Goal: Task Accomplishment & Management: Manage account settings

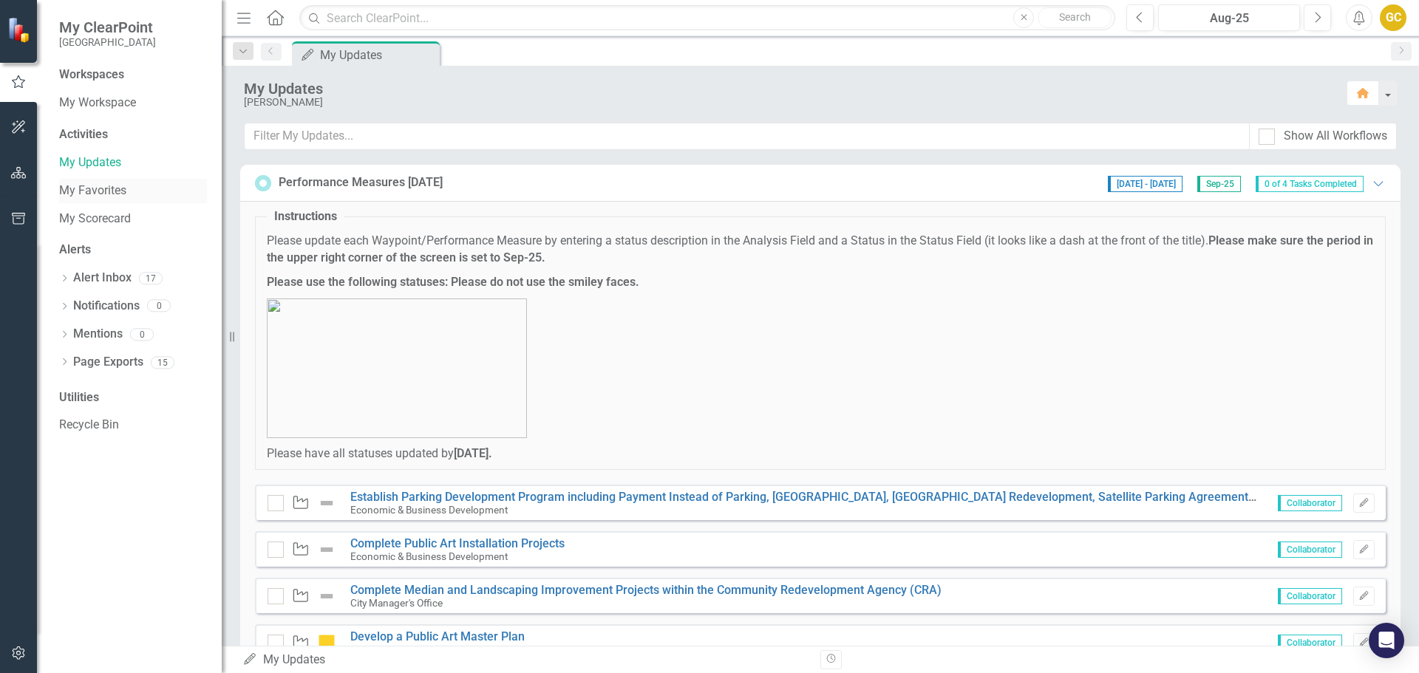
click at [77, 188] on link "My Favorites" at bounding box center [133, 191] width 148 height 17
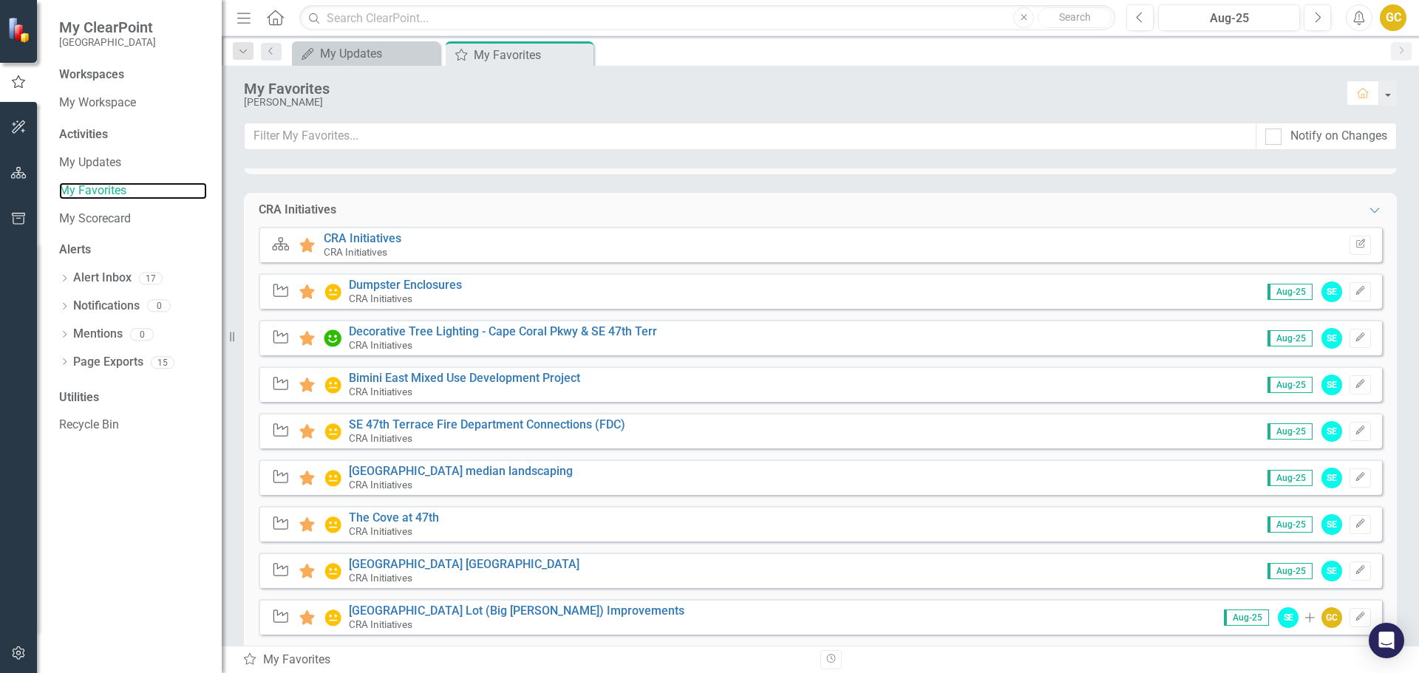
scroll to position [284, 0]
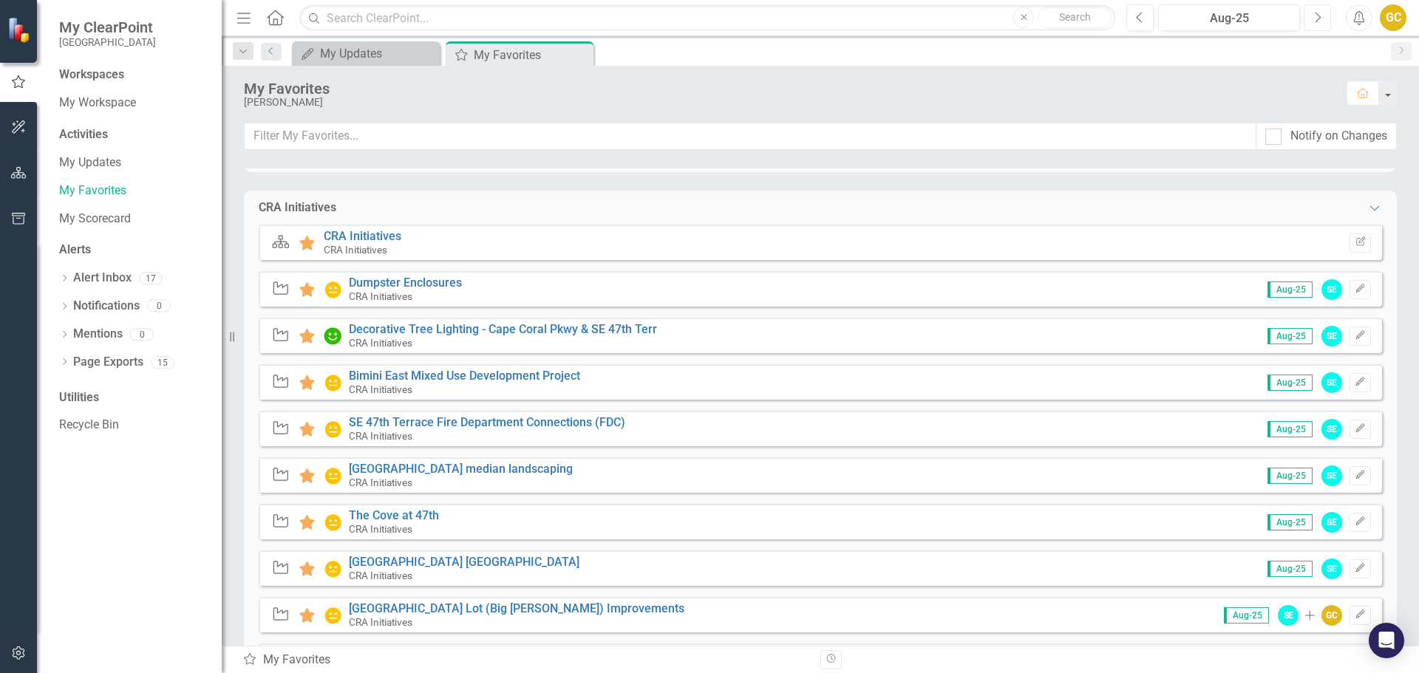
click at [1319, 18] on icon "Next" at bounding box center [1318, 17] width 8 height 13
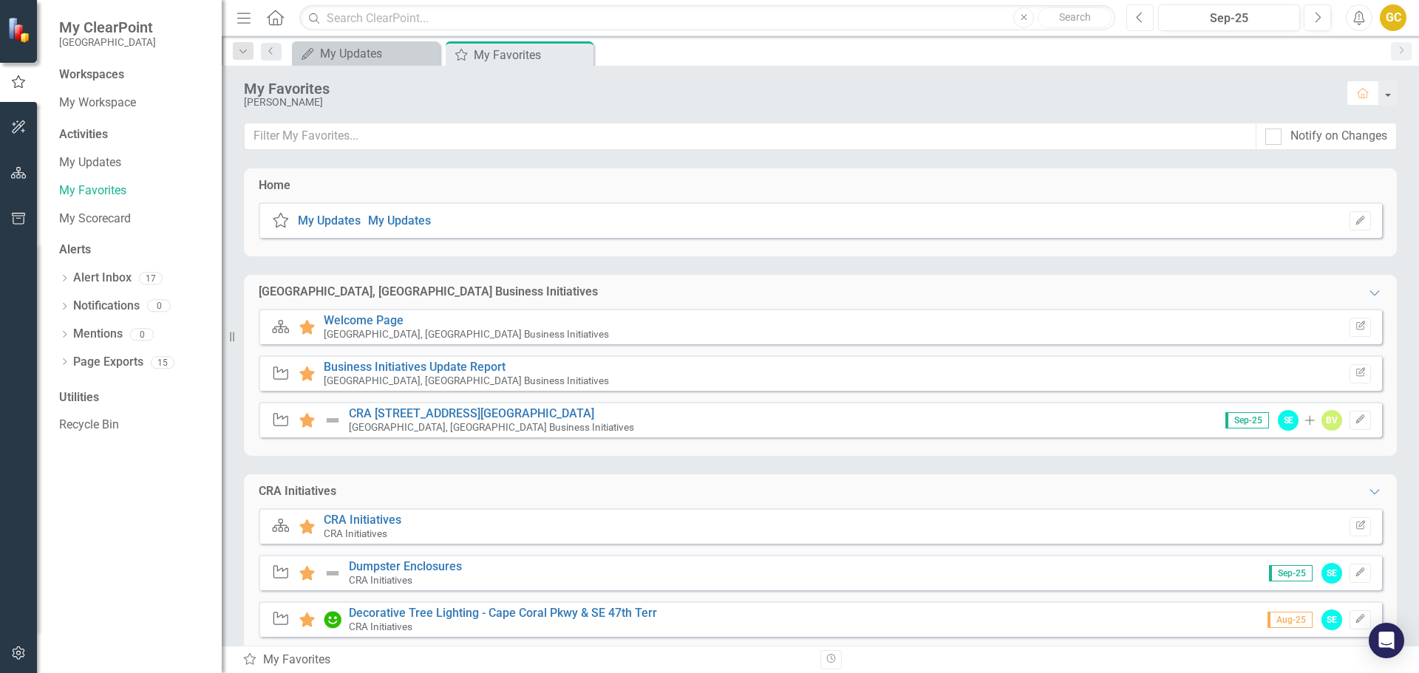
click at [1139, 17] on icon "Previous" at bounding box center [1140, 17] width 8 height 13
click at [380, 562] on link "Dumpster Enclosures" at bounding box center [405, 567] width 113 height 14
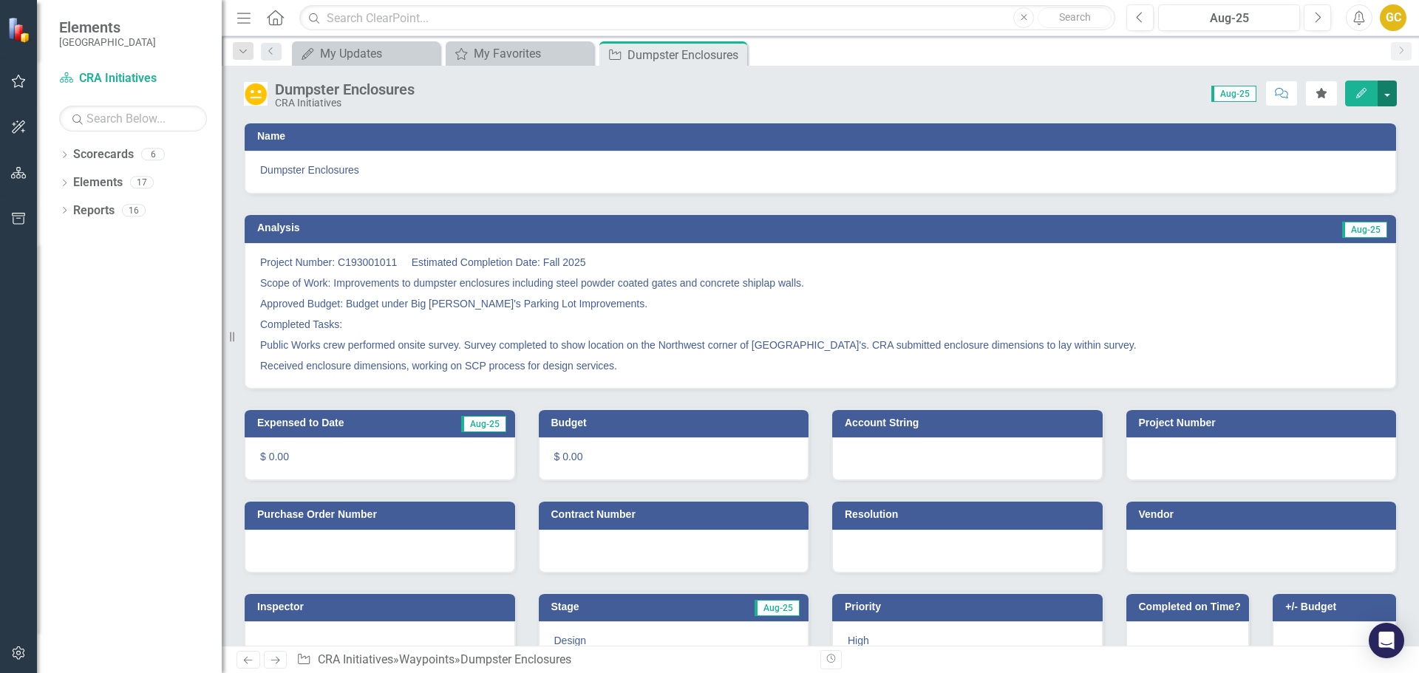
click at [1393, 95] on button "button" at bounding box center [1387, 94] width 19 height 26
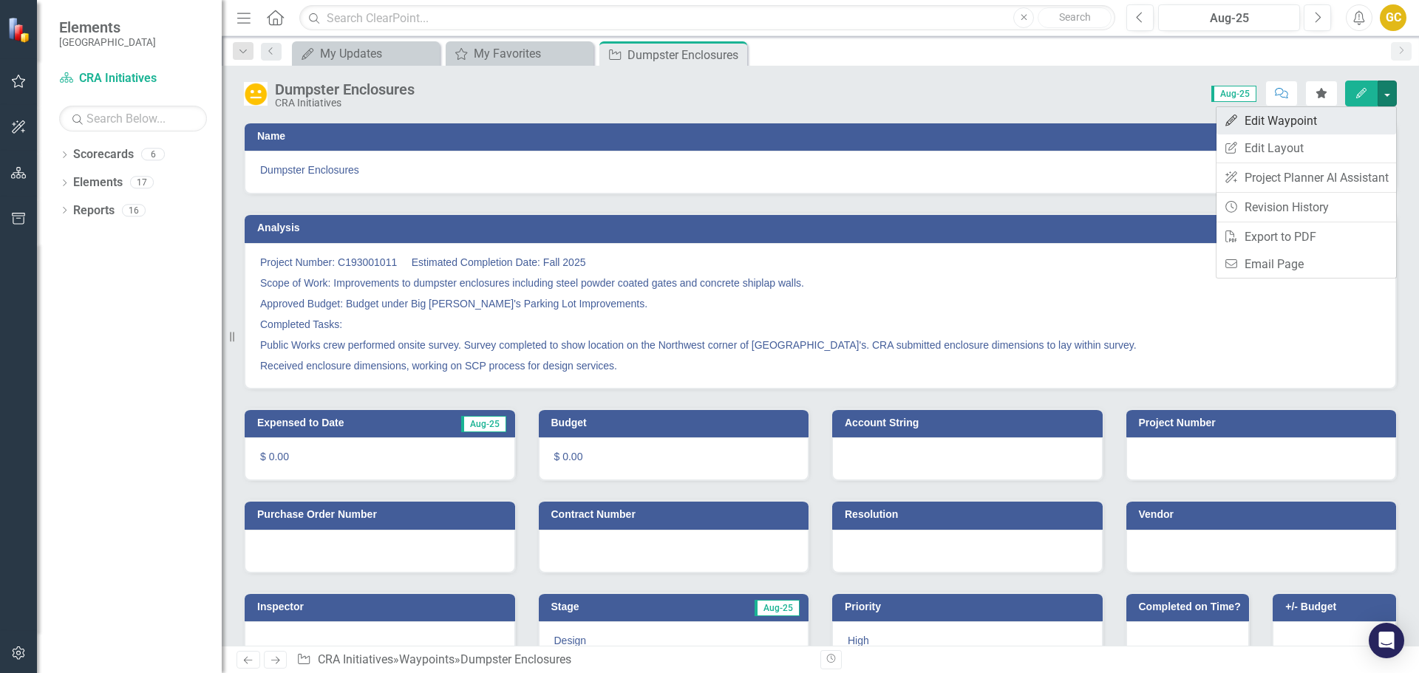
click at [1298, 115] on link "Edit Edit Waypoint" at bounding box center [1307, 120] width 180 height 27
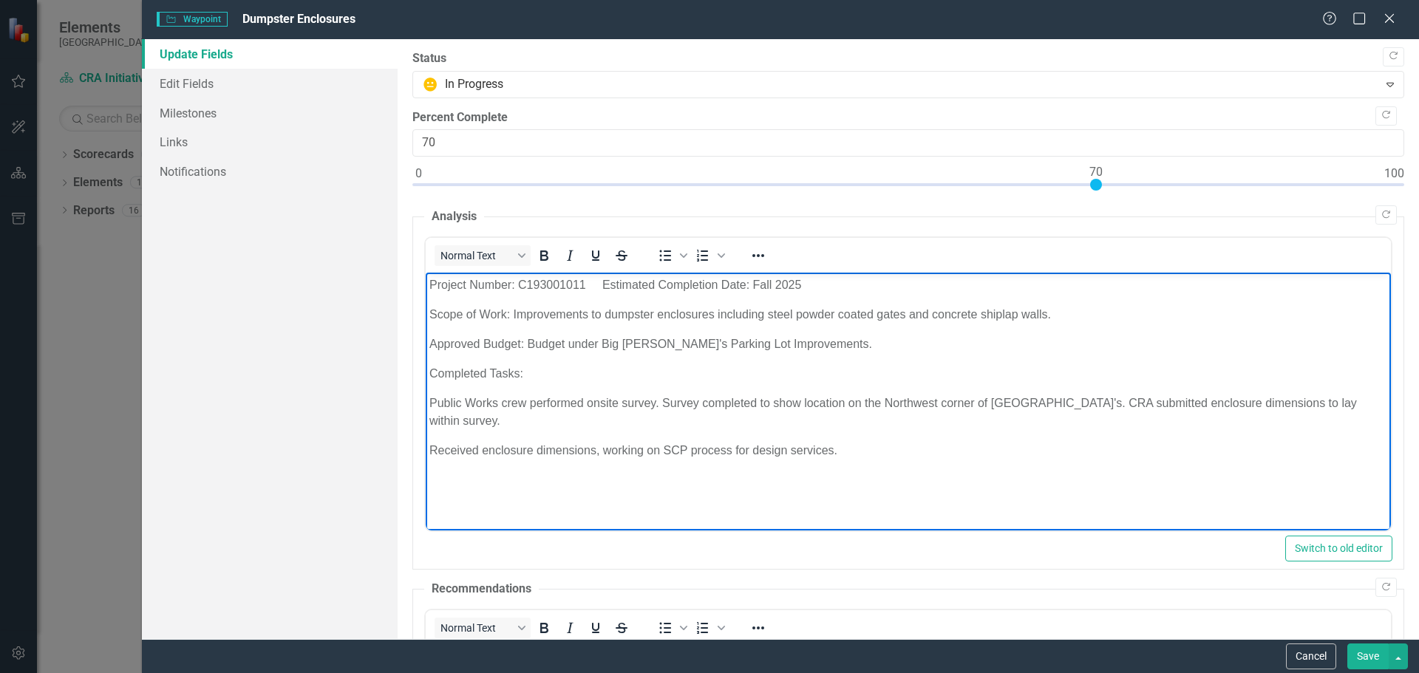
drag, startPoint x: 429, startPoint y: 281, endPoint x: 821, endPoint y: 418, distance: 414.5
click at [971, 435] on body "Project Number: C193001011 Estimated Completion Date: Fall 2025 Scope of Work: …" at bounding box center [907, 384] width 965 height 222
copy body "Project Number: C193001011 Estimated Completion Date: Fall 2025 Scope of Work: …"
click at [1392, 16] on icon at bounding box center [1389, 18] width 11 height 11
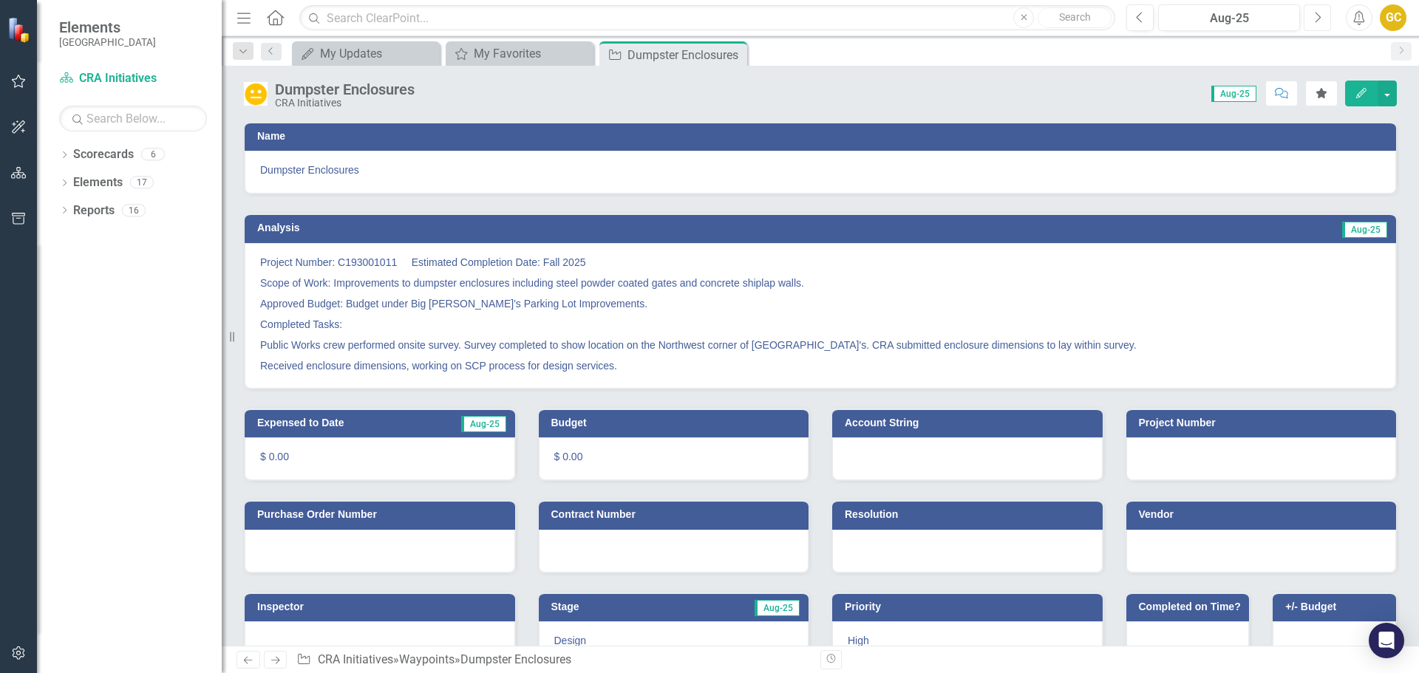
click at [1317, 11] on icon "Next" at bounding box center [1318, 17] width 8 height 13
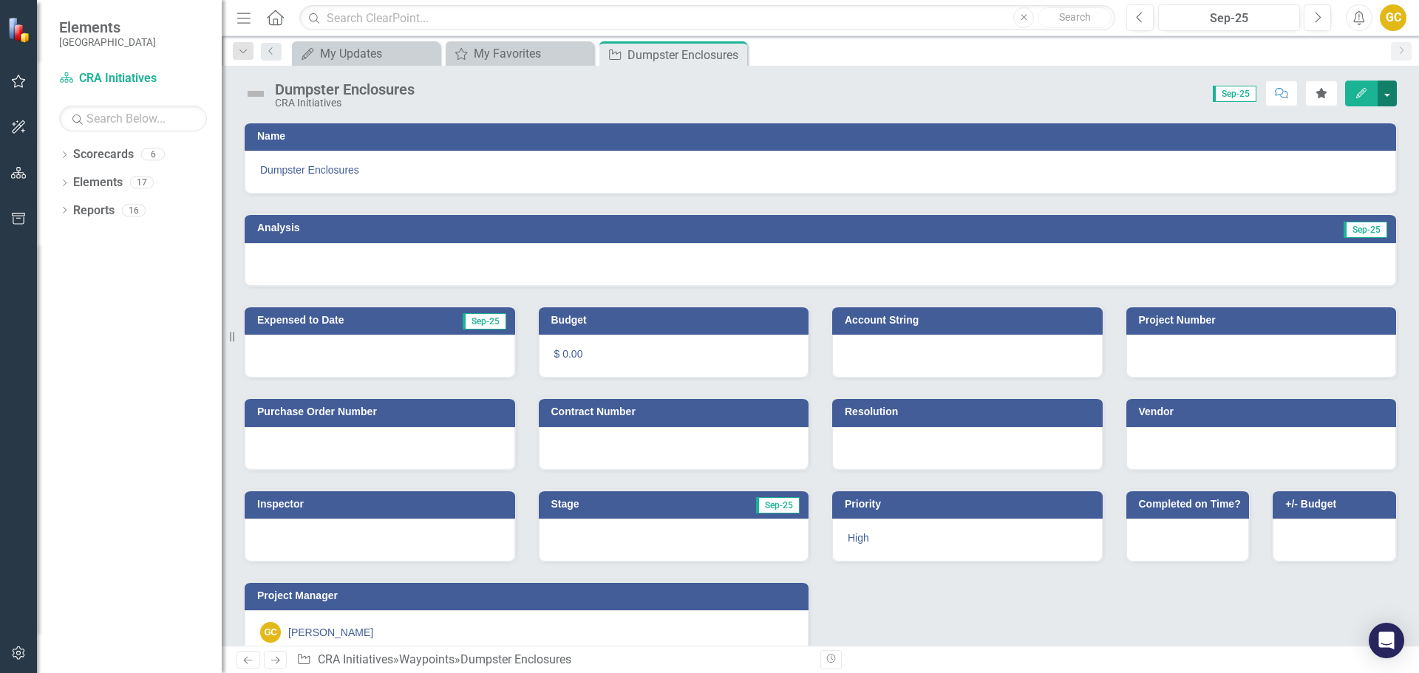
click at [1385, 92] on button "button" at bounding box center [1387, 94] width 19 height 26
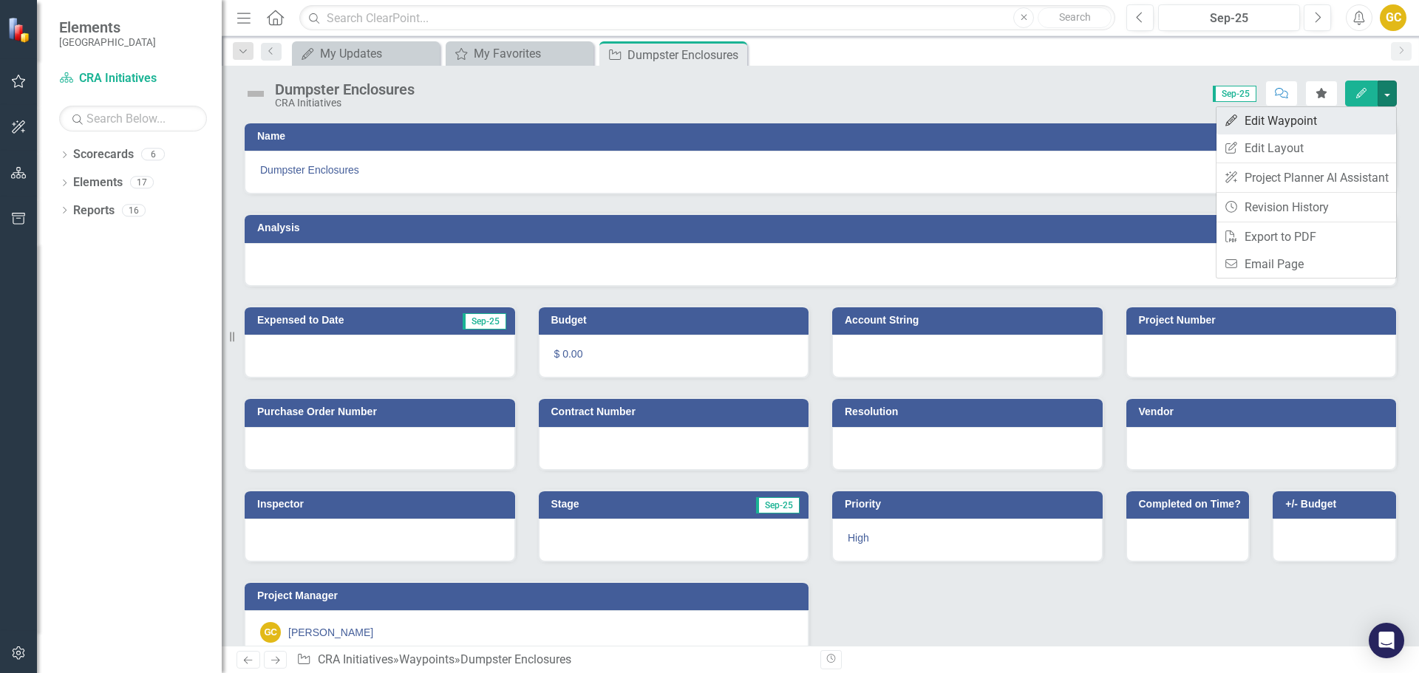
click at [1305, 118] on link "Edit Edit Waypoint" at bounding box center [1307, 120] width 180 height 27
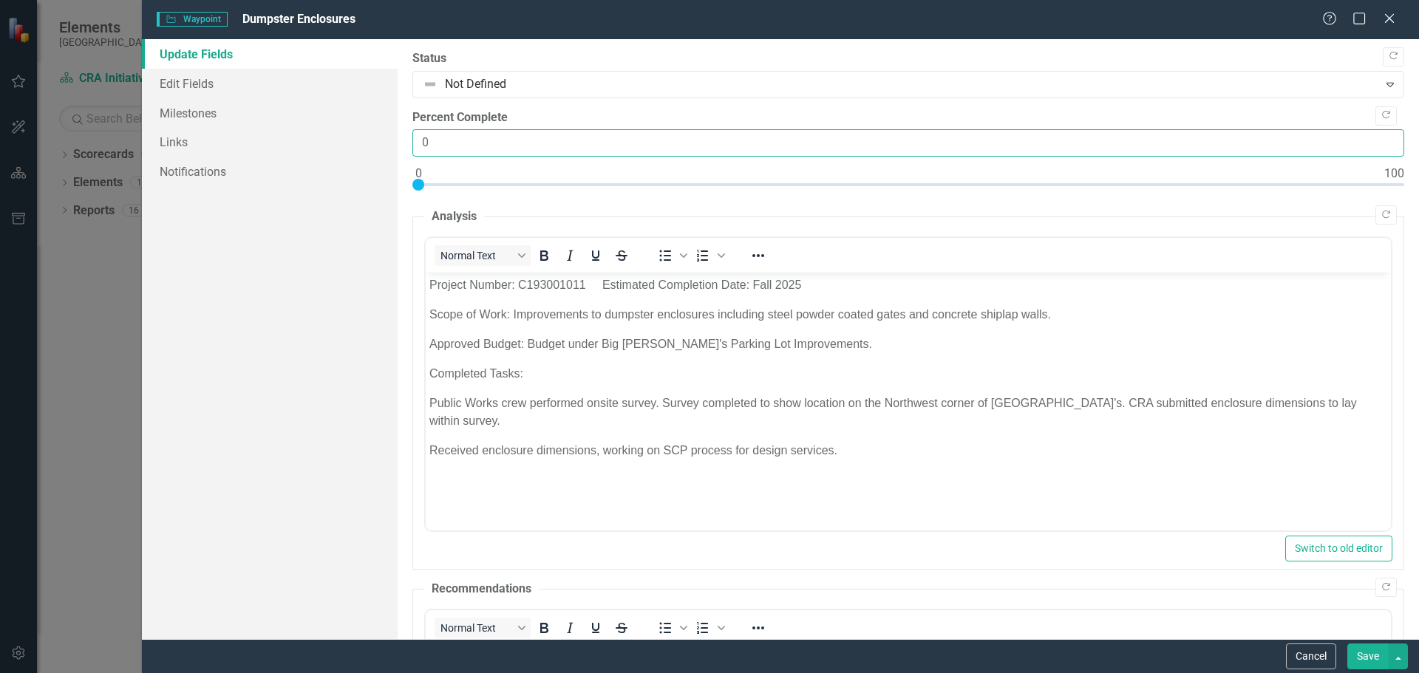
drag, startPoint x: 435, startPoint y: 141, endPoint x: 411, endPoint y: 146, distance: 24.1
click at [411, 146] on div ""Update" fields in ClearPoint are the fields that change from reporting period …" at bounding box center [909, 339] width 1022 height 600
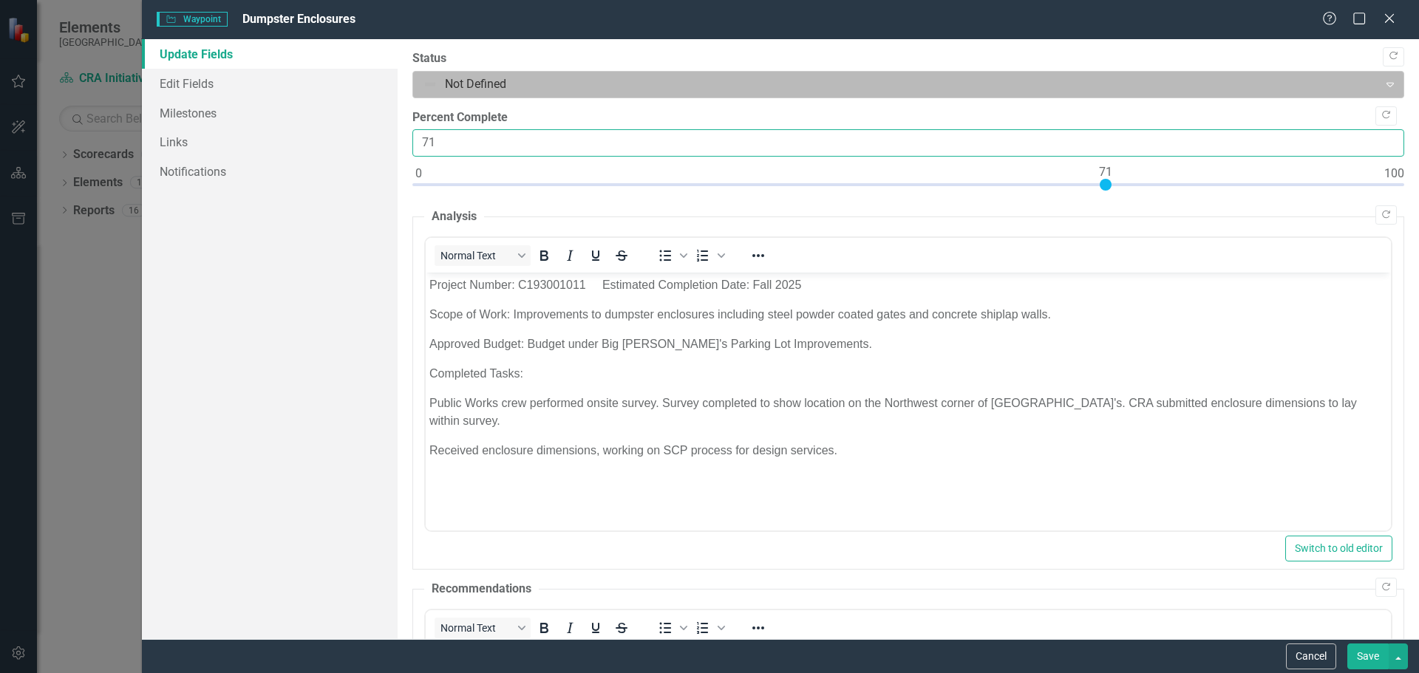
type input "71"
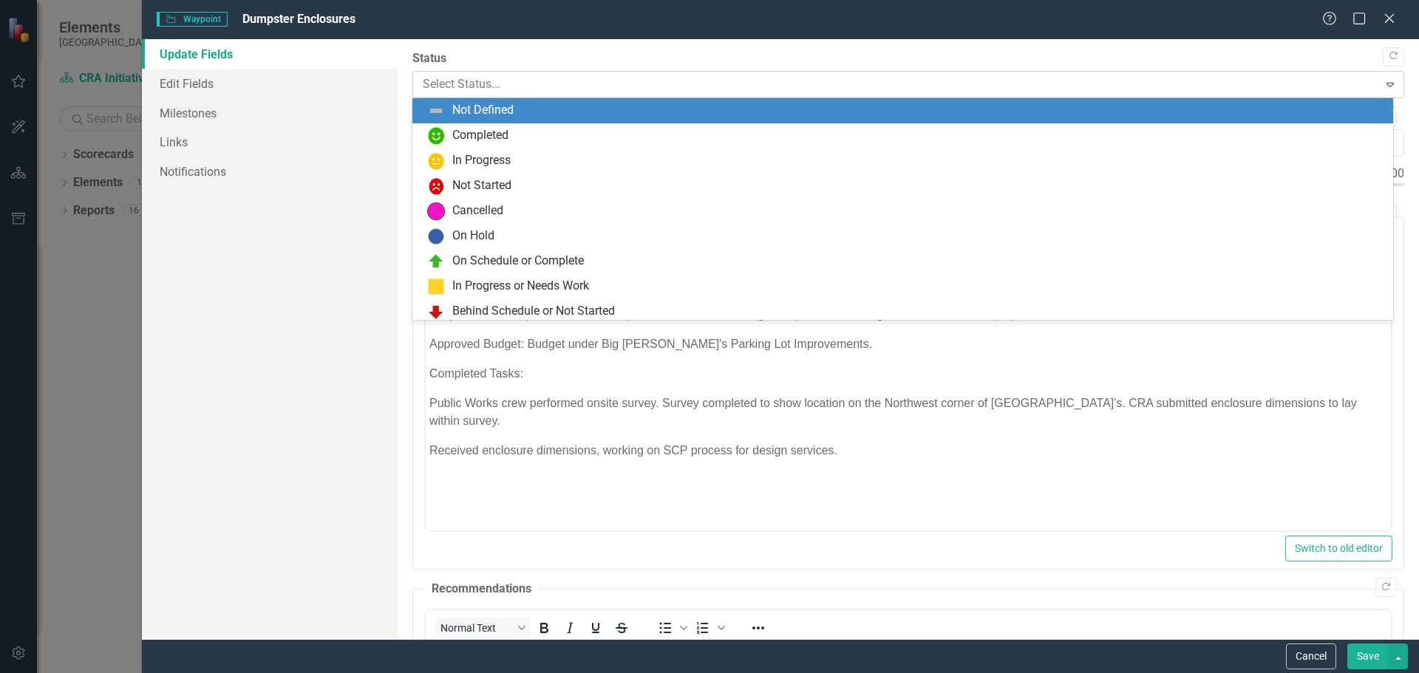
click at [1383, 83] on icon "Expand" at bounding box center [1390, 84] width 15 height 12
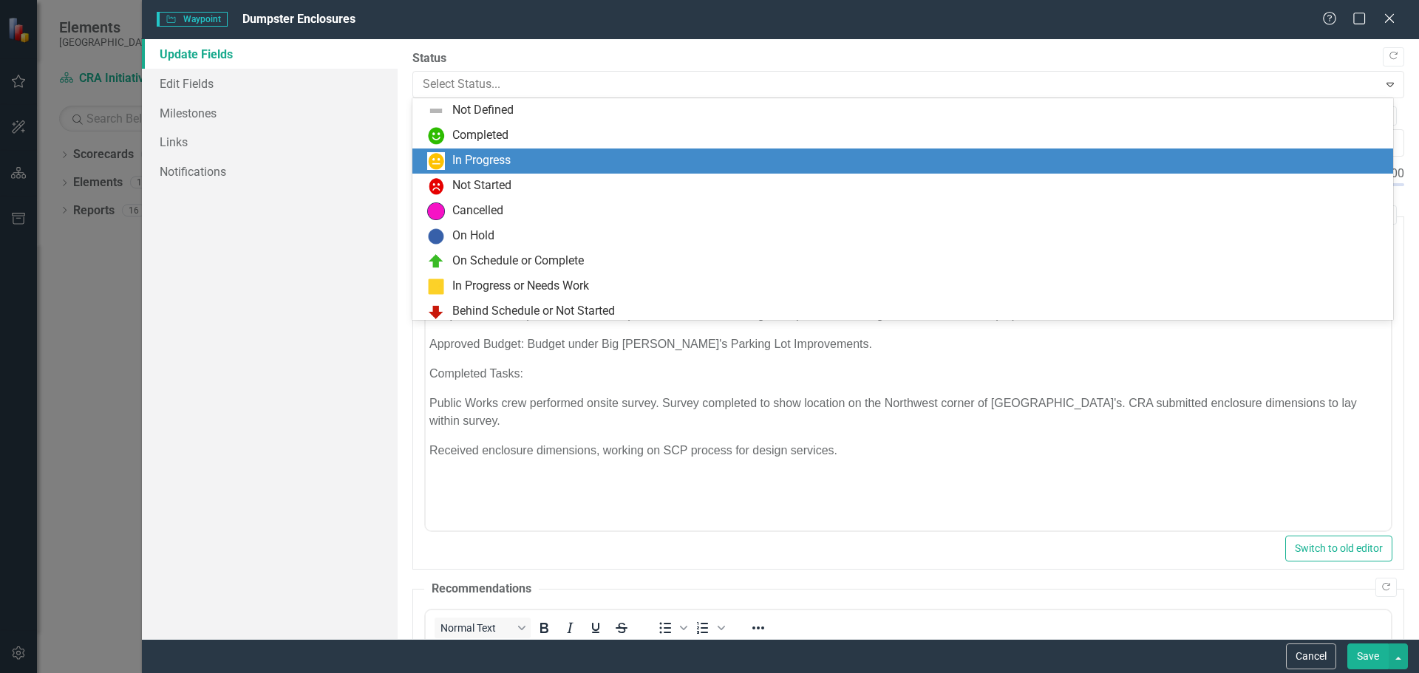
click at [569, 160] on div "In Progress" at bounding box center [905, 161] width 957 height 18
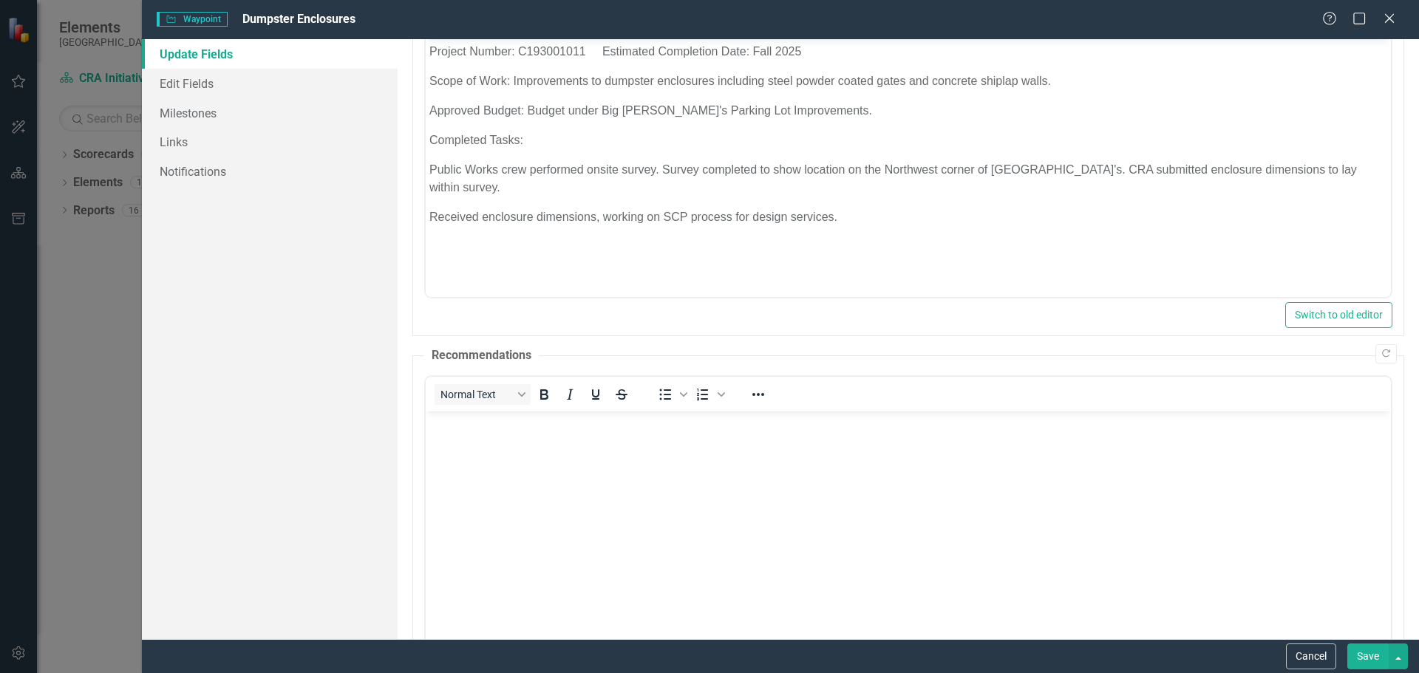
scroll to position [232, 0]
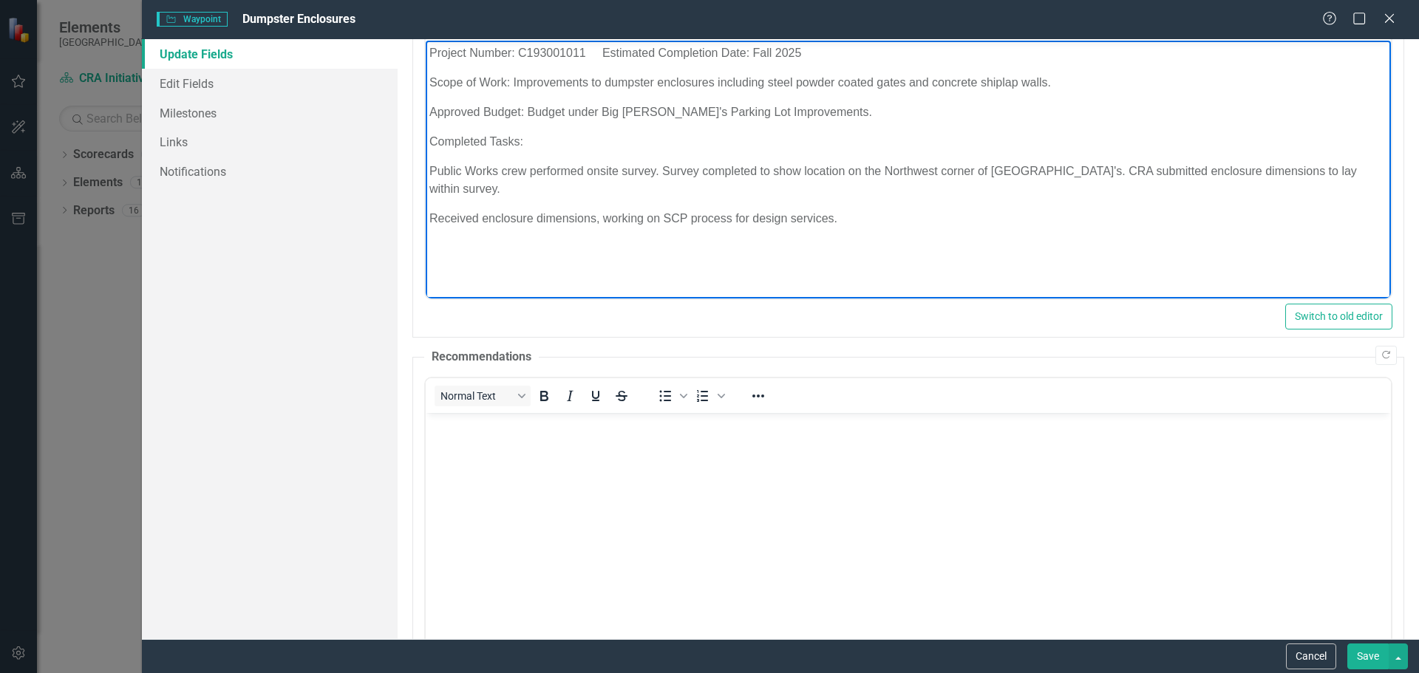
click at [845, 210] on p "Received enclosure dimensions, working on SCP process for design services." at bounding box center [908, 219] width 958 height 18
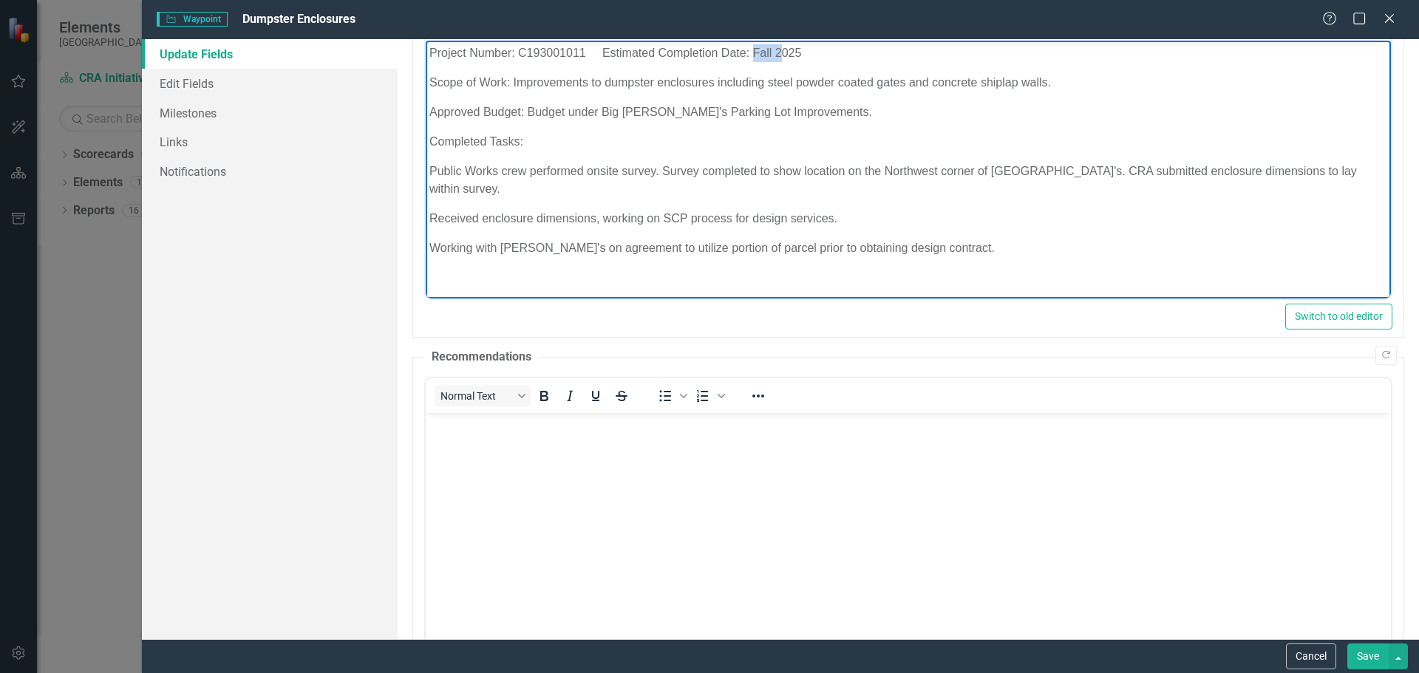
scroll to position [192, 0]
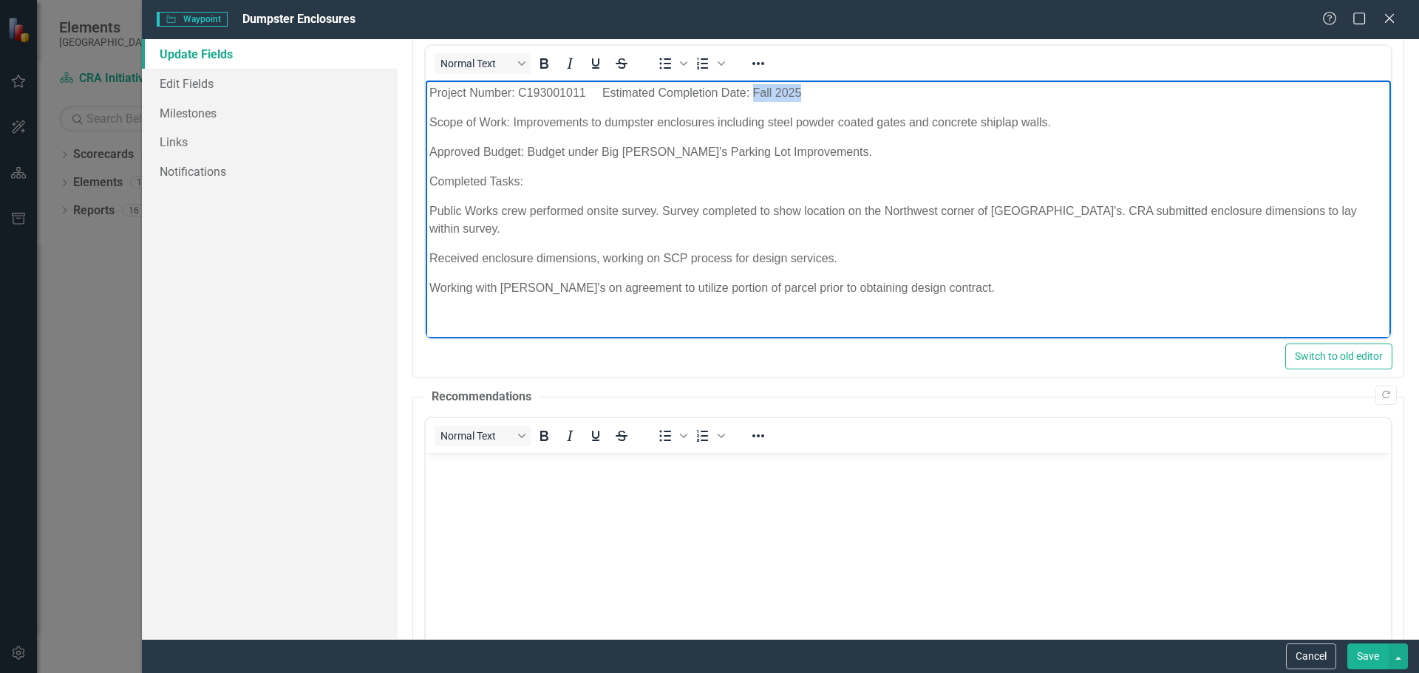
drag, startPoint x: 752, startPoint y: 93, endPoint x: 810, endPoint y: 58, distance: 68.3
click at [810, 81] on html "Project Number: C193001011 Estimated Completion Date: Fall 2025 Scope of Work: …" at bounding box center [907, 197] width 965 height 232
click at [771, 92] on p "Project Number: C193001011 Estimated Completion Date:" at bounding box center [908, 93] width 958 height 18
click at [601, 93] on p "Project Number: C193001011 Estimated Completion Date: Spring 2026" at bounding box center [908, 93] width 958 height 18
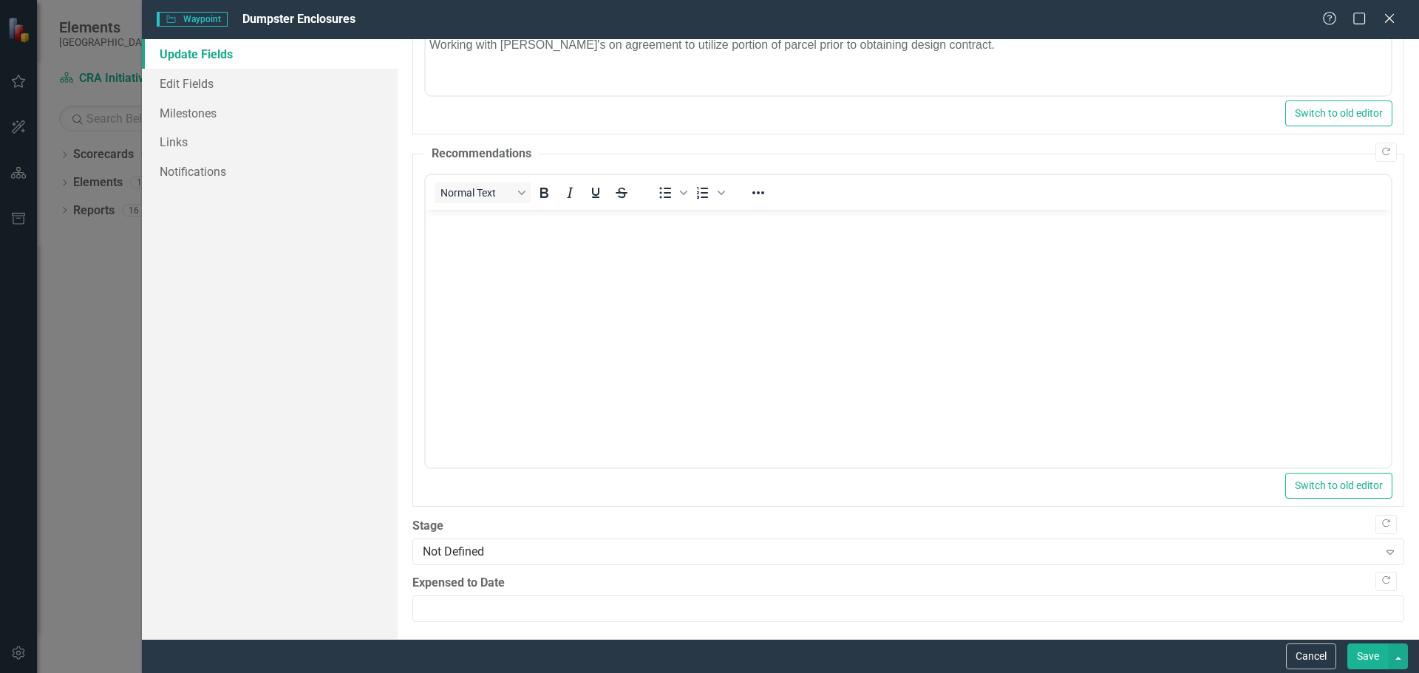
scroll to position [441, 0]
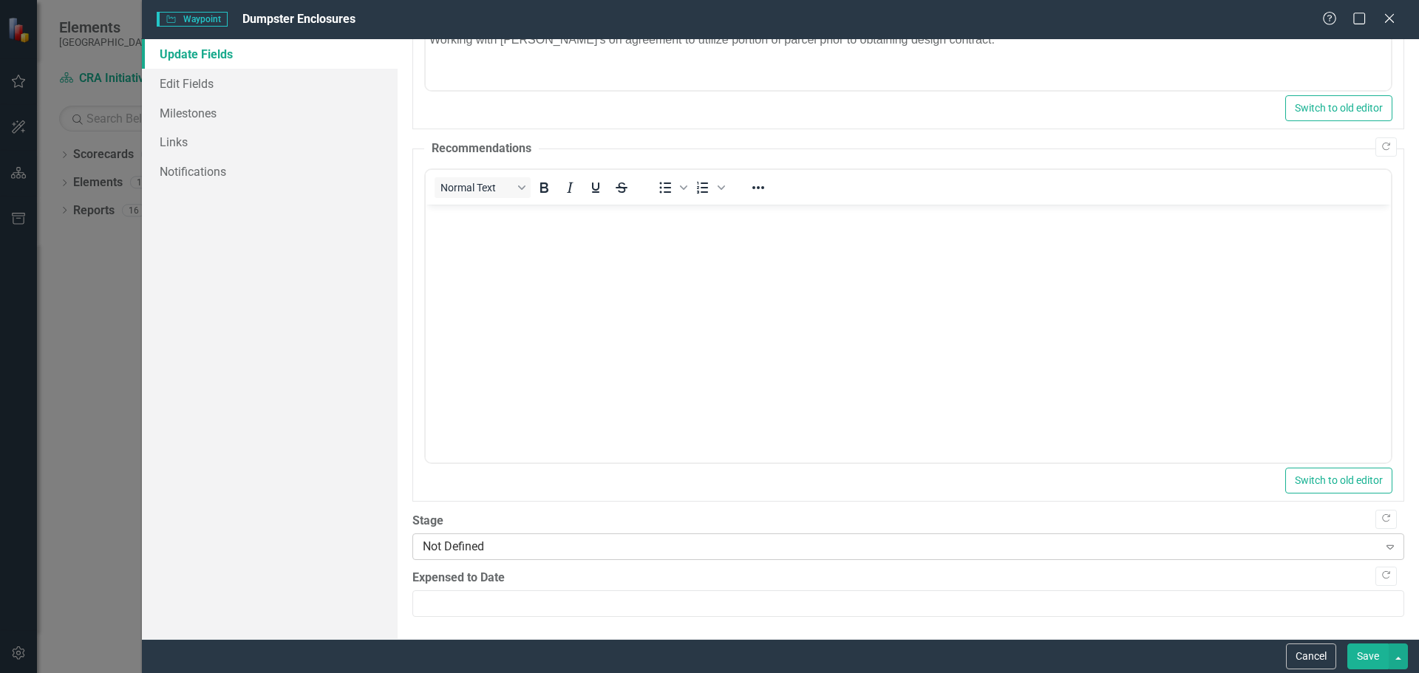
click at [1383, 541] on icon "Expand" at bounding box center [1390, 547] width 15 height 12
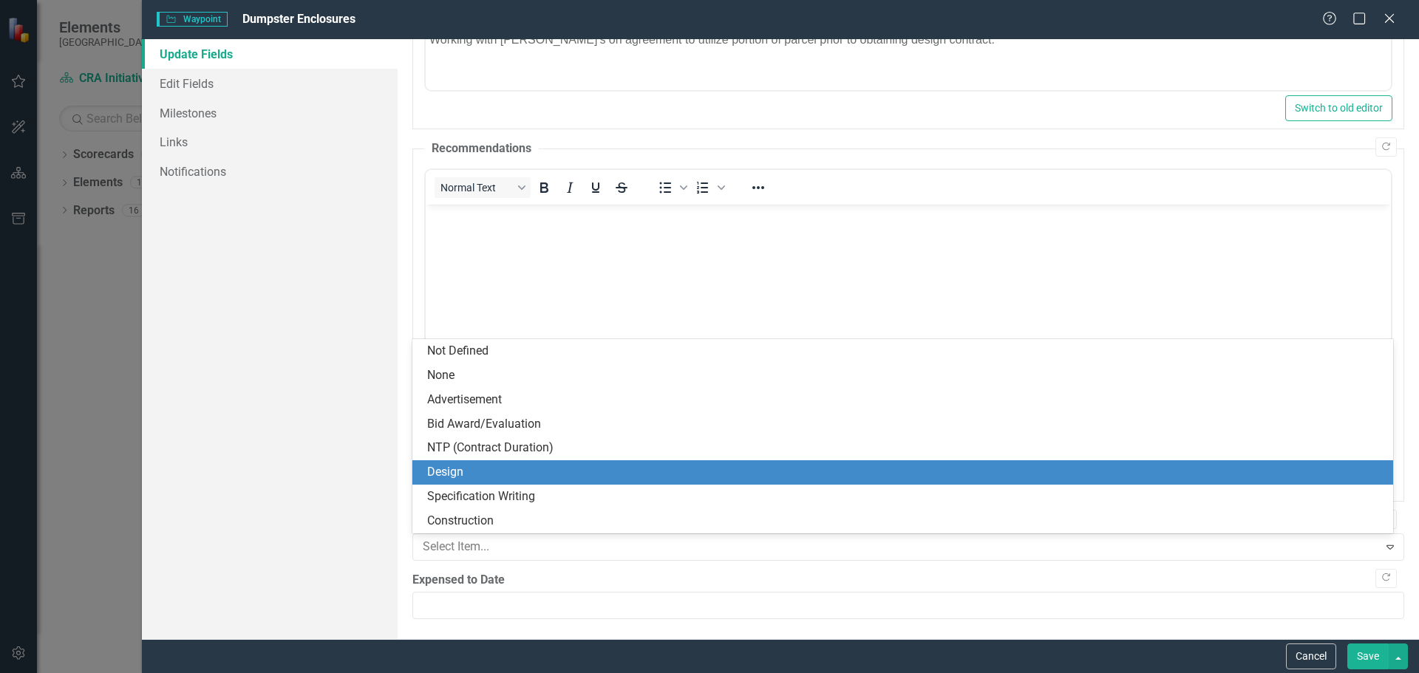
drag, startPoint x: 444, startPoint y: 463, endPoint x: 17, endPoint y: 257, distance: 473.5
click at [443, 462] on div "Design" at bounding box center [902, 473] width 981 height 24
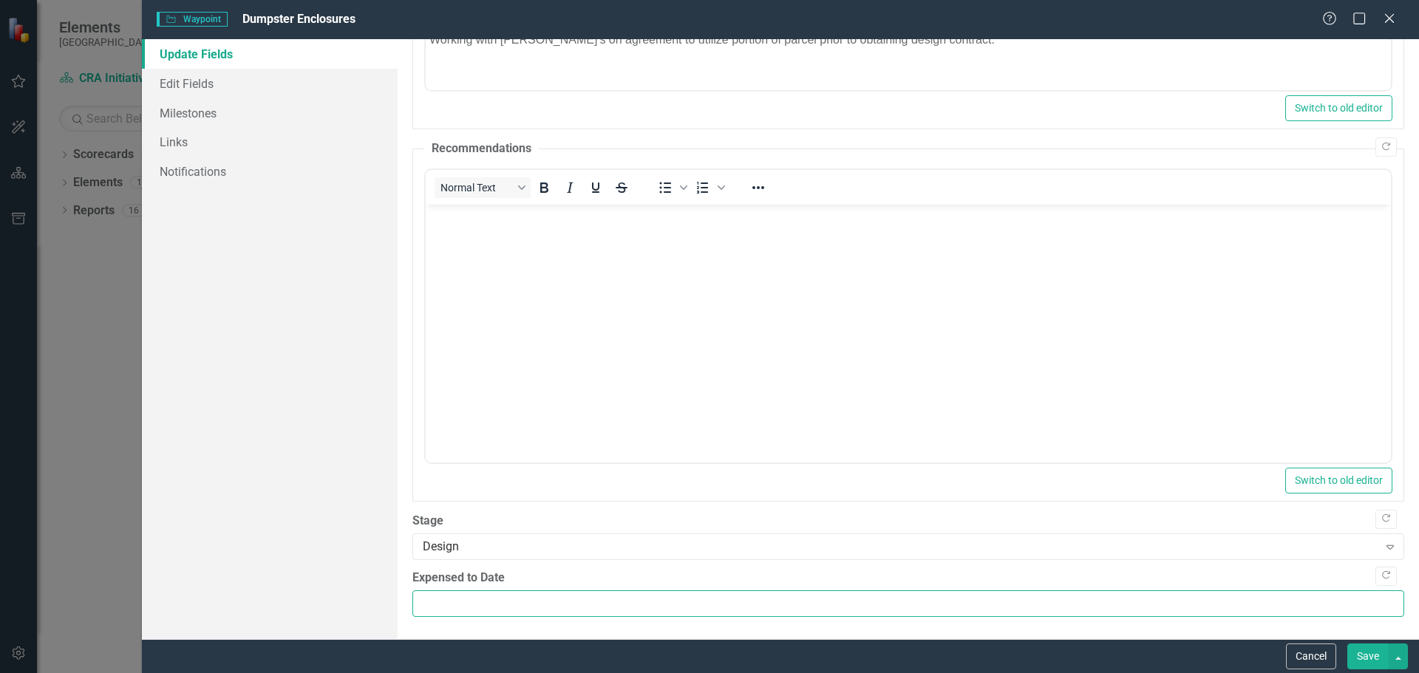
click at [423, 602] on input "Expensed to Date" at bounding box center [908, 604] width 992 height 27
type input "0.00"
click at [1365, 656] on button "Save" at bounding box center [1368, 657] width 41 height 26
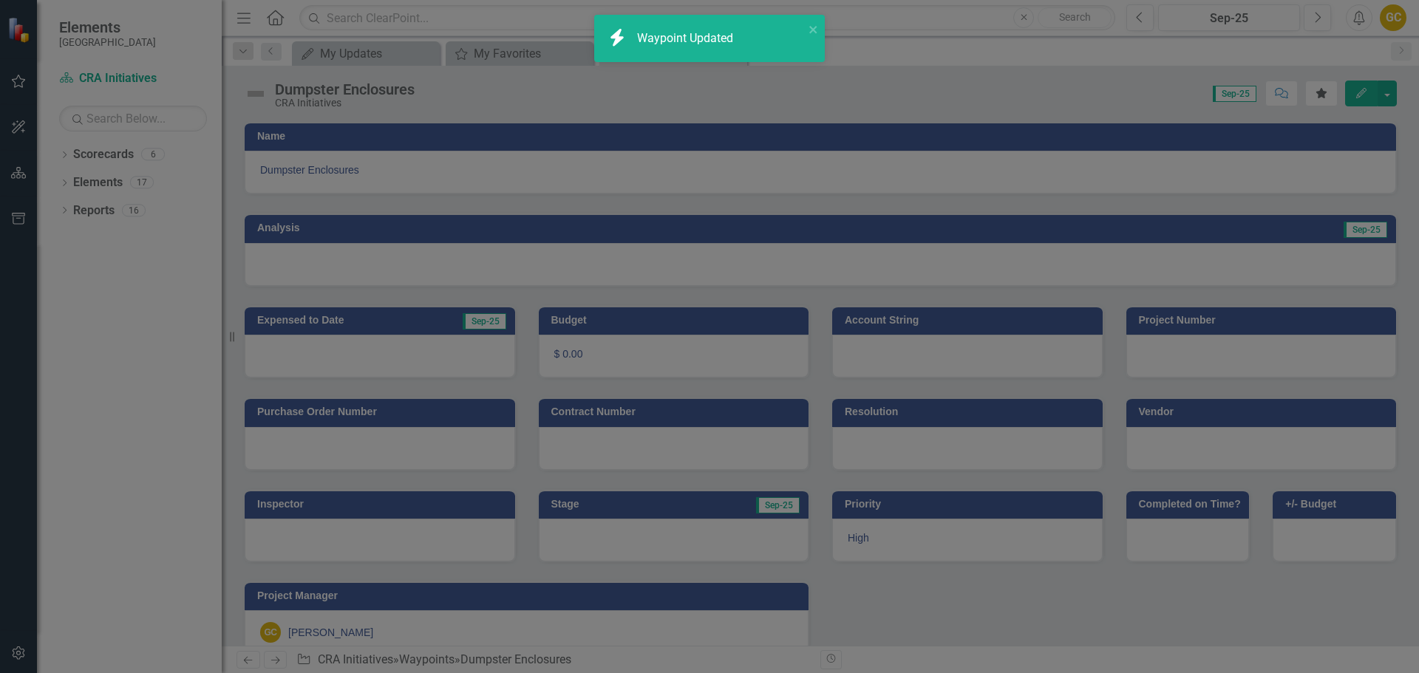
type input "0"
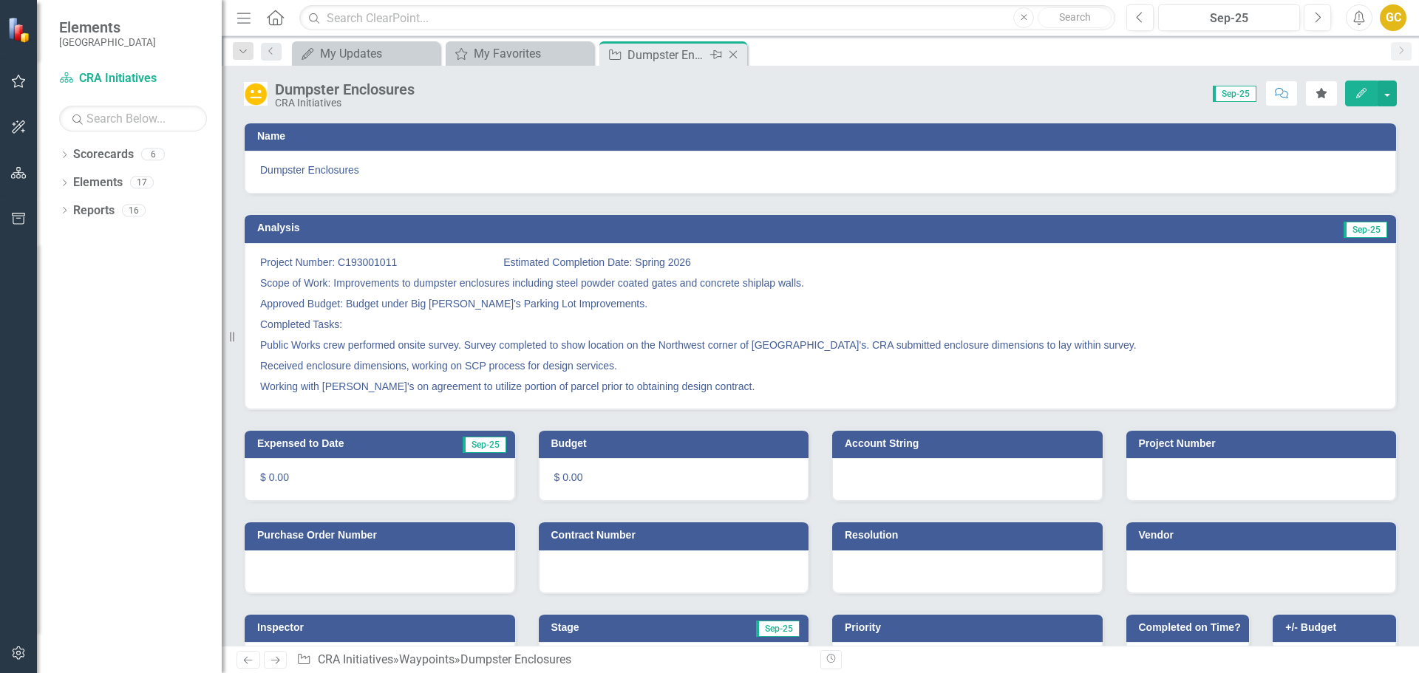
click at [733, 52] on icon "Close" at bounding box center [733, 55] width 15 height 12
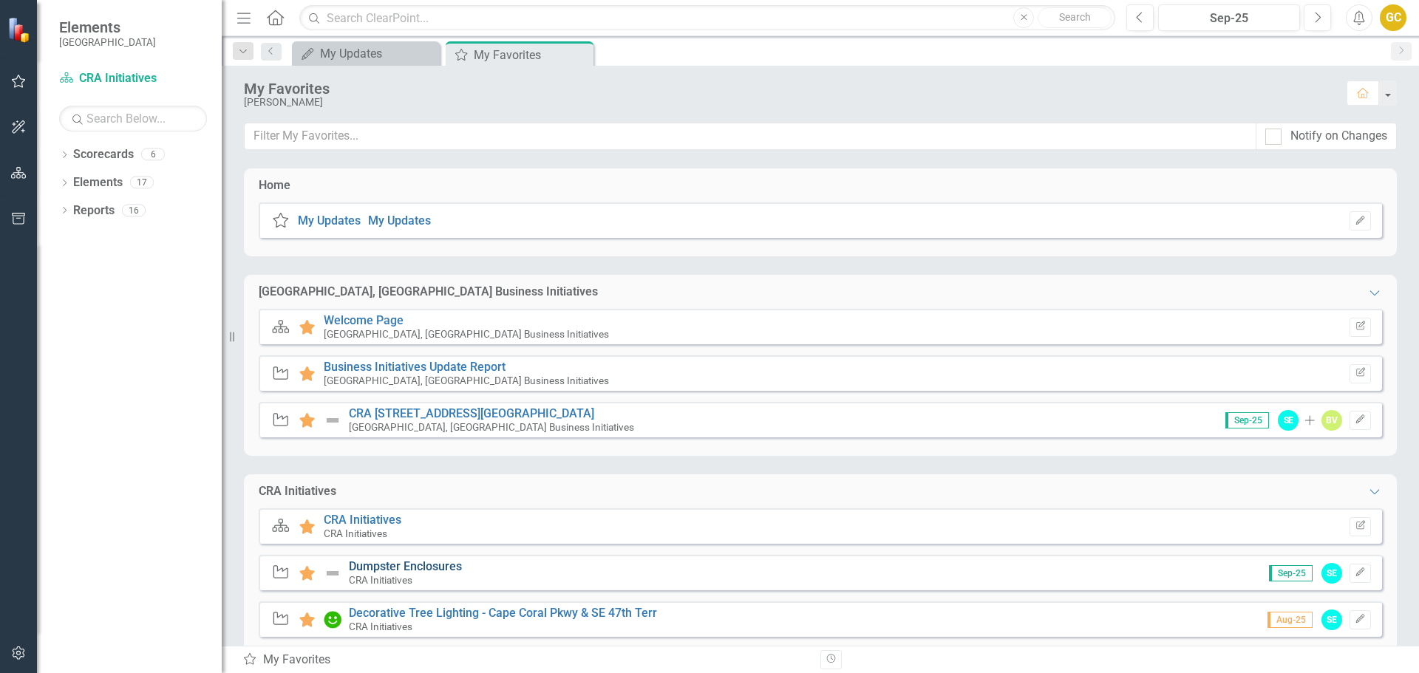
click at [372, 571] on link "Dumpster Enclosures" at bounding box center [405, 567] width 113 height 14
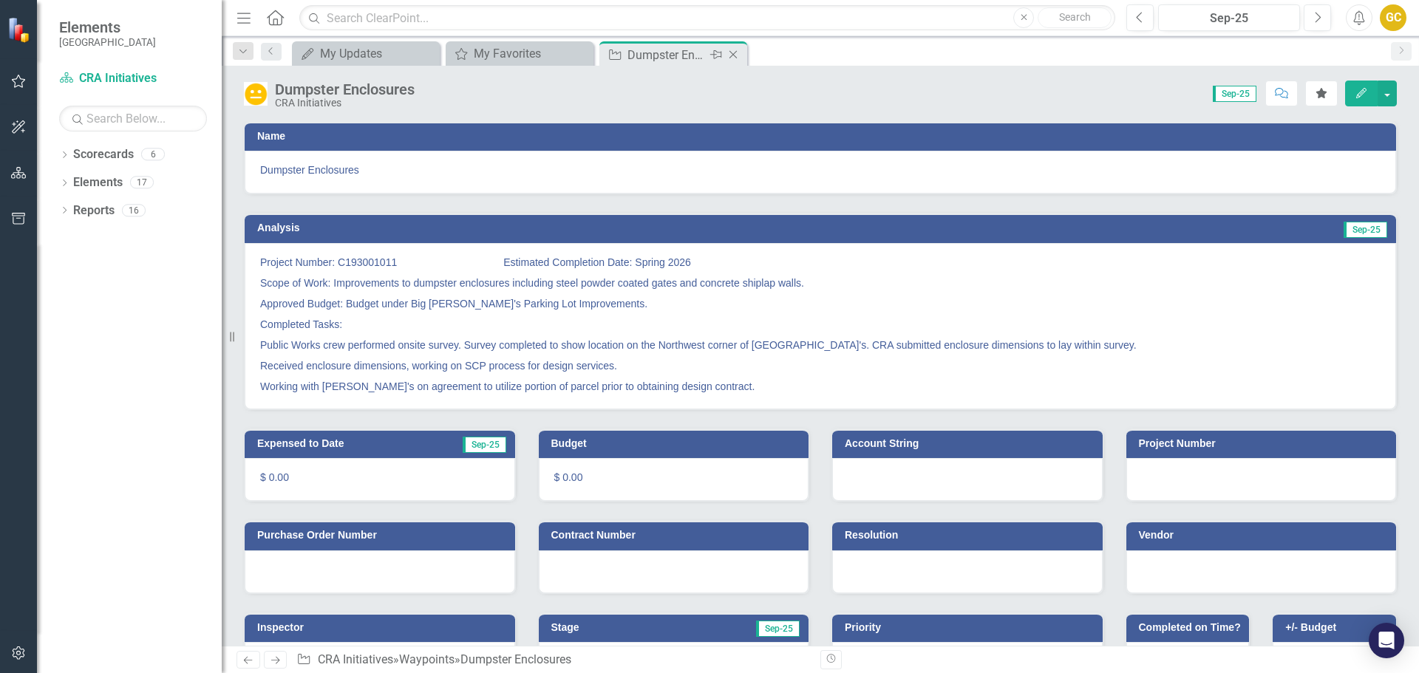
click at [733, 52] on icon "Close" at bounding box center [733, 55] width 15 height 12
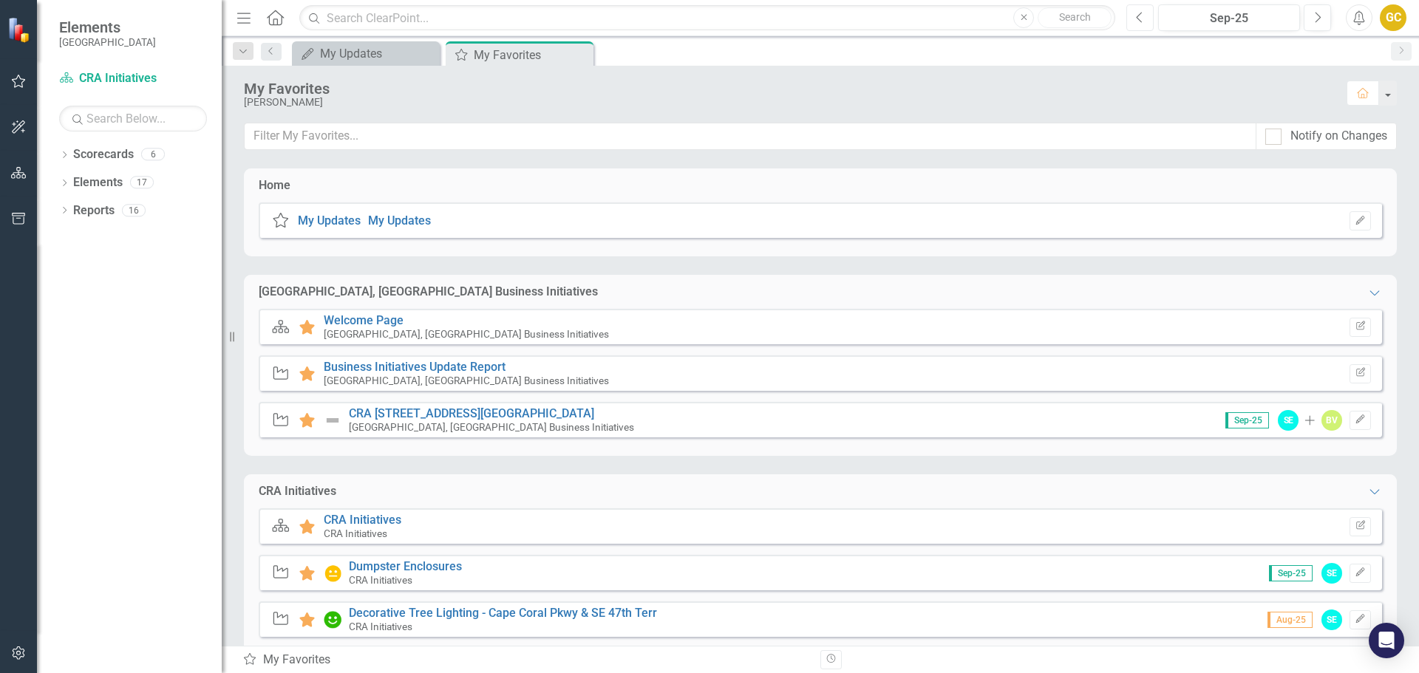
click at [1138, 13] on icon "Previous" at bounding box center [1140, 17] width 8 height 13
click at [440, 608] on link "Decorative Tree Lighting - Cape Coral Pkwy & SE 47th Terr" at bounding box center [503, 613] width 308 height 14
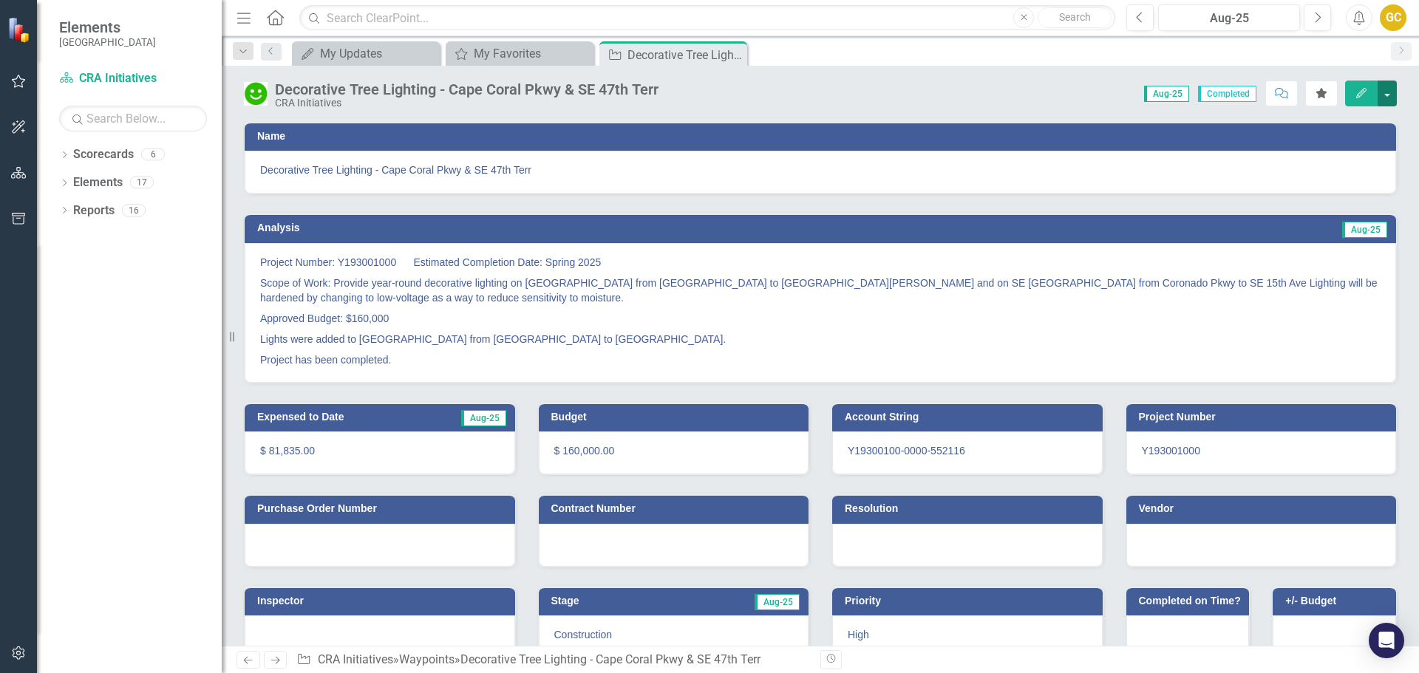
click at [1388, 92] on button "button" at bounding box center [1387, 94] width 19 height 26
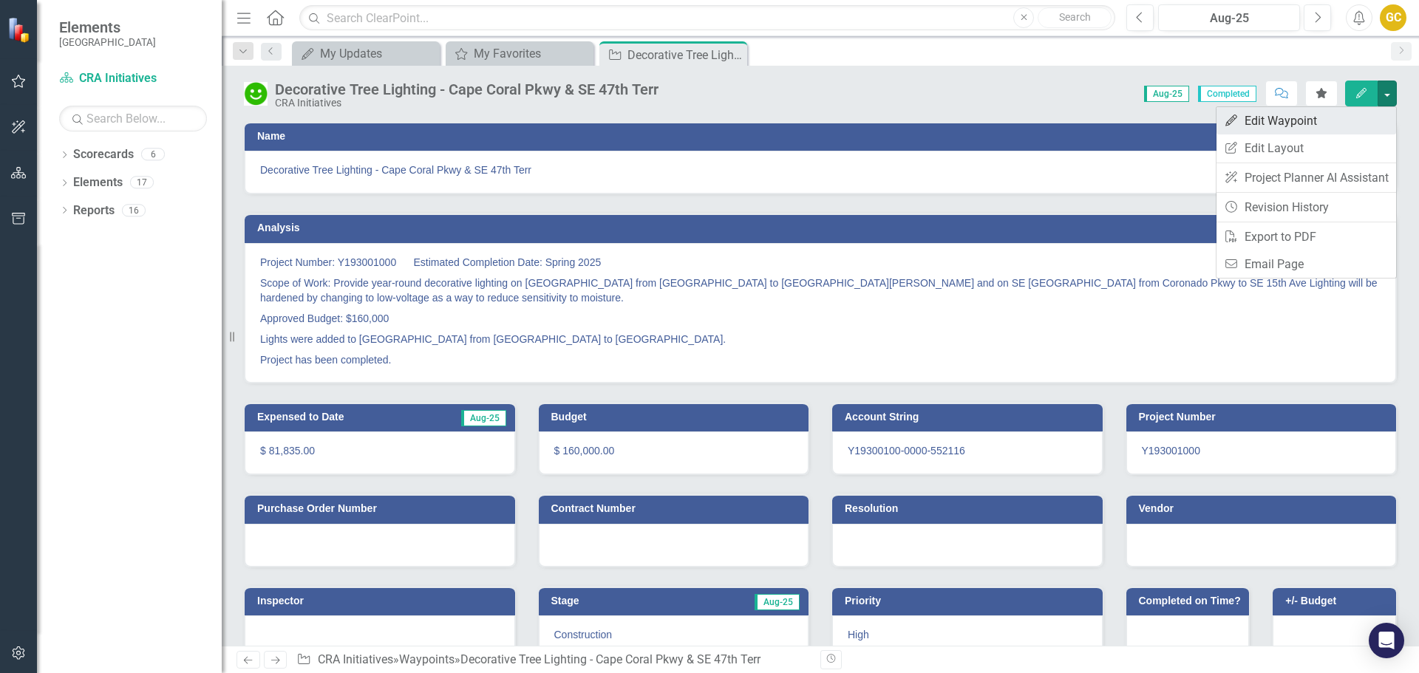
click at [1308, 117] on link "Edit Edit Waypoint" at bounding box center [1307, 120] width 180 height 27
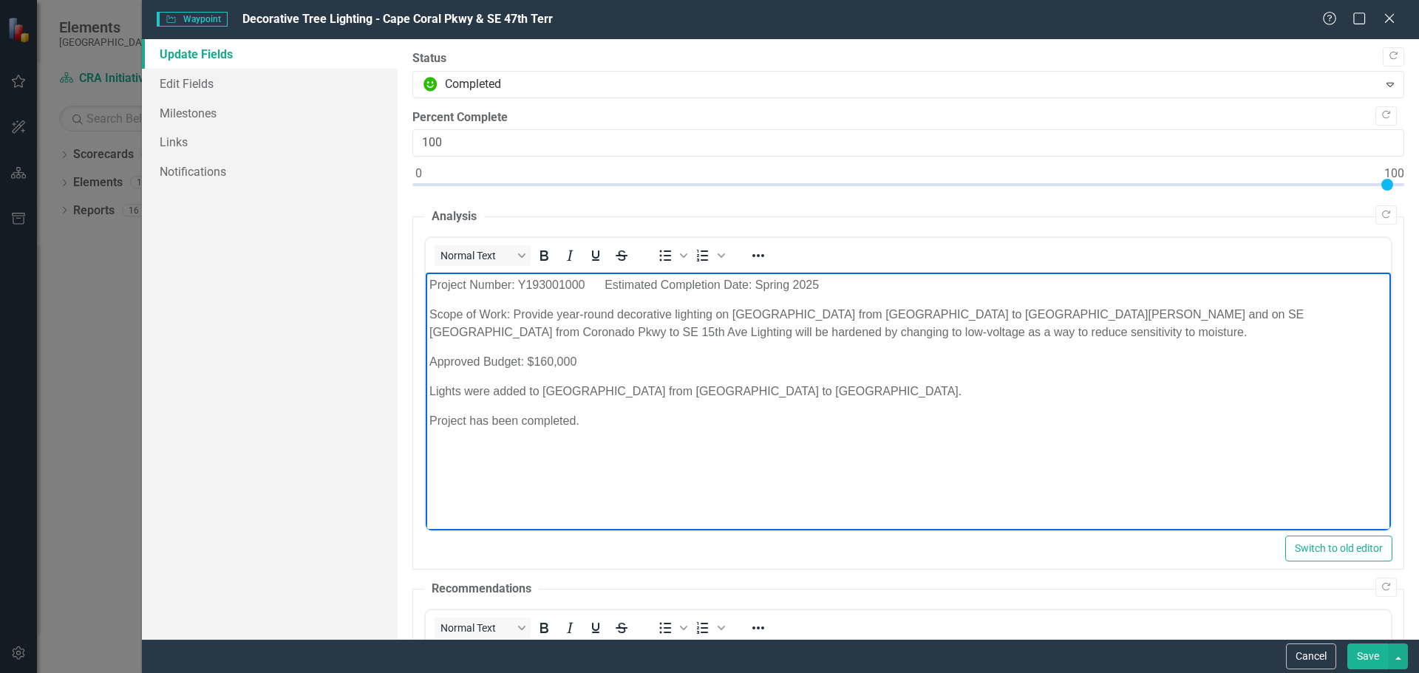
drag, startPoint x: 427, startPoint y: 277, endPoint x: 660, endPoint y: 420, distance: 273.7
click at [668, 430] on body "Project Number: Y193001000 Estimated Completion Date: Spring 2025 Scope of Work…" at bounding box center [907, 384] width 965 height 222
copy body "Project Number: Y193001000 Estimated Completion Date: Spring 2025 Scope of Work…"
click at [1384, 16] on icon "Close" at bounding box center [1389, 18] width 18 height 14
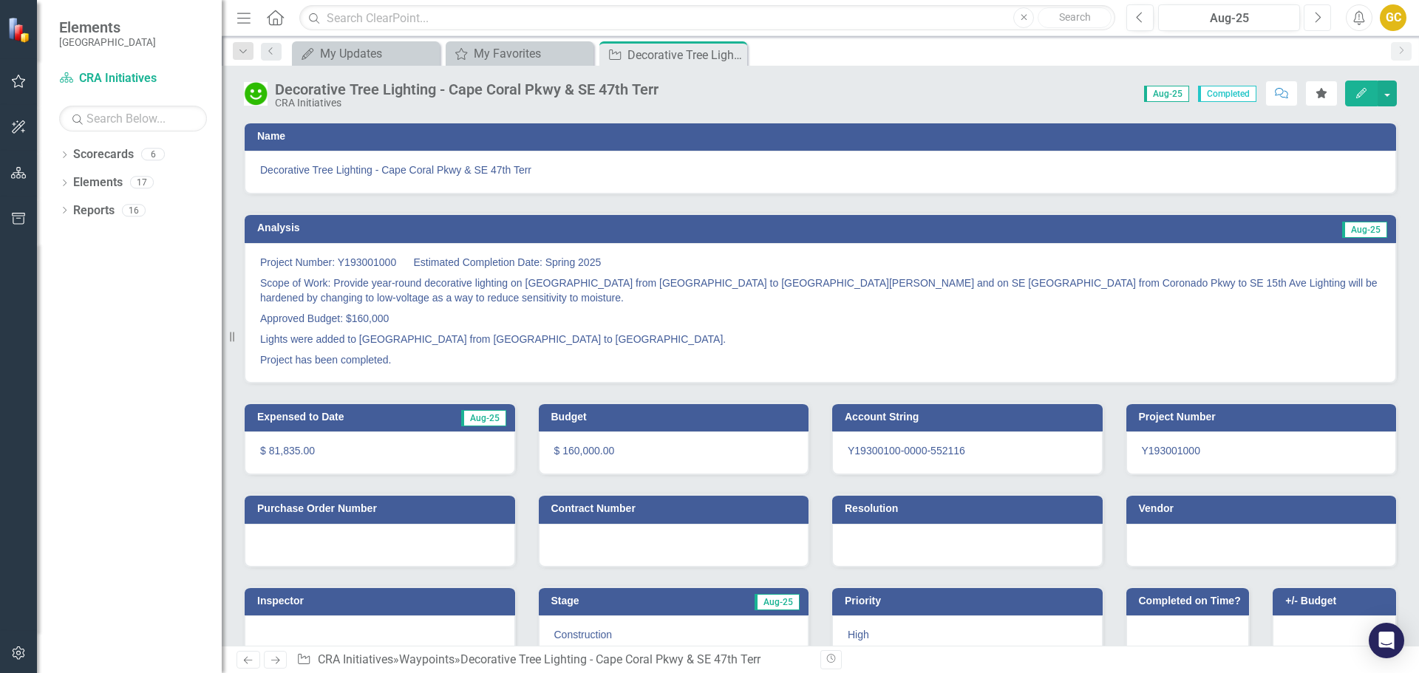
click at [1313, 13] on button "Next" at bounding box center [1317, 17] width 27 height 27
click at [1392, 88] on button "button" at bounding box center [1387, 94] width 19 height 26
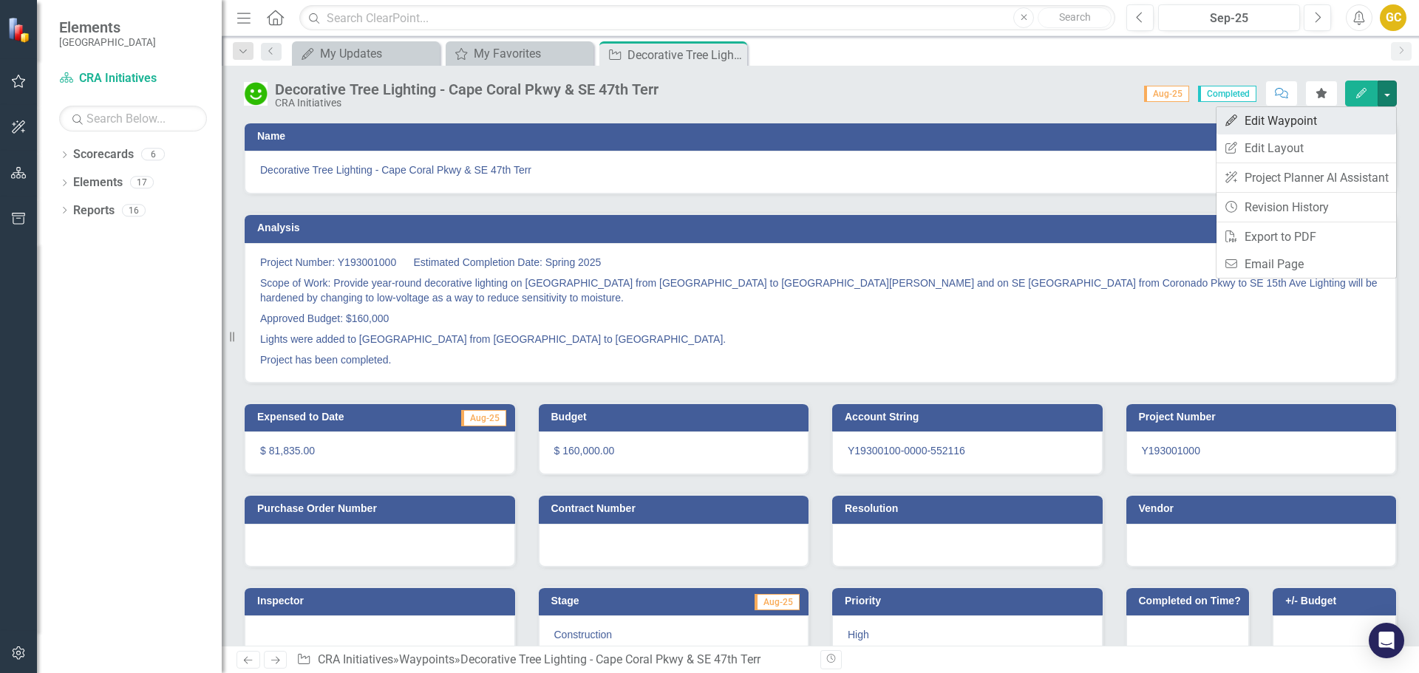
click at [1308, 112] on link "Edit Edit Waypoint" at bounding box center [1307, 120] width 180 height 27
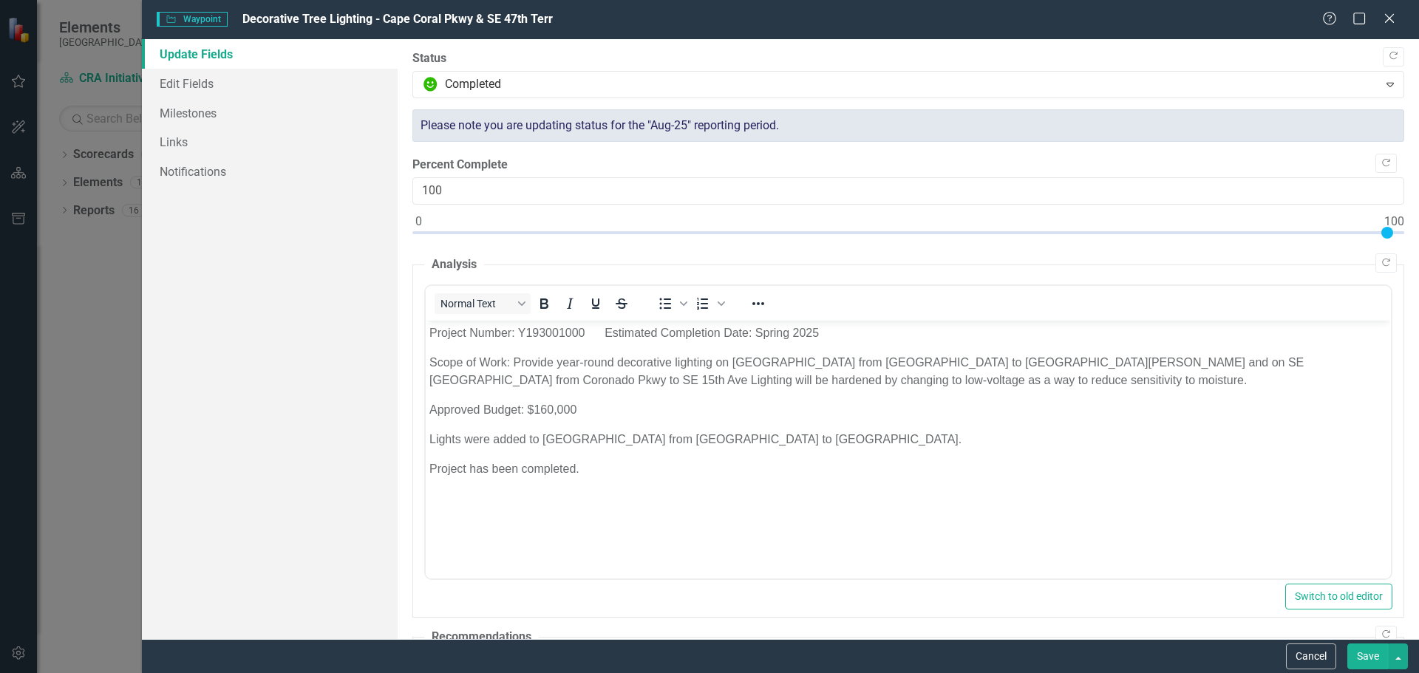
click at [1362, 651] on button "Save" at bounding box center [1368, 657] width 41 height 26
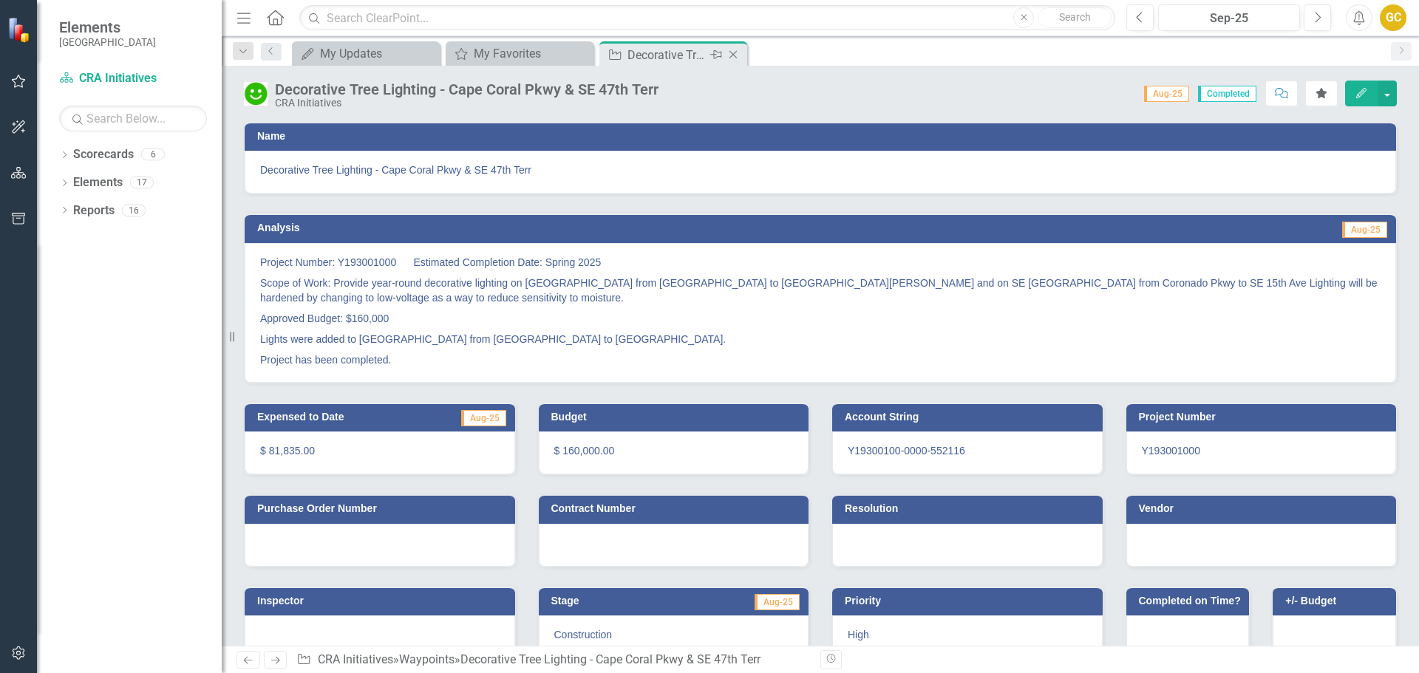
click at [736, 55] on icon "Close" at bounding box center [733, 55] width 15 height 12
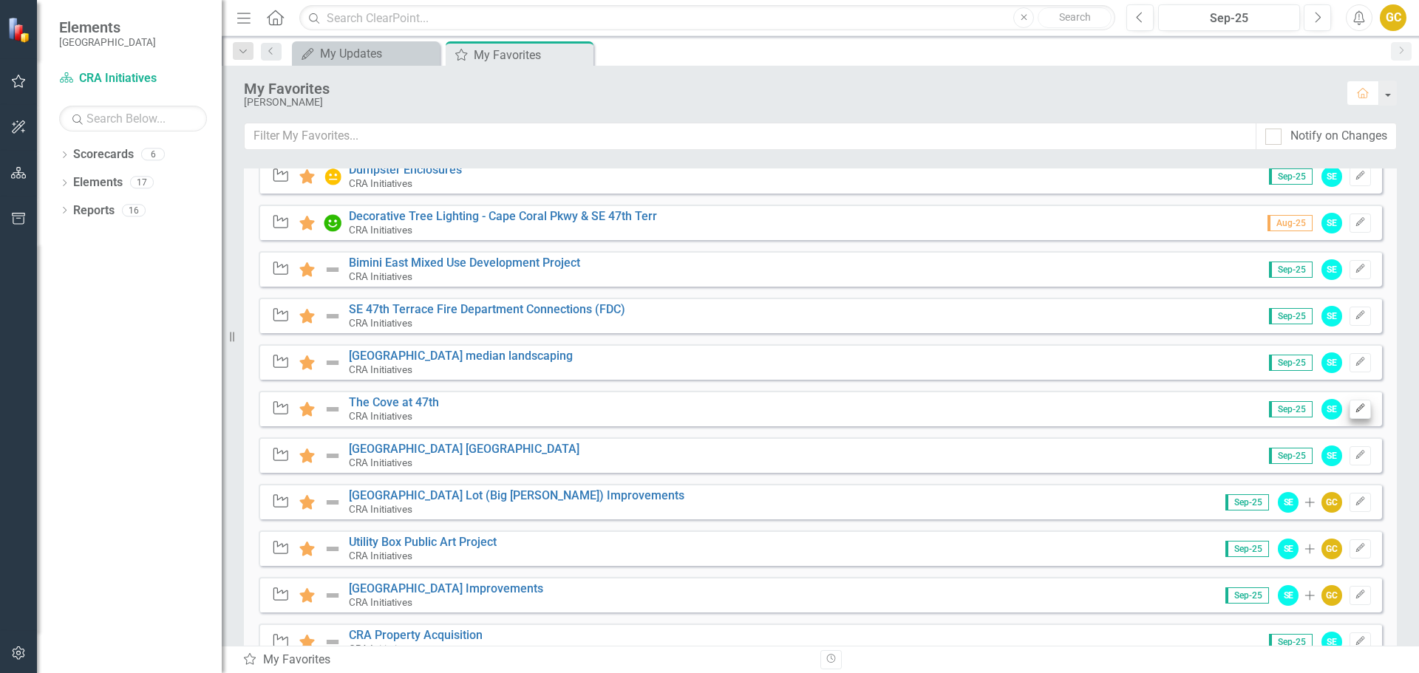
scroll to position [399, 0]
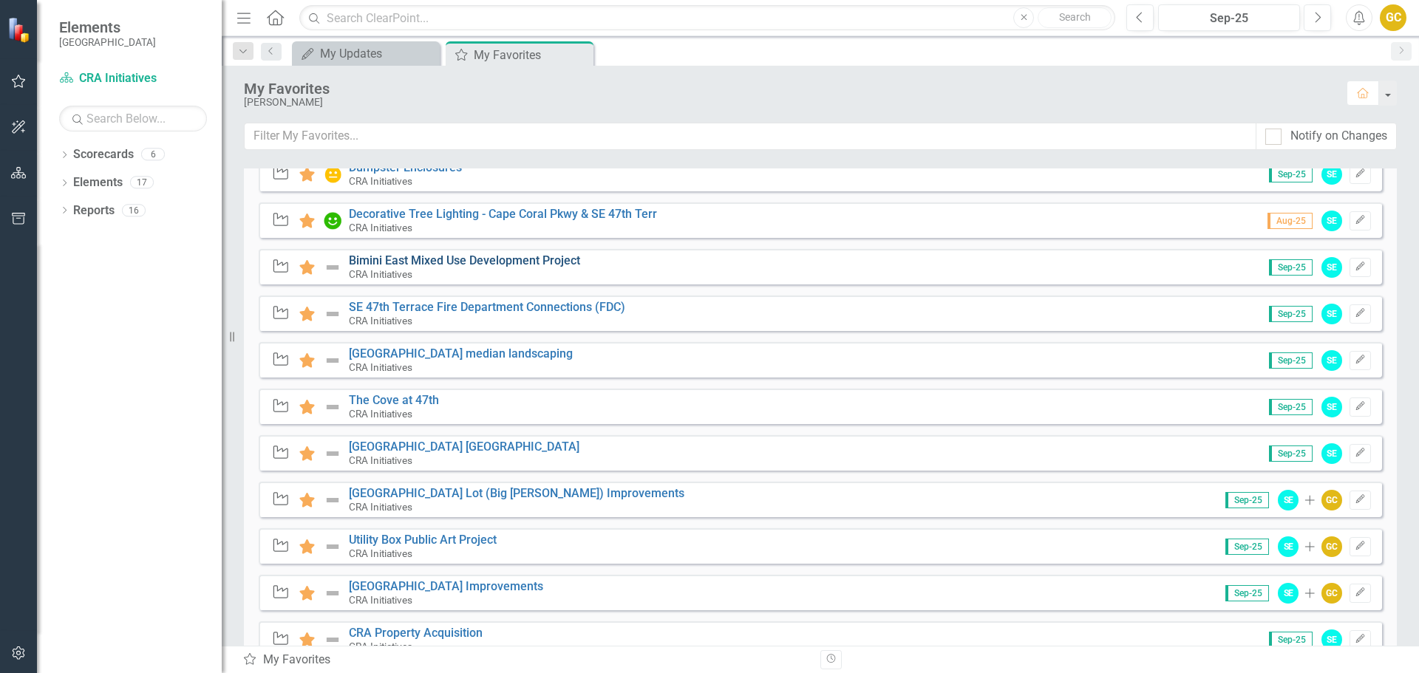
click at [445, 262] on link "Bimini East Mixed Use Development Project" at bounding box center [464, 261] width 231 height 14
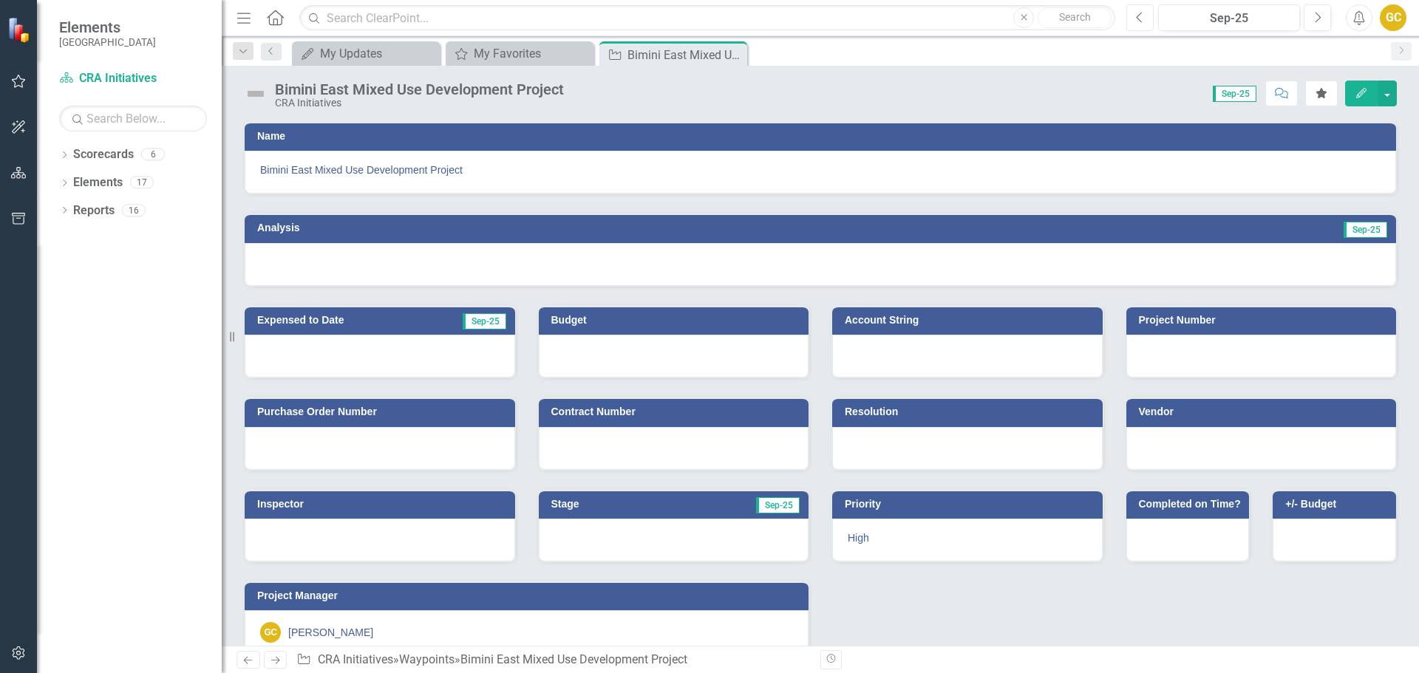
click at [1135, 20] on button "Previous" at bounding box center [1140, 17] width 27 height 27
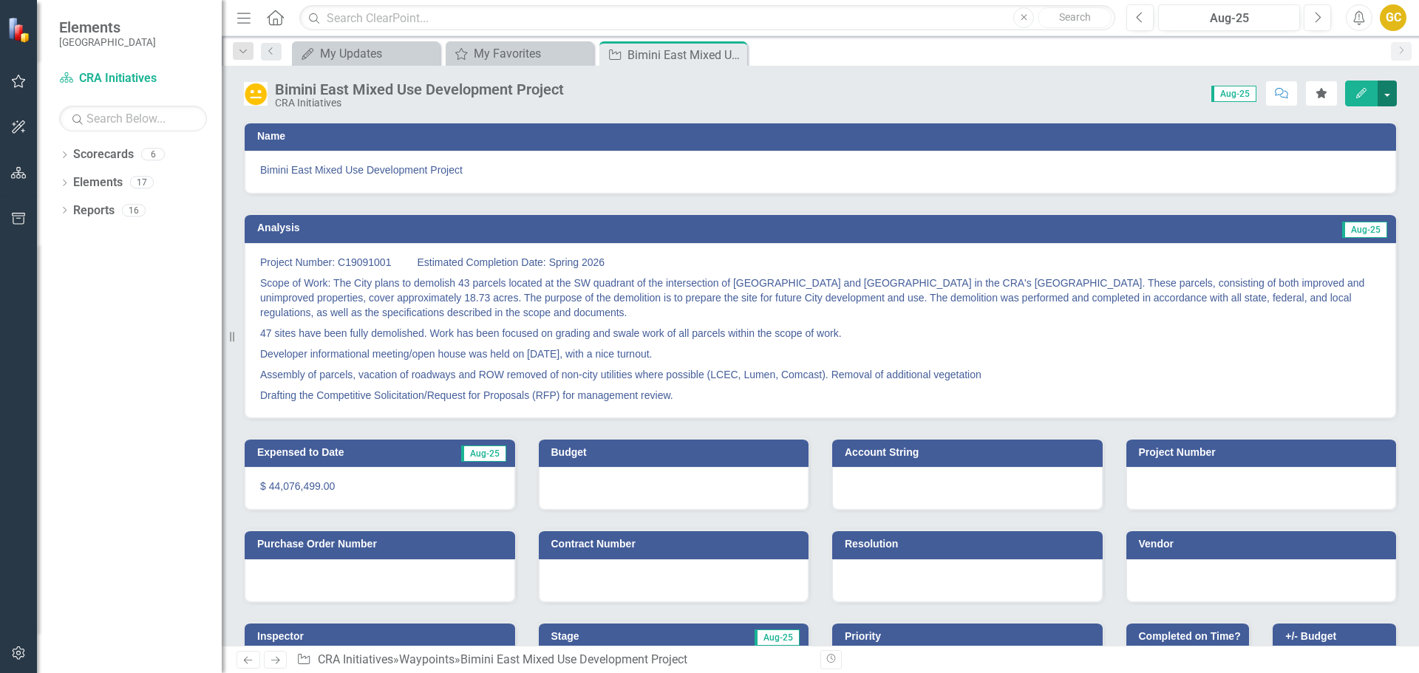
click at [1391, 92] on button "button" at bounding box center [1387, 94] width 19 height 26
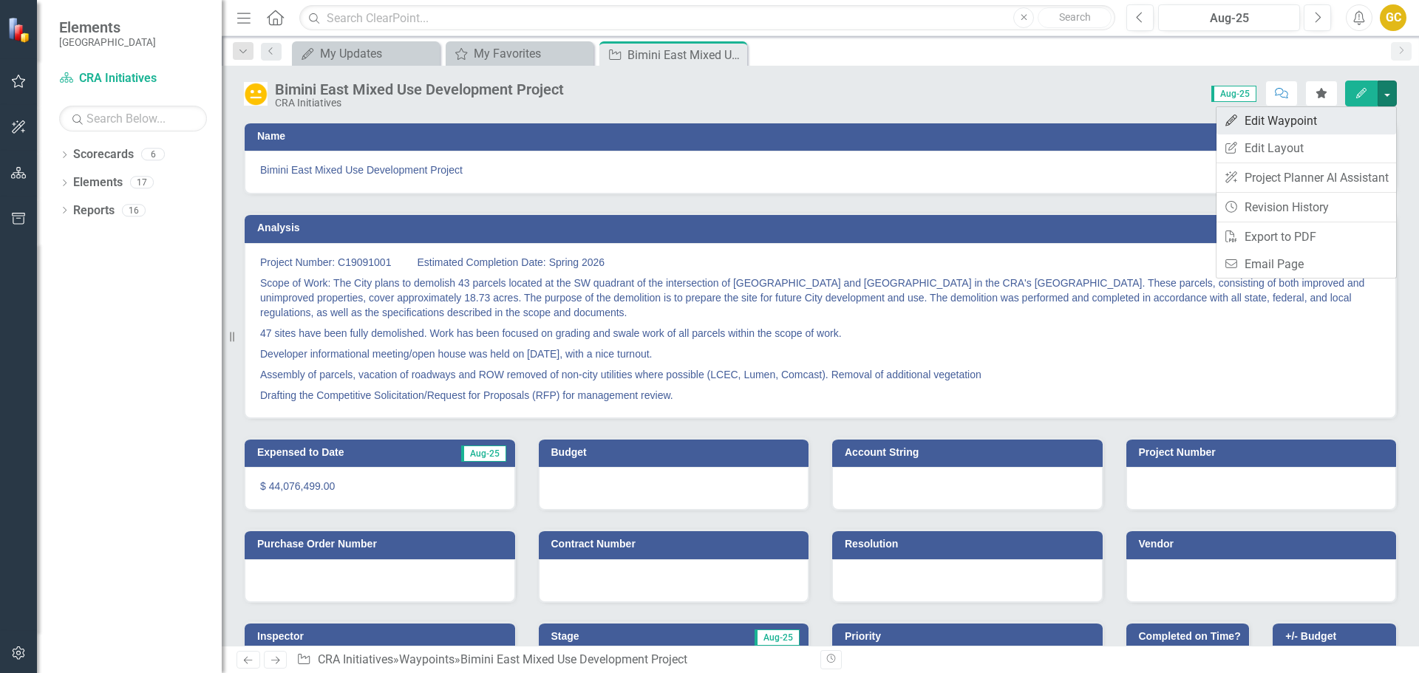
click at [1268, 112] on link "Edit Edit Waypoint" at bounding box center [1307, 120] width 180 height 27
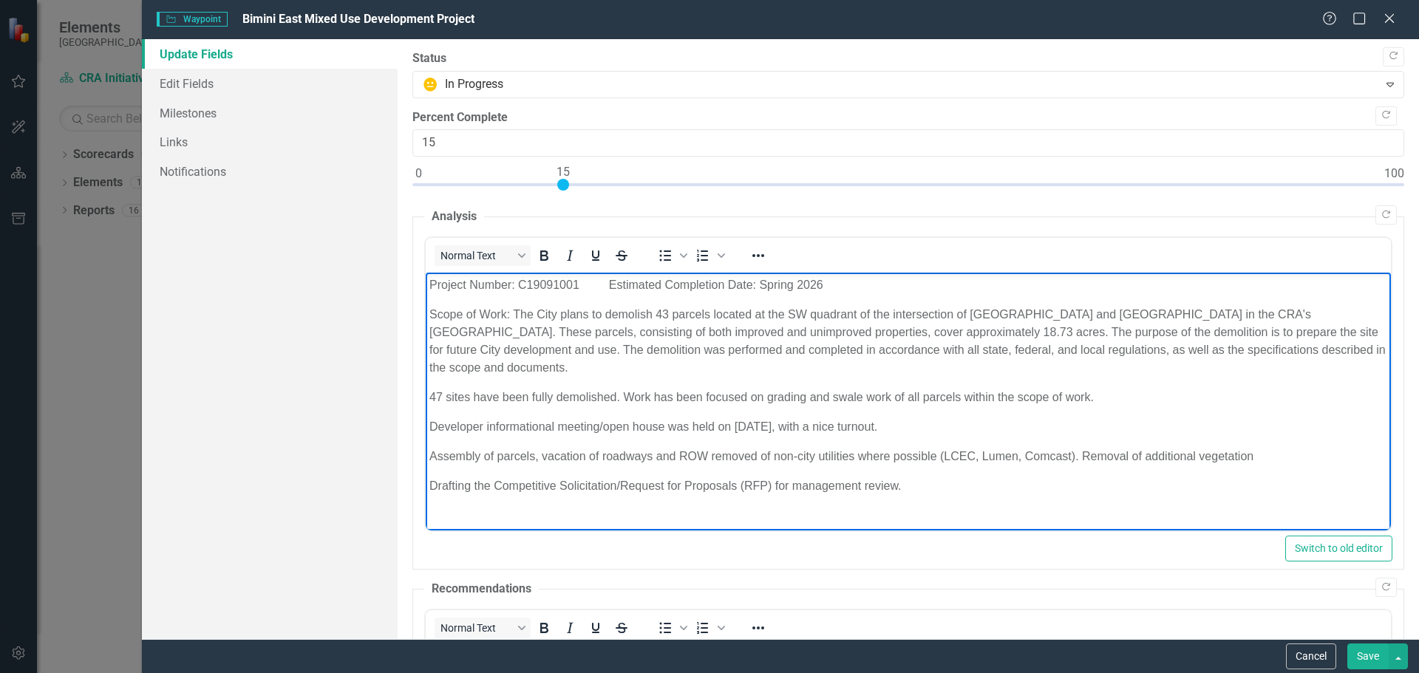
drag, startPoint x: 427, startPoint y: 283, endPoint x: 907, endPoint y: 484, distance: 520.2
click at [950, 498] on body "Project Number: C19091001 Estimated Completion Date: Spring 2026 Scope of Work:…" at bounding box center [907, 392] width 965 height 238
copy body "Project Number: C19091001 Estimated Completion Date: Spring 2026 Scope of Work:…"
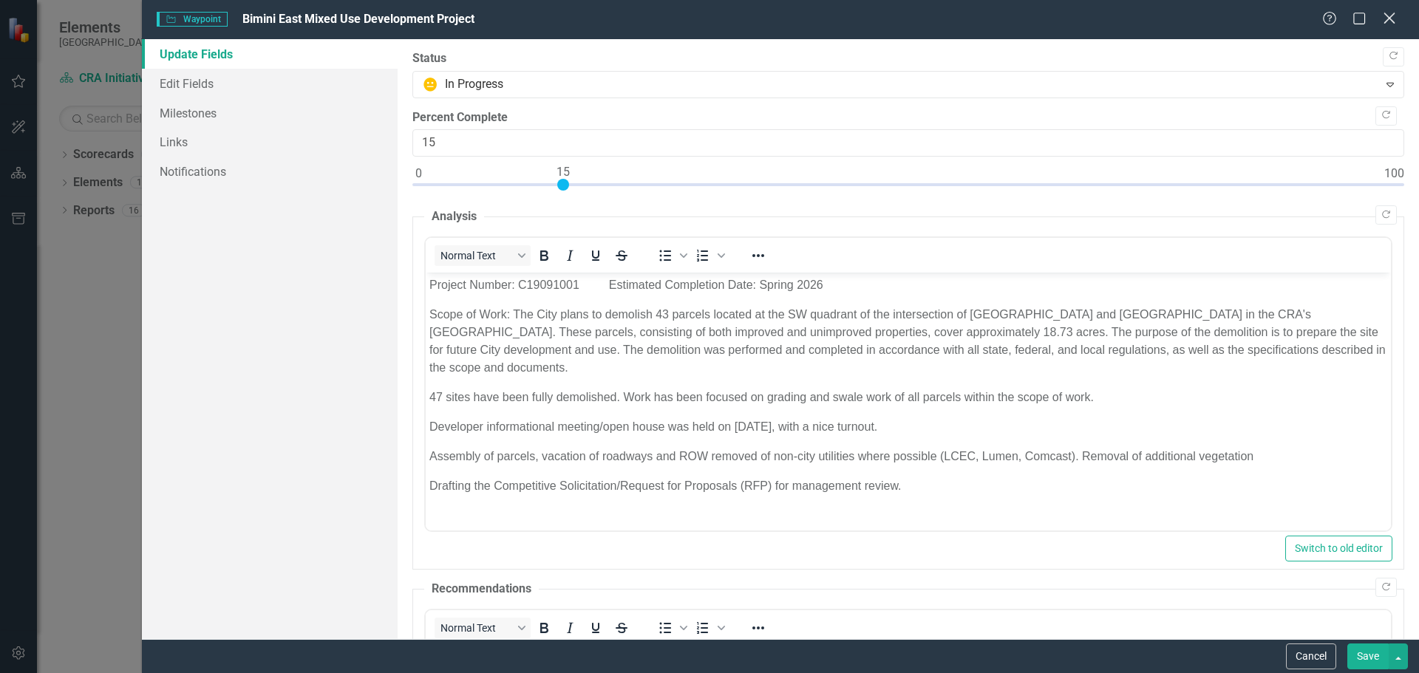
click at [1388, 15] on icon "Close" at bounding box center [1389, 18] width 18 height 14
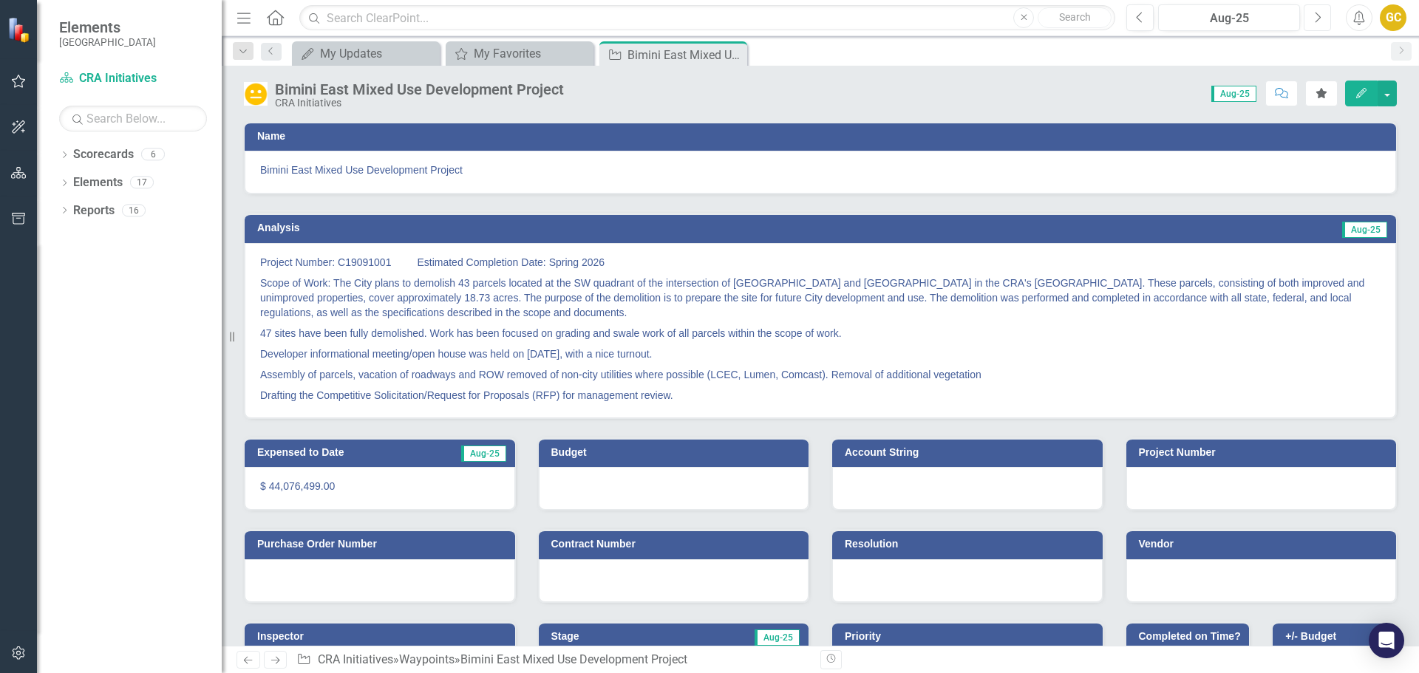
click at [1319, 15] on icon "Next" at bounding box center [1318, 17] width 8 height 13
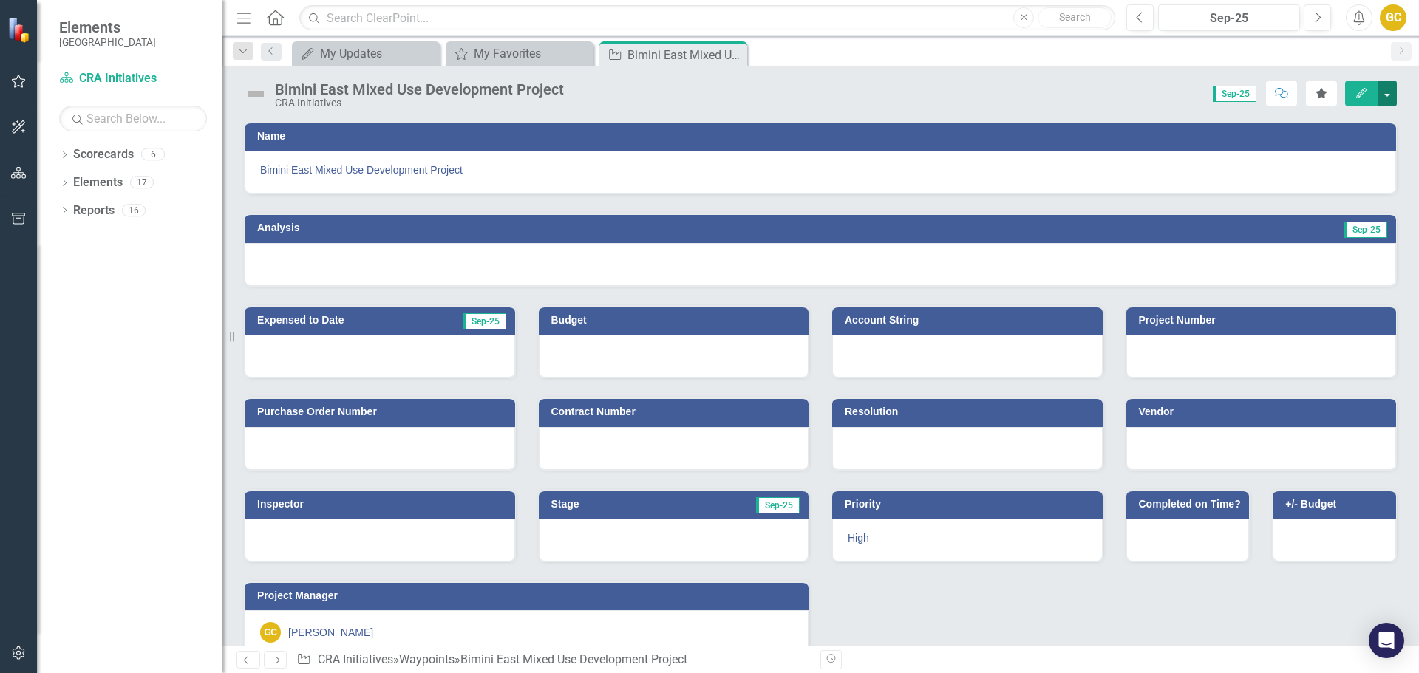
click at [1385, 94] on button "button" at bounding box center [1387, 94] width 19 height 26
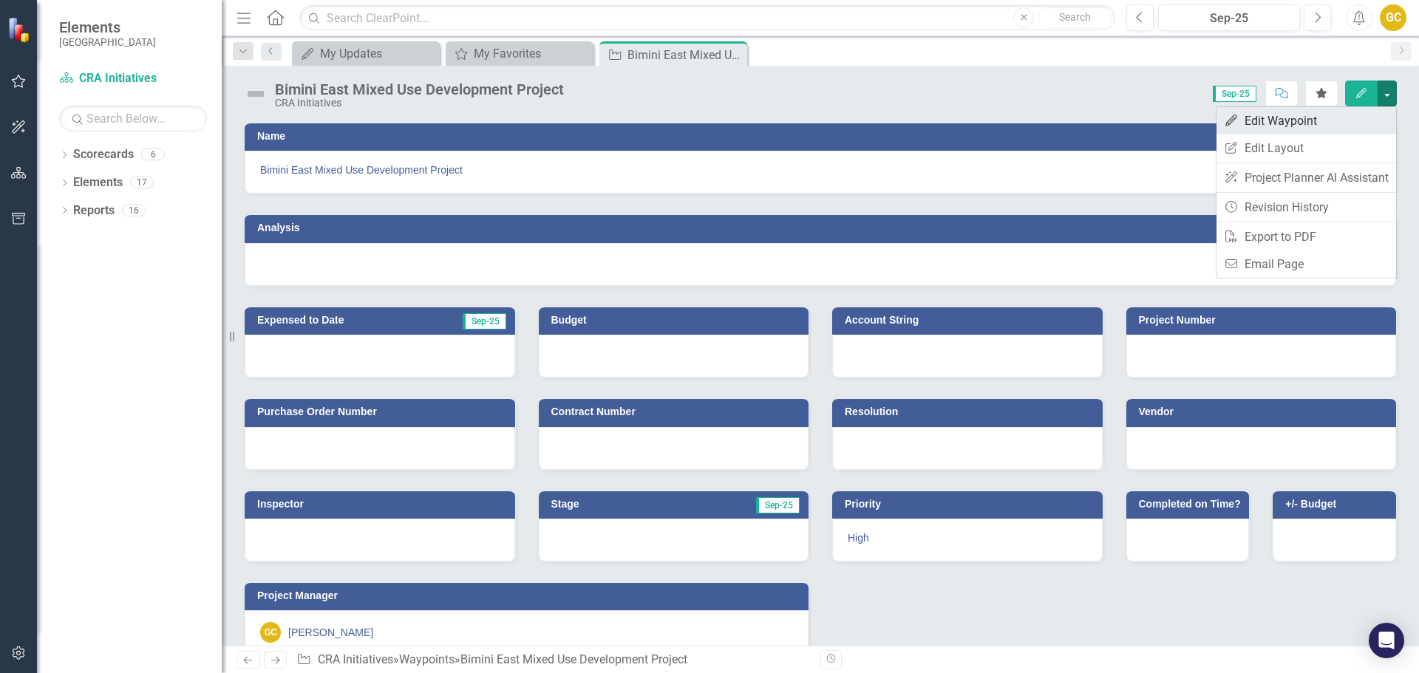
click at [1359, 110] on link "Edit Edit Waypoint" at bounding box center [1307, 120] width 180 height 27
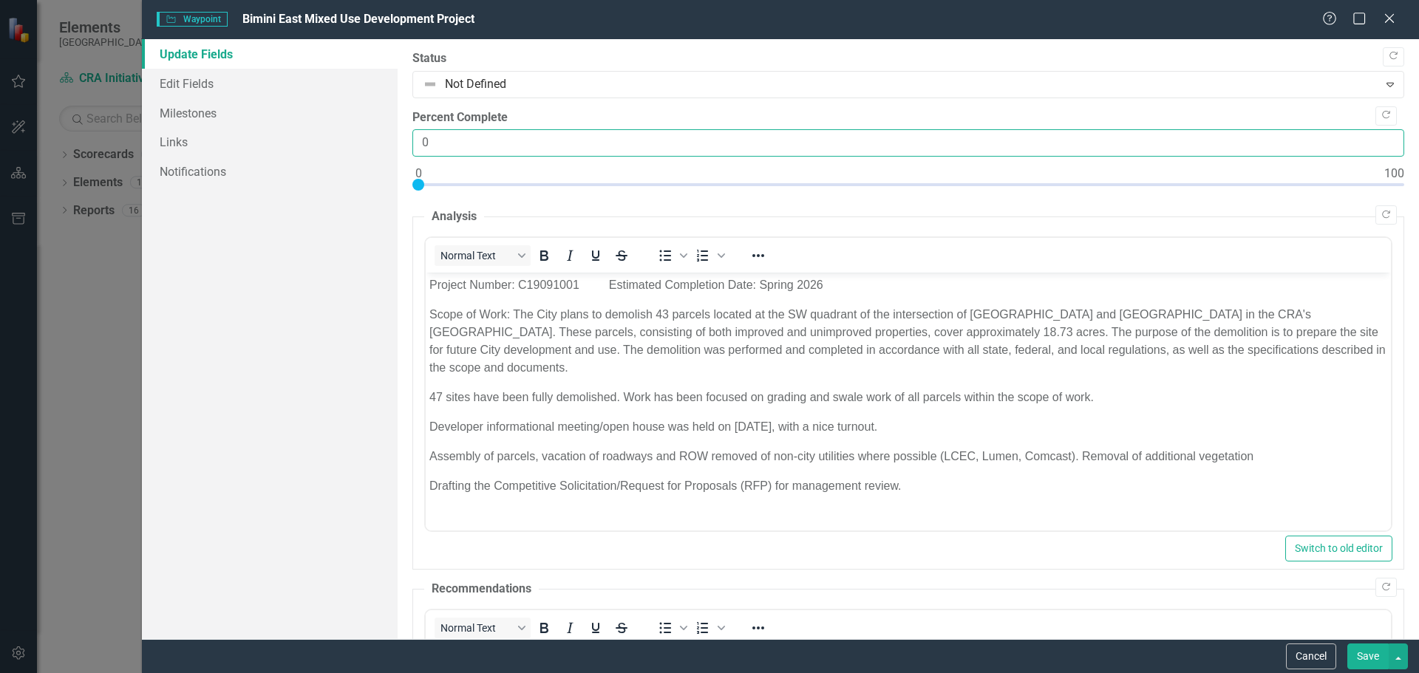
drag, startPoint x: 446, startPoint y: 143, endPoint x: 407, endPoint y: 137, distance: 40.4
click at [407, 137] on div ""Update" fields in ClearPoint are the fields that change from reporting period …" at bounding box center [909, 339] width 1022 height 600
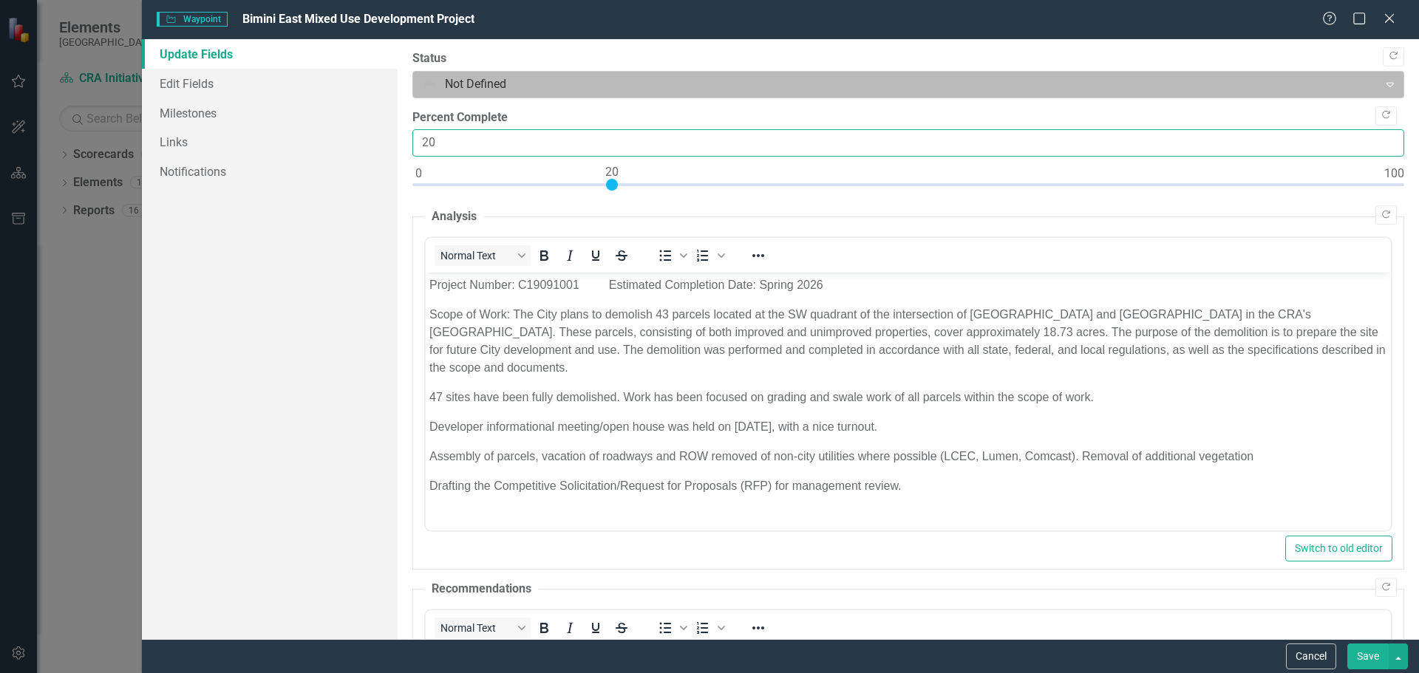
type input "20"
click at [1383, 80] on icon "Expand" at bounding box center [1390, 84] width 15 height 12
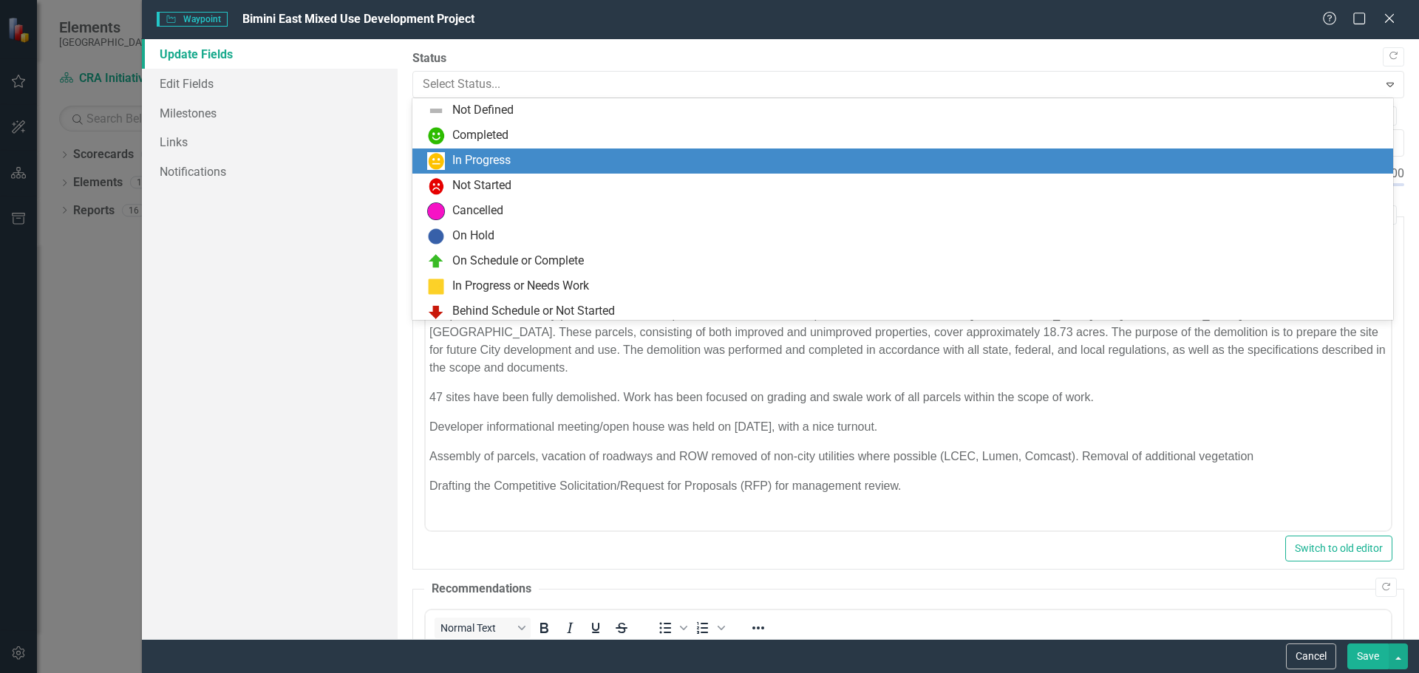
click at [549, 153] on div "In Progress" at bounding box center [905, 161] width 957 height 18
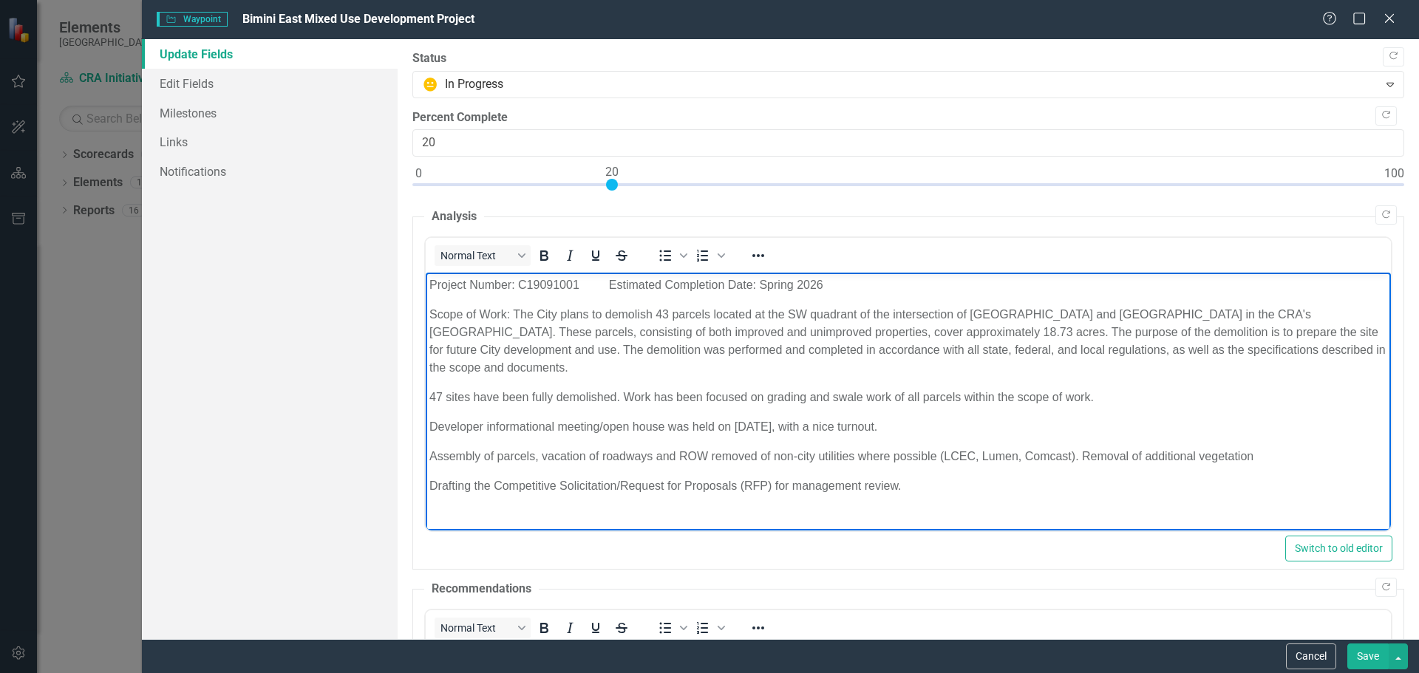
drag, startPoint x: 427, startPoint y: 395, endPoint x: 1149, endPoint y: 393, distance: 721.5
click at [1149, 393] on body "Project Number: C19091001 Estimated Completion Date: Spring 2026 Scope of Work:…" at bounding box center [907, 392] width 965 height 238
click at [519, 366] on p "Scope of Work: The City plans to demolish 43 parcels located at the SW quadrant…" at bounding box center [908, 341] width 958 height 71
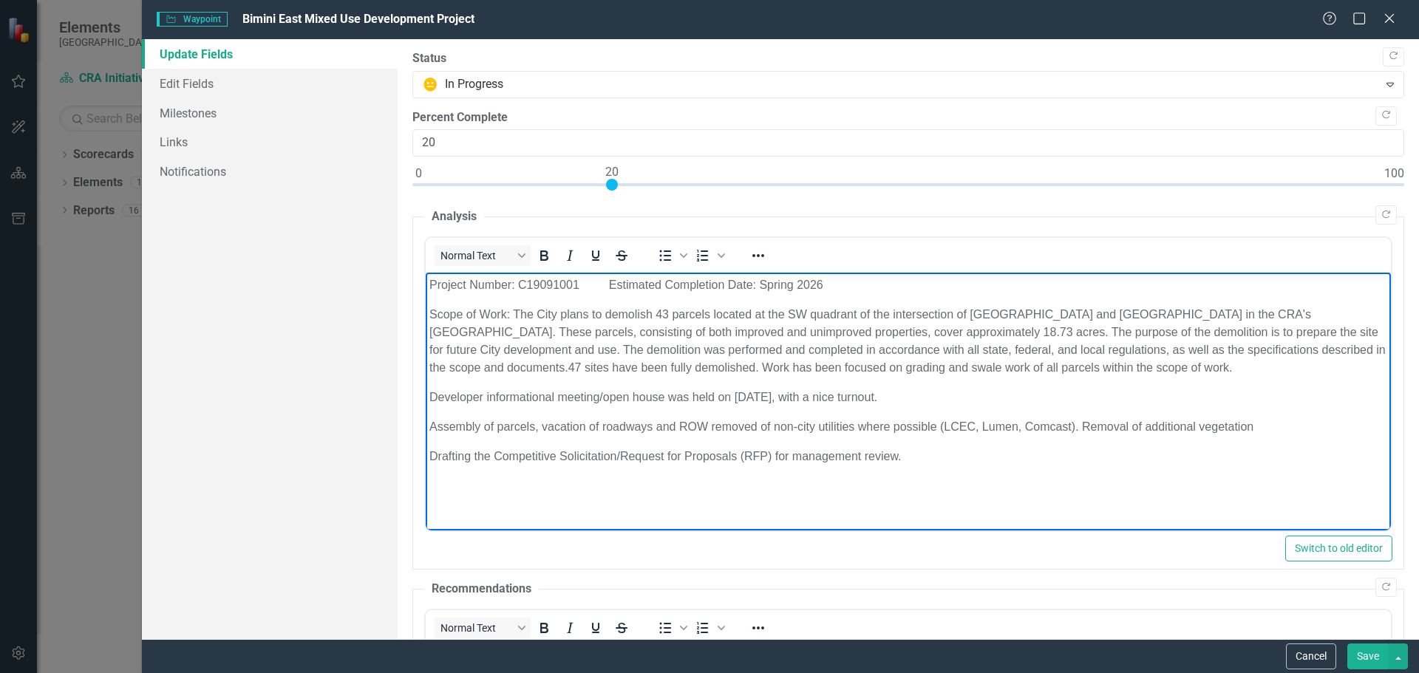
drag, startPoint x: 712, startPoint y: 367, endPoint x: 1203, endPoint y: 371, distance: 491.6
click at [1204, 371] on p "Scope of Work: The City plans to demolish 43 parcels located at the SW quadrant…" at bounding box center [908, 341] width 958 height 71
click at [707, 425] on p "Assembly of parcels, vacation of roadways and ROW removed of non-city utilities…" at bounding box center [908, 427] width 958 height 18
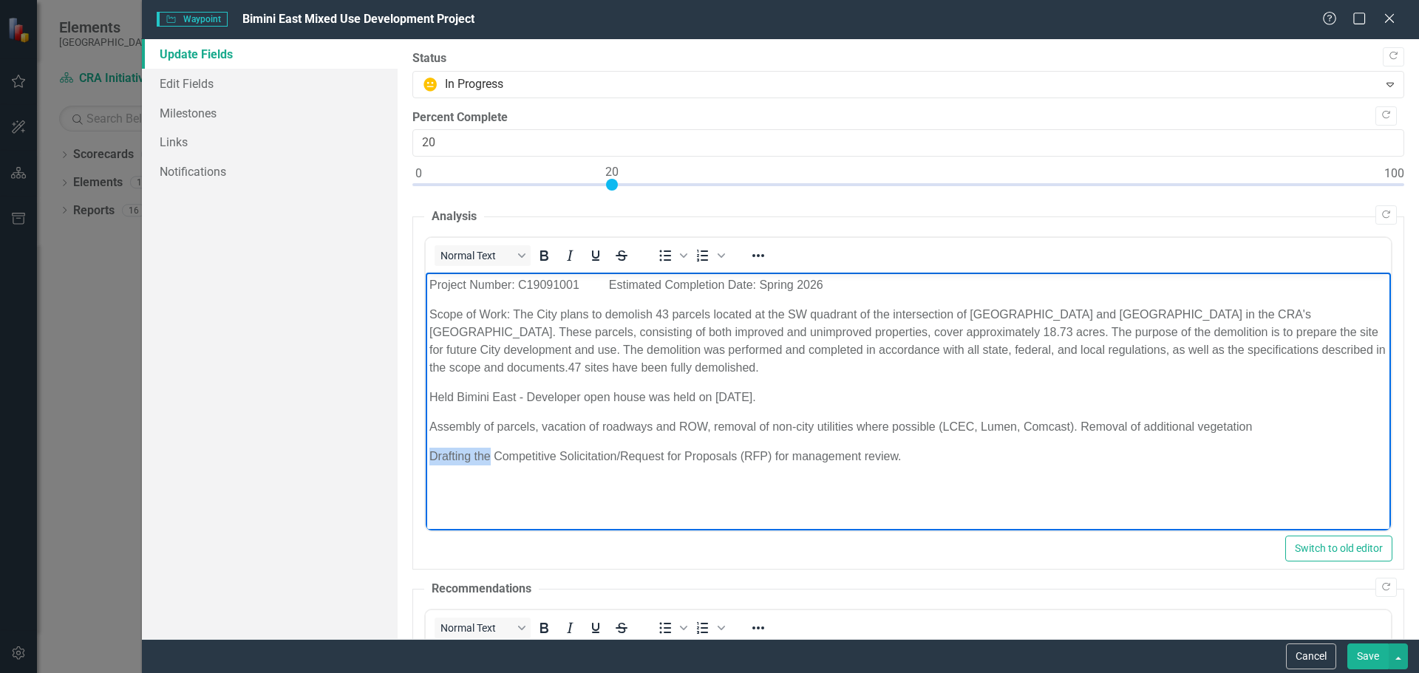
drag, startPoint x: 429, startPoint y: 454, endPoint x: 486, endPoint y: 449, distance: 57.1
click at [490, 453] on p "Drafting the Competitive Solicitation/Request for Proposals (RFP) for managemen…" at bounding box center [908, 457] width 958 height 18
click at [709, 455] on p "Competitive Solicitation/Request for Proposals (RFP) for management review." at bounding box center [908, 457] width 958 height 18
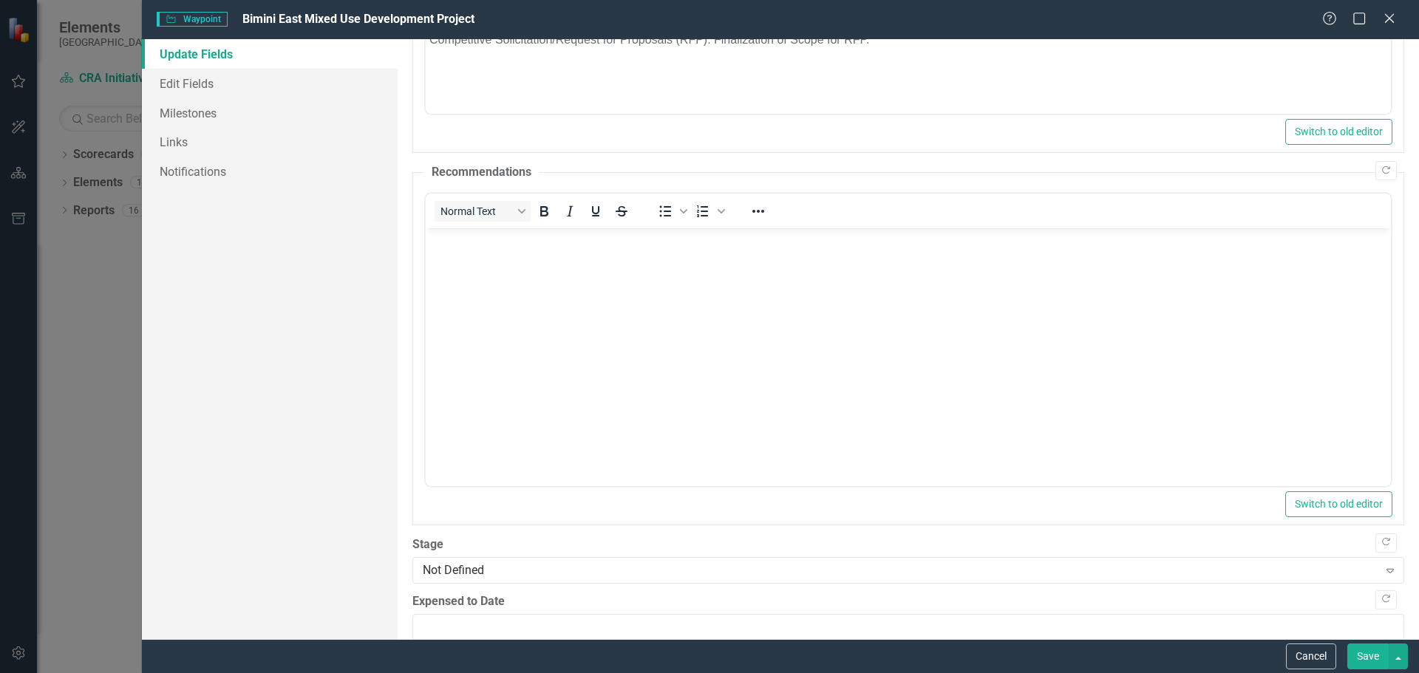
scroll to position [441, 0]
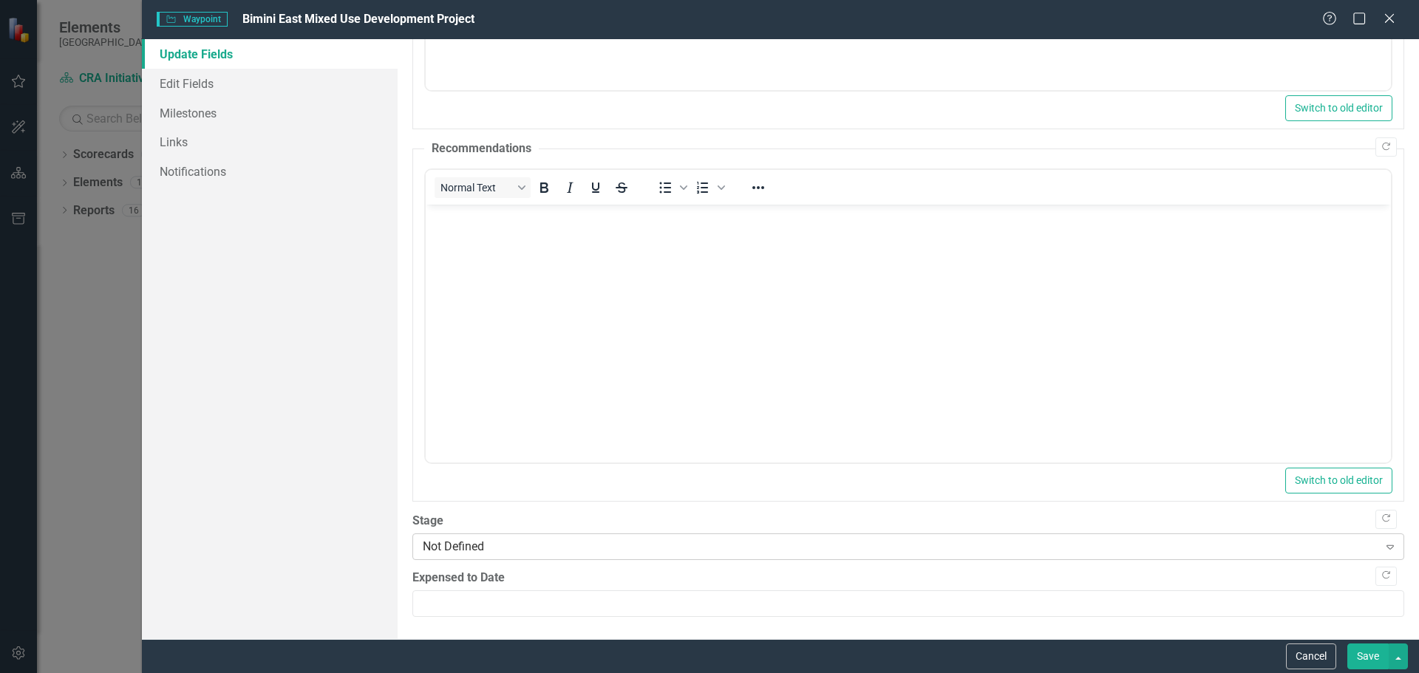
click at [1383, 543] on icon "Expand" at bounding box center [1390, 547] width 15 height 12
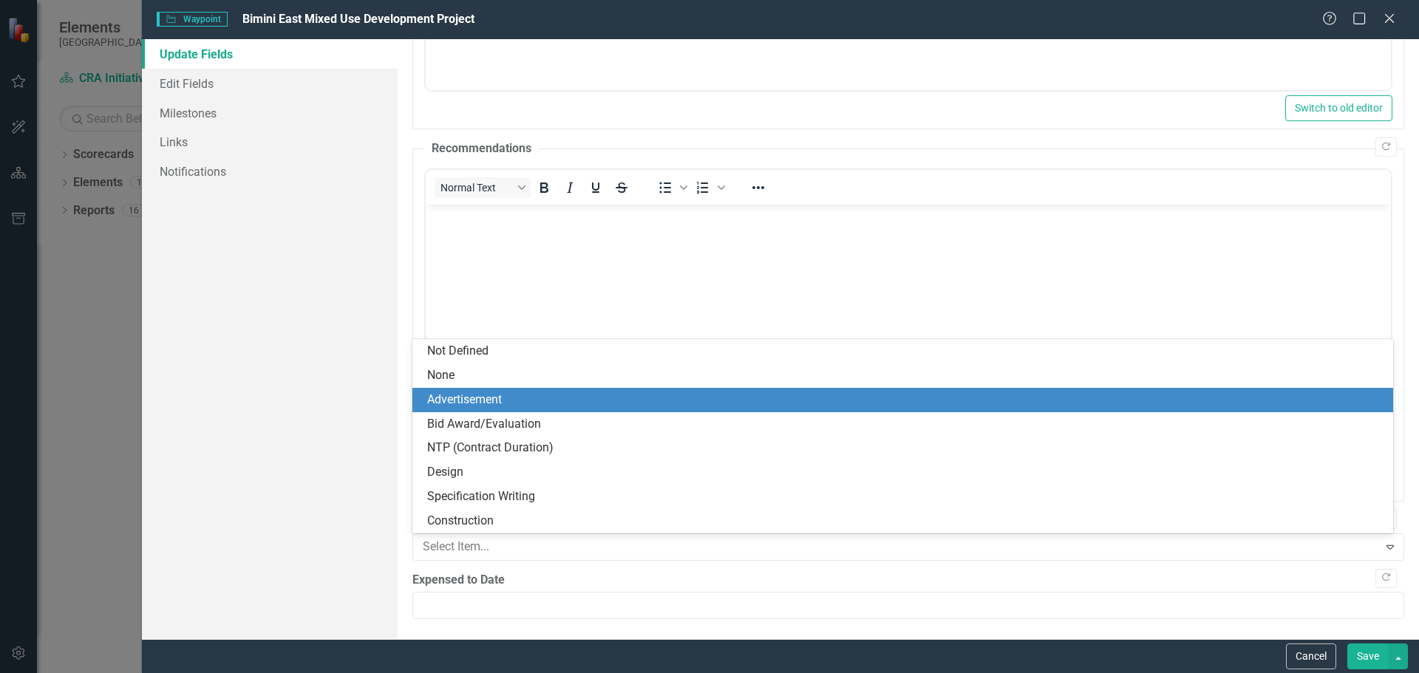
drag, startPoint x: 463, startPoint y: 397, endPoint x: 38, endPoint y: 210, distance: 465.0
click at [463, 397] on div "Advertisement" at bounding box center [905, 400] width 957 height 17
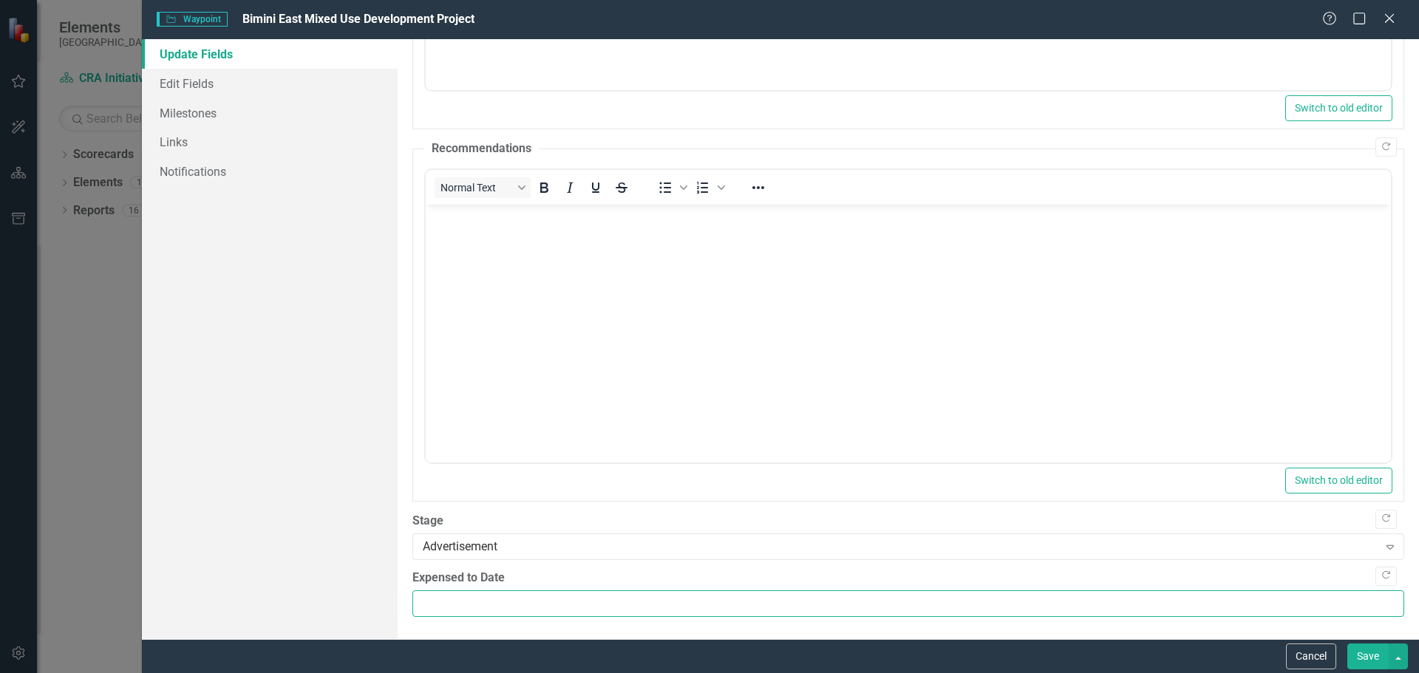
click at [436, 599] on input "Expensed to Date" at bounding box center [908, 604] width 992 height 27
type input "44076499"
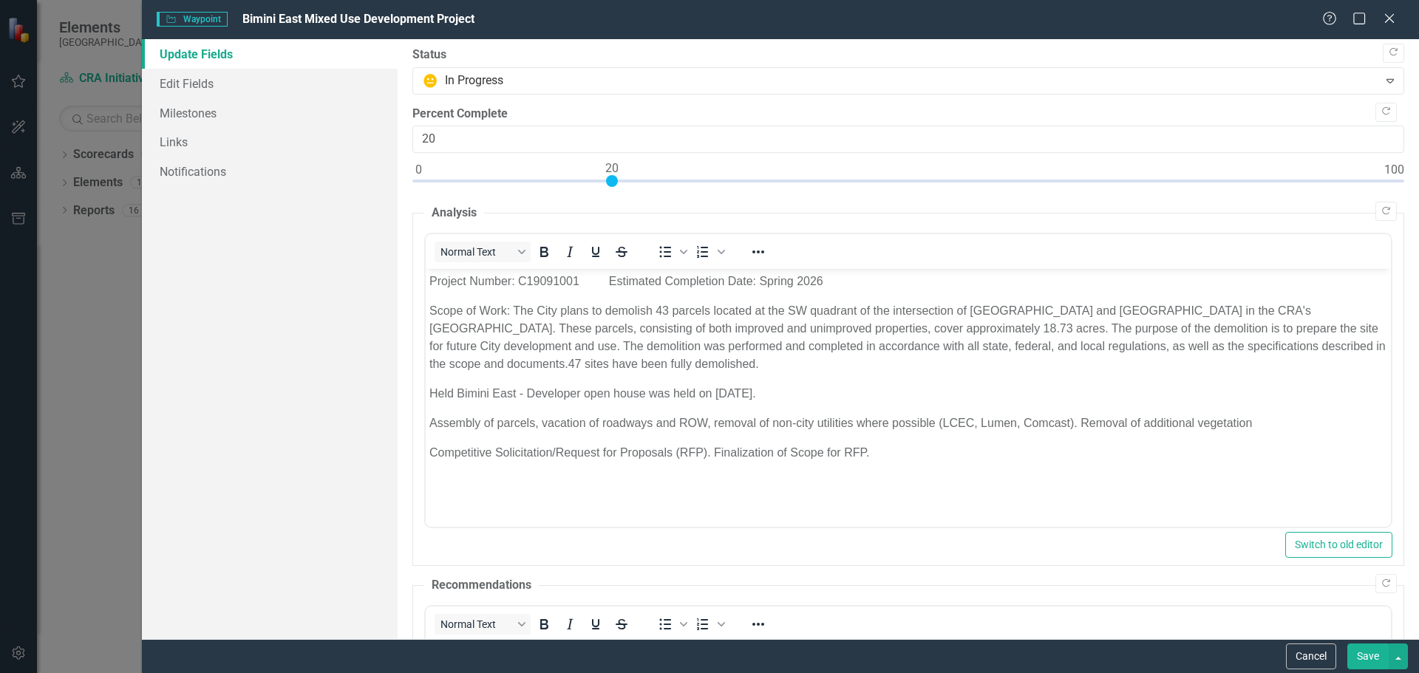
scroll to position [0, 0]
click at [1359, 653] on button "Save" at bounding box center [1368, 657] width 41 height 26
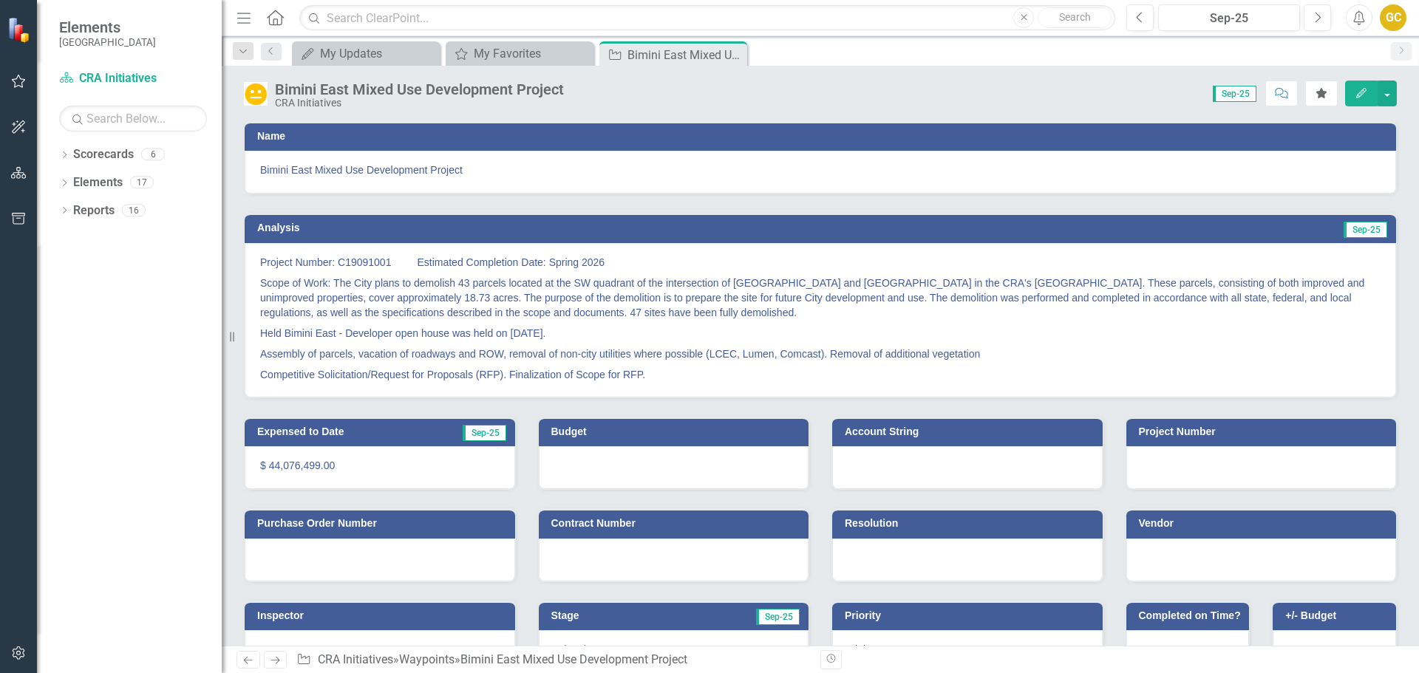
click at [0, 0] on icon "Close" at bounding box center [0, 0] width 0 height 0
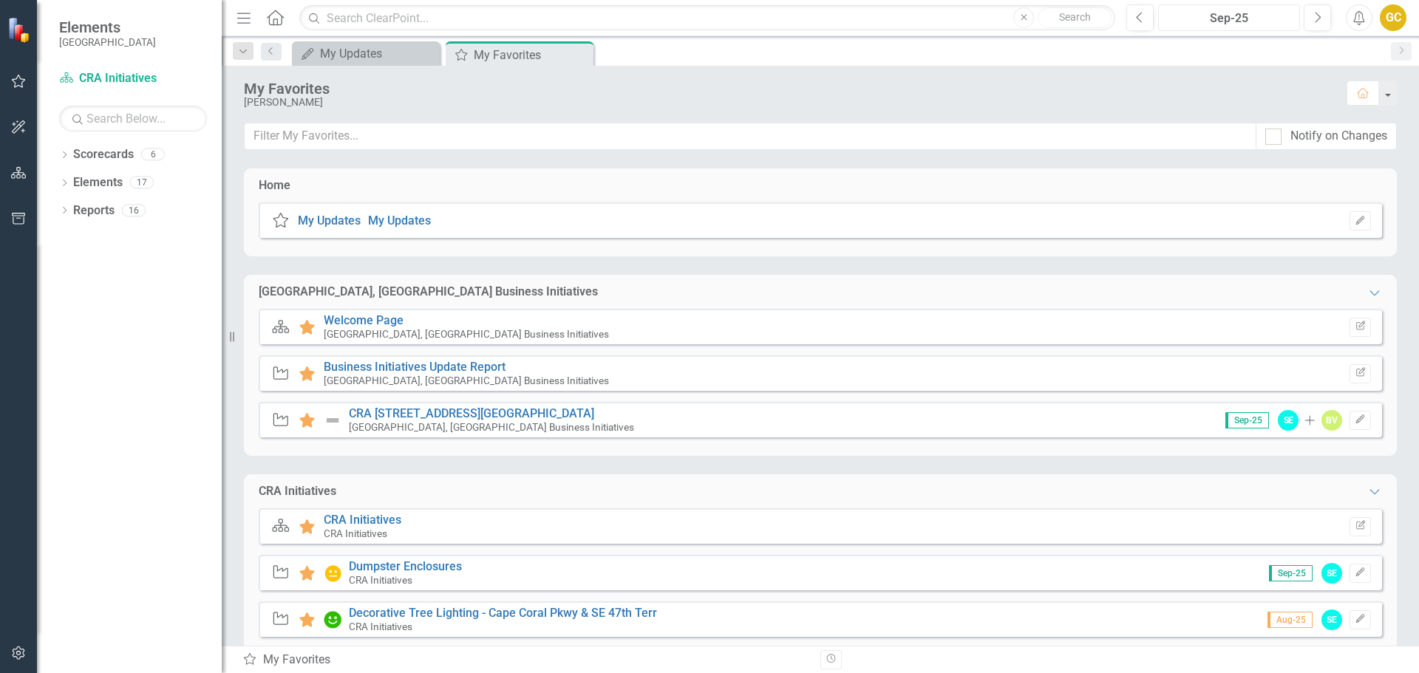
click at [1159, 13] on button "Sep-25" at bounding box center [1229, 17] width 142 height 27
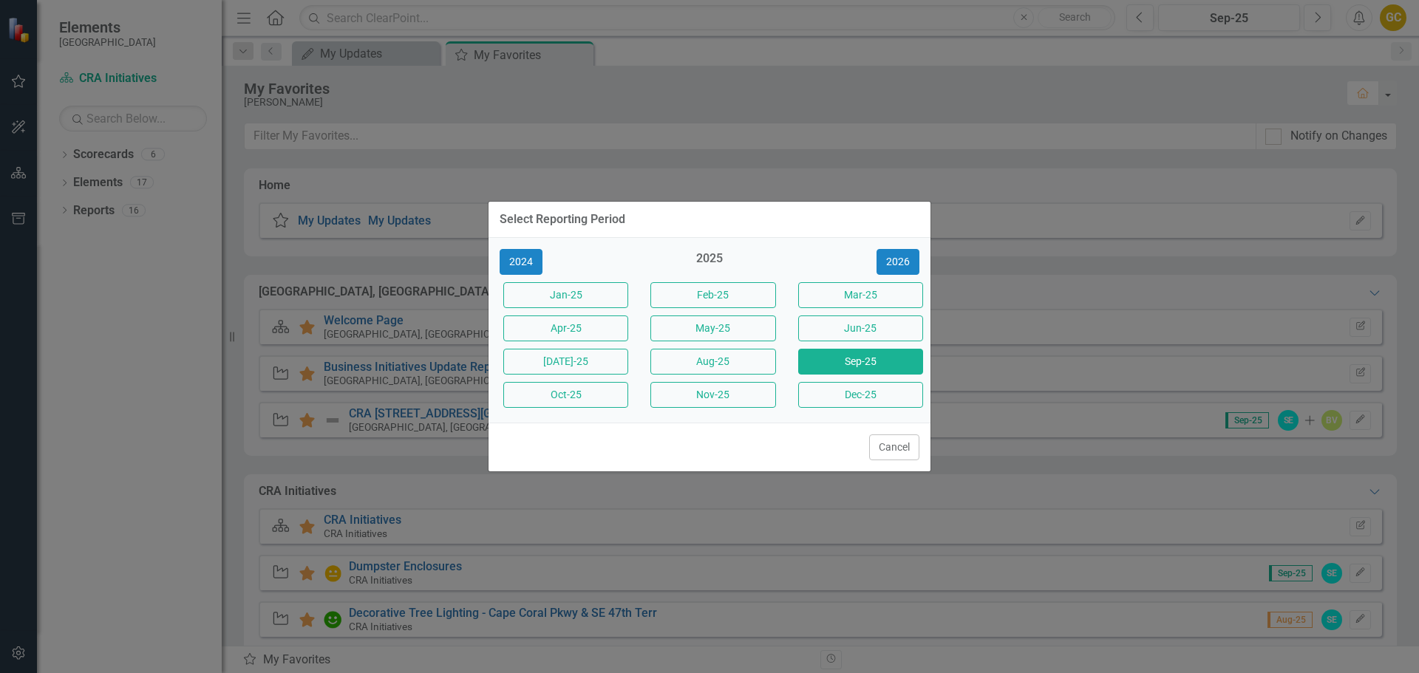
click at [1056, 169] on div "Select Reporting Period 2024 2025 2026 Jan-25 Feb-25 Mar-25 Apr-25 May-25 Jun-2…" at bounding box center [709, 336] width 1419 height 673
drag, startPoint x: 725, startPoint y: 360, endPoint x: 733, endPoint y: 364, distance: 8.3
click at [726, 360] on button "Aug-25" at bounding box center [713, 362] width 125 height 26
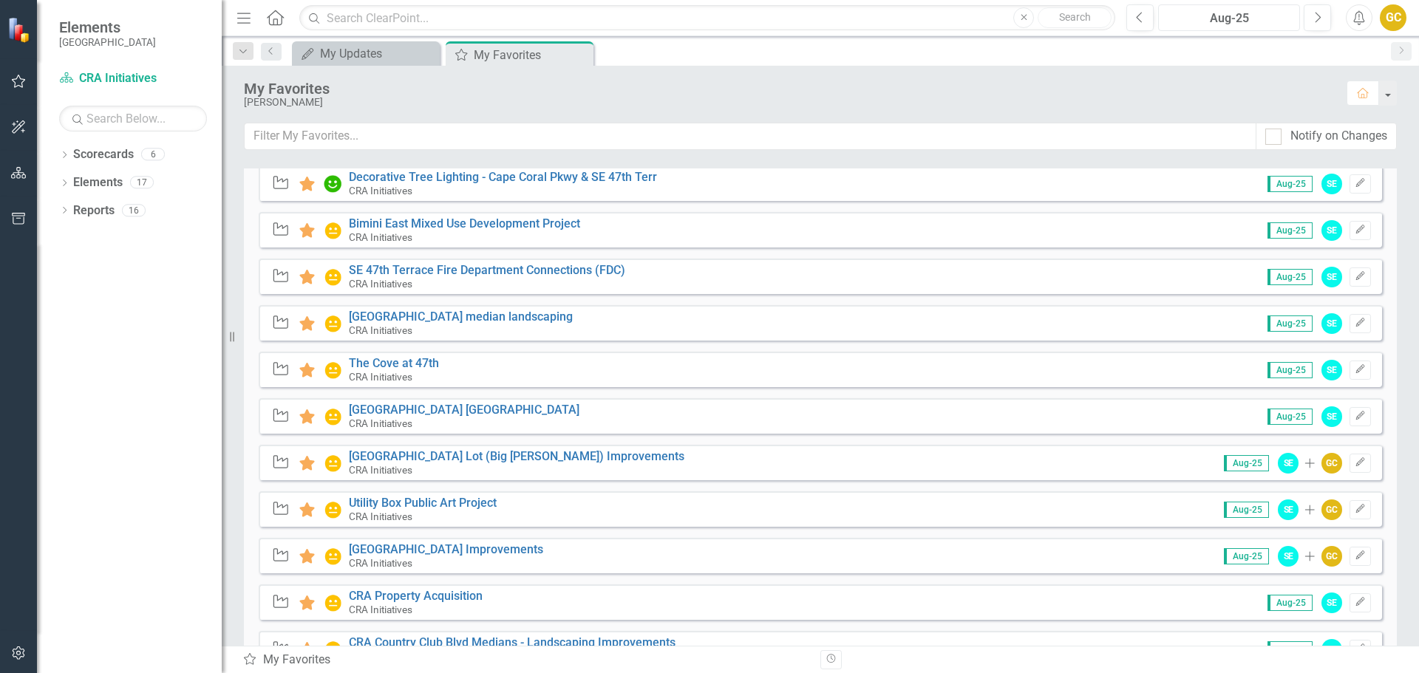
scroll to position [438, 0]
click at [455, 267] on link "SE 47th Terrace Fire Department Connections (FDC)" at bounding box center [487, 269] width 276 height 14
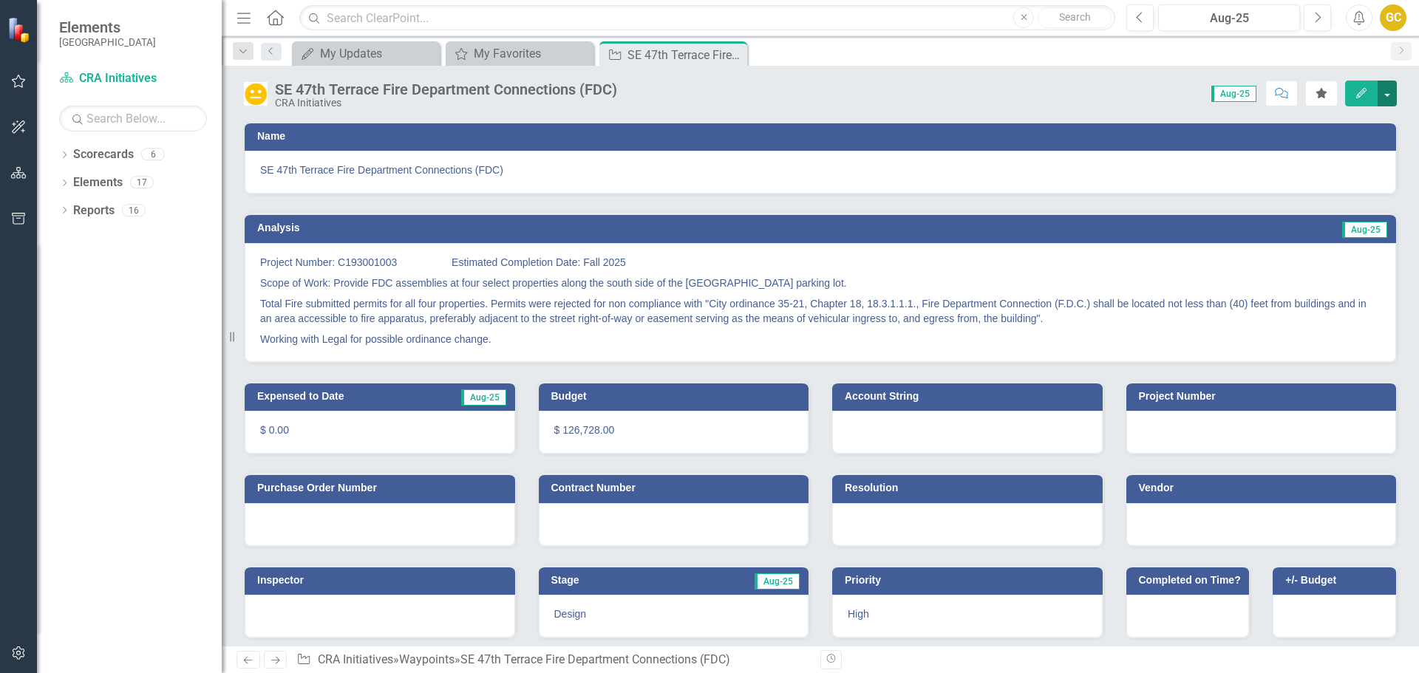
click at [1388, 90] on button "button" at bounding box center [1387, 94] width 19 height 26
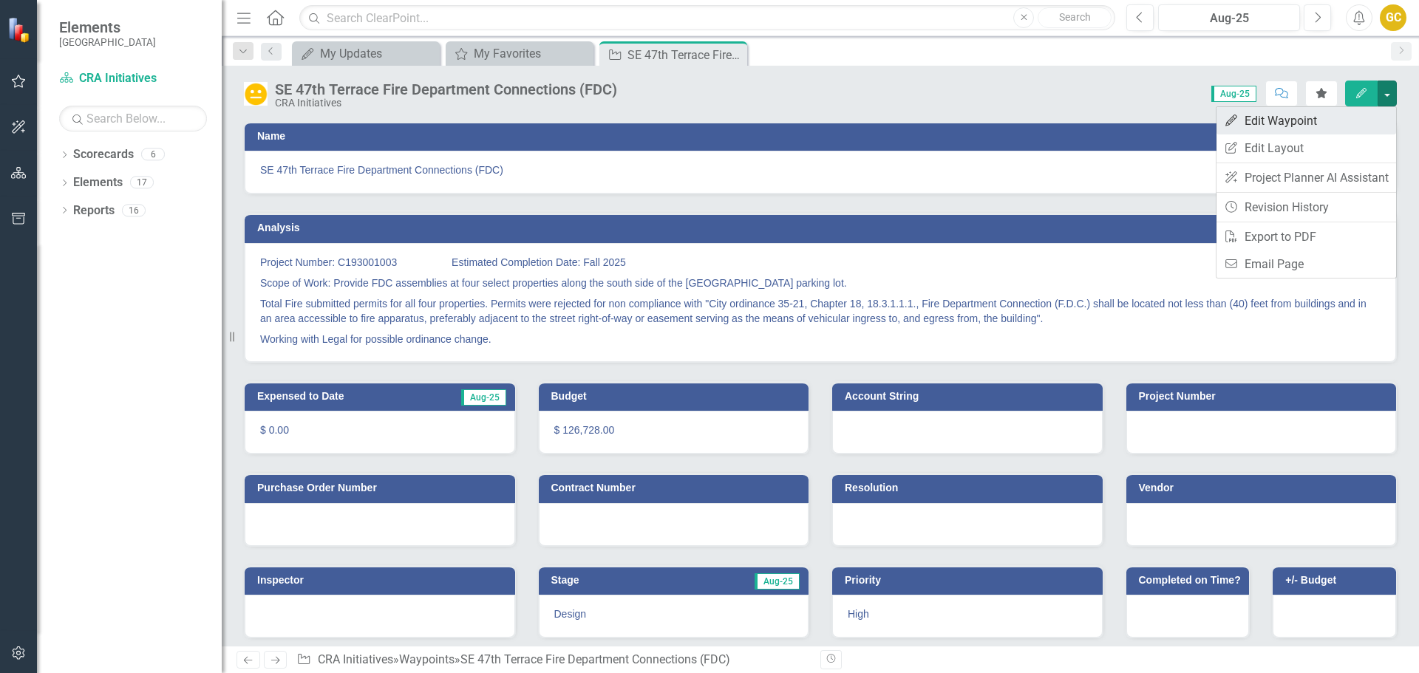
click at [1295, 118] on link "Edit Edit Waypoint" at bounding box center [1307, 120] width 180 height 27
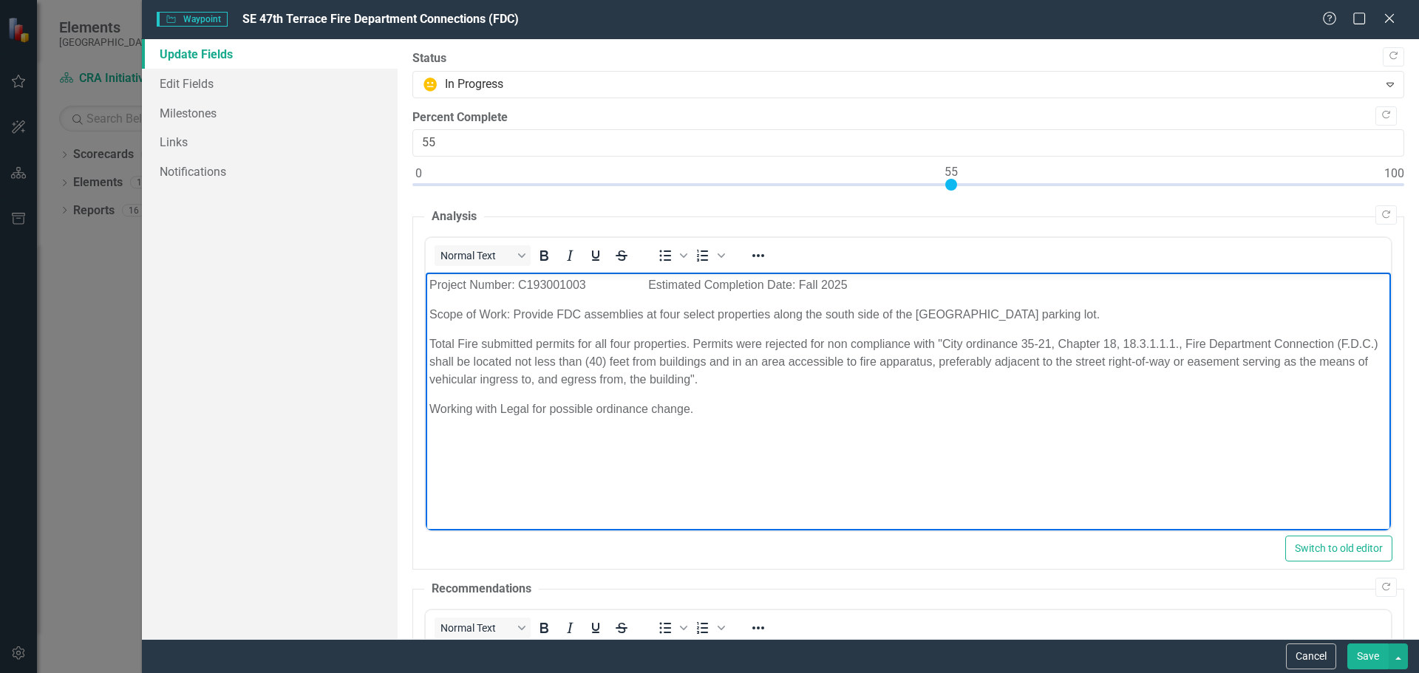
drag, startPoint x: 429, startPoint y: 287, endPoint x: 668, endPoint y: 364, distance: 251.5
click at [736, 410] on body "Project Number: C193001003 Estimated Completion Date: Fall 2025 Scope of Work: …" at bounding box center [907, 384] width 965 height 222
copy body "Project Number: C193001003 Estimated Completion Date: Fall 2025 Scope of Work: …"
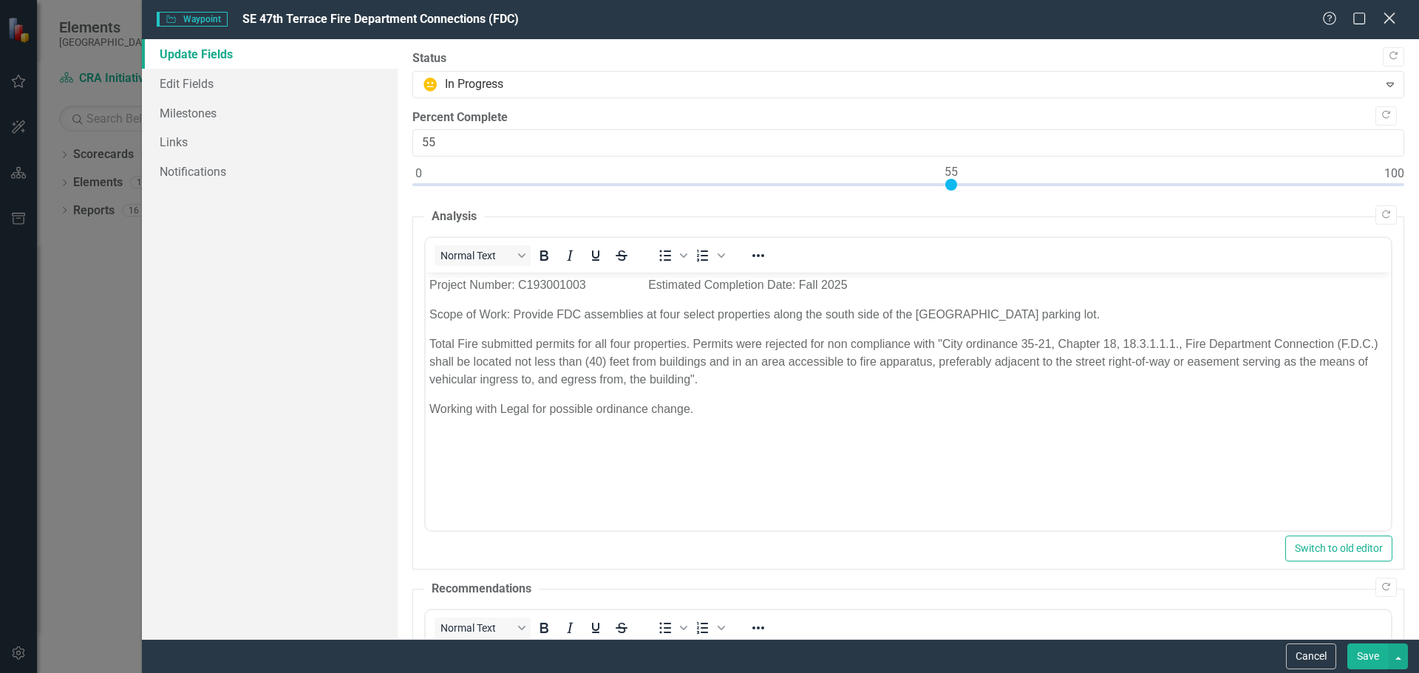
click at [1385, 14] on icon "Close" at bounding box center [1389, 18] width 18 height 14
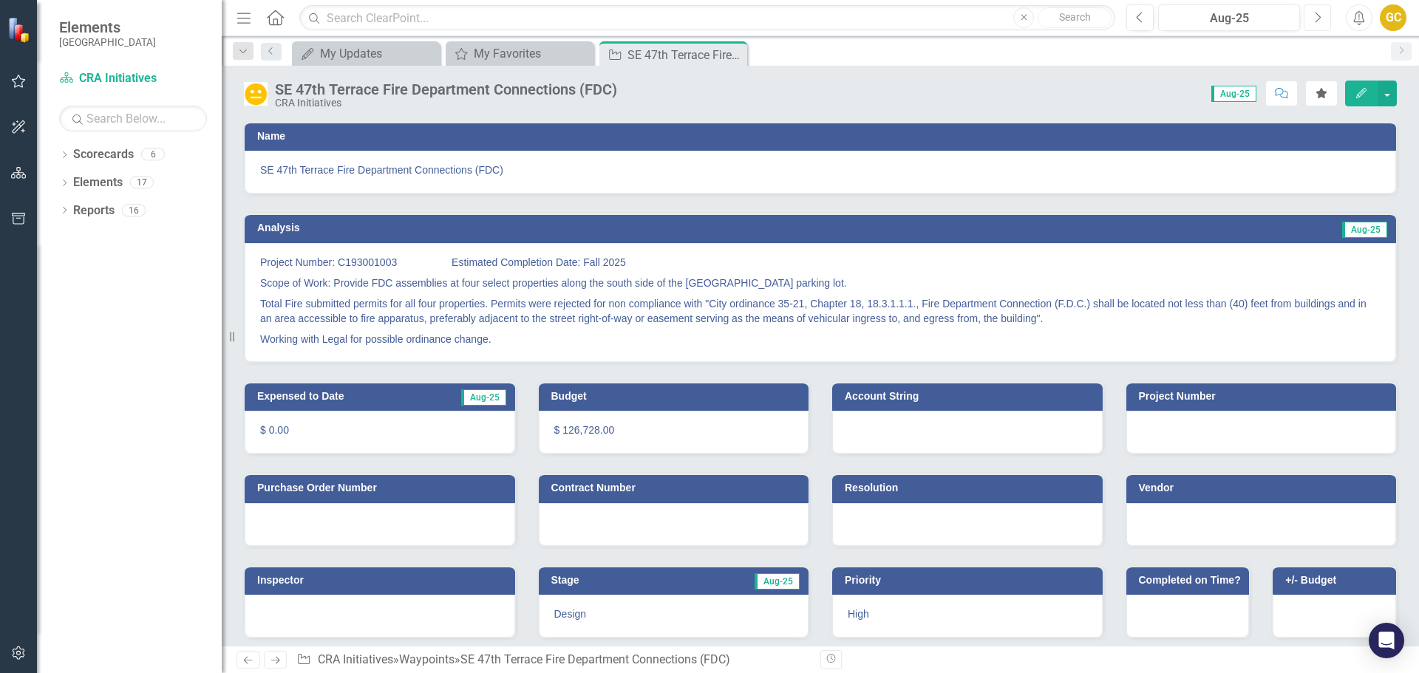
click at [1312, 15] on button "Next" at bounding box center [1317, 17] width 27 height 27
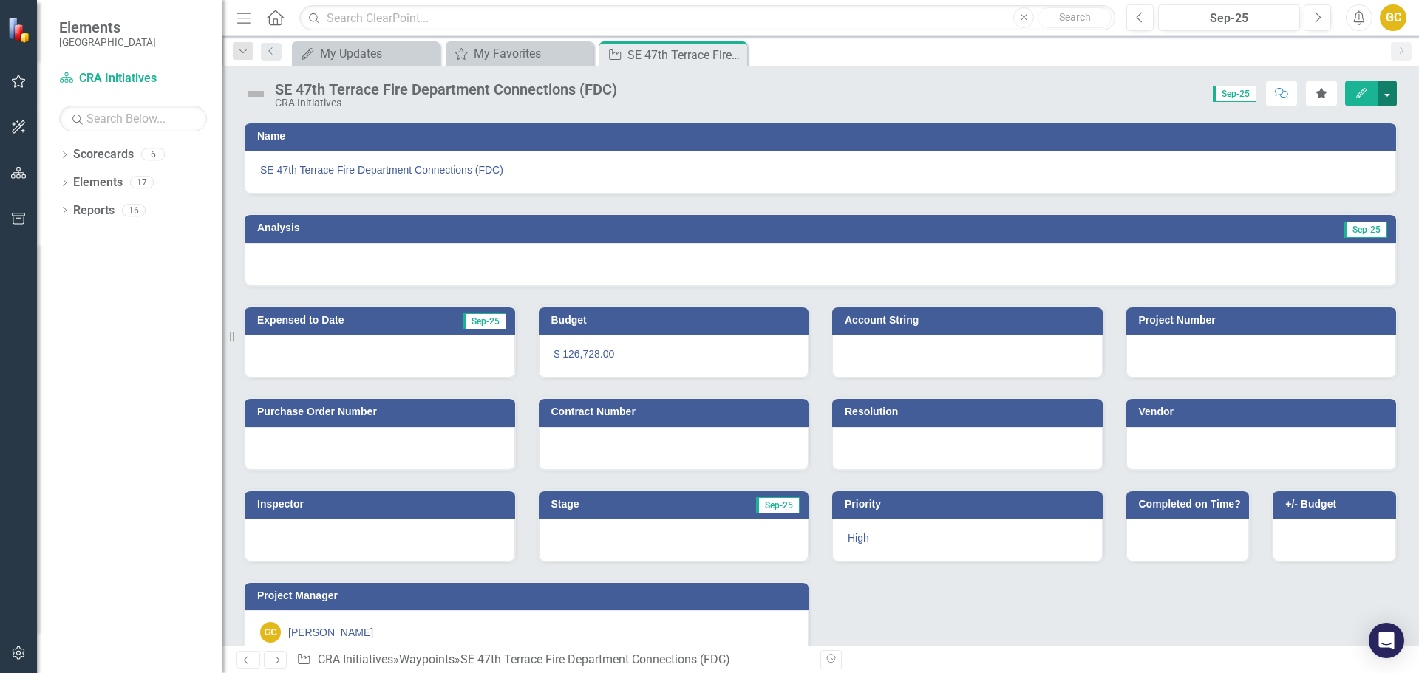
click at [1389, 95] on button "button" at bounding box center [1387, 94] width 19 height 26
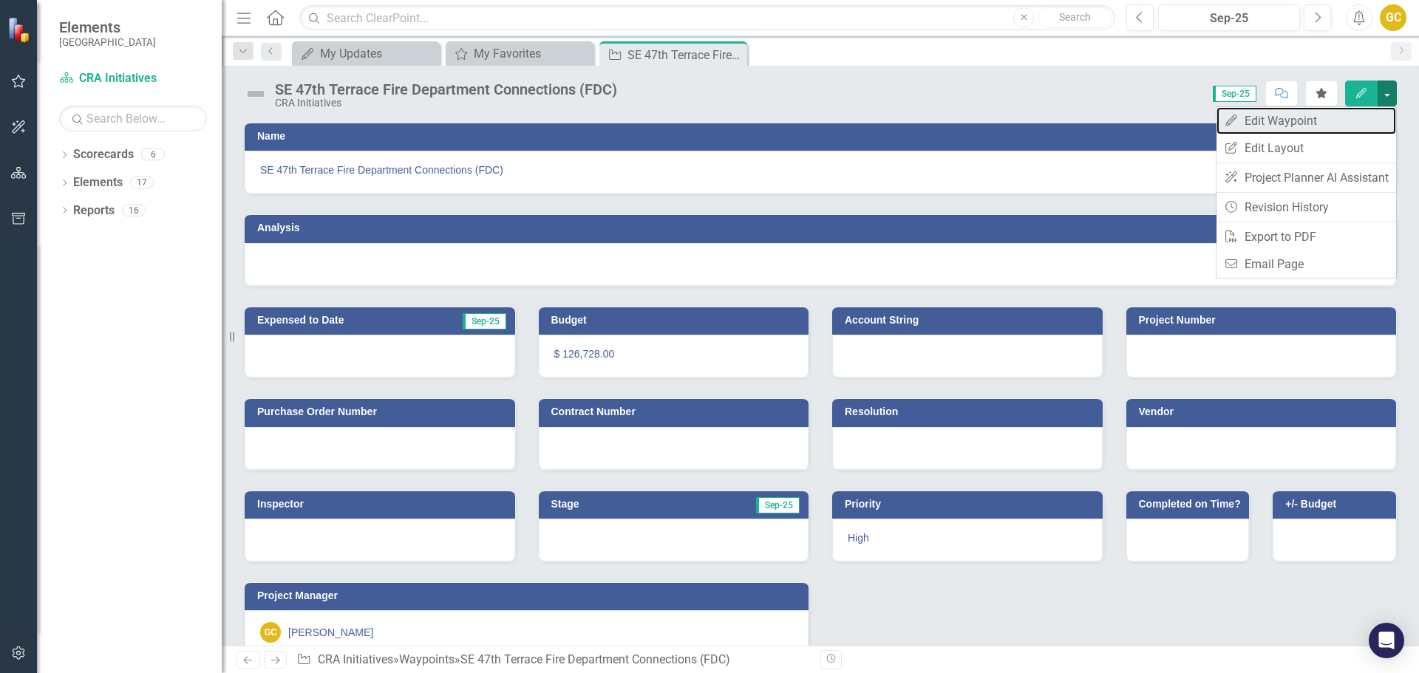
click at [1327, 113] on link "Edit Edit Waypoint" at bounding box center [1307, 120] width 180 height 27
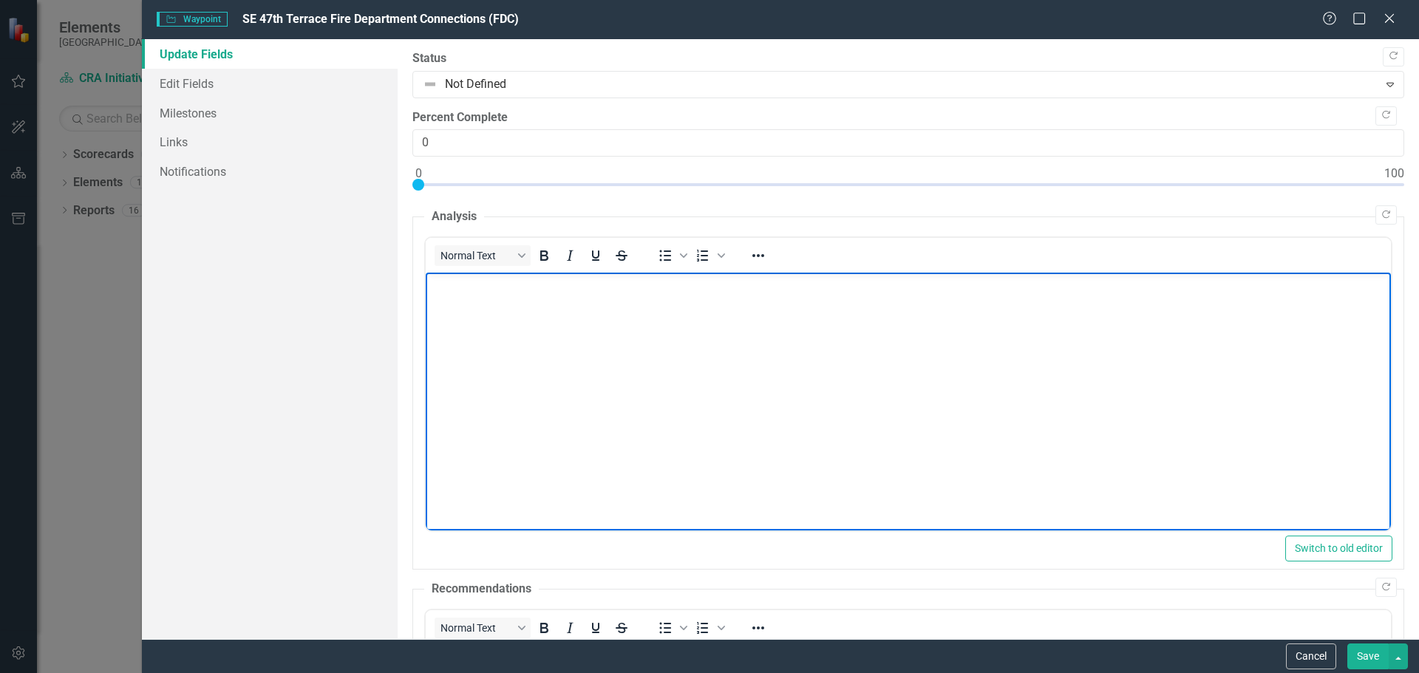
paste body "Rich Text Area. Press ALT-0 for help."
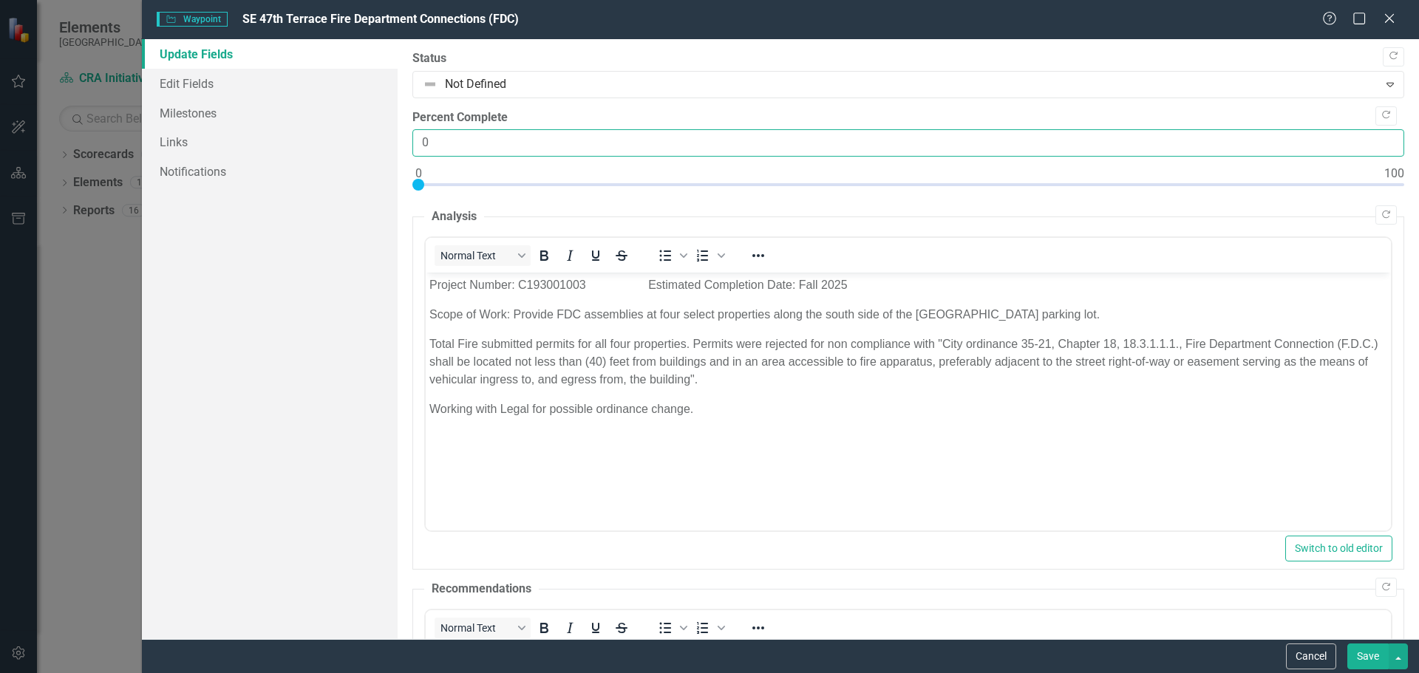
drag, startPoint x: 446, startPoint y: 140, endPoint x: 410, endPoint y: 137, distance: 35.7
click at [410, 137] on div ""Update" fields in ClearPoint are the fields that change from reporting period …" at bounding box center [909, 339] width 1022 height 600
click at [434, 146] on input "0" at bounding box center [908, 142] width 992 height 27
drag, startPoint x: 420, startPoint y: 140, endPoint x: 433, endPoint y: 140, distance: 13.3
click at [433, 140] on input "0" at bounding box center [908, 142] width 992 height 27
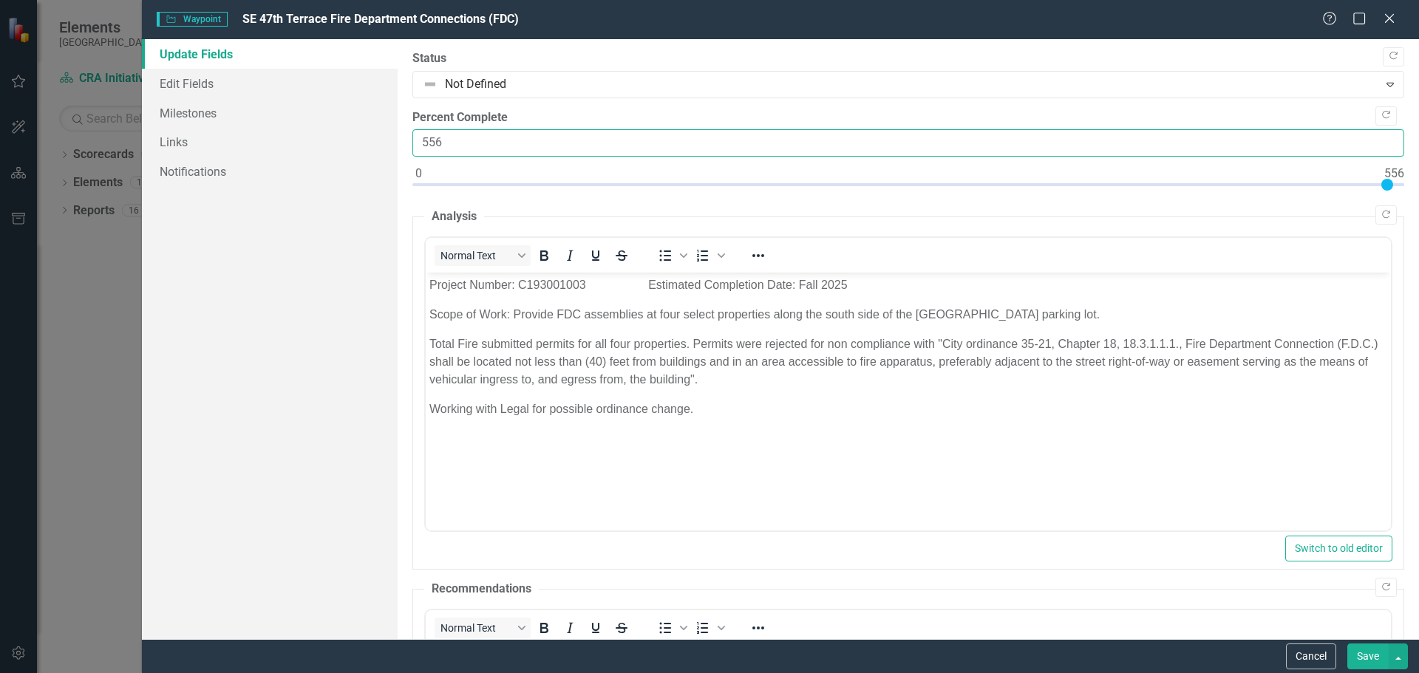
drag, startPoint x: 459, startPoint y: 136, endPoint x: 403, endPoint y: 143, distance: 56.6
click at [404, 143] on div ""Update" fields in ClearPoint are the fields that change from reporting period …" at bounding box center [909, 339] width 1022 height 600
click at [1380, 148] on input "0" at bounding box center [908, 142] width 992 height 27
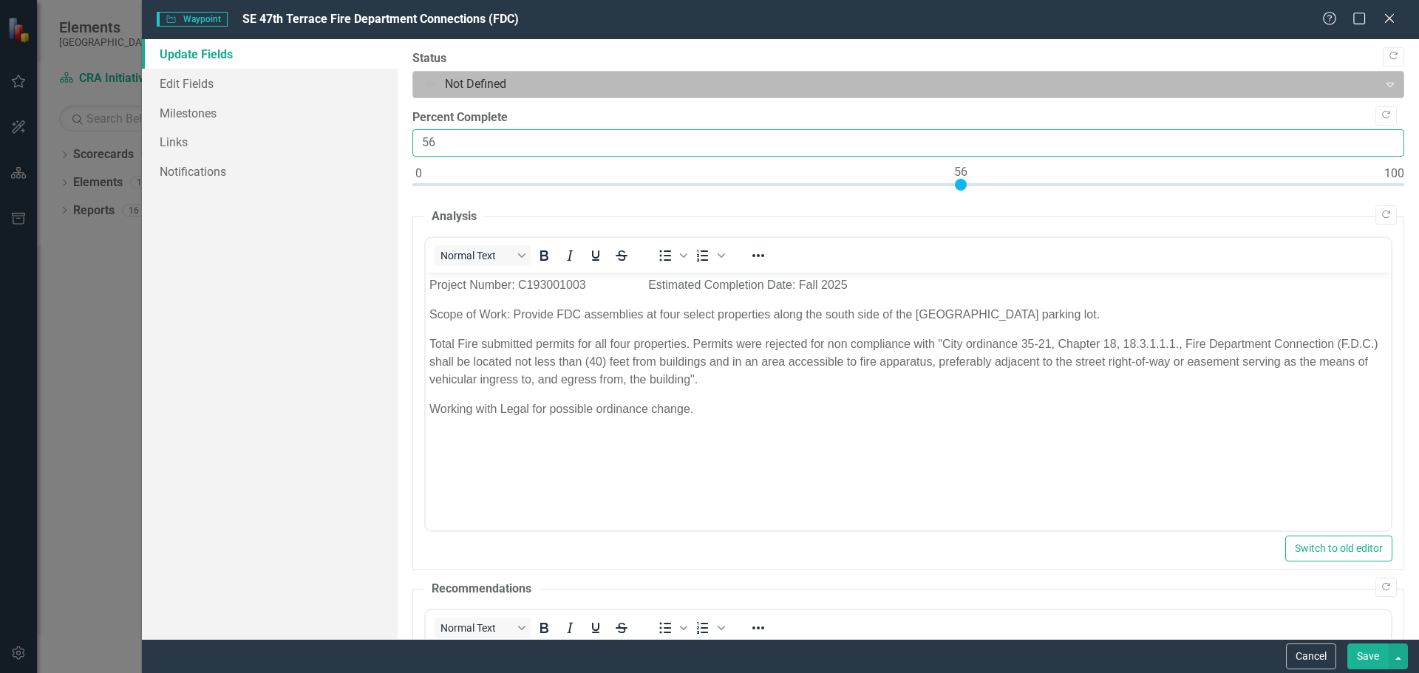
type input "56"
click at [1383, 82] on icon "Expand" at bounding box center [1390, 84] width 15 height 12
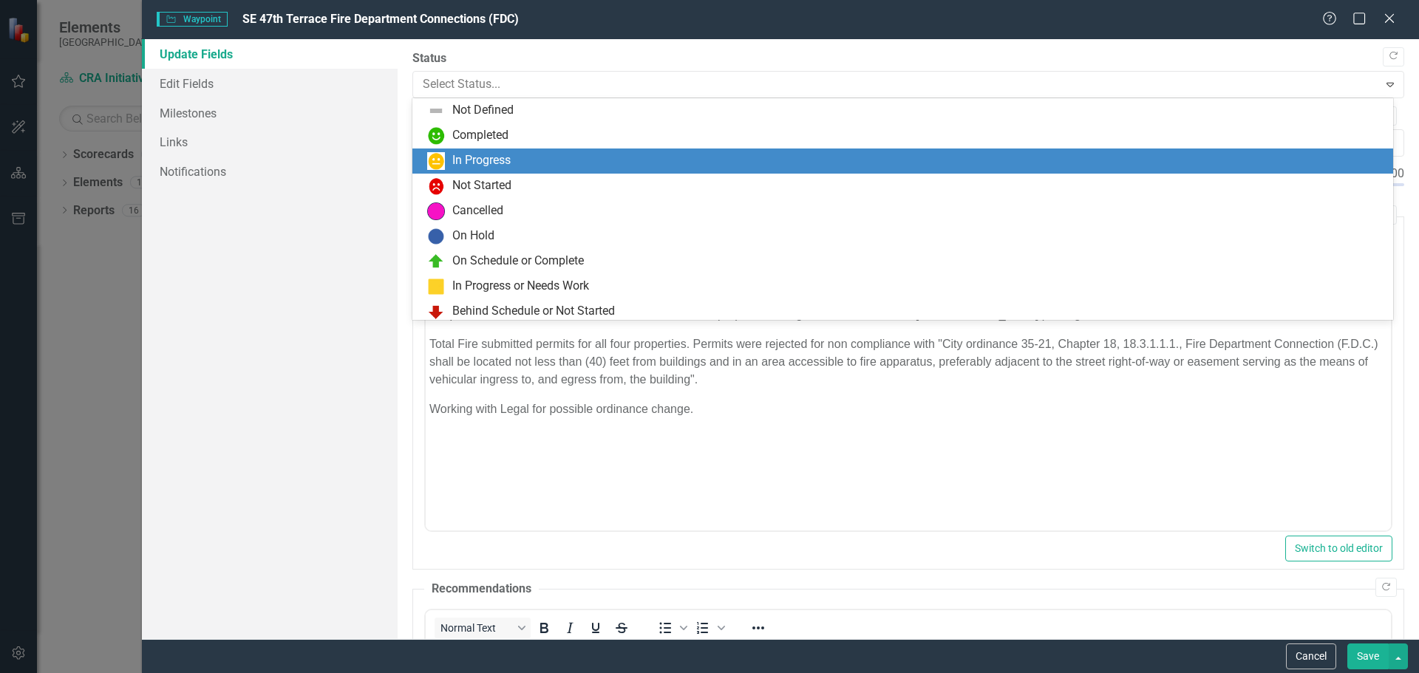
click at [601, 150] on div "In Progress" at bounding box center [902, 161] width 981 height 25
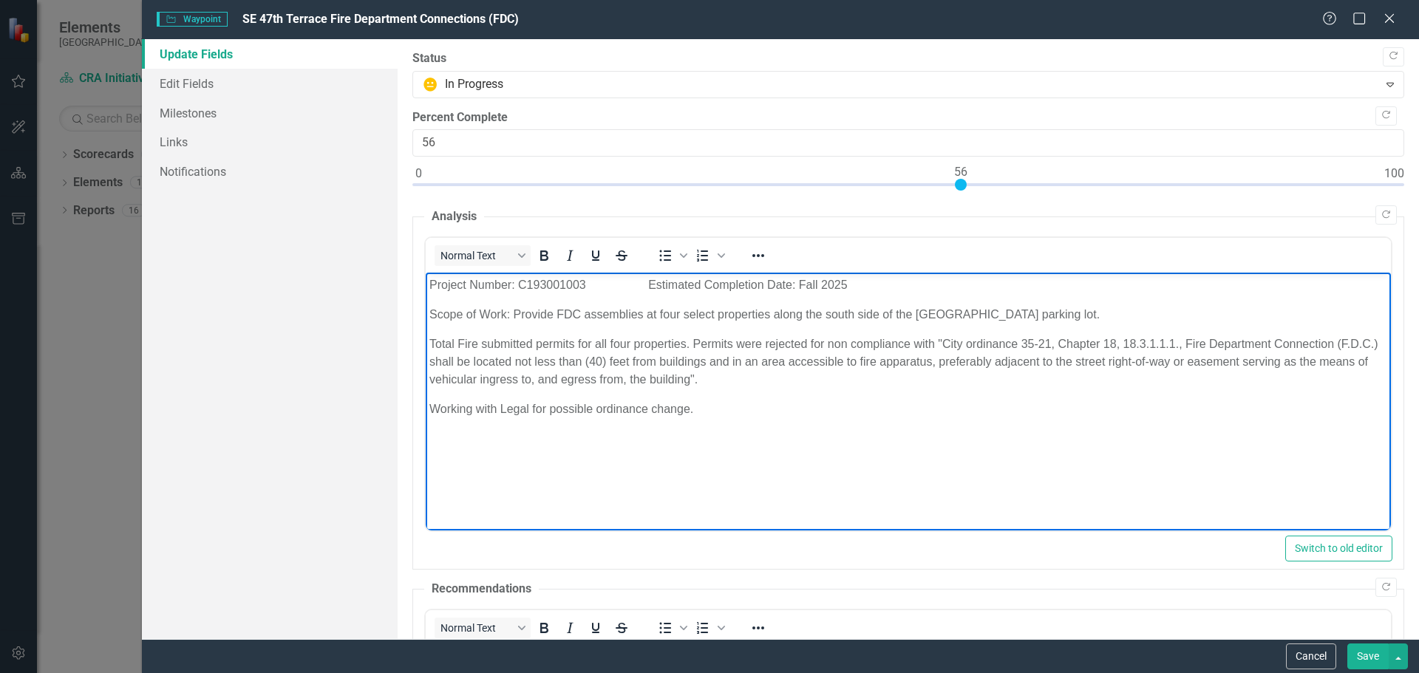
drag, startPoint x: 431, startPoint y: 408, endPoint x: 730, endPoint y: 383, distance: 300.4
click at [754, 401] on p "Working with Legal for possible ordinance change." at bounding box center [908, 410] width 958 height 18
click at [448, 404] on p "Ordi" at bounding box center [908, 410] width 958 height 18
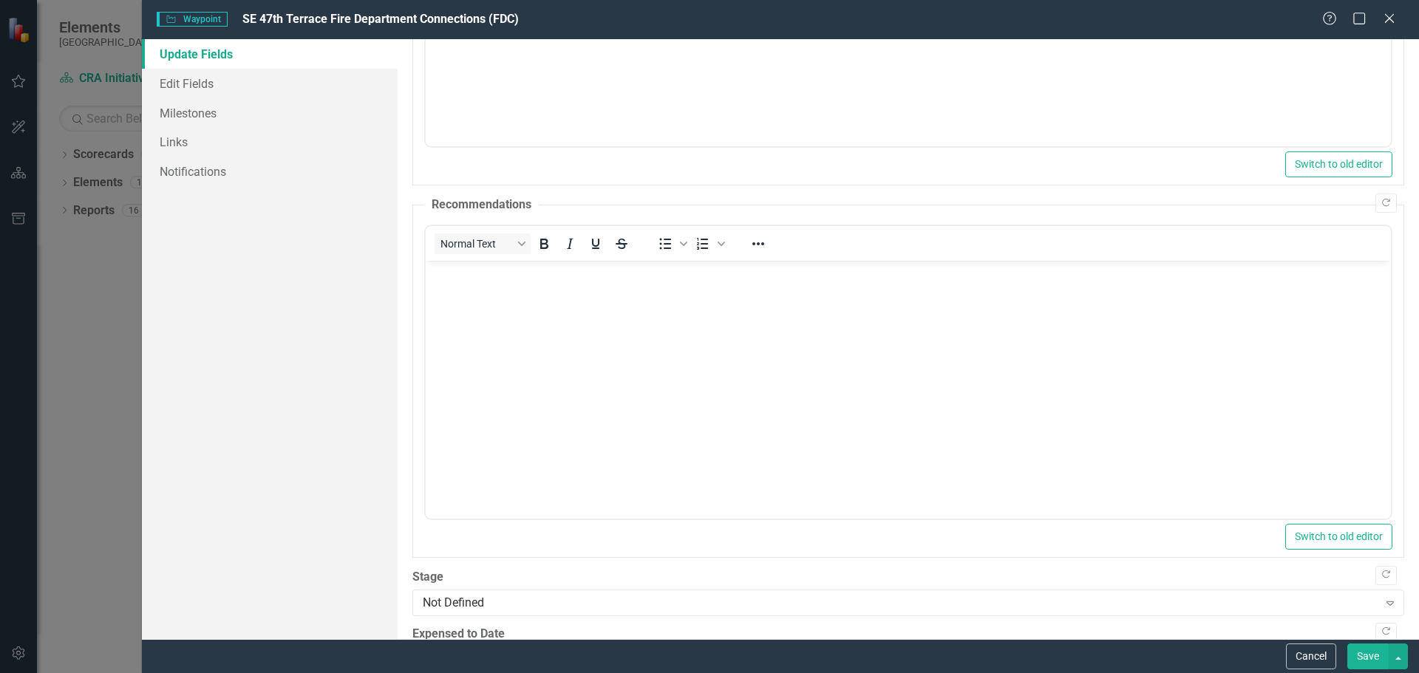
scroll to position [441, 0]
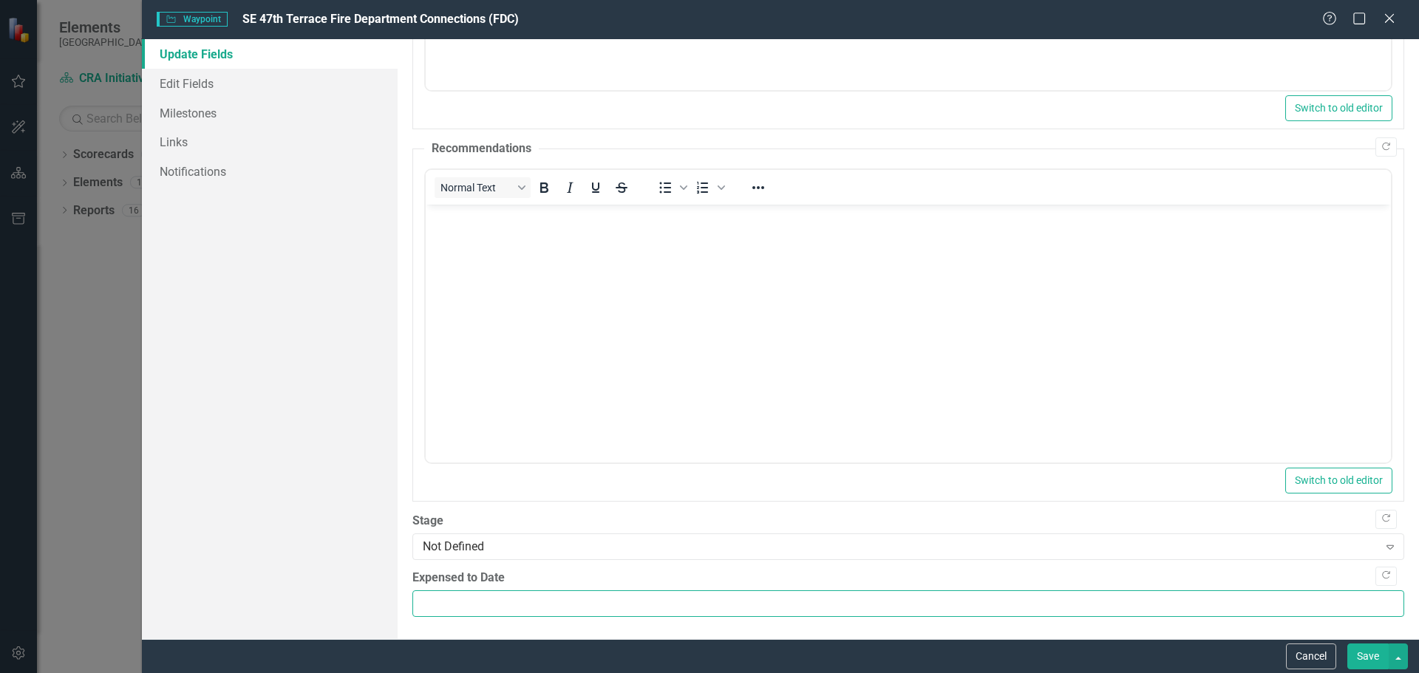
click at [440, 599] on input "Expensed to Date" at bounding box center [908, 604] width 992 height 27
type input "0"
click at [1383, 542] on icon "Expand" at bounding box center [1390, 547] width 15 height 12
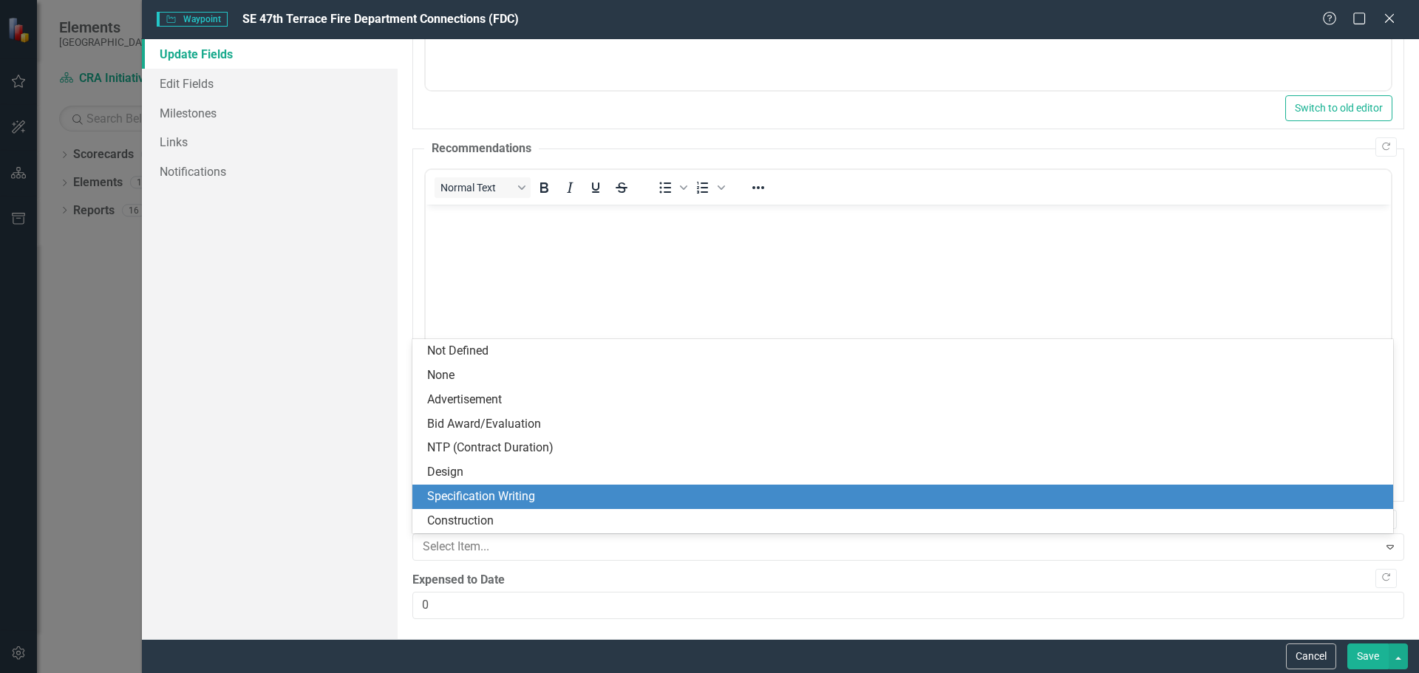
click at [466, 488] on div "Specification Writing" at bounding box center [902, 497] width 981 height 24
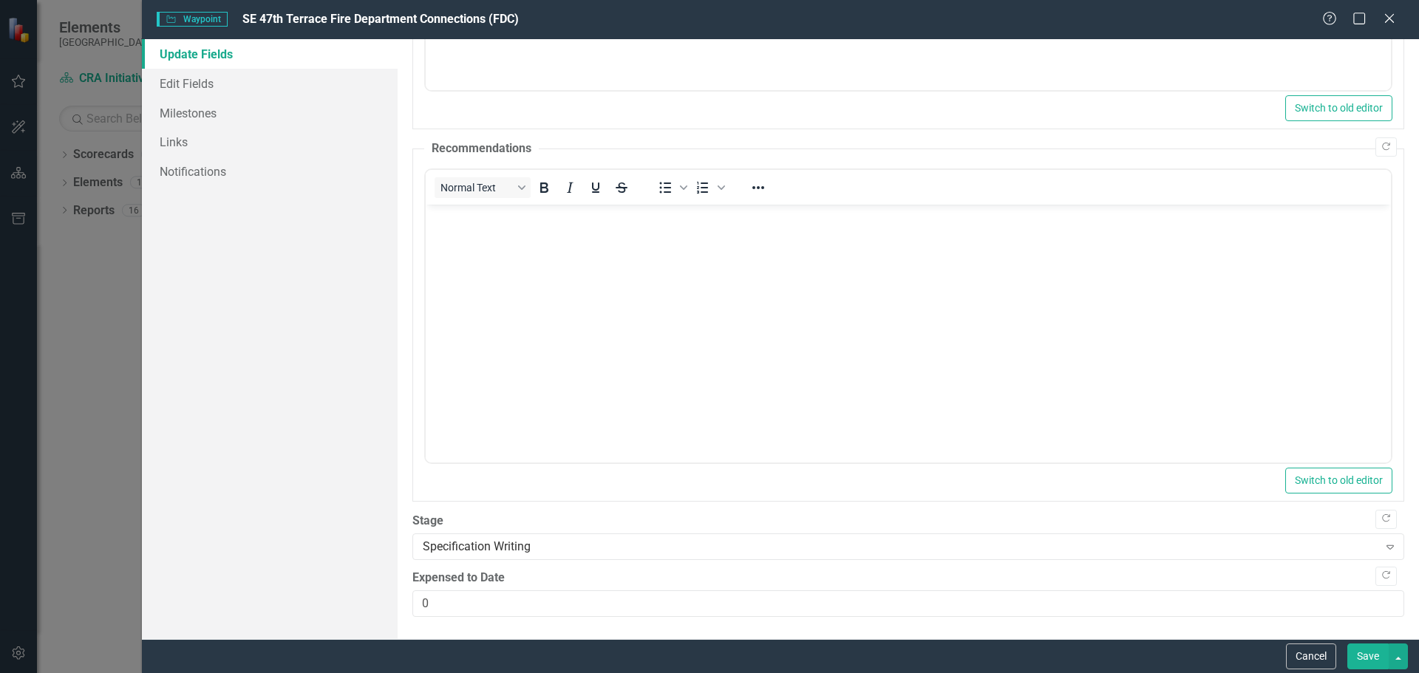
click at [1366, 657] on button "Save" at bounding box center [1368, 657] width 41 height 26
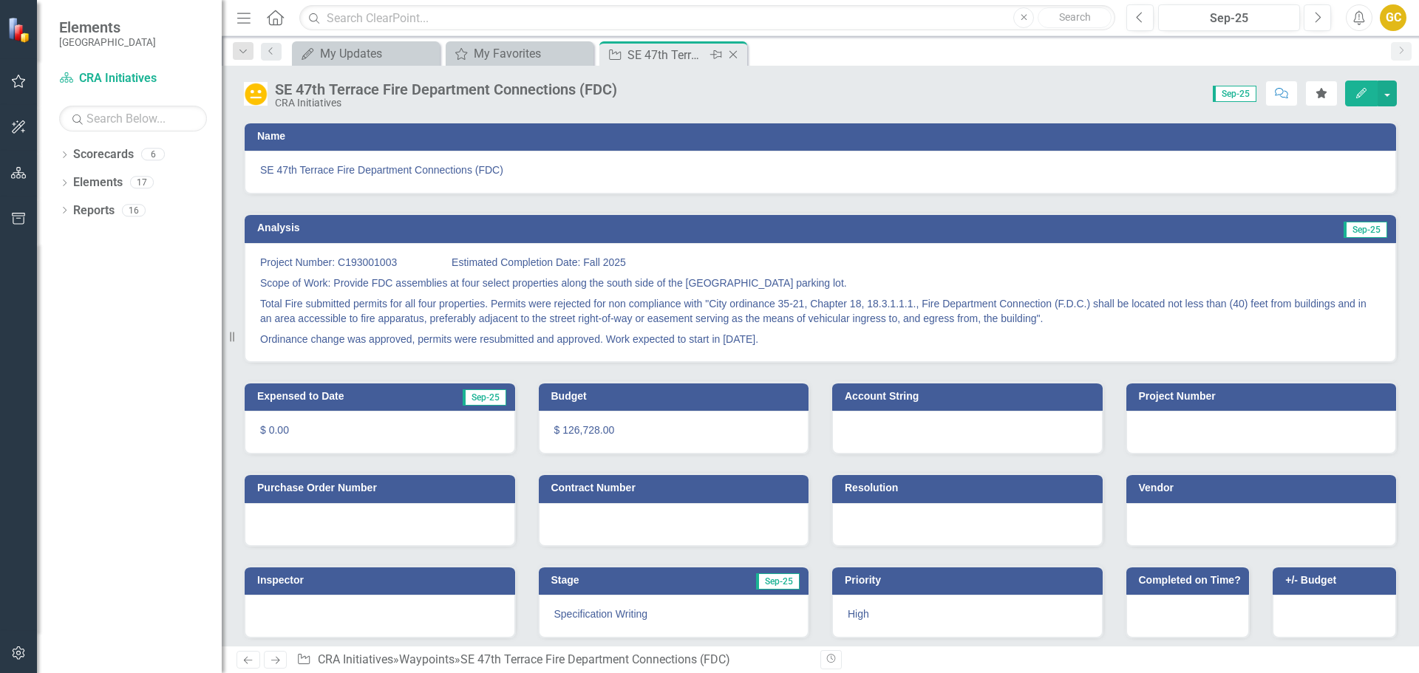
click at [736, 54] on icon "Close" at bounding box center [733, 55] width 15 height 12
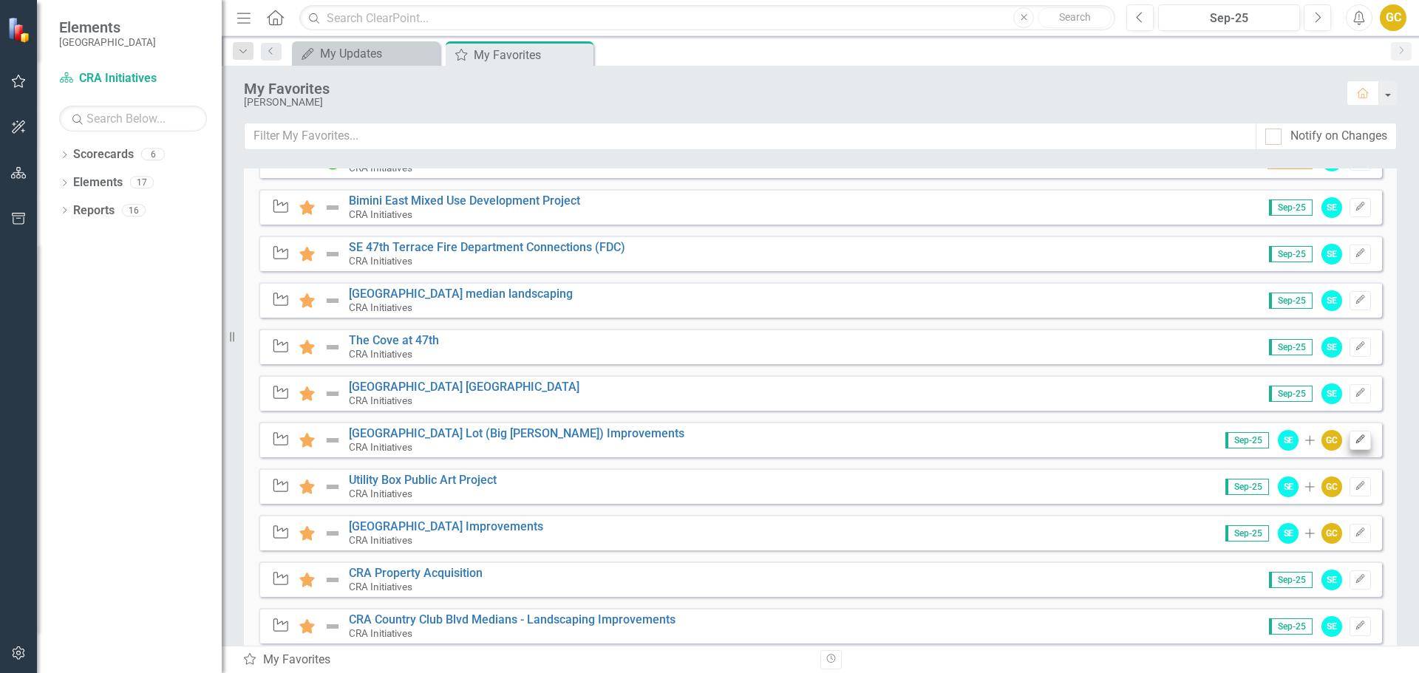
scroll to position [455, 0]
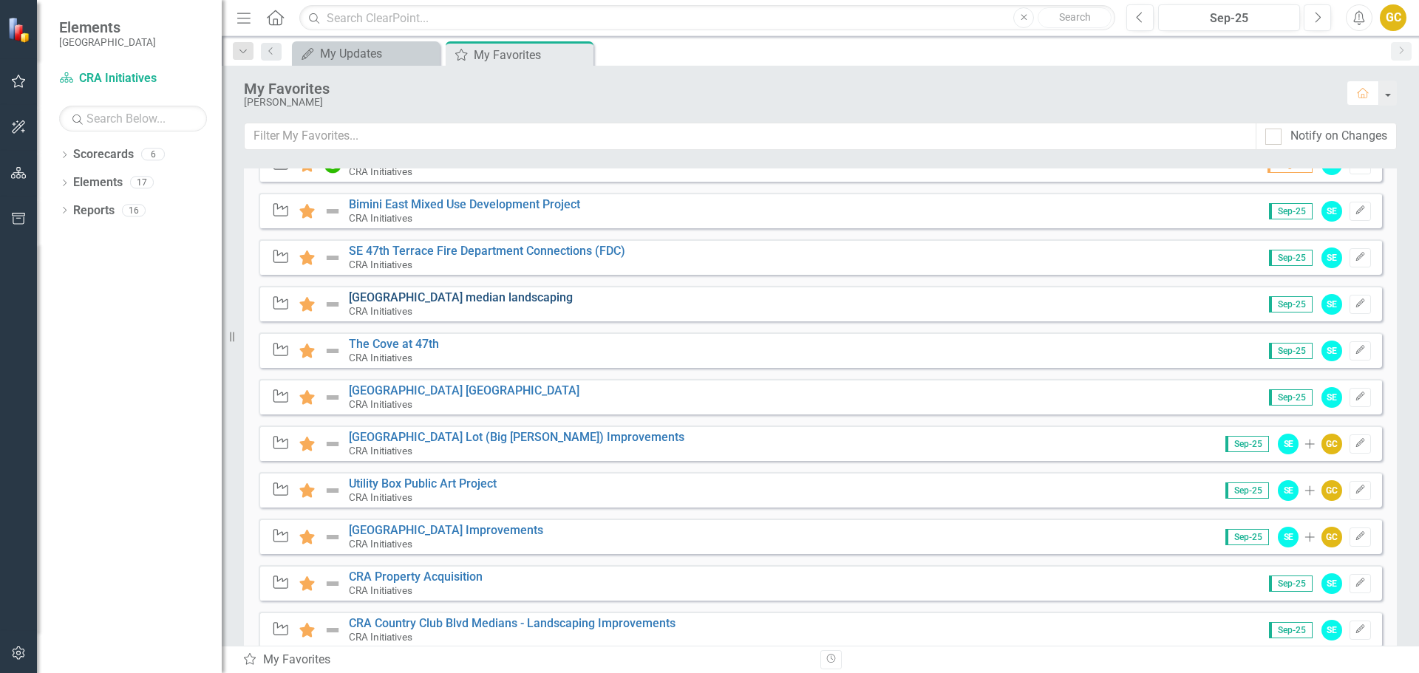
click at [496, 296] on link "[GEOGRAPHIC_DATA] median landscaping" at bounding box center [461, 298] width 224 height 14
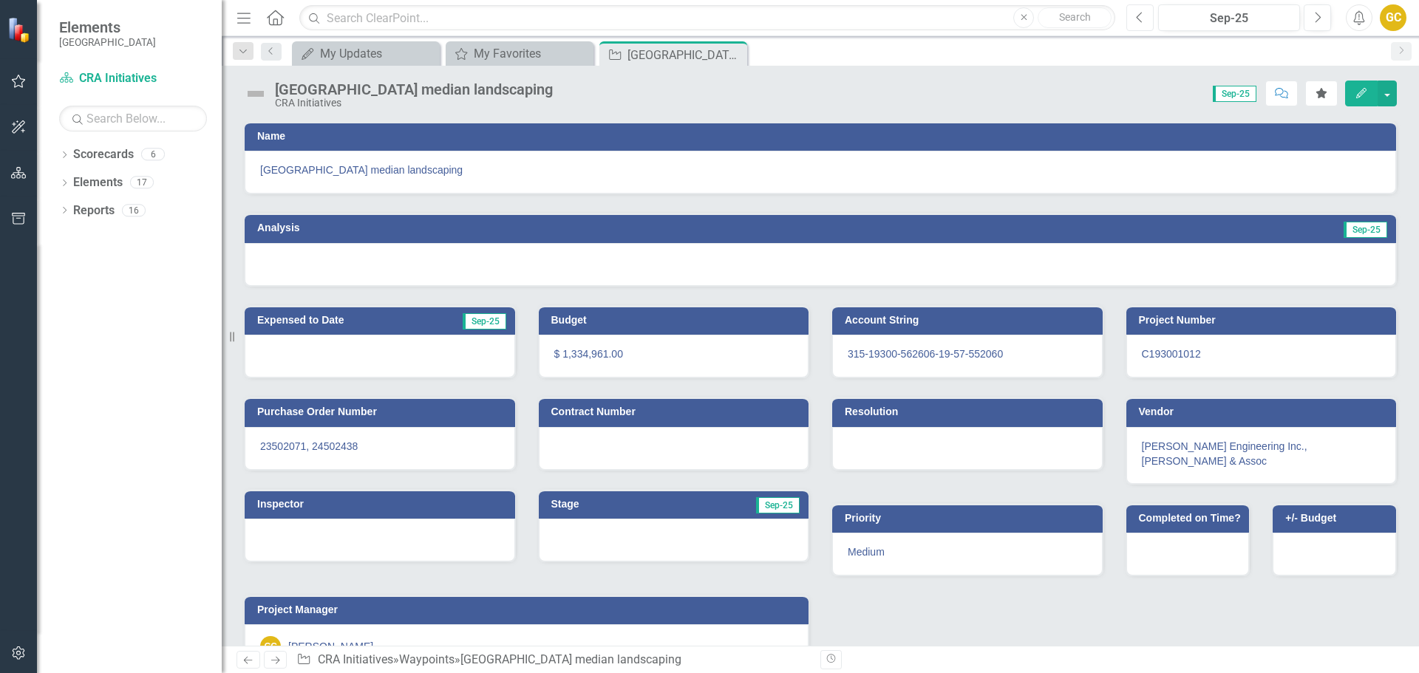
click at [1140, 13] on icon "Previous" at bounding box center [1140, 17] width 8 height 13
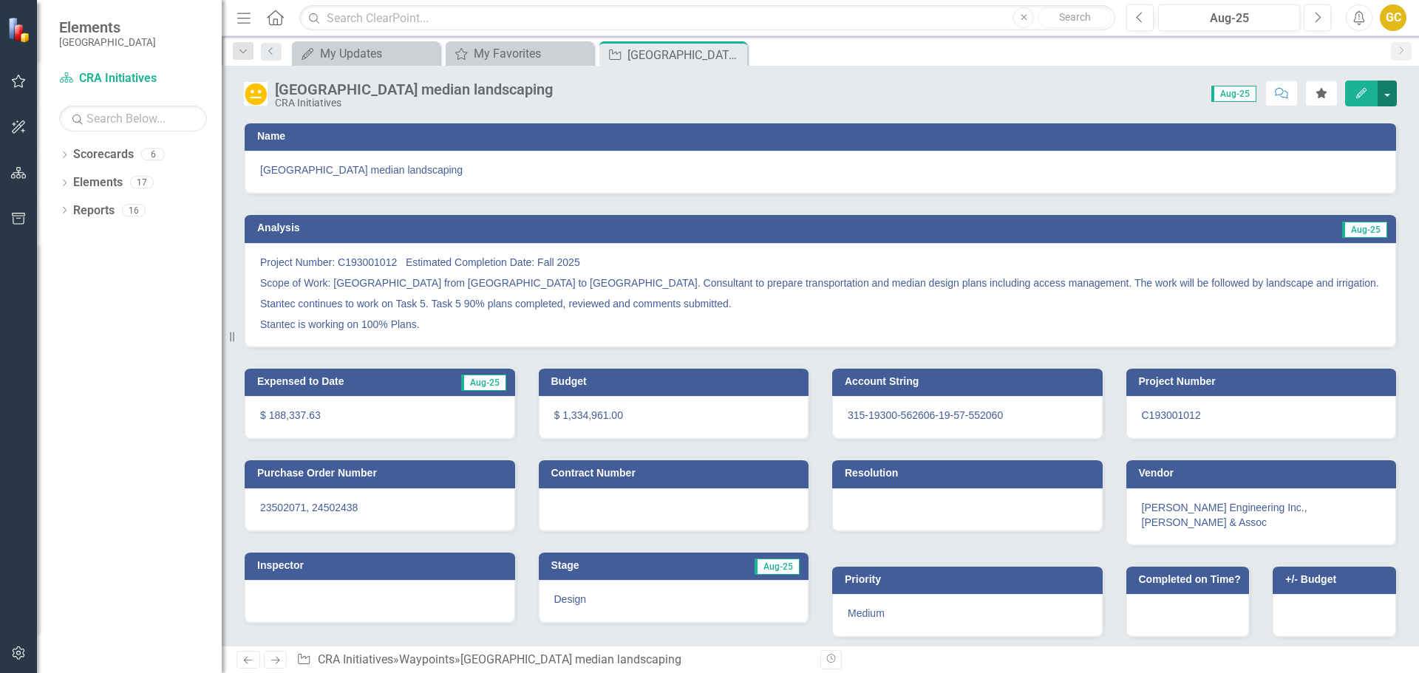
click at [1390, 91] on button "button" at bounding box center [1387, 94] width 19 height 26
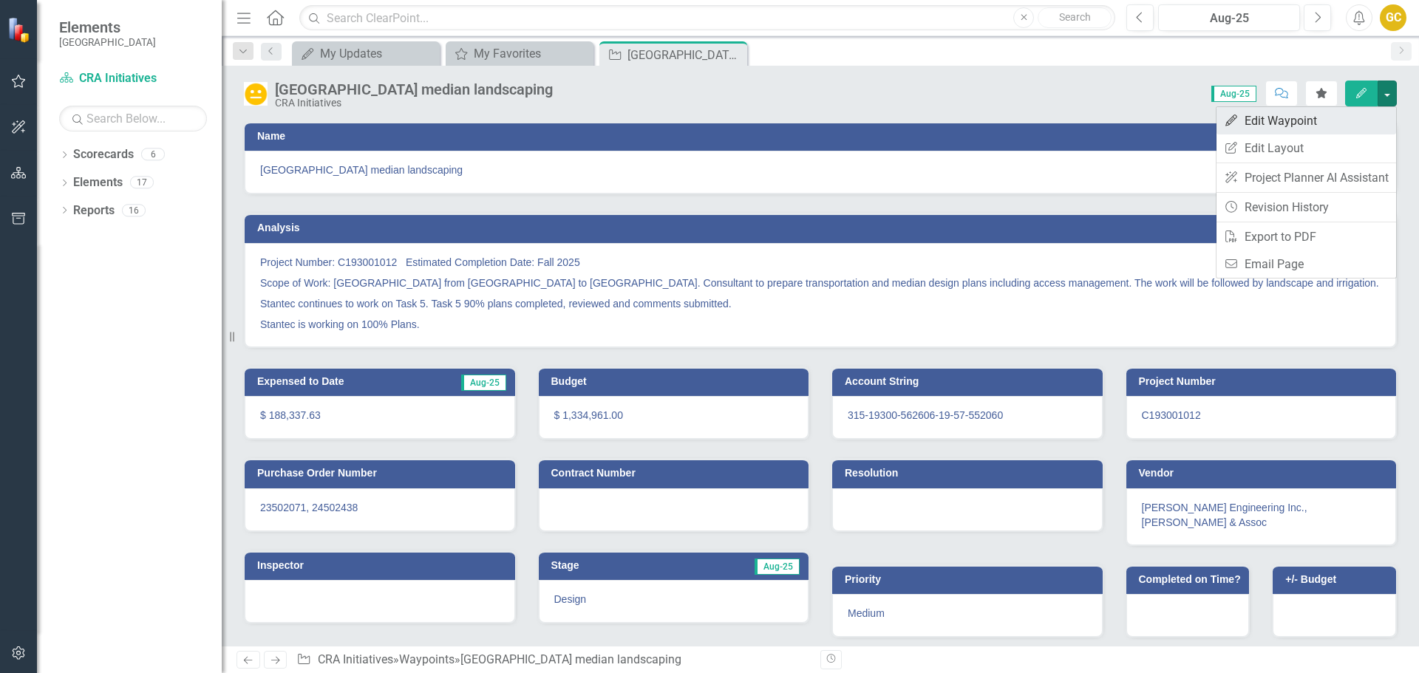
click at [1352, 117] on link "Edit Edit Waypoint" at bounding box center [1307, 120] width 180 height 27
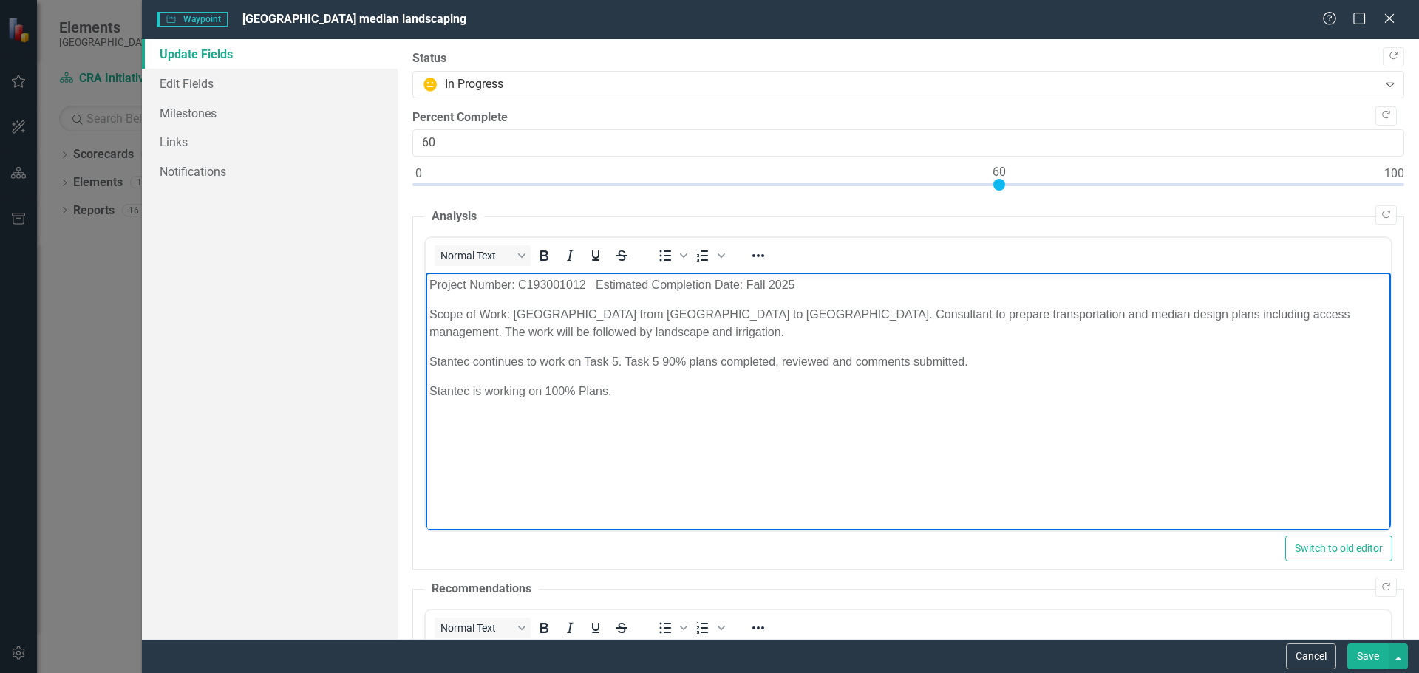
drag, startPoint x: 428, startPoint y: 281, endPoint x: 690, endPoint y: 393, distance: 284.8
click at [690, 393] on body "Project Number: C193001012 Estimated Completion Date: Fall 2025 Scope of Work: …" at bounding box center [907, 384] width 965 height 222
copy body "Project Number: C193001012 Estimated Completion Date: Fall 2025 Scope of Work: …"
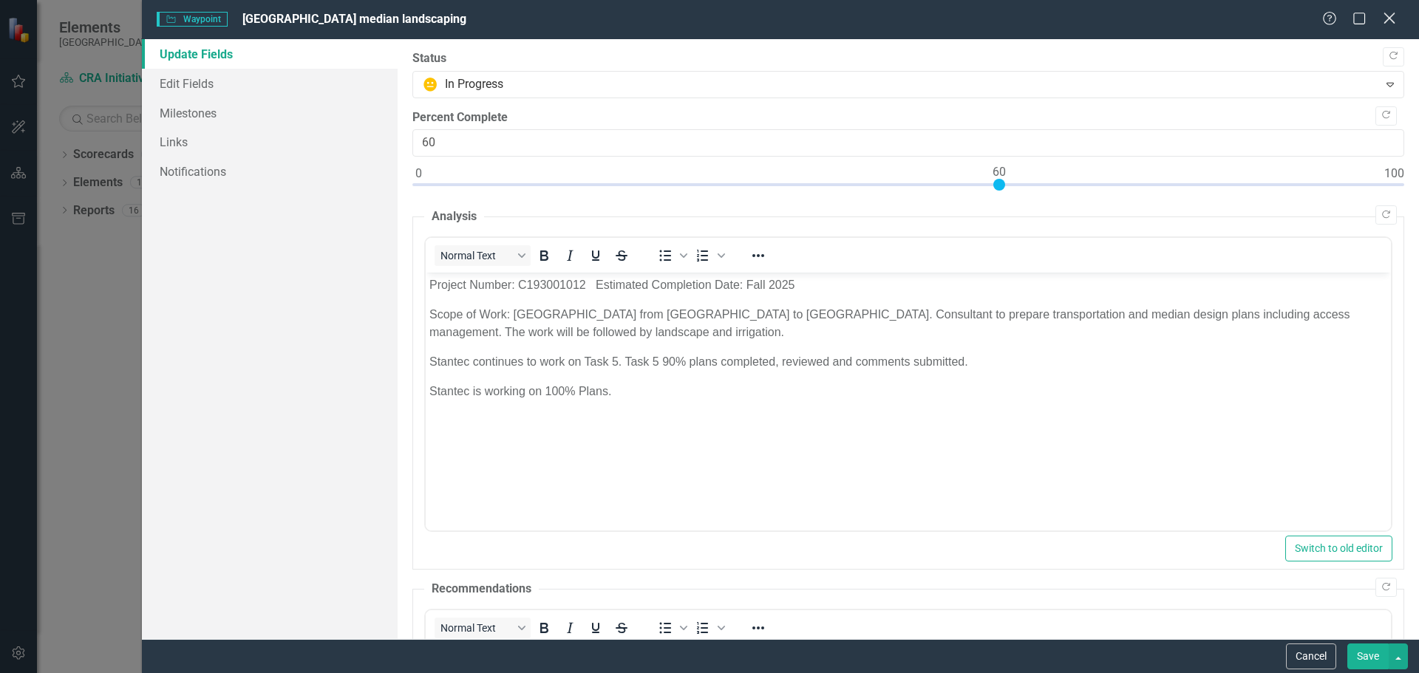
click at [1384, 12] on icon "Close" at bounding box center [1389, 18] width 18 height 14
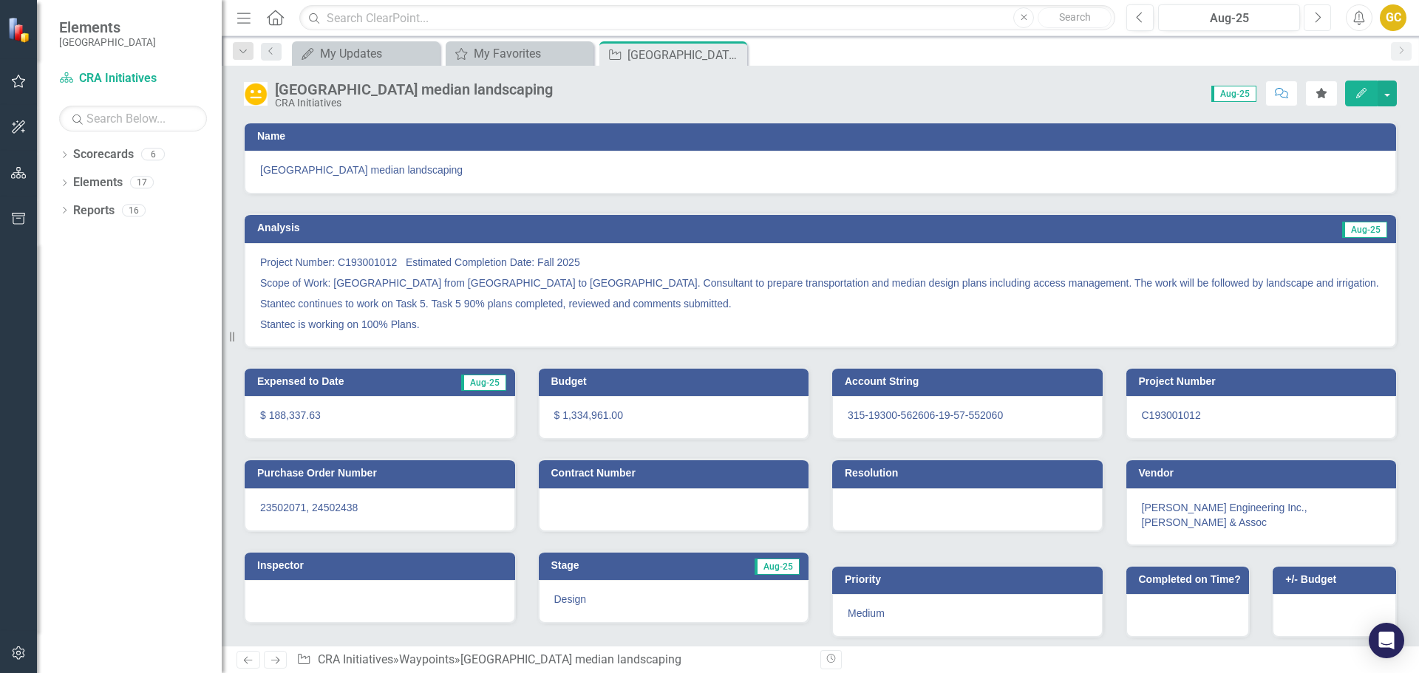
click at [1322, 18] on button "Next" at bounding box center [1317, 17] width 27 height 27
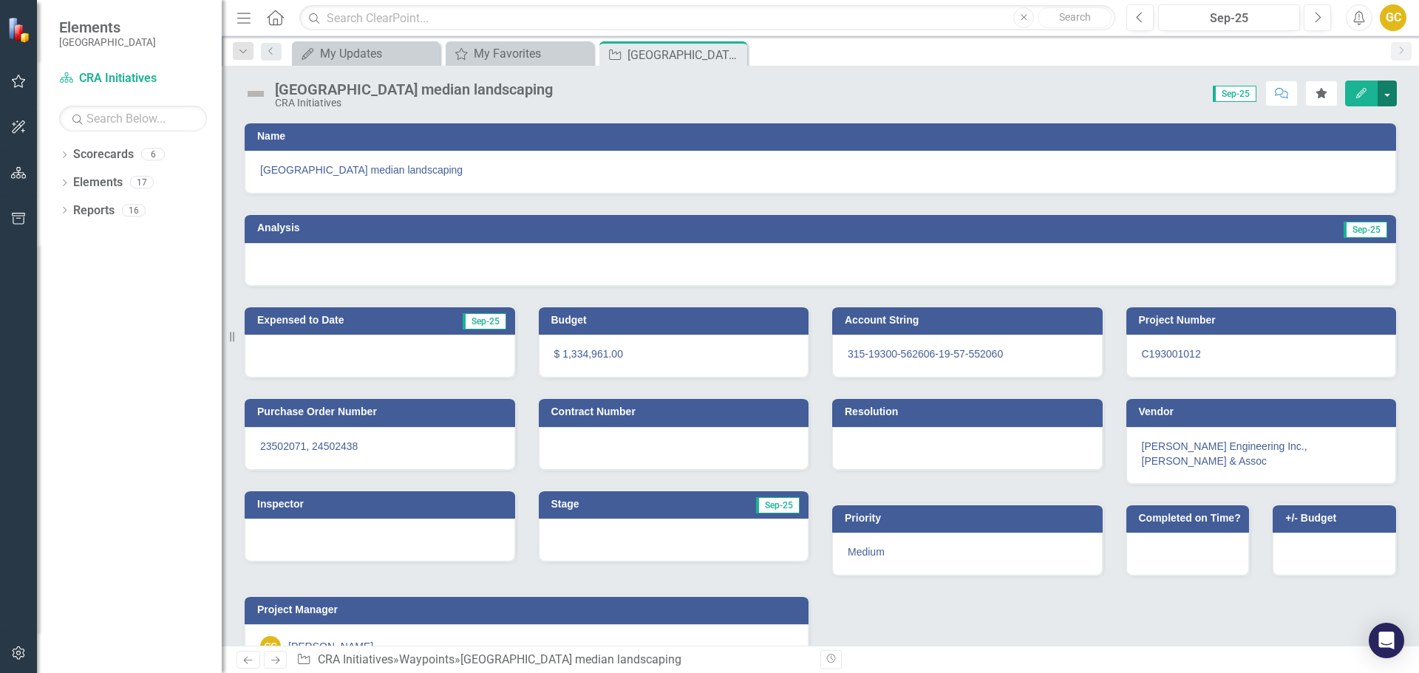
click at [1391, 92] on button "button" at bounding box center [1387, 94] width 19 height 26
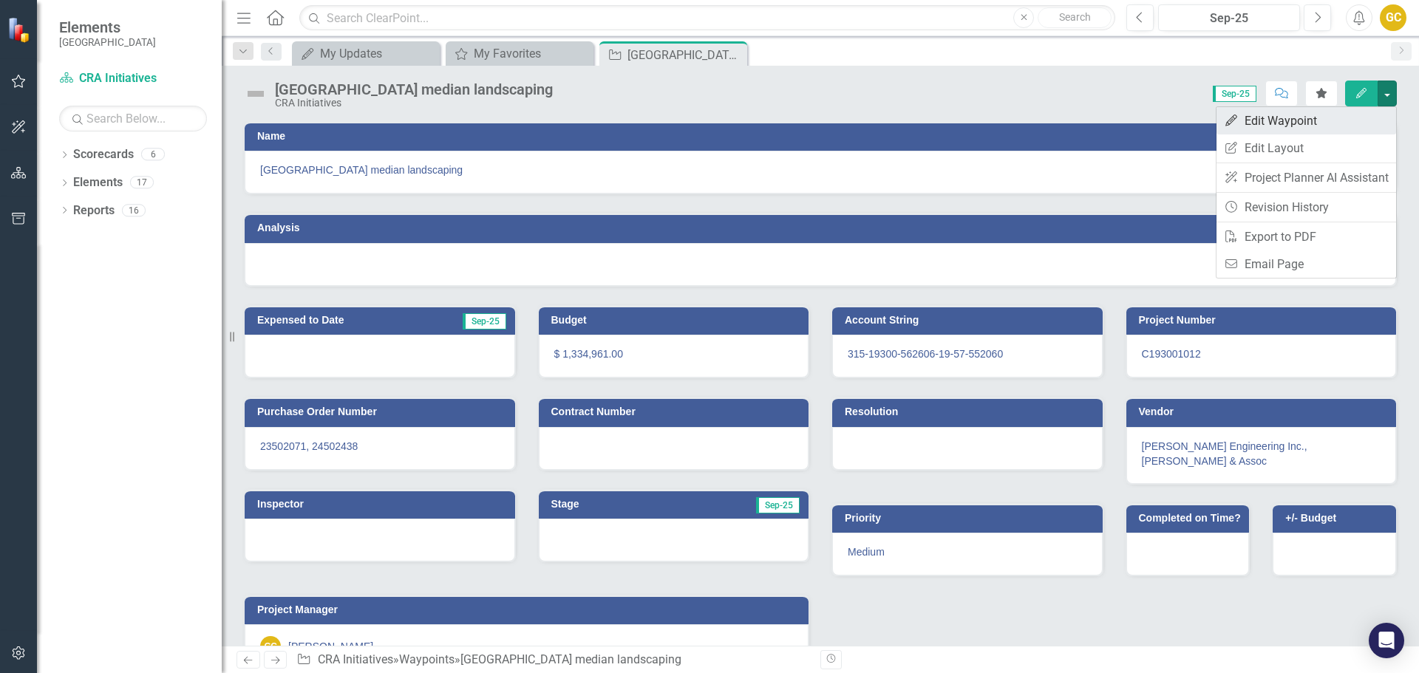
click at [1317, 121] on link "Edit Edit Waypoint" at bounding box center [1307, 120] width 180 height 27
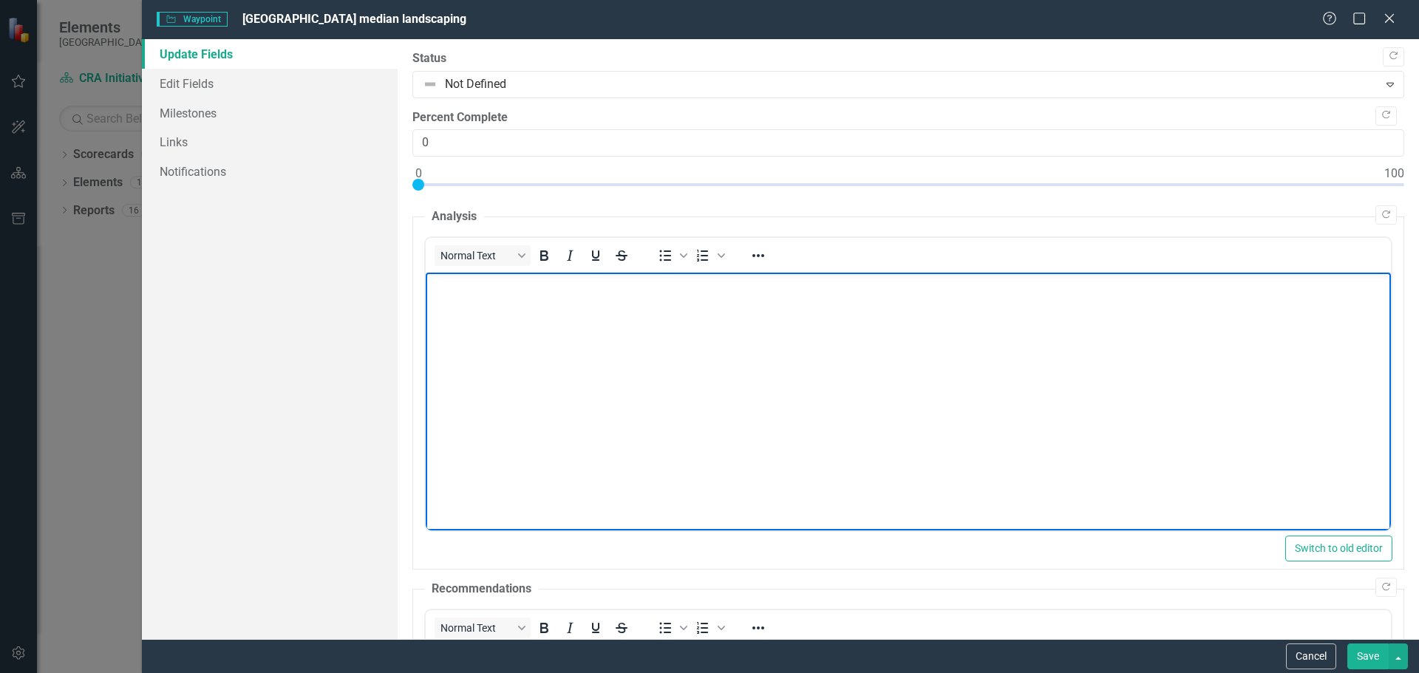
paste body "Rich Text Area. Press ALT-0 for help."
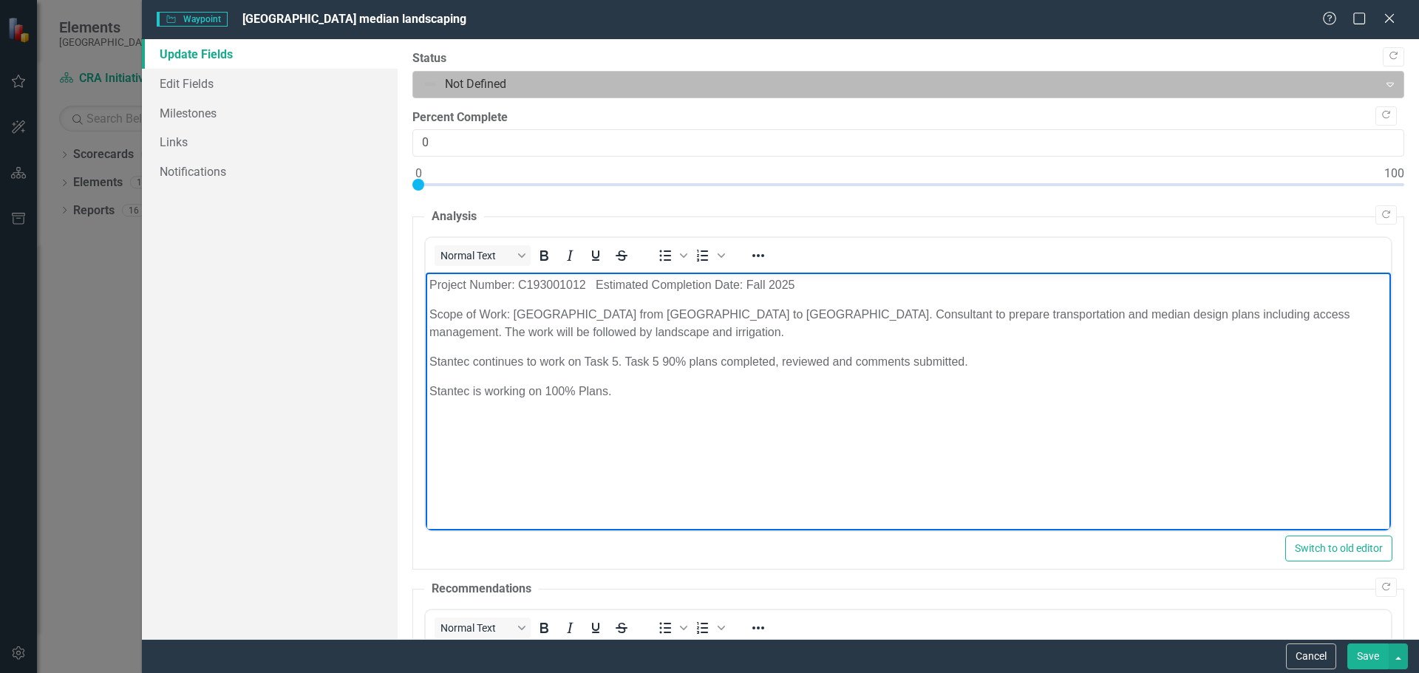
click at [1383, 82] on icon "Expand" at bounding box center [1390, 84] width 15 height 12
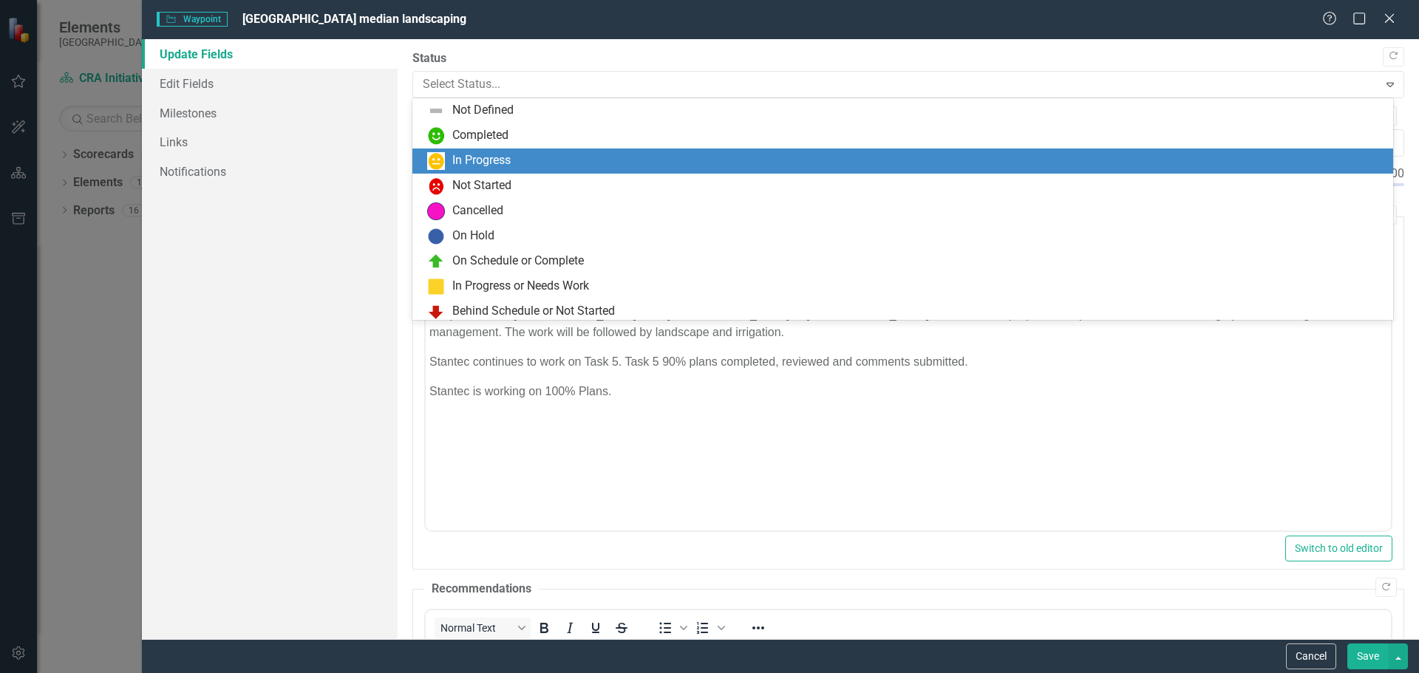
click at [514, 158] on div "In Progress" at bounding box center [905, 161] width 957 height 18
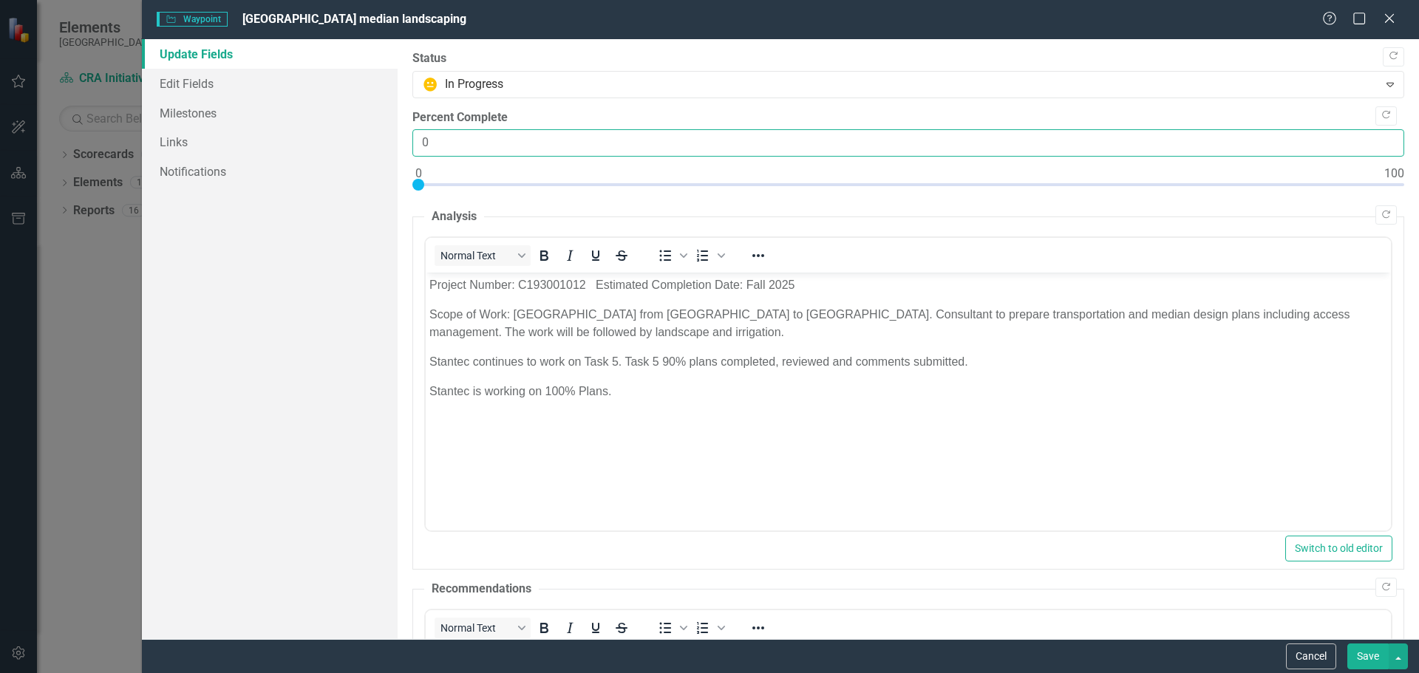
drag, startPoint x: 431, startPoint y: 145, endPoint x: 407, endPoint y: 145, distance: 23.7
click at [412, 146] on input "0" at bounding box center [908, 142] width 992 height 27
click at [595, 284] on p "Project Number: C193001012 Estimated Completion Date: Fall 2025" at bounding box center [908, 285] width 958 height 18
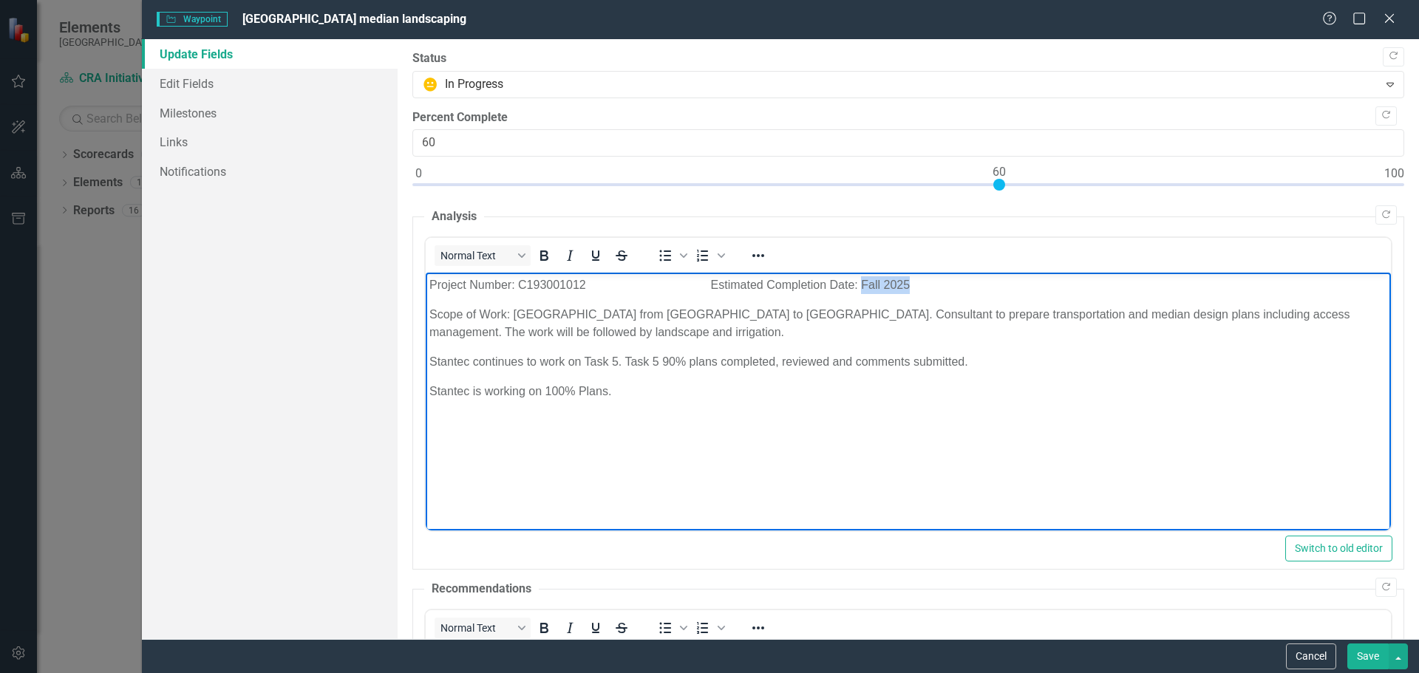
drag, startPoint x: 860, startPoint y: 282, endPoint x: 884, endPoint y: 284, distance: 24.5
click at [908, 280] on p "Project Number: C193001012 Estimated Completion Date: Fall 2025" at bounding box center [908, 285] width 958 height 18
drag, startPoint x: 429, startPoint y: 390, endPoint x: 619, endPoint y: 392, distance: 190.0
click at [619, 392] on p "Stantec is working on 100% Plans." at bounding box center [908, 392] width 958 height 18
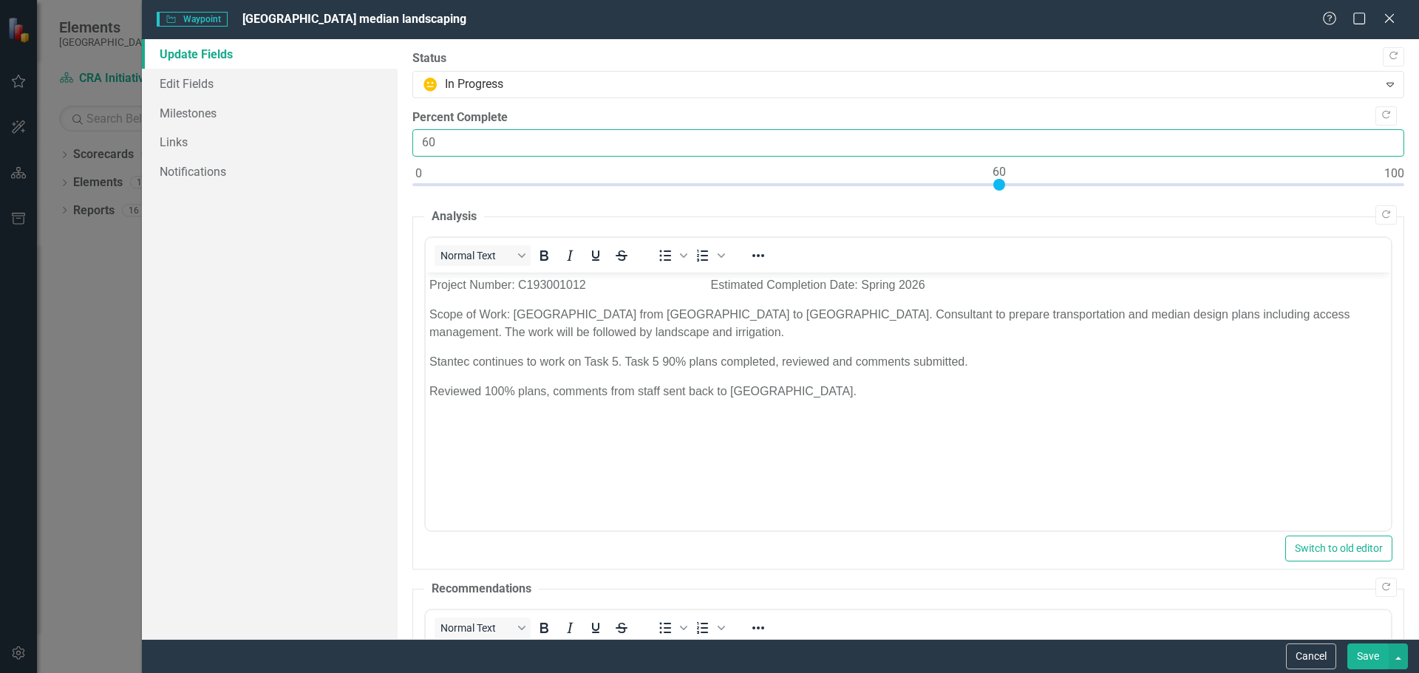
drag, startPoint x: 437, startPoint y: 141, endPoint x: 427, endPoint y: 142, distance: 9.6
click at [427, 142] on input "60" at bounding box center [908, 142] width 992 height 27
type input "65"
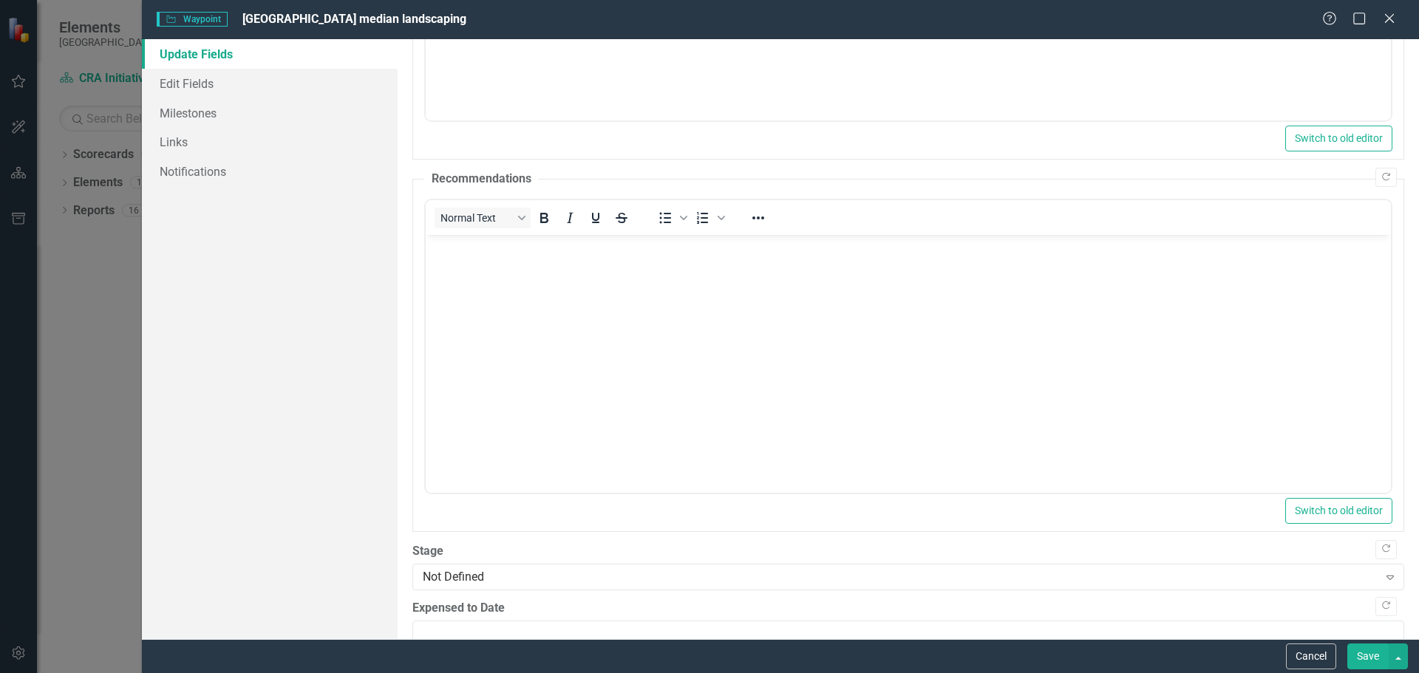
scroll to position [441, 0]
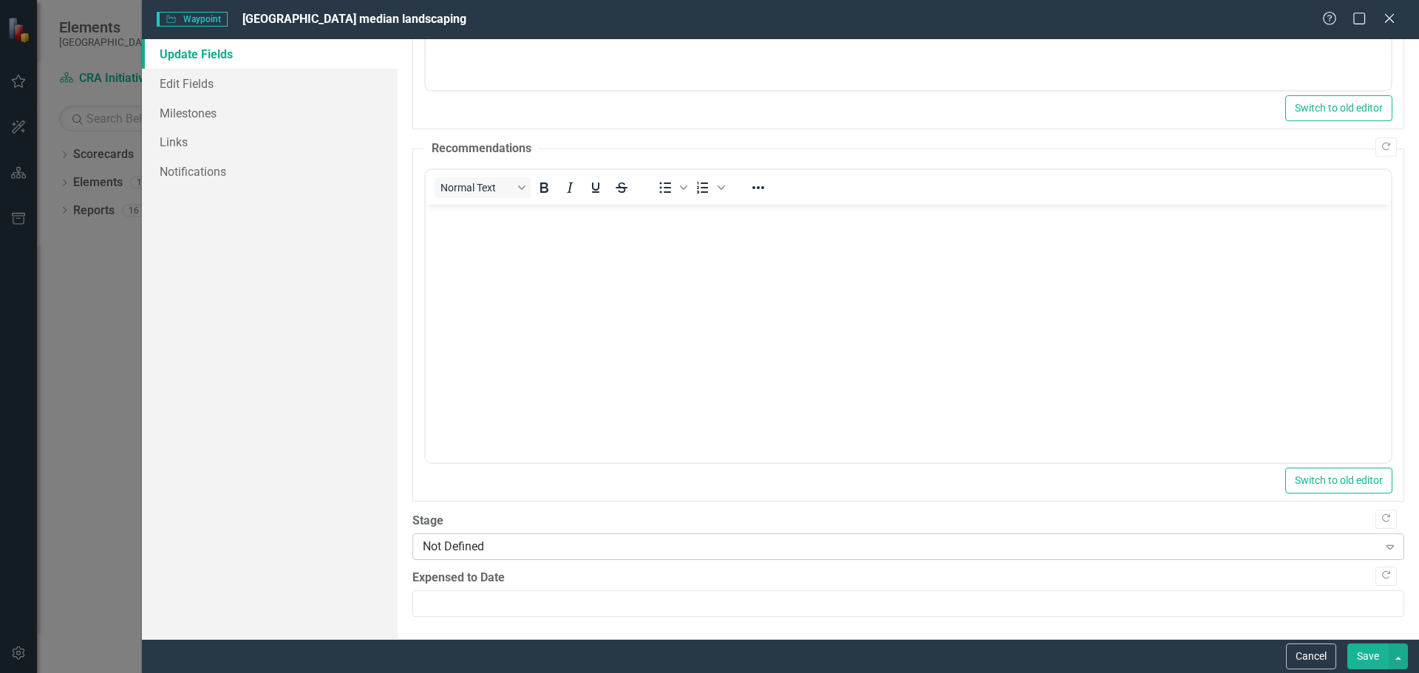
click at [1383, 545] on icon "Expand" at bounding box center [1390, 547] width 15 height 12
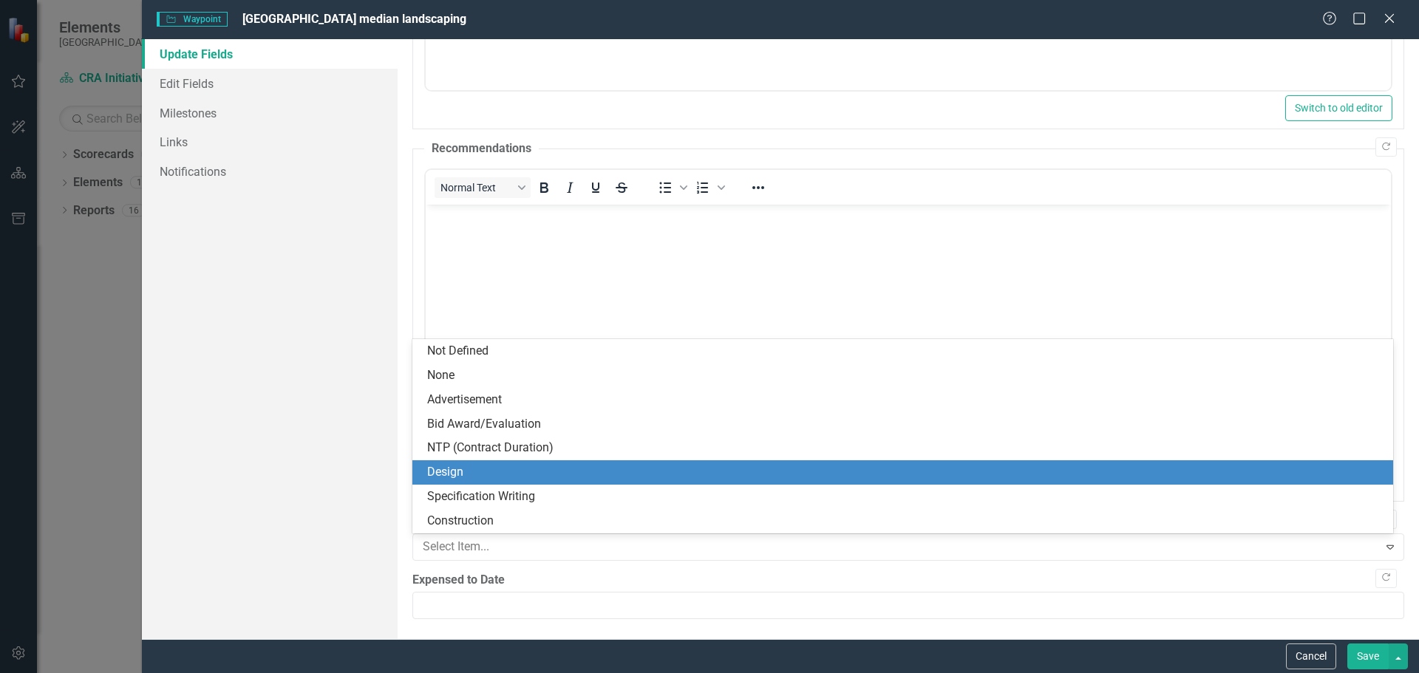
click at [501, 469] on div "Design" at bounding box center [905, 472] width 957 height 17
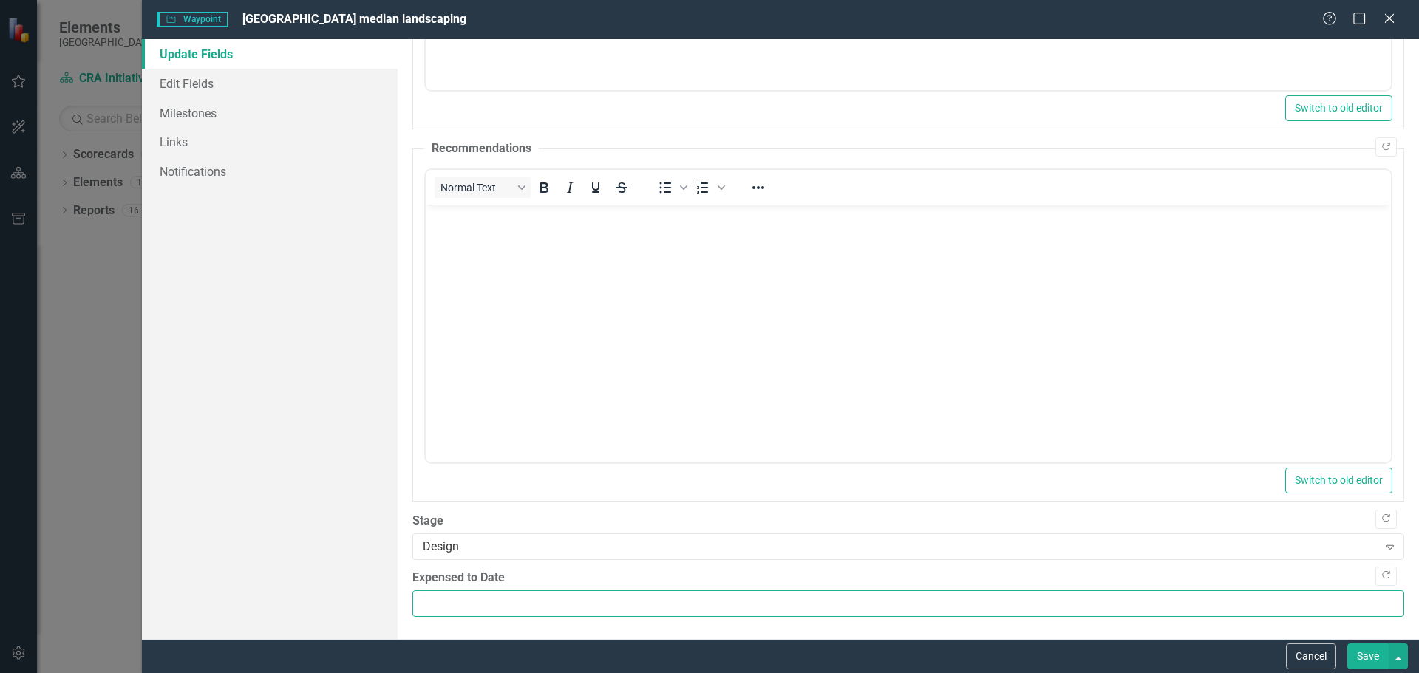
click at [460, 604] on input "Expensed to Date" at bounding box center [908, 604] width 992 height 27
type input "198182"
click at [1367, 657] on button "Save" at bounding box center [1368, 657] width 41 height 26
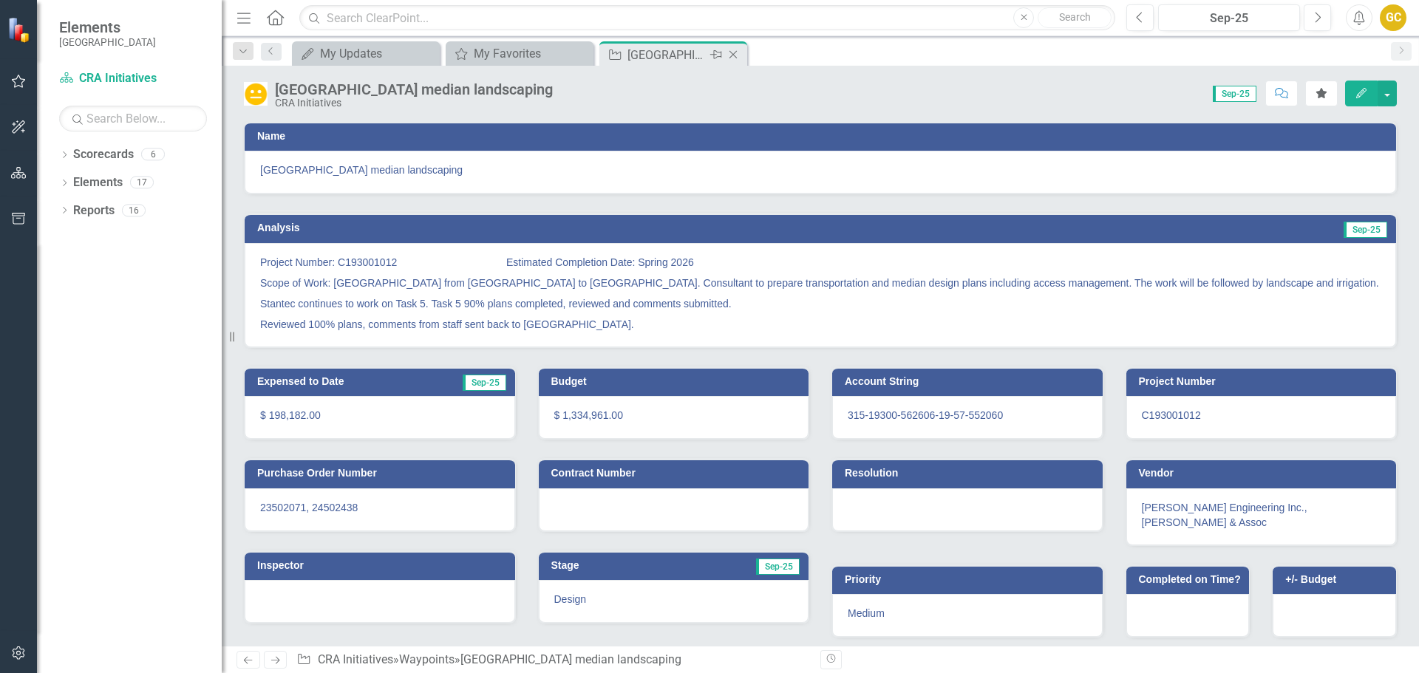
click at [735, 51] on icon "Close" at bounding box center [733, 55] width 15 height 12
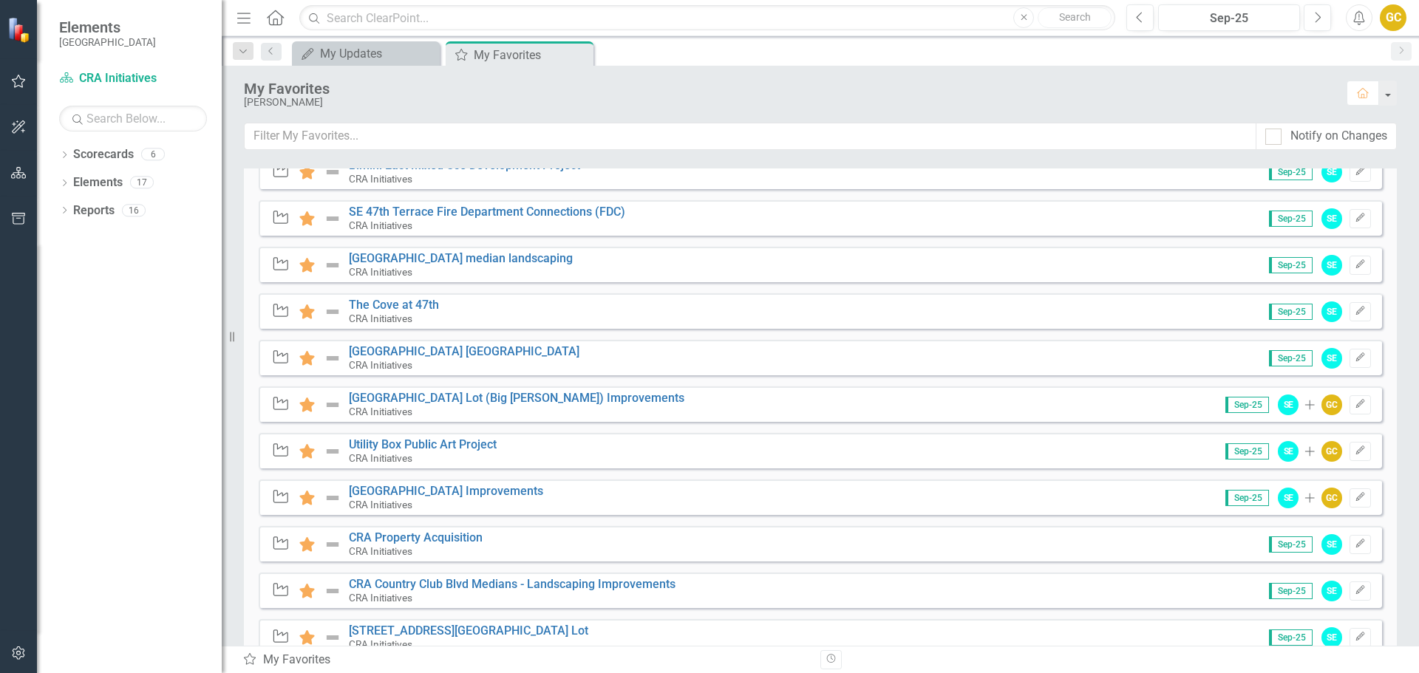
scroll to position [490, 0]
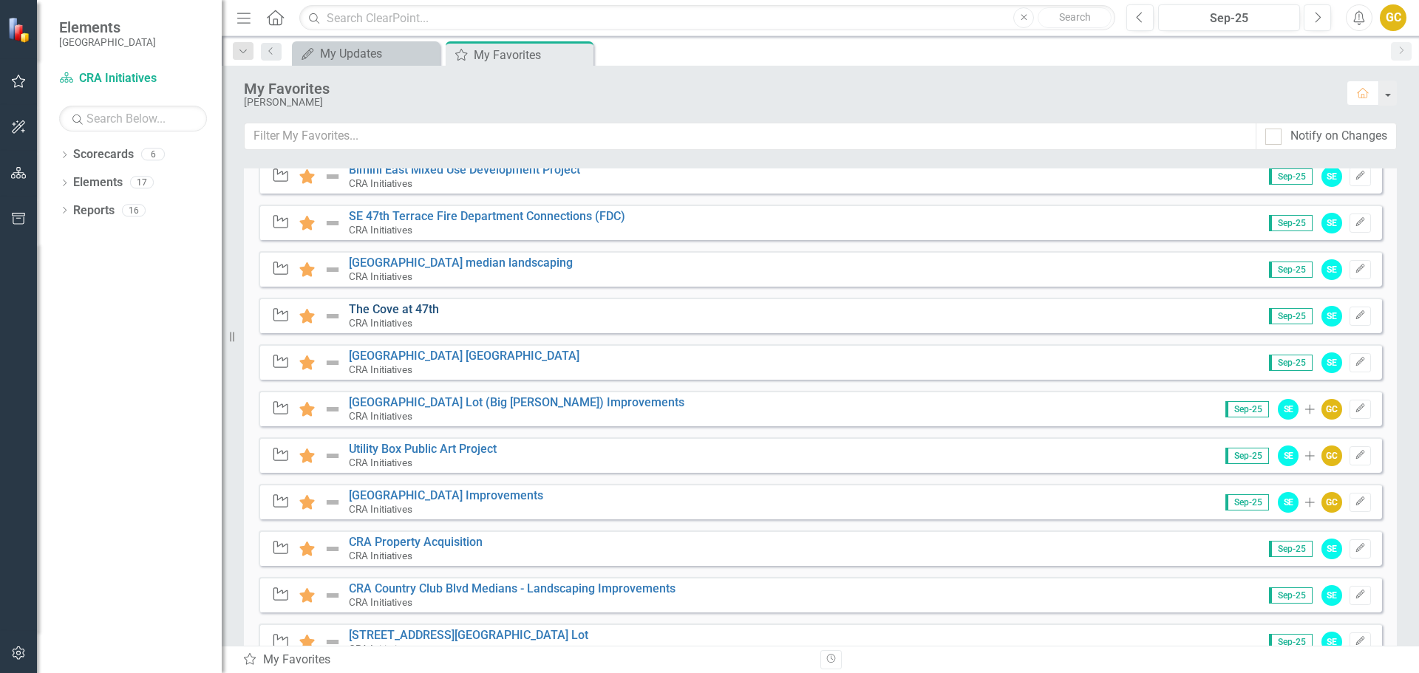
click at [410, 310] on link "The Cove at 47th" at bounding box center [394, 309] width 90 height 14
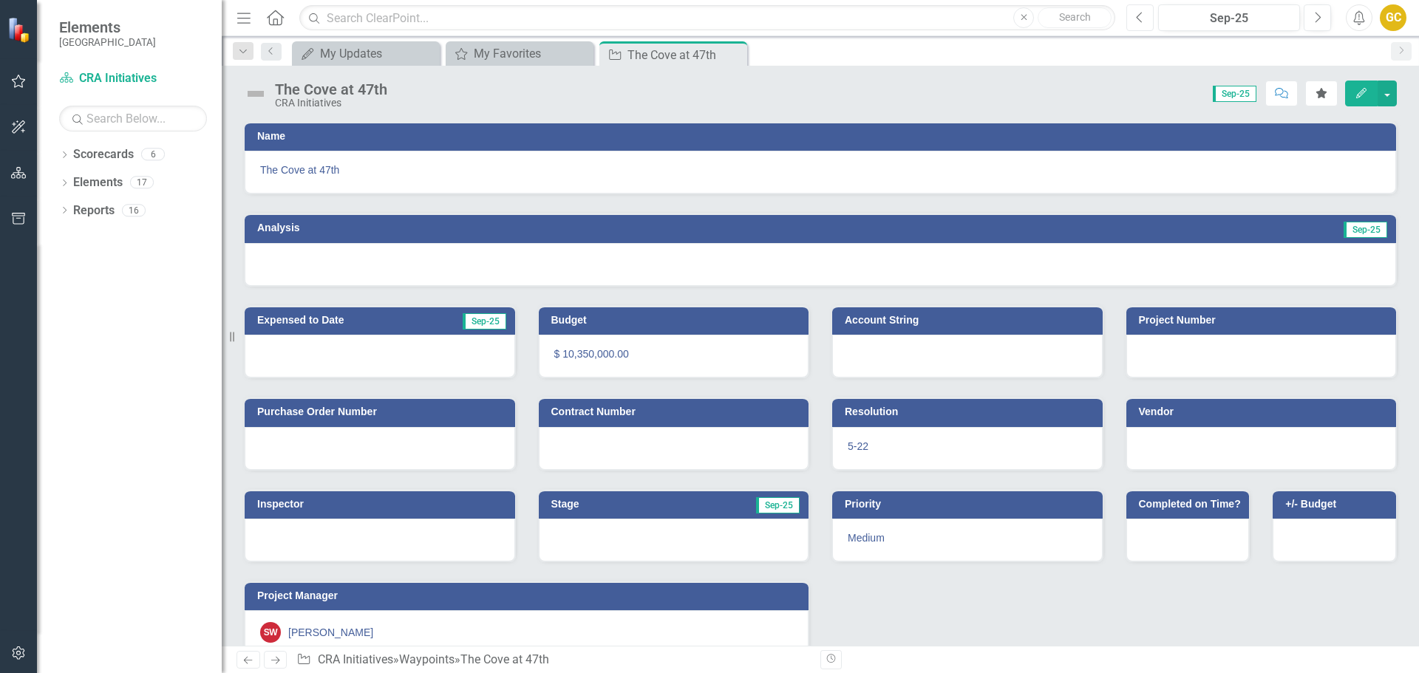
click at [1141, 16] on icon "Previous" at bounding box center [1140, 17] width 8 height 13
click at [1389, 91] on button "button" at bounding box center [1387, 94] width 19 height 26
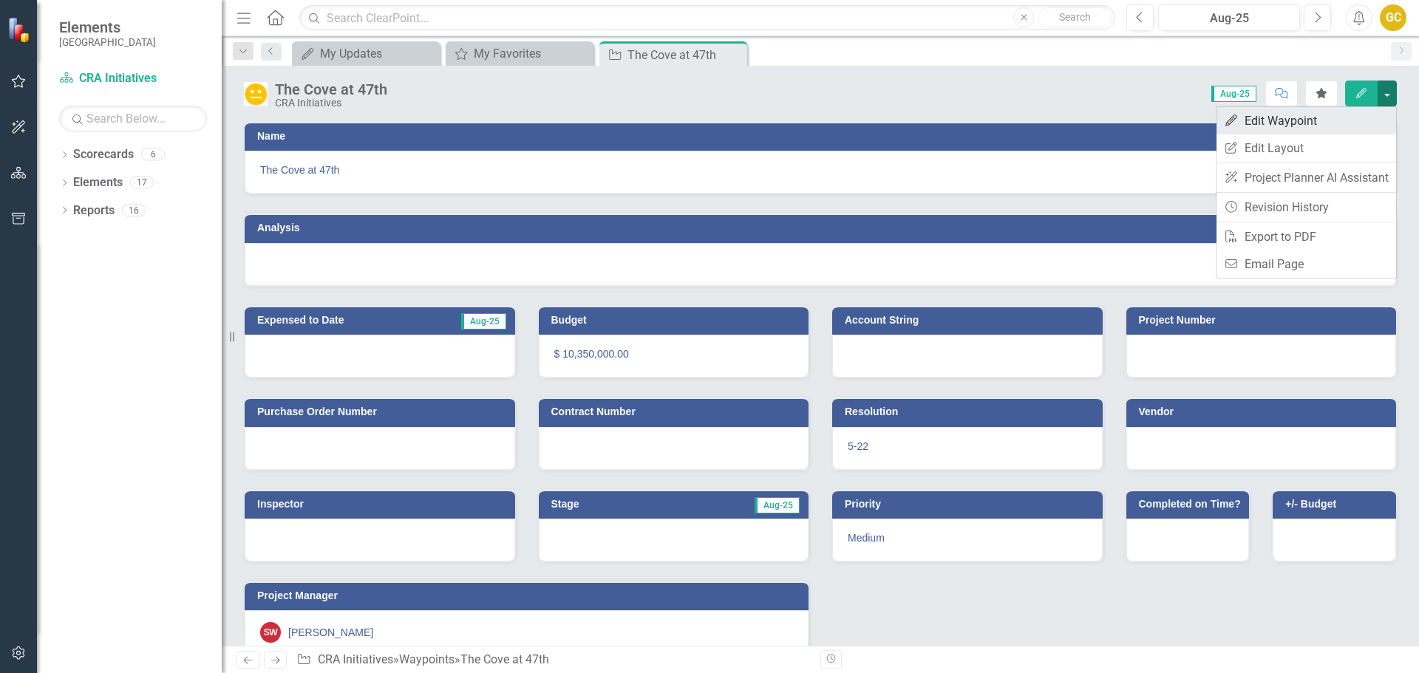
click at [1330, 120] on link "Edit Edit Waypoint" at bounding box center [1307, 120] width 180 height 27
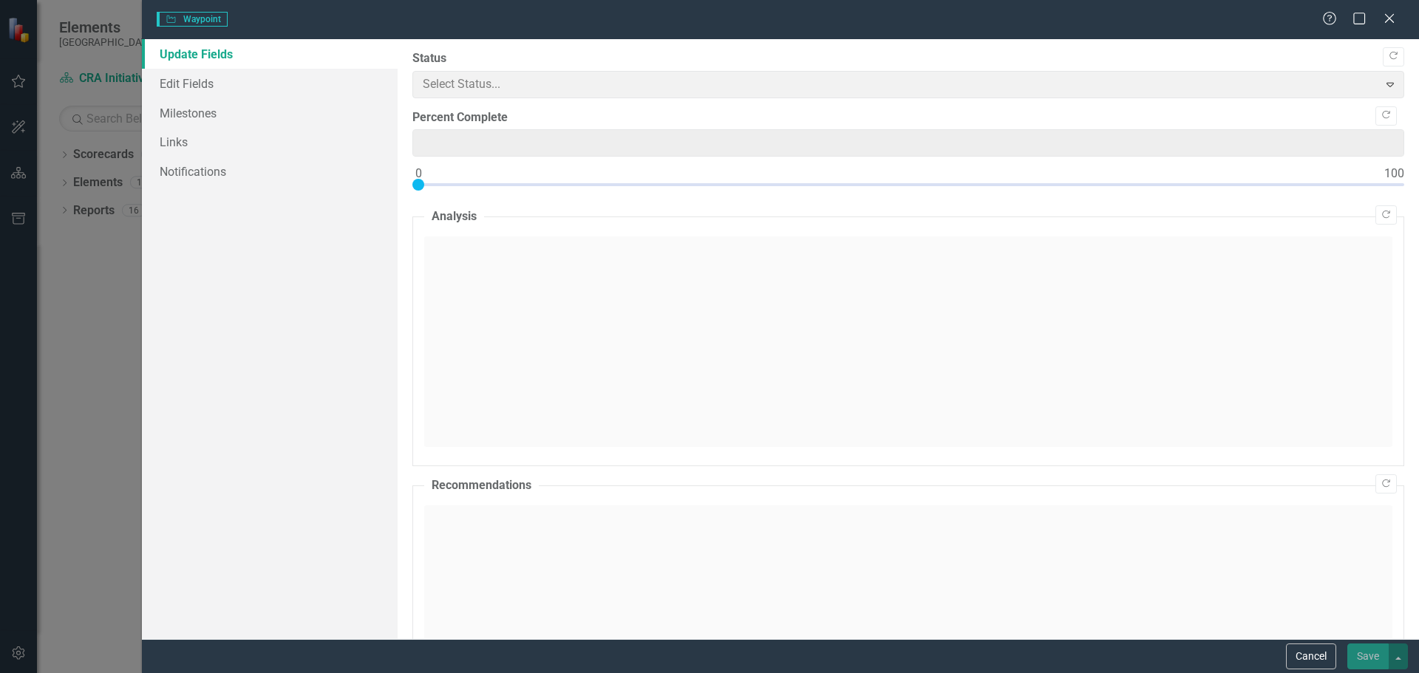
type input "0"
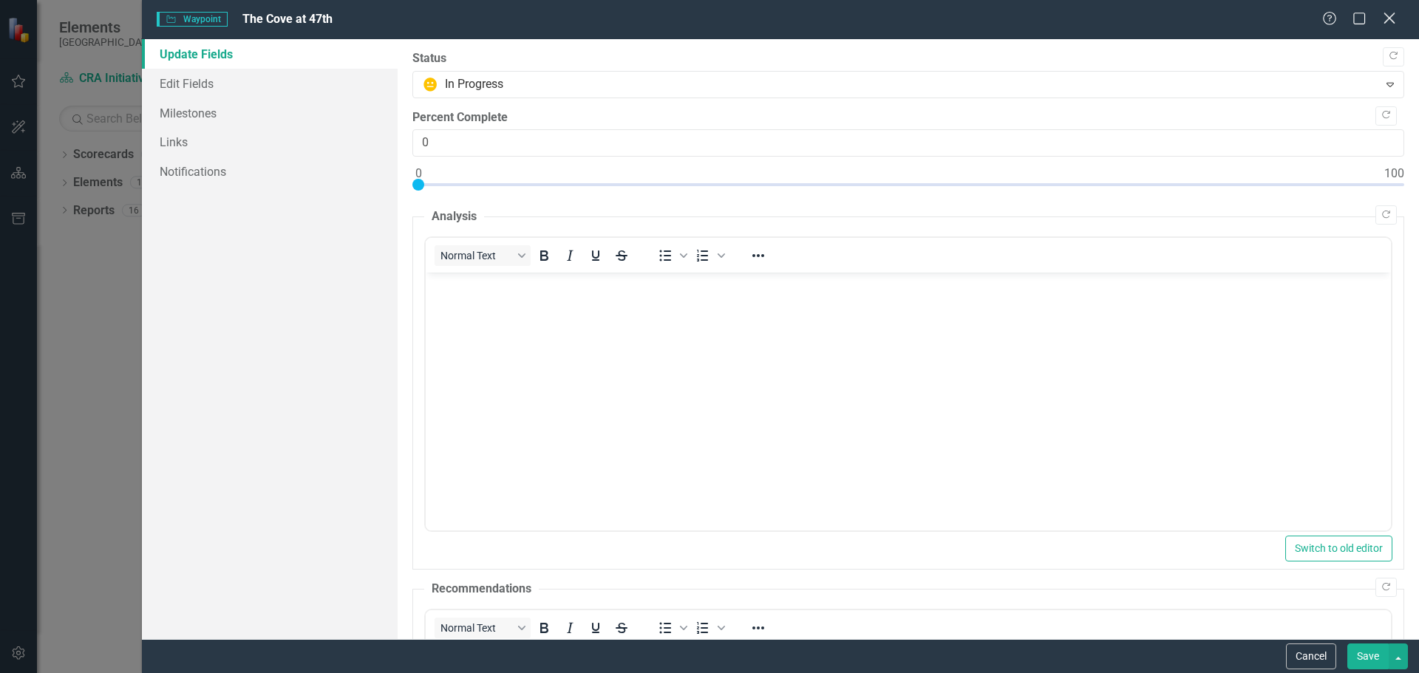
click at [1392, 17] on icon at bounding box center [1389, 18] width 11 height 11
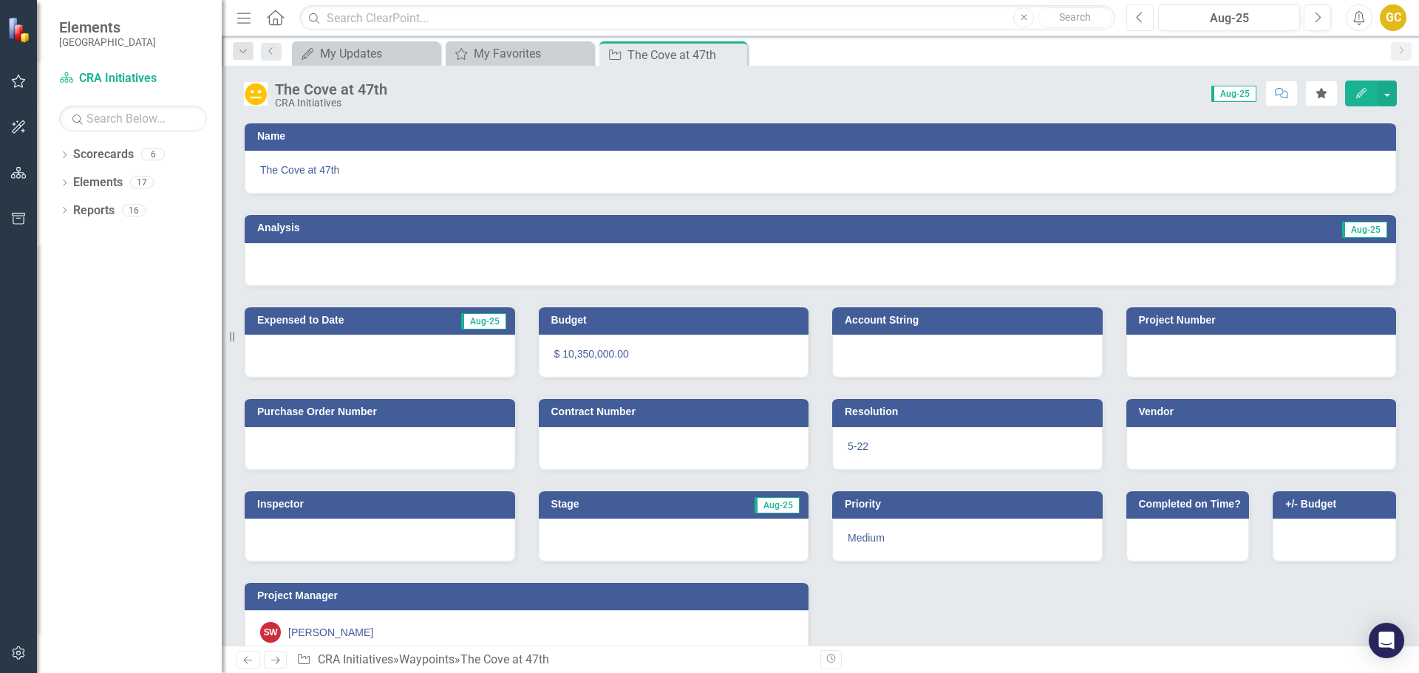
click at [1145, 19] on button "Previous" at bounding box center [1140, 17] width 27 height 27
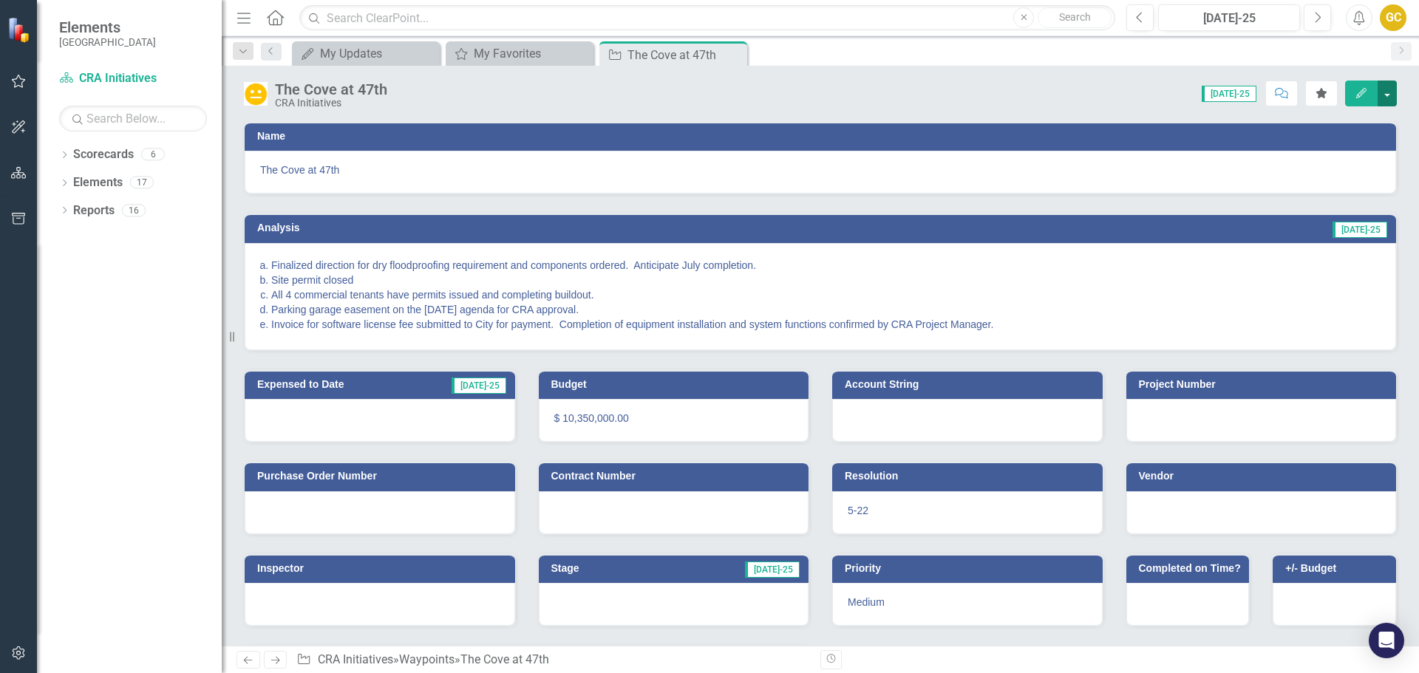
click at [1385, 91] on button "button" at bounding box center [1387, 94] width 19 height 26
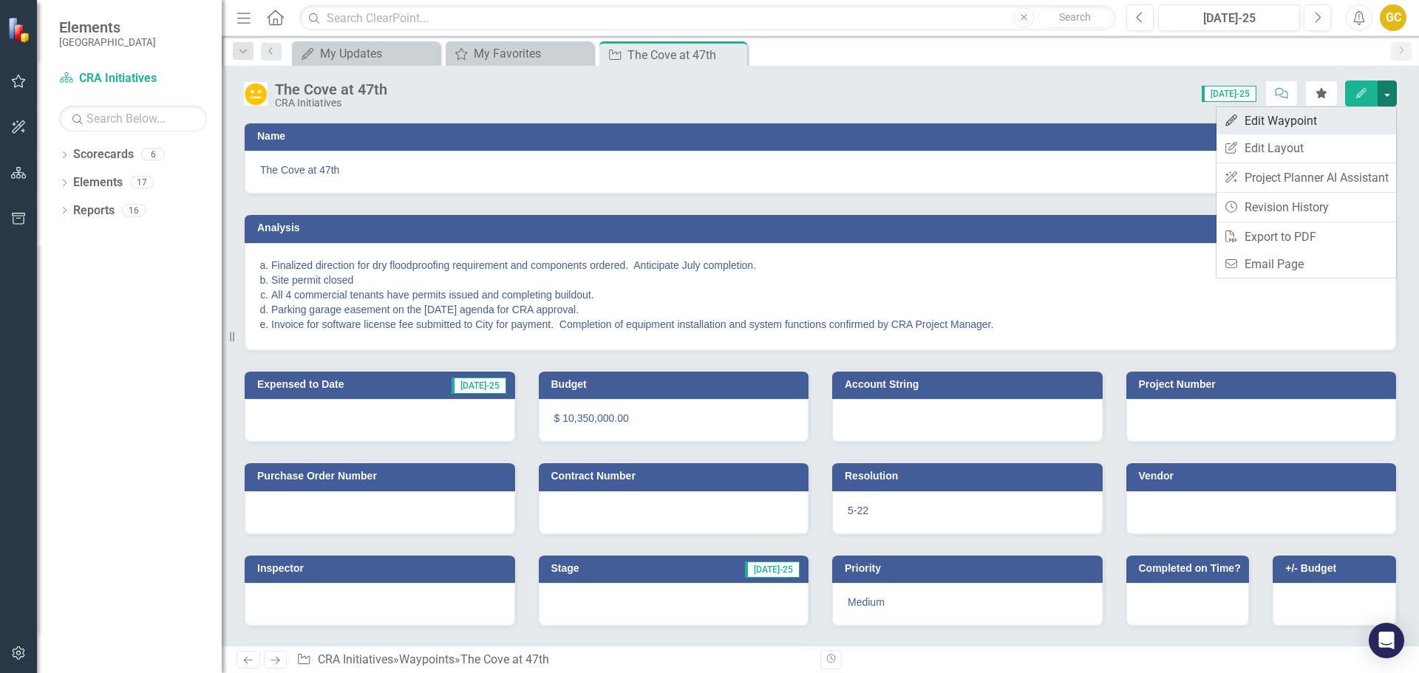
click at [1285, 117] on link "Edit Edit Waypoint" at bounding box center [1307, 120] width 180 height 27
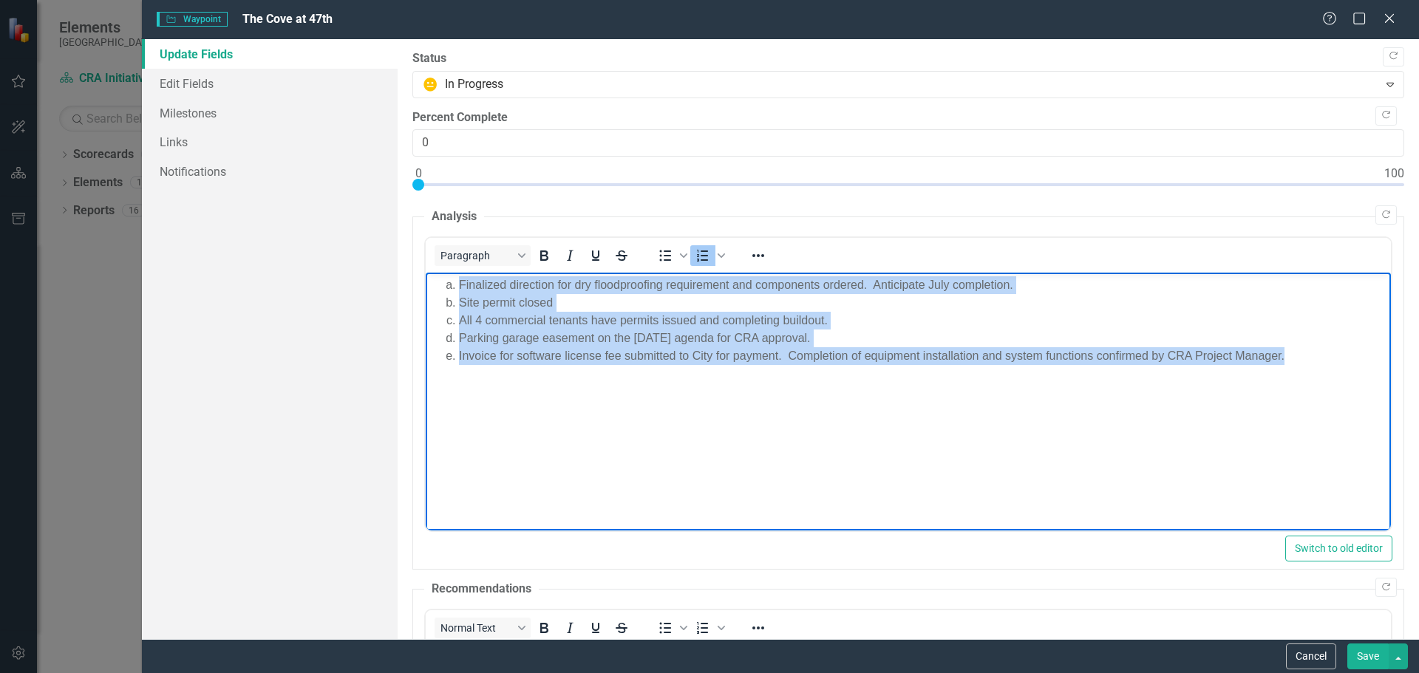
drag, startPoint x: 442, startPoint y: 285, endPoint x: 1195, endPoint y: 371, distance: 757.4
click at [1339, 360] on ol "Finalized direction for dry floodproofing requirement and components ordered. A…" at bounding box center [908, 320] width 958 height 89
copy ol "Finalized direction for dry floodproofing requirement and components ordered. A…"
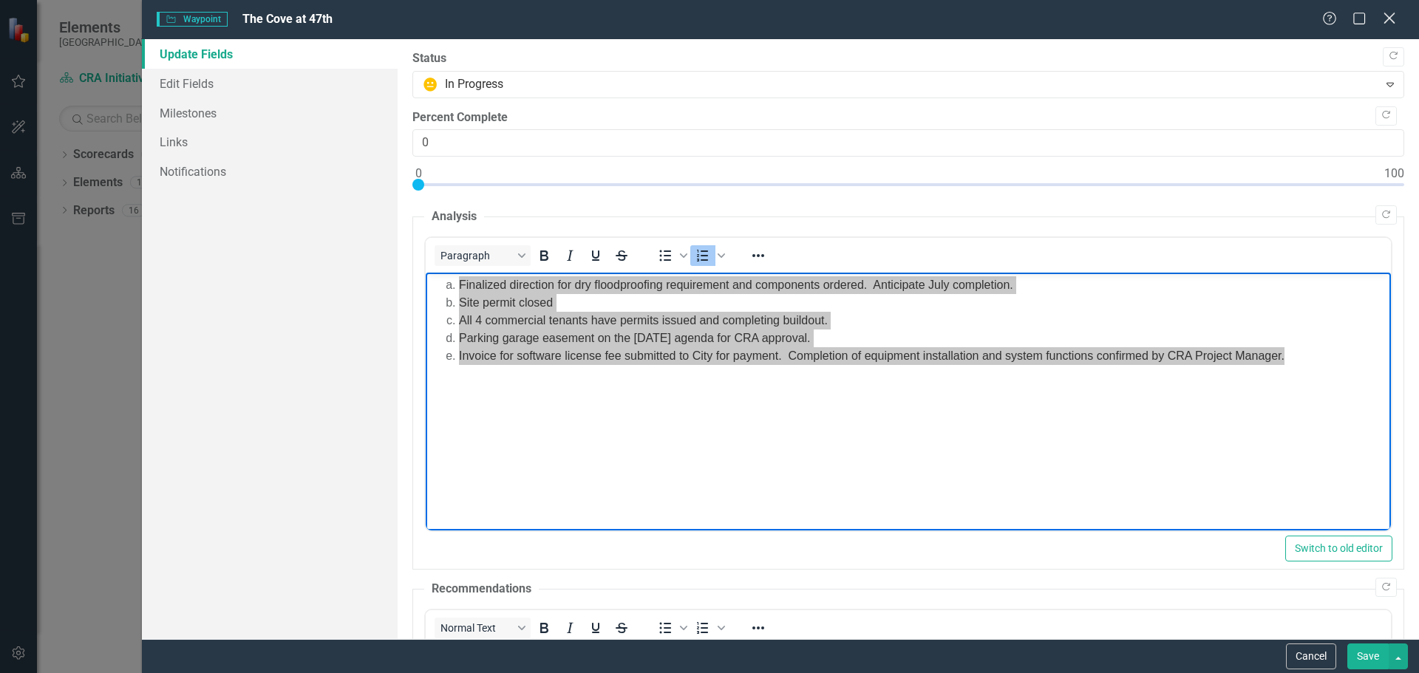
click at [1388, 18] on icon "Close" at bounding box center [1389, 18] width 18 height 14
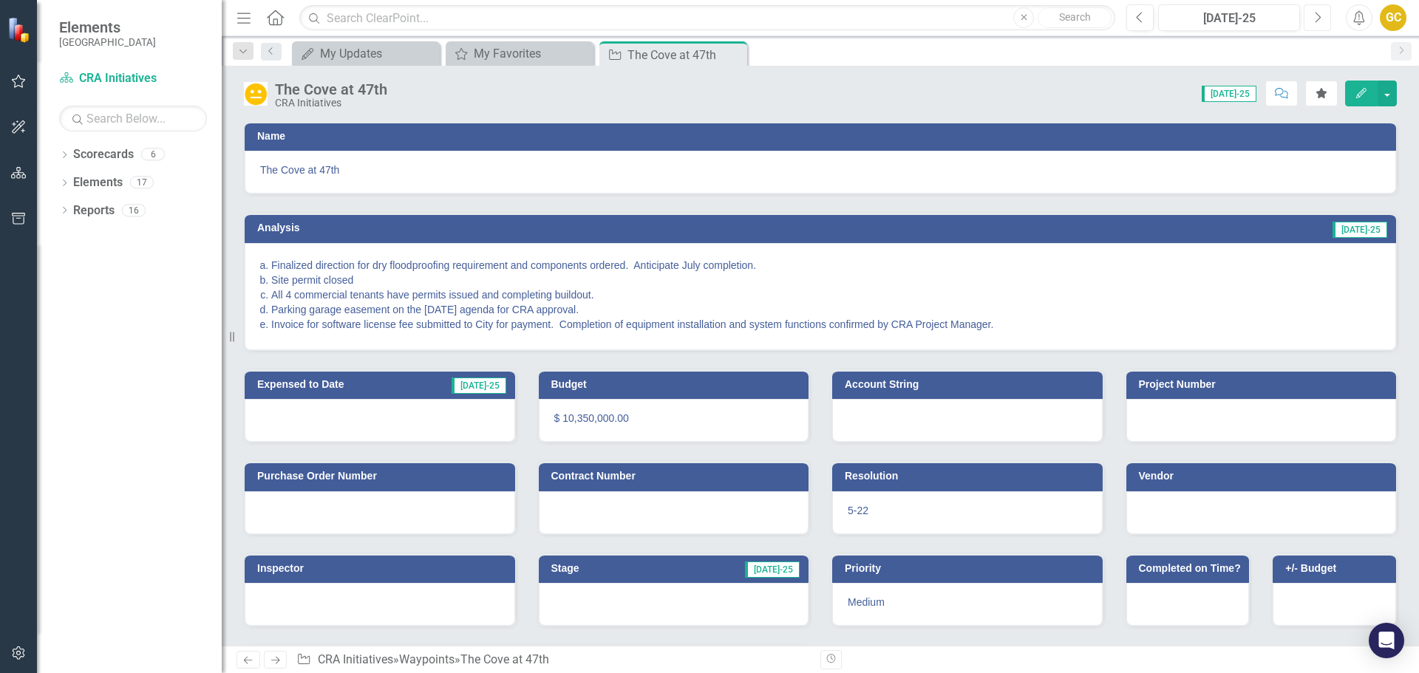
click at [1319, 17] on icon "Next" at bounding box center [1318, 17] width 8 height 13
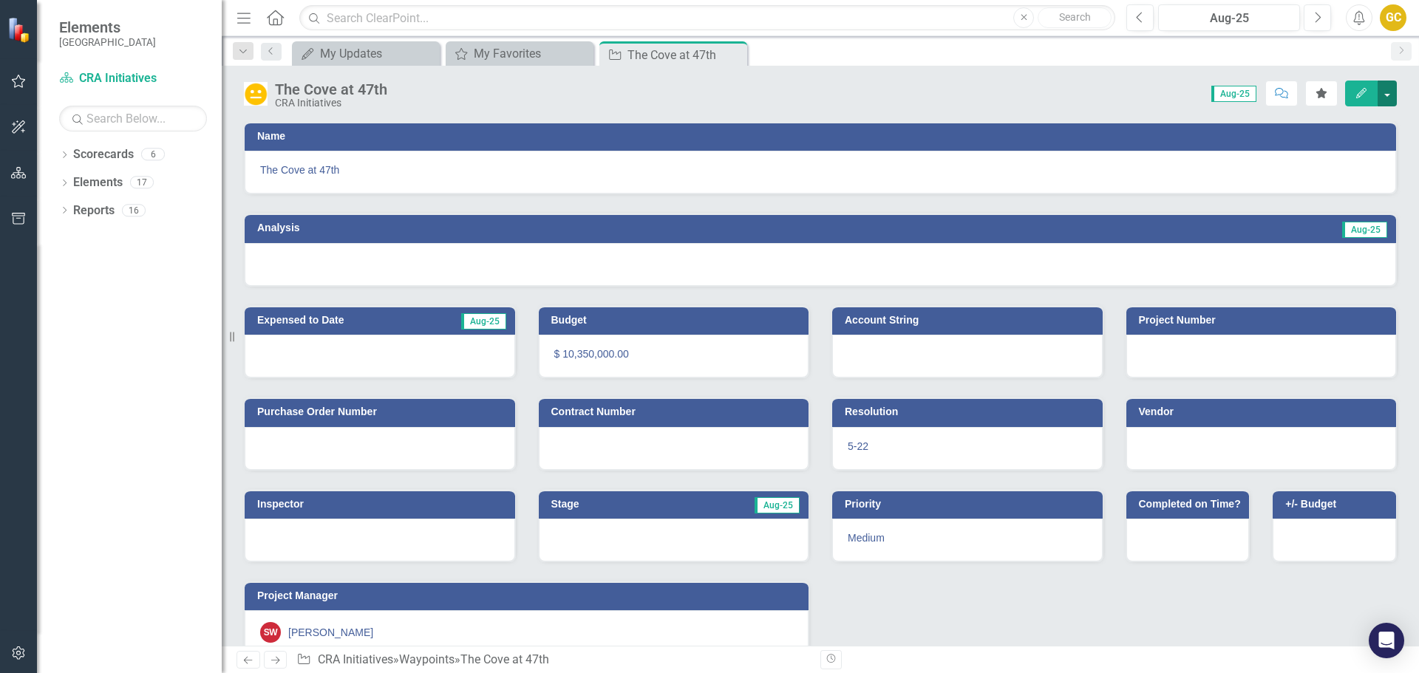
click at [1390, 94] on button "button" at bounding box center [1387, 94] width 19 height 26
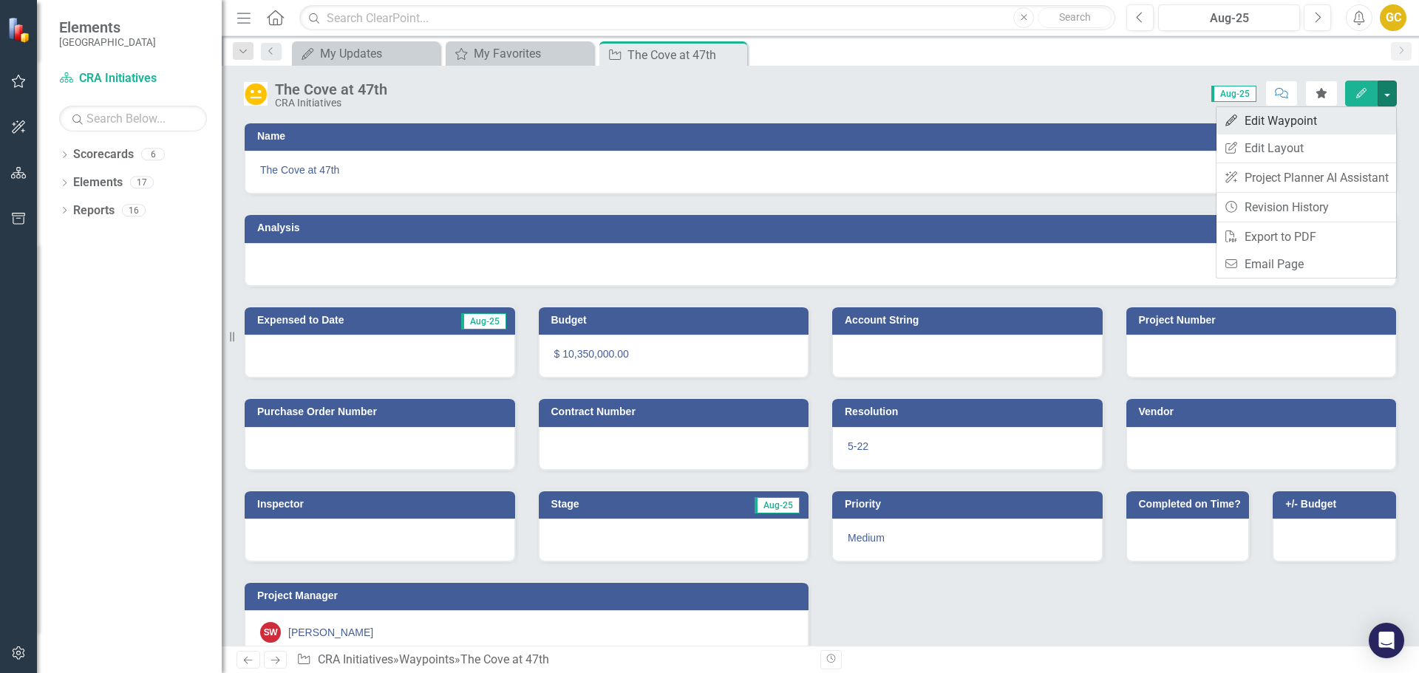
click at [1306, 114] on link "Edit Edit Waypoint" at bounding box center [1307, 120] width 180 height 27
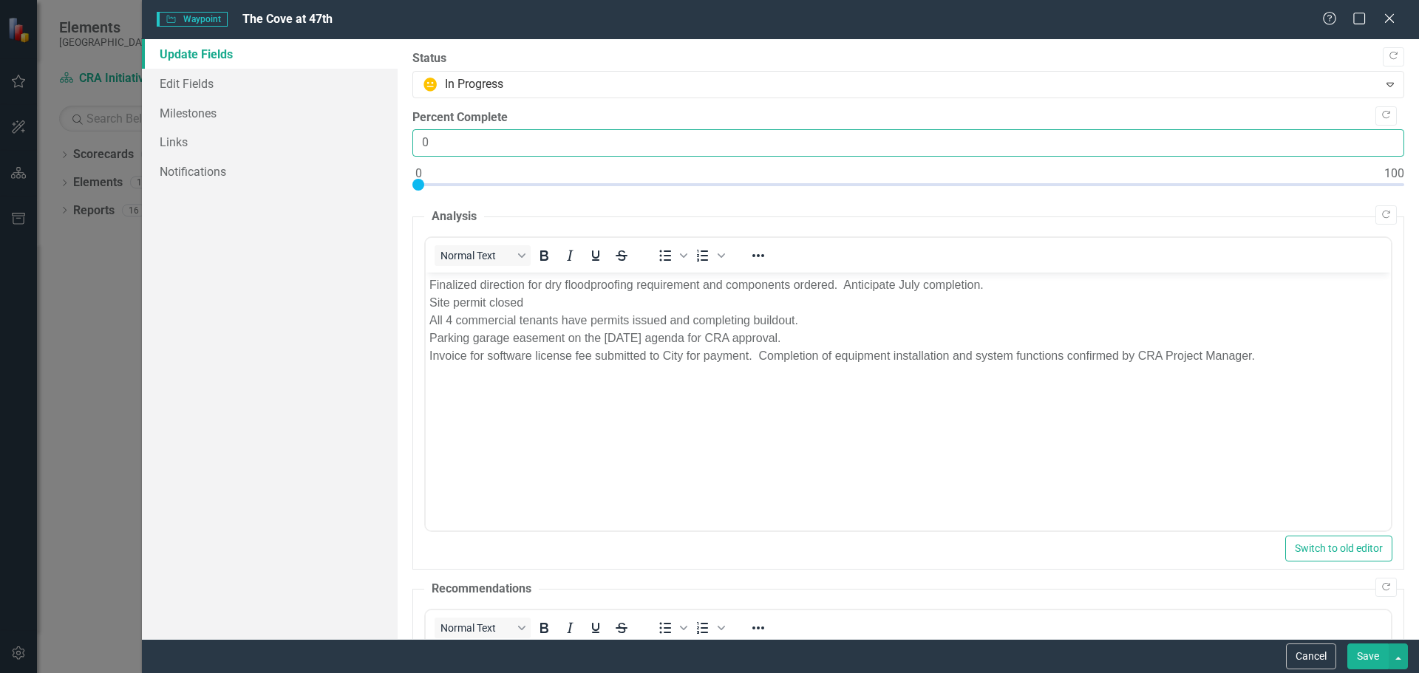
drag, startPoint x: 429, startPoint y: 142, endPoint x: 398, endPoint y: 139, distance: 31.2
click at [418, 147] on input "0" at bounding box center [908, 142] width 992 height 27
type input "50"
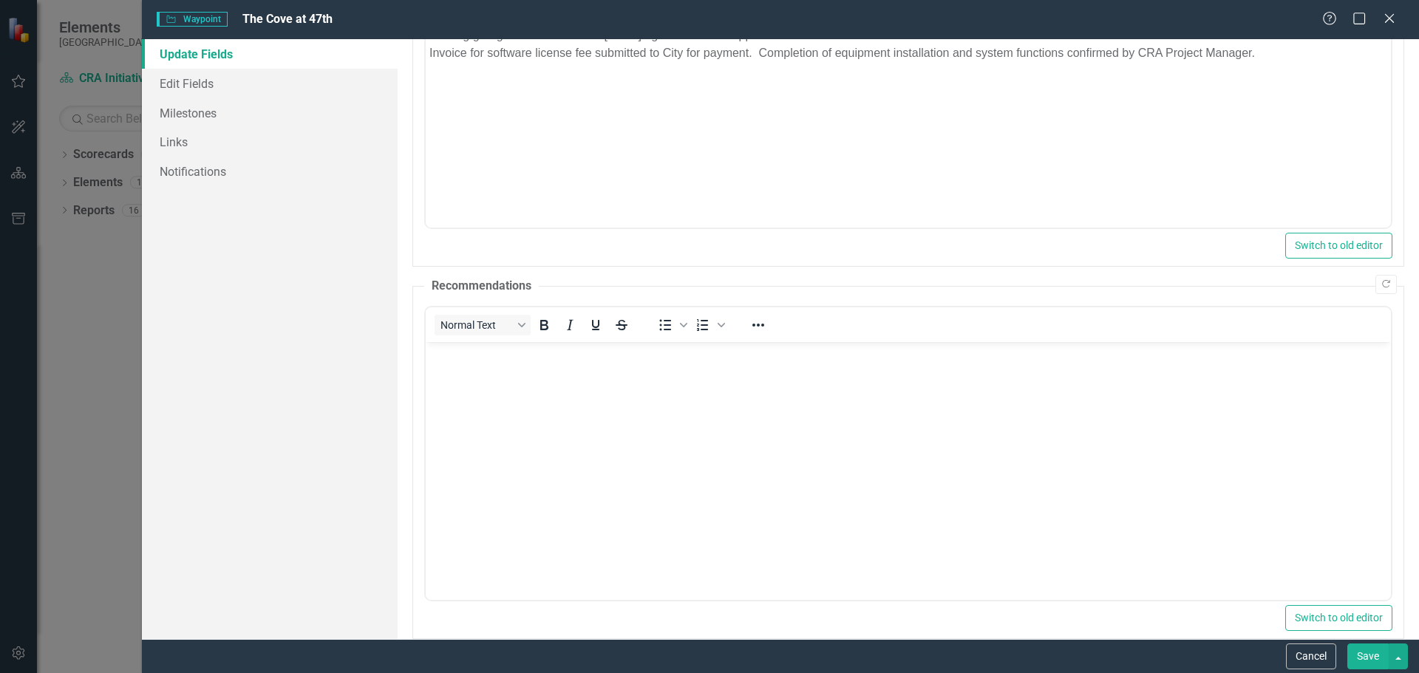
scroll to position [441, 0]
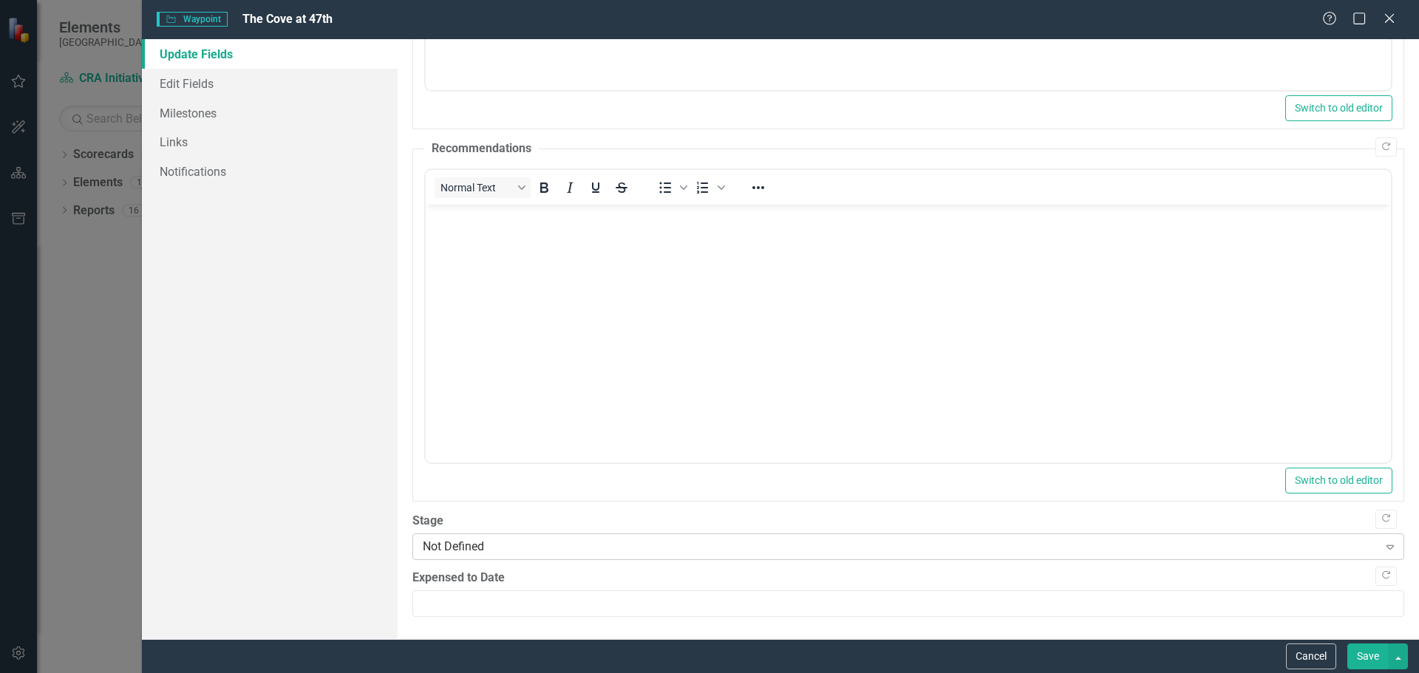
click at [1383, 544] on icon "Expand" at bounding box center [1390, 547] width 15 height 12
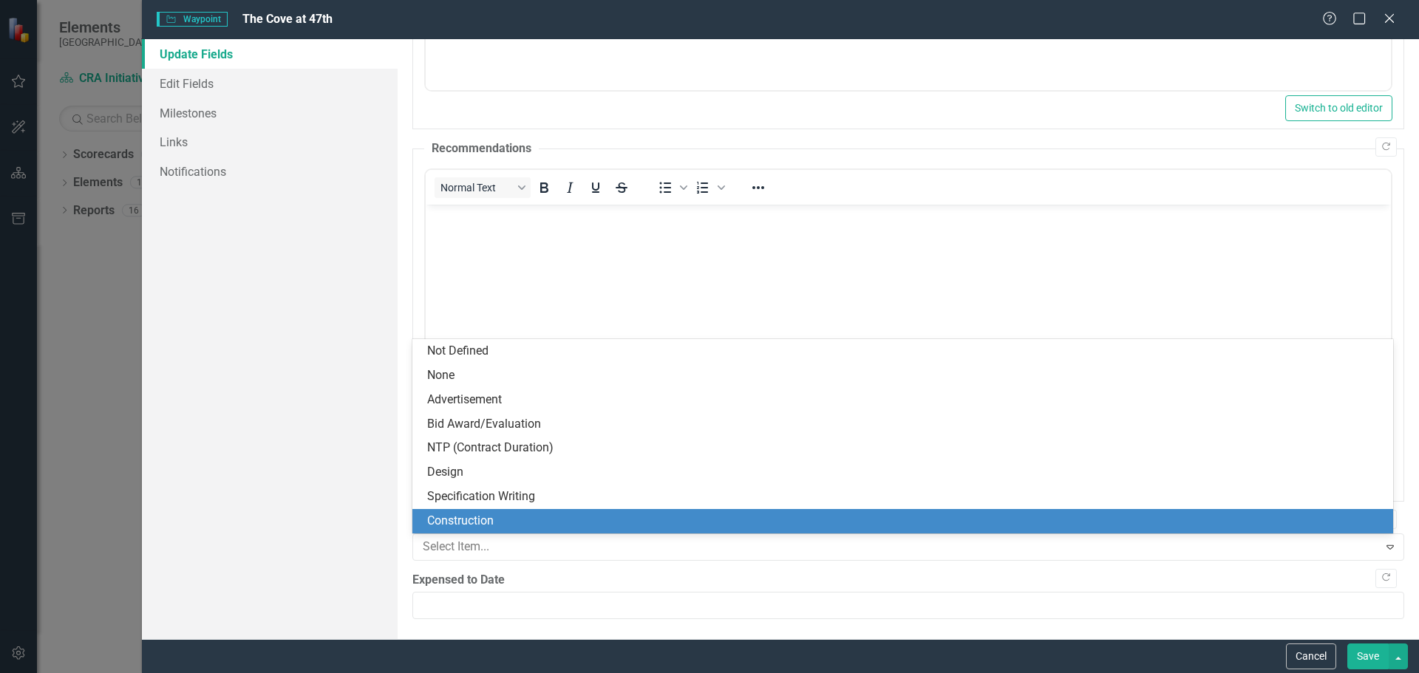
click at [520, 520] on div "Construction" at bounding box center [905, 521] width 957 height 17
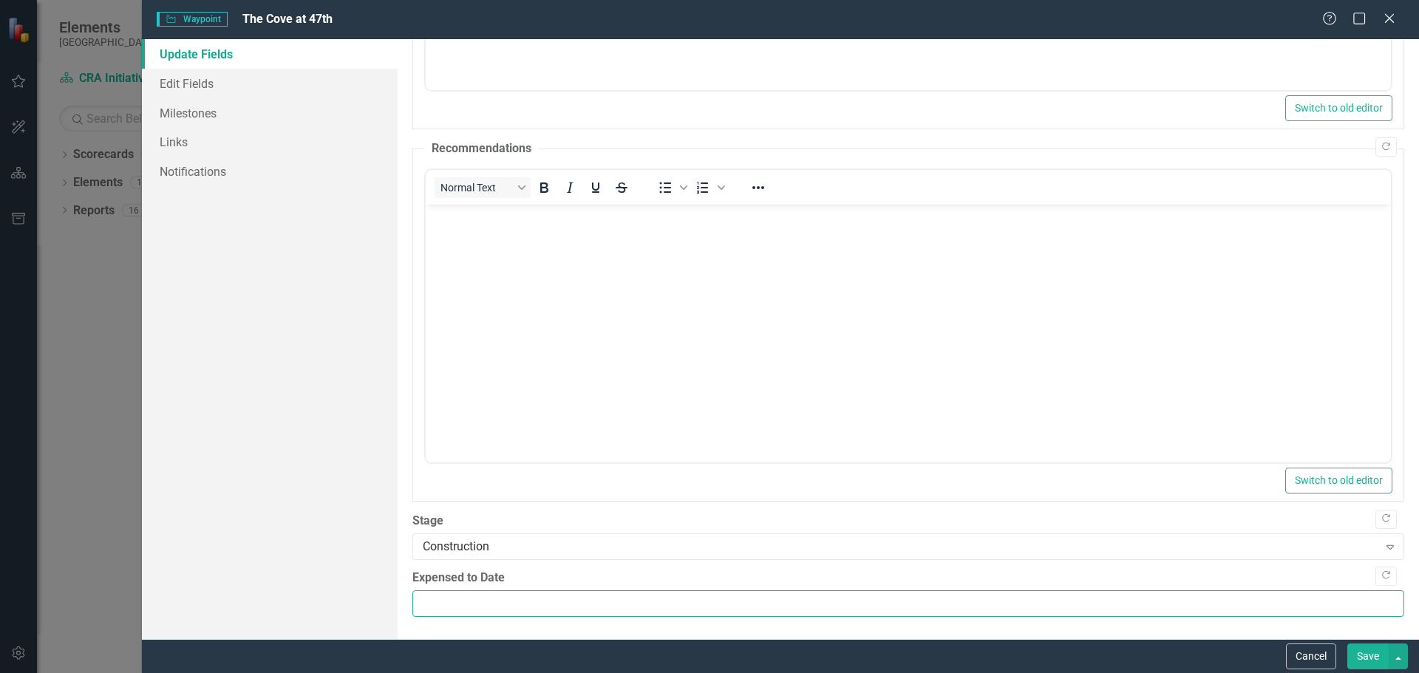
click at [441, 600] on input "Expensed to Date" at bounding box center [908, 604] width 992 height 27
type input "103500000"
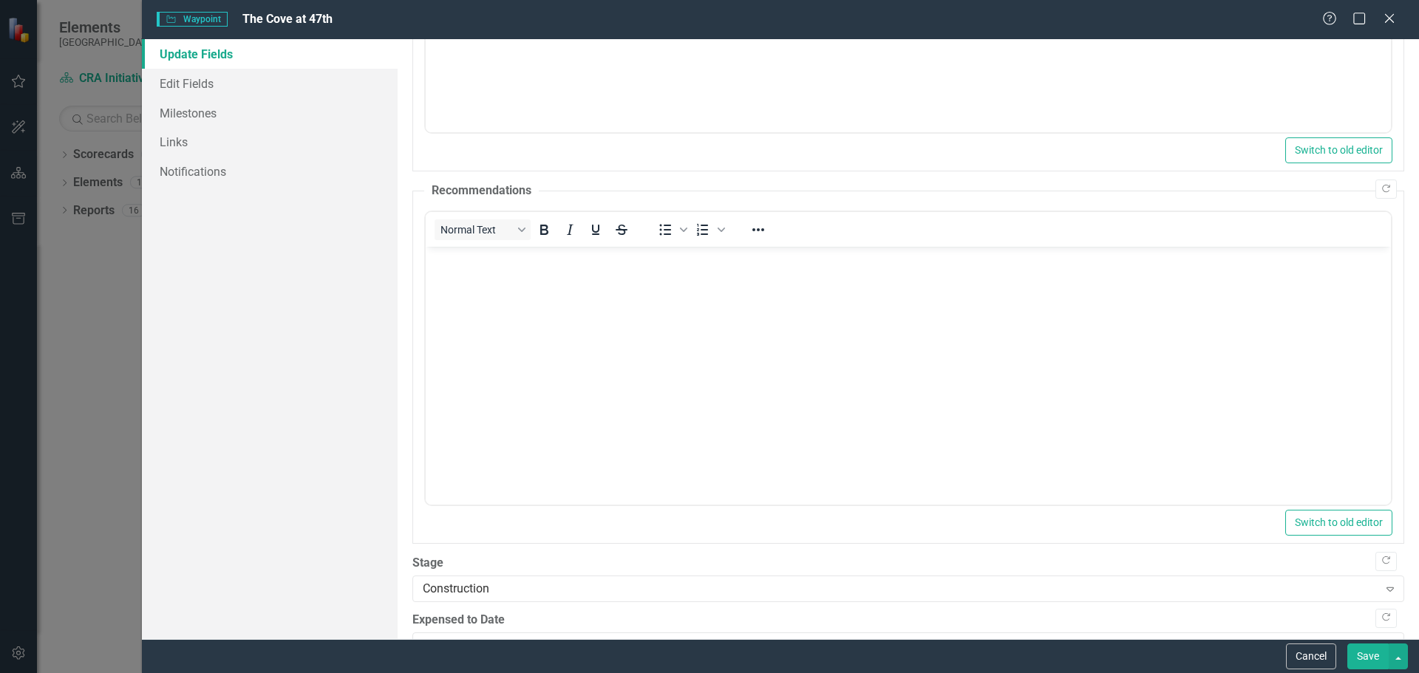
scroll to position [401, 0]
click at [1361, 659] on button "Save" at bounding box center [1368, 657] width 41 height 26
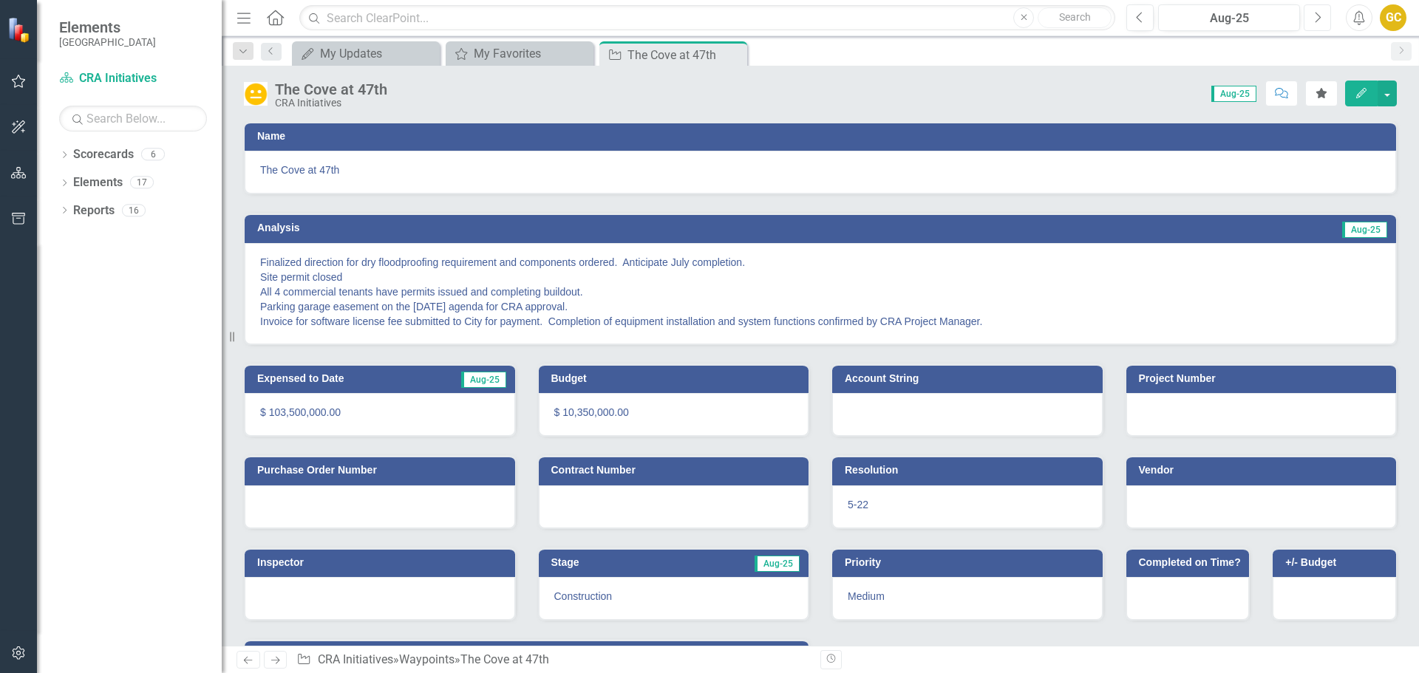
click at [1315, 14] on icon "Next" at bounding box center [1318, 17] width 8 height 13
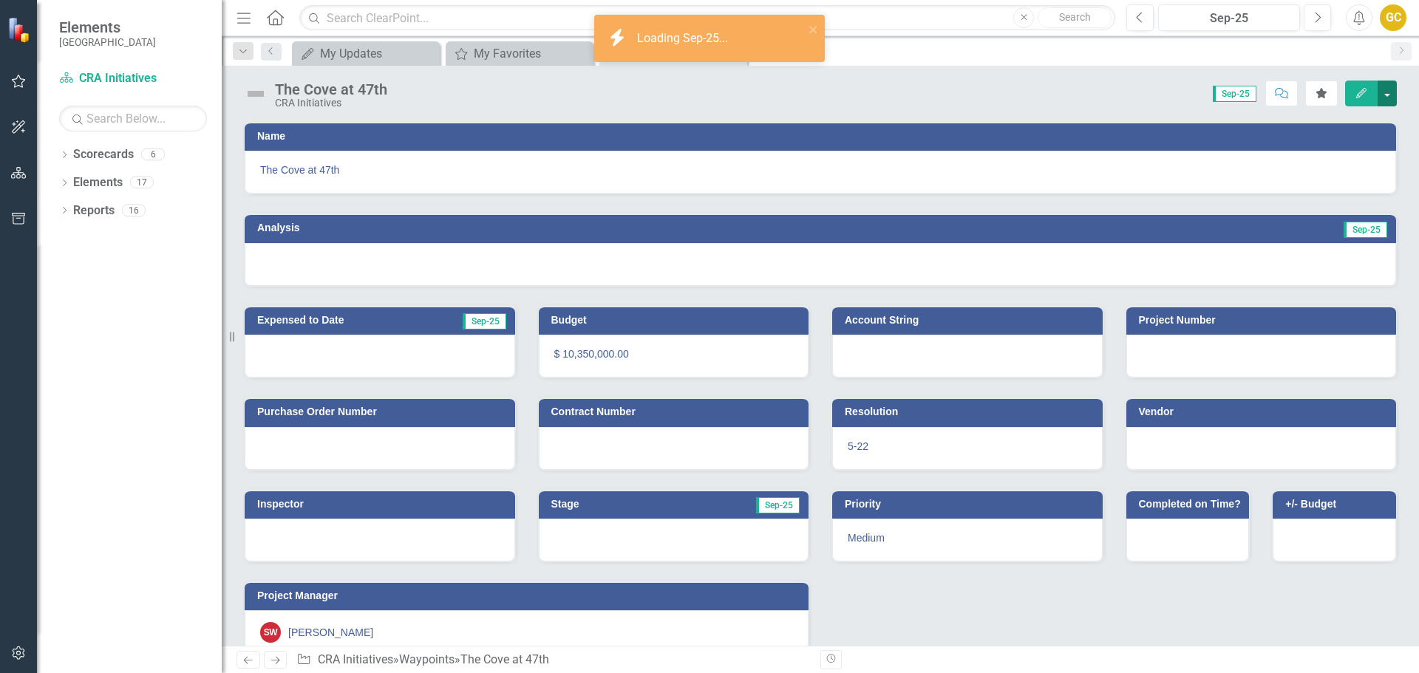
click at [1388, 89] on button "button" at bounding box center [1387, 94] width 19 height 26
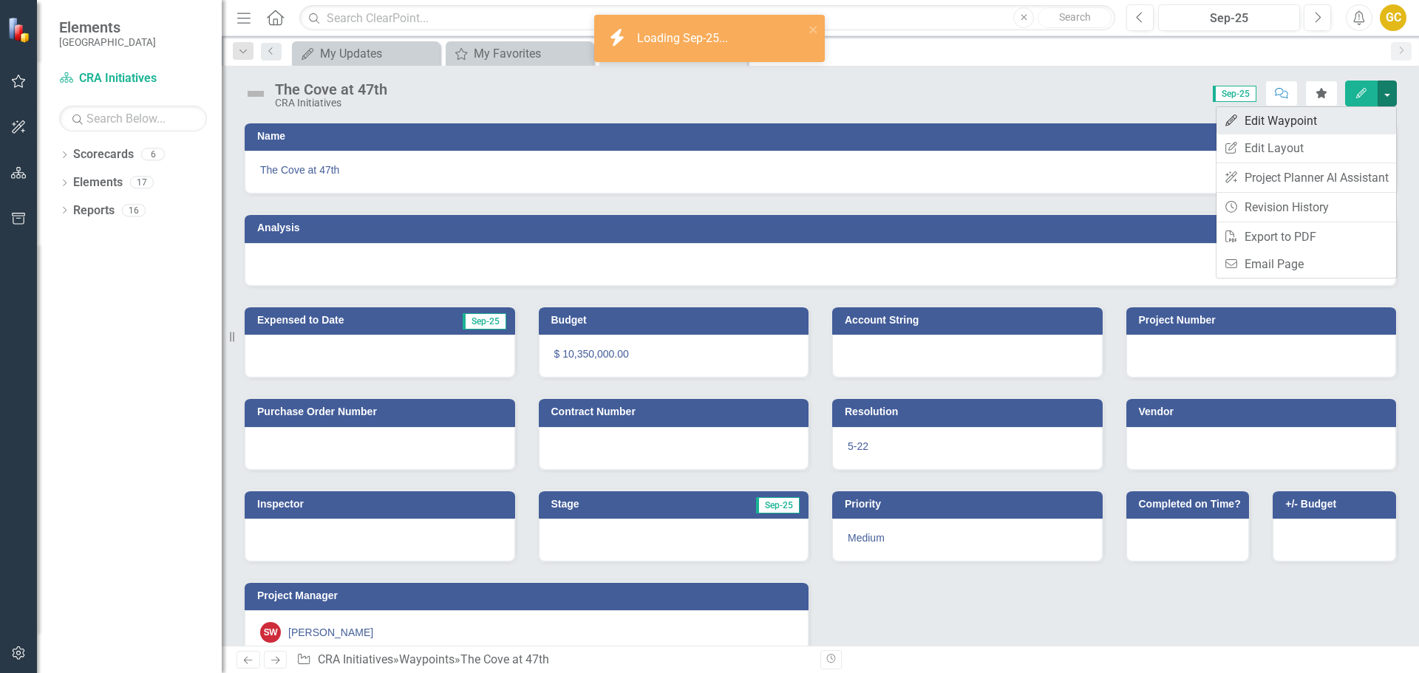
click at [1319, 118] on link "Edit Edit Waypoint" at bounding box center [1307, 120] width 180 height 27
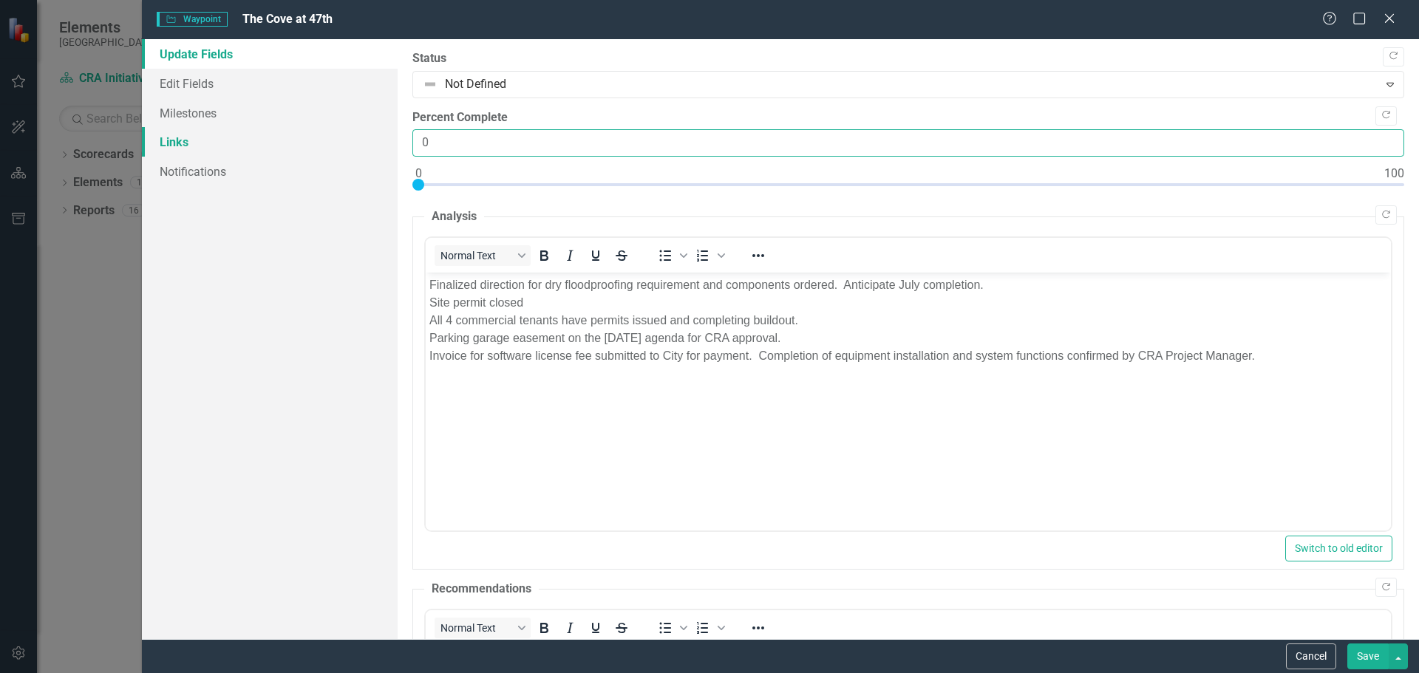
drag, startPoint x: 439, startPoint y: 141, endPoint x: 373, endPoint y: 146, distance: 66.7
click at [376, 149] on div "Update Fields Edit Fields Milestones Links Notifications "Update" fields in Cle…" at bounding box center [780, 339] width 1277 height 600
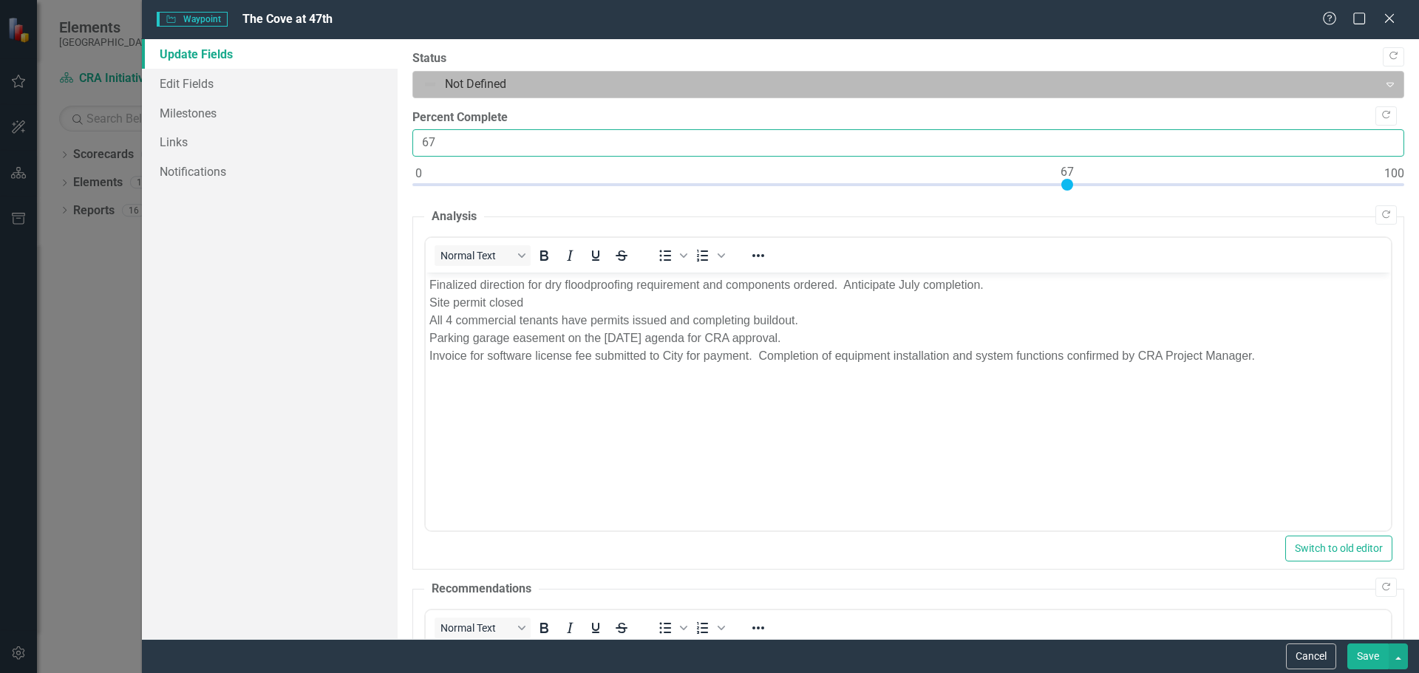
type input "67"
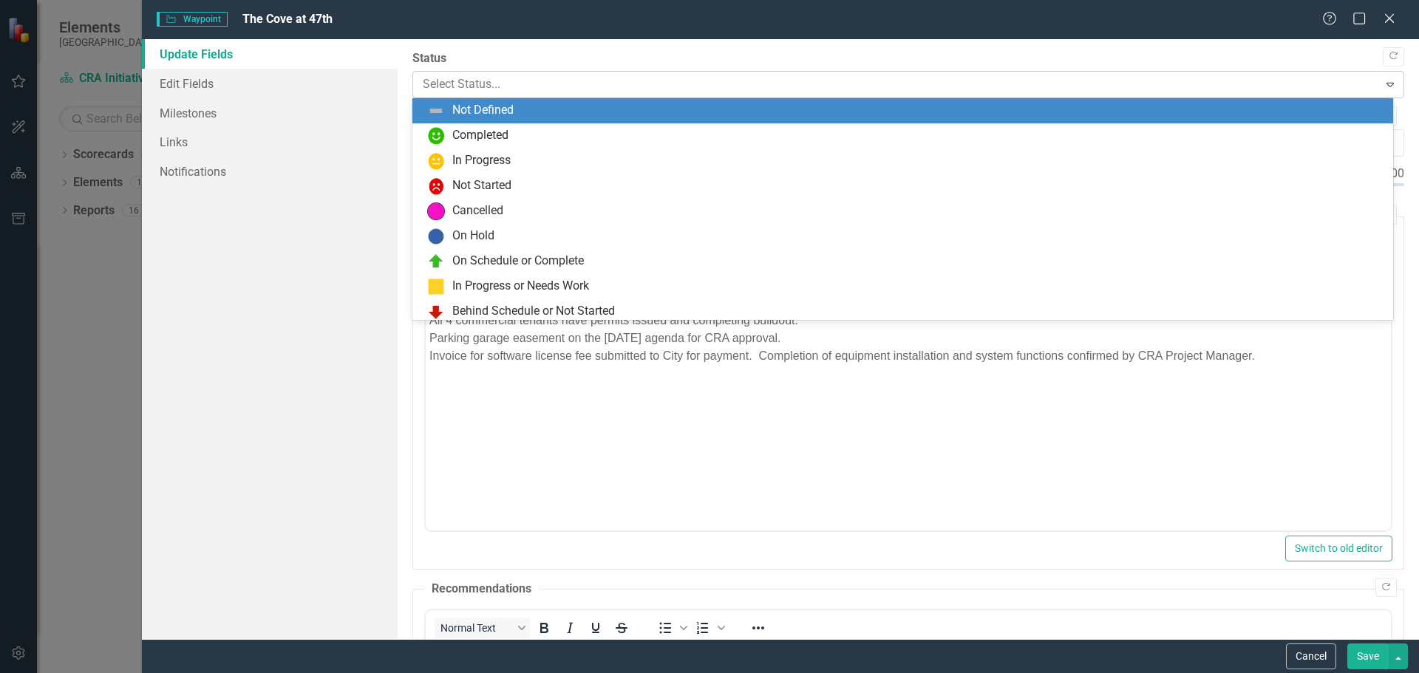
click at [1383, 80] on icon "Expand" at bounding box center [1390, 84] width 15 height 12
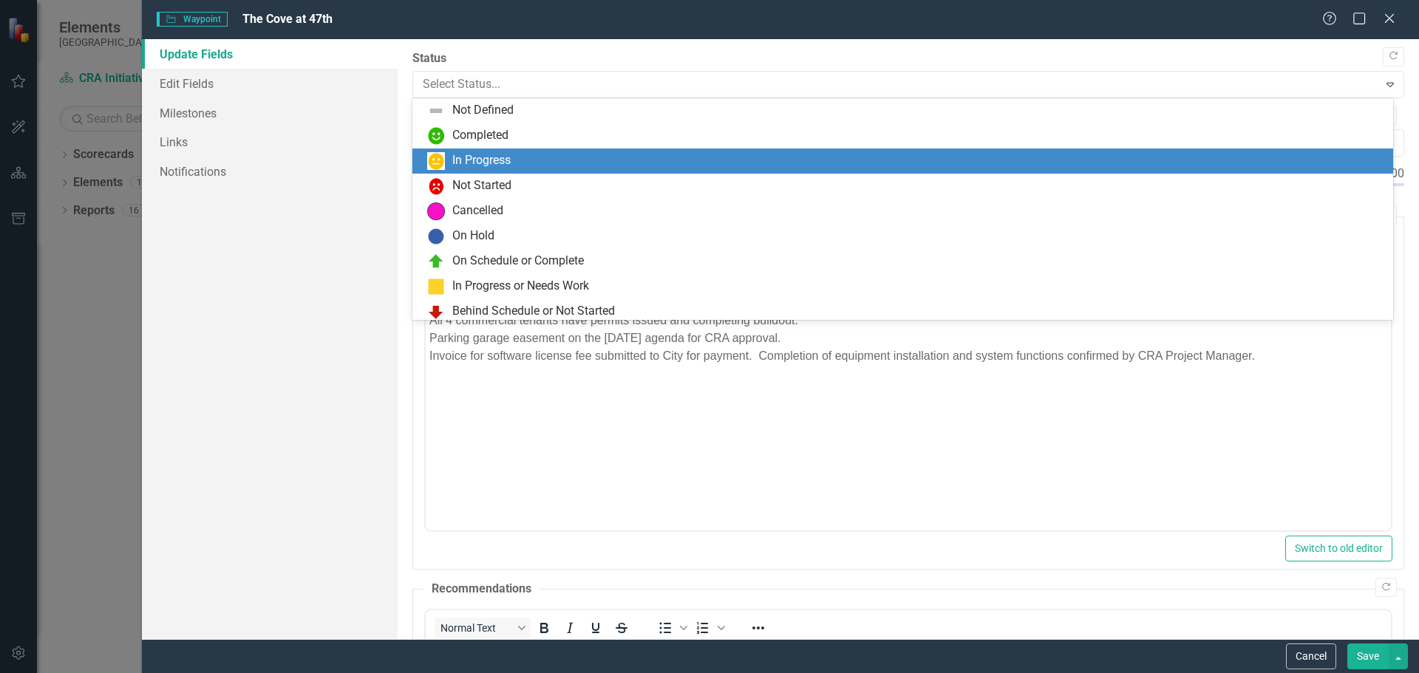
click at [526, 156] on div "In Progress" at bounding box center [905, 161] width 957 height 18
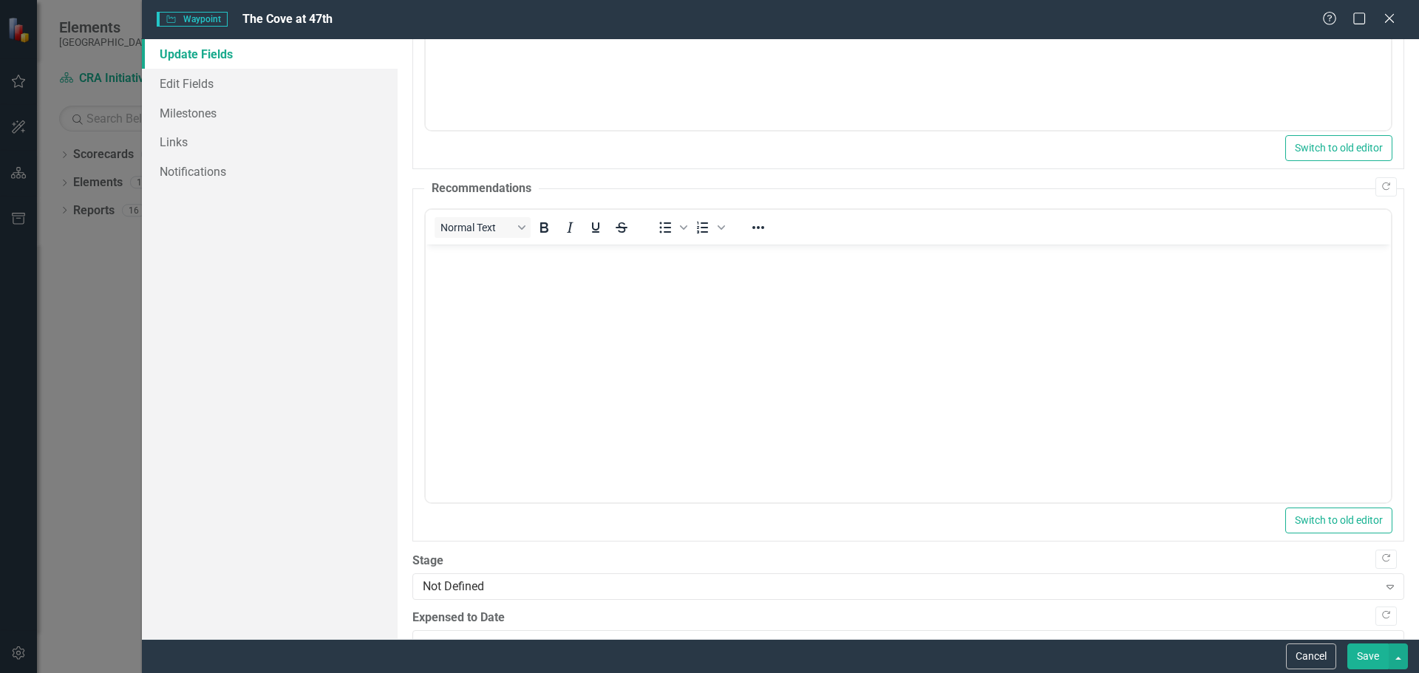
scroll to position [441, 0]
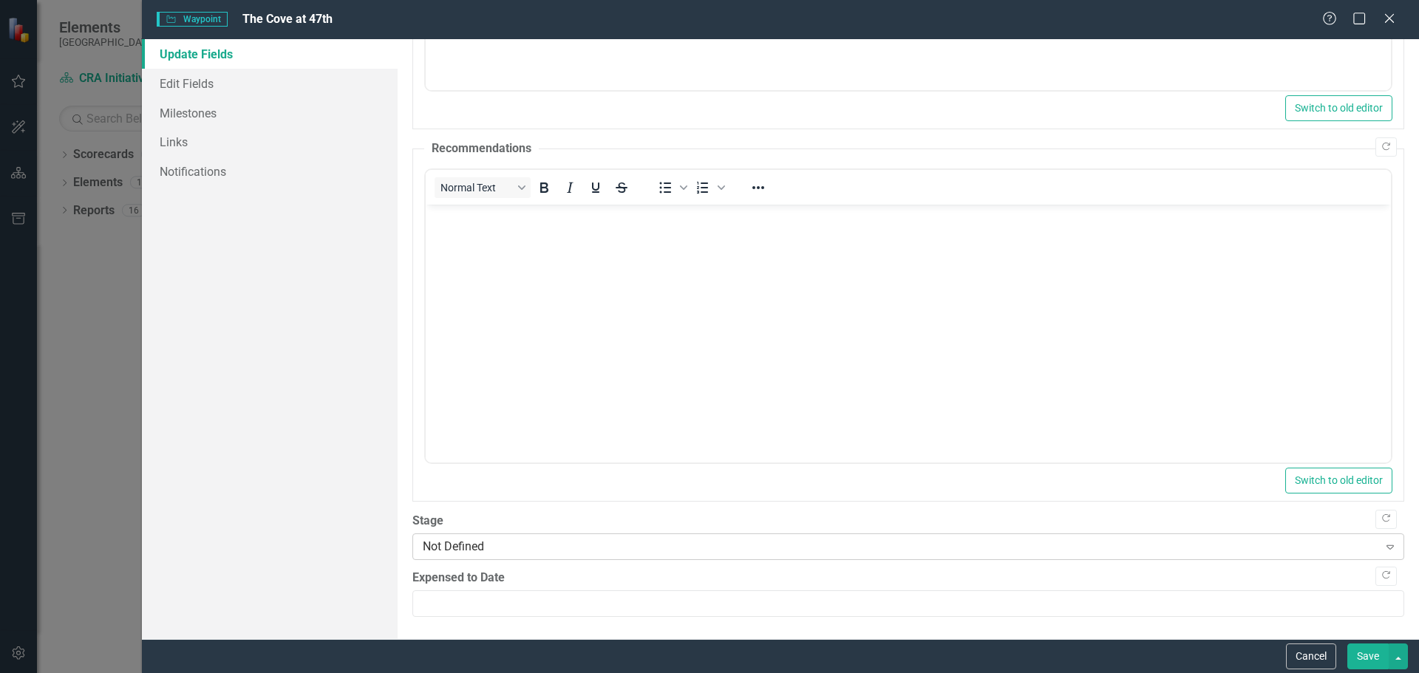
click at [1385, 547] on icon "Expand" at bounding box center [1390, 547] width 15 height 12
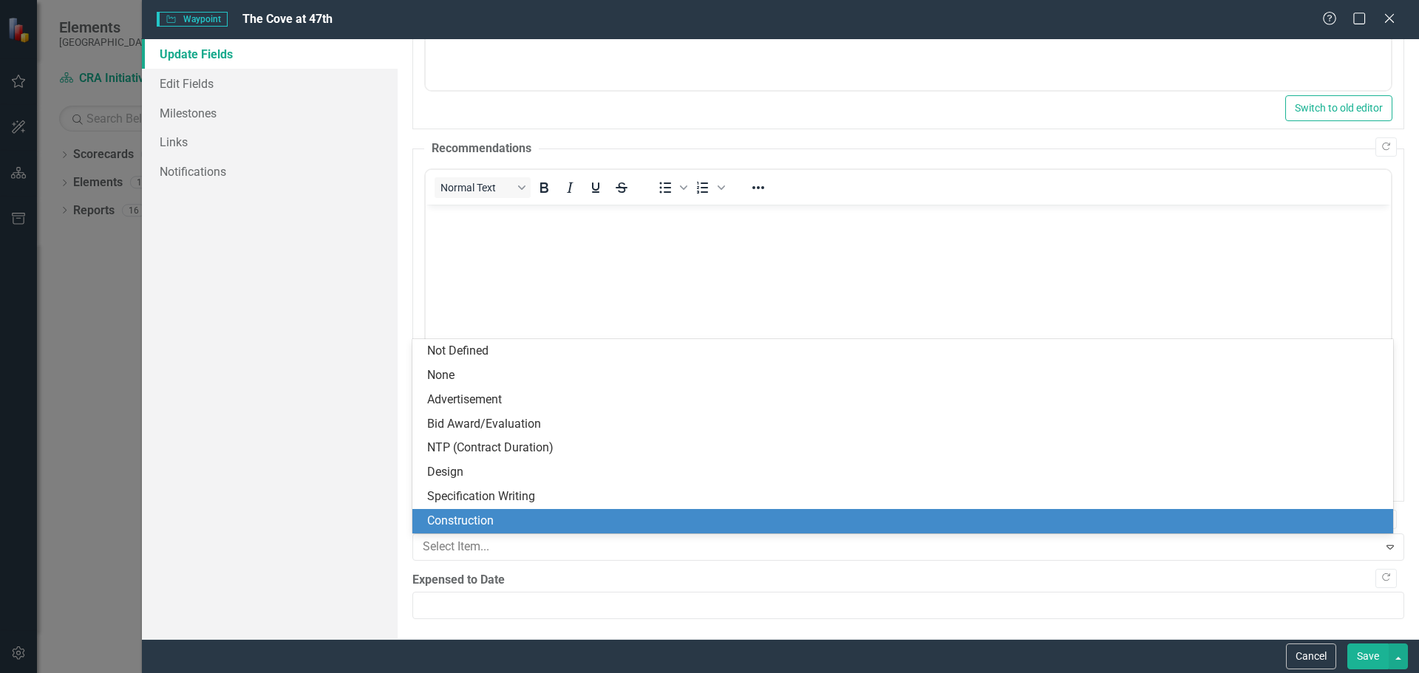
click at [501, 514] on div "Construction" at bounding box center [905, 521] width 957 height 17
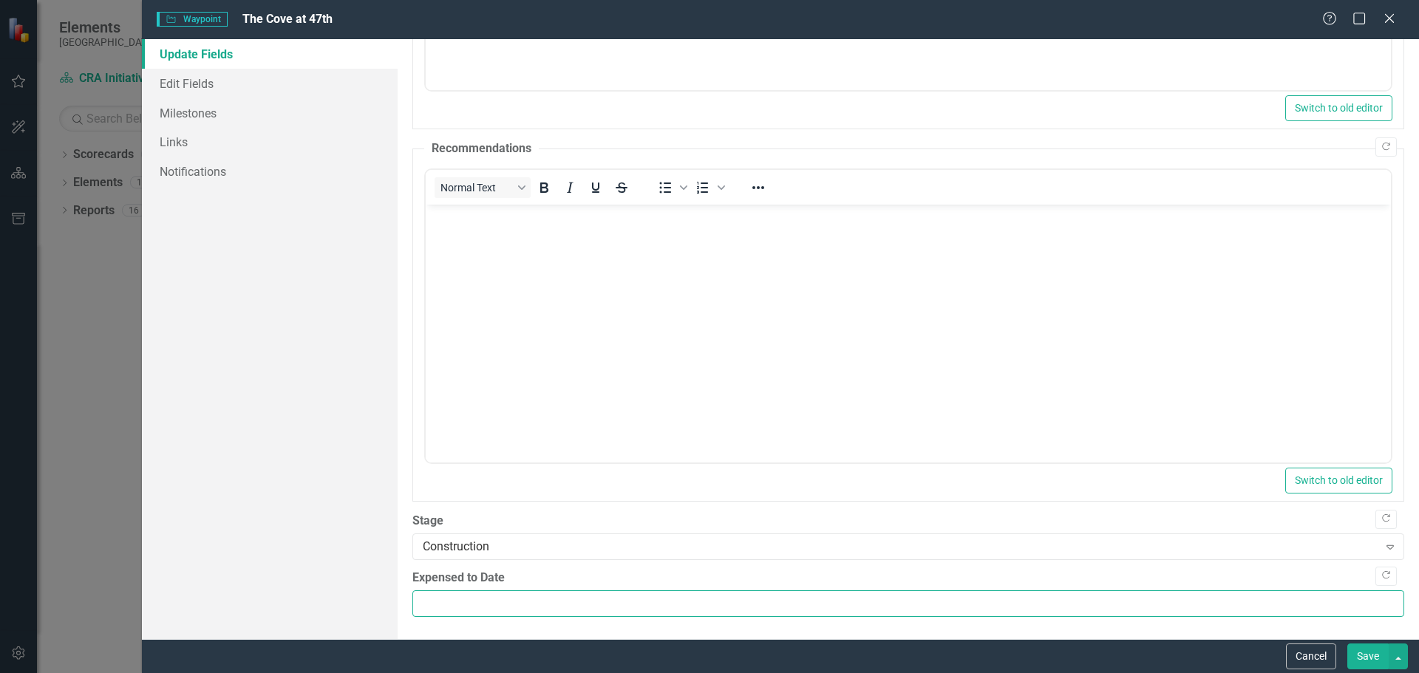
click at [420, 604] on input "Expensed to Date" at bounding box center [908, 604] width 992 height 27
type input "10350000"
click at [1362, 653] on button "Save" at bounding box center [1368, 657] width 41 height 26
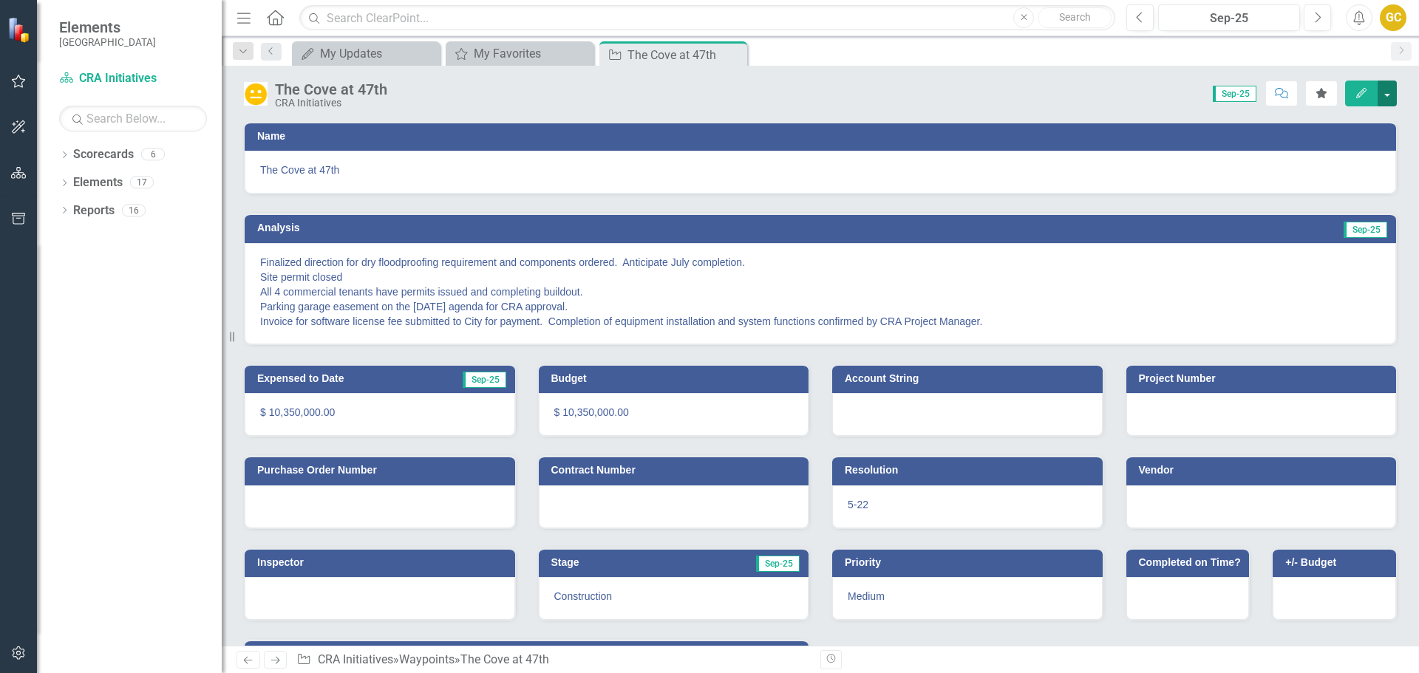
click at [1392, 92] on button "button" at bounding box center [1387, 94] width 19 height 26
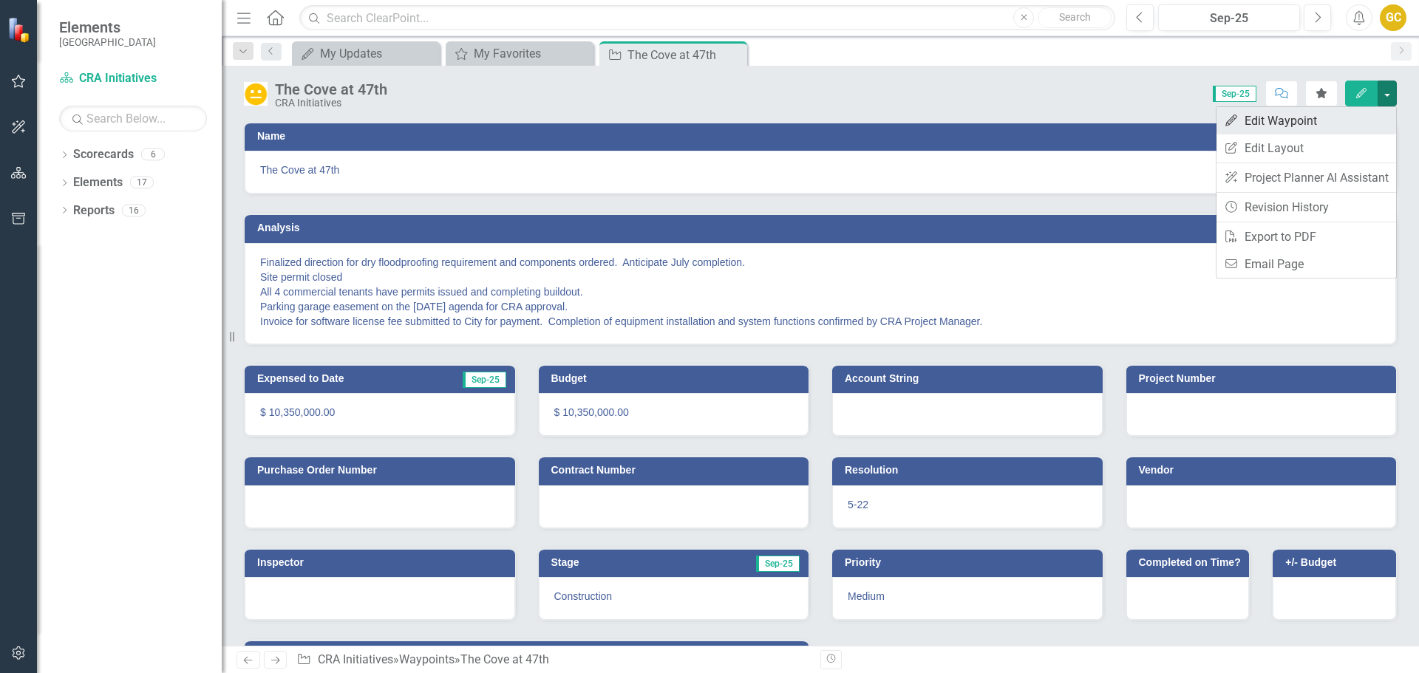
click at [1260, 114] on link "Edit Edit Waypoint" at bounding box center [1307, 120] width 180 height 27
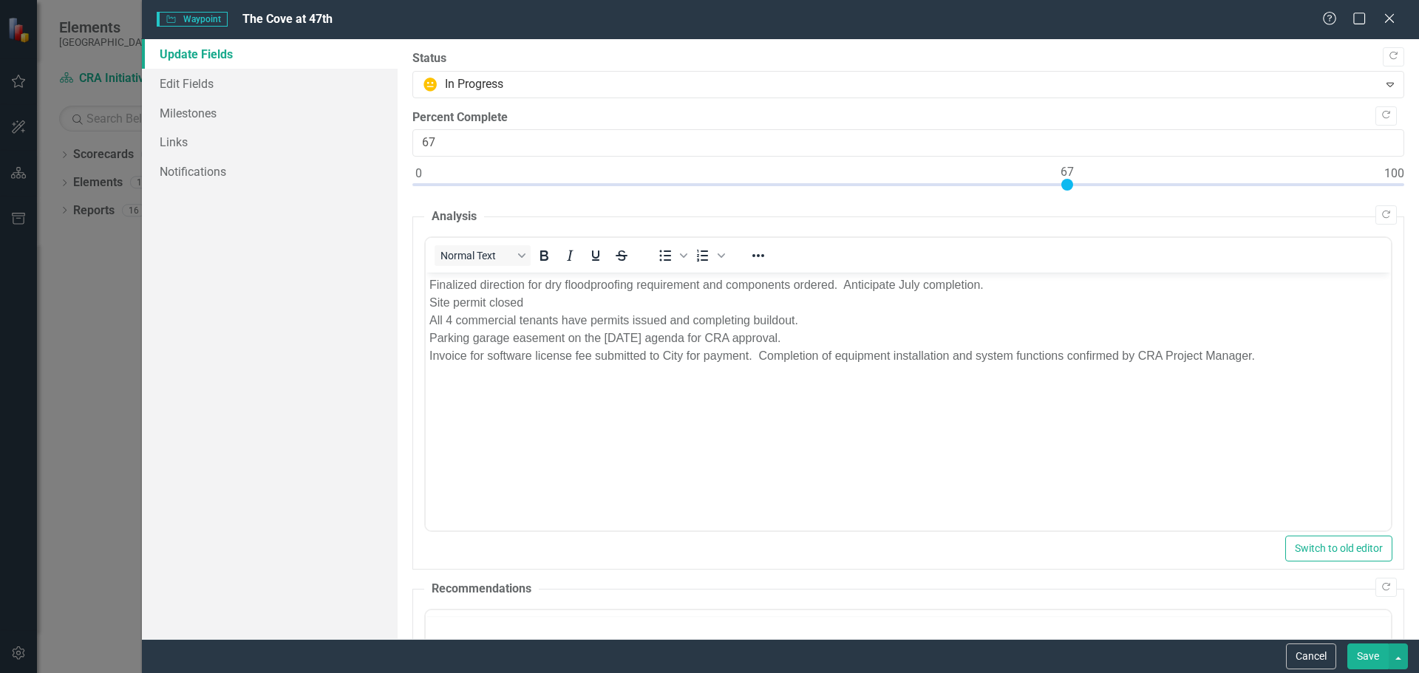
scroll to position [0, 0]
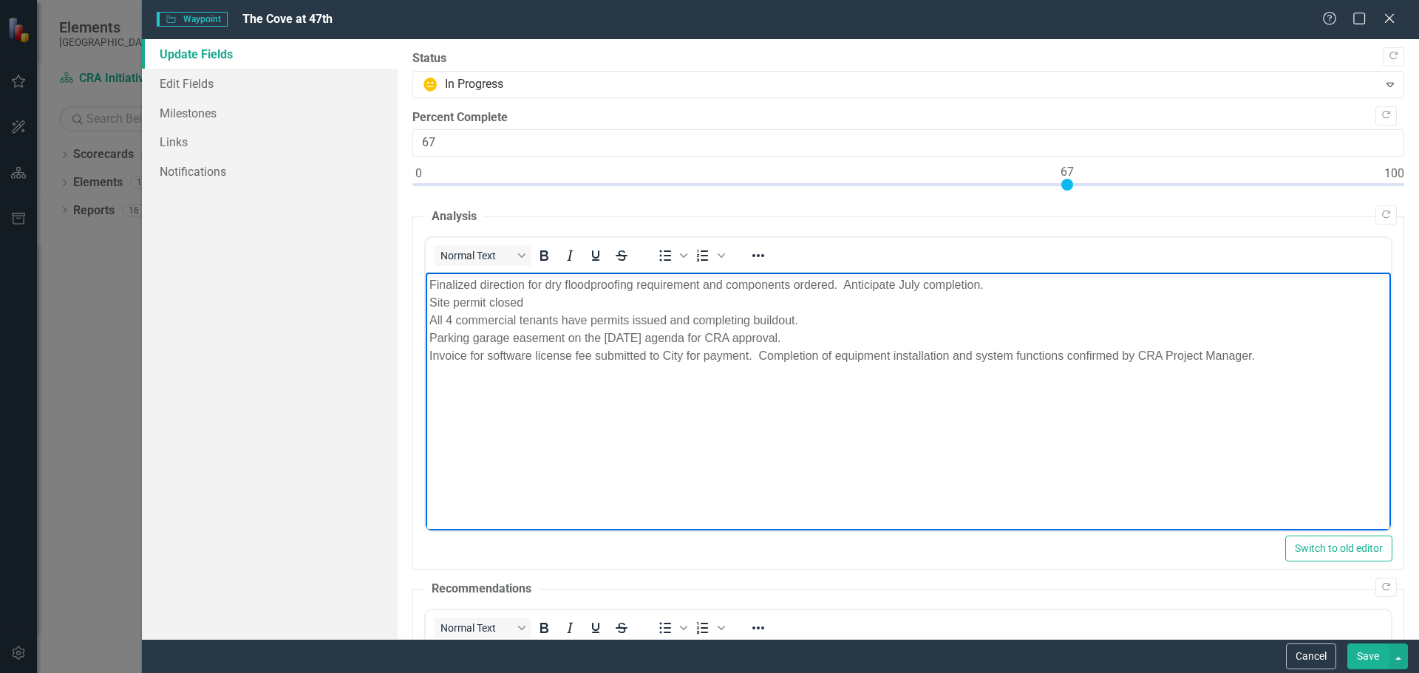
click at [426, 285] on body "Finalized direction for dry floodproofing requirement and components ordered. A…" at bounding box center [907, 384] width 965 height 222
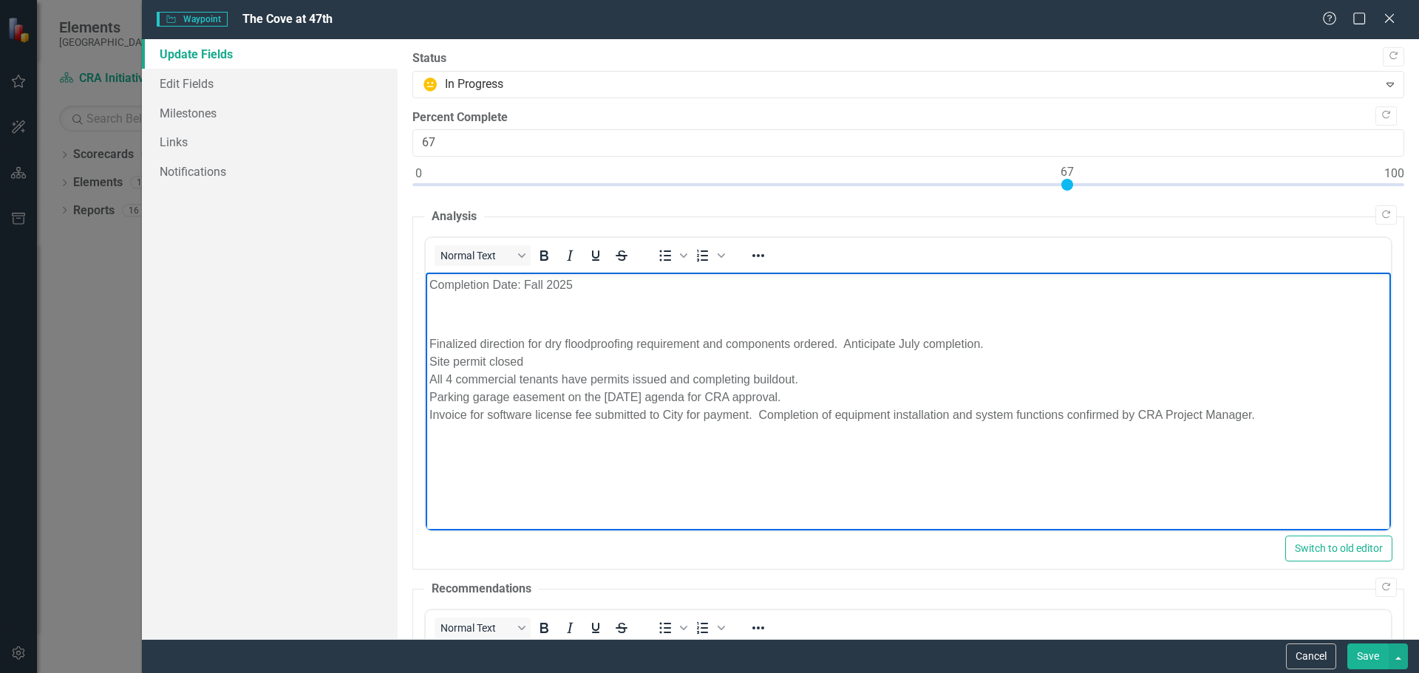
click at [430, 306] on p "Rich Text Area. Press ALT-0 for help." at bounding box center [908, 315] width 958 height 18
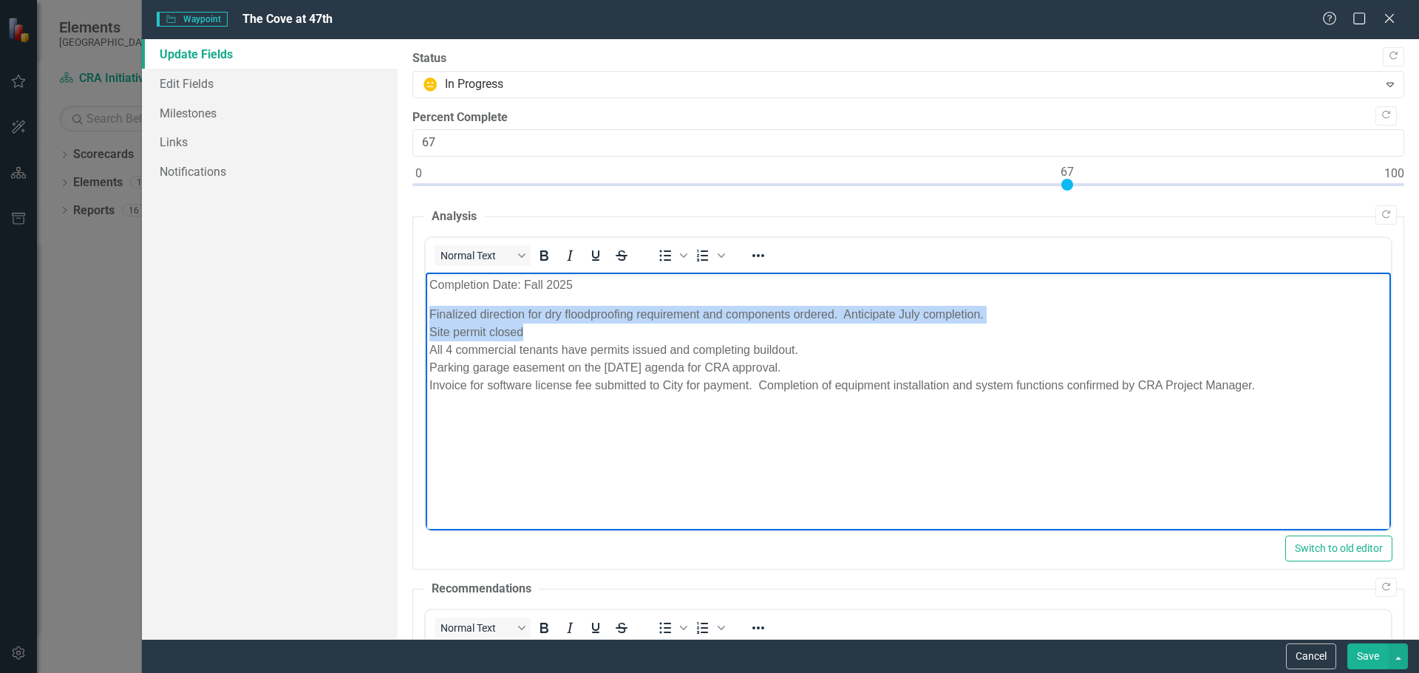
drag, startPoint x: 428, startPoint y: 308, endPoint x: 537, endPoint y: 341, distance: 114.1
click at [537, 341] on p "Finalized direction for dry floodproofing requirement and components ordered. A…" at bounding box center [908, 350] width 958 height 89
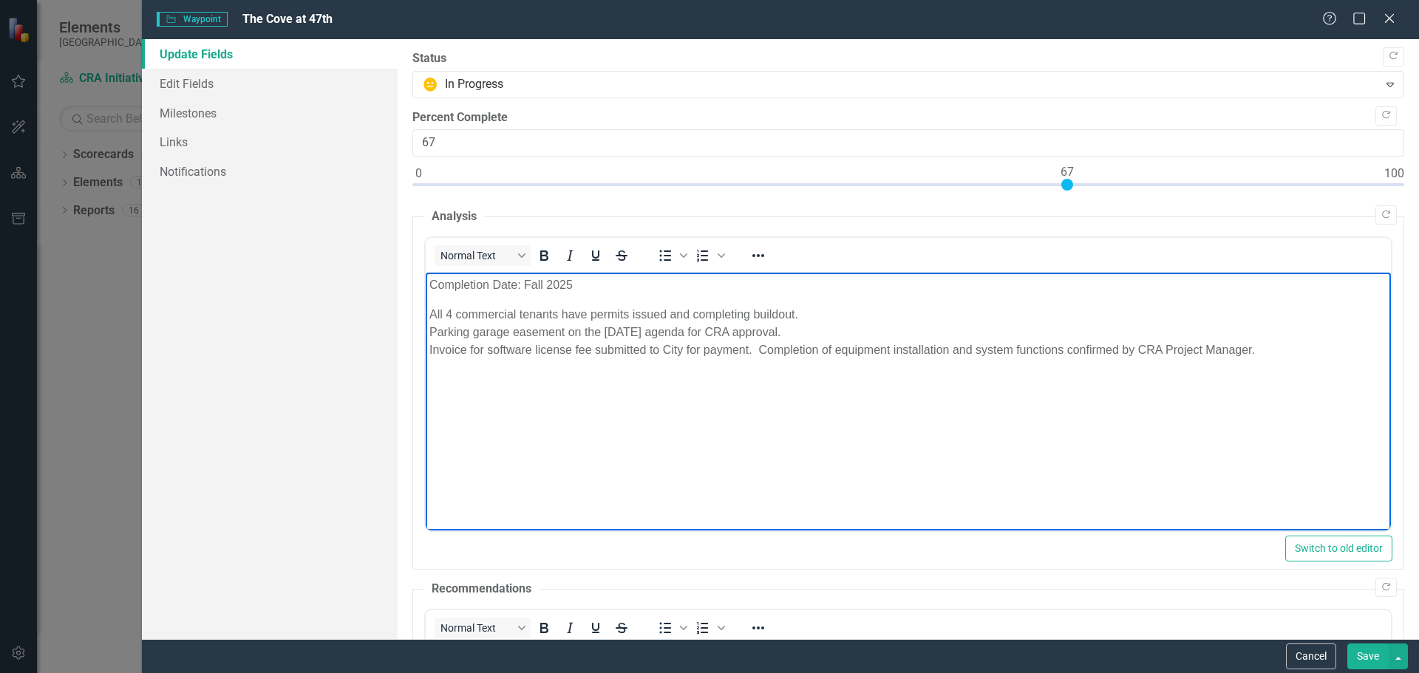
click at [590, 314] on p "All 4 commercial tenants have permits issued and completing buildout. Parking g…" at bounding box center [908, 332] width 958 height 53
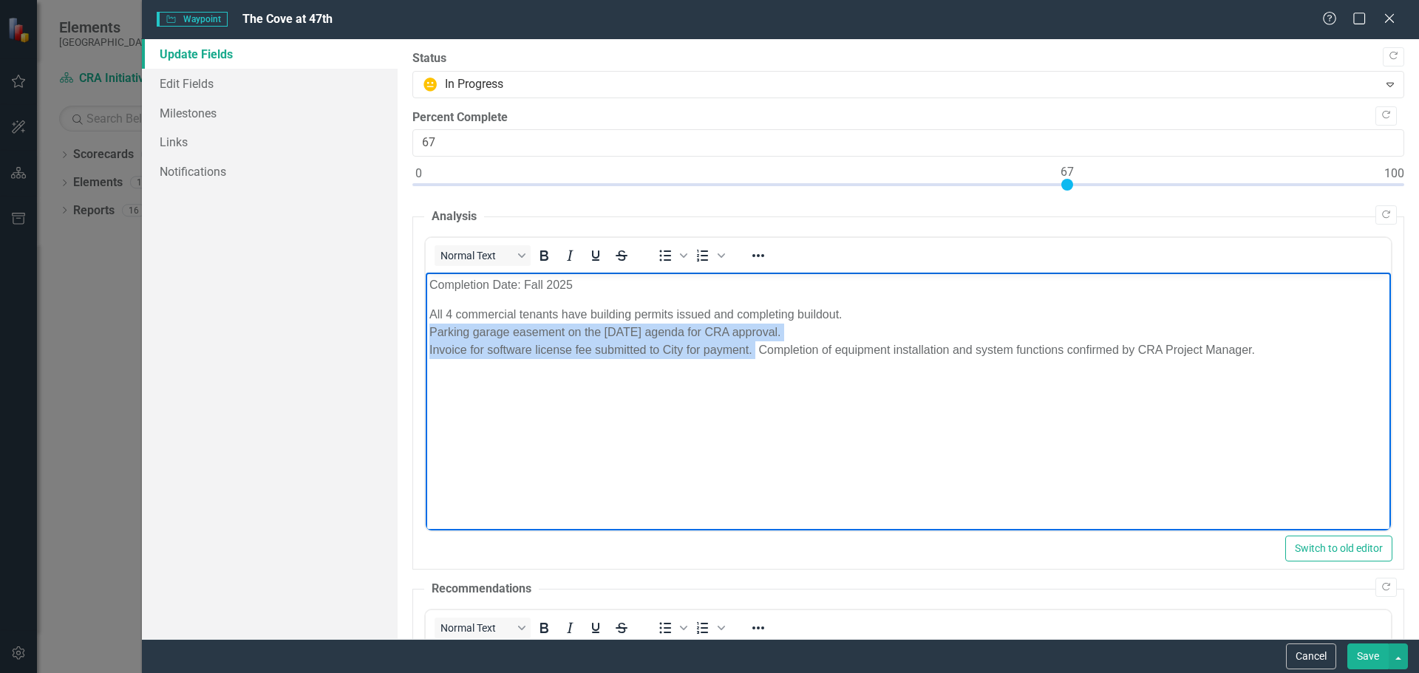
drag, startPoint x: 428, startPoint y: 336, endPoint x: 754, endPoint y: 344, distance: 326.1
click at [754, 344] on p "All 4 commercial tenants have building permits issued and completing buildout. …" at bounding box center [908, 332] width 958 height 53
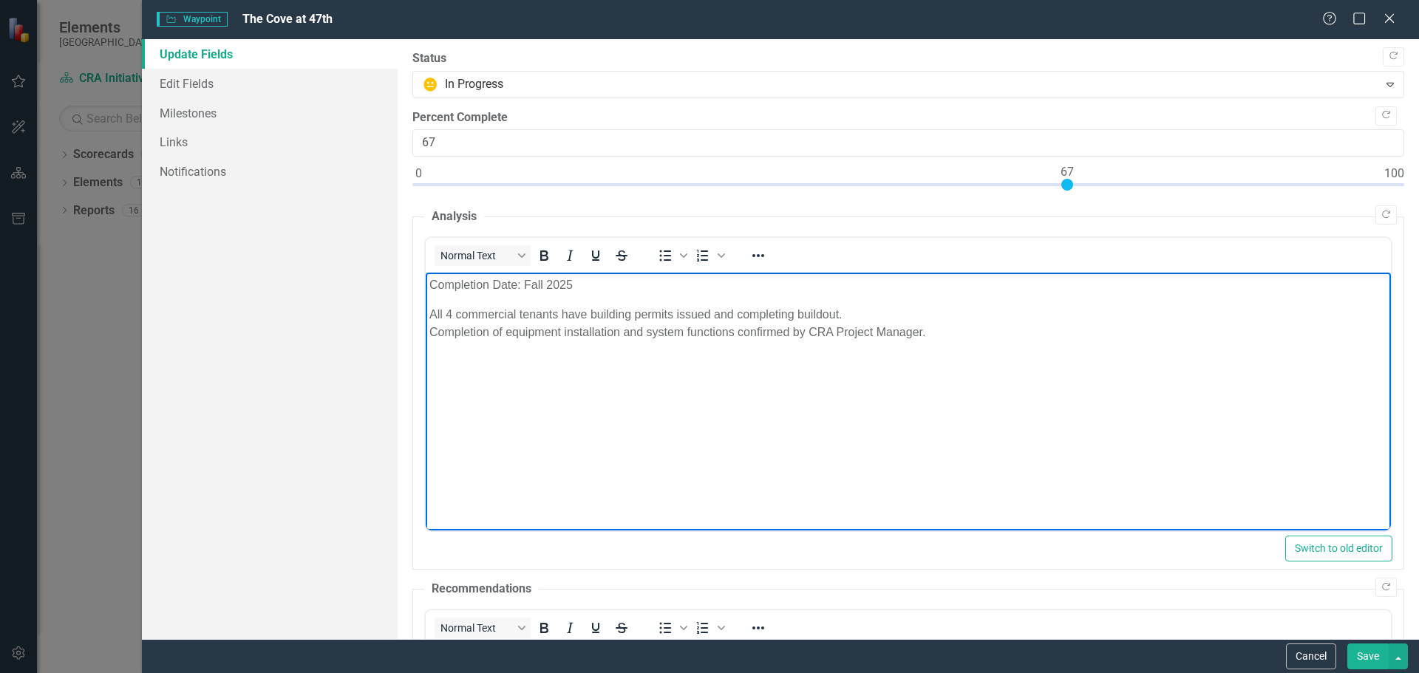
click at [937, 329] on p "All 4 commercial tenants have building permits issued and completing buildout. …" at bounding box center [908, 323] width 958 height 35
click at [590, 390] on p "Parking Garage ribbon cutting planned for October 3, 2025." at bounding box center [908, 392] width 958 height 18
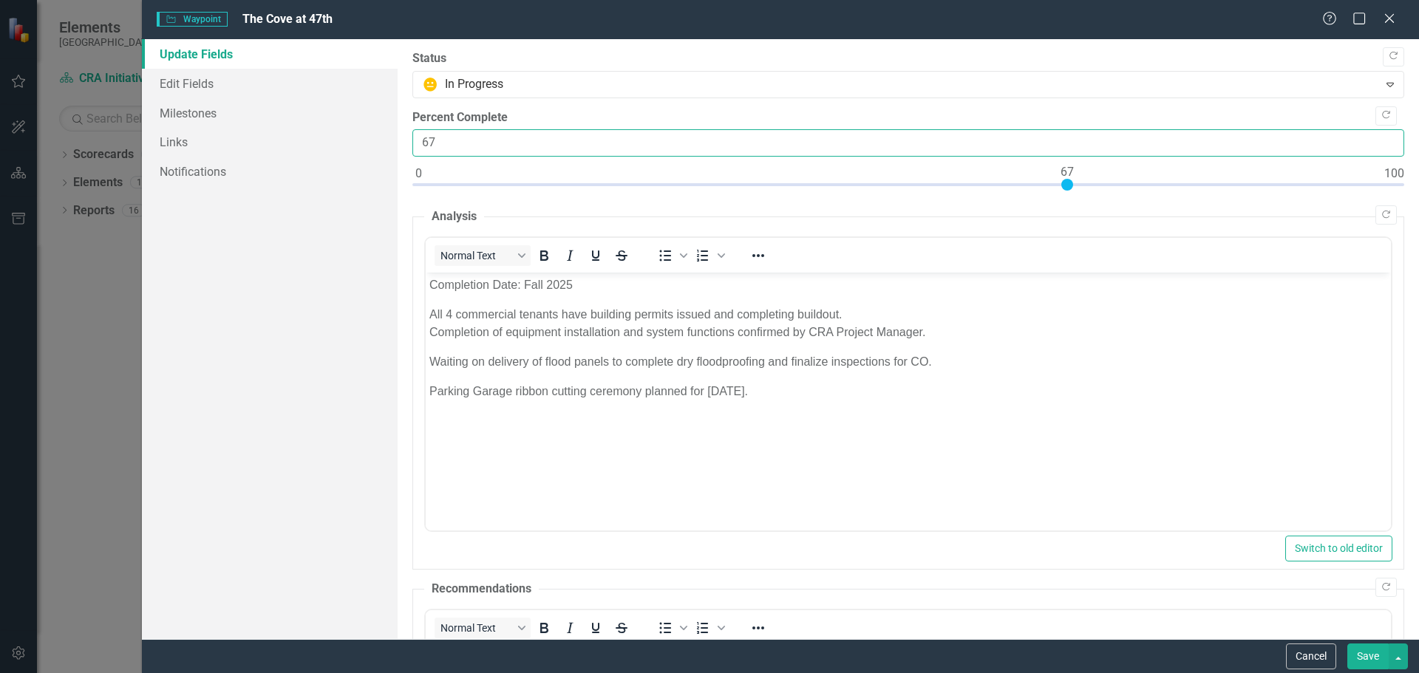
drag, startPoint x: 445, startPoint y: 138, endPoint x: 408, endPoint y: 141, distance: 37.1
click at [408, 141] on div ""Update" fields in ClearPoint are the fields that change from reporting period …" at bounding box center [909, 339] width 1022 height 600
type input "75"
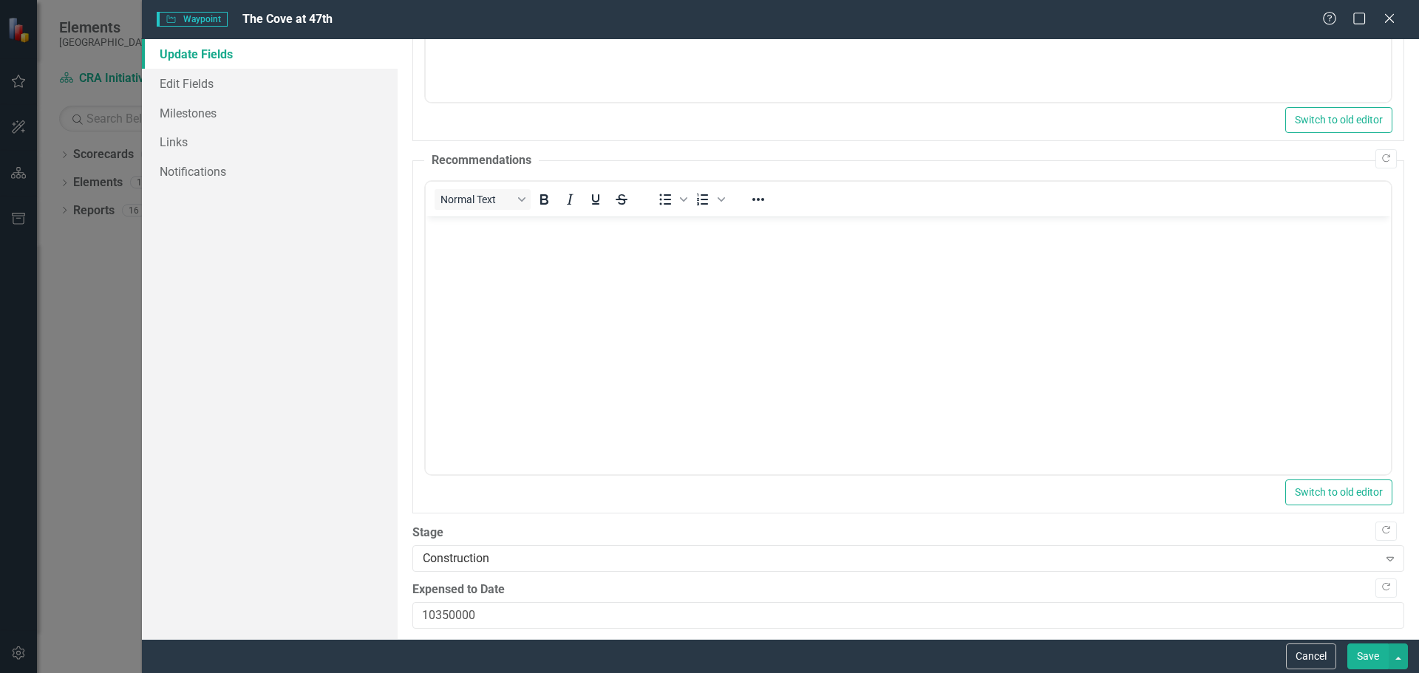
scroll to position [417, 0]
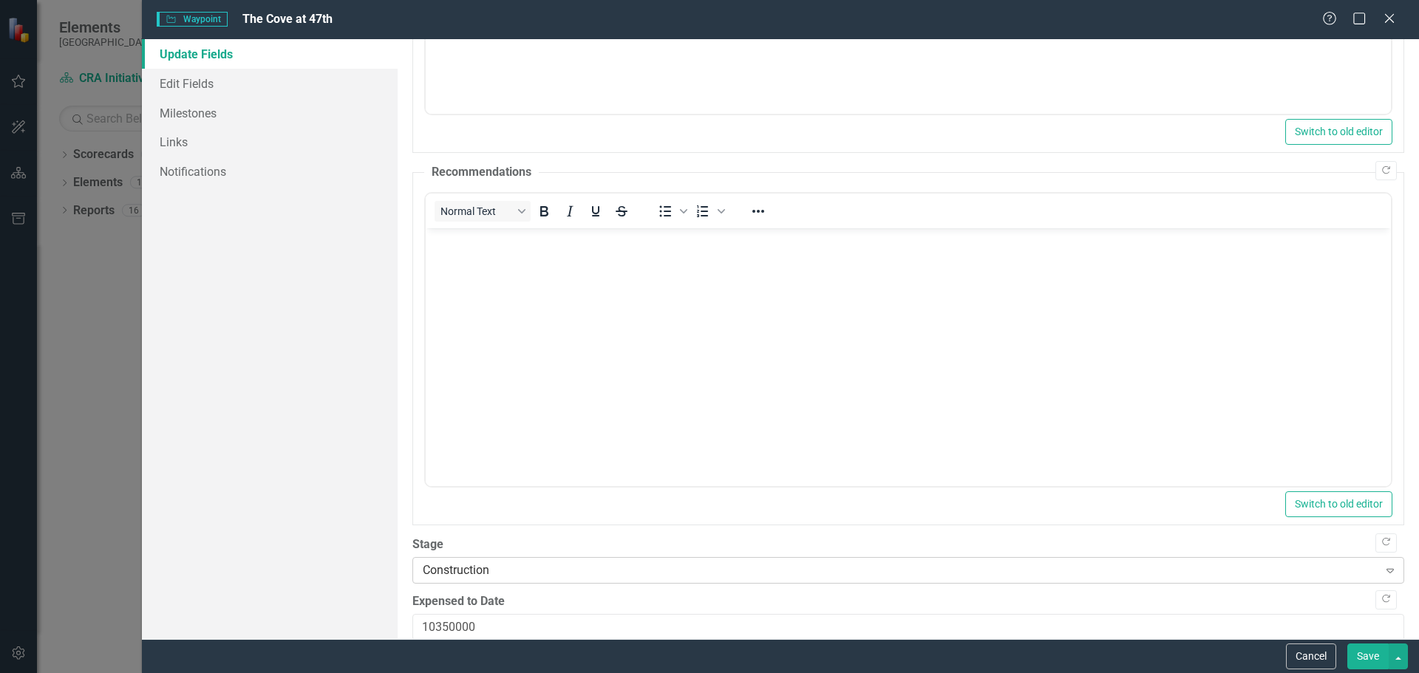
click at [1383, 566] on icon "Expand" at bounding box center [1390, 571] width 15 height 12
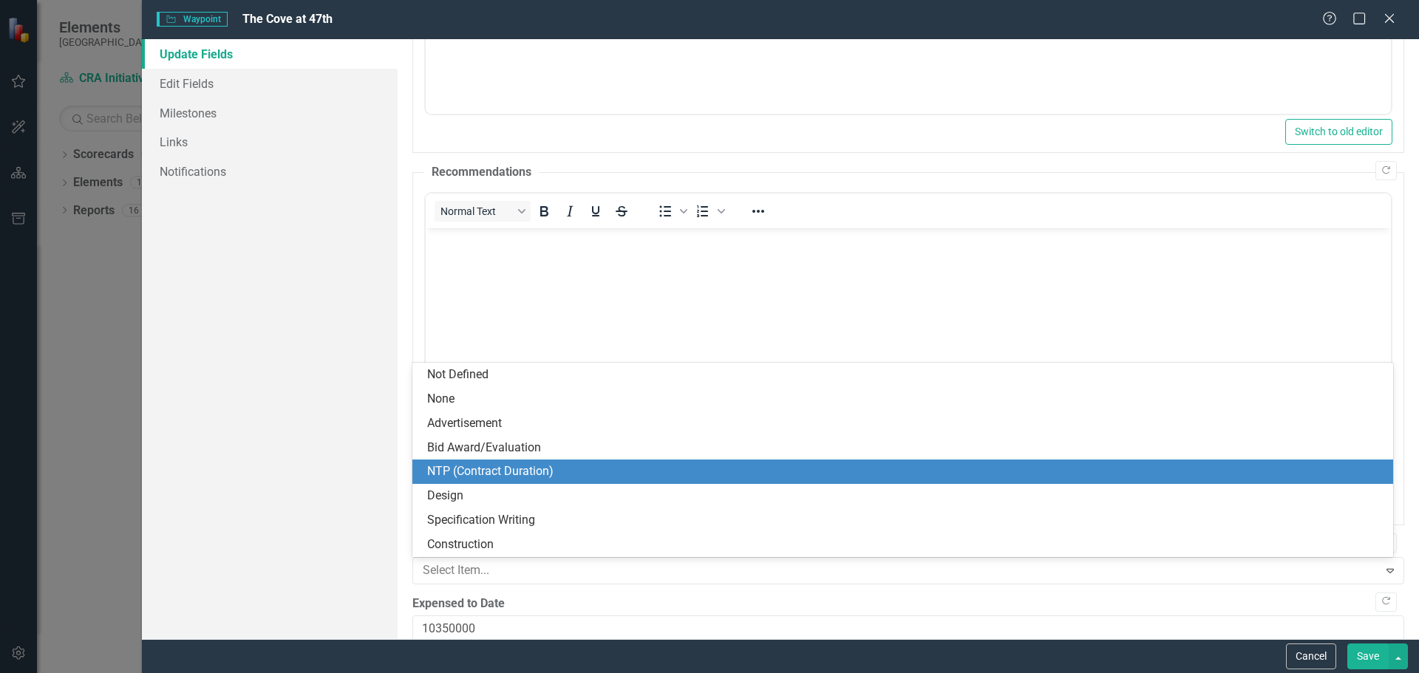
click at [490, 469] on div "NTP (Contract Duration)" at bounding box center [905, 471] width 957 height 17
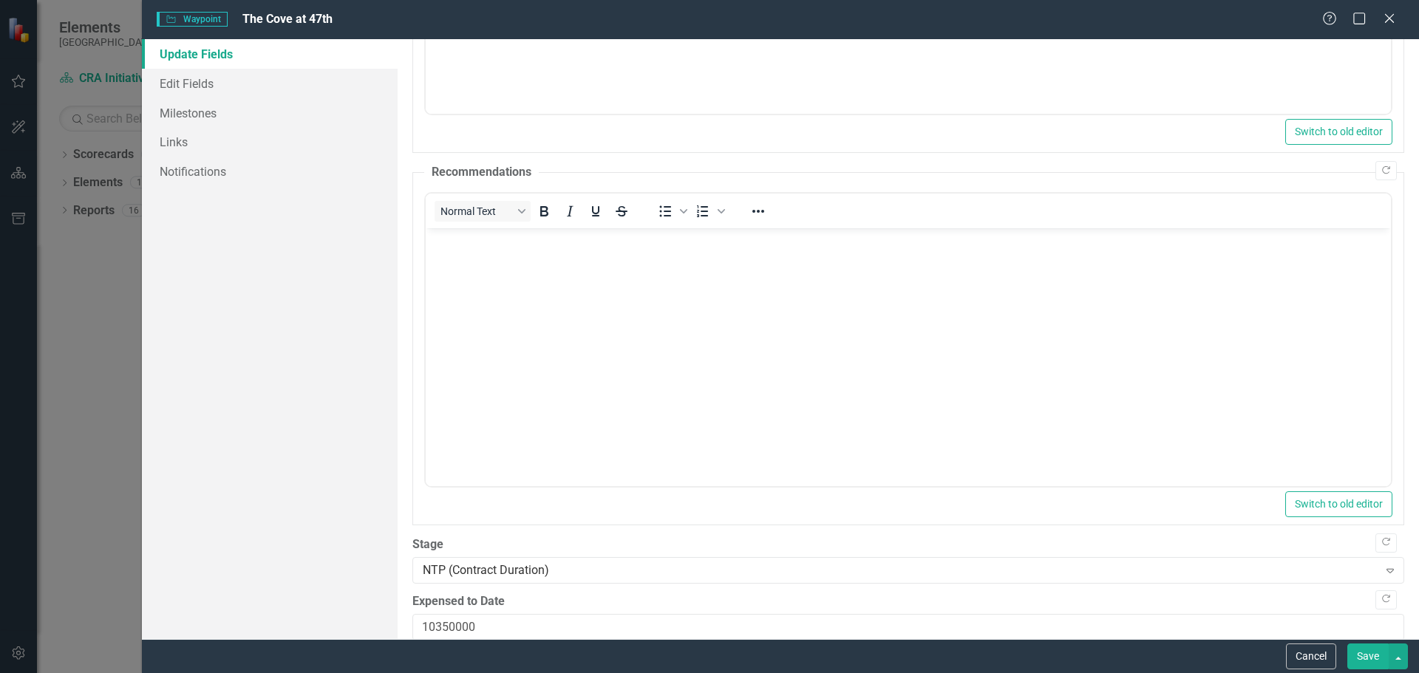
drag, startPoint x: 1365, startPoint y: 653, endPoint x: 1351, endPoint y: 637, distance: 21.5
click at [1365, 653] on button "Save" at bounding box center [1368, 657] width 41 height 26
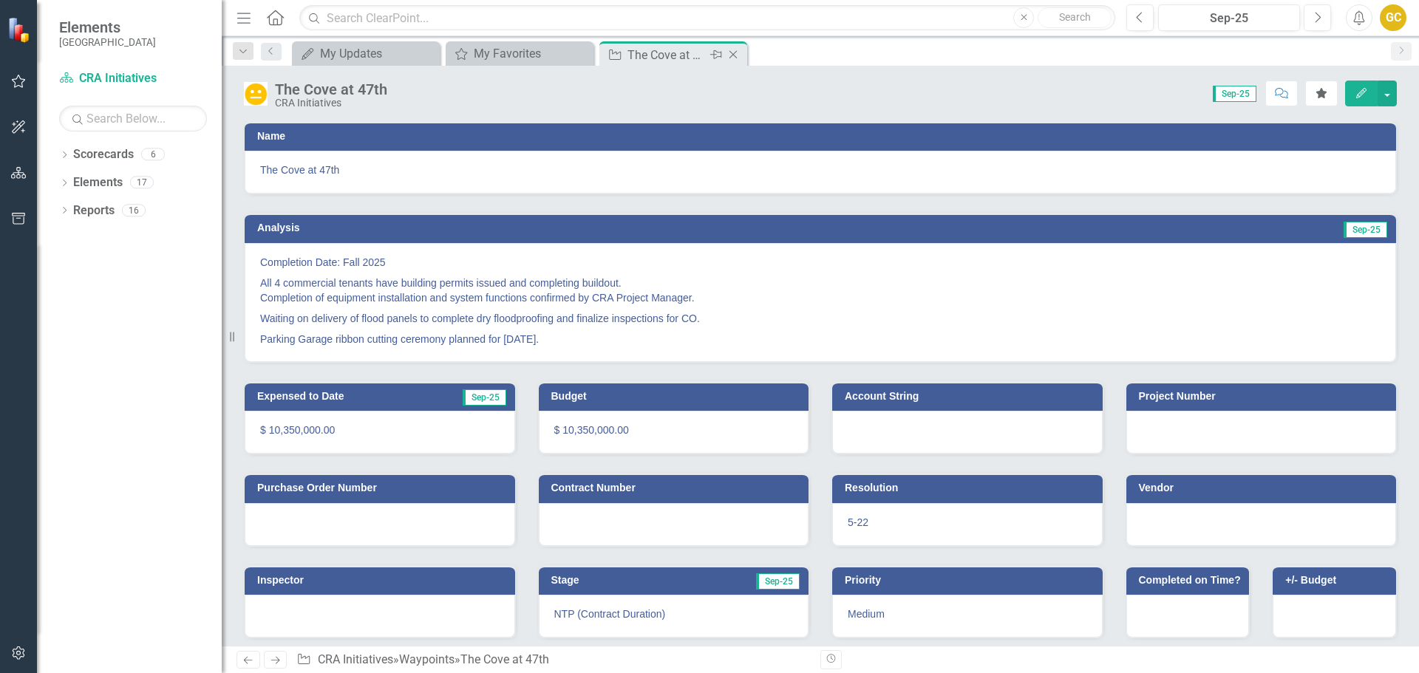
click at [735, 50] on icon "Close" at bounding box center [733, 55] width 15 height 12
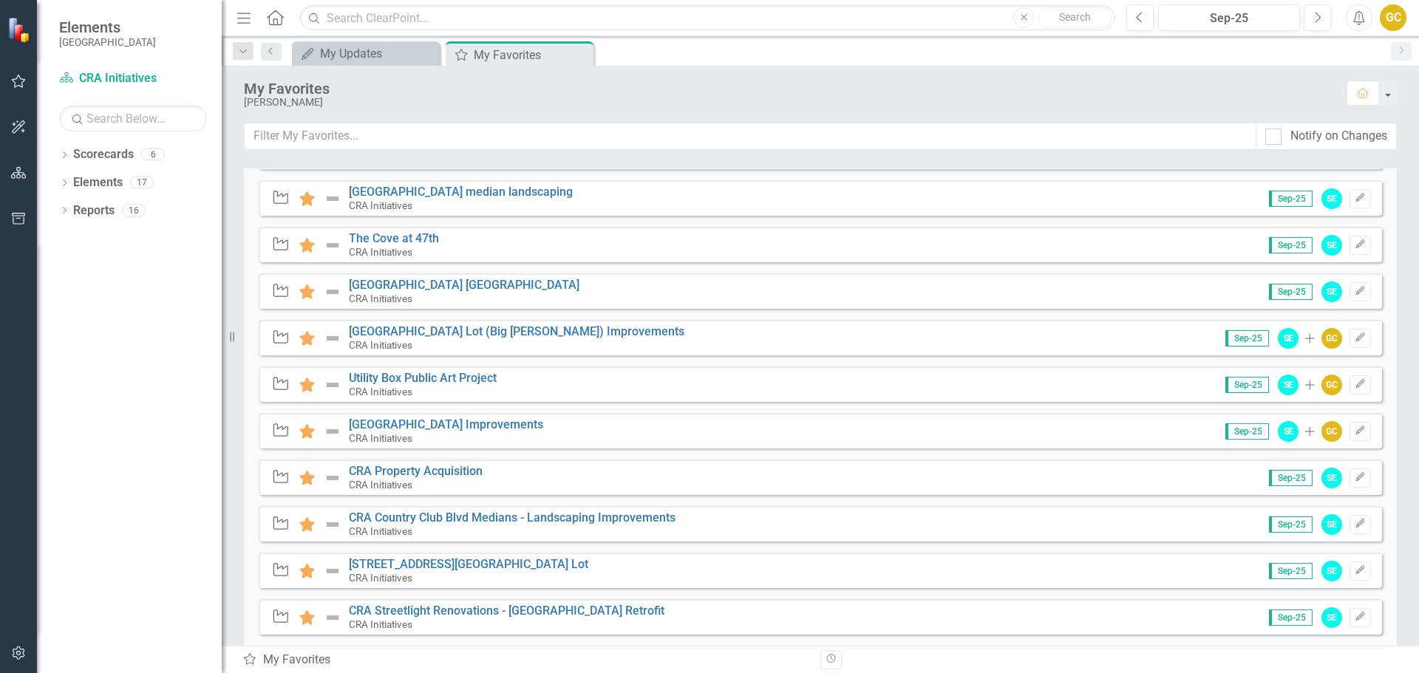
scroll to position [673, 0]
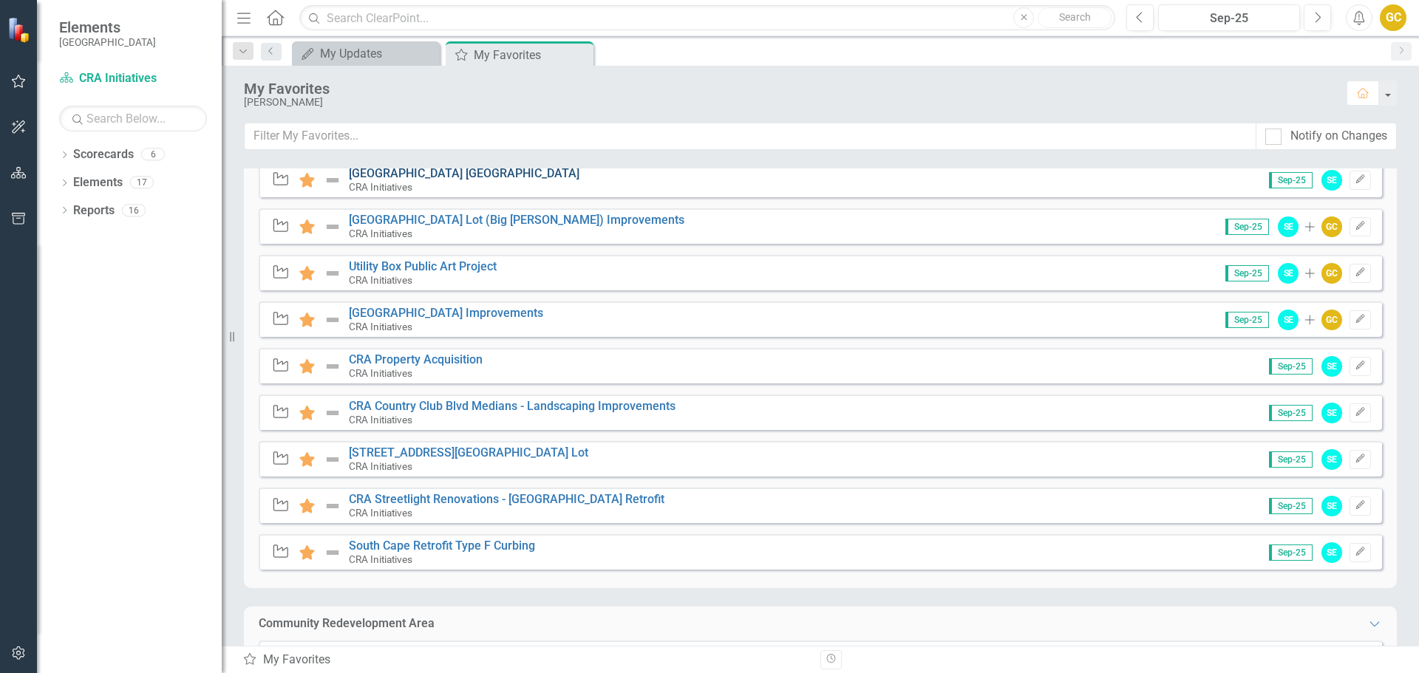
click at [402, 169] on link "[GEOGRAPHIC_DATA] [GEOGRAPHIC_DATA]" at bounding box center [464, 173] width 231 height 14
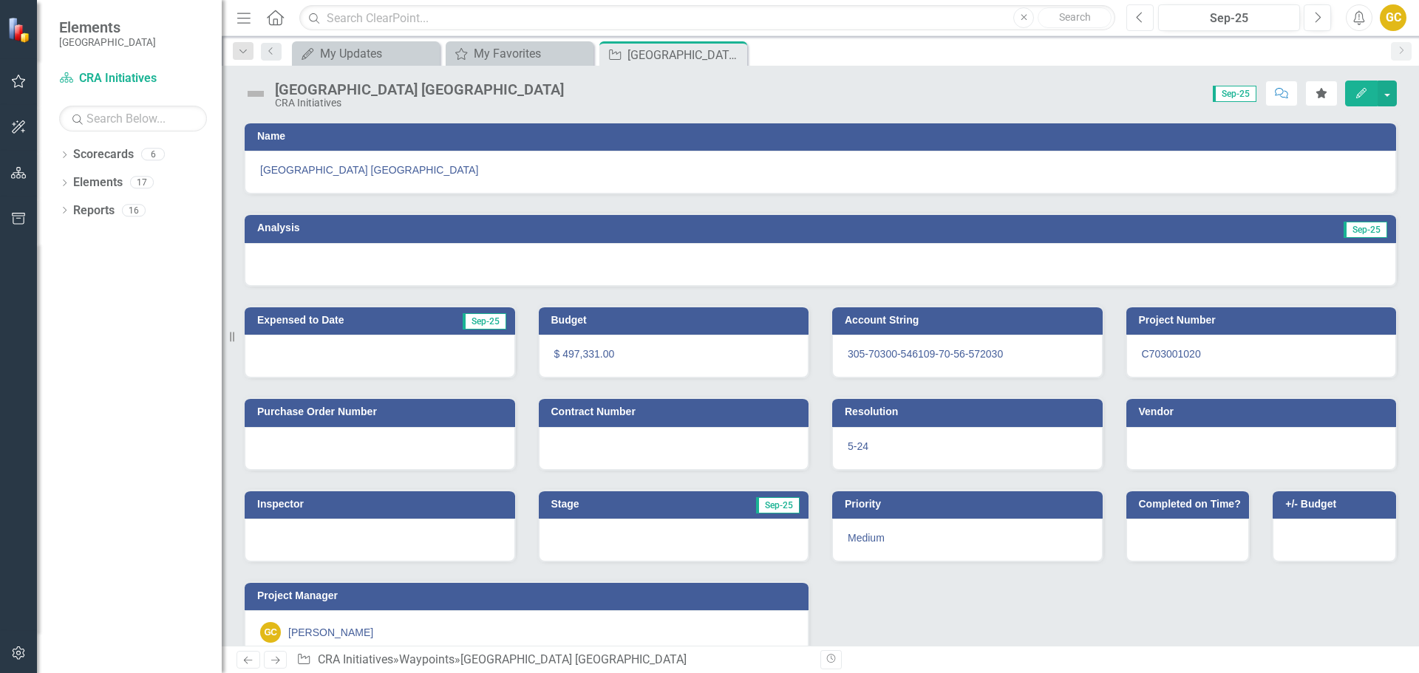
click at [1135, 13] on button "Previous" at bounding box center [1140, 17] width 27 height 27
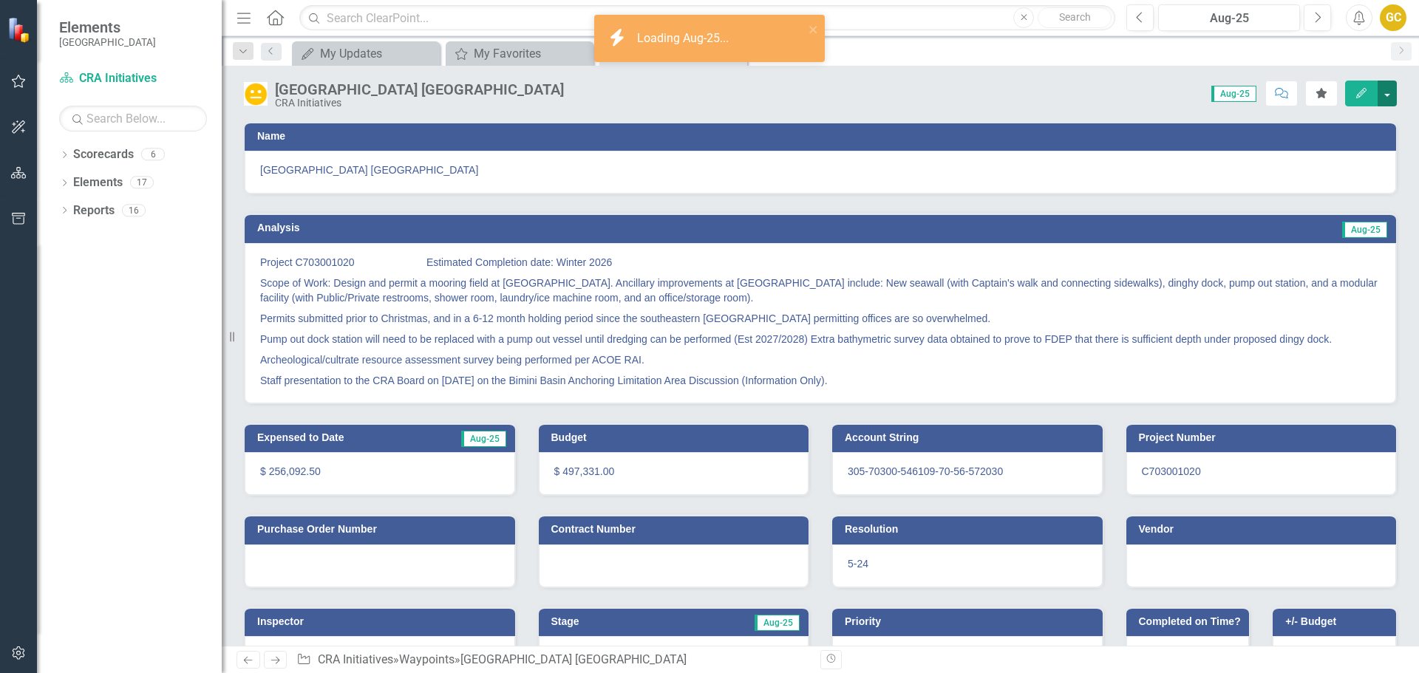
click at [1388, 84] on button "button" at bounding box center [1387, 94] width 19 height 26
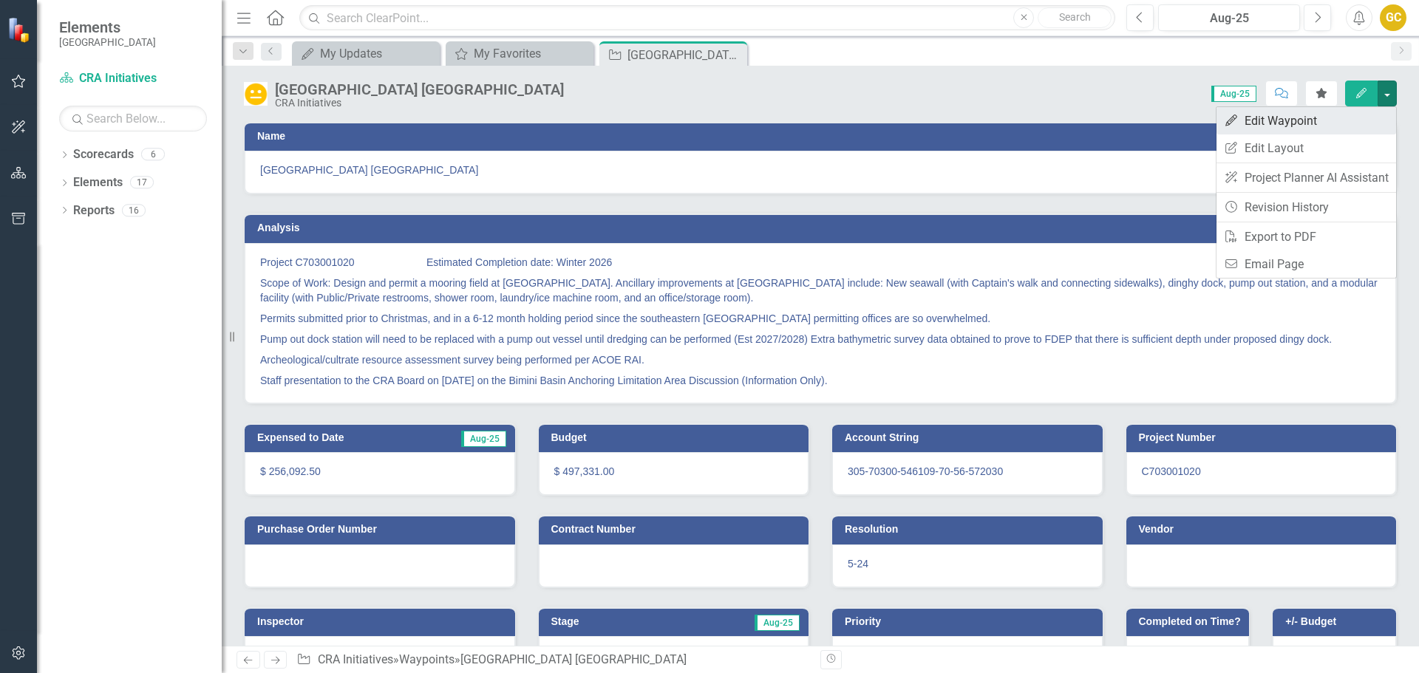
click at [1313, 122] on link "Edit Edit Waypoint" at bounding box center [1307, 120] width 180 height 27
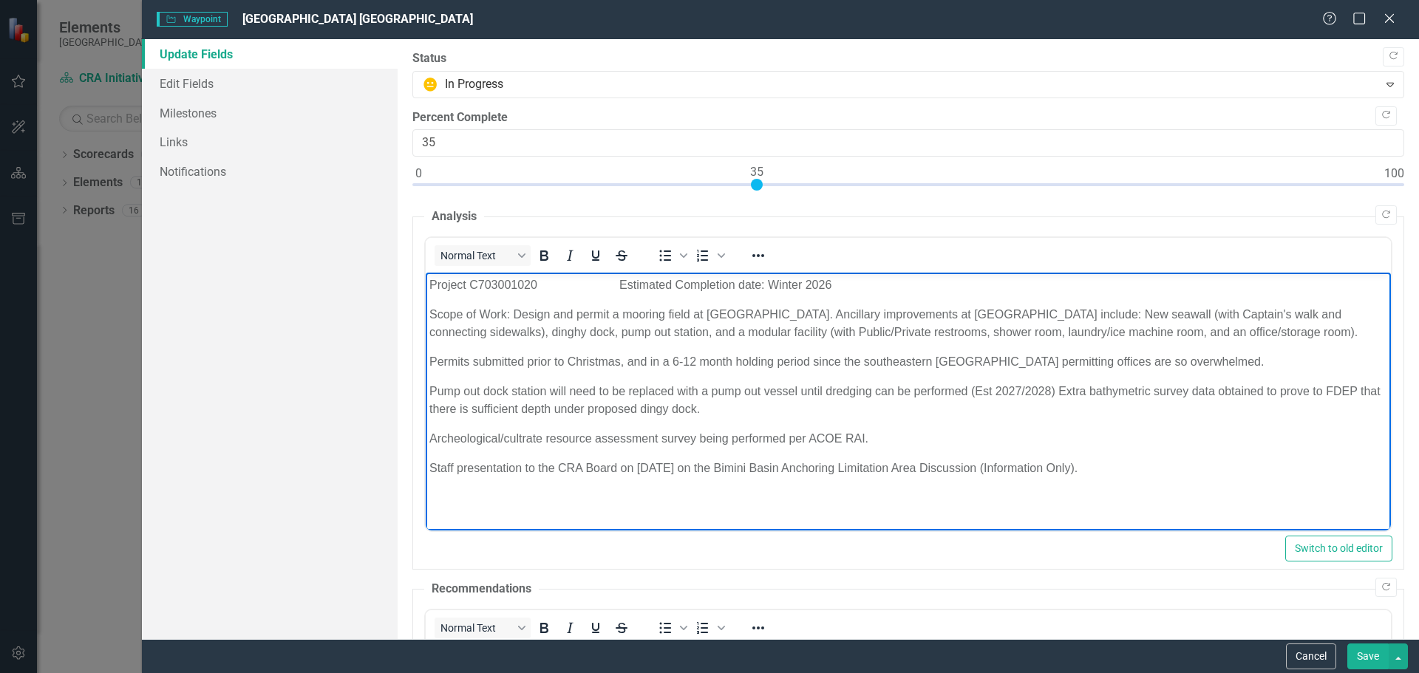
drag, startPoint x: 432, startPoint y: 285, endPoint x: 940, endPoint y: 371, distance: 515.2
click at [1119, 466] on body "Project C703001020 Estimated Completion date: Winter 2026 Scope of Work: Design…" at bounding box center [907, 384] width 965 height 222
copy body "Project C703001020 Estimated Completion date: Winter 2026 Scope of Work: Design…"
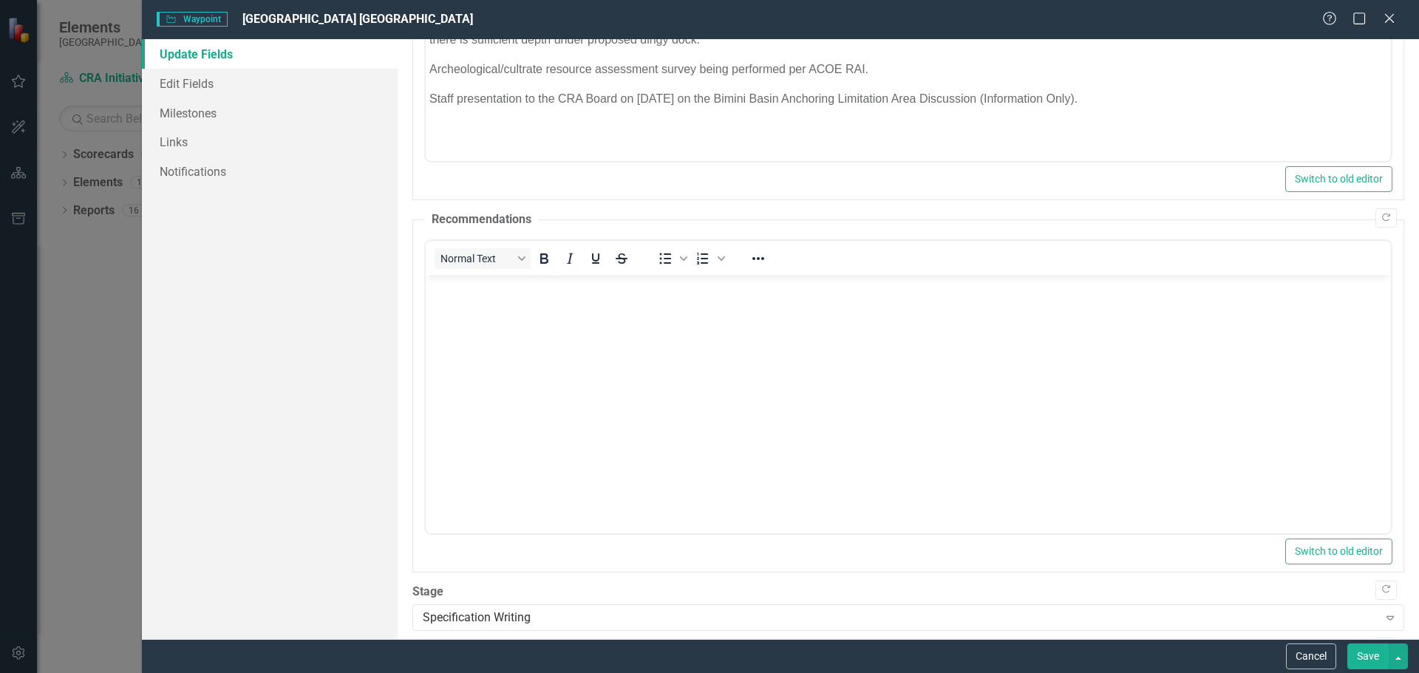
scroll to position [441, 0]
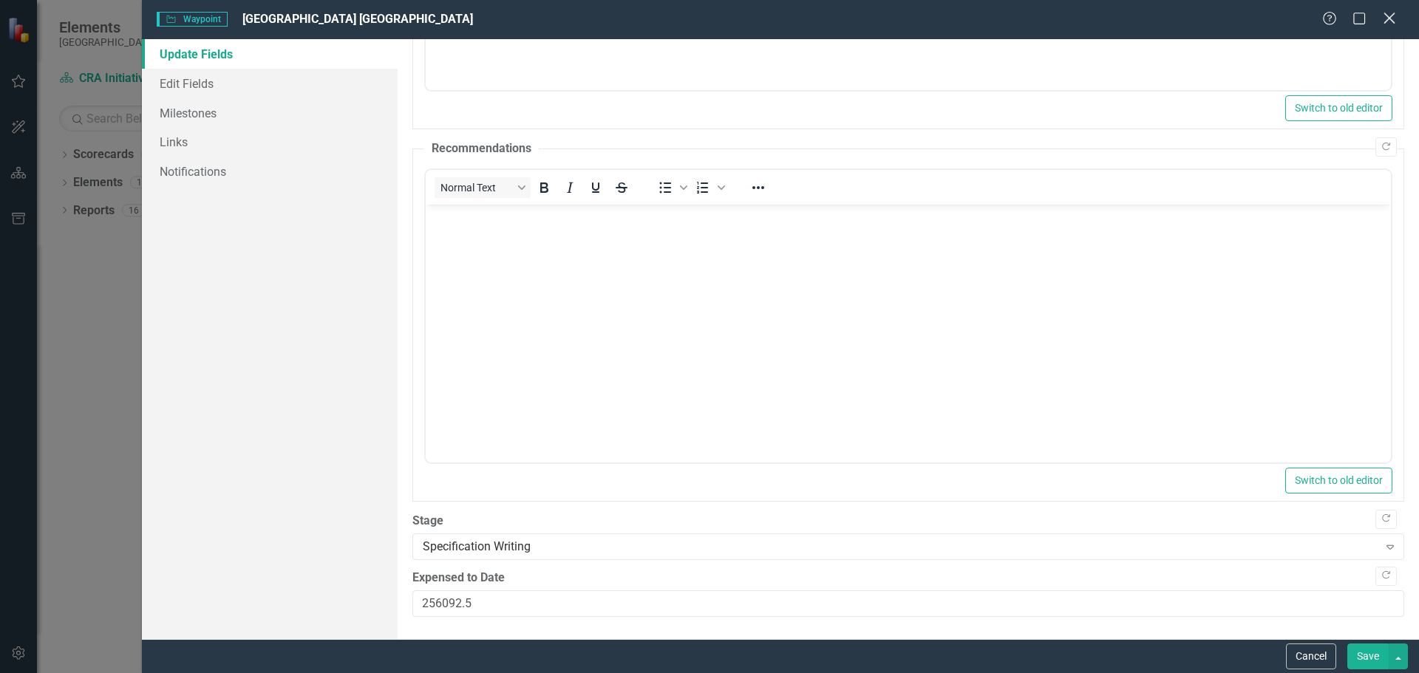
click at [1387, 16] on icon "Close" at bounding box center [1389, 18] width 18 height 14
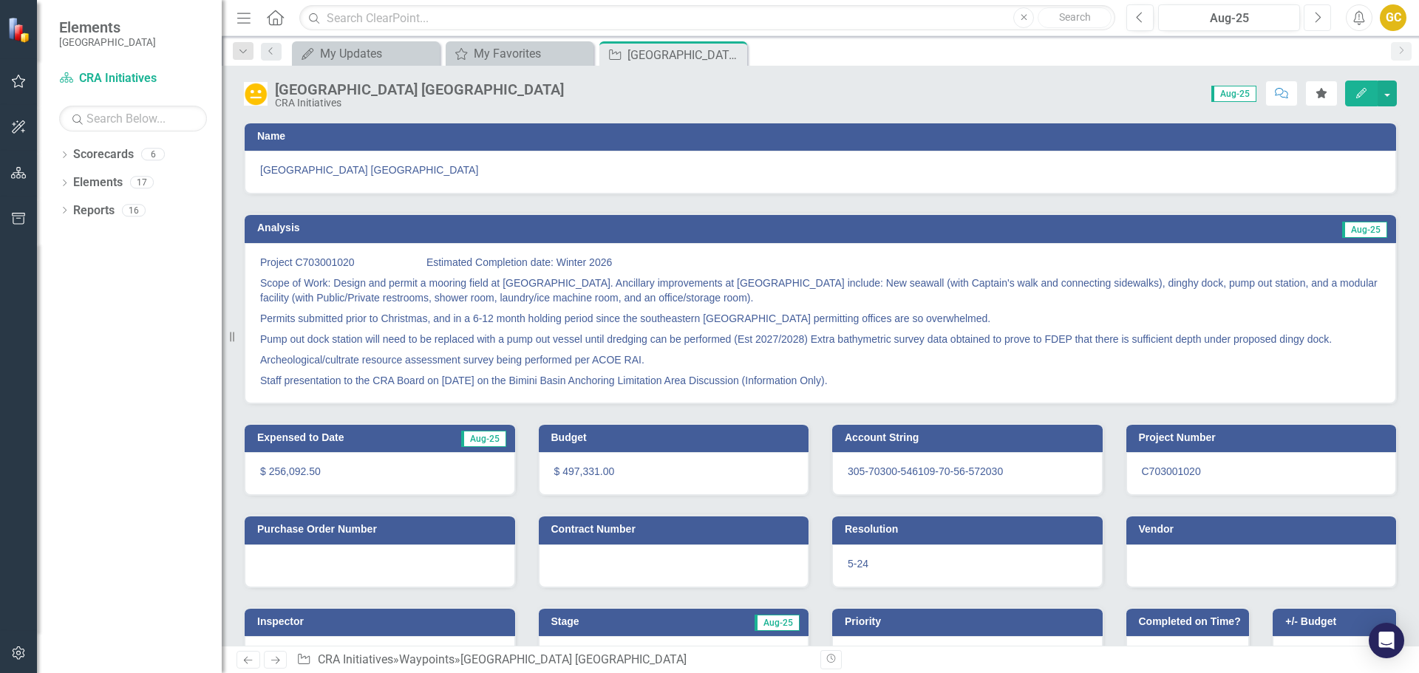
click at [1321, 11] on icon "Next" at bounding box center [1318, 17] width 8 height 13
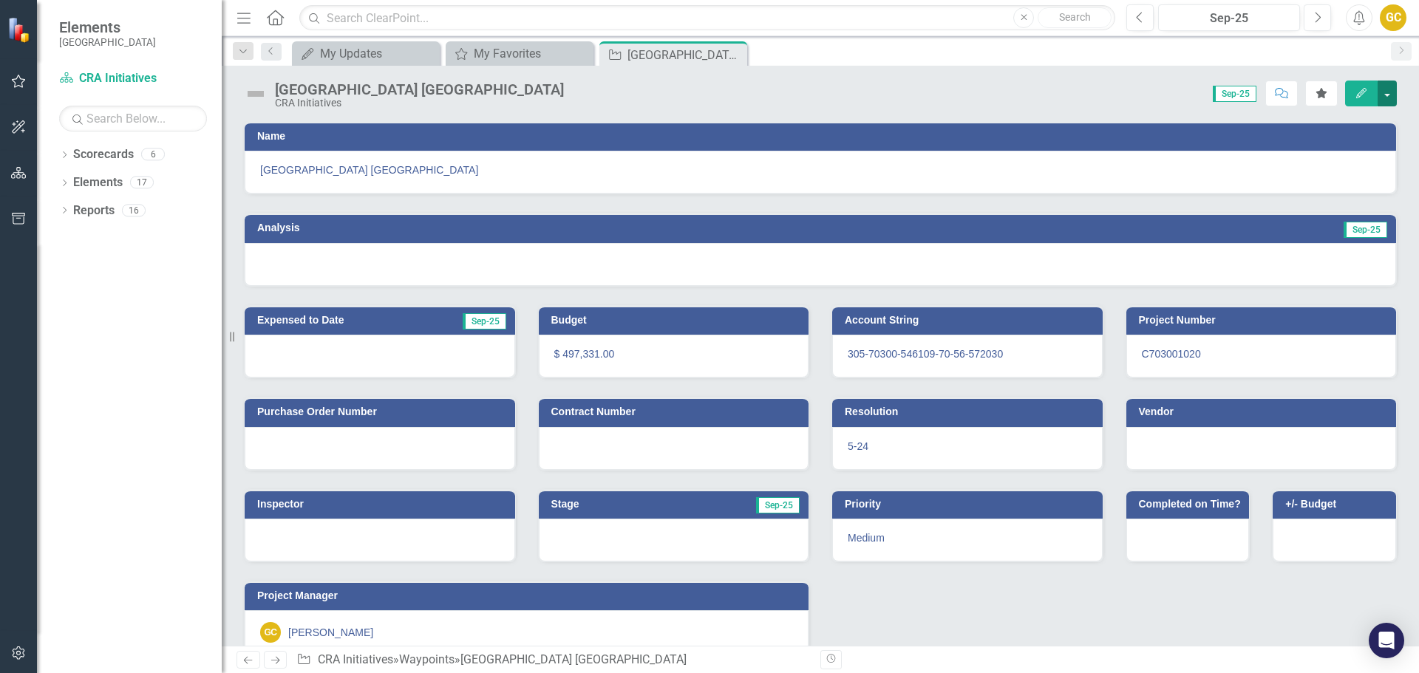
click at [1388, 87] on button "button" at bounding box center [1387, 94] width 19 height 26
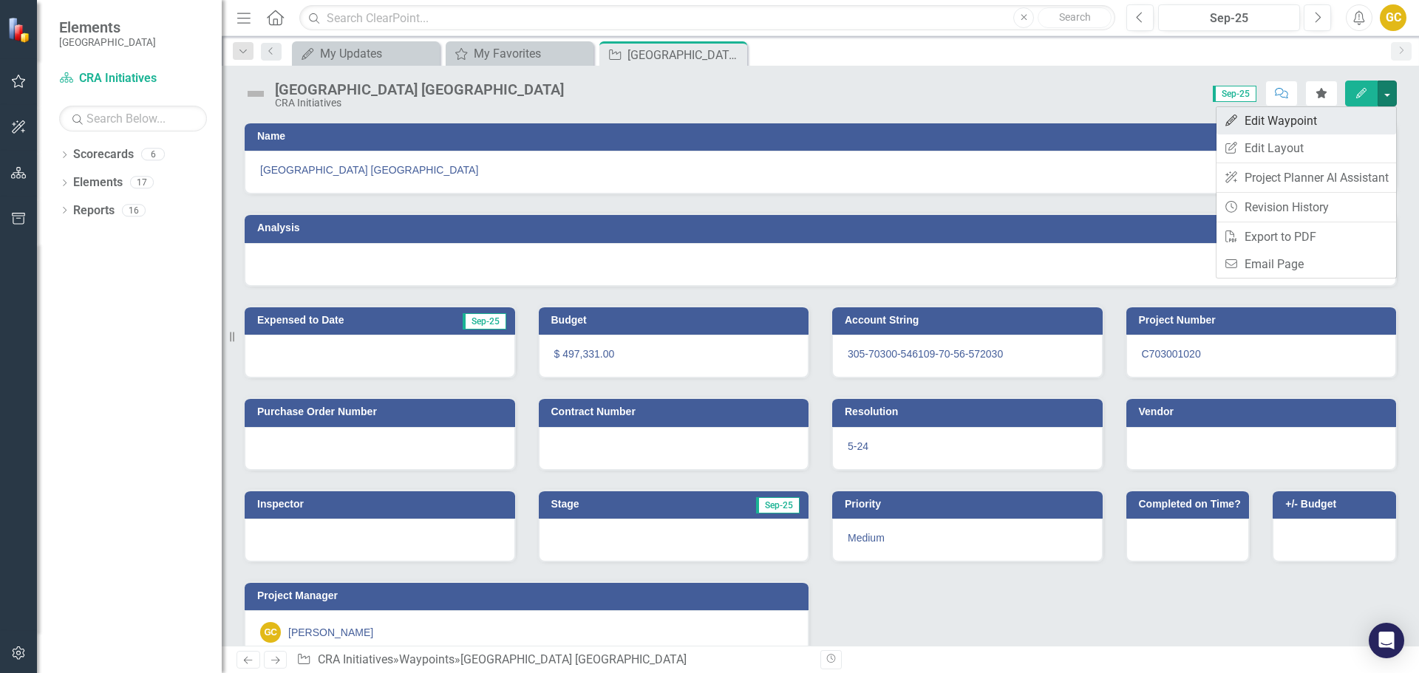
click at [1308, 114] on link "Edit Edit Waypoint" at bounding box center [1307, 120] width 180 height 27
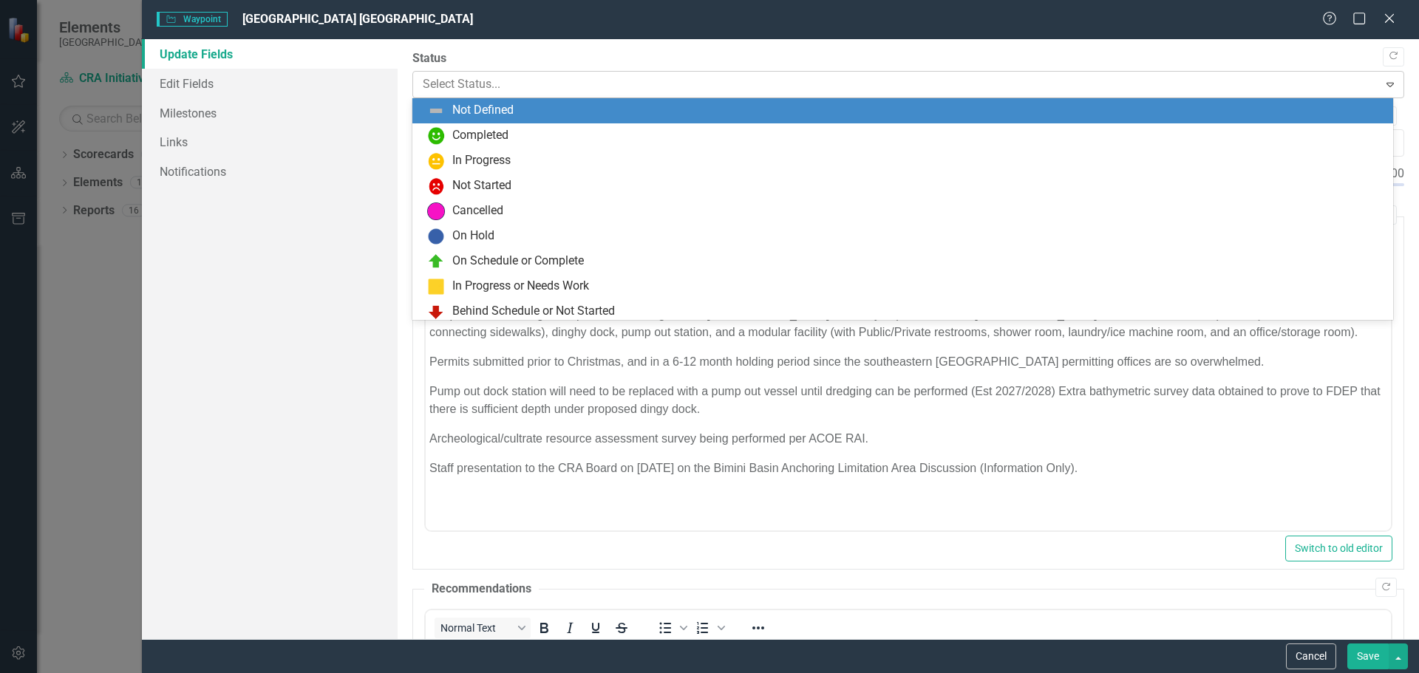
click at [1383, 84] on icon "Expand" at bounding box center [1390, 84] width 15 height 12
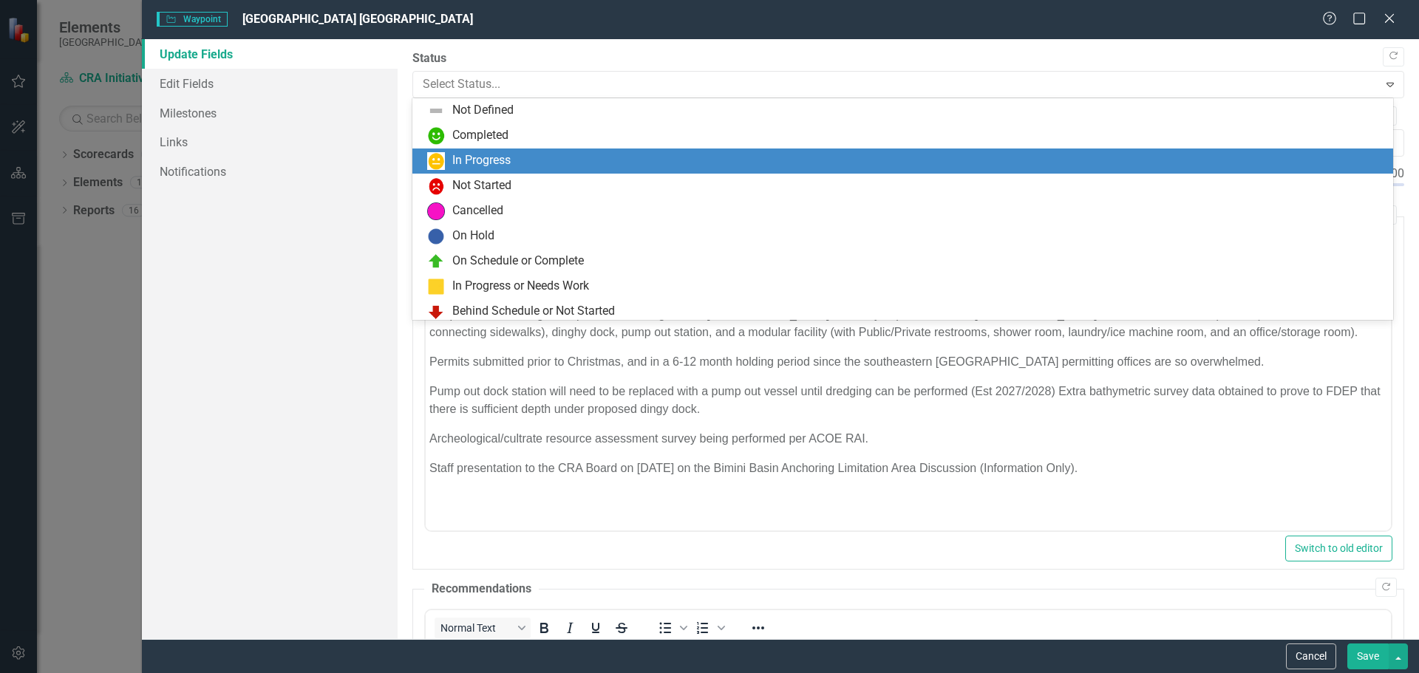
click at [540, 158] on div "In Progress" at bounding box center [905, 161] width 957 height 18
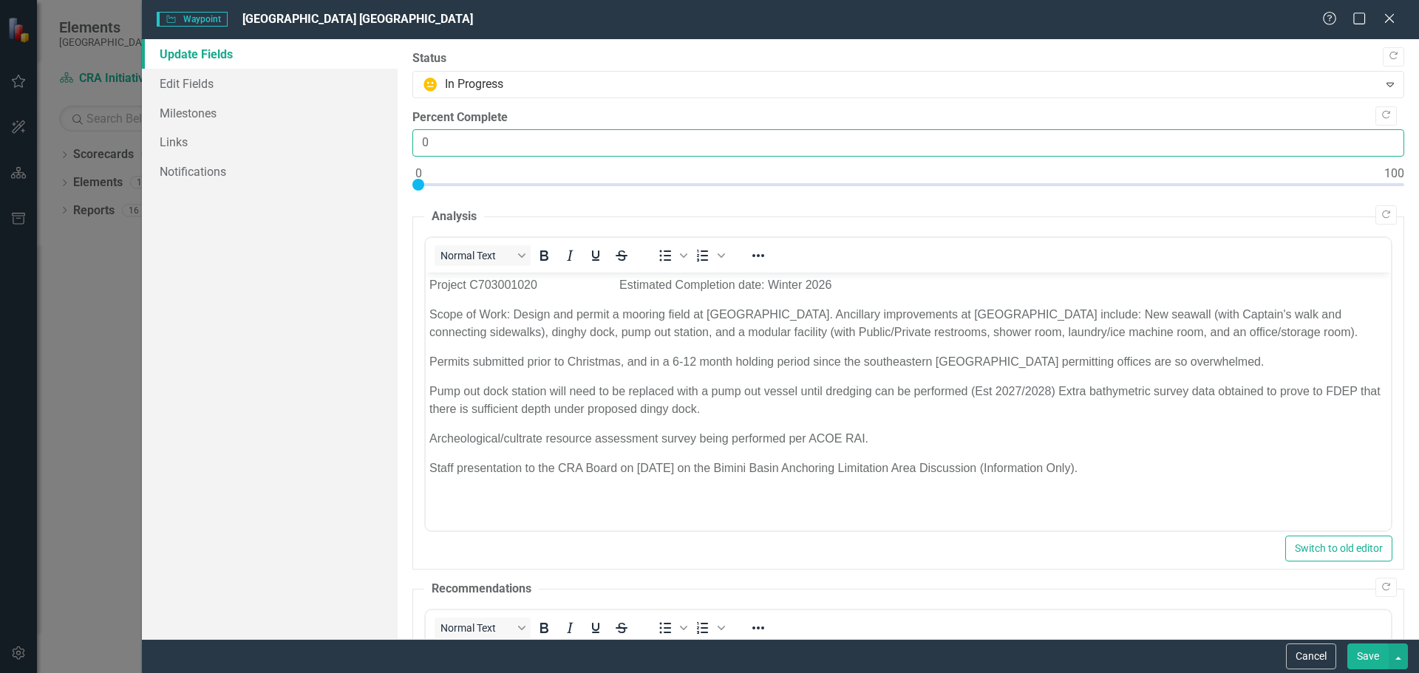
drag, startPoint x: 441, startPoint y: 148, endPoint x: 404, endPoint y: 98, distance: 62.0
click at [408, 141] on div ""Update" fields in ClearPoint are the fields that change from reporting period …" at bounding box center [909, 339] width 1022 height 600
type input "40"
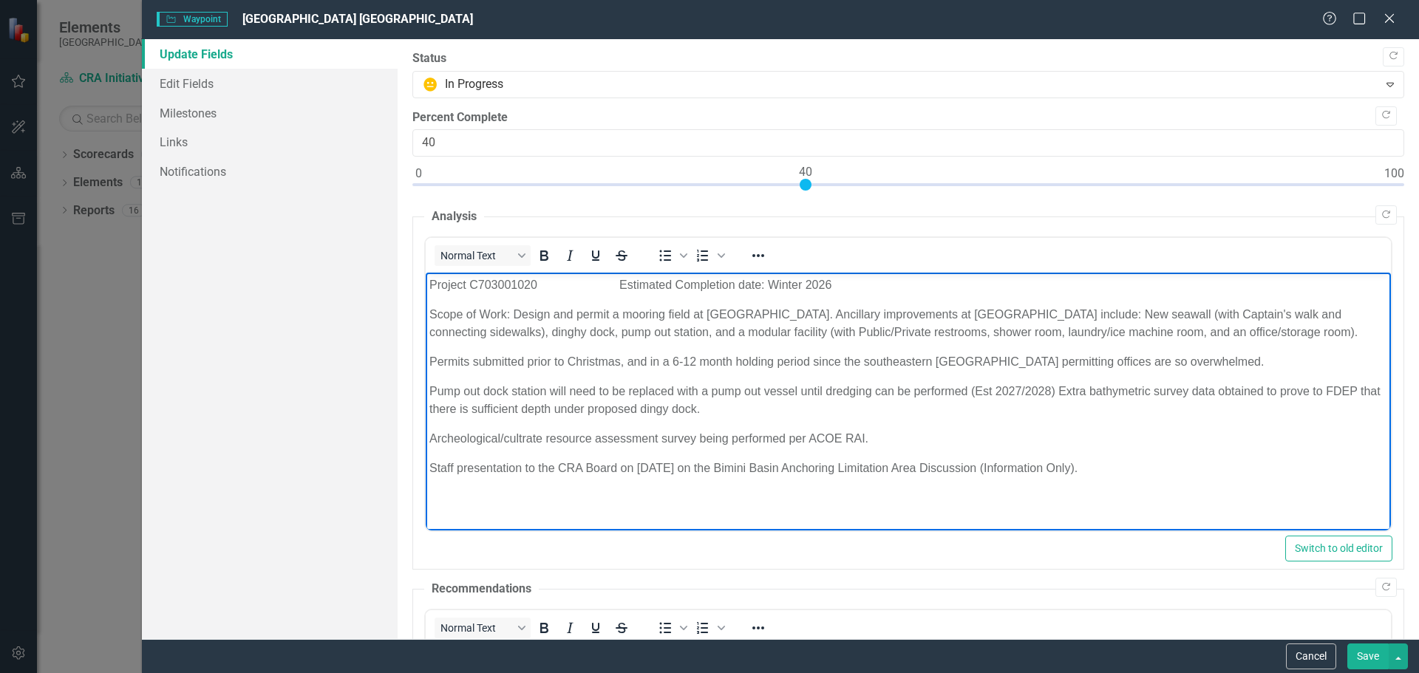
drag, startPoint x: 429, startPoint y: 464, endPoint x: 1135, endPoint y: 500, distance: 706.1
click at [1136, 495] on html "Project C703001020 Estimated Completion date: Winter 2026 Scope of Work: Design…" at bounding box center [907, 384] width 965 height 222
click at [731, 406] on p "Pump out dock station will need to be replaced with a pump out vessel until dre…" at bounding box center [908, 400] width 958 height 35
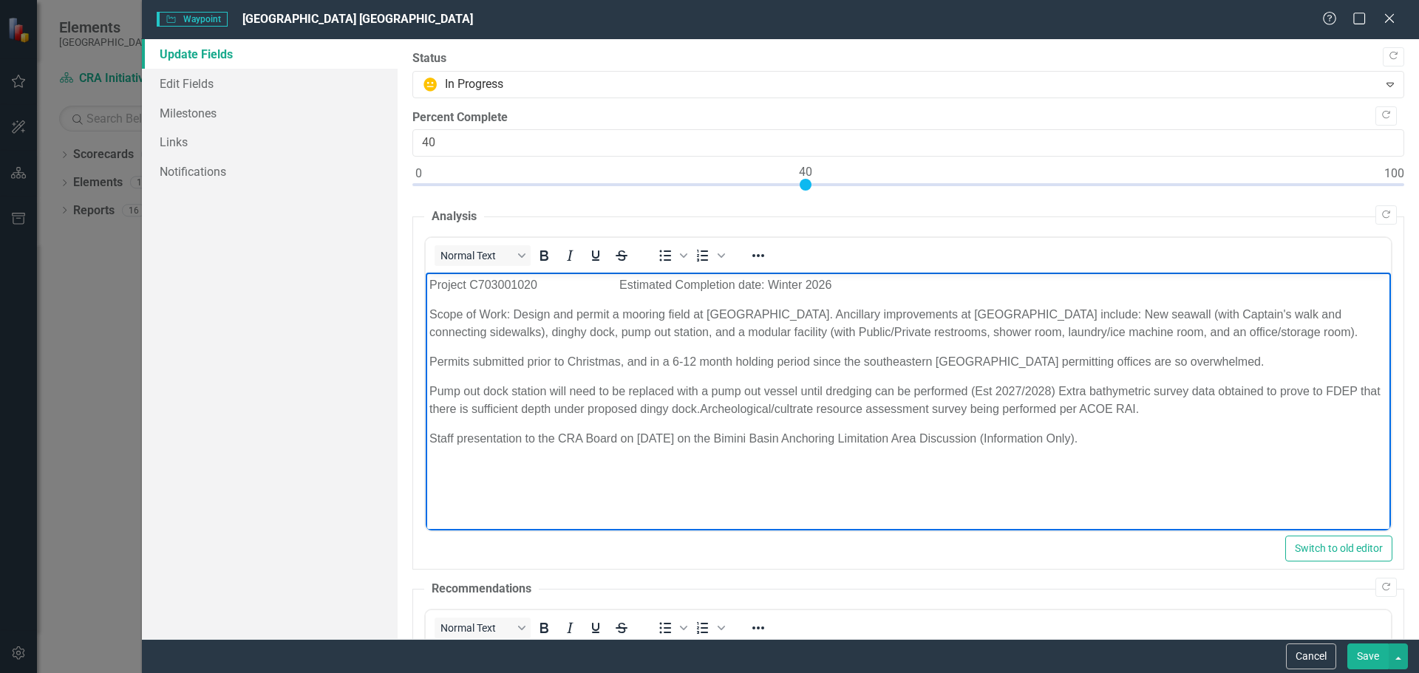
click at [619, 438] on p "Staff presentation to the CRA Board on July 30 on the Bimini Basin Anchoring Li…" at bounding box center [908, 439] width 958 height 18
click at [1033, 436] on p "Staff presentation to the CRA Board [DATE], Bimini Basin Anchoring Limitation A…" at bounding box center [908, 439] width 958 height 18
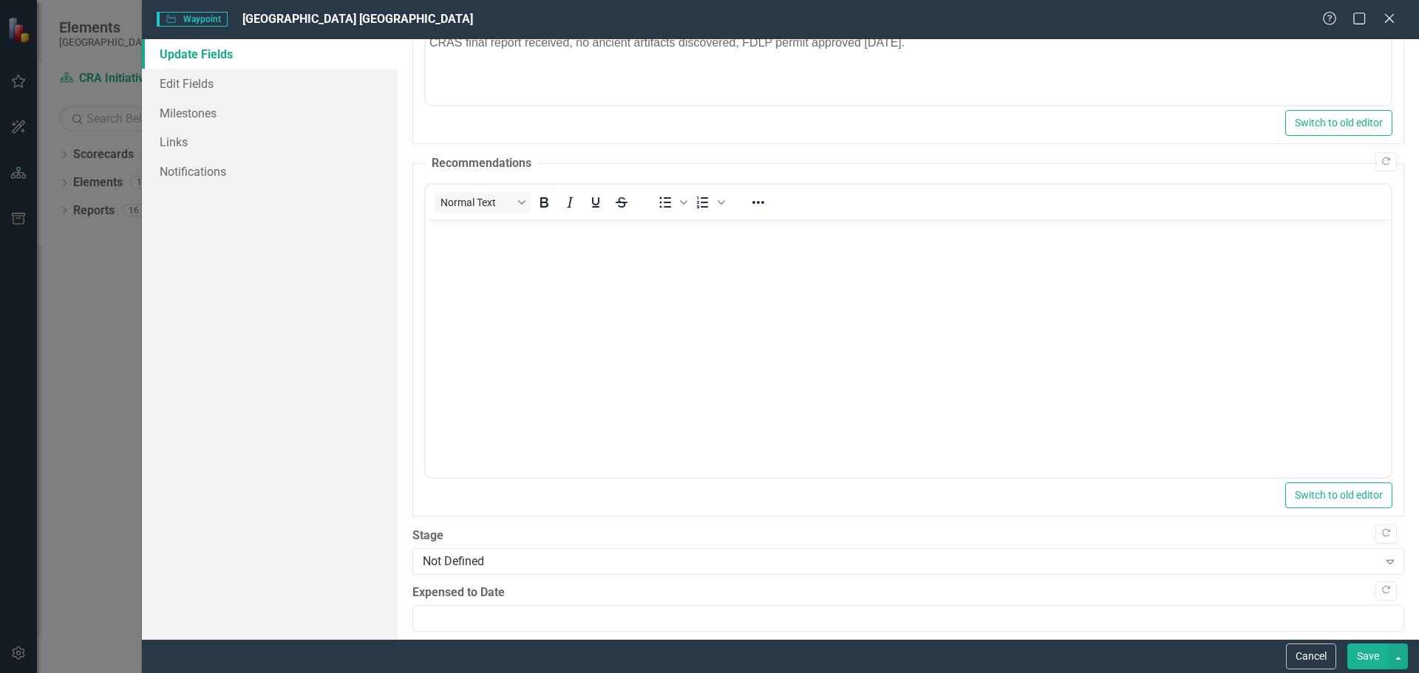
scroll to position [441, 0]
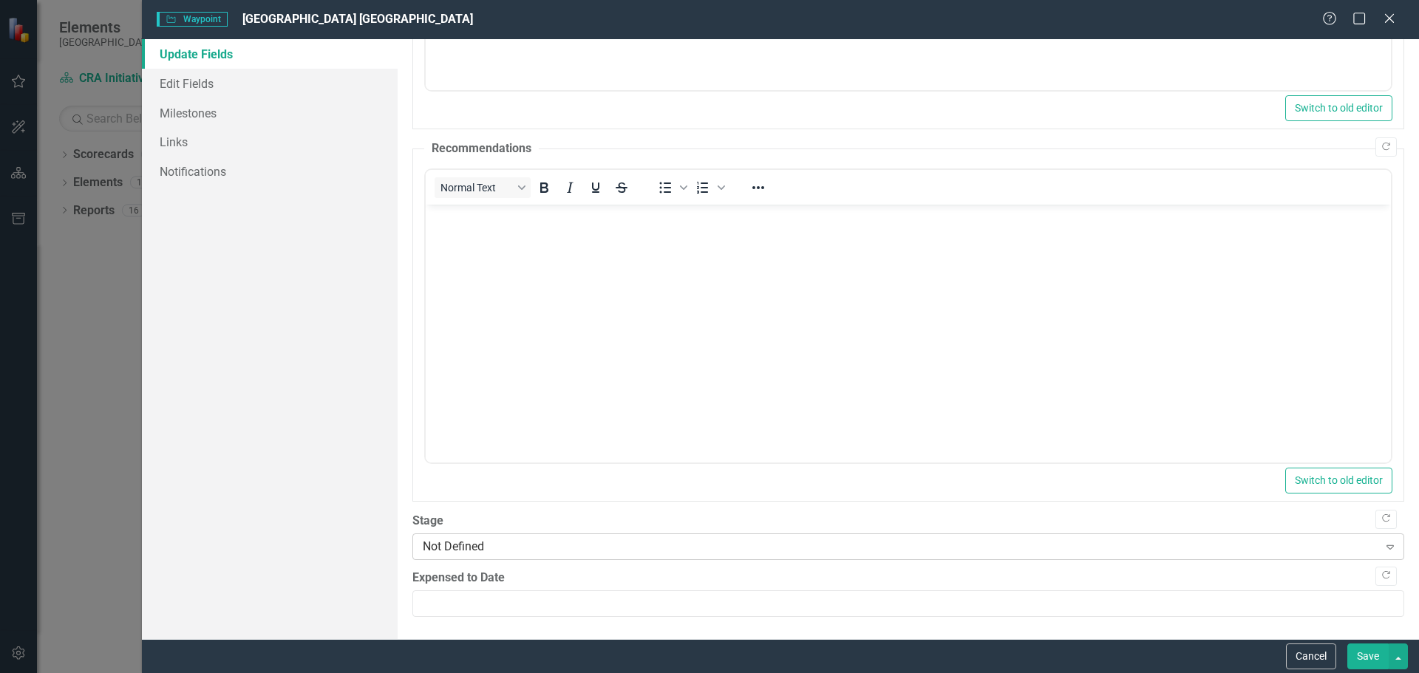
click at [1387, 548] on icon at bounding box center [1390, 548] width 7 height 4
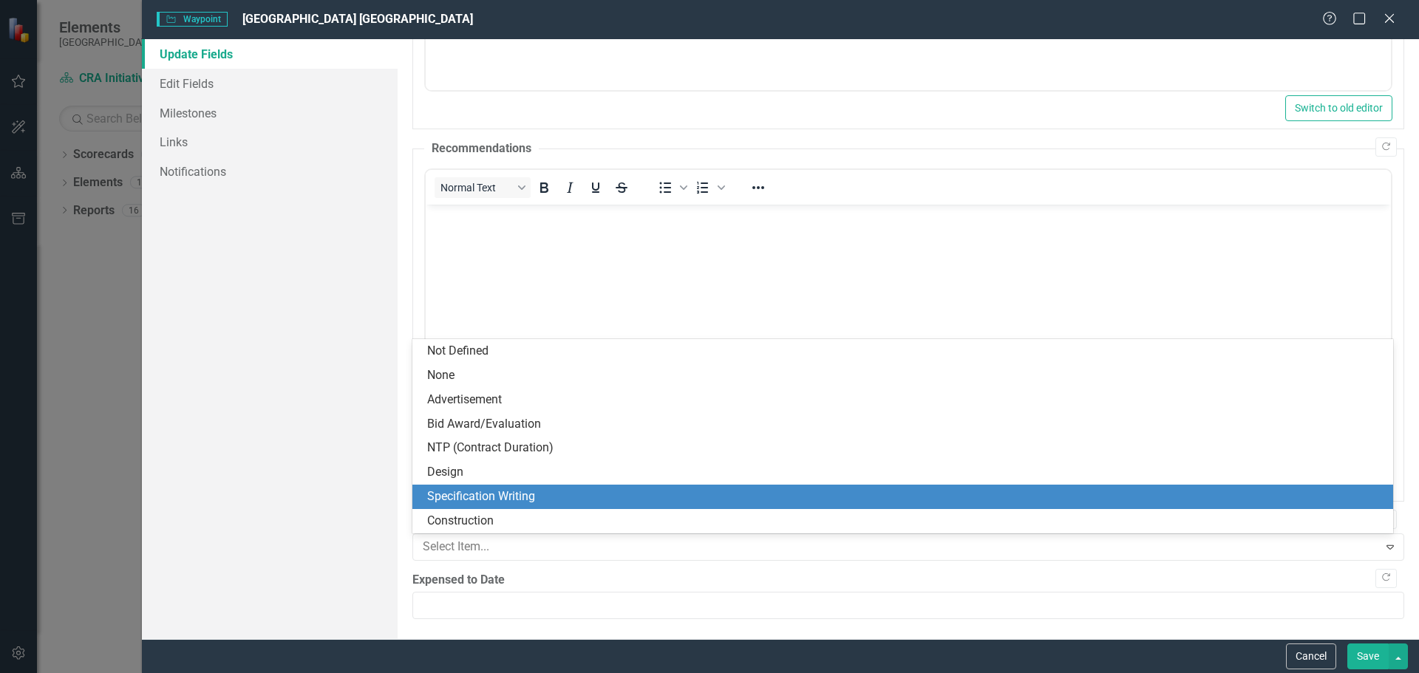
click at [611, 494] on div "Specification Writing" at bounding box center [905, 497] width 957 height 17
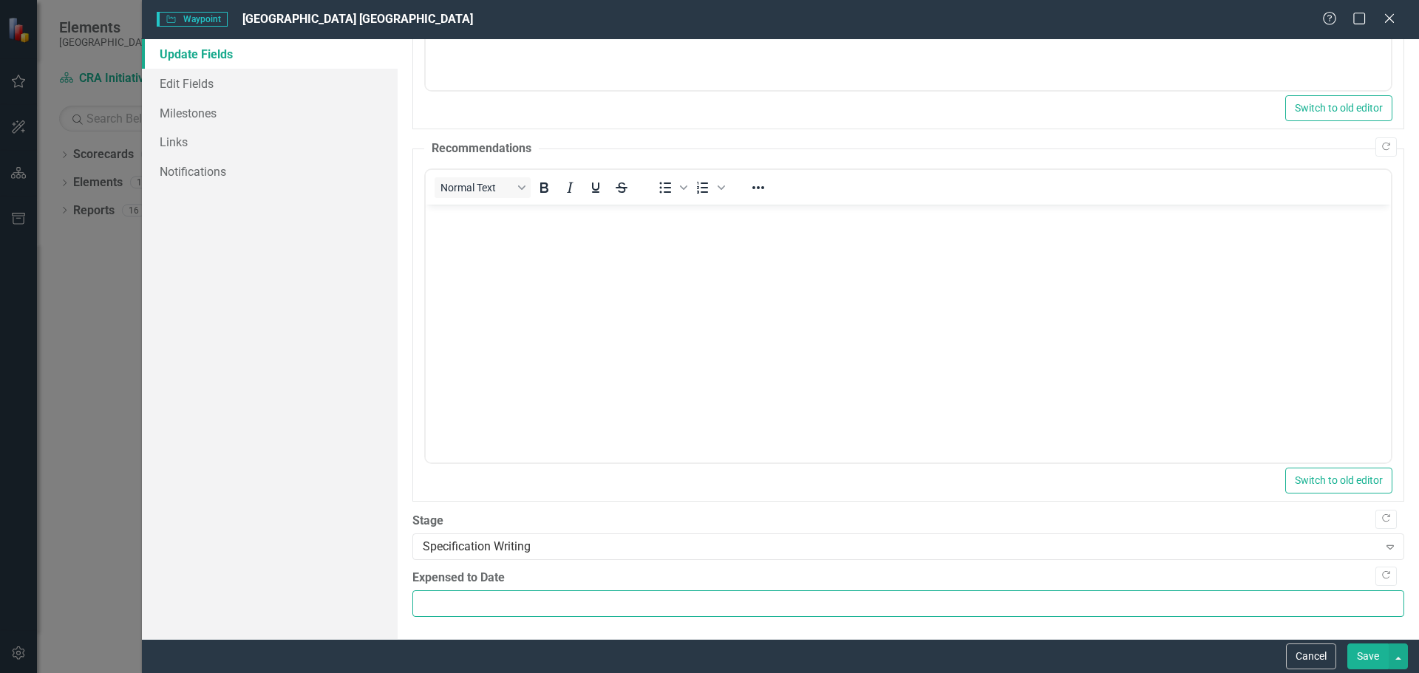
click at [483, 595] on input "Expensed to Date" at bounding box center [908, 604] width 992 height 27
type input "256092.50"
click at [1366, 657] on button "Save" at bounding box center [1368, 657] width 41 height 26
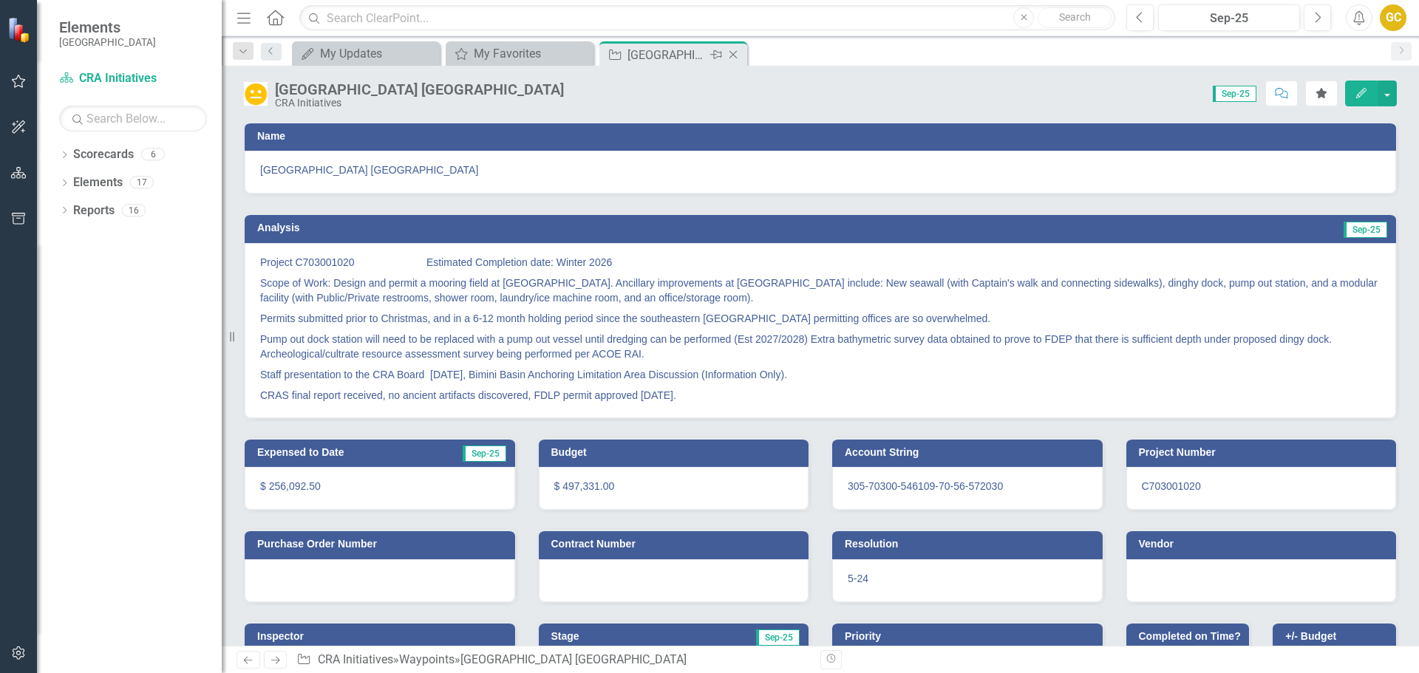
click at [730, 55] on icon "Close" at bounding box center [733, 55] width 15 height 12
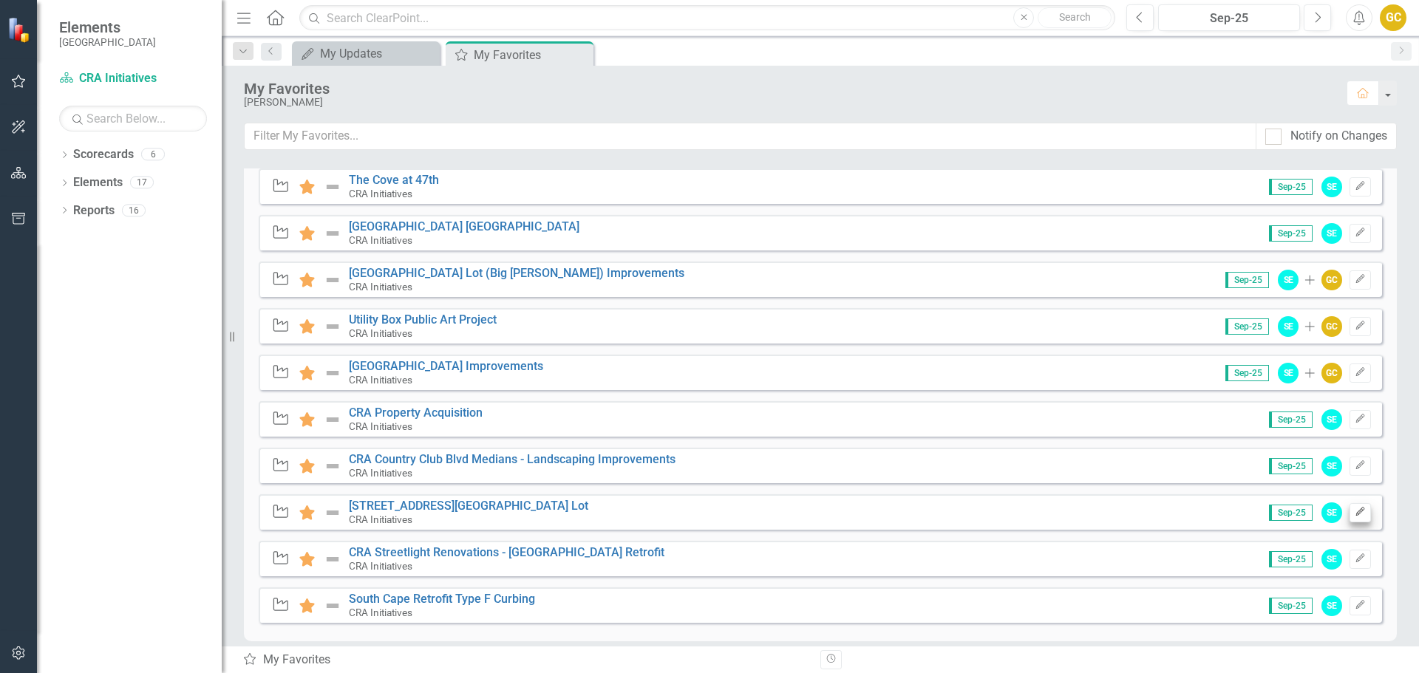
scroll to position [622, 0]
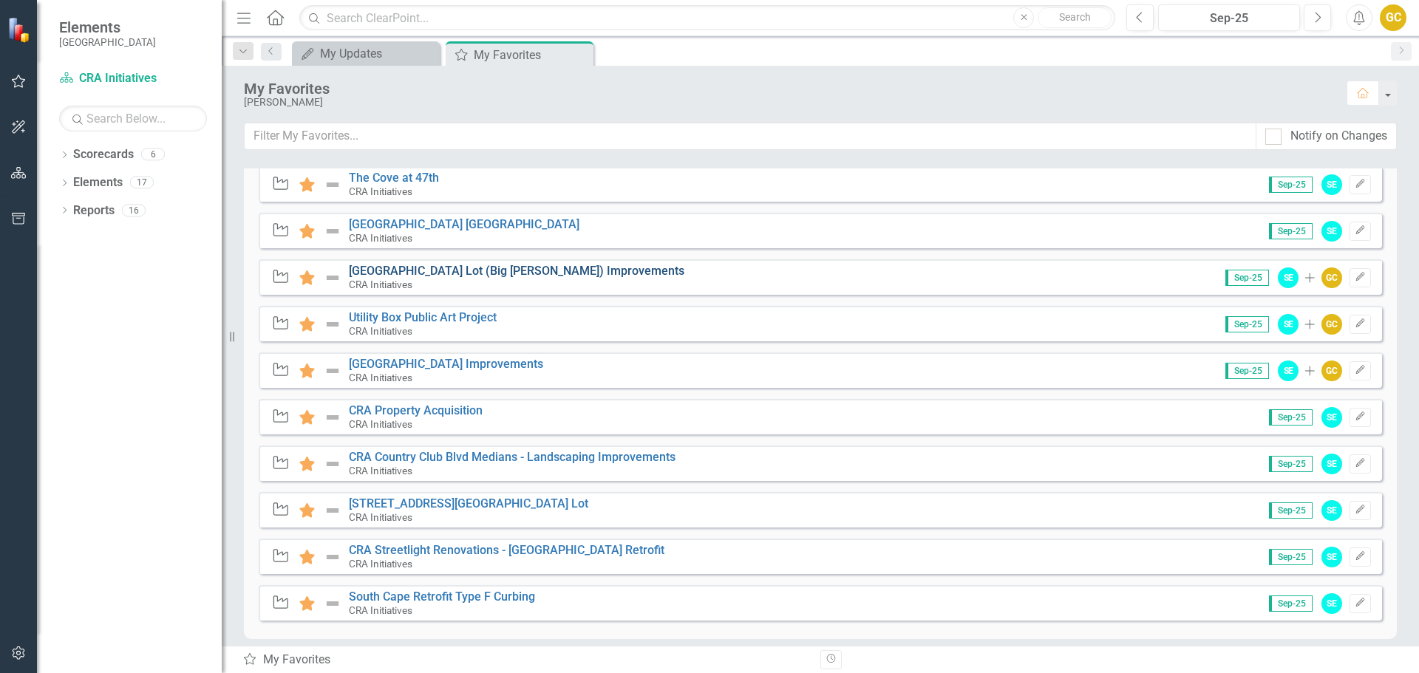
click at [390, 271] on link "[GEOGRAPHIC_DATA] Lot (Big [PERSON_NAME]) Improvements" at bounding box center [517, 271] width 336 height 14
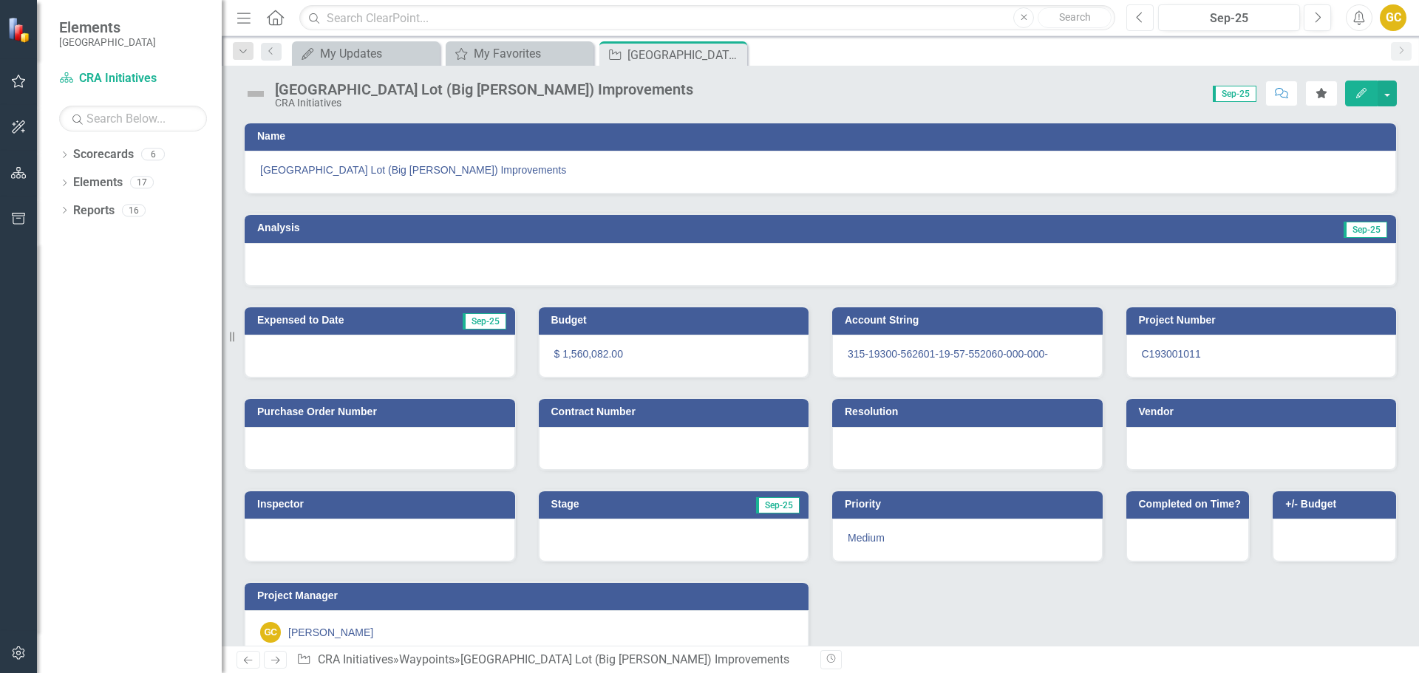
click at [1141, 17] on icon "Previous" at bounding box center [1140, 17] width 8 height 13
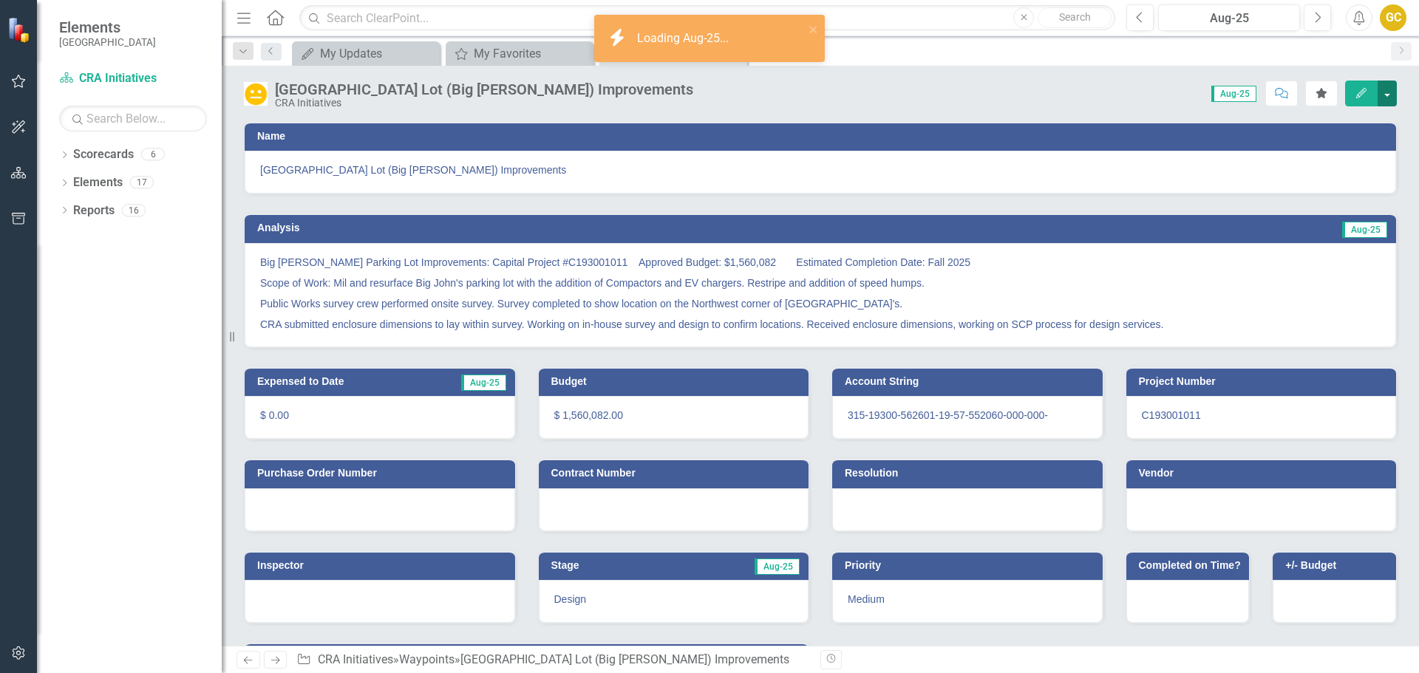
click at [1390, 91] on button "button" at bounding box center [1387, 94] width 19 height 26
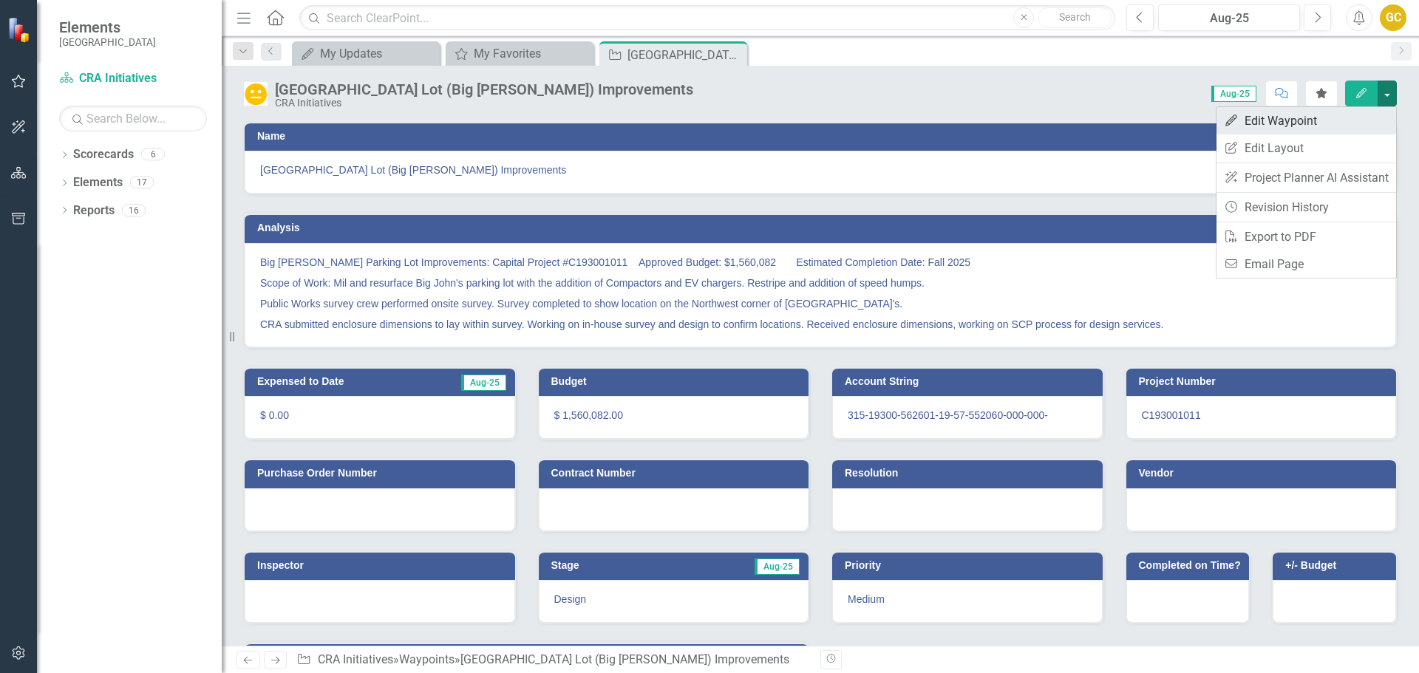
click at [1312, 120] on link "Edit Edit Waypoint" at bounding box center [1307, 120] width 180 height 27
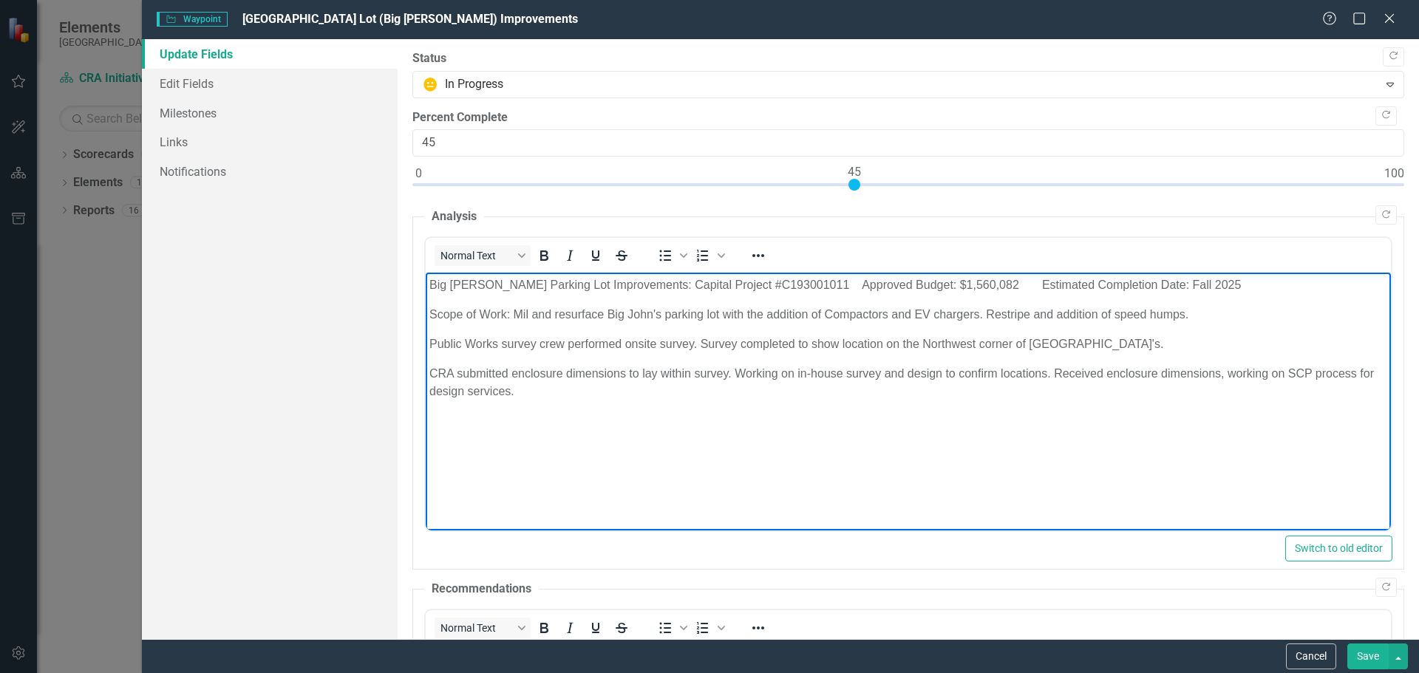
drag, startPoint x: 425, startPoint y: 285, endPoint x: 772, endPoint y: 389, distance: 362.0
click at [784, 402] on body "Big Johns Parking Lot Improvements: Capital Project #C193001011 Approved Budget…" at bounding box center [907, 384] width 965 height 222
copy body "Big Johns Parking Lot Improvements: Capital Project #C193001011 Approved Budget…"
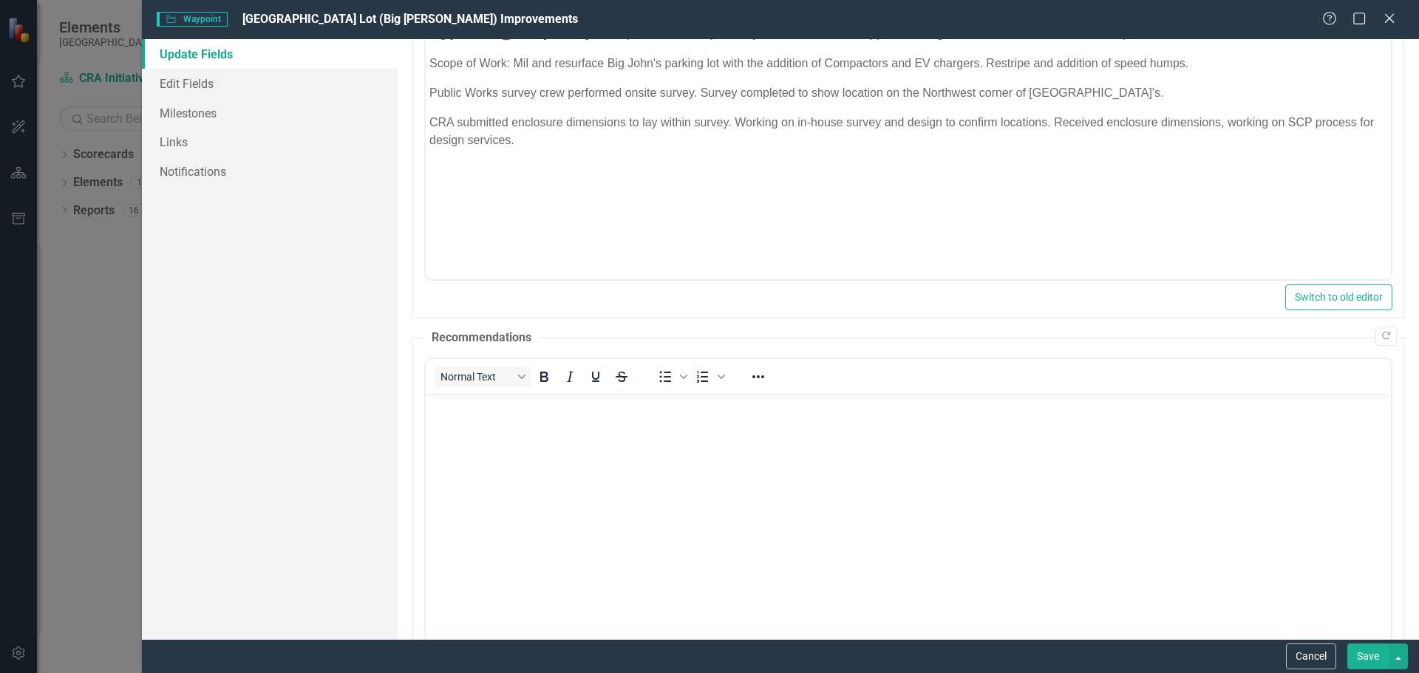
scroll to position [441, 0]
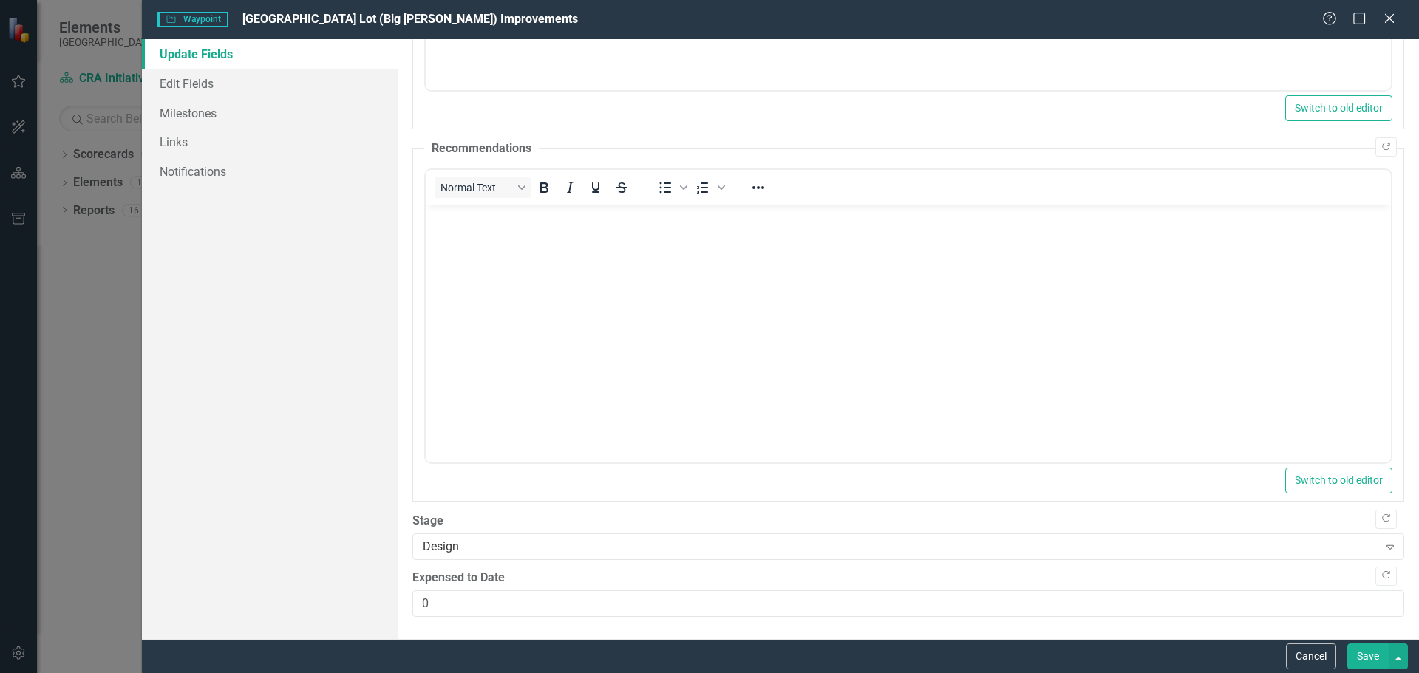
click at [1388, 19] on icon at bounding box center [1389, 18] width 9 height 9
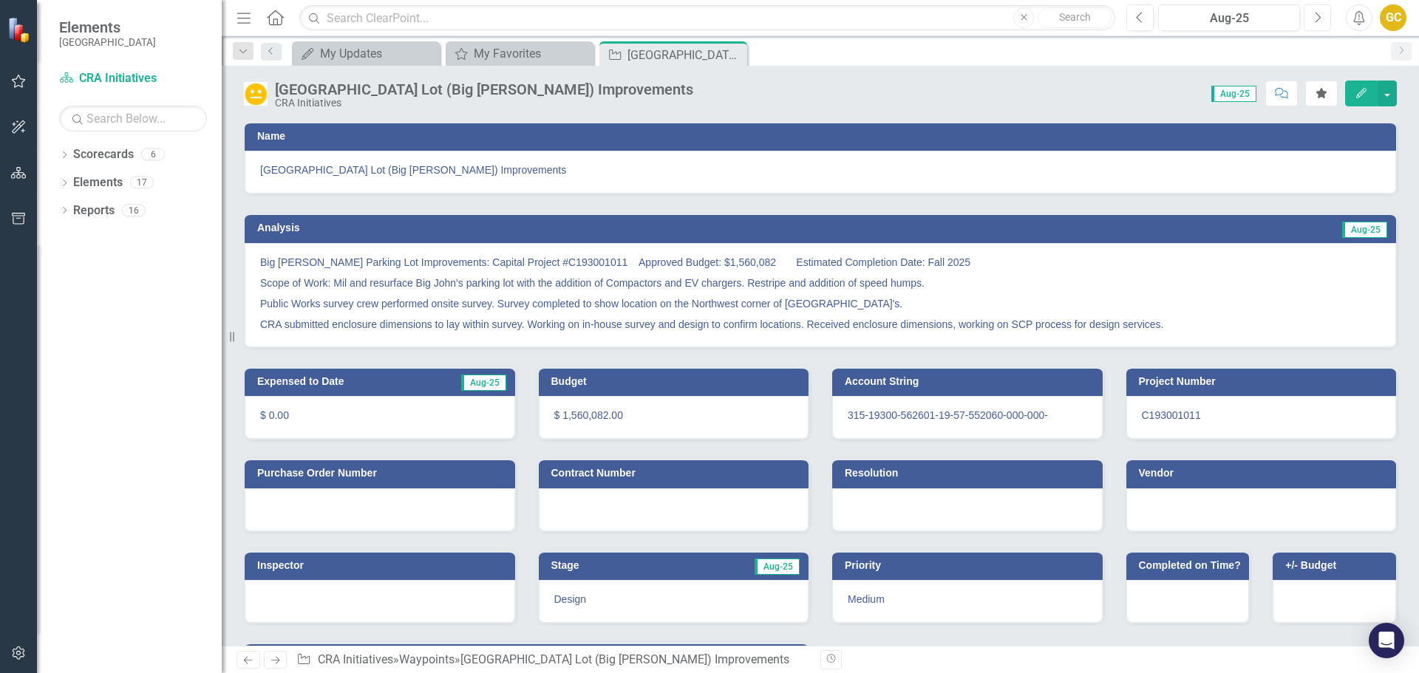
click at [1319, 13] on icon "Next" at bounding box center [1318, 17] width 8 height 13
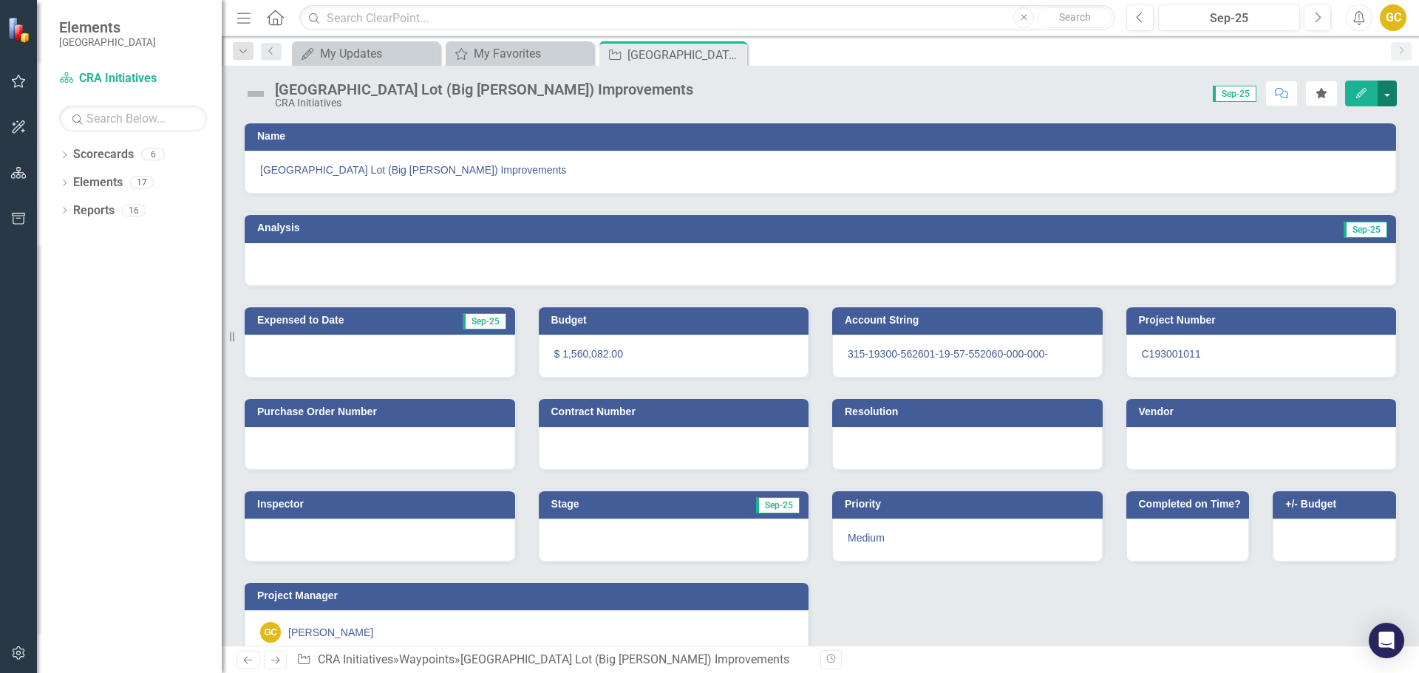
click at [1388, 91] on button "button" at bounding box center [1387, 94] width 19 height 26
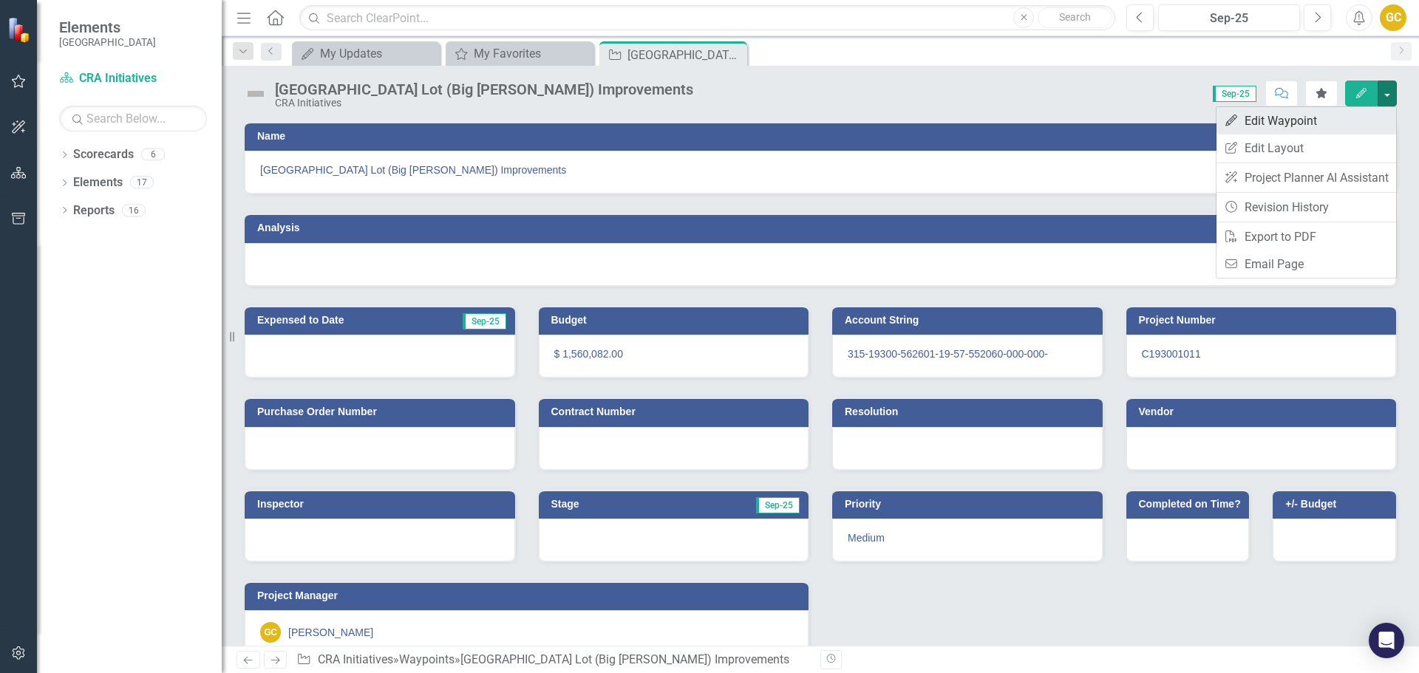
click at [1268, 115] on link "Edit Edit Waypoint" at bounding box center [1307, 120] width 180 height 27
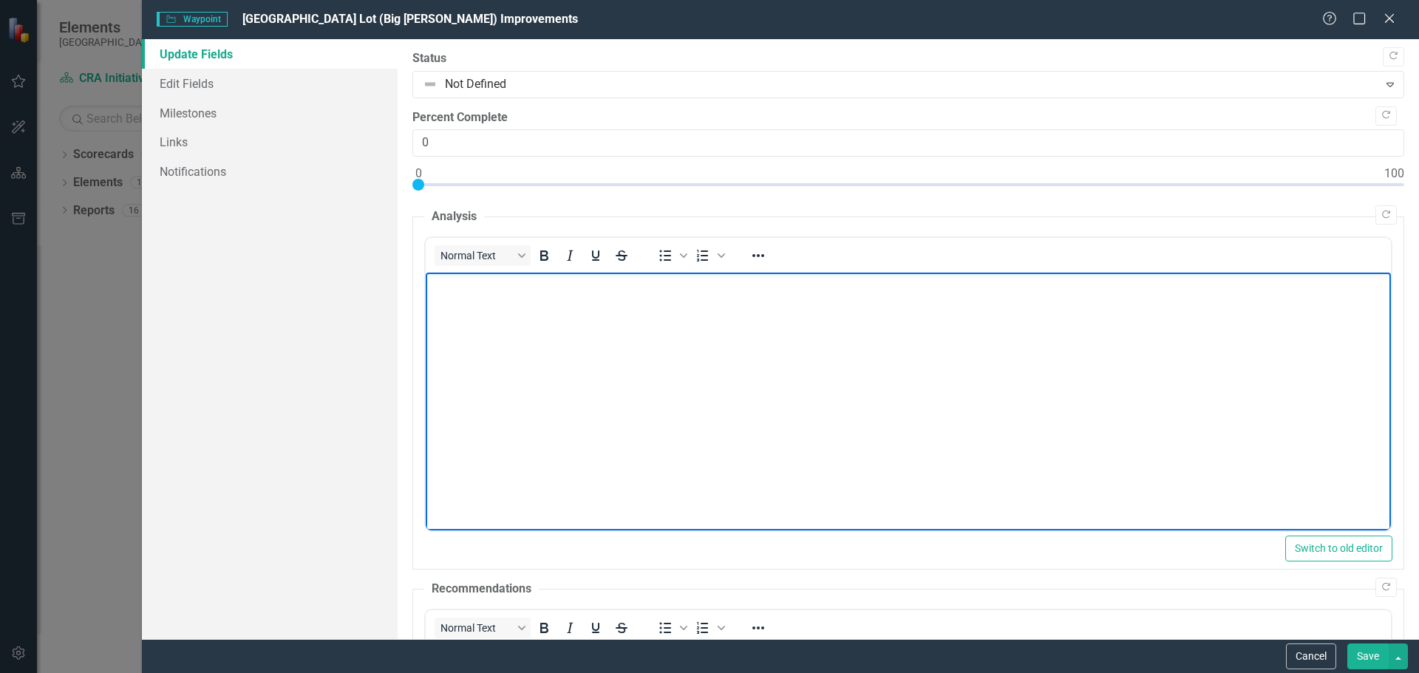
paste body "Rich Text Area. Press ALT-0 for help."
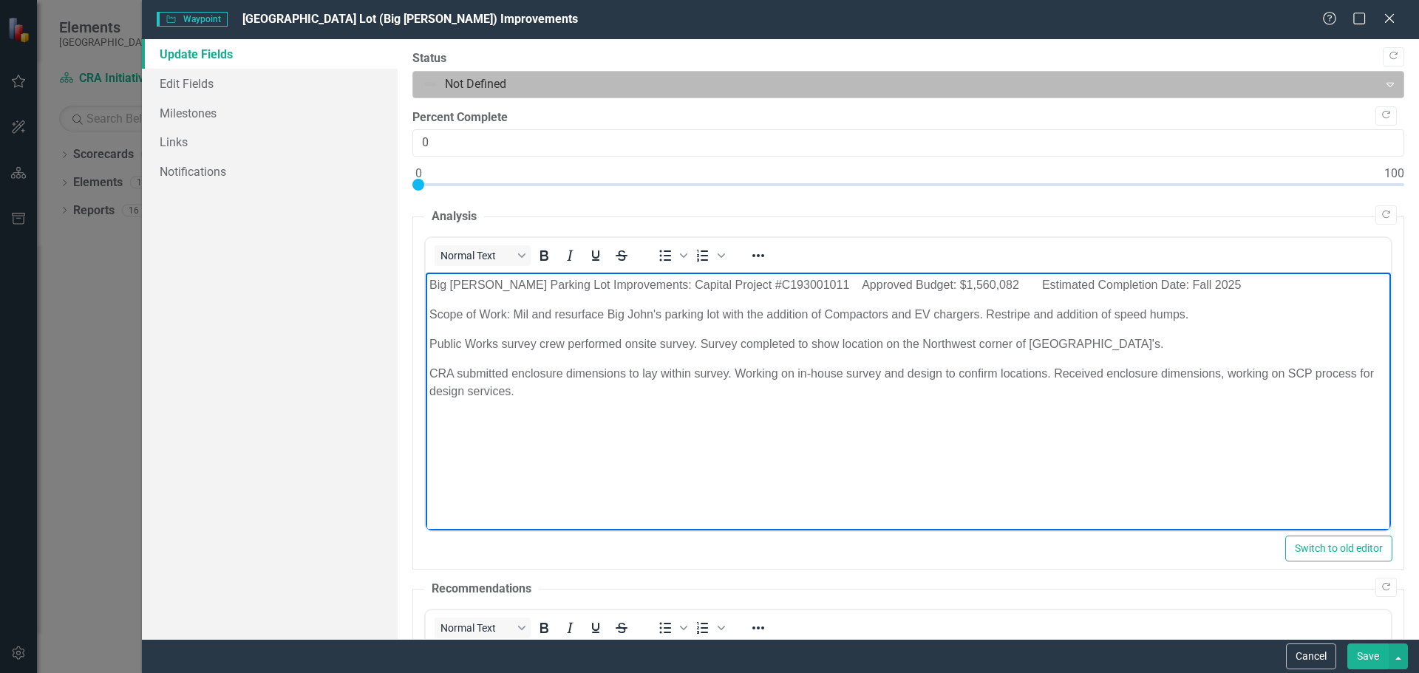
click at [1380, 77] on div "Expand" at bounding box center [1390, 84] width 27 height 24
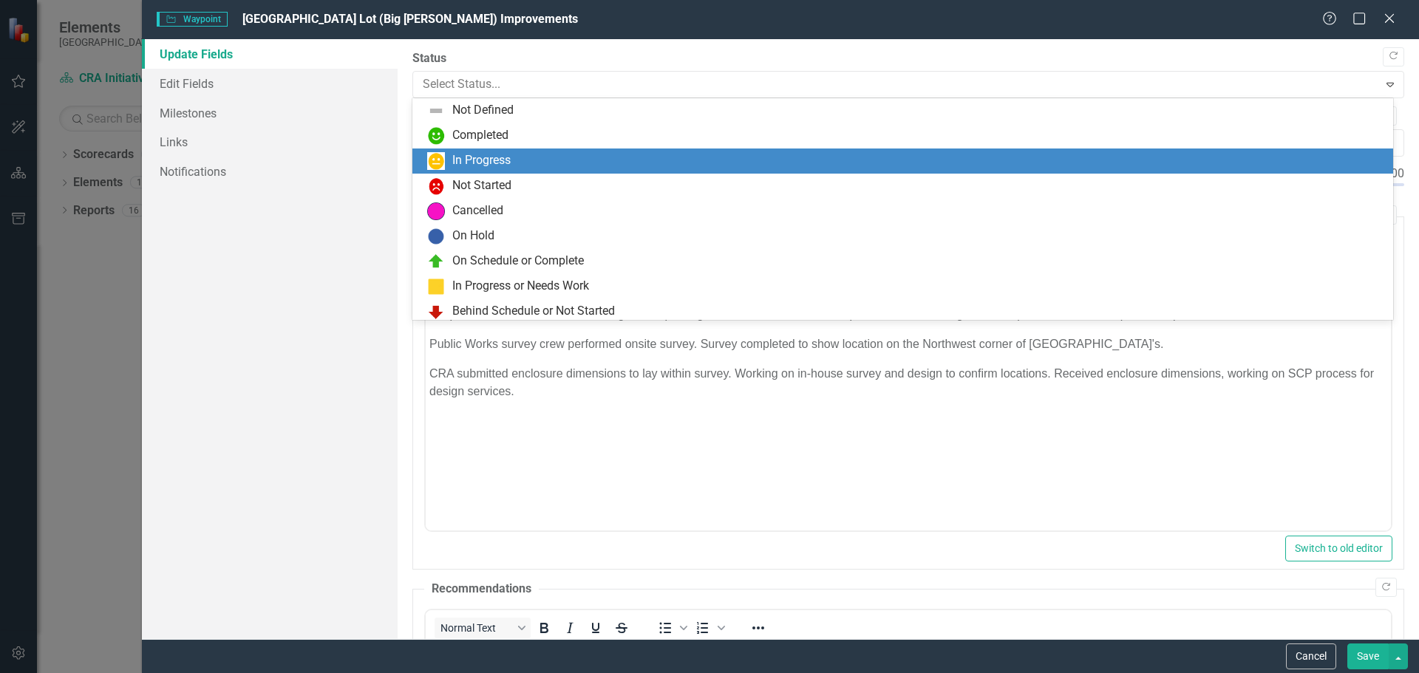
click at [559, 154] on div "In Progress" at bounding box center [905, 161] width 957 height 18
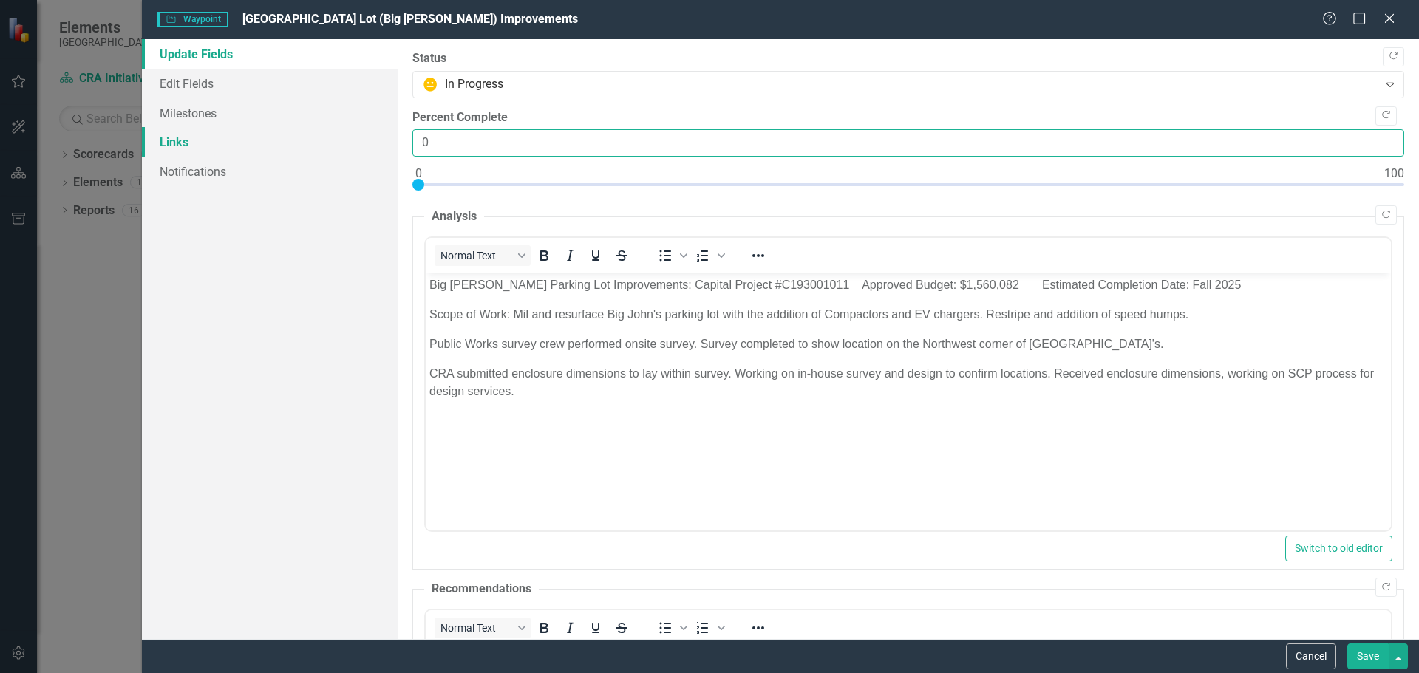
drag, startPoint x: 470, startPoint y: 142, endPoint x: 371, endPoint y: 140, distance: 99.1
click at [367, 146] on div "Update Fields Edit Fields Milestones Links Notifications "Update" fields in Cle…" at bounding box center [780, 339] width 1277 height 600
type input "50"
click at [1096, 337] on p "Public Works survey crew performed onsite survey. Survey completed to show loca…" at bounding box center [908, 345] width 958 height 18
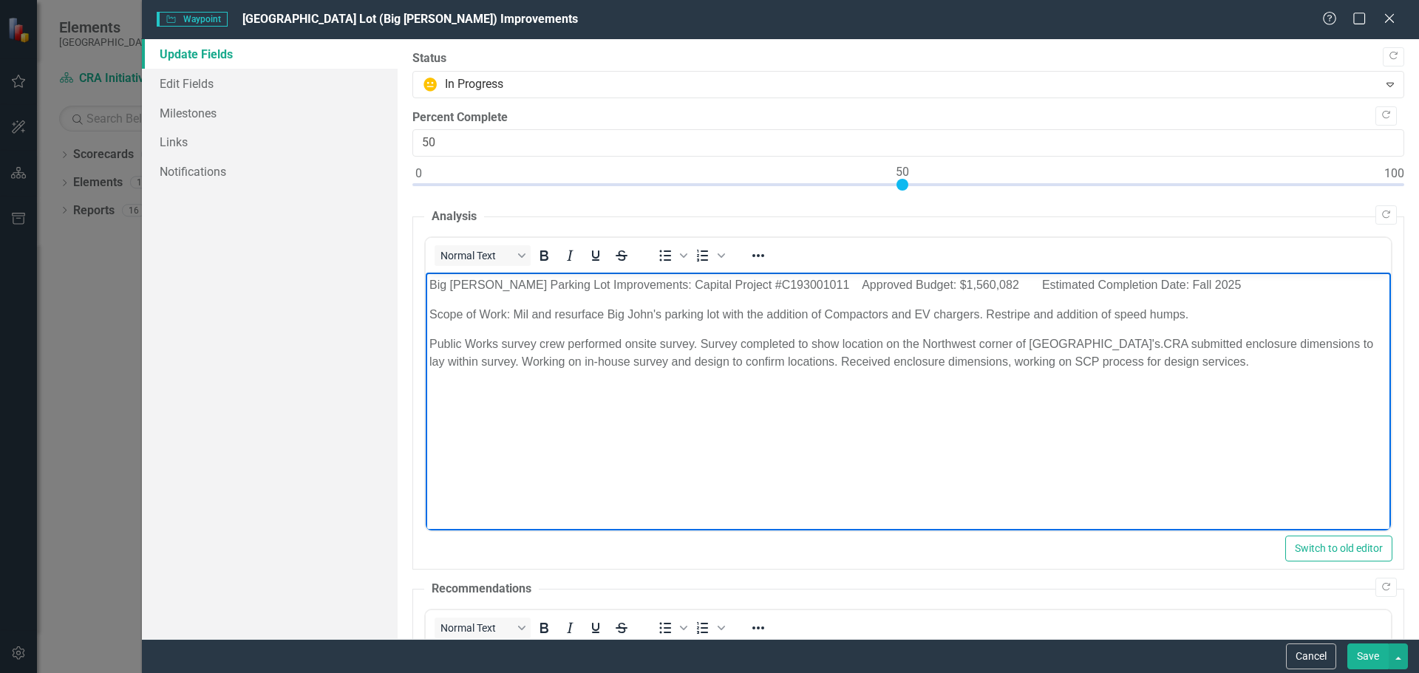
click at [1214, 362] on p "Public Works survey crew performed onsite survey. Survey completed to show loca…" at bounding box center [908, 353] width 958 height 35
drag, startPoint x: 1126, startPoint y: 286, endPoint x: 1188, endPoint y: 279, distance: 62.4
click at [1188, 279] on p "Big Johns Parking Lot Improvements: Capital Project #C193001011 Approved Budget…" at bounding box center [908, 285] width 958 height 18
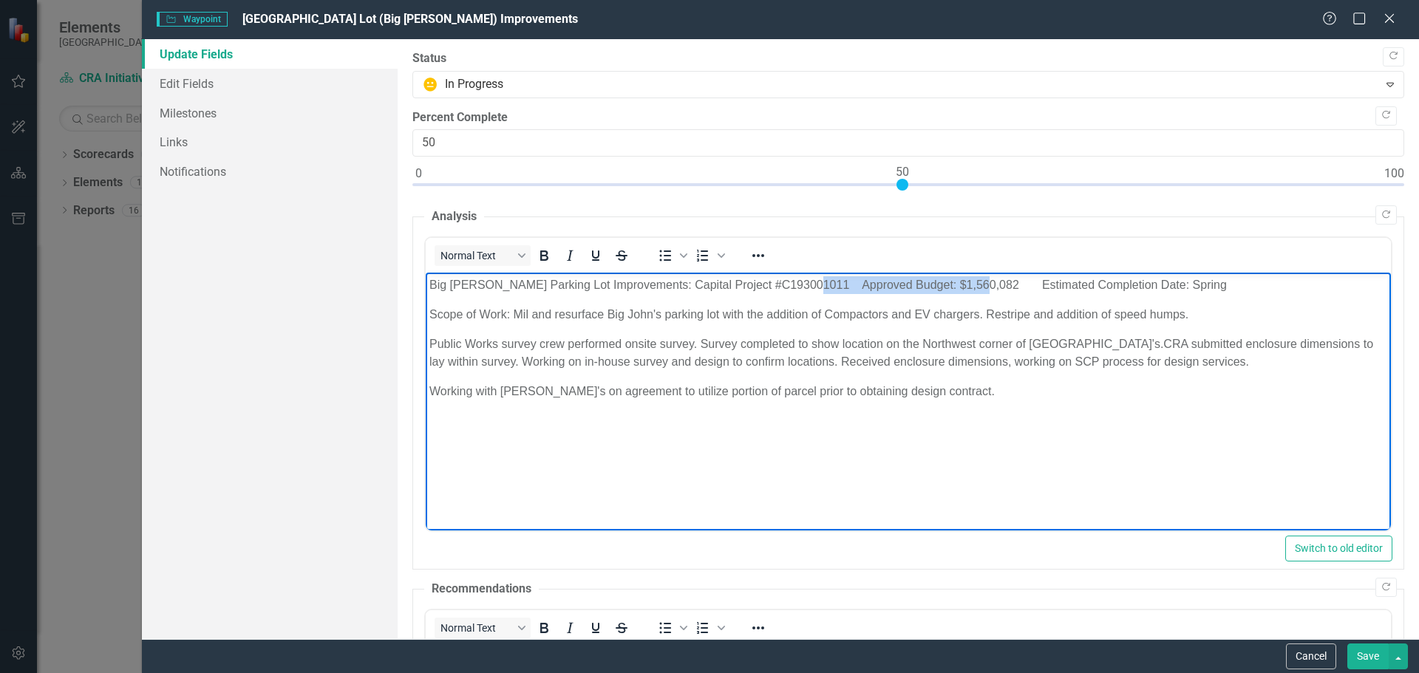
drag, startPoint x: 796, startPoint y: 281, endPoint x: 1388, endPoint y: 542, distance: 647.1
click at [962, 273] on html "Big Johns Parking Lot Improvements: Capital Project #C193001011 Approved Budget…" at bounding box center [907, 384] width 965 height 222
click at [710, 285] on p "Big Johns Parking Lot Improvements: Capital Project #C193001011 Estimated Compl…" at bounding box center [908, 285] width 958 height 18
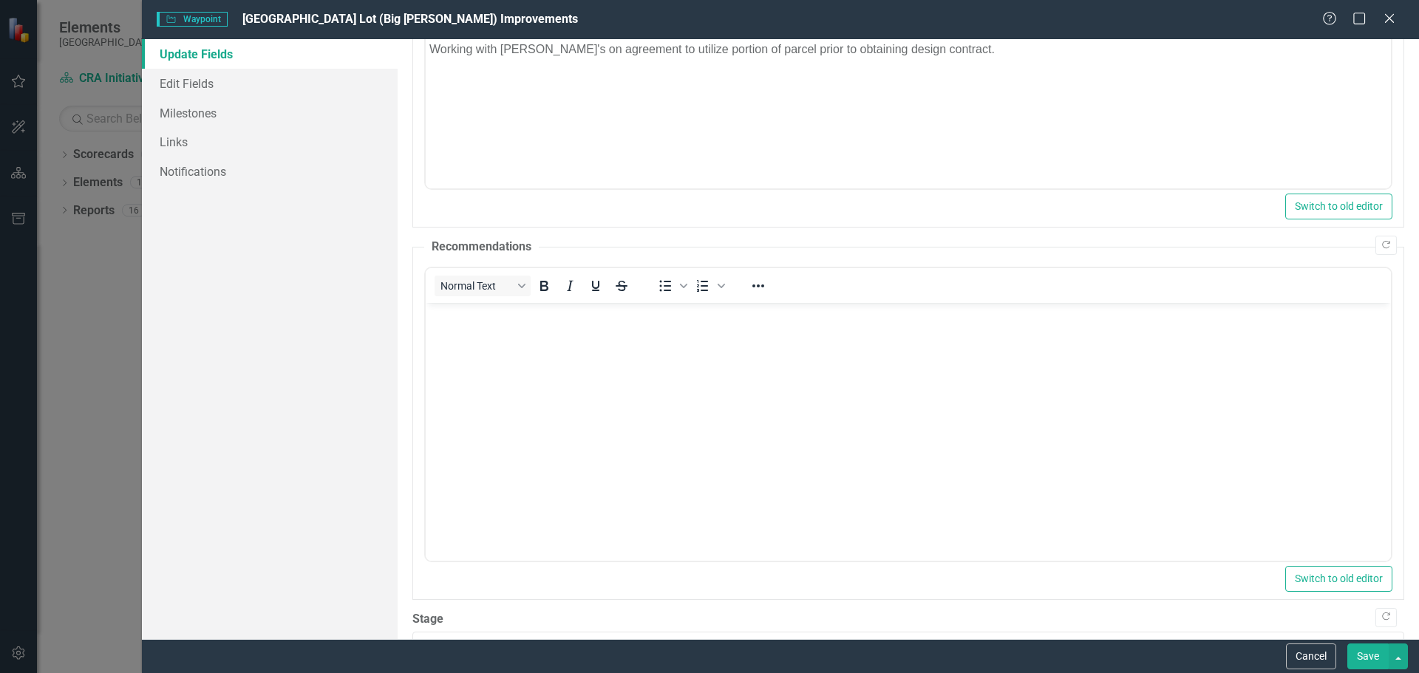
scroll to position [441, 0]
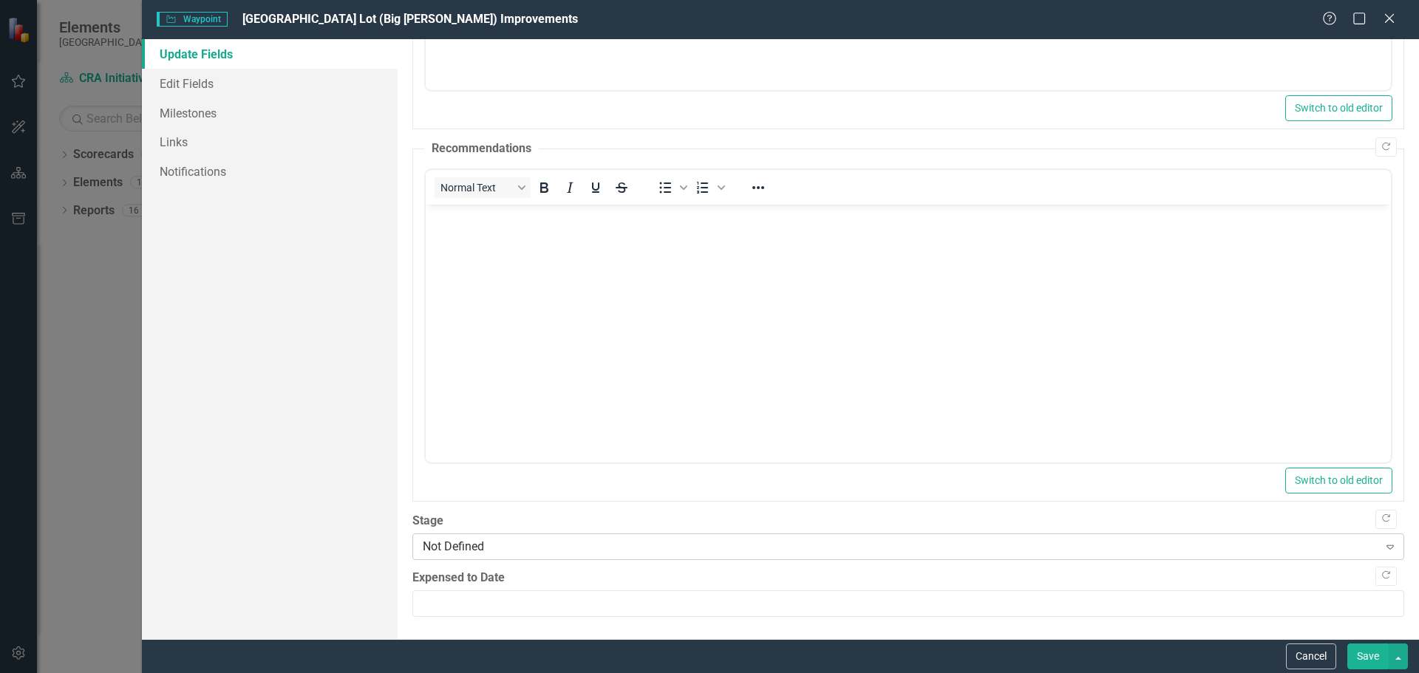
click at [1383, 542] on icon "Expand" at bounding box center [1390, 547] width 15 height 12
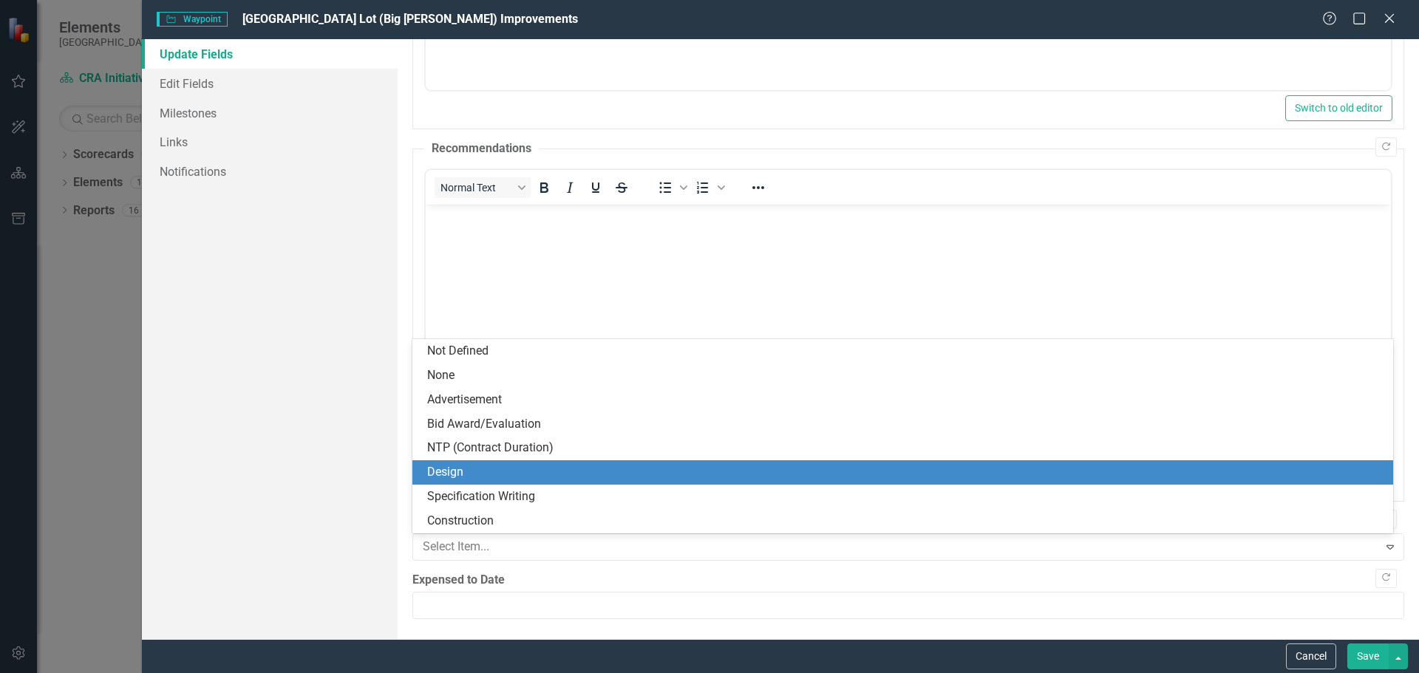
click at [462, 473] on div "Design" at bounding box center [905, 472] width 957 height 17
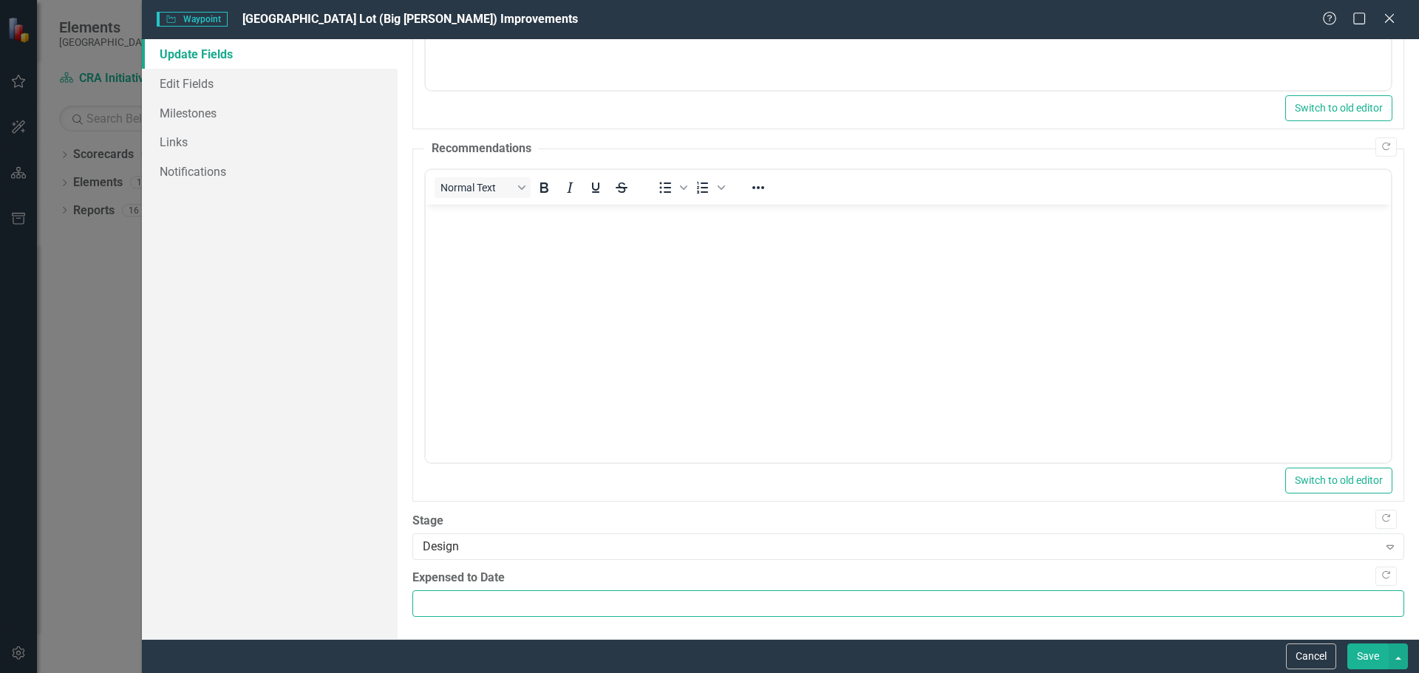
click at [428, 600] on input "Expensed to Date" at bounding box center [908, 604] width 992 height 27
type input "0"
click at [1368, 653] on button "Save" at bounding box center [1368, 657] width 41 height 26
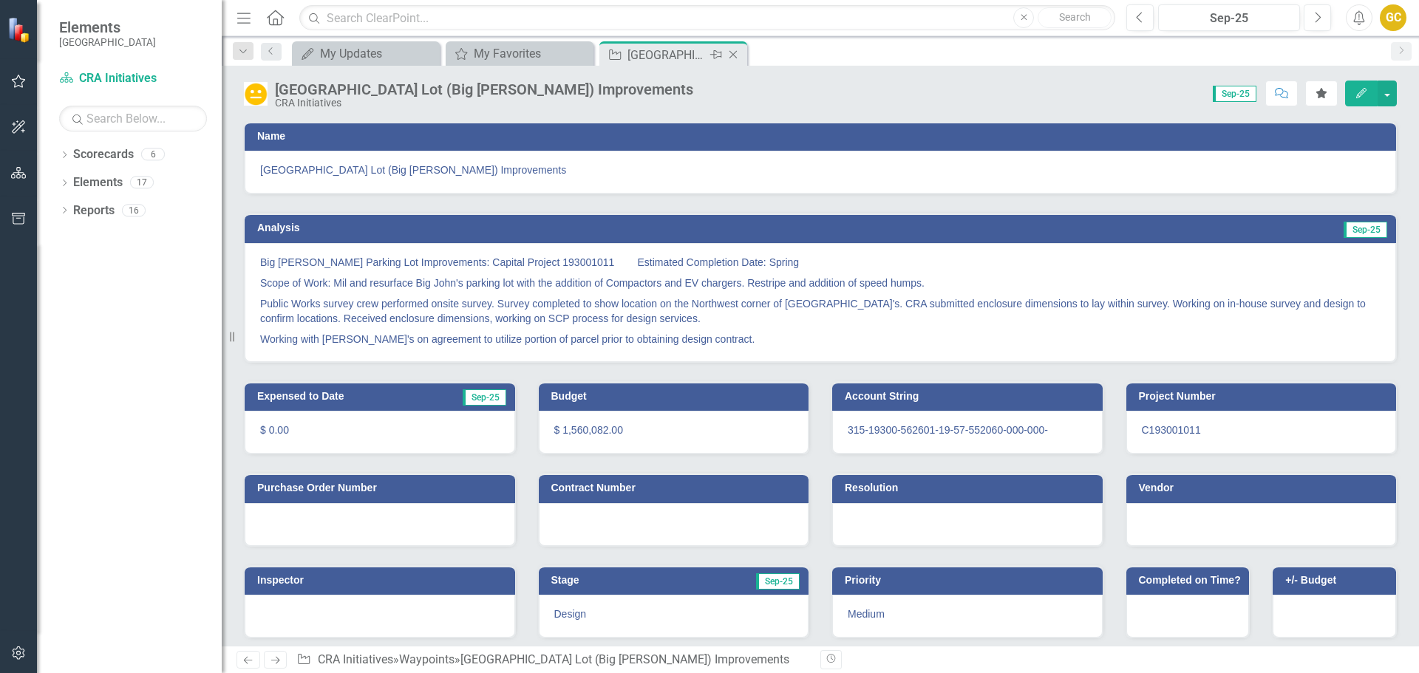
click at [733, 56] on icon "Close" at bounding box center [733, 55] width 15 height 12
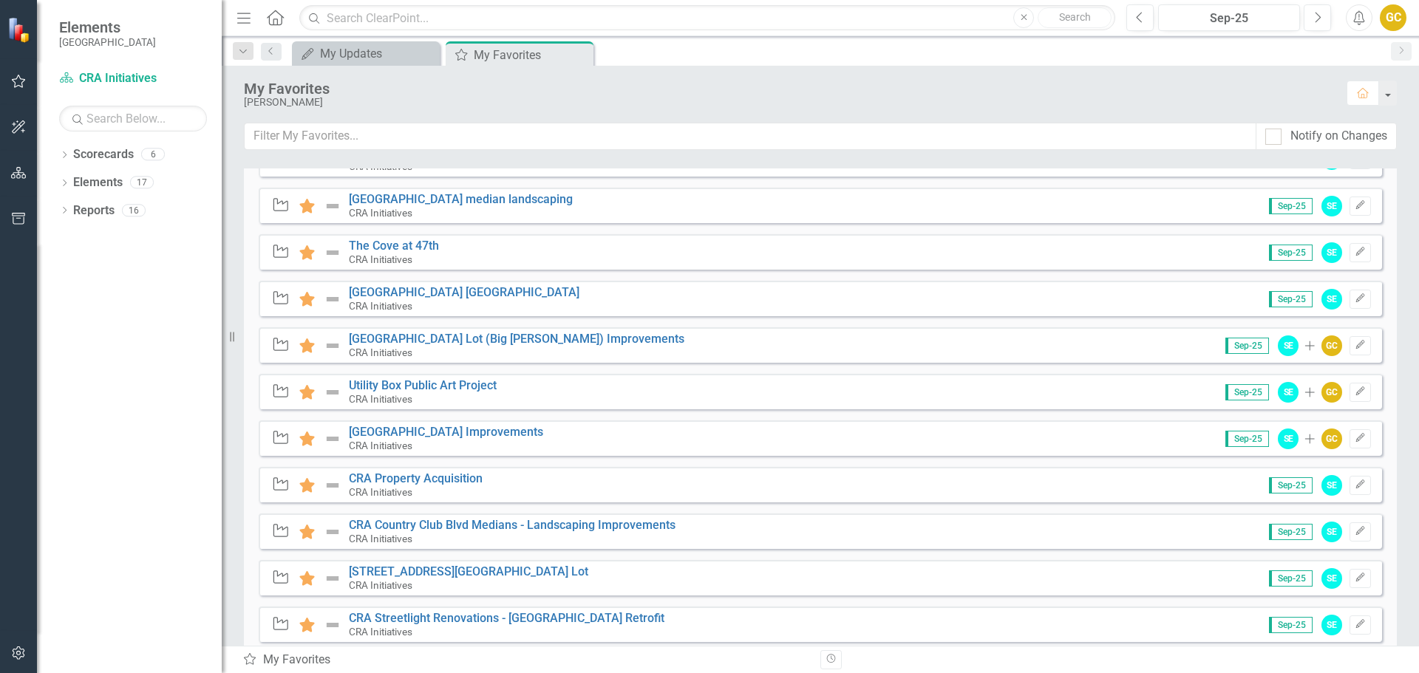
scroll to position [555, 0]
click at [457, 380] on link "Utility Box Public Art Project" at bounding box center [423, 384] width 148 height 14
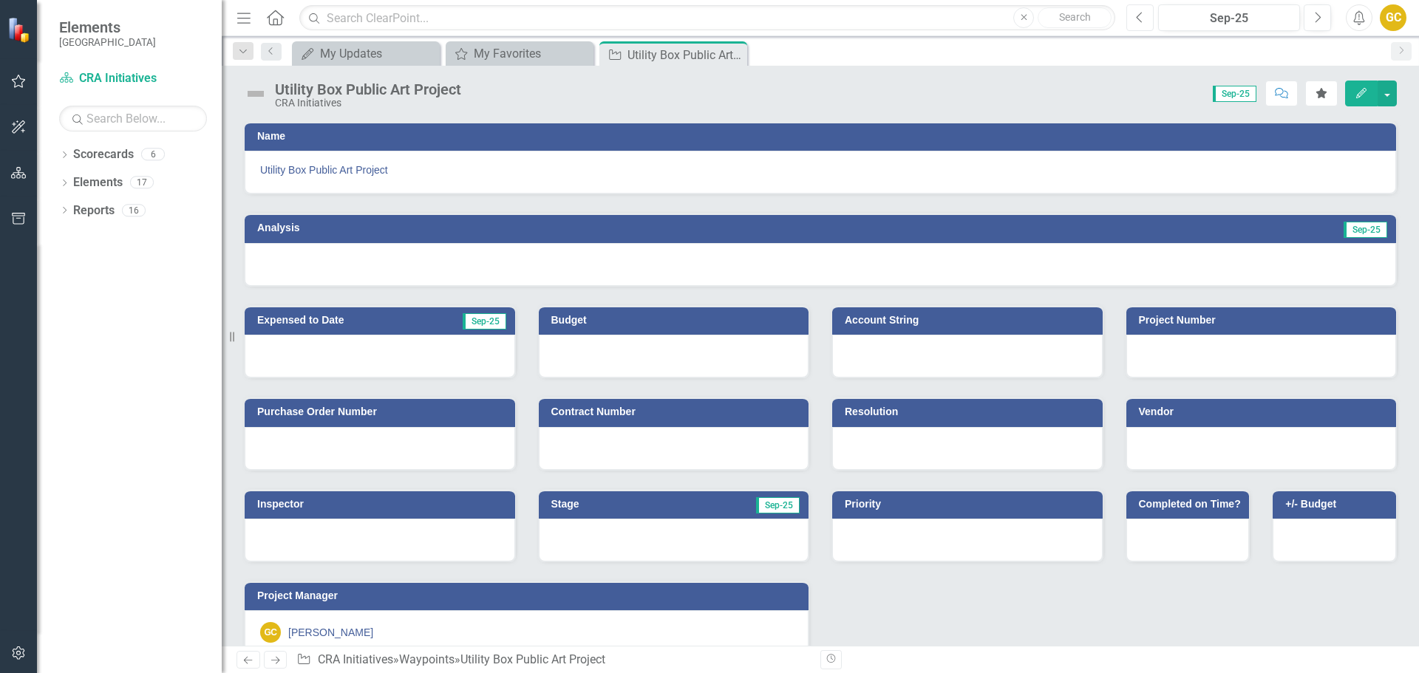
click at [1140, 14] on icon "Previous" at bounding box center [1140, 17] width 8 height 13
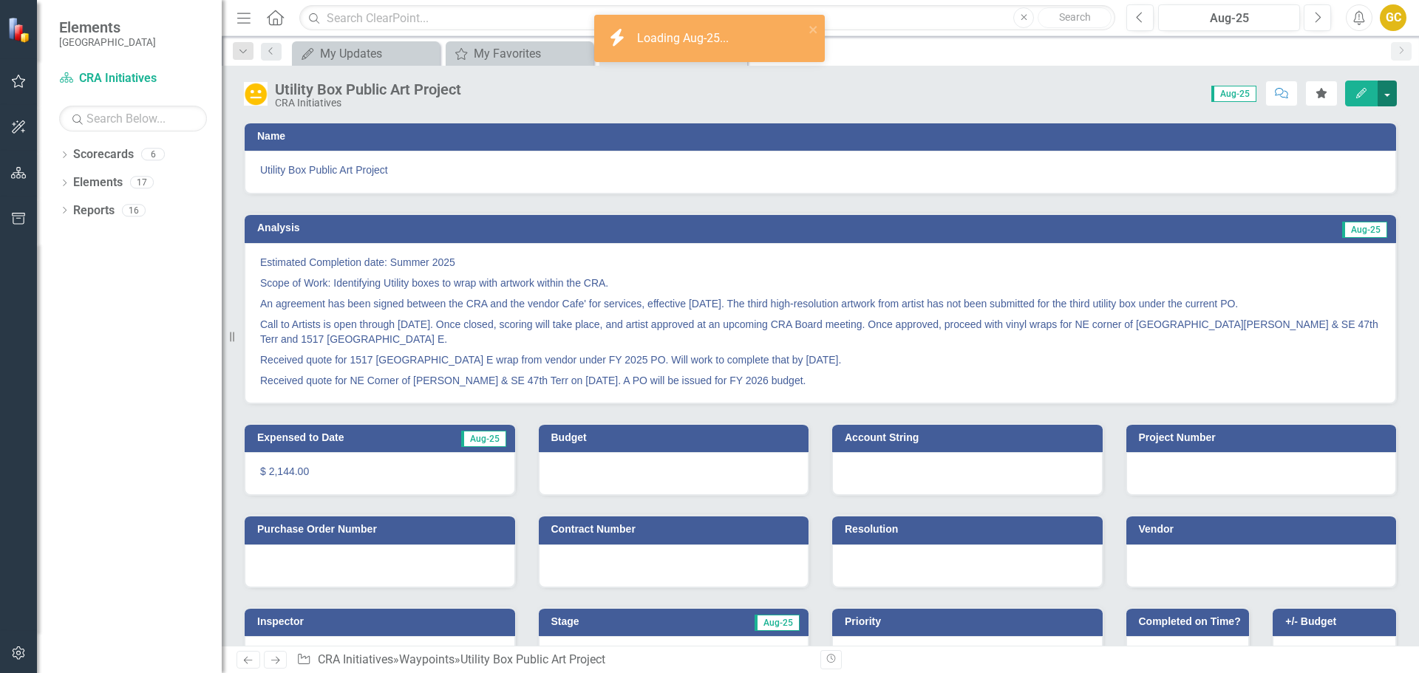
click at [1386, 89] on button "button" at bounding box center [1387, 94] width 19 height 26
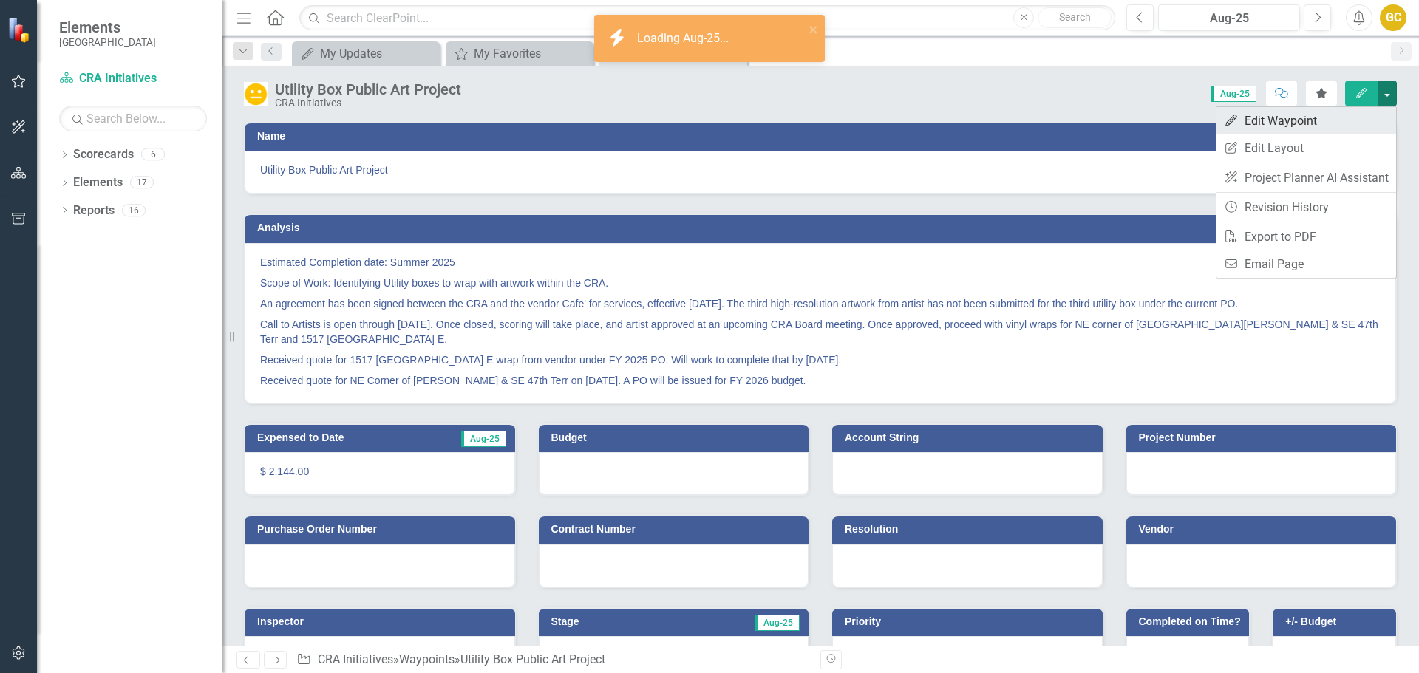
click at [1342, 116] on link "Edit Edit Waypoint" at bounding box center [1307, 120] width 180 height 27
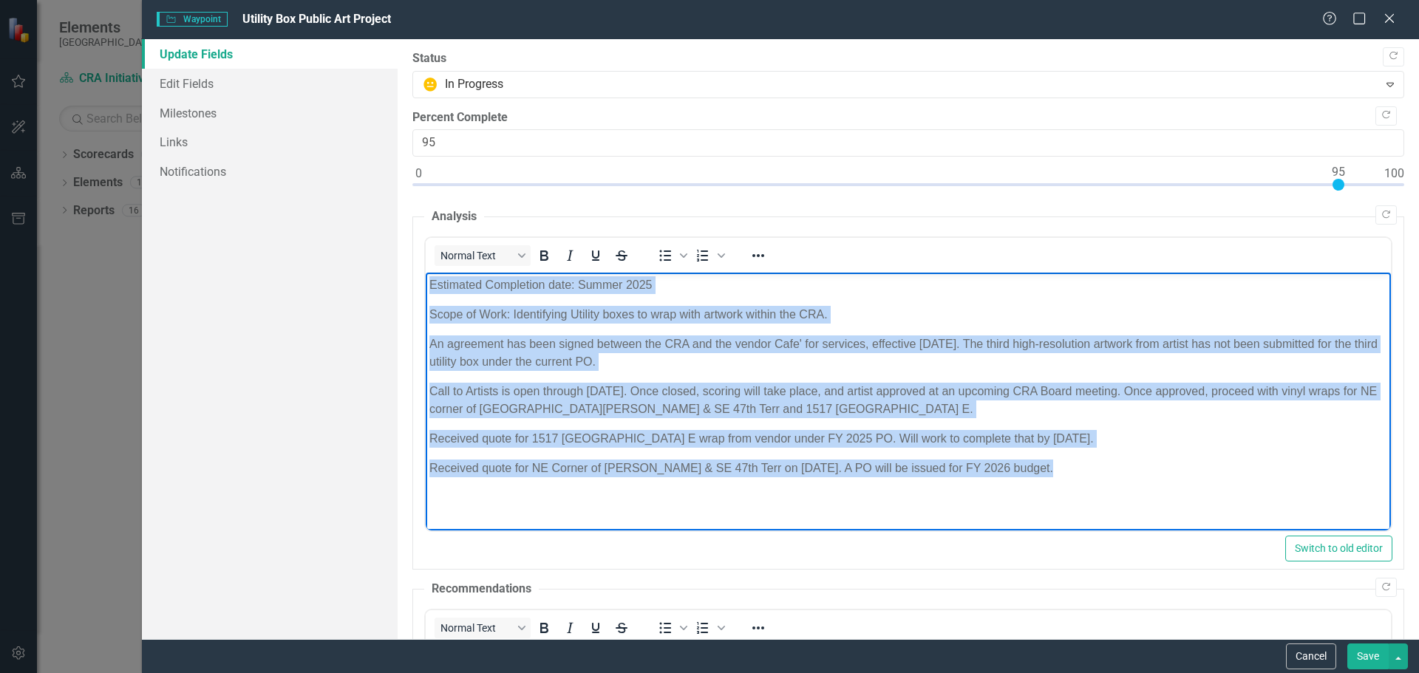
drag, startPoint x: 429, startPoint y: 285, endPoint x: 1108, endPoint y: 458, distance: 700.3
click at [1125, 461] on body "Estimated Completion date: Summer 2025 Scope of Work: Identifying Utility boxes…" at bounding box center [907, 384] width 965 height 222
copy body "Estimated Completion date: Summer 2025 Scope of Work: Identifying Utility boxes…"
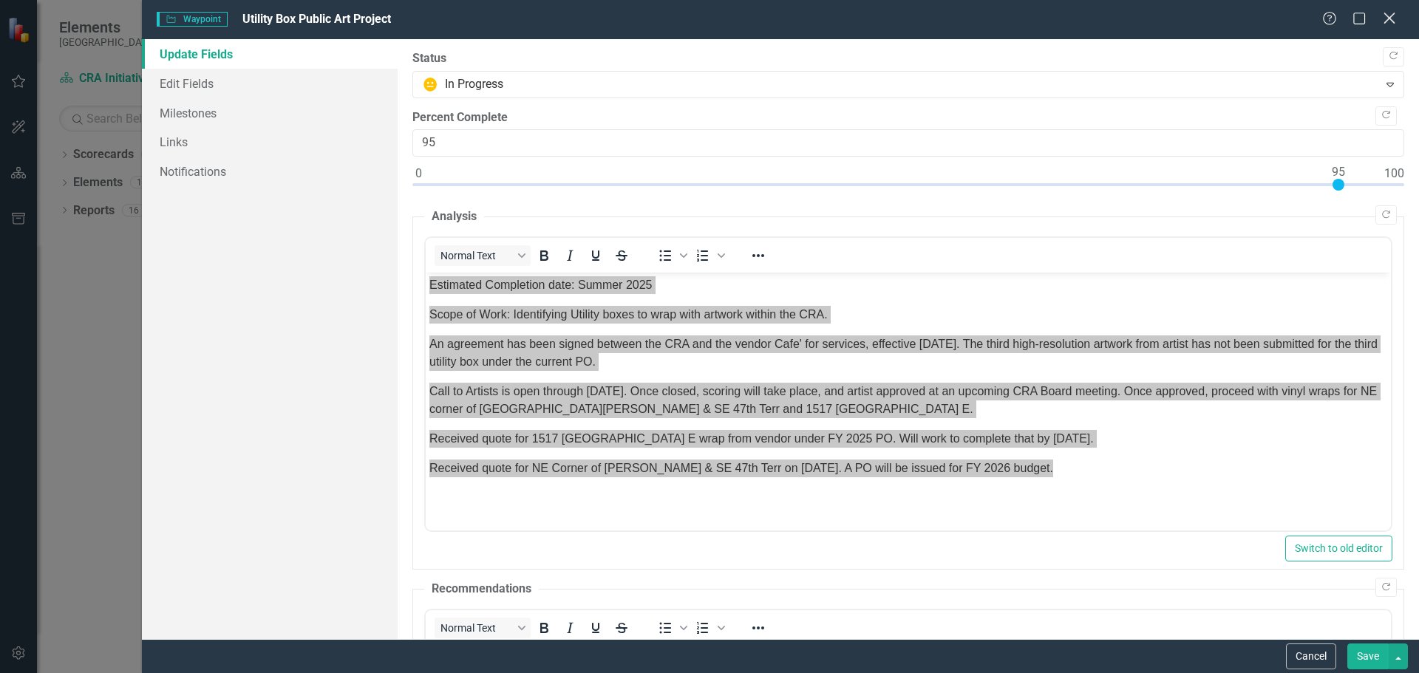
click at [1392, 14] on icon "Close" at bounding box center [1389, 18] width 18 height 14
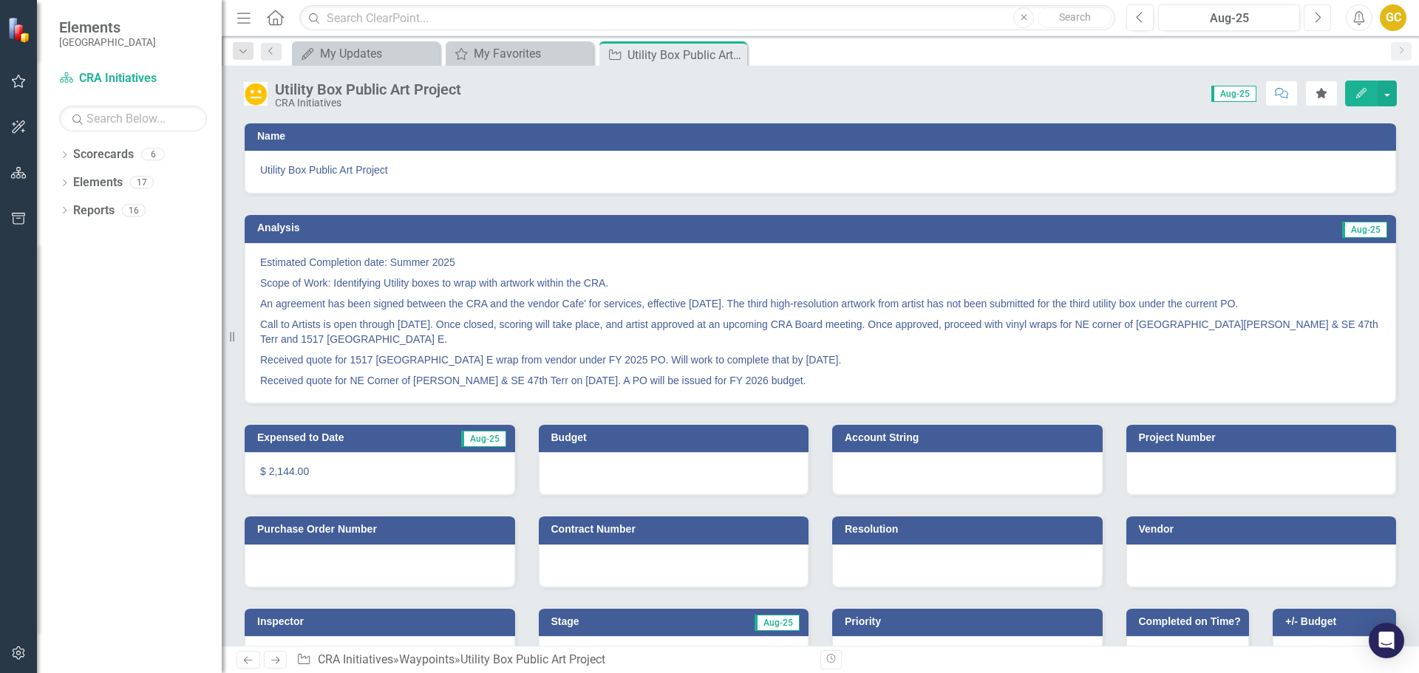
click at [1316, 18] on icon "Next" at bounding box center [1318, 17] width 8 height 13
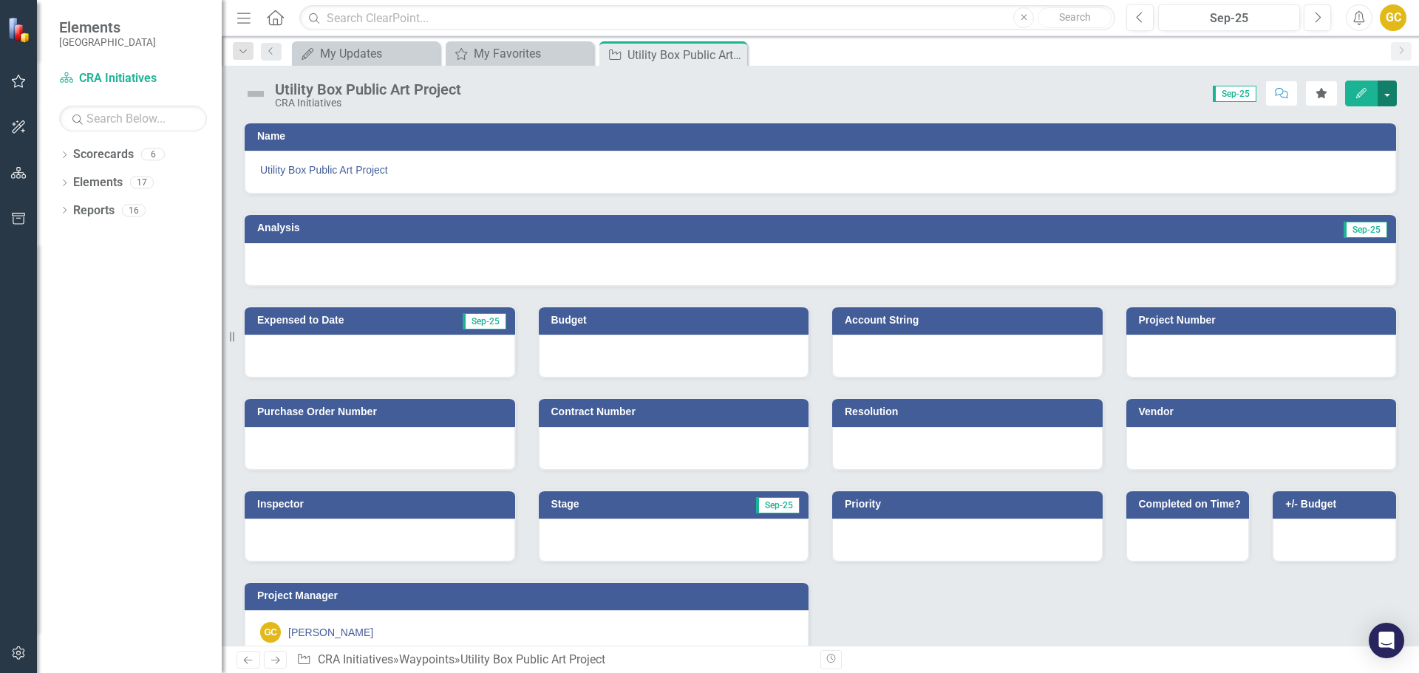
click at [1386, 91] on button "button" at bounding box center [1387, 94] width 19 height 26
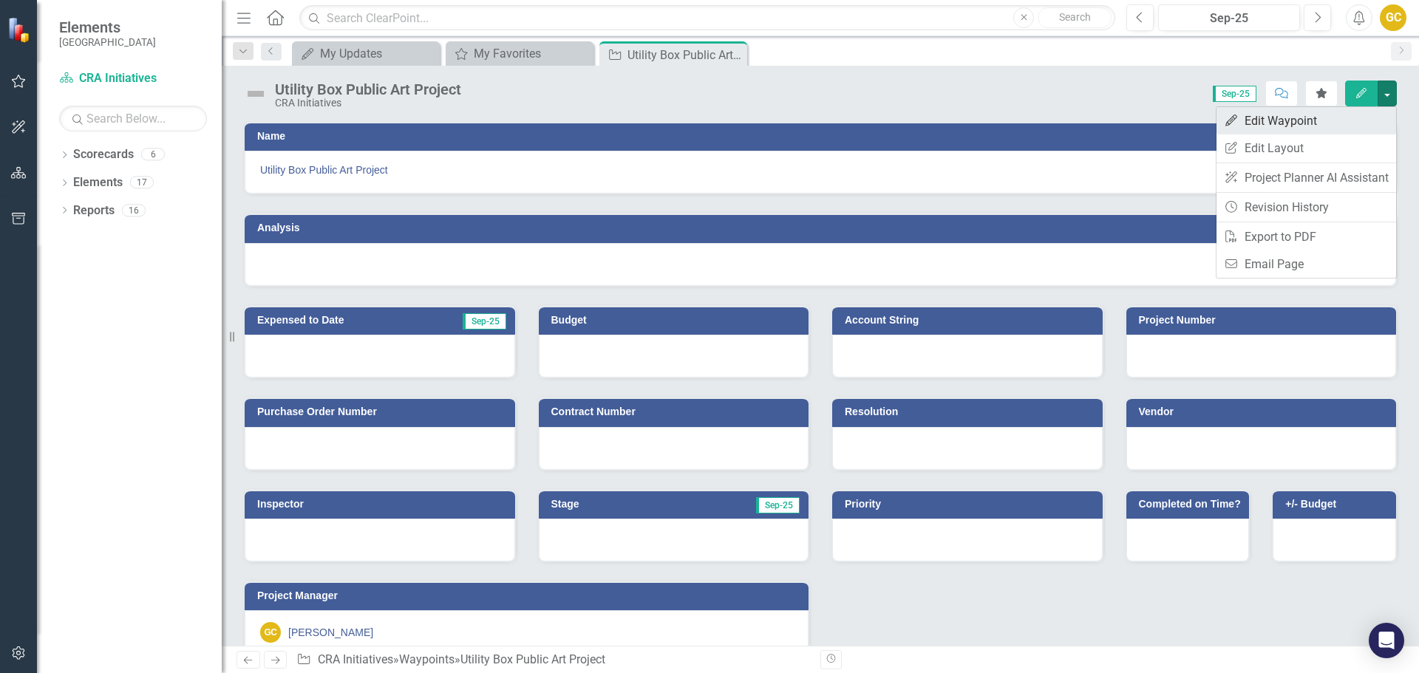
click at [1302, 118] on link "Edit Edit Waypoint" at bounding box center [1307, 120] width 180 height 27
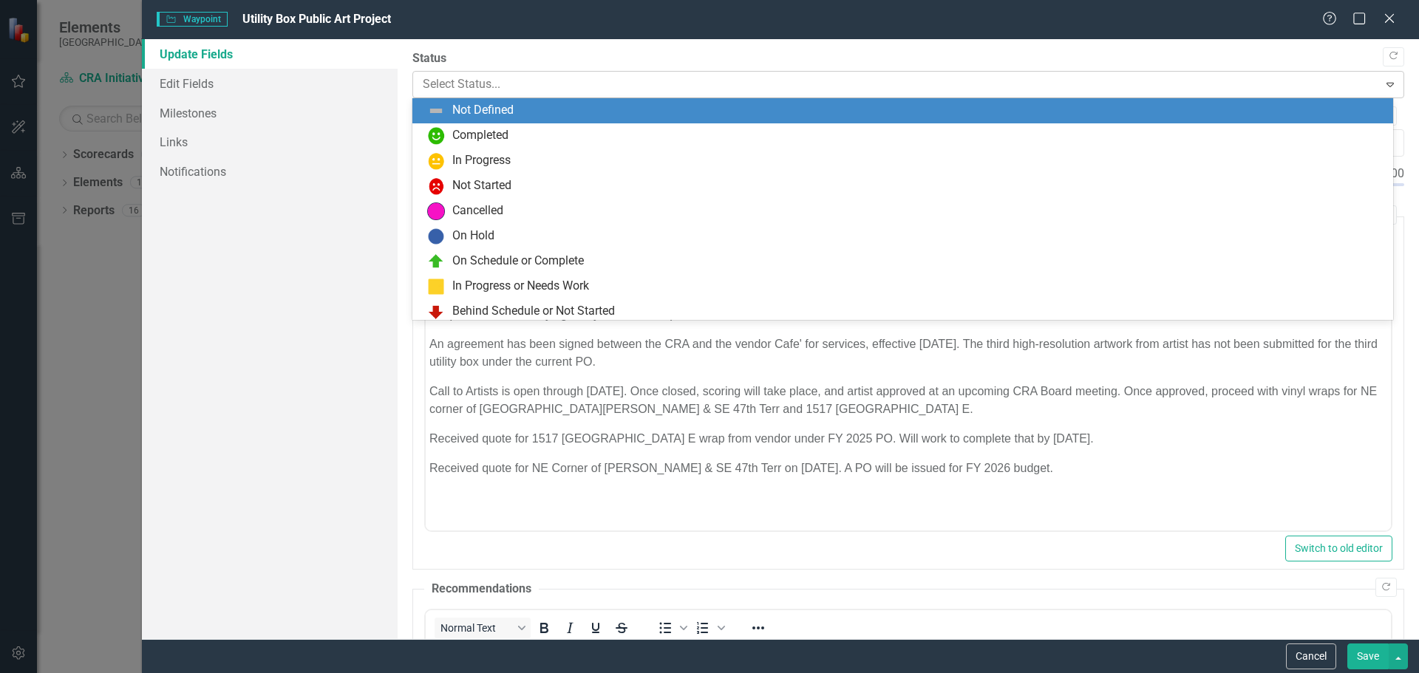
click at [1383, 78] on icon "Expand" at bounding box center [1390, 84] width 15 height 12
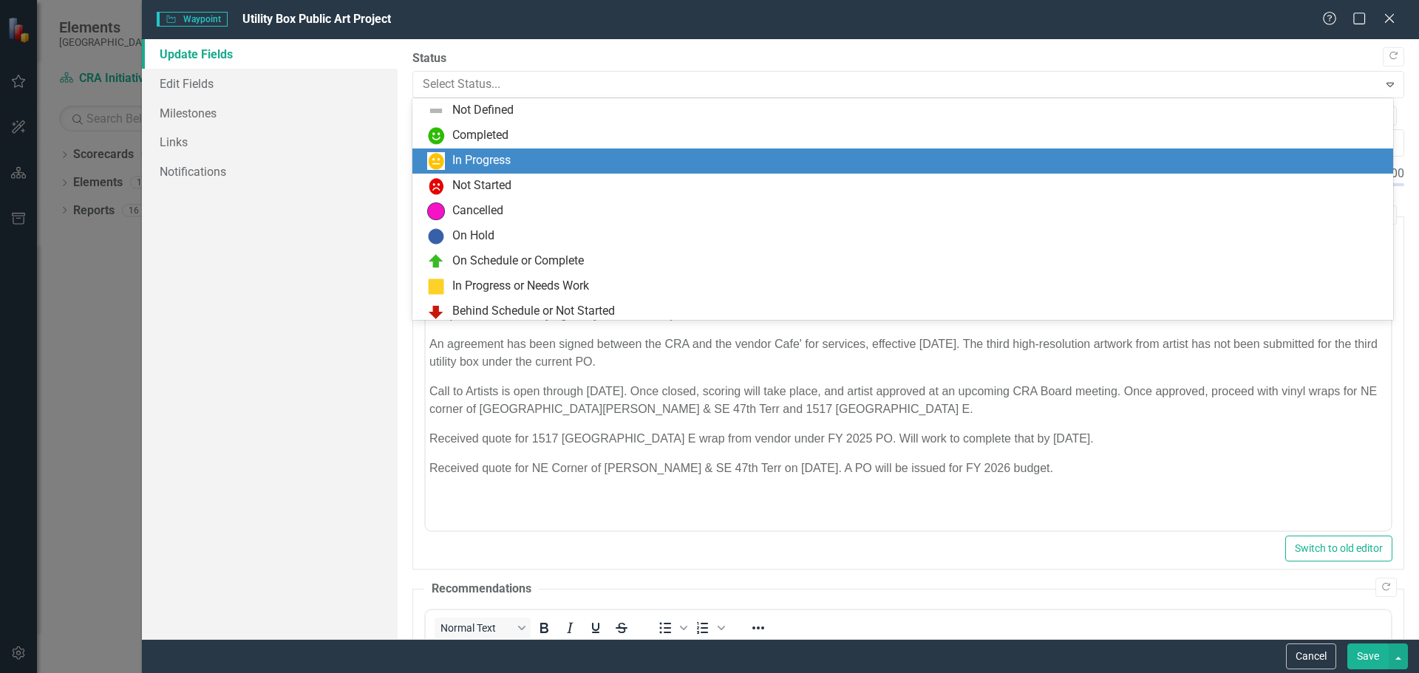
click at [522, 158] on div "In Progress" at bounding box center [905, 161] width 957 height 18
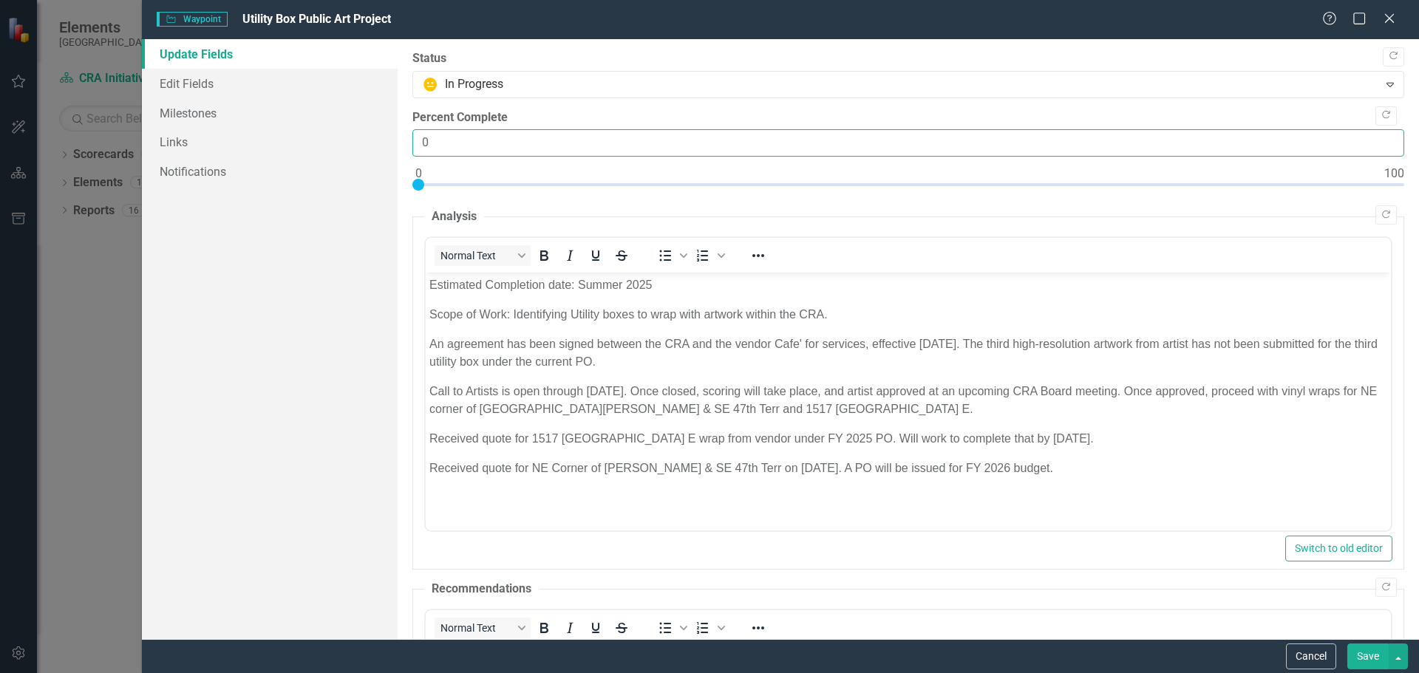
drag, startPoint x: 440, startPoint y: 142, endPoint x: 408, endPoint y: 137, distance: 32.2
click at [415, 143] on input "0" at bounding box center [908, 142] width 992 height 27
type input "15"
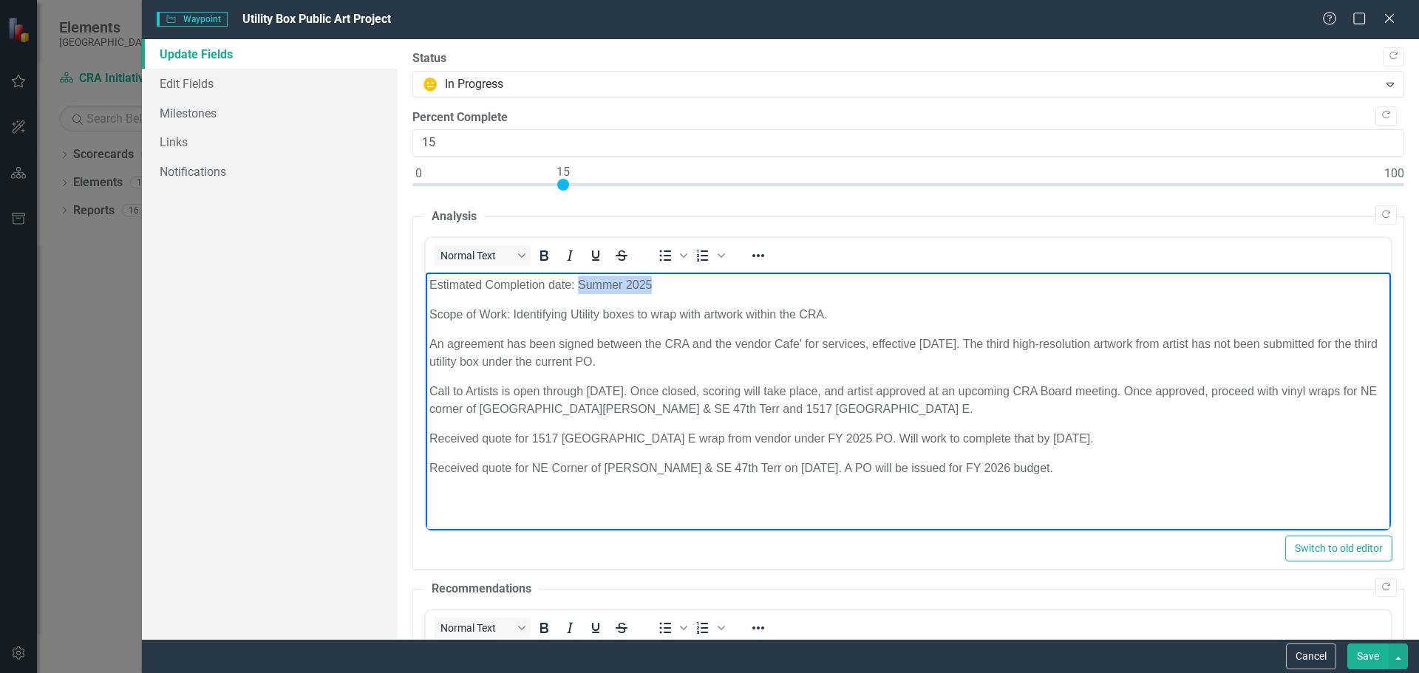
drag, startPoint x: 579, startPoint y: 287, endPoint x: 649, endPoint y: 274, distance: 71.5
click at [649, 274] on body "Estimated Completion date: Summer 2025 Scope of Work: Identifying Utility boxes…" at bounding box center [907, 384] width 965 height 222
click at [646, 390] on p "Call to Artists is open through August 10. Once closed, scoring will take place…" at bounding box center [908, 400] width 958 height 35
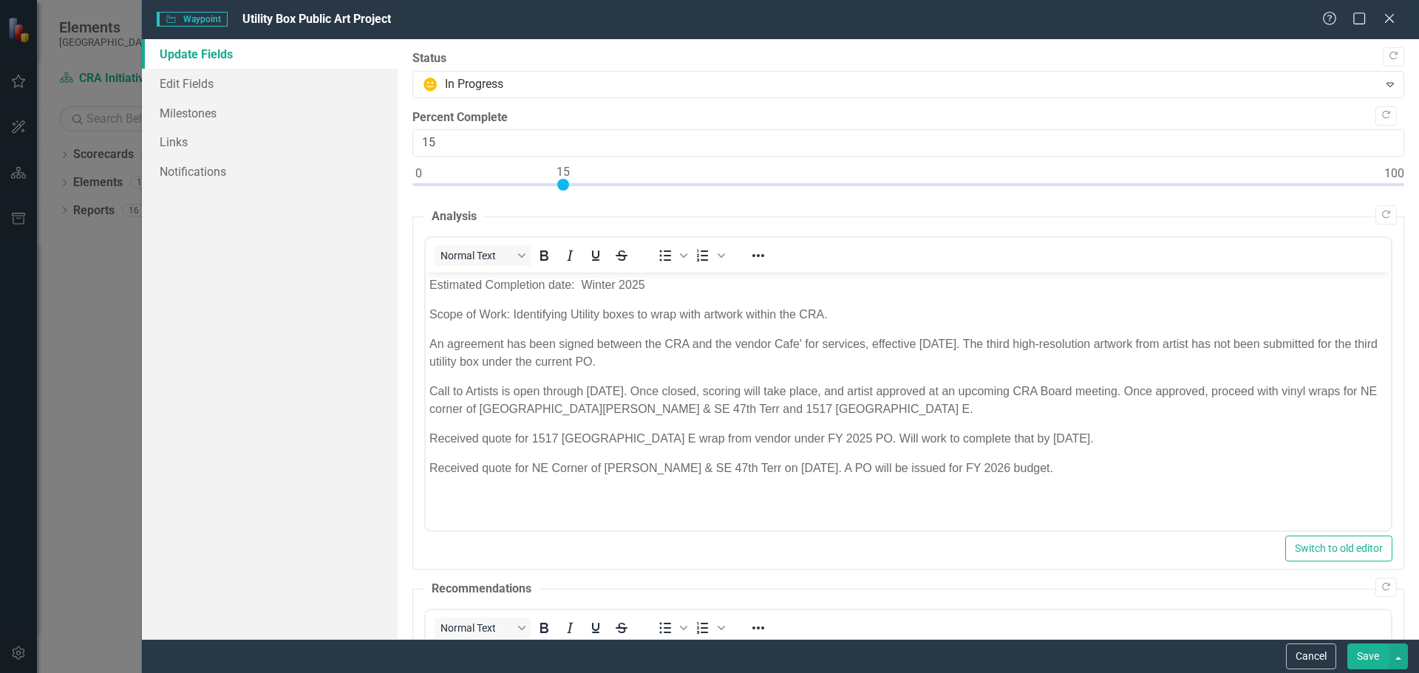
drag, startPoint x: 419, startPoint y: 441, endPoint x: 425, endPoint y: 450, distance: 10.7
click at [418, 444] on fieldset "Analysis Normal Text To open the popup, press Shift+Enter To open the popup, pr…" at bounding box center [908, 388] width 992 height 361
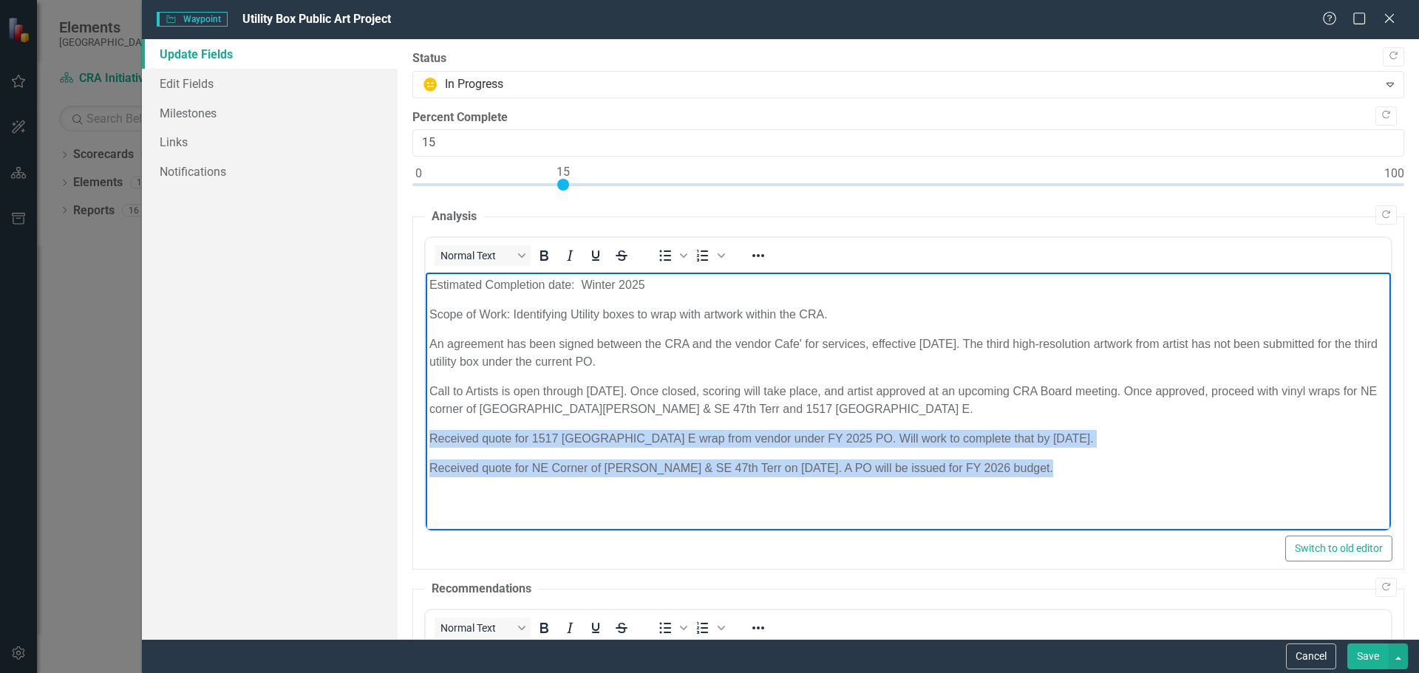
drag, startPoint x: 425, startPoint y: 439, endPoint x: 1084, endPoint y: 494, distance: 660.9
click at [1084, 495] on html "Estimated Completion date: Winter 2025 Scope of Work: Identifying Utility boxes…" at bounding box center [907, 384] width 965 height 222
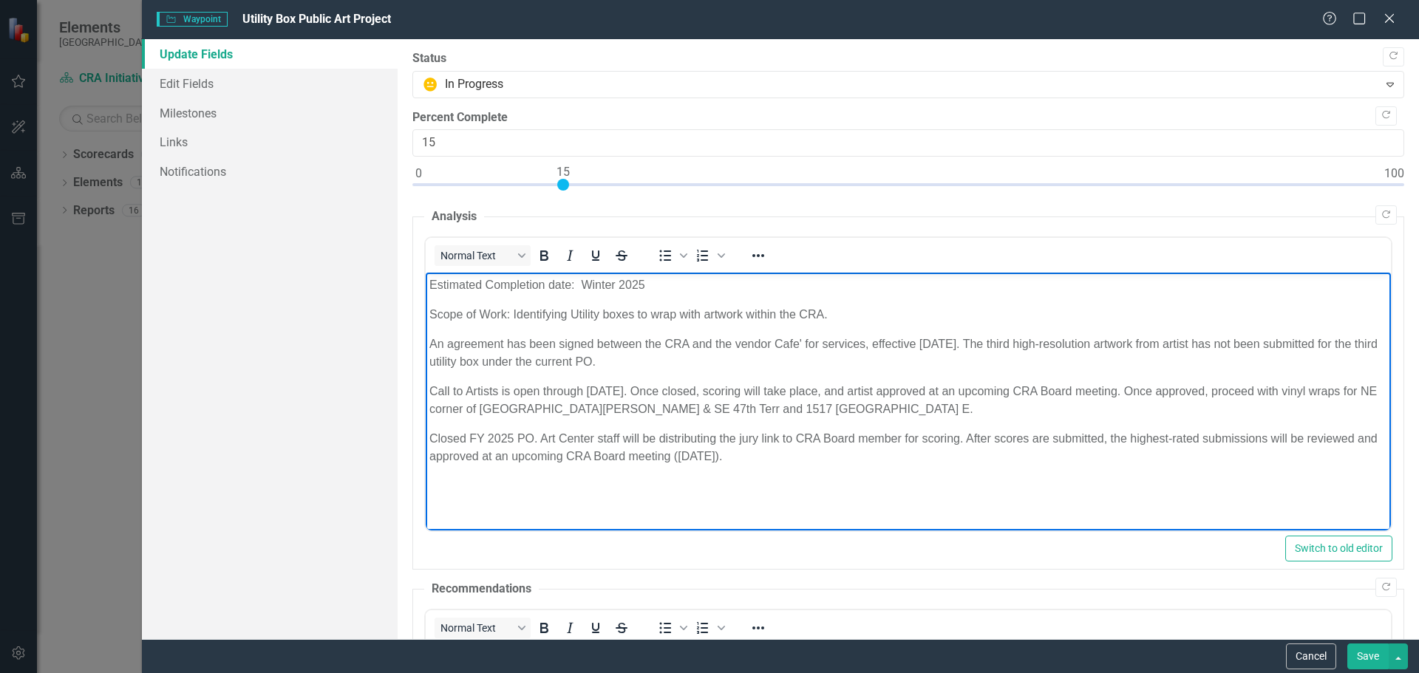
click at [832, 404] on p "Call to Artists is open through August 10. Once closed, scoring will take place…" at bounding box center [908, 400] width 958 height 35
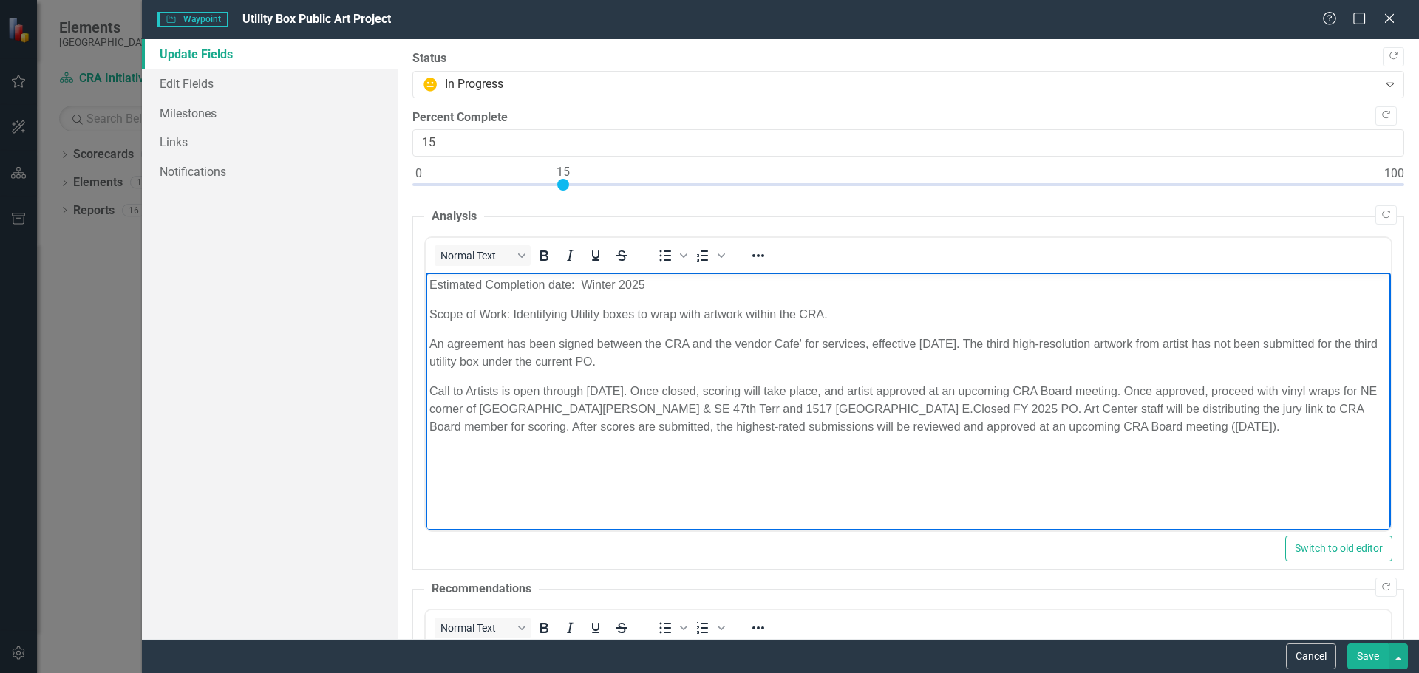
click at [926, 413] on p "Call to Artists is open through August 10. Once closed, scoring will take place…" at bounding box center [908, 409] width 958 height 53
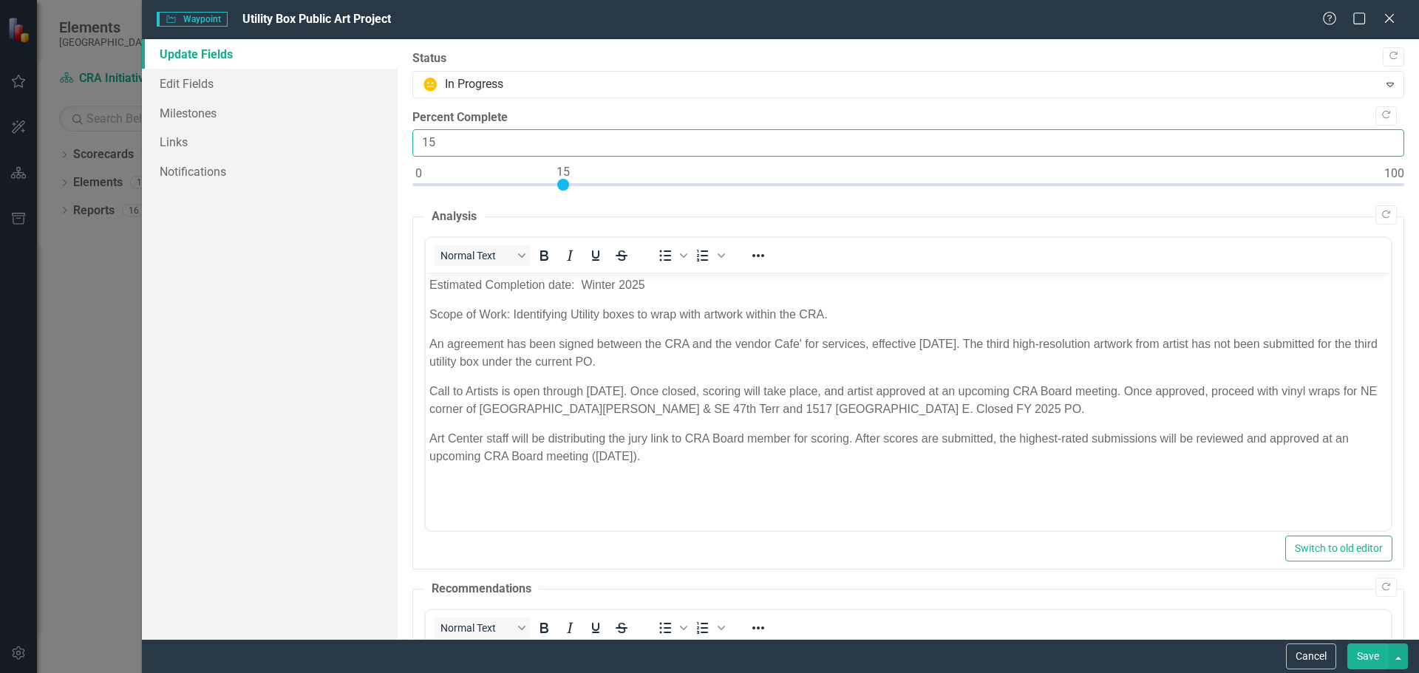
drag, startPoint x: 437, startPoint y: 142, endPoint x: 405, endPoint y: 149, distance: 32.5
click at [405, 148] on div ""Update" fields in ClearPoint are the fields that change from reporting period …" at bounding box center [909, 339] width 1022 height 600
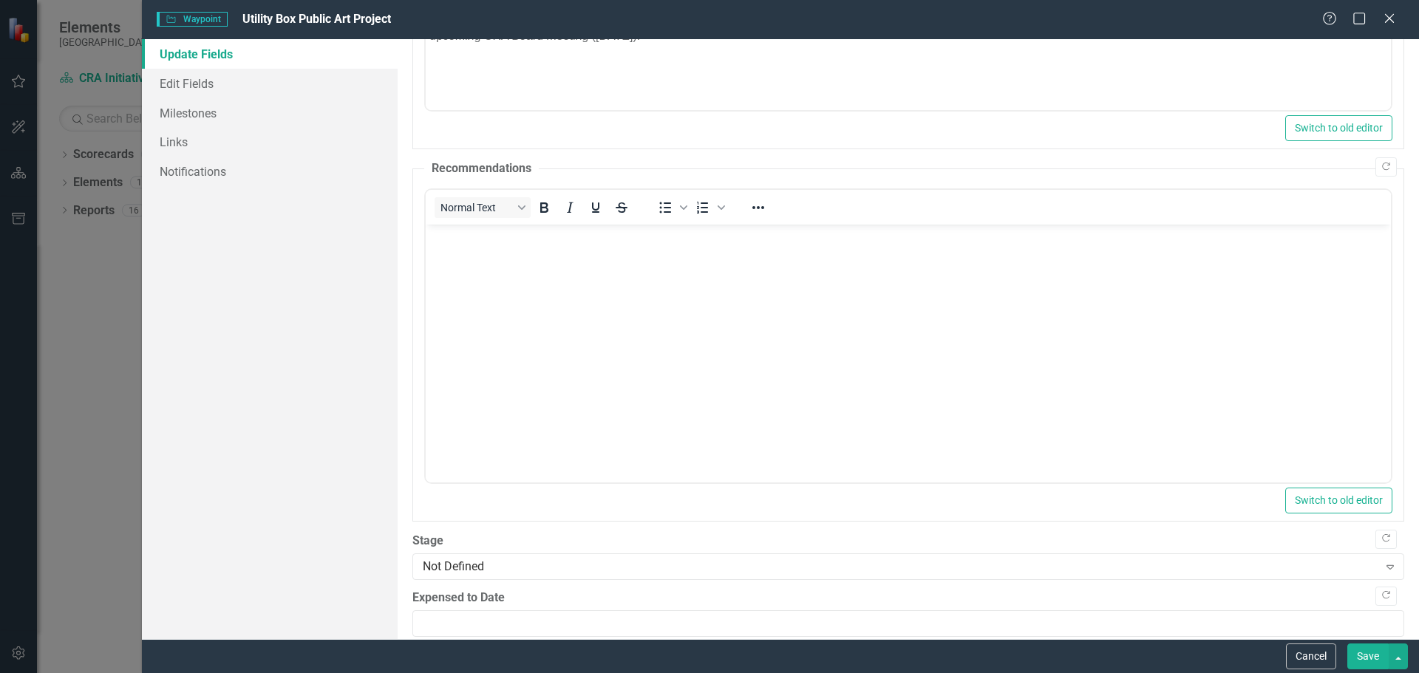
scroll to position [441, 0]
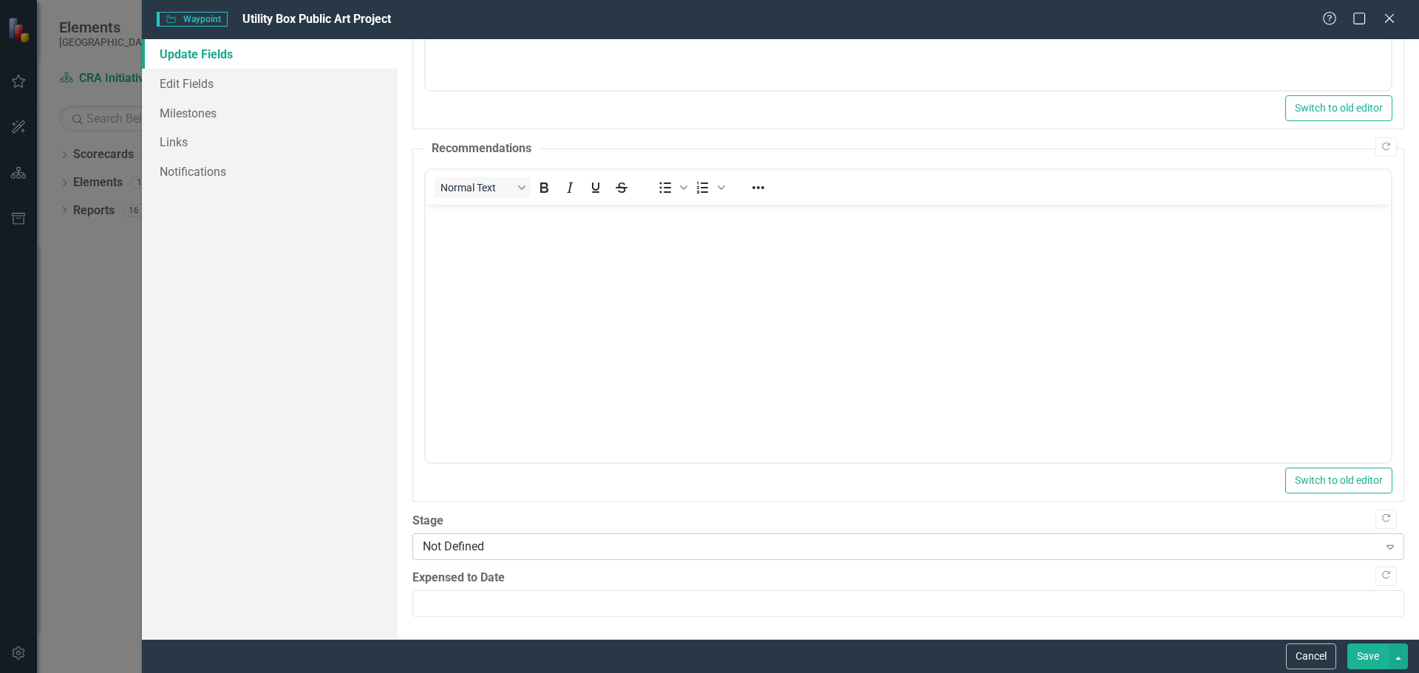
click at [1383, 545] on icon "Expand" at bounding box center [1390, 547] width 15 height 12
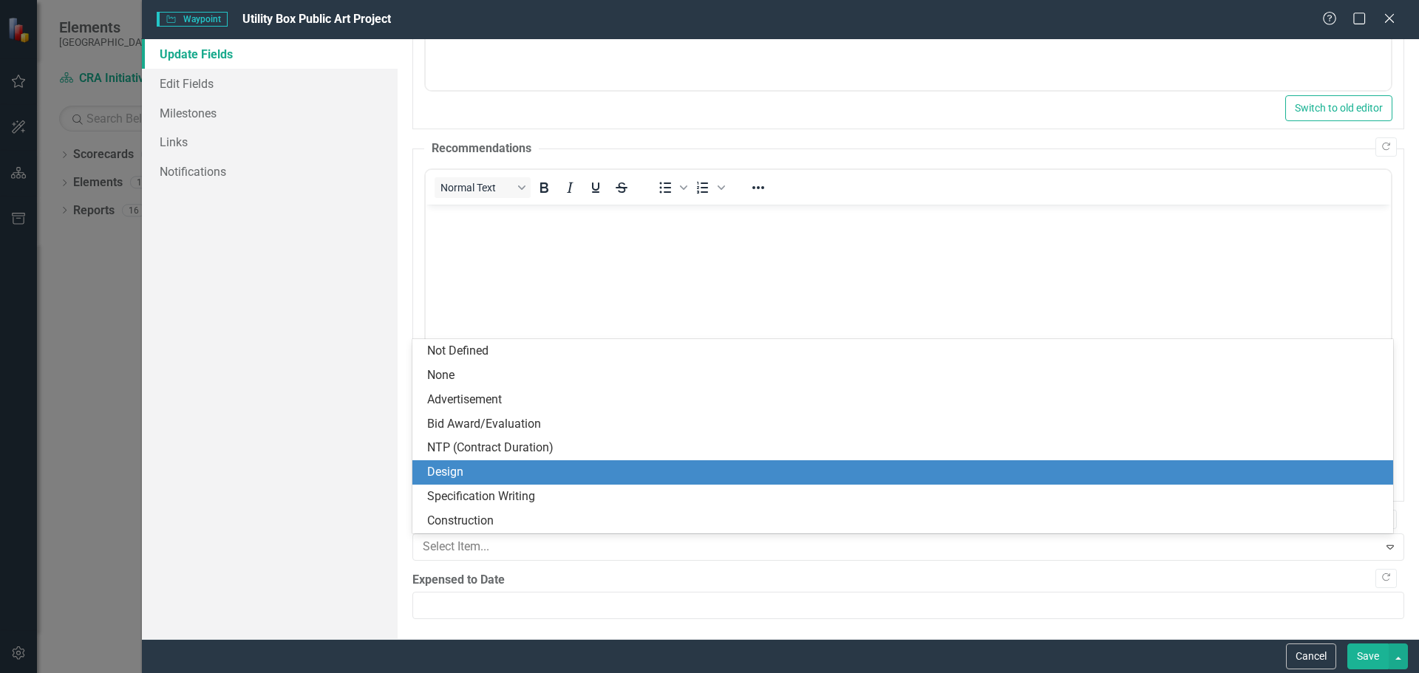
click at [466, 470] on div "Design" at bounding box center [905, 472] width 957 height 17
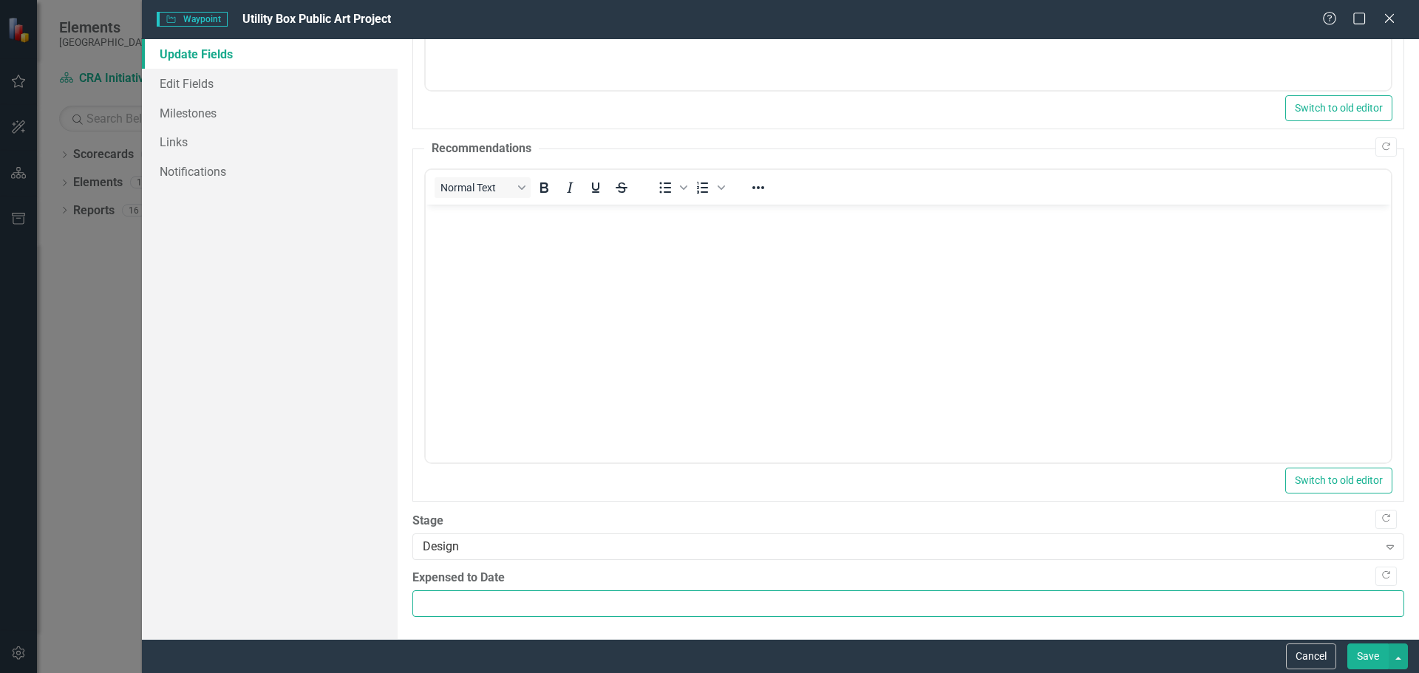
click at [472, 600] on input "Expensed to Date" at bounding box center [908, 604] width 992 height 27
drag, startPoint x: 458, startPoint y: 606, endPoint x: 398, endPoint y: 602, distance: 60.0
click at [395, 601] on div "Update Fields Edit Fields Milestones Links Notifications "Update" fields in Cle…" at bounding box center [780, 339] width 1277 height 600
type input "700"
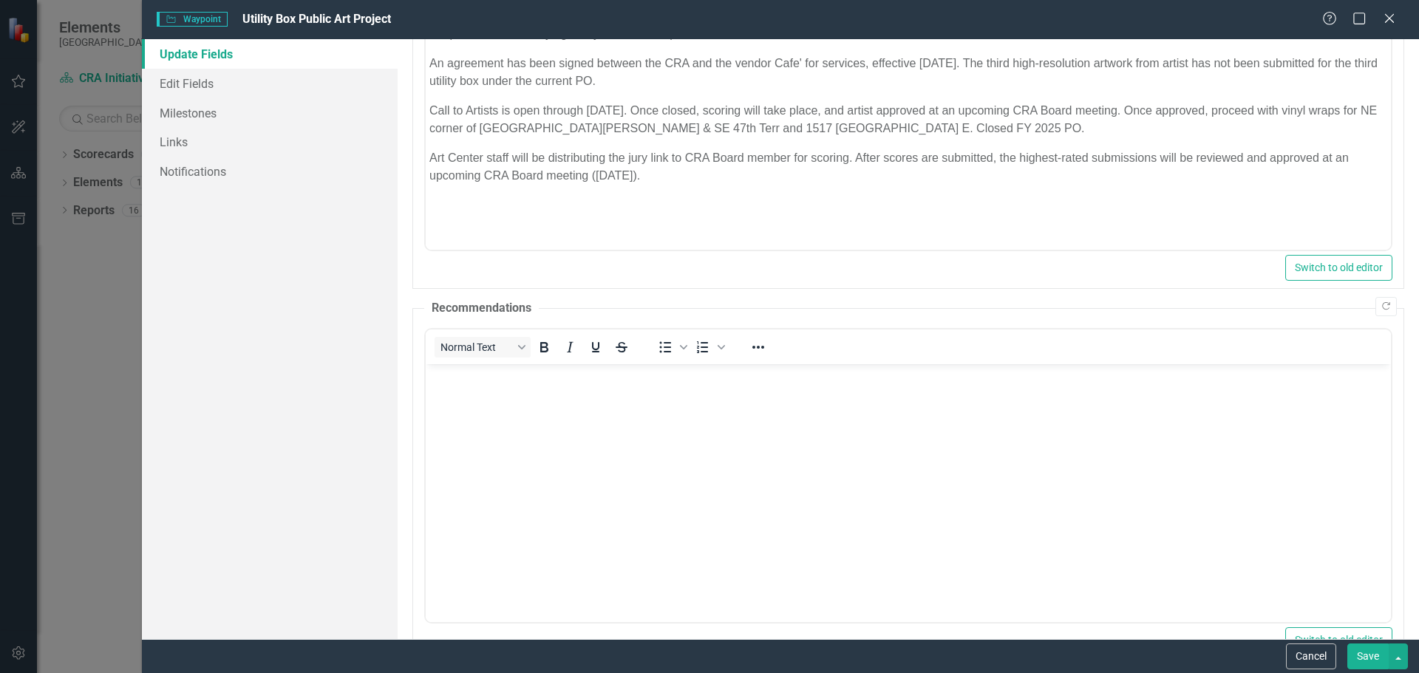
scroll to position [173, 0]
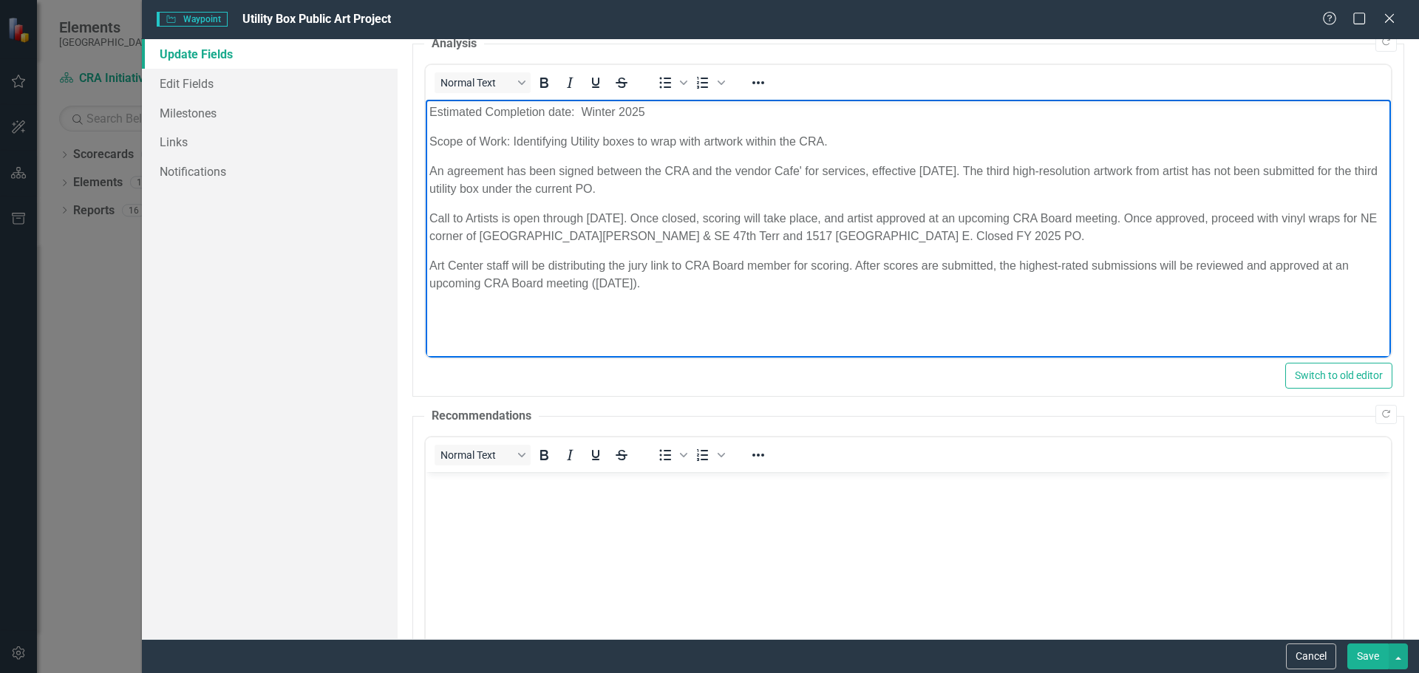
drag, startPoint x: 1014, startPoint y: 171, endPoint x: 1019, endPoint y: 182, distance: 11.9
click at [1016, 182] on p "An agreement has been signed between the CRA and the vendor Cafe' for services,…" at bounding box center [908, 180] width 958 height 35
click at [590, 257] on p "Art Center staff will be distributing the jury link to CRA Board member for sco…" at bounding box center [908, 274] width 958 height 35
click at [831, 216] on p "Call to Artists is open through August 10. Once closed, scoring will take place…" at bounding box center [908, 227] width 958 height 35
click at [661, 188] on p "An agreement has been signed between the CRA and the vendor Cafe' for services,…" at bounding box center [908, 180] width 958 height 35
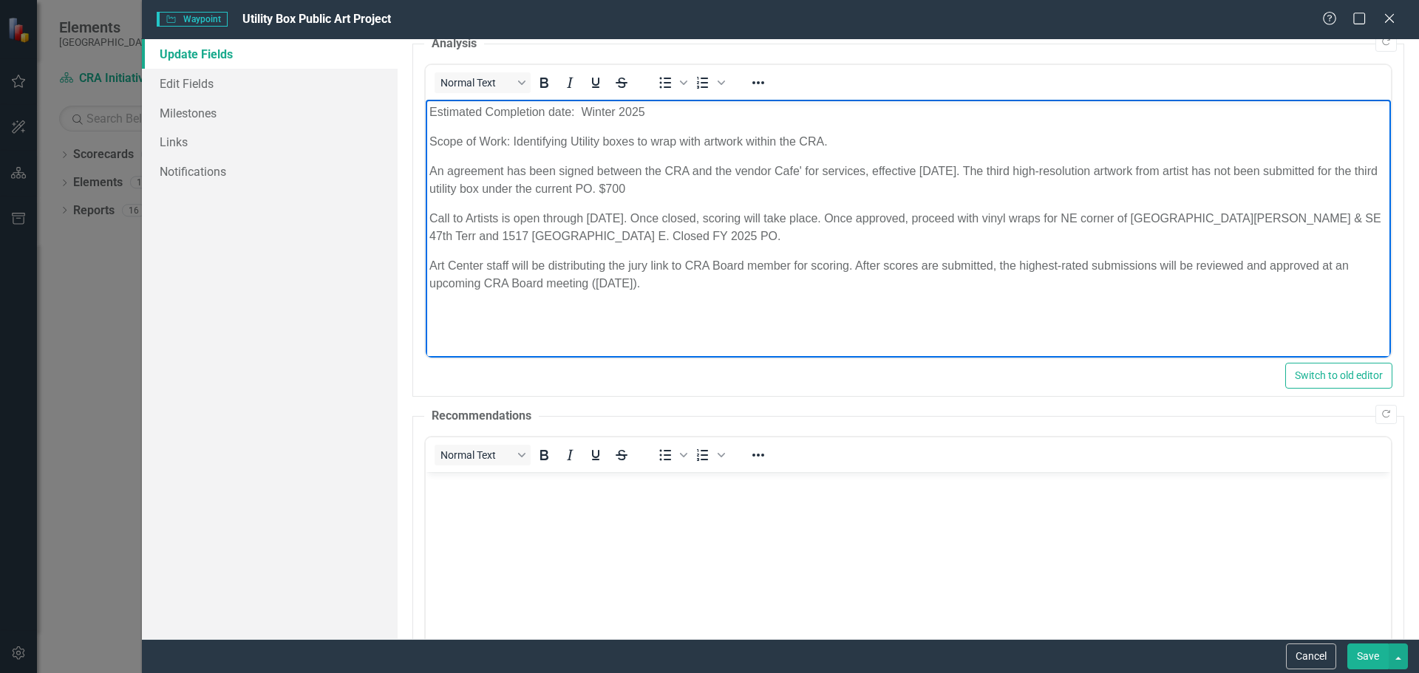
click at [662, 186] on p "An agreement has been signed between the CRA and the vendor Cafe' for services,…" at bounding box center [908, 180] width 958 height 35
click at [696, 191] on p "An agreement has been signed between the CRA and the vendor Cafe' for services,…" at bounding box center [908, 180] width 958 height 35
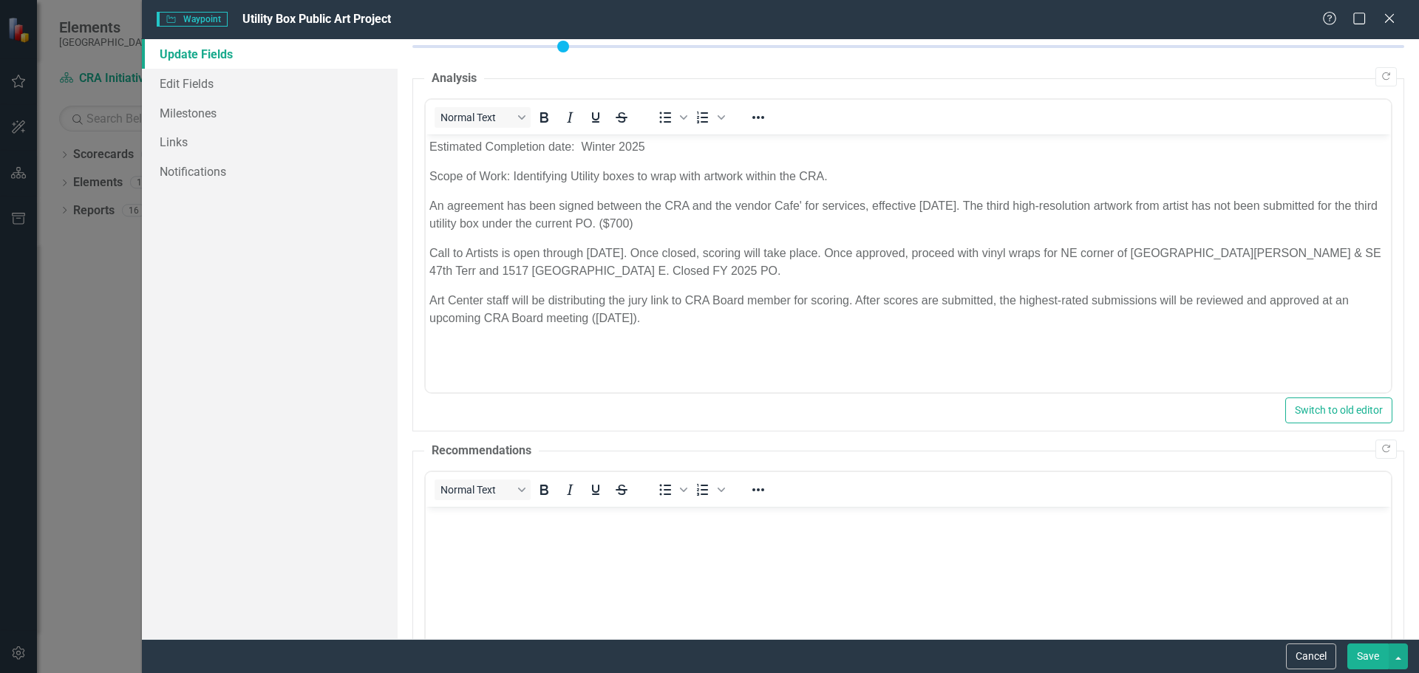
scroll to position [0, 0]
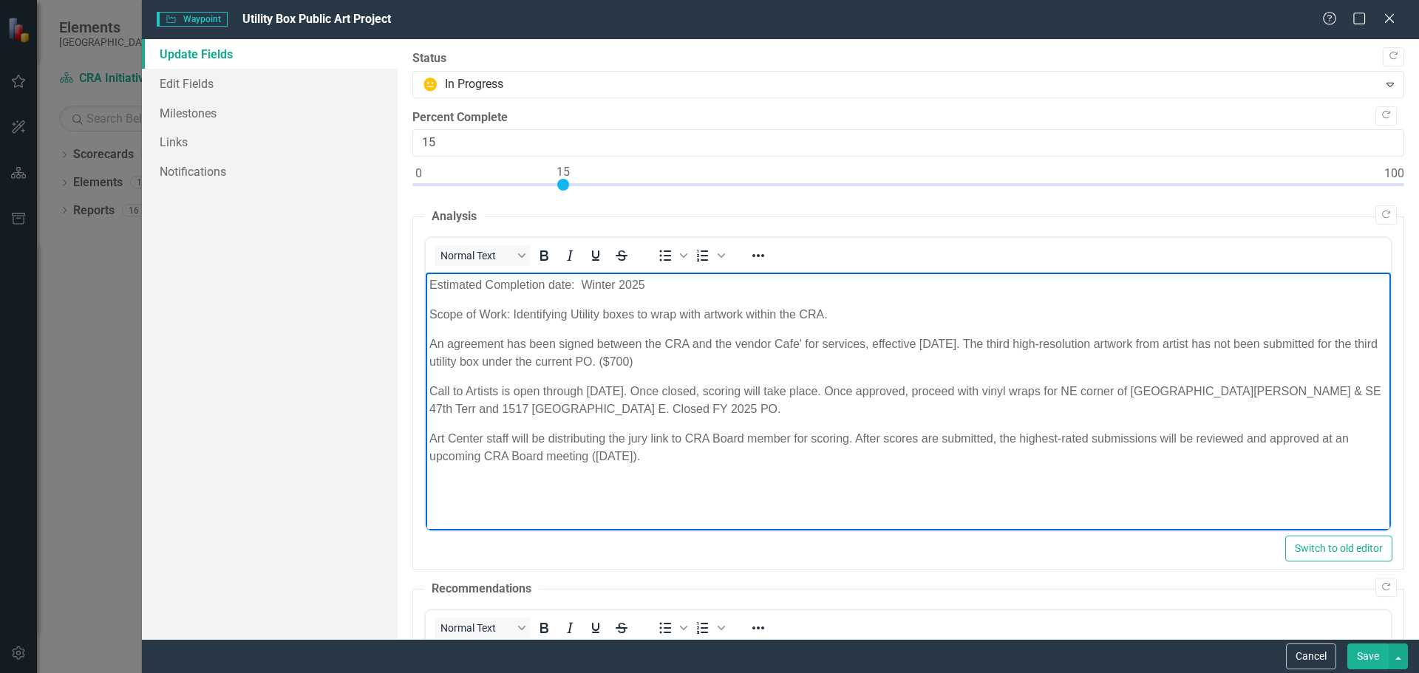
drag, startPoint x: 1013, startPoint y: 340, endPoint x: 656, endPoint y: 363, distance: 357.8
click at [659, 361] on p "An agreement has been signed between the CRA and the vendor Cafe' for services,…" at bounding box center [908, 353] width 958 height 35
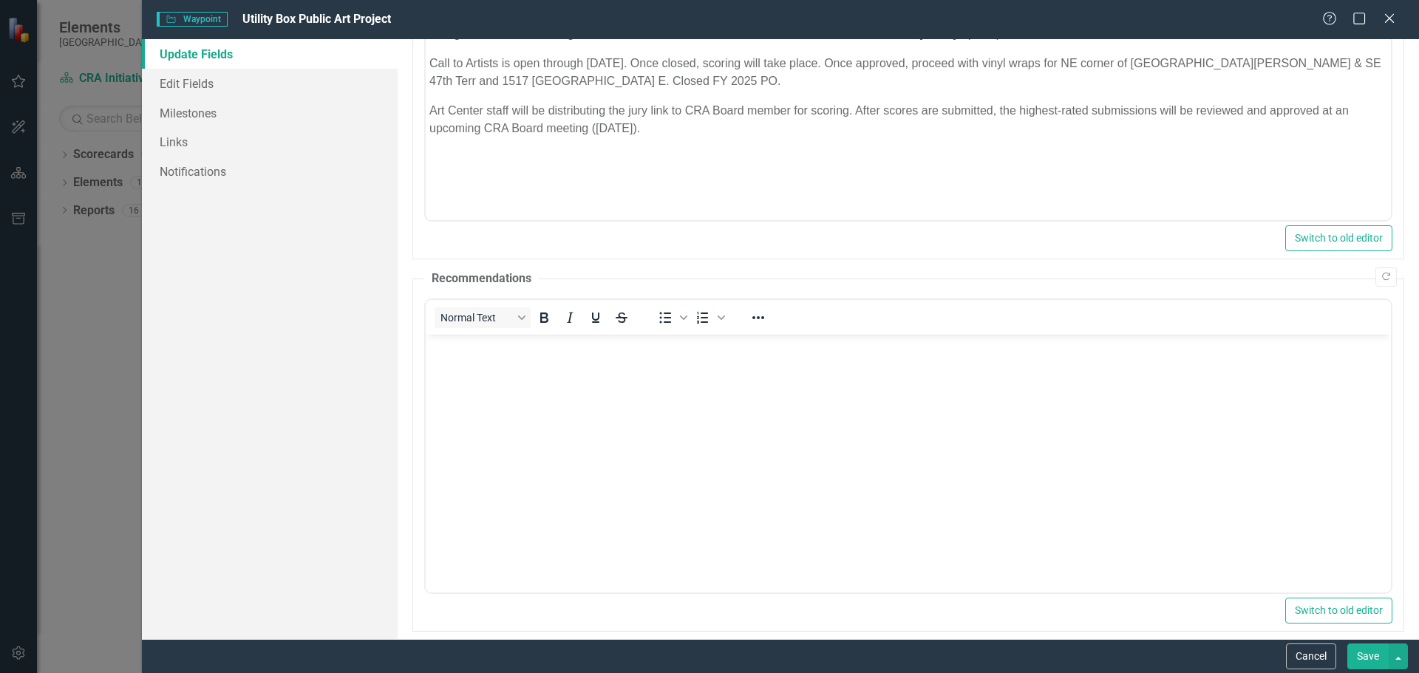
scroll to position [441, 0]
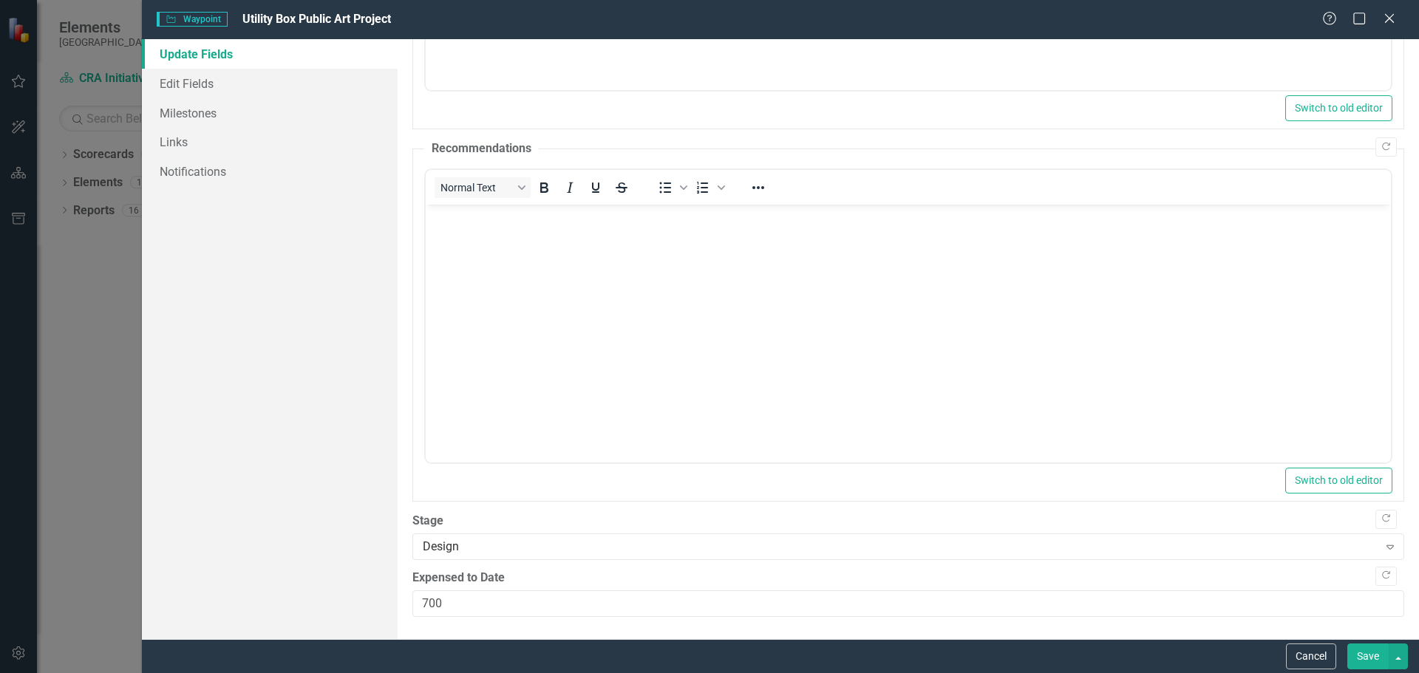
click at [1359, 655] on button "Save" at bounding box center [1368, 657] width 41 height 26
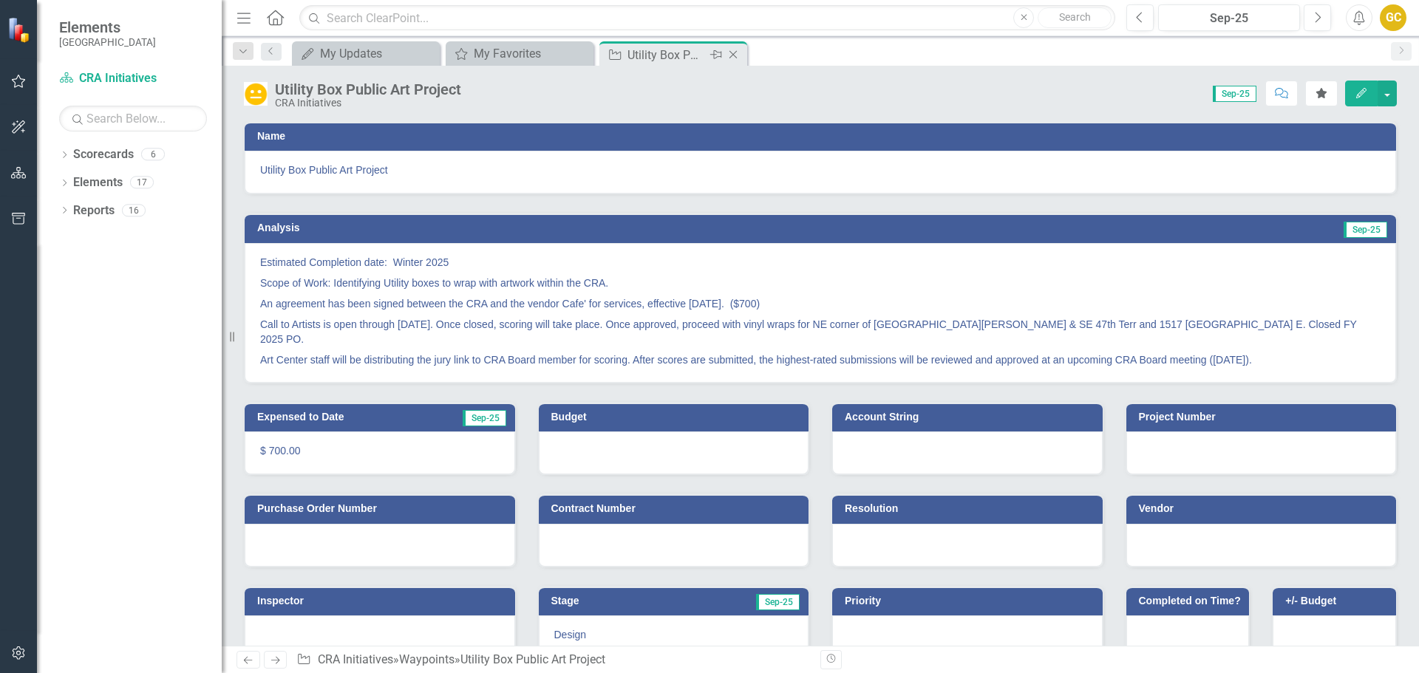
click at [733, 50] on icon "Close" at bounding box center [733, 55] width 15 height 12
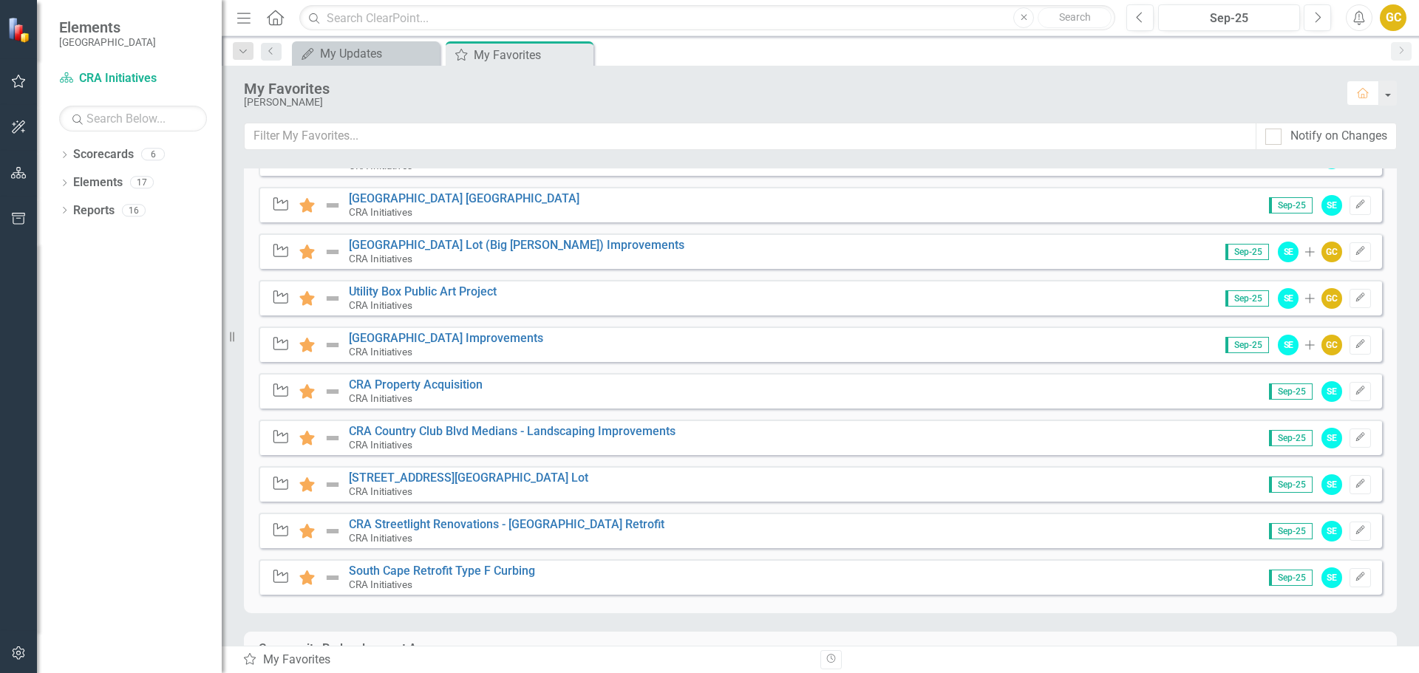
scroll to position [651, 0]
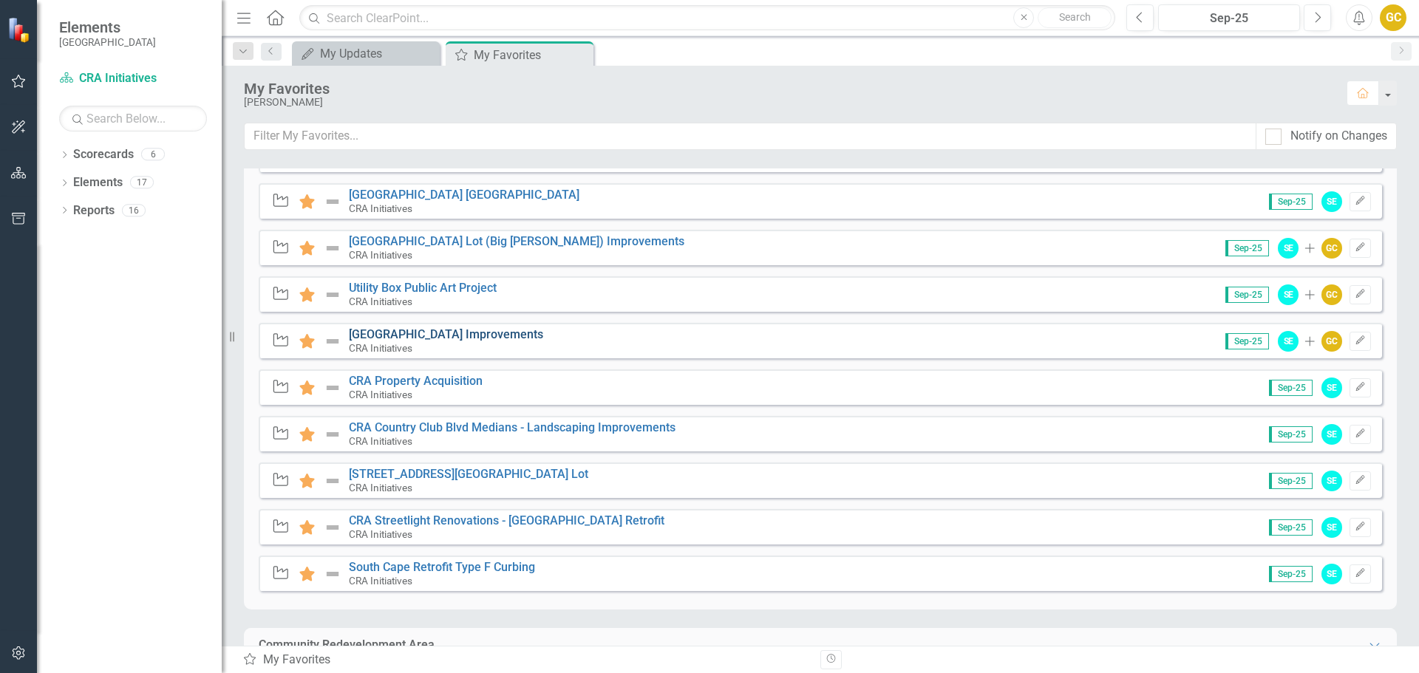
click at [412, 335] on link "[GEOGRAPHIC_DATA] Improvements" at bounding box center [446, 334] width 194 height 14
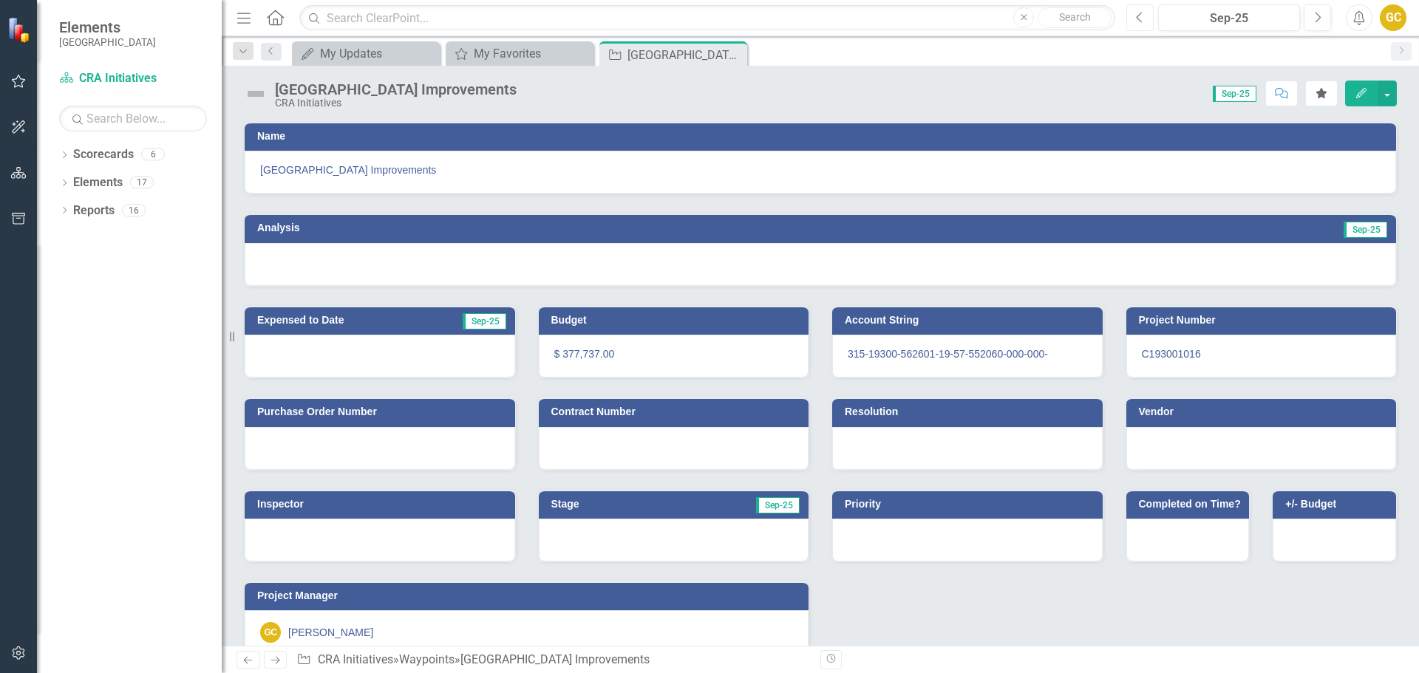
click at [1130, 16] on button "Previous" at bounding box center [1140, 17] width 27 height 27
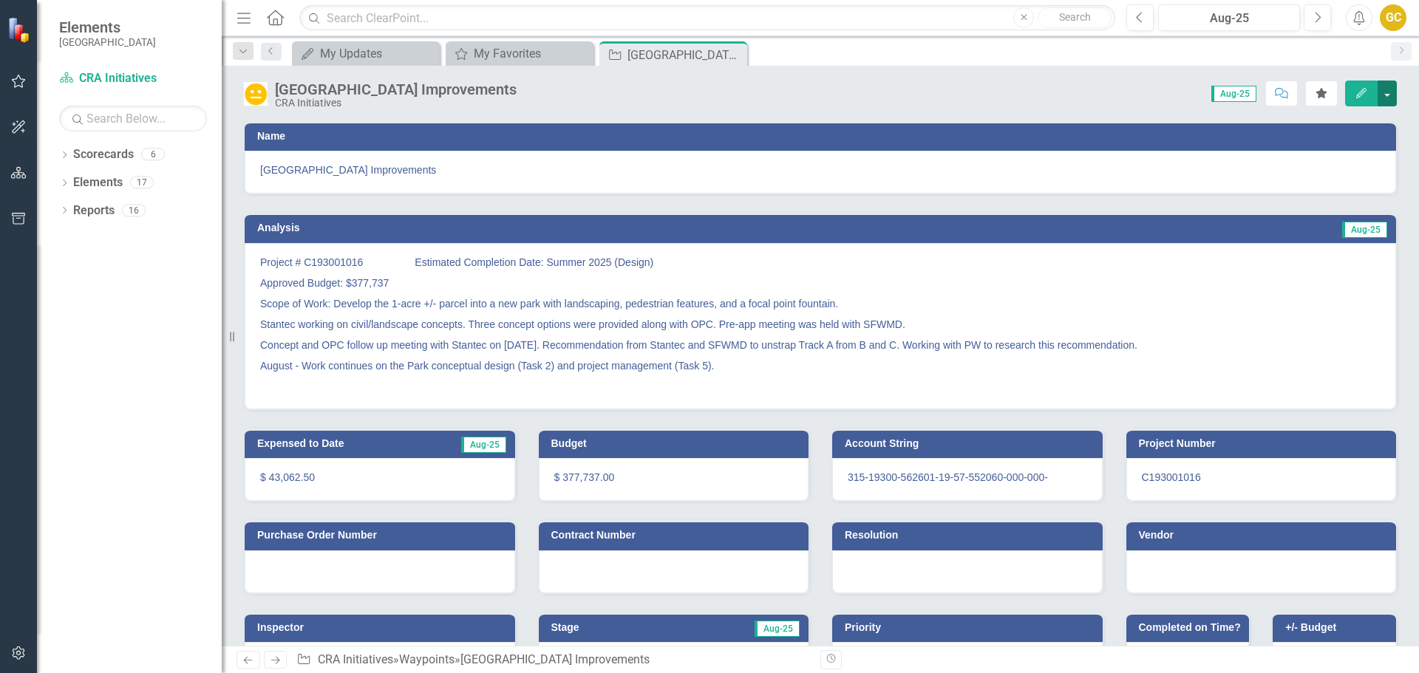
click at [1388, 91] on button "button" at bounding box center [1387, 94] width 19 height 26
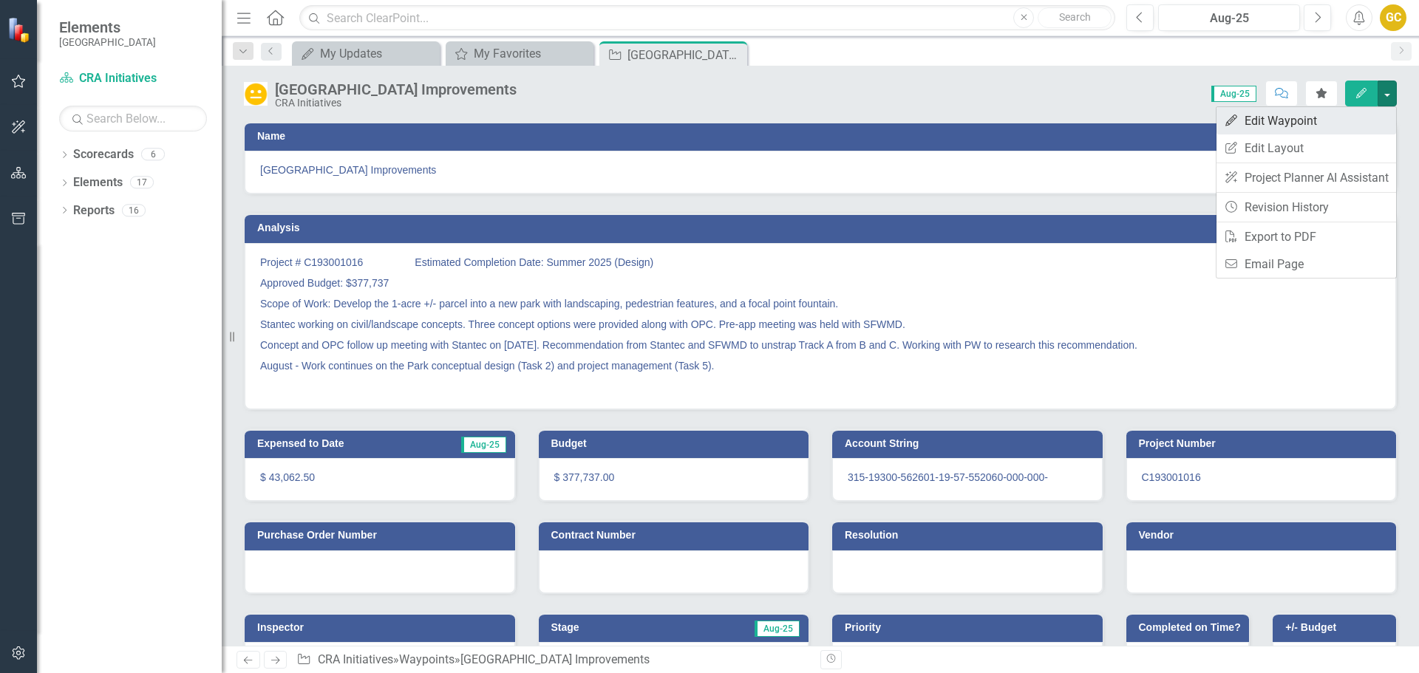
click at [1327, 120] on link "Edit Edit Waypoint" at bounding box center [1307, 120] width 180 height 27
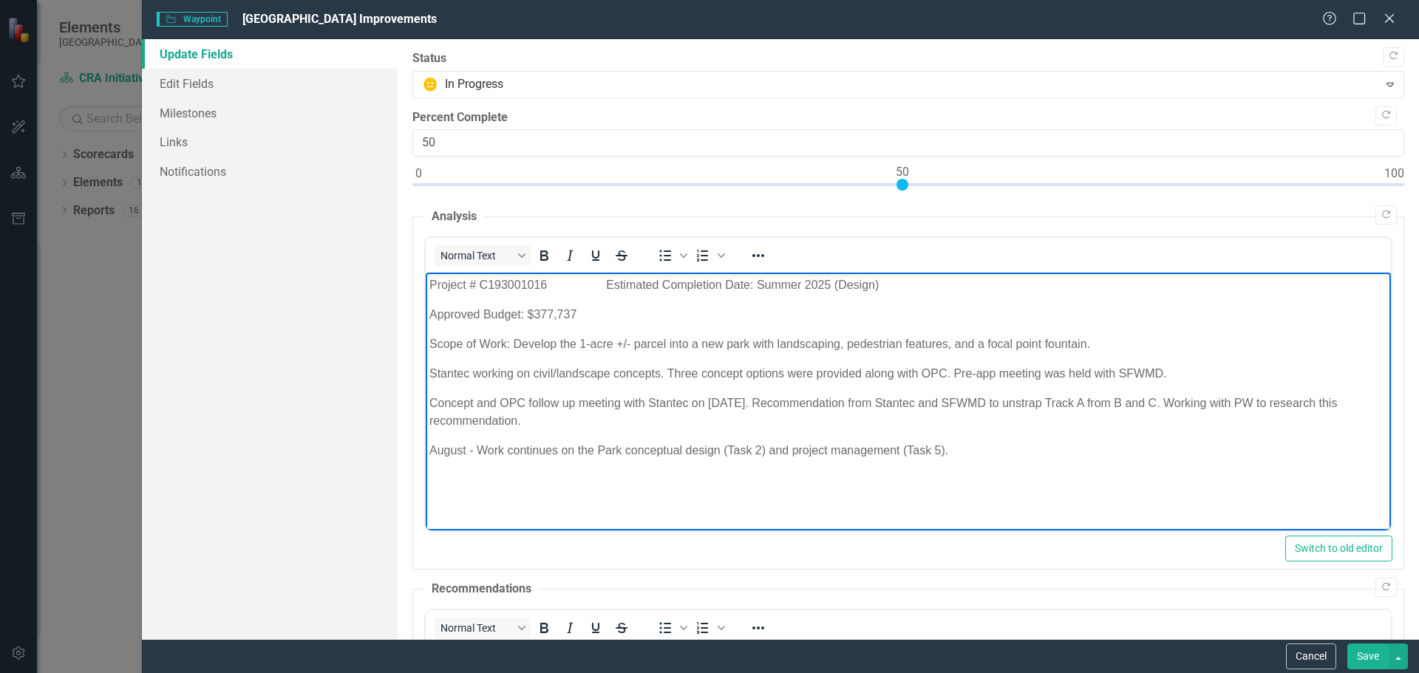
drag, startPoint x: 426, startPoint y: 282, endPoint x: 828, endPoint y: 403, distance: 420.0
click at [986, 457] on body "Project # C193001016 Estimated Completion Date: Summer 2025 (Design) Approved B…" at bounding box center [907, 389] width 965 height 232
copy body "Project # C193001016 Estimated Completion Date: Summer 2025 (Design) Approved B…"
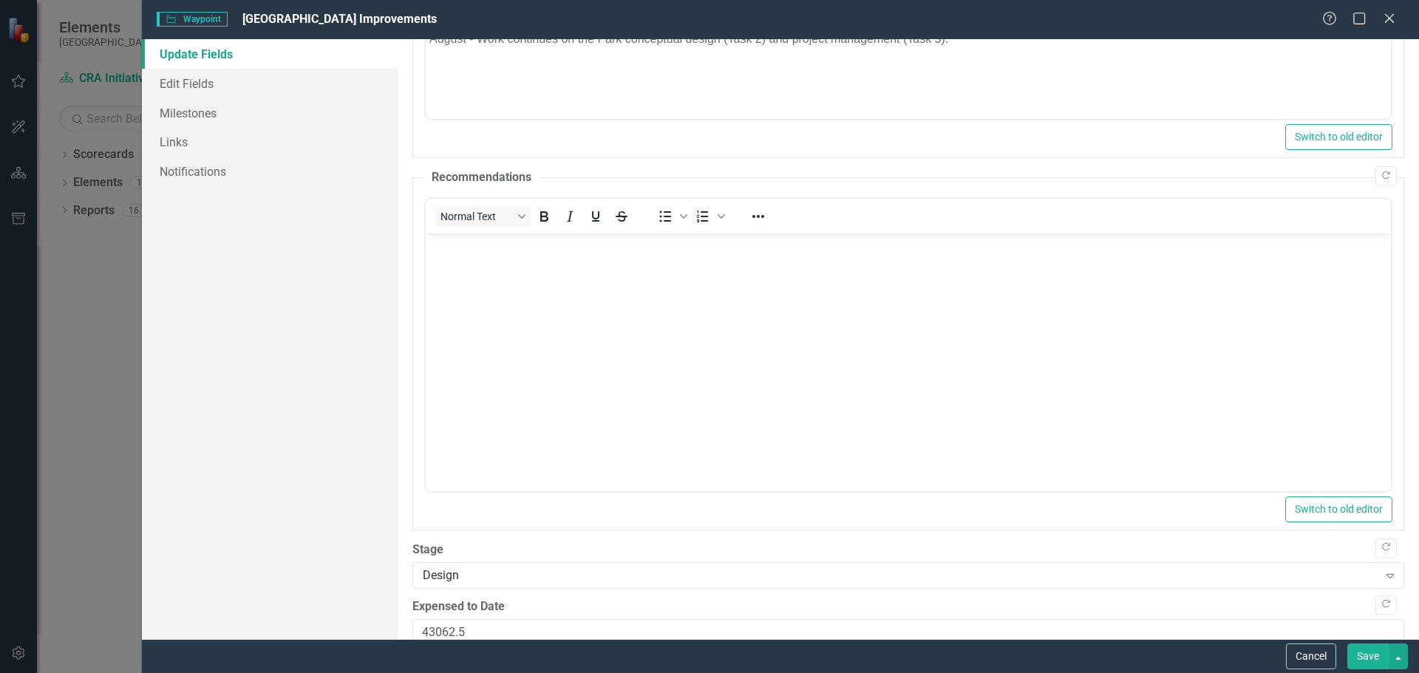
scroll to position [441, 0]
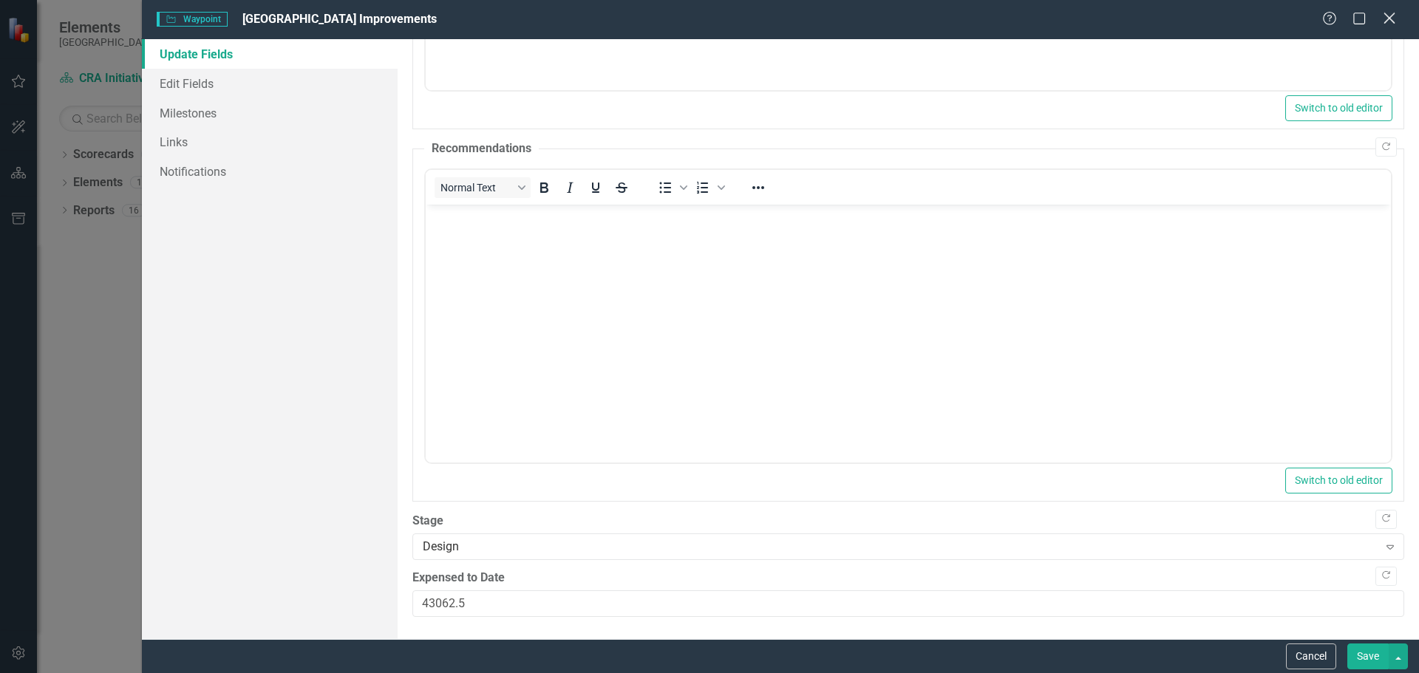
click at [1390, 21] on icon "Close" at bounding box center [1389, 18] width 18 height 14
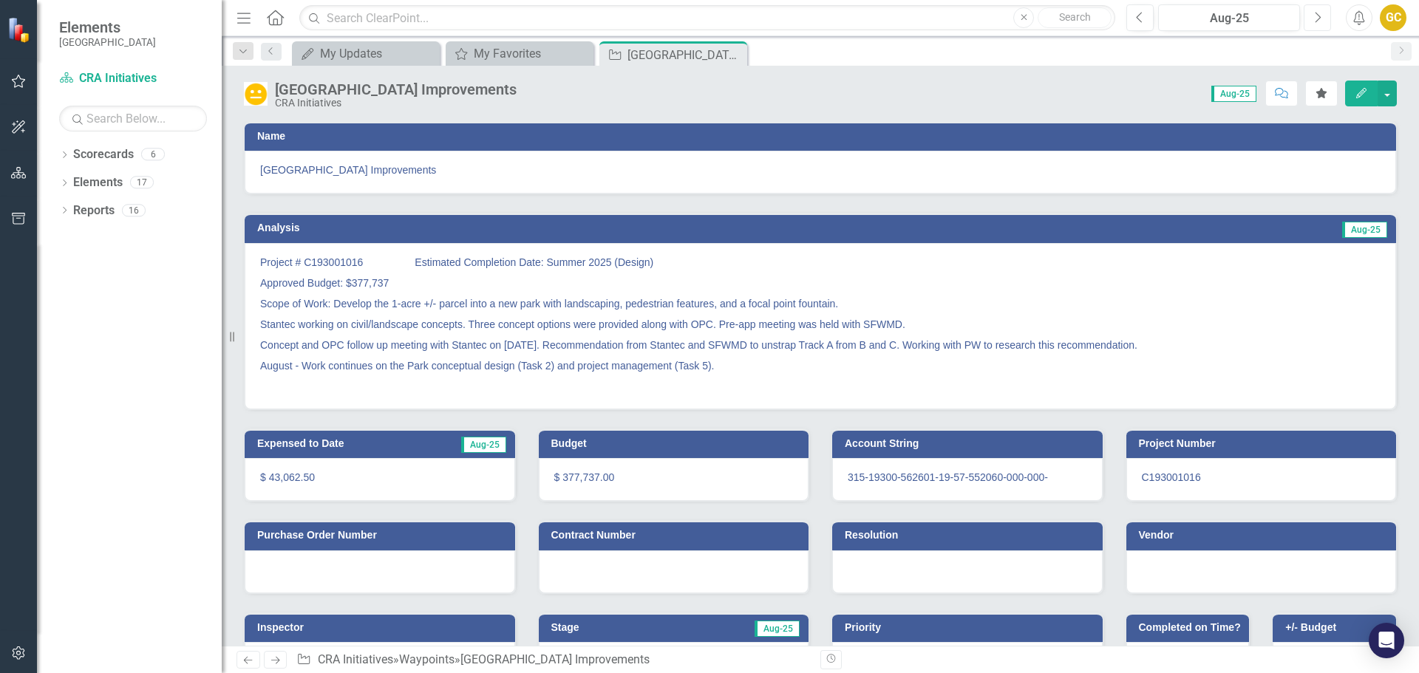
click at [1312, 21] on button "Next" at bounding box center [1317, 17] width 27 height 27
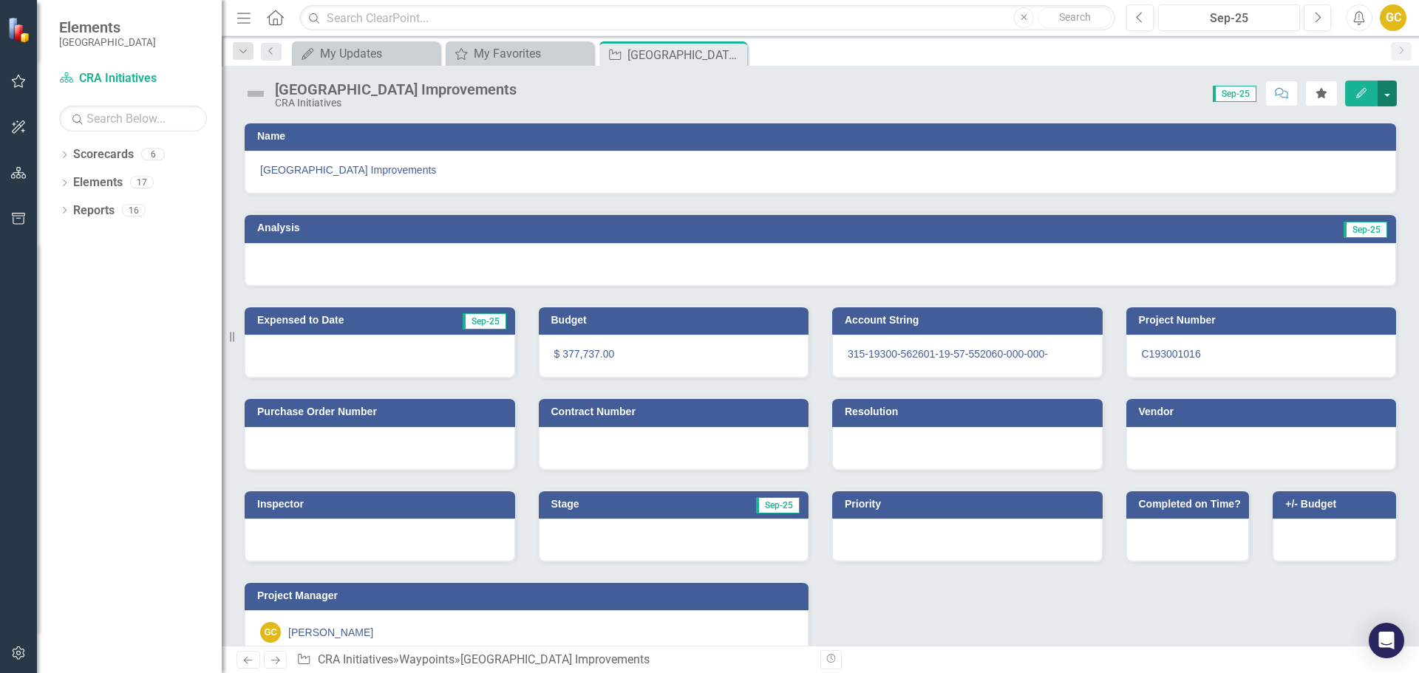
click at [1390, 92] on button "button" at bounding box center [1387, 94] width 19 height 26
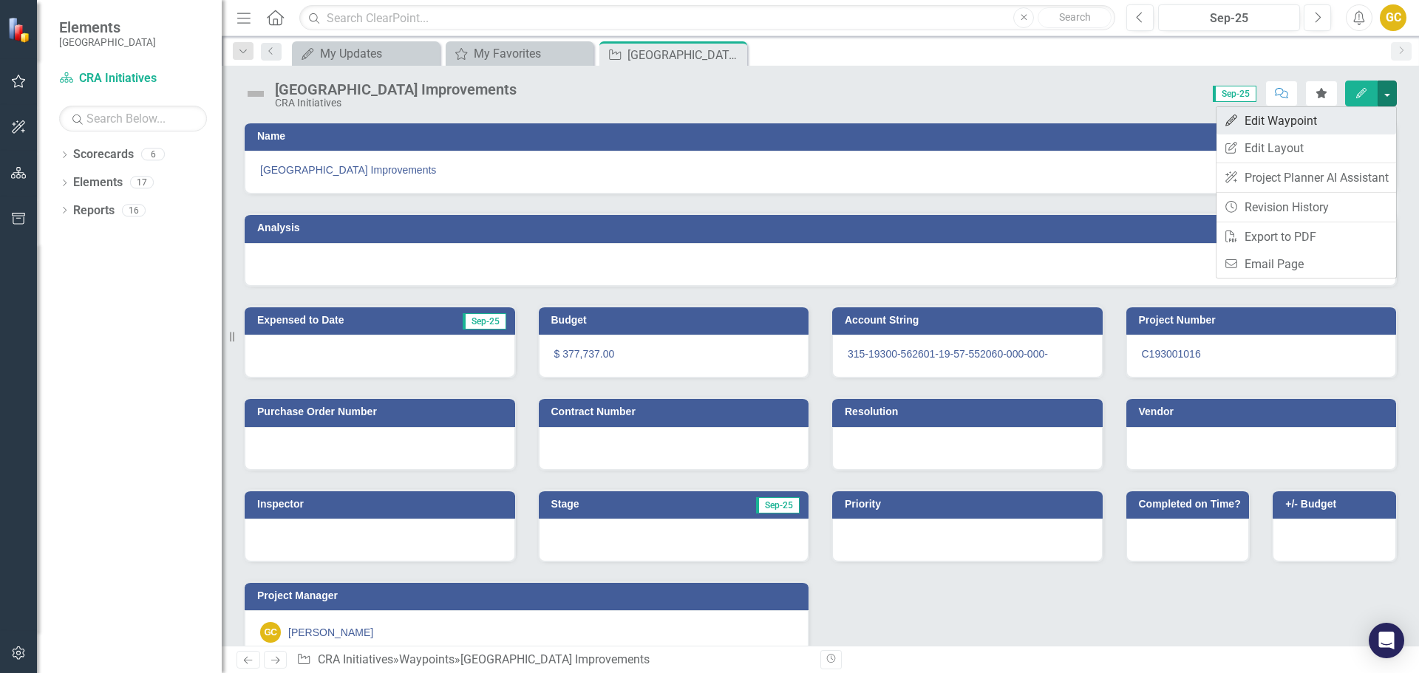
click at [1305, 120] on link "Edit Edit Waypoint" at bounding box center [1307, 120] width 180 height 27
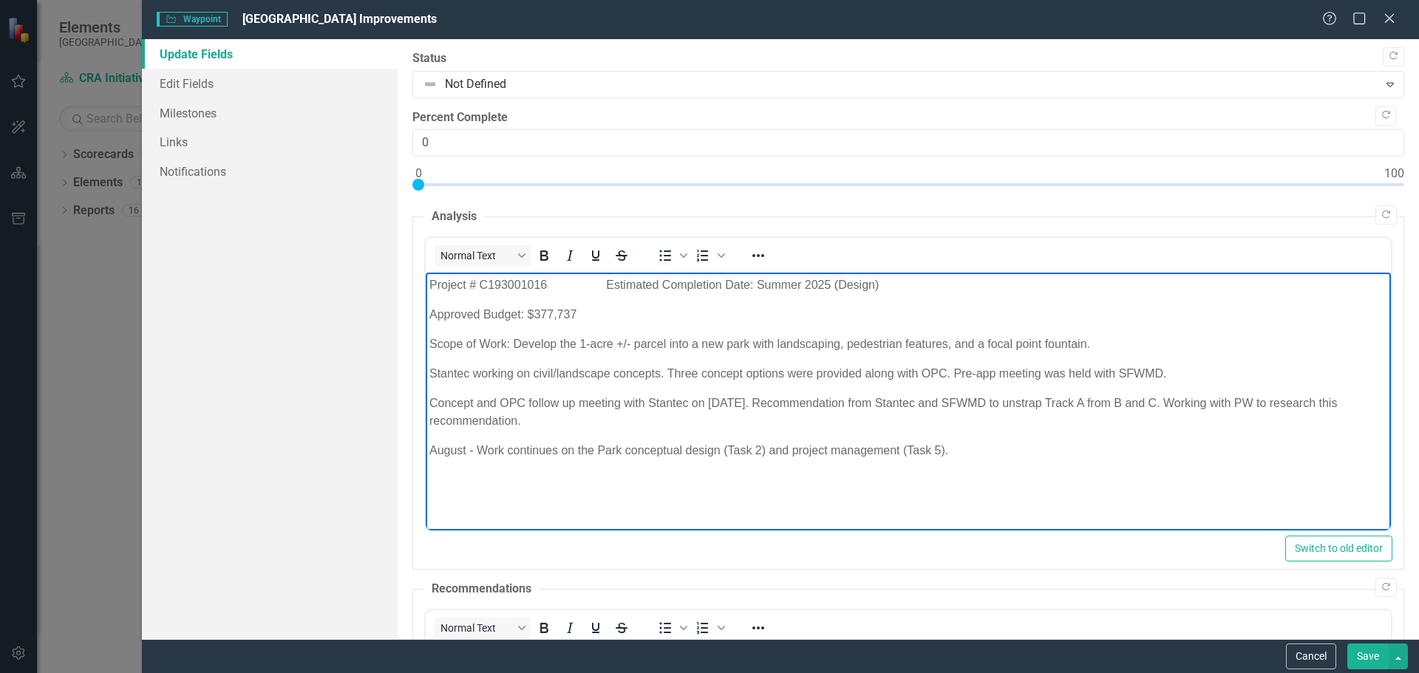
drag, startPoint x: 430, startPoint y: 316, endPoint x: 597, endPoint y: 302, distance: 166.9
click at [591, 309] on p "Approved Budget: $377,737" at bounding box center [908, 315] width 958 height 18
click at [429, 336] on p "Scope of Work: Develop the 1-acre +/- parcel into a new park with landscaping, …" at bounding box center [908, 345] width 958 height 18
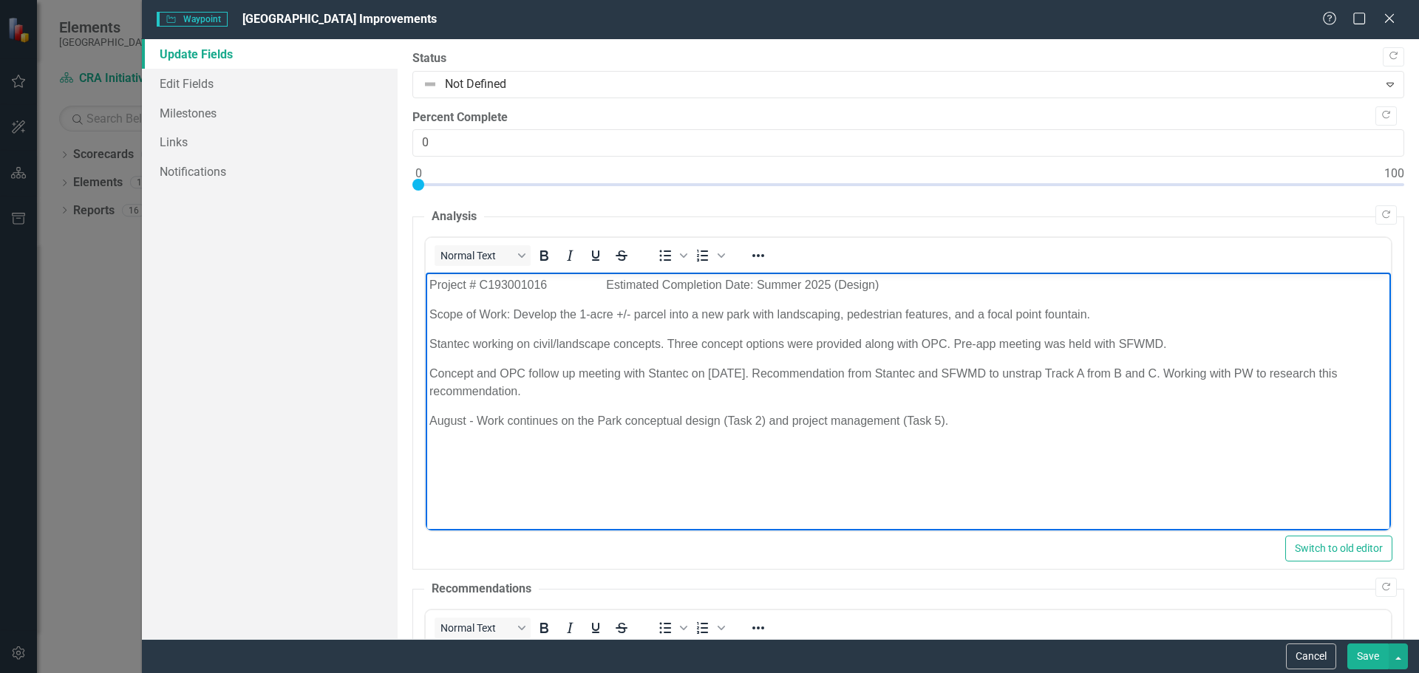
click at [1178, 348] on p "Stantec working on civil/landscape concepts. Three concept options were provide…" at bounding box center [908, 345] width 958 height 18
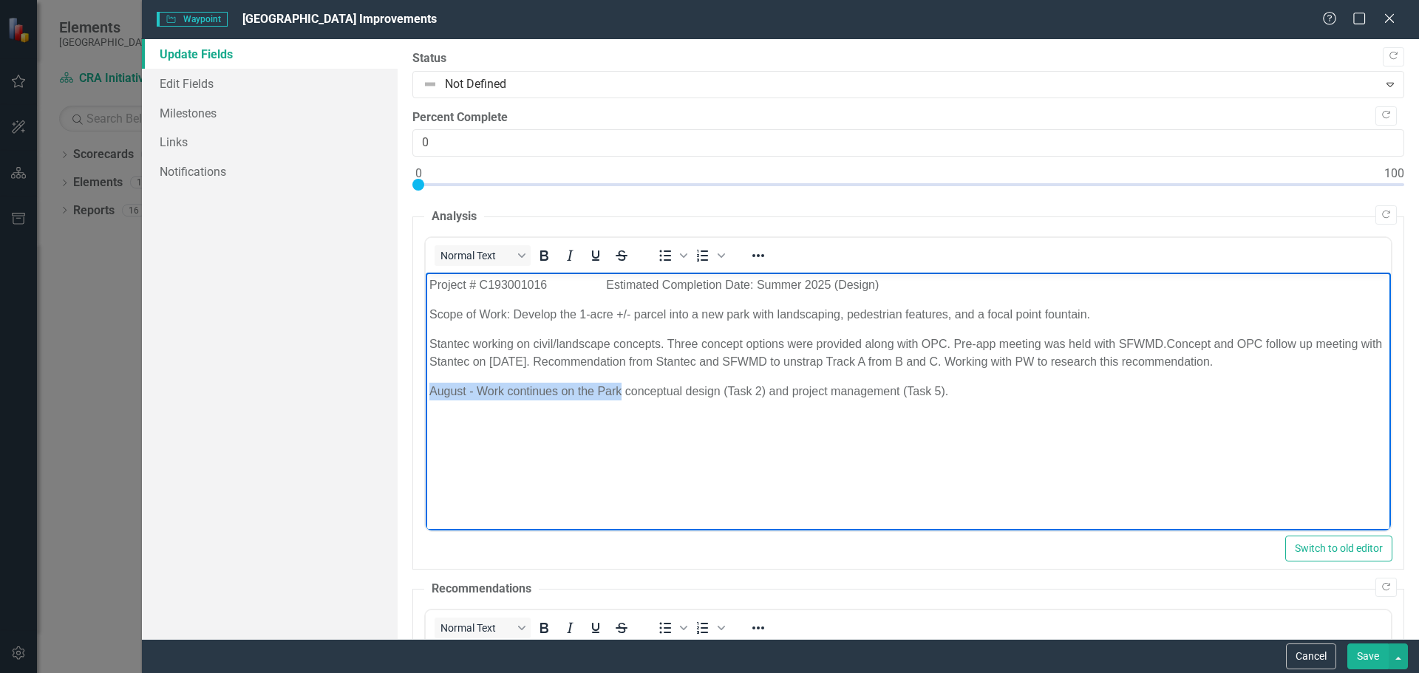
drag, startPoint x: 429, startPoint y: 388, endPoint x: 618, endPoint y: 391, distance: 189.3
click at [619, 391] on p "August - Work continues on the Park conceptual design (Task 2) and project mana…" at bounding box center [908, 392] width 958 height 18
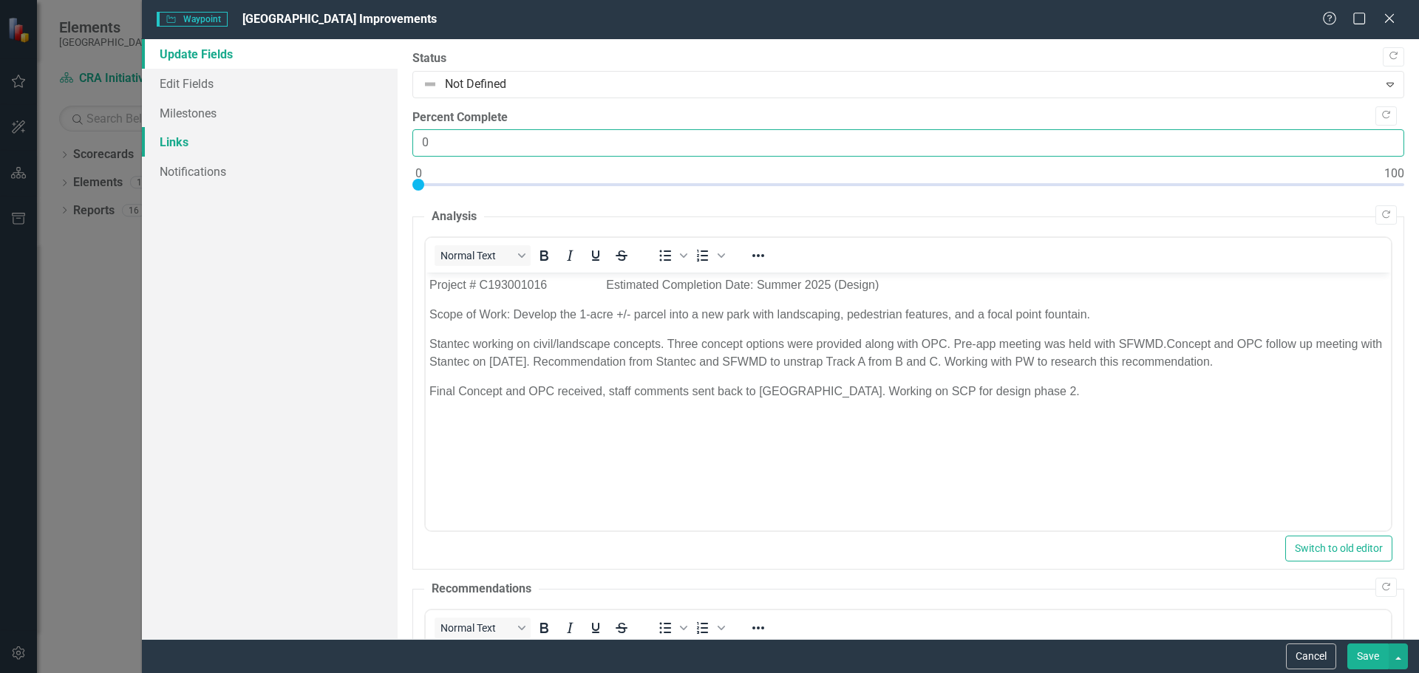
drag, startPoint x: 437, startPoint y: 140, endPoint x: 390, endPoint y: 132, distance: 47.3
click at [393, 136] on div "Update Fields Edit Fields Milestones Links Notifications "Update" fields in Cle…" at bounding box center [780, 339] width 1277 height 600
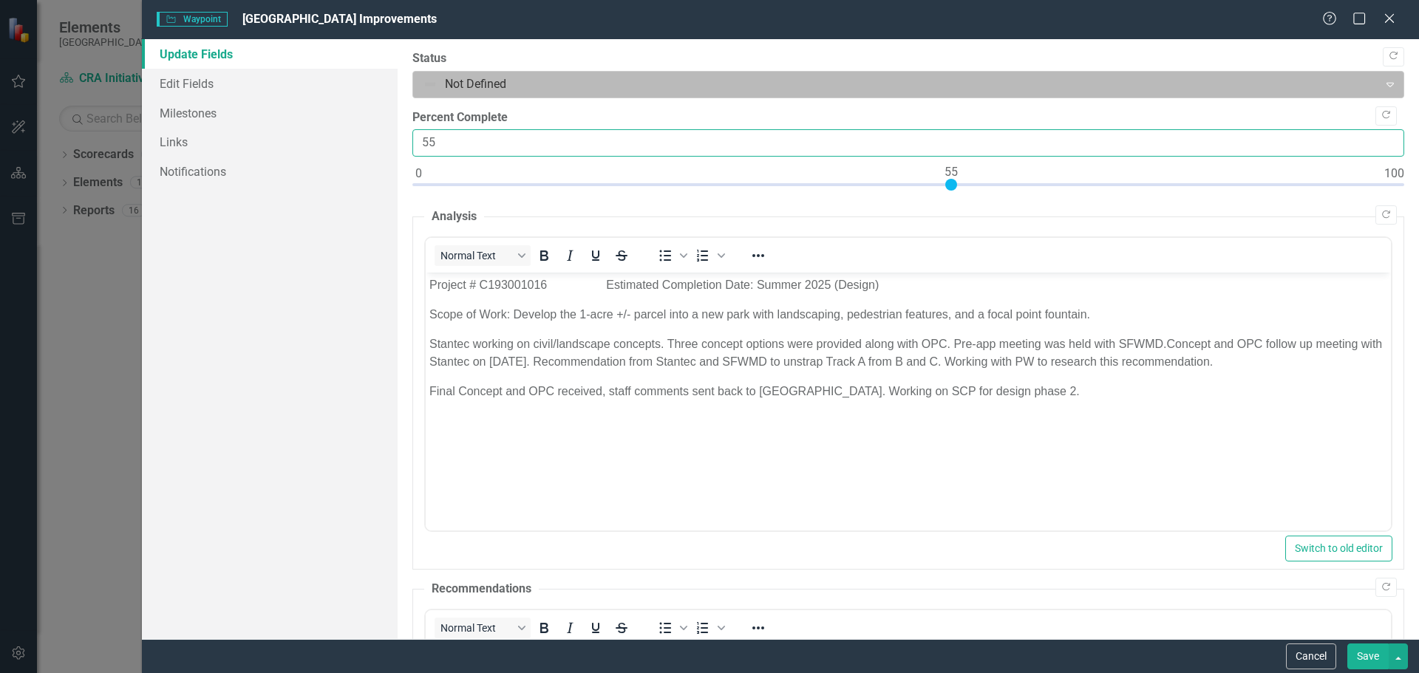
type input "55"
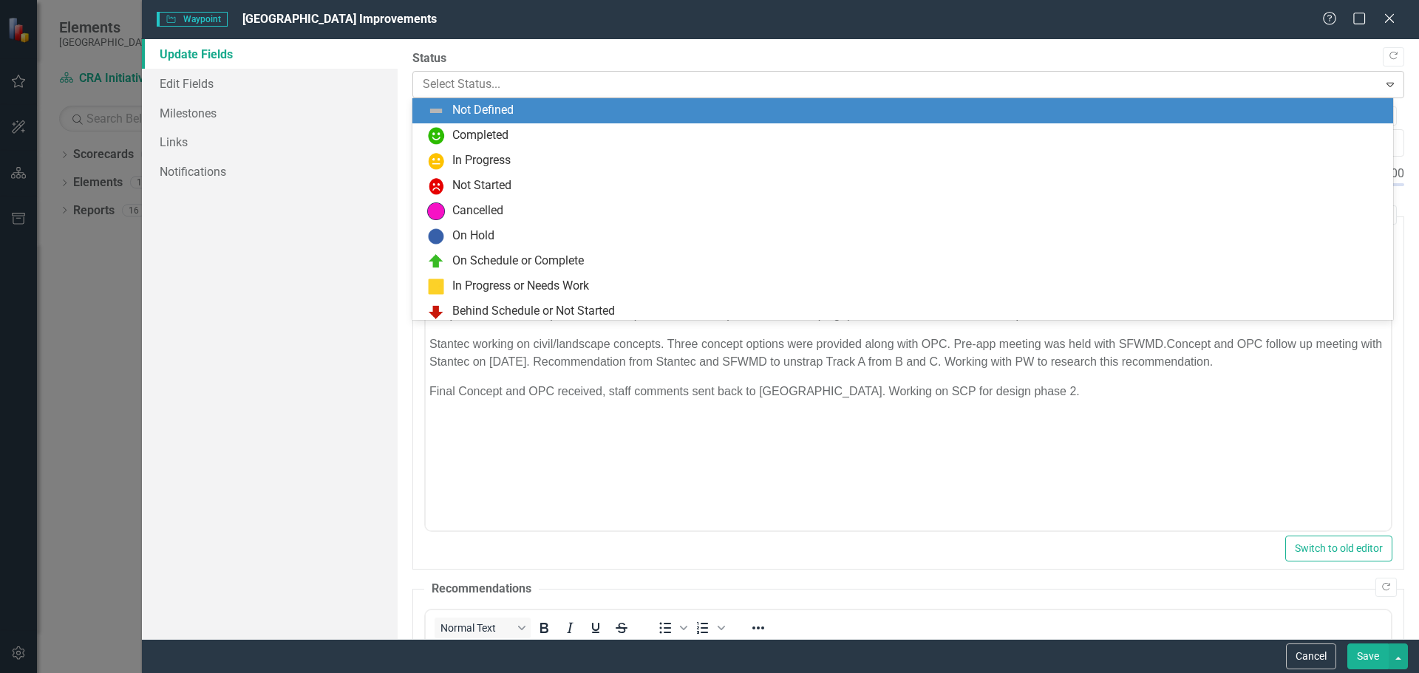
click at [1383, 85] on icon "Expand" at bounding box center [1390, 84] width 15 height 12
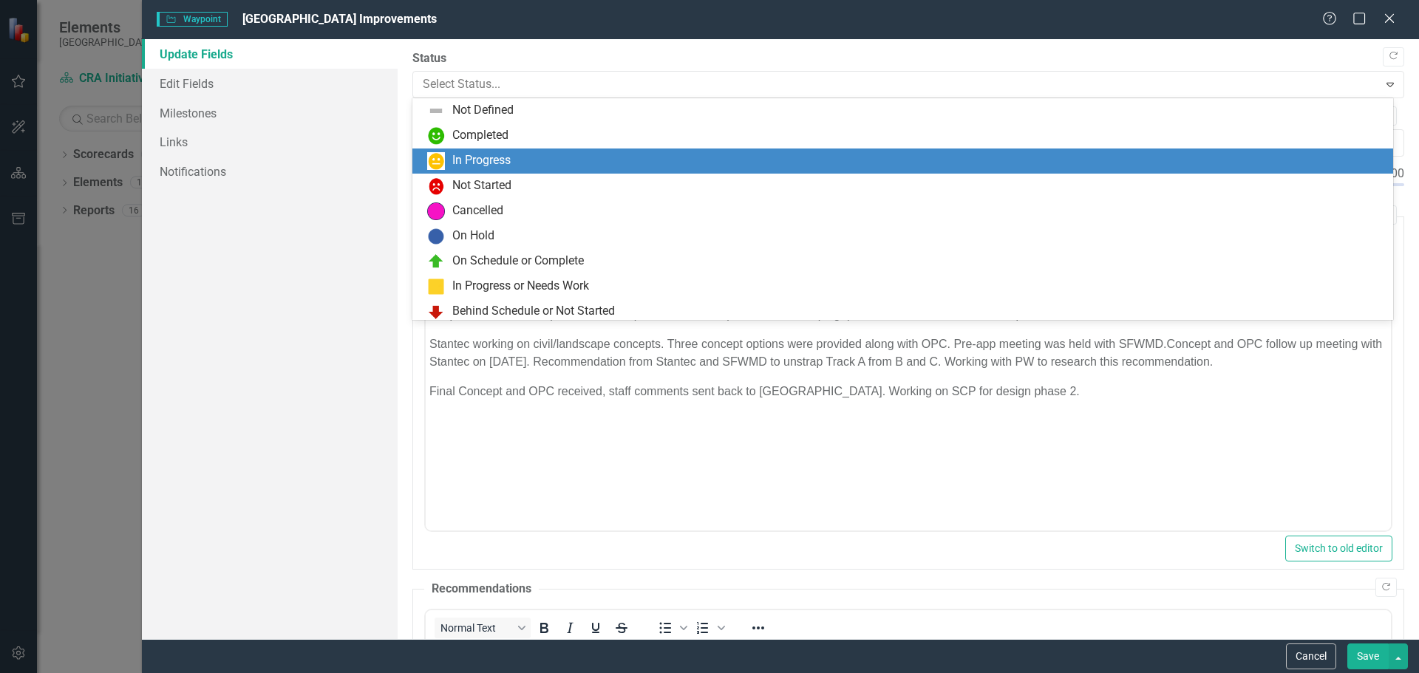
click at [584, 154] on div "In Progress" at bounding box center [905, 161] width 957 height 18
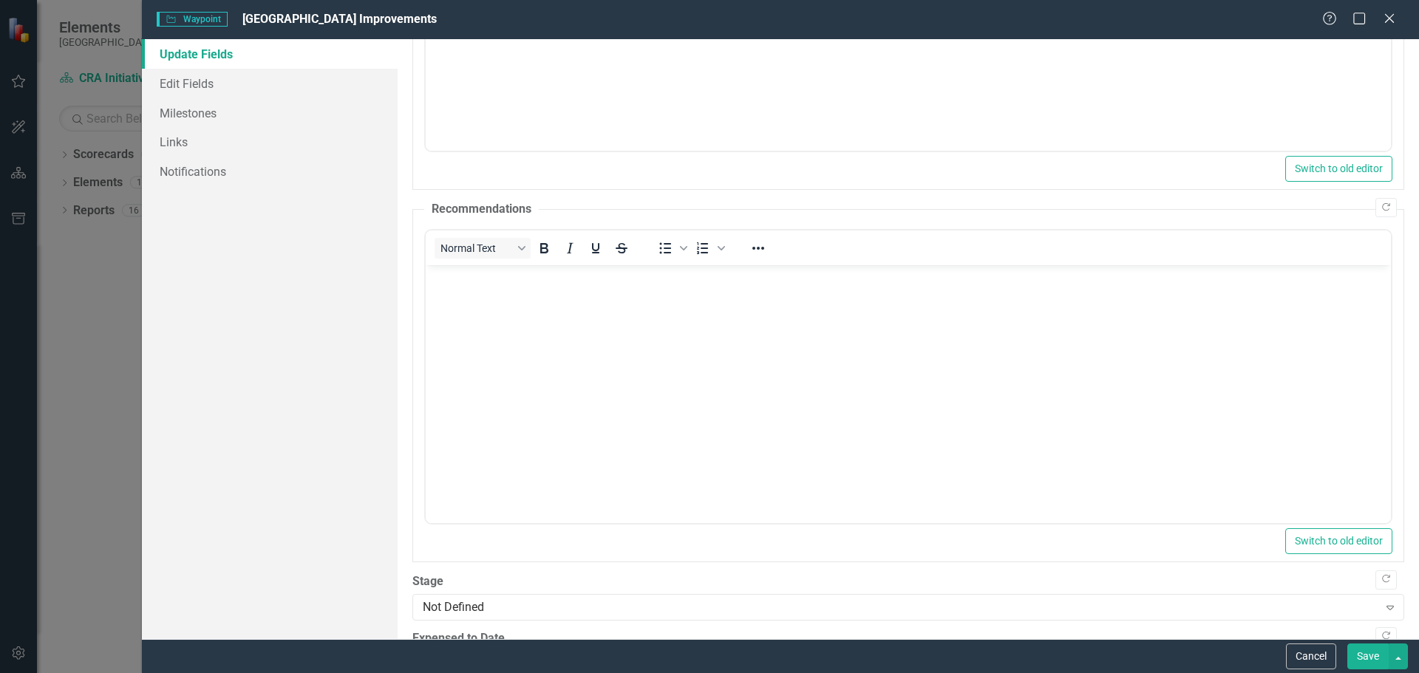
scroll to position [441, 0]
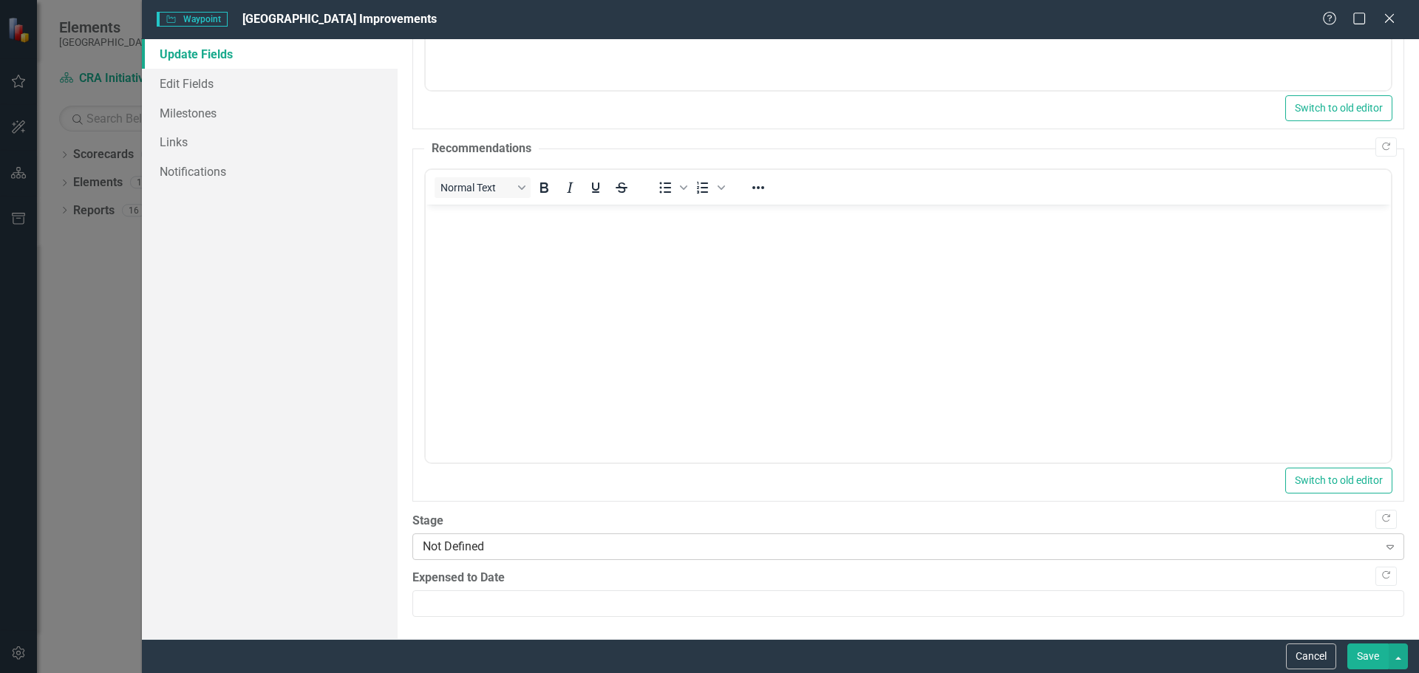
click at [1383, 543] on icon "Expand" at bounding box center [1390, 547] width 15 height 12
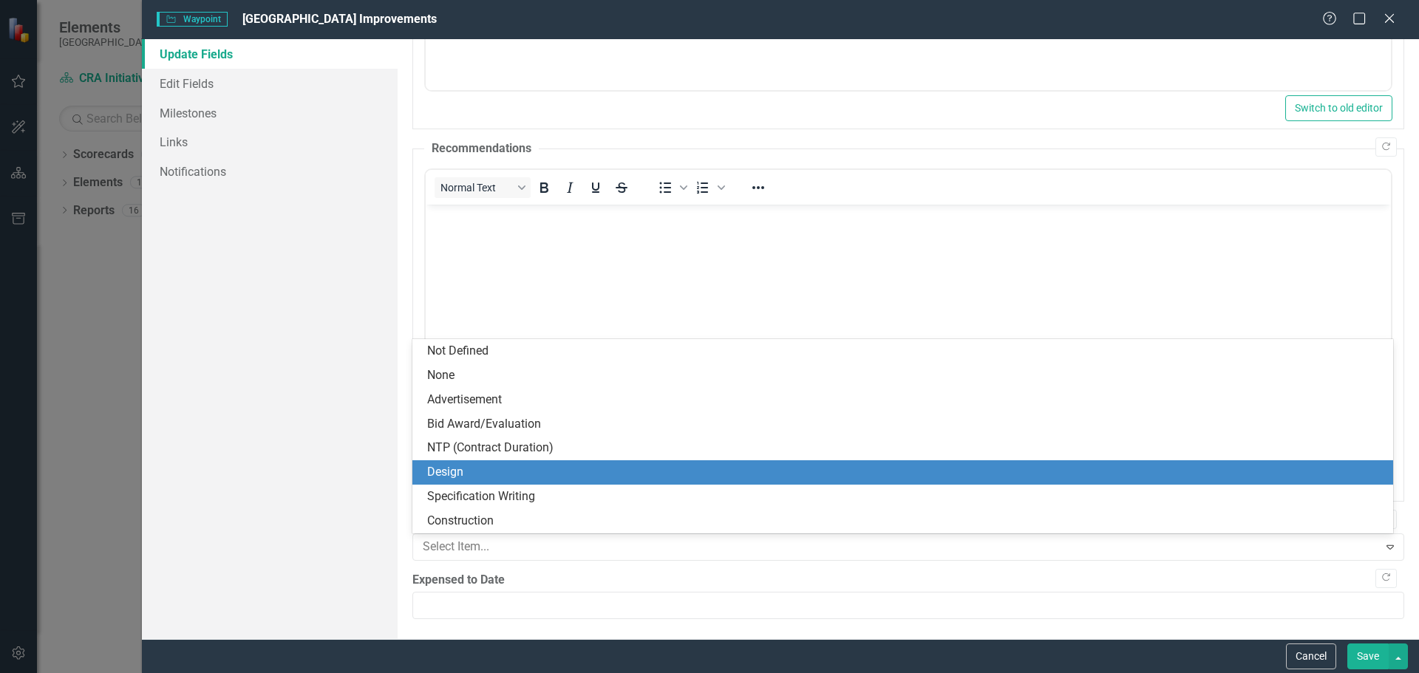
click at [461, 466] on div "Design" at bounding box center [905, 472] width 957 height 17
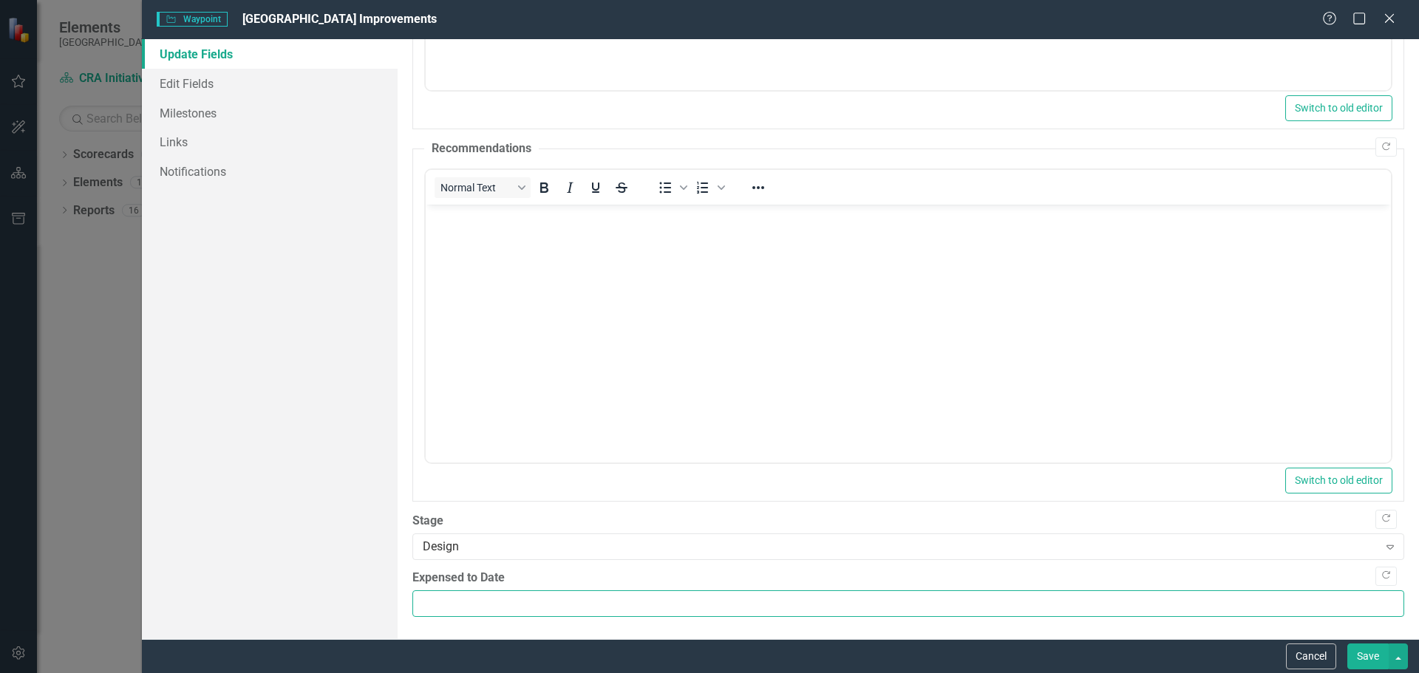
click at [436, 605] on input "Expensed to Date" at bounding box center [908, 604] width 992 height 27
type input "3"
type input "43062.50"
click at [1361, 656] on button "Save" at bounding box center [1368, 657] width 41 height 26
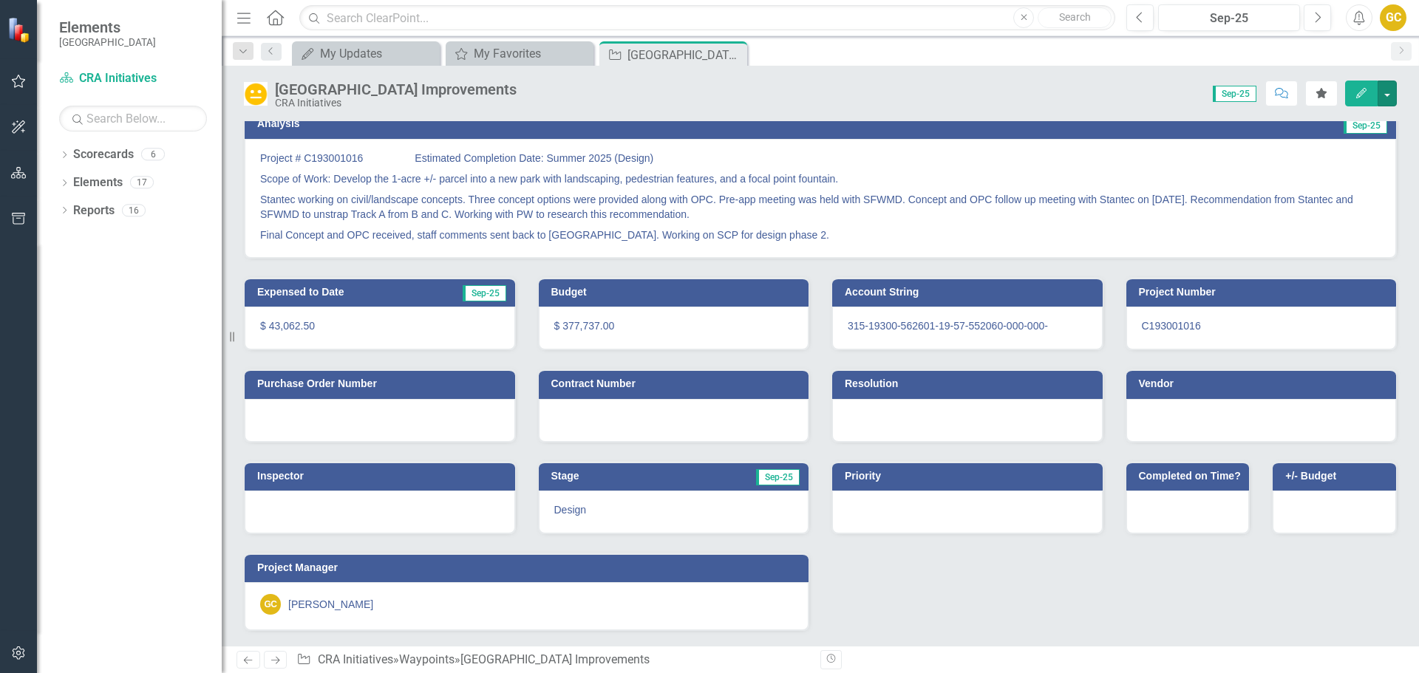
scroll to position [0, 0]
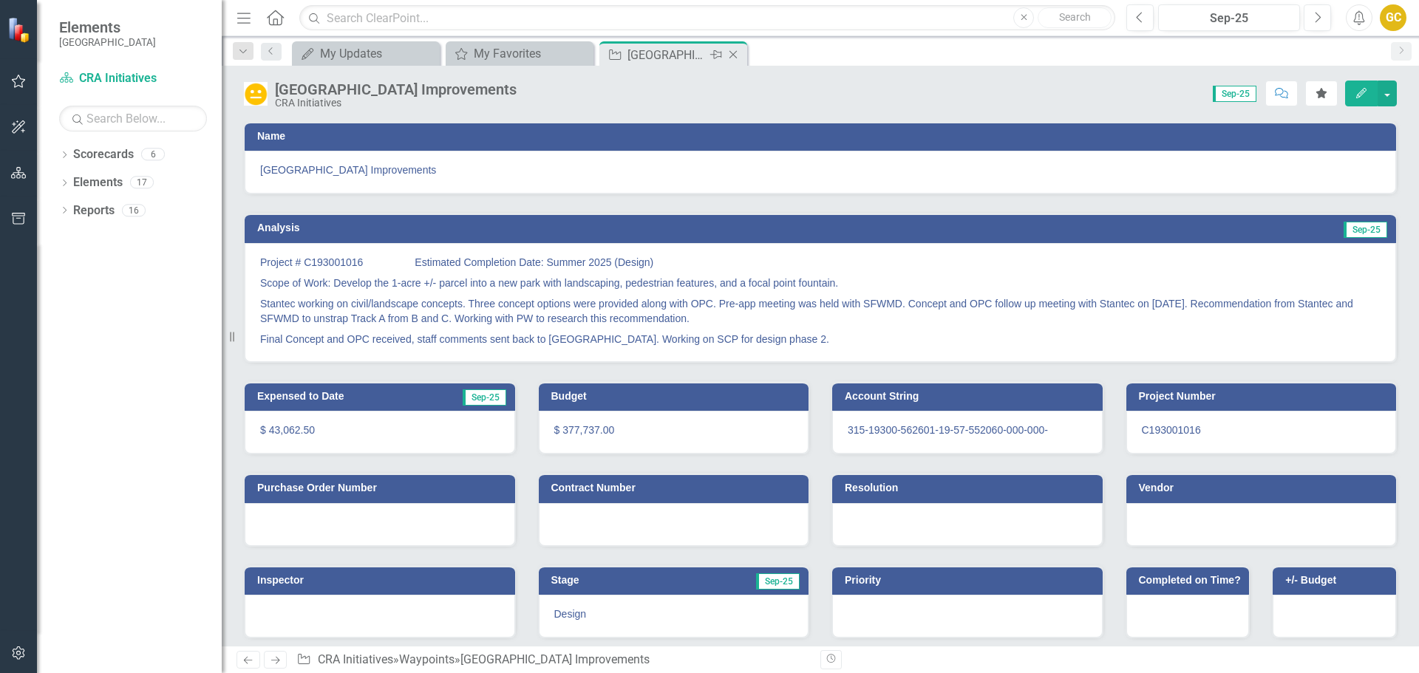
click at [733, 54] on icon "Close" at bounding box center [733, 55] width 15 height 12
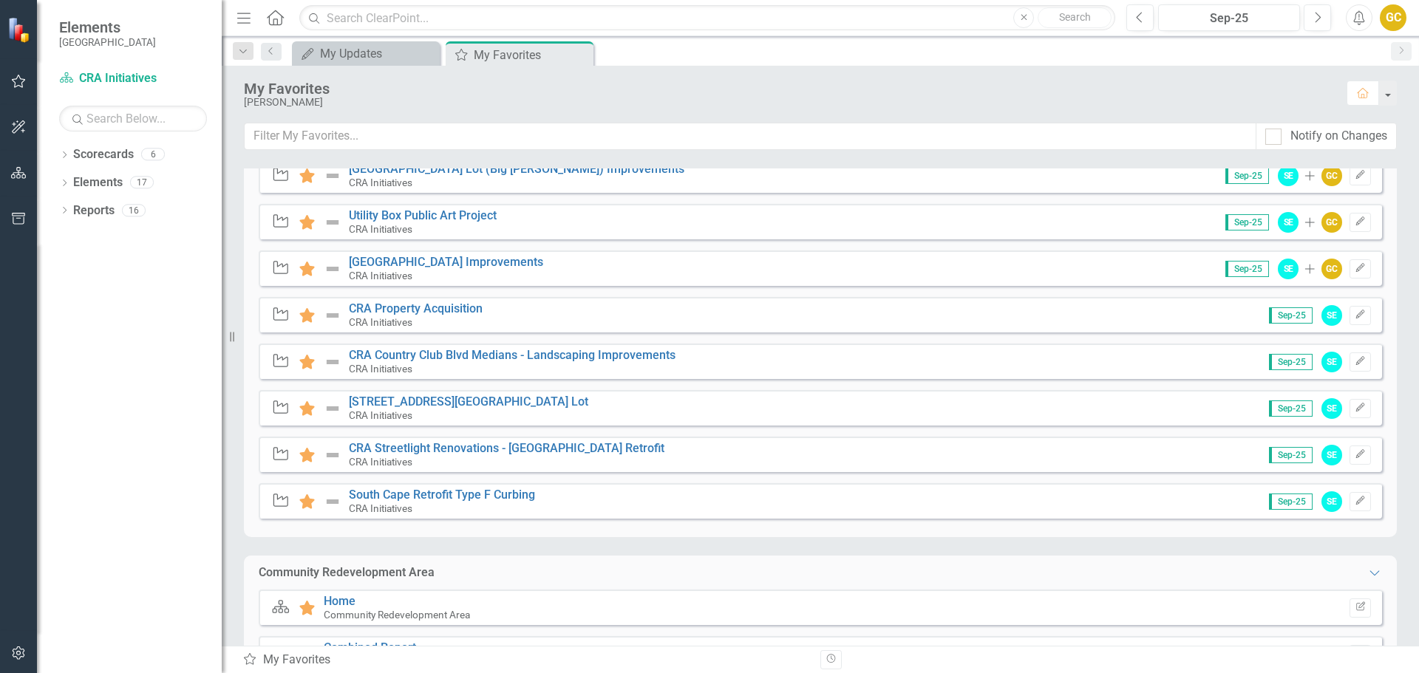
scroll to position [727, 0]
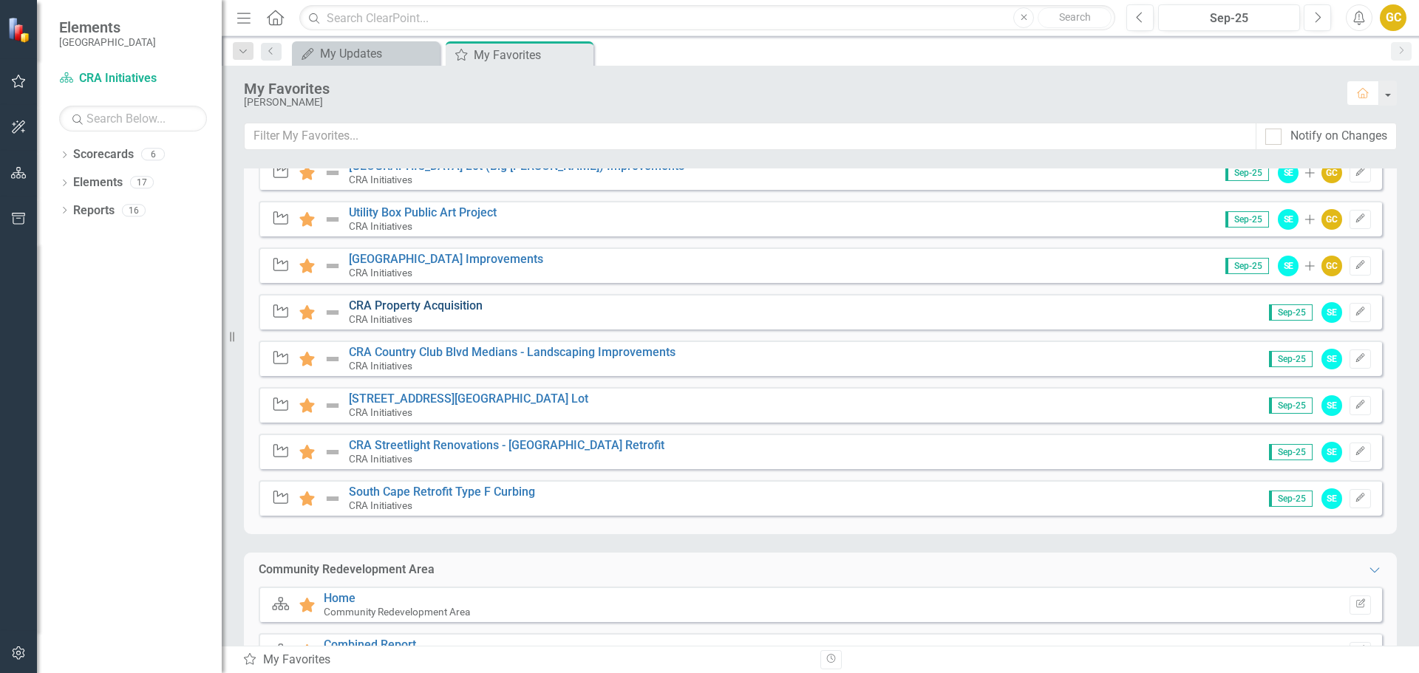
click at [390, 304] on link "CRA Property Acquisition" at bounding box center [416, 306] width 134 height 14
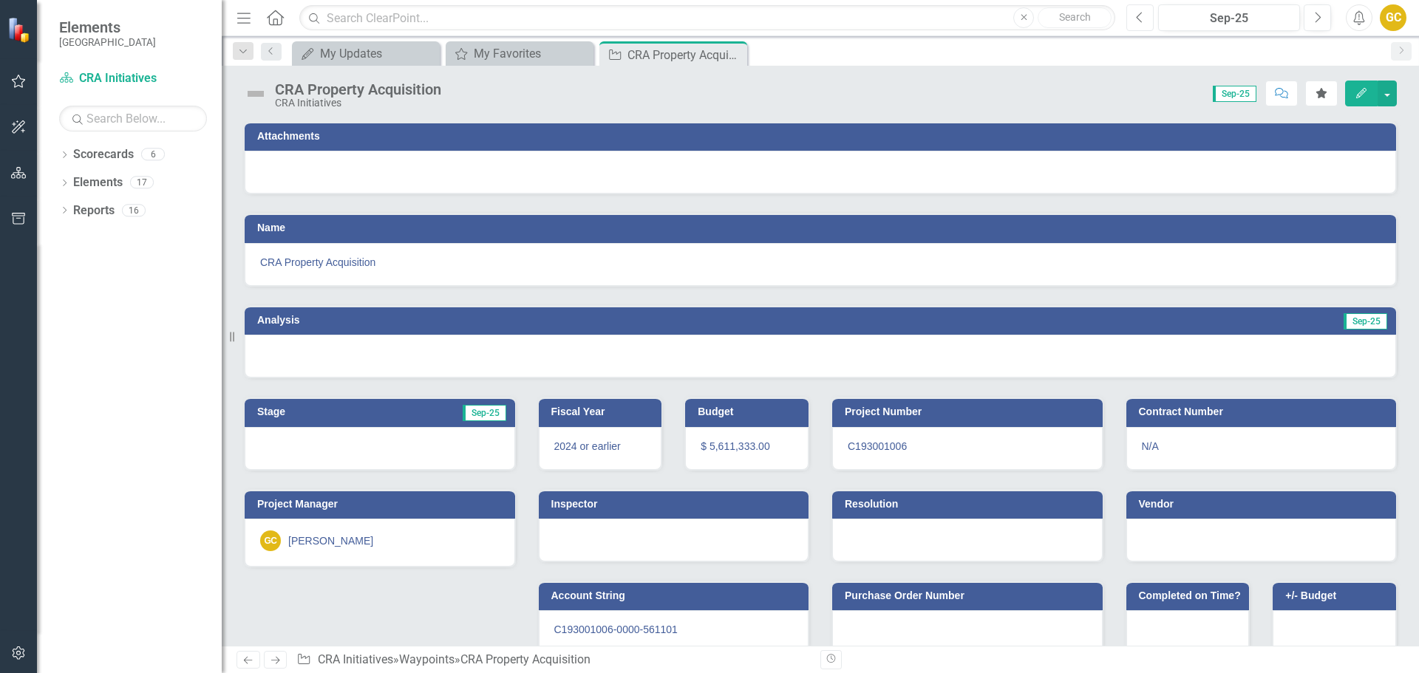
click at [1145, 13] on button "Previous" at bounding box center [1140, 17] width 27 height 27
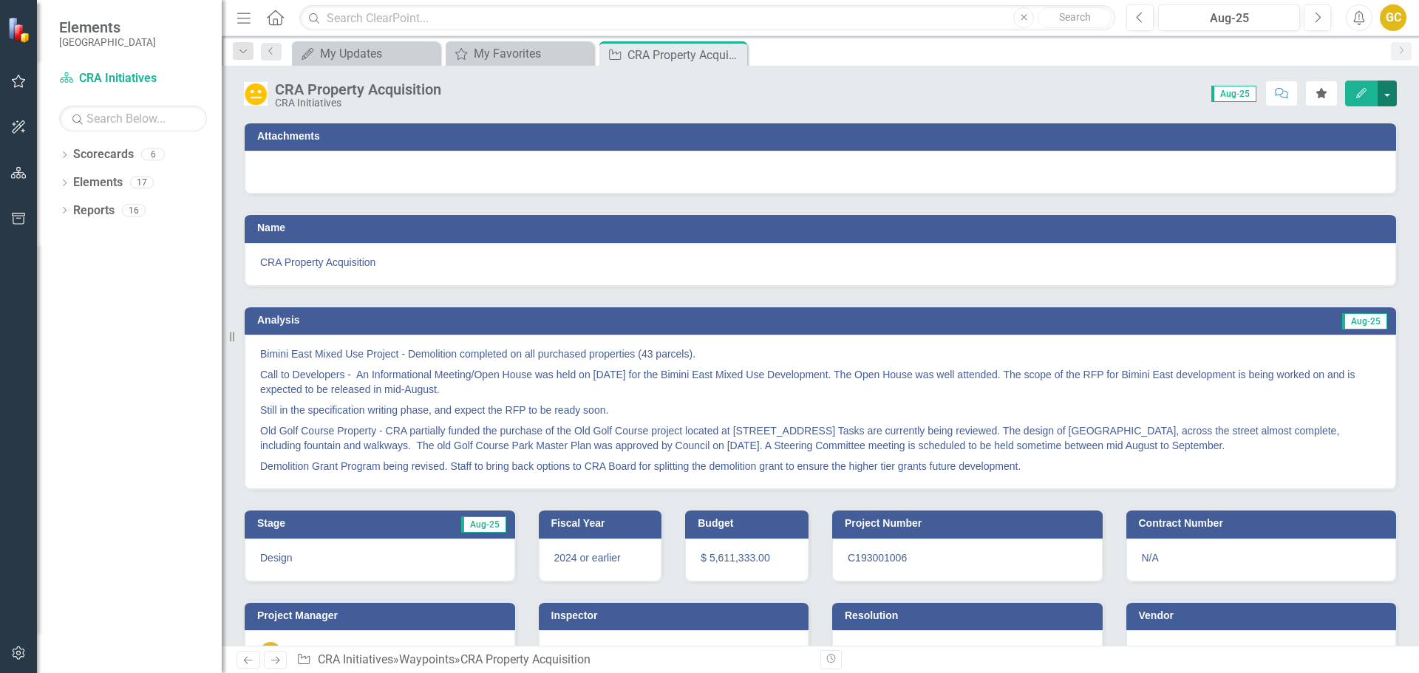
click at [1392, 92] on button "button" at bounding box center [1387, 94] width 19 height 26
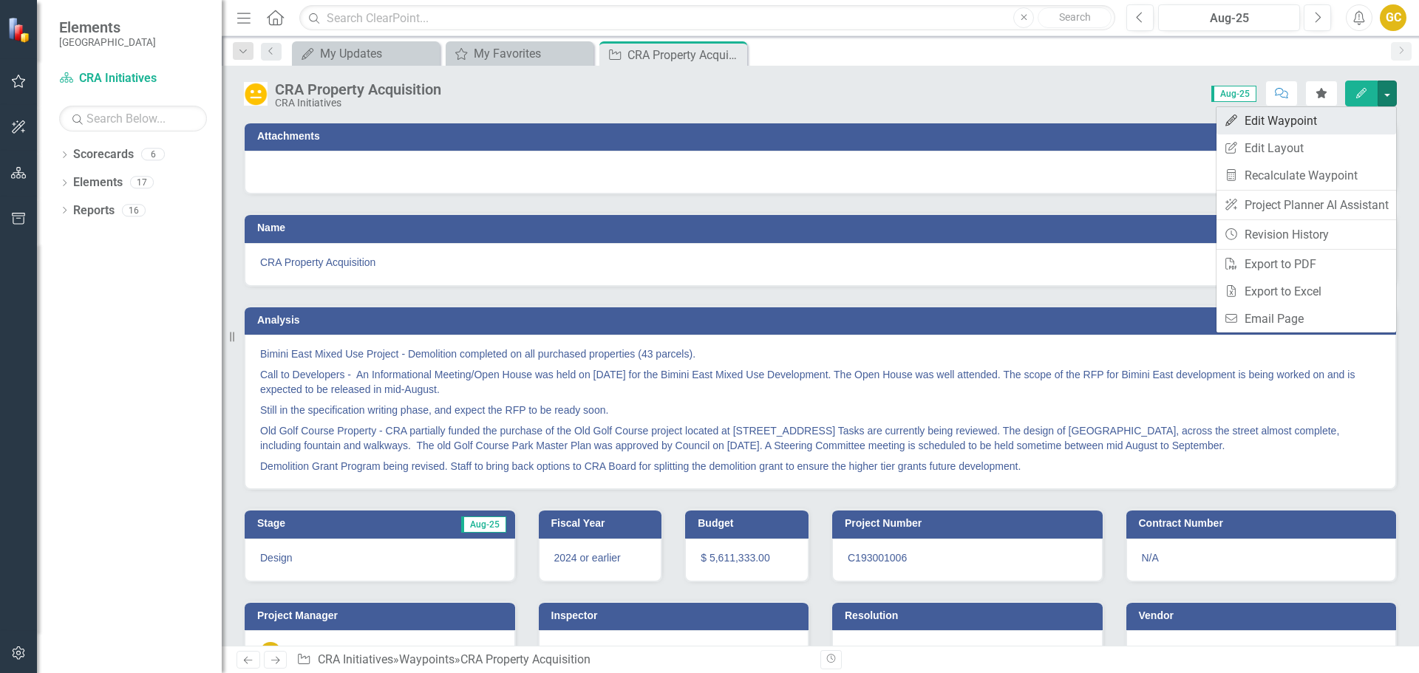
click at [1317, 123] on link "Edit Edit Waypoint" at bounding box center [1307, 120] width 180 height 27
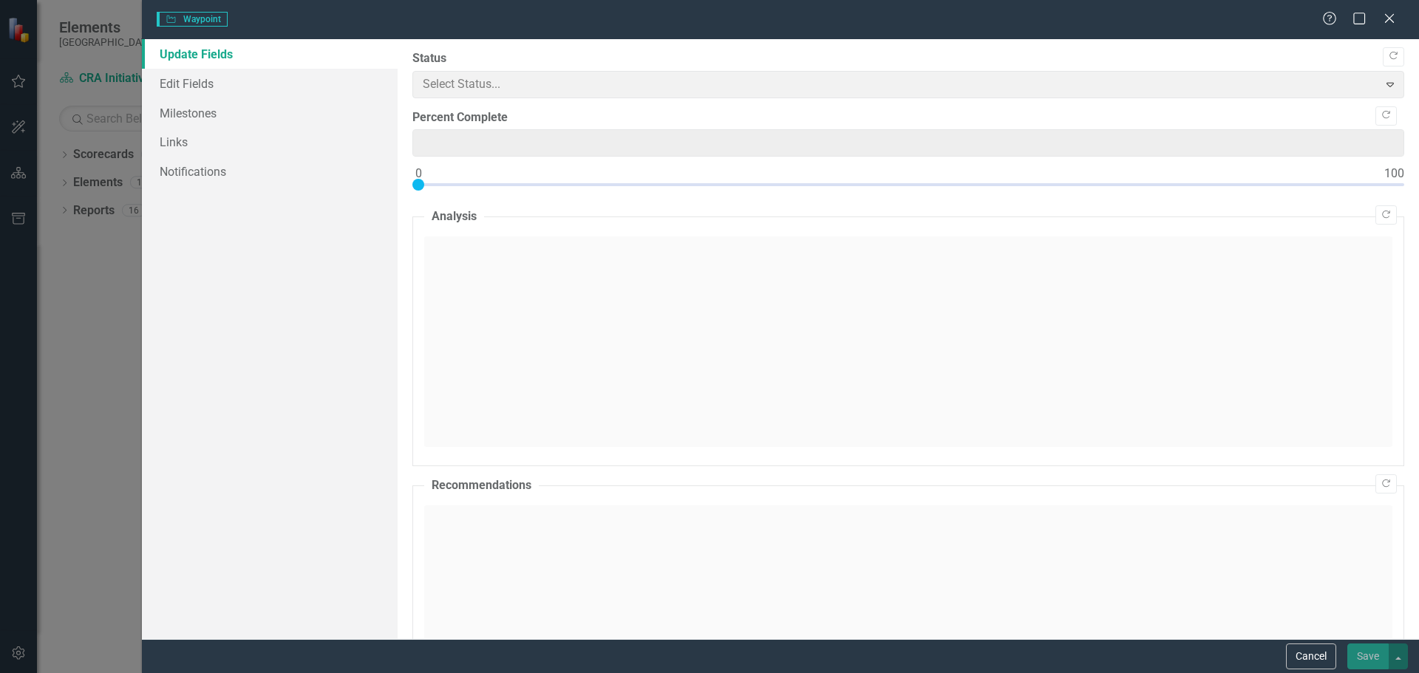
type input "40"
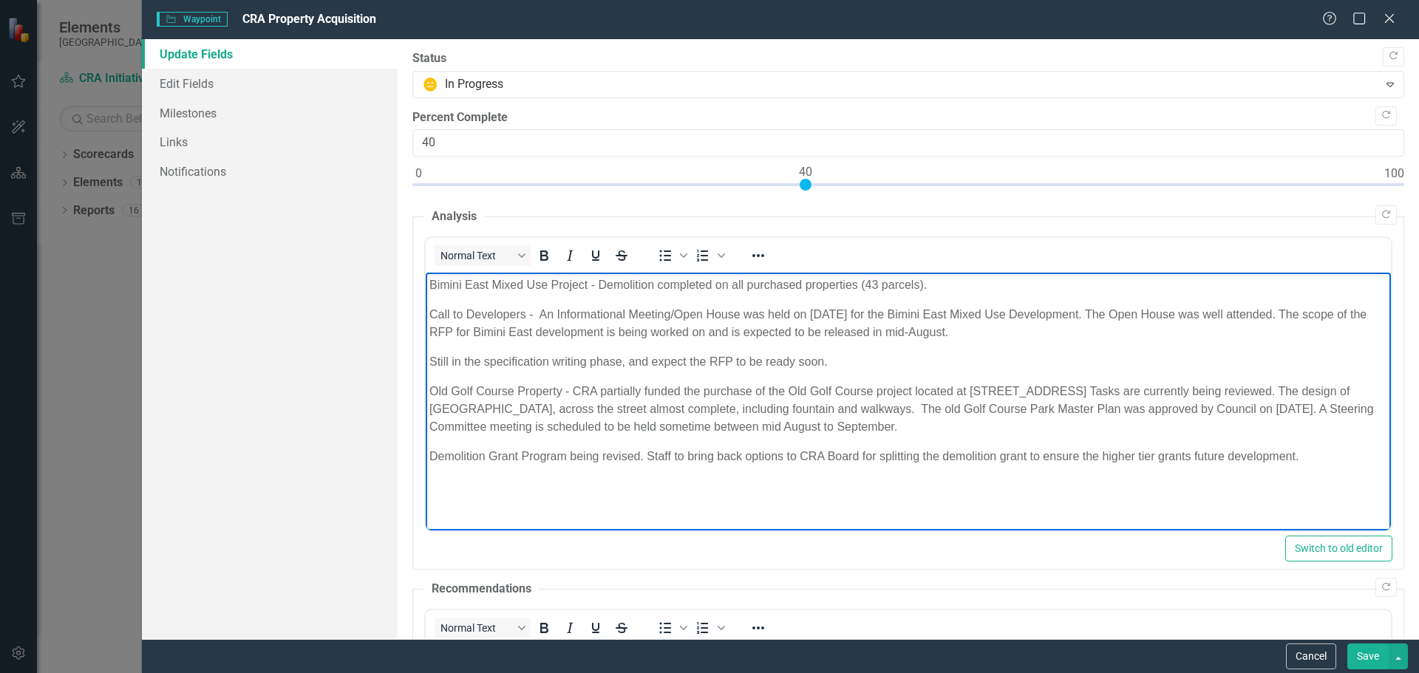
drag, startPoint x: 427, startPoint y: 286, endPoint x: 1187, endPoint y: 446, distance: 776.7
click at [1322, 444] on body "Bimini East Mixed Use Project - Demolition completed on all purchased propertie…" at bounding box center [907, 384] width 965 height 222
copy body "Bimini East Mixed Use Project - Demolition completed on all purchased propertie…"
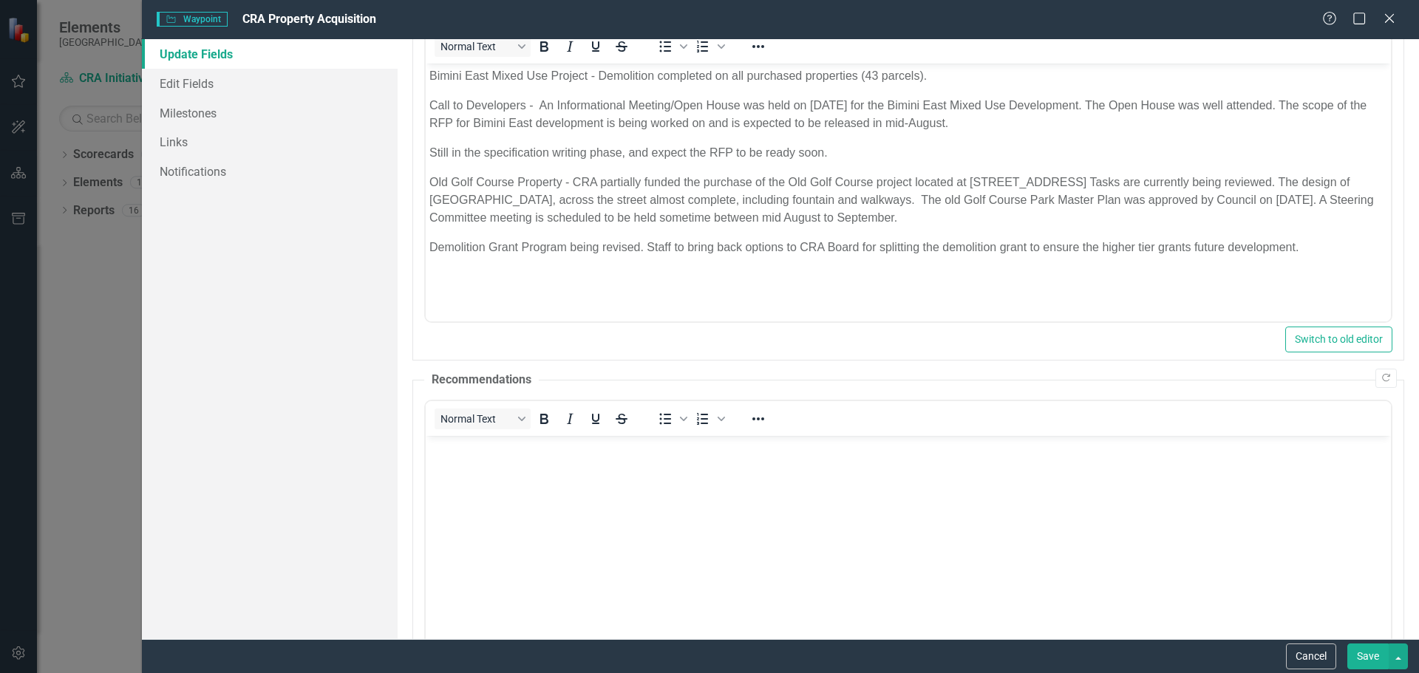
scroll to position [441, 0]
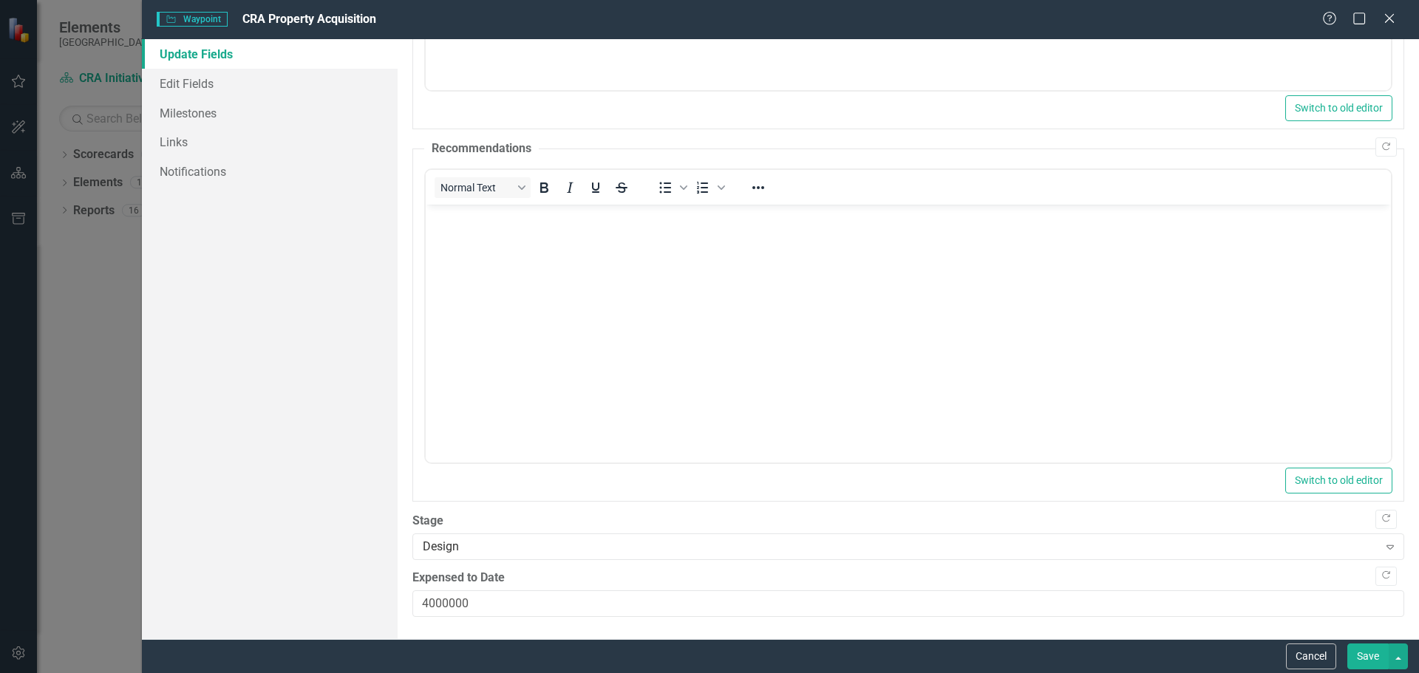
click at [1390, 18] on icon at bounding box center [1389, 18] width 9 height 9
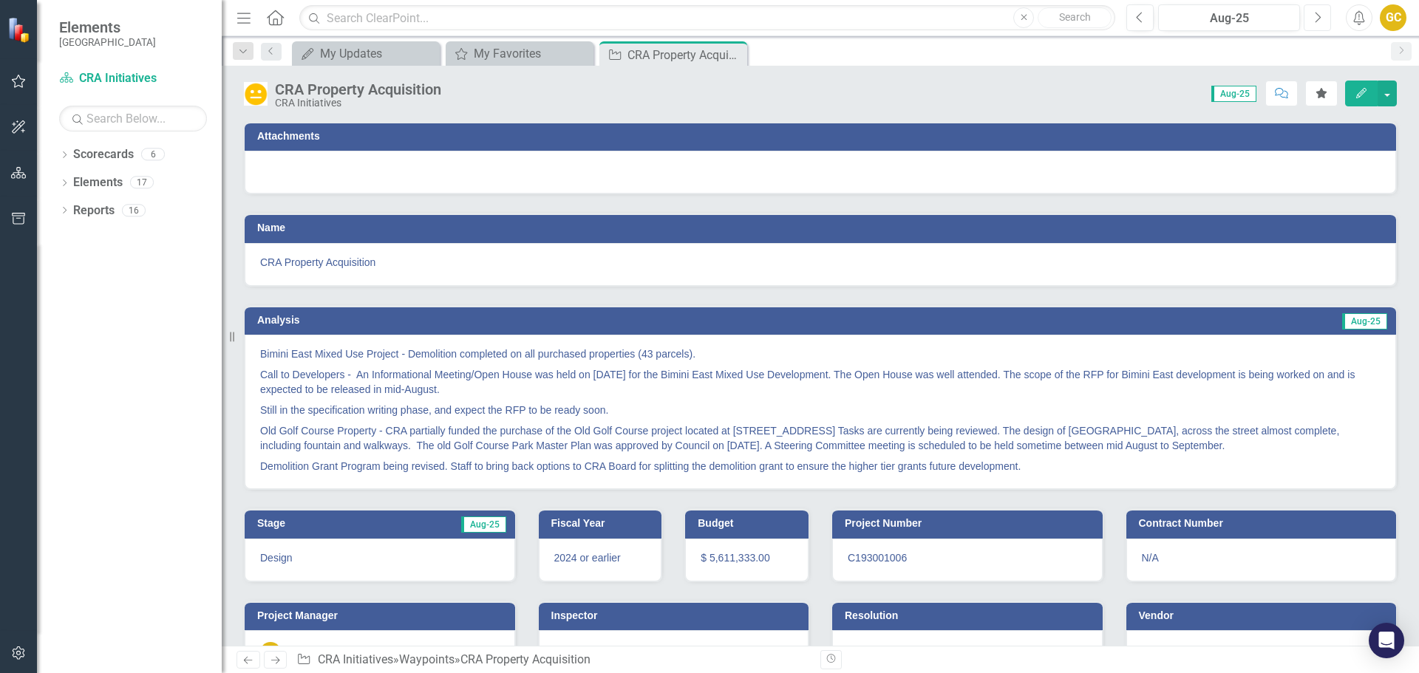
click at [1317, 10] on button "Next" at bounding box center [1317, 17] width 27 height 27
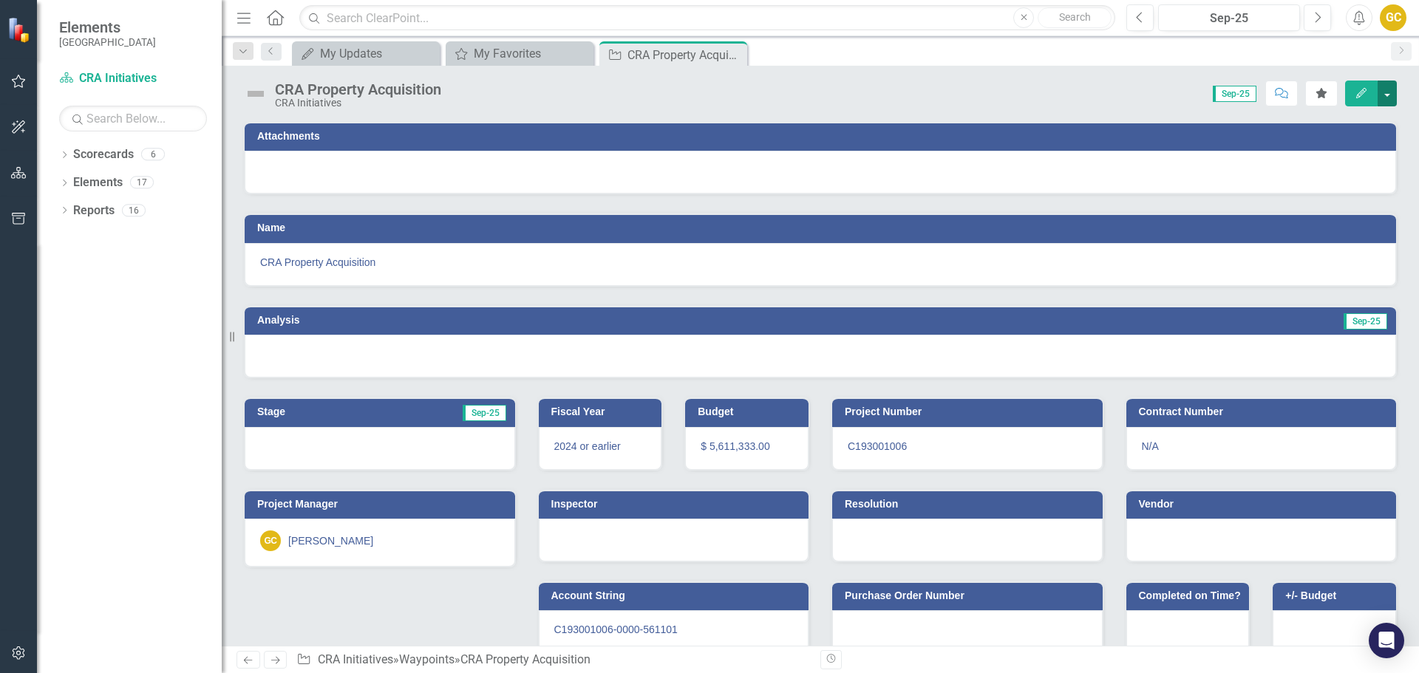
click at [1388, 95] on button "button" at bounding box center [1387, 94] width 19 height 26
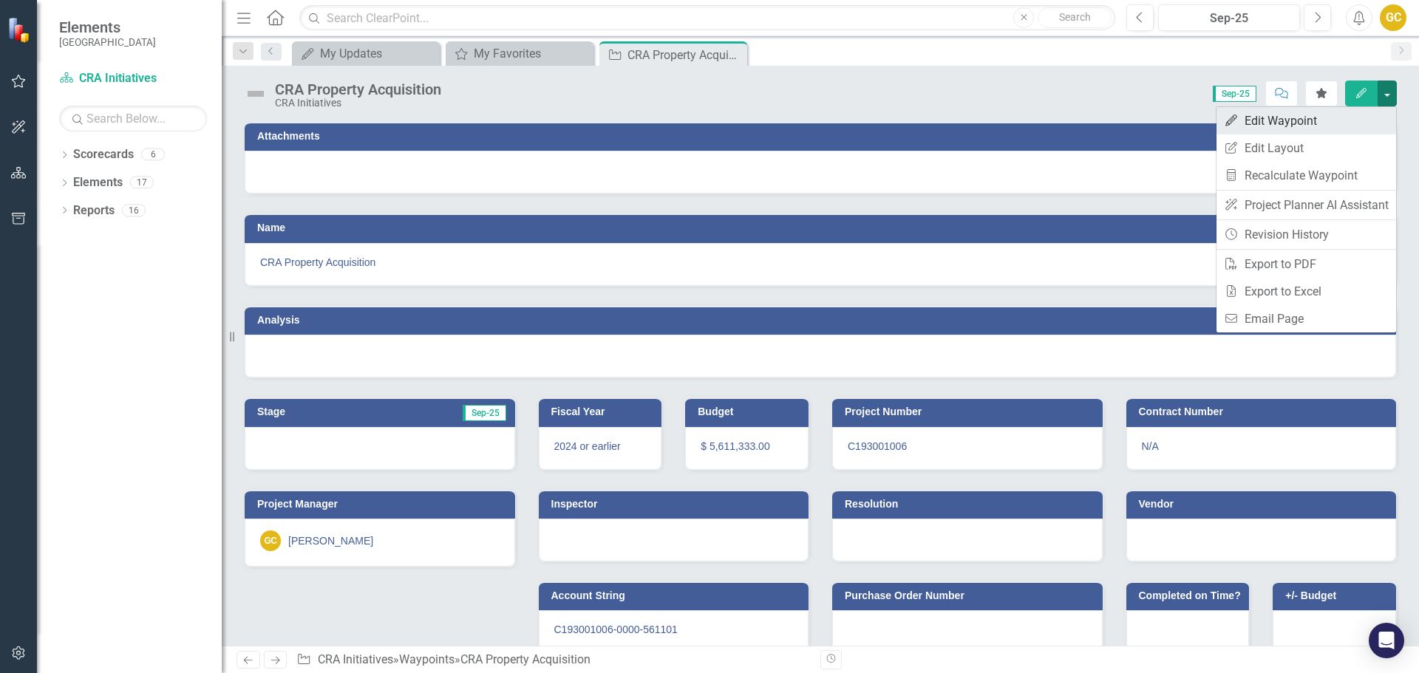
click at [1297, 112] on link "Edit Edit Waypoint" at bounding box center [1307, 120] width 180 height 27
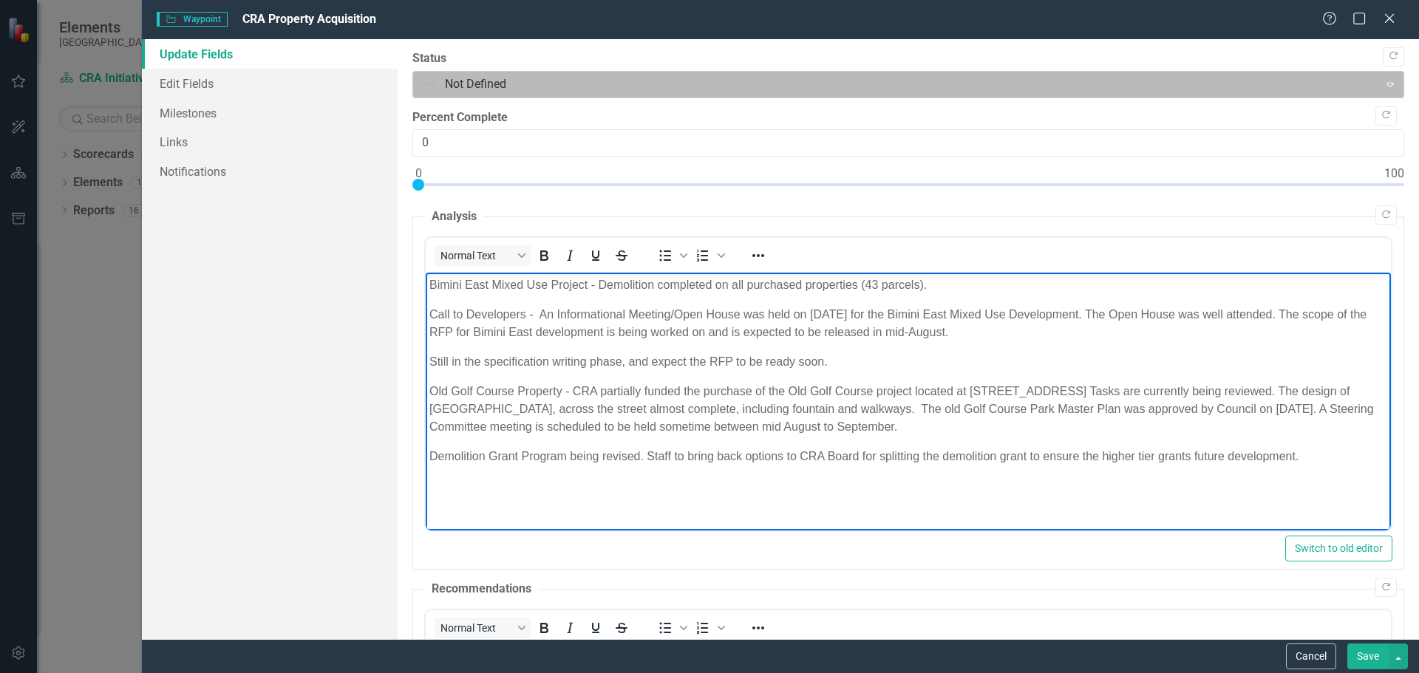
drag, startPoint x: 1375, startPoint y: 80, endPoint x: 1325, endPoint y: 76, distance: 50.4
click at [1362, 77] on div "Not Defined Expand" at bounding box center [908, 84] width 992 height 27
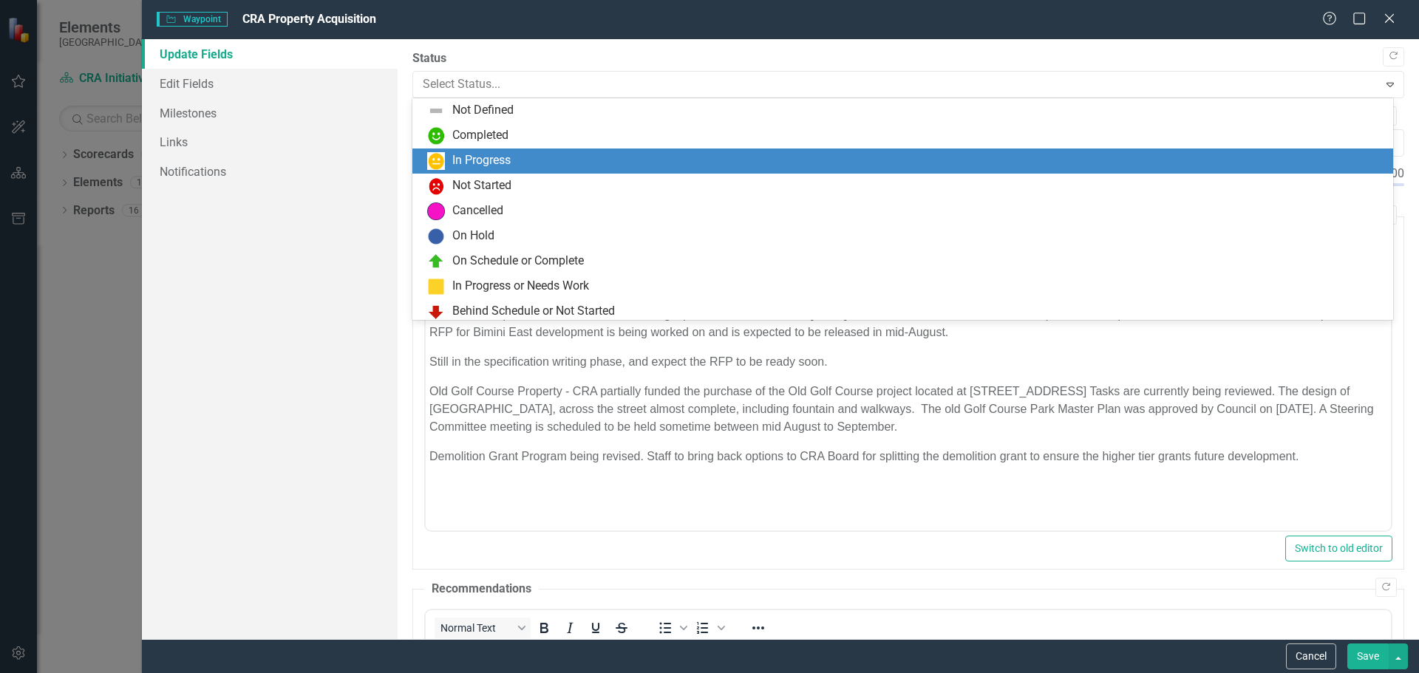
click at [503, 157] on div "In Progress" at bounding box center [481, 160] width 58 height 17
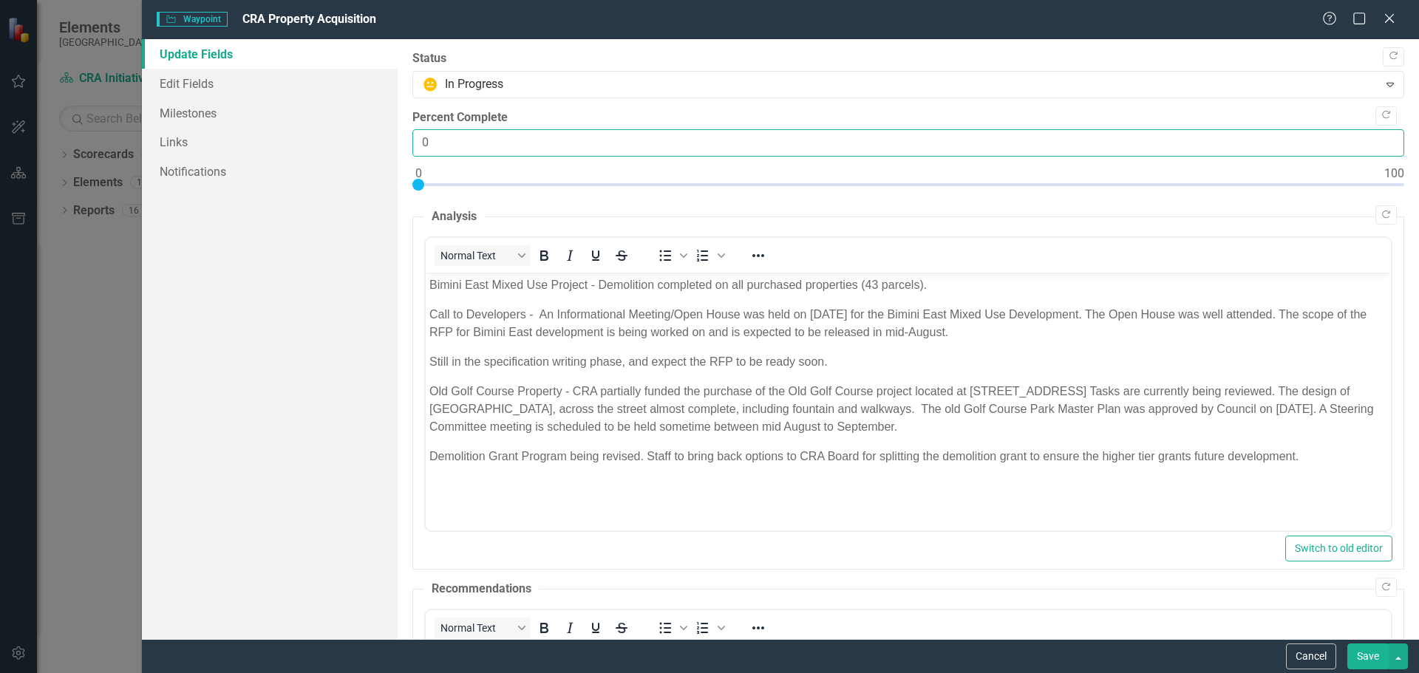
drag, startPoint x: 446, startPoint y: 148, endPoint x: 410, endPoint y: 140, distance: 37.8
click at [410, 140] on div ""Update" fields in ClearPoint are the fields that change from reporting period …" at bounding box center [909, 339] width 1022 height 600
type input "45"
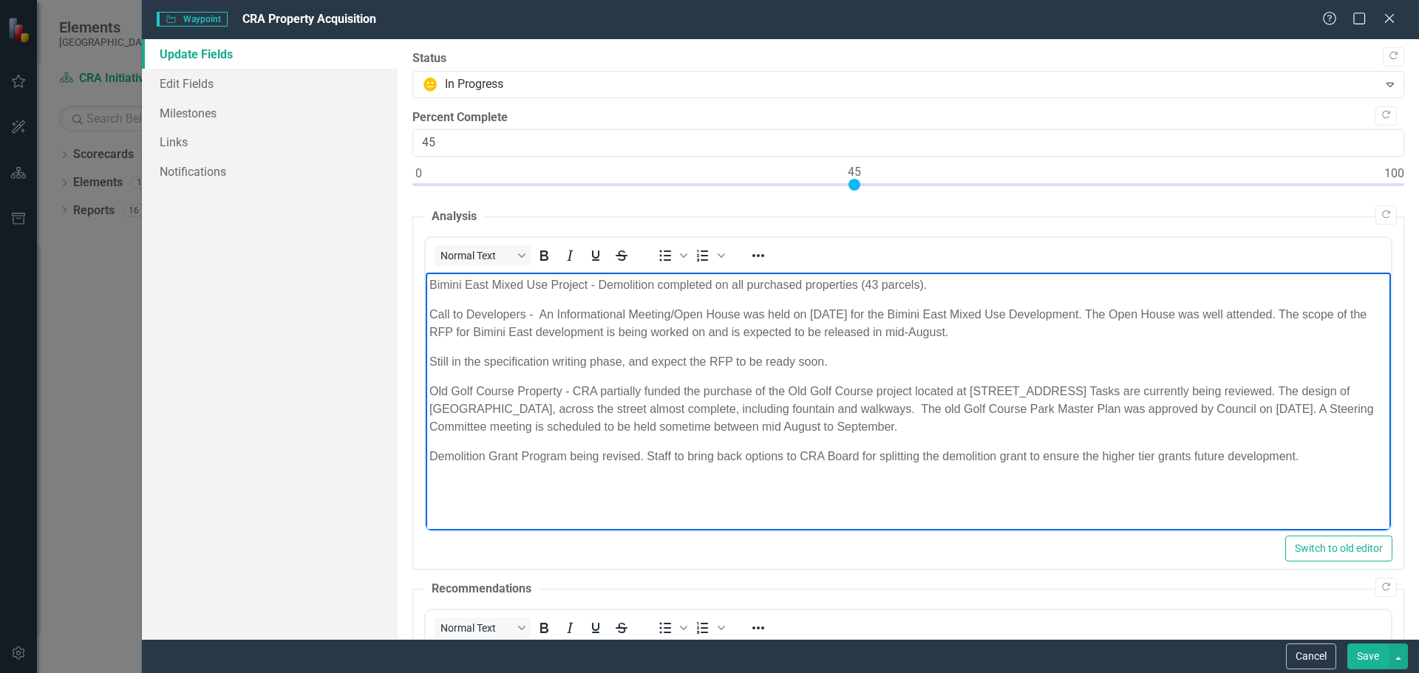
drag, startPoint x: 492, startPoint y: 475, endPoint x: 485, endPoint y: 467, distance: 10.5
click at [486, 467] on body "Bimini East Mixed Use Project - Demolition completed on all purchased propertie…" at bounding box center [907, 384] width 965 height 222
click at [872, 282] on p "Bimini East Mixed Use Project - Demolition completed on all purchased propertie…" at bounding box center [908, 285] width 958 height 18
drag, startPoint x: 1122, startPoint y: 313, endPoint x: 1313, endPoint y: 311, distance: 190.7
click at [1313, 311] on p "Call to Developers - An Informational Meeting/Open House was held on June 24, 2…" at bounding box center [908, 323] width 958 height 35
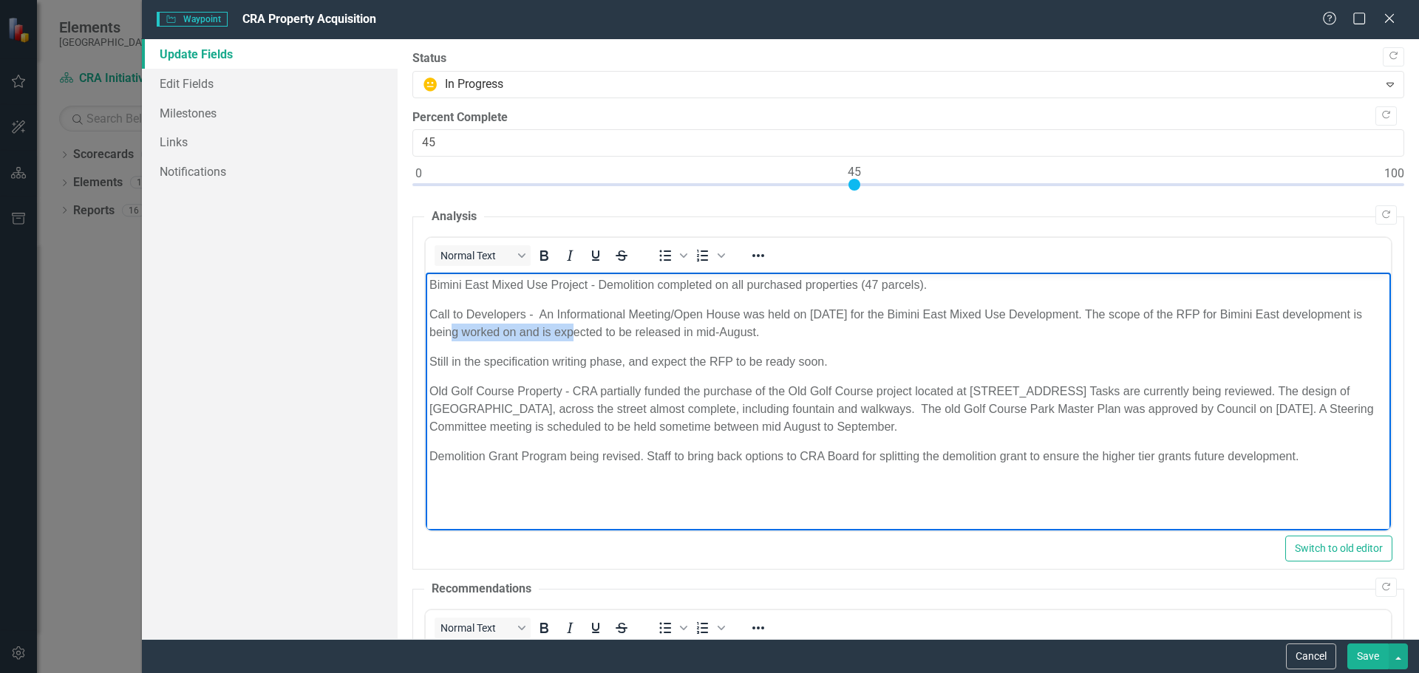
drag, startPoint x: 499, startPoint y: 330, endPoint x: 622, endPoint y: 330, distance: 123.4
click at [622, 330] on p "Call to Developers - An Informational Meeting/Open House was held on June 24, 2…" at bounding box center [908, 323] width 958 height 35
drag, startPoint x: 659, startPoint y: 333, endPoint x: 727, endPoint y: 332, distance: 68.8
click at [727, 332] on p "Call to Developers - An Informational Meeting/Open House was held on June 24, 2…" at bounding box center [908, 323] width 958 height 35
drag, startPoint x: 427, startPoint y: 360, endPoint x: 865, endPoint y: 342, distance: 438.7
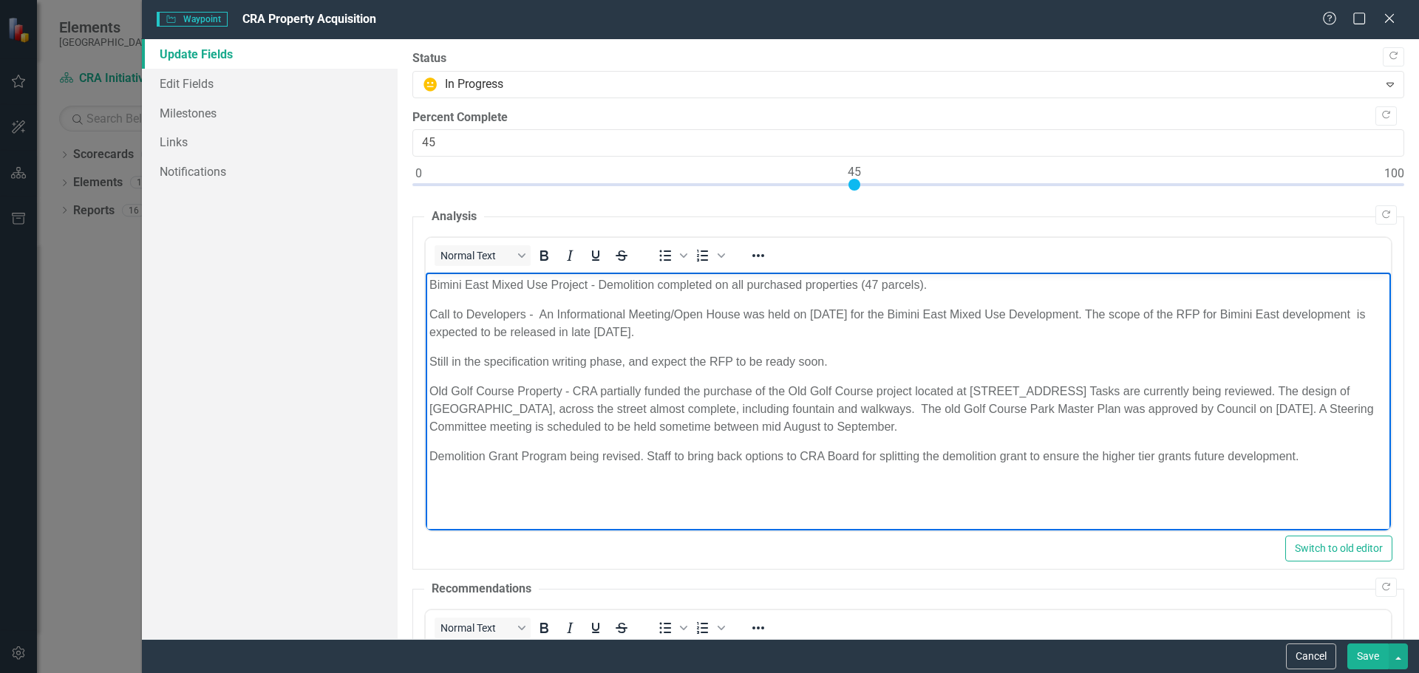
click at [868, 344] on body "Bimini East Mixed Use Project - Demolition completed on all purchased propertie…" at bounding box center [907, 384] width 965 height 222
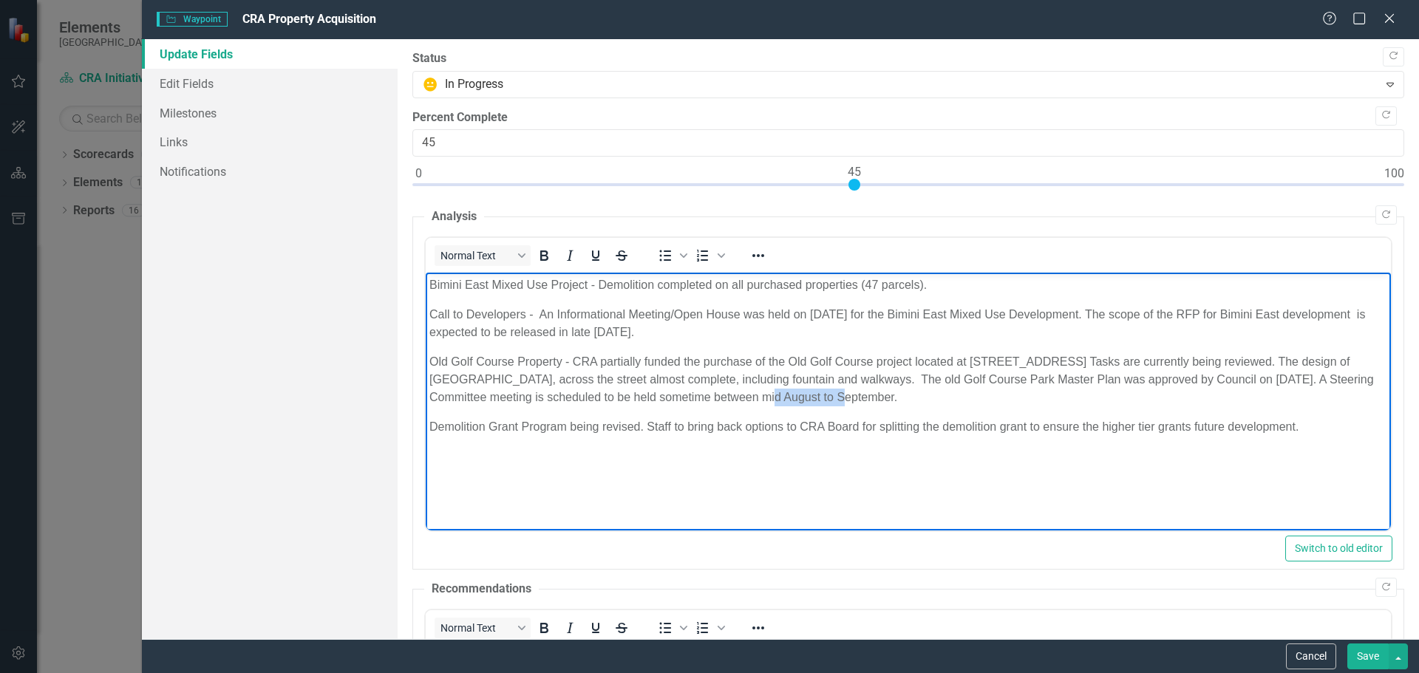
drag, startPoint x: 702, startPoint y: 396, endPoint x: 772, endPoint y: 393, distance: 71.1
click at [772, 393] on p "Old Golf Course Property - CRA partially funded the purchase of the Old Golf Co…" at bounding box center [908, 379] width 958 height 53
drag, startPoint x: 569, startPoint y: 427, endPoint x: 599, endPoint y: 427, distance: 29.6
click at [599, 427] on p "Demolition Grant Program being revised. Staff to bring back options to CRA Boar…" at bounding box center [908, 427] width 958 height 18
click at [738, 424] on p "Demolition Grant Program revision approved at September 2025 CRA Board Meeting." at bounding box center [908, 427] width 958 height 18
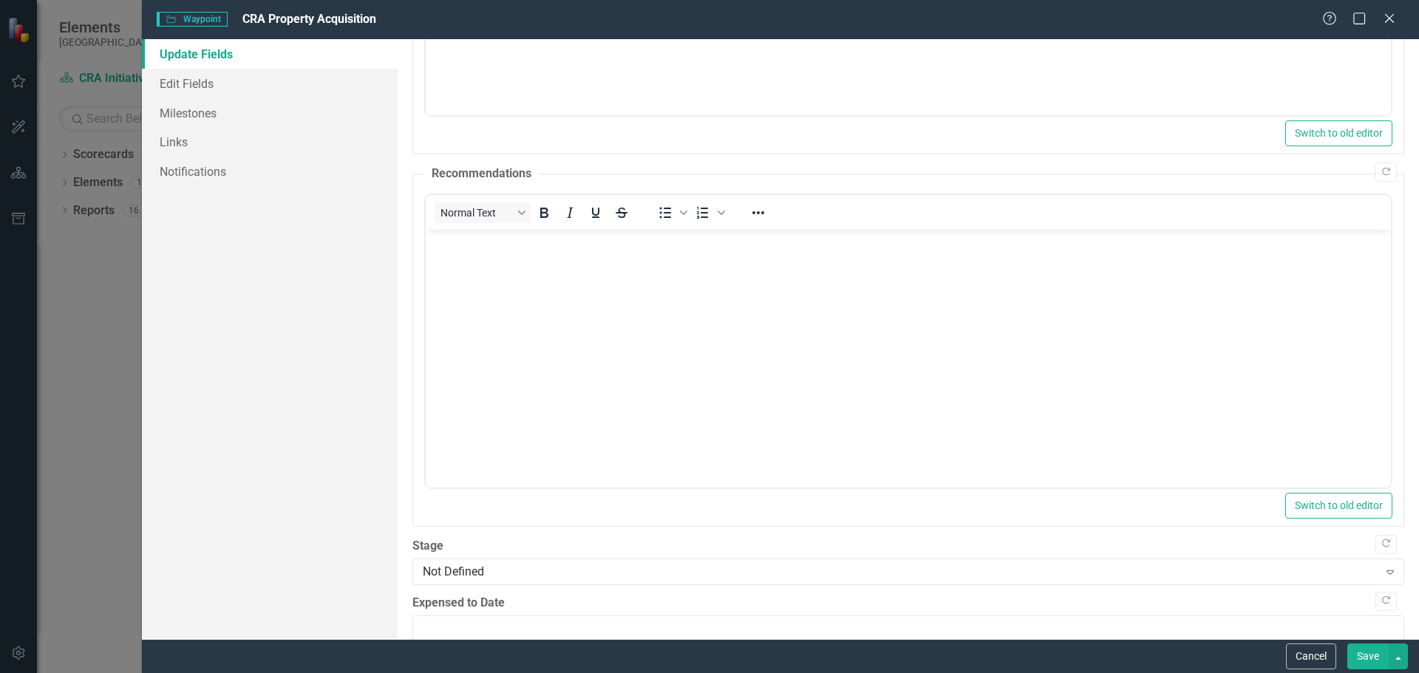
scroll to position [441, 0]
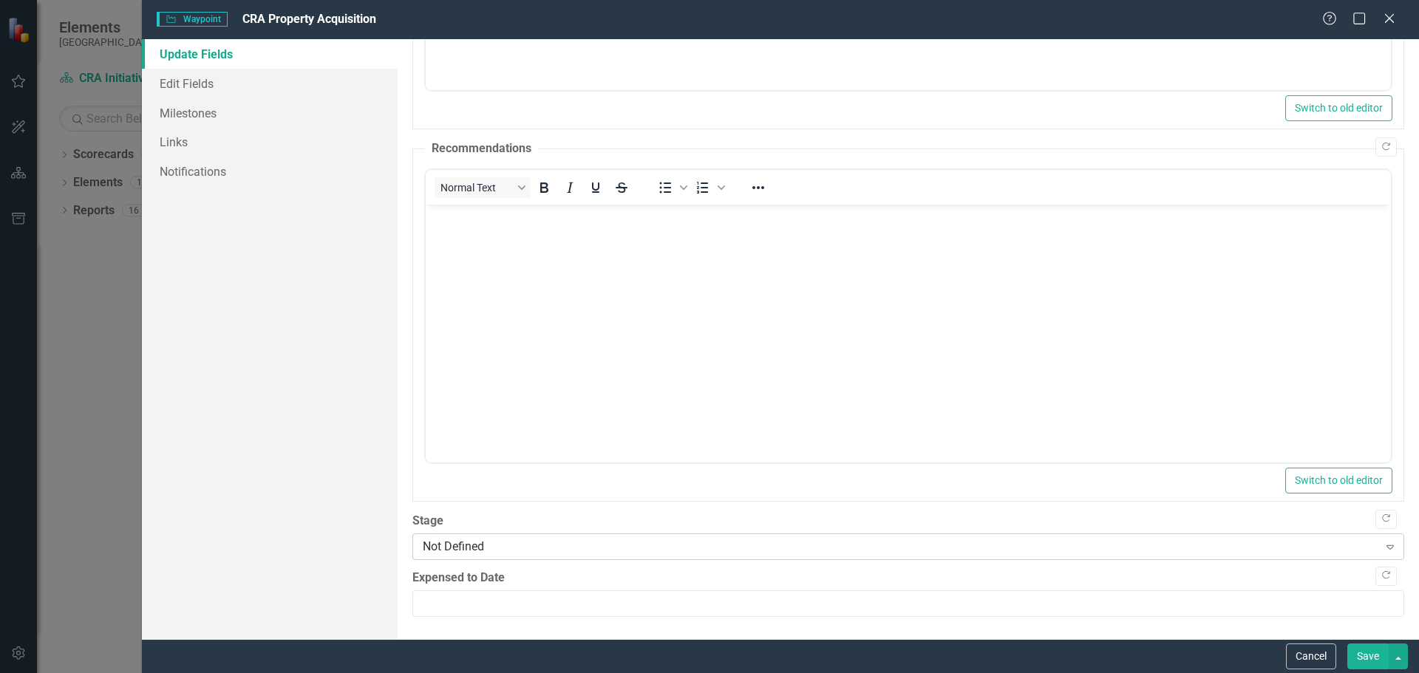
click at [1383, 541] on icon "Expand" at bounding box center [1390, 547] width 15 height 12
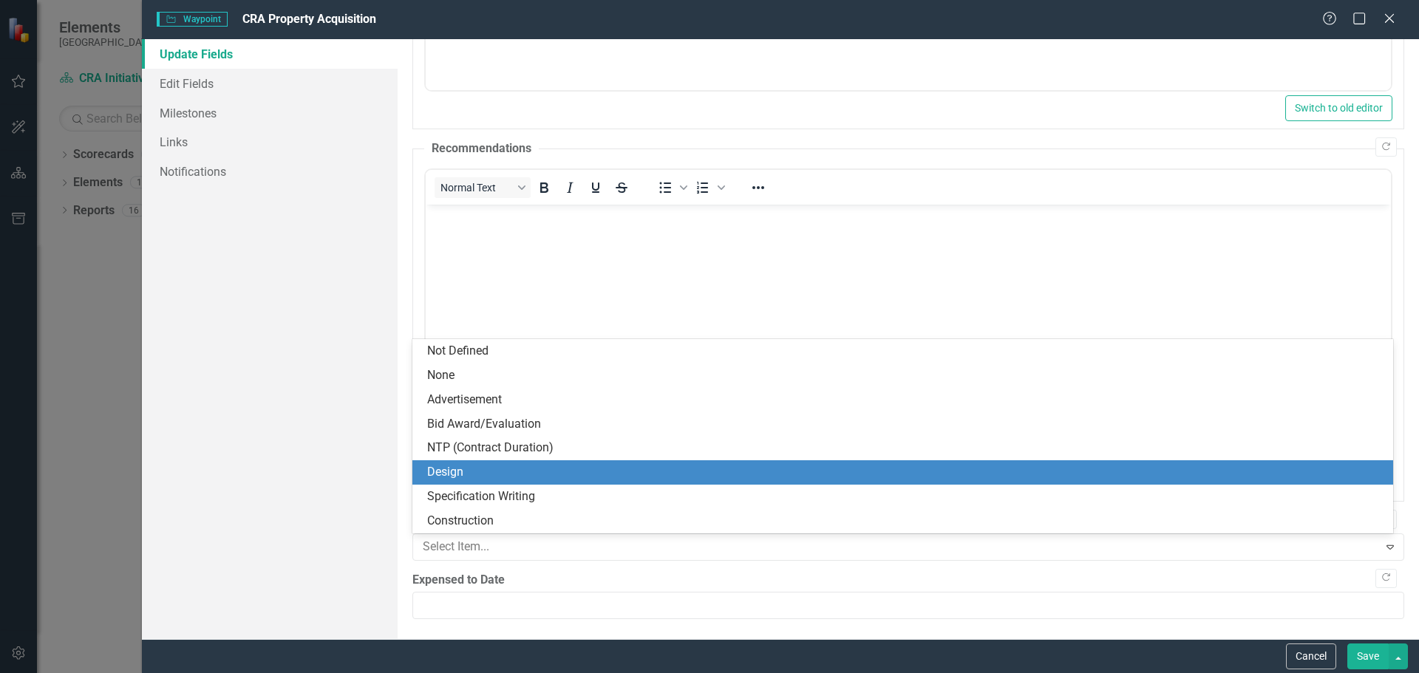
click at [512, 474] on div "Design" at bounding box center [905, 472] width 957 height 17
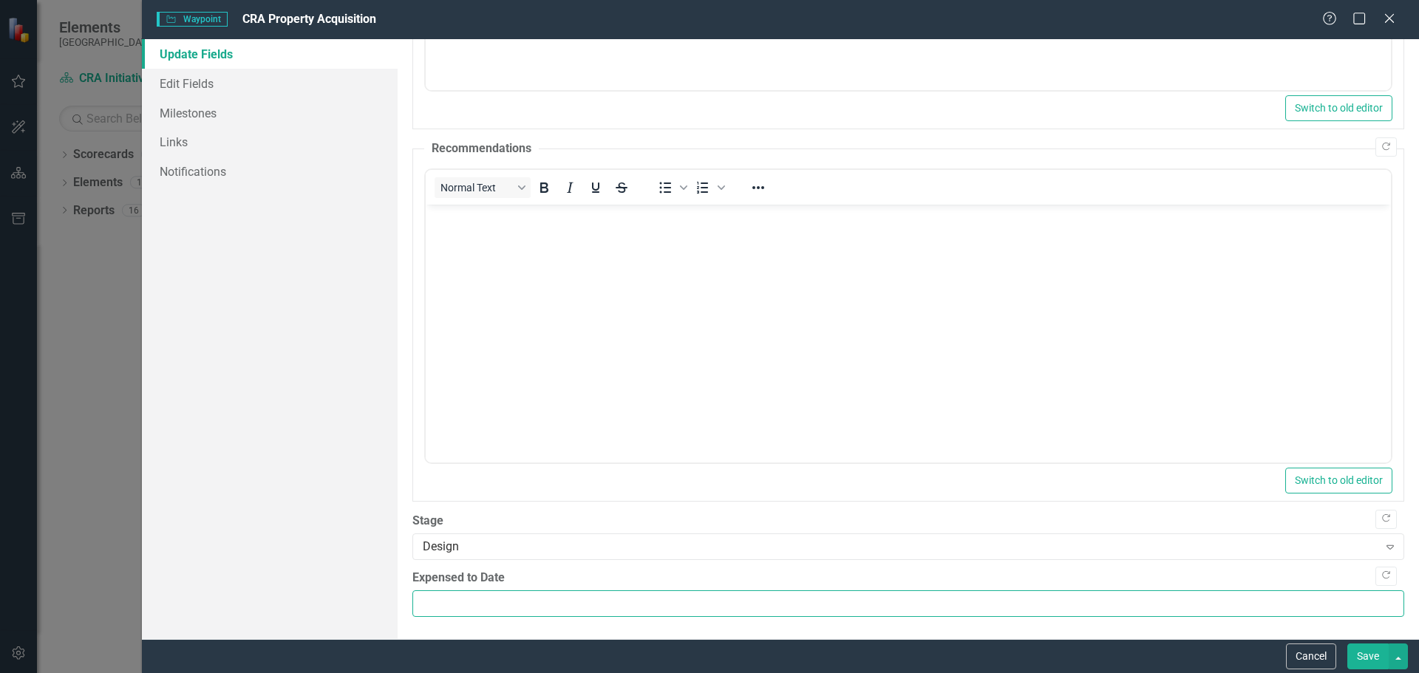
click at [454, 602] on input "Expensed to Date" at bounding box center [908, 604] width 992 height 27
type input "40000000"
click at [1367, 658] on button "Save" at bounding box center [1368, 657] width 41 height 26
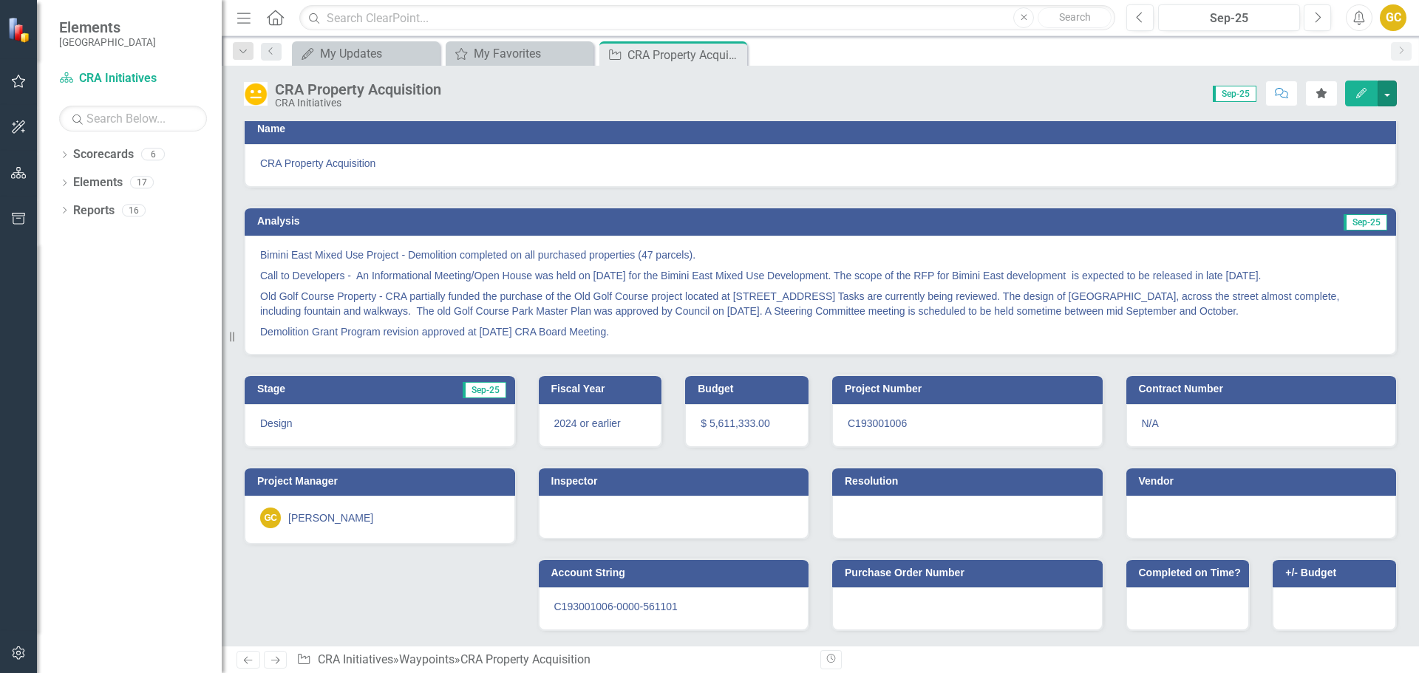
scroll to position [94, 0]
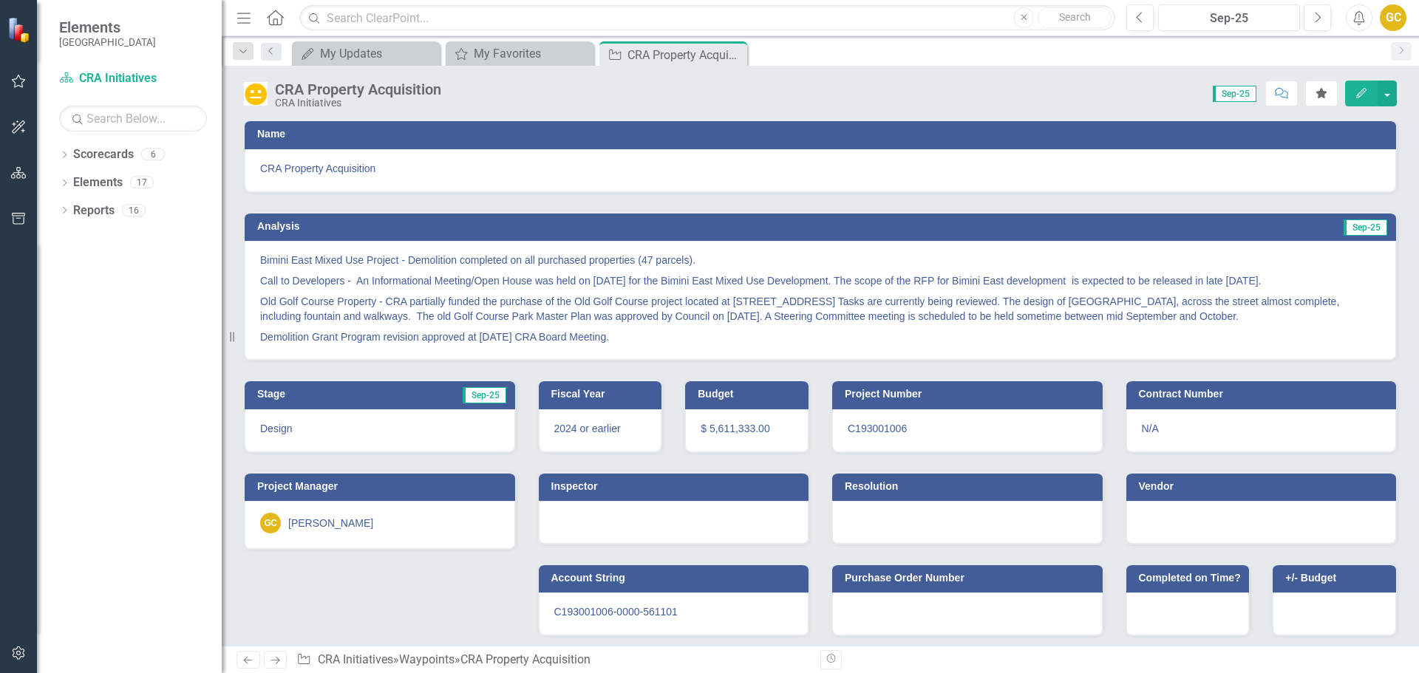
click at [724, 421] on div "$ 5,611,333.00" at bounding box center [746, 431] width 123 height 43
click at [724, 420] on div "$ 5,611,333.00" at bounding box center [746, 431] width 123 height 43
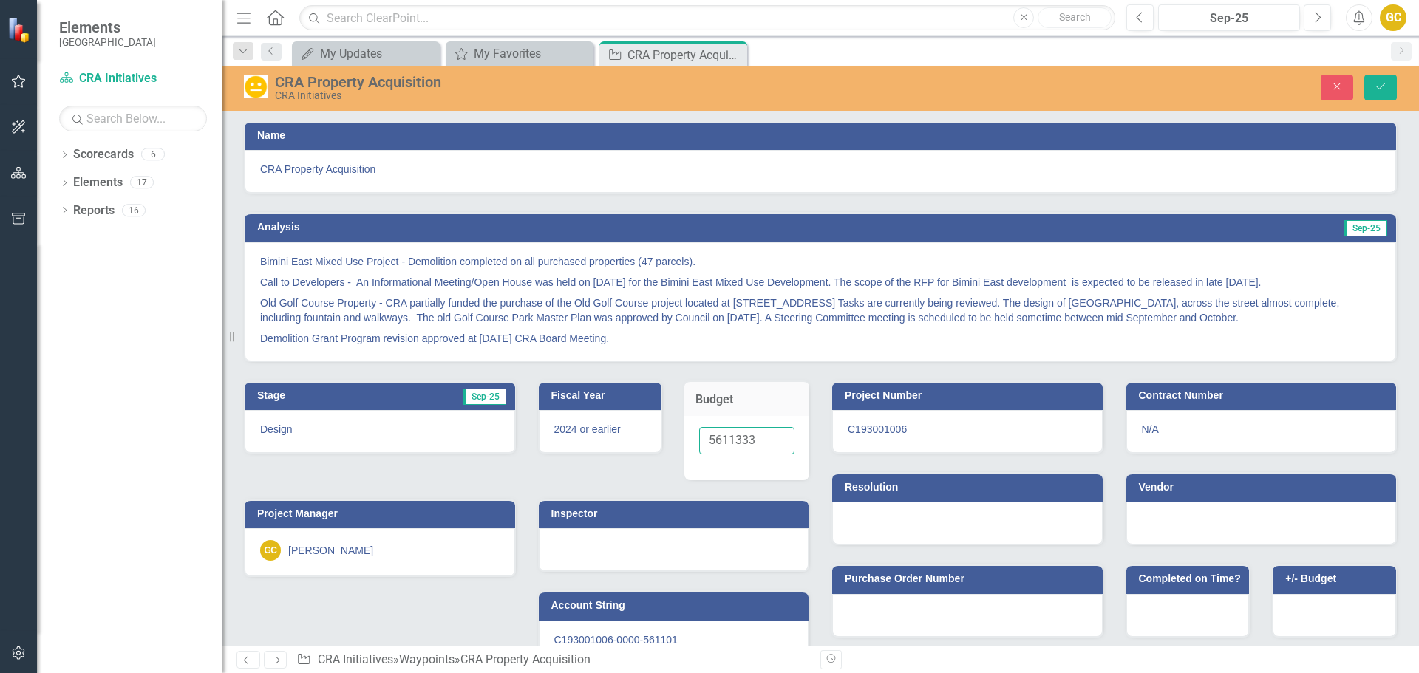
click at [706, 441] on input "5611333" at bounding box center [746, 440] width 95 height 27
type input "6611333"
click at [997, 365] on div "Project Number C193001006" at bounding box center [968, 408] width 294 height 92
click at [1382, 86] on icon "Save" at bounding box center [1380, 86] width 13 height 10
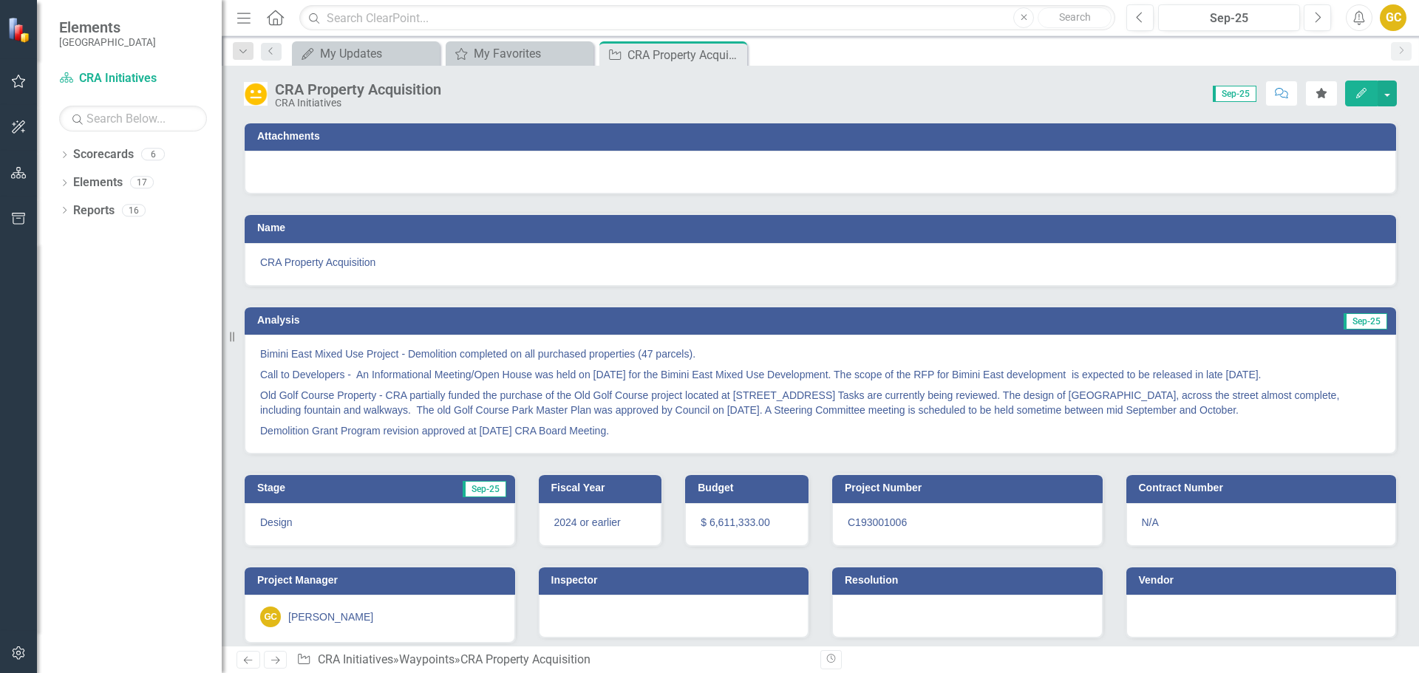
click at [600, 526] on span "2024 or earlier" at bounding box center [587, 523] width 67 height 12
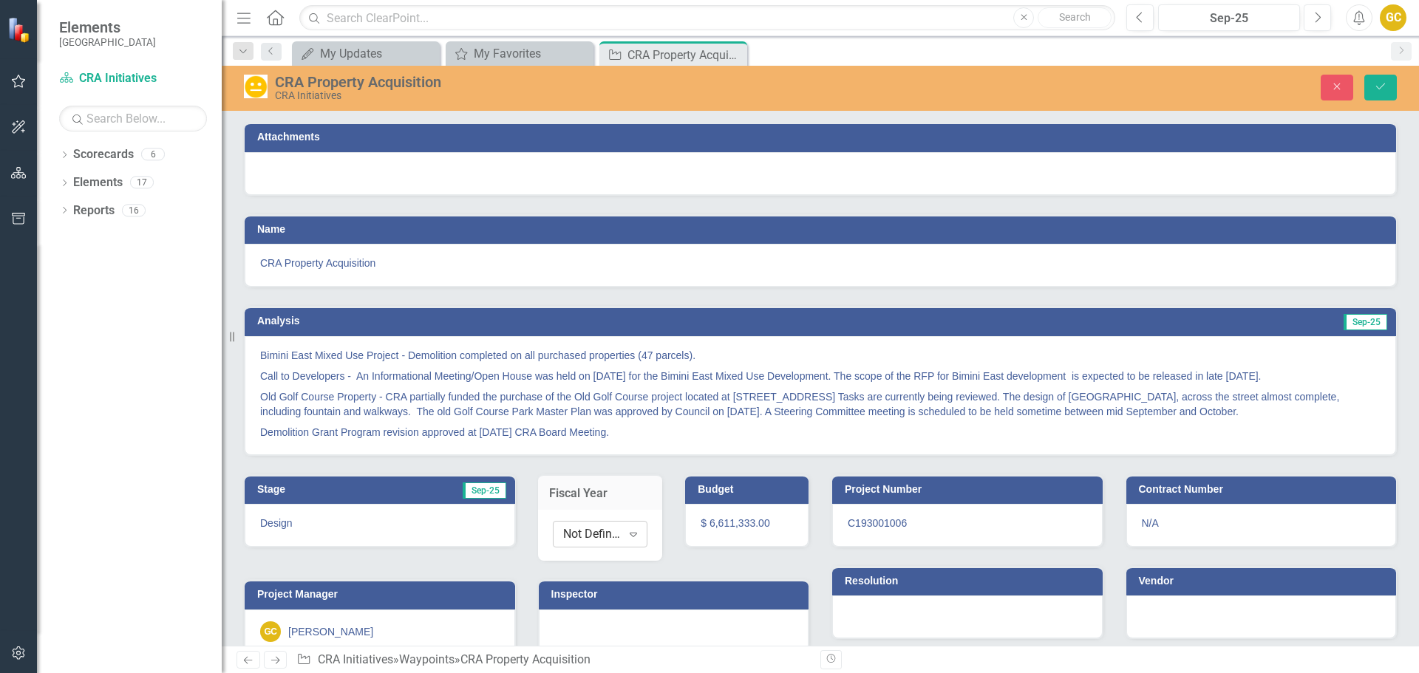
click at [631, 532] on icon "Expand" at bounding box center [633, 535] width 15 height 12
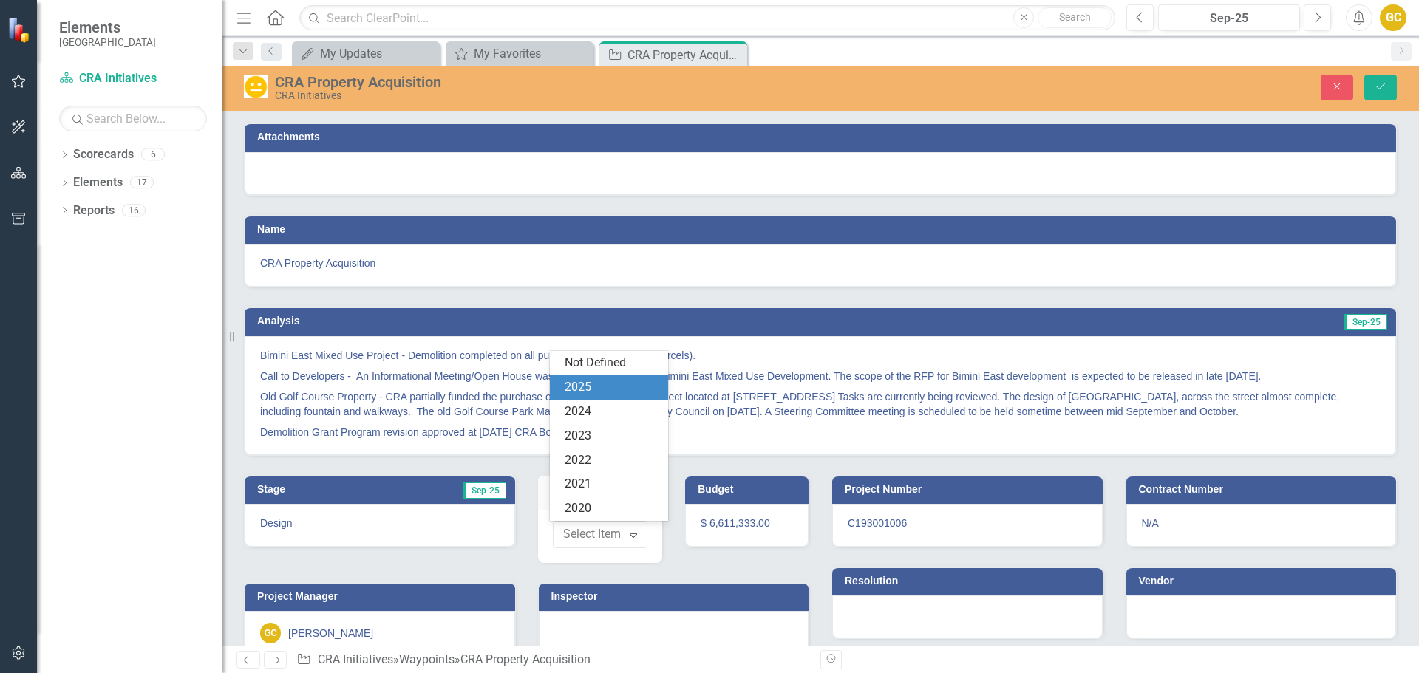
click at [613, 383] on div "2025" at bounding box center [612, 387] width 95 height 17
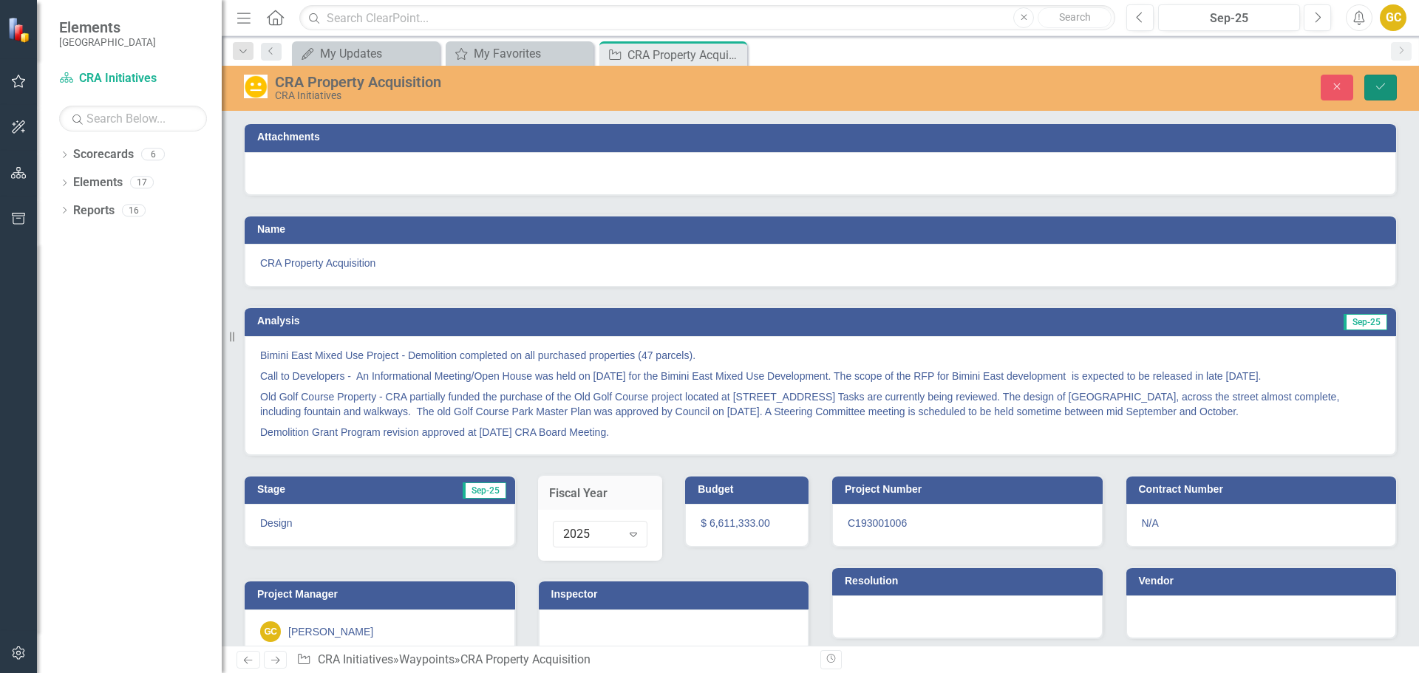
click at [1377, 91] on icon "Save" at bounding box center [1380, 86] width 13 height 10
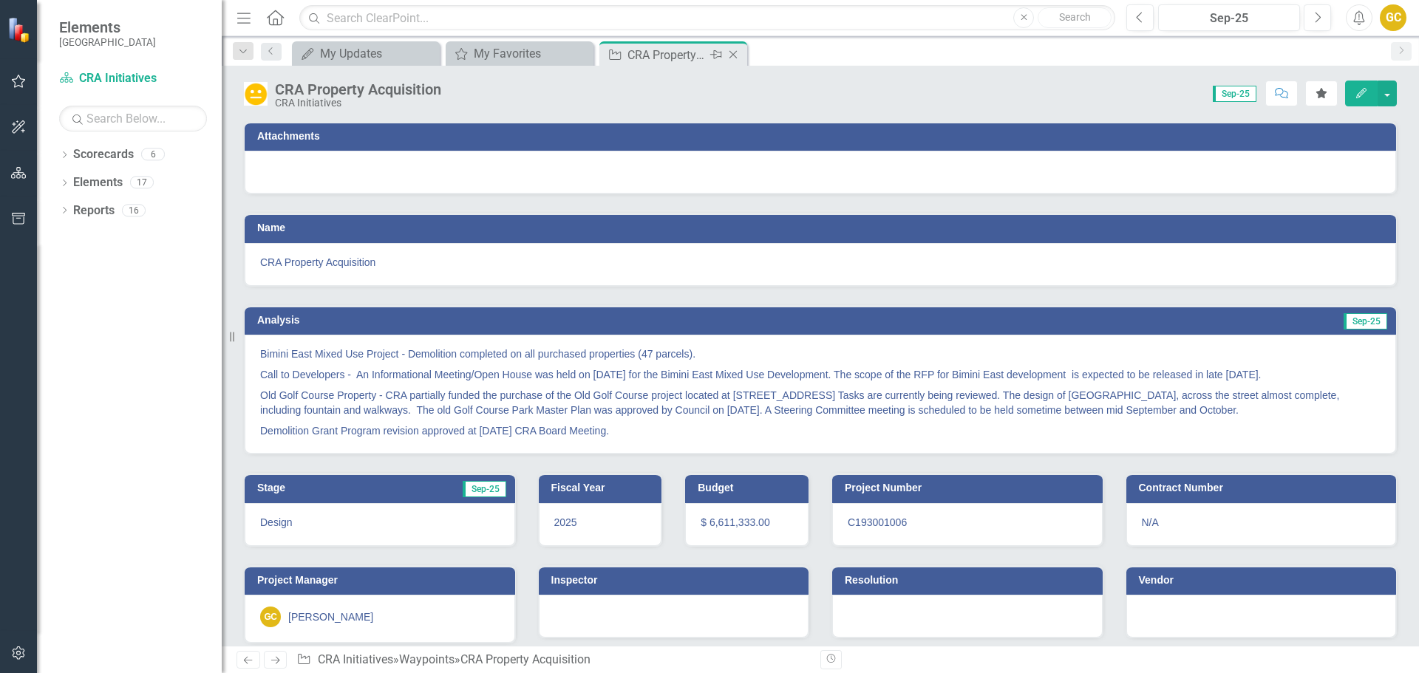
click at [732, 54] on icon "Close" at bounding box center [733, 55] width 15 height 12
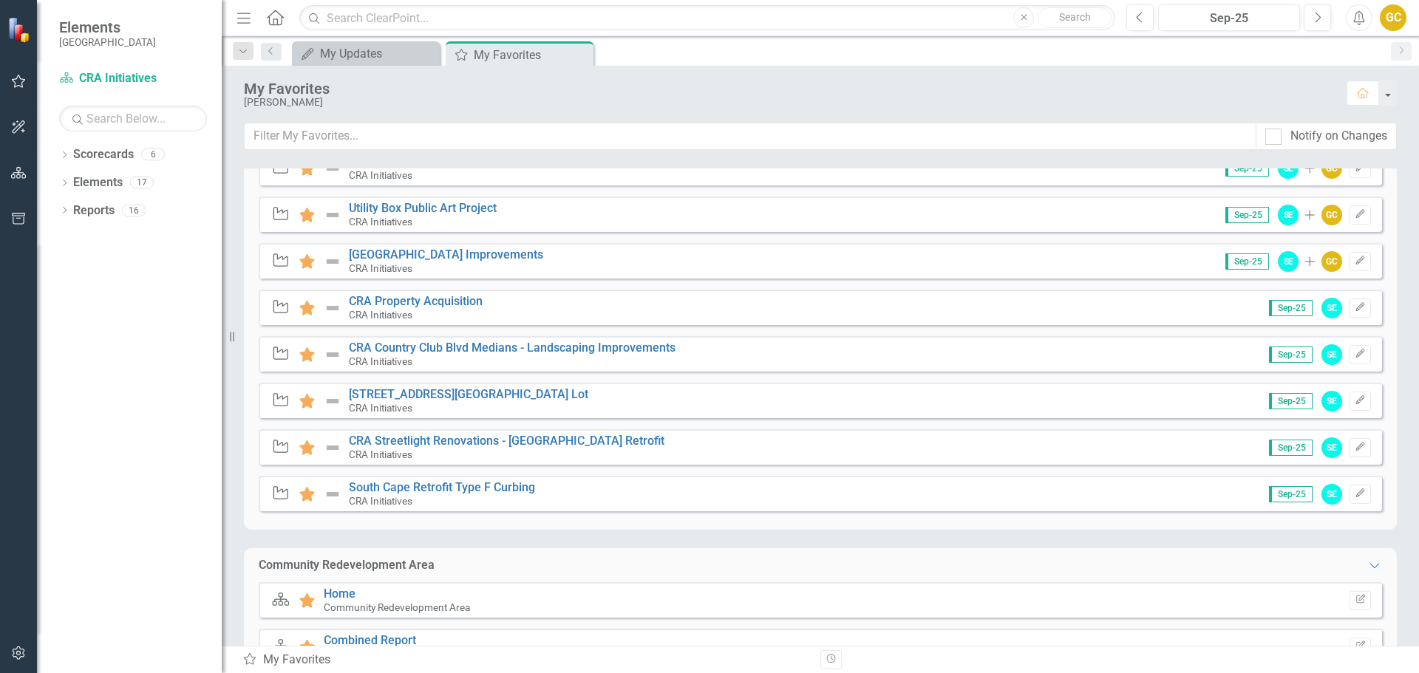
scroll to position [786, 0]
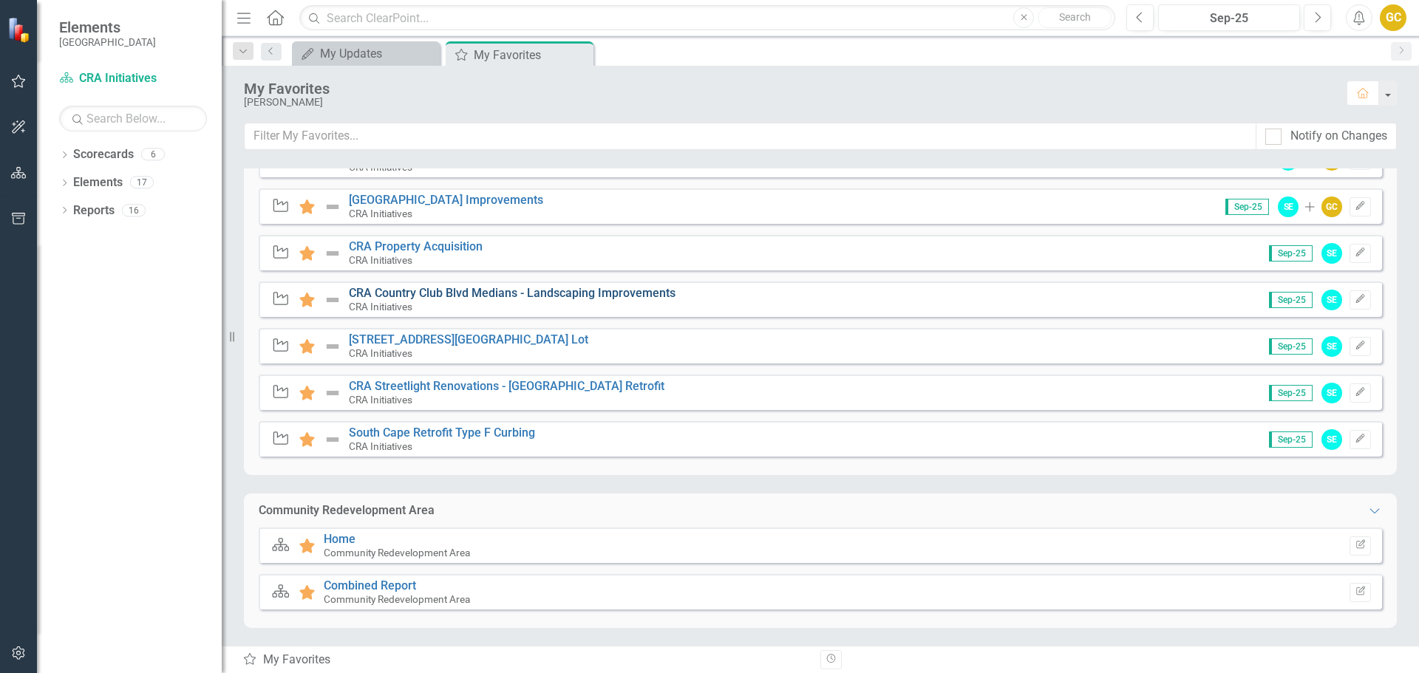
click at [391, 296] on link "CRA Country Club Blvd Medians - Landscaping Improvements" at bounding box center [512, 293] width 327 height 14
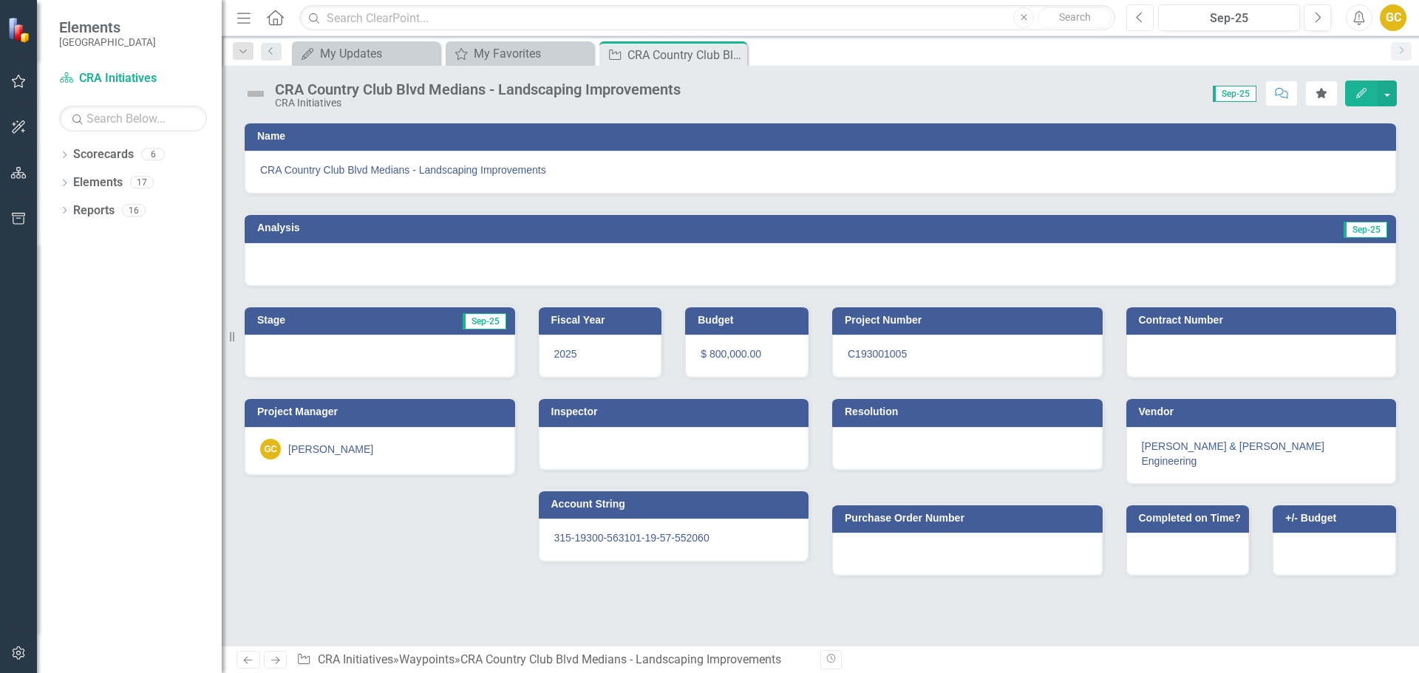
click at [1137, 18] on icon "Previous" at bounding box center [1140, 17] width 8 height 13
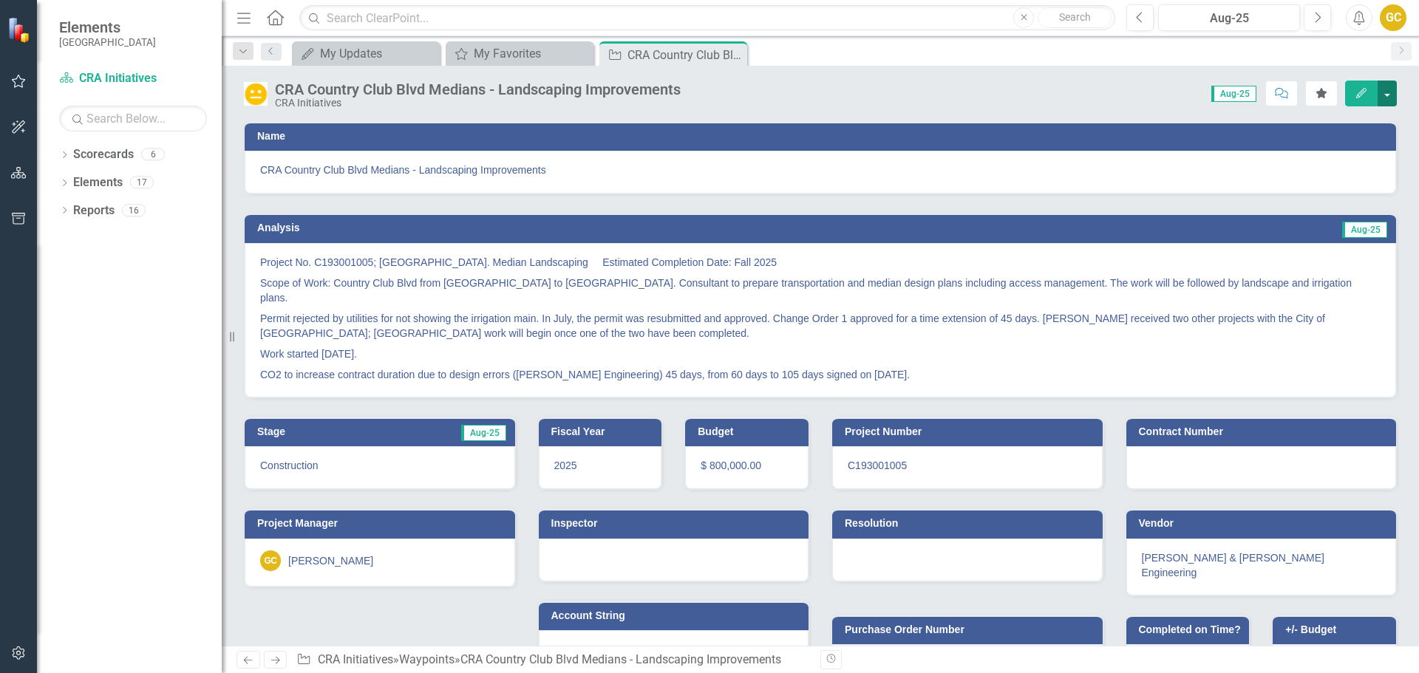
click at [1388, 92] on button "button" at bounding box center [1387, 94] width 19 height 26
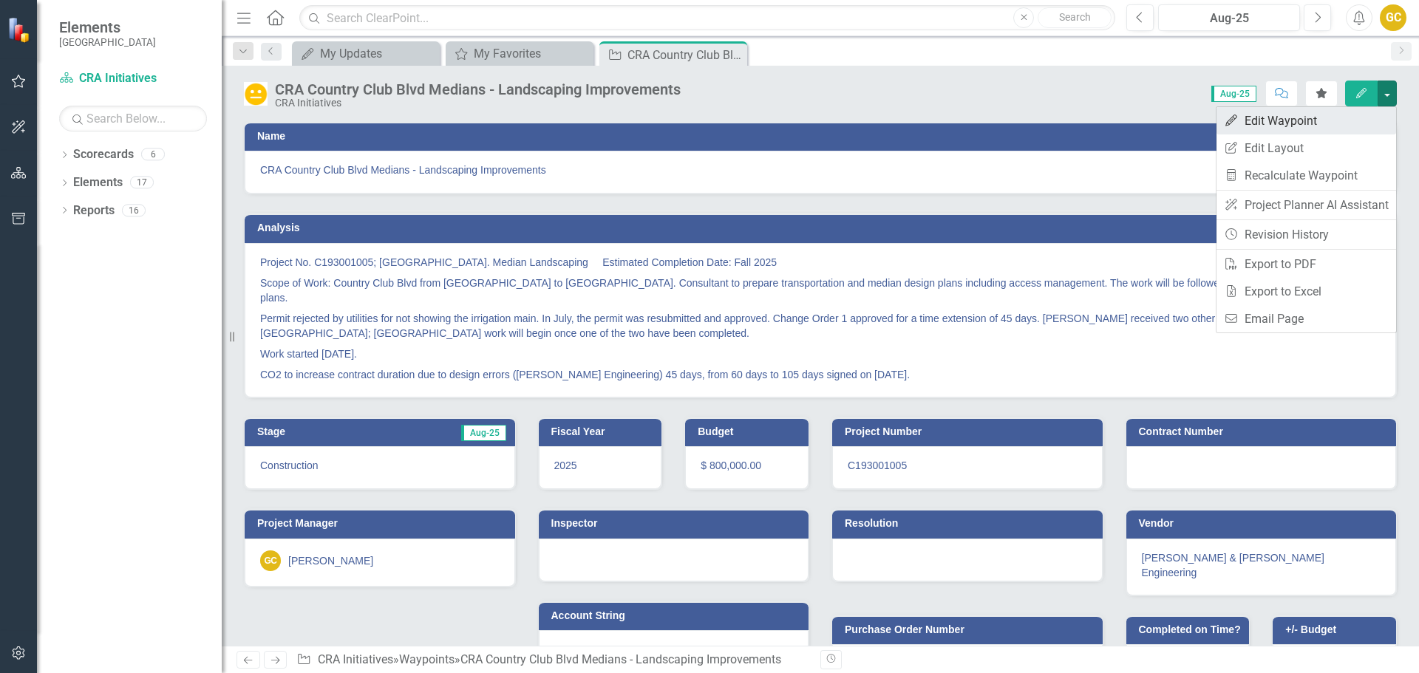
click at [1327, 120] on link "Edit Edit Waypoint" at bounding box center [1307, 120] width 180 height 27
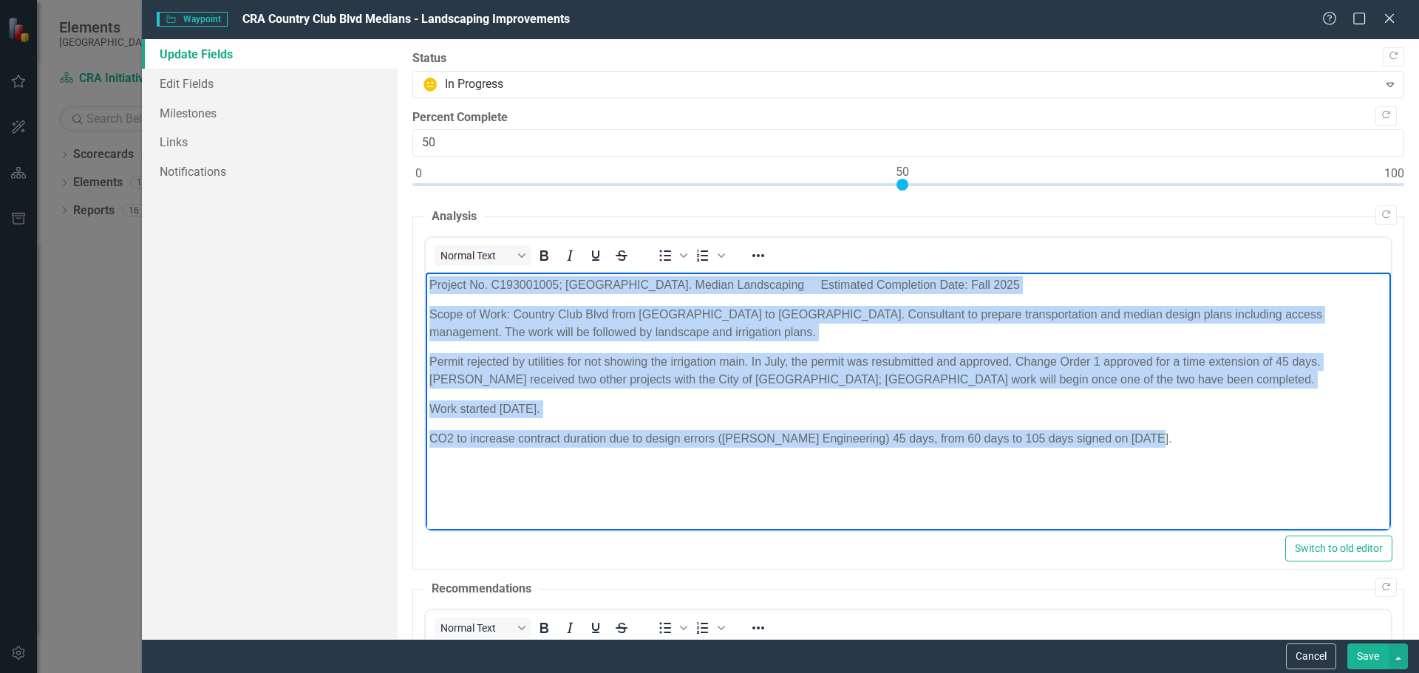
drag, startPoint x: 427, startPoint y: 285, endPoint x: 1206, endPoint y: 473, distance: 800.9
click at [1206, 473] on body "Project No. C193001005; Country Club Blvd. Median Landscaping Estimated Complet…" at bounding box center [907, 384] width 965 height 222
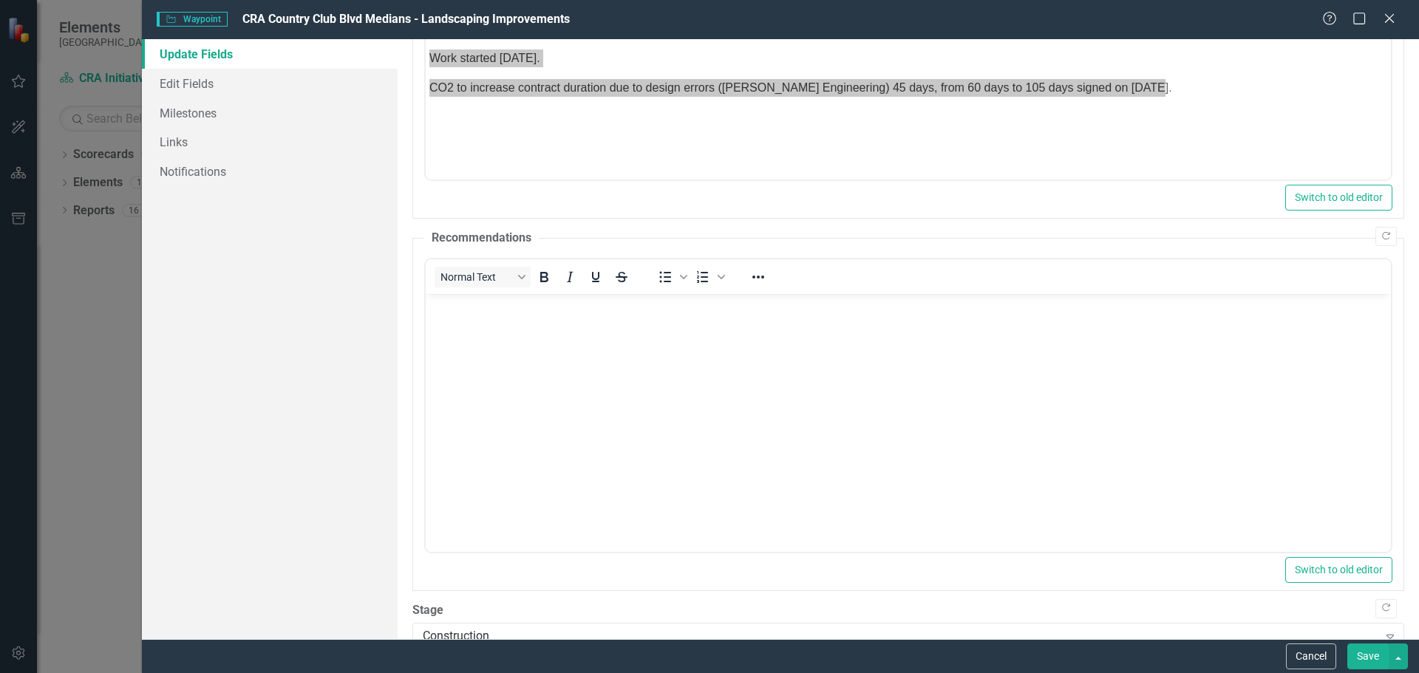
scroll to position [441, 0]
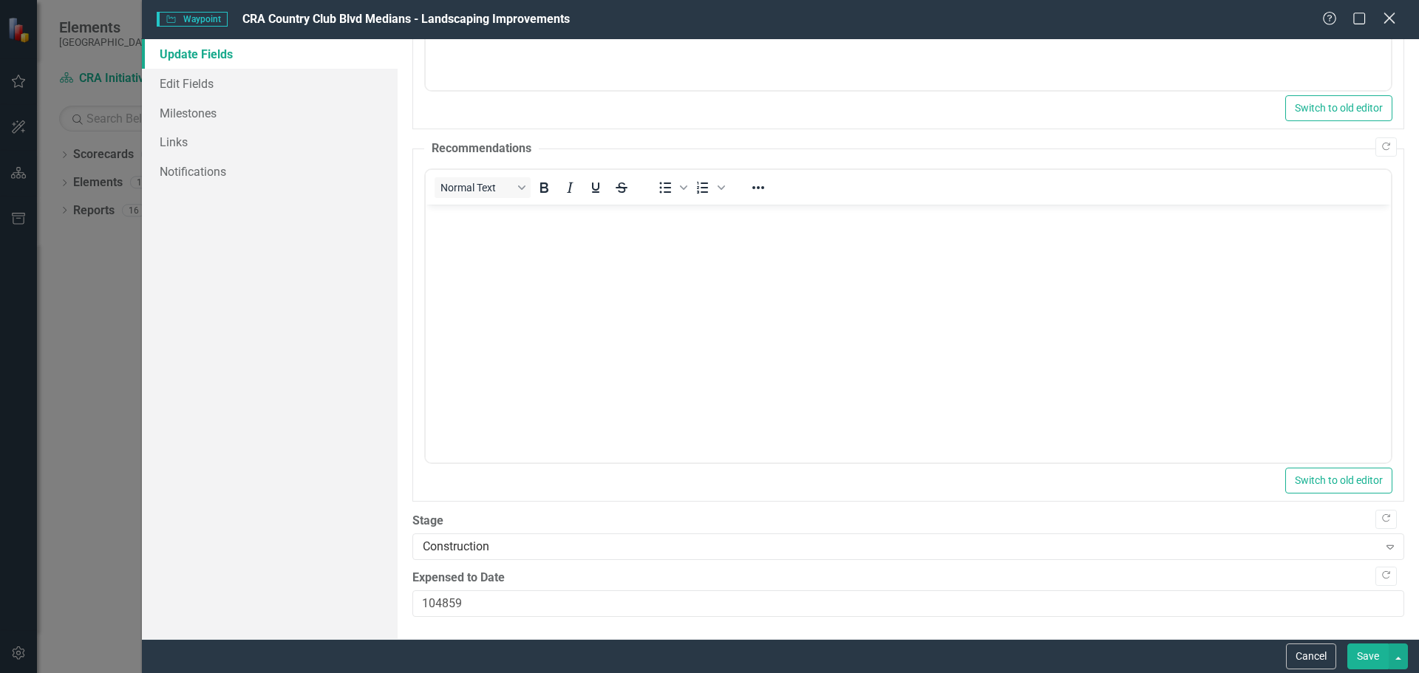
click at [1390, 13] on icon "Close" at bounding box center [1389, 18] width 18 height 14
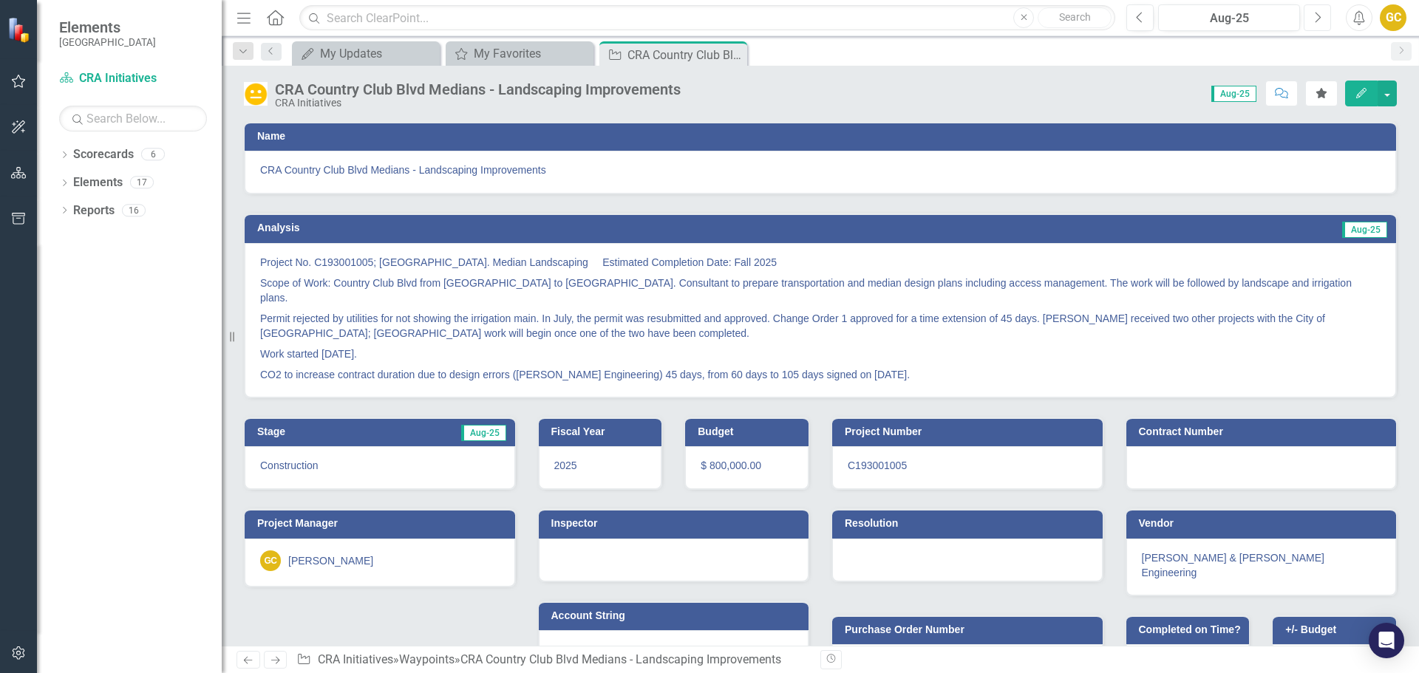
click at [1320, 16] on icon "button" at bounding box center [1319, 17] width 6 height 10
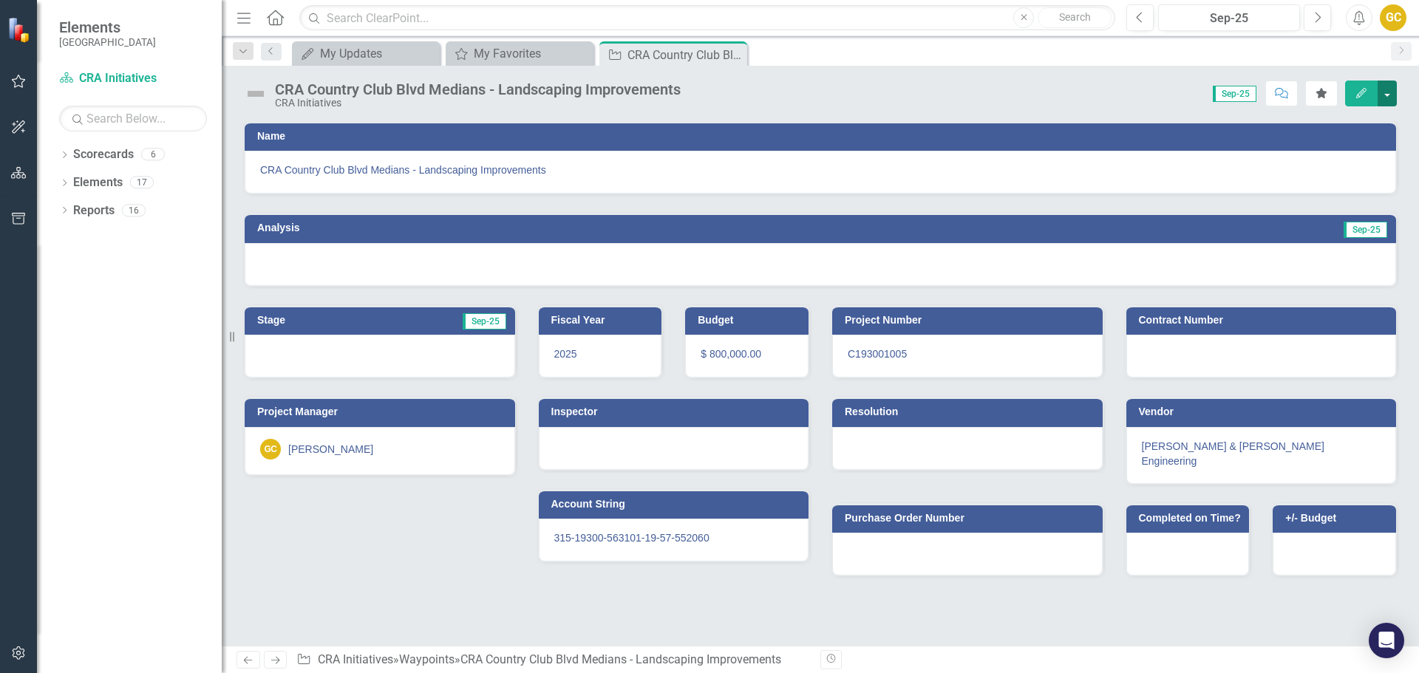
click at [1385, 91] on button "button" at bounding box center [1387, 94] width 19 height 26
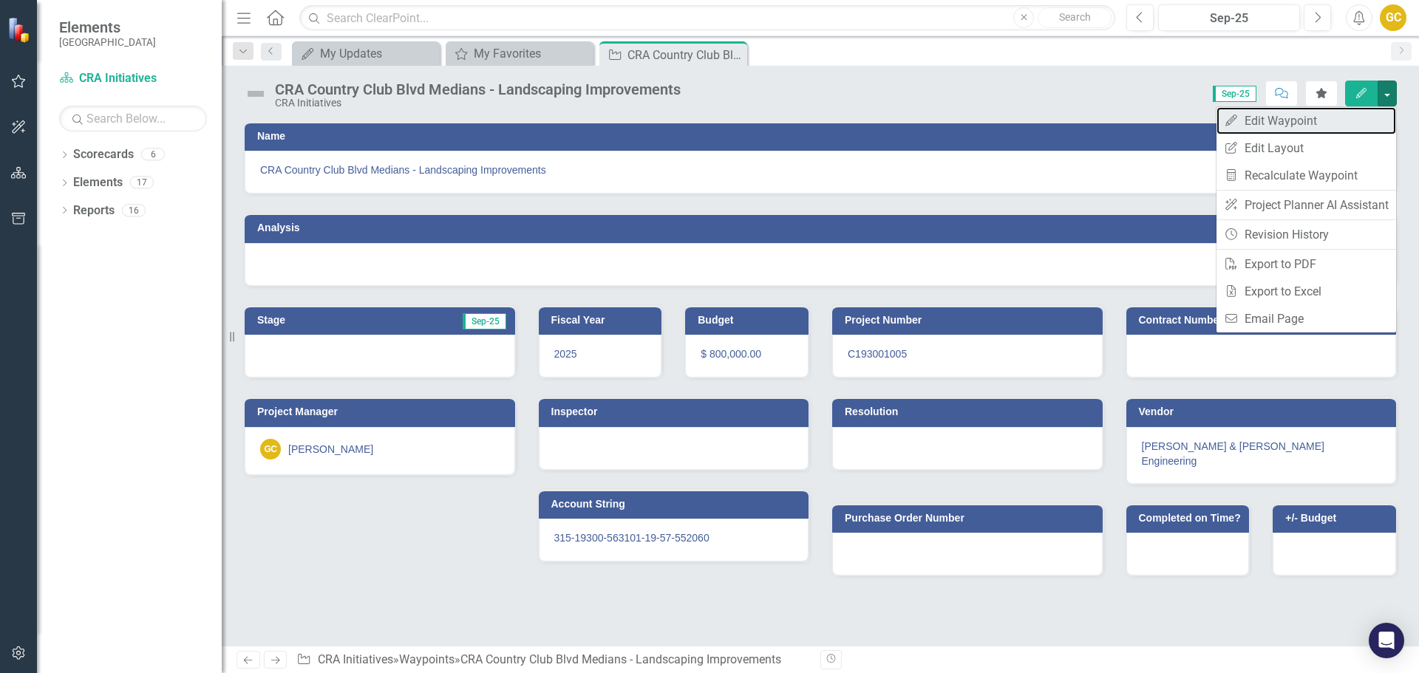
click at [1306, 116] on link "Edit Edit Waypoint" at bounding box center [1307, 120] width 180 height 27
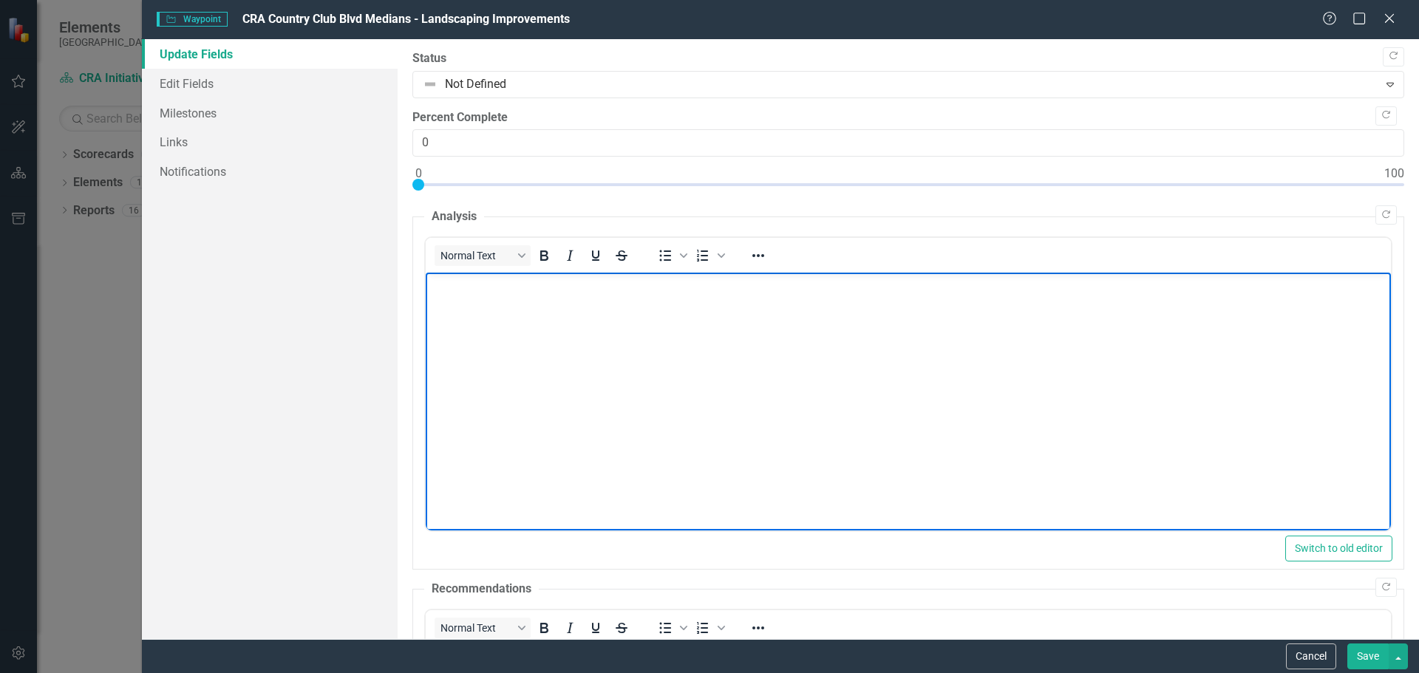
paste body "Rich Text Area. Press ALT-0 for help."
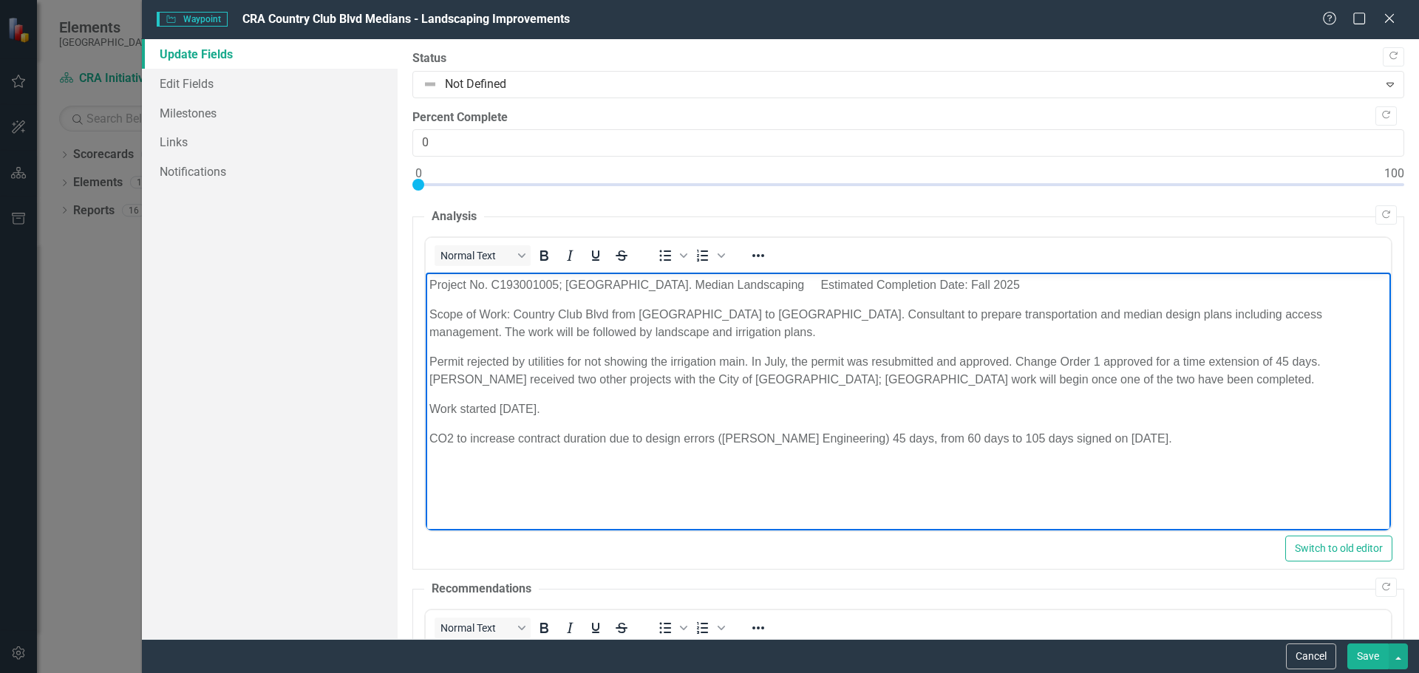
drag, startPoint x: 942, startPoint y: 282, endPoint x: 1022, endPoint y: 281, distance: 79.1
click at [1022, 281] on p "Project No. C193001005; Country Club Blvd. Median Landscaping Estimated Complet…" at bounding box center [908, 285] width 958 height 18
click at [559, 285] on p "Project No. C193001005; Country Club Blvd. Median Landscaping Estimated Complet…" at bounding box center [908, 285] width 958 height 18
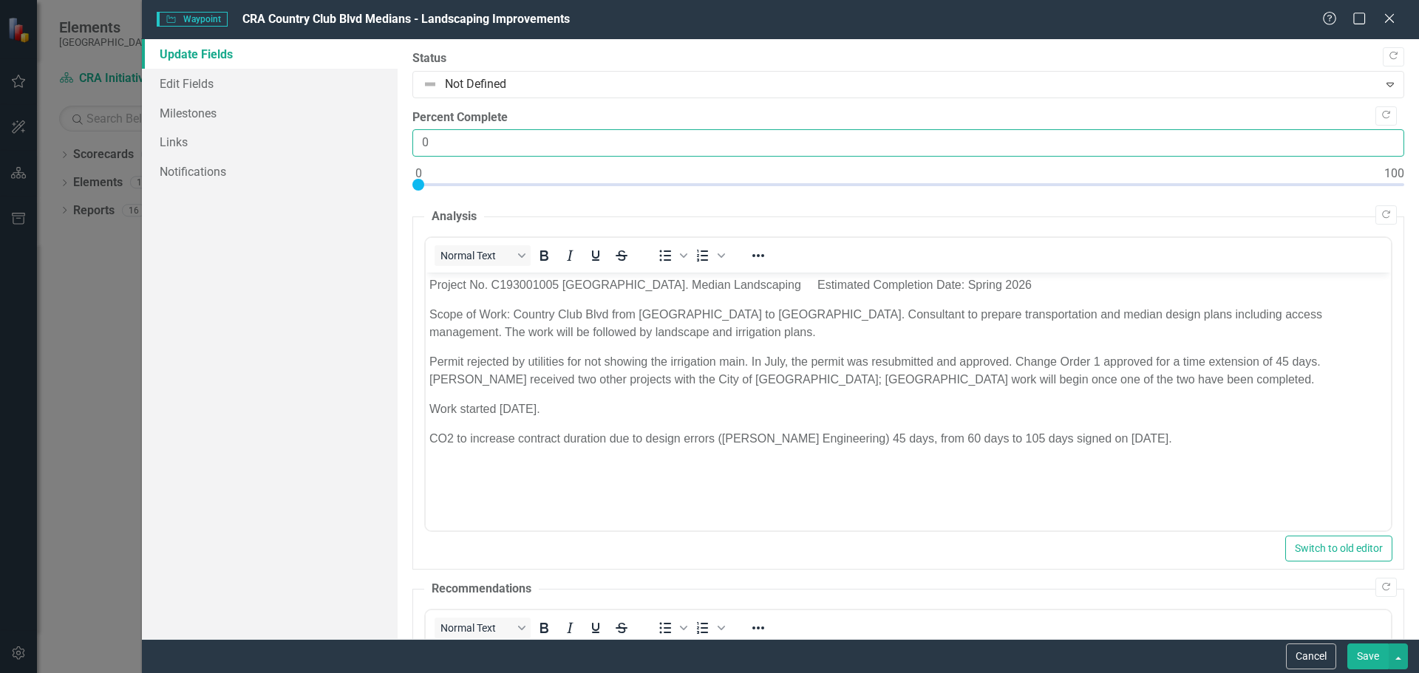
drag, startPoint x: 444, startPoint y: 143, endPoint x: 411, endPoint y: 140, distance: 32.7
click at [416, 143] on input "0" at bounding box center [908, 142] width 992 height 27
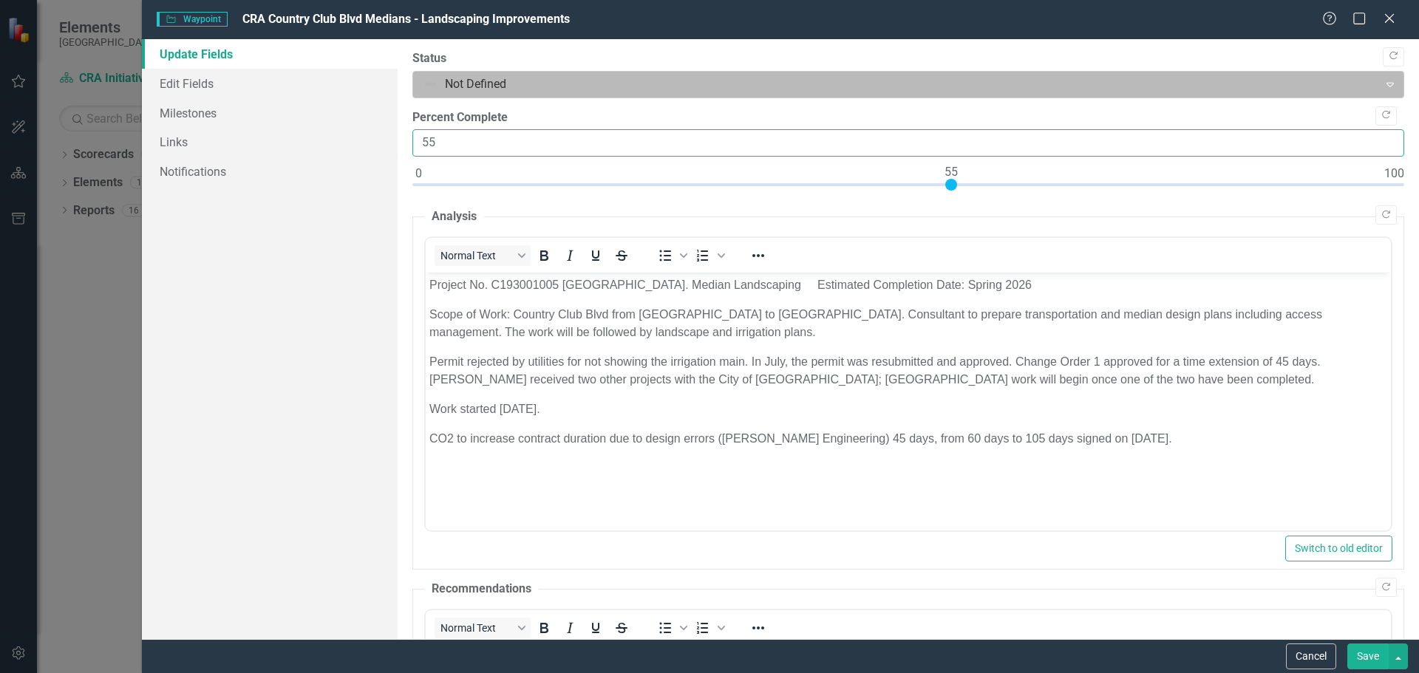
type input "55"
click at [1380, 74] on div "Expand" at bounding box center [1390, 84] width 27 height 24
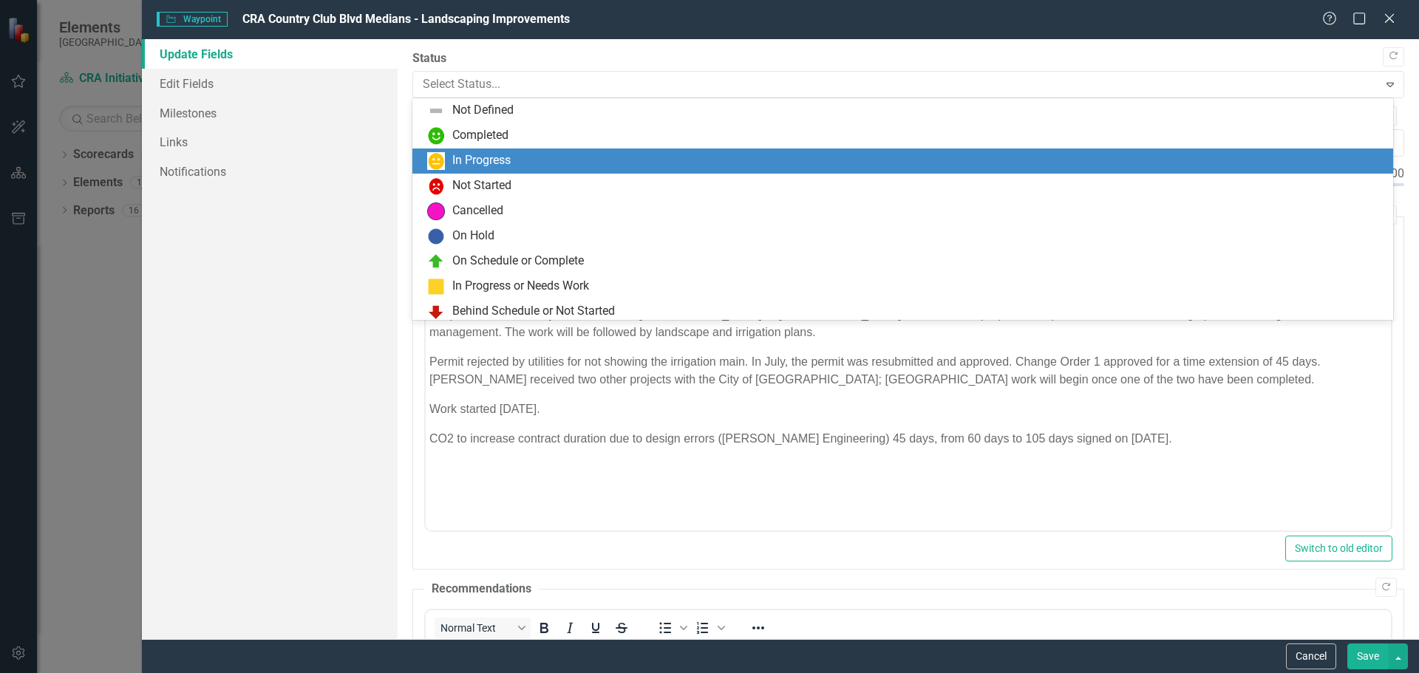
click at [475, 154] on div "In Progress" at bounding box center [481, 160] width 58 height 17
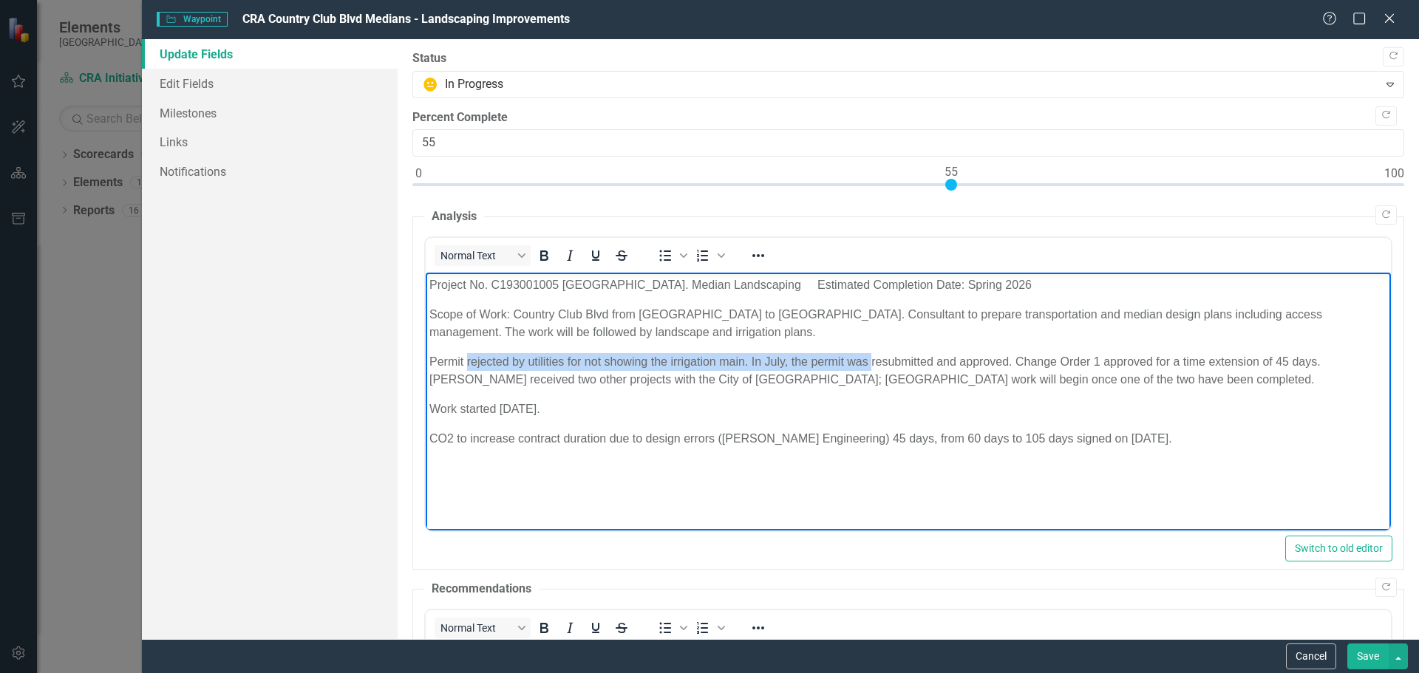
drag, startPoint x: 466, startPoint y: 361, endPoint x: 871, endPoint y: 350, distance: 405.3
click at [871, 350] on body "Project No. C193001005 Country Club Blvd. Median Landscaping Estimated Completi…" at bounding box center [907, 384] width 965 height 222
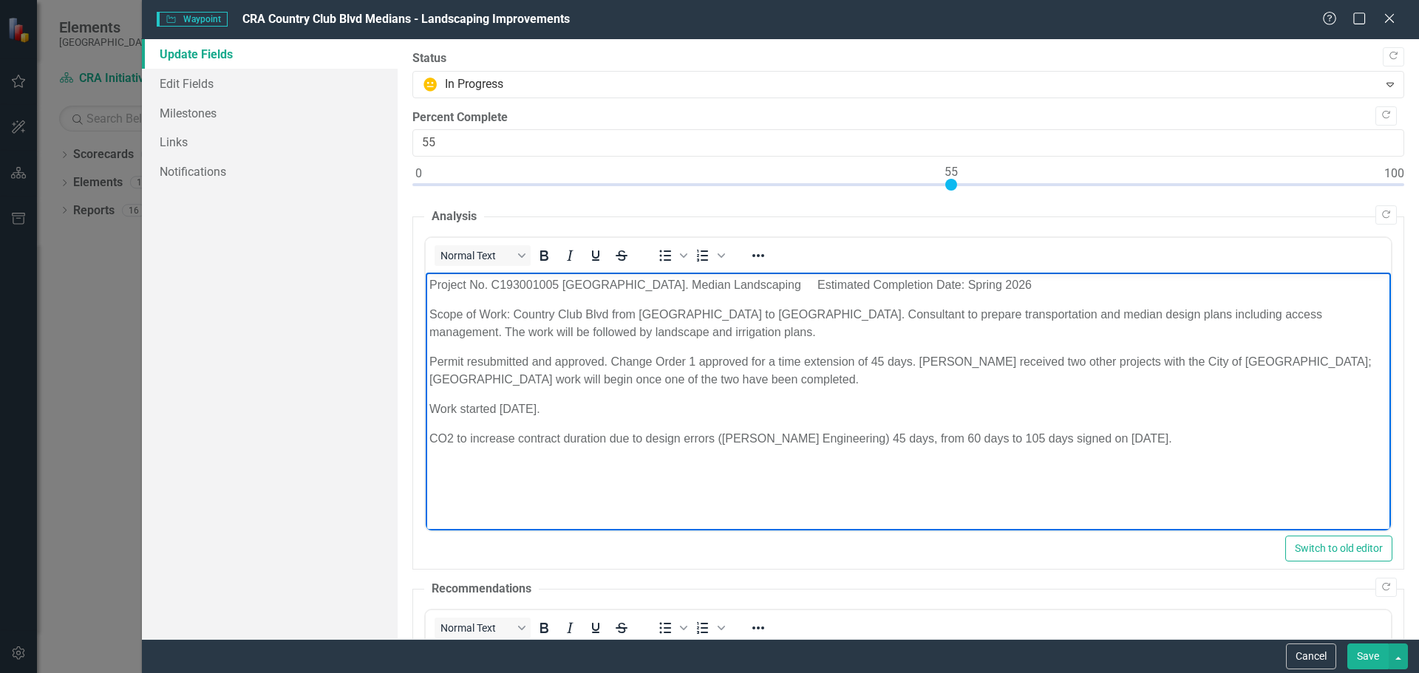
click at [720, 380] on p "Permit resubmitted and approved. Change Order 1 approved for a time extension o…" at bounding box center [908, 370] width 958 height 35
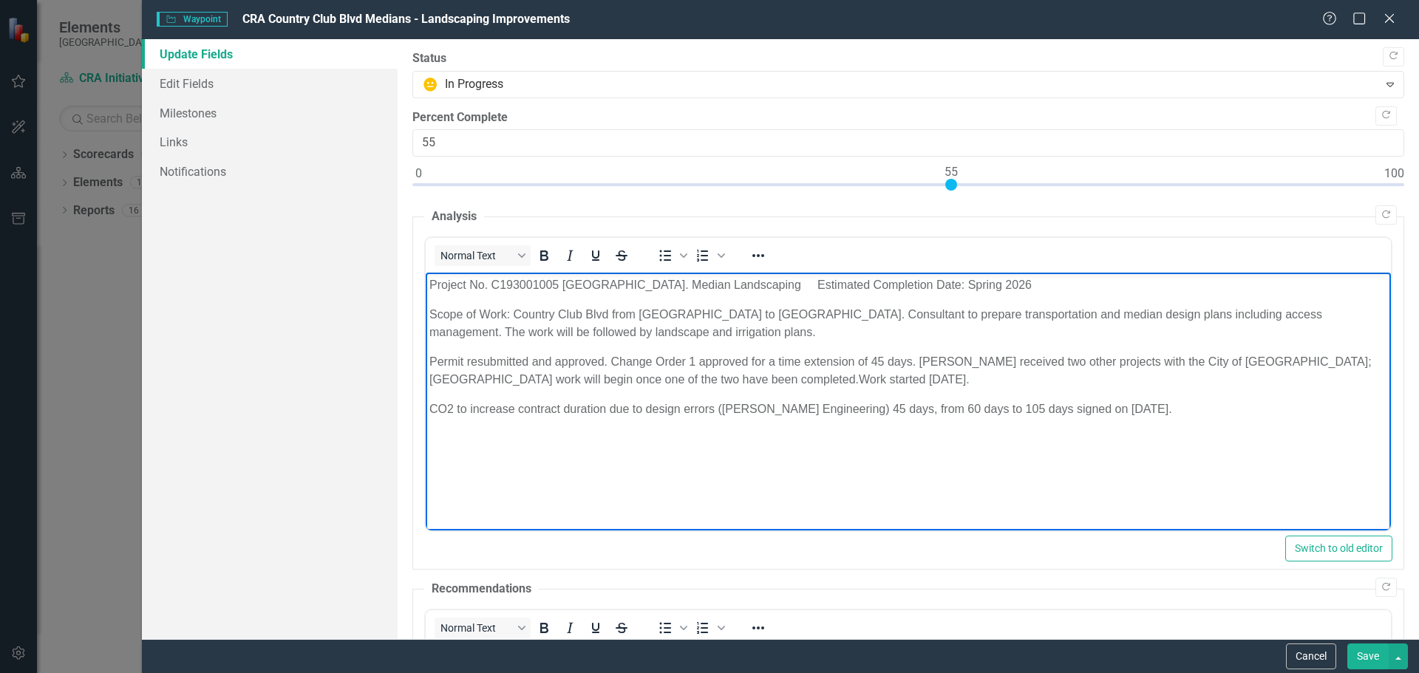
click at [431, 405] on p "CO2 to increase contract duration due to design errors (Johnson Engineering) 45…" at bounding box center [908, 410] width 958 height 18
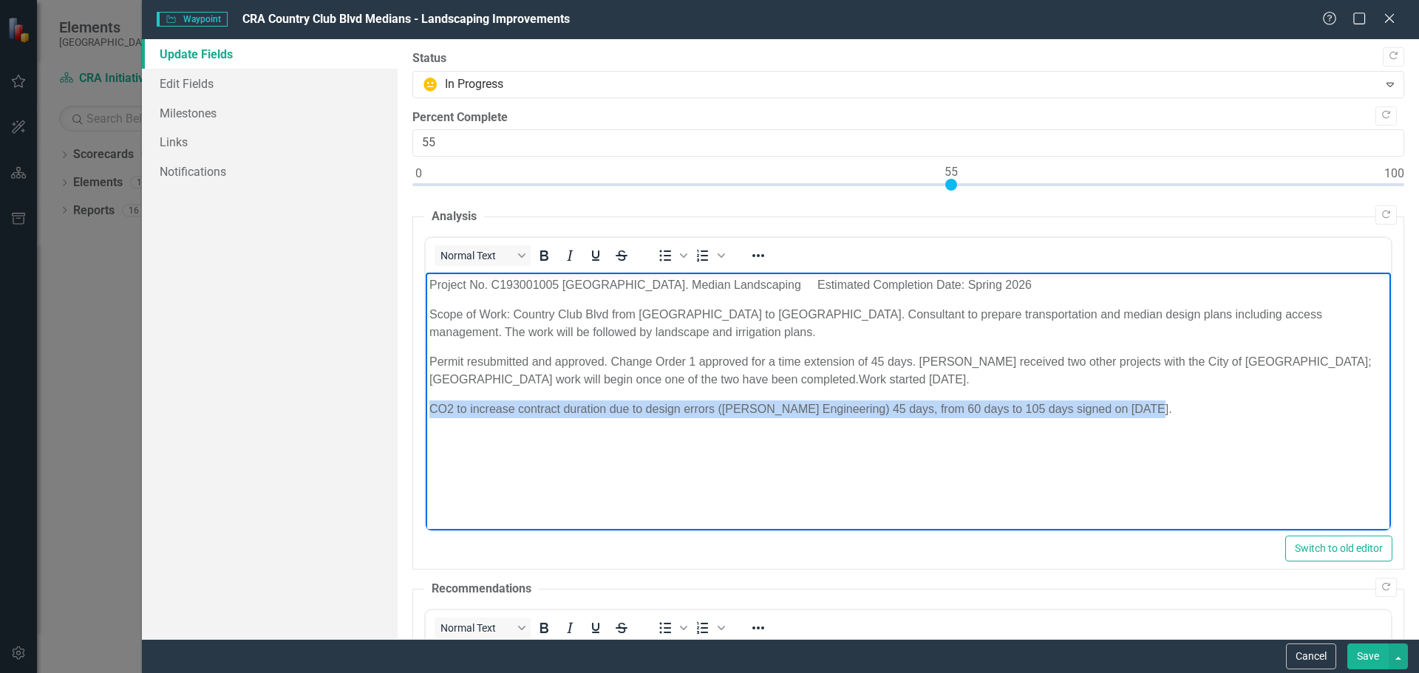
drag, startPoint x: 428, startPoint y: 410, endPoint x: 1149, endPoint y: 420, distance: 720.8
click at [1149, 420] on body "Project No. C193001005 Country Club Blvd. Median Landscaping Estimated Completi…" at bounding box center [907, 384] width 965 height 222
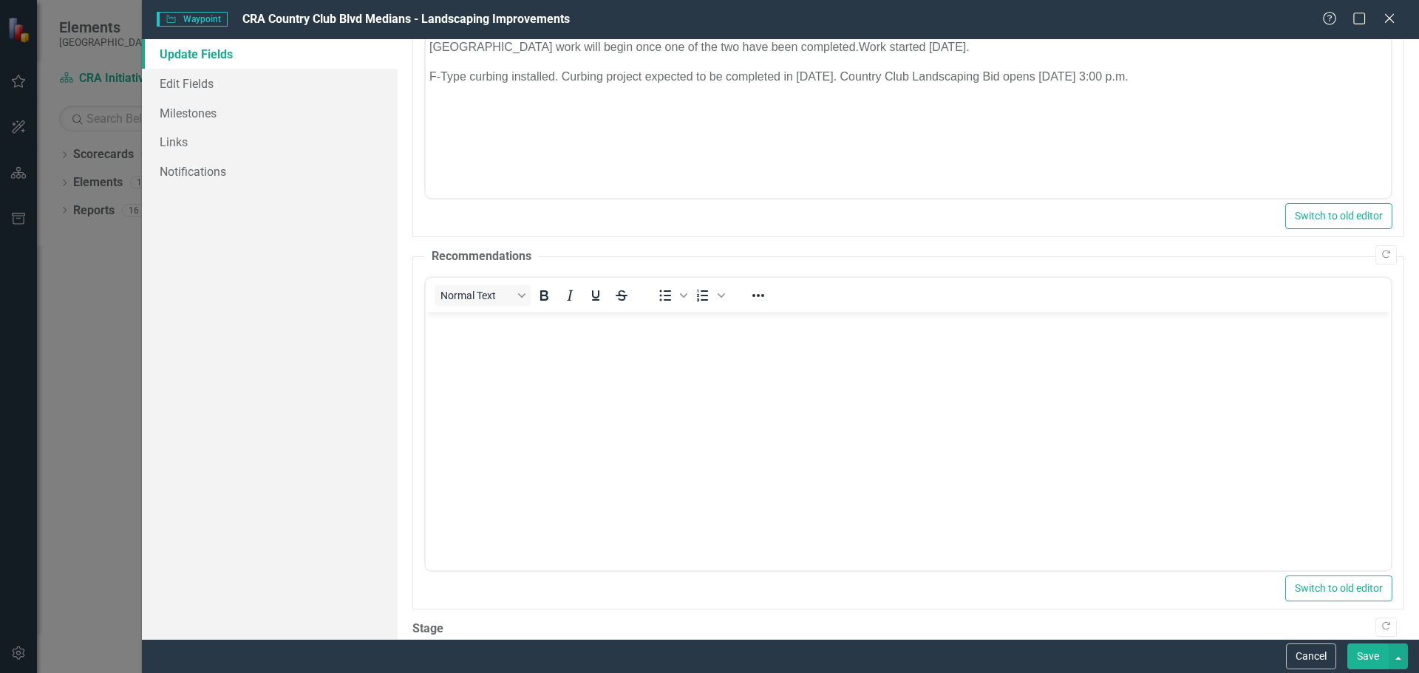
scroll to position [441, 0]
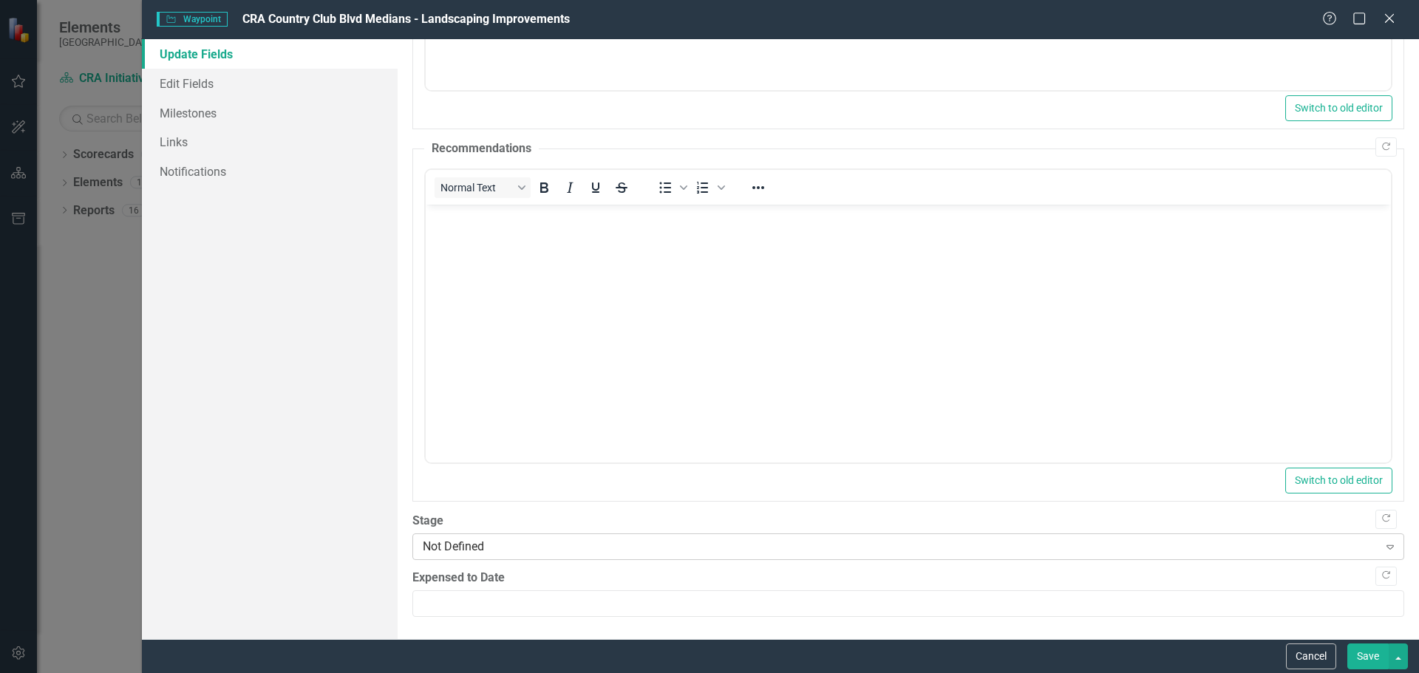
click at [1383, 545] on icon "Expand" at bounding box center [1390, 547] width 15 height 12
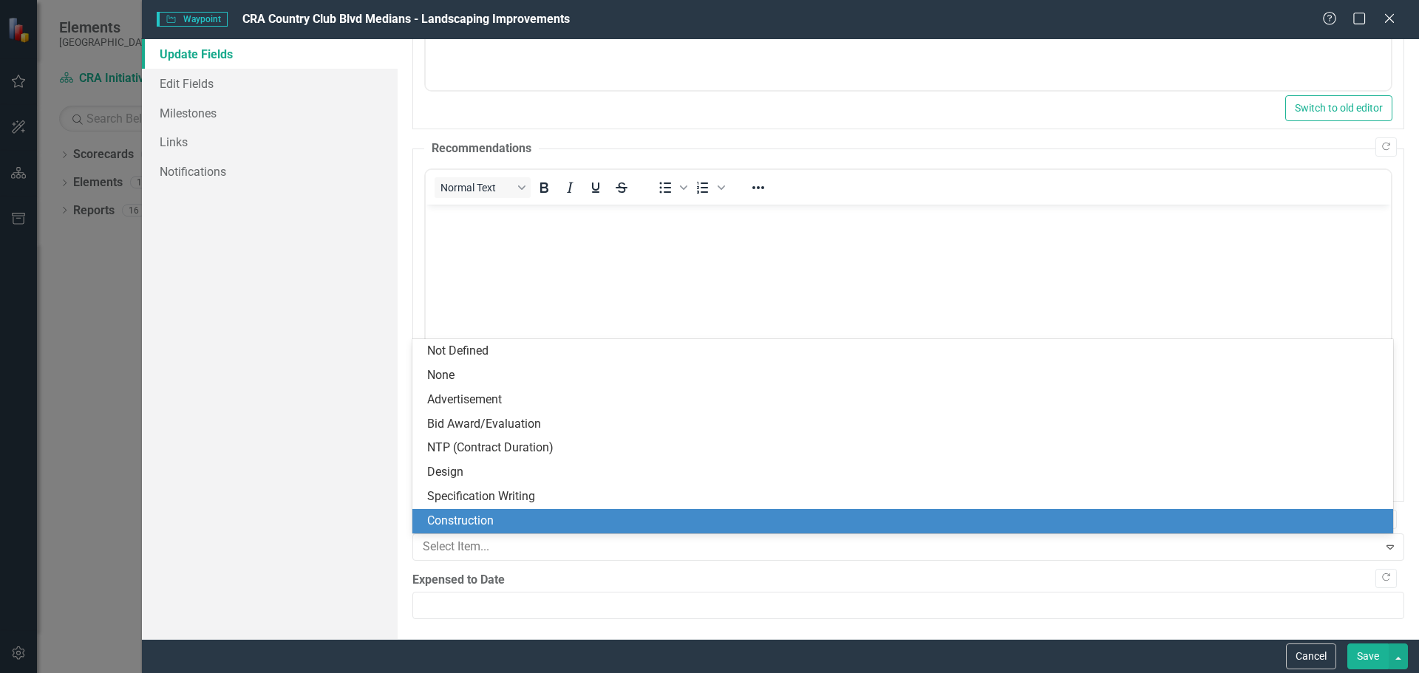
click at [463, 516] on div "Construction" at bounding box center [905, 521] width 957 height 17
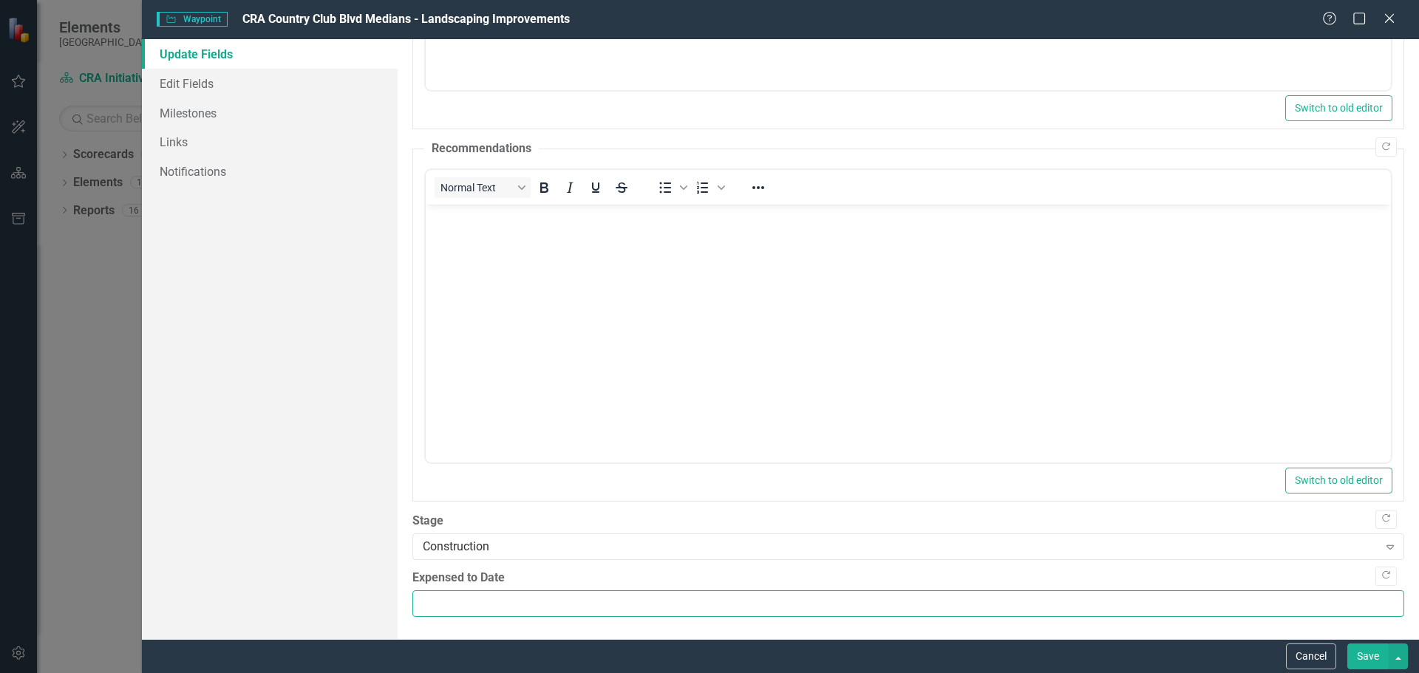
click at [439, 603] on input "Expensed to Date" at bounding box center [908, 604] width 992 height 27
type input "104859"
click at [1362, 654] on button "Save" at bounding box center [1368, 657] width 41 height 26
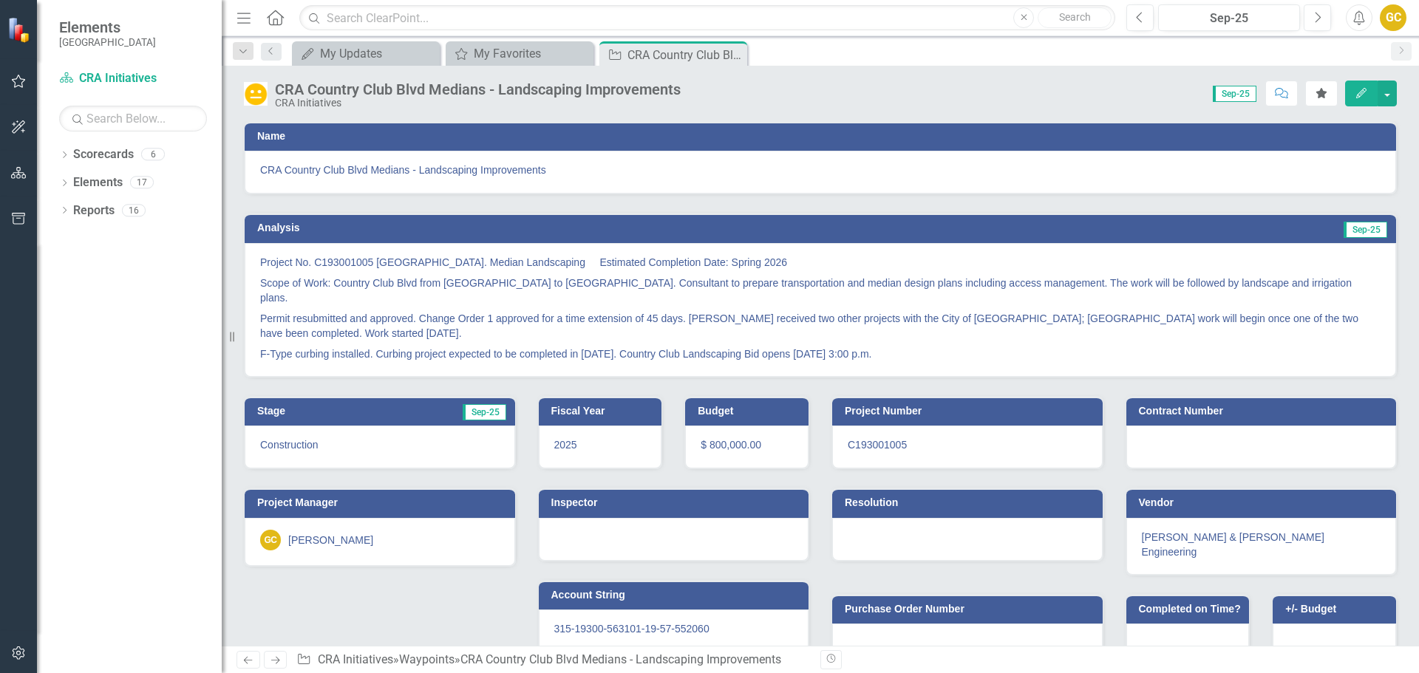
drag, startPoint x: 734, startPoint y: 55, endPoint x: 736, endPoint y: 64, distance: 8.4
click at [0, 0] on icon "Close" at bounding box center [0, 0] width 0 height 0
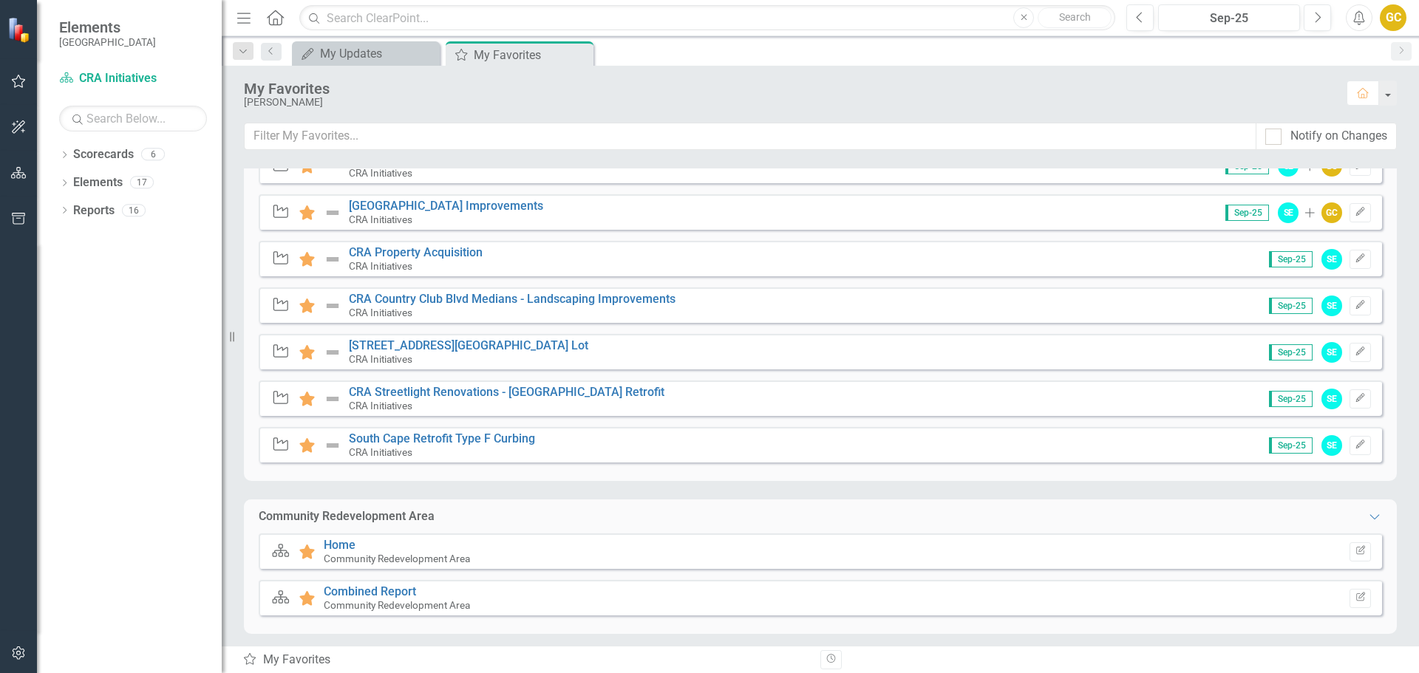
scroll to position [786, 0]
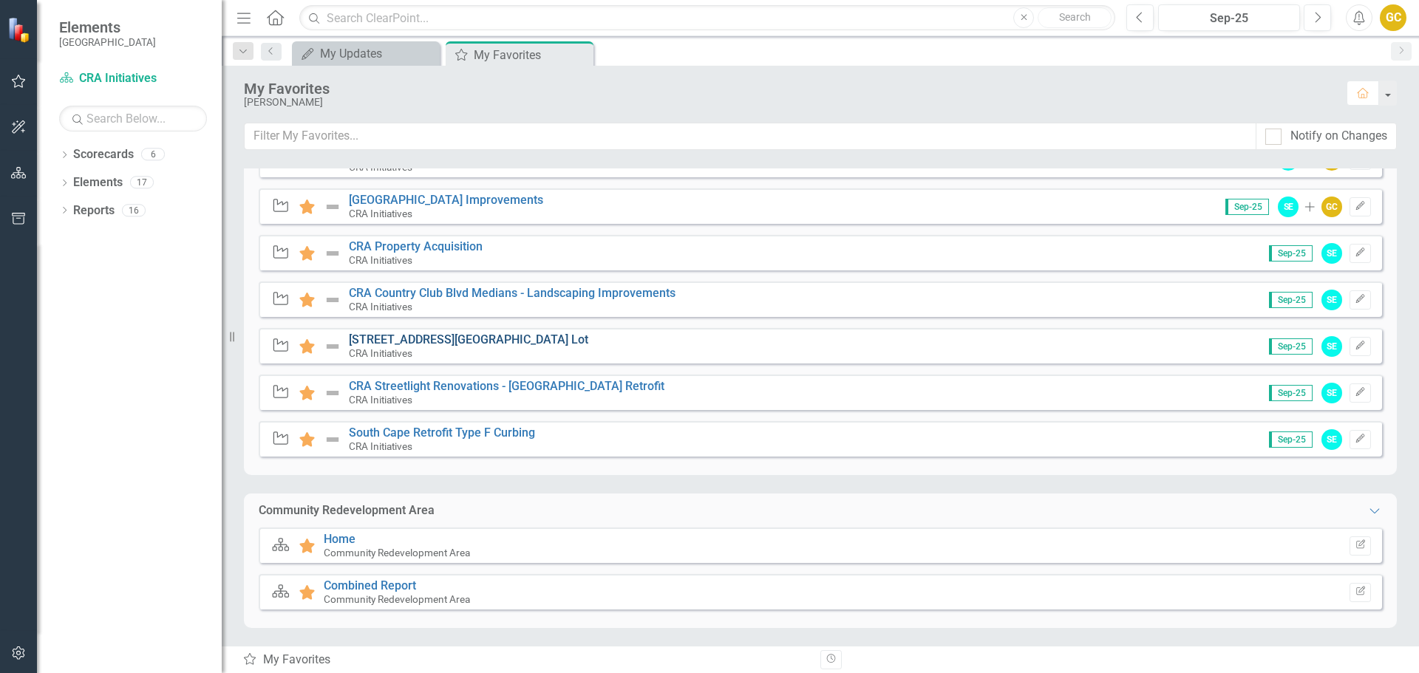
click at [457, 342] on link "[STREET_ADDRESS][GEOGRAPHIC_DATA] Lot" at bounding box center [469, 340] width 240 height 14
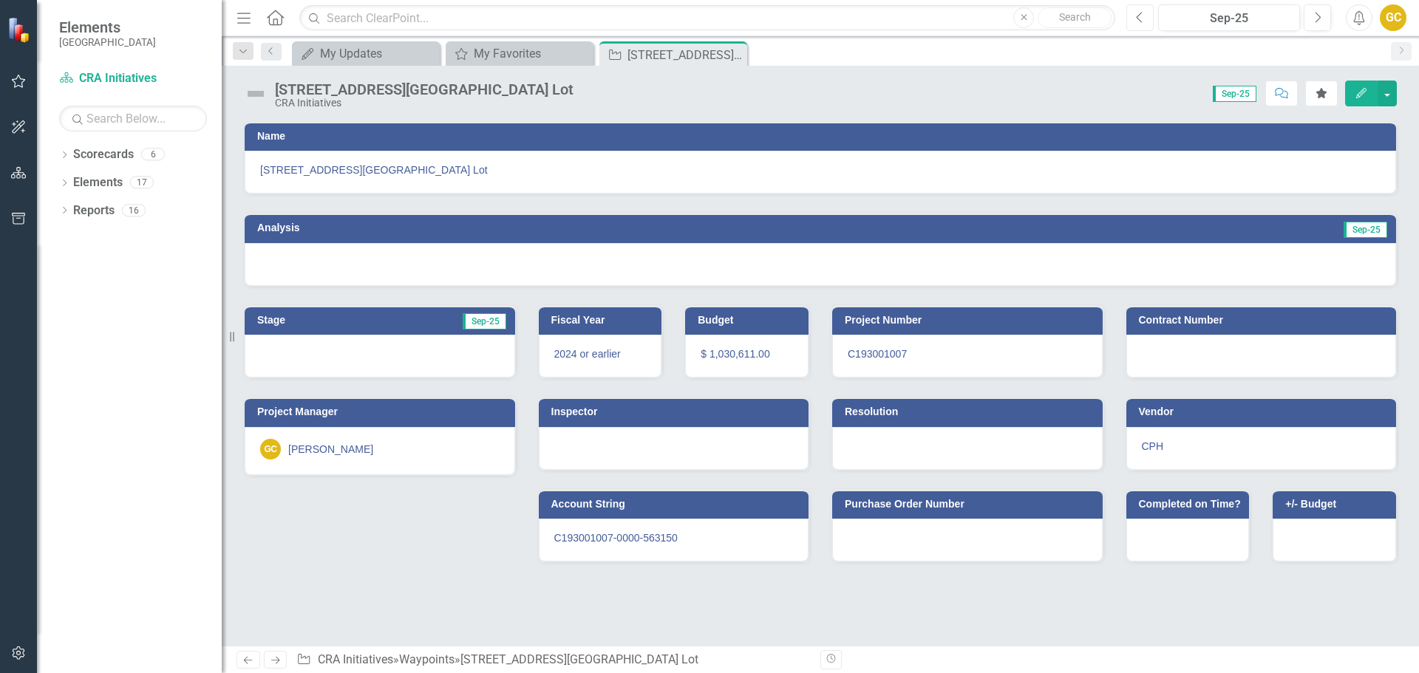
click at [1144, 12] on icon "Previous" at bounding box center [1140, 17] width 8 height 13
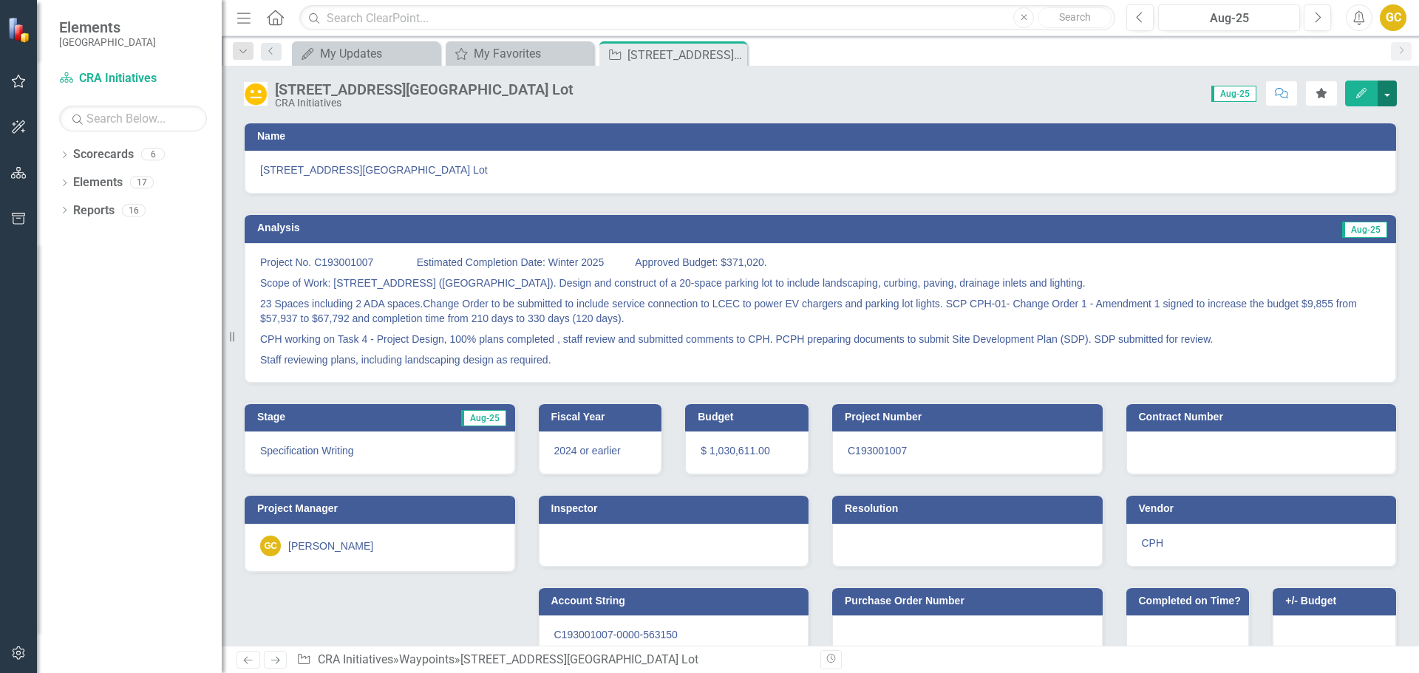
click at [1390, 89] on button "button" at bounding box center [1387, 94] width 19 height 26
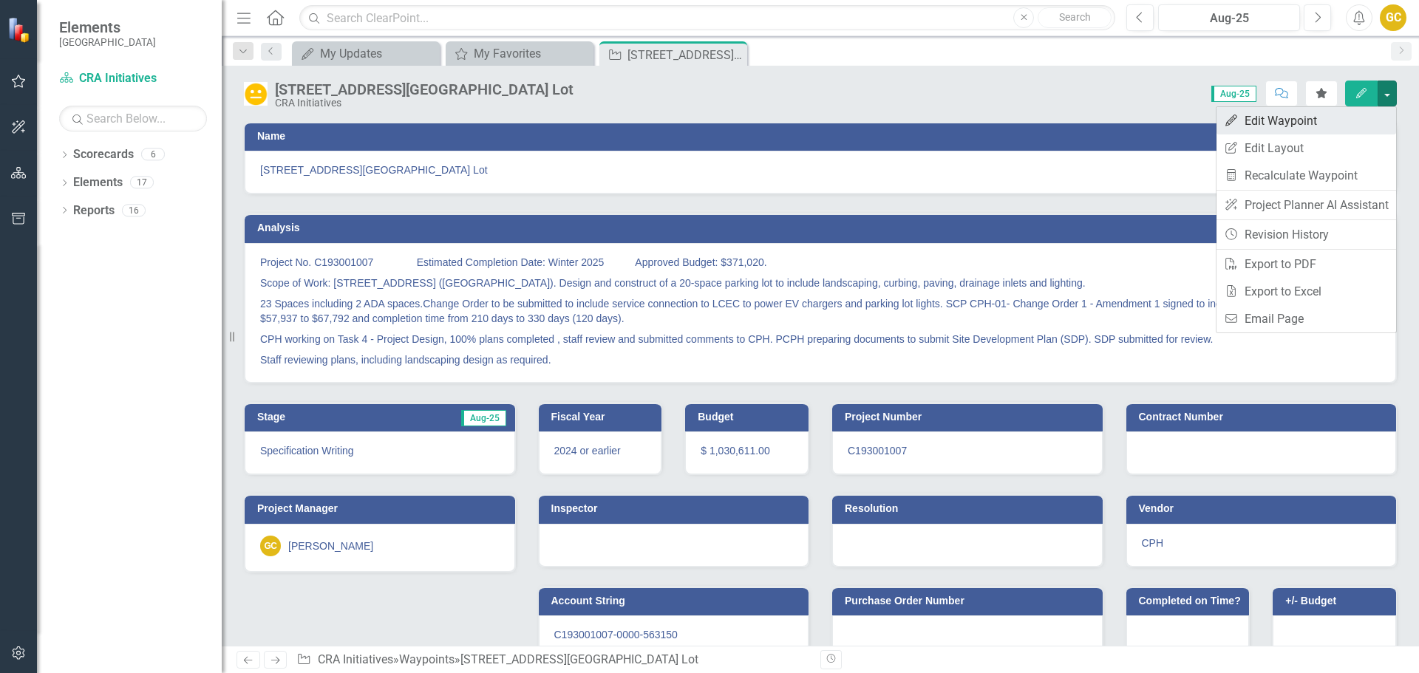
click at [1295, 119] on link "Edit Edit Waypoint" at bounding box center [1307, 120] width 180 height 27
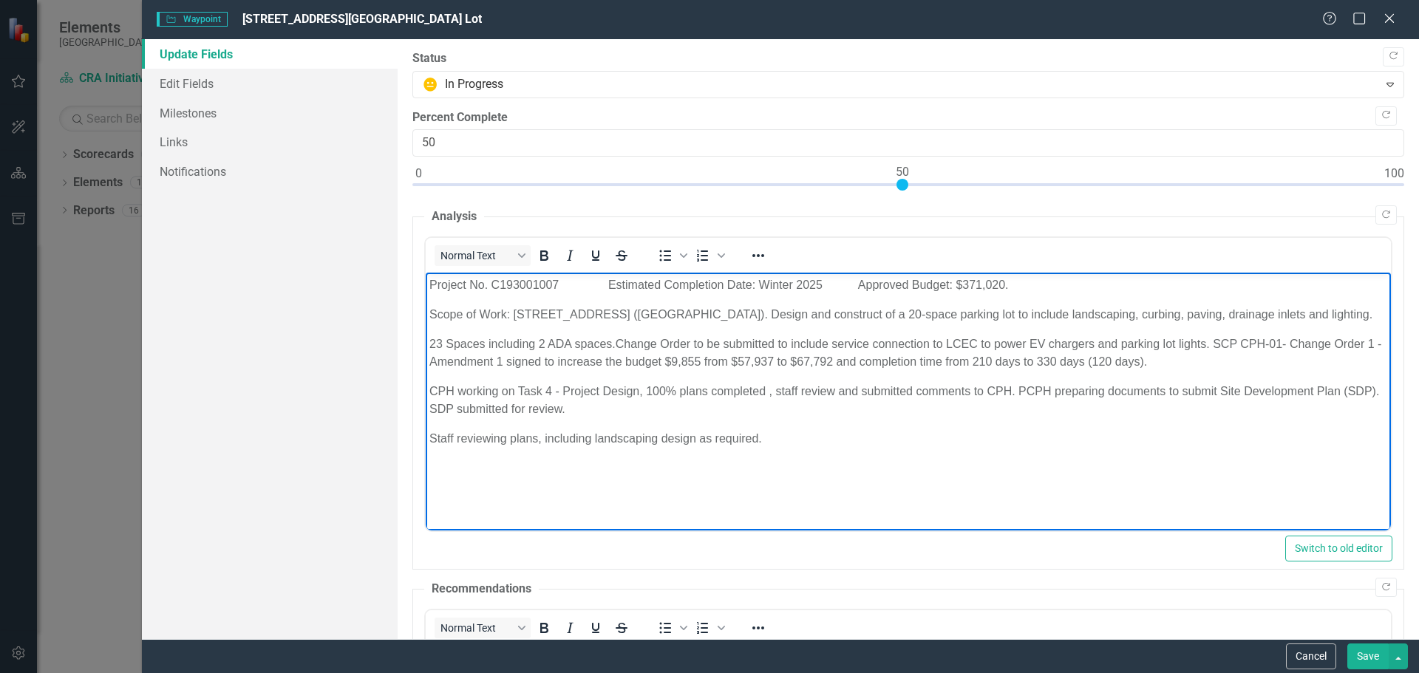
drag, startPoint x: 431, startPoint y: 283, endPoint x: 780, endPoint y: 474, distance: 397.6
click at [780, 473] on body "Project No. C193001007 Estimated Completion Date: Winter 2025 Approved Budget: …" at bounding box center [907, 384] width 965 height 222
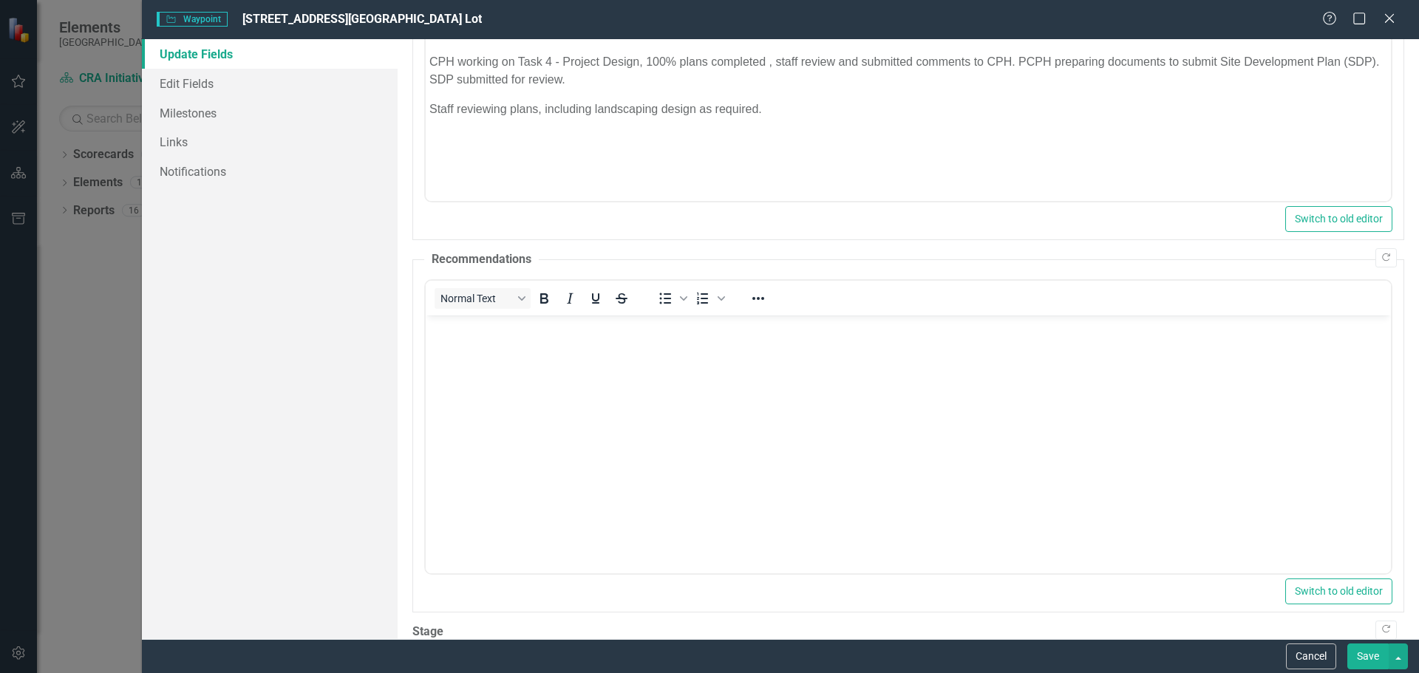
scroll to position [441, 0]
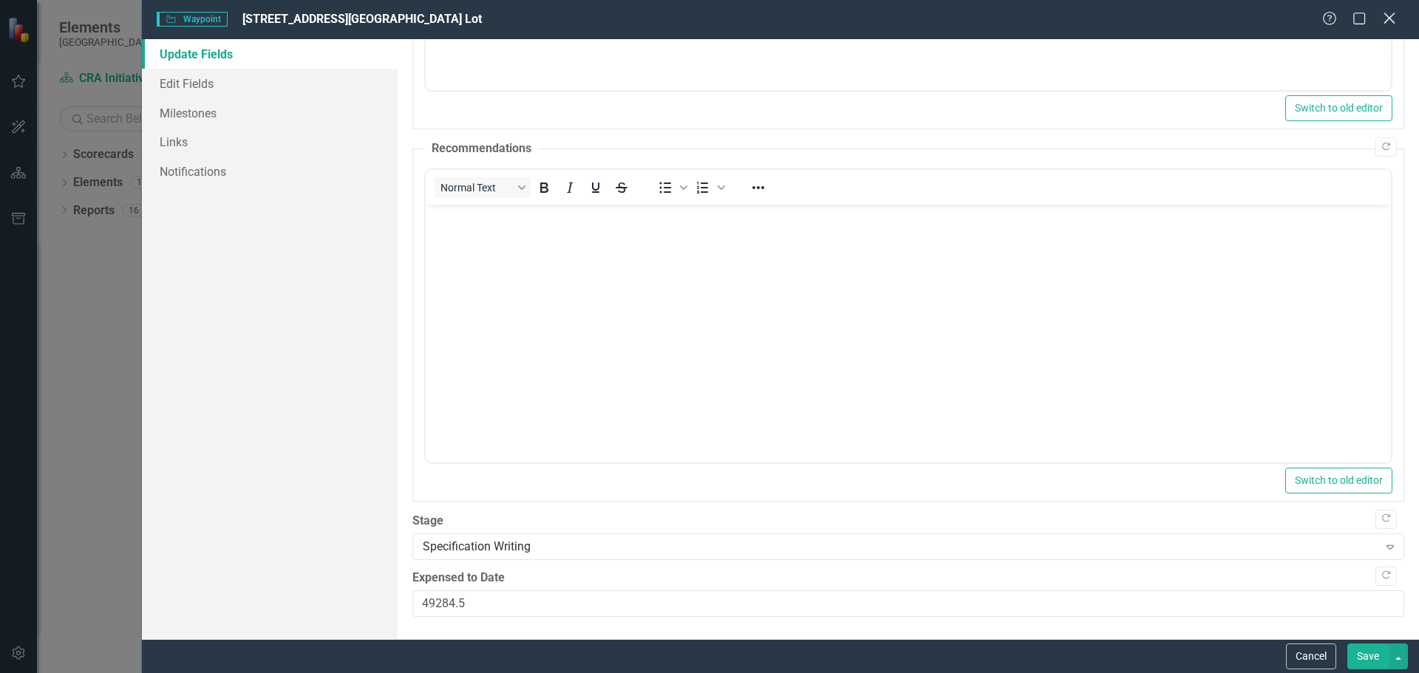
click at [1390, 21] on icon "Close" at bounding box center [1389, 18] width 18 height 14
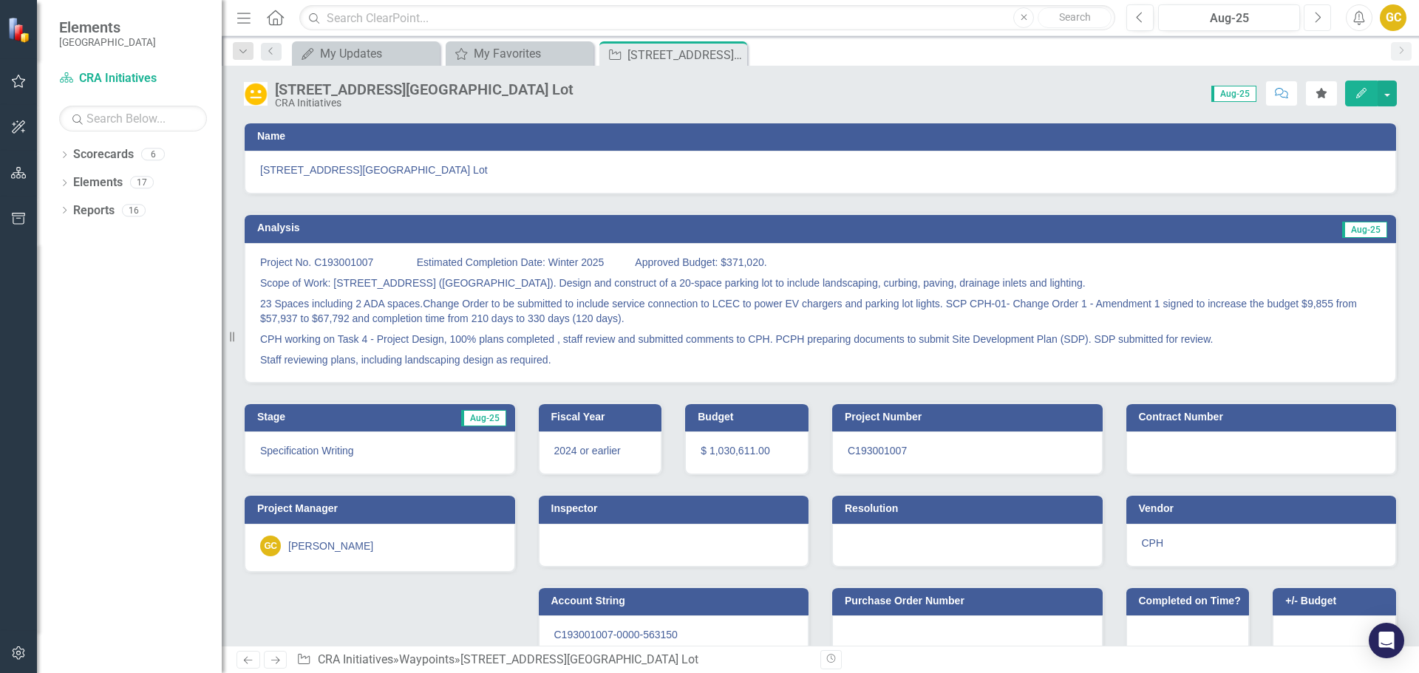
click at [1322, 13] on button "Next" at bounding box center [1317, 17] width 27 height 27
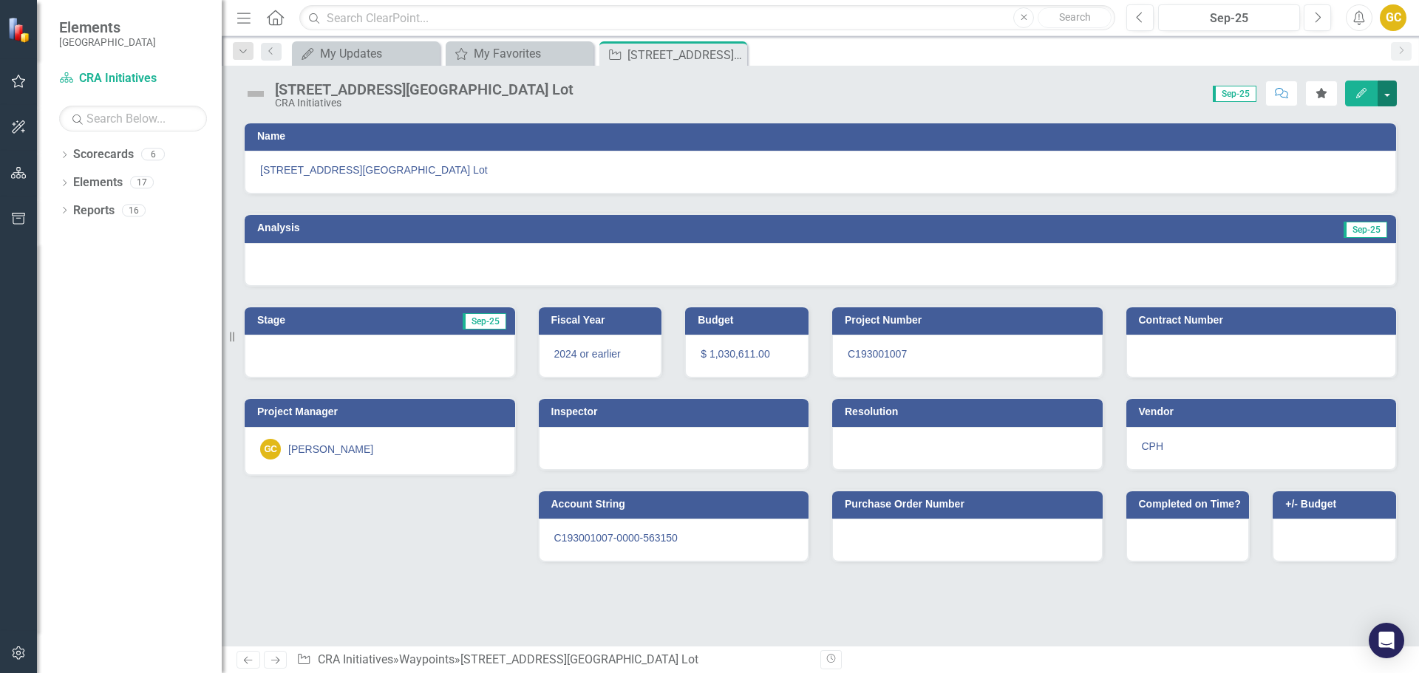
click at [1390, 92] on button "button" at bounding box center [1387, 94] width 19 height 26
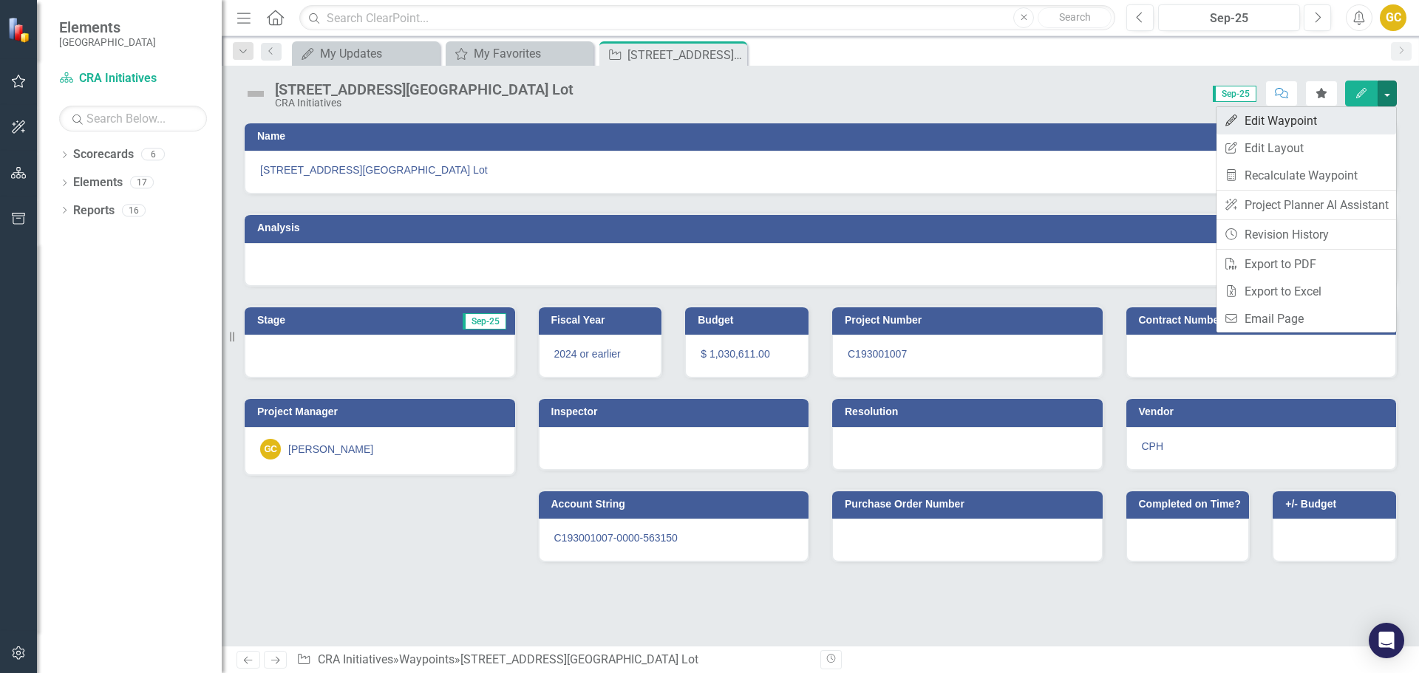
click at [1289, 112] on link "Edit Edit Waypoint" at bounding box center [1307, 120] width 180 height 27
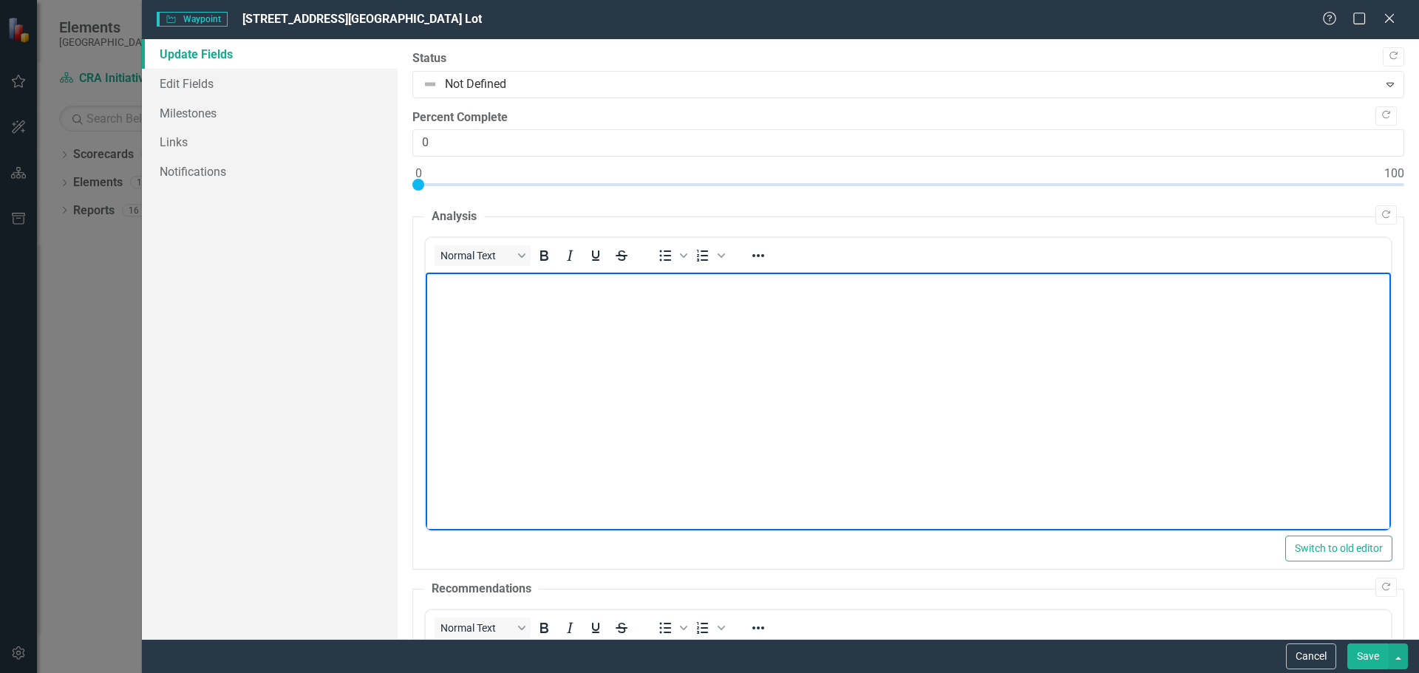
paste body "Rich Text Area. Press ALT-0 for help."
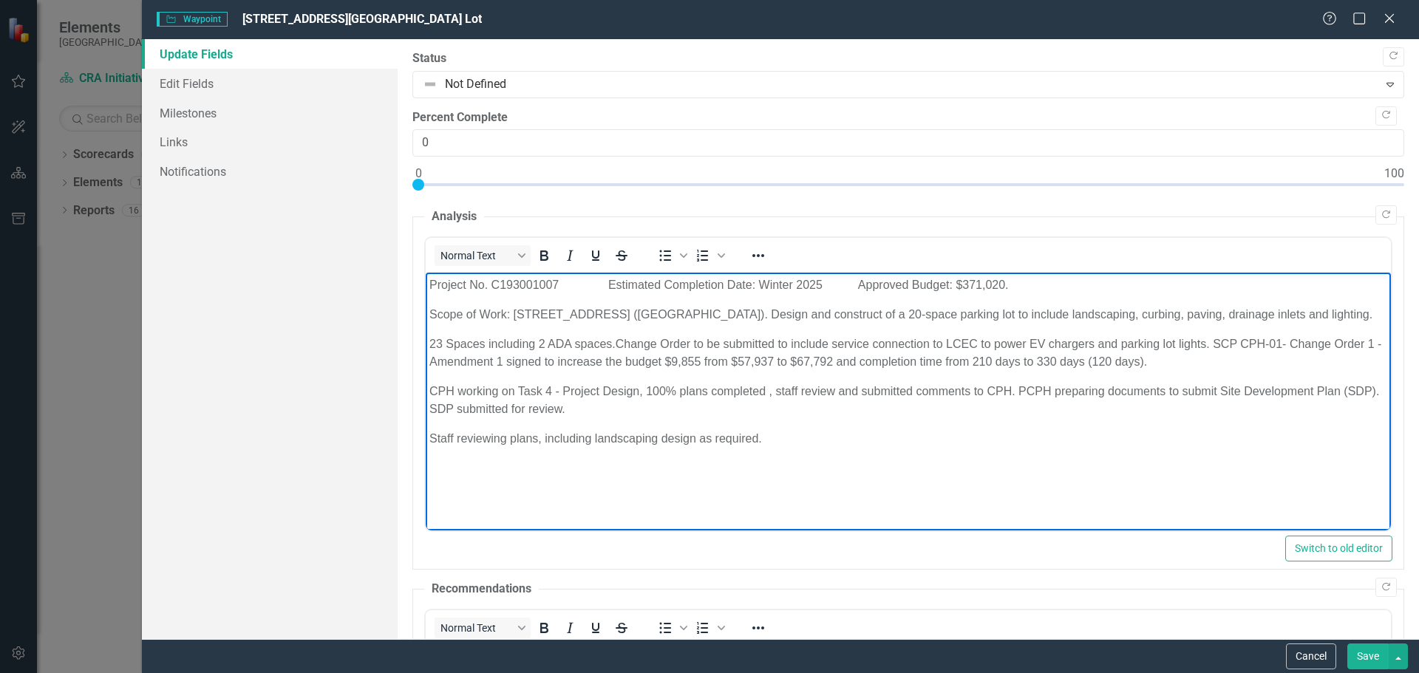
drag, startPoint x: 855, startPoint y: 283, endPoint x: 1036, endPoint y: 272, distance: 180.7
click at [1036, 273] on body "Project No. C193001007 Estimated Completion Date: Winter 2025 Approved Budget: …" at bounding box center [907, 384] width 965 height 222
click at [484, 324] on p "Scope of Work: 4813 Vincennes Street (South of Cape Coral Pkwy). Design and con…" at bounding box center [908, 315] width 958 height 18
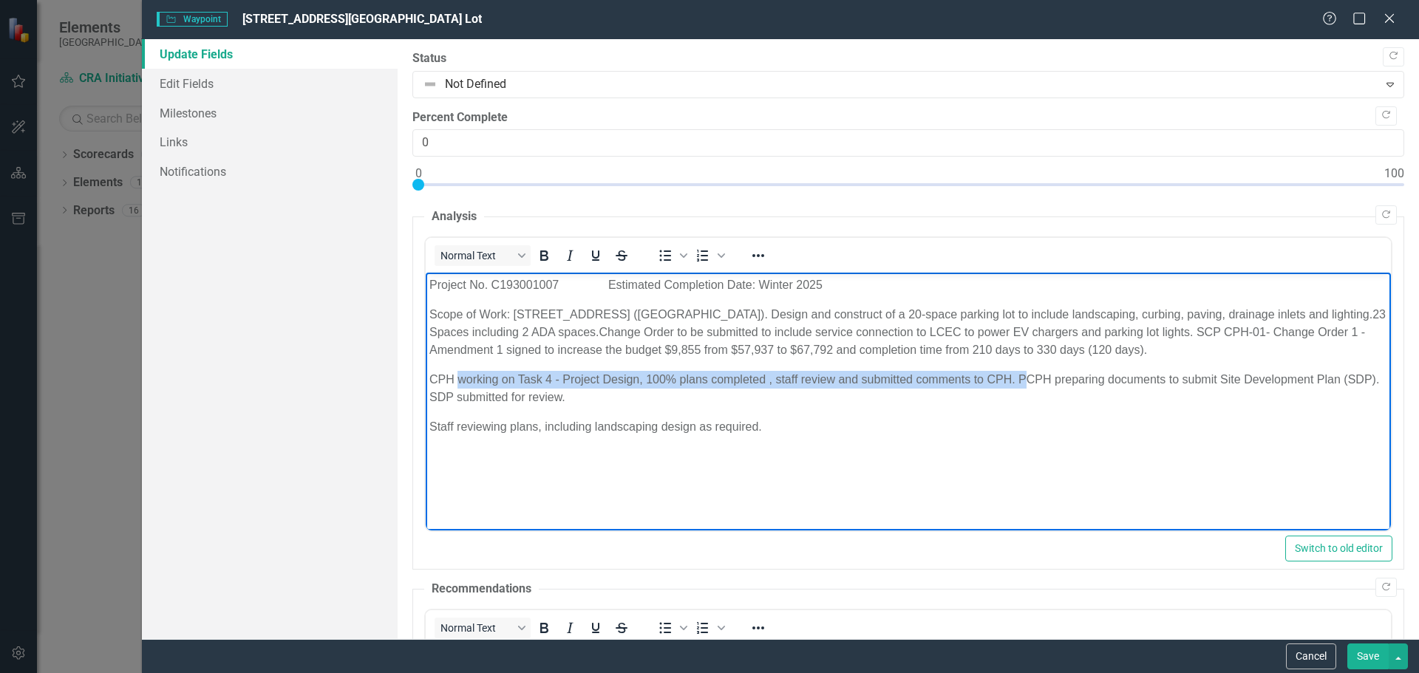
drag, startPoint x: 461, startPoint y: 376, endPoint x: 1022, endPoint y: 370, distance: 561.1
click at [1024, 371] on p "CPH working on Task 4 - Project Design, 100% plans completed , staff review and…" at bounding box center [908, 388] width 958 height 35
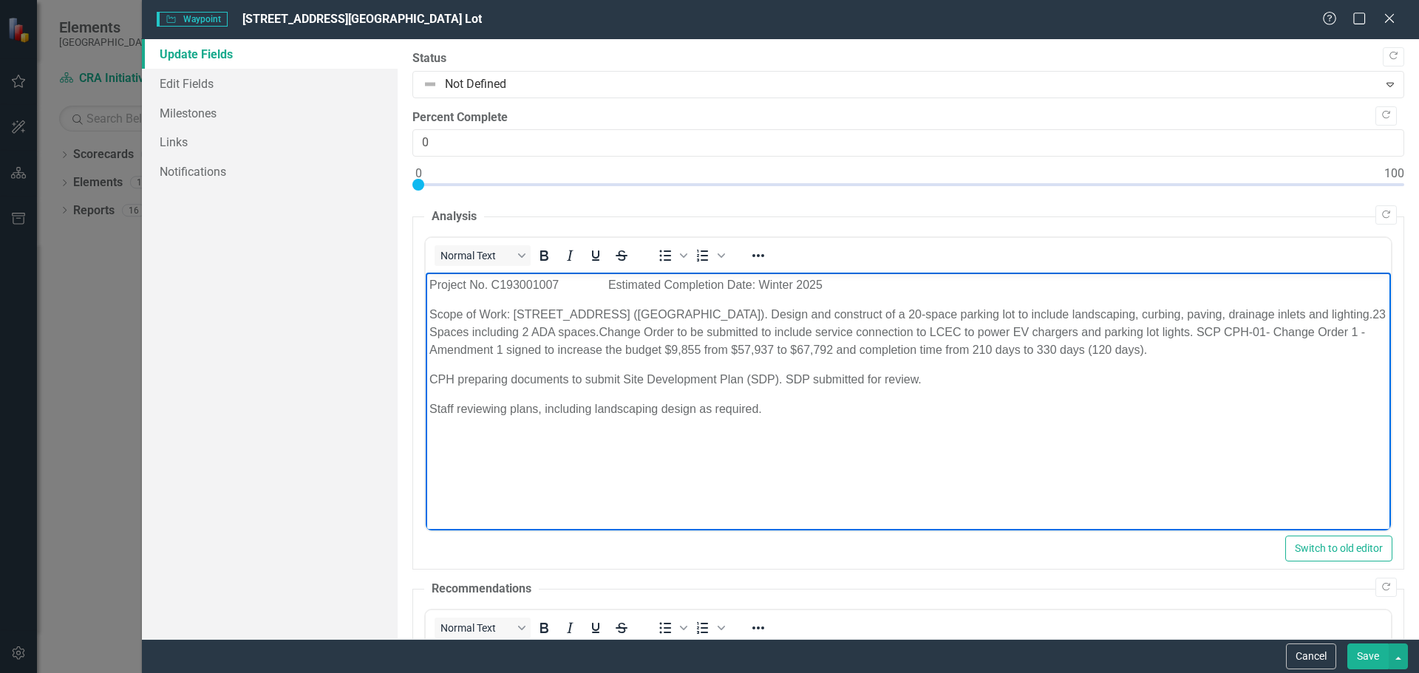
drag, startPoint x: 432, startPoint y: 408, endPoint x: 767, endPoint y: 384, distance: 336.5
click at [810, 407] on p "Staff reviewing plans, including landscaping design as required." at bounding box center [908, 410] width 958 height 18
click at [661, 333] on p "Scope of Work: 4813 Vincennes Street (South of Cape Coral Pkwy). Design and con…" at bounding box center [908, 332] width 958 height 53
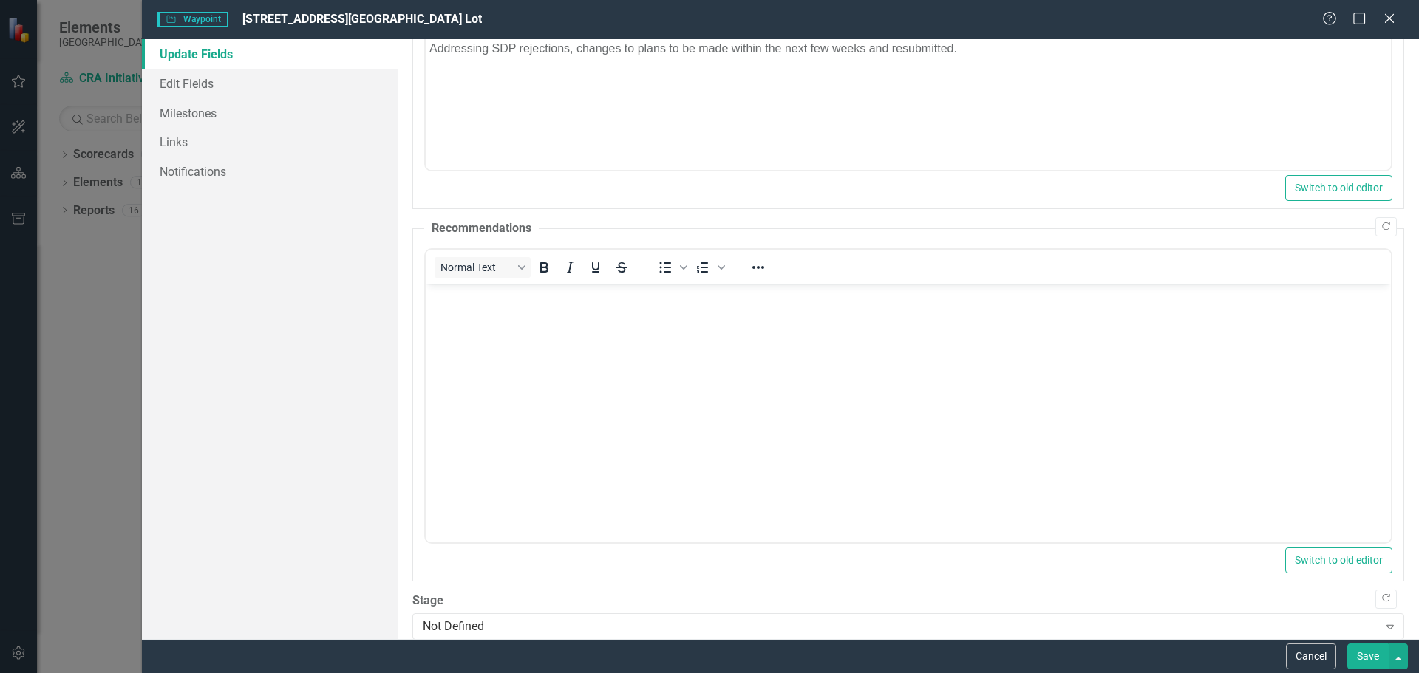
scroll to position [441, 0]
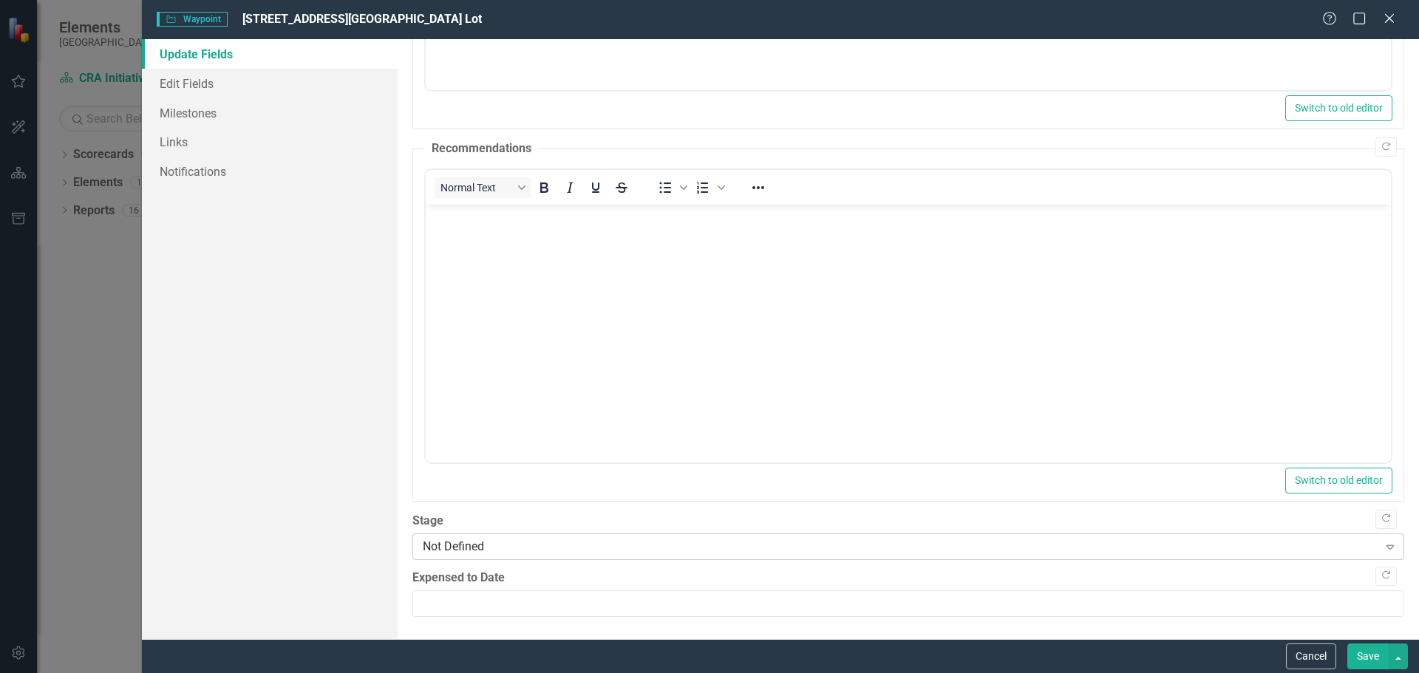
click at [1383, 541] on icon "Expand" at bounding box center [1390, 547] width 15 height 12
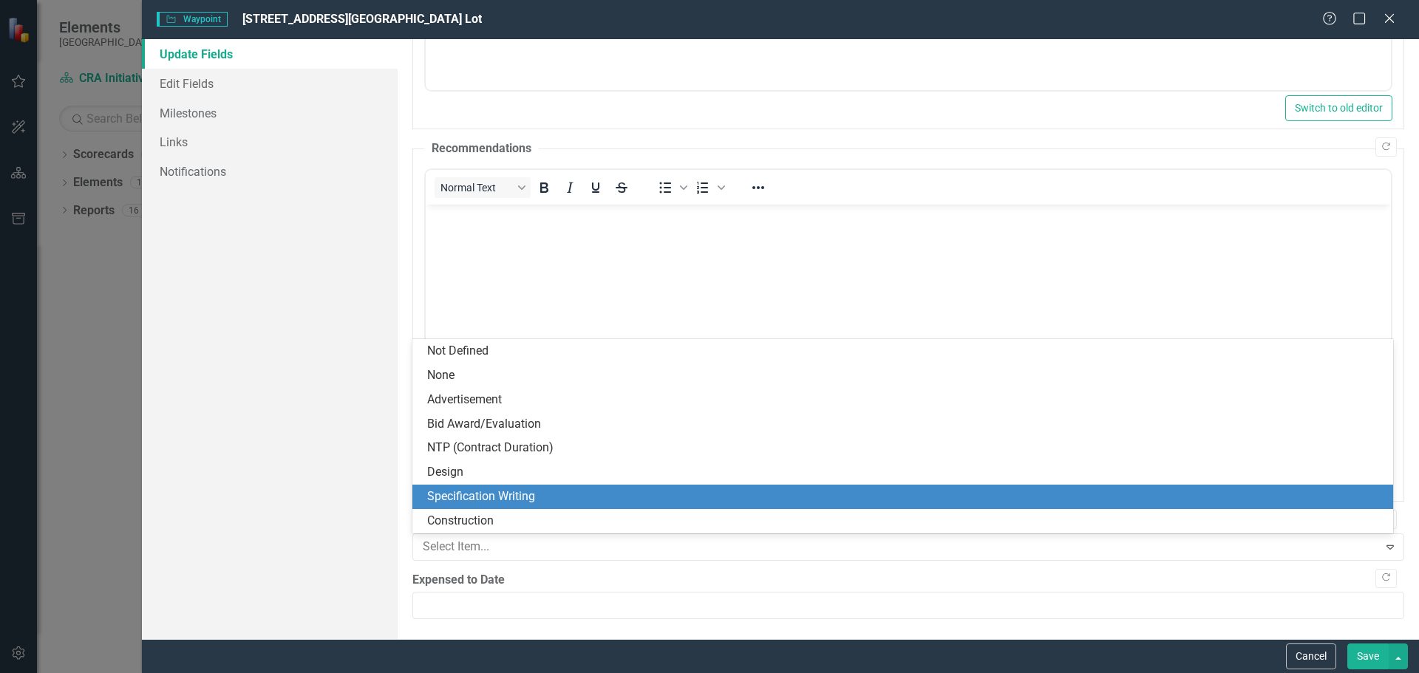
click at [458, 495] on div "Specification Writing" at bounding box center [905, 497] width 957 height 17
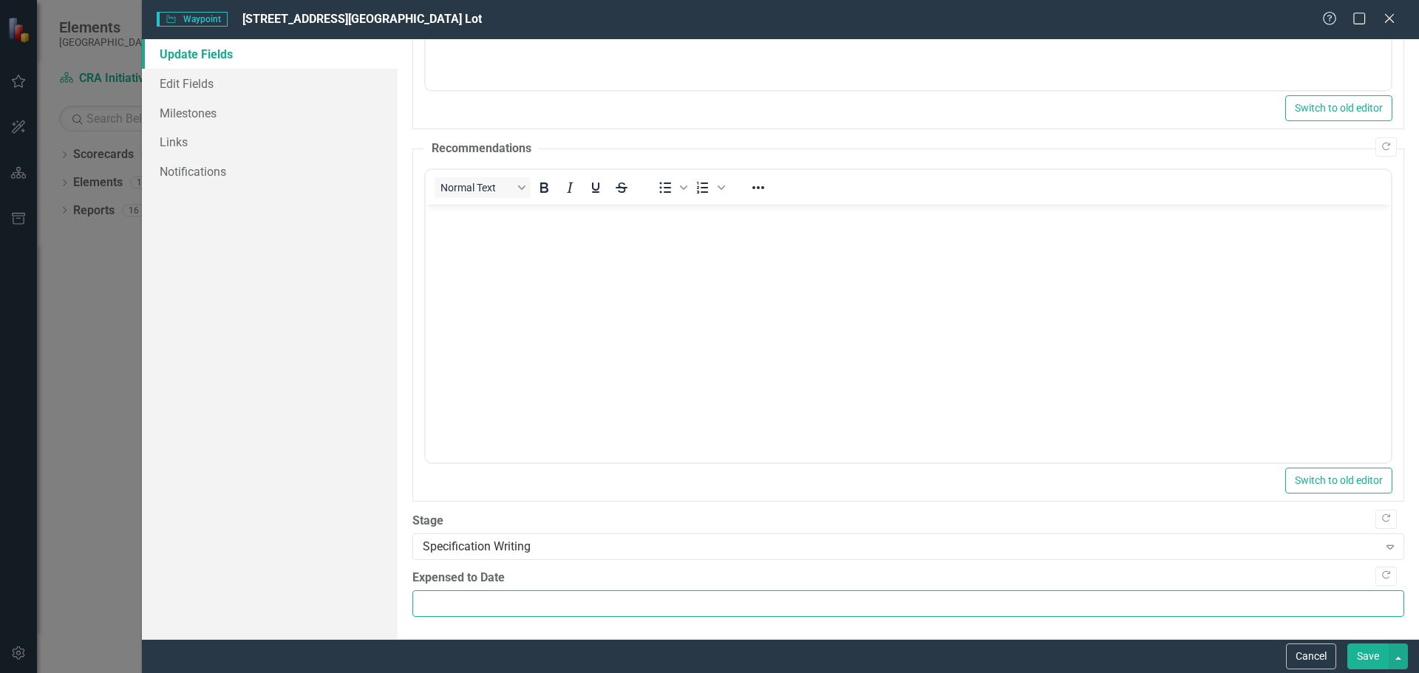
click at [425, 603] on input "Expensed to Date" at bounding box center [908, 604] width 992 height 27
type input "492845"
click at [1355, 655] on button "Save" at bounding box center [1368, 657] width 41 height 26
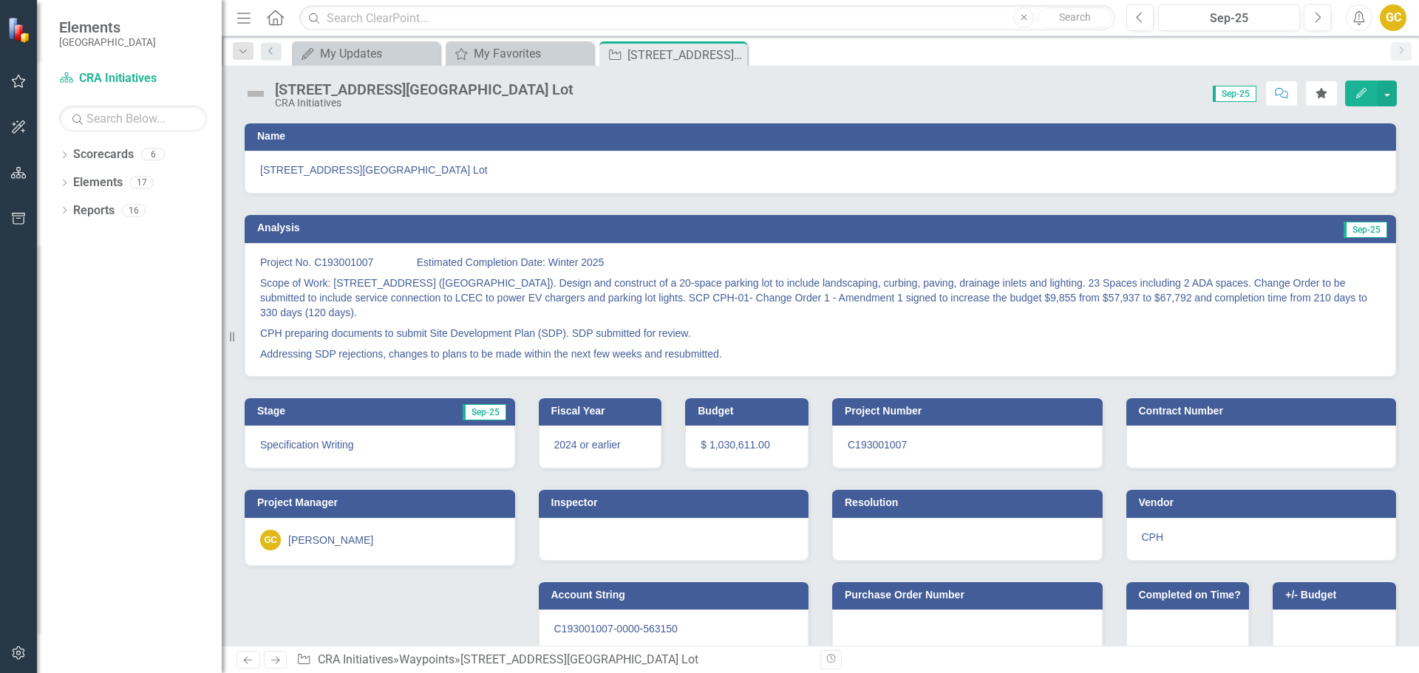
click at [605, 447] on span "2024 or earlier" at bounding box center [587, 445] width 67 height 12
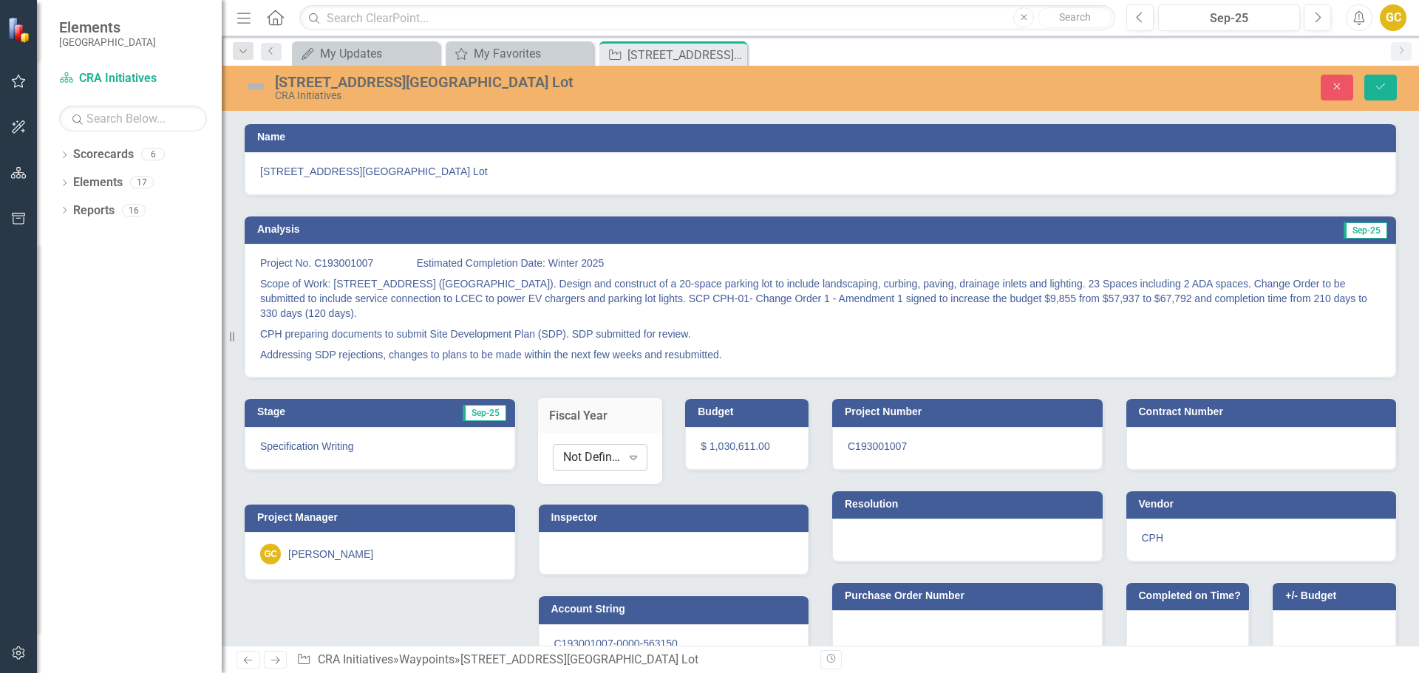
click at [629, 460] on icon "Expand" at bounding box center [633, 458] width 15 height 12
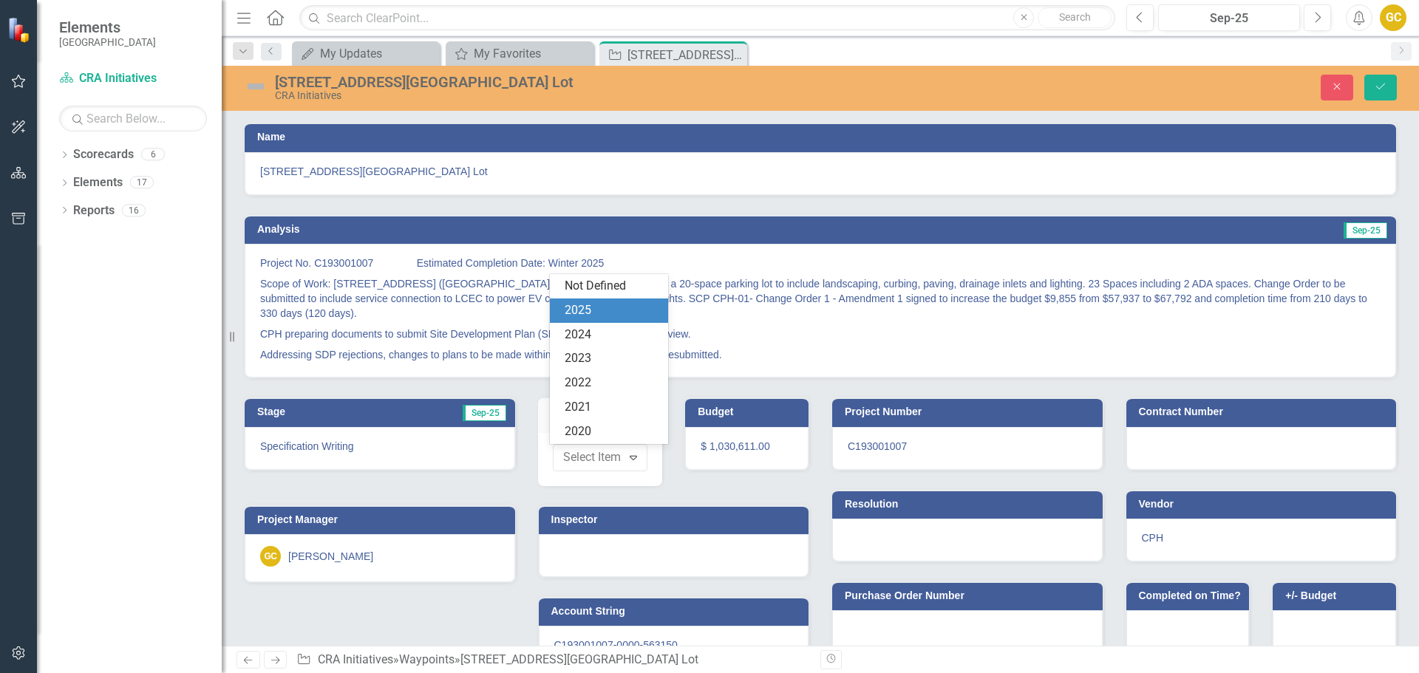
click at [582, 310] on div "2025" at bounding box center [612, 310] width 95 height 17
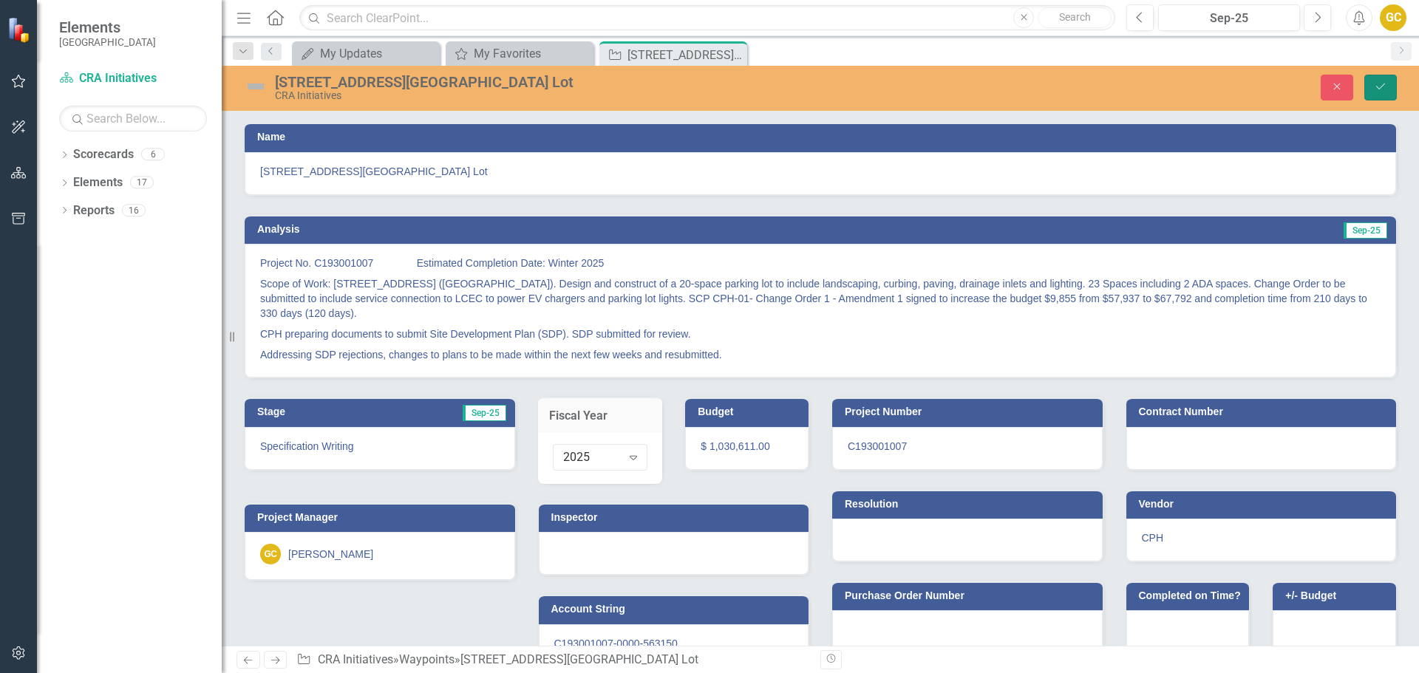
click at [1376, 86] on icon "Save" at bounding box center [1380, 86] width 13 height 10
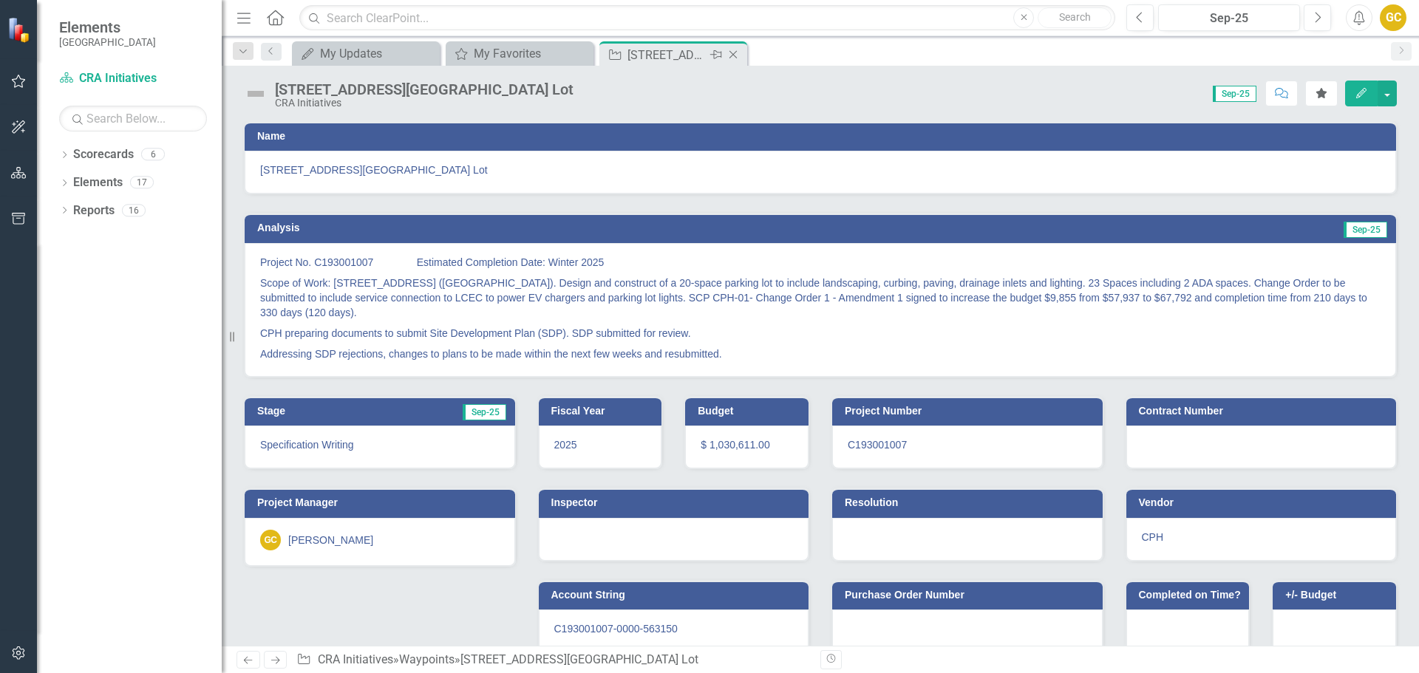
click at [730, 54] on icon "Close" at bounding box center [733, 55] width 15 height 12
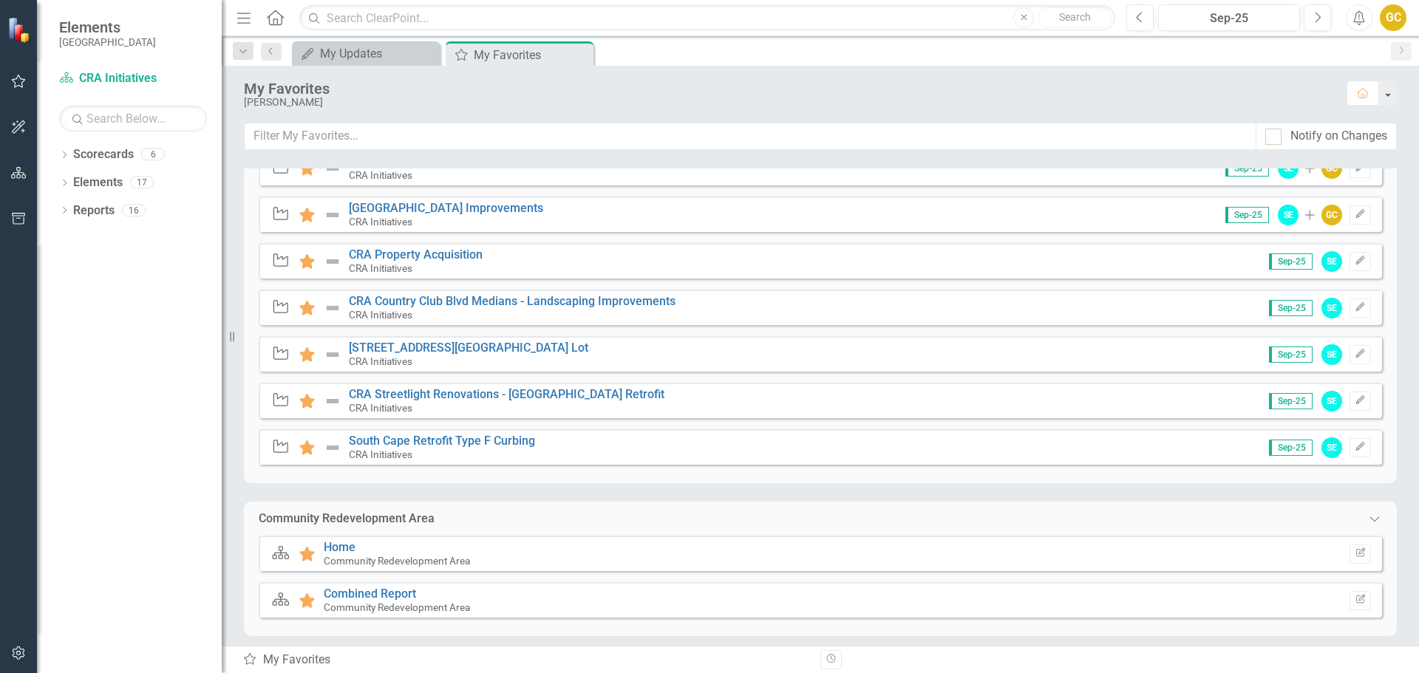
scroll to position [786, 0]
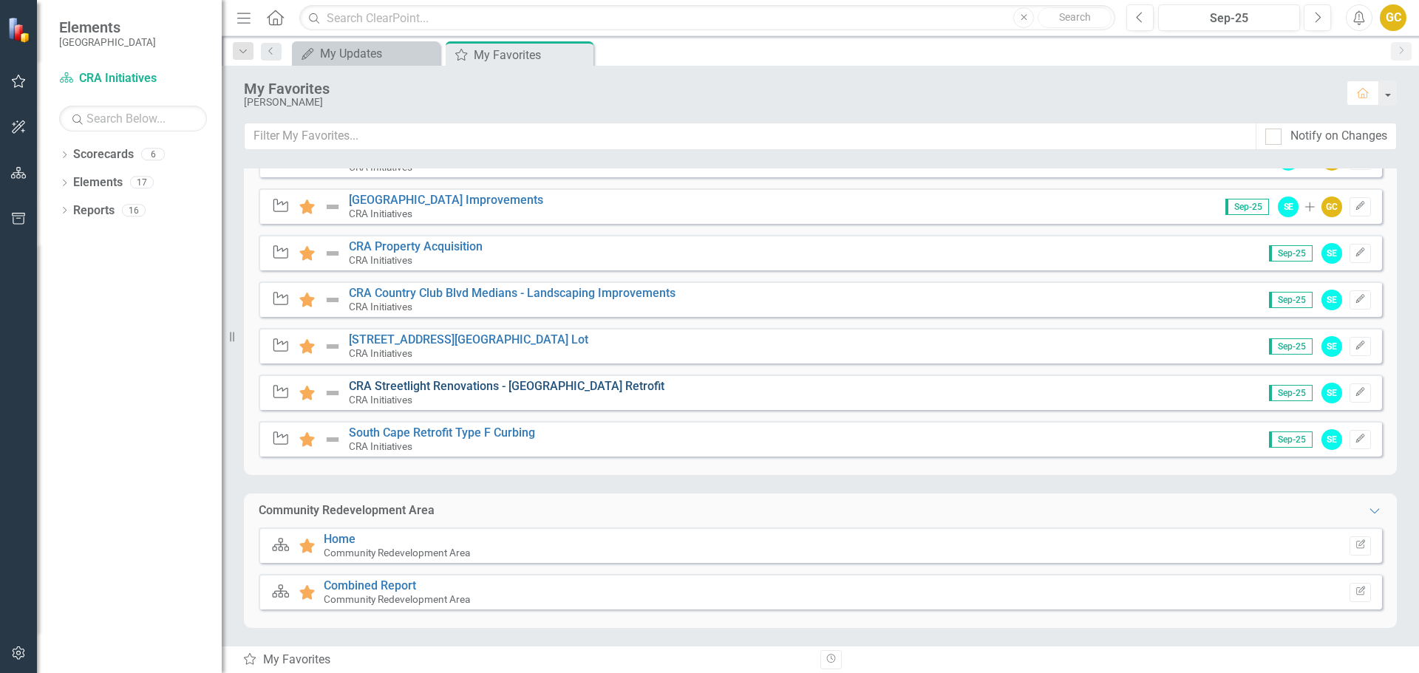
click at [455, 392] on link "CRA Streetlight Renovations - [GEOGRAPHIC_DATA] Retrofit" at bounding box center [507, 386] width 316 height 14
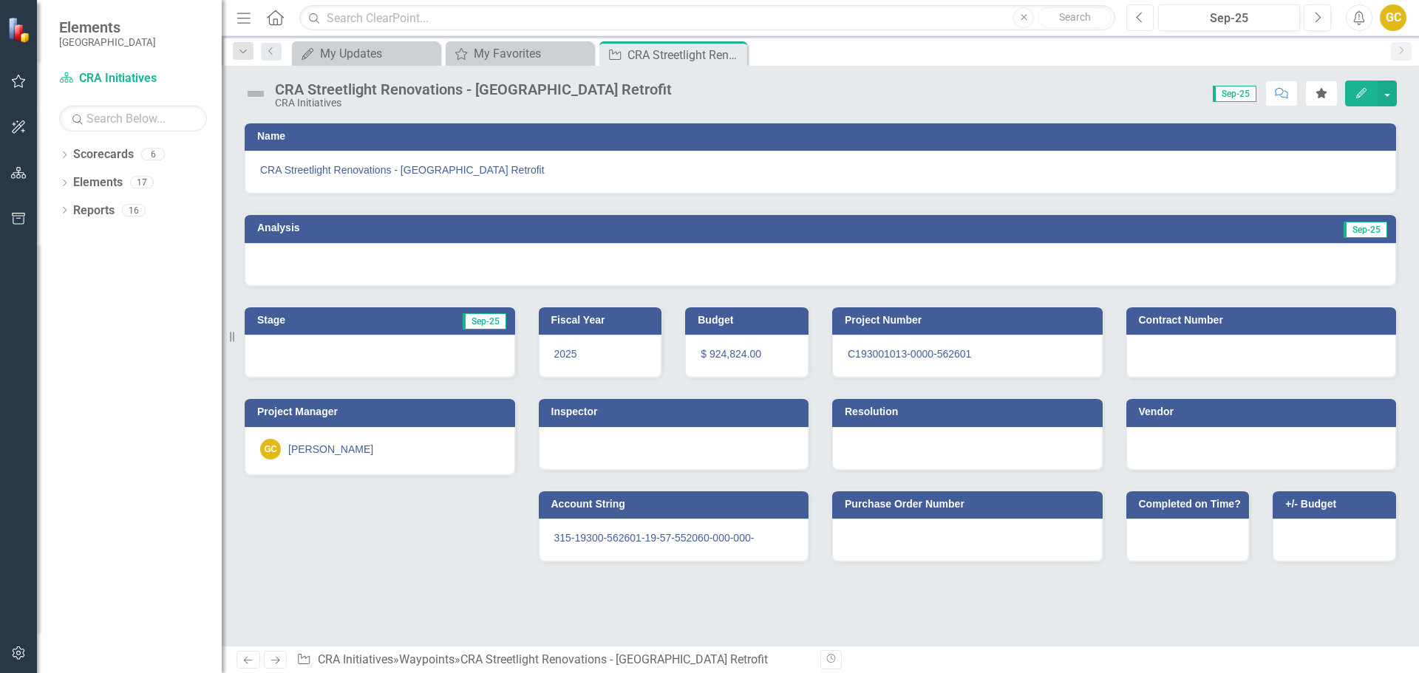
click at [1140, 20] on icon "Previous" at bounding box center [1140, 17] width 8 height 13
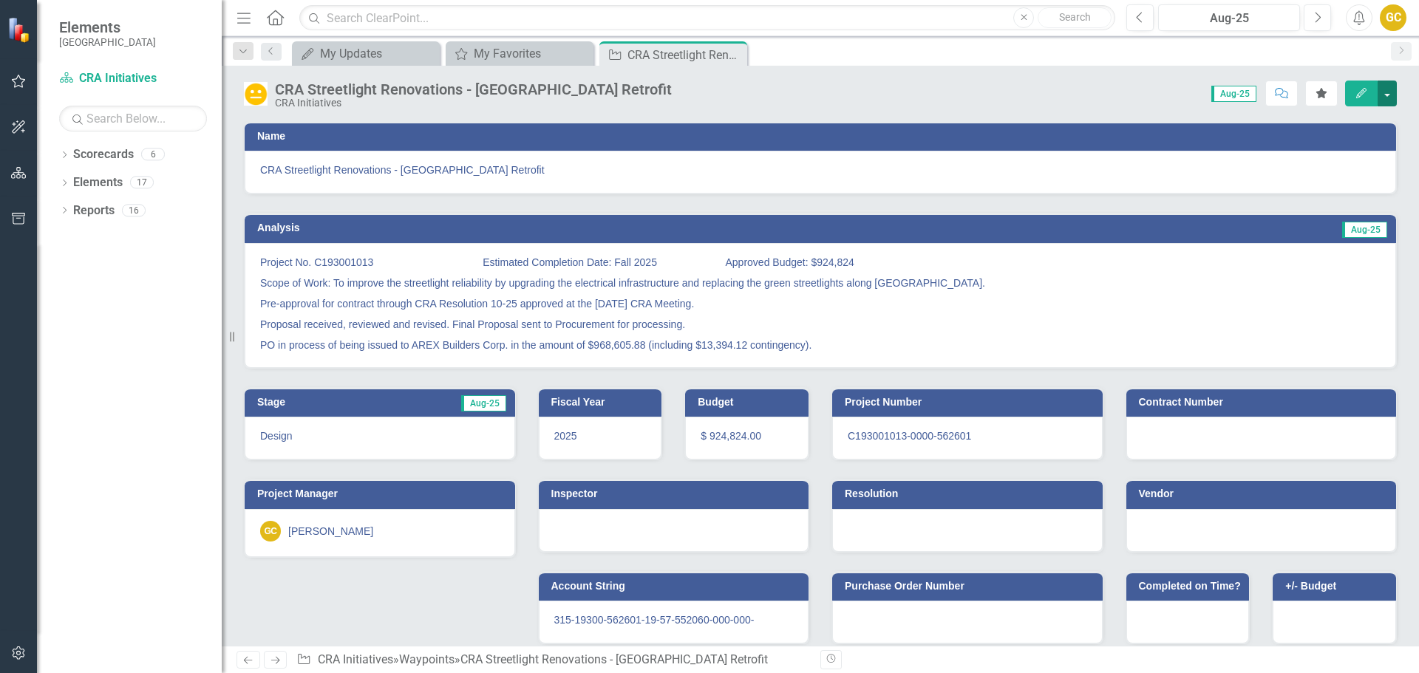
click at [1394, 90] on button "button" at bounding box center [1387, 94] width 19 height 26
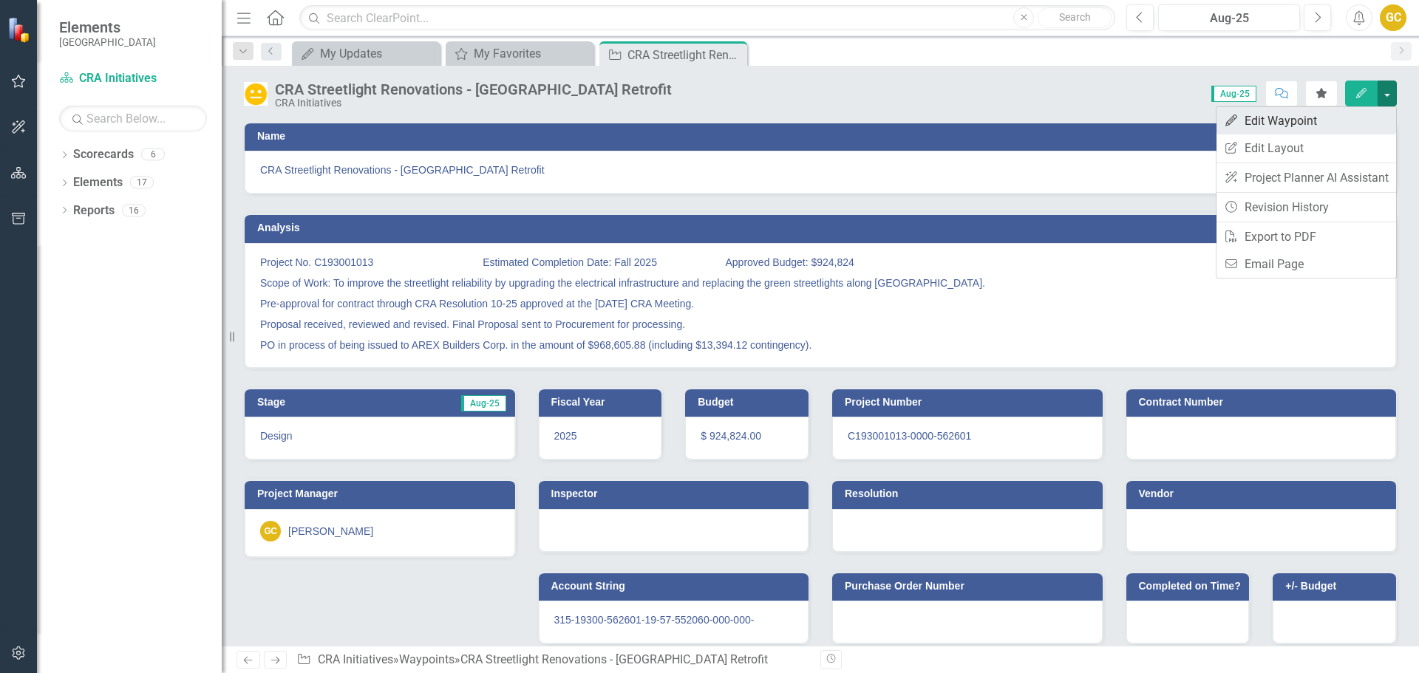
click at [1328, 122] on link "Edit Edit Waypoint" at bounding box center [1307, 120] width 180 height 27
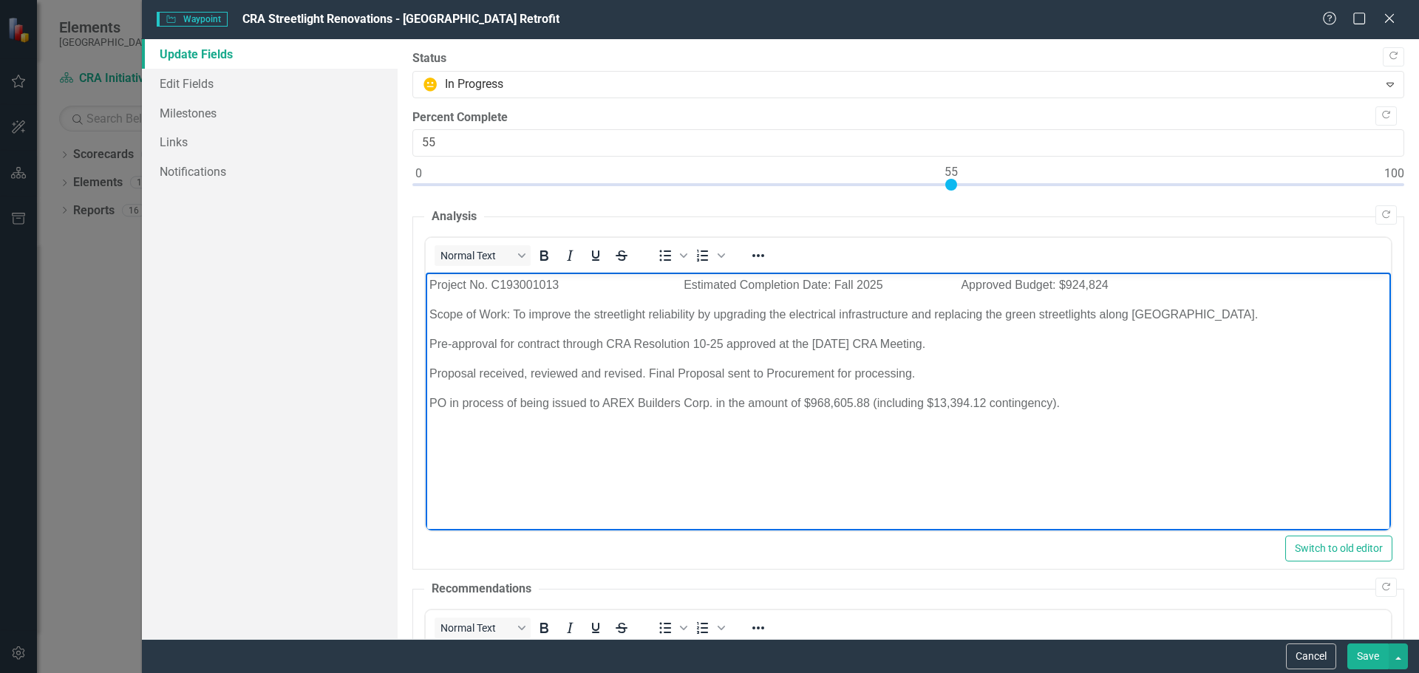
drag, startPoint x: 962, startPoint y: 285, endPoint x: 1128, endPoint y: 271, distance: 166.1
click at [1128, 273] on html "Project No. C193001013 Estimated Completion Date: Fall 2025 Approved Budget: $9…" at bounding box center [907, 384] width 965 height 222
drag, startPoint x: 834, startPoint y: 283, endPoint x: 857, endPoint y: 286, distance: 23.1
click at [857, 285] on p "Project No. C193001013 Estimated Completion Date: Fall 2025" at bounding box center [908, 285] width 958 height 18
drag, startPoint x: 429, startPoint y: 286, endPoint x: 1091, endPoint y: 401, distance: 672.2
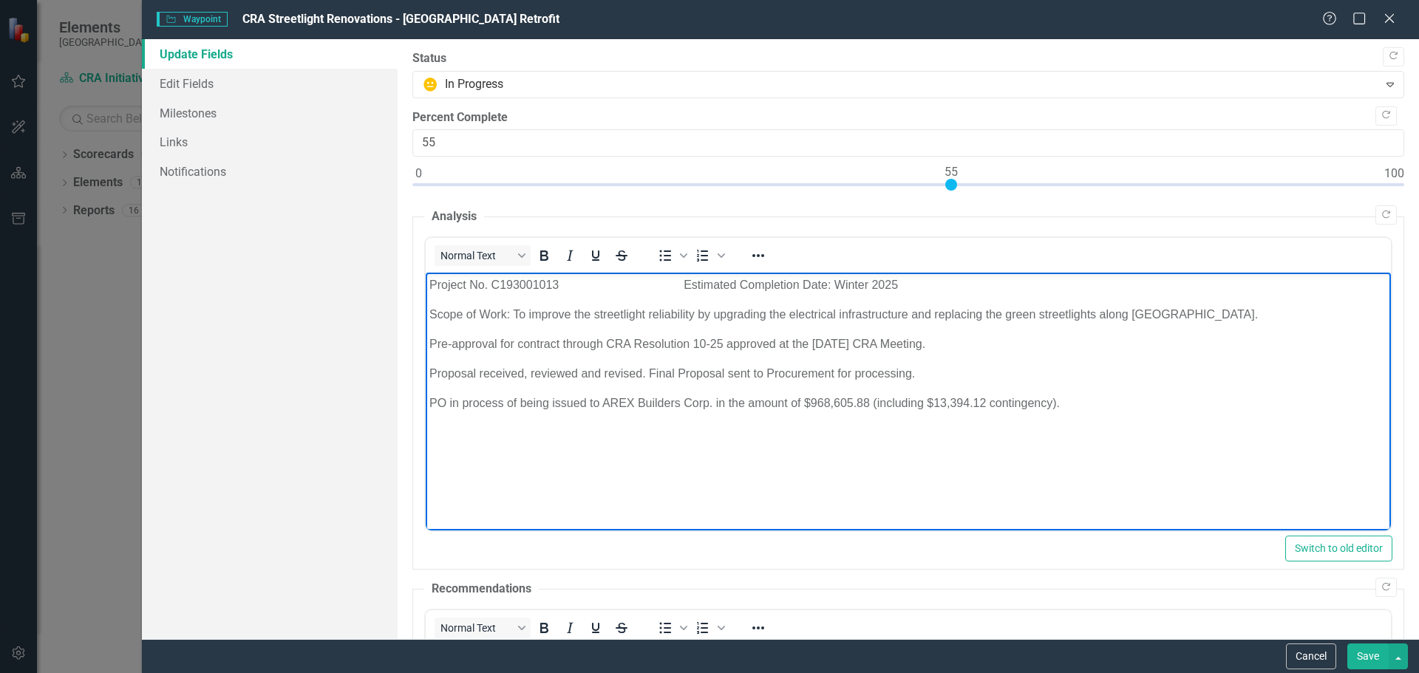
click at [1091, 401] on body "Project No. C193001013 Estimated Completion Date: Winter 2025 Scope of Work: To…" at bounding box center [907, 384] width 965 height 222
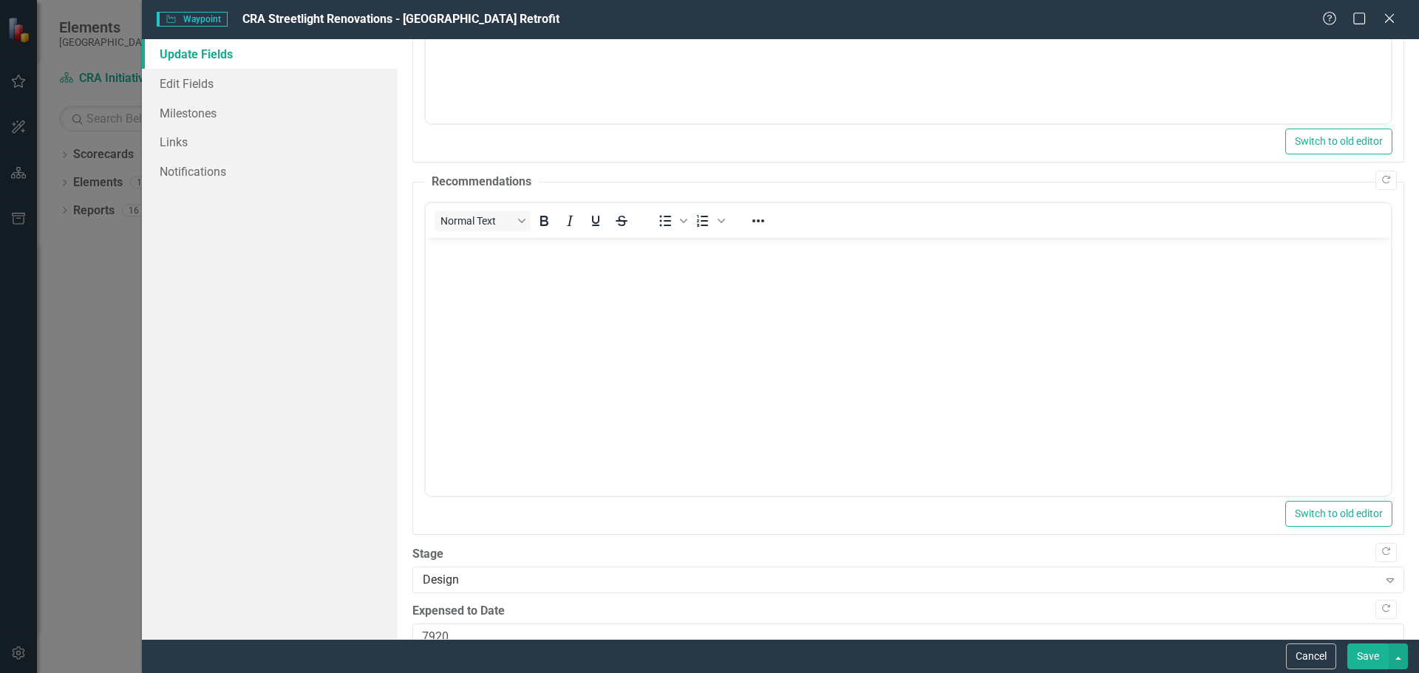
scroll to position [441, 0]
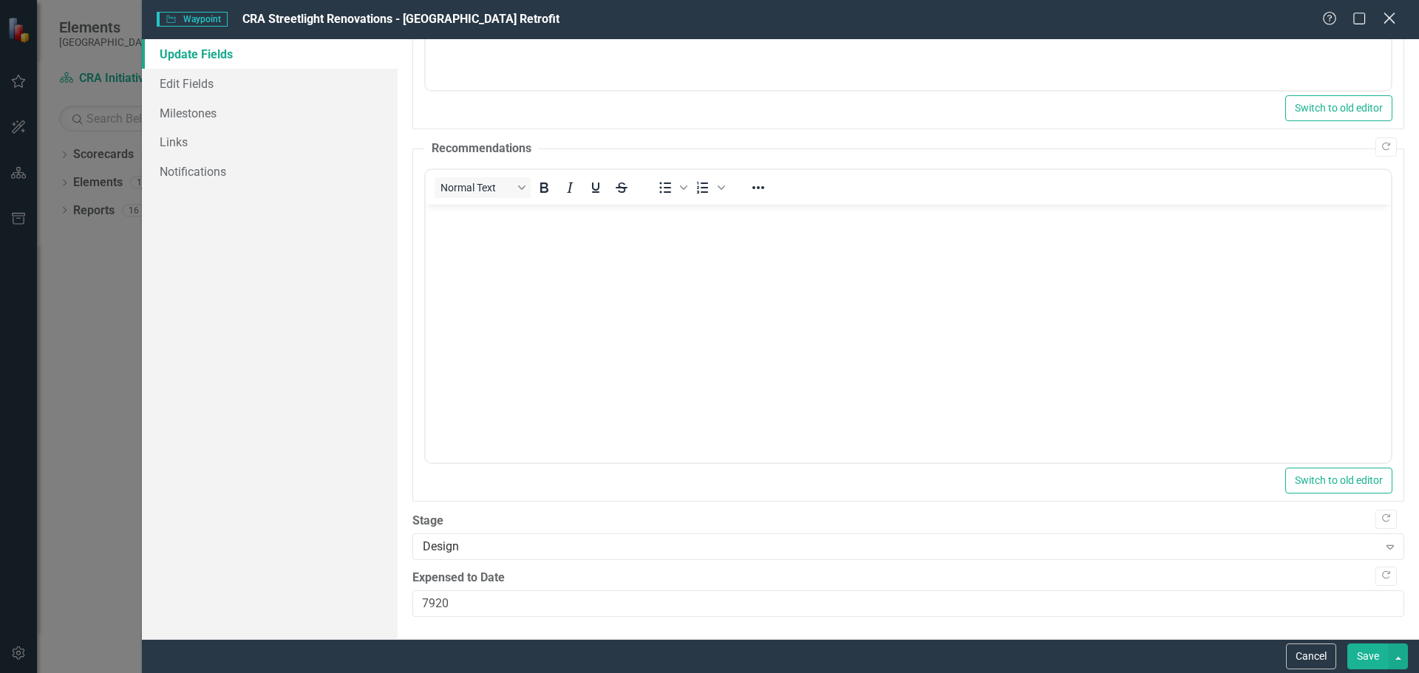
click at [1391, 21] on icon "Close" at bounding box center [1389, 18] width 18 height 14
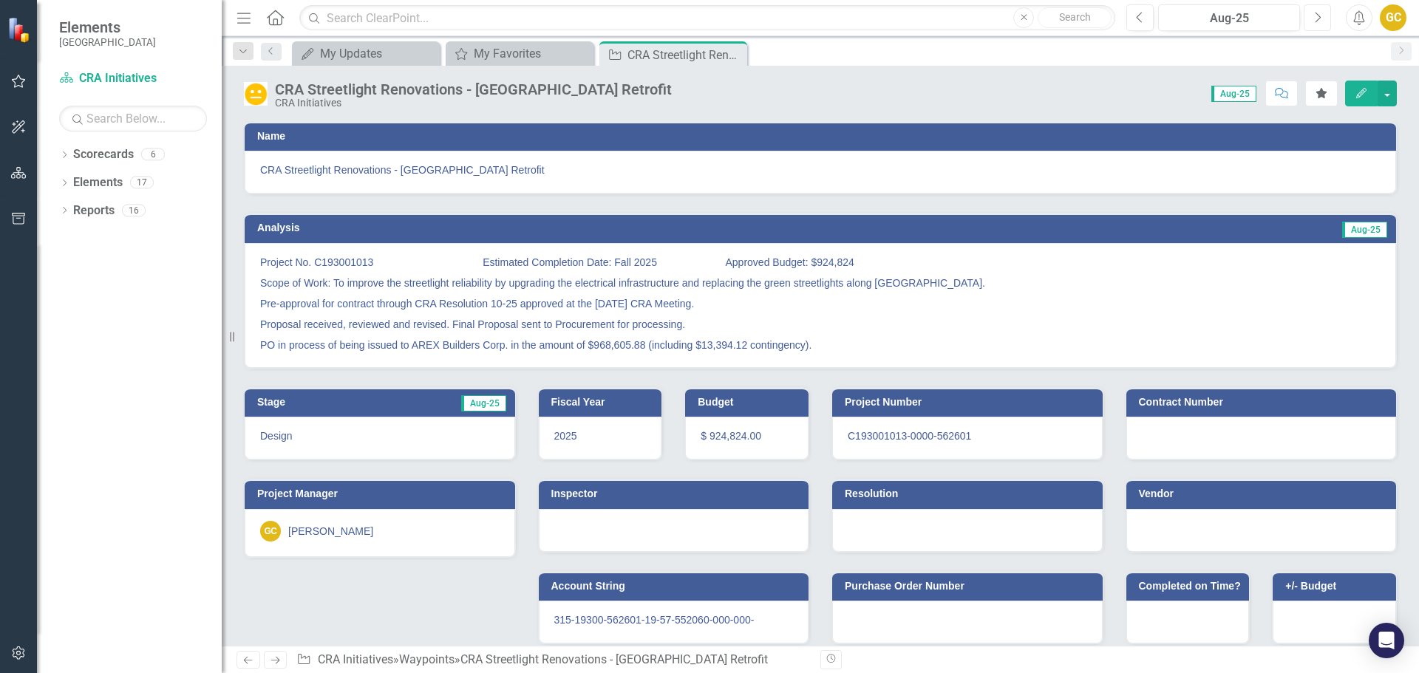
click at [1315, 13] on icon "Next" at bounding box center [1318, 17] width 8 height 13
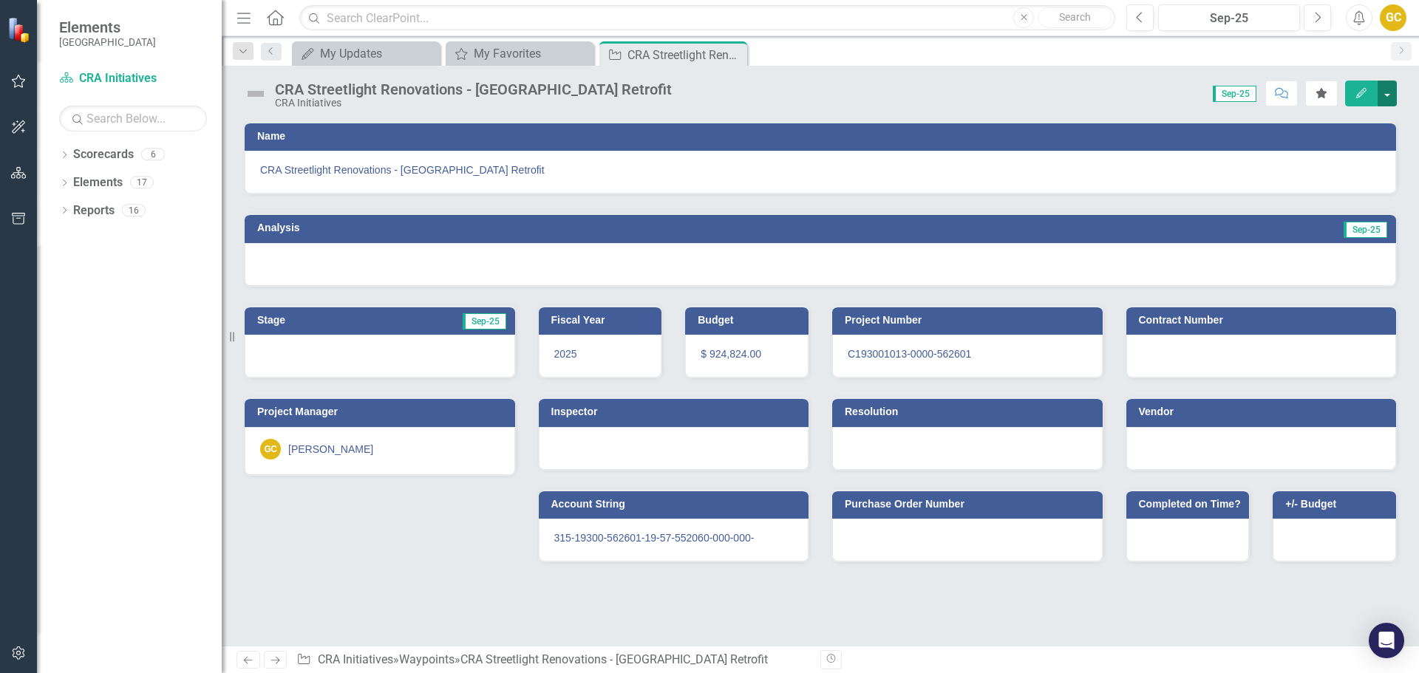
click at [1389, 89] on button "button" at bounding box center [1387, 94] width 19 height 26
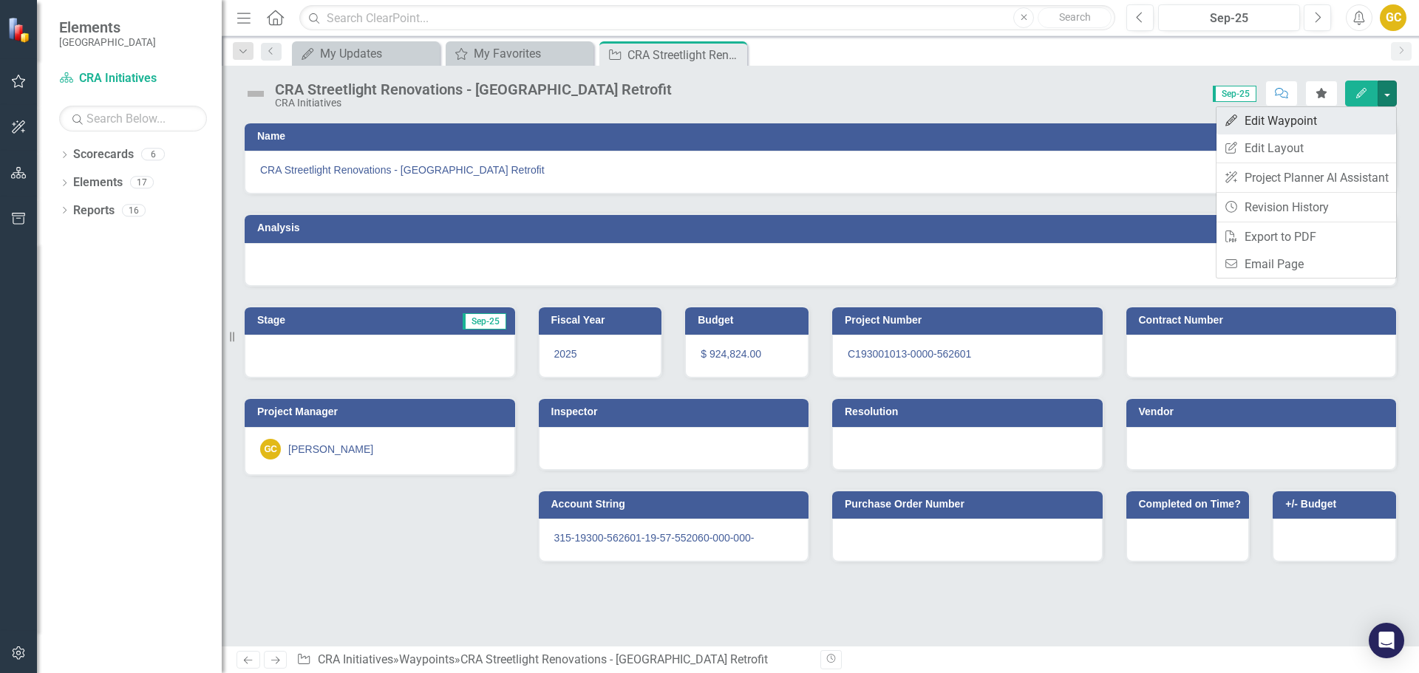
click at [1272, 115] on link "Edit Edit Waypoint" at bounding box center [1307, 120] width 180 height 27
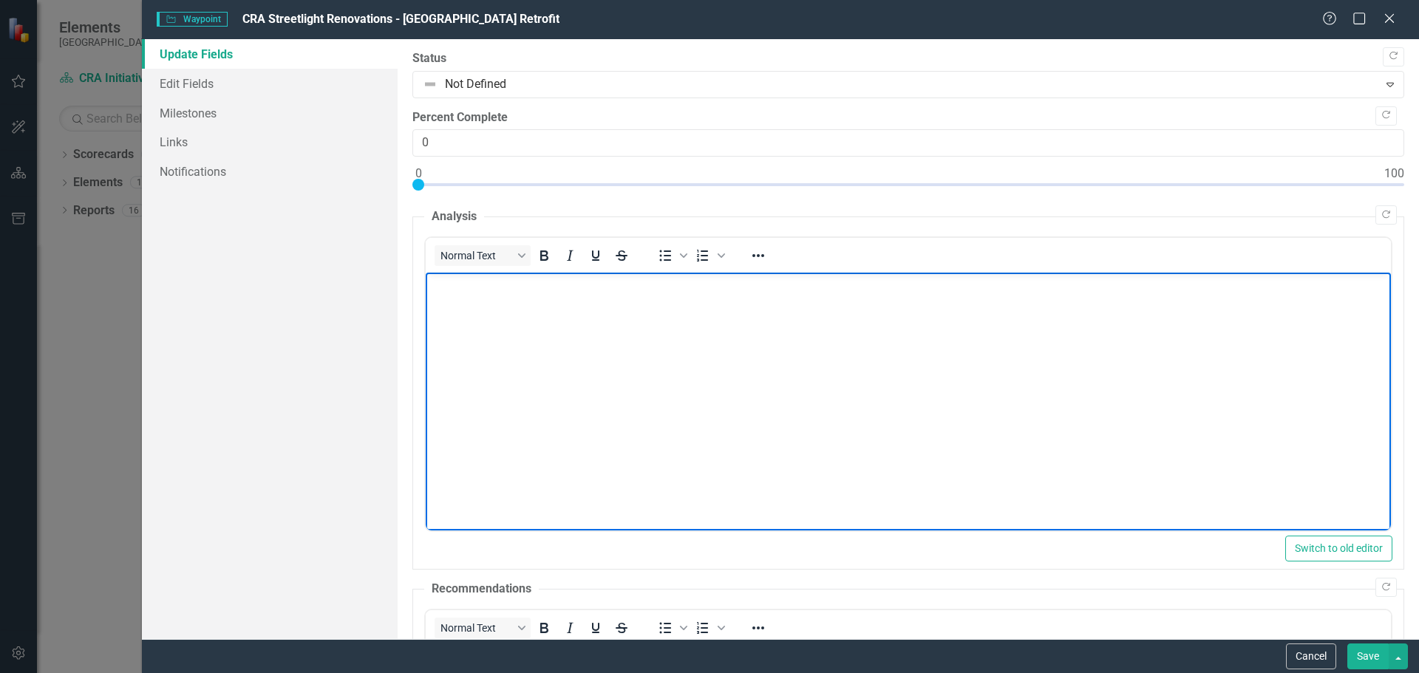
paste body "Rich Text Area. Press ALT-0 for help."
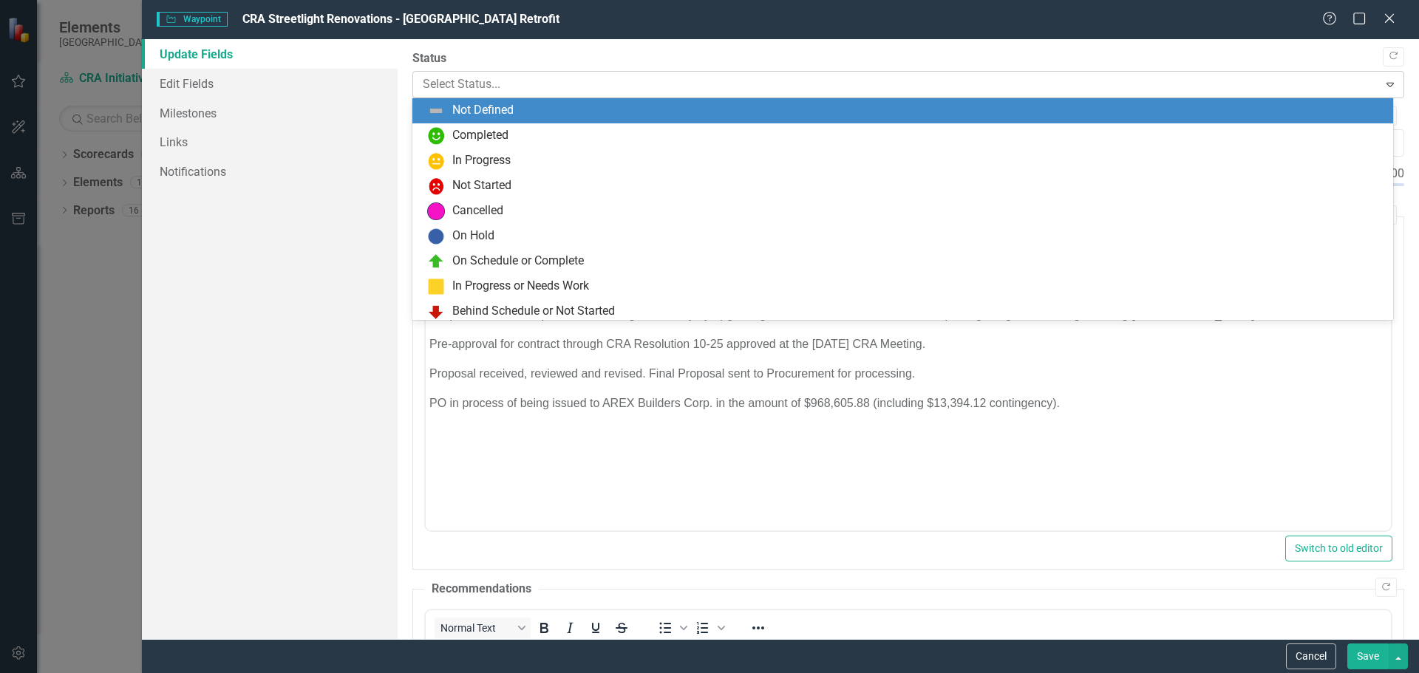
click at [1383, 81] on icon "Expand" at bounding box center [1390, 84] width 15 height 12
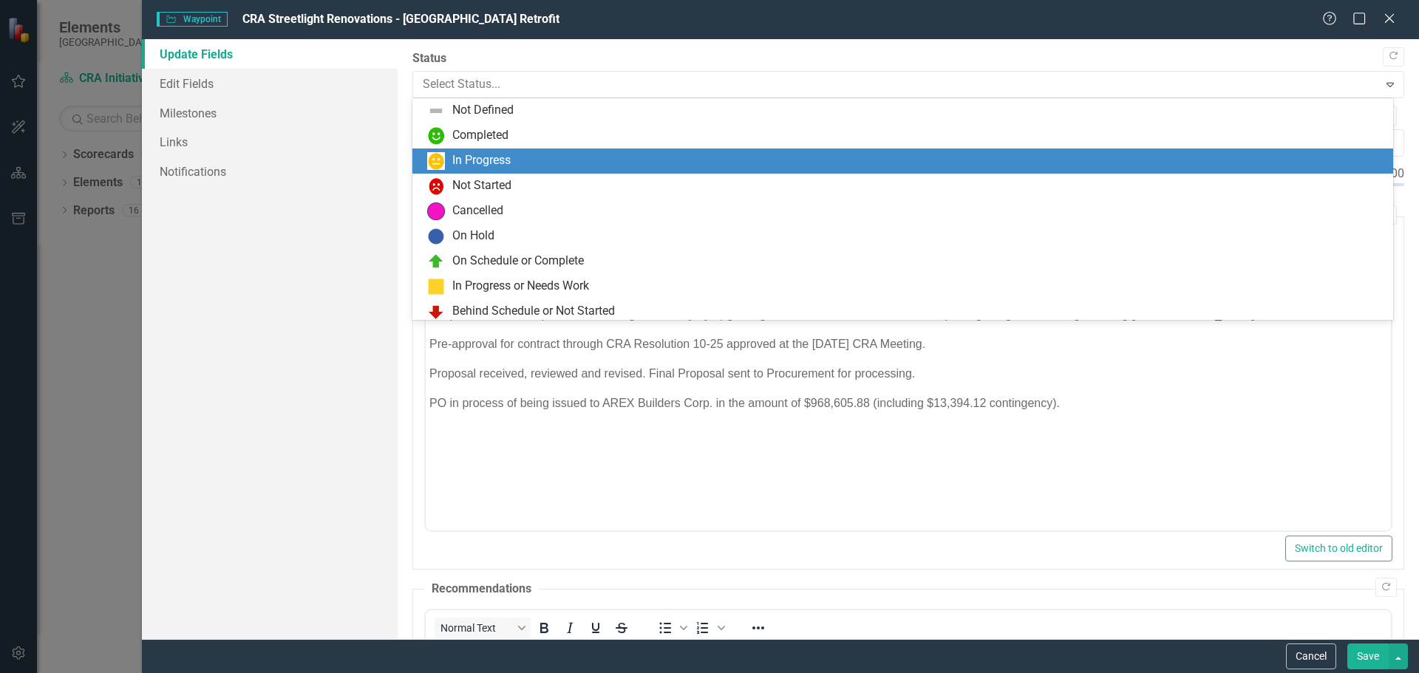
click at [540, 156] on div "In Progress" at bounding box center [905, 161] width 957 height 18
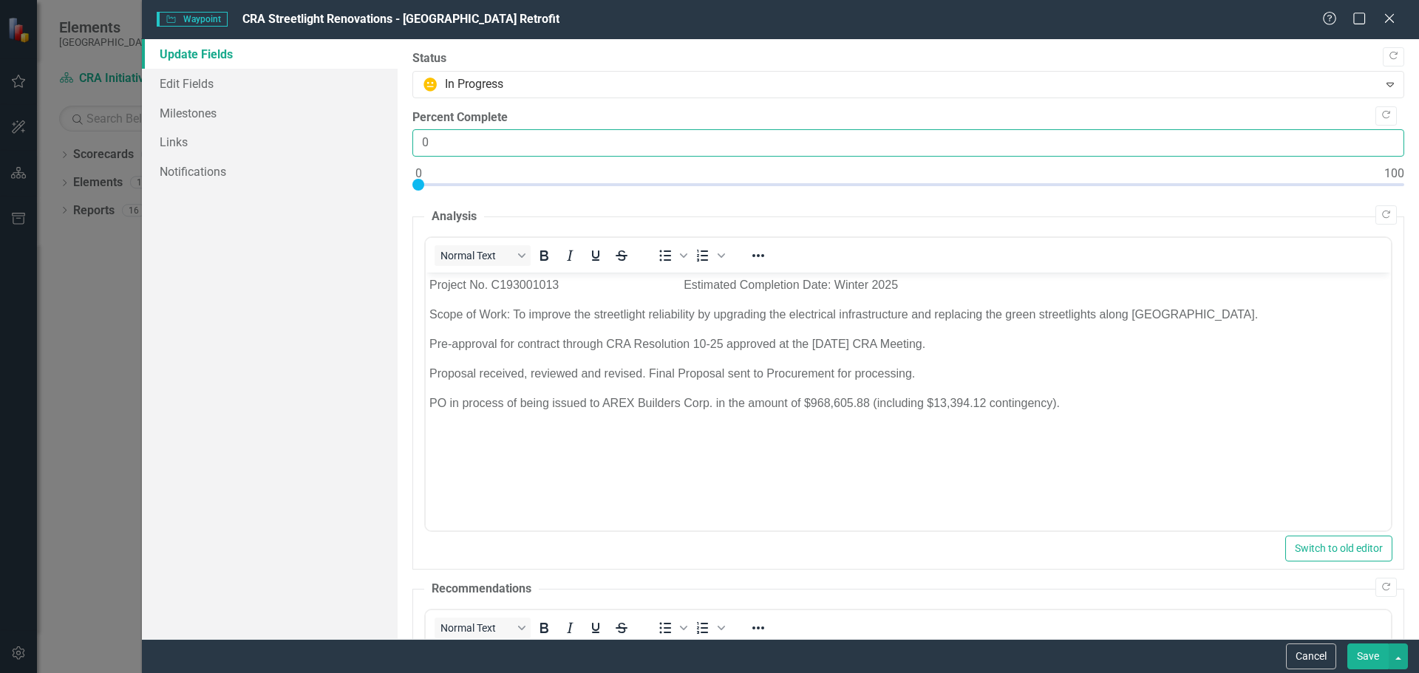
drag, startPoint x: 468, startPoint y: 136, endPoint x: 419, endPoint y: 143, distance: 49.2
click at [419, 143] on input "0" at bounding box center [908, 142] width 992 height 27
type input "56"
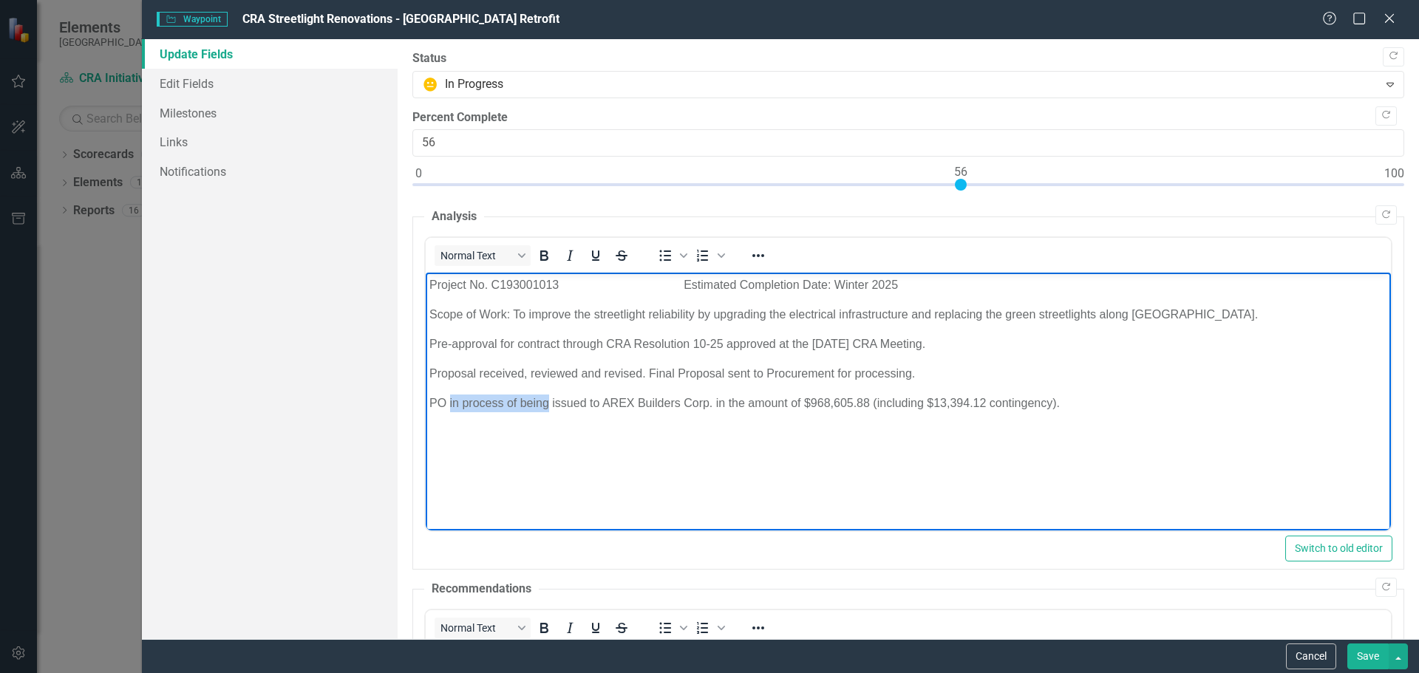
drag, startPoint x: 449, startPoint y: 403, endPoint x: 548, endPoint y: 402, distance: 98.3
click at [548, 402] on p "PO in process of being issued to AREX Builders Corp. in the amount of $968,605.…" at bounding box center [908, 404] width 958 height 18
click at [961, 404] on p "PO issued to AREX Builders Corp. in the amount of $968,605.88 (including $13,39…" at bounding box center [908, 404] width 958 height 18
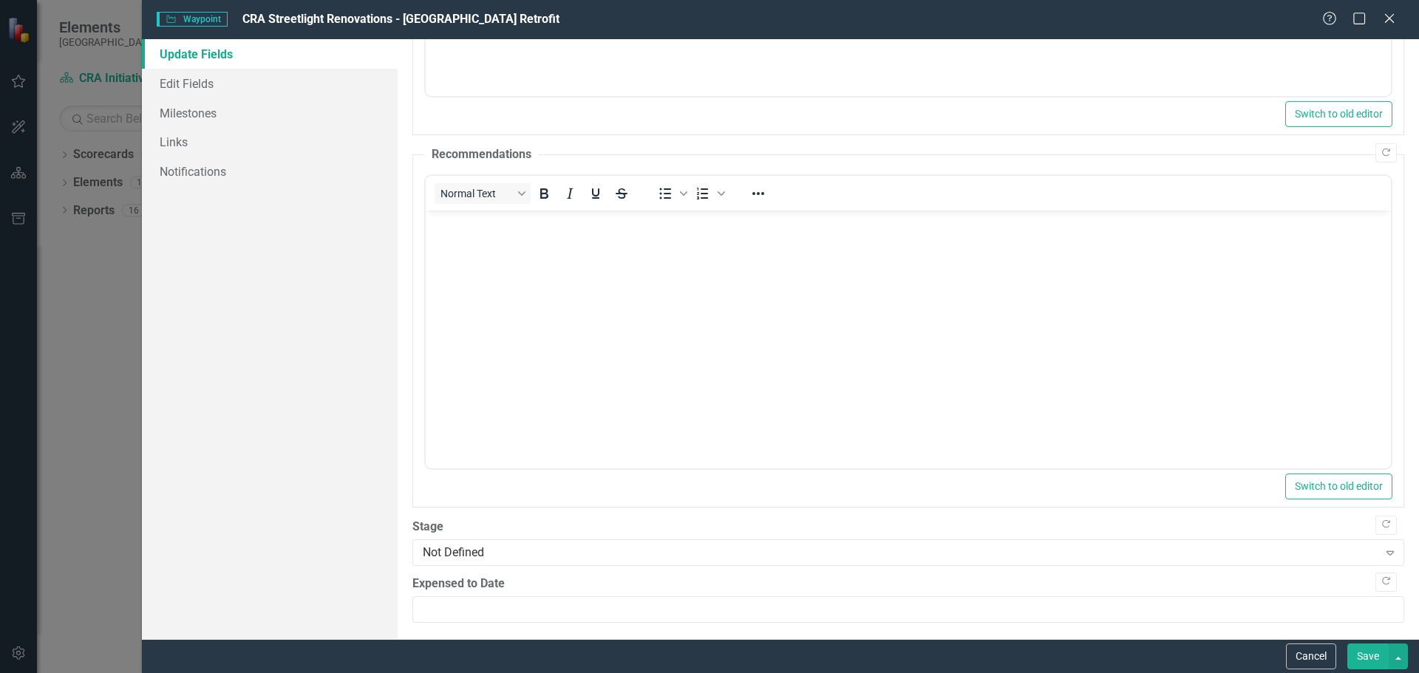
scroll to position [441, 0]
click at [1383, 542] on icon "Expand" at bounding box center [1390, 547] width 15 height 12
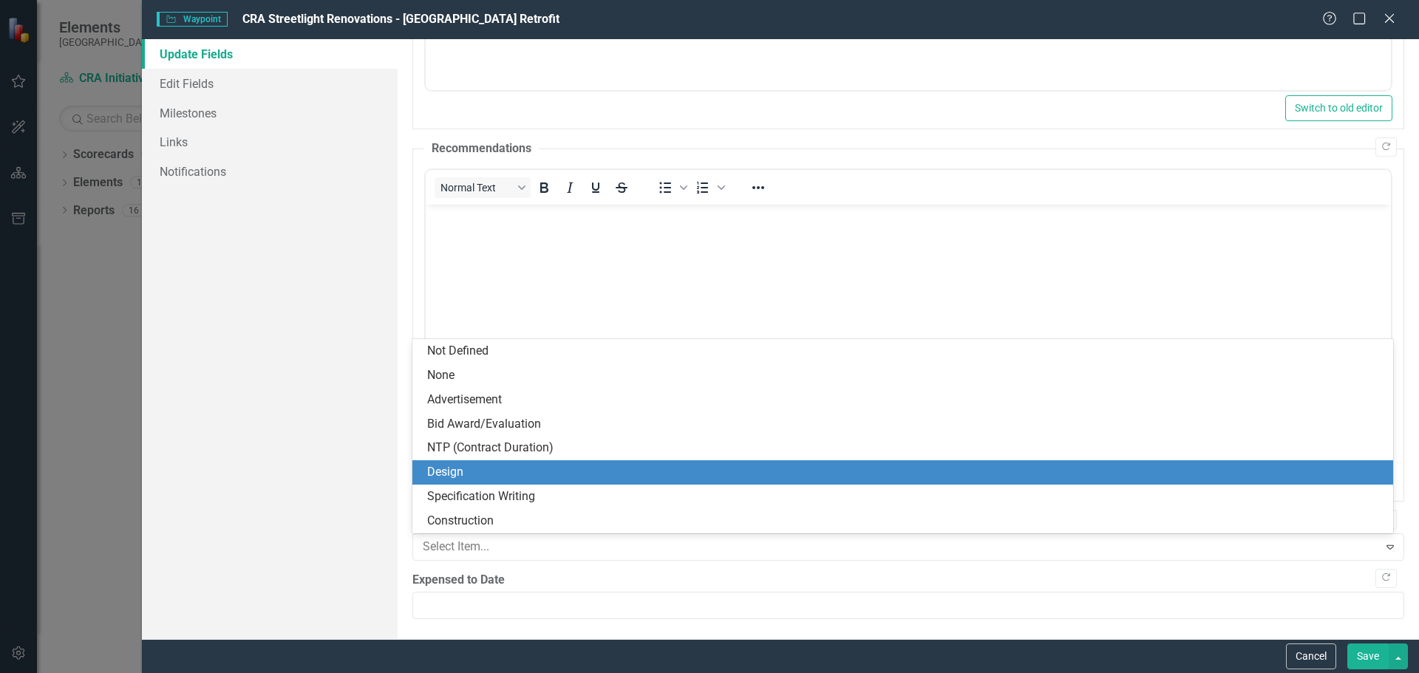
click at [501, 467] on div "Design" at bounding box center [905, 472] width 957 height 17
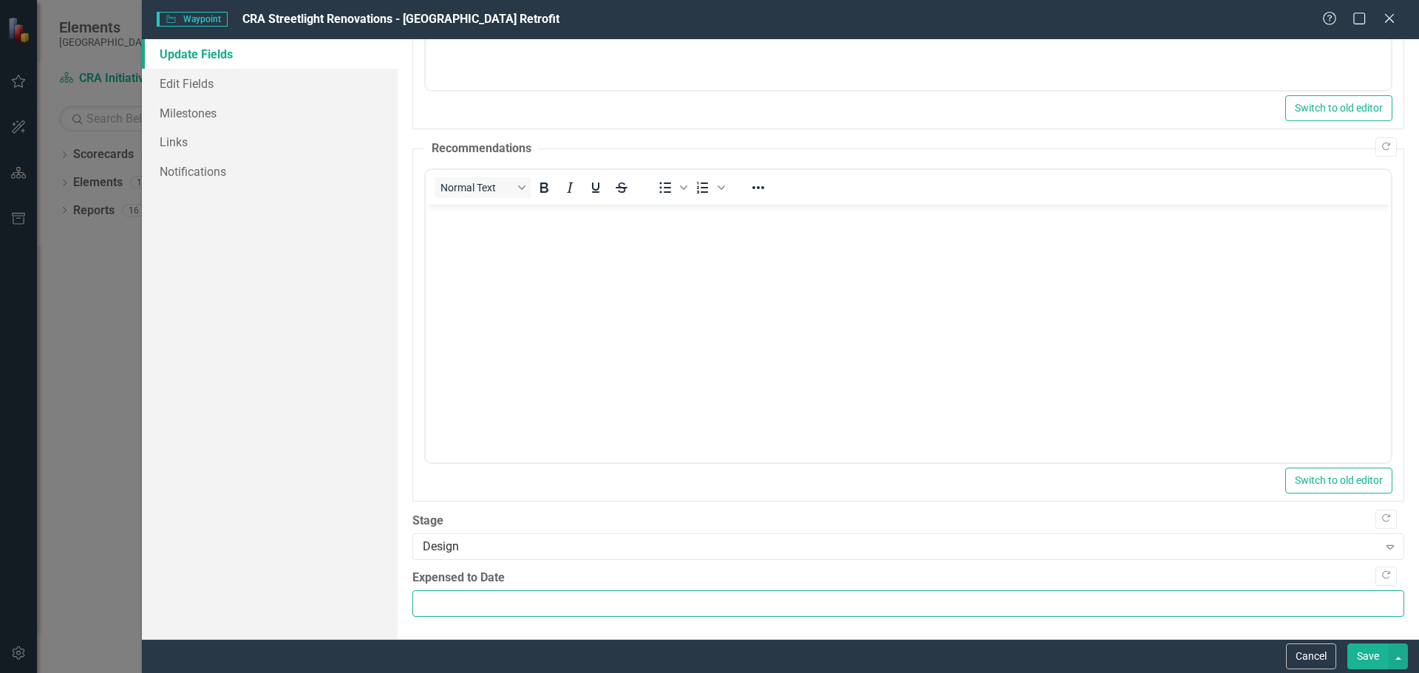
click at [436, 603] on input "Expensed to Date" at bounding box center [908, 604] width 992 height 27
type input "7920"
click at [1368, 656] on button "Save" at bounding box center [1368, 657] width 41 height 26
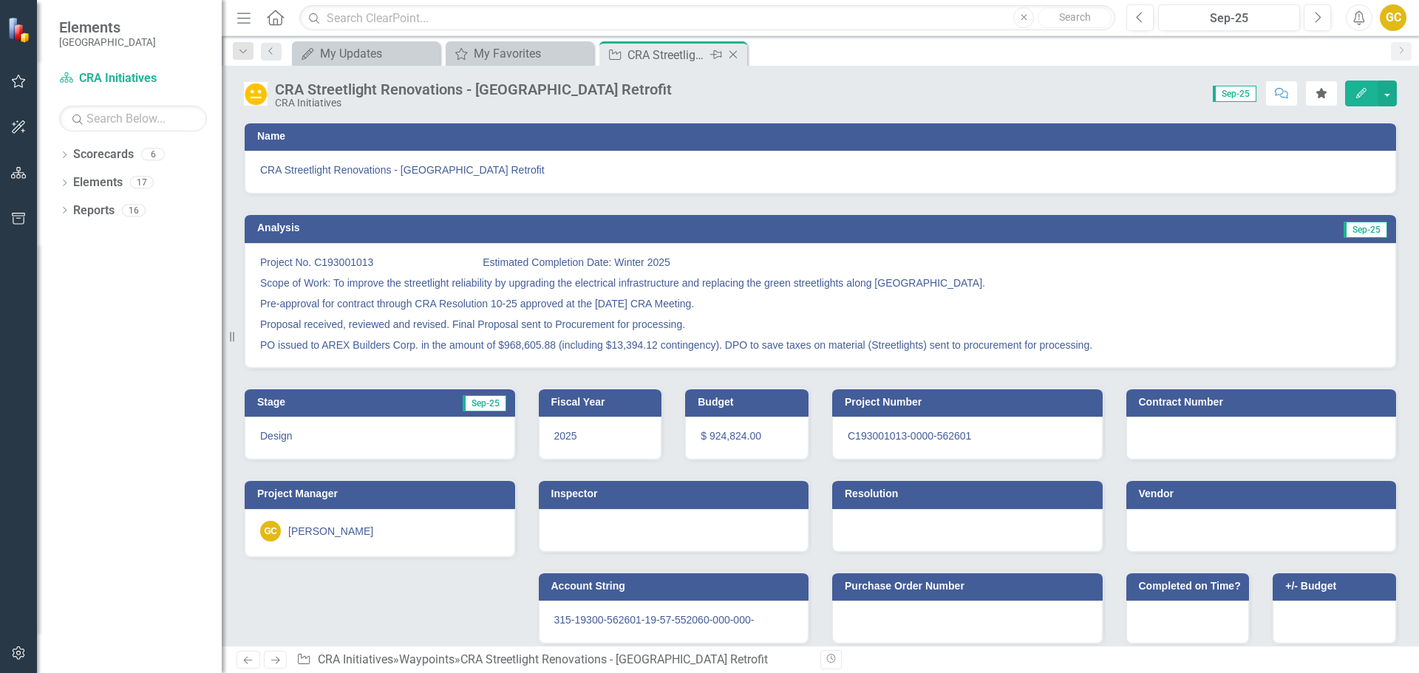
click at [733, 55] on icon "Close" at bounding box center [733, 55] width 15 height 12
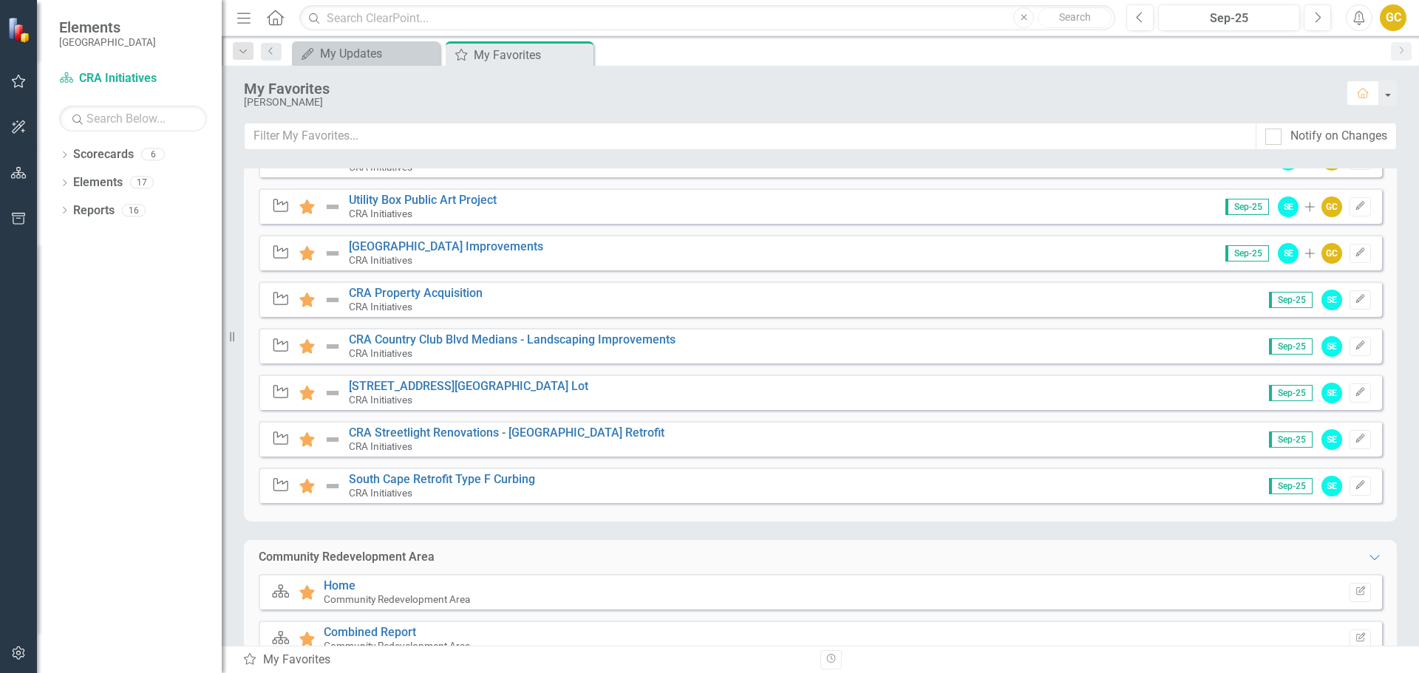
scroll to position [786, 0]
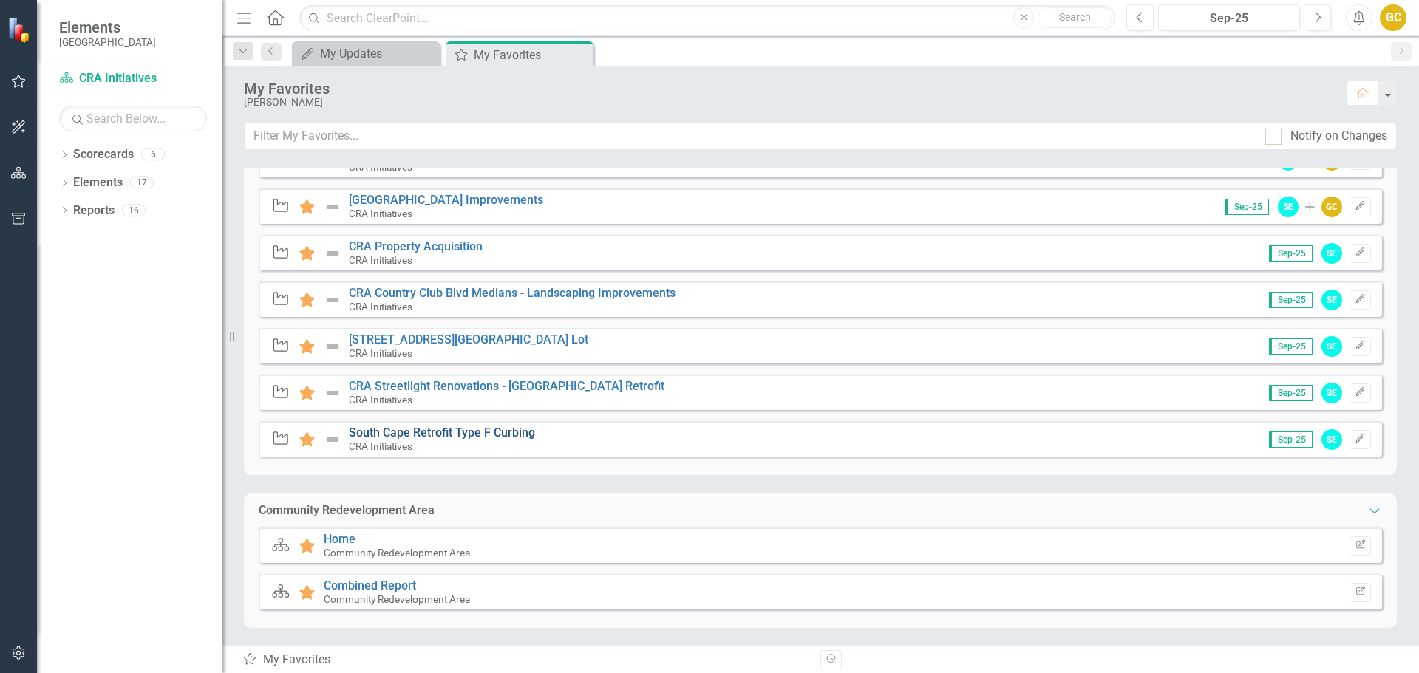
click at [461, 432] on link "South Cape Retrofit Type F Curbing" at bounding box center [442, 433] width 186 height 14
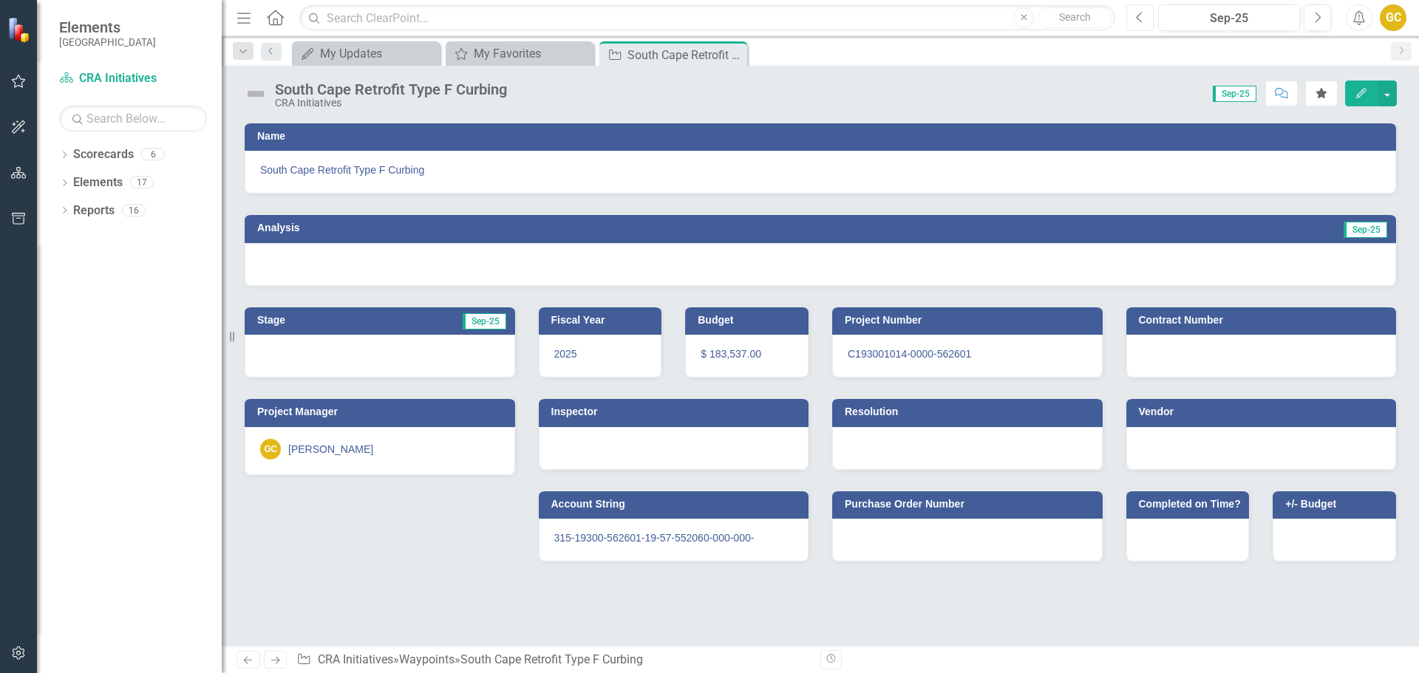
click at [1142, 11] on icon "Previous" at bounding box center [1140, 17] width 8 height 13
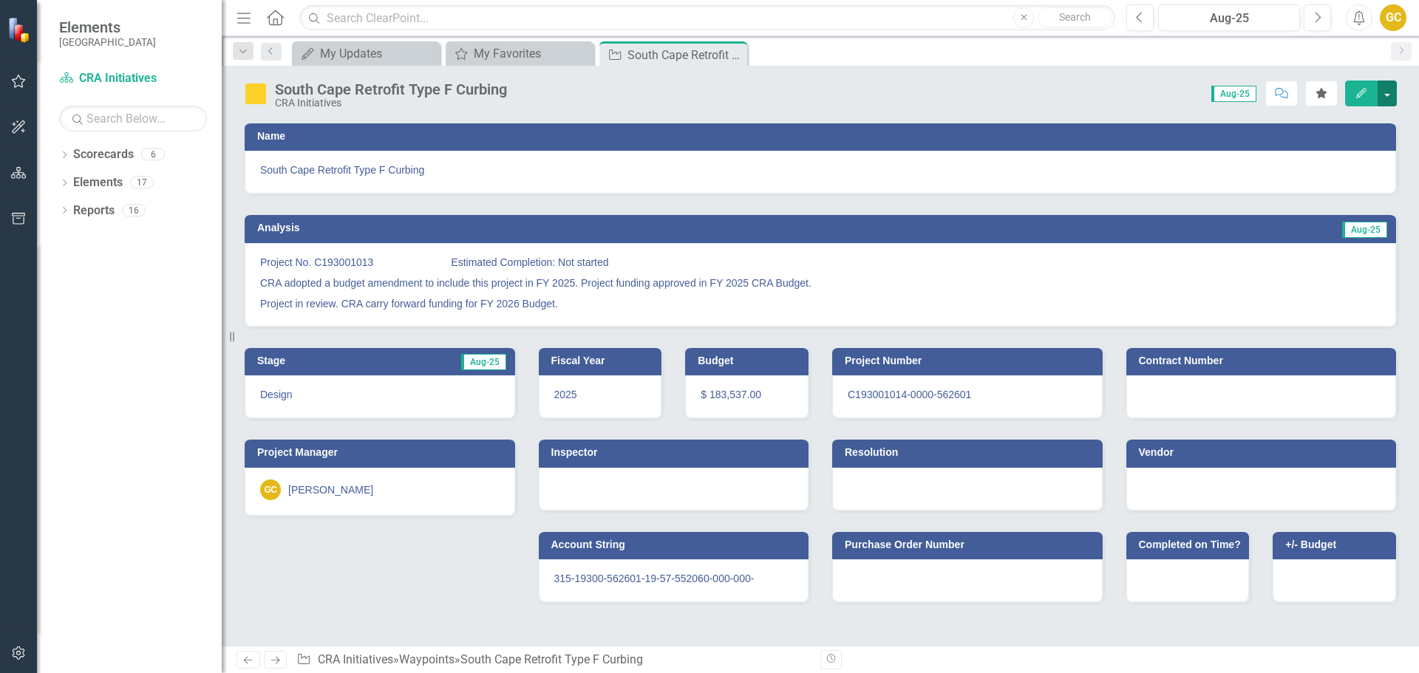
click at [1390, 93] on button "button" at bounding box center [1387, 94] width 19 height 26
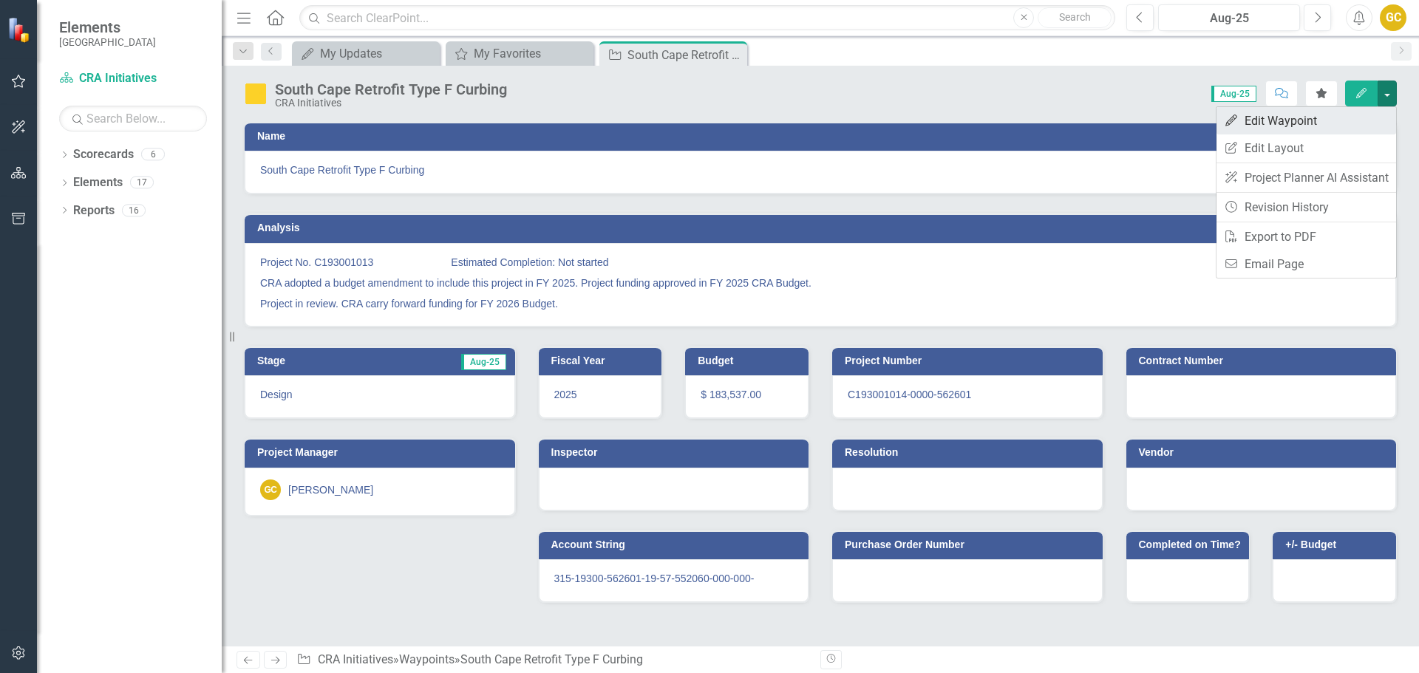
click at [1291, 118] on link "Edit Edit Waypoint" at bounding box center [1307, 120] width 180 height 27
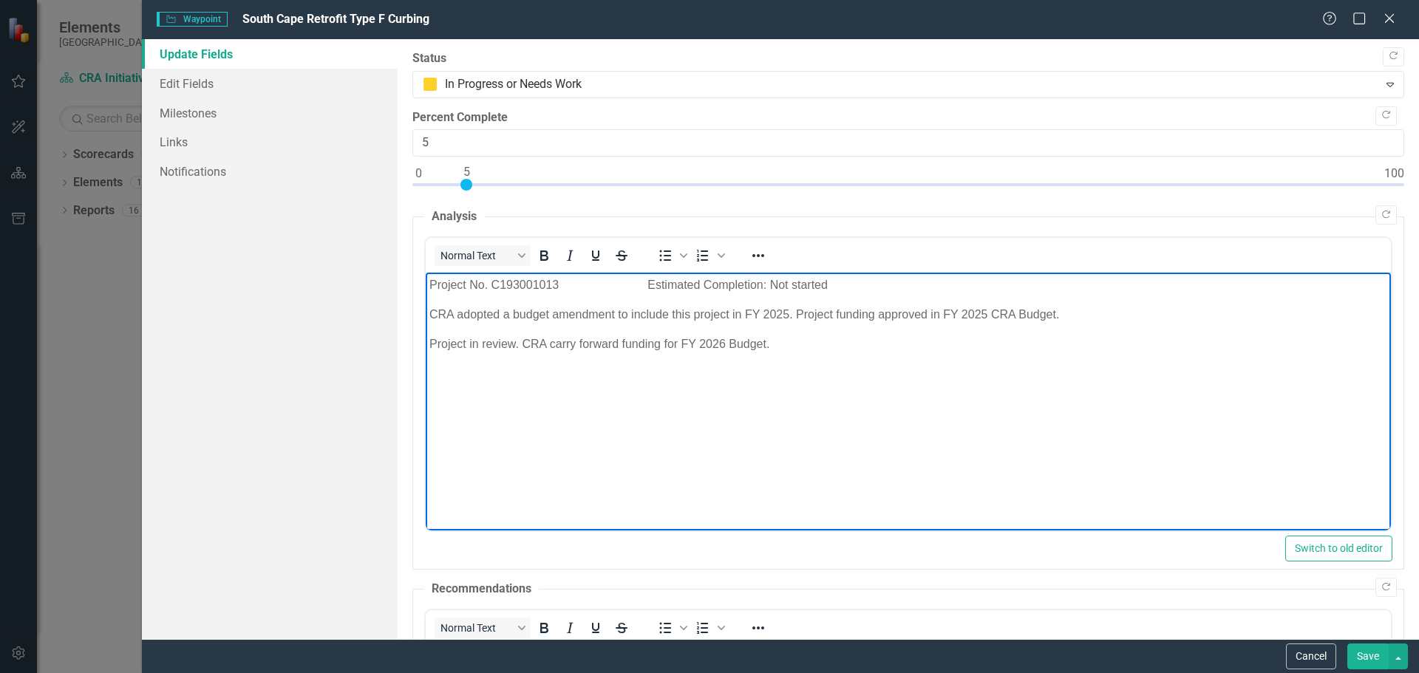
drag, startPoint x: 425, startPoint y: 284, endPoint x: 923, endPoint y: 338, distance: 500.4
click at [932, 345] on body "Project No. C193001013 Estimated Completion: Not started CRA adopted a budget a…" at bounding box center [907, 384] width 965 height 222
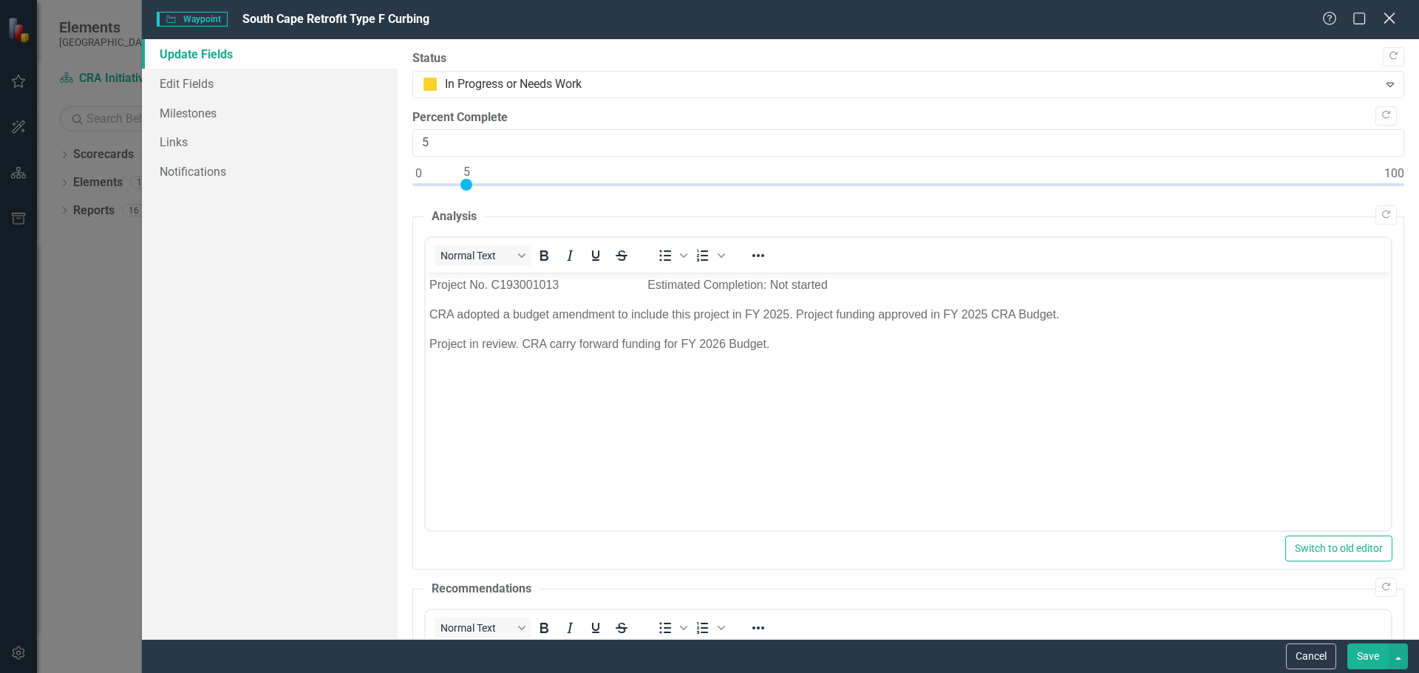
click at [1392, 17] on icon at bounding box center [1389, 18] width 11 height 11
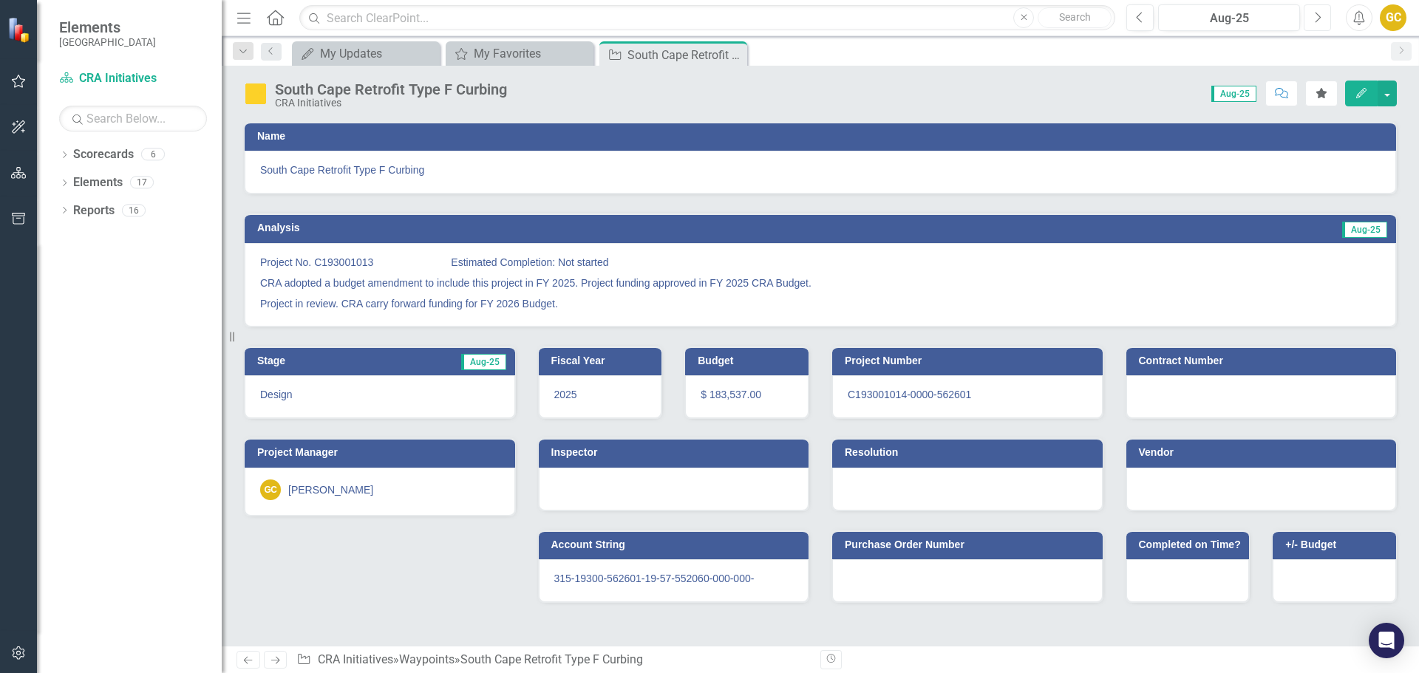
click at [1312, 15] on button "Next" at bounding box center [1317, 17] width 27 height 27
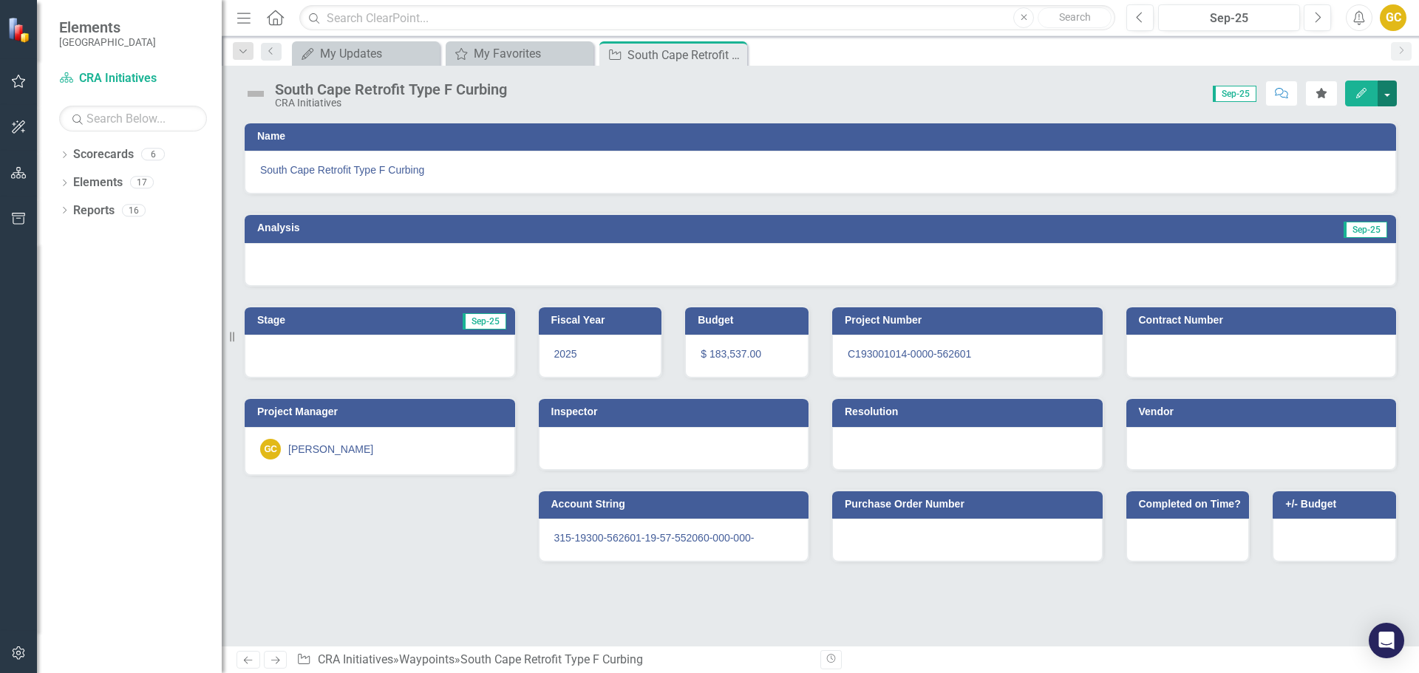
click at [1388, 89] on button "button" at bounding box center [1387, 94] width 19 height 26
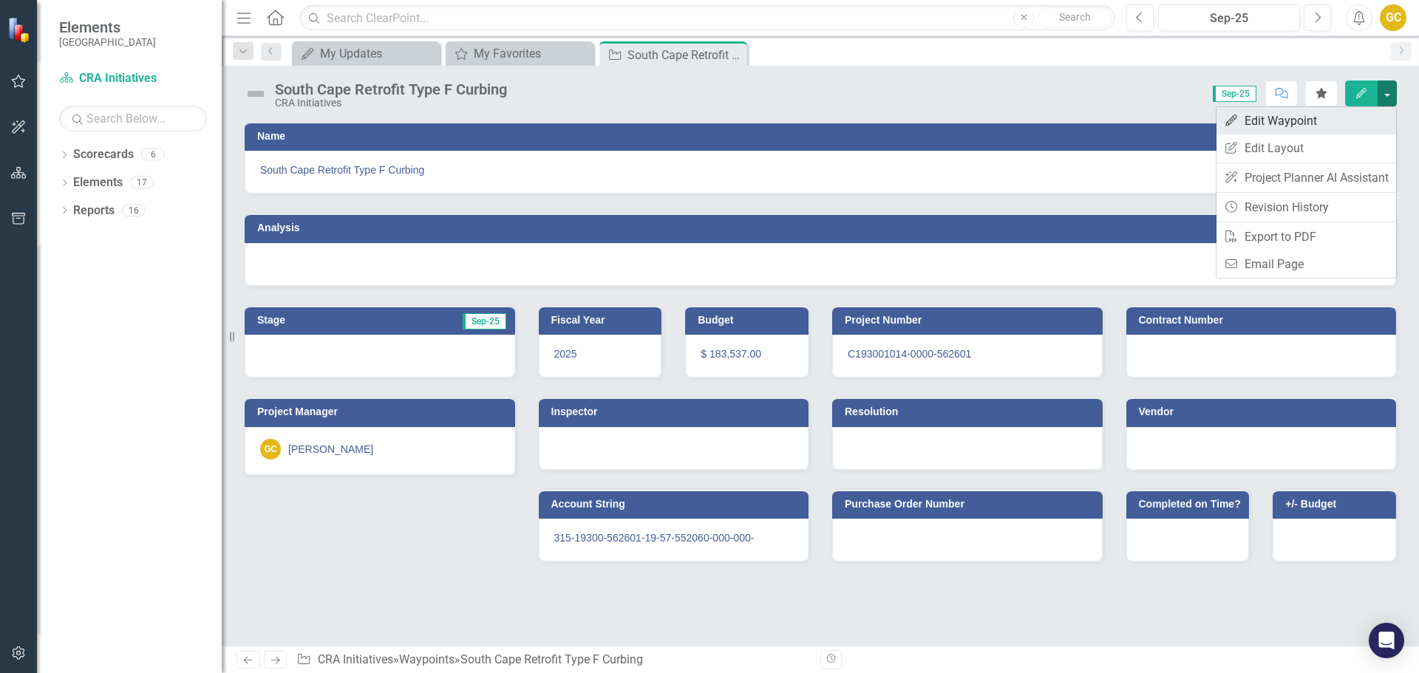
click at [1314, 115] on link "Edit Edit Waypoint" at bounding box center [1307, 120] width 180 height 27
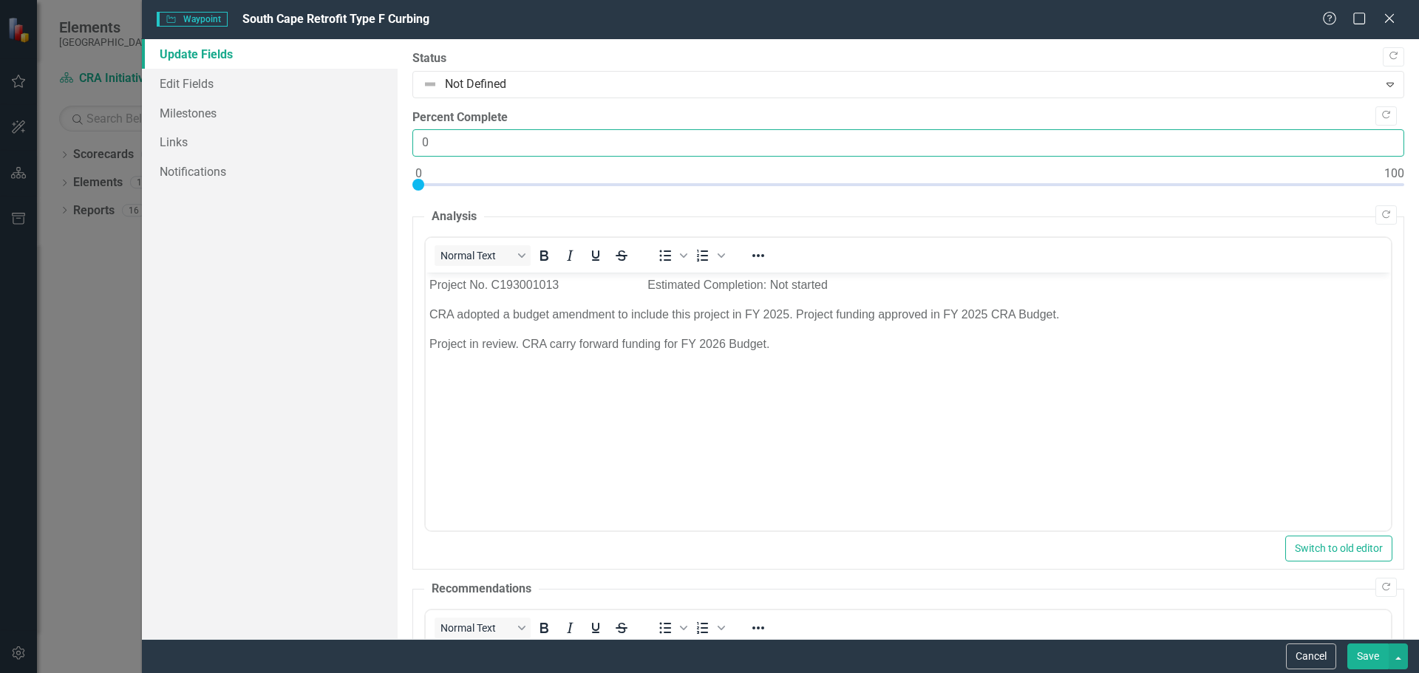
drag, startPoint x: 435, startPoint y: 138, endPoint x: 415, endPoint y: 151, distance: 23.0
click at [421, 146] on input "0" at bounding box center [908, 142] width 992 height 27
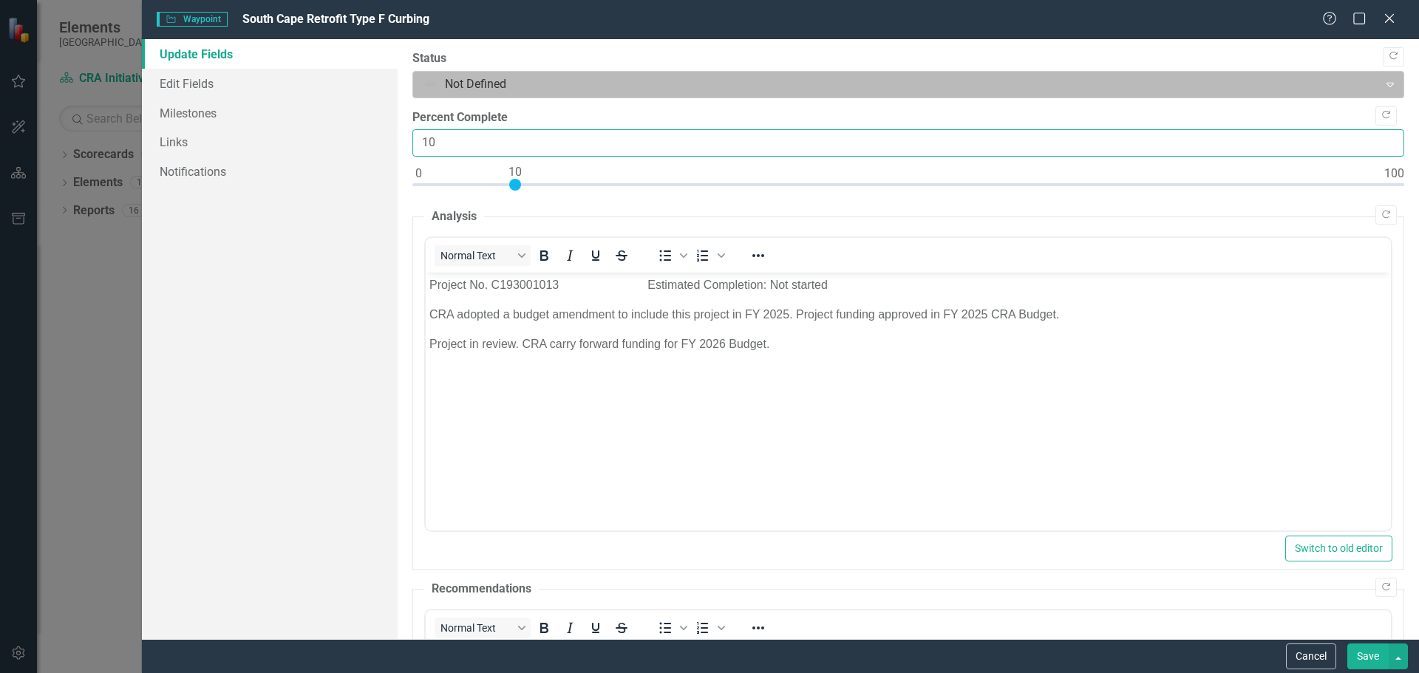
type input "10"
click at [1383, 83] on icon "Expand" at bounding box center [1390, 84] width 15 height 12
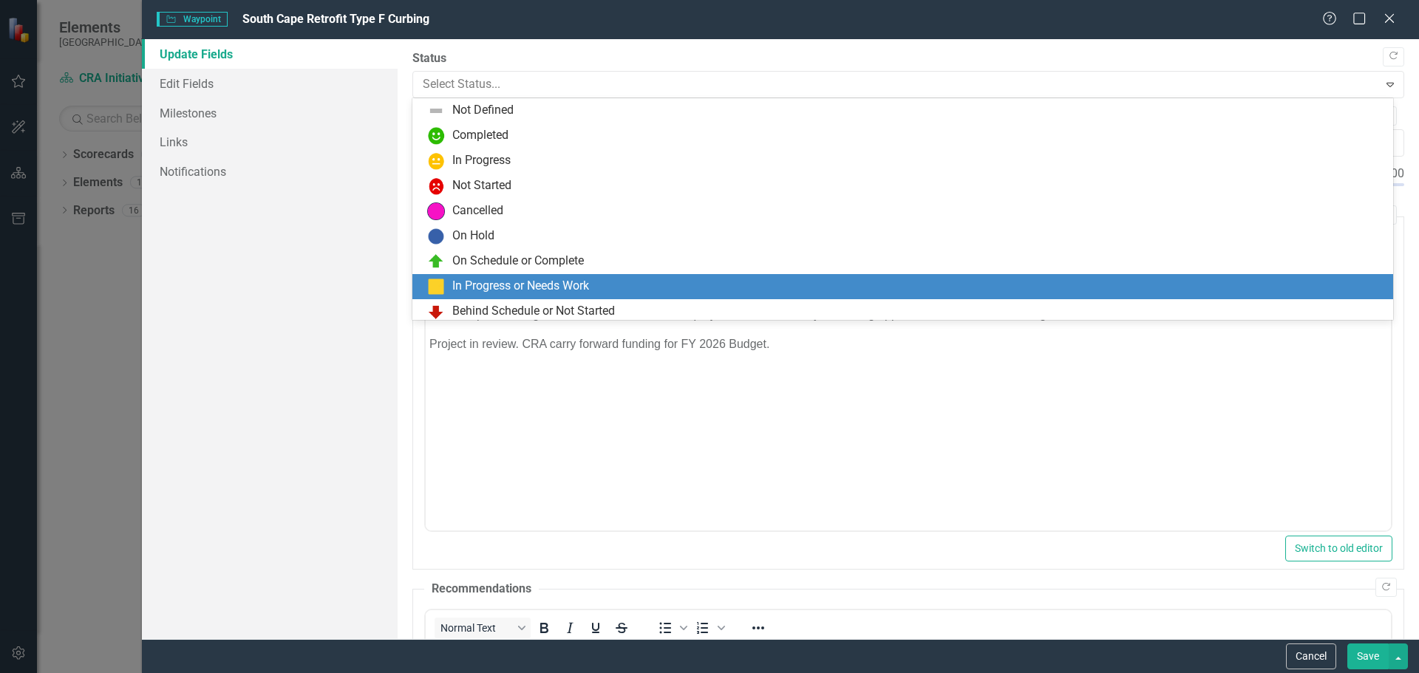
click at [565, 284] on div "In Progress or Needs Work" at bounding box center [520, 286] width 137 height 17
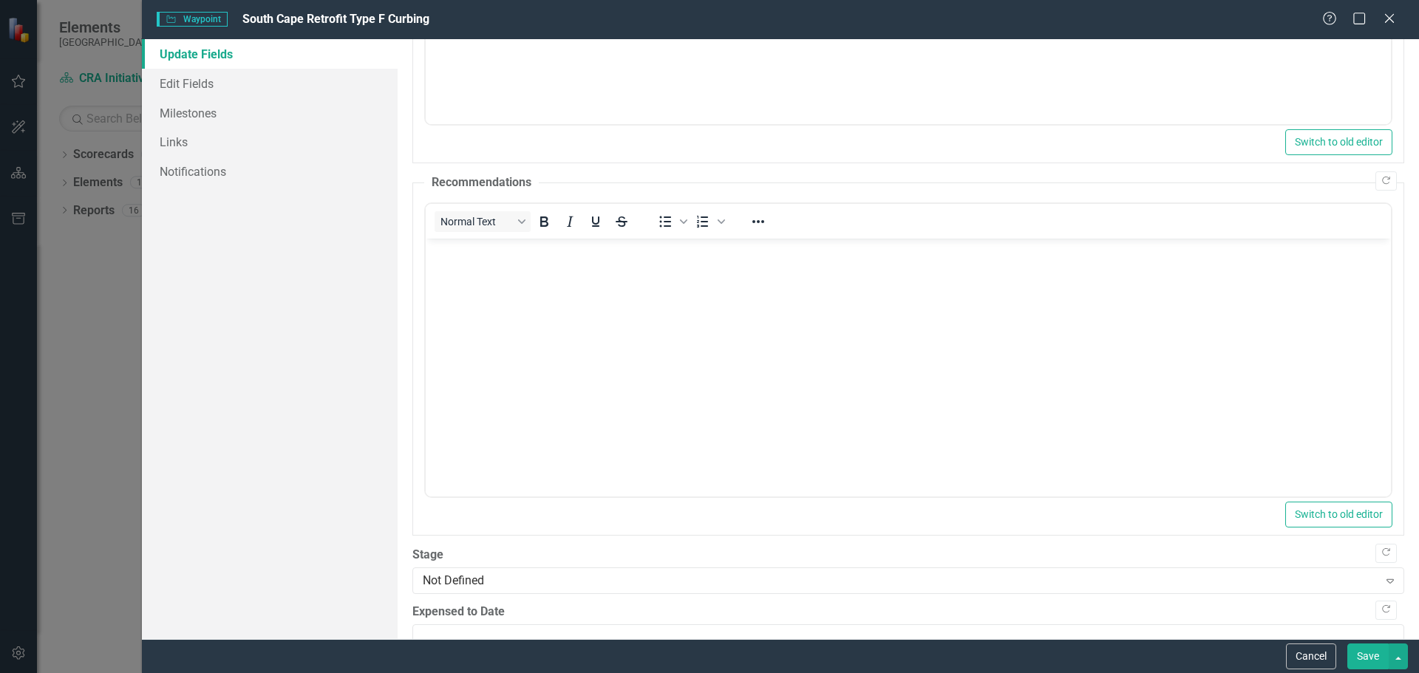
scroll to position [441, 0]
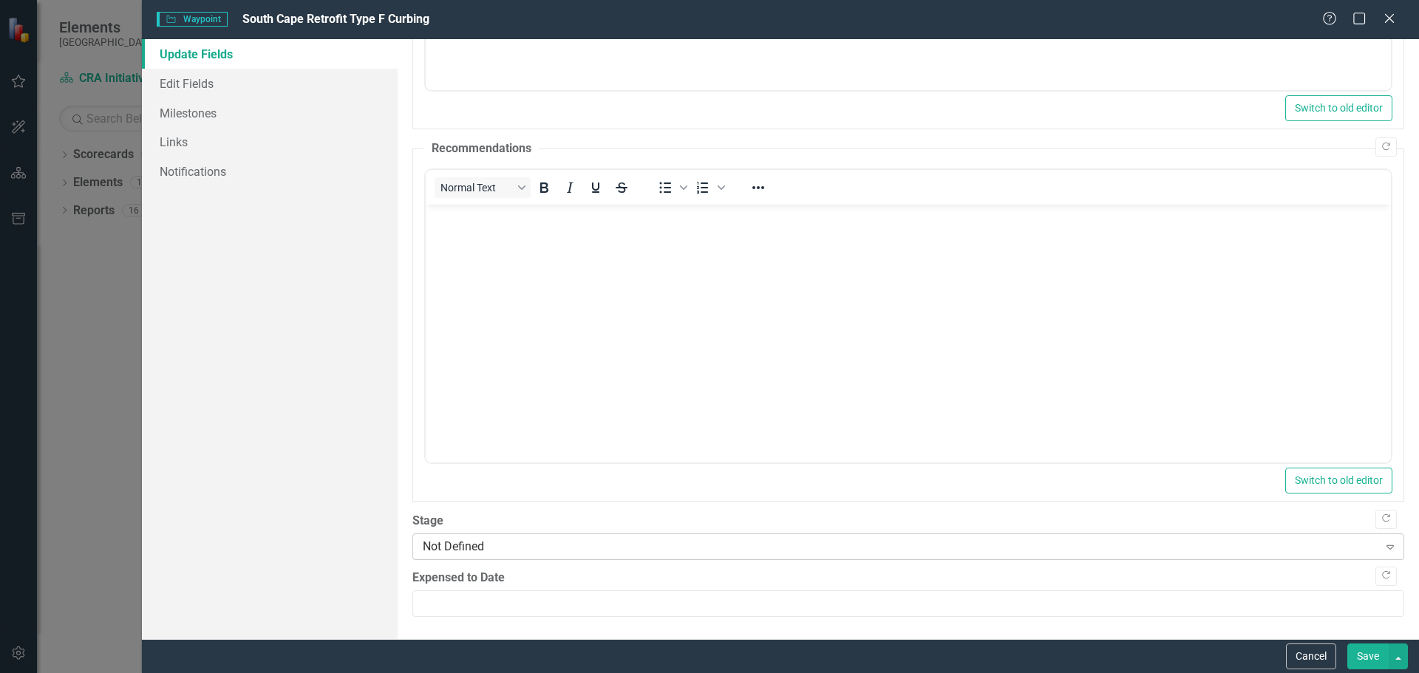
click at [1383, 550] on icon "Expand" at bounding box center [1390, 547] width 15 height 12
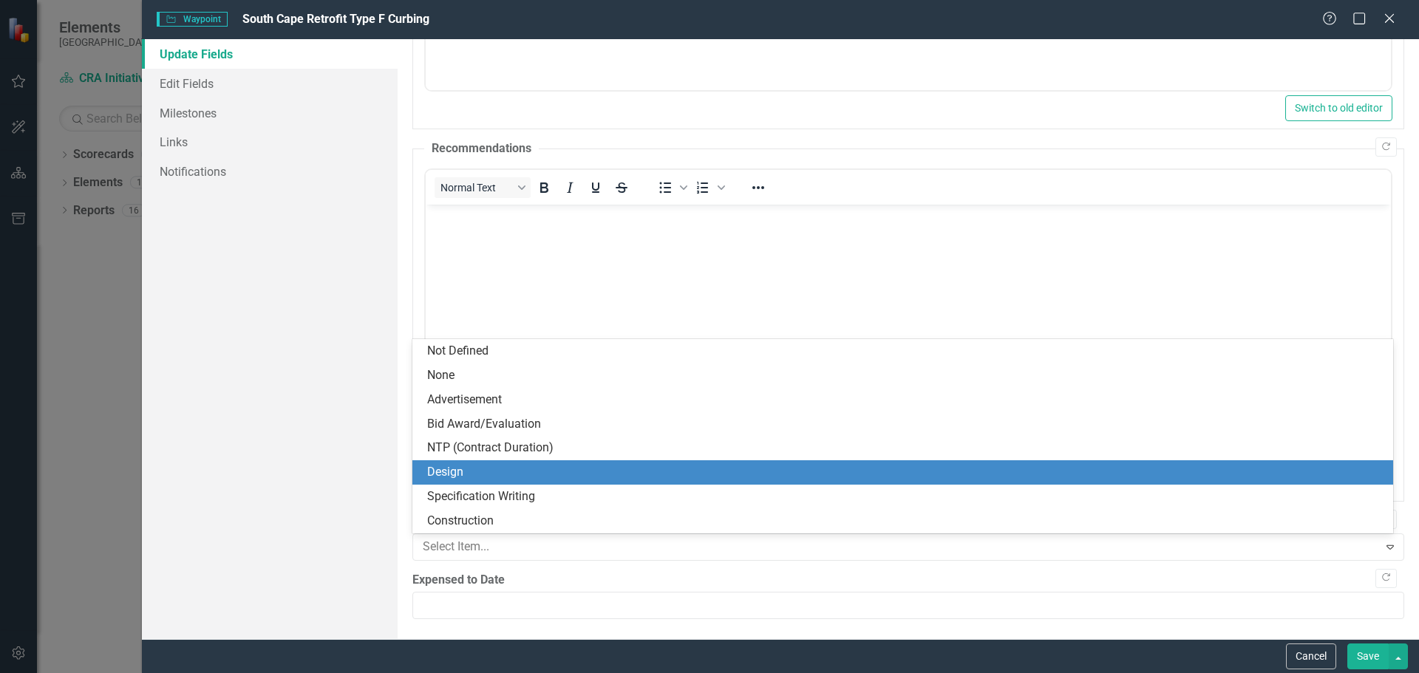
click at [437, 469] on div "Design" at bounding box center [905, 472] width 957 height 17
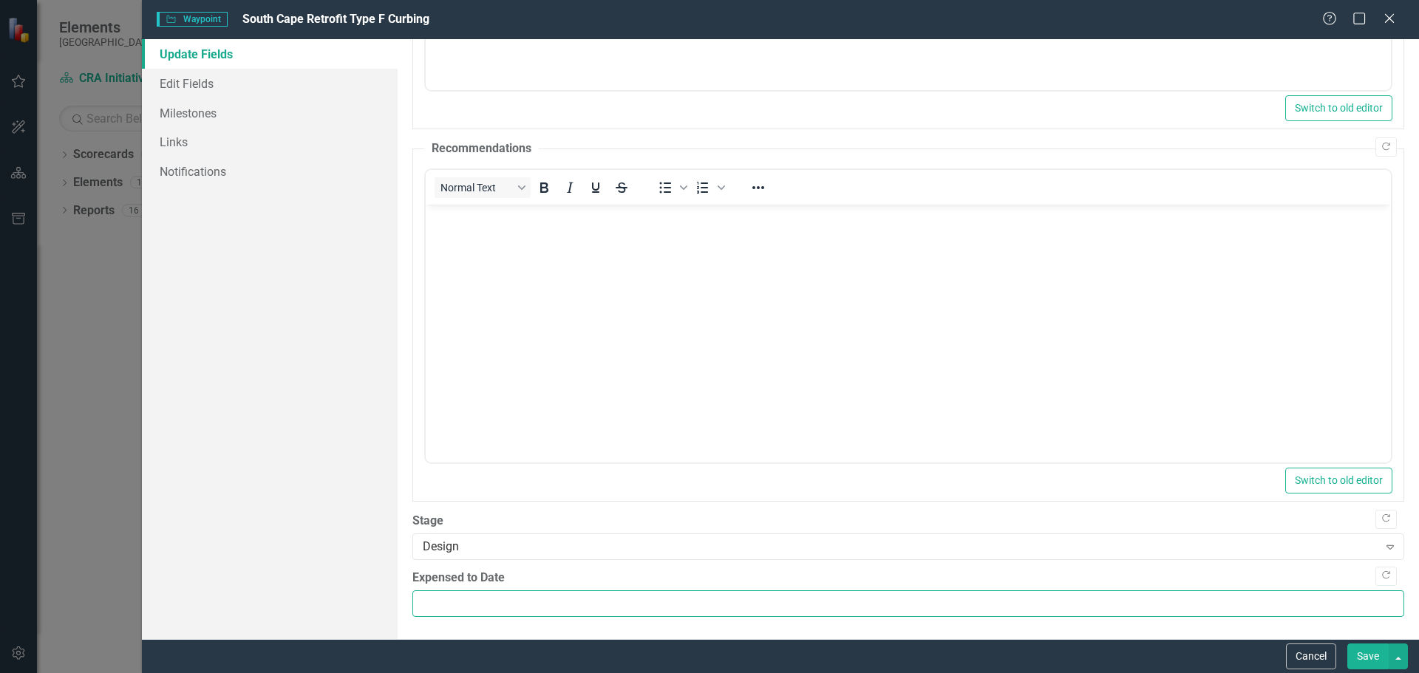
click at [426, 611] on input "Expensed to Date" at bounding box center [908, 604] width 992 height 27
type input "0.00"
click at [1366, 657] on button "Save" at bounding box center [1368, 657] width 41 height 26
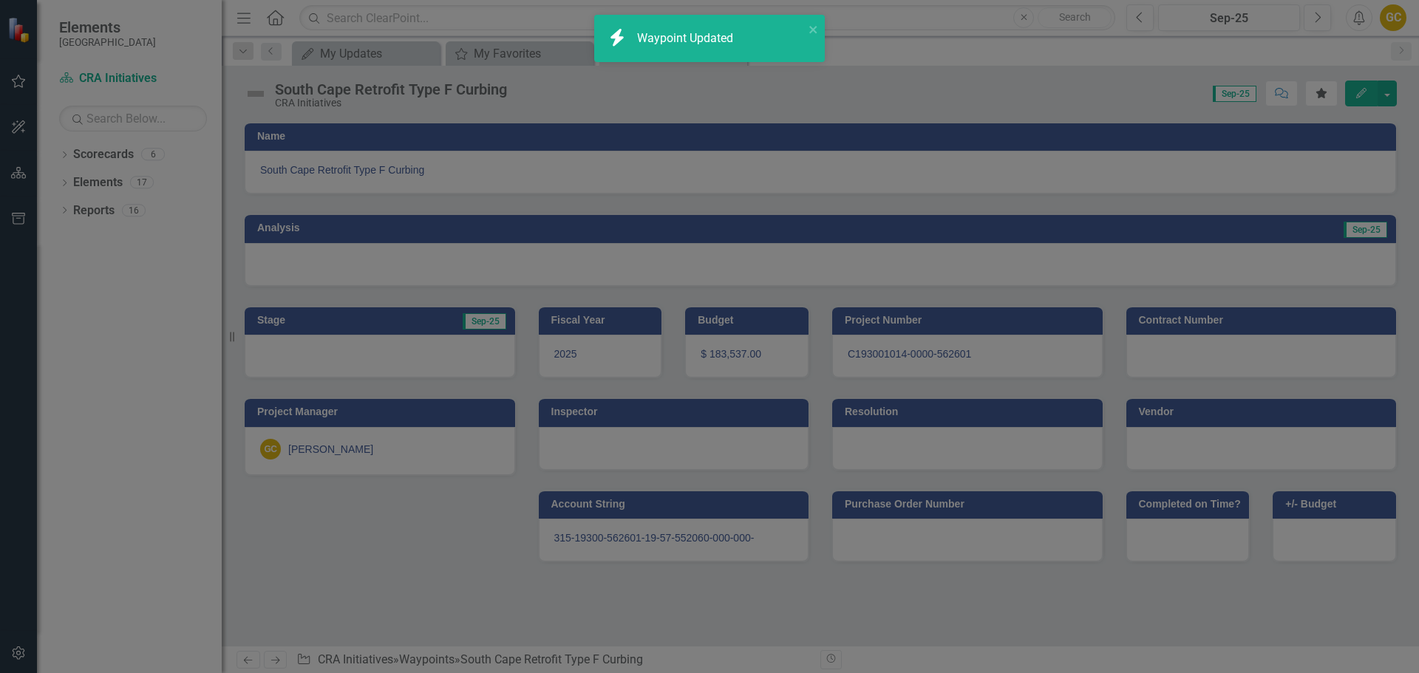
type input "0"
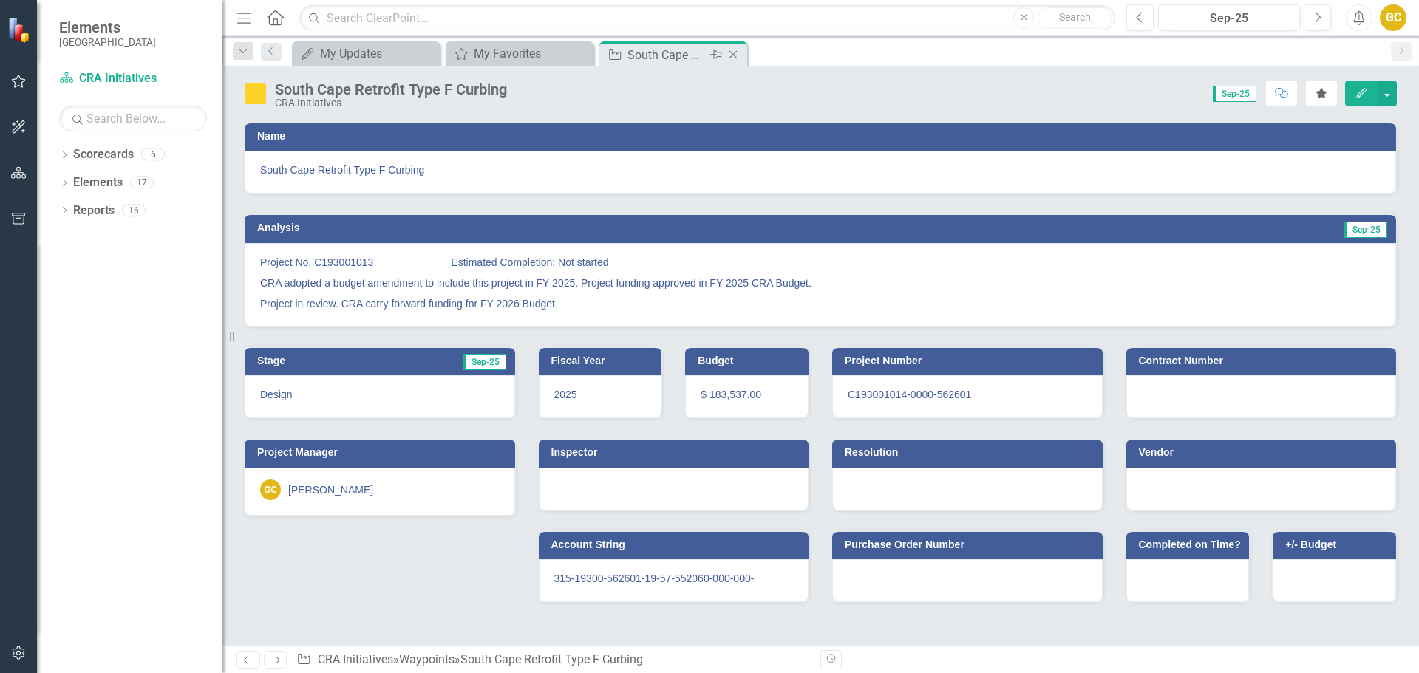
click at [733, 54] on icon "Close" at bounding box center [733, 55] width 15 height 12
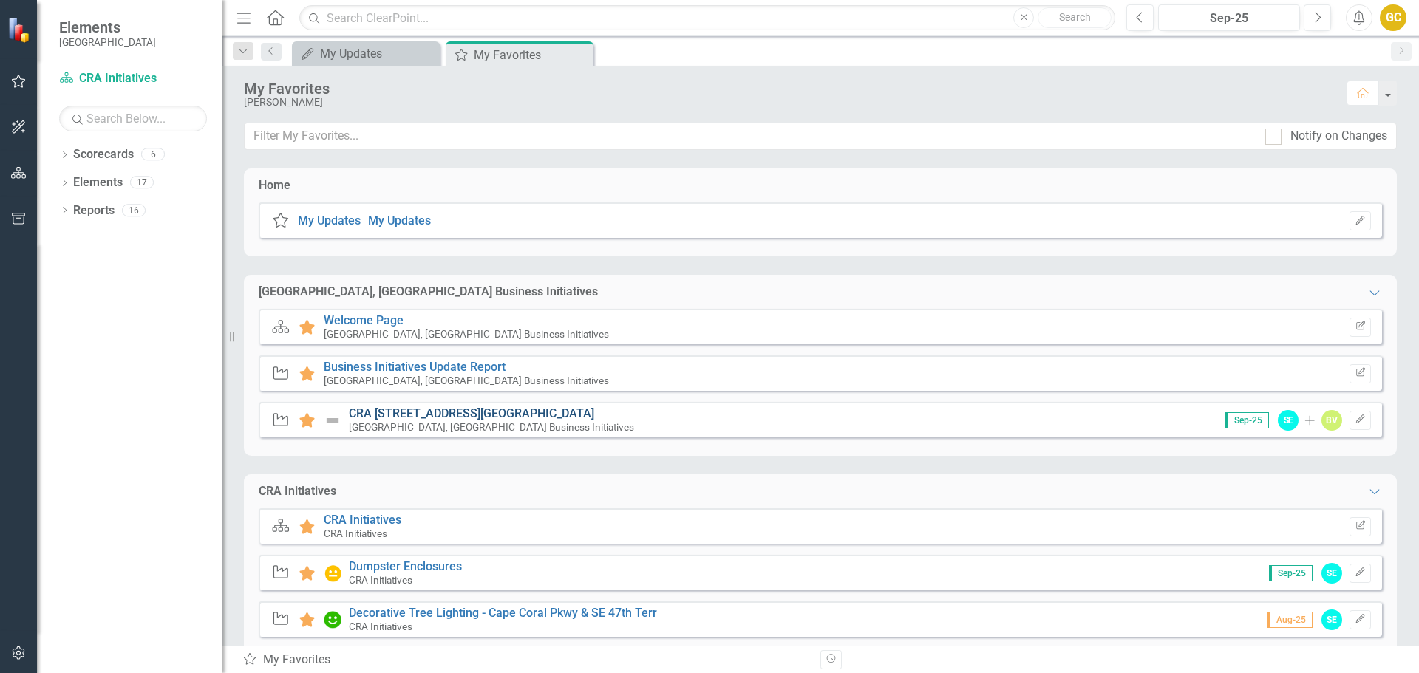
click at [400, 411] on link "CRA [STREET_ADDRESS][GEOGRAPHIC_DATA]" at bounding box center [471, 414] width 245 height 14
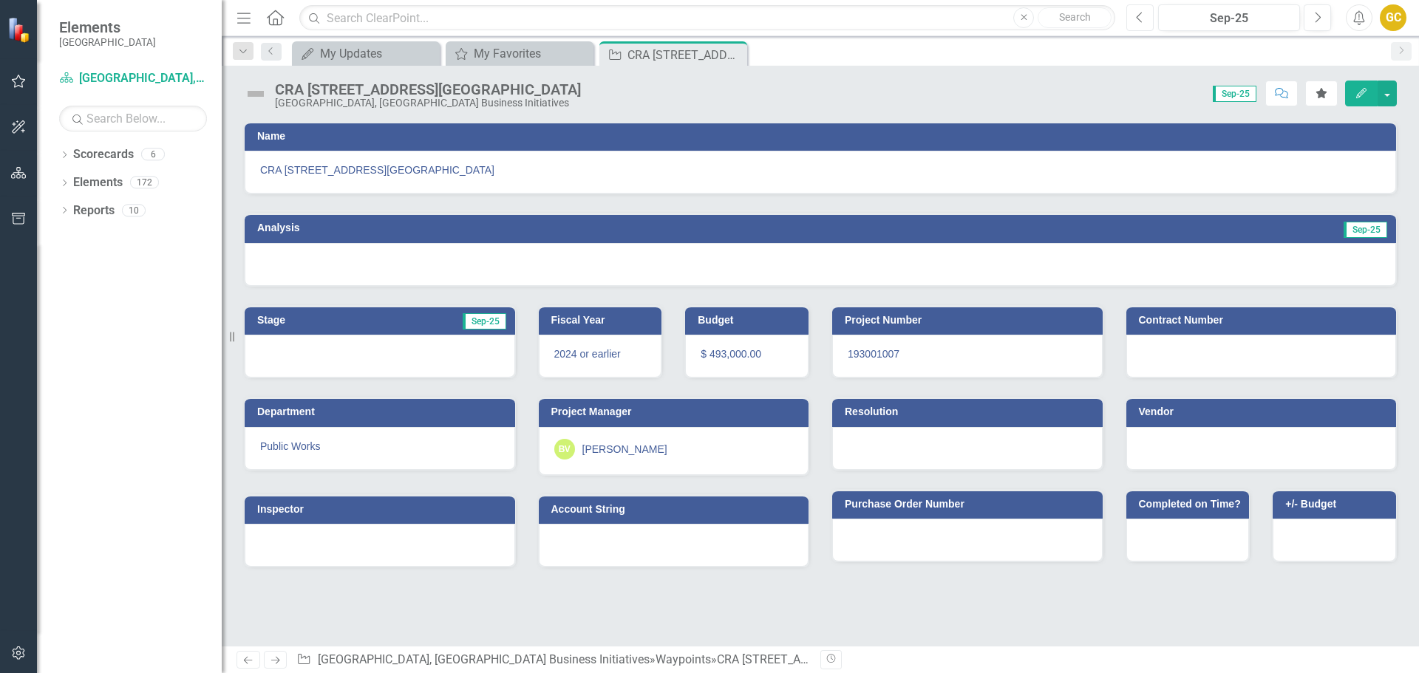
click at [1139, 13] on icon "Previous" at bounding box center [1140, 17] width 8 height 13
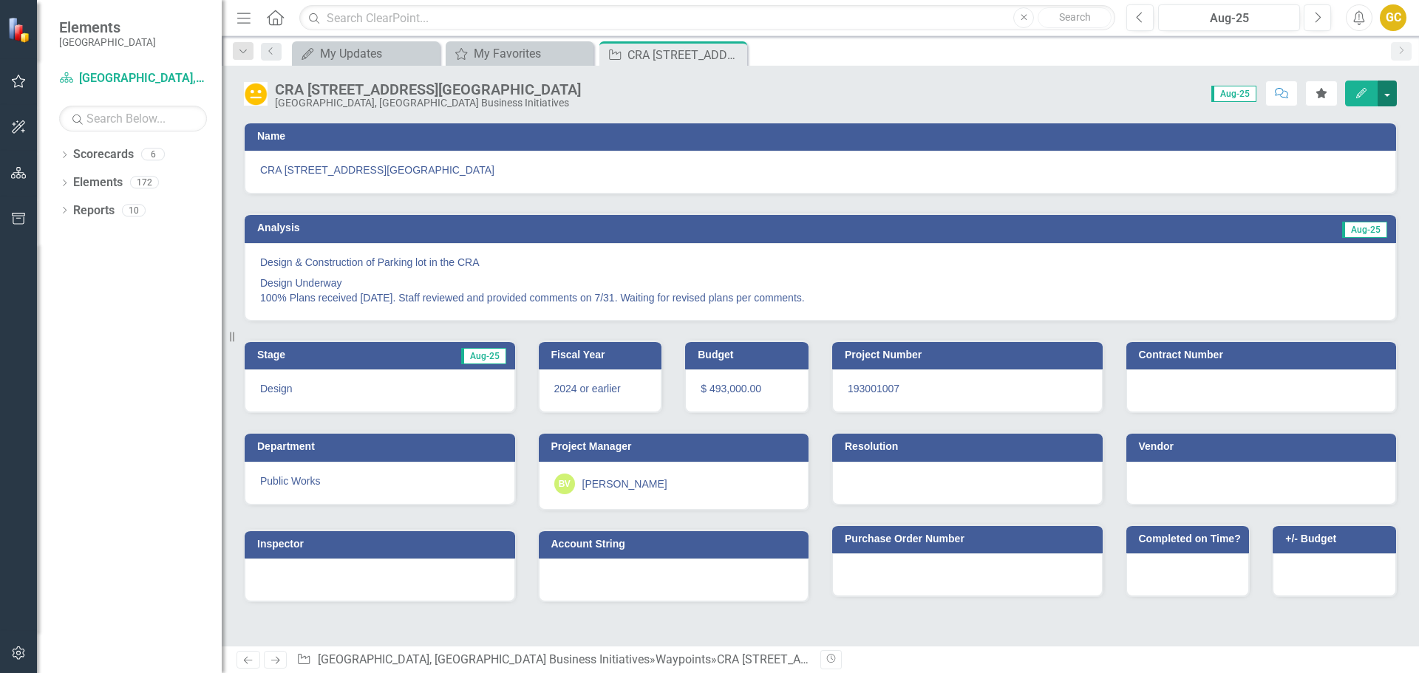
click at [1388, 87] on button "button" at bounding box center [1387, 94] width 19 height 26
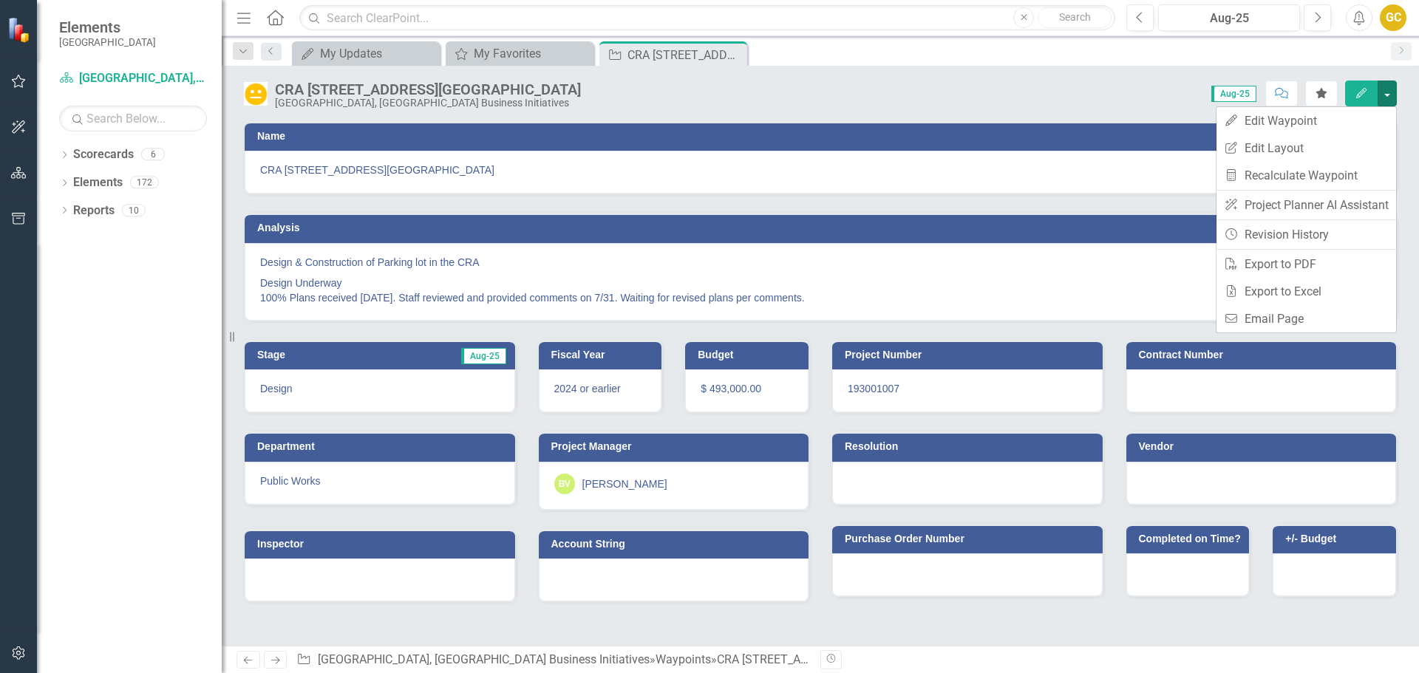
click at [590, 395] on div "2024 or earlier" at bounding box center [600, 391] width 123 height 43
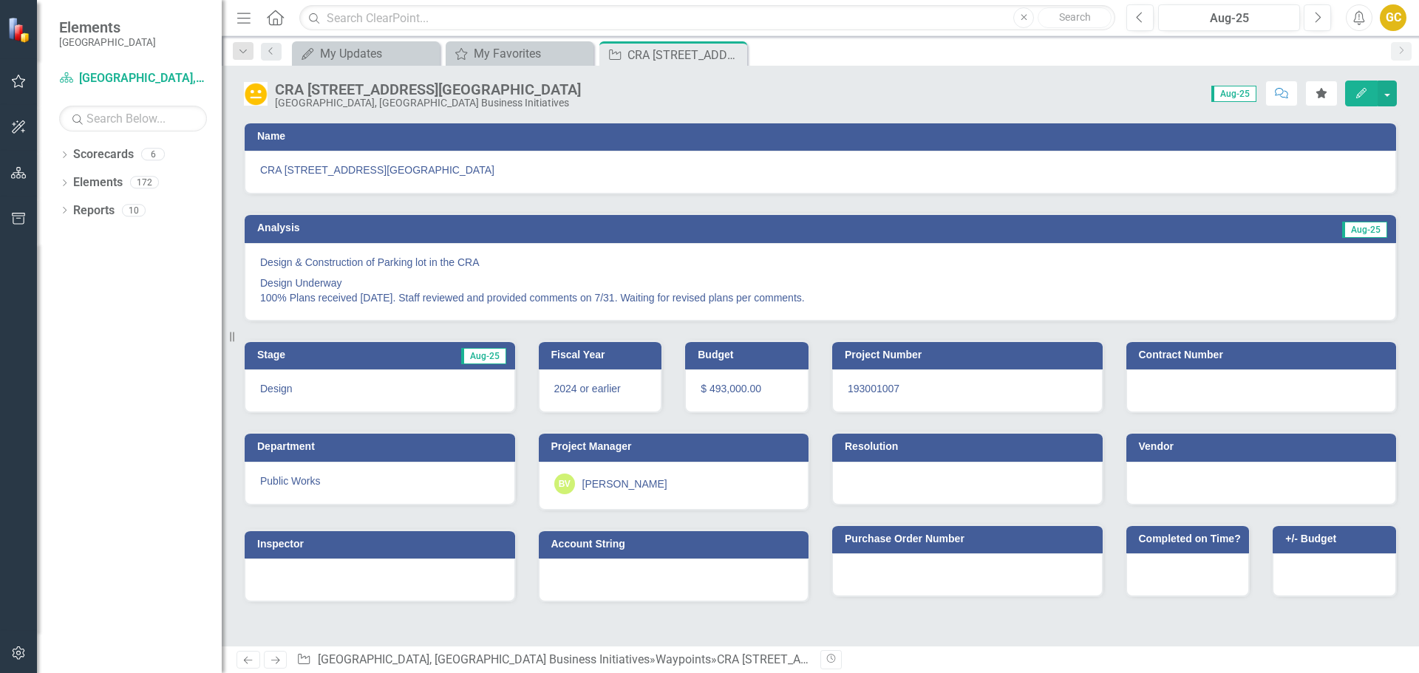
click at [590, 394] on span "2024 or earlier" at bounding box center [587, 389] width 67 height 12
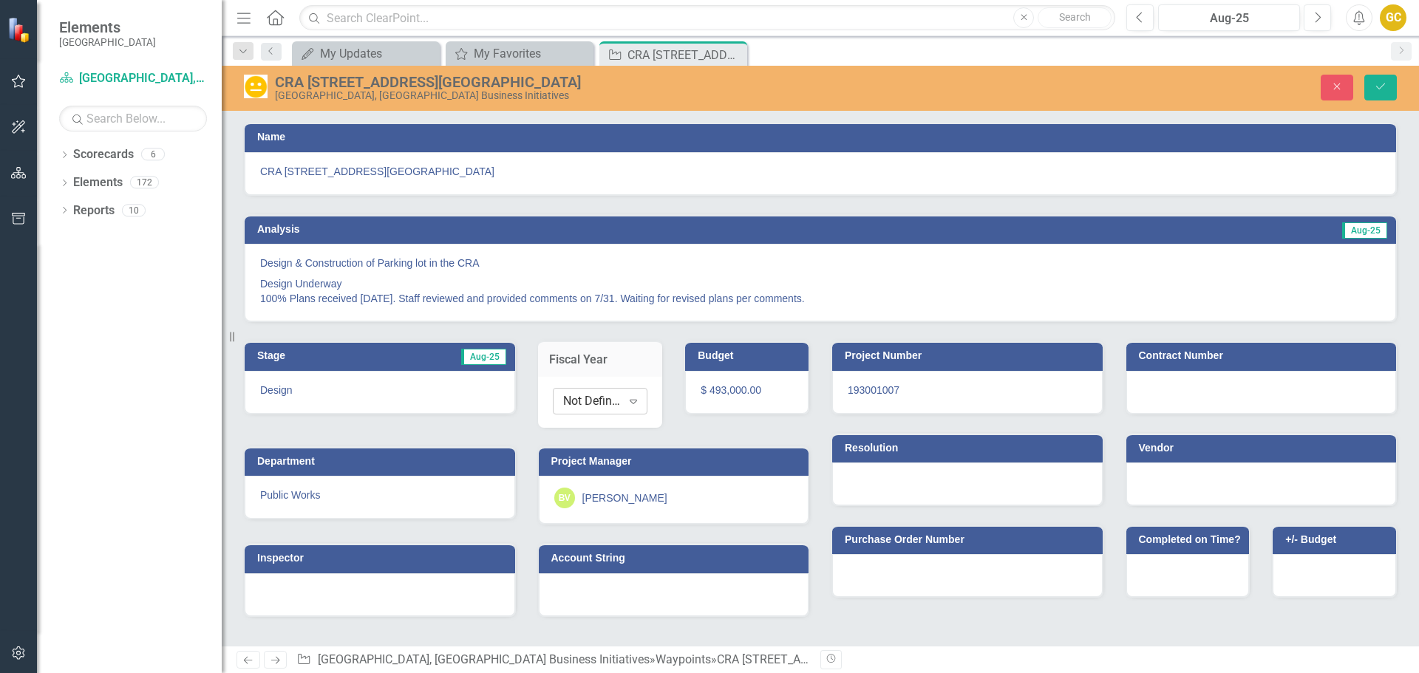
click at [637, 401] on icon "Expand" at bounding box center [633, 401] width 15 height 12
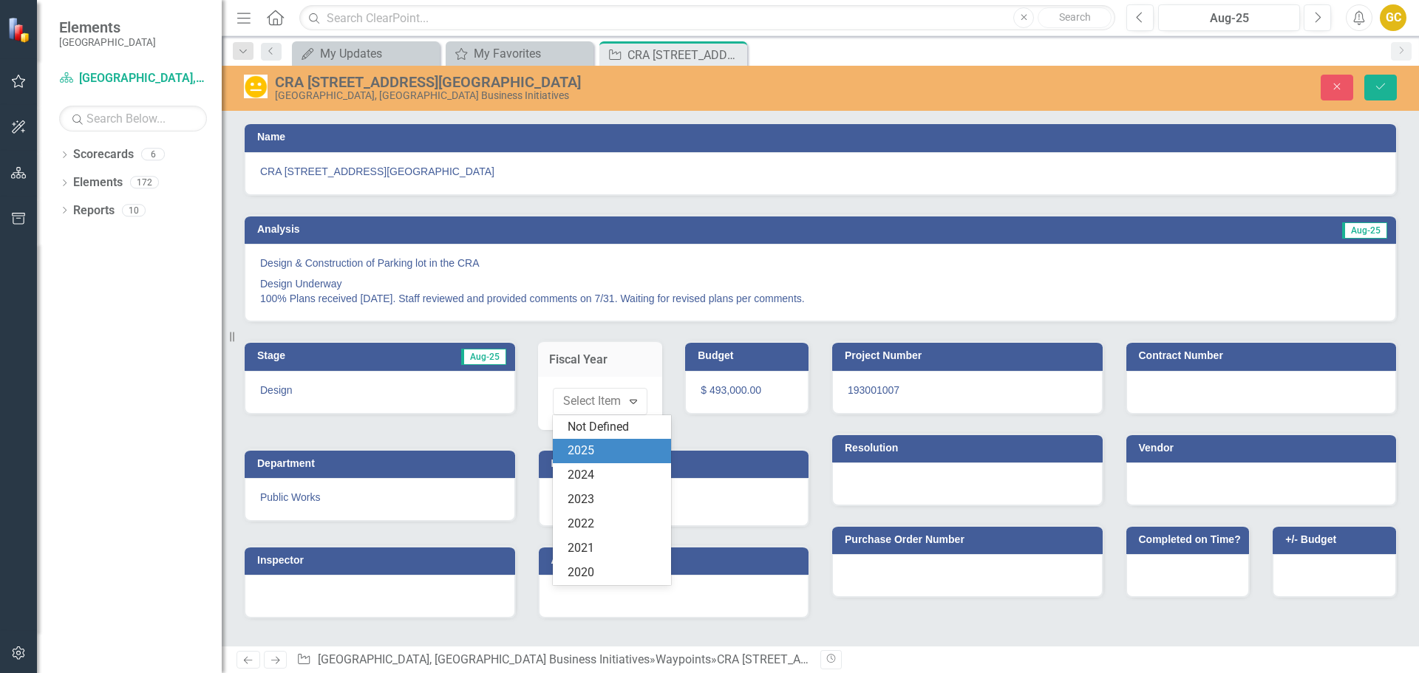
click at [595, 446] on div "2025" at bounding box center [615, 451] width 95 height 17
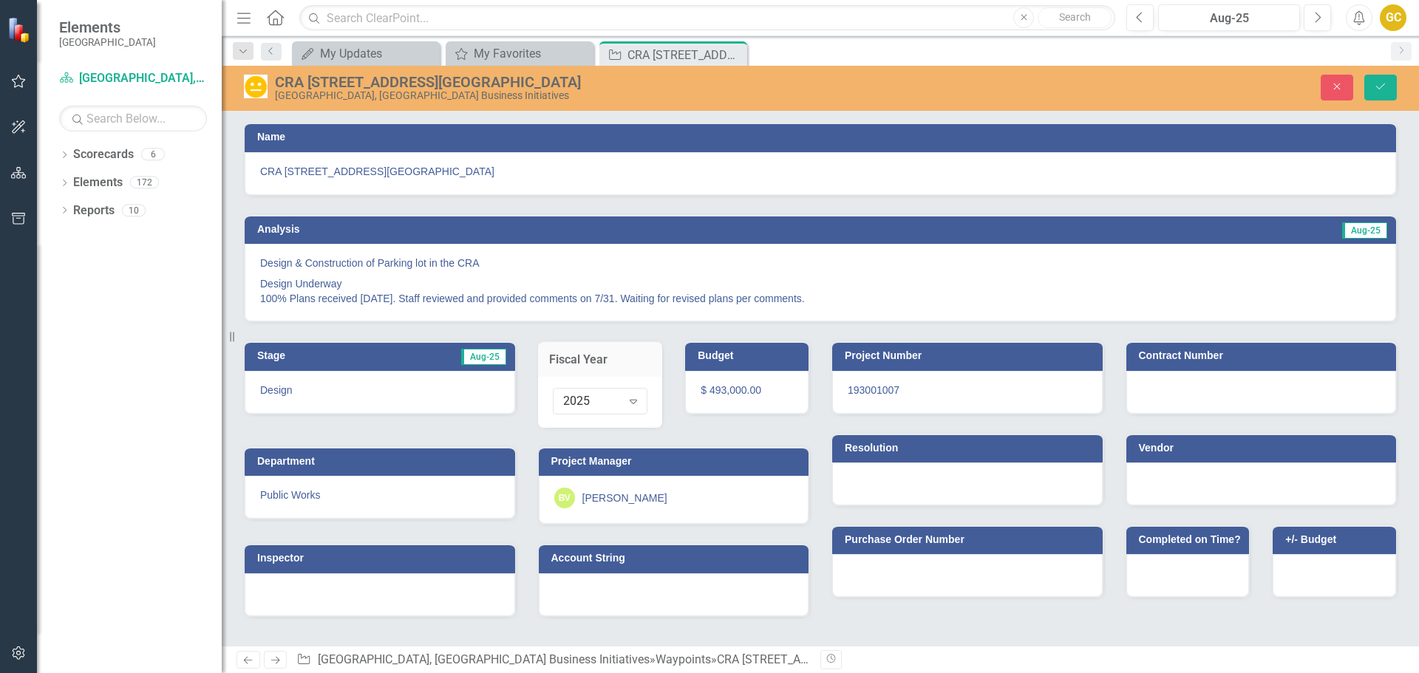
click at [731, 388] on span "$ 493,000.00" at bounding box center [731, 390] width 61 height 12
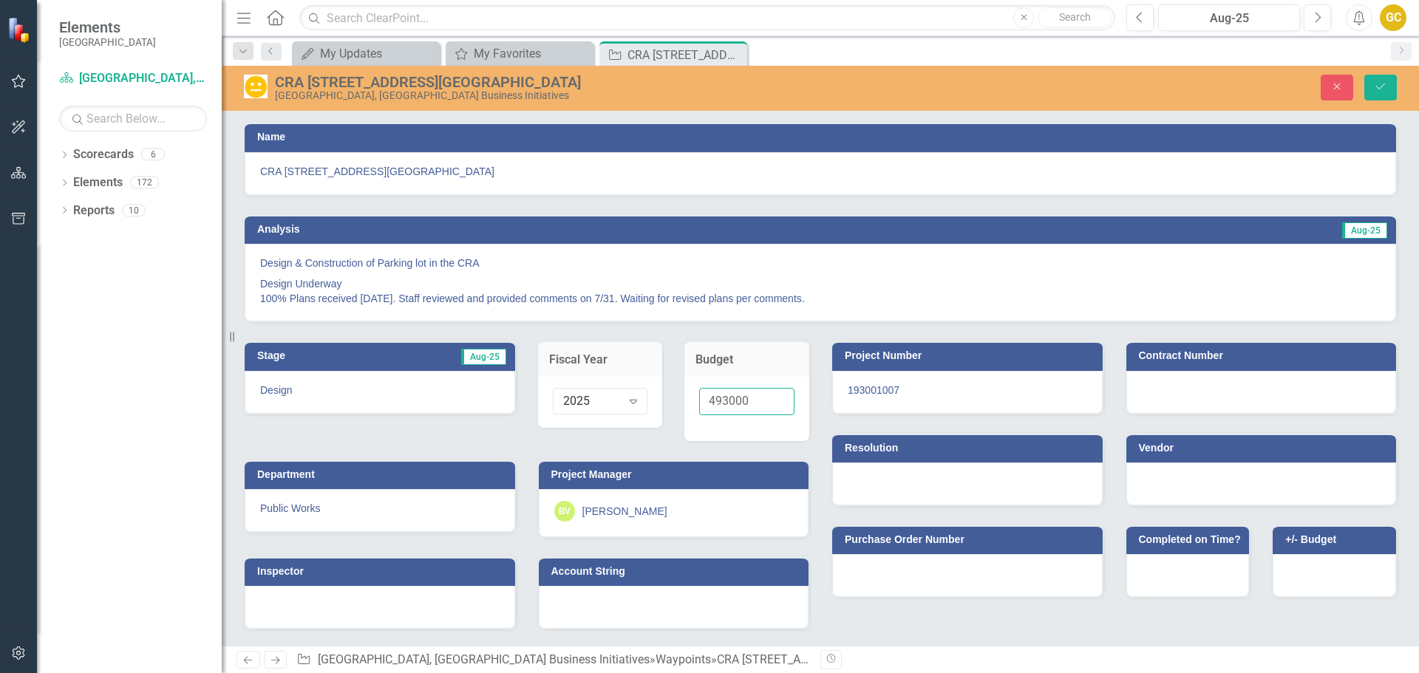
drag, startPoint x: 707, startPoint y: 404, endPoint x: 767, endPoint y: 396, distance: 60.3
click at [767, 396] on input "493000" at bounding box center [746, 401] width 95 height 27
type input "659591"
click at [788, 429] on div "659591" at bounding box center [747, 409] width 125 height 64
click at [1383, 84] on icon "Save" at bounding box center [1380, 86] width 13 height 10
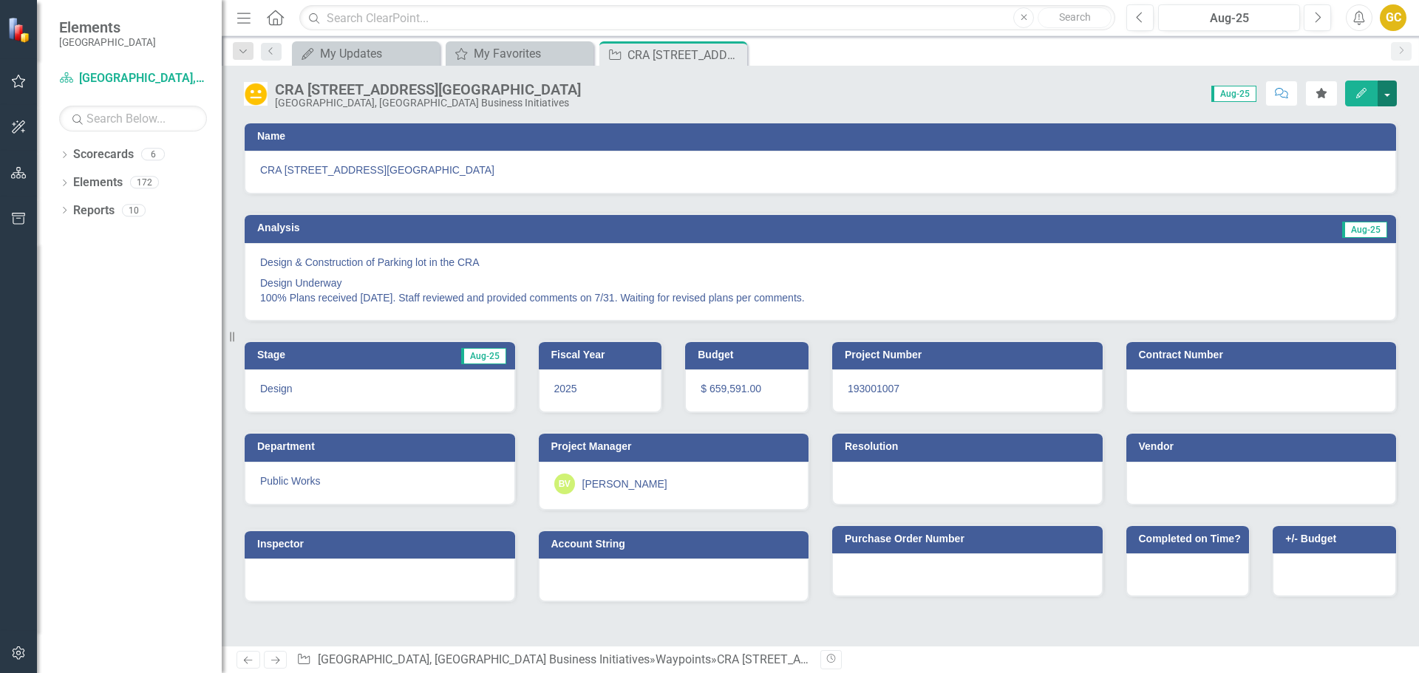
click at [1388, 94] on button "button" at bounding box center [1387, 94] width 19 height 26
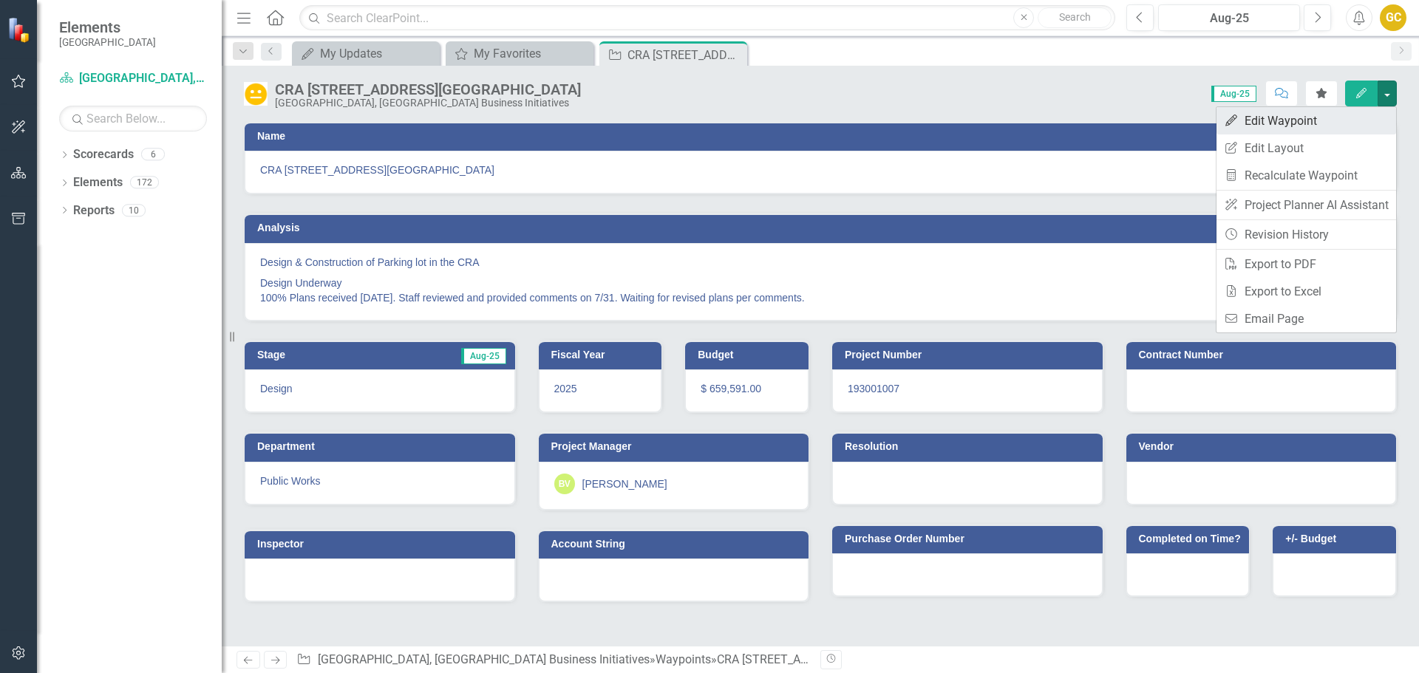
click at [1284, 112] on link "Edit Edit Waypoint" at bounding box center [1307, 120] width 180 height 27
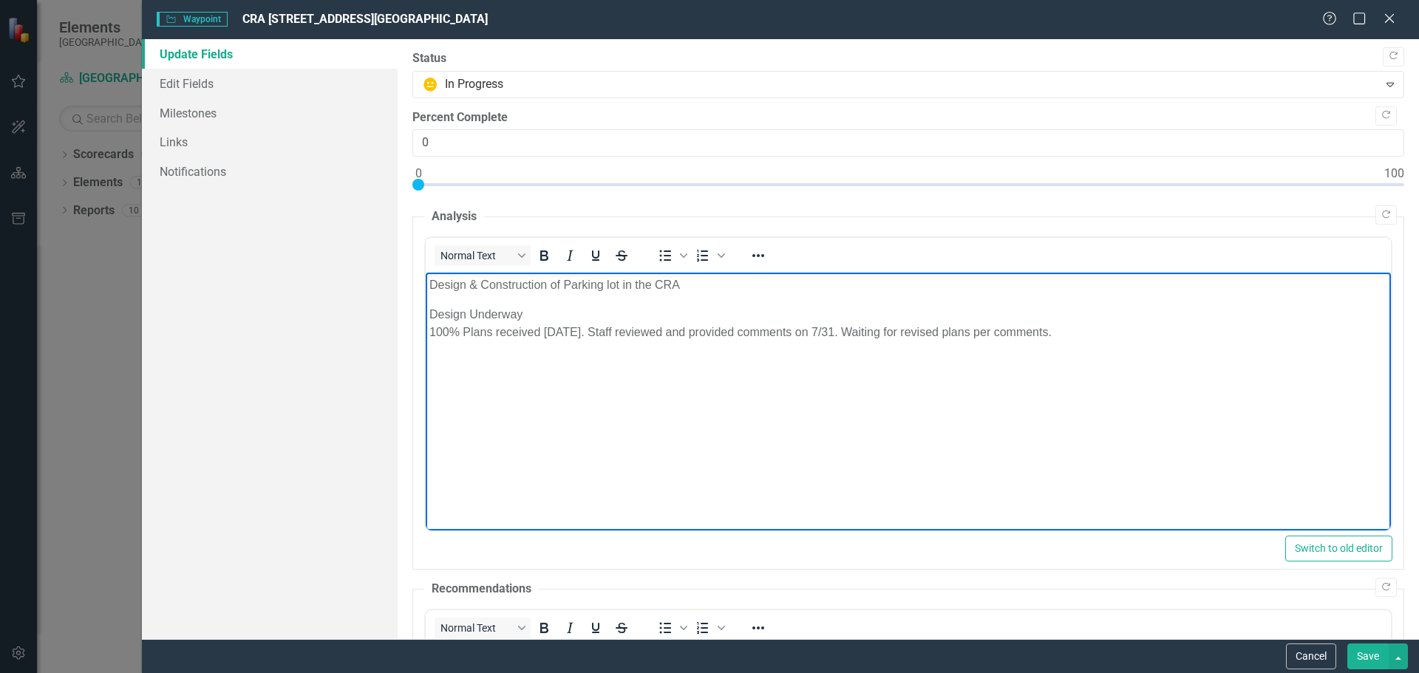
drag, startPoint x: 426, startPoint y: 285, endPoint x: 700, endPoint y: 367, distance: 286.5
click at [1118, 360] on body "Design & Construction of Parking lot in the CRA Design Underway 100% Plans rece…" at bounding box center [907, 384] width 965 height 222
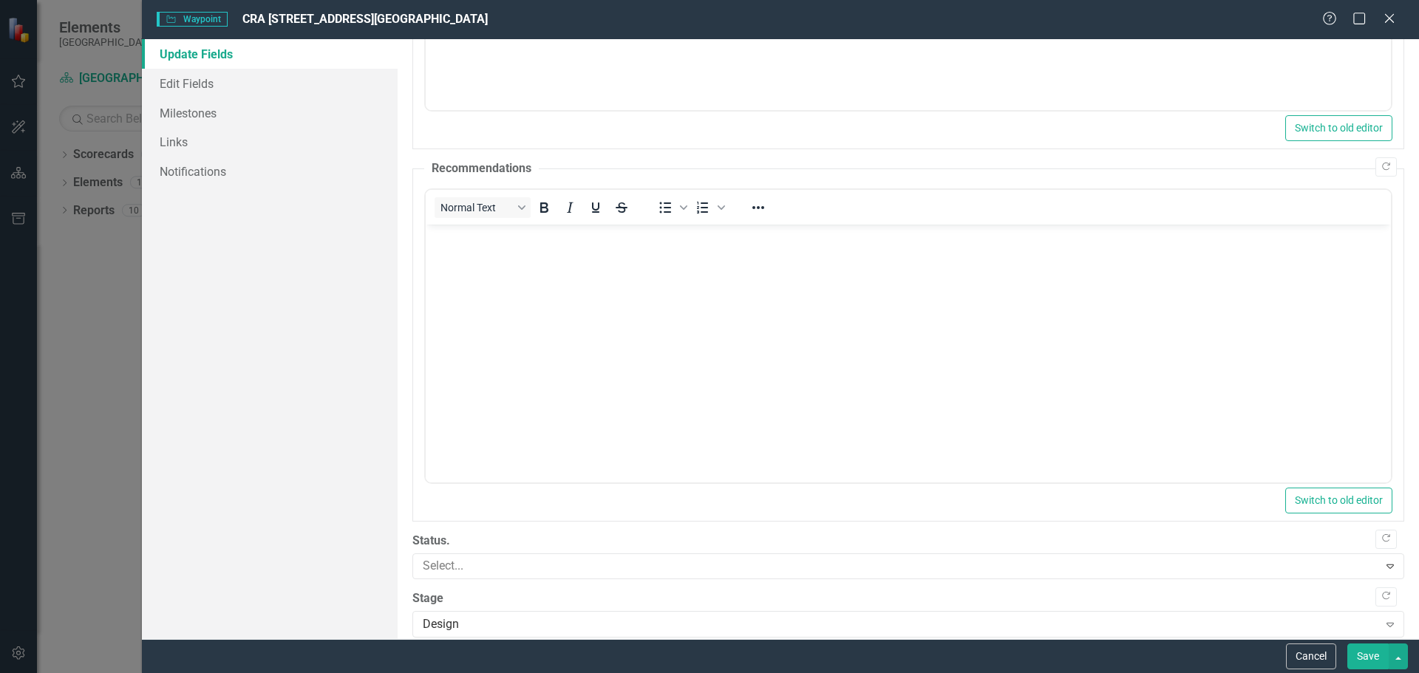
scroll to position [440, 0]
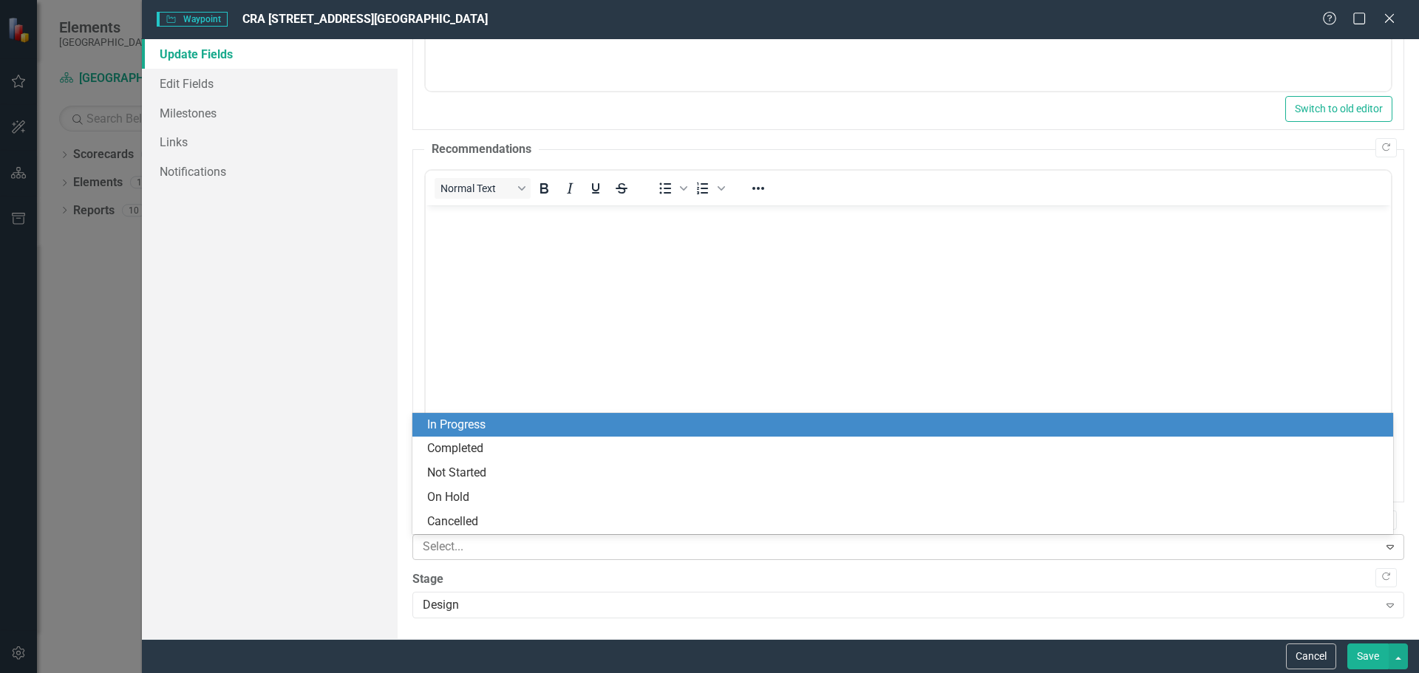
click at [1383, 546] on icon "Expand" at bounding box center [1390, 547] width 15 height 12
click at [457, 423] on div "In Progress" at bounding box center [905, 425] width 957 height 17
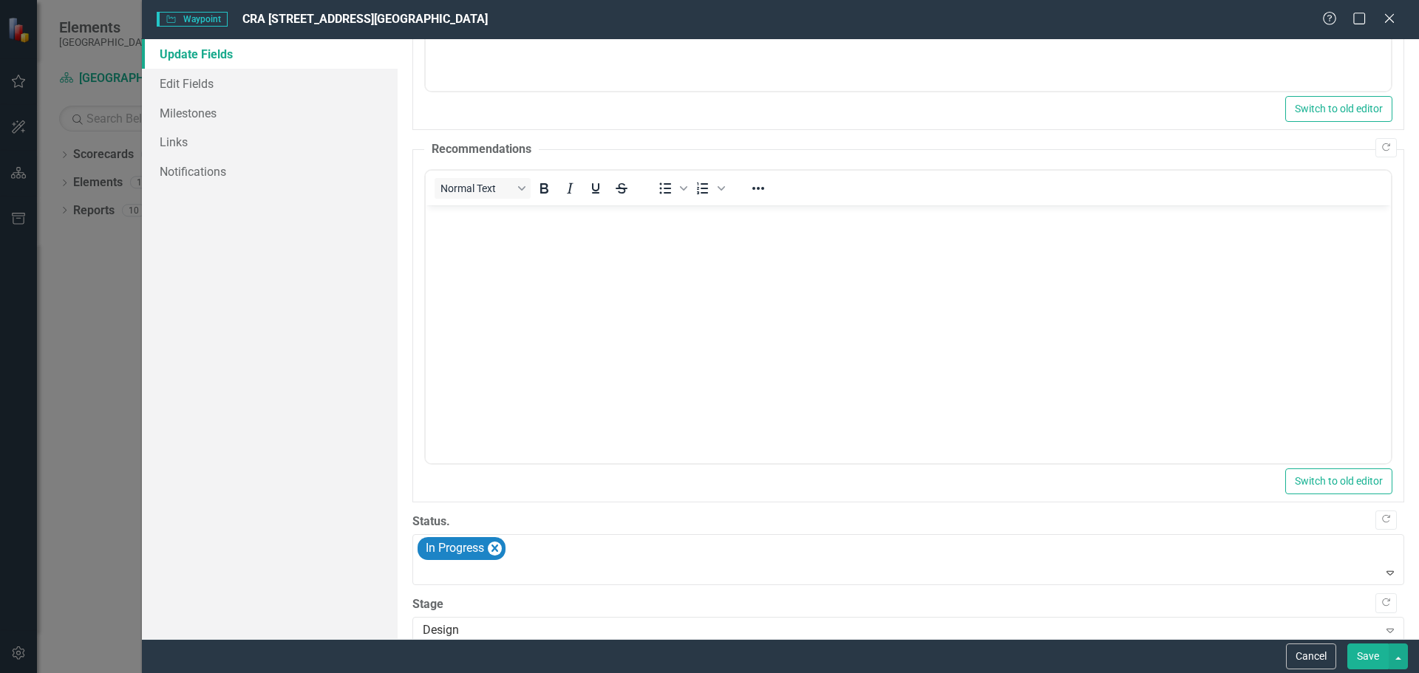
scroll to position [465, 0]
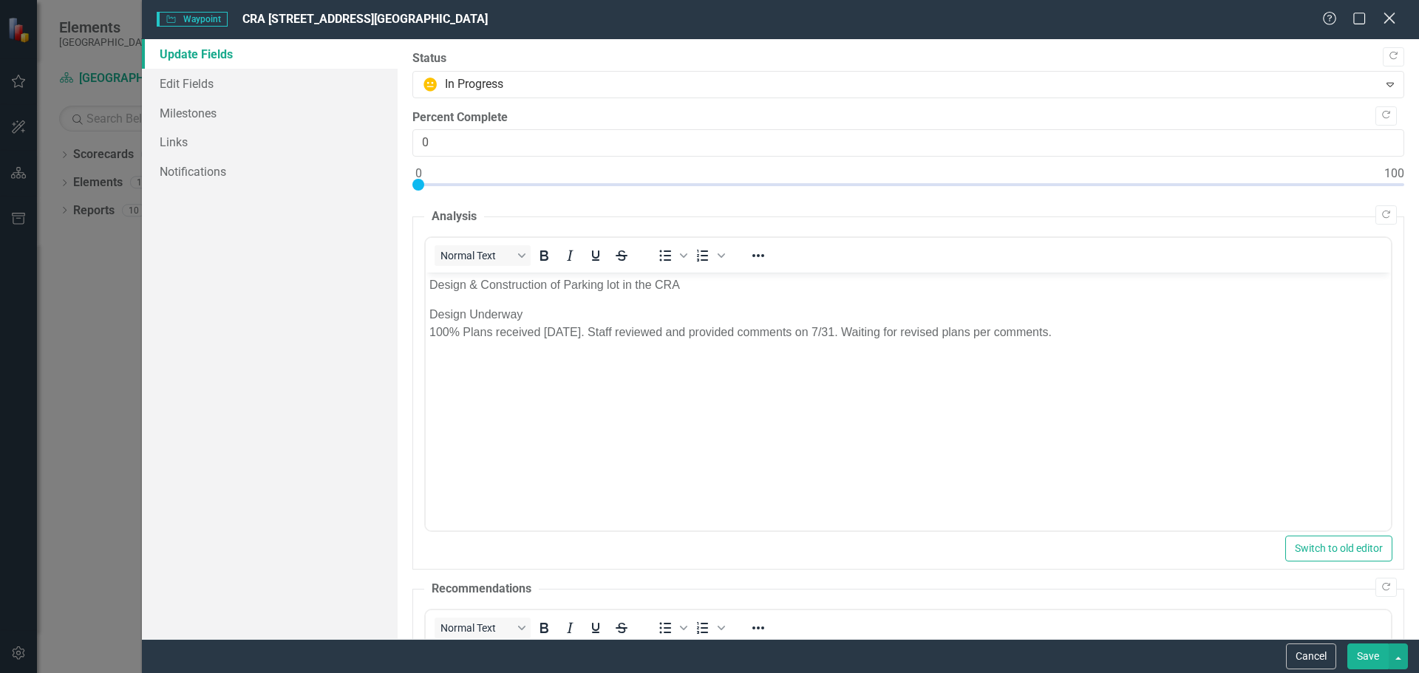
click at [1385, 13] on icon at bounding box center [1389, 18] width 11 height 11
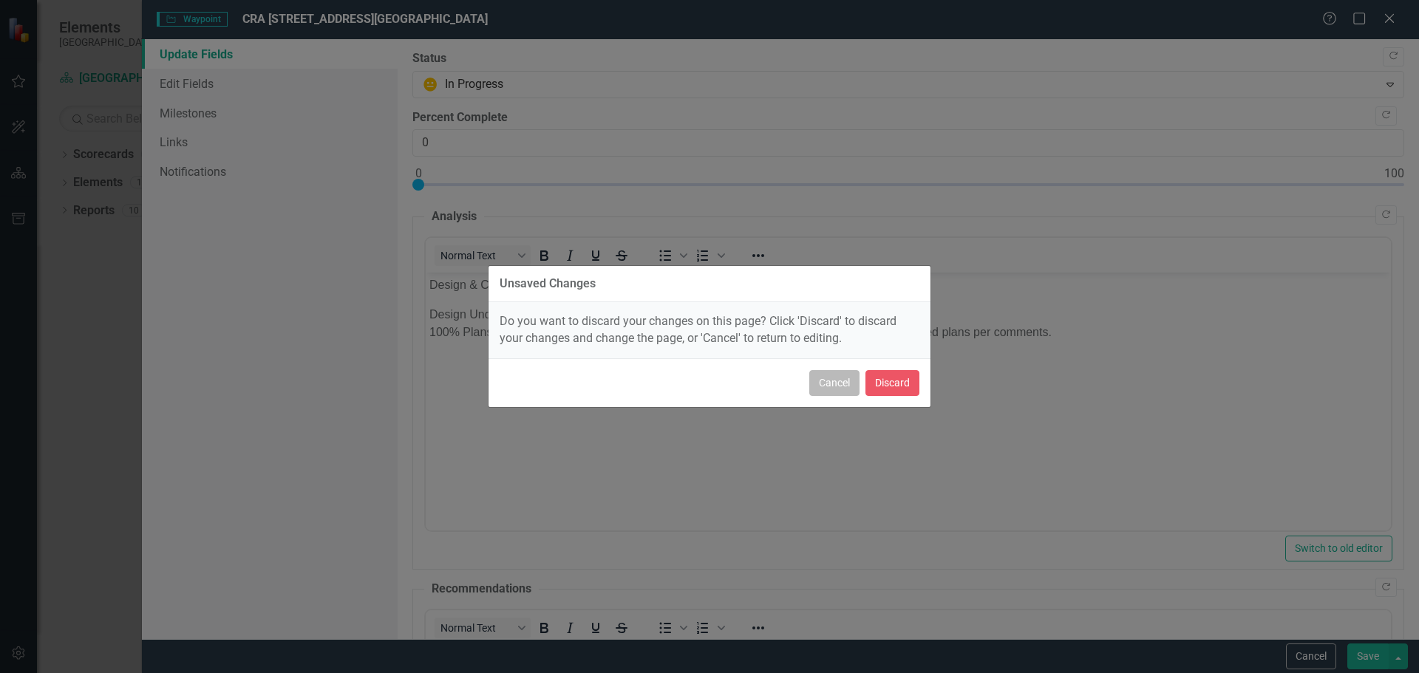
click at [823, 381] on button "Cancel" at bounding box center [834, 383] width 50 height 26
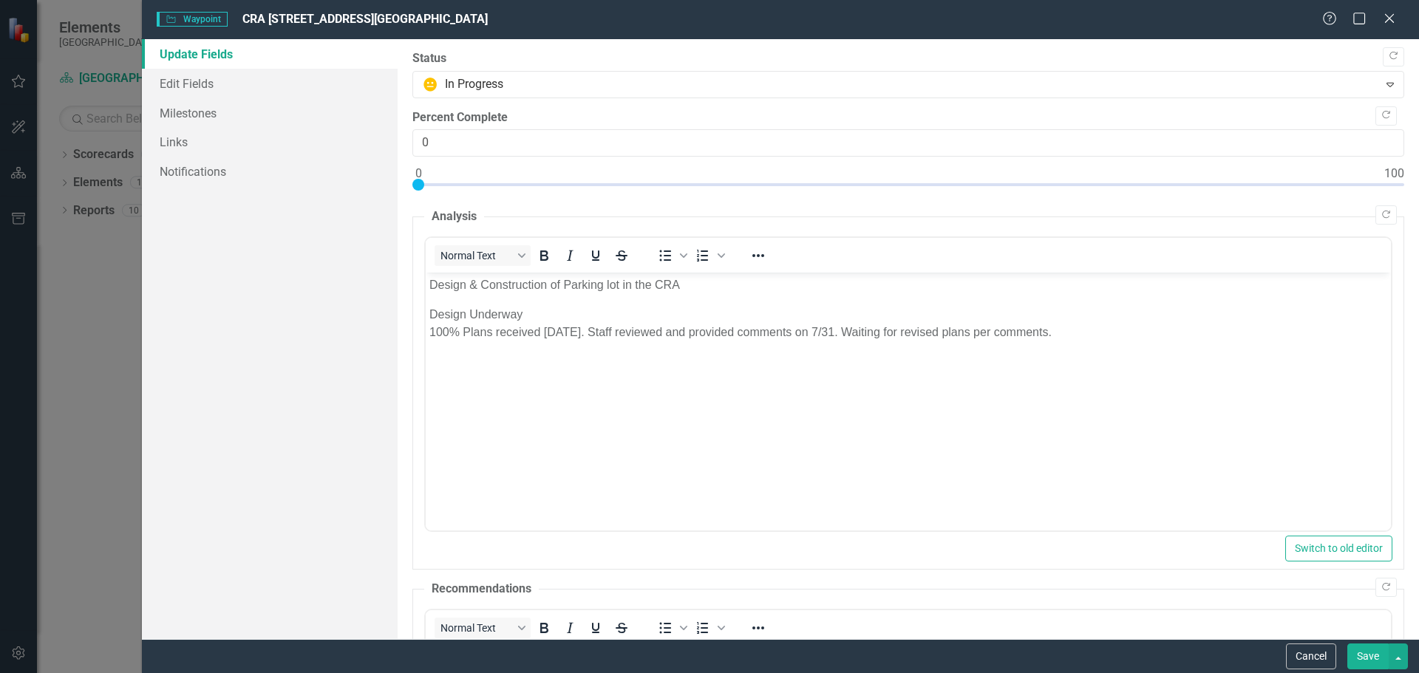
click at [1366, 657] on button "Save" at bounding box center [1368, 657] width 41 height 26
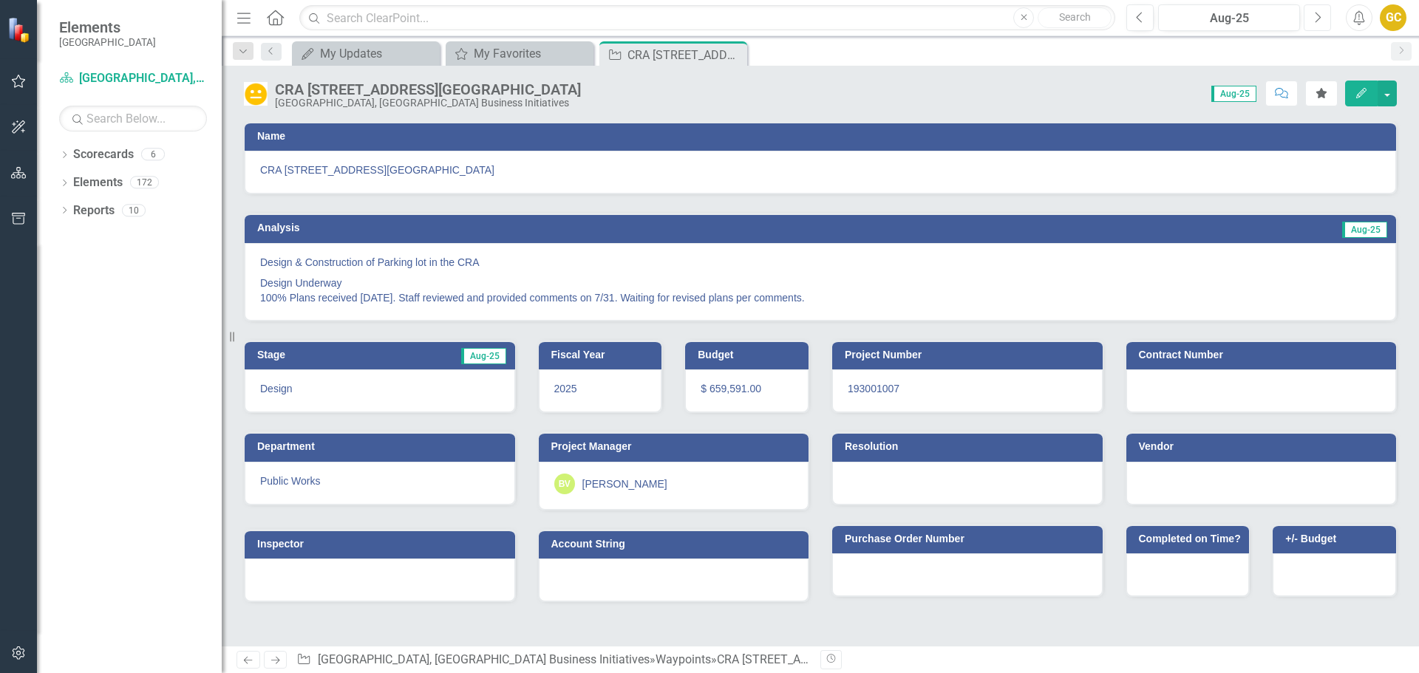
click at [1317, 14] on icon "Next" at bounding box center [1318, 17] width 8 height 13
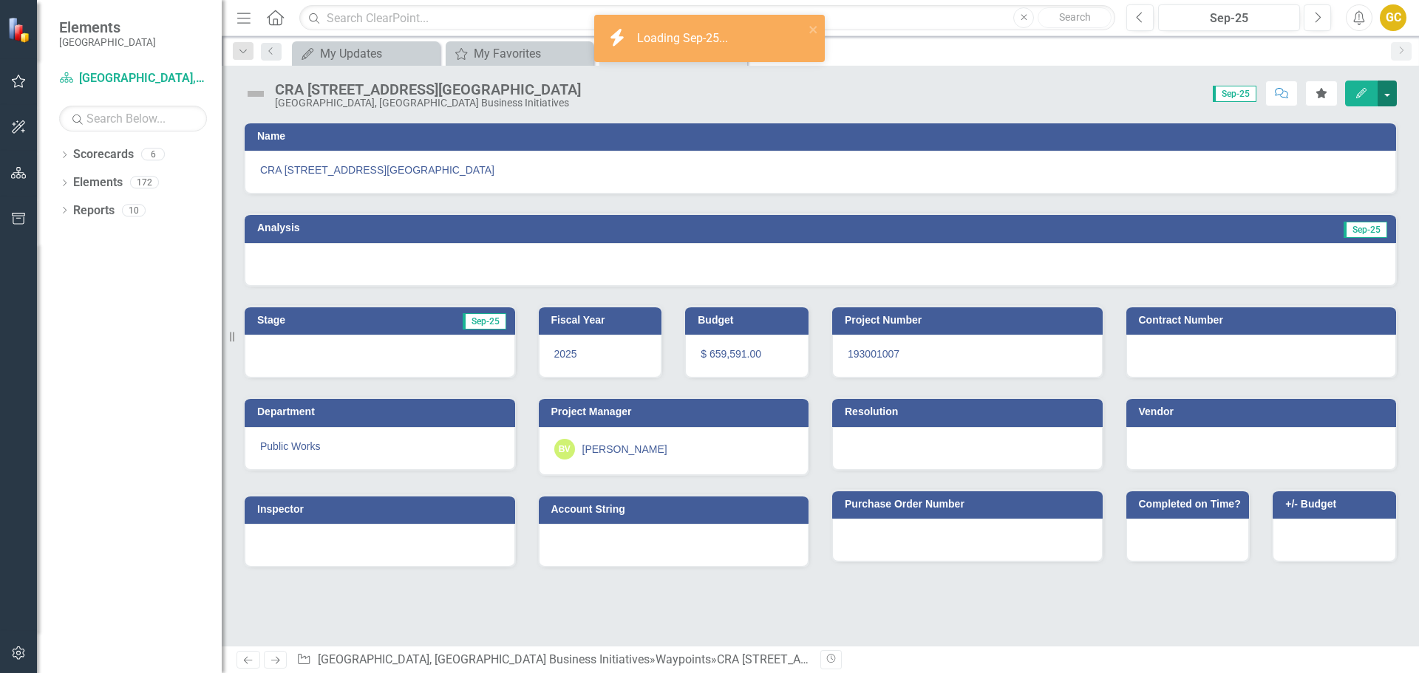
click at [1390, 90] on button "button" at bounding box center [1387, 94] width 19 height 26
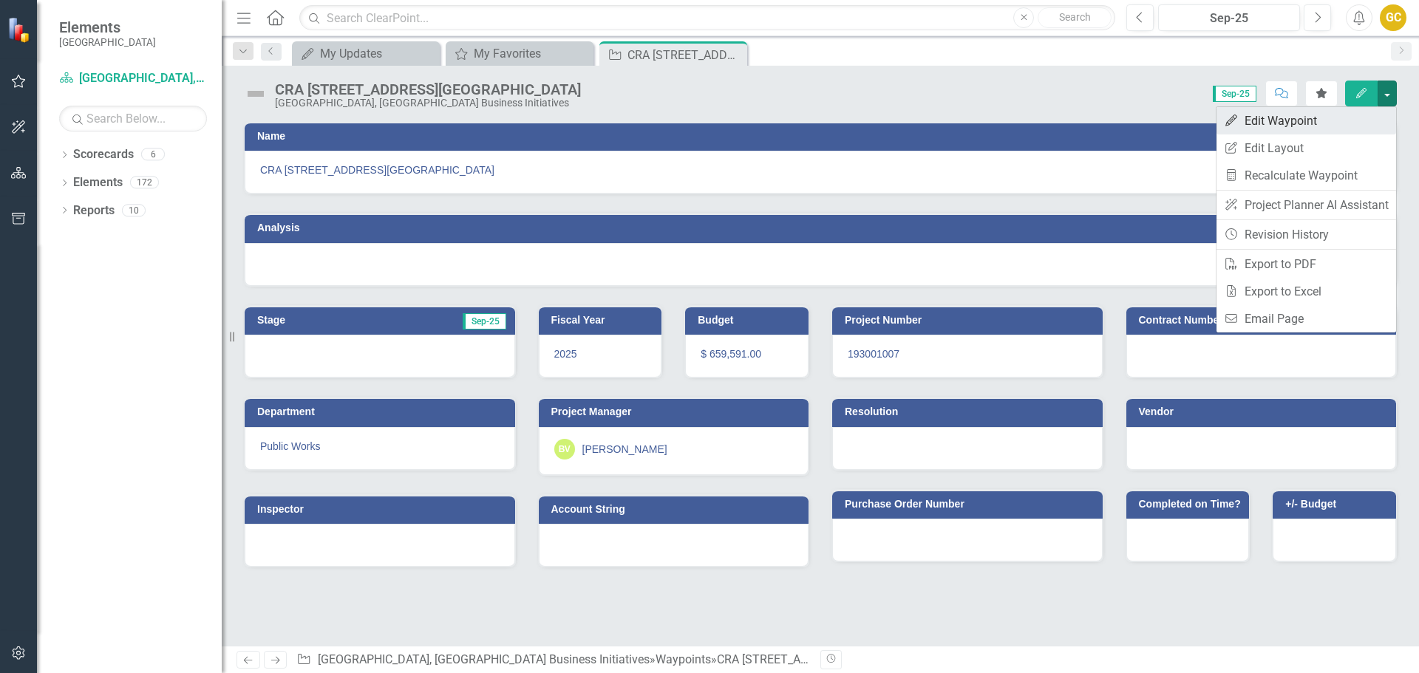
click at [1273, 118] on link "Edit Edit Waypoint" at bounding box center [1307, 120] width 180 height 27
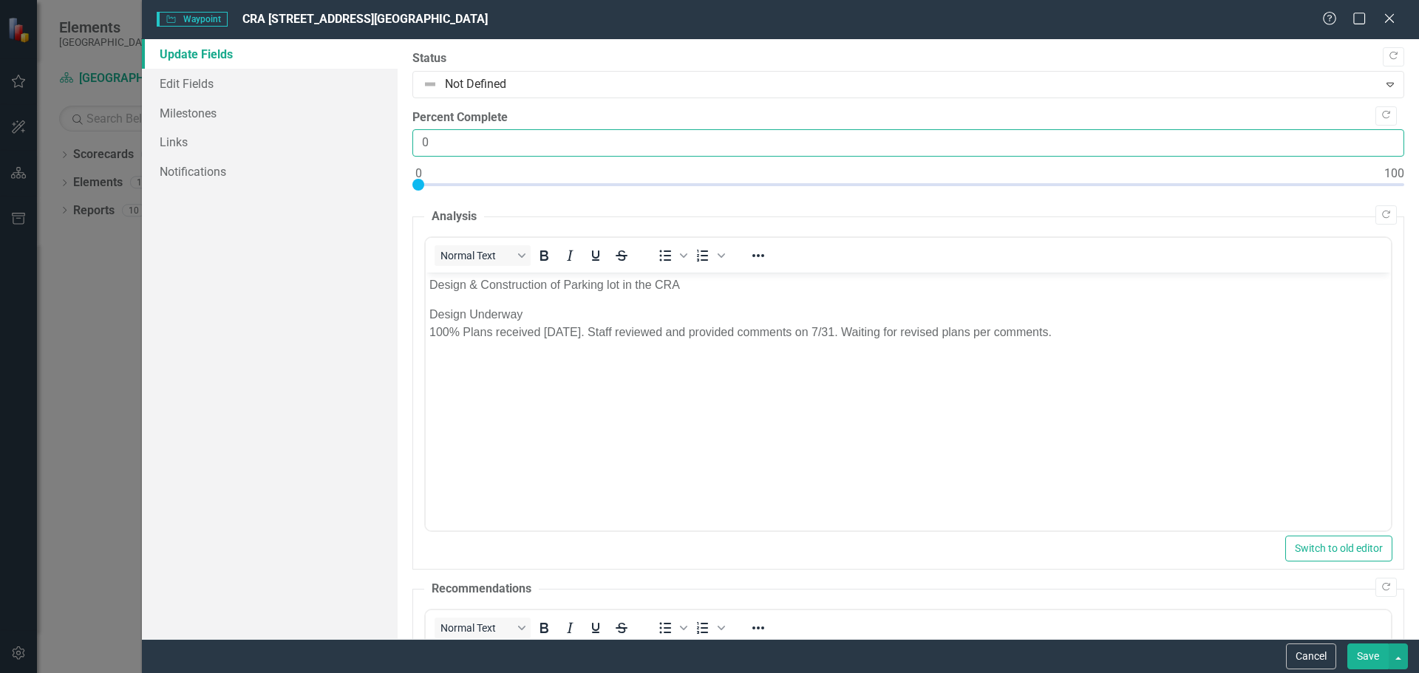
drag, startPoint x: 435, startPoint y: 140, endPoint x: 408, endPoint y: 144, distance: 27.0
click at [408, 144] on div ""Update" fields in ClearPoint are the fields that change from reporting period …" at bounding box center [909, 339] width 1022 height 600
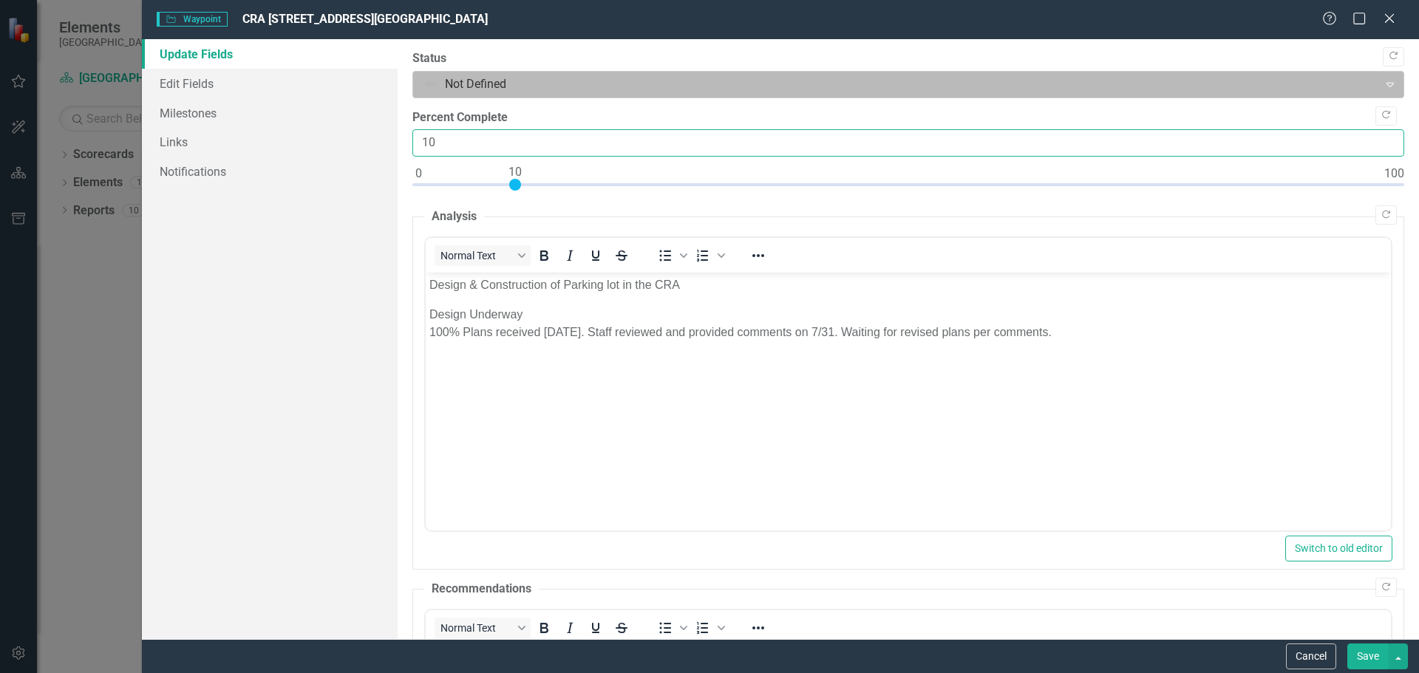
type input "10"
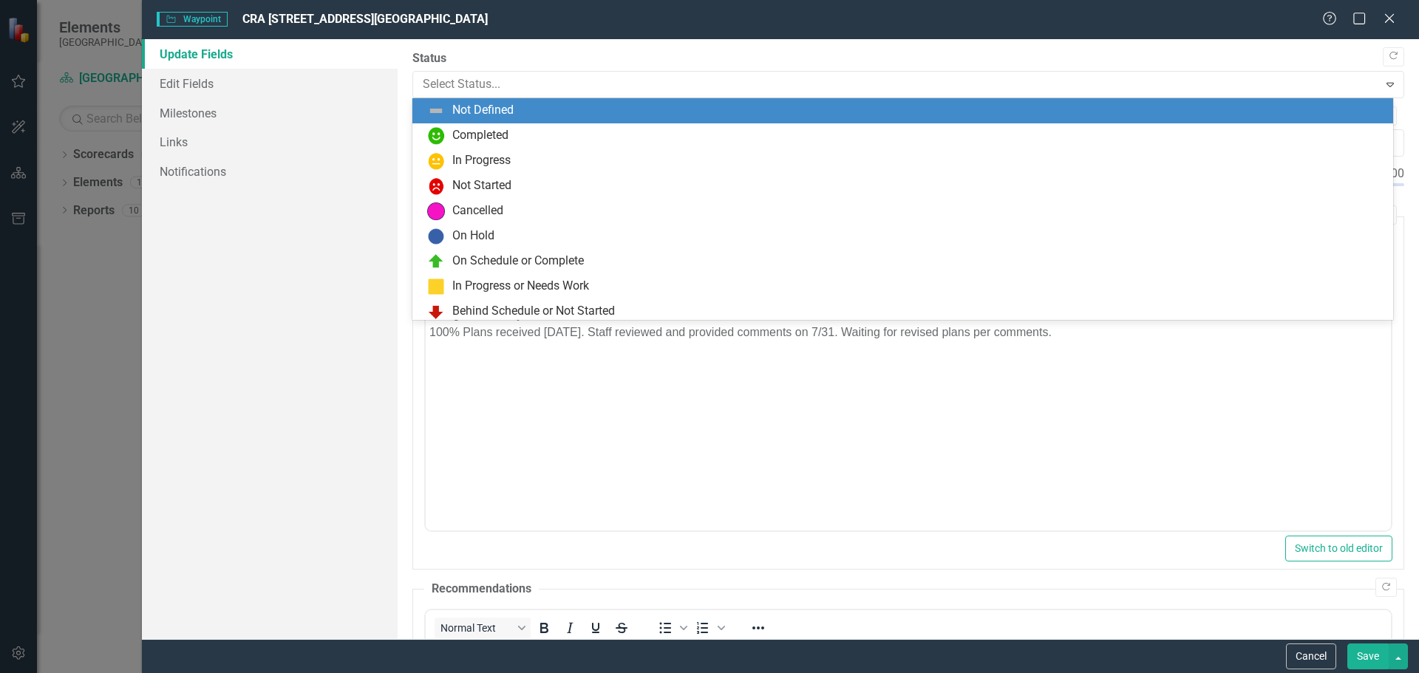
drag, startPoint x: 1383, startPoint y: 75, endPoint x: 1294, endPoint y: 67, distance: 89.9
click at [1378, 75] on div "Expand" at bounding box center [1390, 84] width 27 height 24
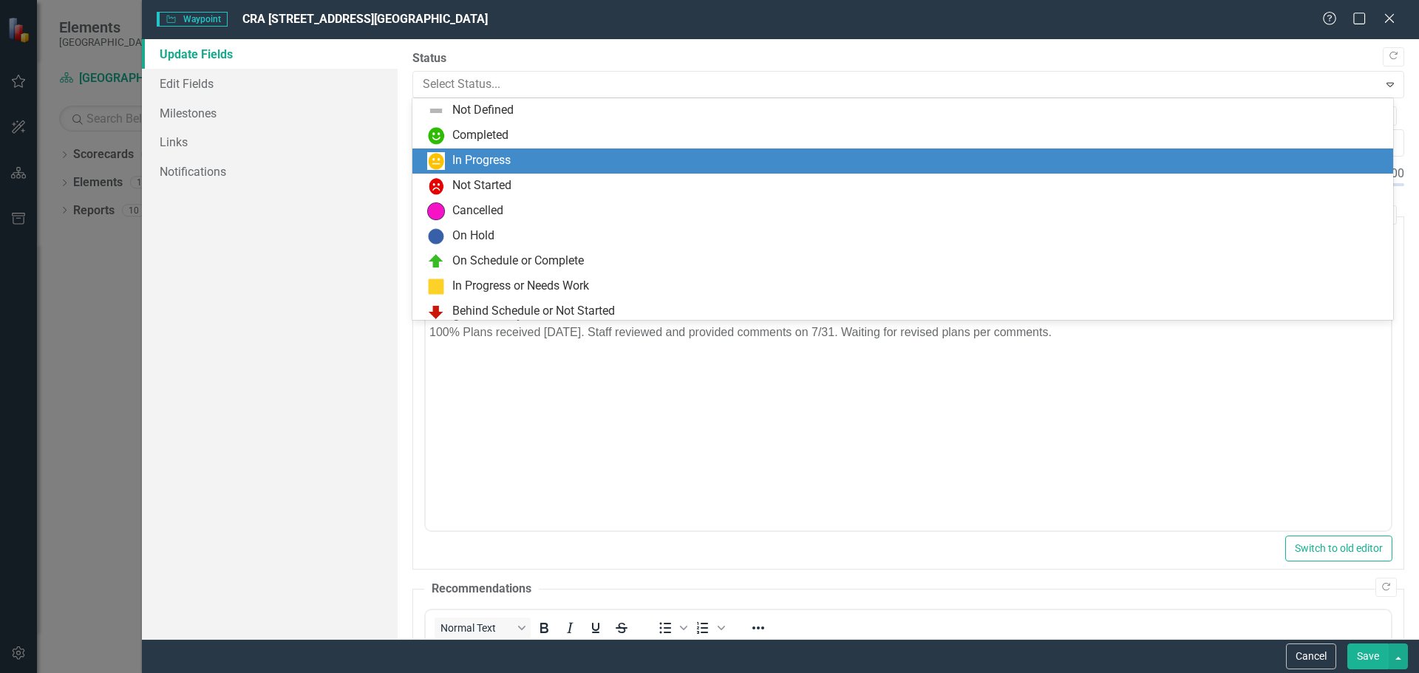
drag, startPoint x: 510, startPoint y: 155, endPoint x: 508, endPoint y: 143, distance: 12.0
click at [509, 154] on div "In Progress" at bounding box center [481, 160] width 58 height 17
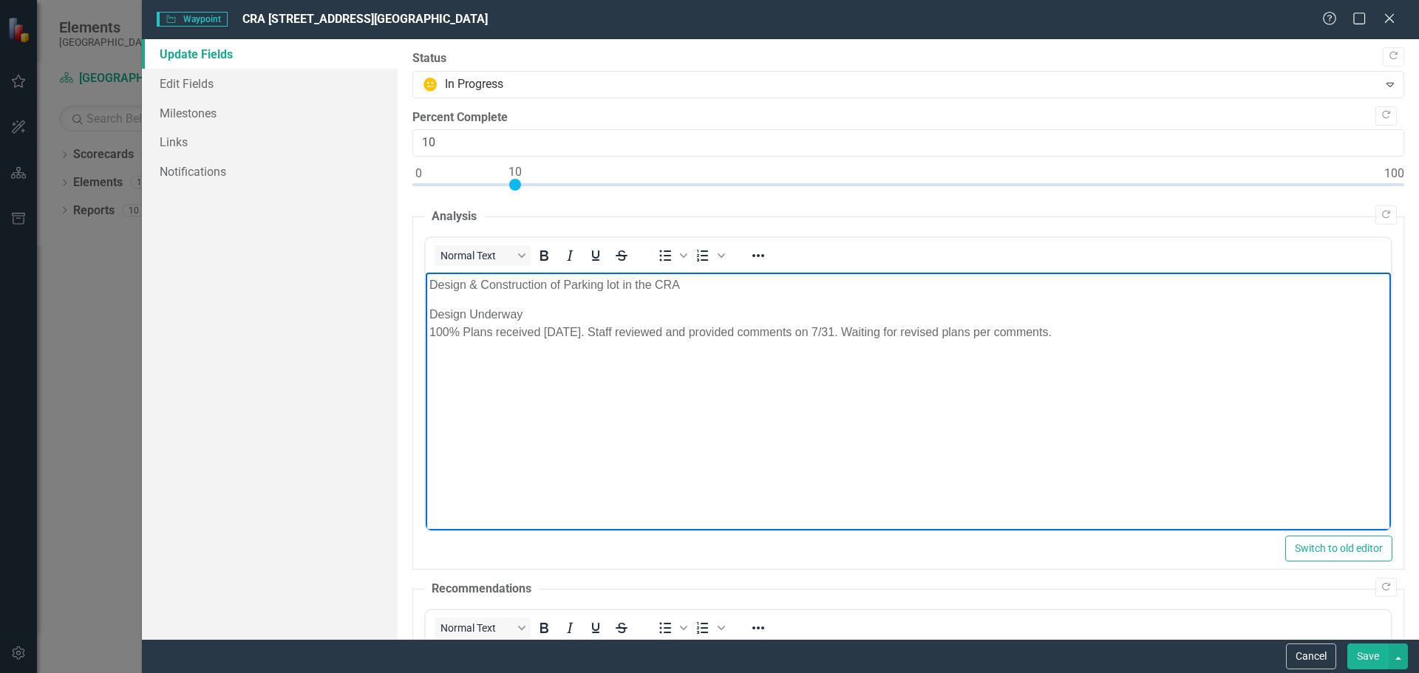
drag, startPoint x: 429, startPoint y: 279, endPoint x: 1115, endPoint y: 546, distance: 735.1
click at [689, 273] on body "Design & Construction of Parking lot in the CRA Design Underway 100% Plans rece…" at bounding box center [907, 384] width 965 height 222
drag, startPoint x: 428, startPoint y: 315, endPoint x: 576, endPoint y: 310, distance: 147.9
click at [576, 310] on p "Design Underway 100% Plans received 7/16/25. Staff reviewed and provided commen…" at bounding box center [908, 323] width 958 height 35
click at [503, 356] on body "Scope of Work: Design and construct a 40-space parking lot to include landscapi…" at bounding box center [907, 384] width 965 height 222
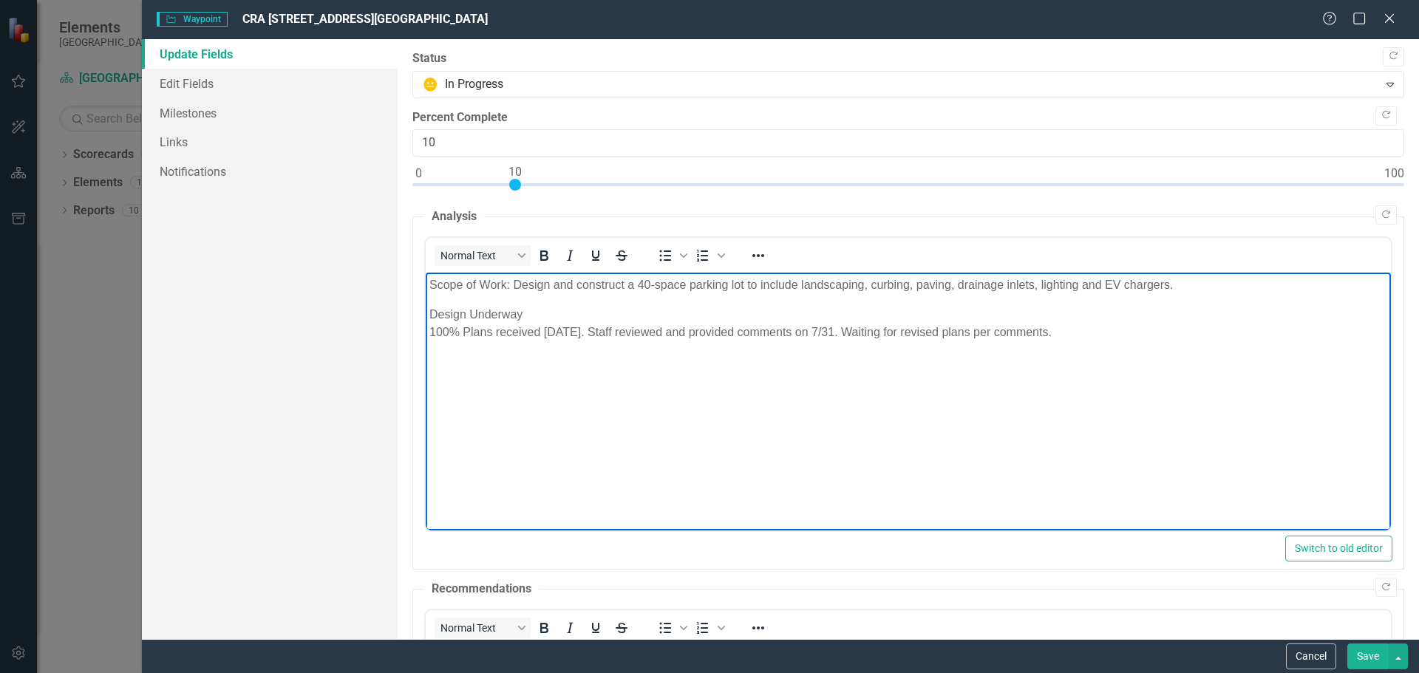
click at [1054, 328] on p "Design Underway 100% Plans received 7/16/25. Staff reviewed and provided commen…" at bounding box center [908, 323] width 958 height 35
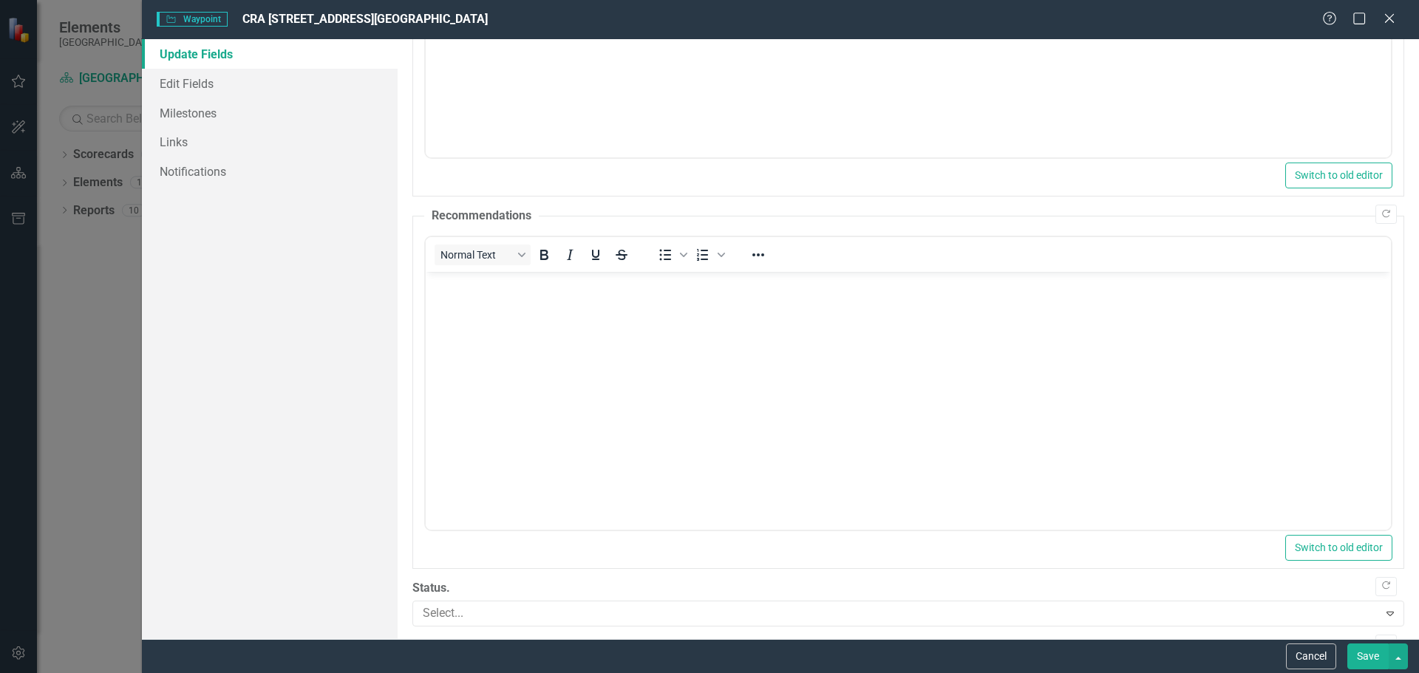
scroll to position [440, 0]
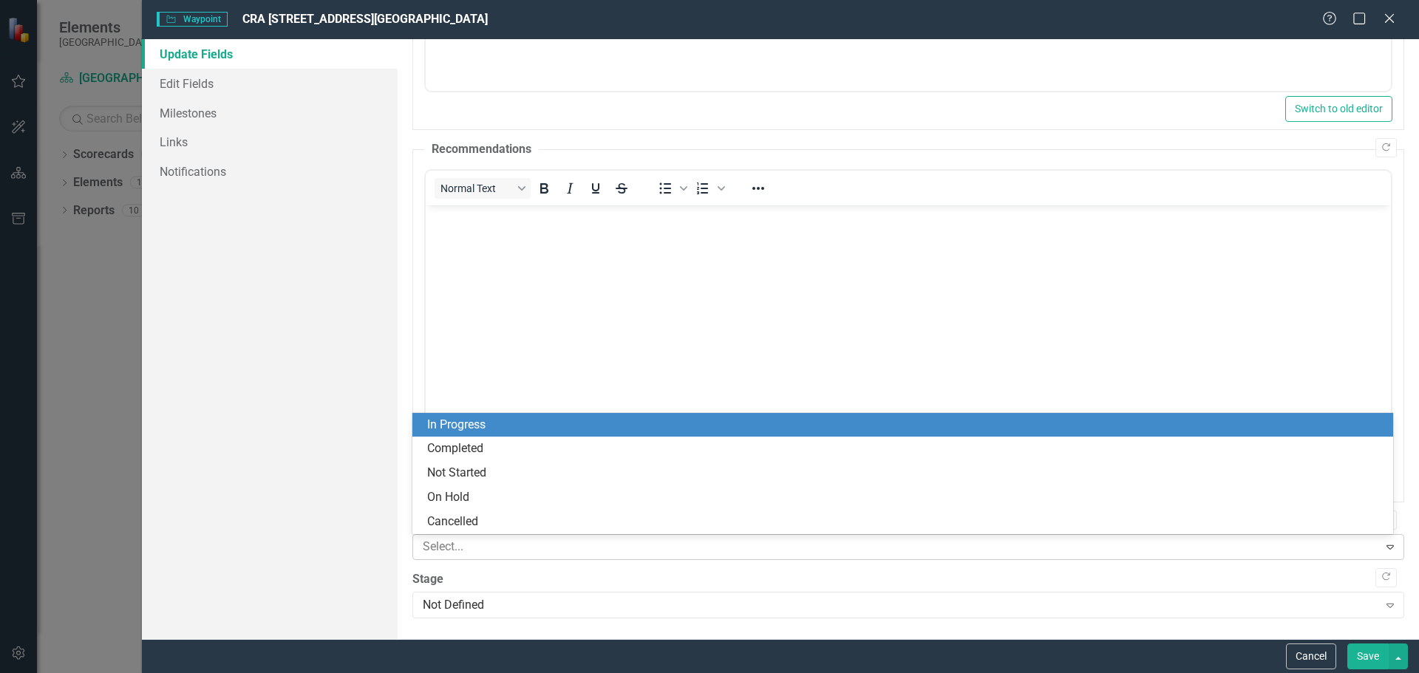
click at [1383, 546] on icon "Expand" at bounding box center [1390, 547] width 15 height 12
click at [492, 428] on div "In Progress" at bounding box center [905, 425] width 957 height 17
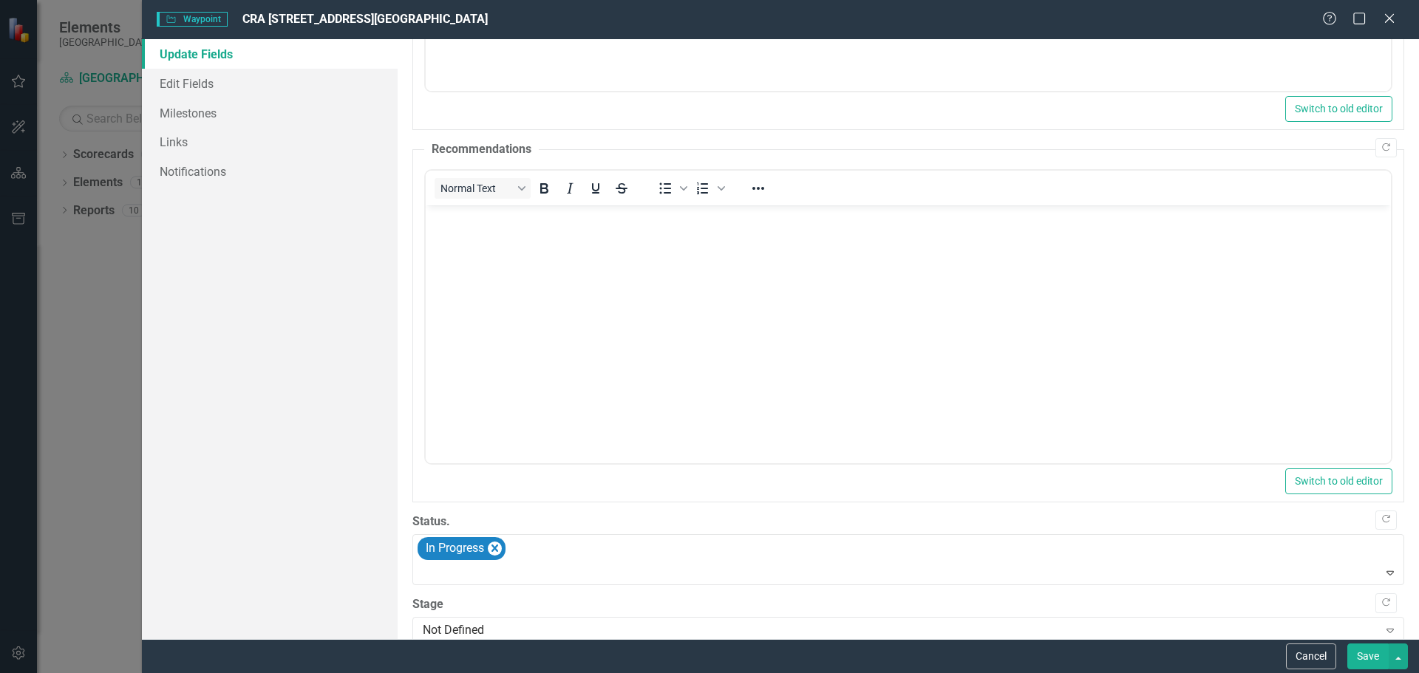
scroll to position [465, 0]
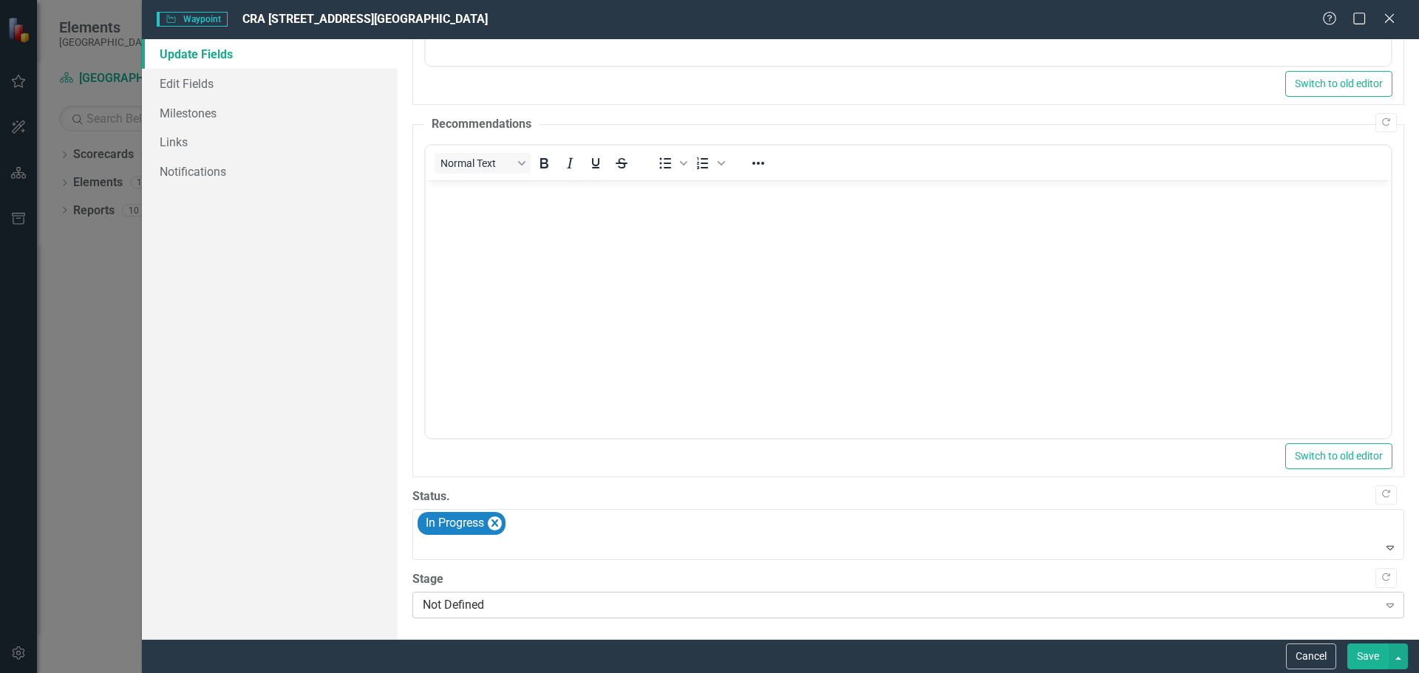
click at [1383, 600] on icon "Expand" at bounding box center [1390, 606] width 15 height 12
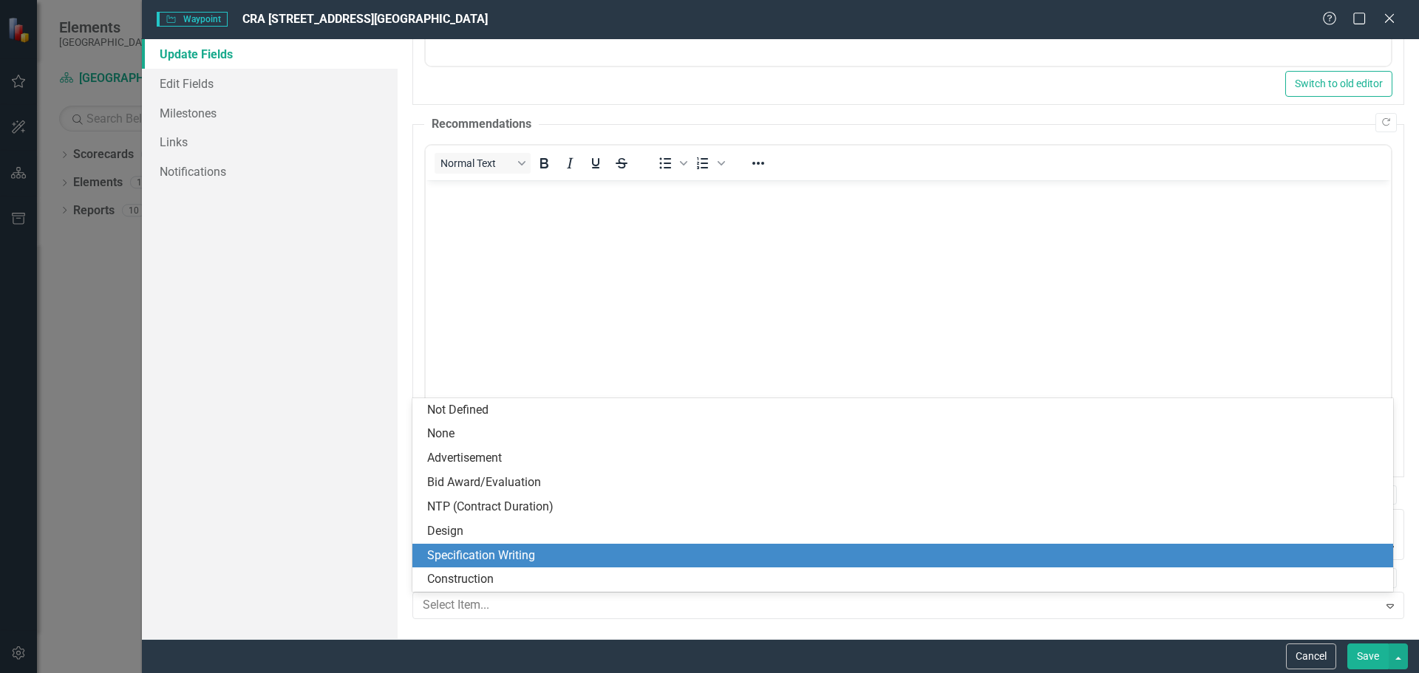
click at [515, 551] on div "Specification Writing" at bounding box center [905, 556] width 957 height 17
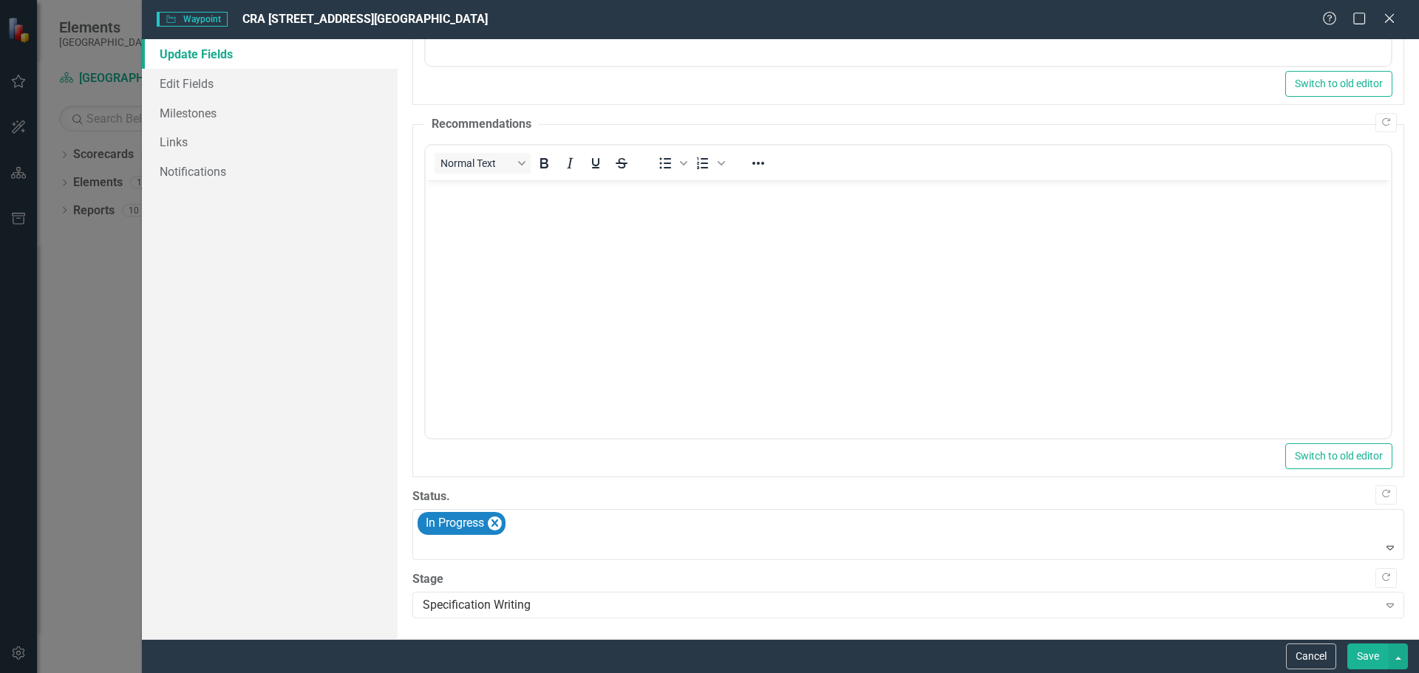
click at [1371, 651] on button "Save" at bounding box center [1368, 657] width 41 height 26
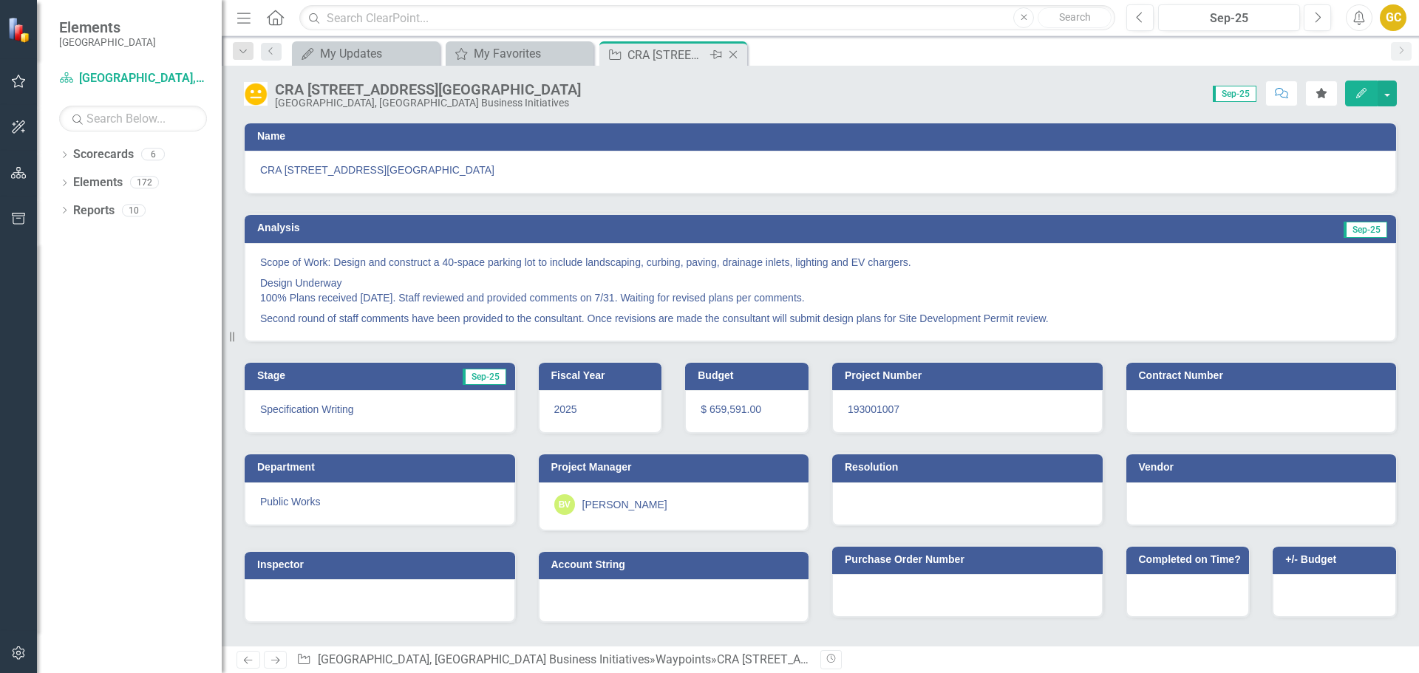
click at [736, 52] on icon "Close" at bounding box center [733, 55] width 15 height 12
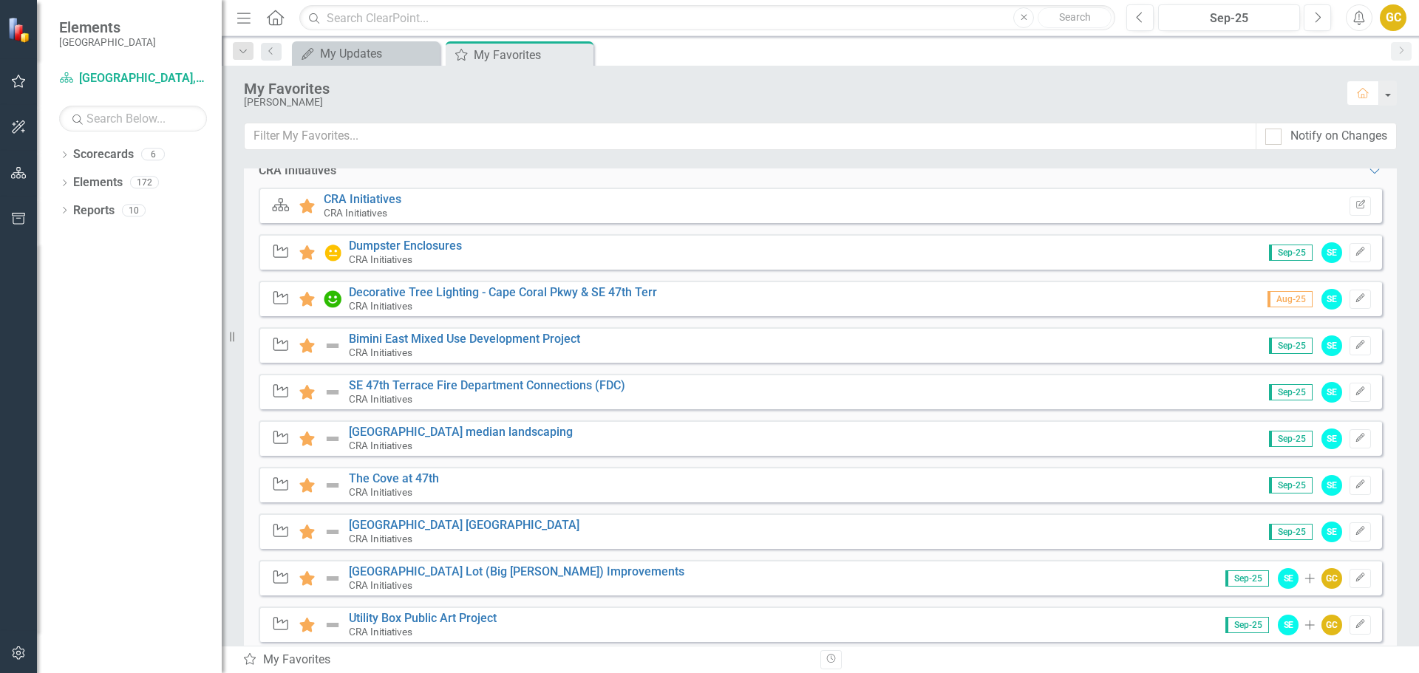
scroll to position [319, 0]
click at [384, 248] on link "Dumpster Enclosures" at bounding box center [405, 248] width 113 height 14
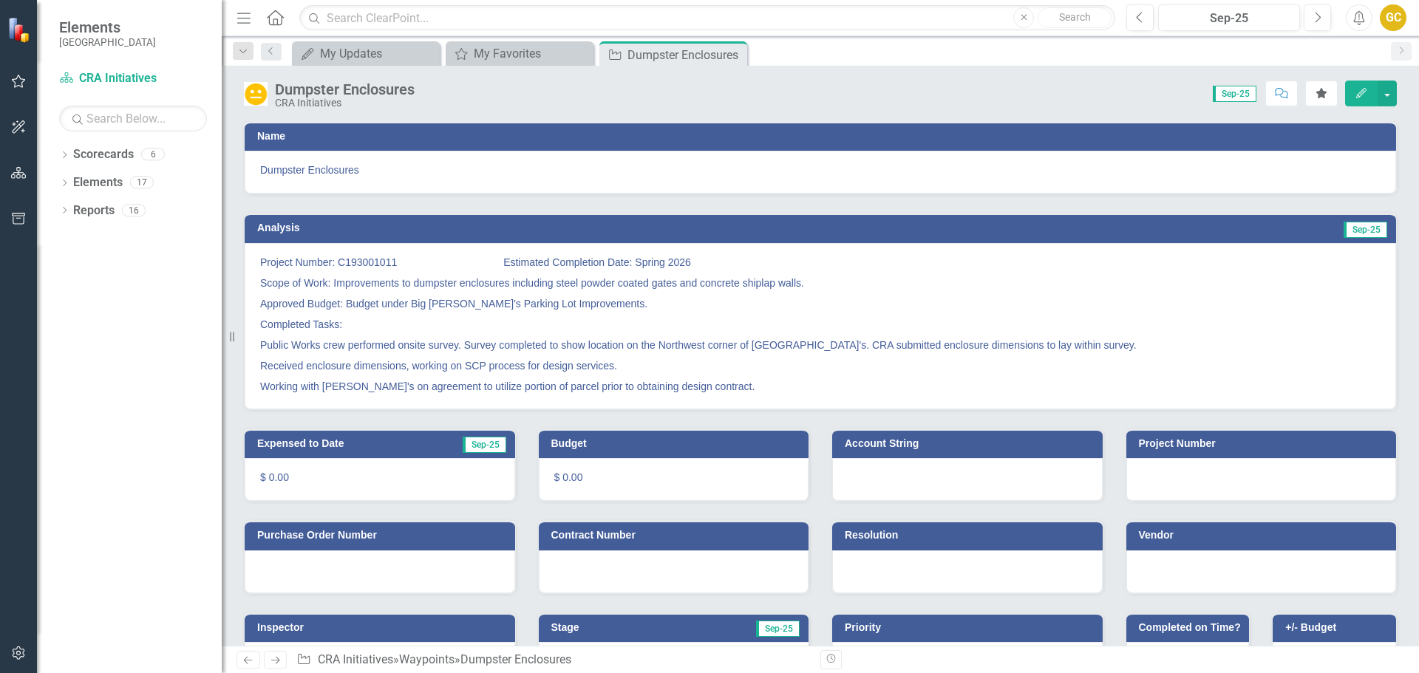
click at [1169, 476] on div at bounding box center [1262, 479] width 271 height 43
click at [1168, 476] on div at bounding box center [1262, 479] width 271 height 43
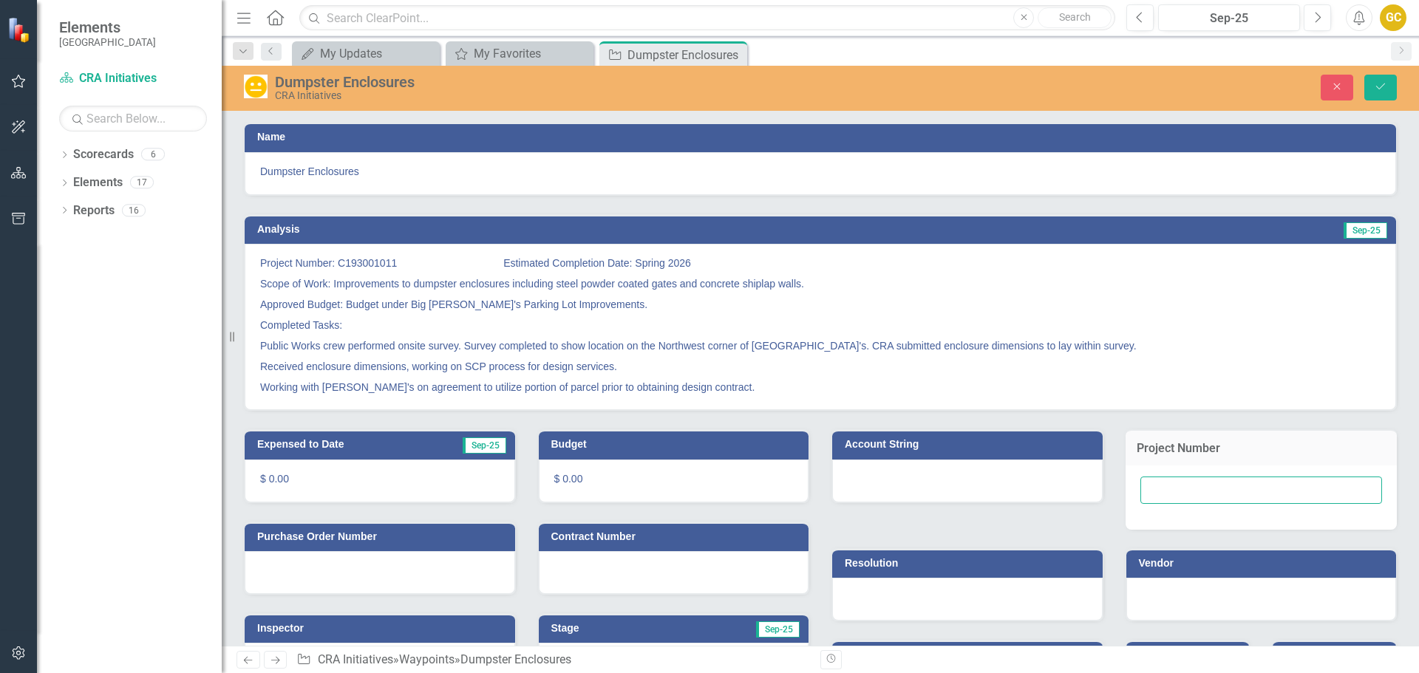
click at [1148, 490] on input "text" at bounding box center [1262, 490] width 242 height 27
type input "C193001011"
click at [1022, 531] on div "Resolution" at bounding box center [968, 576] width 294 height 92
click at [444, 577] on div at bounding box center [380, 572] width 271 height 43
click at [1381, 82] on icon "Save" at bounding box center [1380, 86] width 13 height 10
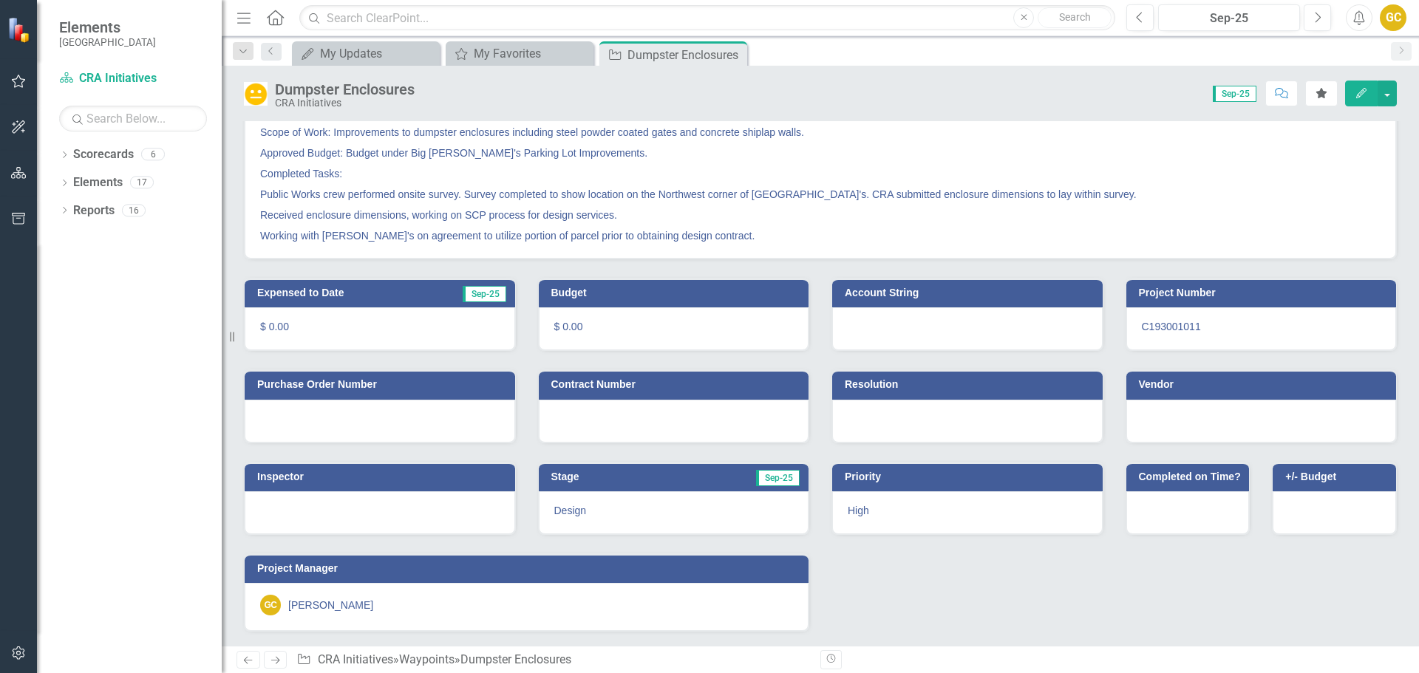
scroll to position [163, 0]
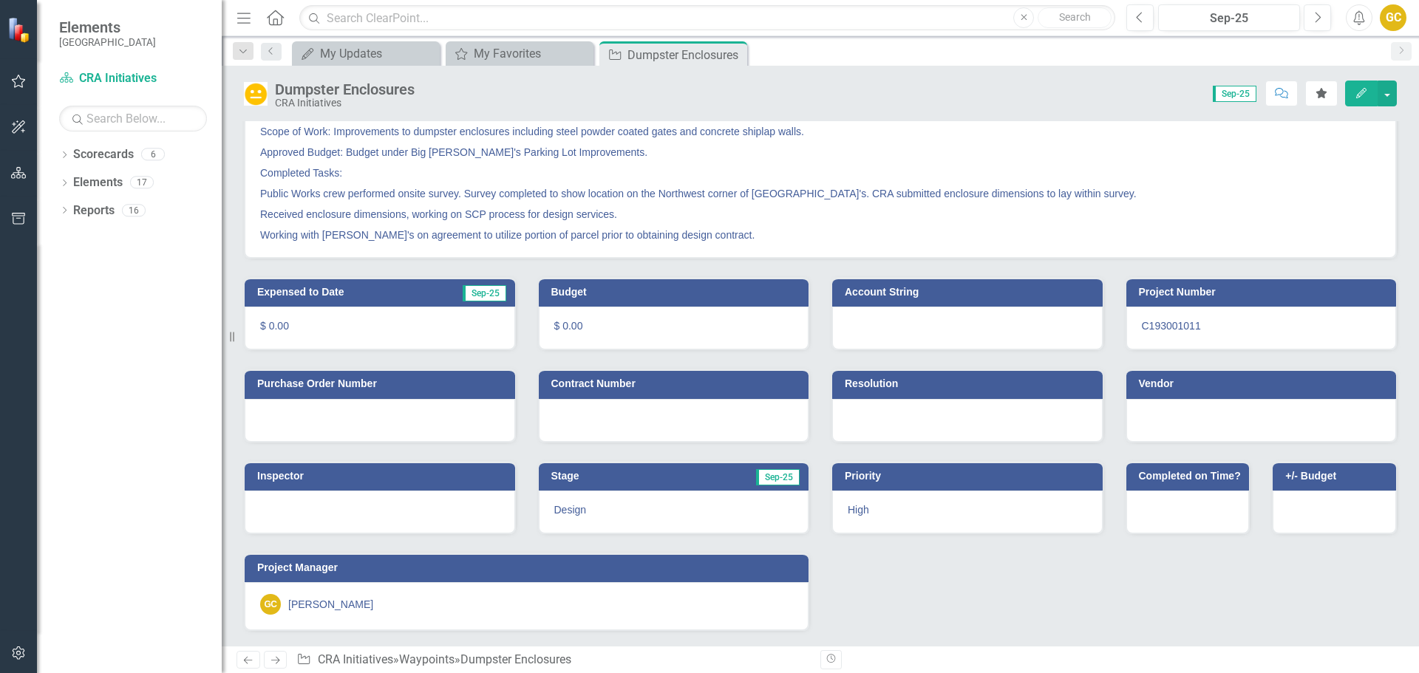
click at [880, 500] on div "High" at bounding box center [967, 512] width 271 height 43
click at [880, 499] on div "High" at bounding box center [967, 512] width 271 height 43
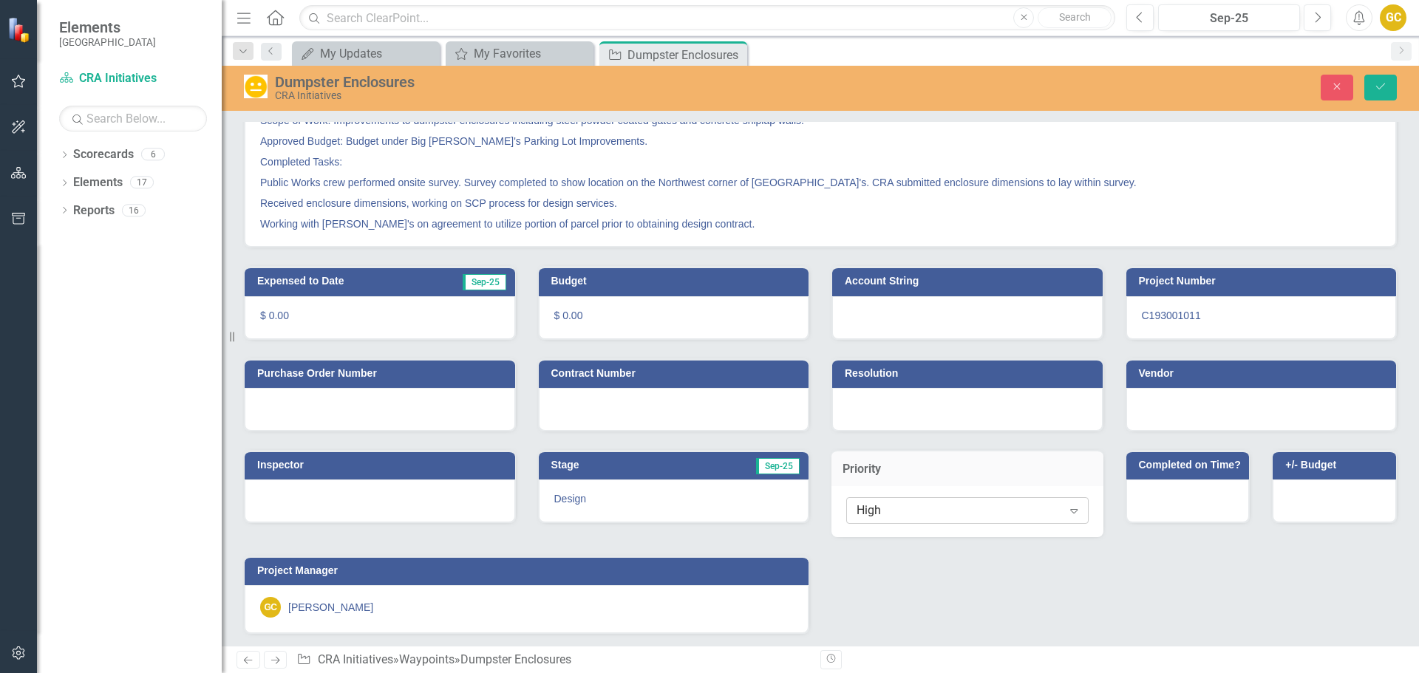
click at [1068, 510] on icon "Expand" at bounding box center [1074, 511] width 15 height 12
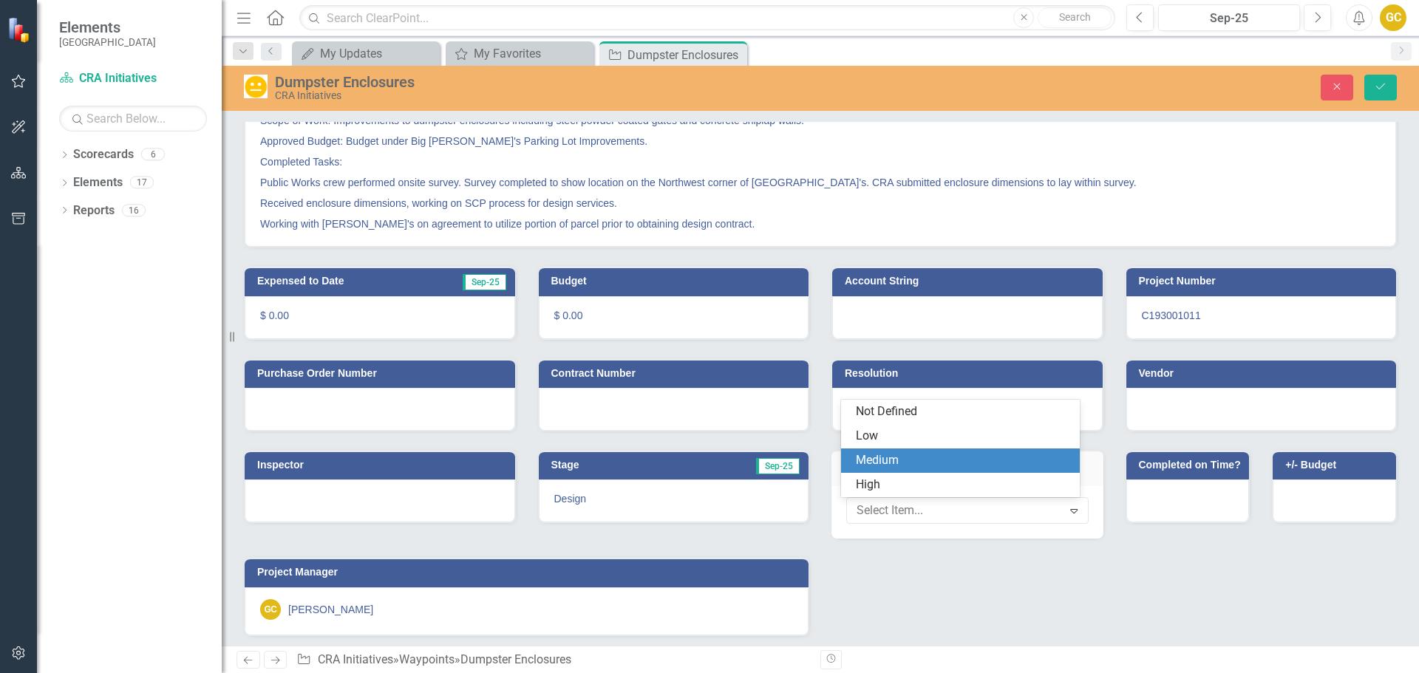
click at [938, 449] on div "Medium" at bounding box center [961, 461] width 240 height 24
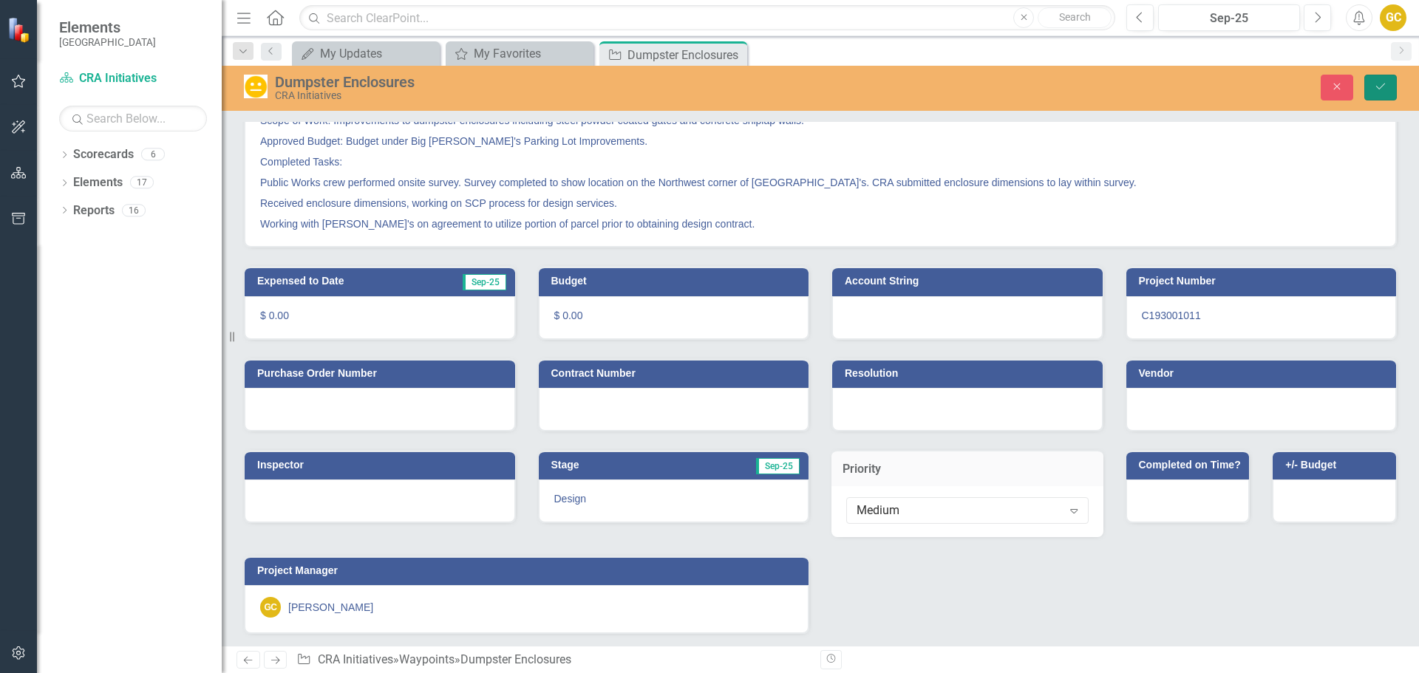
click at [1379, 84] on icon "Save" at bounding box center [1380, 86] width 13 height 10
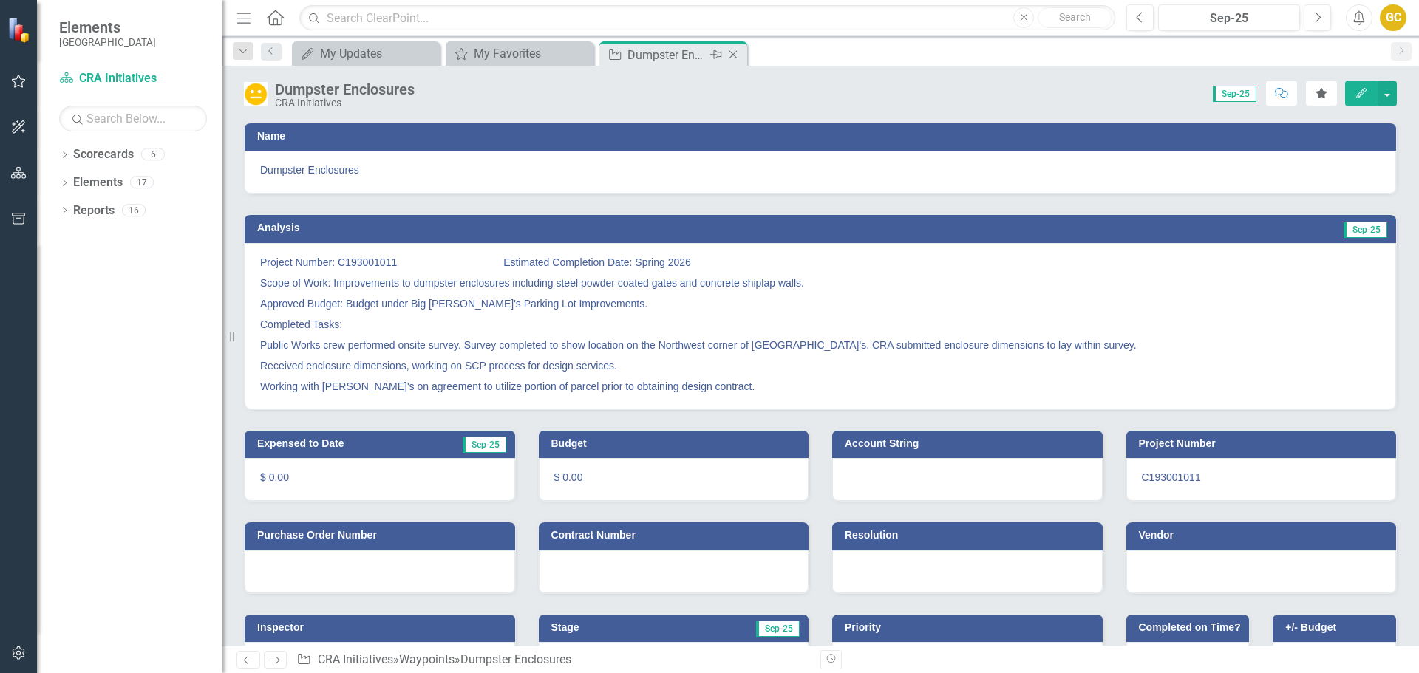
click at [732, 56] on icon at bounding box center [734, 55] width 8 height 8
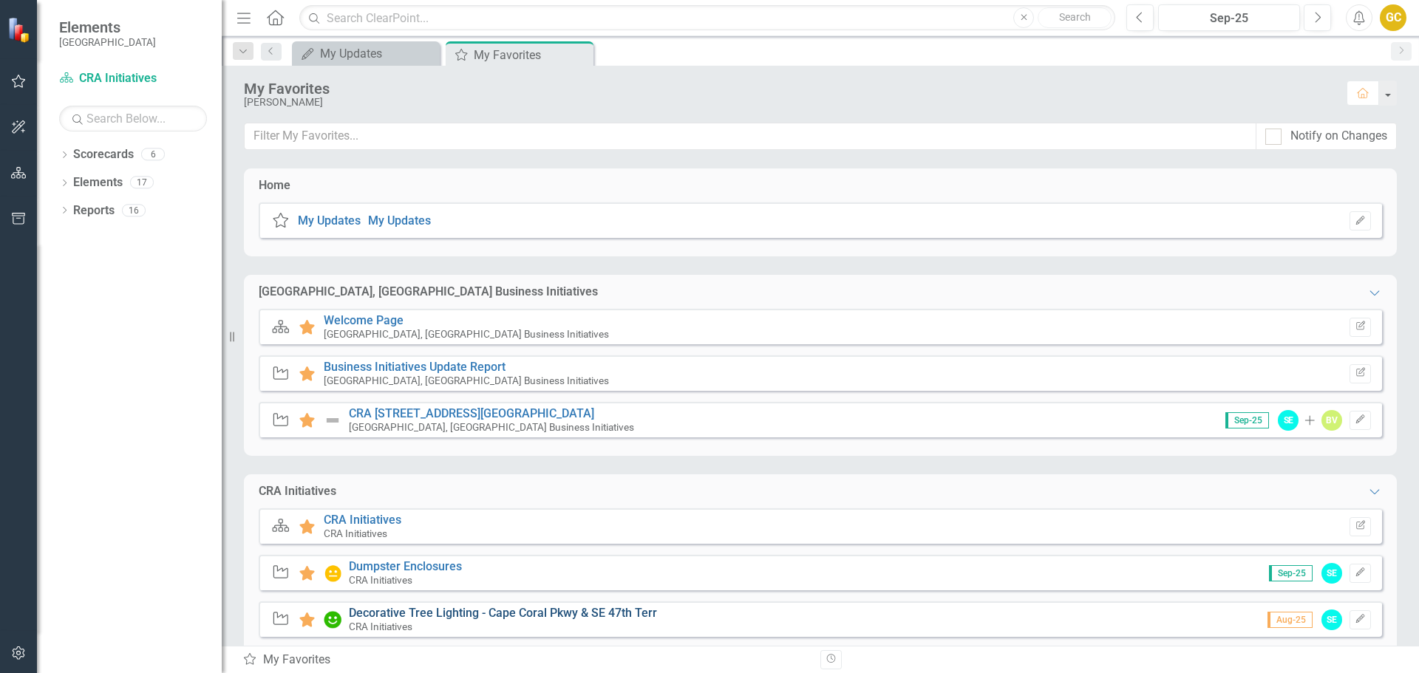
click at [478, 615] on link "Decorative Tree Lighting - Cape Coral Pkwy & SE 47th Terr" at bounding box center [503, 613] width 308 height 14
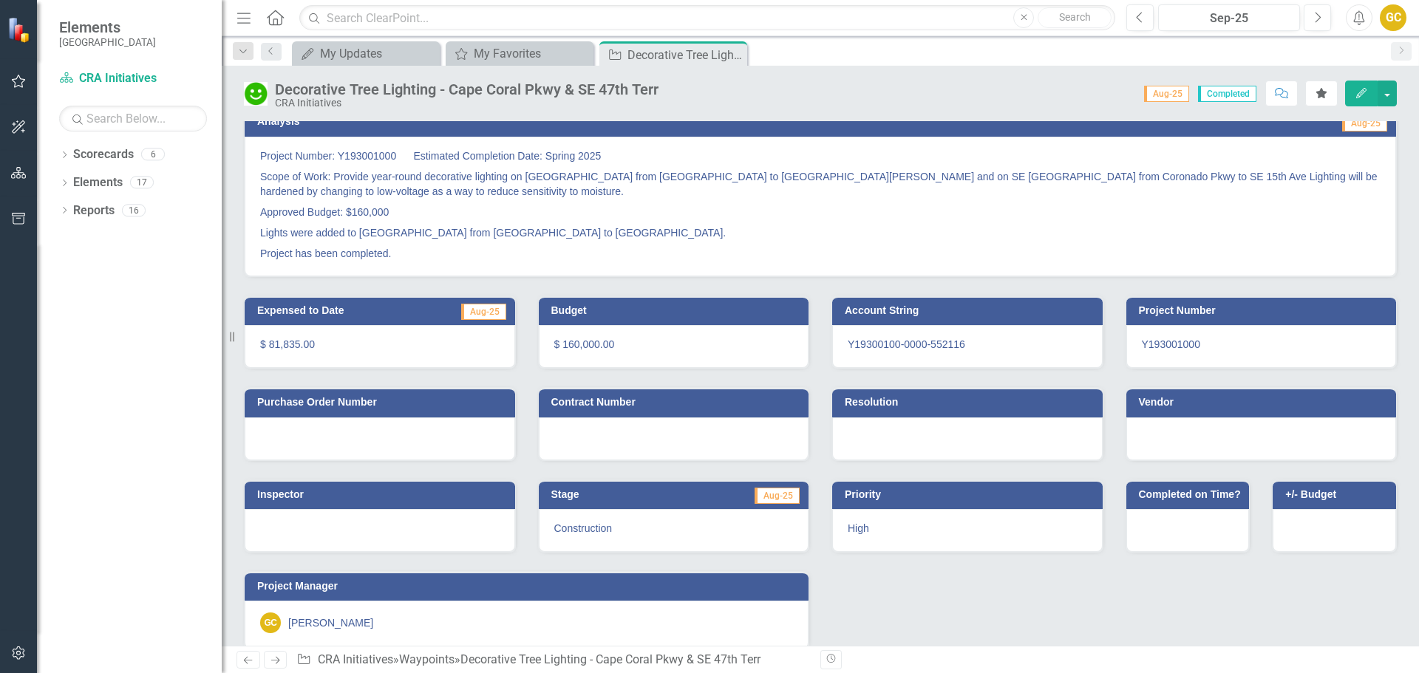
scroll to position [108, 0]
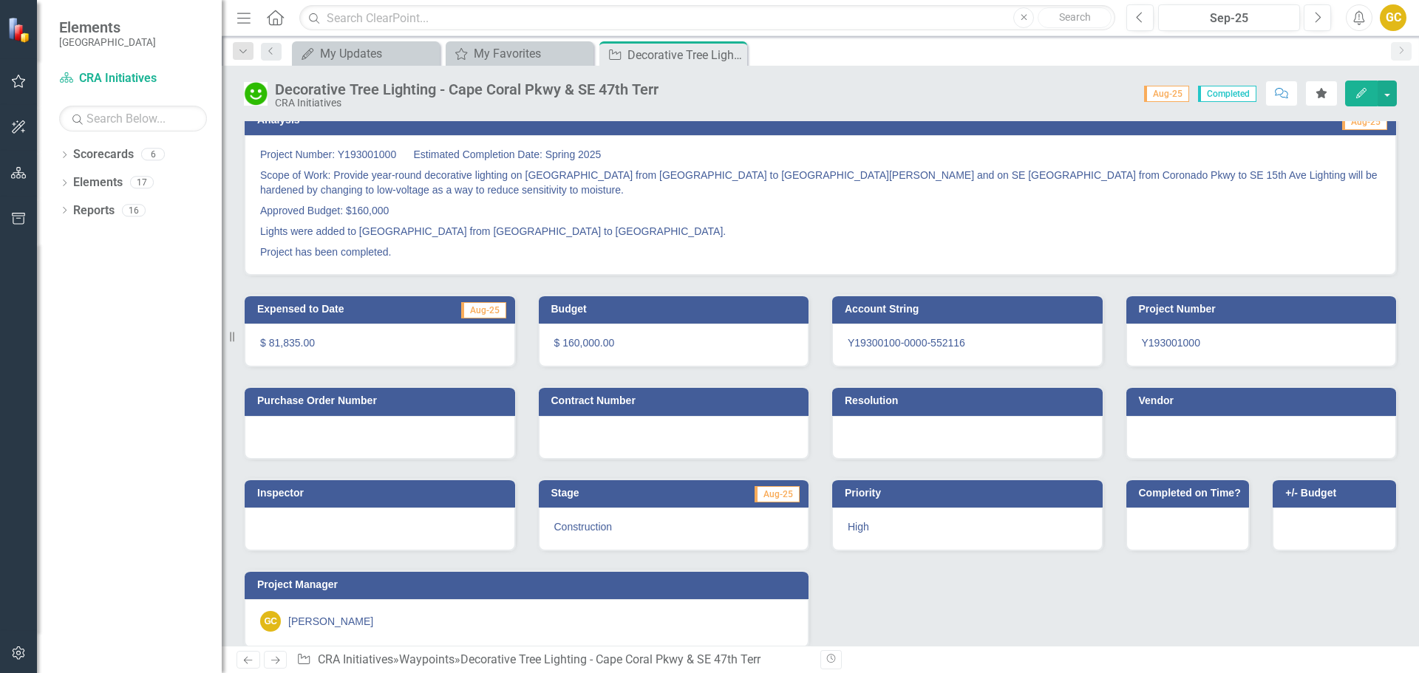
click at [608, 534] on div "Construction" at bounding box center [674, 529] width 271 height 43
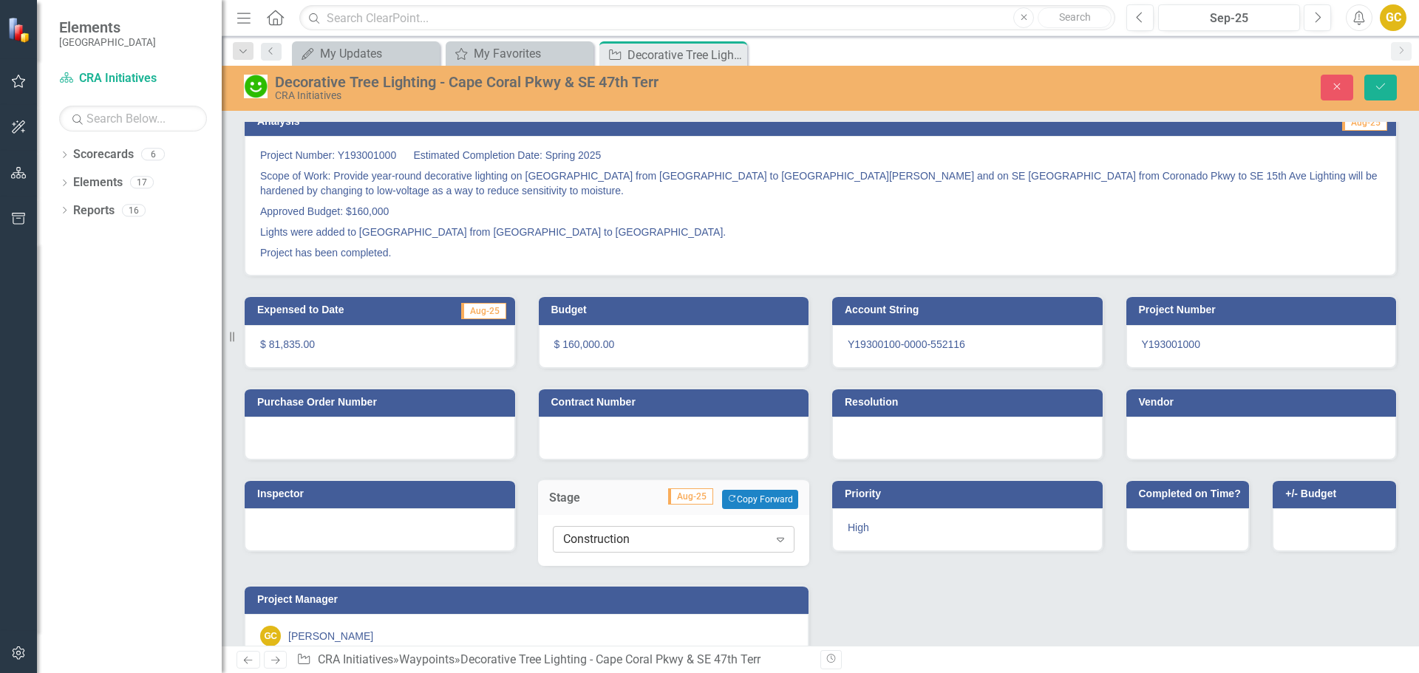
click at [776, 543] on icon "Expand" at bounding box center [780, 540] width 15 height 12
click at [934, 529] on div "High" at bounding box center [967, 530] width 271 height 43
click at [1002, 529] on div "High" at bounding box center [967, 530] width 271 height 43
click at [1385, 86] on icon "Save" at bounding box center [1380, 86] width 13 height 10
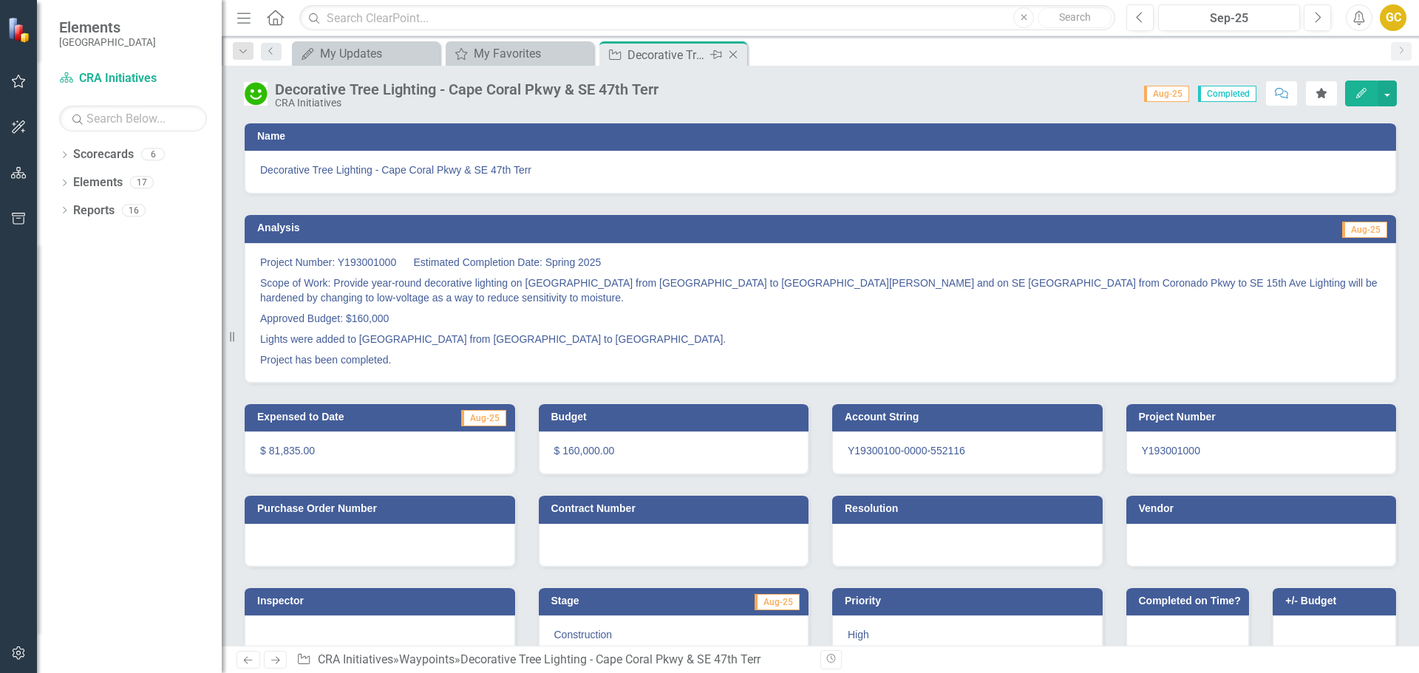
click at [735, 53] on icon at bounding box center [734, 55] width 8 height 8
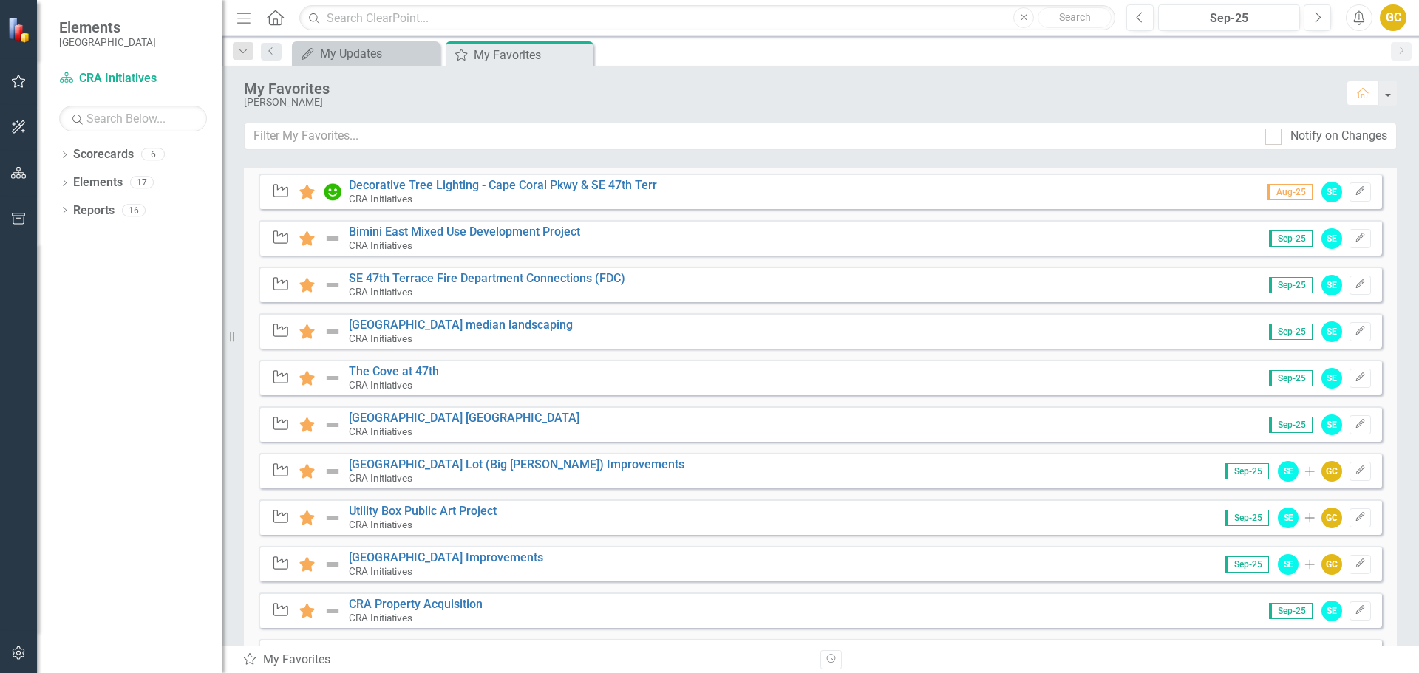
scroll to position [418, 0]
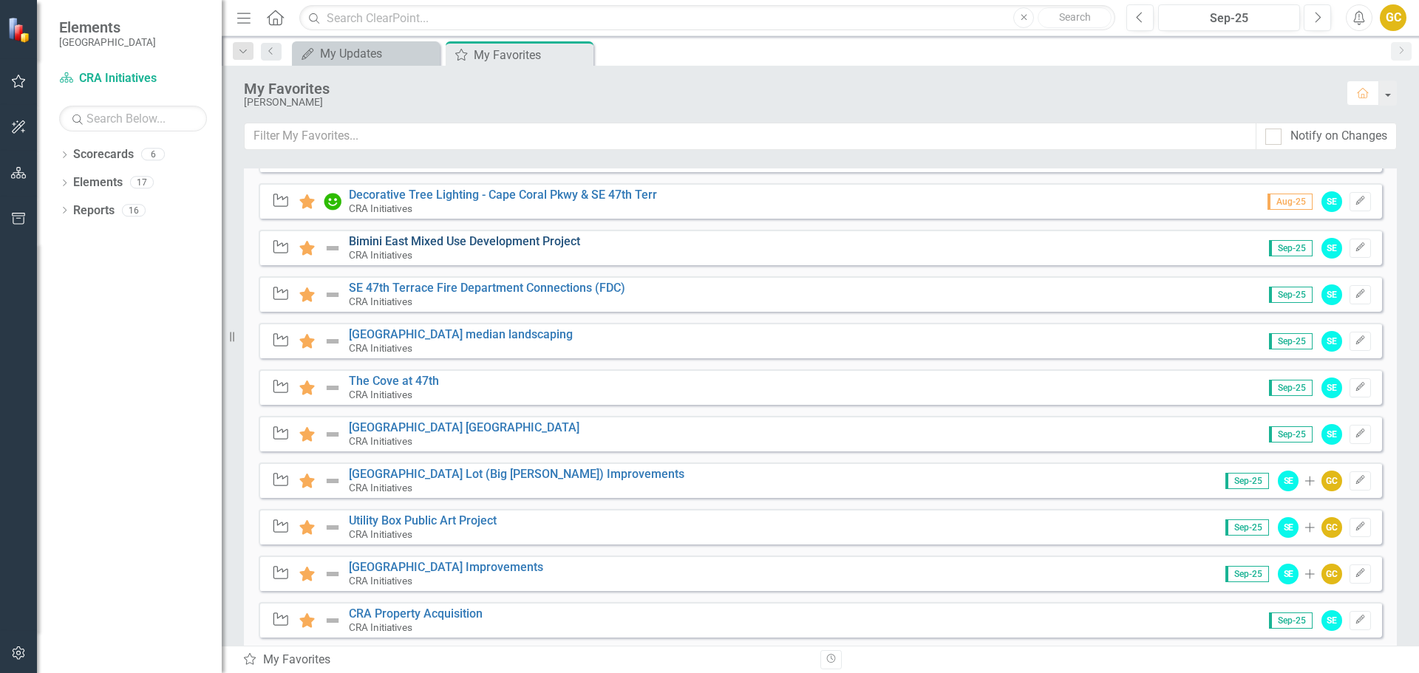
click at [478, 242] on link "Bimini East Mixed Use Development Project" at bounding box center [464, 241] width 231 height 14
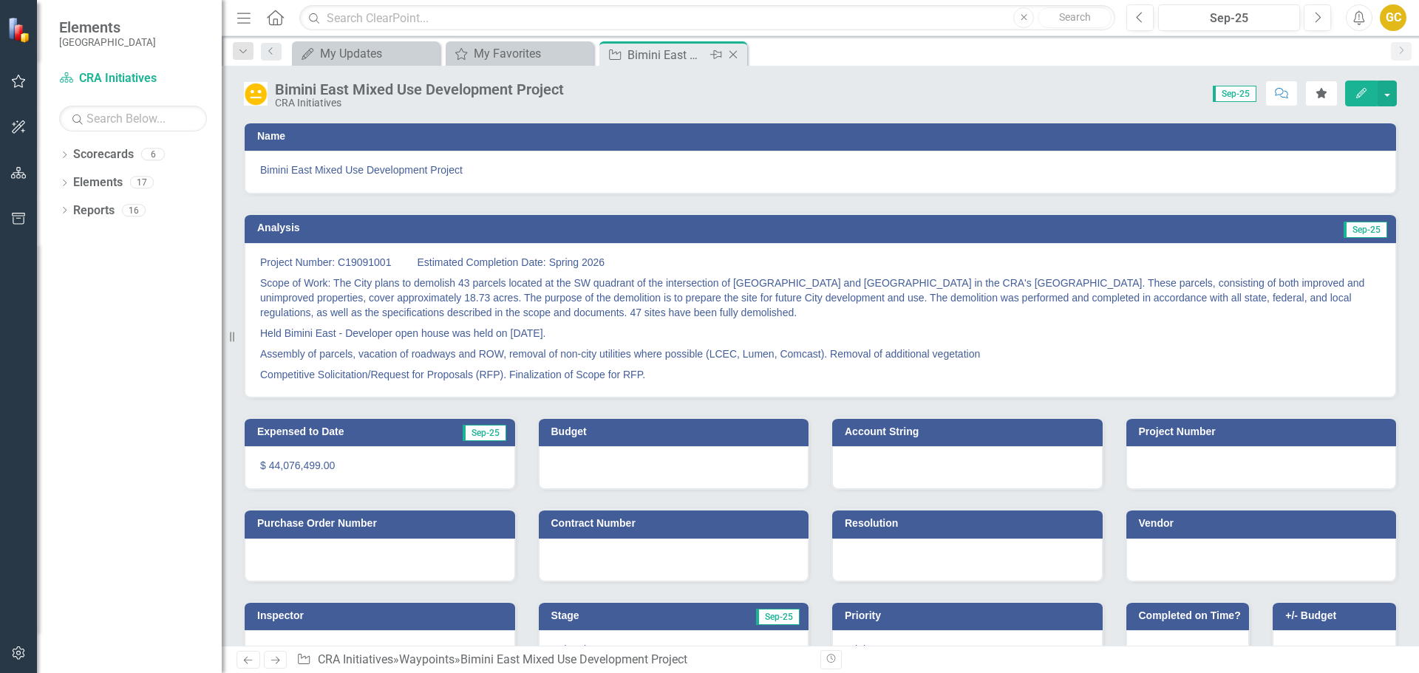
click at [733, 55] on icon "Close" at bounding box center [733, 55] width 15 height 12
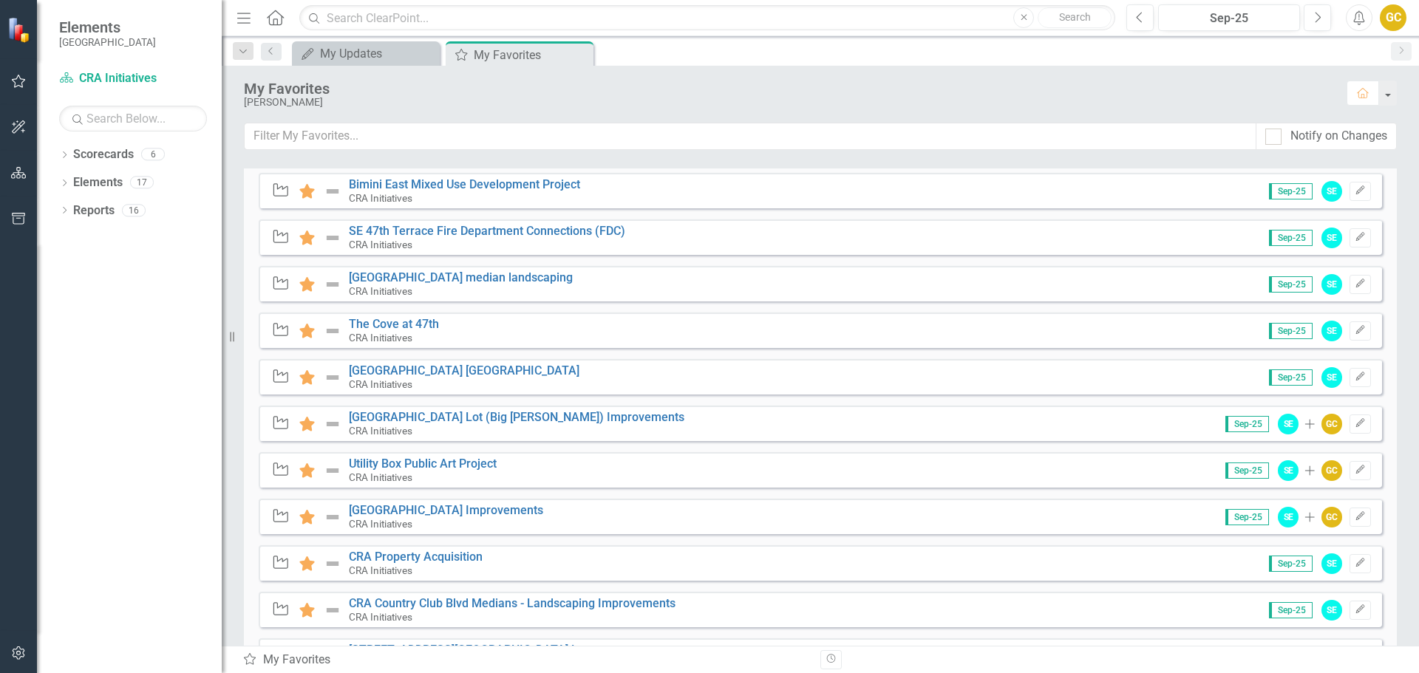
scroll to position [473, 0]
click at [495, 232] on link "SE 47th Terrace Fire Department Connections (FDC)" at bounding box center [487, 233] width 276 height 14
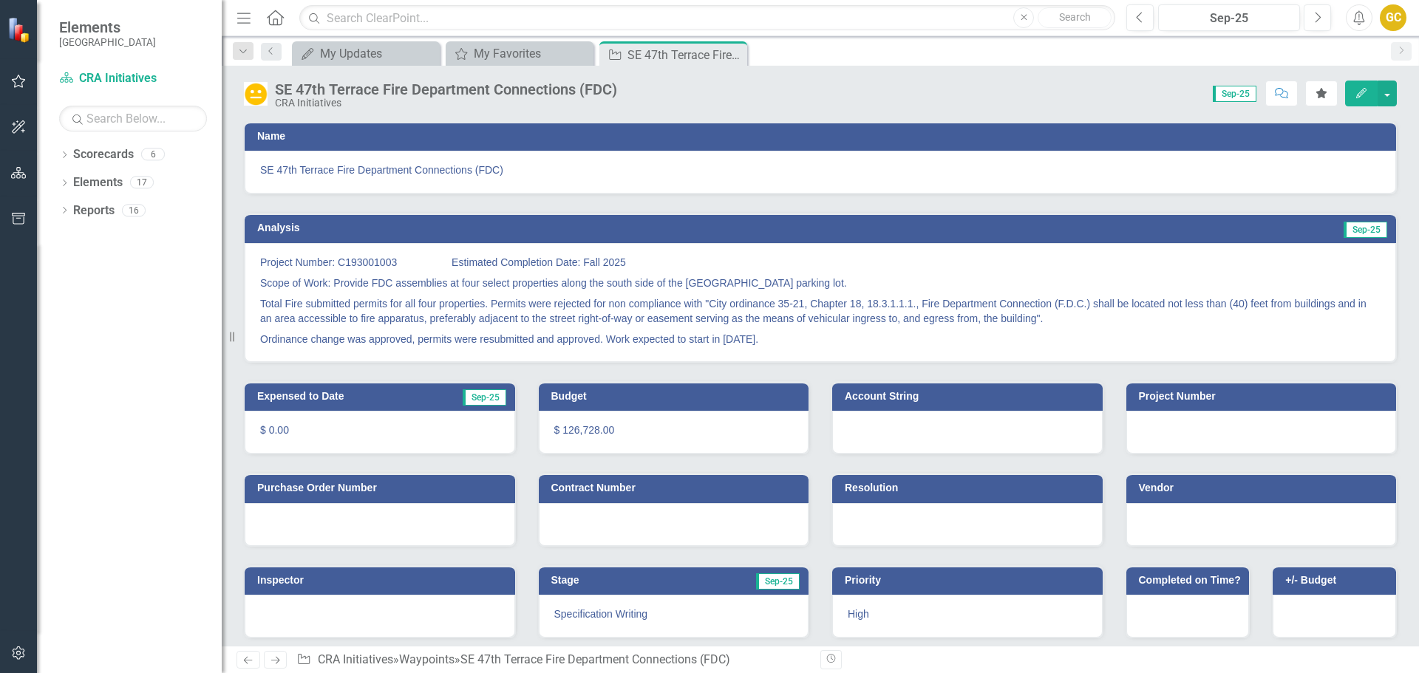
click at [1183, 437] on div at bounding box center [1262, 432] width 271 height 43
click at [1183, 436] on div at bounding box center [1262, 432] width 271 height 43
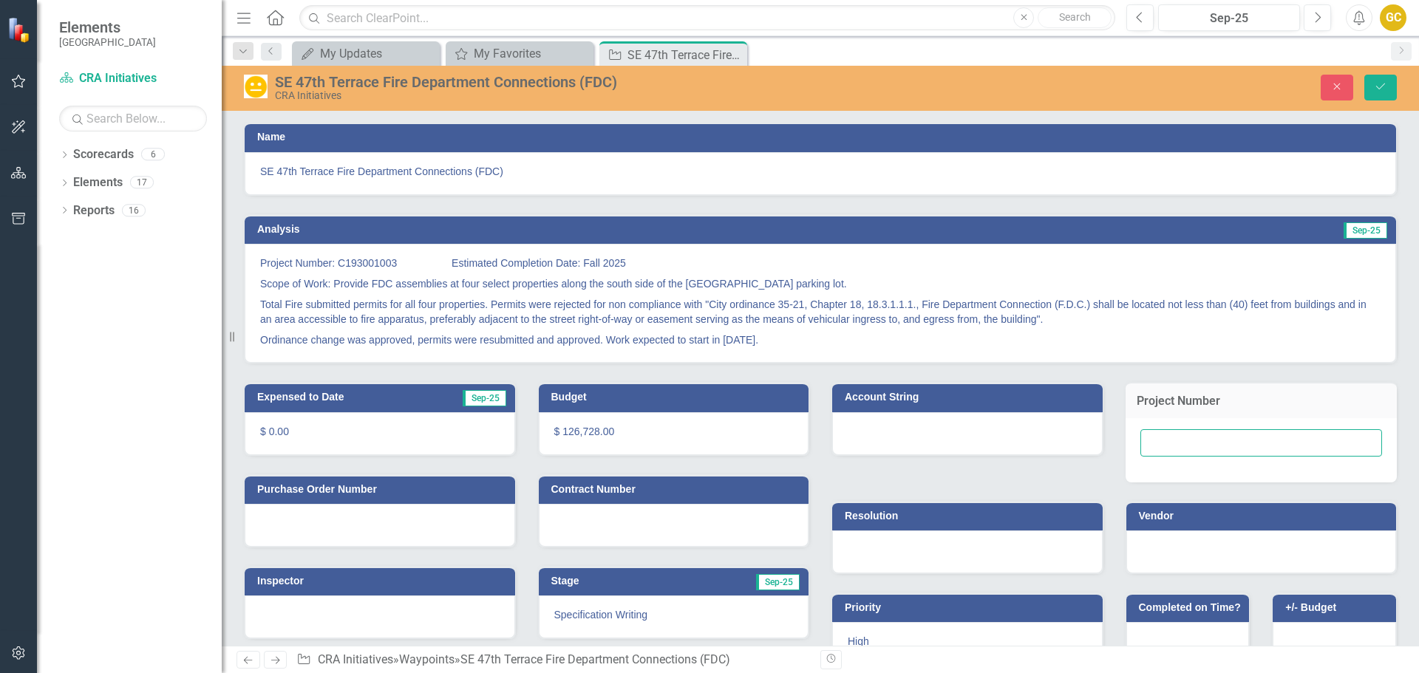
click at [1177, 440] on input "text" at bounding box center [1262, 442] width 242 height 27
type input "C193001003"
click at [1388, 80] on button "Save" at bounding box center [1381, 88] width 33 height 26
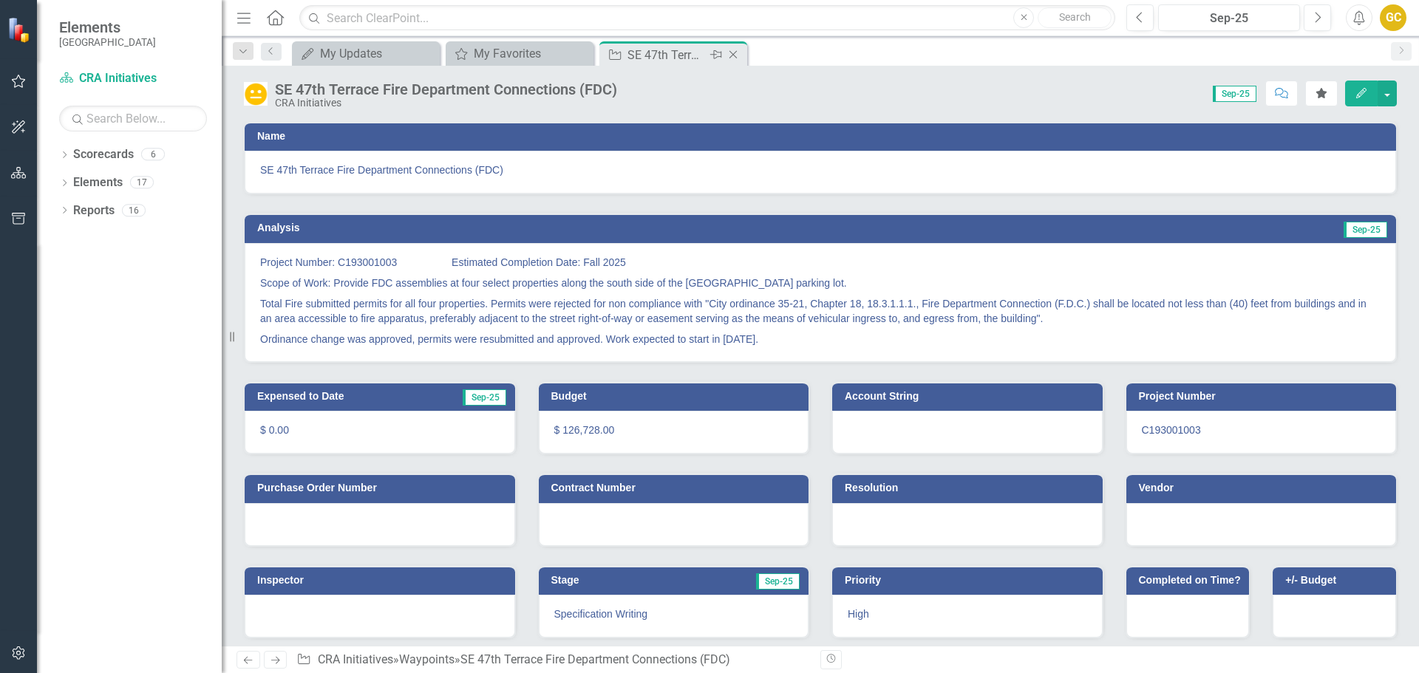
click at [732, 55] on icon "Close" at bounding box center [733, 55] width 15 height 12
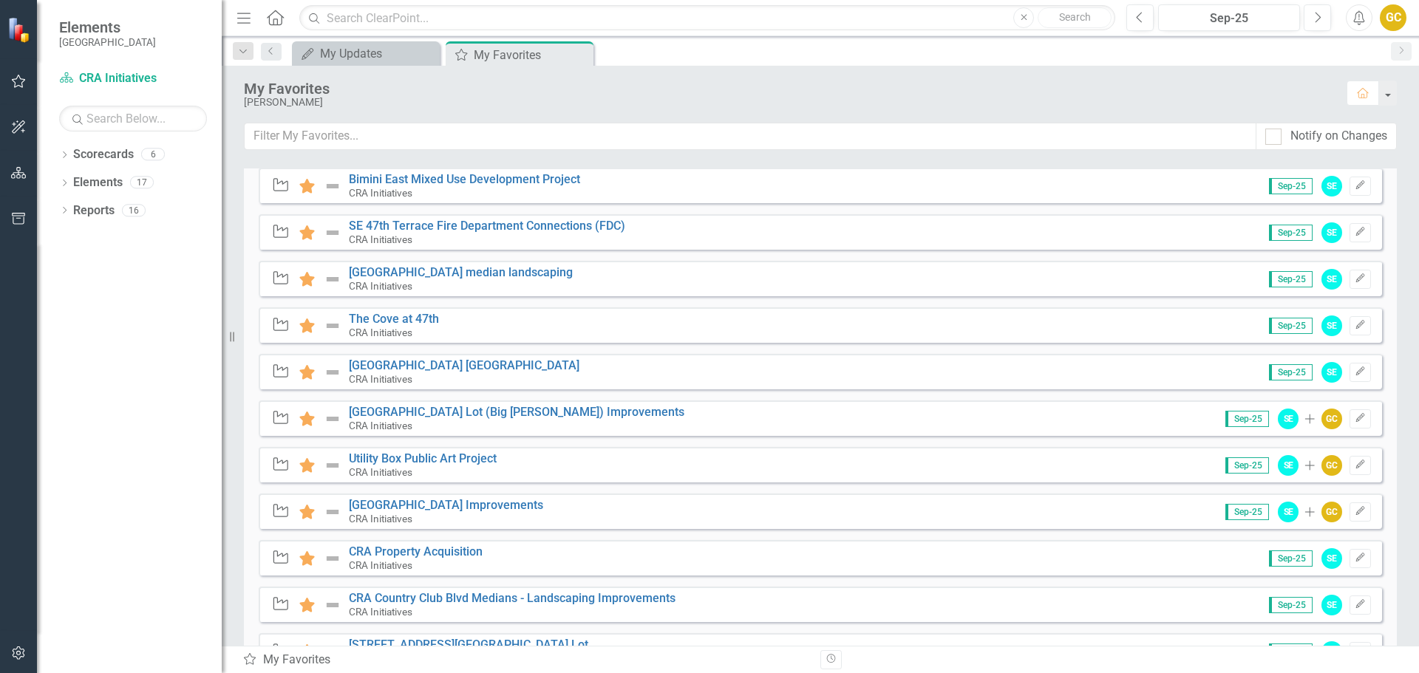
scroll to position [463, 0]
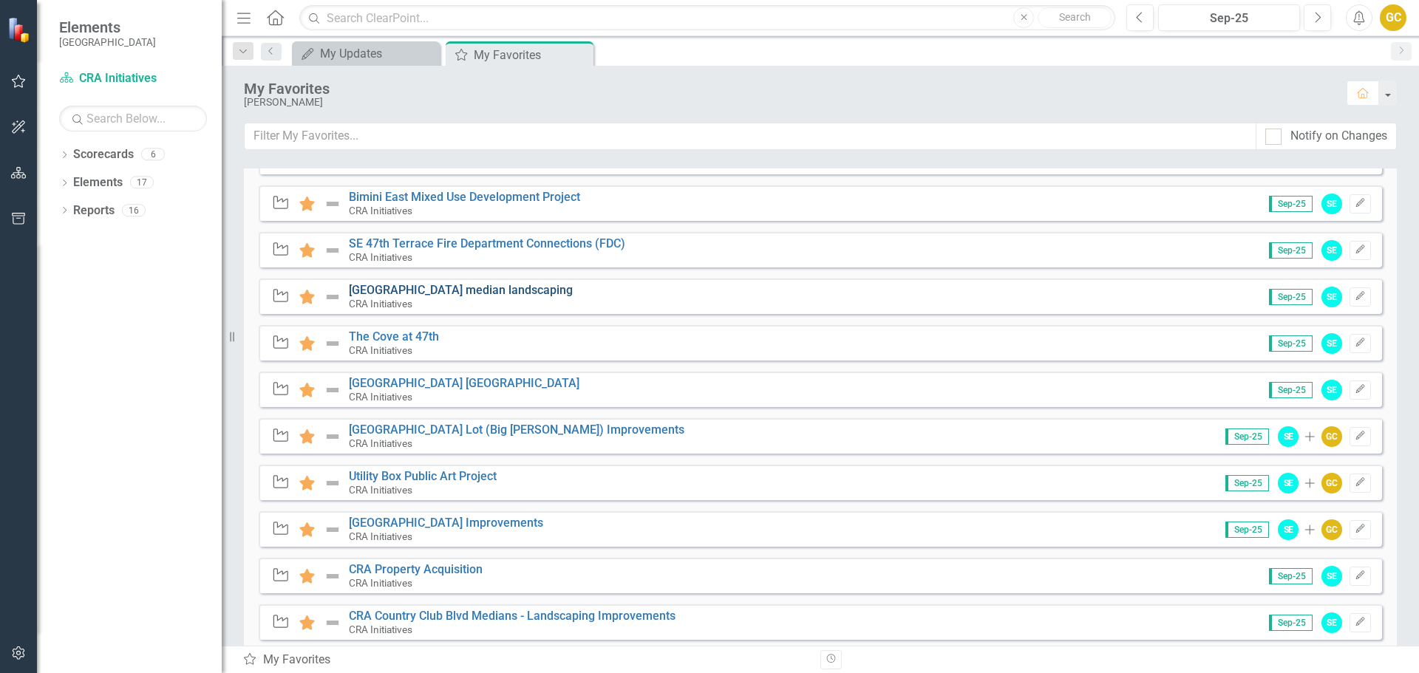
click at [424, 288] on link "[GEOGRAPHIC_DATA] median landscaping" at bounding box center [461, 290] width 224 height 14
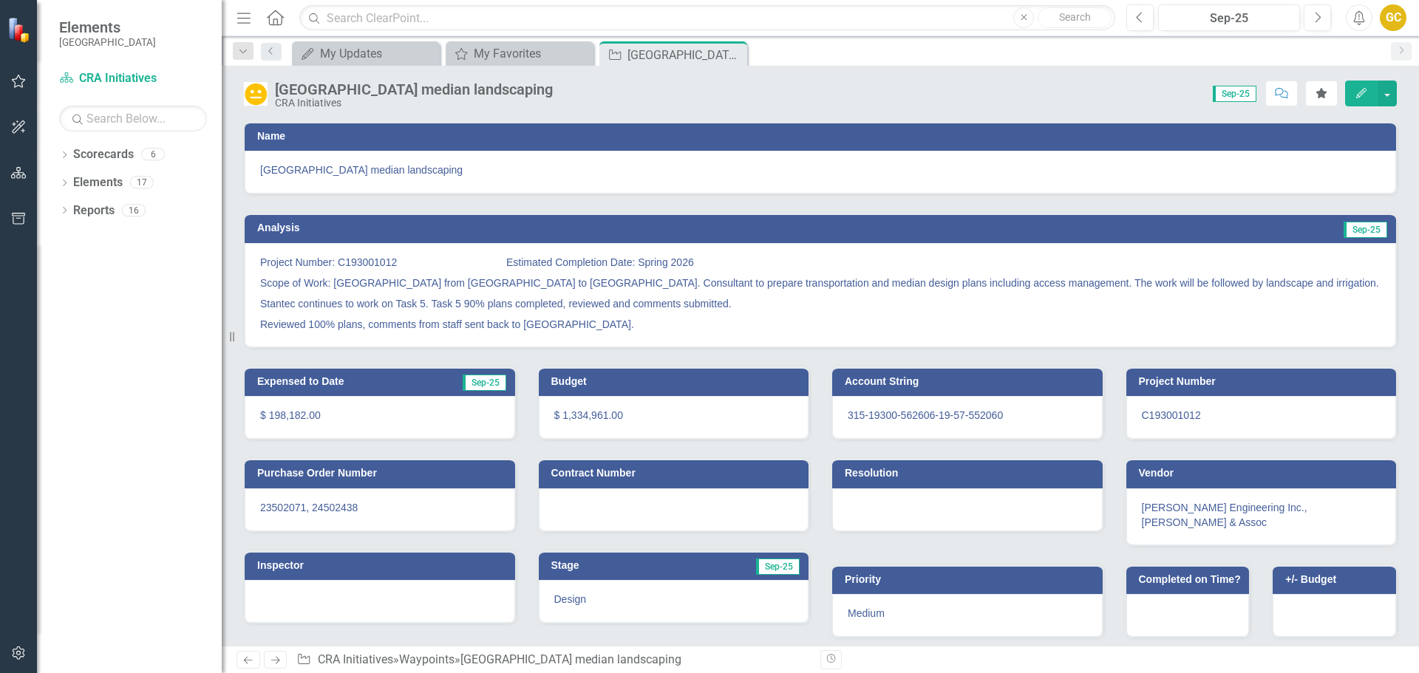
click at [0, 0] on icon "Close" at bounding box center [0, 0] width 0 height 0
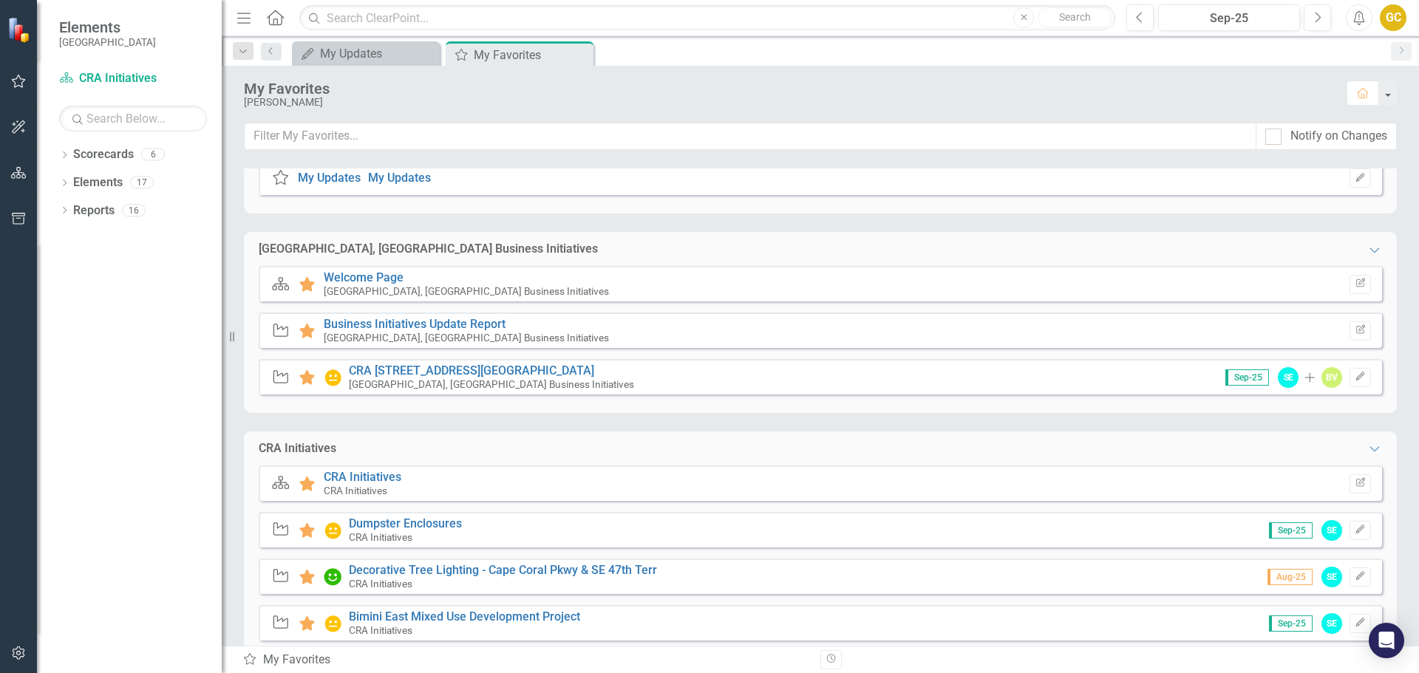
scroll to position [98, 0]
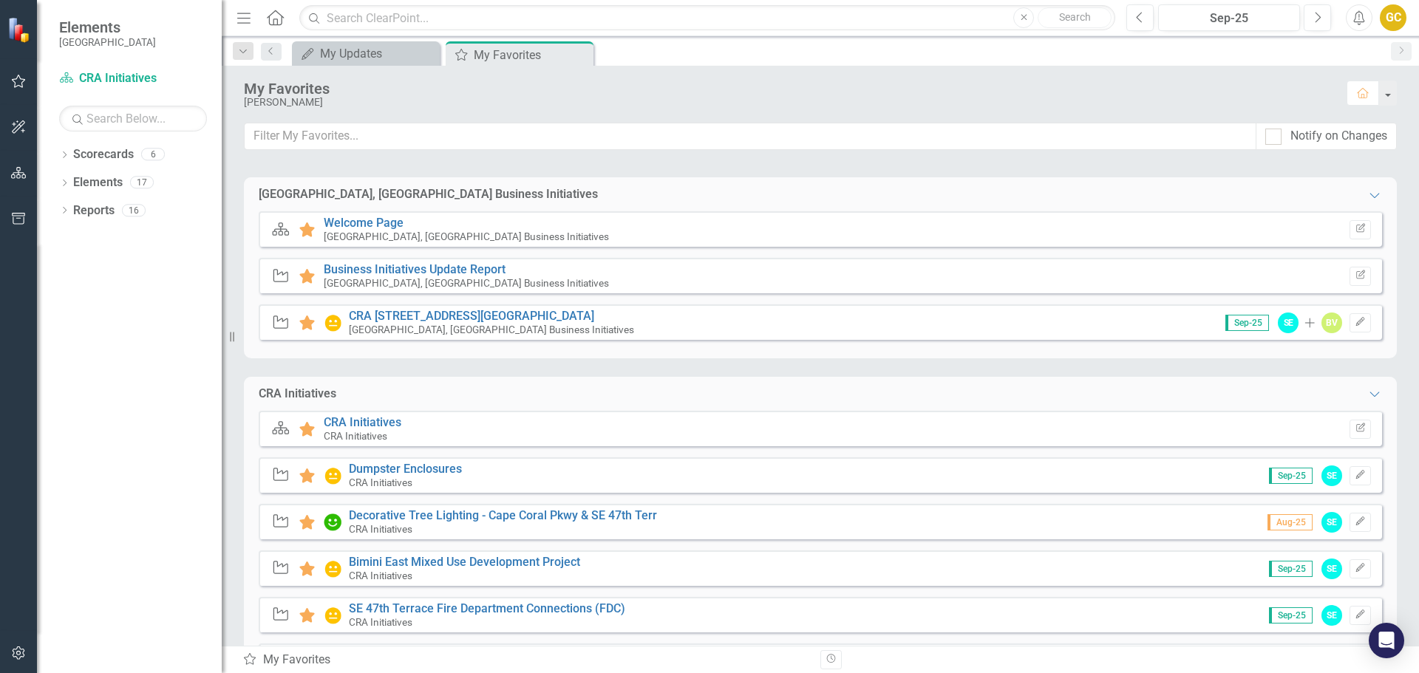
click at [279, 322] on icon "Waypoint" at bounding box center [280, 322] width 19 height 15
drag, startPoint x: 277, startPoint y: 327, endPoint x: 275, endPoint y: 351, distance: 23.8
click at [277, 327] on icon at bounding box center [281, 322] width 15 height 13
click at [279, 478] on icon "Waypoint" at bounding box center [280, 474] width 19 height 15
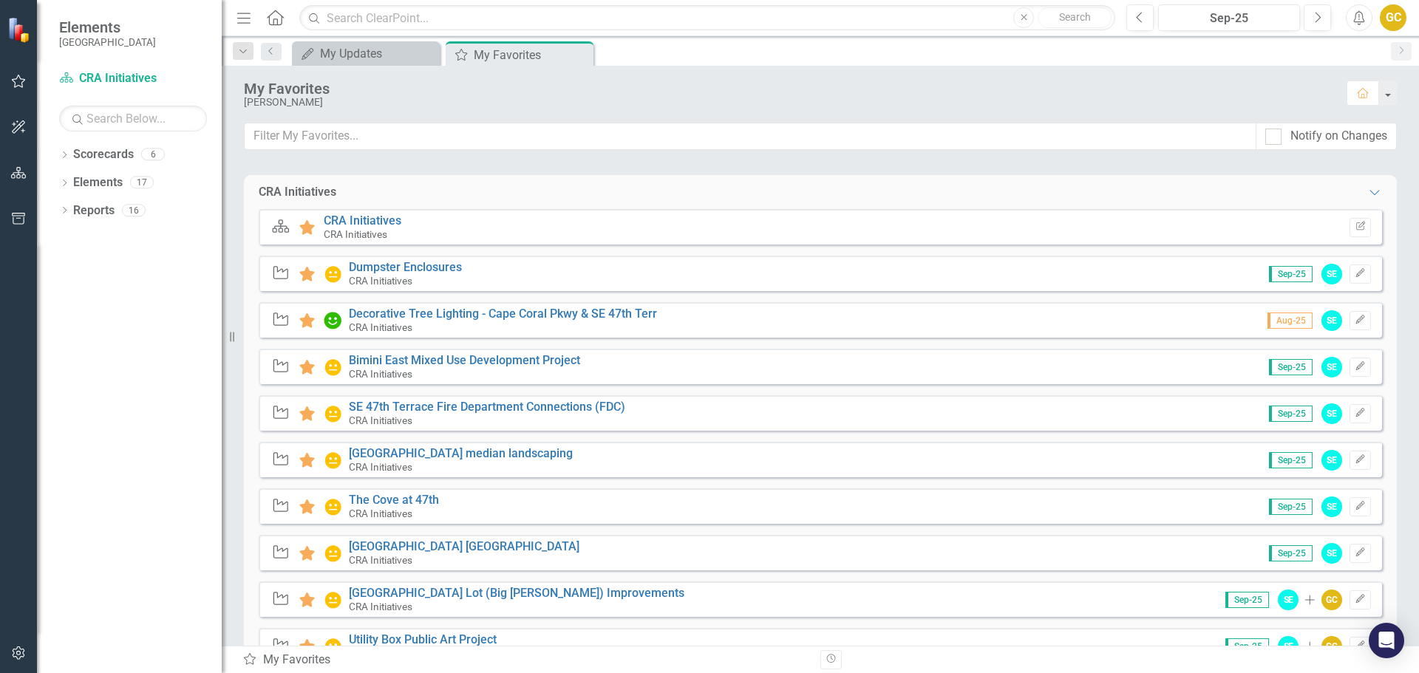
scroll to position [0, 0]
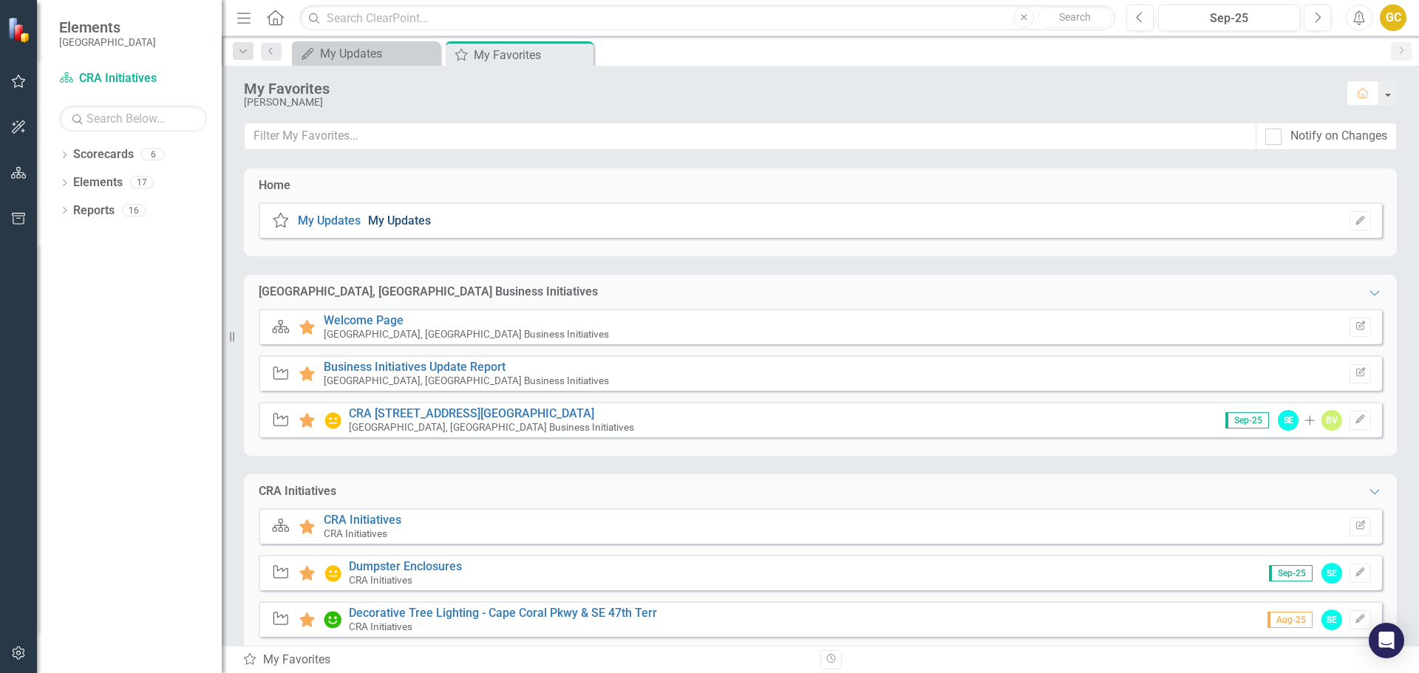
click at [412, 223] on link "My Updates" at bounding box center [399, 221] width 63 height 14
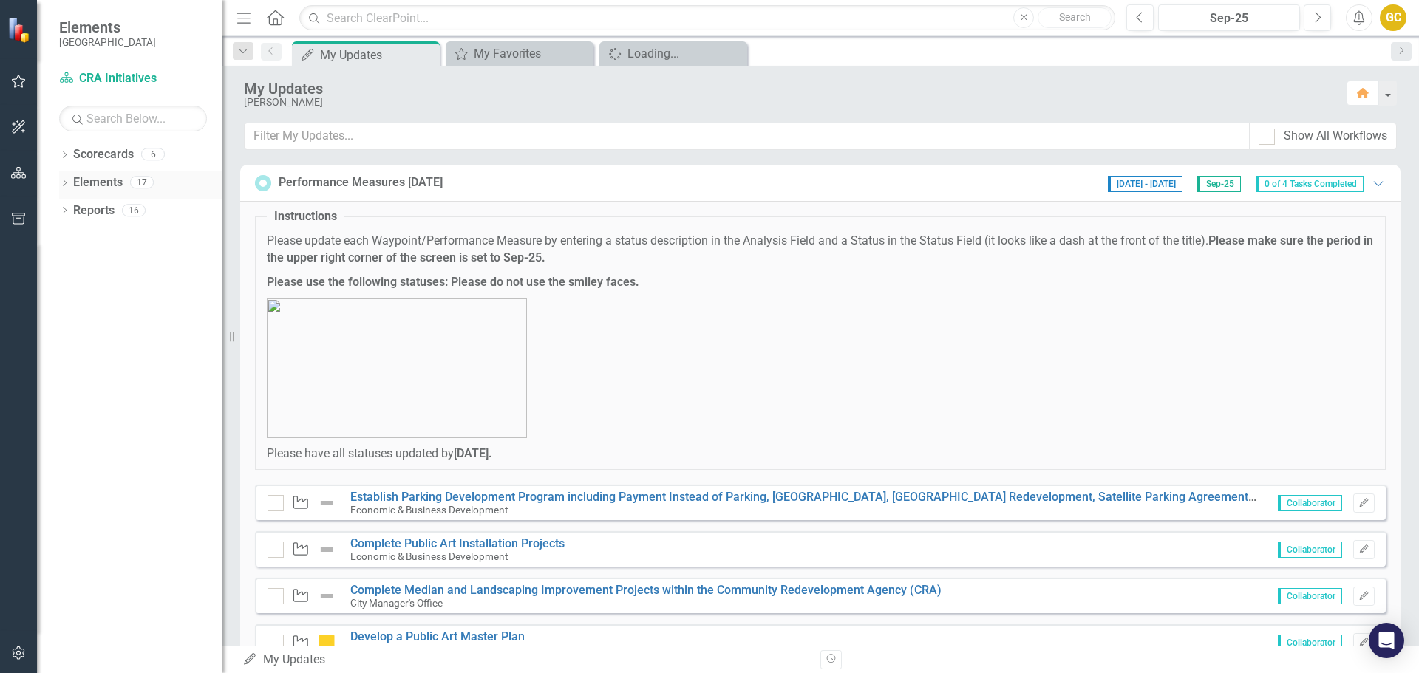
click at [100, 183] on link "Elements" at bounding box center [98, 182] width 50 height 17
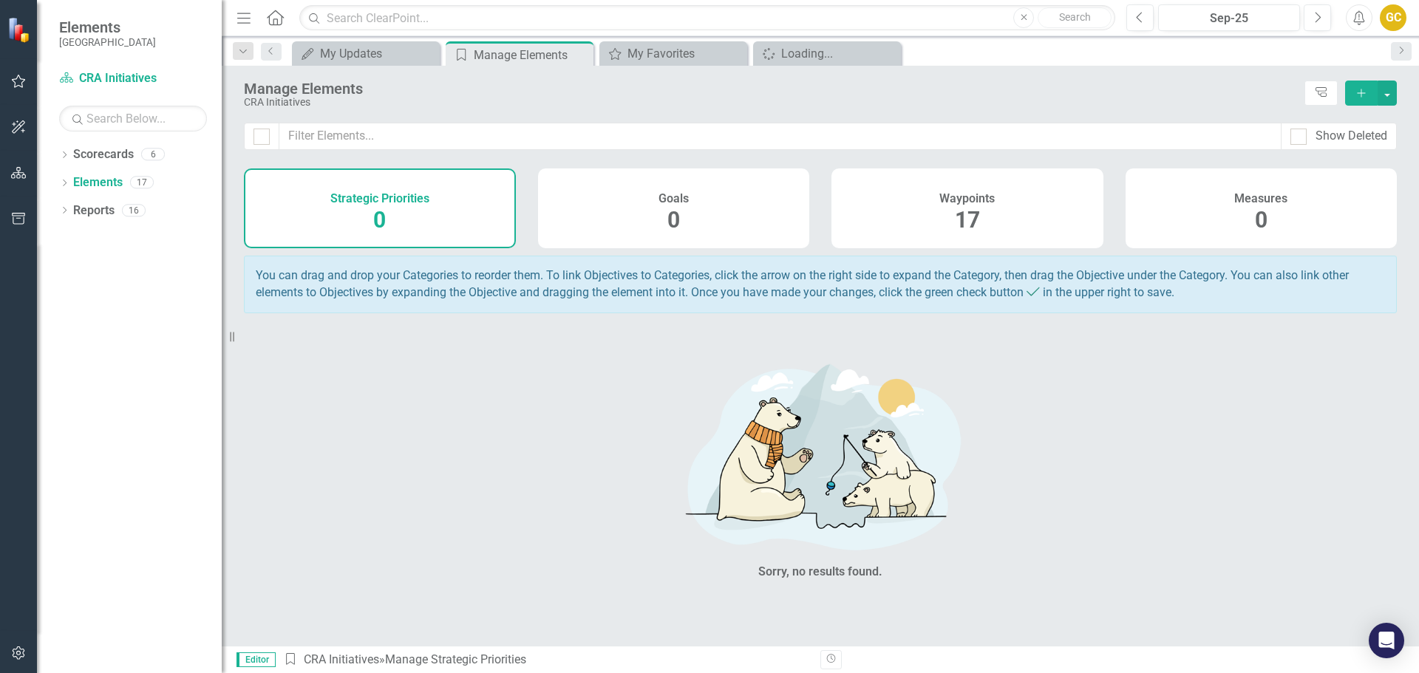
click at [975, 211] on span "17" at bounding box center [967, 220] width 25 height 26
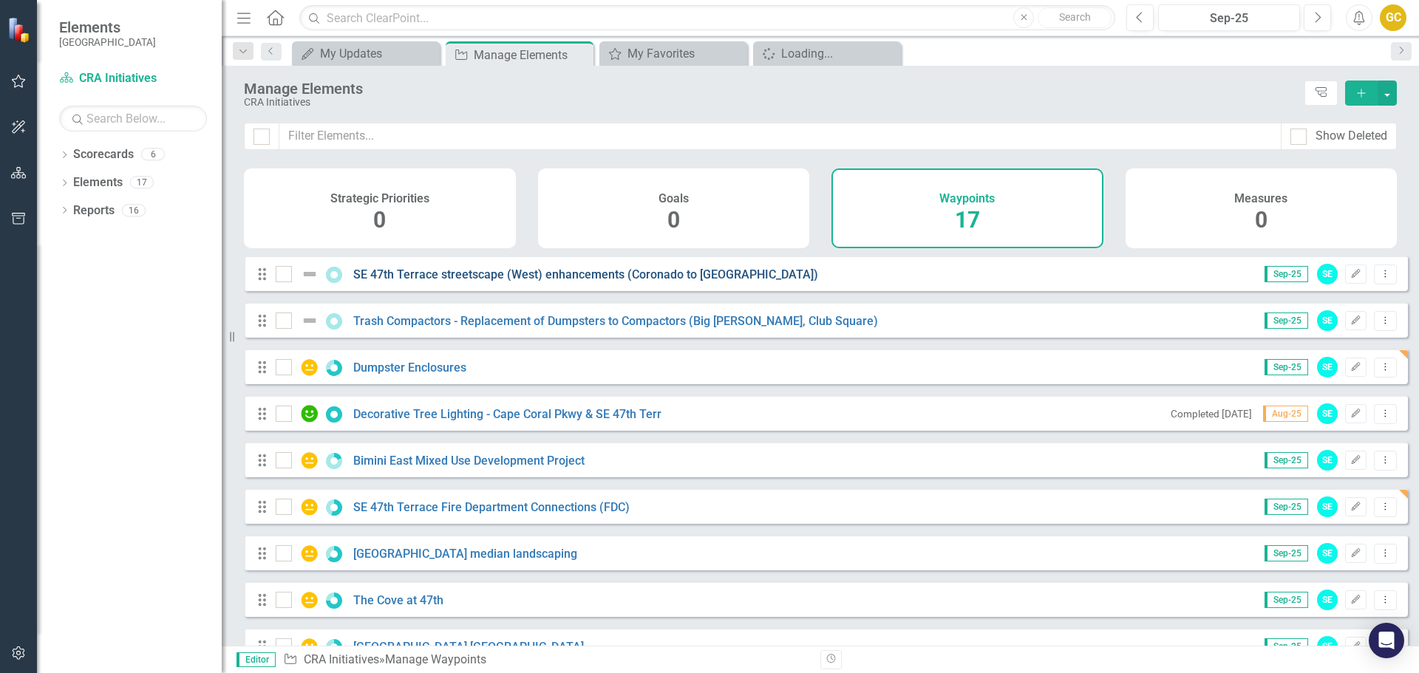
click at [438, 282] on link "SE 47th Terrace streetscape (West) enhancements (Coronado to [GEOGRAPHIC_DATA])" at bounding box center [585, 275] width 465 height 14
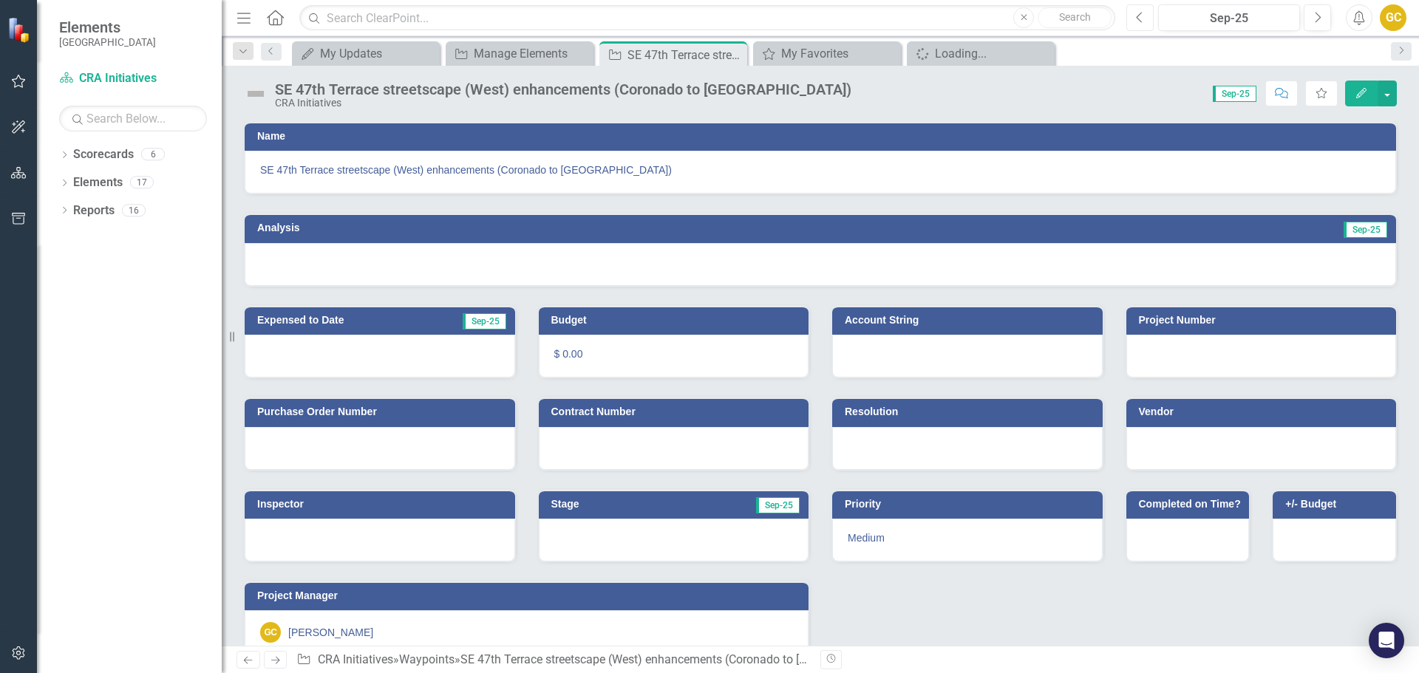
click at [1142, 16] on icon "Previous" at bounding box center [1140, 17] width 8 height 13
click at [1387, 89] on button "button" at bounding box center [1387, 94] width 19 height 26
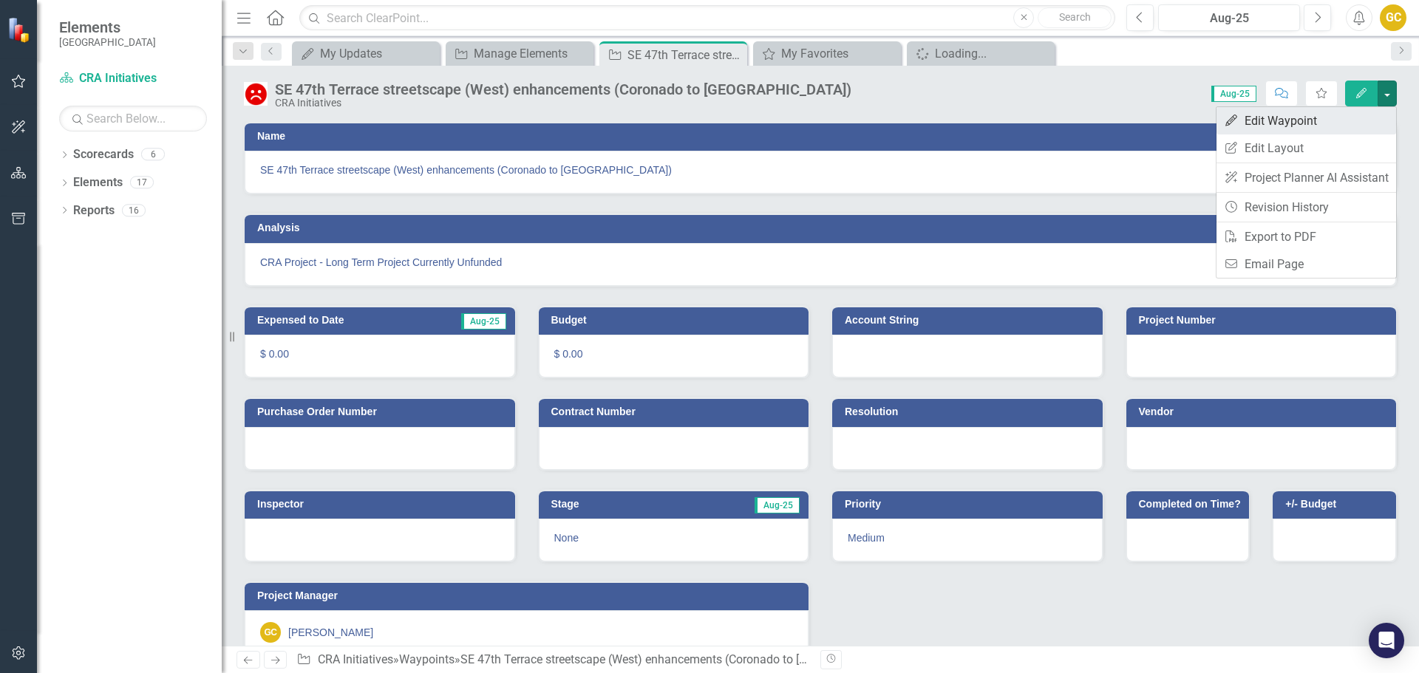
click at [1277, 118] on link "Edit Edit Waypoint" at bounding box center [1307, 120] width 180 height 27
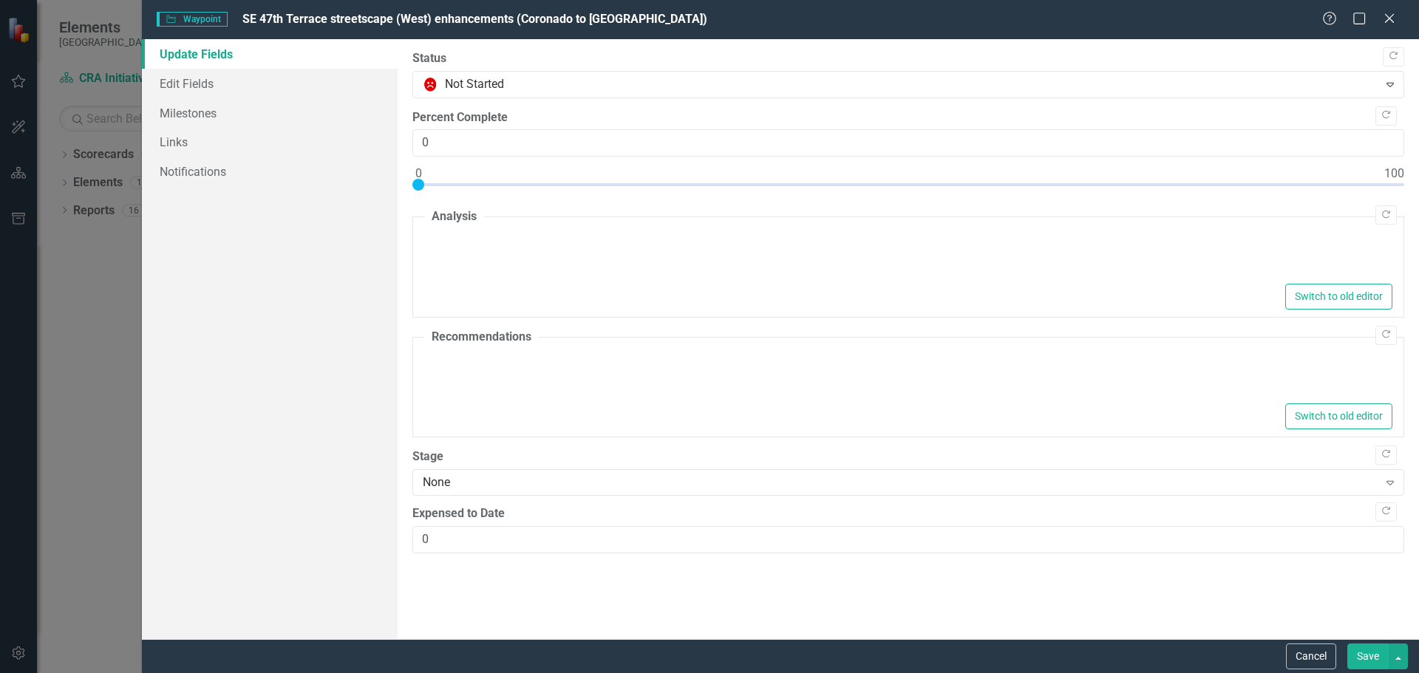
type textarea "<p>CRA Project - Long Term Project Currently Unfunded</p>"
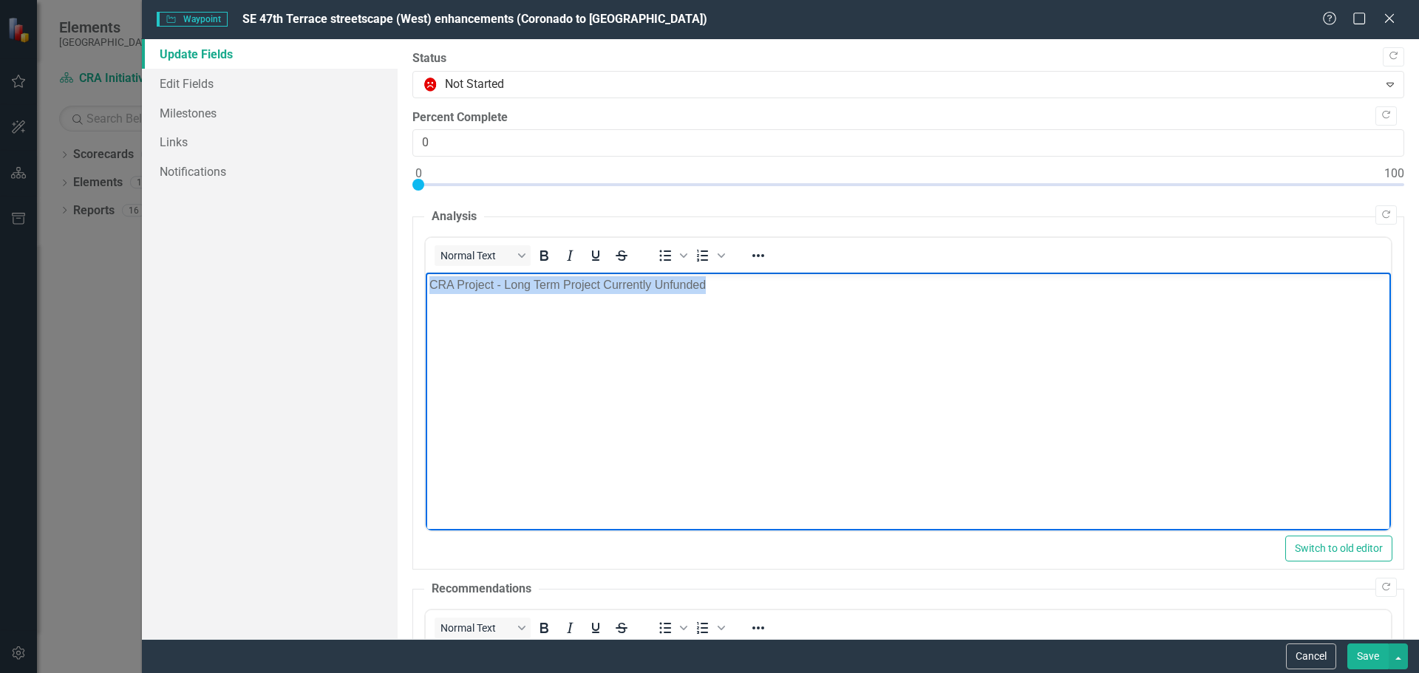
drag, startPoint x: 428, startPoint y: 285, endPoint x: 832, endPoint y: 235, distance: 406.6
click at [832, 273] on html "CRA Project - Long Term Project Currently Unfunded" at bounding box center [907, 384] width 965 height 222
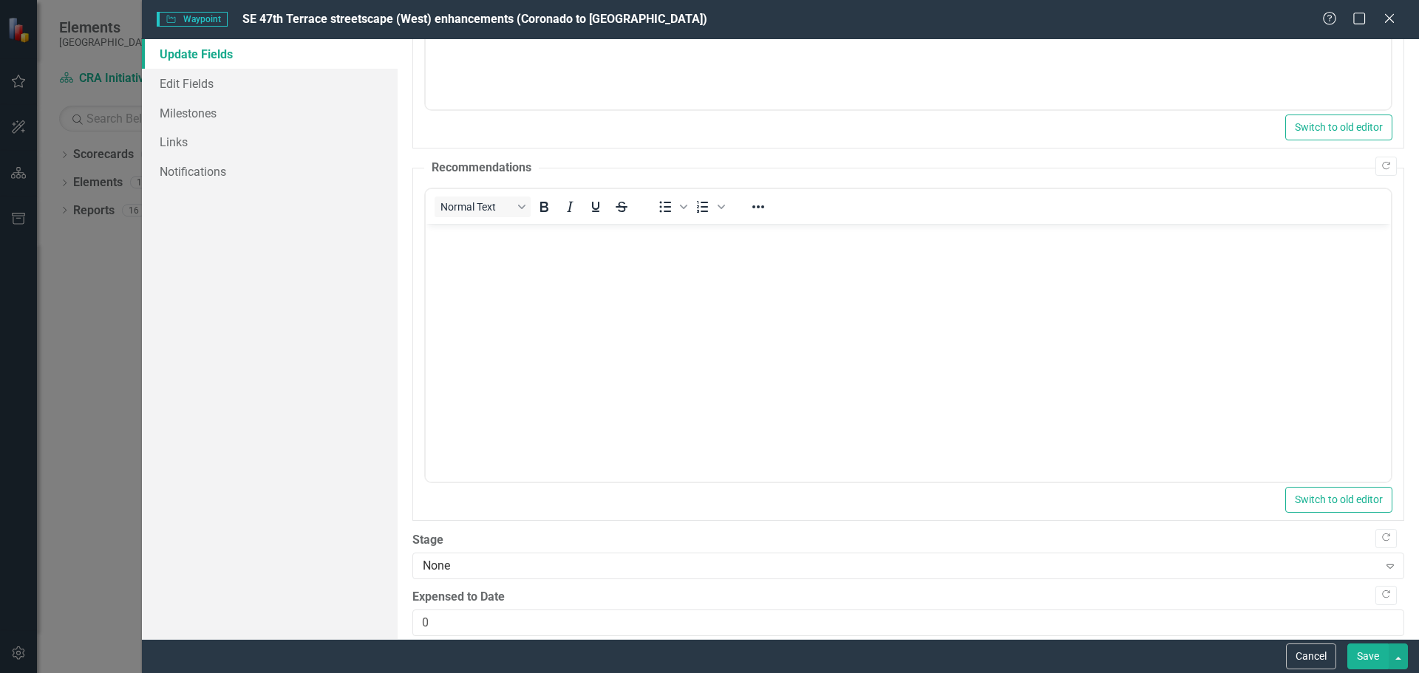
scroll to position [441, 0]
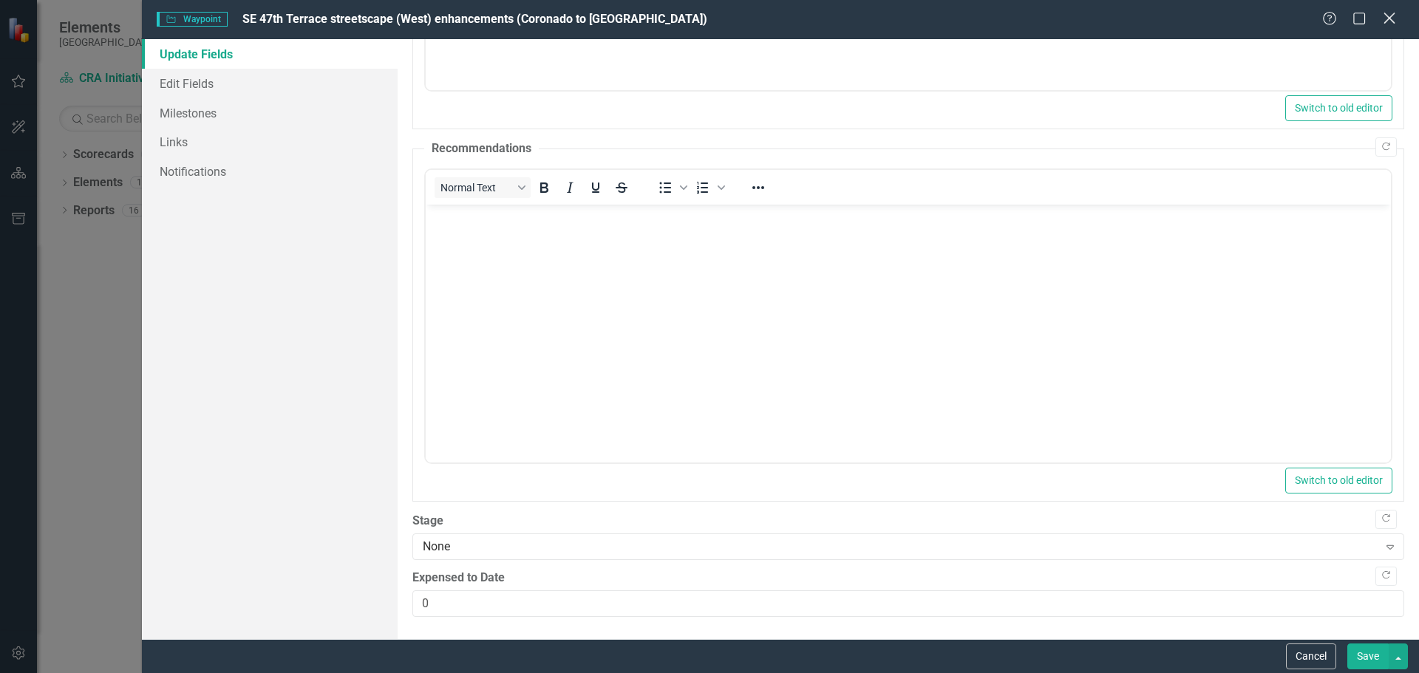
click at [1395, 14] on icon at bounding box center [1389, 18] width 11 height 11
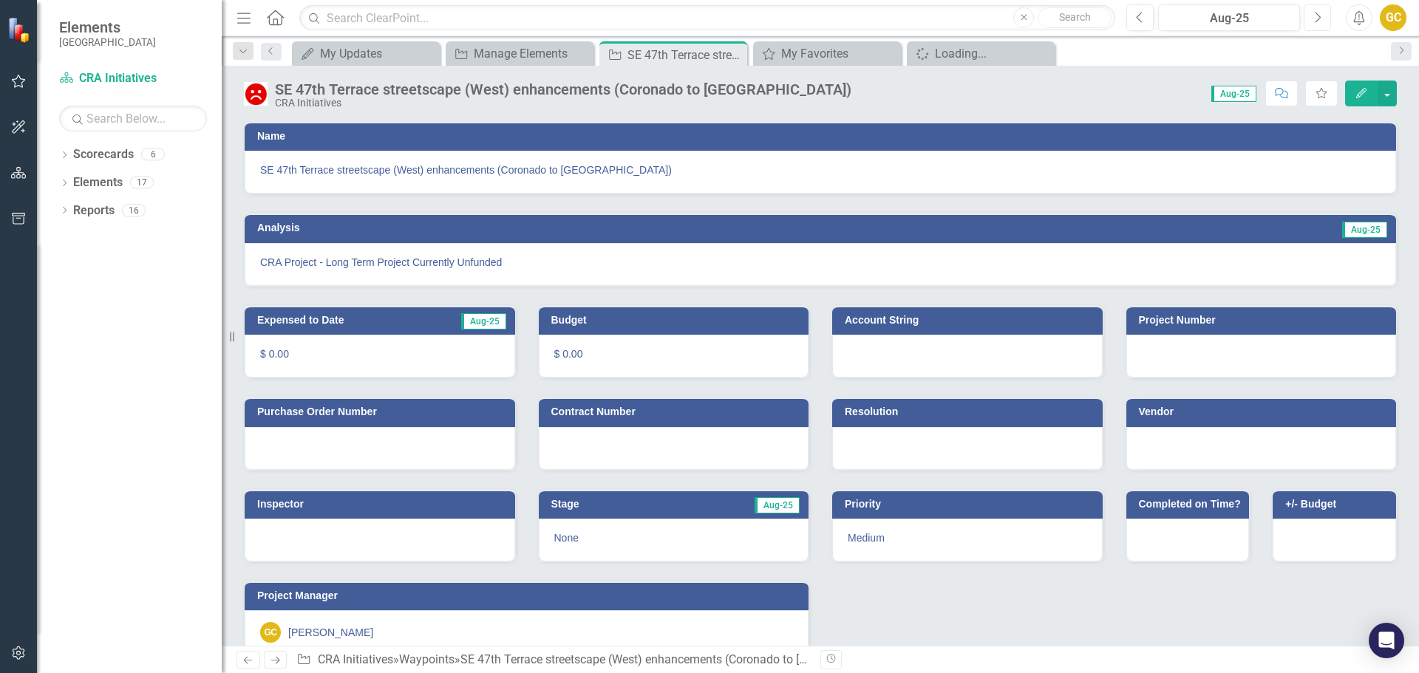
click at [1325, 18] on button "Next" at bounding box center [1317, 17] width 27 height 27
click at [1388, 92] on button "button" at bounding box center [1387, 94] width 19 height 26
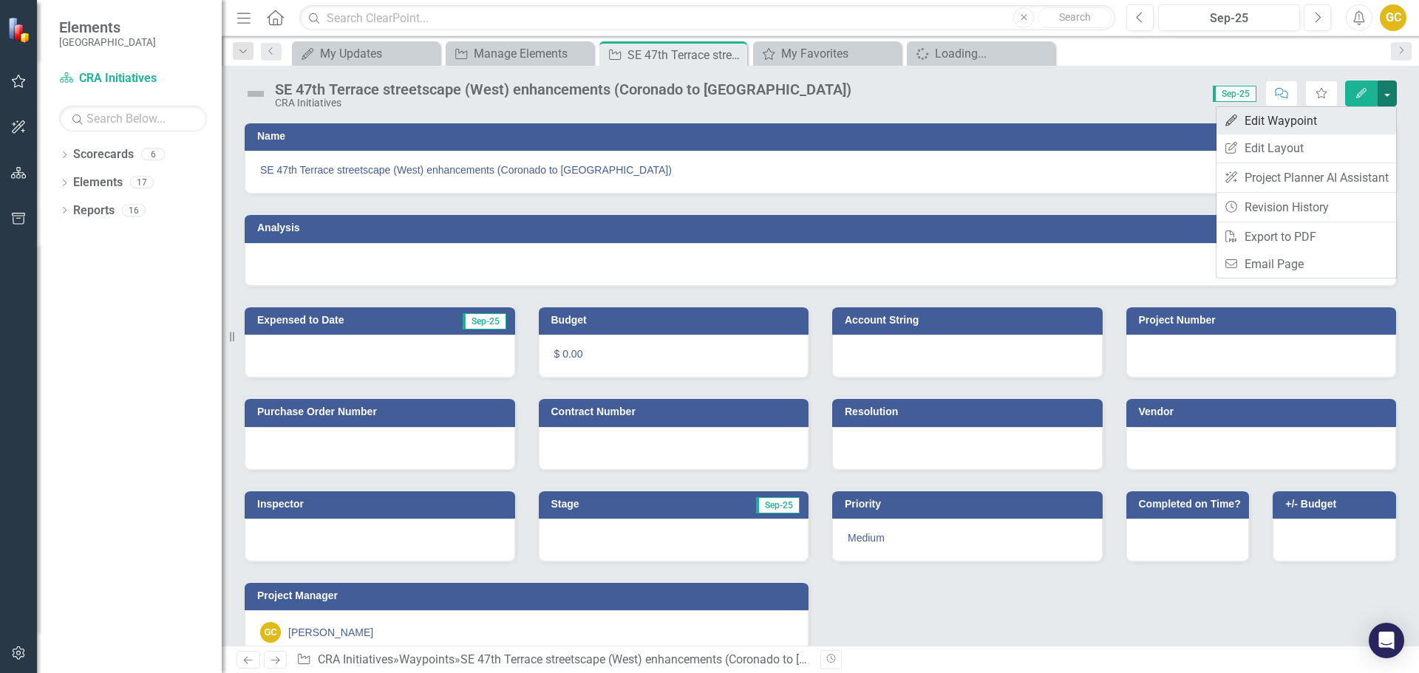
click at [1323, 121] on link "Edit Edit Waypoint" at bounding box center [1307, 120] width 180 height 27
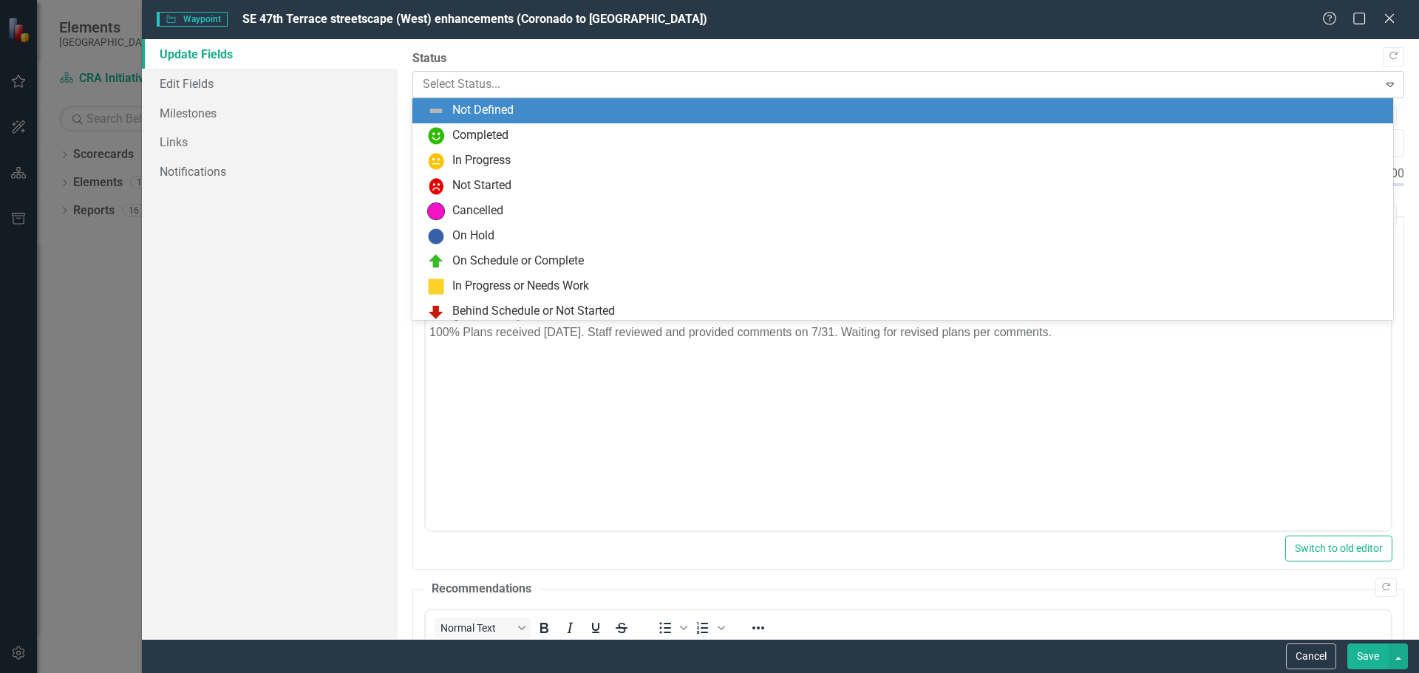
click at [1379, 77] on div "Expand" at bounding box center [1390, 84] width 27 height 24
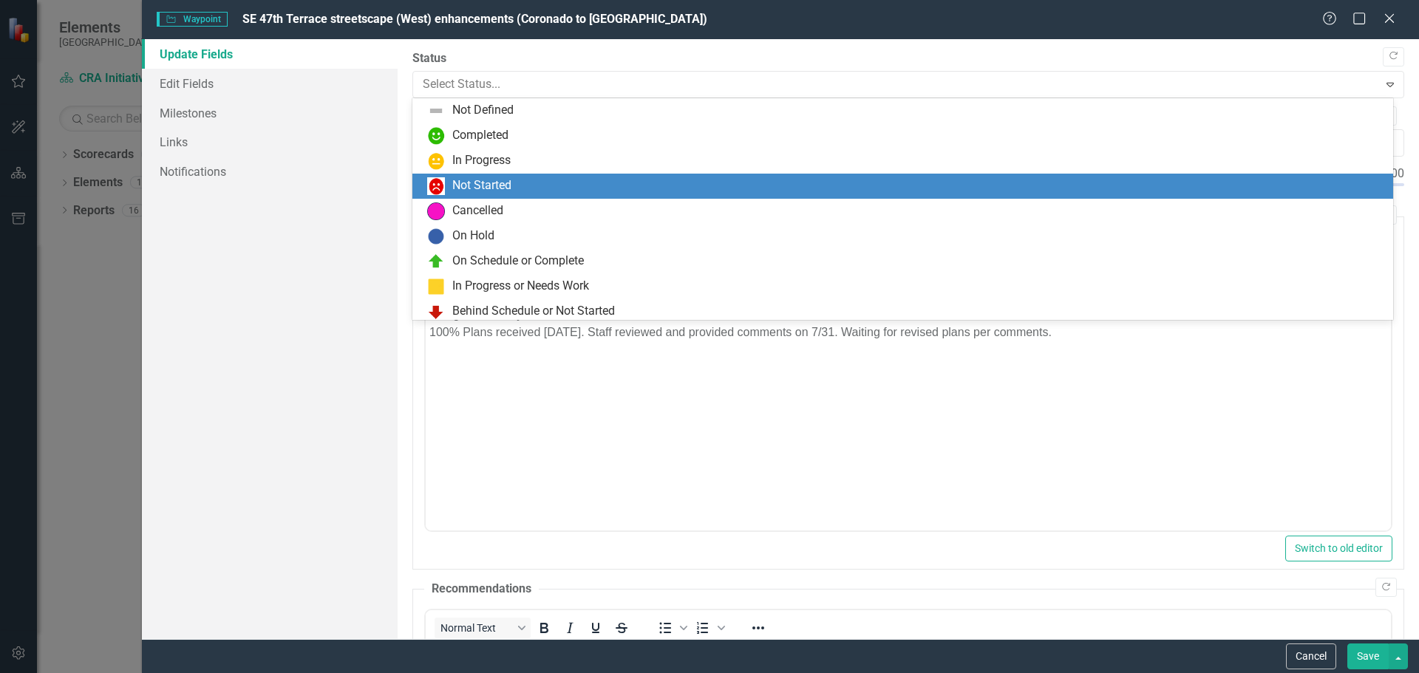
click at [497, 179] on div "Not Started" at bounding box center [481, 185] width 59 height 17
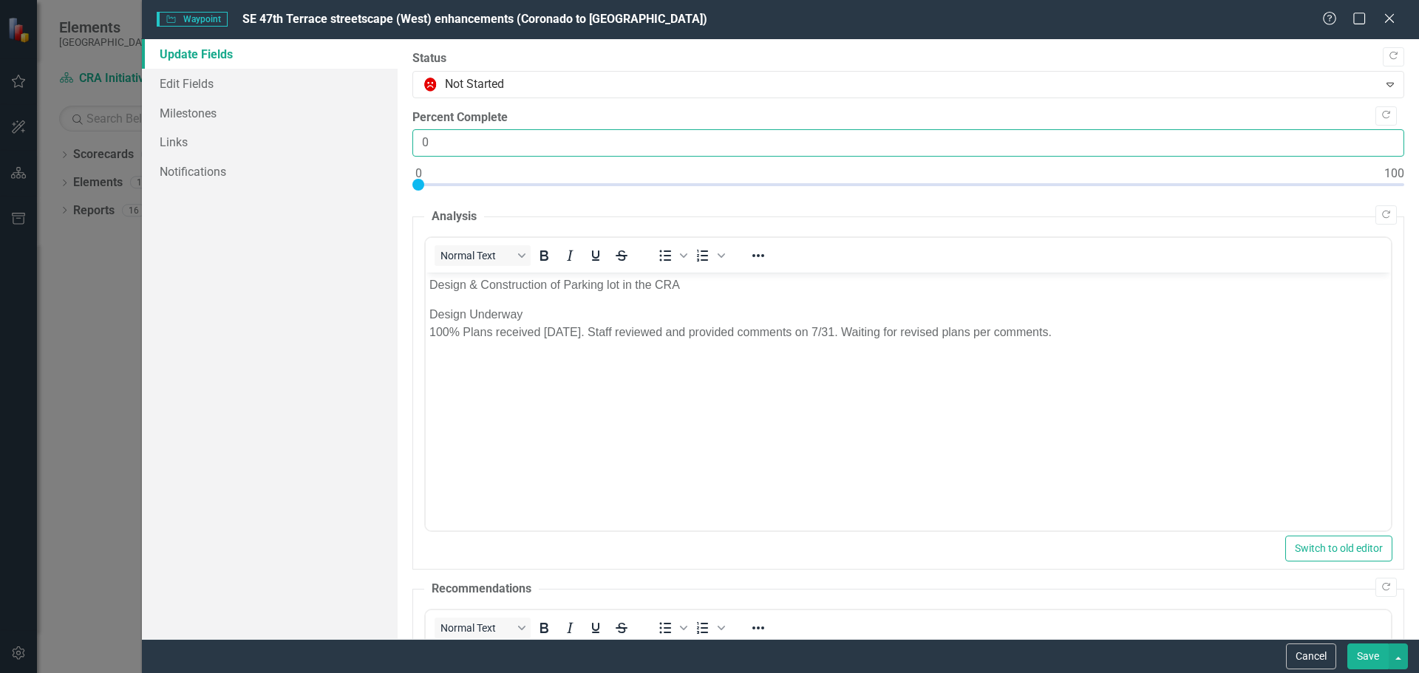
drag, startPoint x: 432, startPoint y: 142, endPoint x: 402, endPoint y: 140, distance: 30.3
click at [405, 143] on div ""Update" fields in ClearPoint are the fields that change from reporting period …" at bounding box center [909, 339] width 1022 height 600
click at [1389, 15] on icon "Close" at bounding box center [1389, 18] width 18 height 14
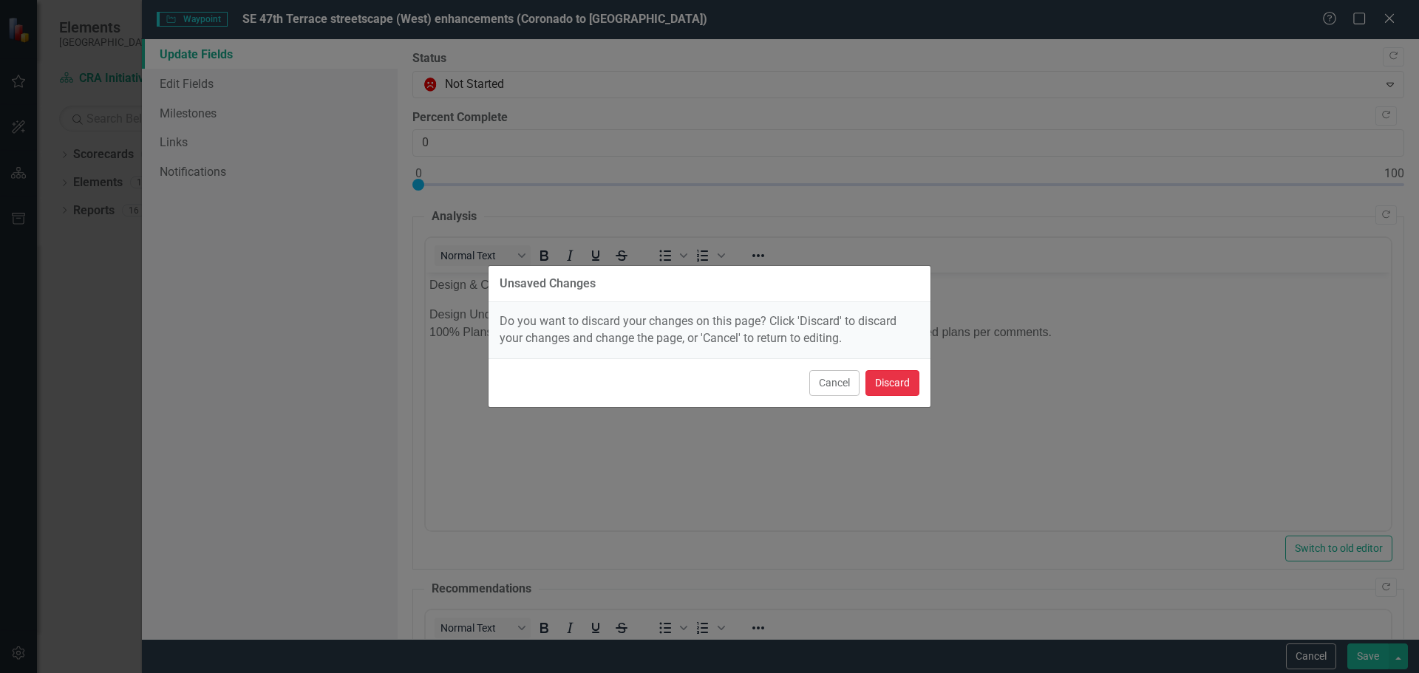
click at [906, 379] on button "Discard" at bounding box center [893, 383] width 54 height 26
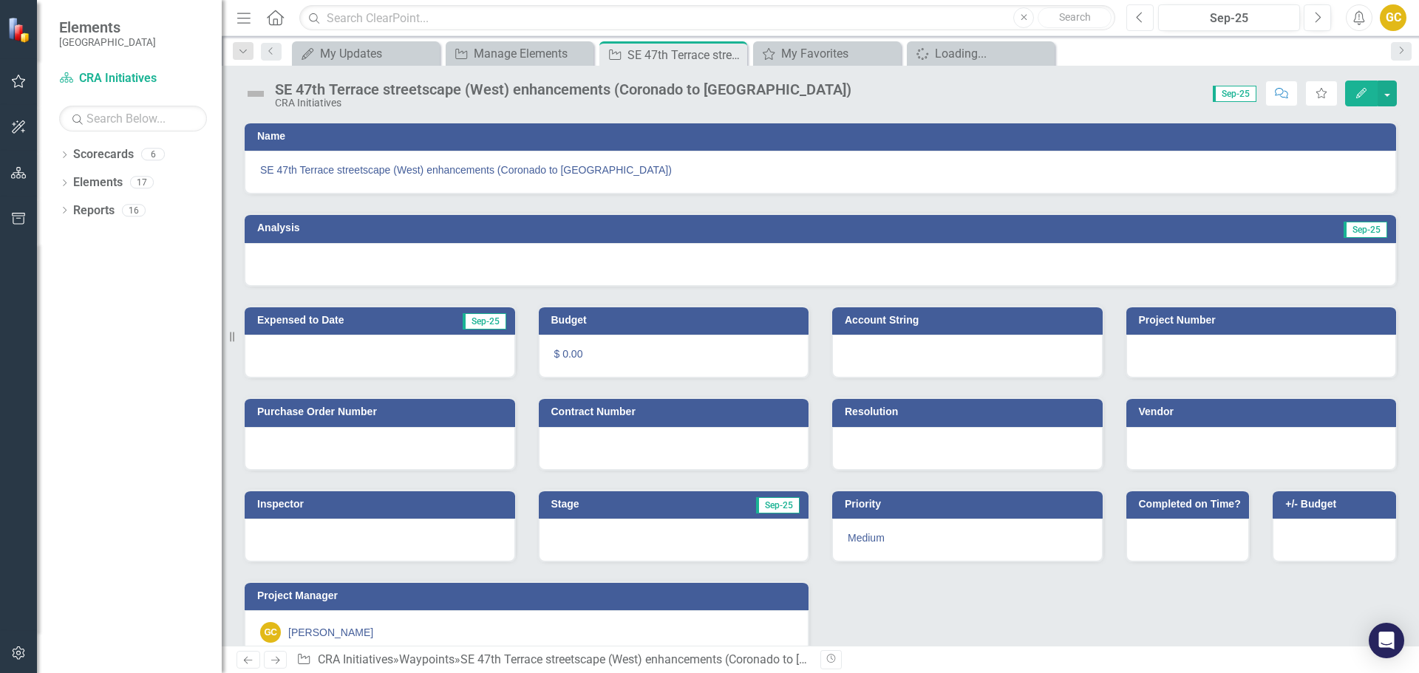
click at [1135, 13] on button "Previous" at bounding box center [1140, 17] width 27 height 27
click at [1387, 91] on button "button" at bounding box center [1387, 94] width 19 height 26
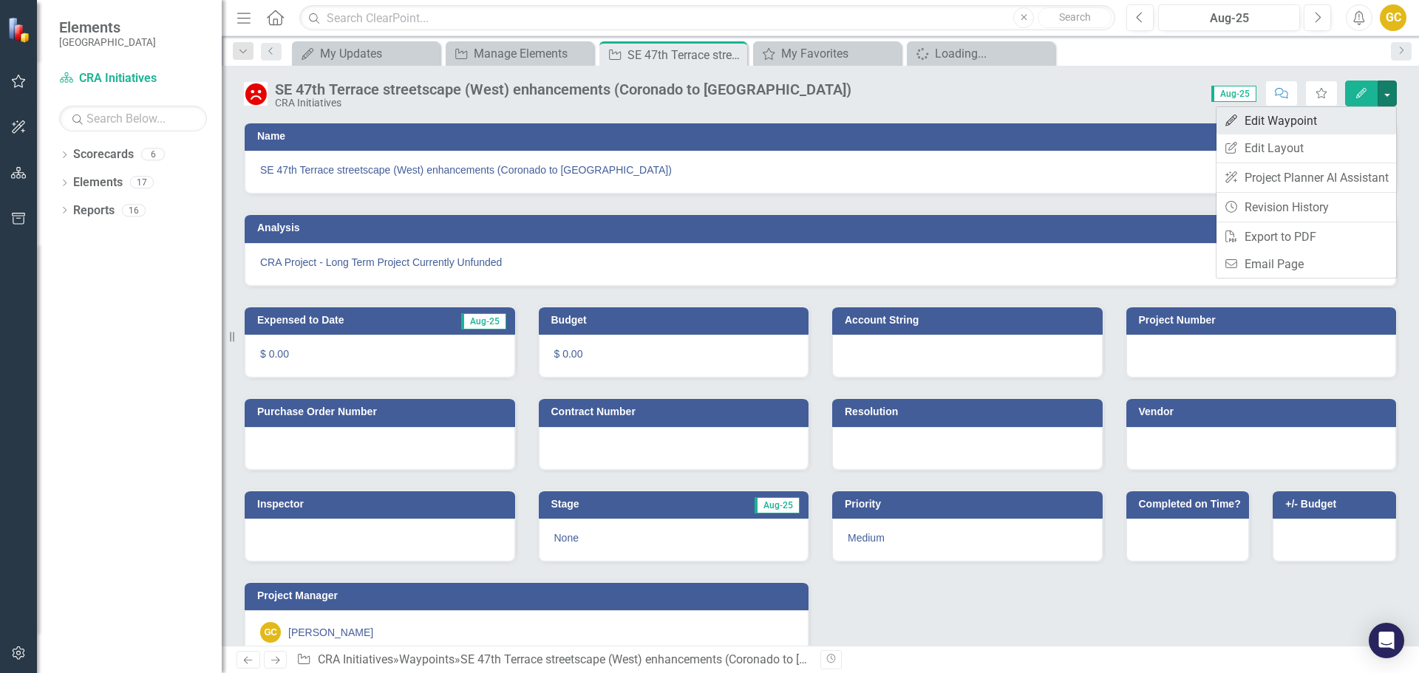
click at [1301, 122] on link "Edit Edit Waypoint" at bounding box center [1307, 120] width 180 height 27
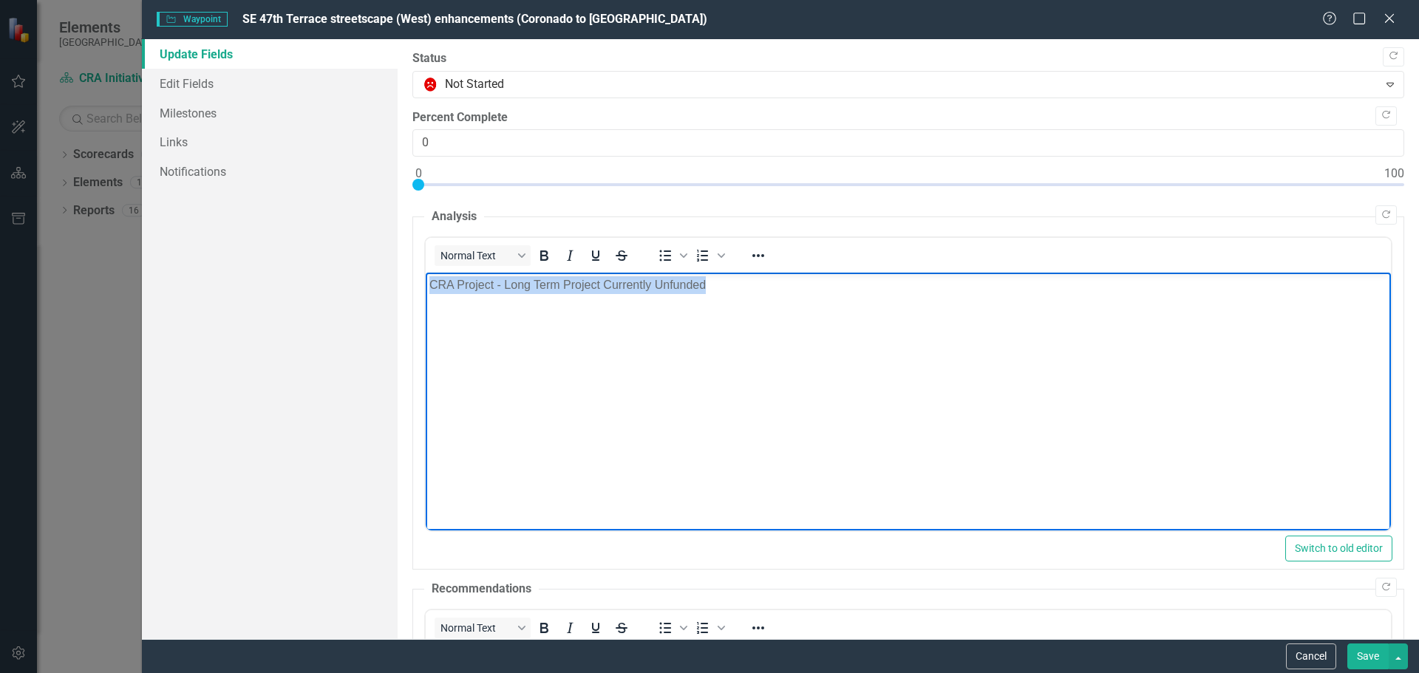
drag, startPoint x: 714, startPoint y: 278, endPoint x: 469, endPoint y: 294, distance: 246.0
click at [425, 309] on html "CRA Project - Long Term Project Currently Unfunded" at bounding box center [907, 384] width 965 height 222
copy p "CRA Project - Long Term Project Currently Unfunded"
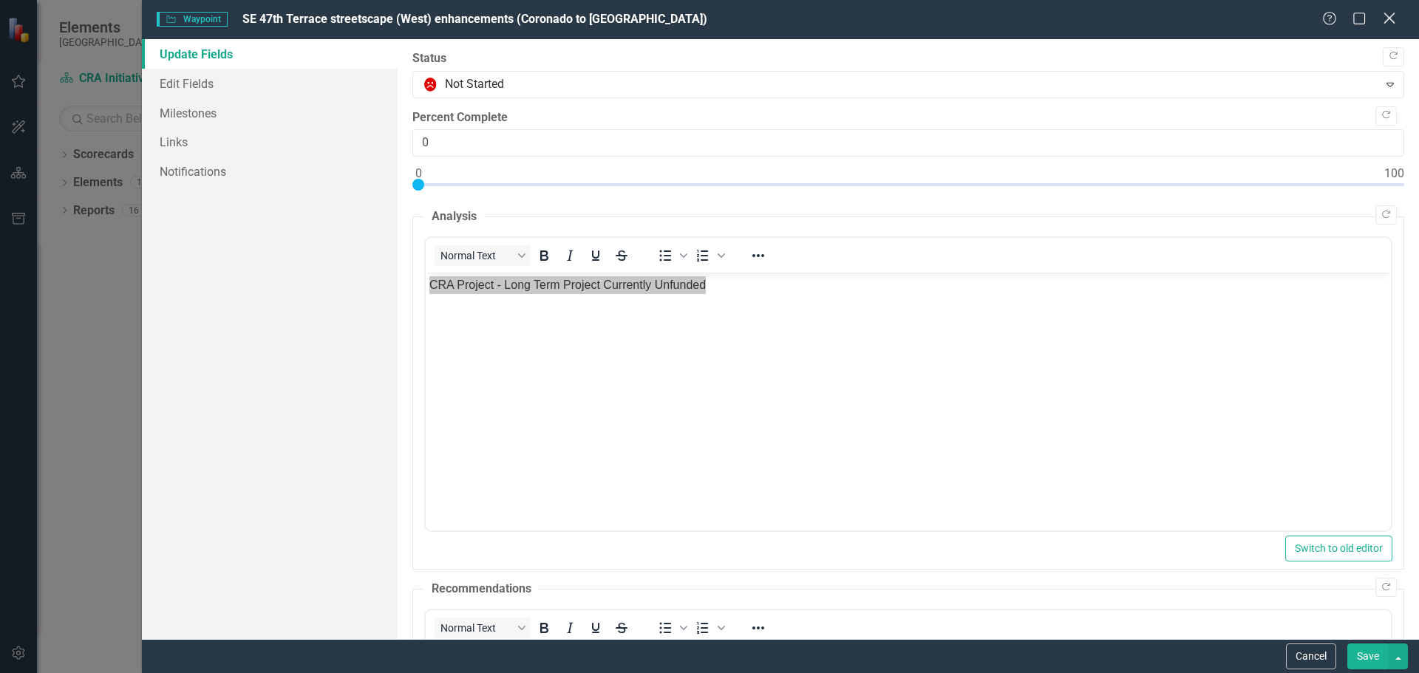
click at [1393, 19] on icon "Close" at bounding box center [1389, 18] width 18 height 14
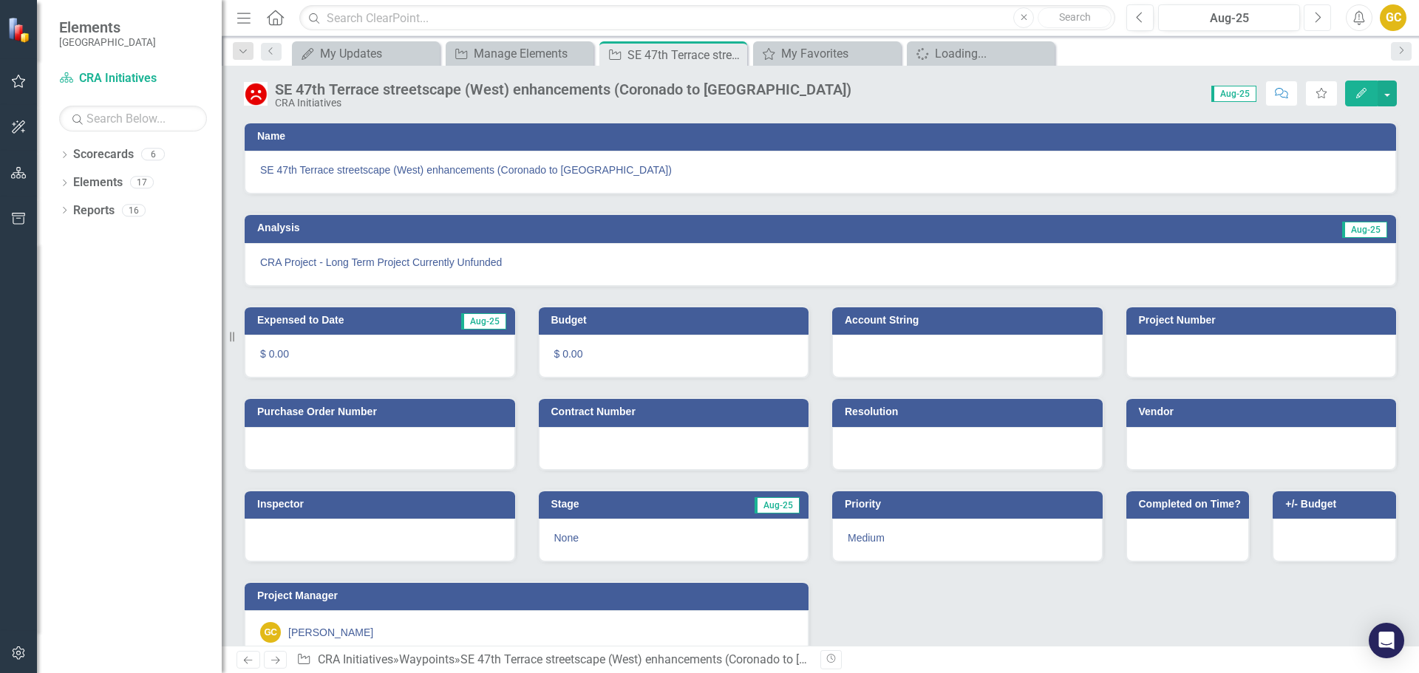
click at [1317, 21] on icon "Next" at bounding box center [1318, 17] width 8 height 13
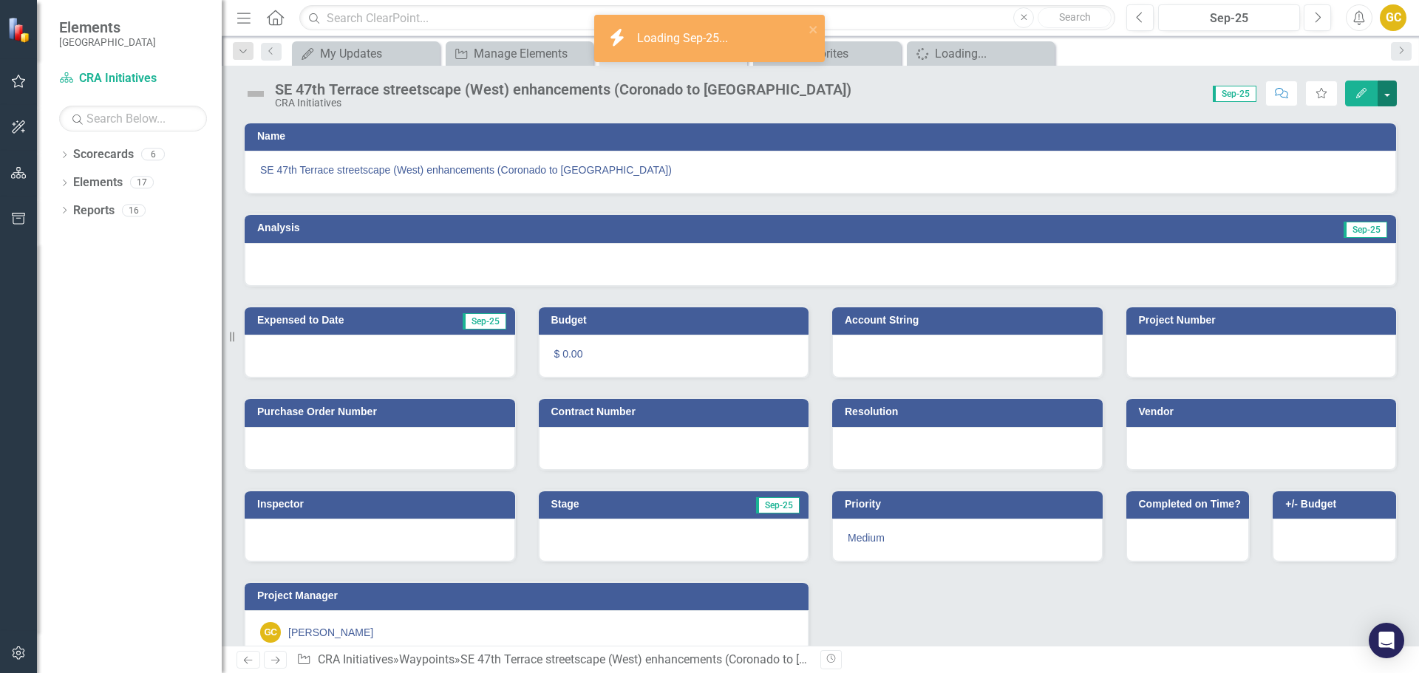
click at [1389, 90] on button "button" at bounding box center [1387, 94] width 19 height 26
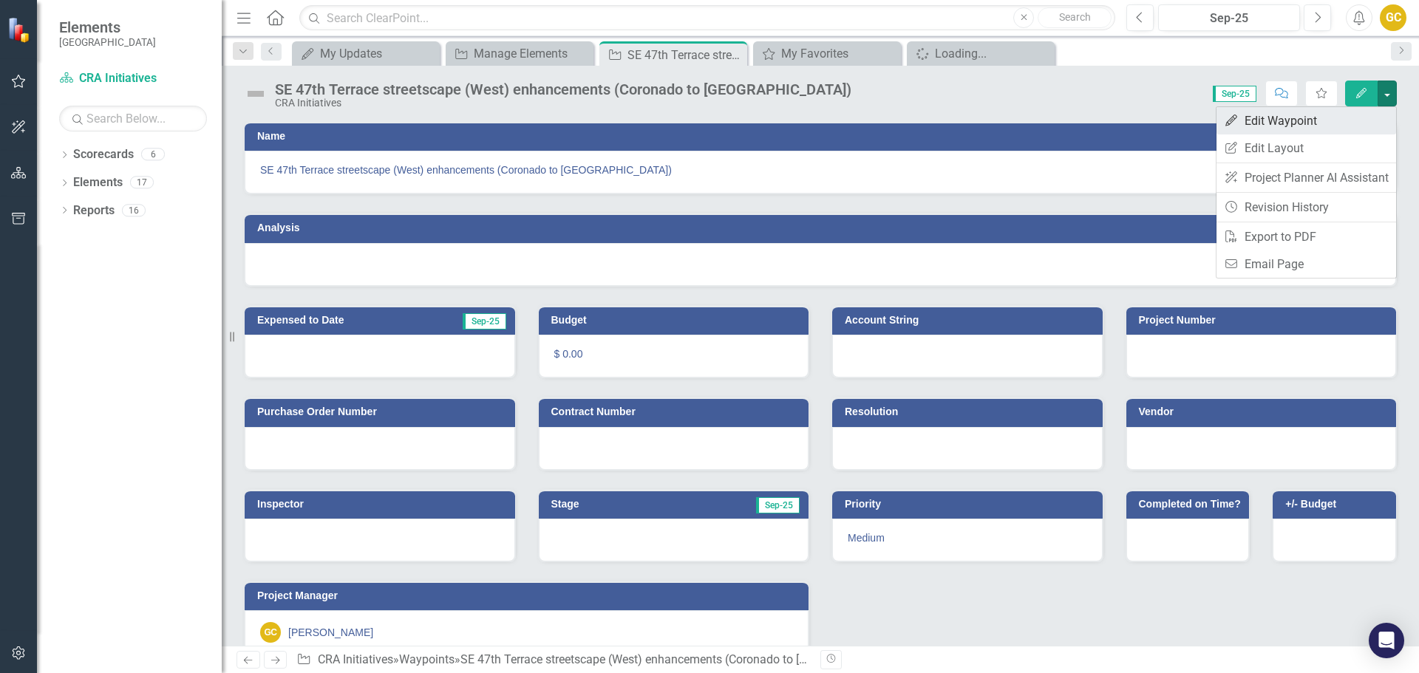
click at [1314, 115] on link "Edit Edit Waypoint" at bounding box center [1307, 120] width 180 height 27
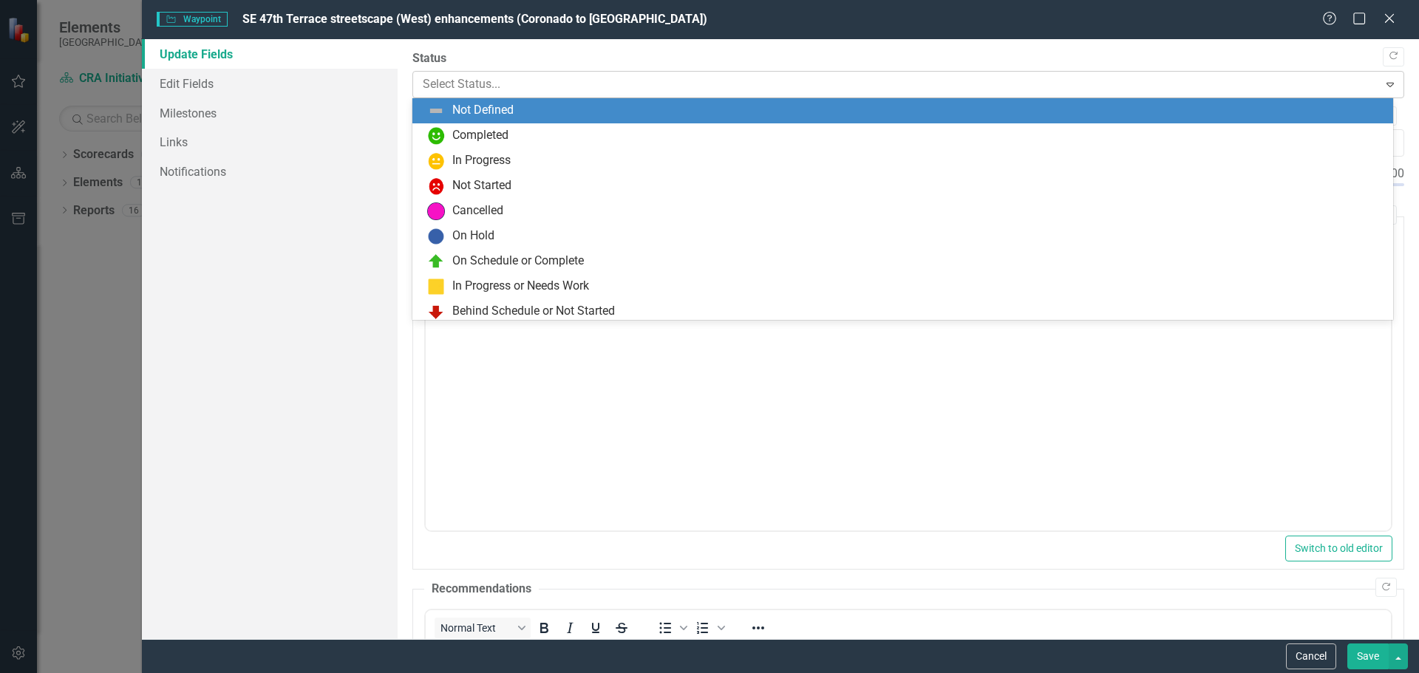
click at [1383, 81] on icon "Expand" at bounding box center [1390, 84] width 15 height 12
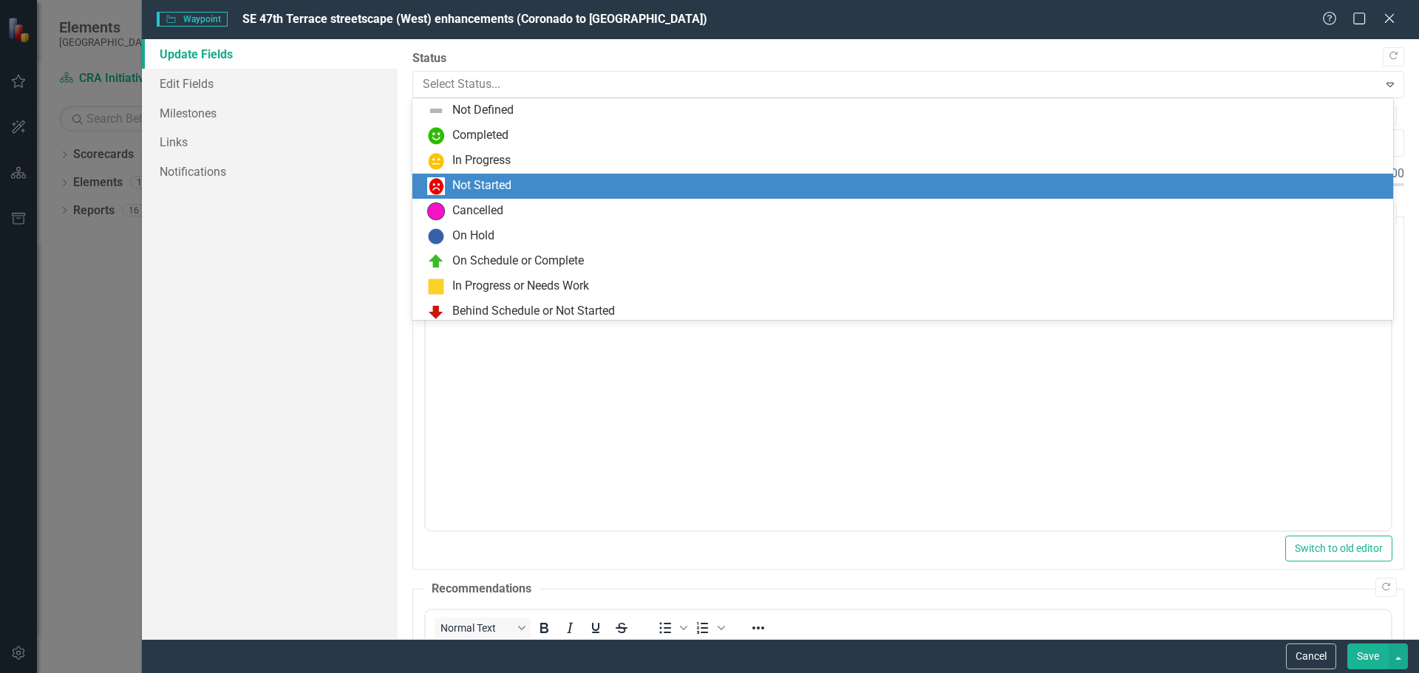
click at [471, 183] on div "Not Started" at bounding box center [481, 185] width 59 height 17
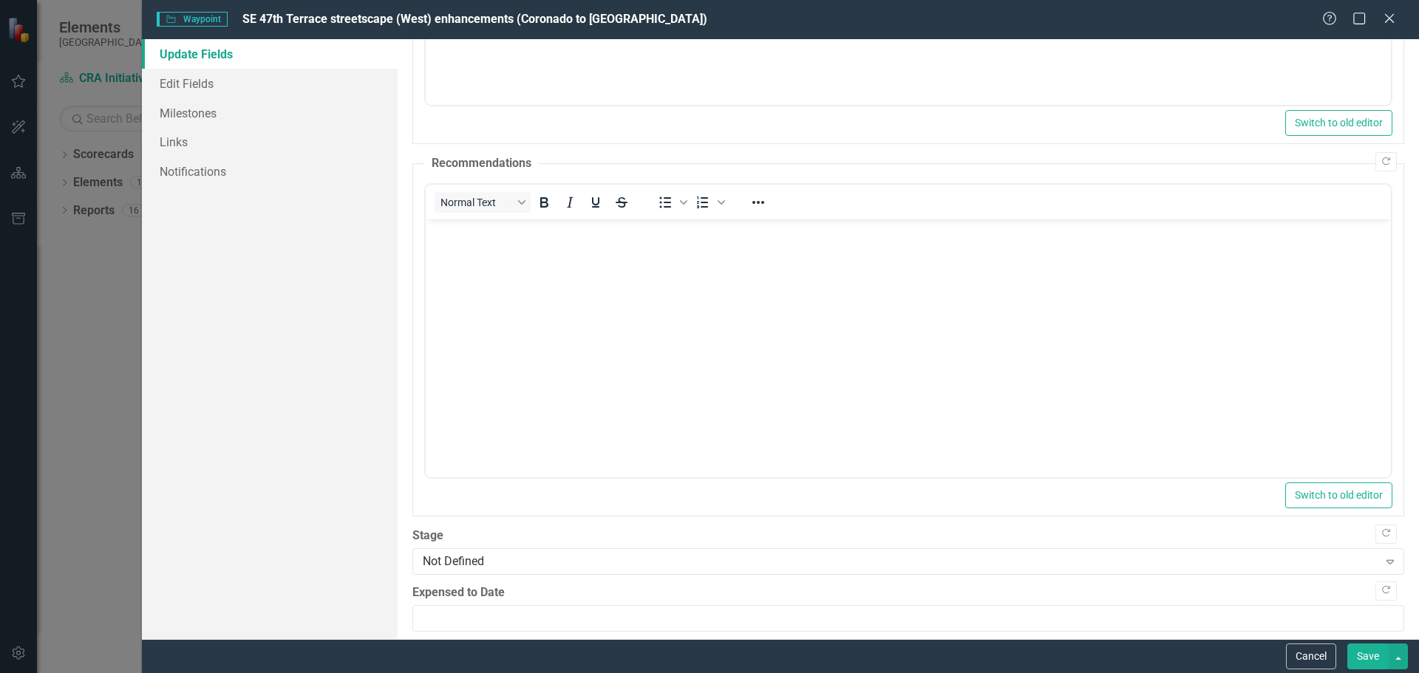
scroll to position [441, 0]
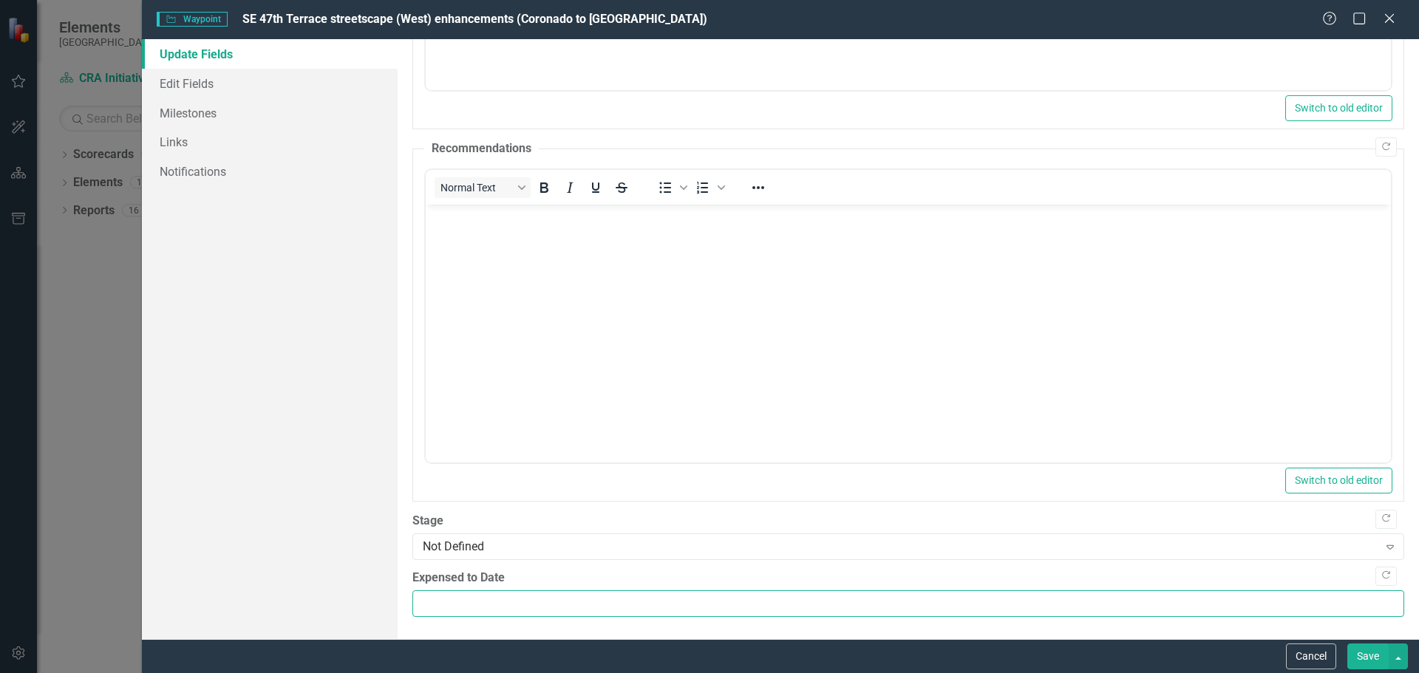
click at [461, 602] on input "Expensed to Date" at bounding box center [908, 604] width 992 height 27
type input "0.00"
click at [1362, 659] on button "Save" at bounding box center [1368, 657] width 41 height 26
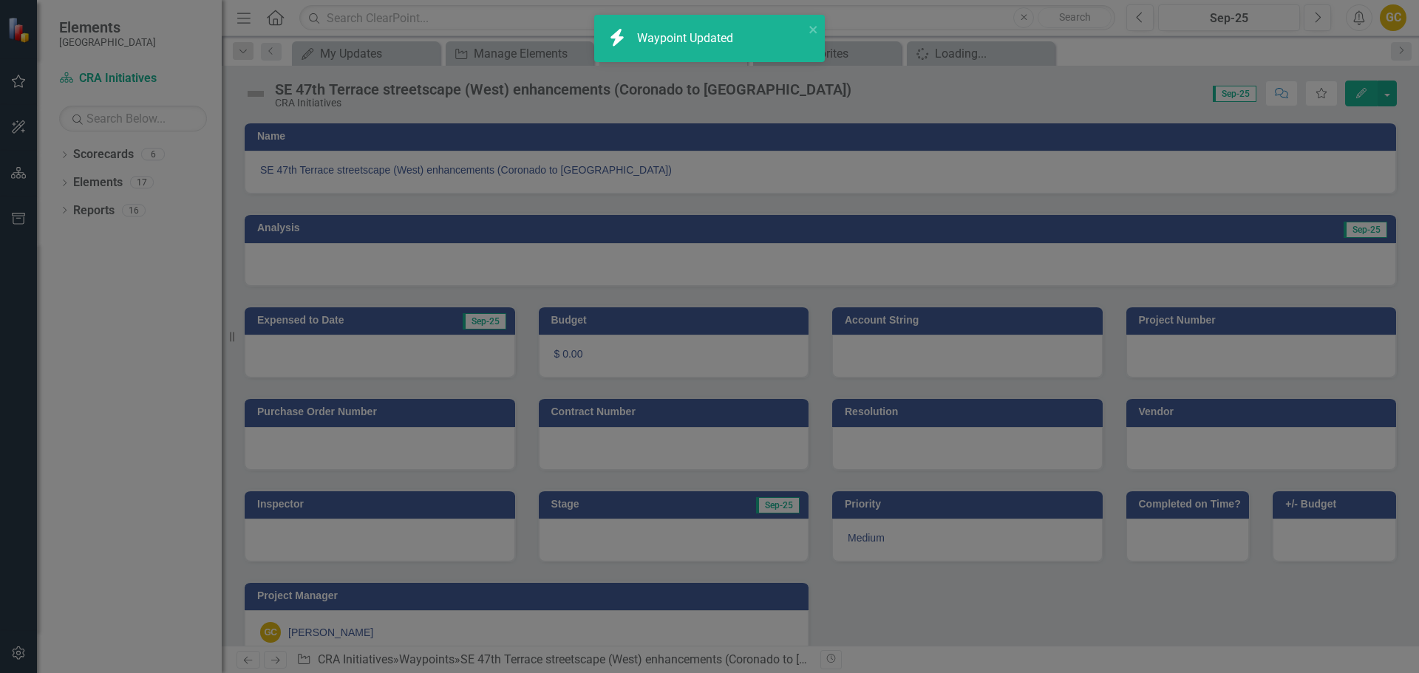
type input "0"
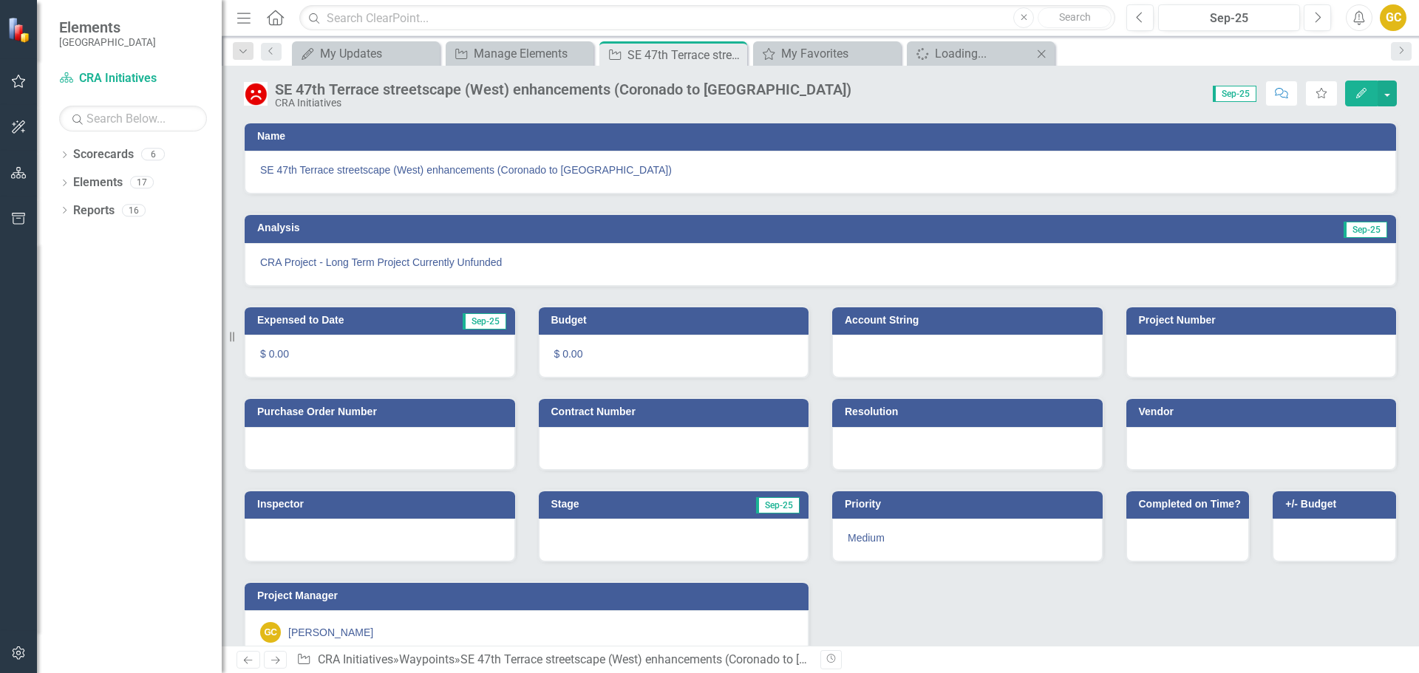
click at [1042, 50] on icon "Close" at bounding box center [1041, 54] width 15 height 12
click at [812, 47] on div "My Favorites" at bounding box center [830, 53] width 98 height 18
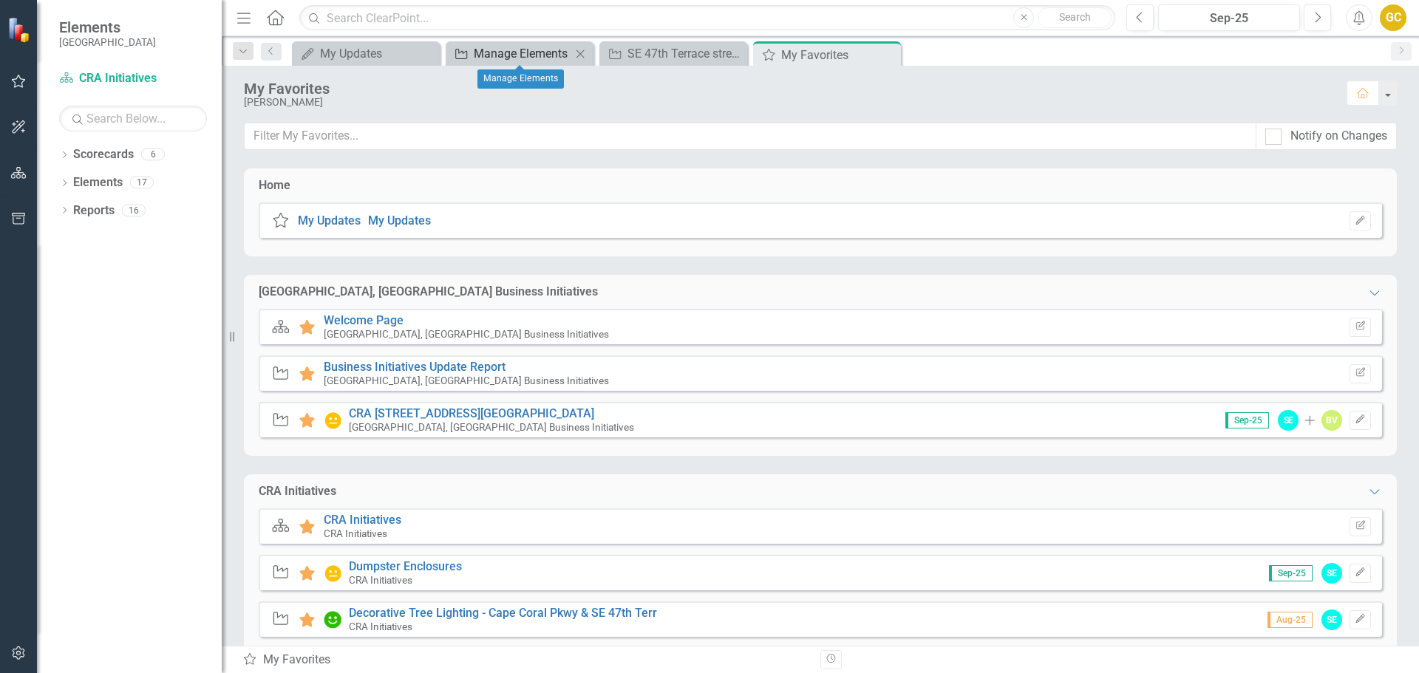
click at [536, 49] on div "Manage Elements" at bounding box center [523, 53] width 98 height 18
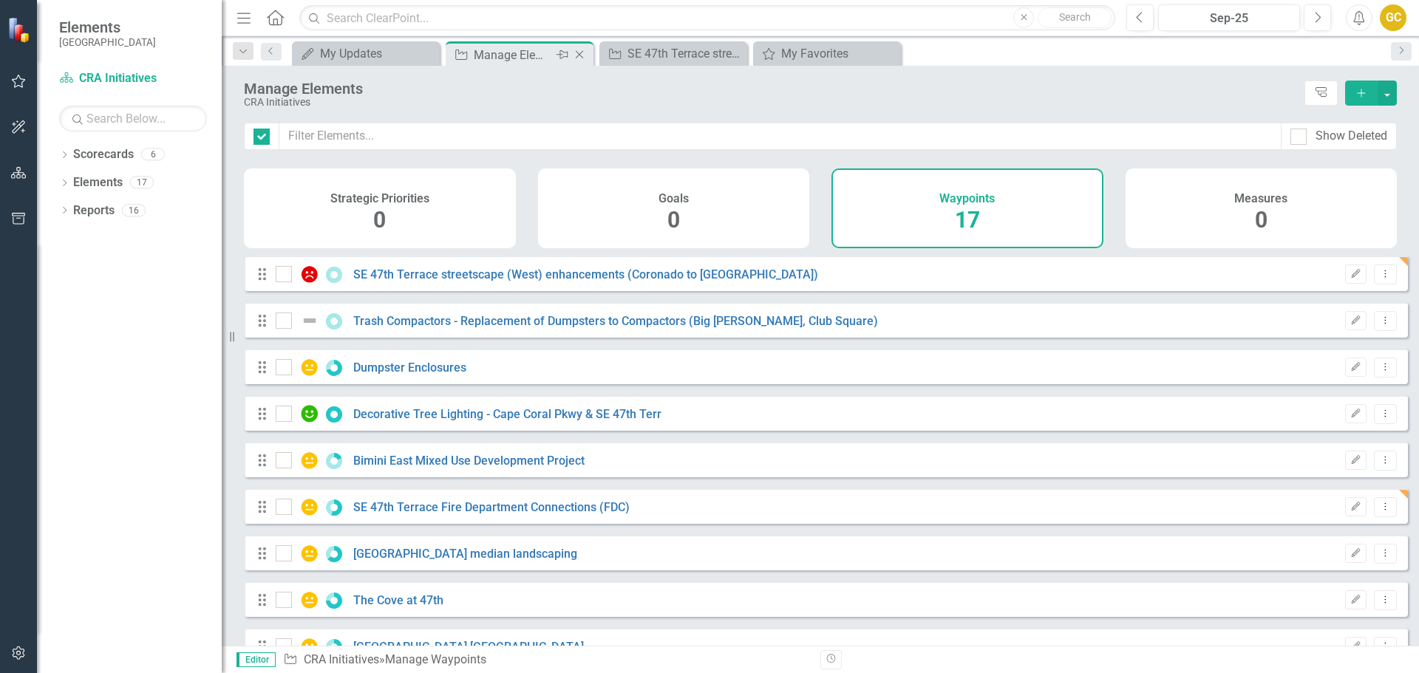
checkbox input "false"
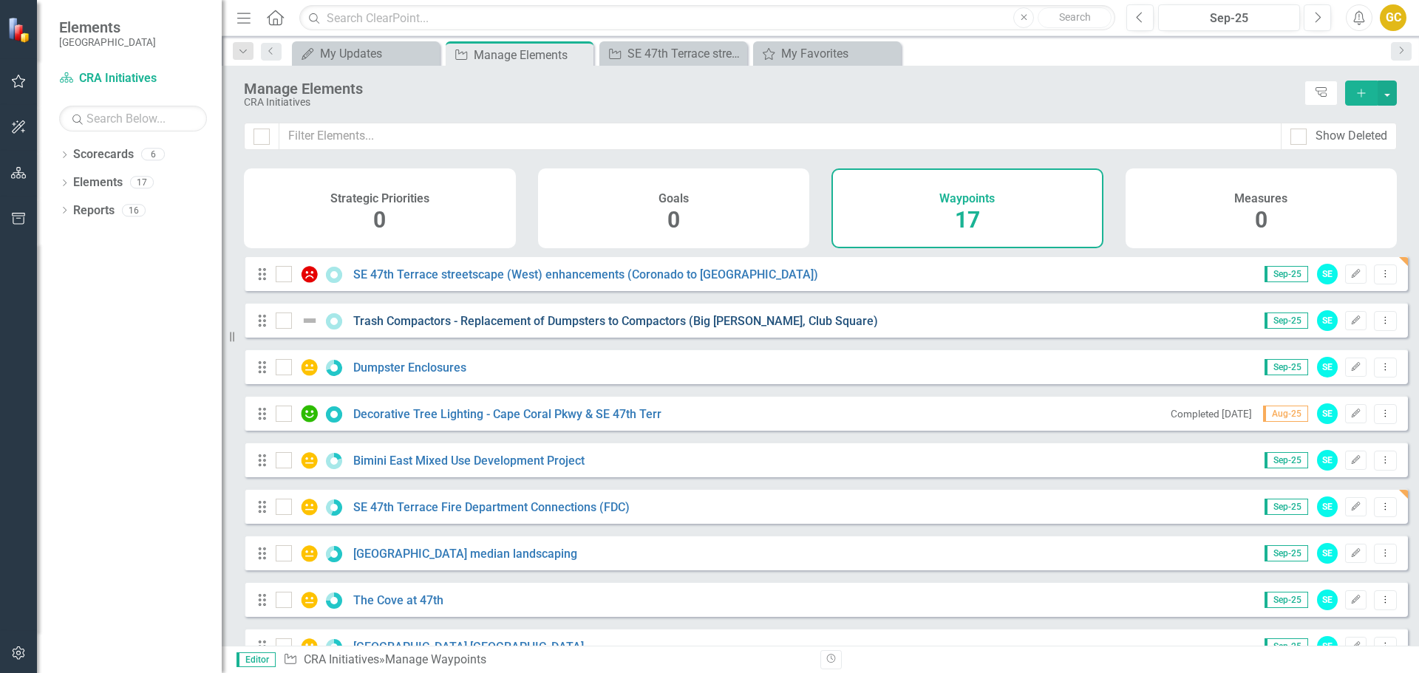
click at [516, 327] on link "Trash Compactors - Replacement of Dumpsters to Compactors (Big [PERSON_NAME], C…" at bounding box center [615, 321] width 525 height 14
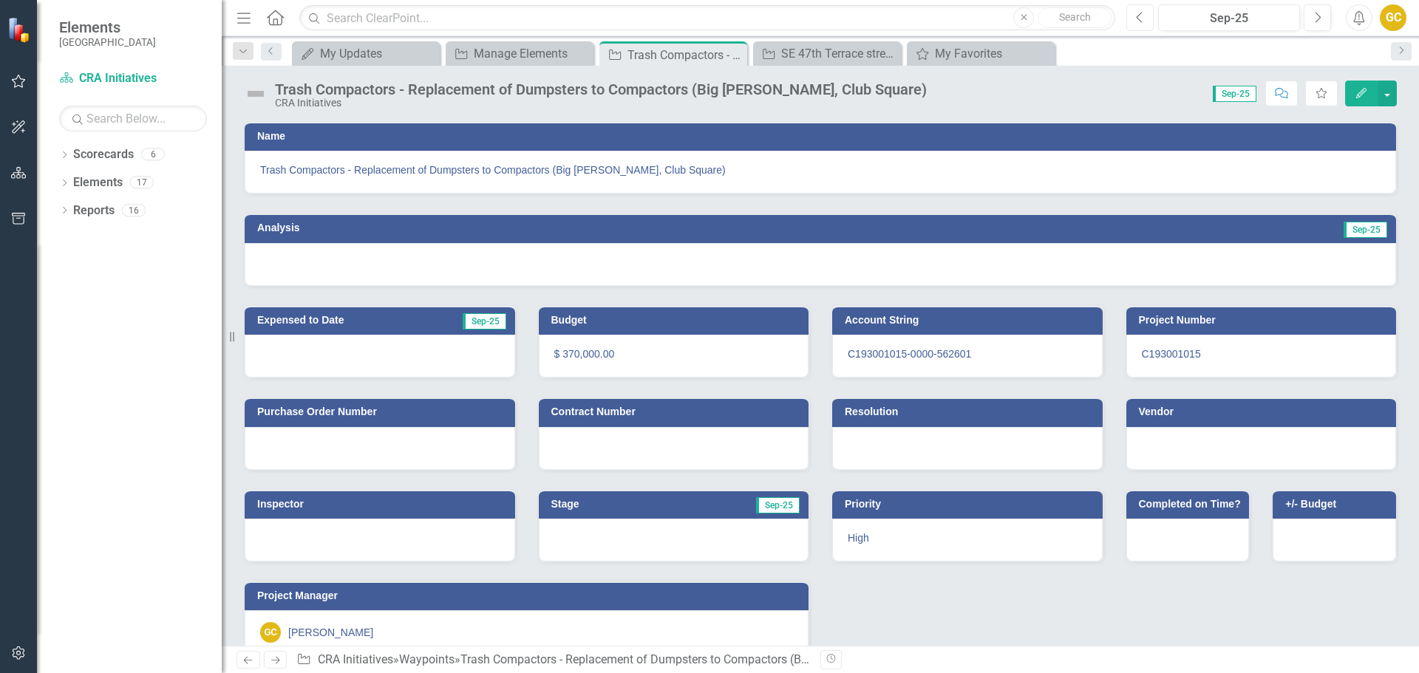
click at [1146, 18] on button "Previous" at bounding box center [1140, 17] width 27 height 27
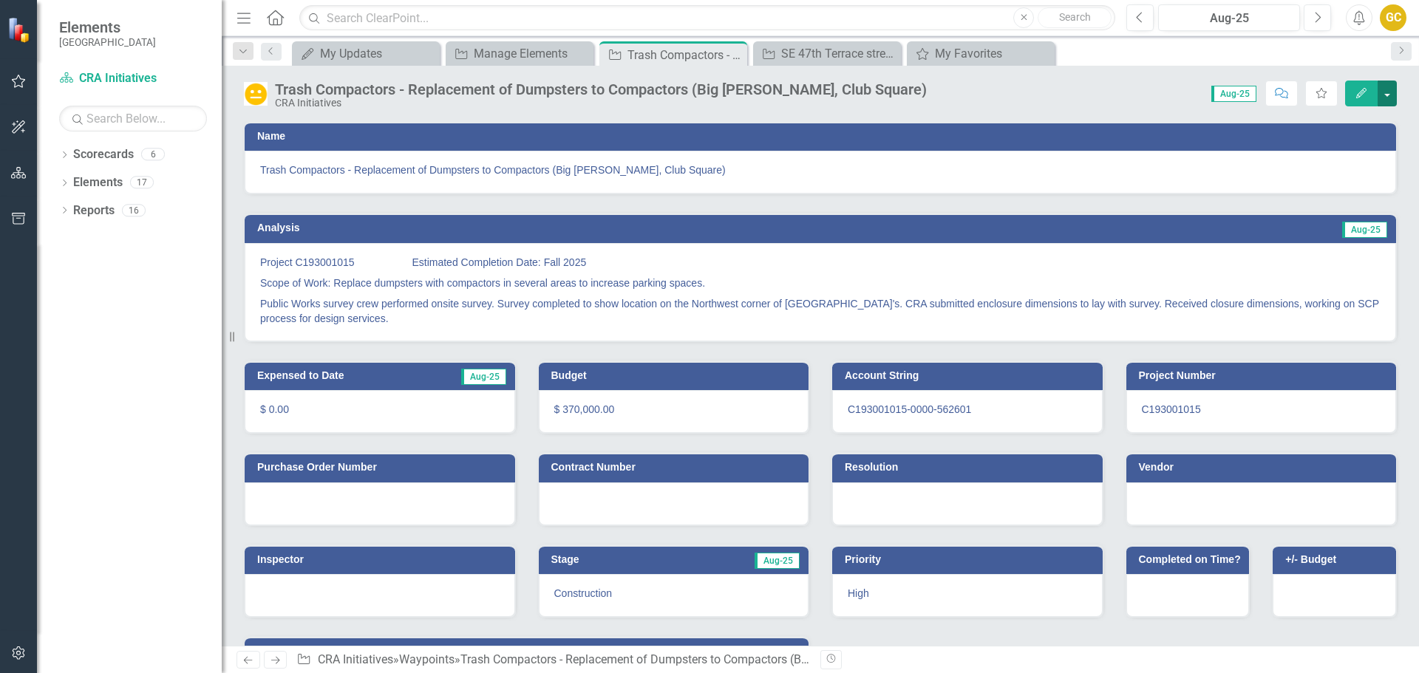
click at [1385, 91] on button "button" at bounding box center [1387, 94] width 19 height 26
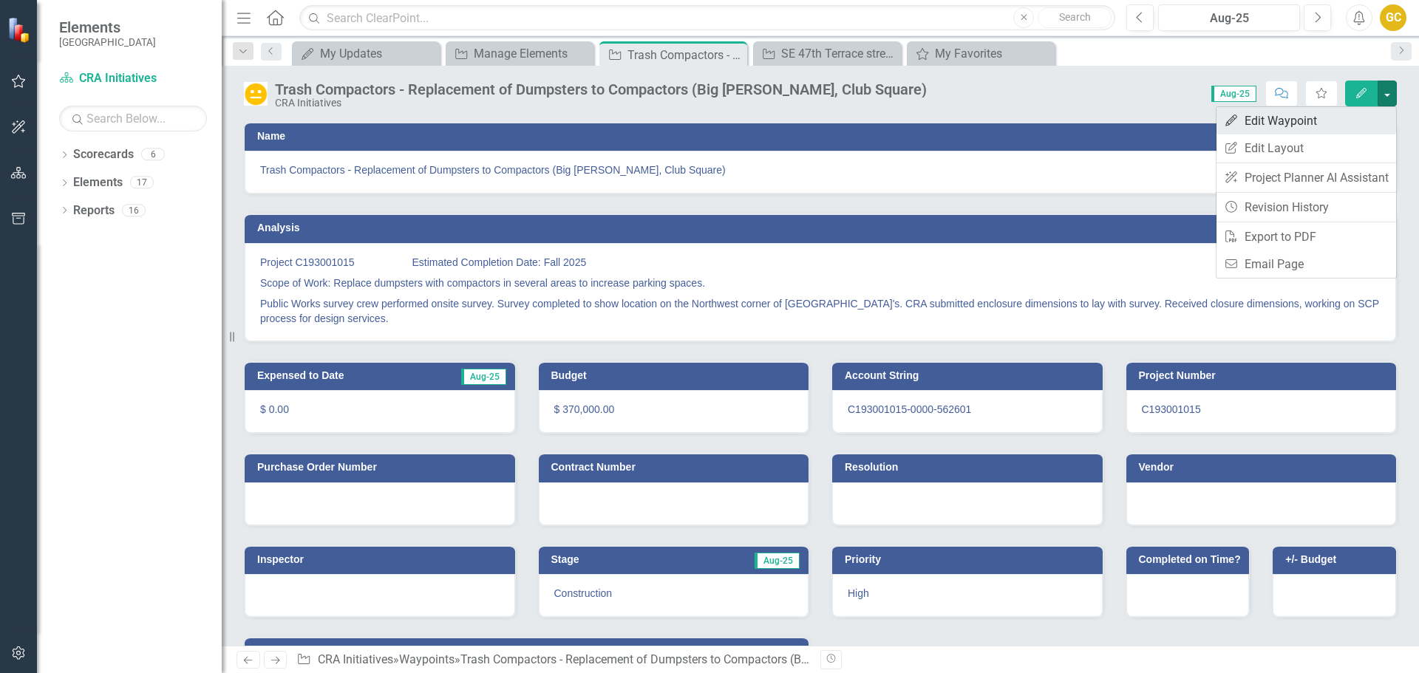
click at [1266, 115] on link "Edit Edit Waypoint" at bounding box center [1307, 120] width 180 height 27
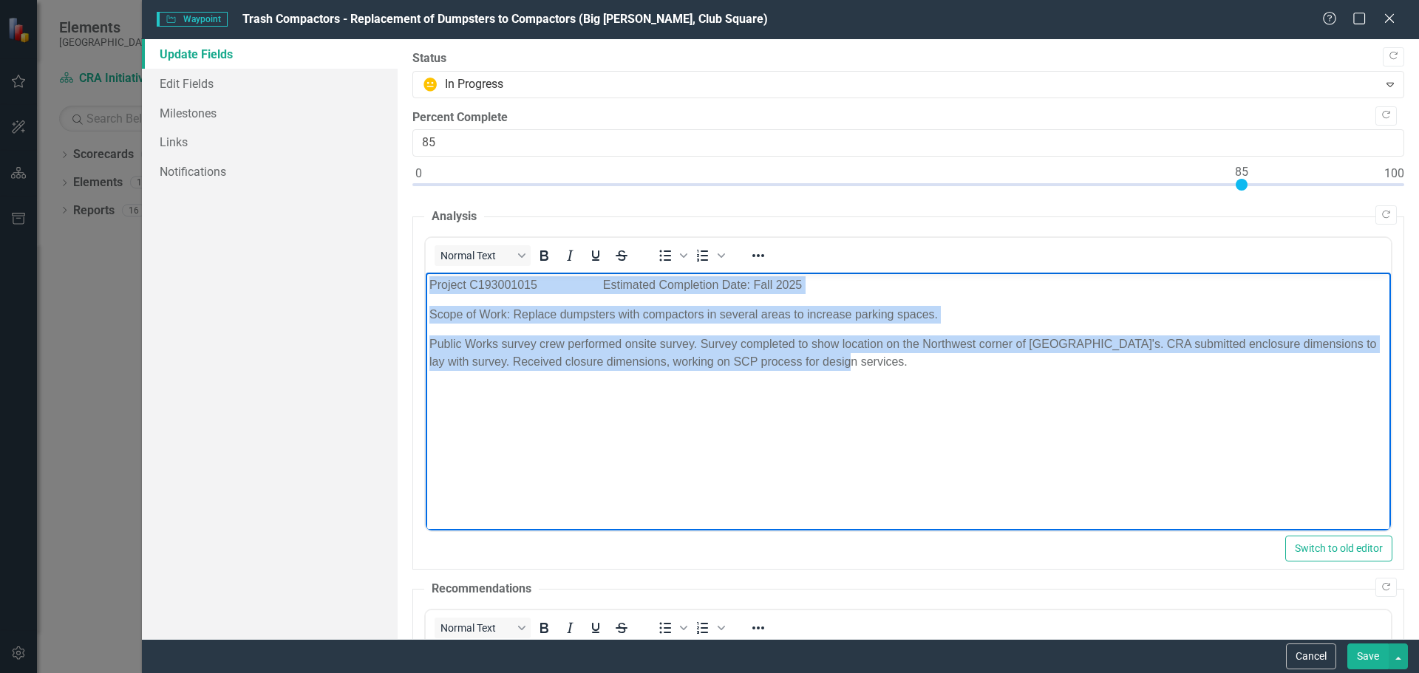
drag, startPoint x: 428, startPoint y: 282, endPoint x: 903, endPoint y: 371, distance: 483.7
click at [903, 371] on body "Project C193001015 Estimated Completion Date: Fall 2025 Scope of Work: Replace …" at bounding box center [907, 384] width 965 height 222
copy body "Project C193001015 Estimated Completion Date: Fall 2025 Scope of Work: Replace …"
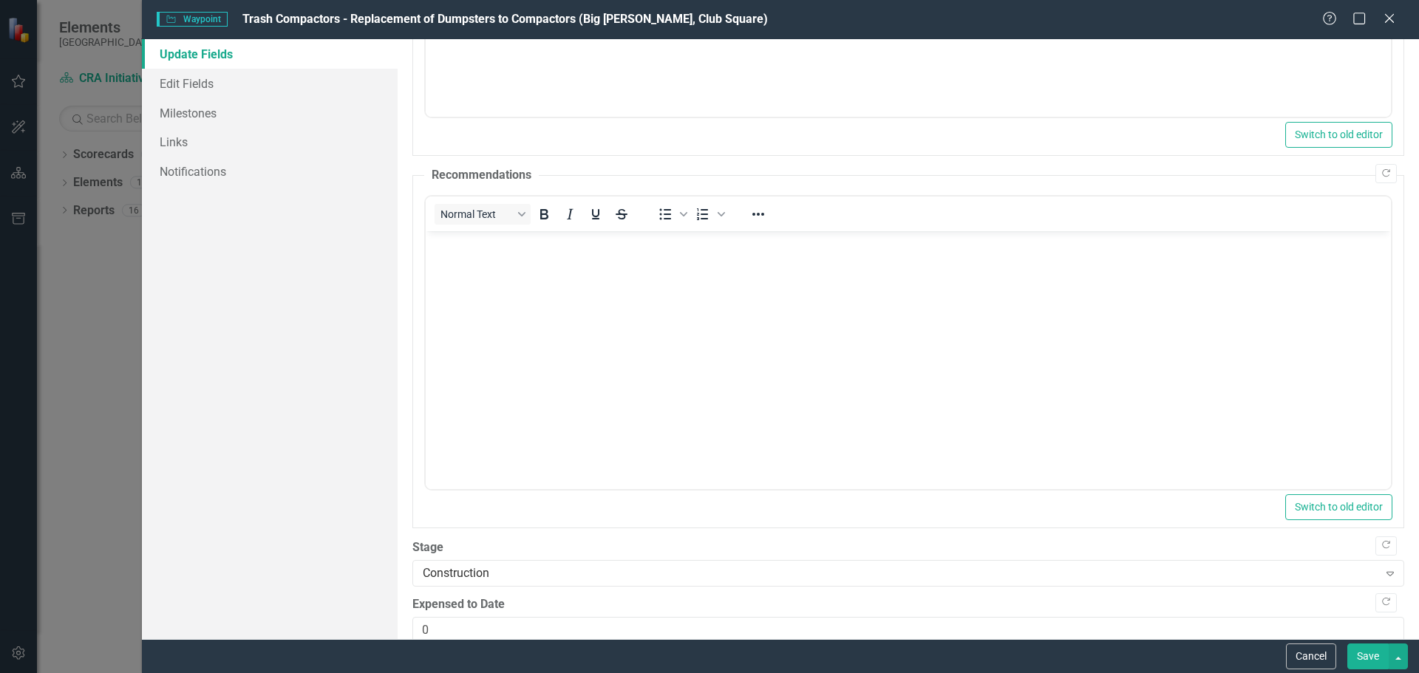
scroll to position [441, 0]
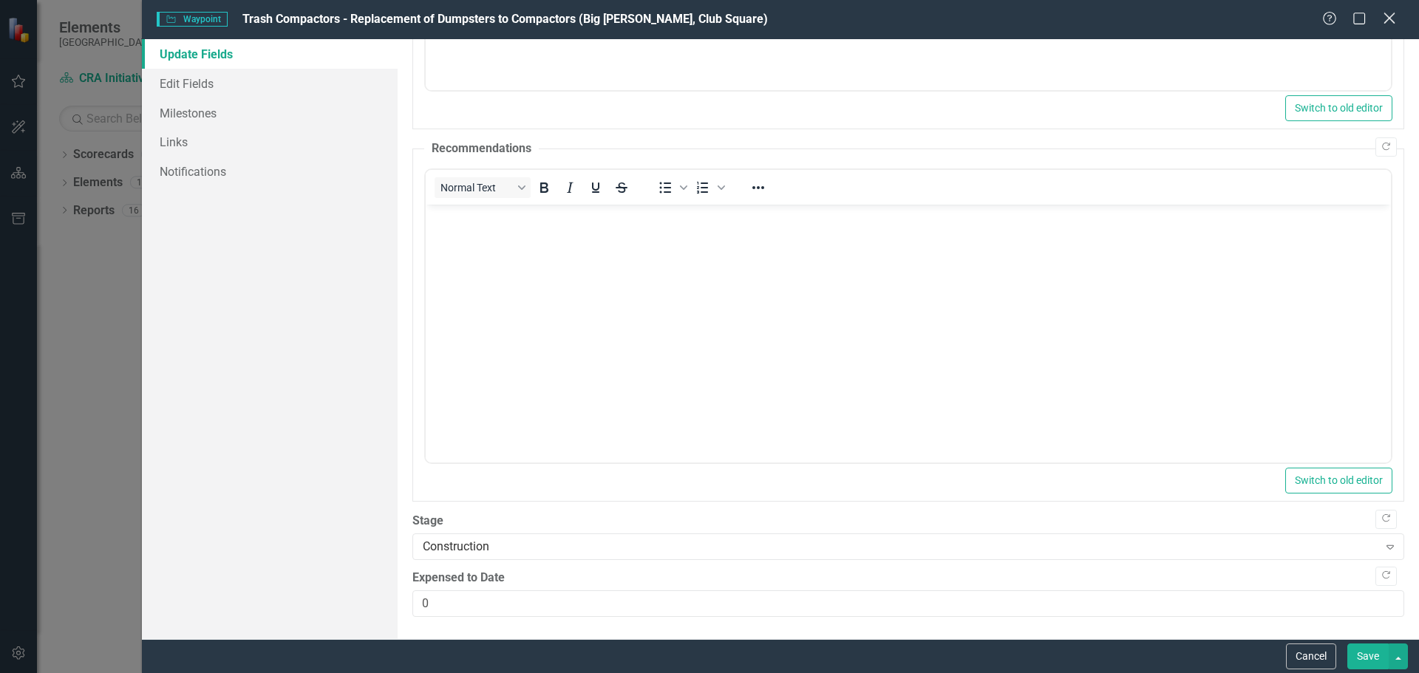
click at [1390, 16] on icon "Close" at bounding box center [1389, 18] width 18 height 14
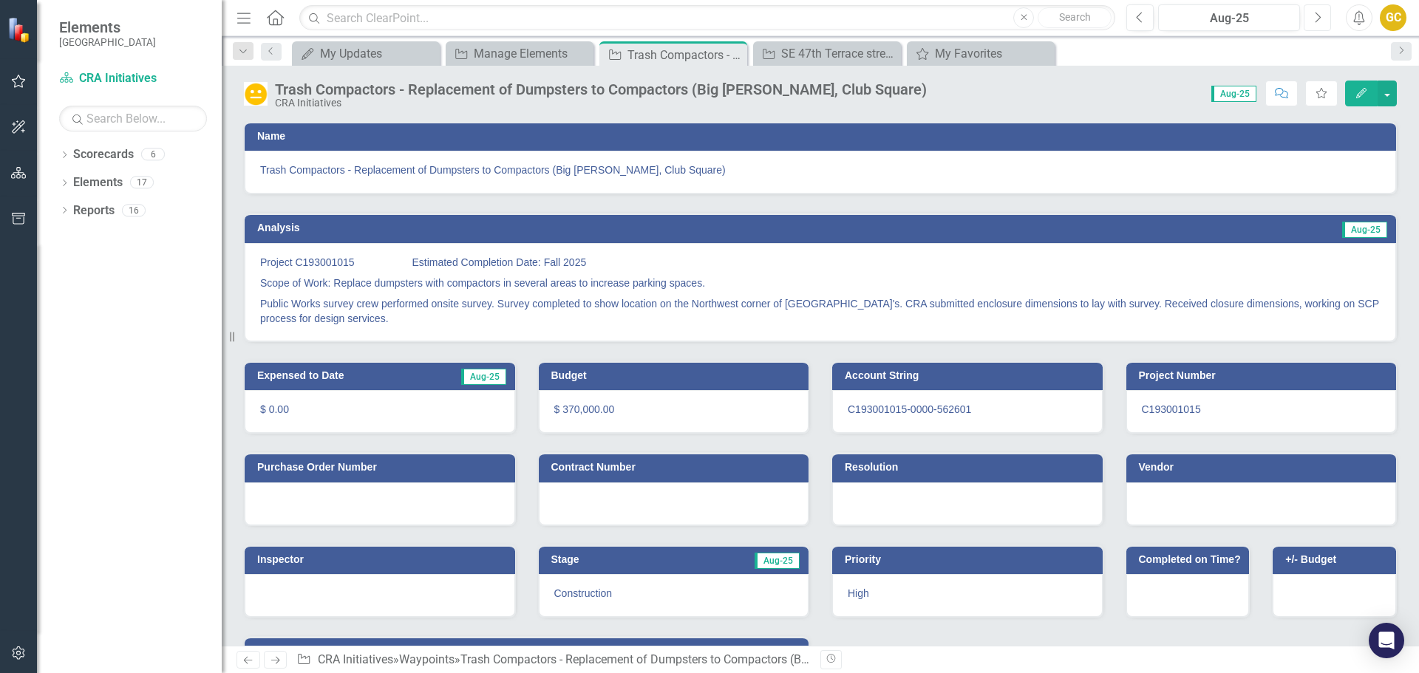
click at [1315, 16] on icon "Next" at bounding box center [1318, 17] width 8 height 13
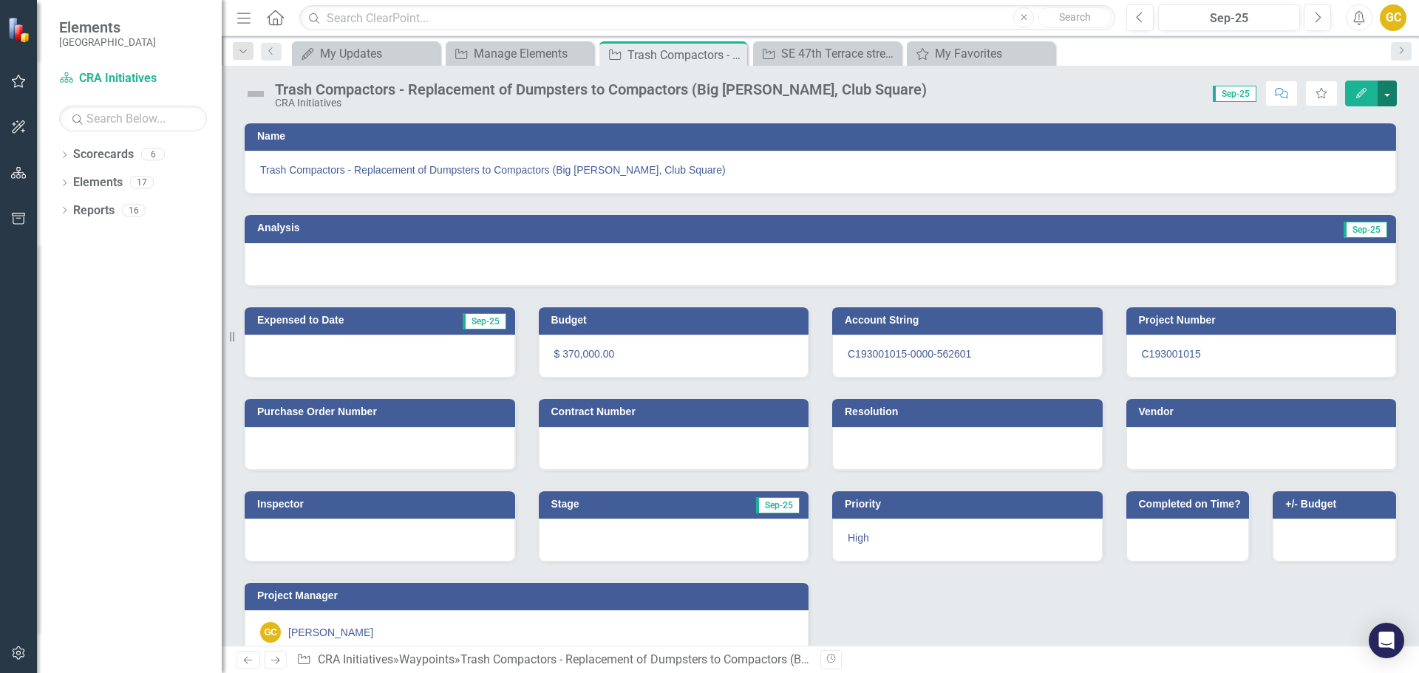
click at [1390, 93] on button "button" at bounding box center [1387, 94] width 19 height 26
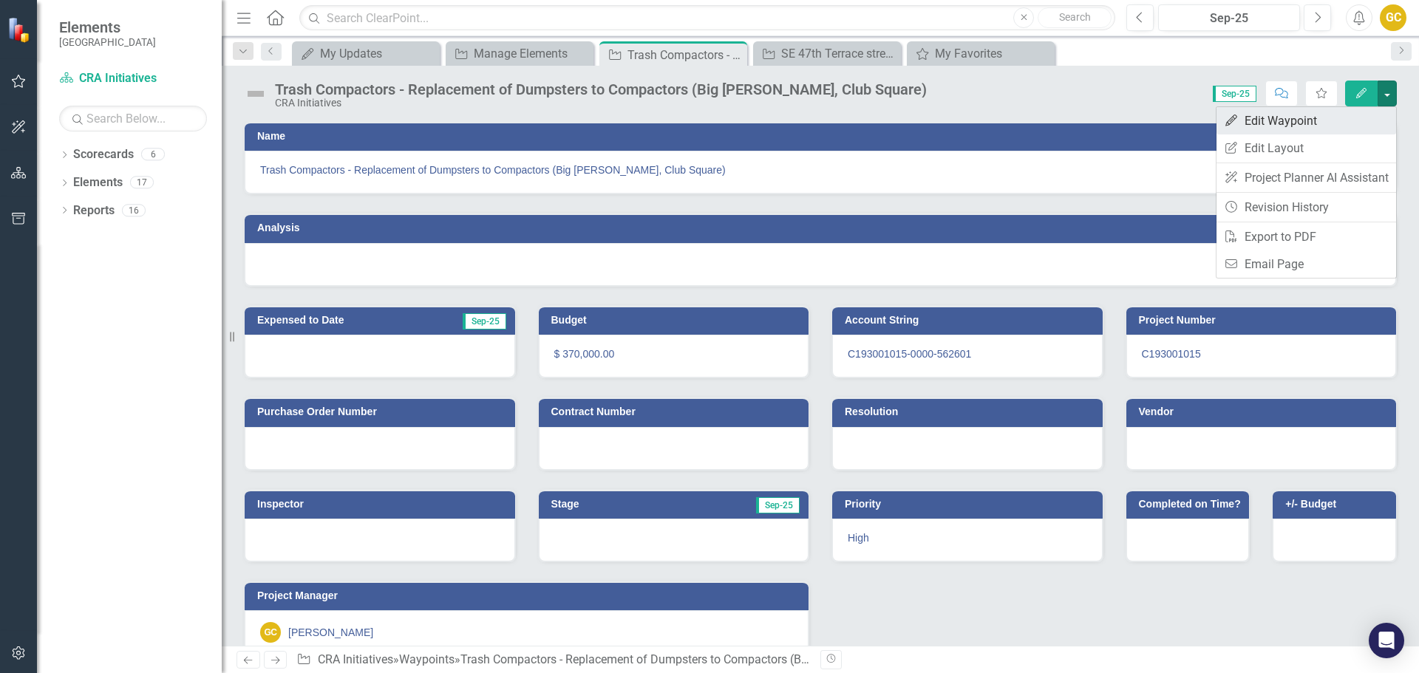
click at [1294, 110] on link "Edit Edit Waypoint" at bounding box center [1307, 120] width 180 height 27
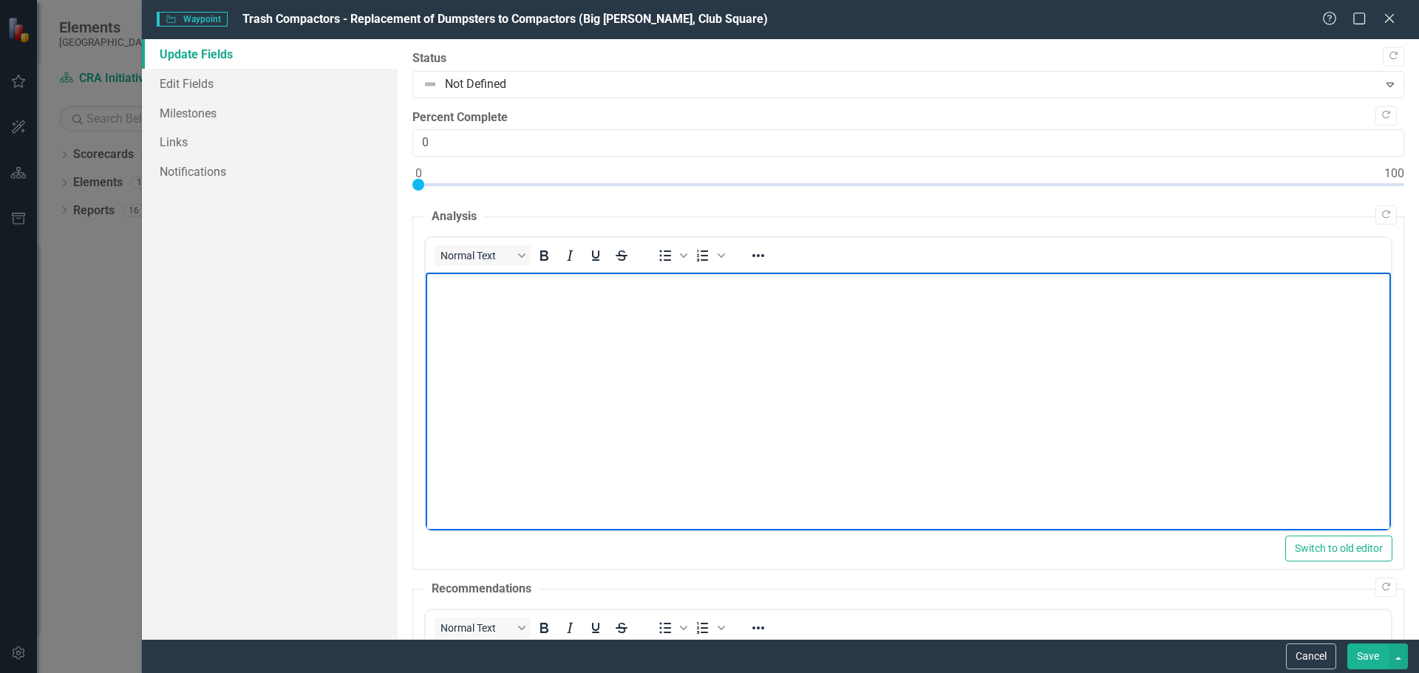
paste body "Rich Text Area. Press ALT-0 for help."
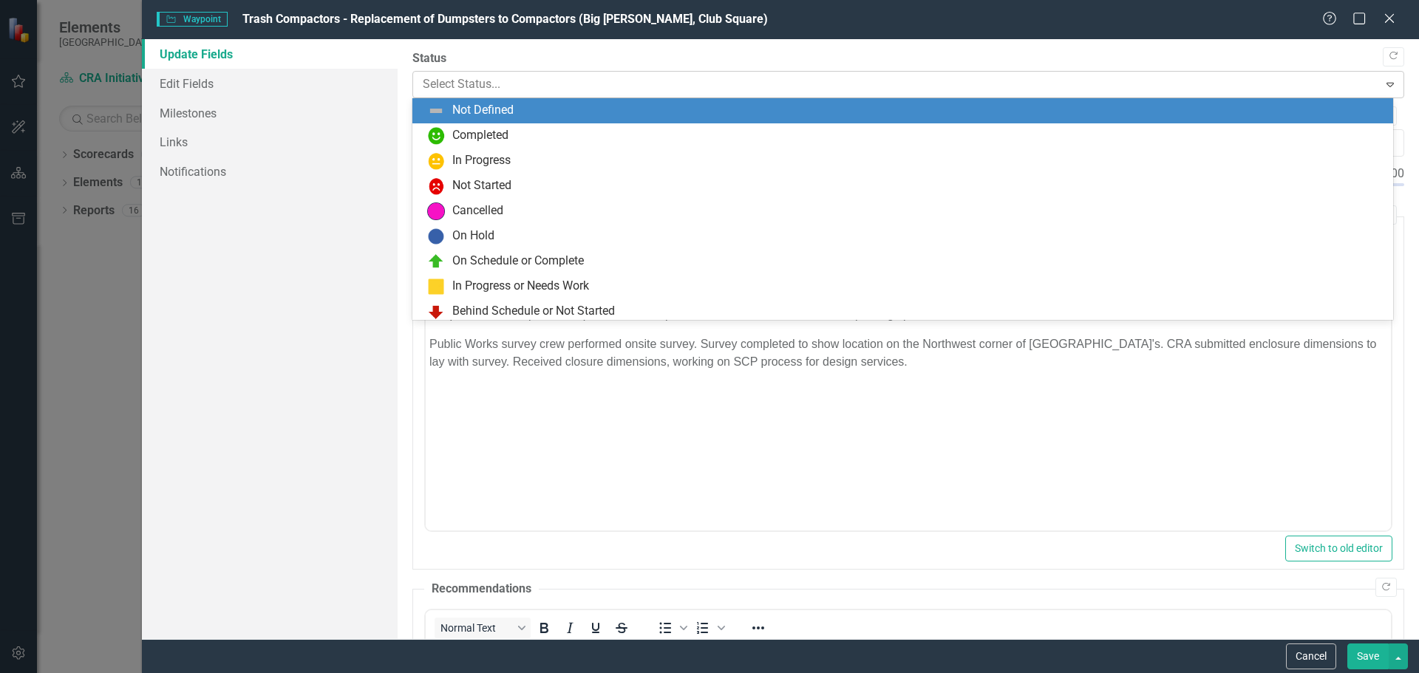
drag, startPoint x: 1376, startPoint y: 81, endPoint x: 1288, endPoint y: 90, distance: 88.4
click at [1383, 81] on icon "Expand" at bounding box center [1390, 84] width 15 height 12
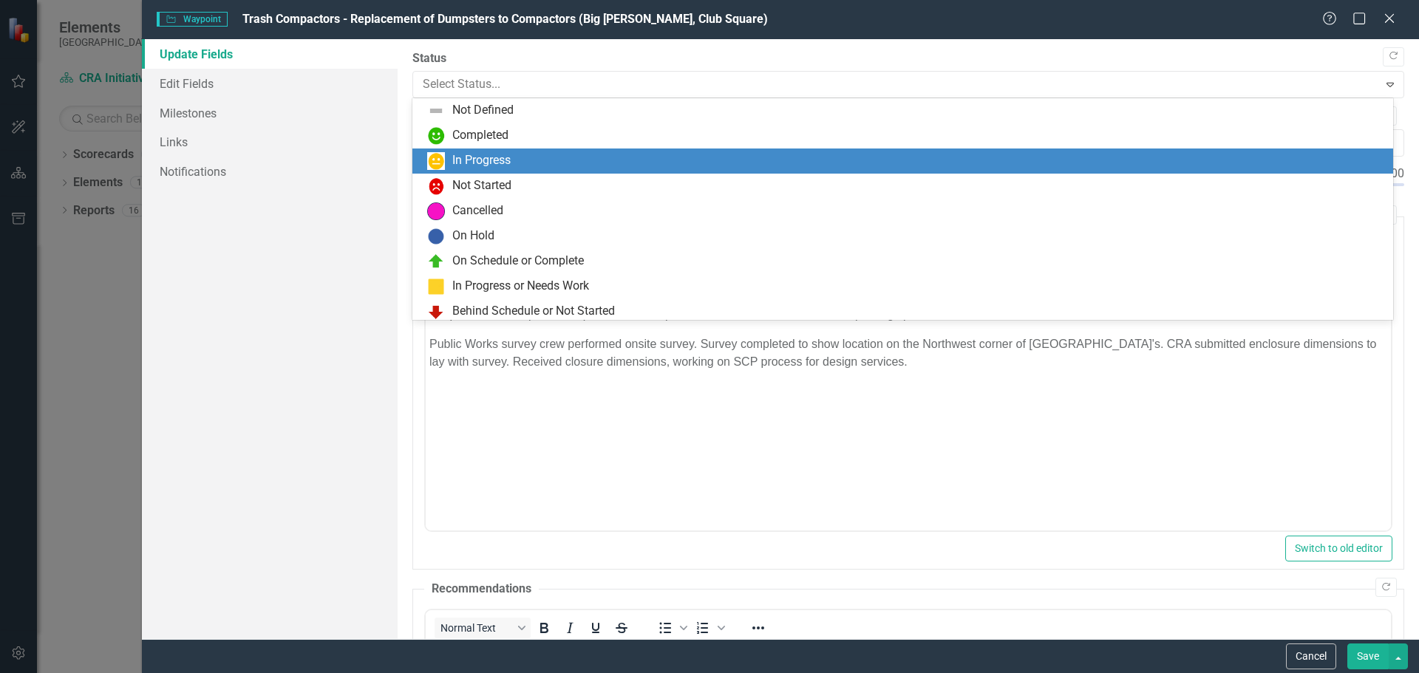
click at [517, 153] on div "In Progress" at bounding box center [905, 161] width 957 height 18
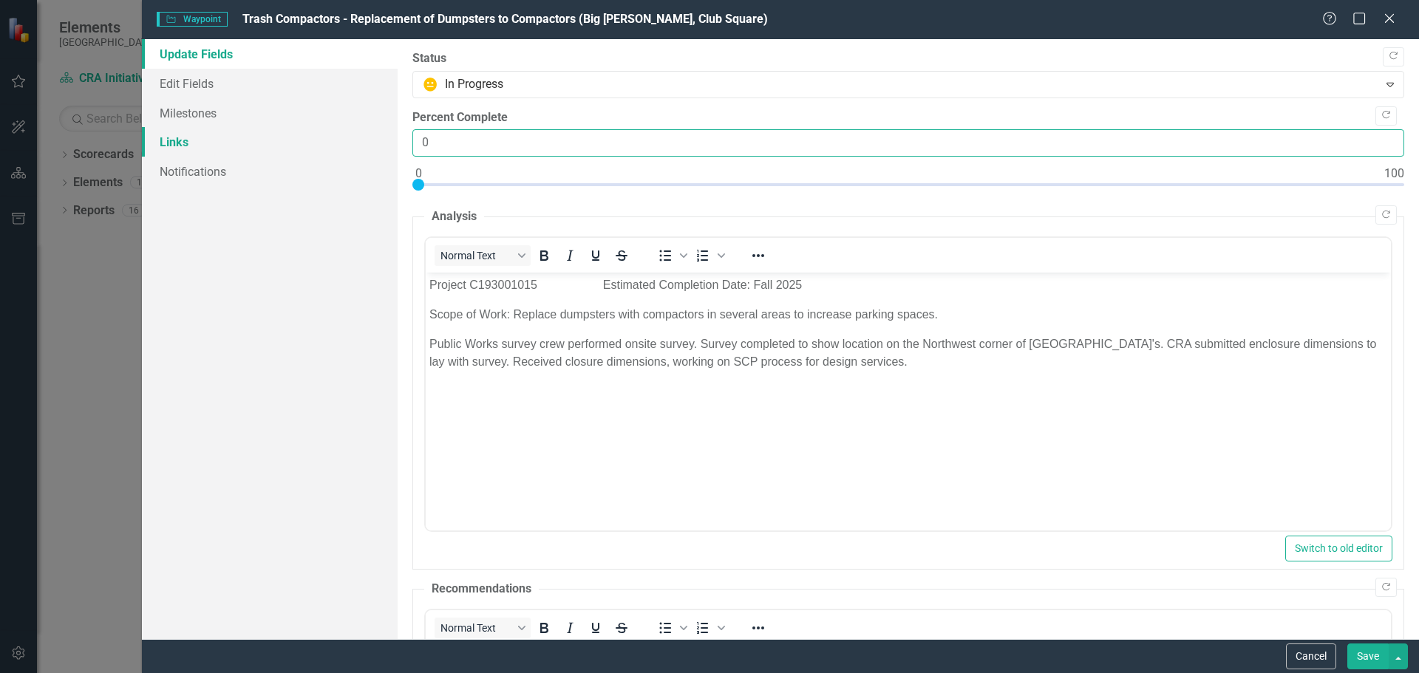
drag, startPoint x: 422, startPoint y: 143, endPoint x: 392, endPoint y: 146, distance: 30.4
click at [392, 146] on div "Update Fields Edit Fields Milestones Links Notifications "Update" fields in Cle…" at bounding box center [780, 339] width 1277 height 600
type input "86"
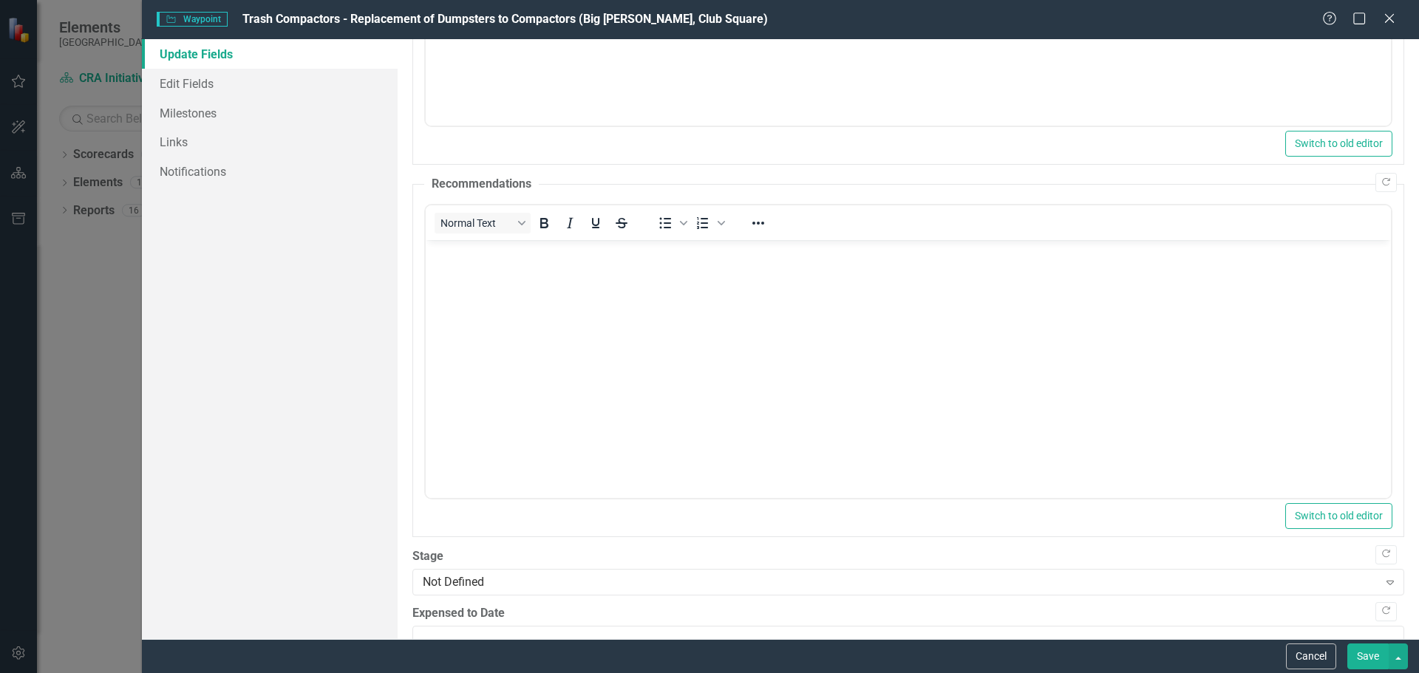
scroll to position [441, 0]
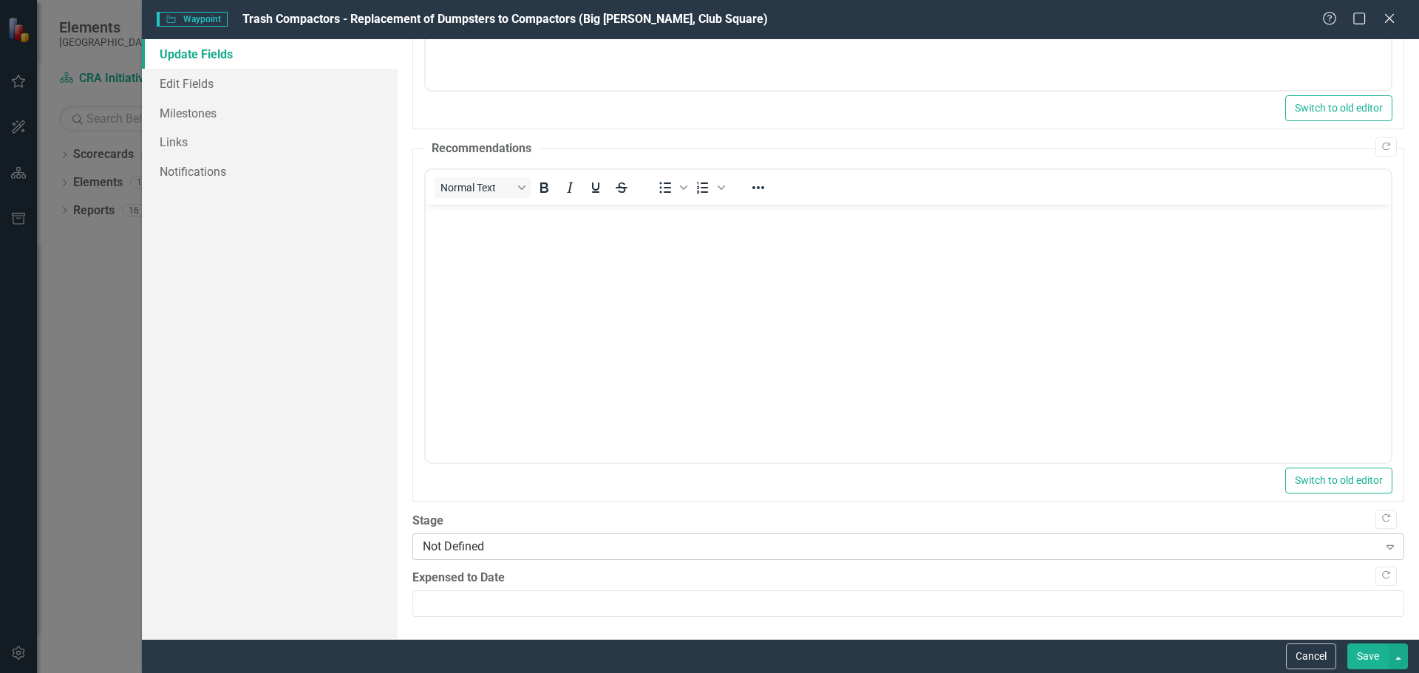
click at [1377, 547] on div "Expand" at bounding box center [1390, 547] width 27 height 24
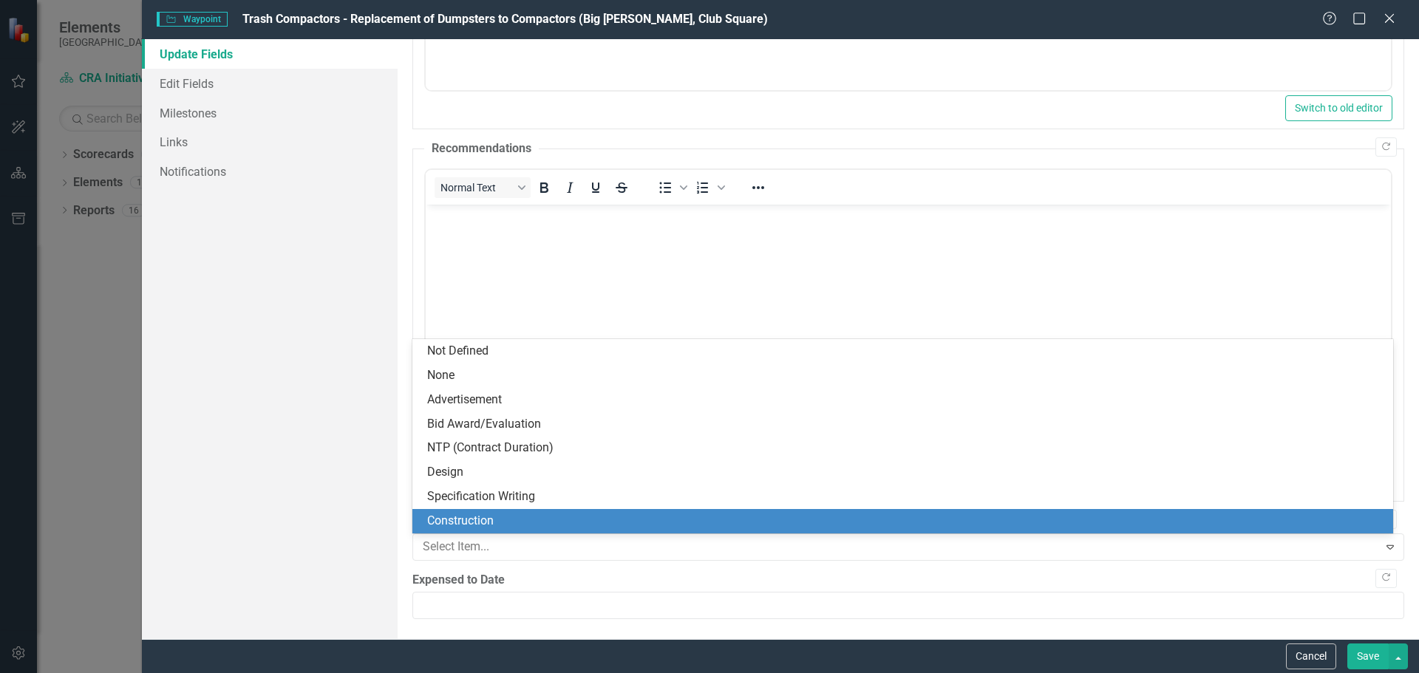
click at [466, 513] on div "Construction" at bounding box center [905, 521] width 957 height 17
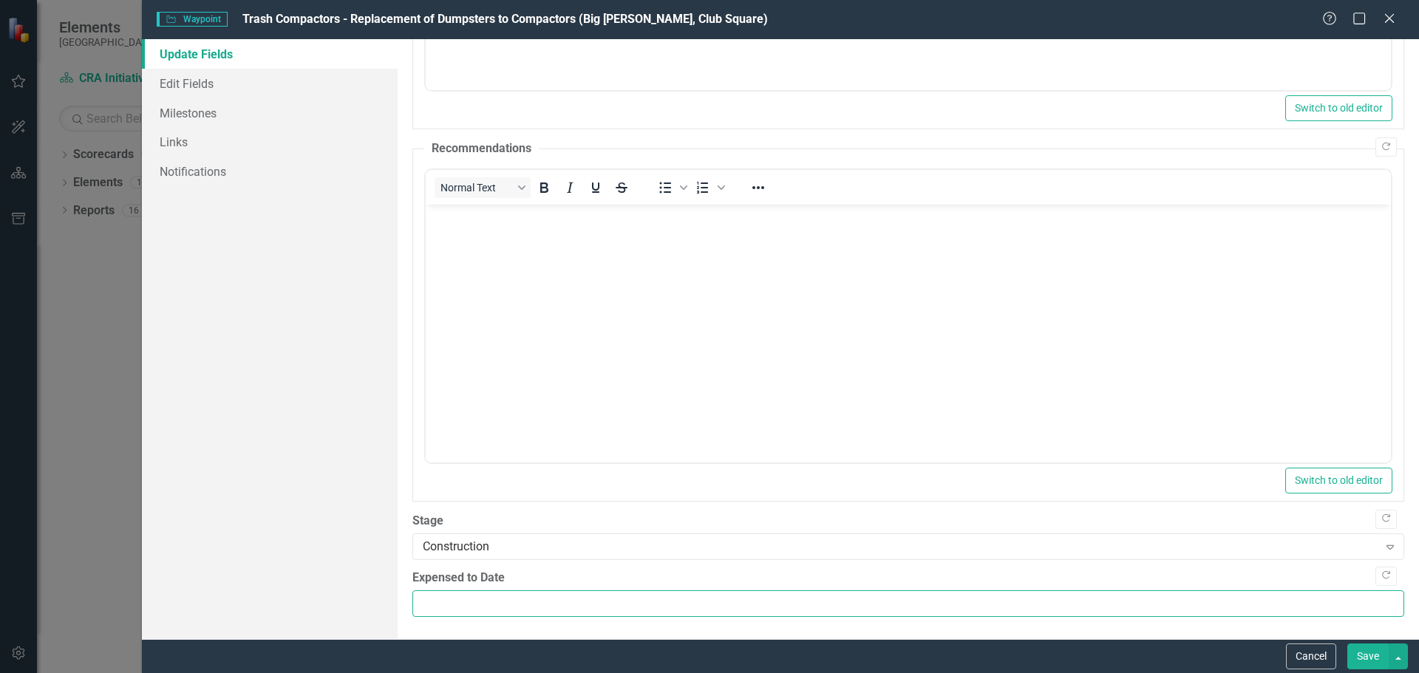
click at [434, 602] on input "Expensed to Date" at bounding box center [908, 604] width 992 height 27
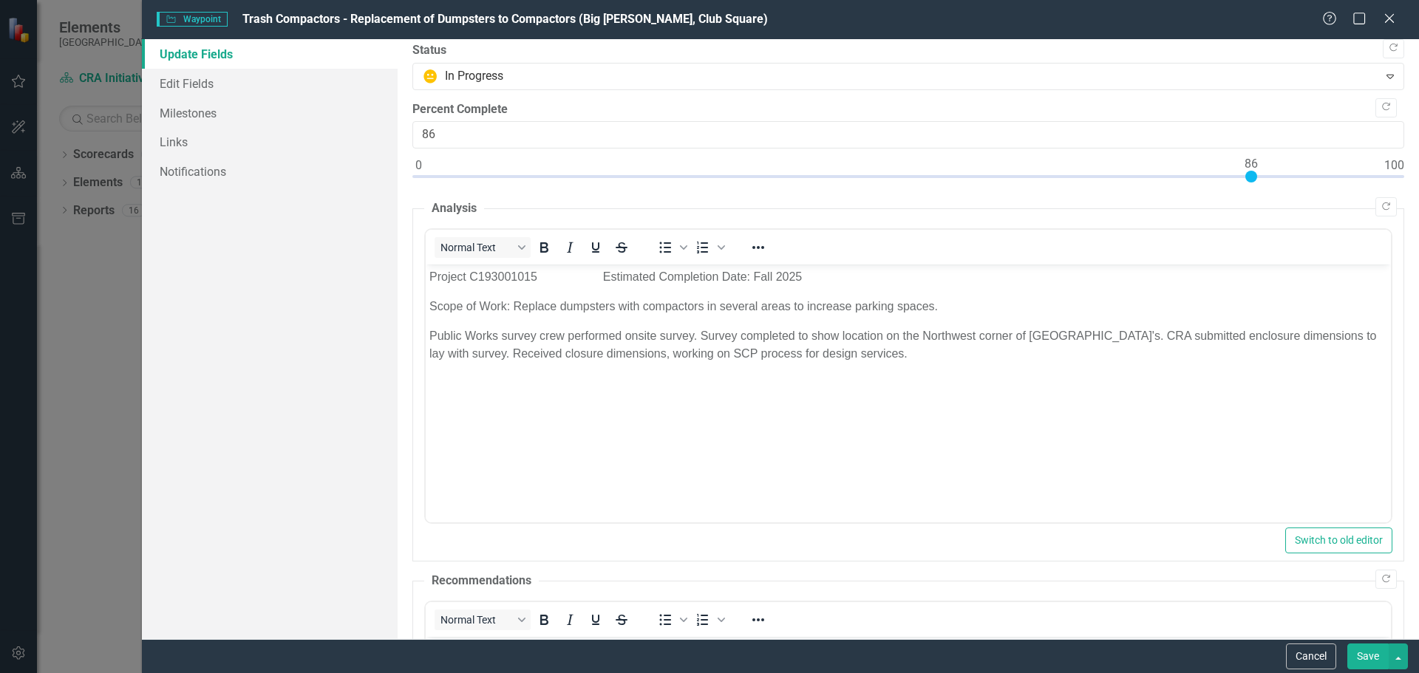
scroll to position [0, 0]
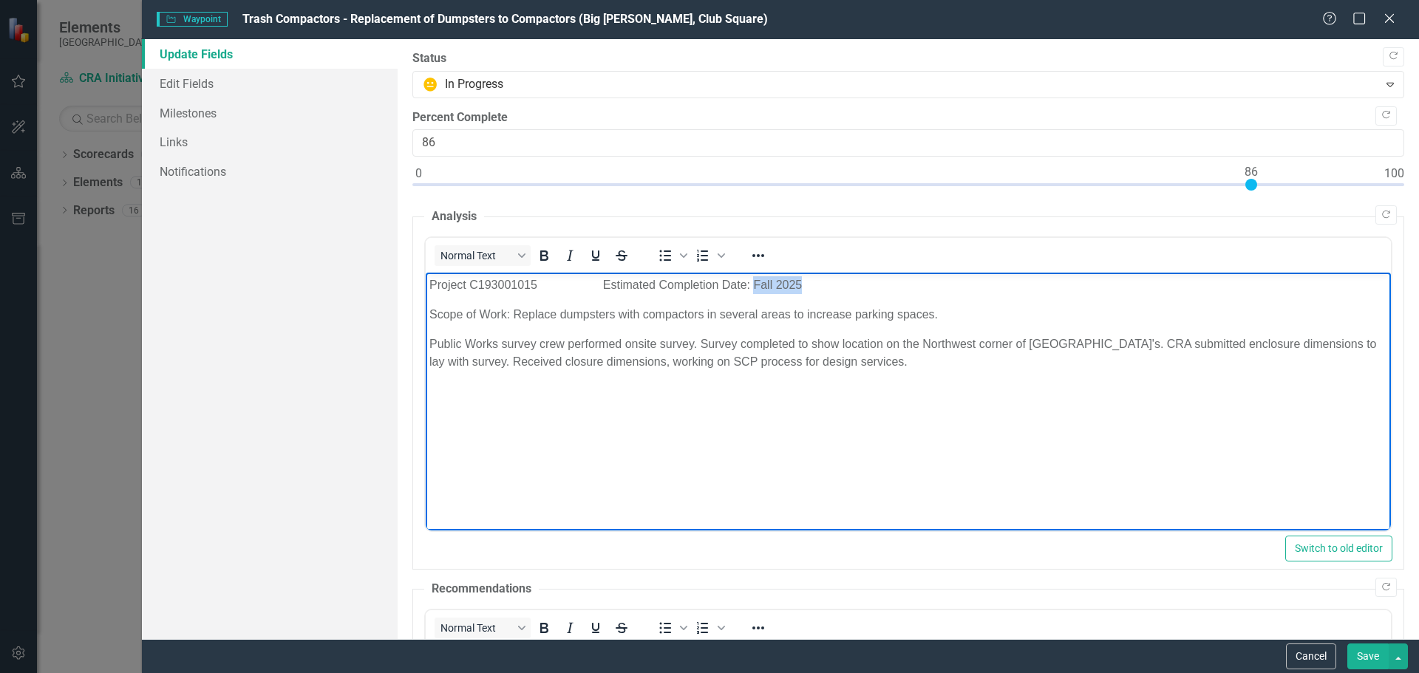
drag, startPoint x: 755, startPoint y: 282, endPoint x: 809, endPoint y: 276, distance: 53.5
click at [809, 276] on p "Project C193001015 Estimated Completion Date: Fall 2025" at bounding box center [908, 285] width 958 height 18
drag, startPoint x: 827, startPoint y: 361, endPoint x: 820, endPoint y: 356, distance: 9.5
click at [820, 357] on p "Public Works survey crew performed onsite survey. Survey completed to show loca…" at bounding box center [908, 353] width 958 height 35
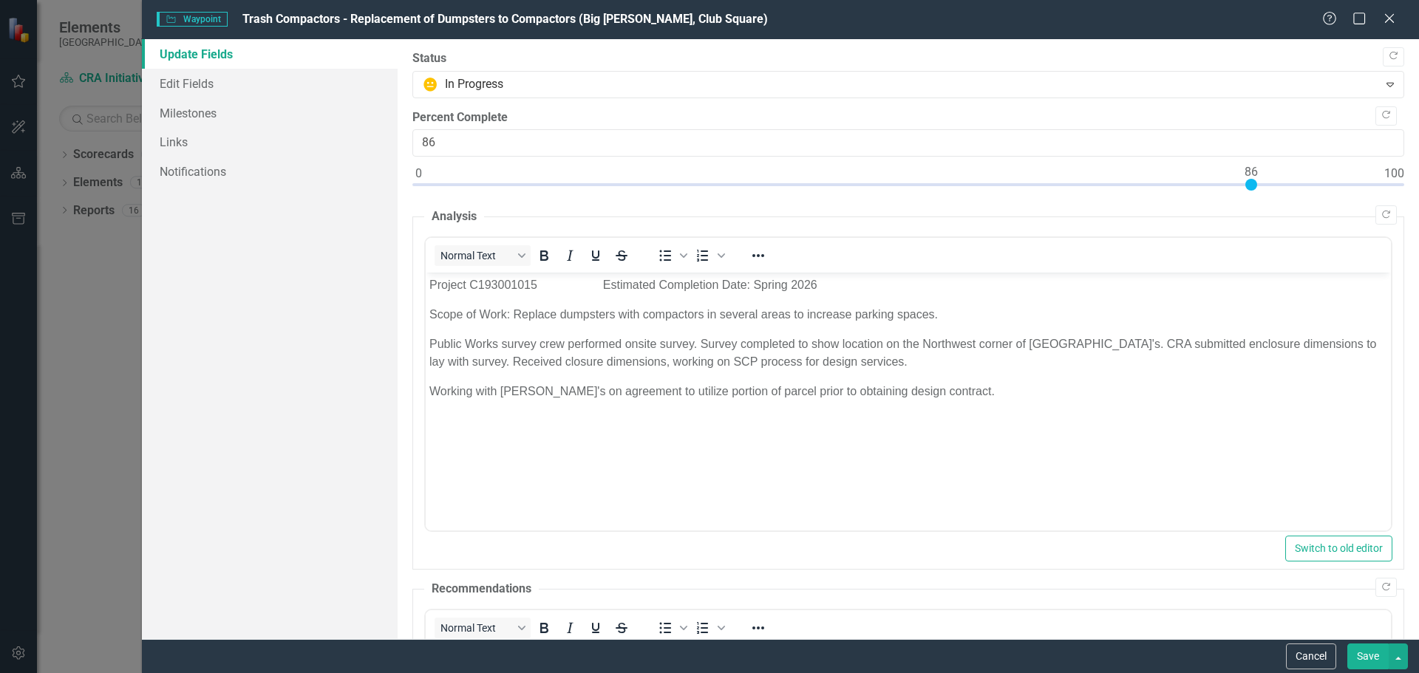
click at [1366, 653] on button "Save" at bounding box center [1368, 657] width 41 height 26
type input "0"
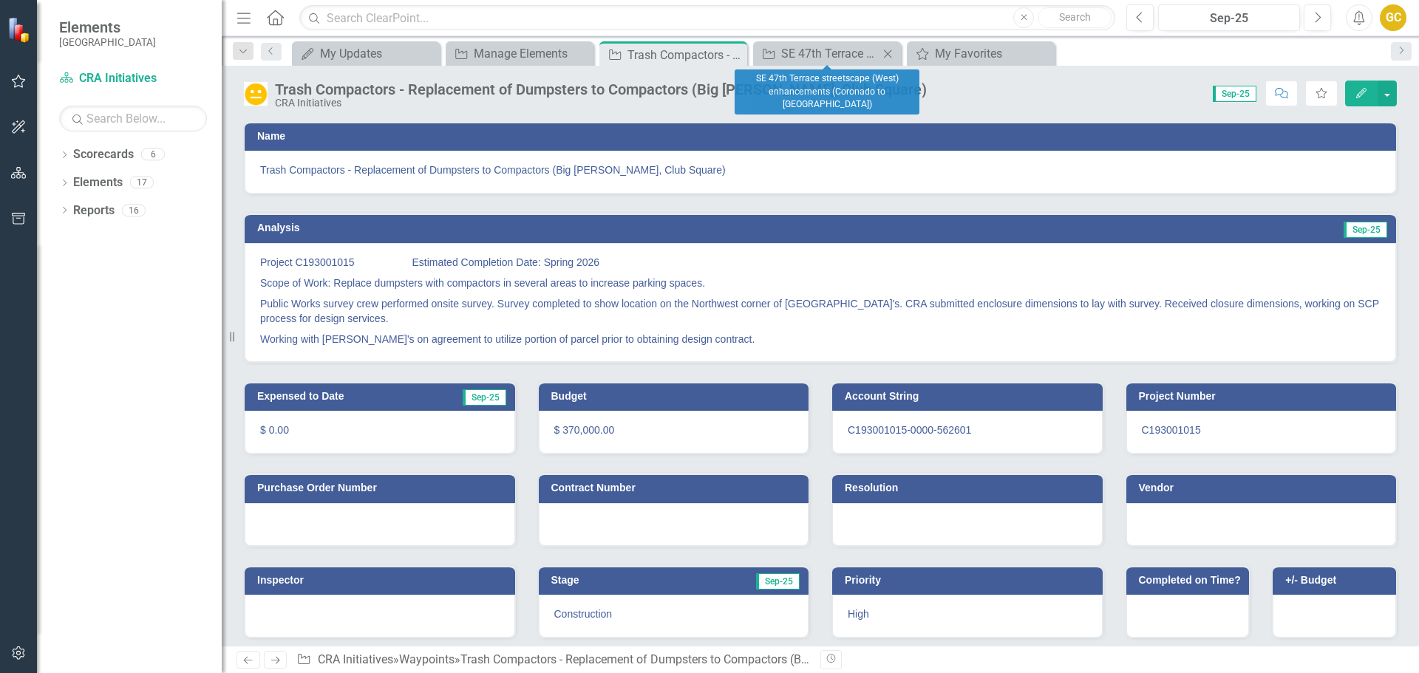
click at [885, 49] on icon "Close" at bounding box center [887, 54] width 15 height 12
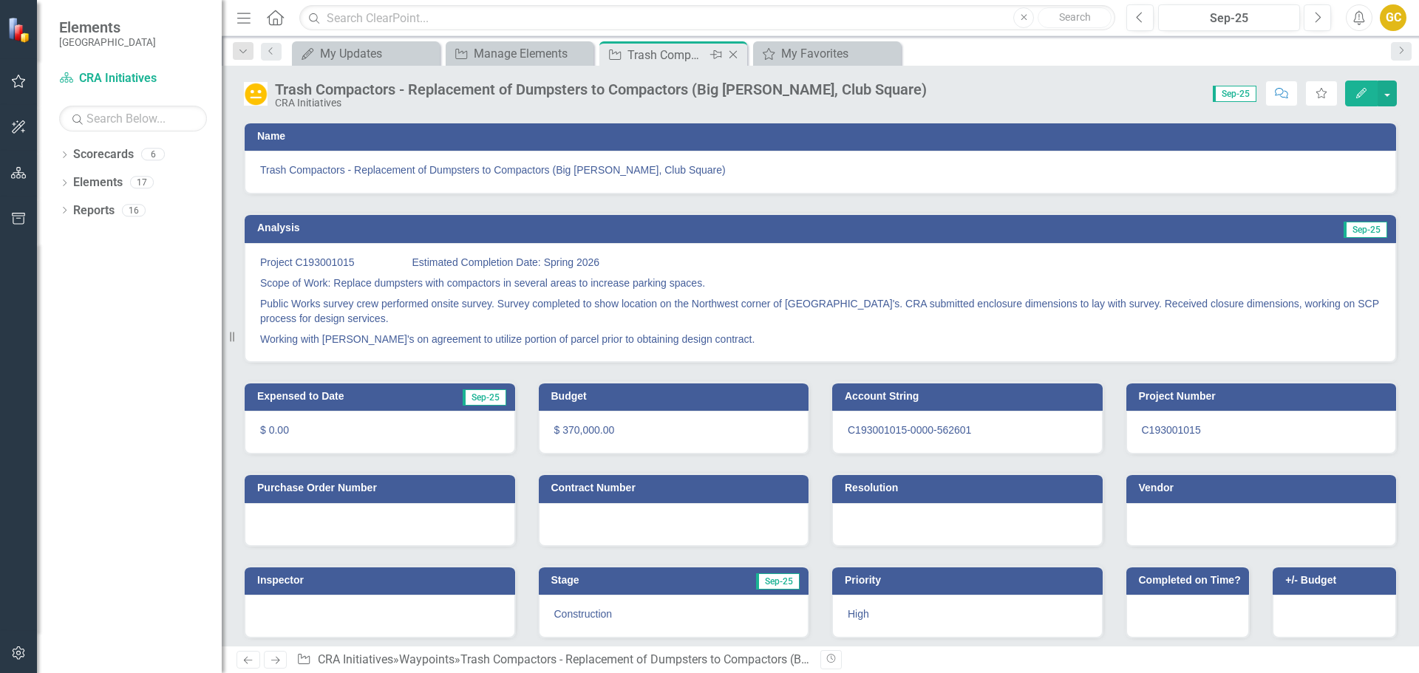
click at [733, 53] on icon "Close" at bounding box center [733, 55] width 15 height 12
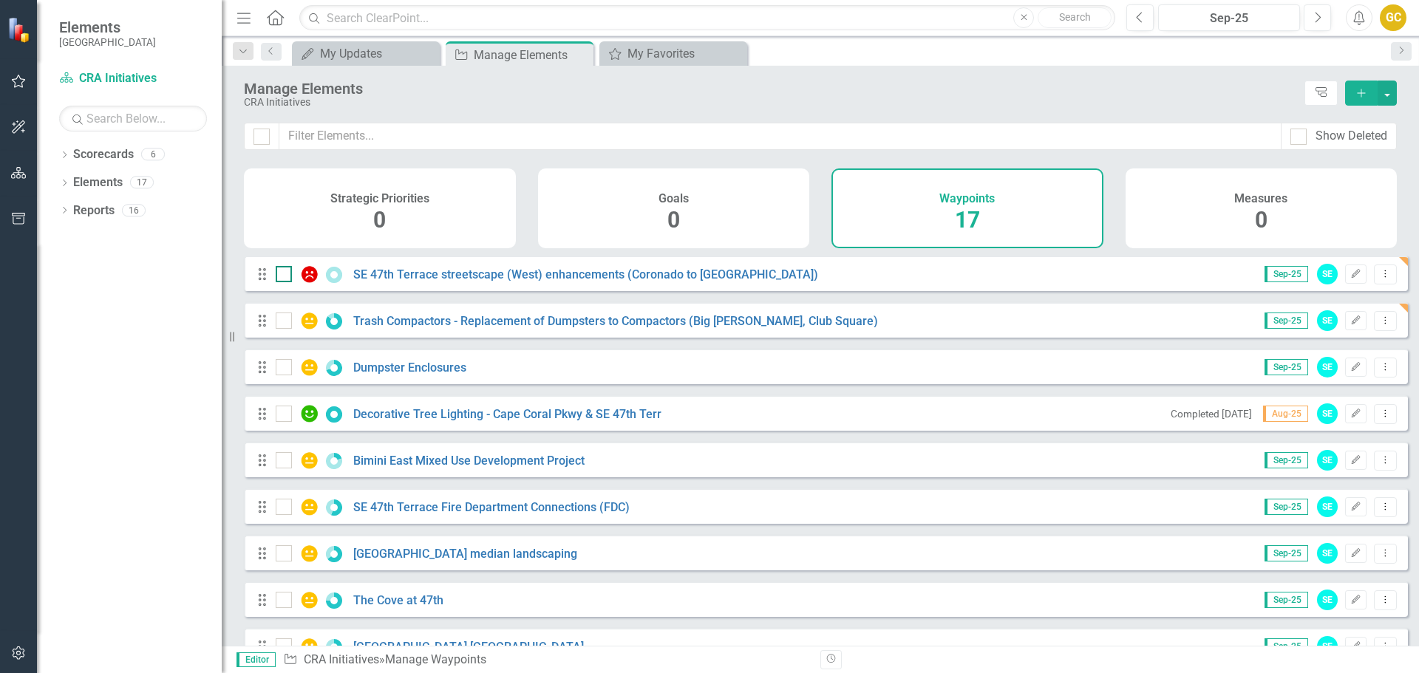
click at [282, 276] on input "checkbox" at bounding box center [281, 271] width 10 height 10
checkbox input "true"
click at [284, 322] on input "checkbox" at bounding box center [281, 318] width 10 height 10
checkbox input "true"
click at [282, 369] on input "checkbox" at bounding box center [281, 364] width 10 height 10
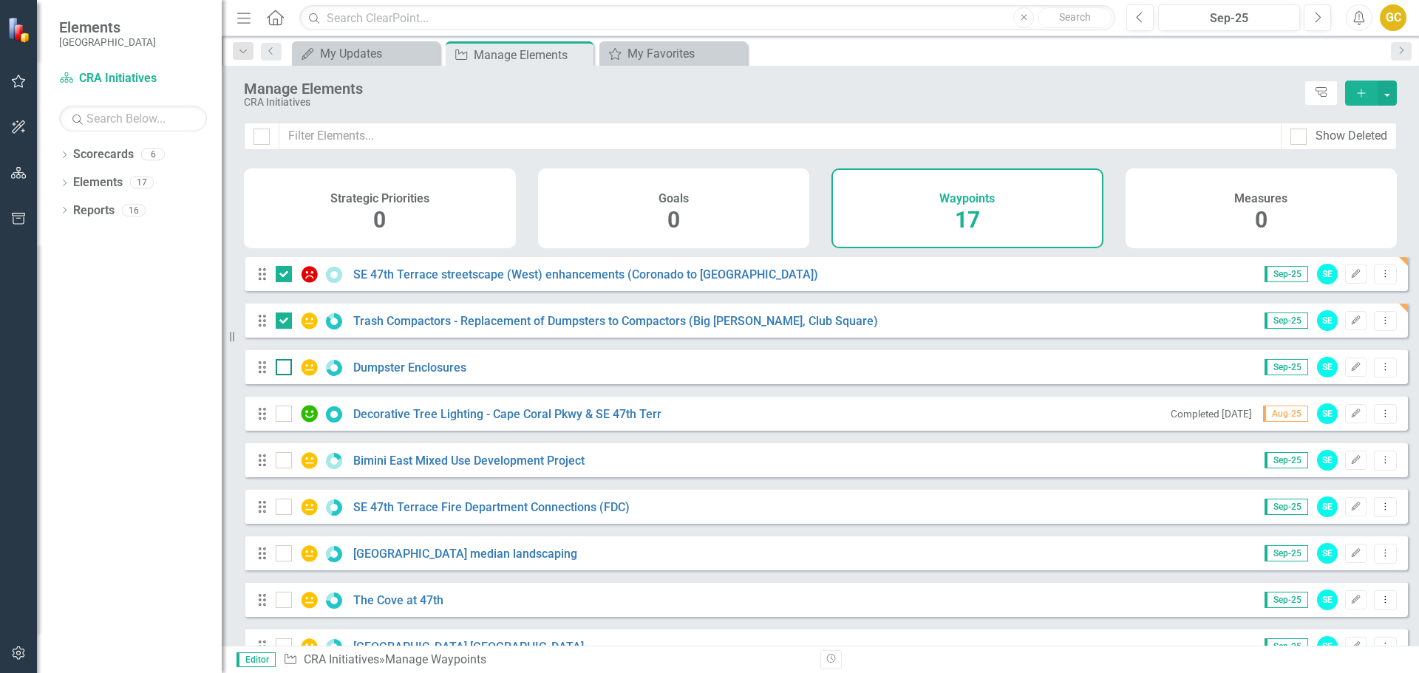
checkbox input "true"
drag, startPoint x: 282, startPoint y: 426, endPoint x: 278, endPoint y: 441, distance: 15.4
click at [282, 415] on input "checkbox" at bounding box center [281, 411] width 10 height 10
checkbox input "true"
drag, startPoint x: 284, startPoint y: 469, endPoint x: 280, endPoint y: 506, distance: 37.9
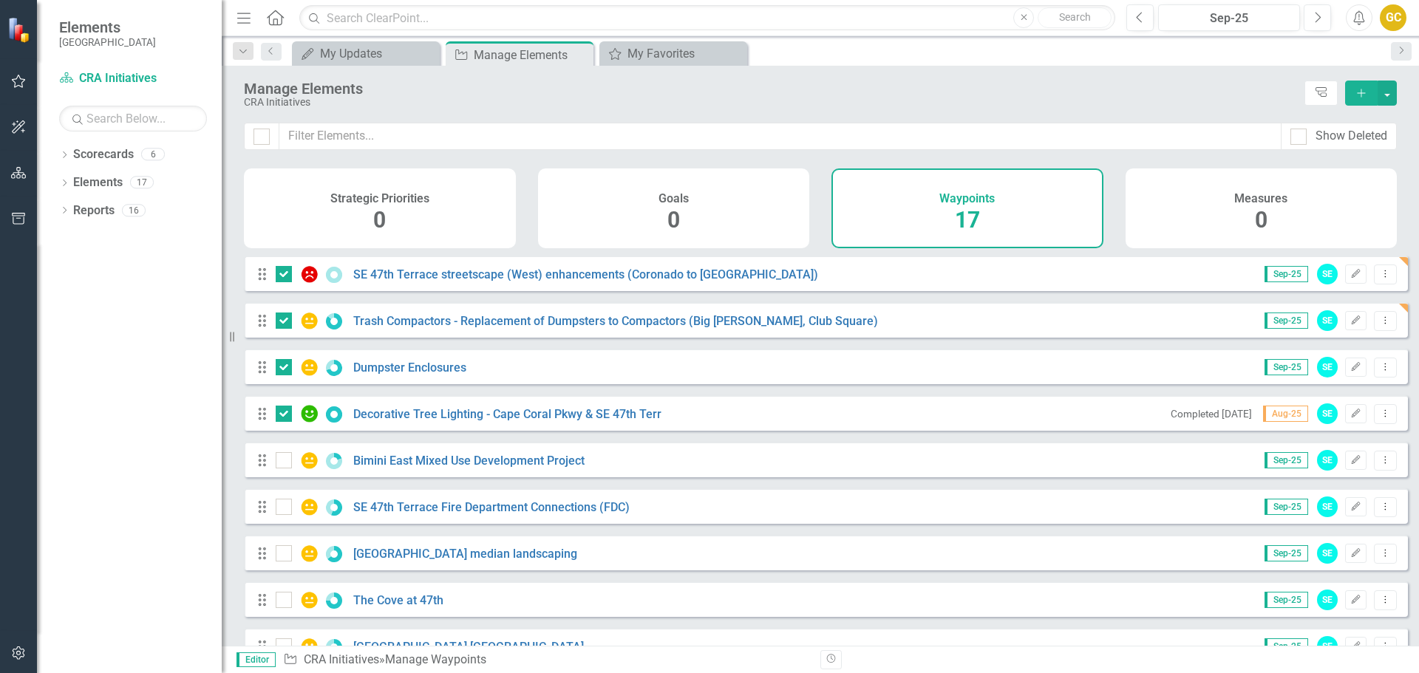
click at [284, 462] on input "checkbox" at bounding box center [281, 457] width 10 height 10
checkbox input "true"
click at [288, 515] on div at bounding box center [284, 507] width 16 height 16
click at [285, 509] on input "checkbox" at bounding box center [281, 504] width 10 height 10
checkbox input "true"
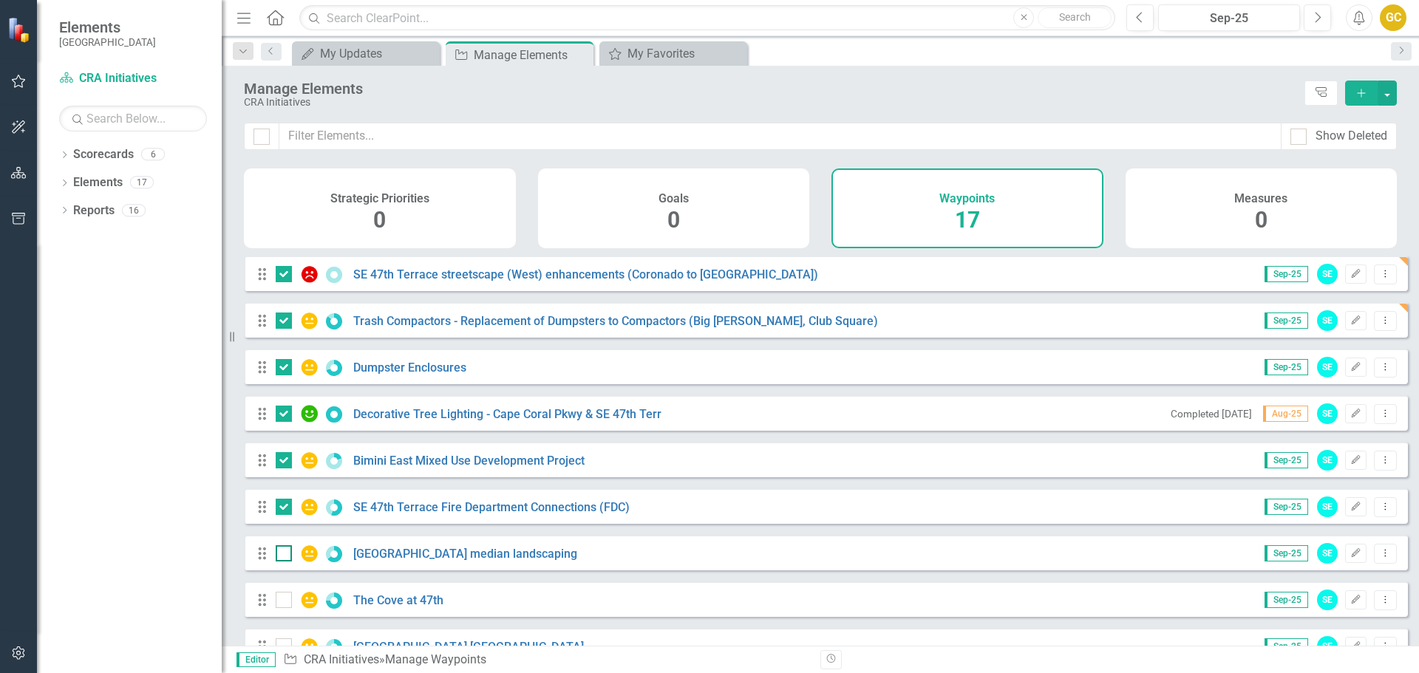
click at [287, 562] on div at bounding box center [284, 554] width 16 height 16
click at [285, 555] on input "checkbox" at bounding box center [281, 551] width 10 height 10
checkbox input "true"
drag, startPoint x: 285, startPoint y: 612, endPoint x: 295, endPoint y: 607, distance: 11.6
click at [285, 602] on input "checkbox" at bounding box center [281, 597] width 10 height 10
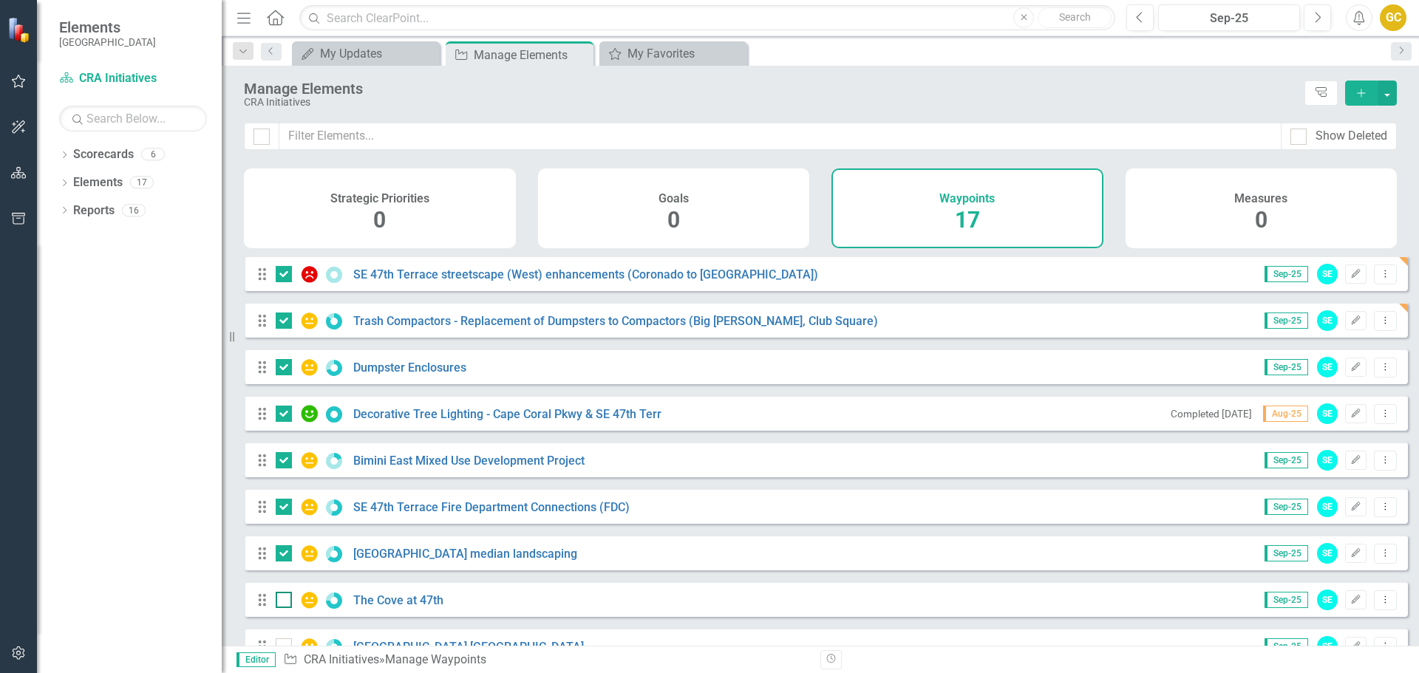
checkbox input "true"
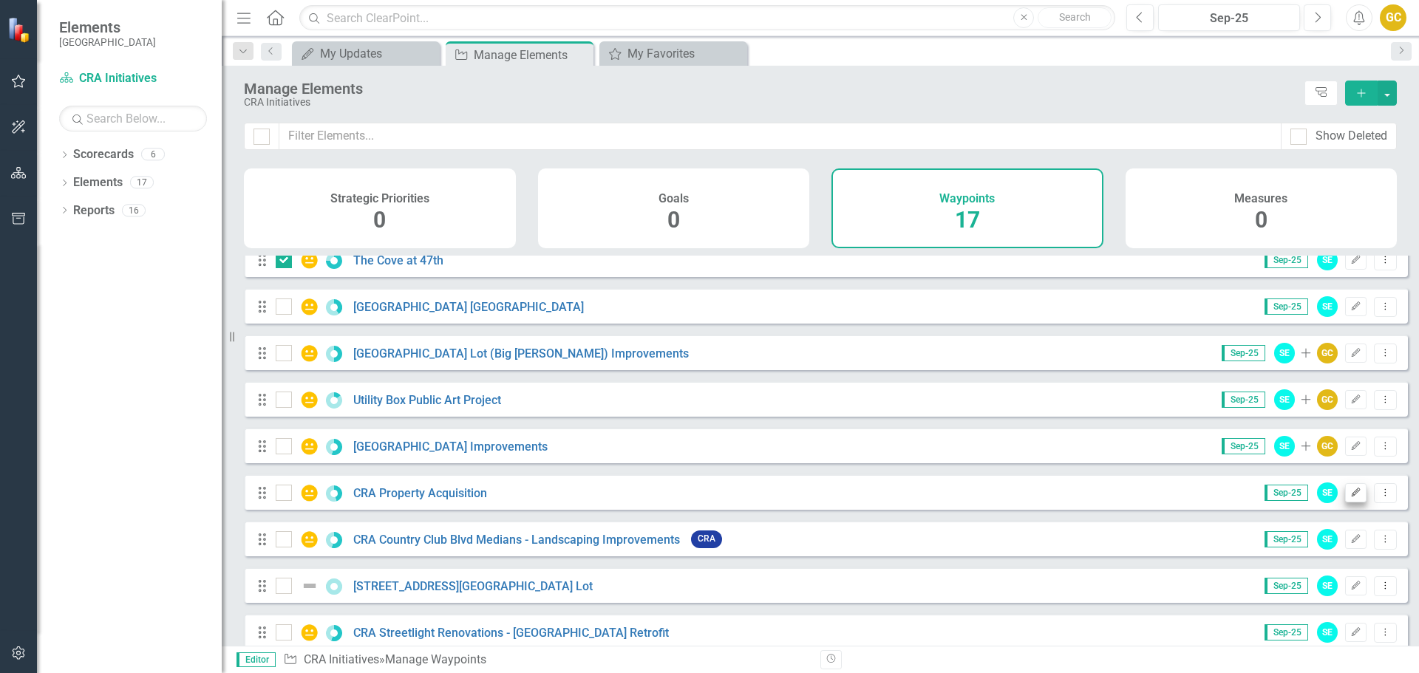
scroll to position [333, 0]
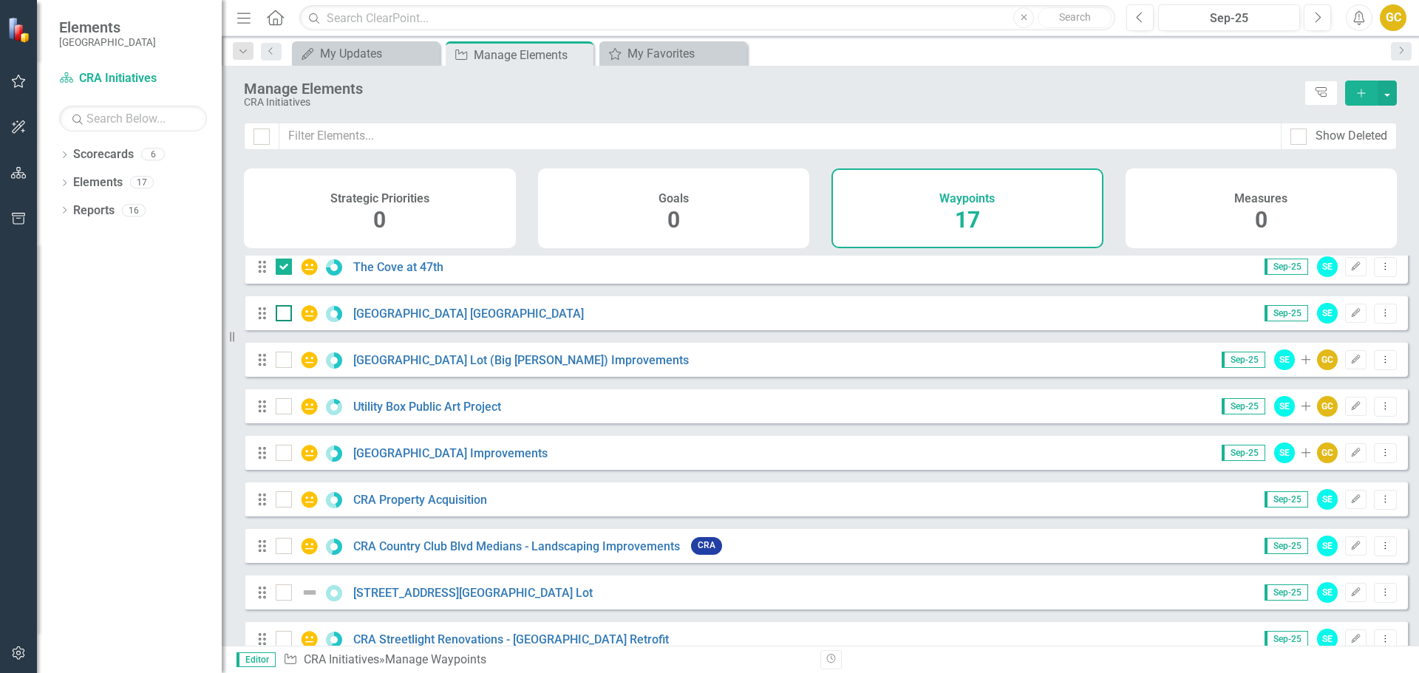
click at [285, 322] on div at bounding box center [284, 313] width 16 height 16
click at [285, 315] on input "checkbox" at bounding box center [281, 310] width 10 height 10
checkbox input "true"
drag, startPoint x: 288, startPoint y: 373, endPoint x: 279, endPoint y: 407, distance: 34.4
click at [288, 368] on div at bounding box center [284, 360] width 16 height 16
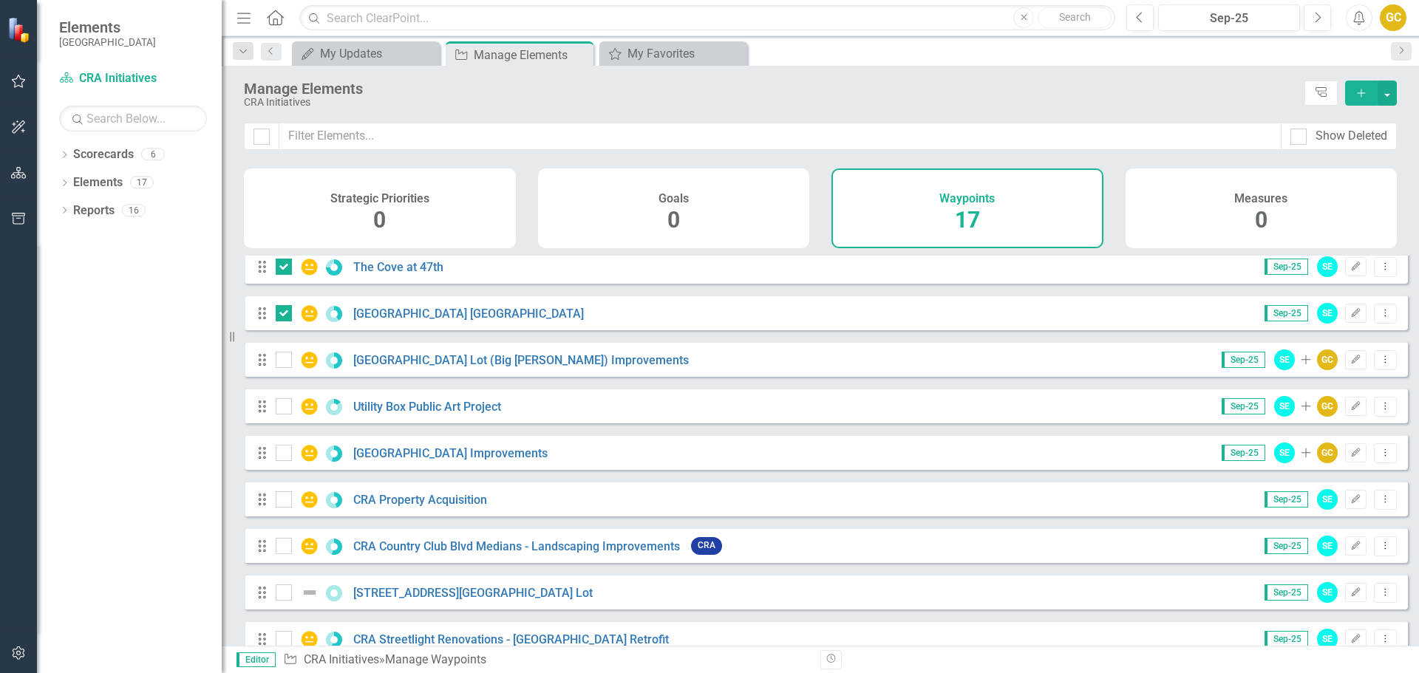
click at [285, 361] on input "checkbox" at bounding box center [281, 357] width 10 height 10
checkbox input "true"
click at [279, 408] on input "checkbox" at bounding box center [281, 403] width 10 height 10
checkbox input "true"
drag, startPoint x: 288, startPoint y: 463, endPoint x: 282, endPoint y: 474, distance: 12.6
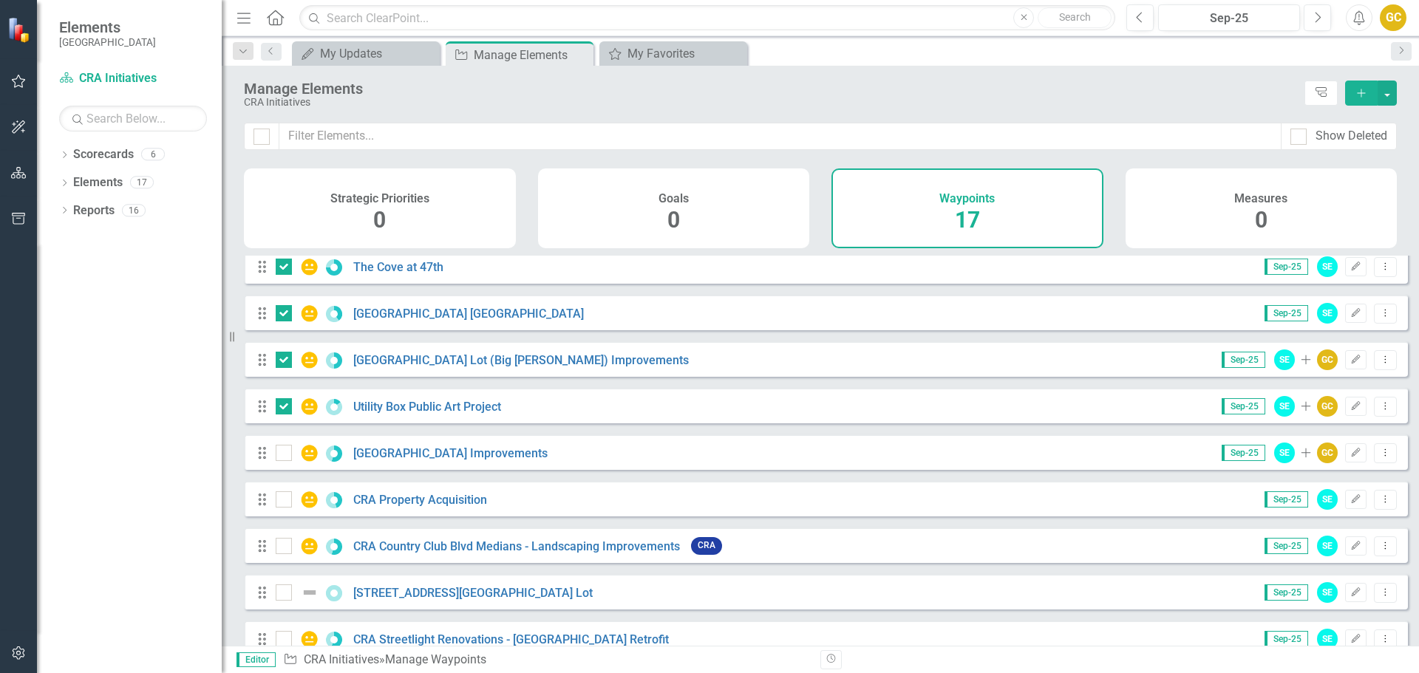
click at [288, 461] on div at bounding box center [284, 453] width 16 height 16
click at [285, 455] on input "checkbox" at bounding box center [281, 450] width 10 height 10
checkbox input "true"
drag, startPoint x: 281, startPoint y: 517, endPoint x: 280, endPoint y: 534, distance: 17.8
click at [281, 508] on div at bounding box center [284, 500] width 16 height 16
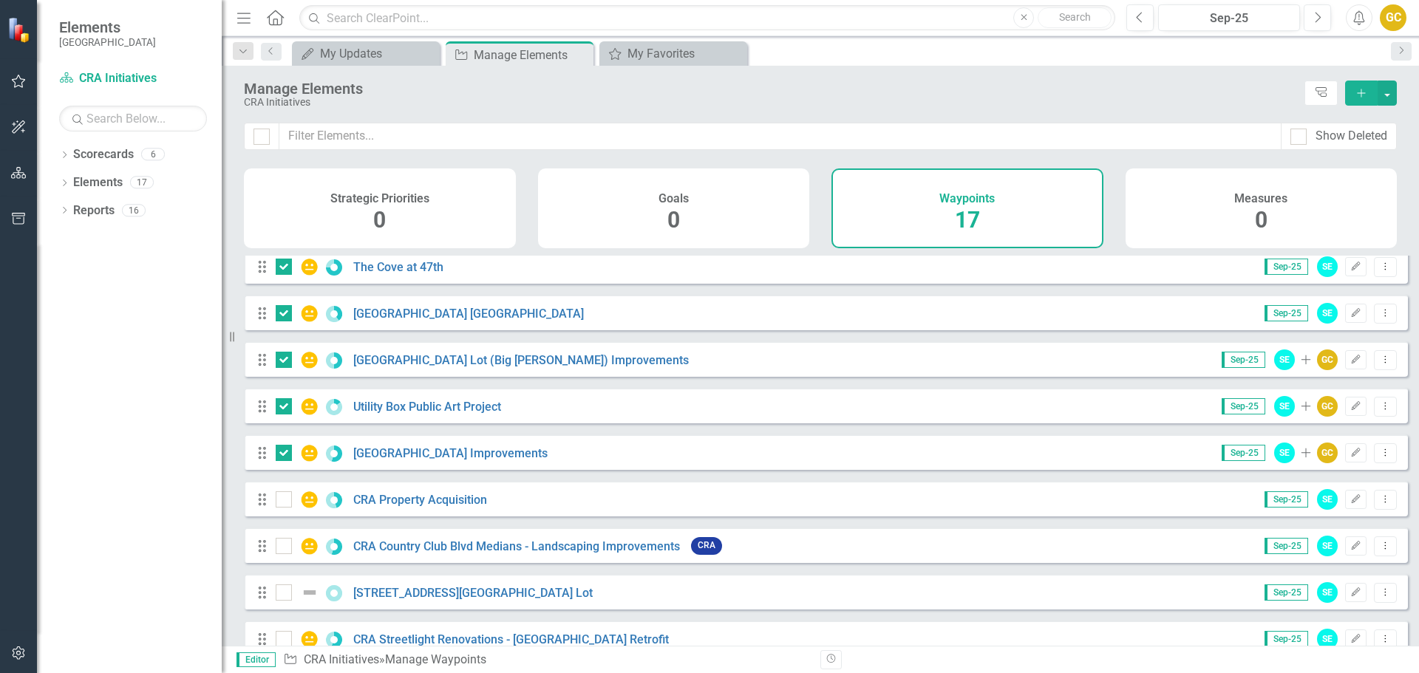
click at [281, 501] on input "checkbox" at bounding box center [281, 497] width 10 height 10
checkbox input "true"
click at [284, 548] on input "checkbox" at bounding box center [281, 543] width 10 height 10
checkbox input "true"
click at [285, 601] on div at bounding box center [284, 593] width 16 height 16
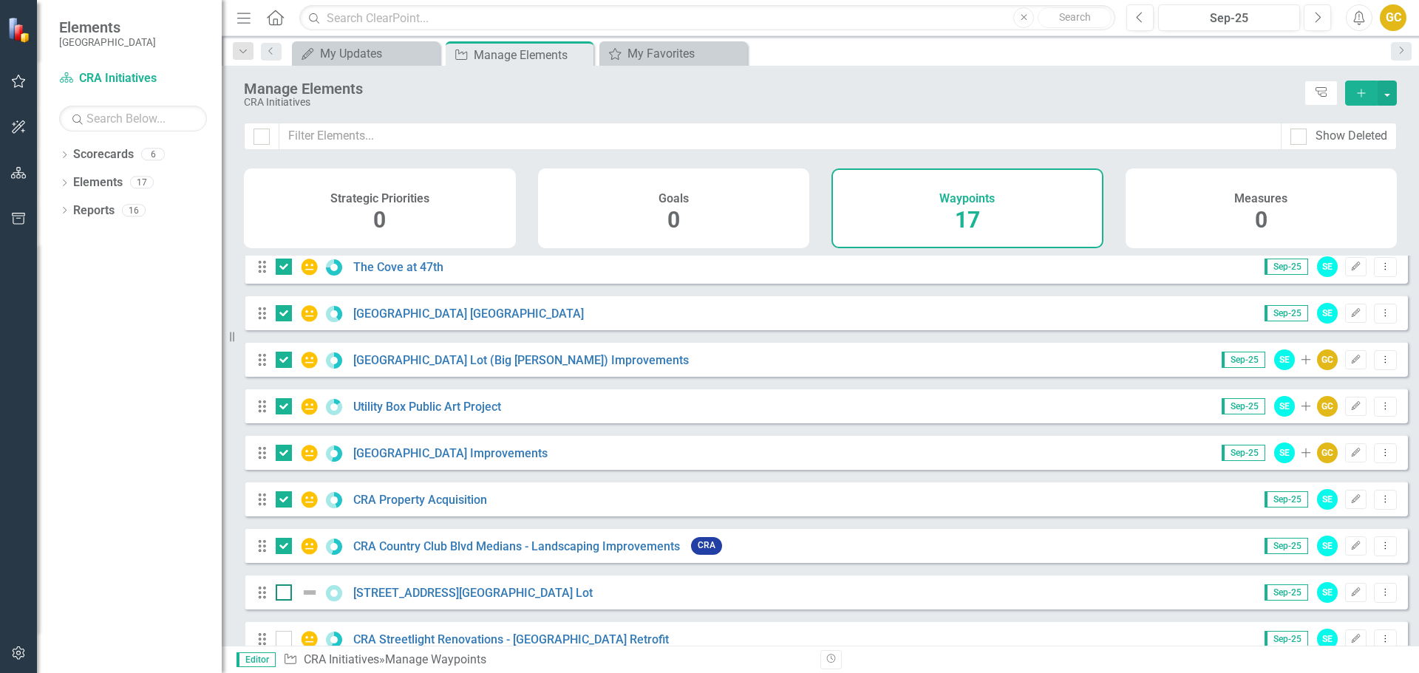
click at [285, 594] on input "checkbox" at bounding box center [281, 590] width 10 height 10
checkbox input "true"
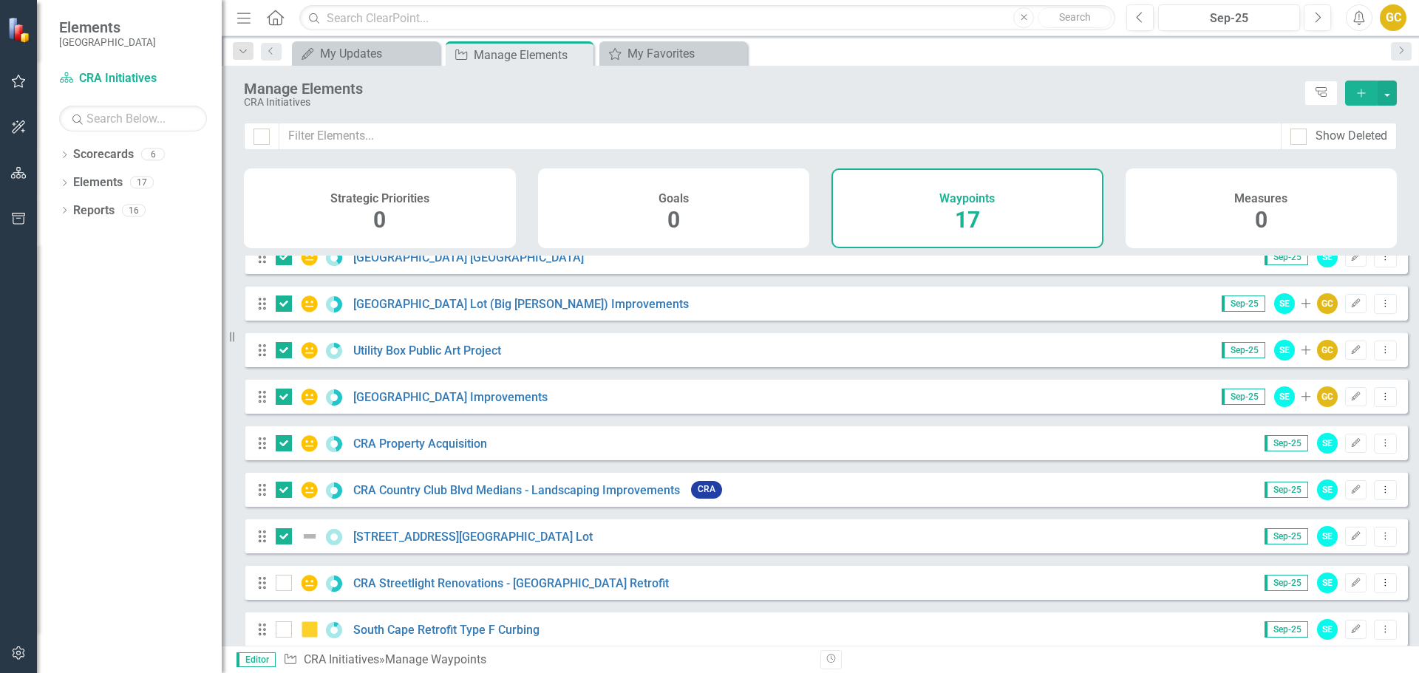
scroll to position [412, 0]
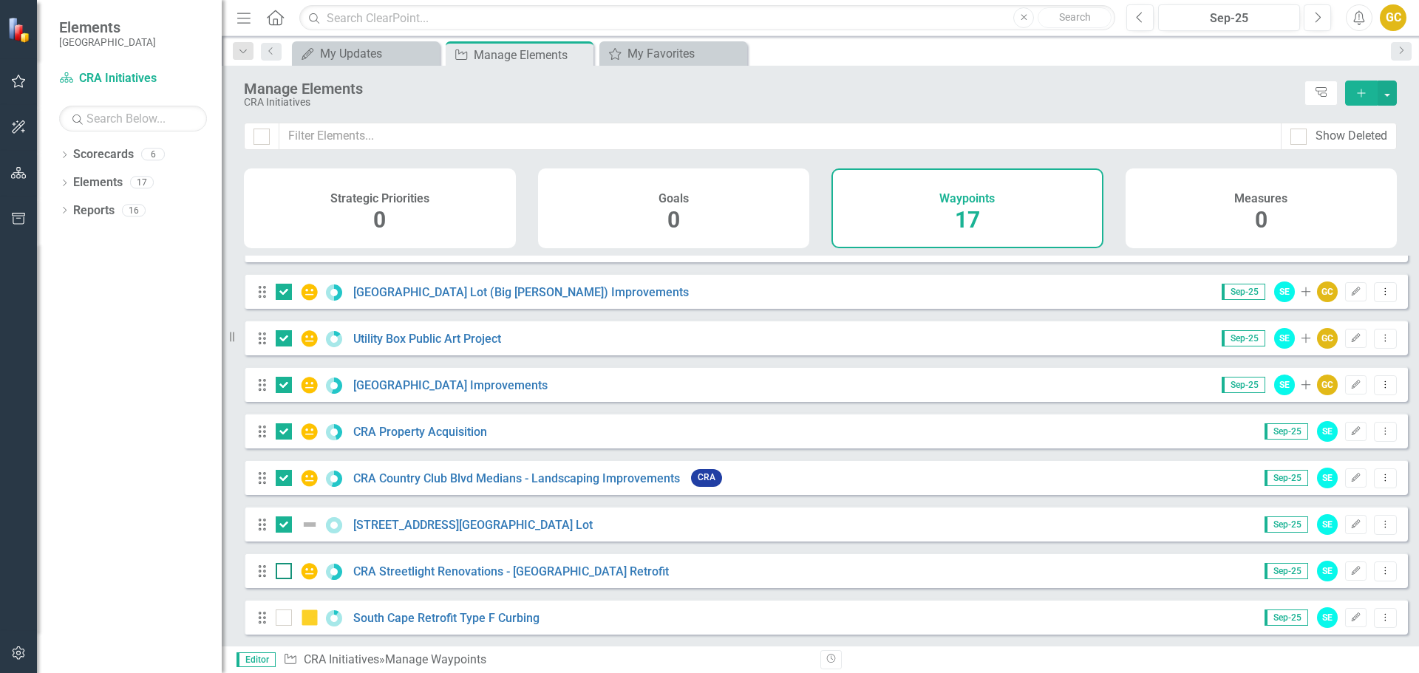
click at [288, 574] on div at bounding box center [284, 571] width 16 height 16
click at [285, 573] on input "checkbox" at bounding box center [281, 568] width 10 height 10
checkbox input "true"
click at [281, 617] on input "checkbox" at bounding box center [281, 615] width 10 height 10
checkbox input "true"
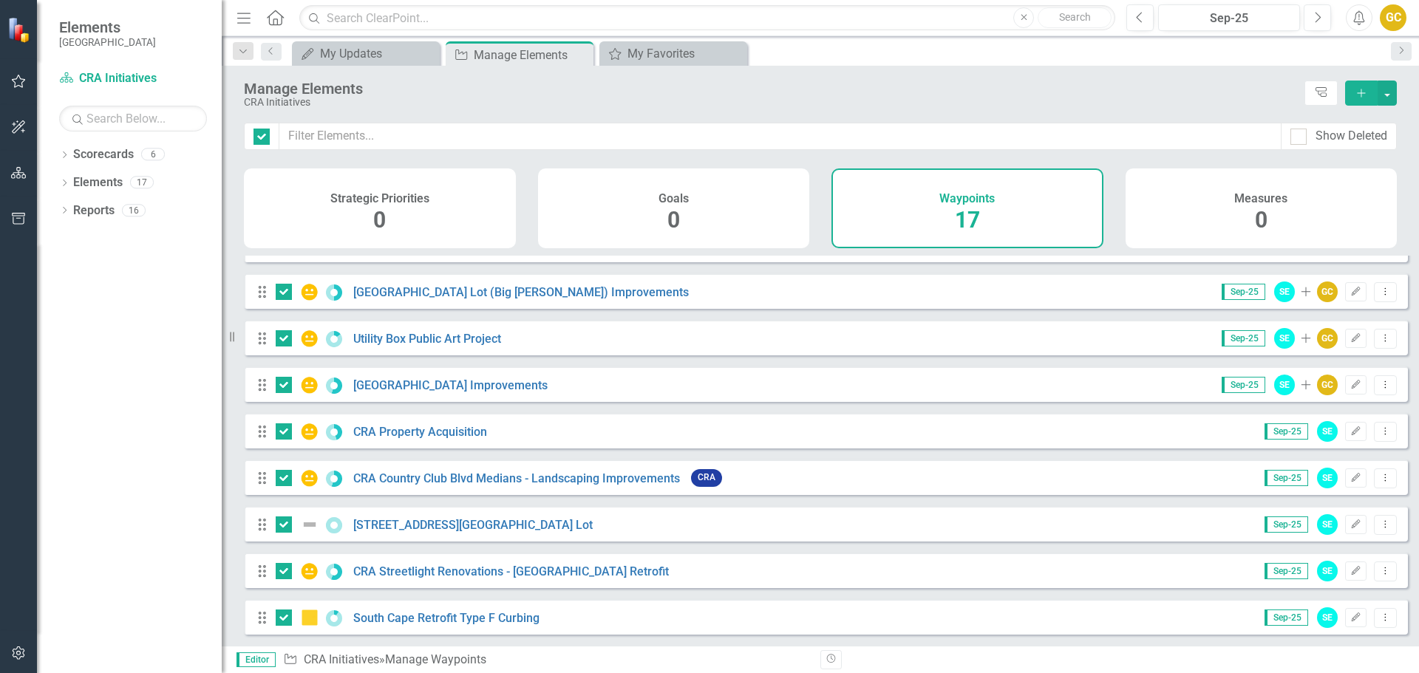
drag, startPoint x: 1416, startPoint y: 115, endPoint x: 1412, endPoint y: 131, distance: 16.1
click at [1416, 115] on div "Manage Elements CRA Initiatives Tree Explorer Add" at bounding box center [821, 94] width 1198 height 57
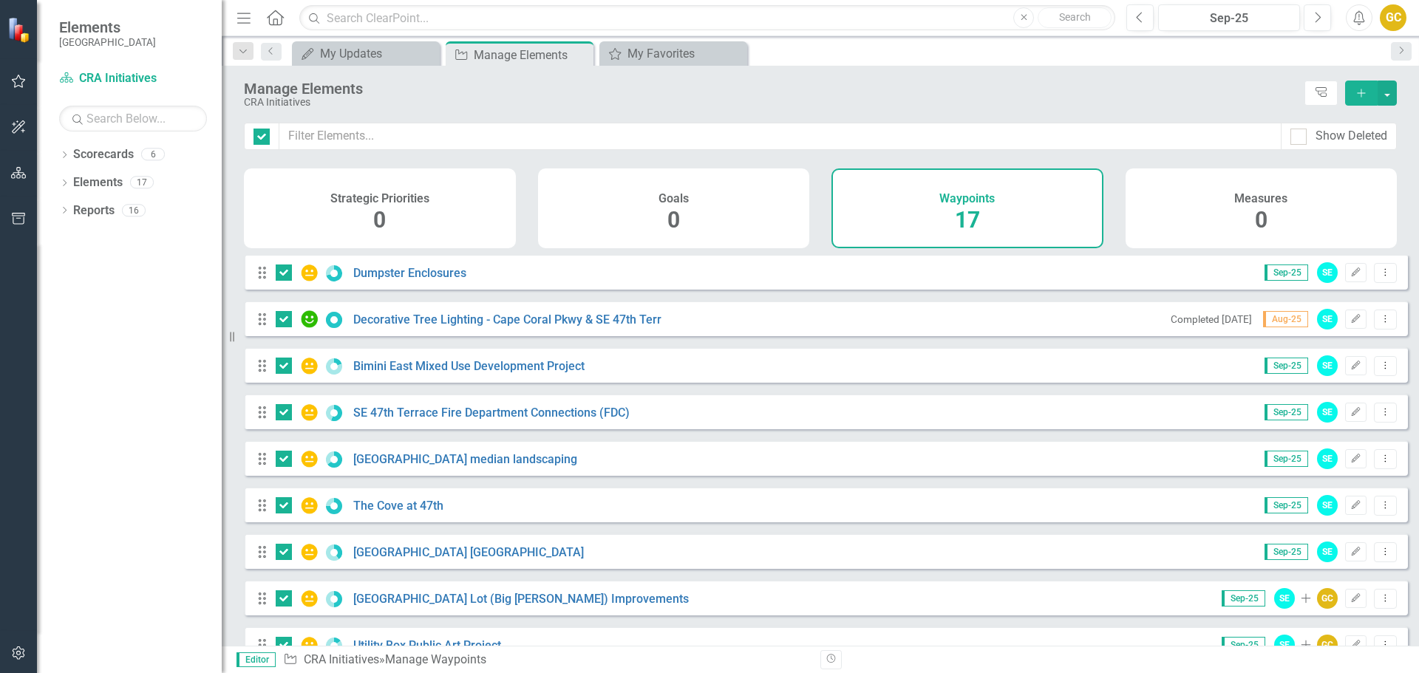
scroll to position [0, 0]
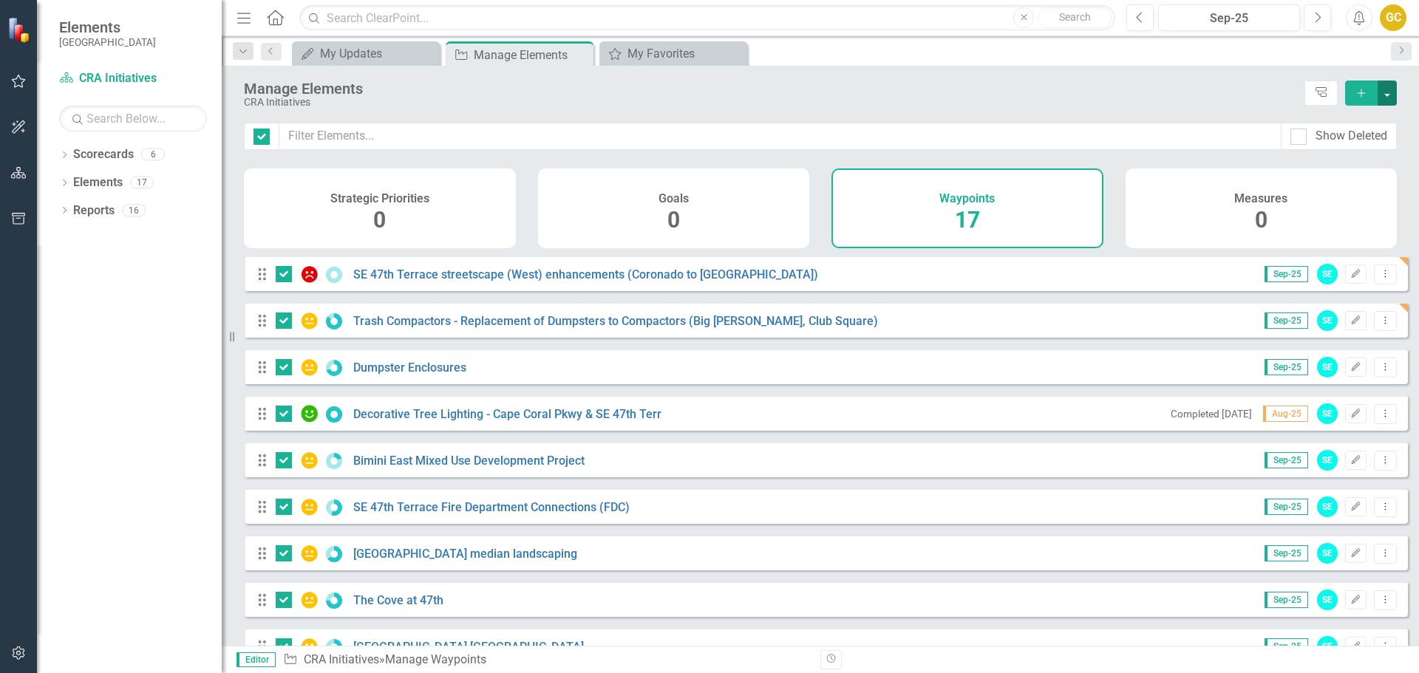
click at [1388, 88] on button "button" at bounding box center [1387, 93] width 19 height 25
click at [1200, 85] on div "Manage Elements" at bounding box center [770, 89] width 1053 height 16
click at [1229, 24] on div "Sep-25" at bounding box center [1230, 19] width 132 height 18
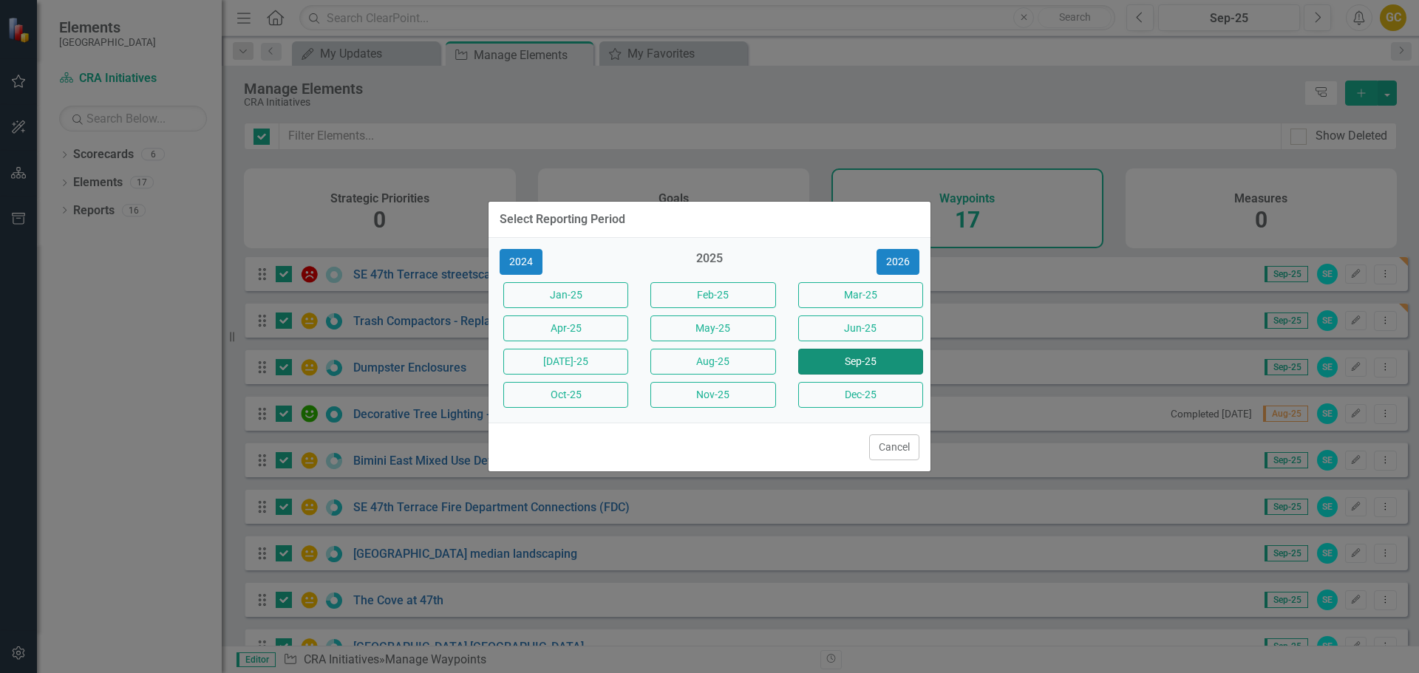
click at [867, 356] on button "Sep-25" at bounding box center [860, 362] width 125 height 26
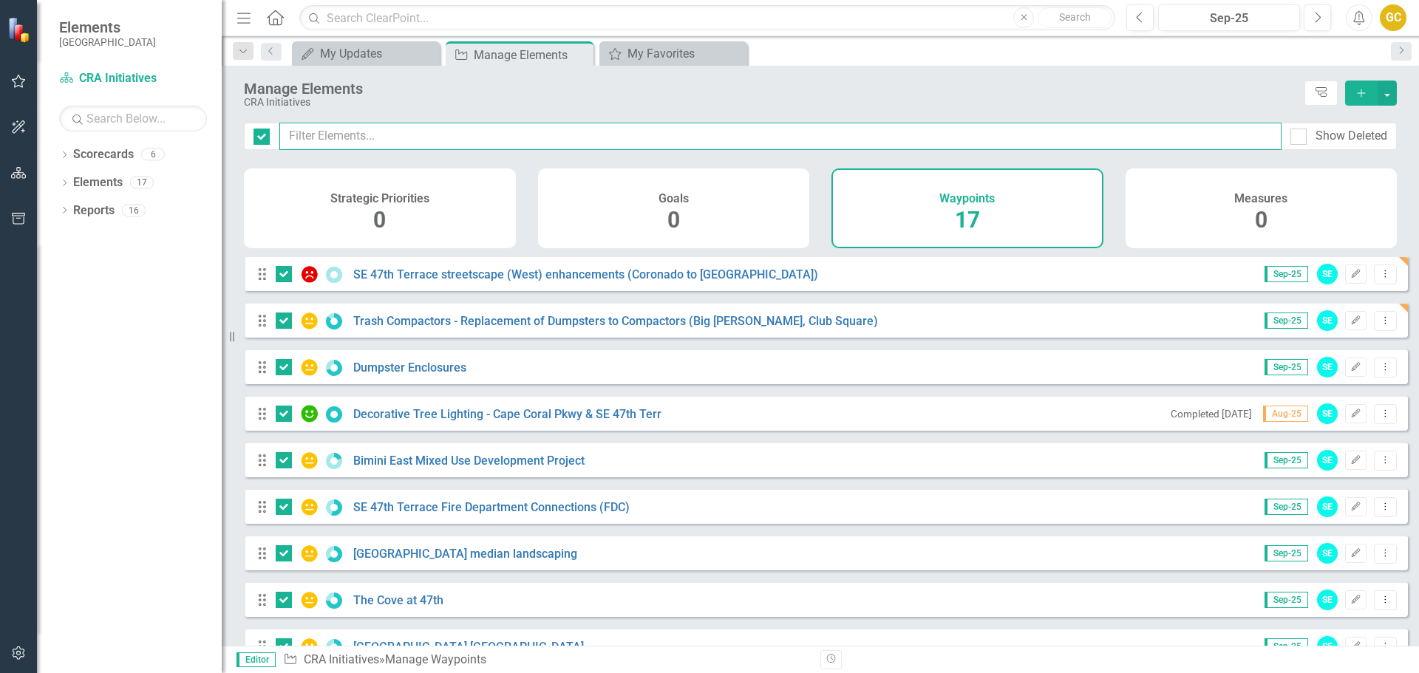
click at [311, 139] on input "text" at bounding box center [780, 136] width 1002 height 27
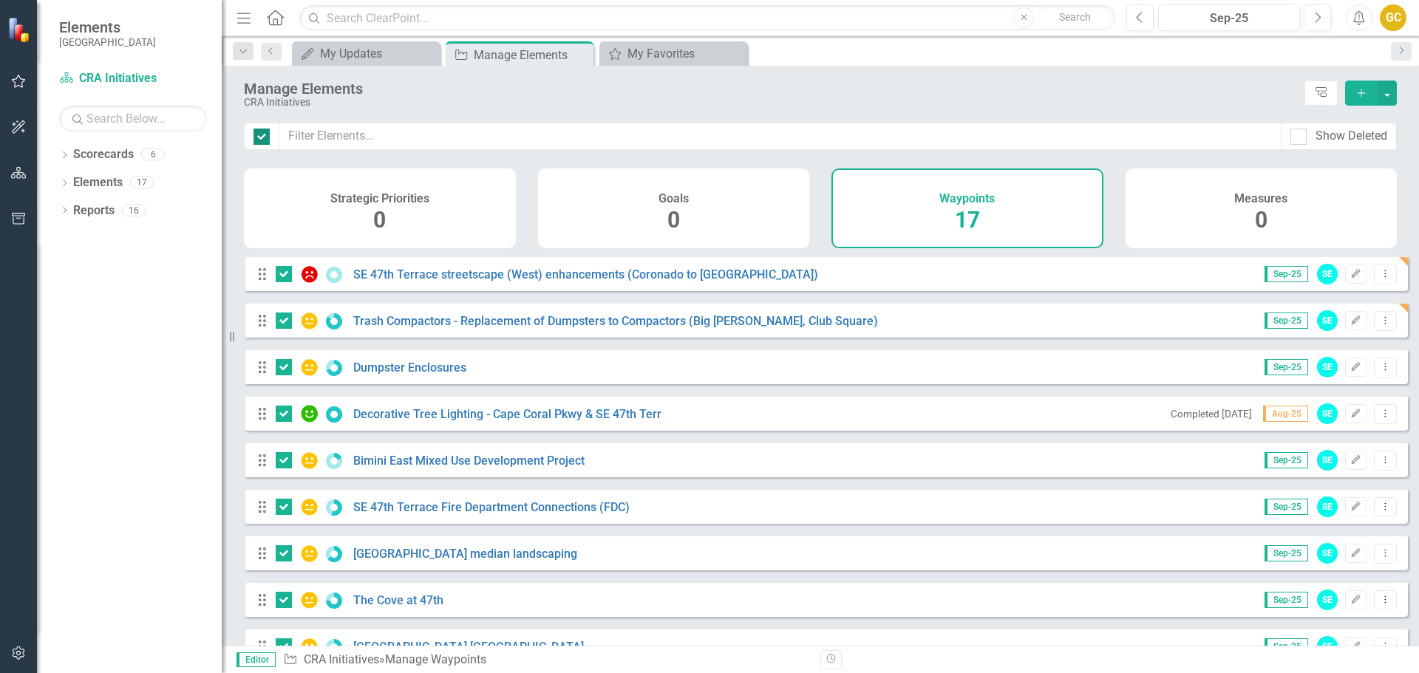
click at [260, 140] on div at bounding box center [262, 137] width 16 height 16
click at [260, 138] on input "checkbox" at bounding box center [259, 134] width 10 height 10
checkbox input "false"
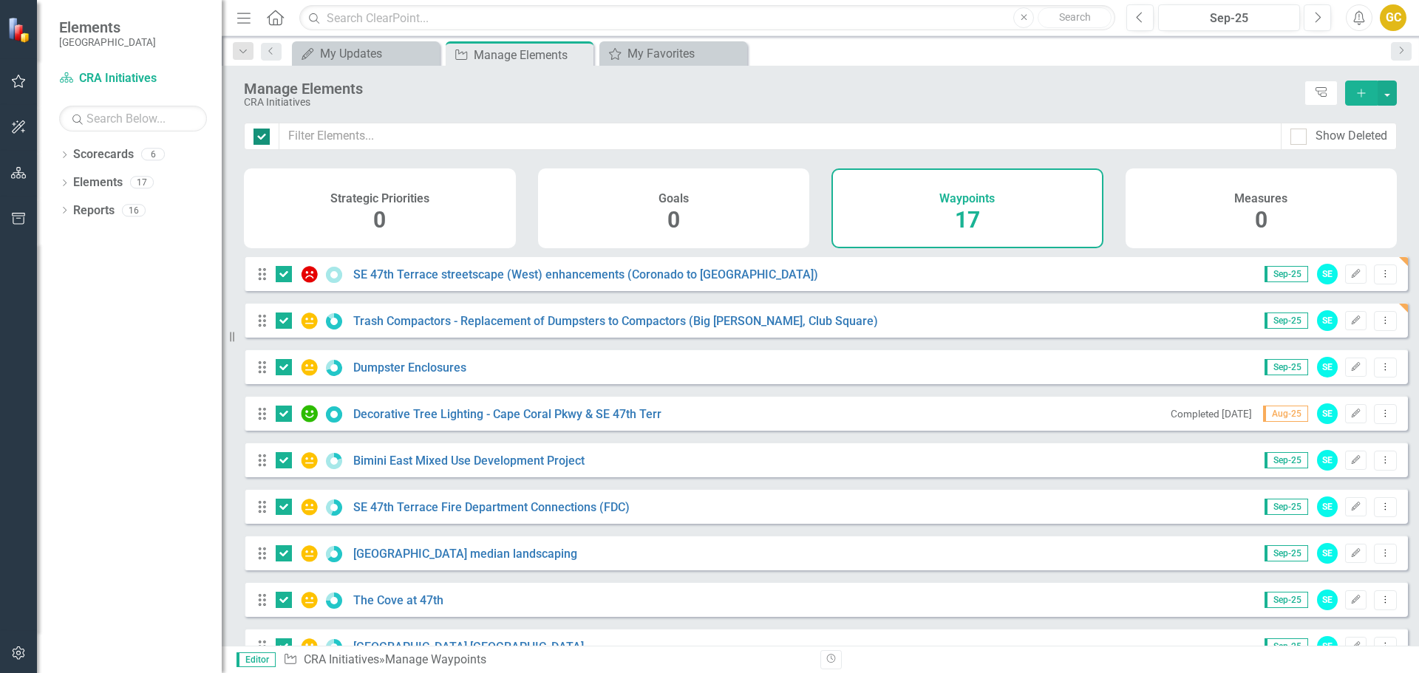
checkbox input "false"
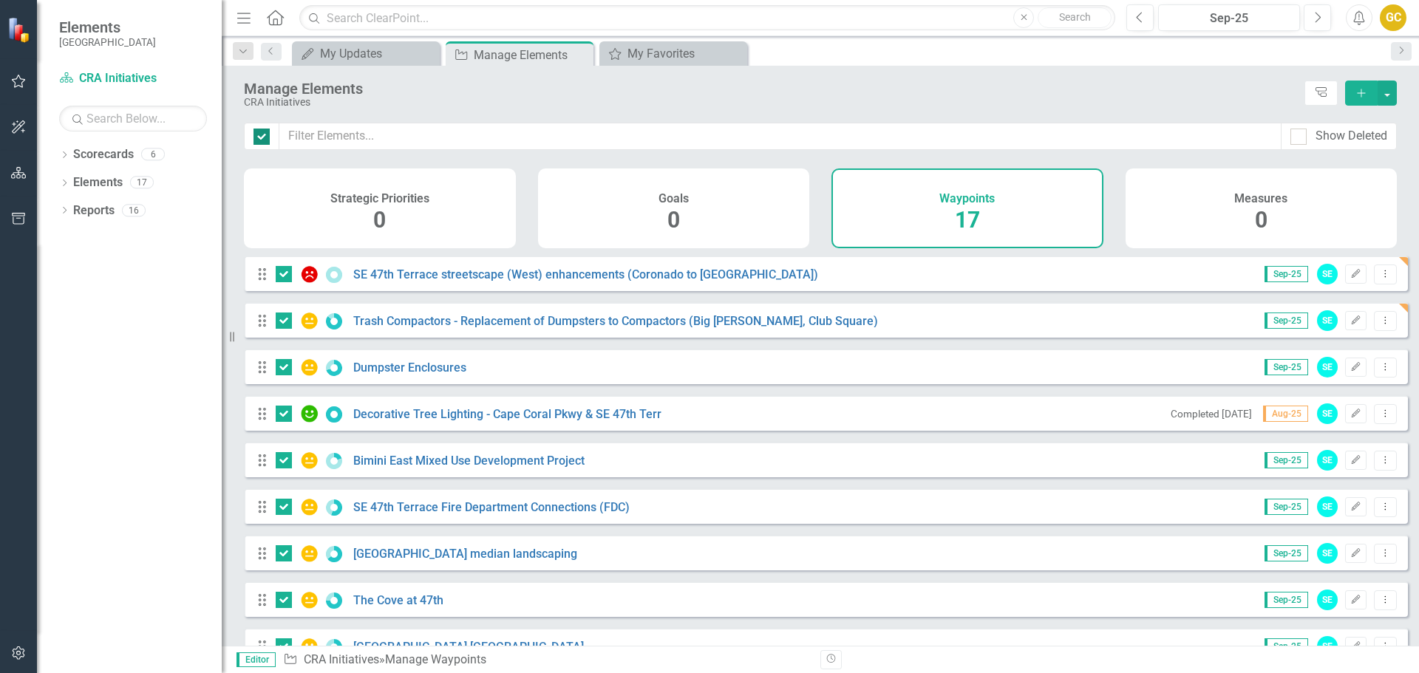
checkbox input "false"
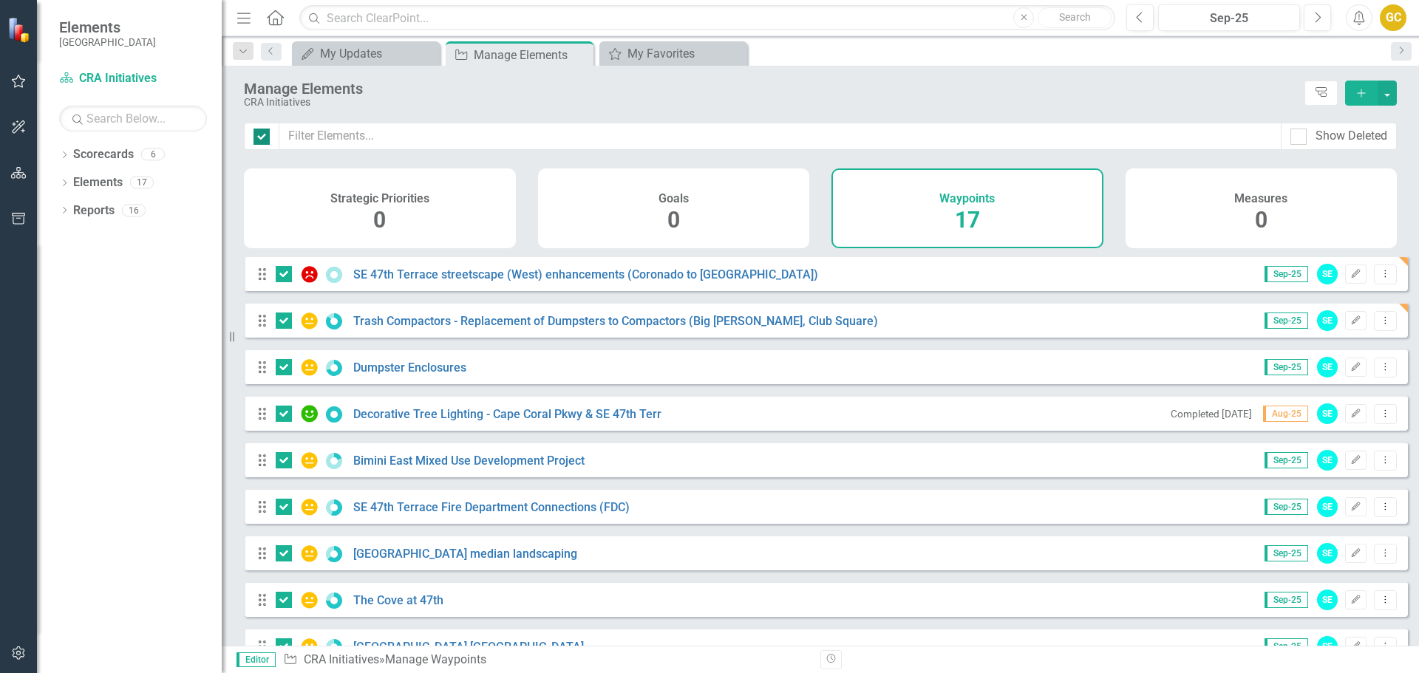
checkbox input "false"
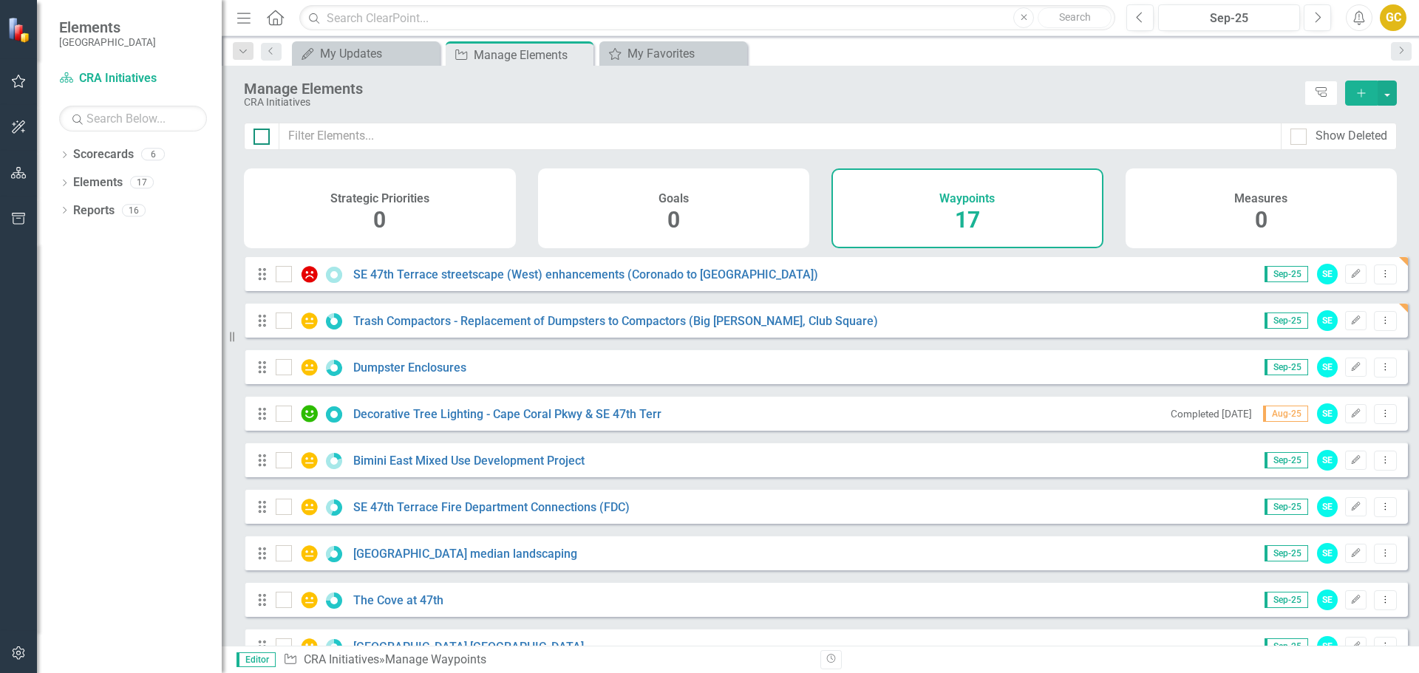
click at [260, 140] on div at bounding box center [262, 137] width 16 height 16
click at [260, 138] on input "checkbox" at bounding box center [259, 134] width 10 height 10
checkbox input "true"
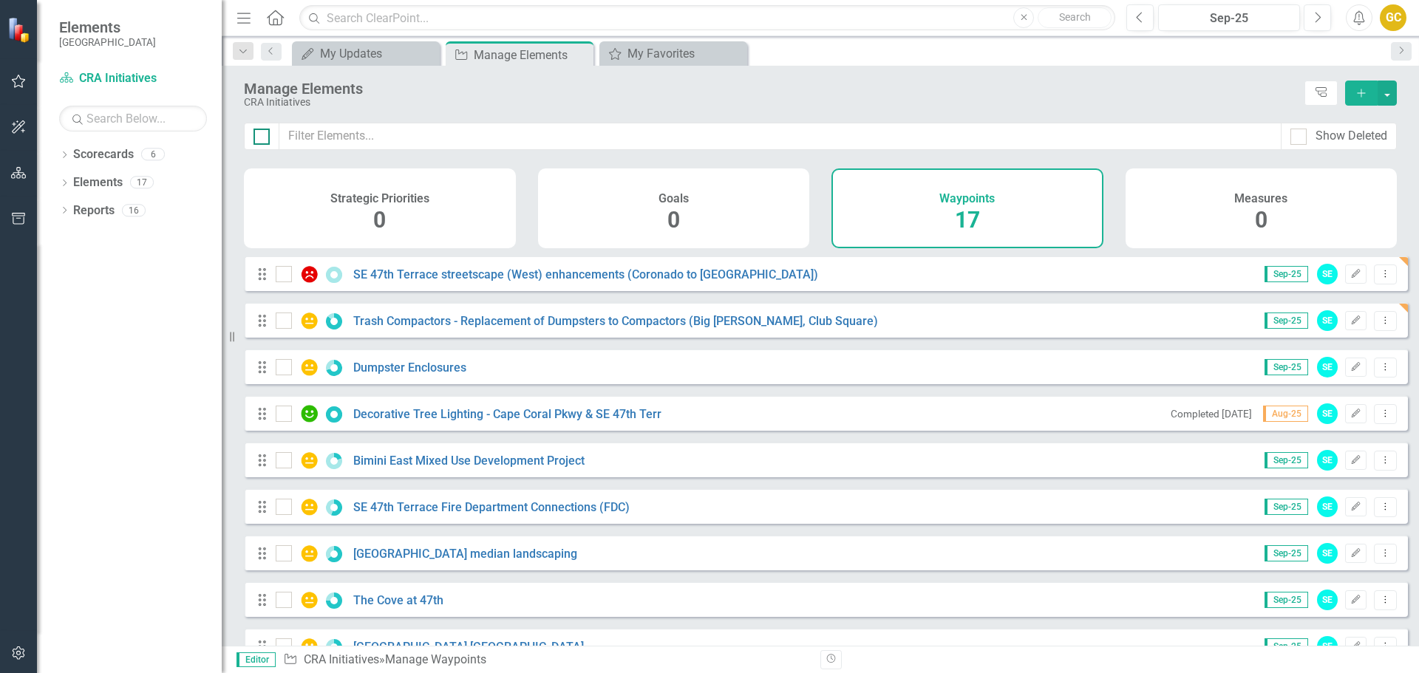
checkbox input "true"
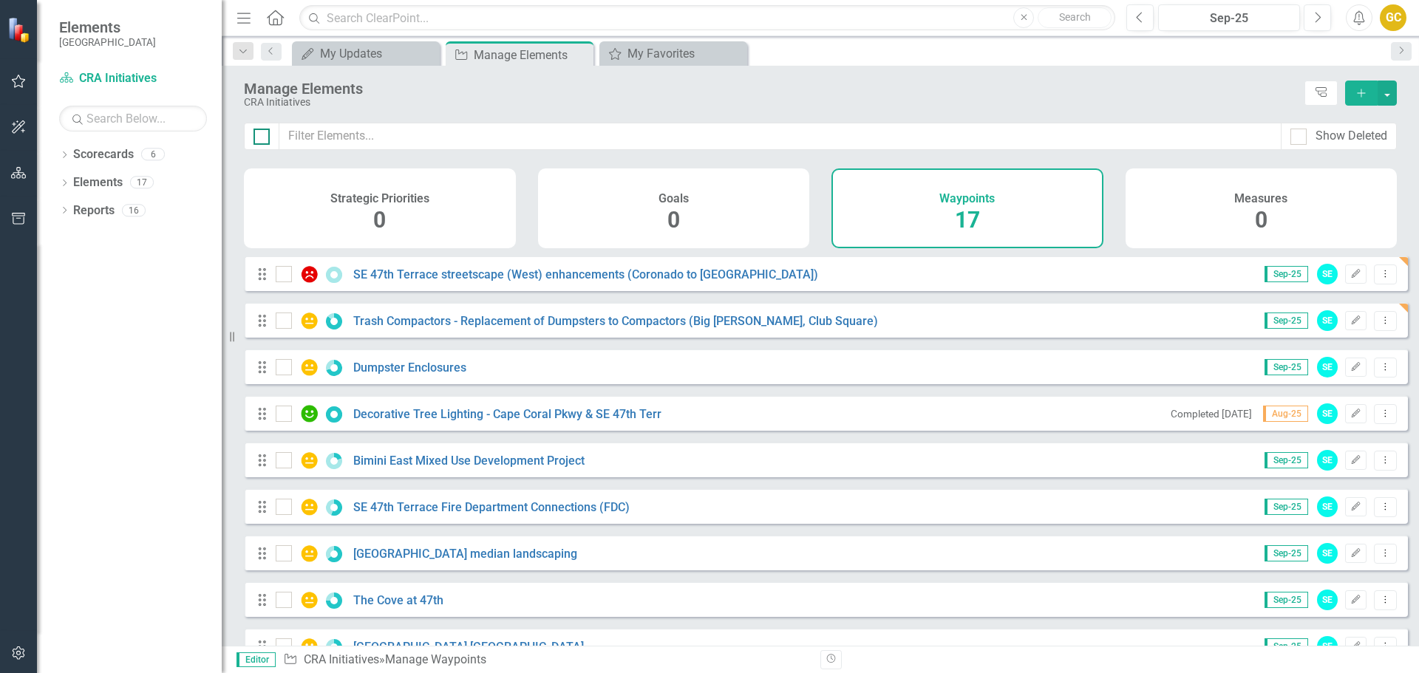
checkbox input "true"
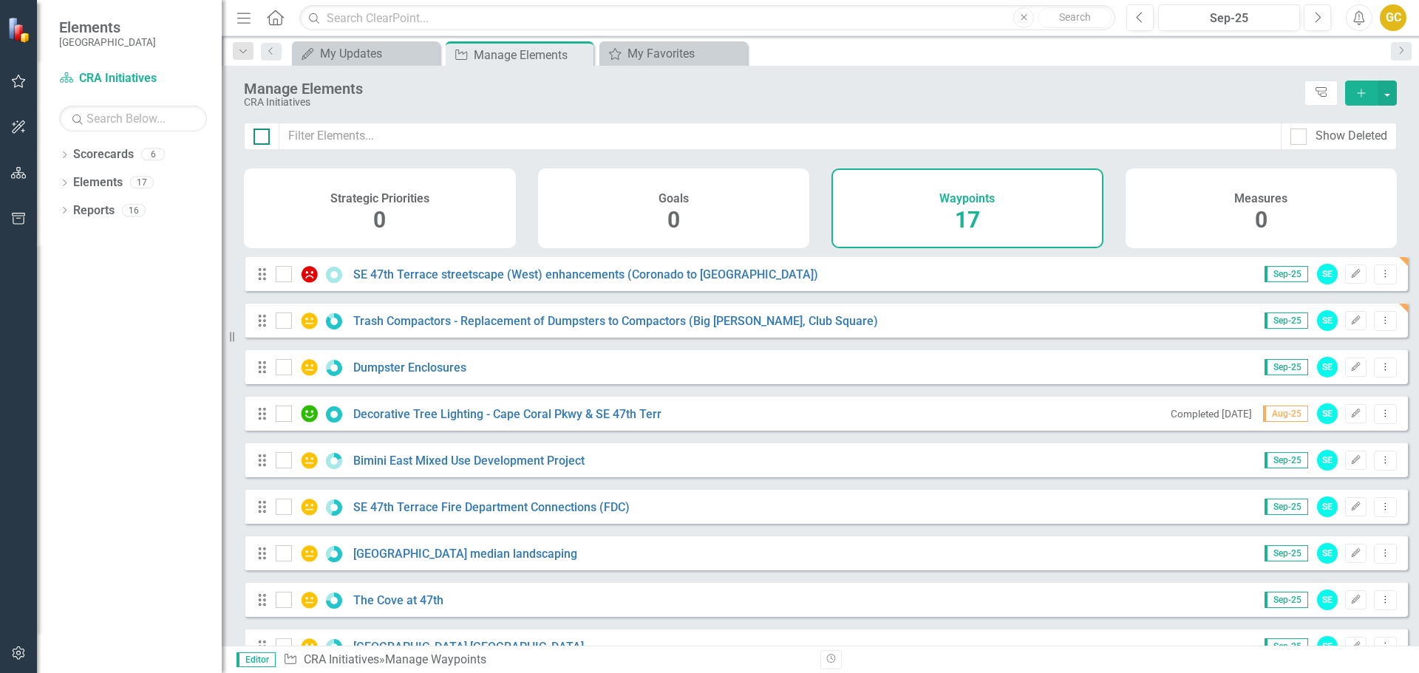
checkbox input "true"
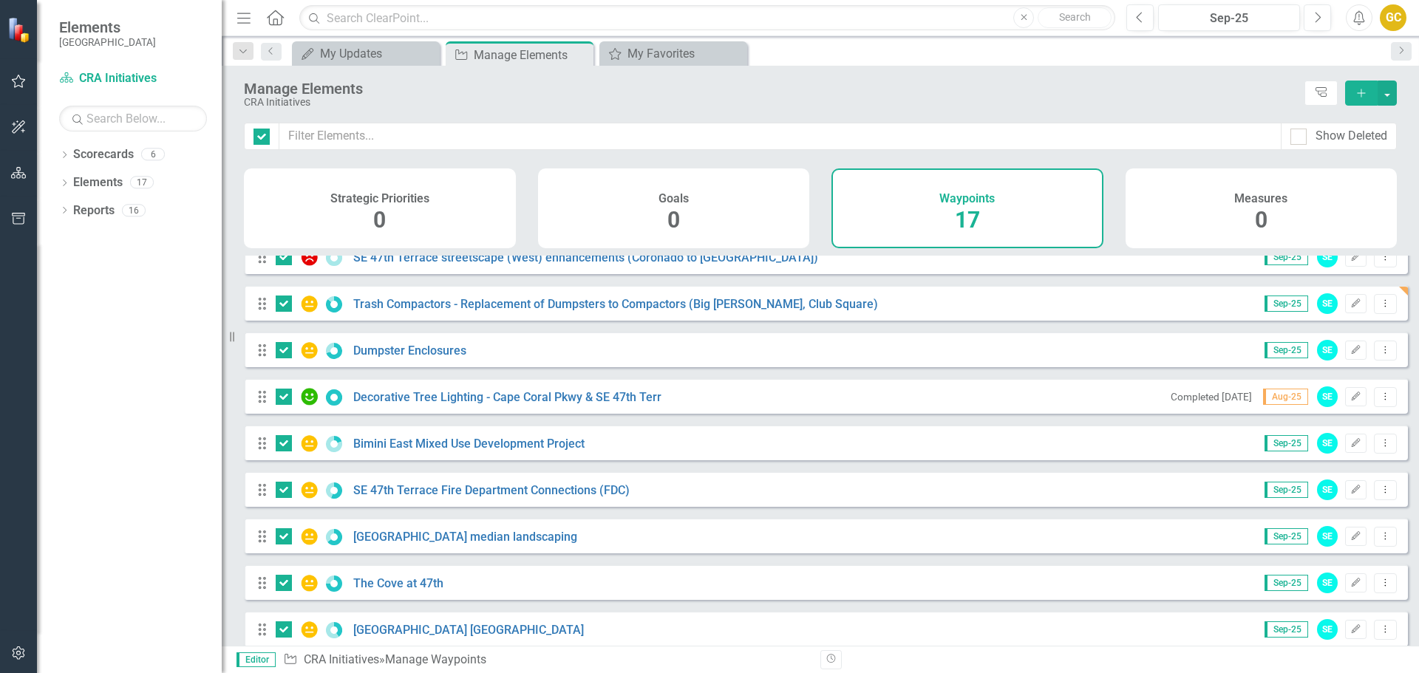
scroll to position [4, 0]
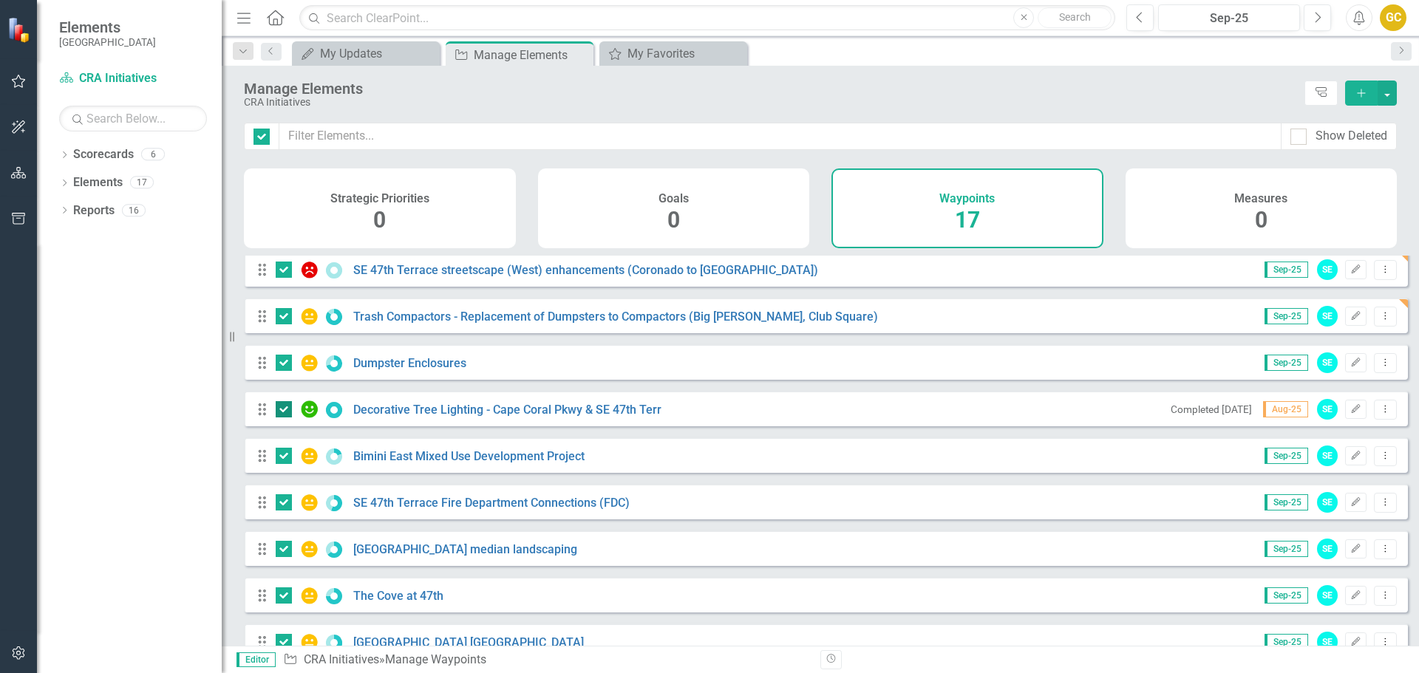
click at [281, 418] on div at bounding box center [284, 409] width 16 height 16
click at [281, 411] on input "checkbox" at bounding box center [281, 406] width 10 height 10
checkbox input "false"
click at [935, 225] on div "Waypoints 17" at bounding box center [968, 209] width 272 height 80
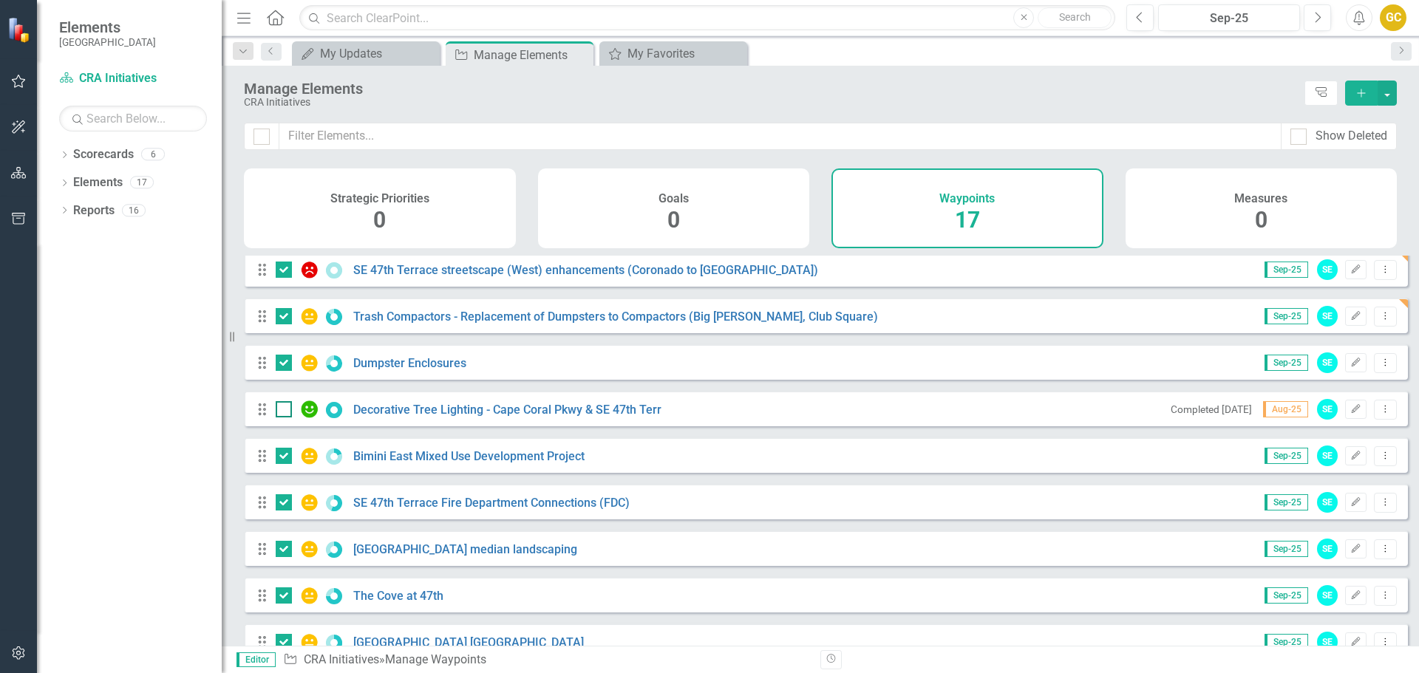
click at [290, 418] on div at bounding box center [284, 409] width 16 height 16
click at [285, 411] on input "checkbox" at bounding box center [281, 406] width 10 height 10
checkbox input "true"
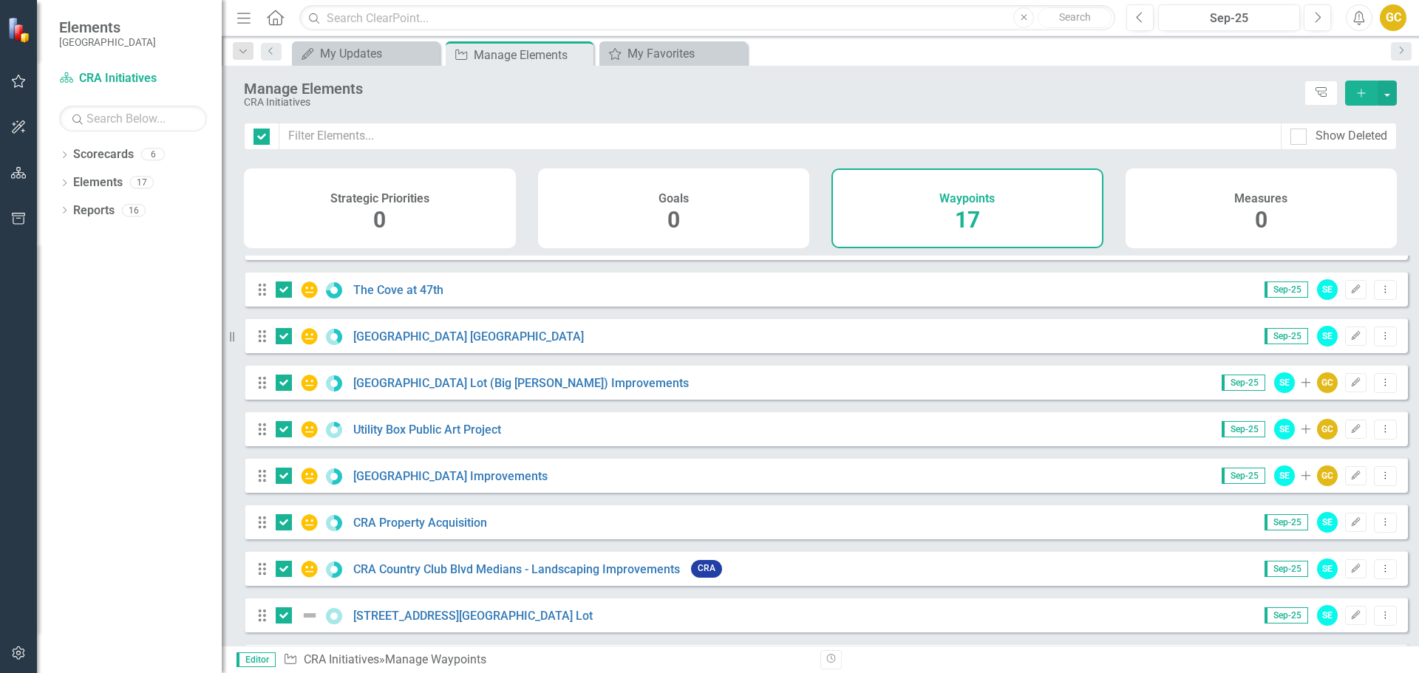
scroll to position [412, 0]
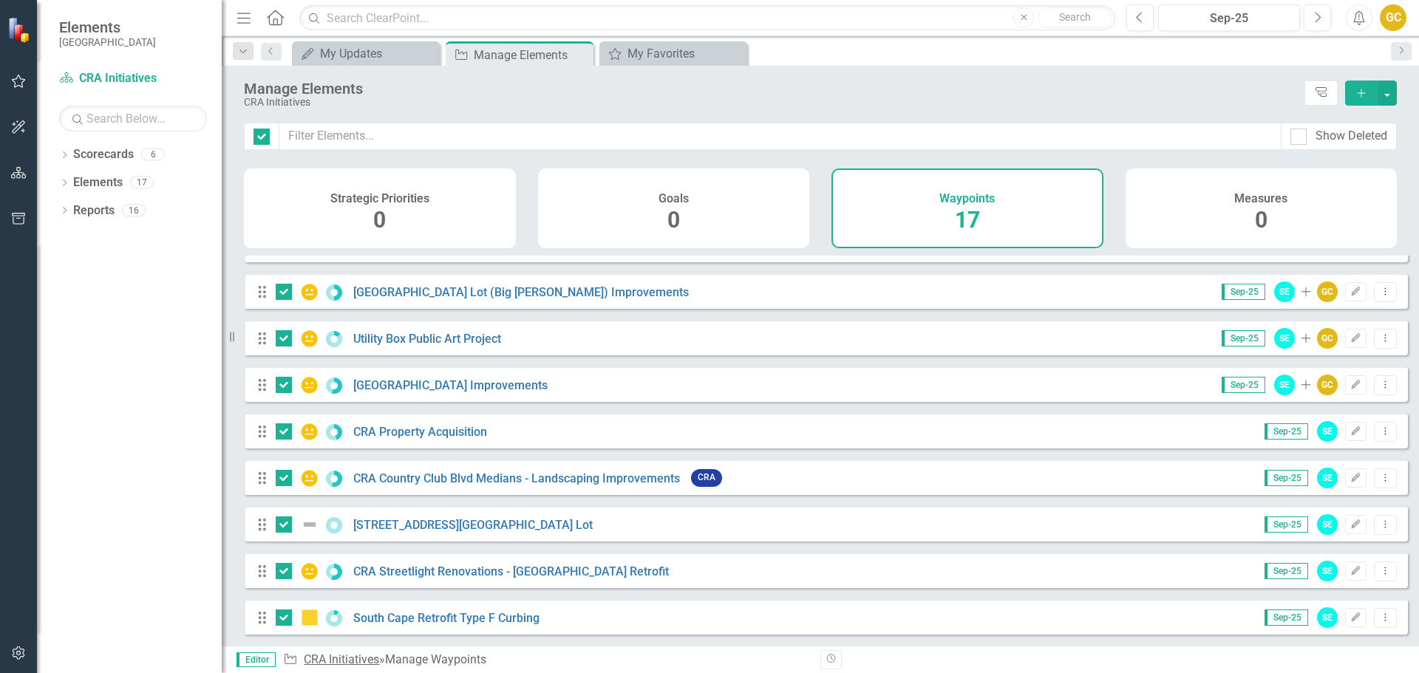
click at [368, 663] on link "CRA Initiatives" at bounding box center [341, 660] width 75 height 14
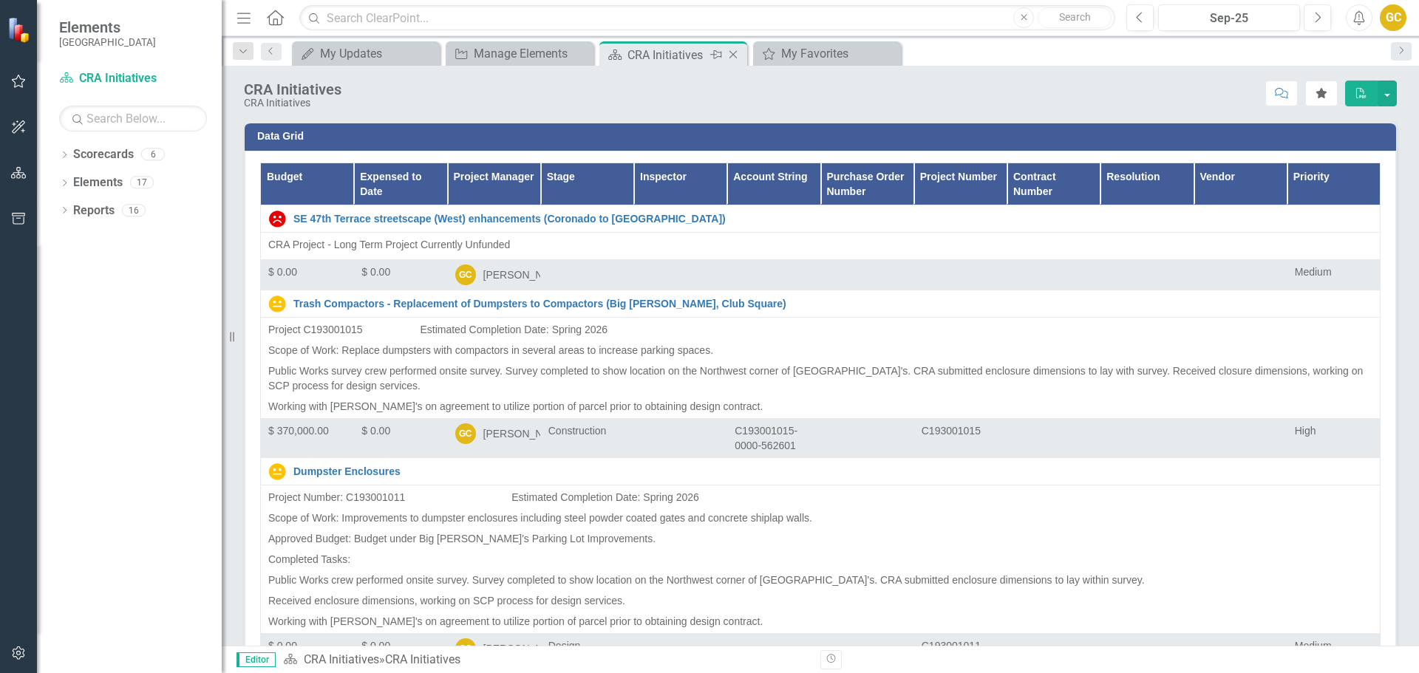
click at [730, 55] on icon "Close" at bounding box center [733, 55] width 15 height 12
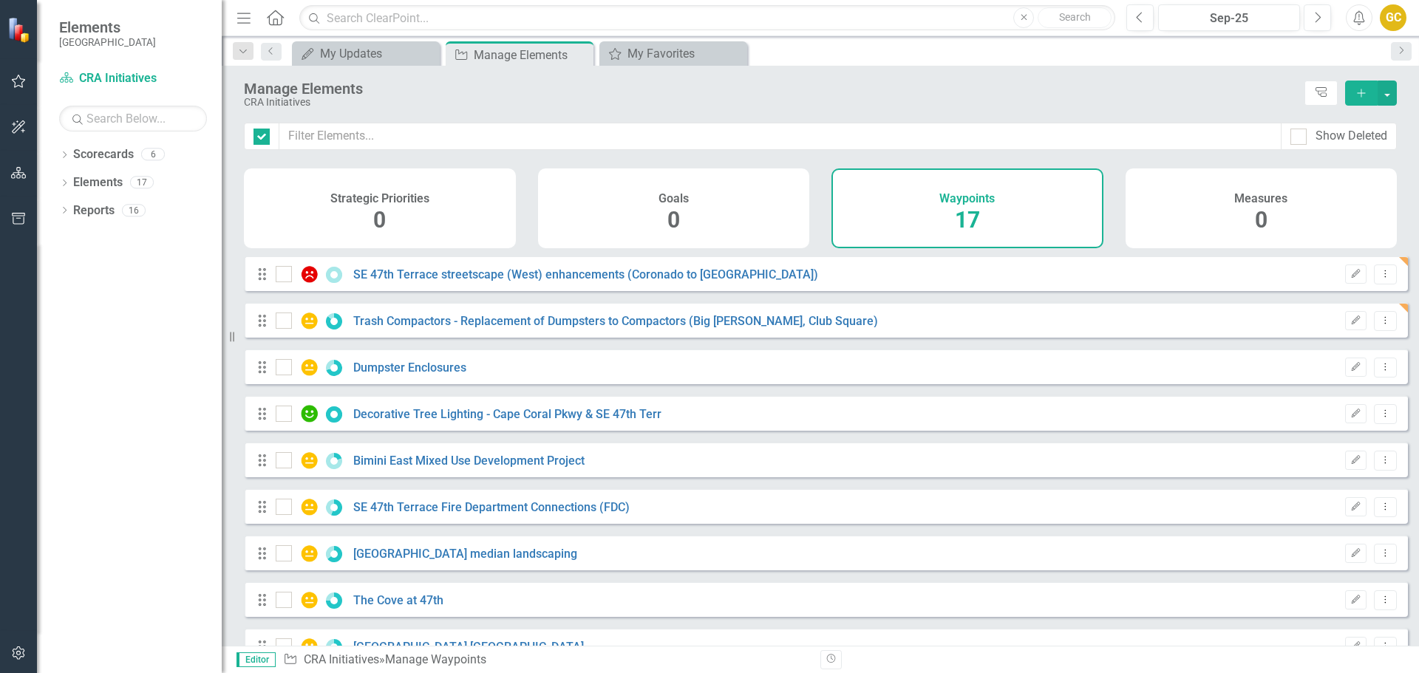
checkbox input "false"
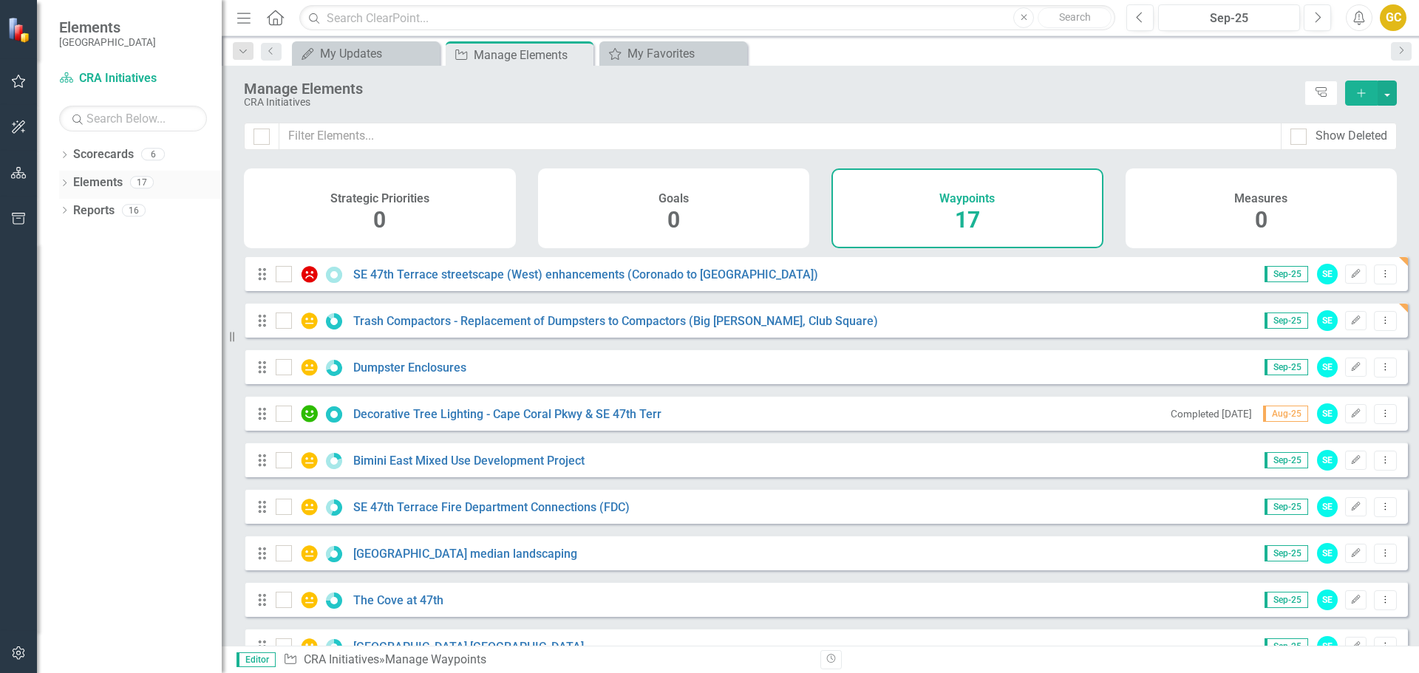
click at [112, 183] on link "Elements" at bounding box center [98, 182] width 50 height 17
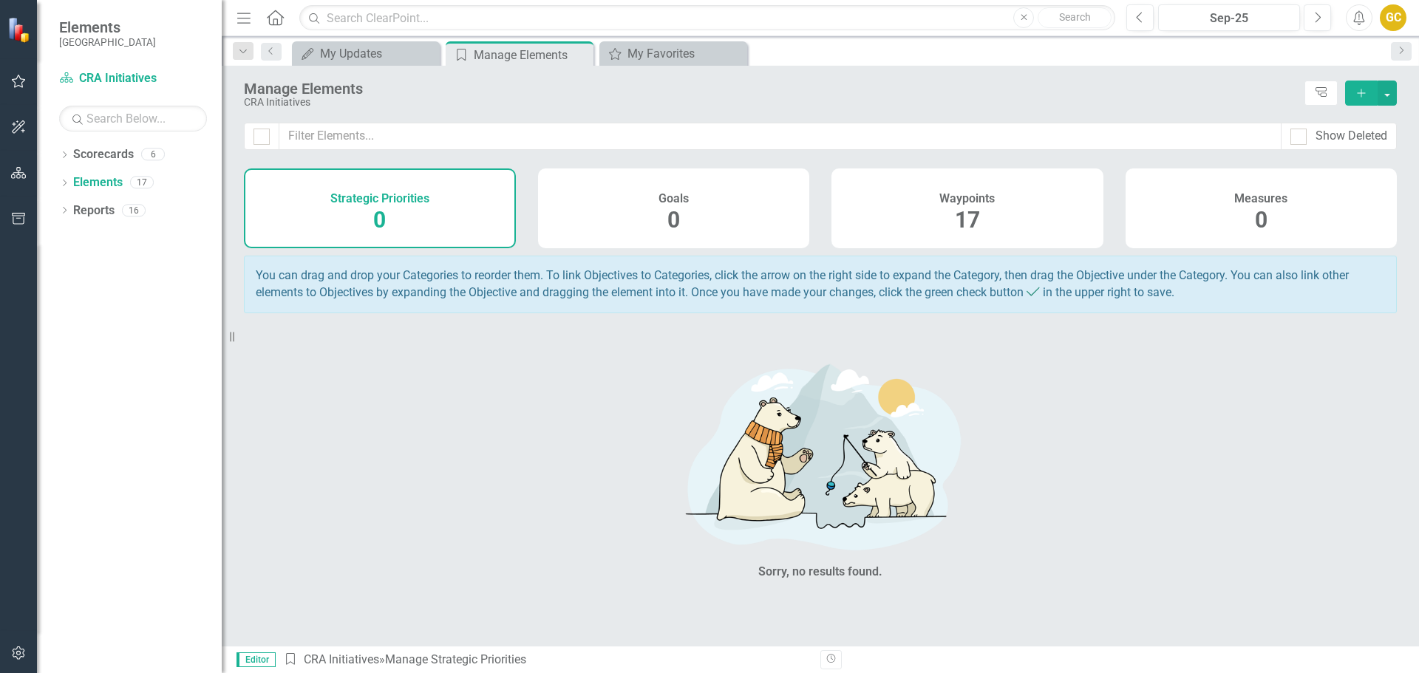
click at [979, 212] on span "17" at bounding box center [967, 220] width 25 height 26
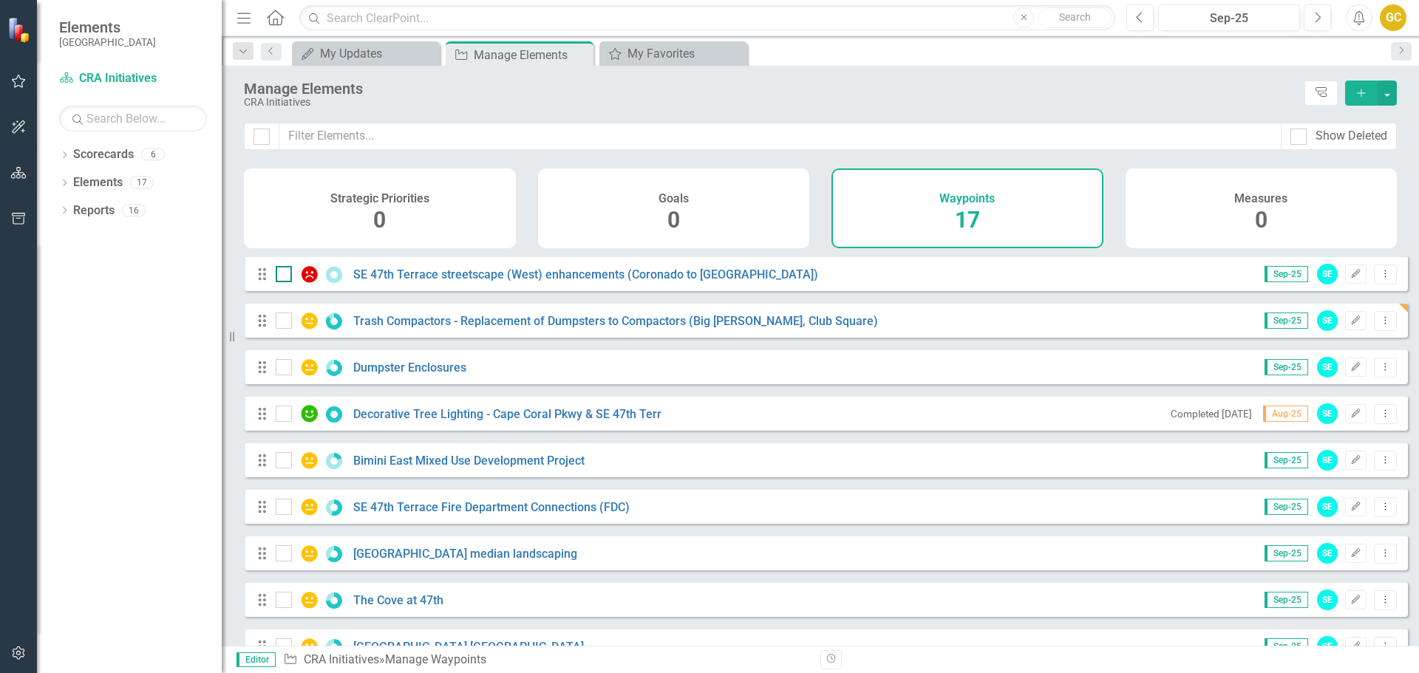
click at [282, 282] on div at bounding box center [284, 274] width 16 height 16
click at [282, 276] on input "checkbox" at bounding box center [281, 271] width 10 height 10
checkbox input "true"
click at [113, 74] on link "Scorecard CRA Initiatives" at bounding box center [133, 78] width 148 height 17
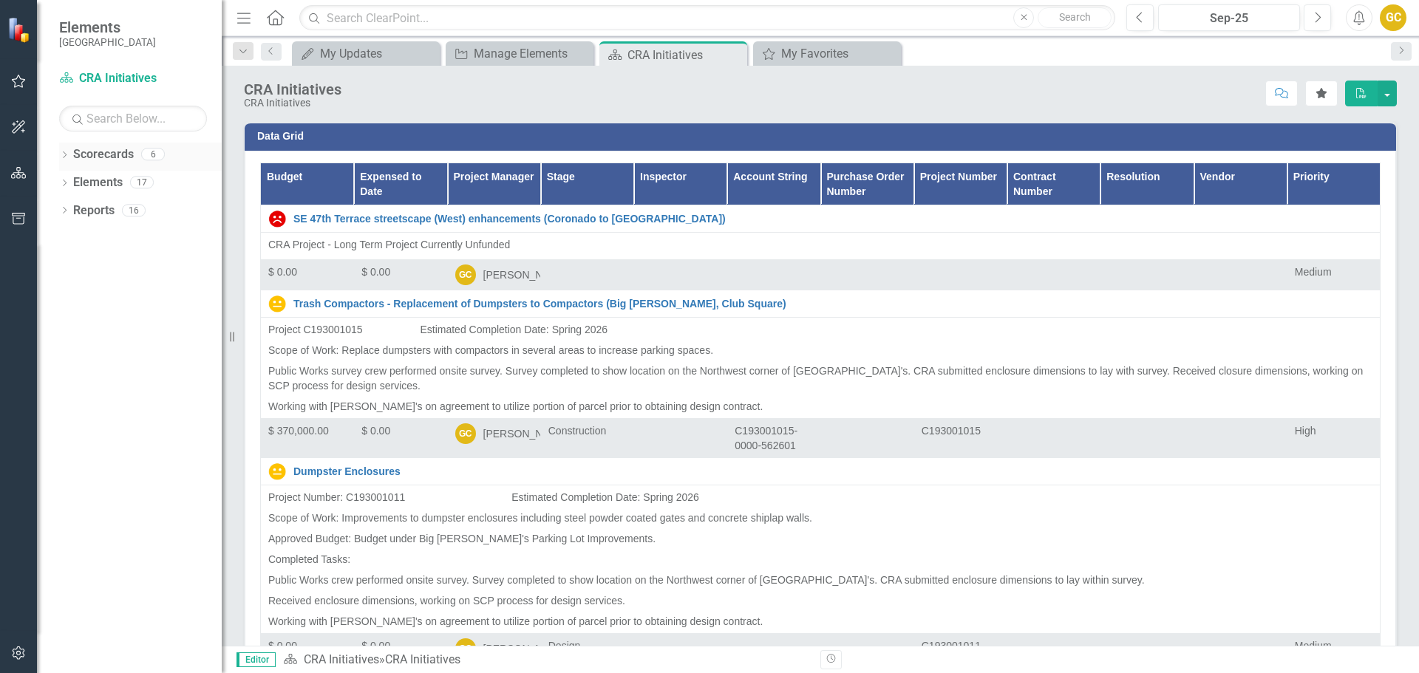
click at [120, 157] on link "Scorecards" at bounding box center [103, 154] width 61 height 17
click at [66, 154] on icon "Dropdown" at bounding box center [64, 156] width 10 height 8
click at [112, 181] on link "[GEOGRAPHIC_DATA], [GEOGRAPHIC_DATA] Business Initiatives" at bounding box center [151, 182] width 140 height 17
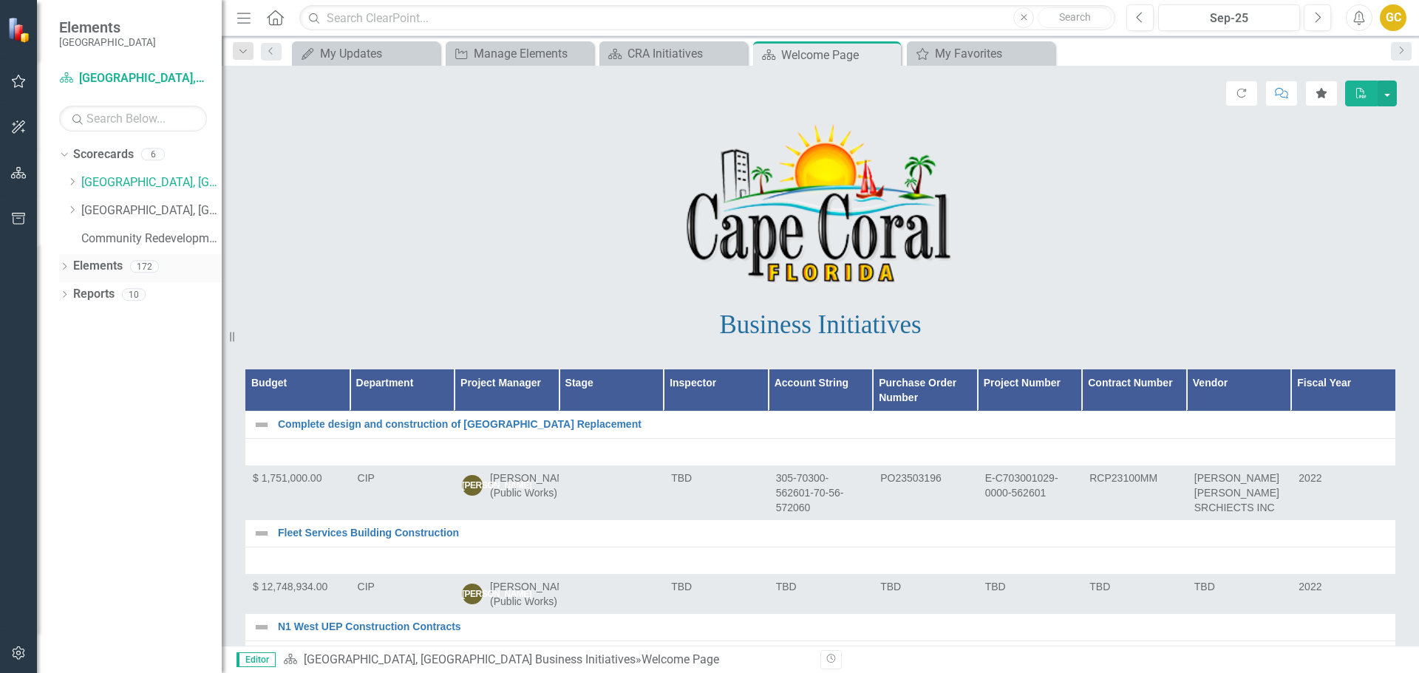
click at [112, 264] on link "Elements" at bounding box center [98, 266] width 50 height 17
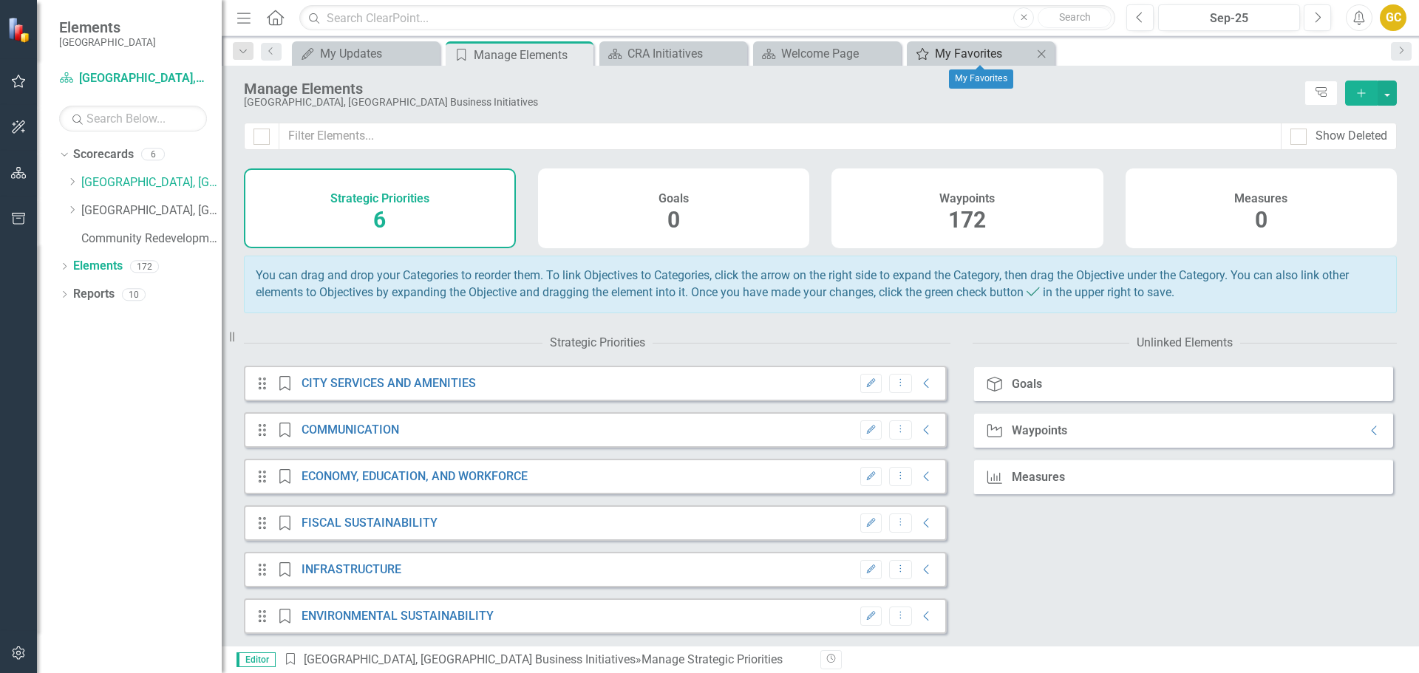
click at [969, 51] on div "My Favorites" at bounding box center [984, 53] width 98 height 18
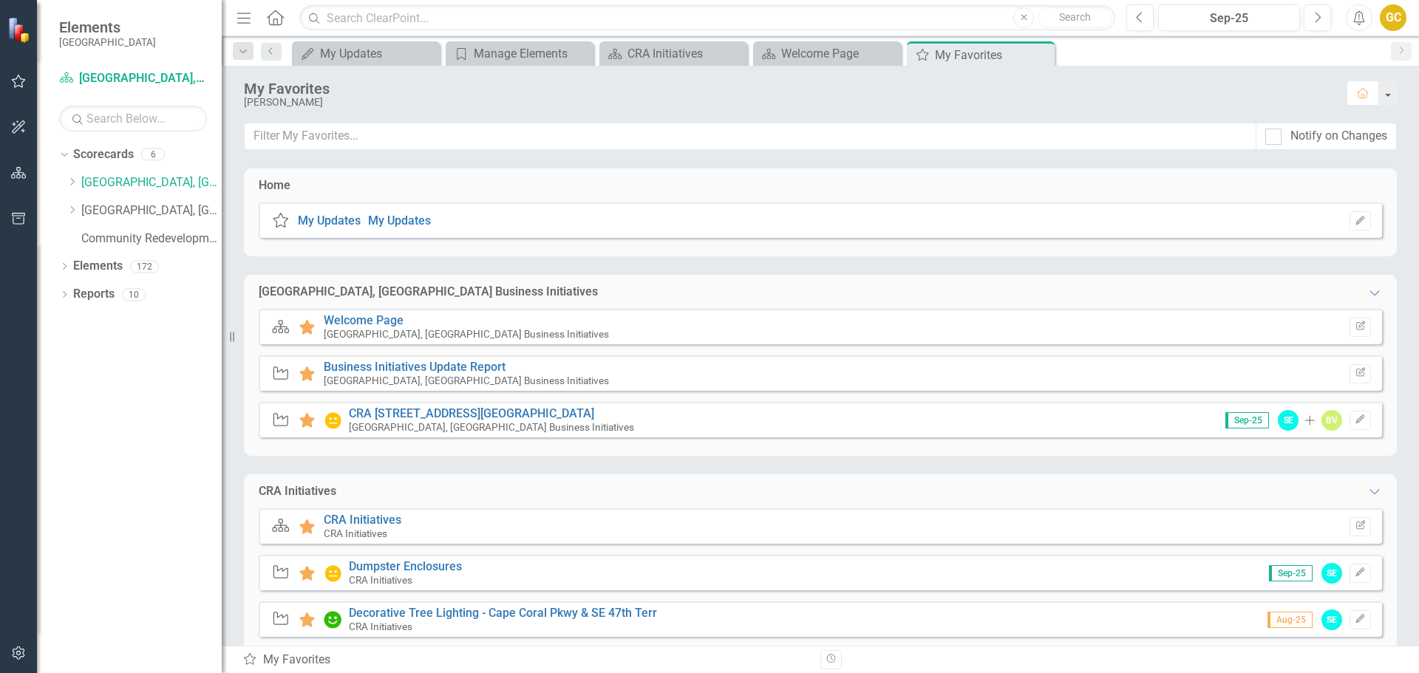
click at [278, 574] on icon "Waypoint" at bounding box center [280, 572] width 19 height 15
click at [1366, 92] on icon "Home" at bounding box center [1362, 93] width 13 height 10
click at [648, 52] on div "CRA Initiatives" at bounding box center [677, 53] width 98 height 18
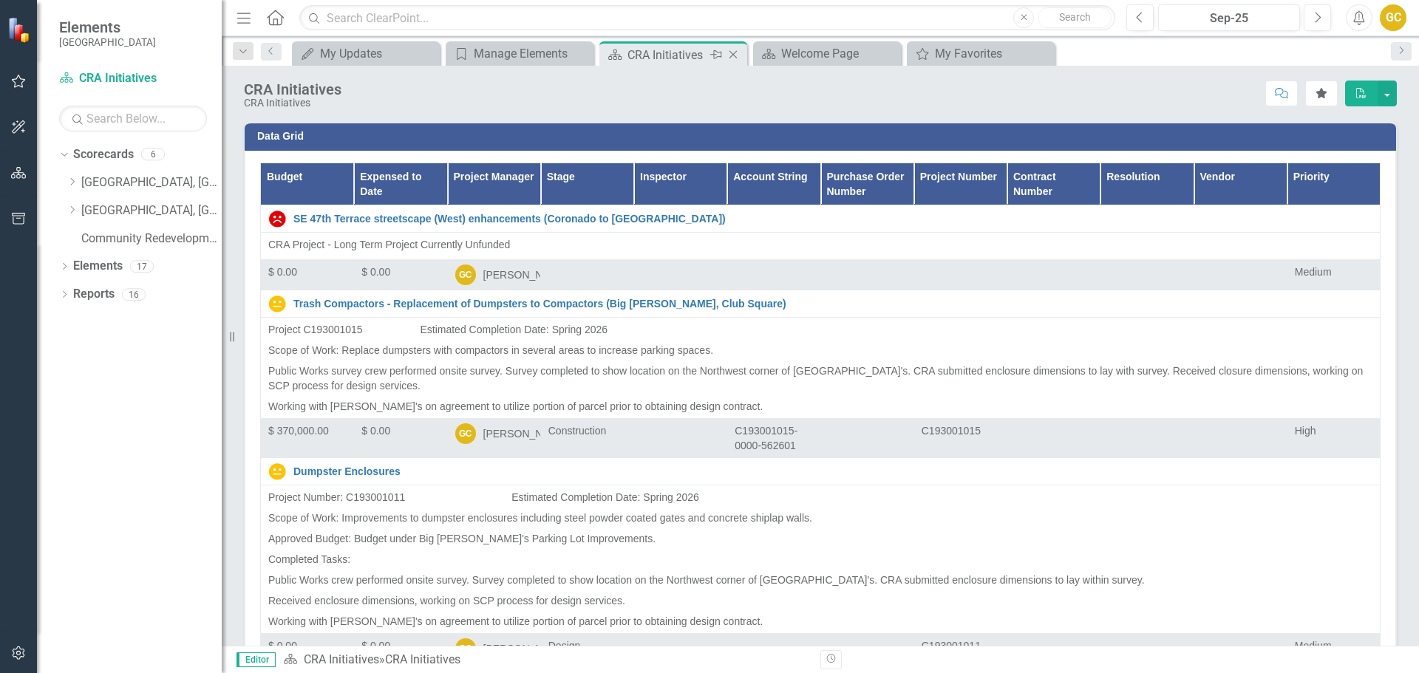
click at [730, 57] on icon "Close" at bounding box center [733, 55] width 15 height 12
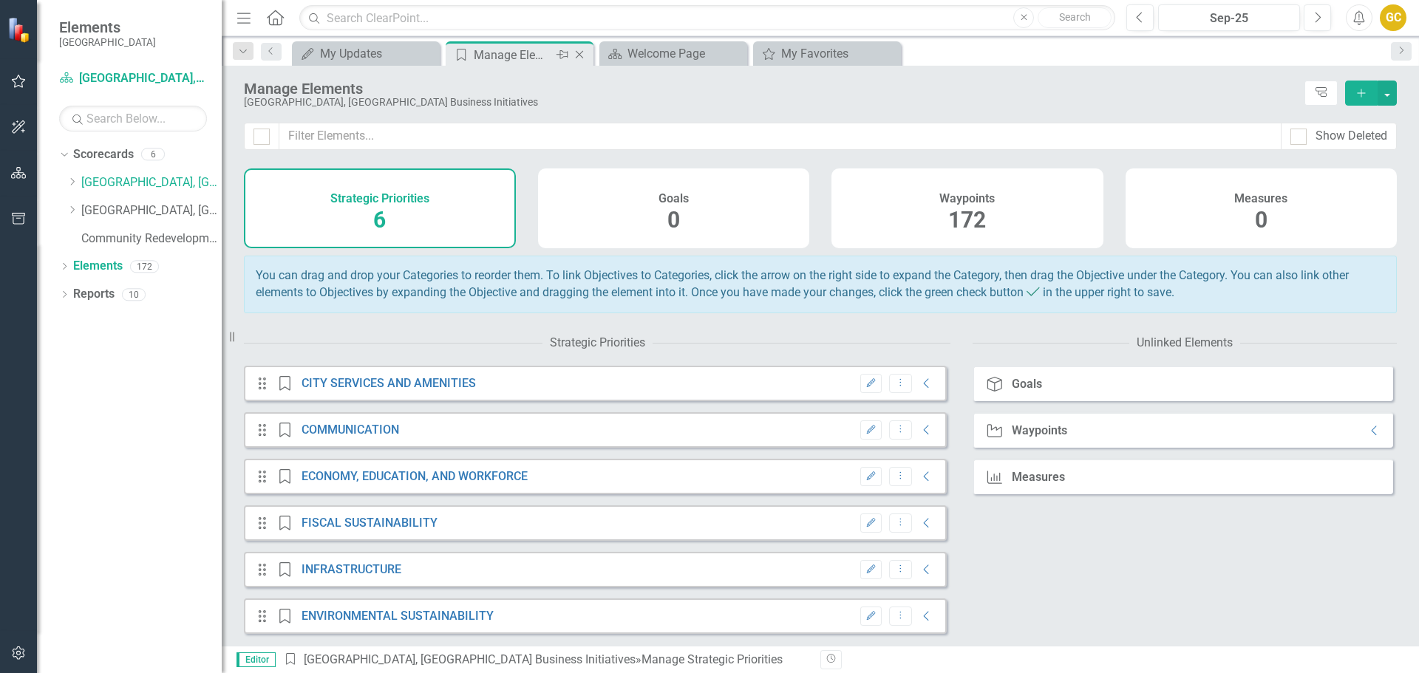
click at [543, 57] on div "Manage Elements" at bounding box center [513, 55] width 79 height 18
click at [466, 56] on icon "Strategic Priority" at bounding box center [461, 55] width 15 height 12
click at [804, 49] on div "My Favorites" at bounding box center [830, 53] width 98 height 18
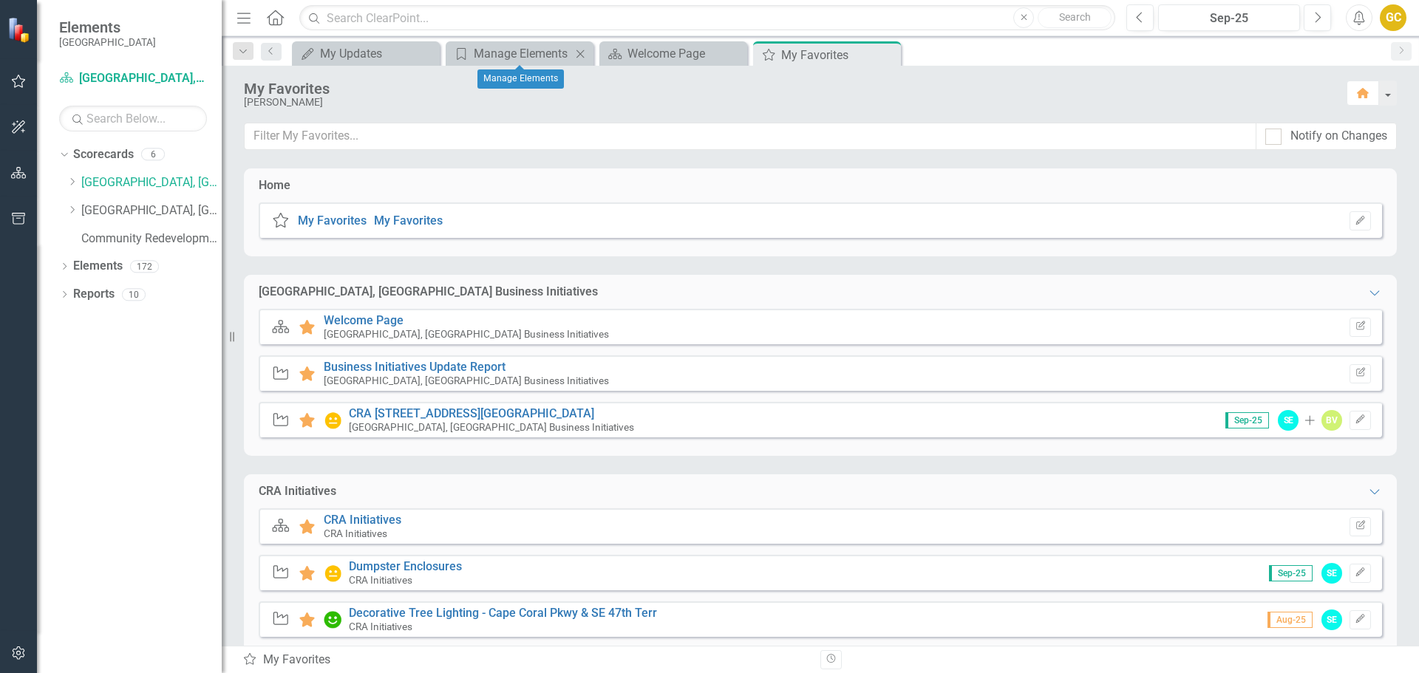
click at [575, 55] on icon "Close" at bounding box center [580, 54] width 15 height 12
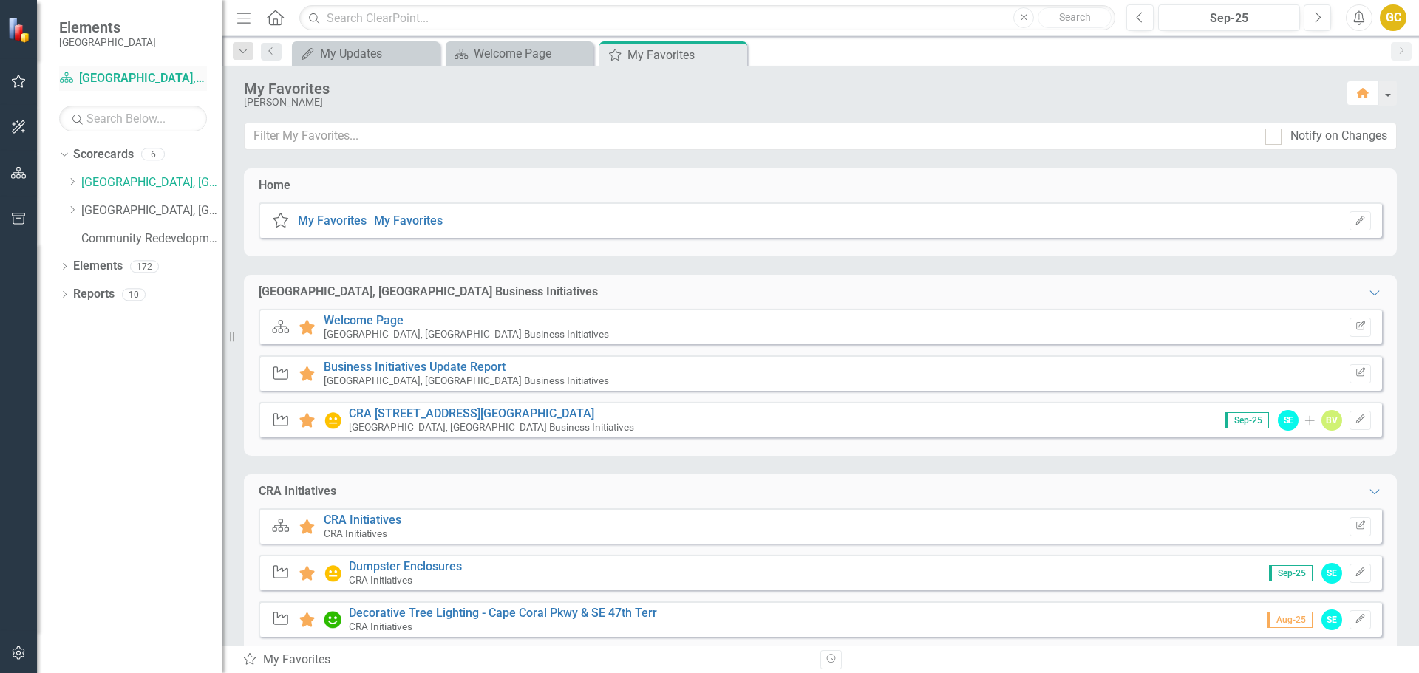
click at [104, 79] on link "Scorecard [GEOGRAPHIC_DATA], [GEOGRAPHIC_DATA] Business Initiatives" at bounding box center [133, 78] width 148 height 17
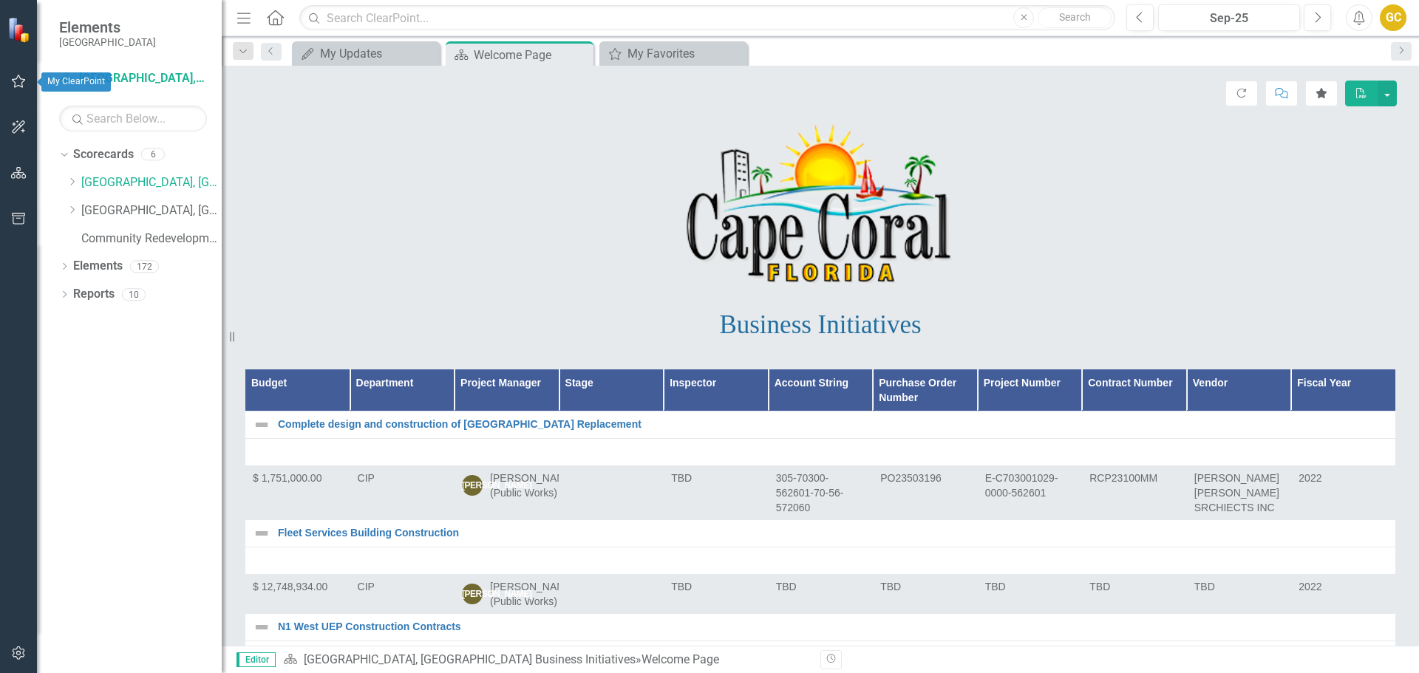
click at [16, 81] on icon "button" at bounding box center [19, 81] width 16 height 12
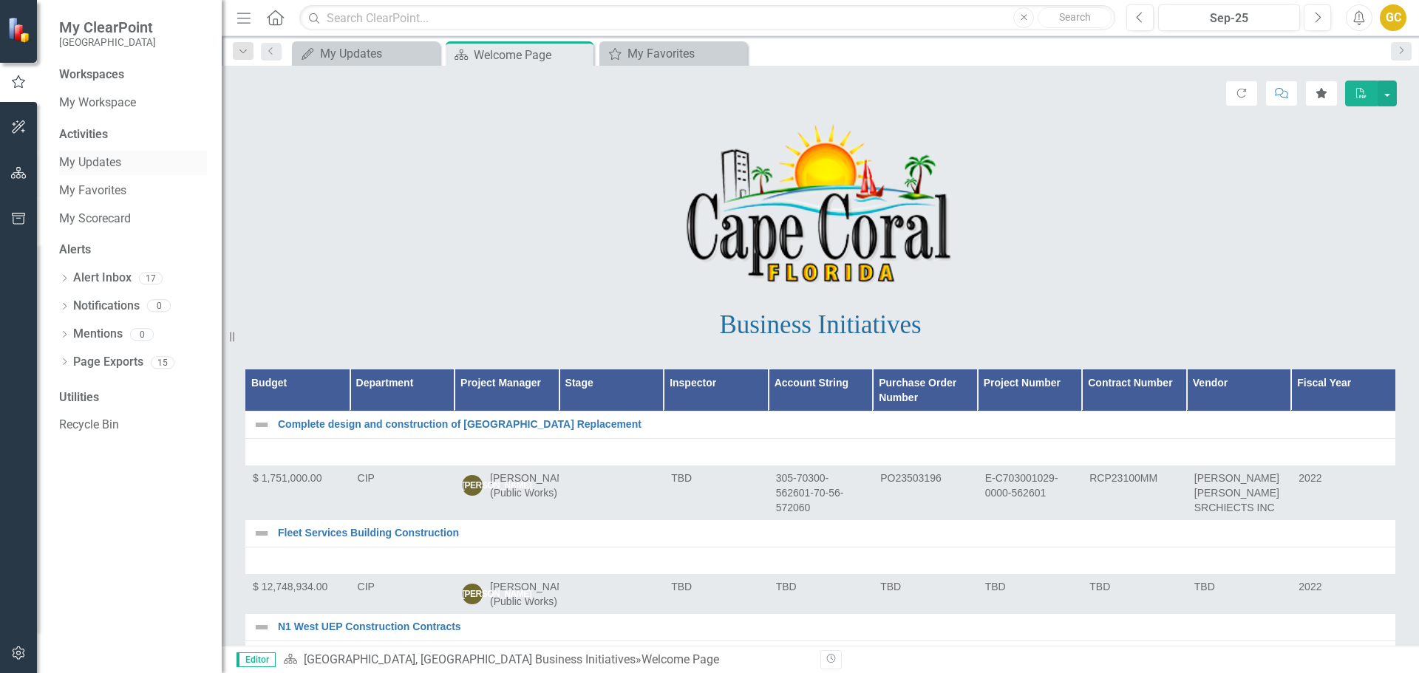
click at [93, 158] on link "My Updates" at bounding box center [133, 162] width 148 height 17
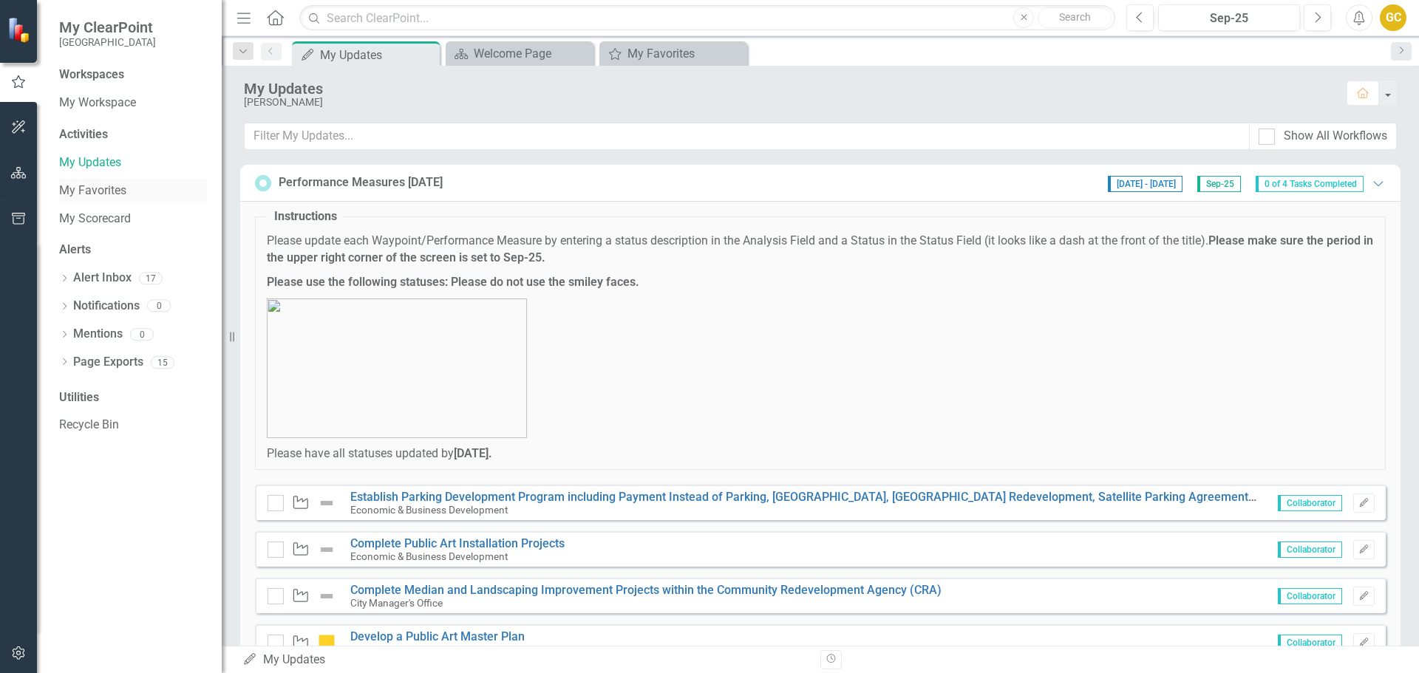
click at [89, 184] on link "My Favorites" at bounding box center [133, 191] width 148 height 17
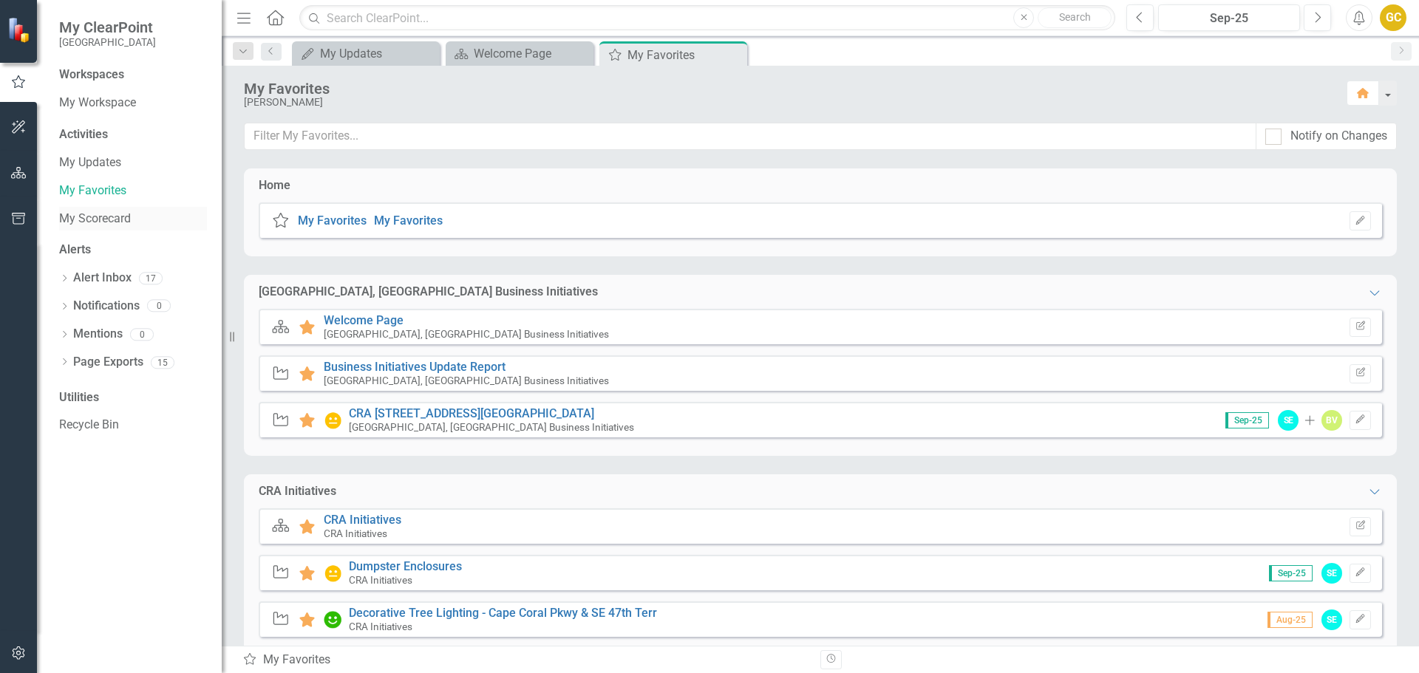
click at [83, 217] on link "My Scorecard" at bounding box center [133, 219] width 148 height 17
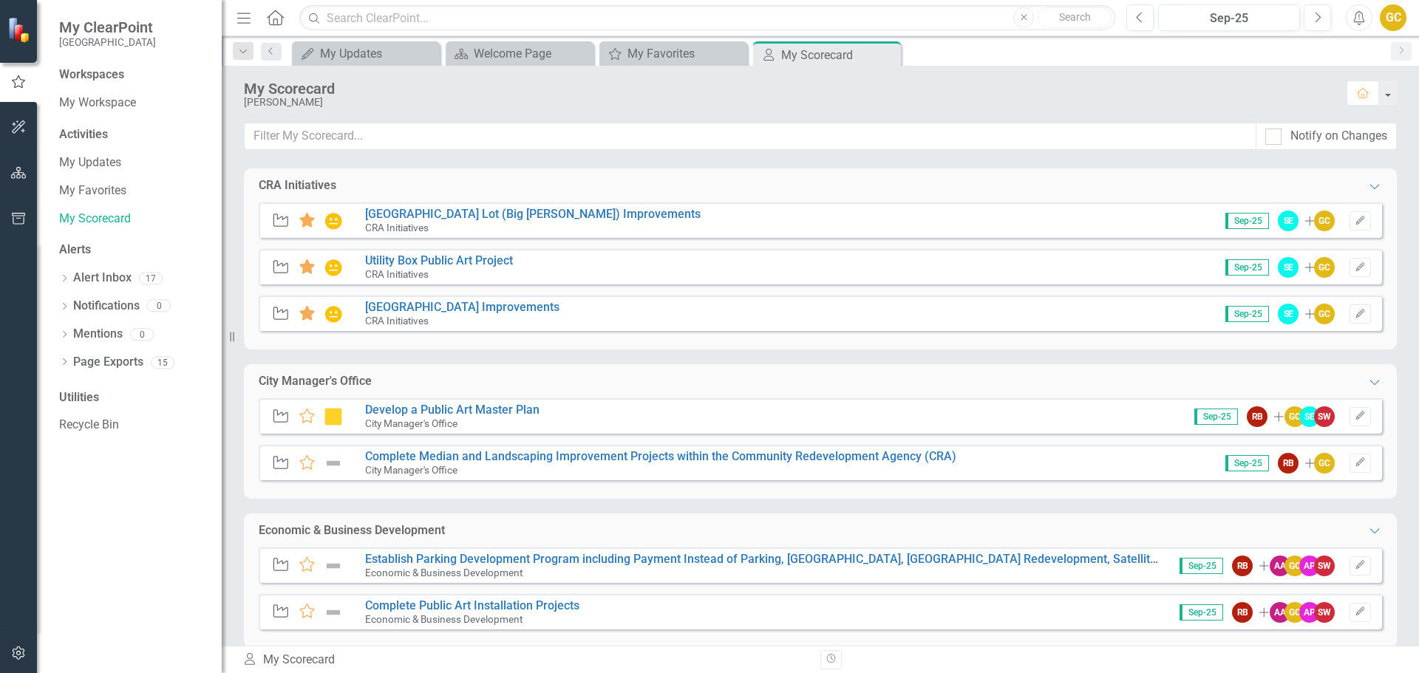
click at [274, 217] on icon at bounding box center [281, 220] width 15 height 13
click at [121, 276] on link "Alert Inbox" at bounding box center [102, 278] width 58 height 17
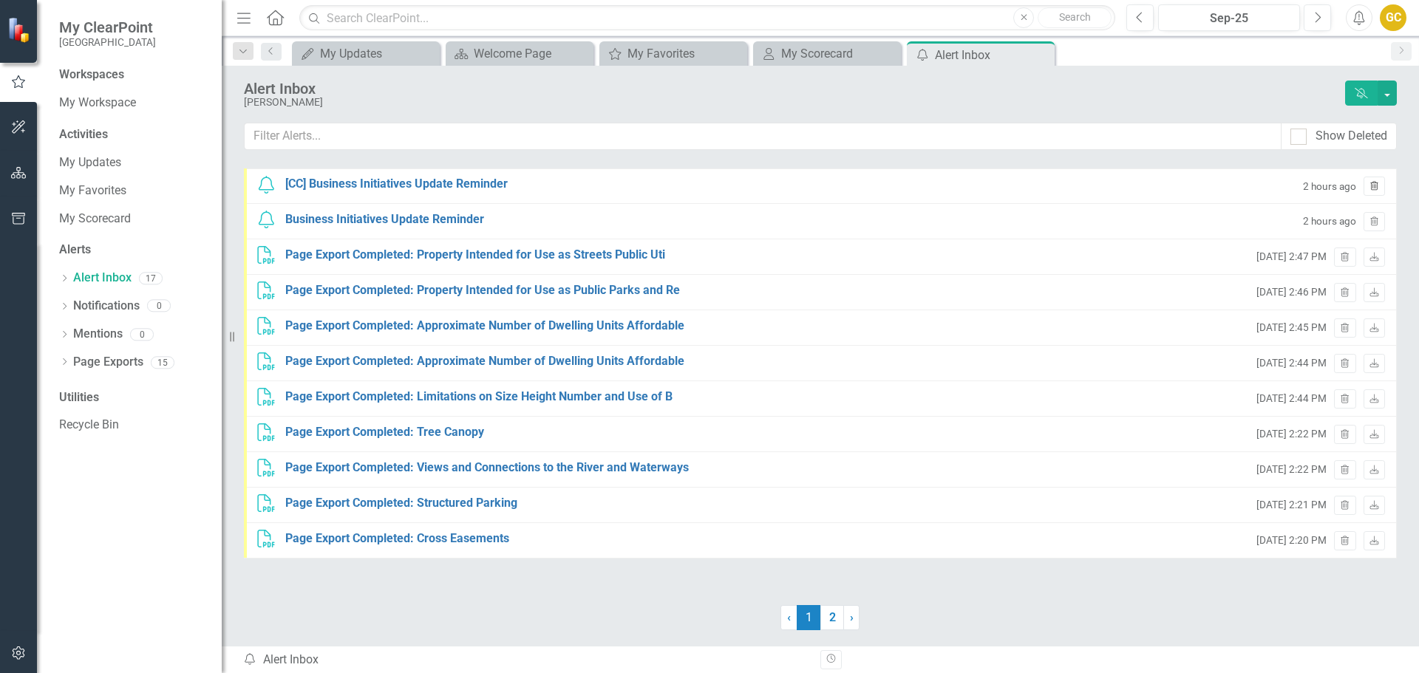
click at [1375, 183] on icon "Trash" at bounding box center [1374, 187] width 11 height 9
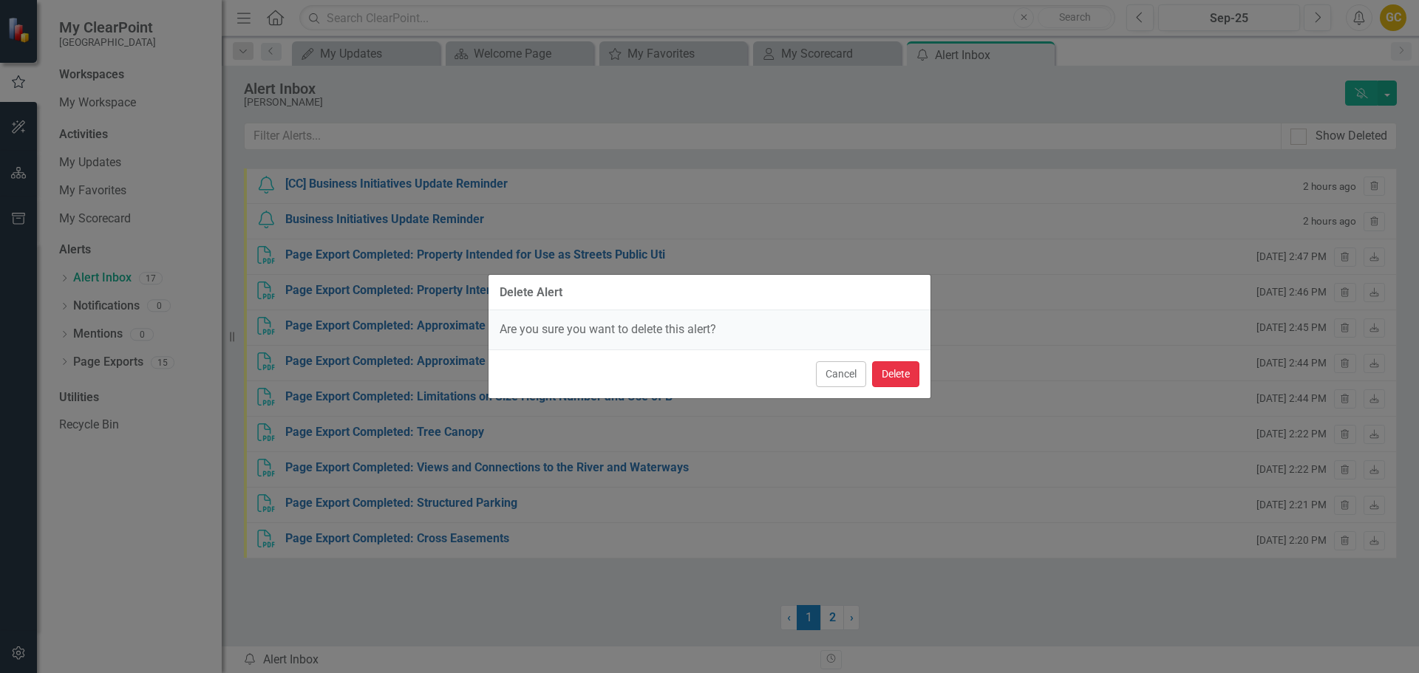
click at [899, 381] on button "Delete" at bounding box center [895, 374] width 47 height 26
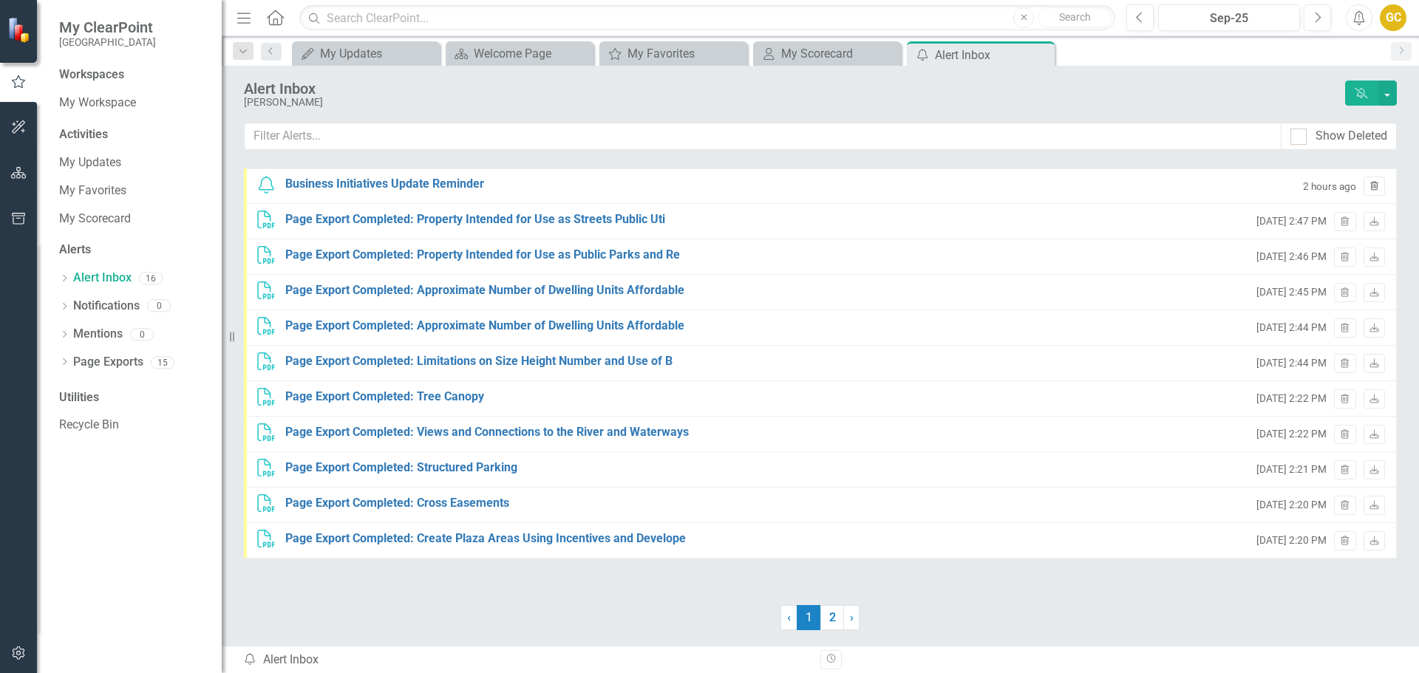
click at [1374, 181] on button "Trash" at bounding box center [1374, 186] width 21 height 19
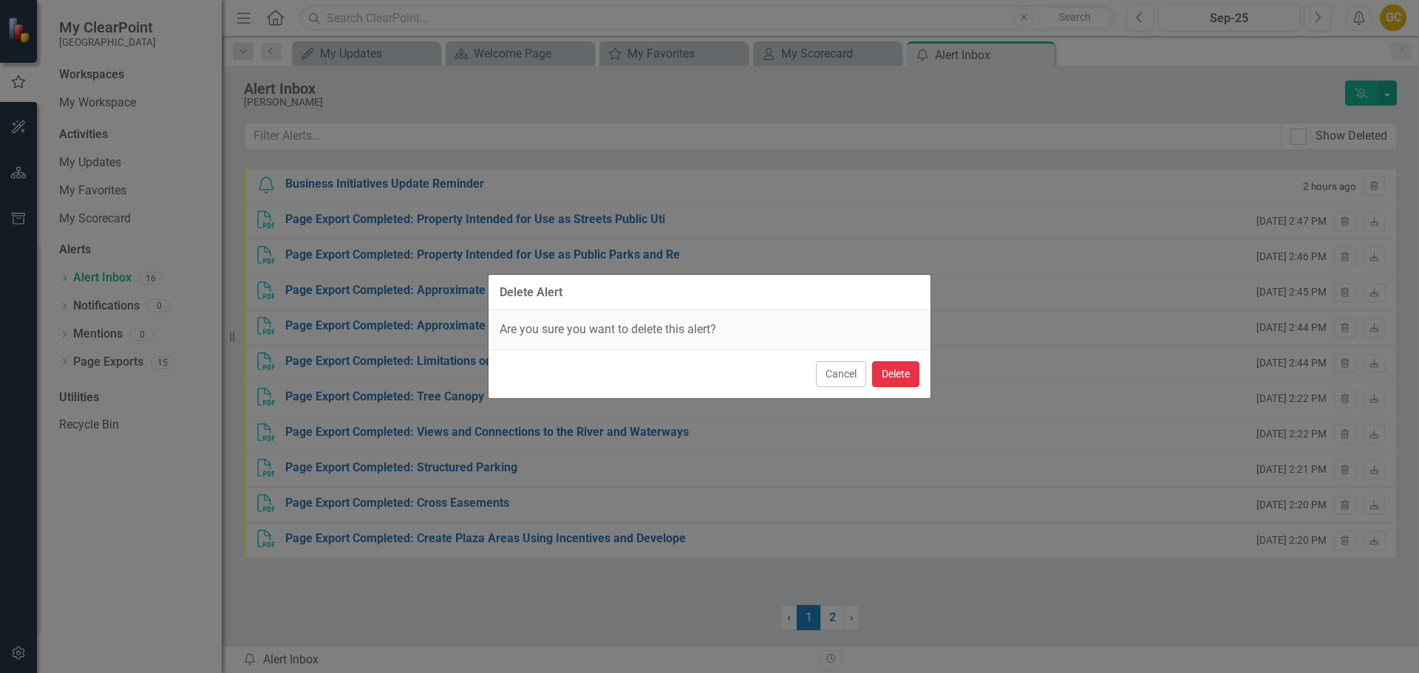
click at [903, 376] on button "Delete" at bounding box center [895, 374] width 47 height 26
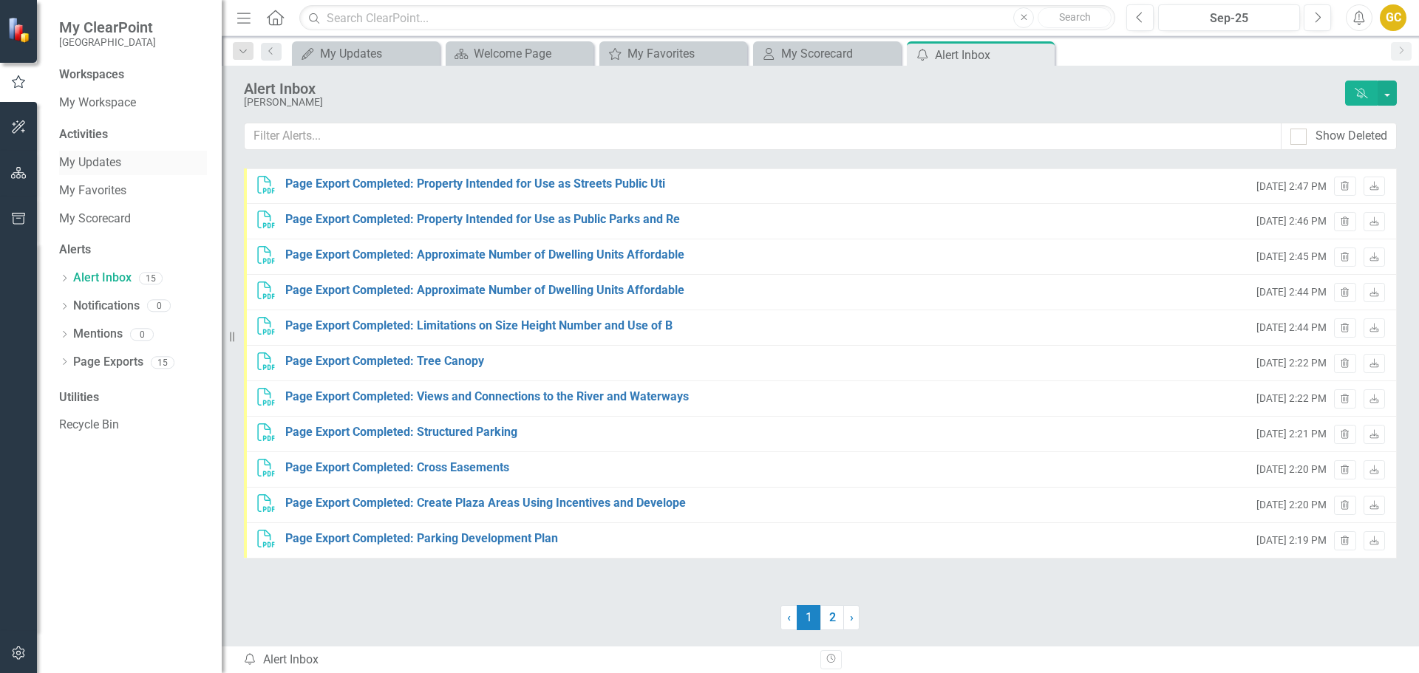
click at [82, 162] on link "My Updates" at bounding box center [133, 162] width 148 height 17
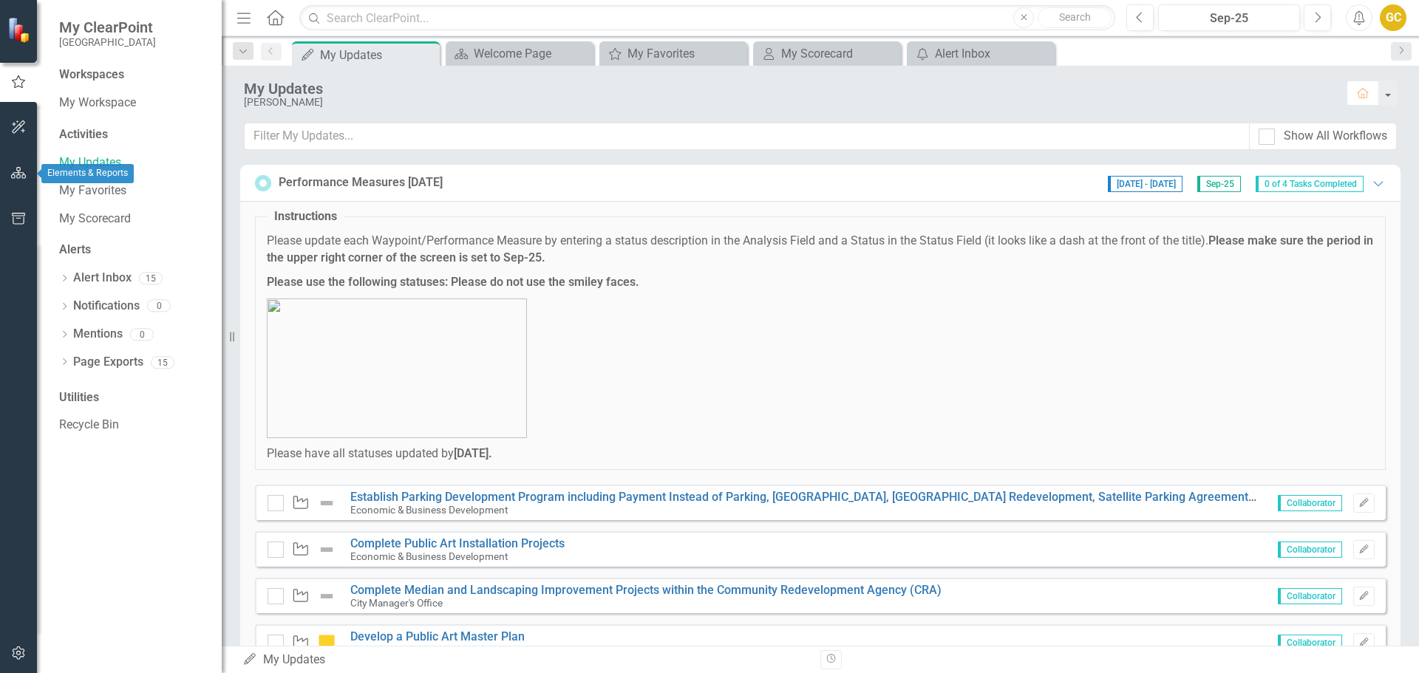
click at [18, 171] on icon "button" at bounding box center [19, 173] width 16 height 12
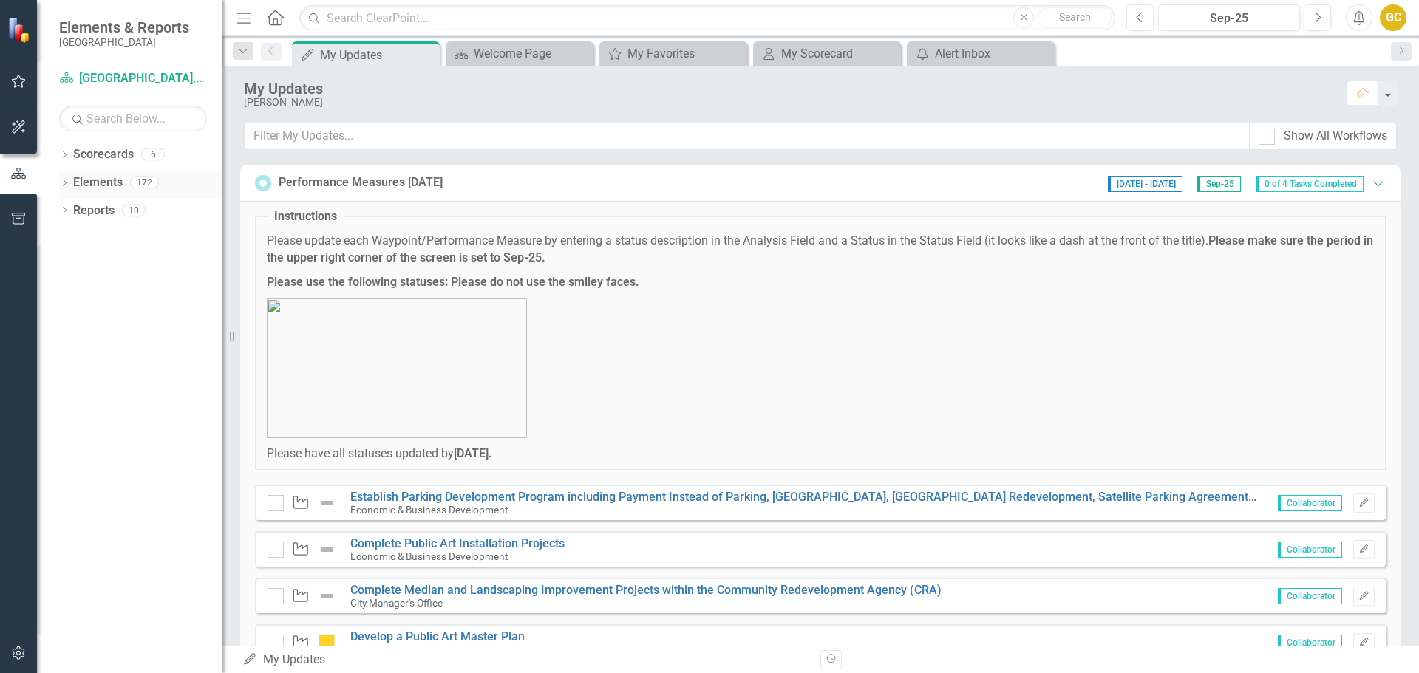
click at [65, 182] on icon "Dropdown" at bounding box center [64, 184] width 10 height 8
click at [62, 296] on icon "Dropdown" at bounding box center [64, 296] width 10 height 8
click at [124, 382] on link "Waypoint Waypoints" at bounding box center [117, 376] width 75 height 17
click at [72, 374] on icon "Dropdown" at bounding box center [71, 377] width 10 height 8
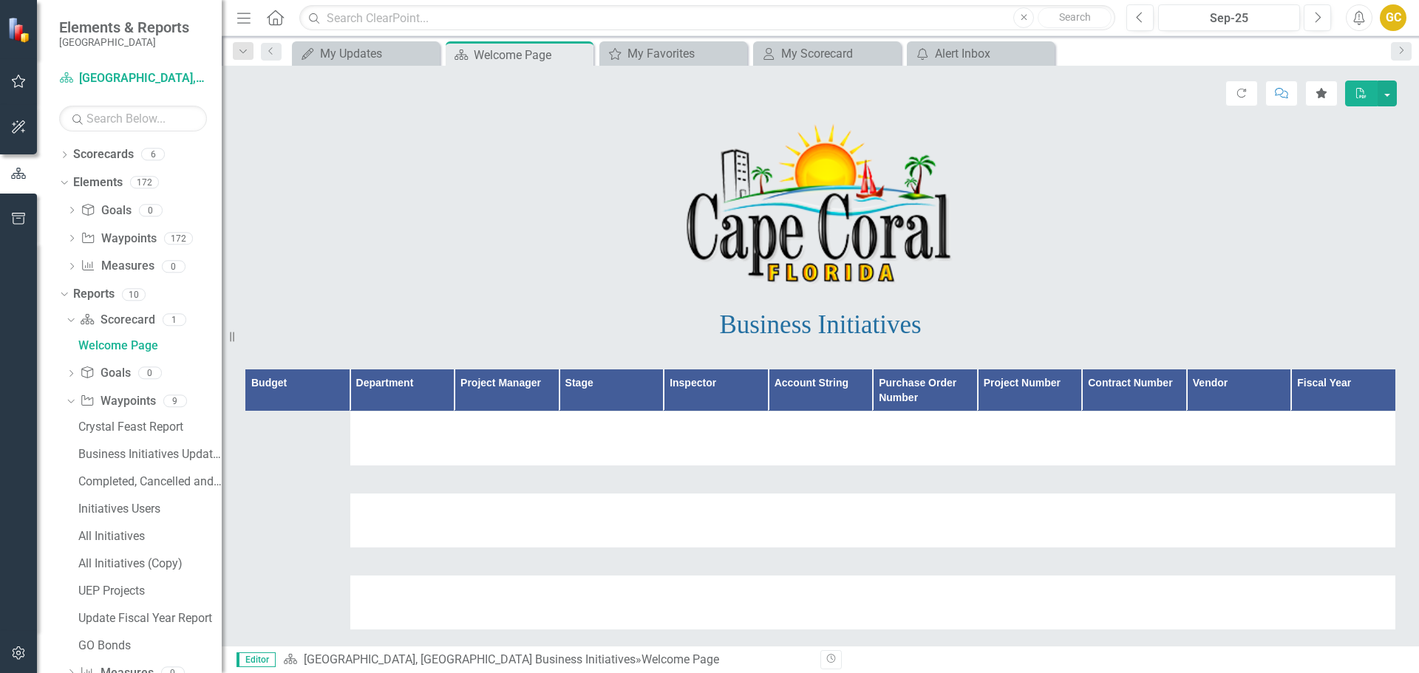
scroll to position [0, 8]
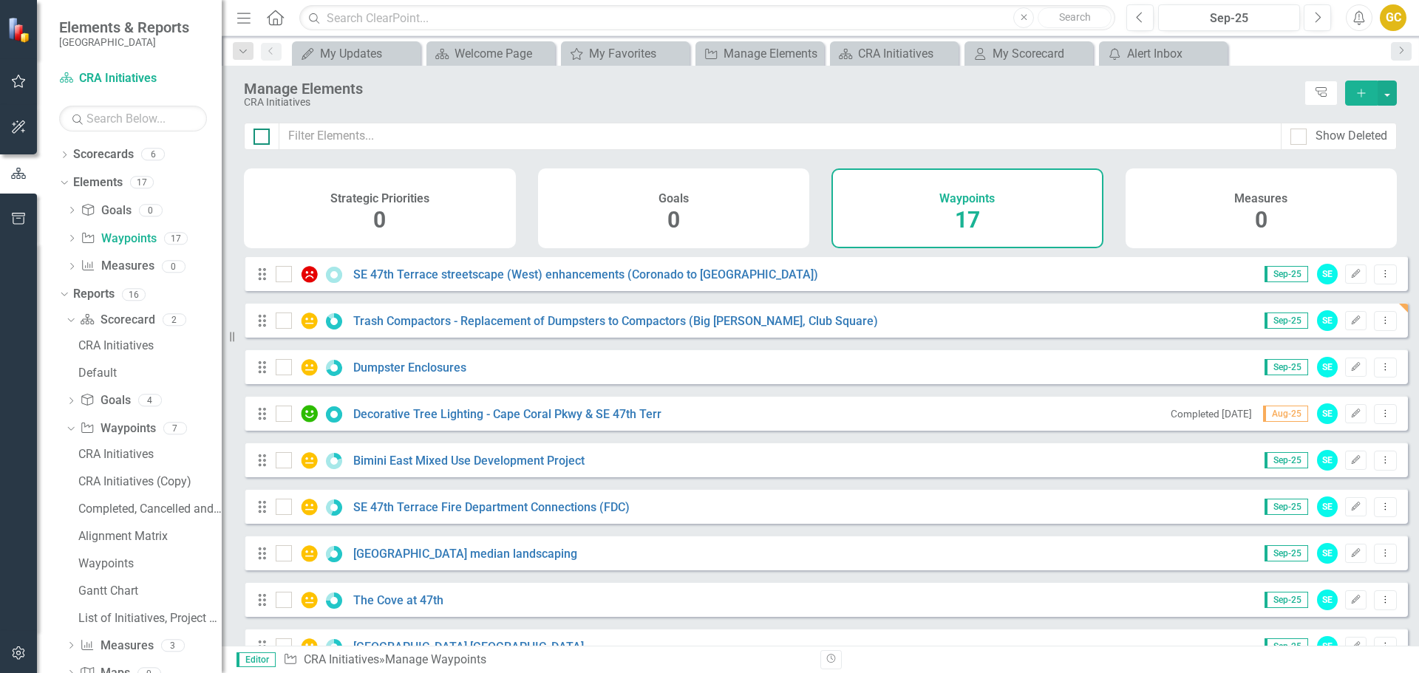
click at [262, 140] on div at bounding box center [262, 137] width 16 height 16
click at [262, 138] on input "checkbox" at bounding box center [259, 134] width 10 height 10
checkbox input "true"
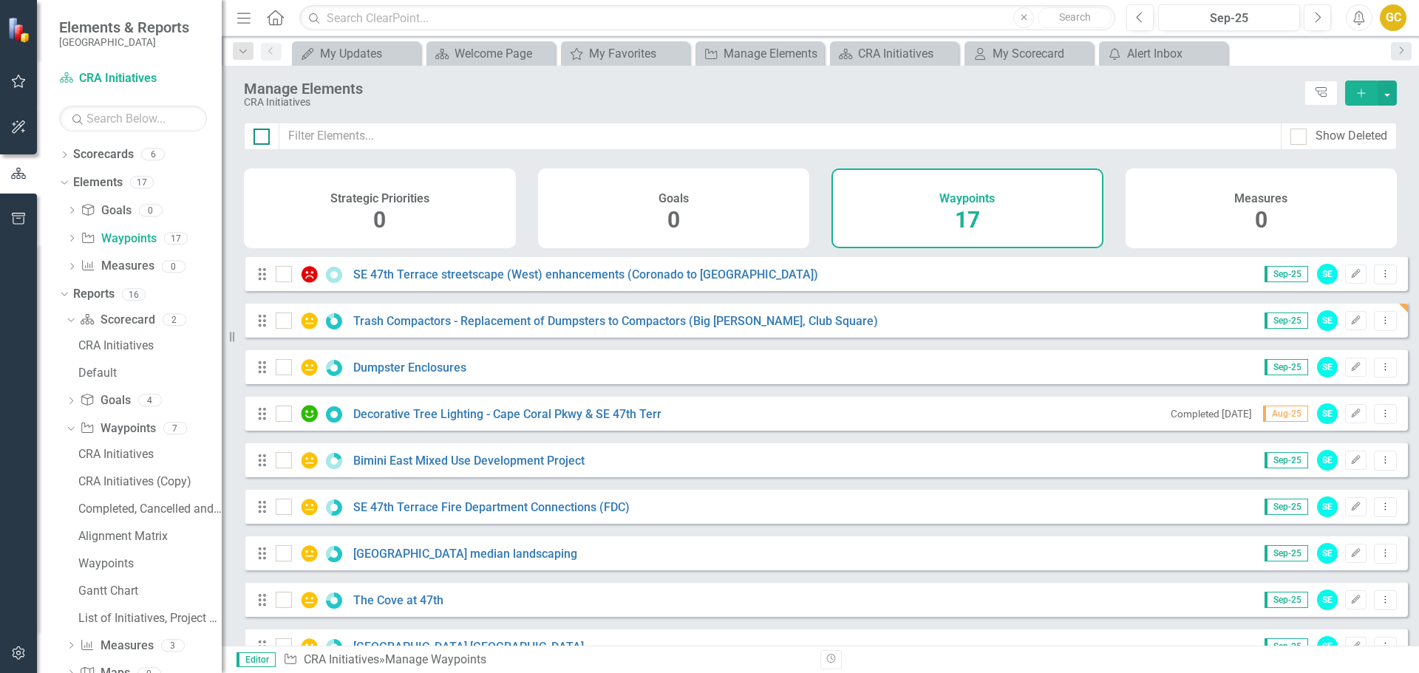
checkbox input "true"
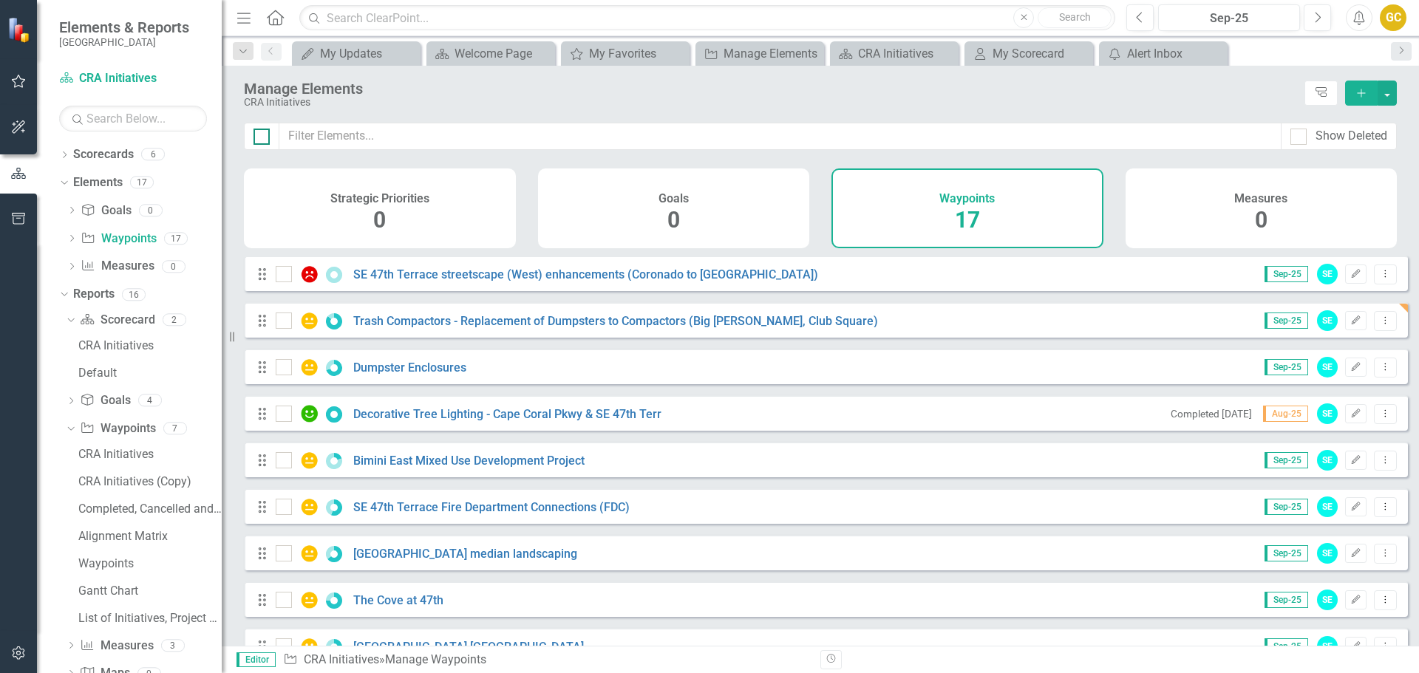
checkbox input "true"
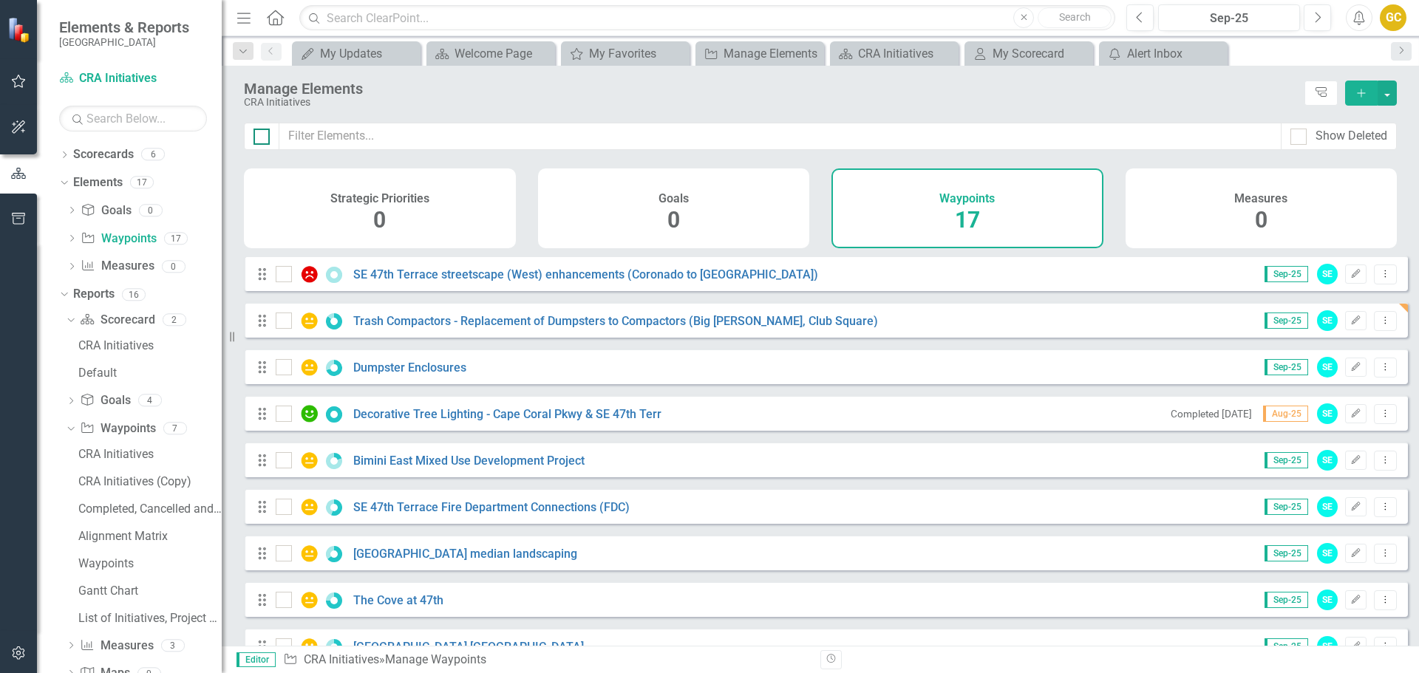
checkbox input "true"
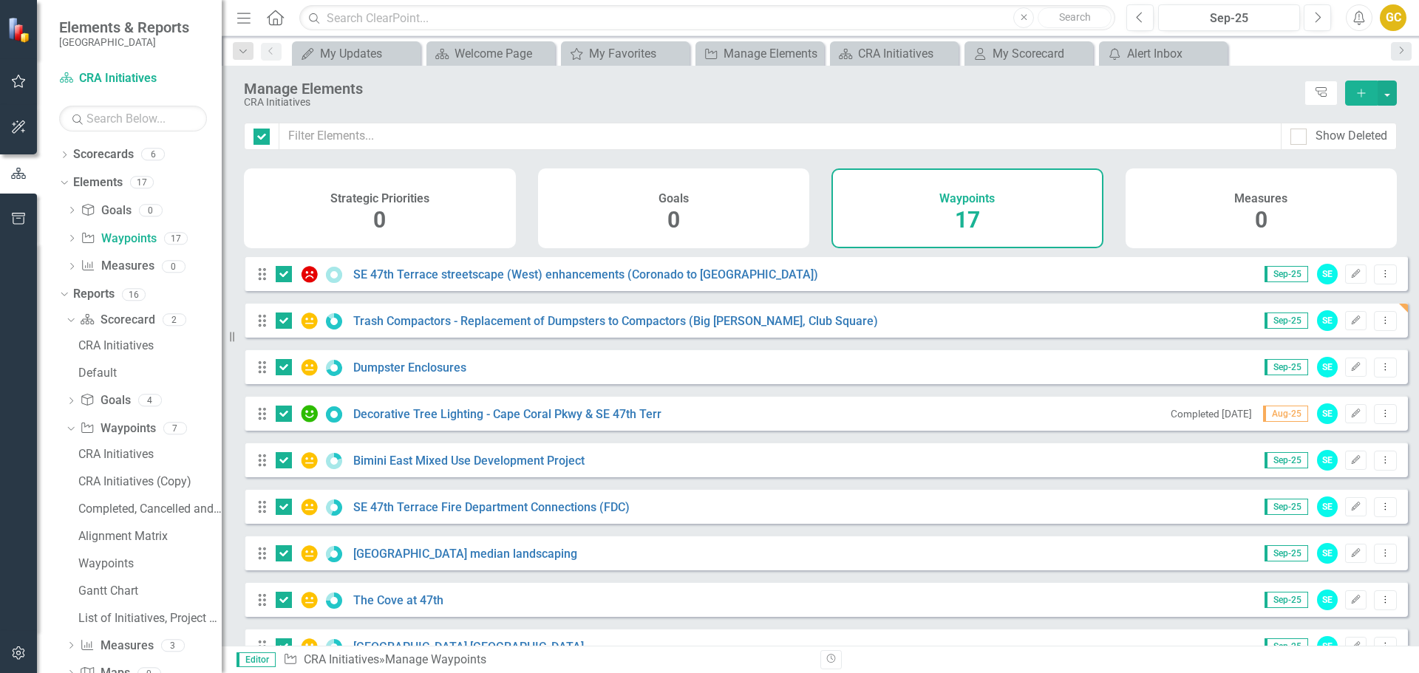
click at [263, 282] on icon "Drag" at bounding box center [262, 274] width 19 height 15
click at [968, 216] on span "17" at bounding box center [967, 220] width 25 height 26
click at [1393, 318] on div "Drag Trash Compactors - Replacement of Dumpsters to Compactors (Big Johns, Club…" at bounding box center [826, 319] width 1164 height 35
click at [428, 328] on link "Trash Compactors - Replacement of Dumpsters to Compactors (Big [PERSON_NAME], C…" at bounding box center [615, 321] width 525 height 14
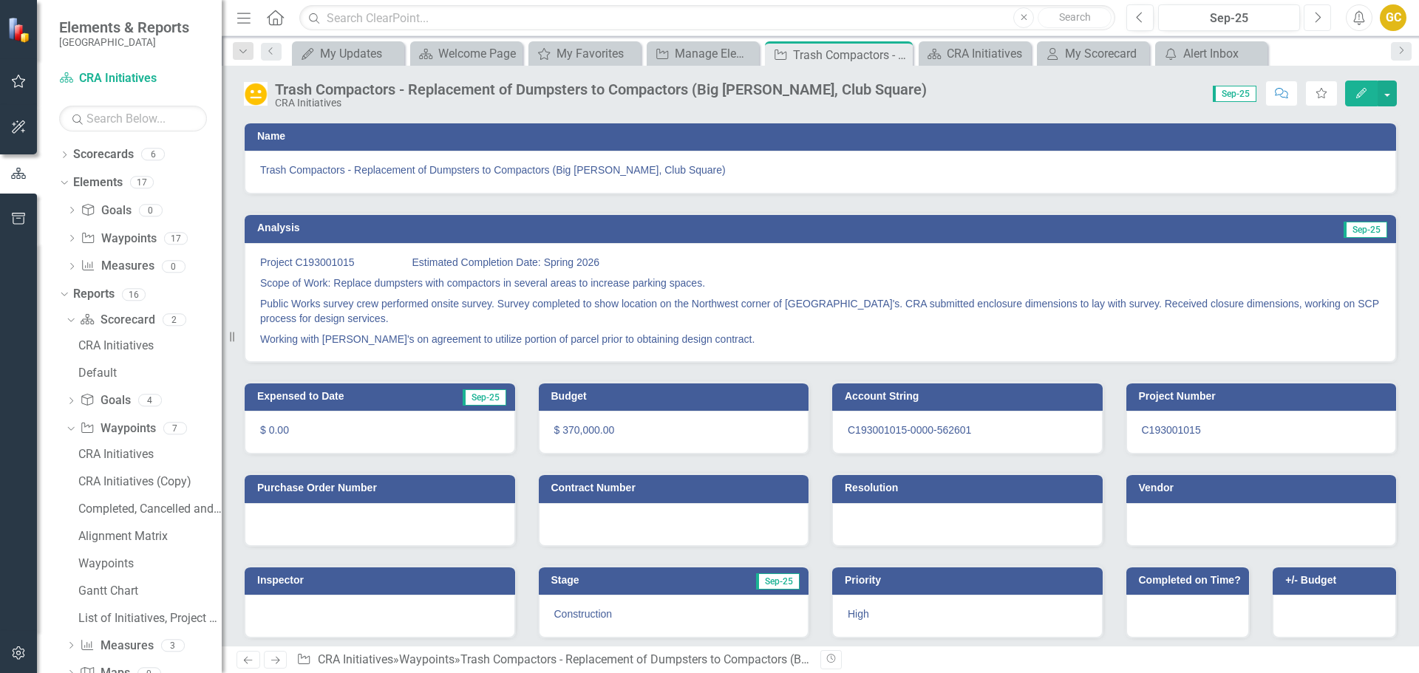
click at [1318, 20] on icon "Next" at bounding box center [1318, 17] width 8 height 13
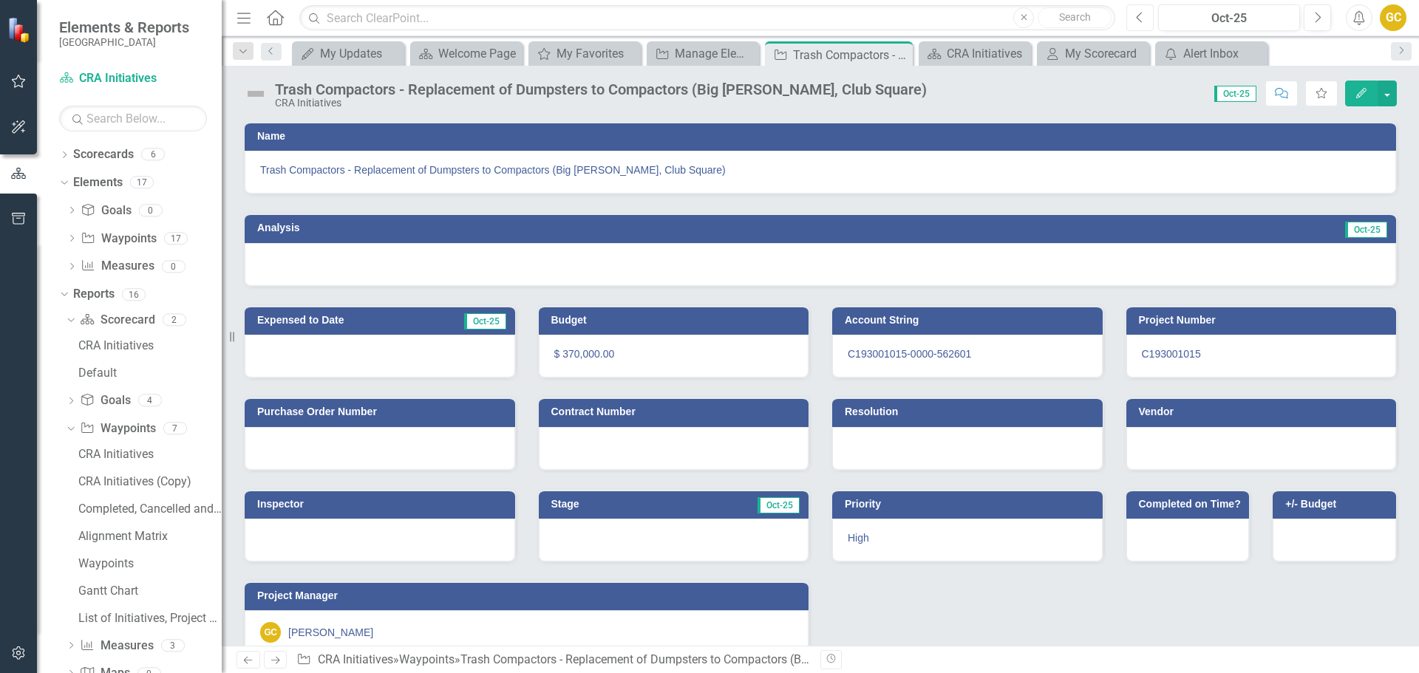
click at [1134, 18] on button "Previous" at bounding box center [1140, 17] width 27 height 27
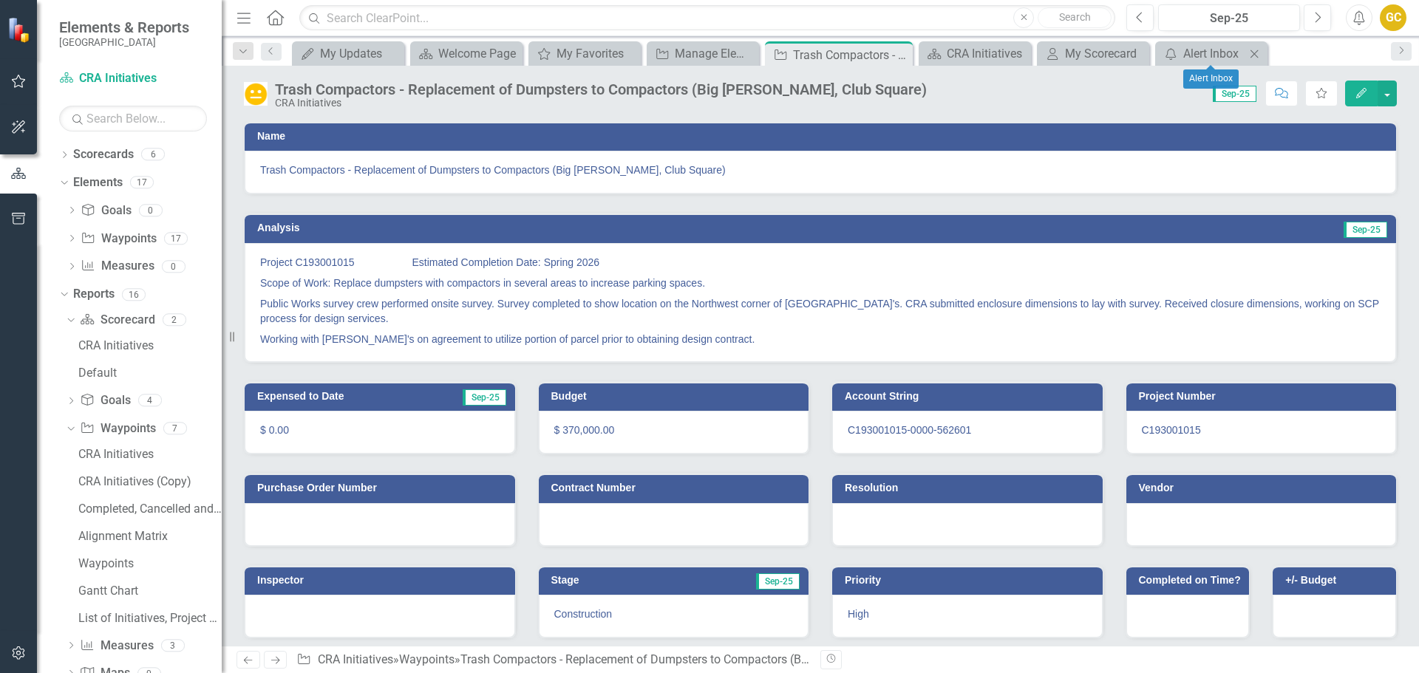
click at [1257, 55] on icon "Close" at bounding box center [1254, 54] width 15 height 12
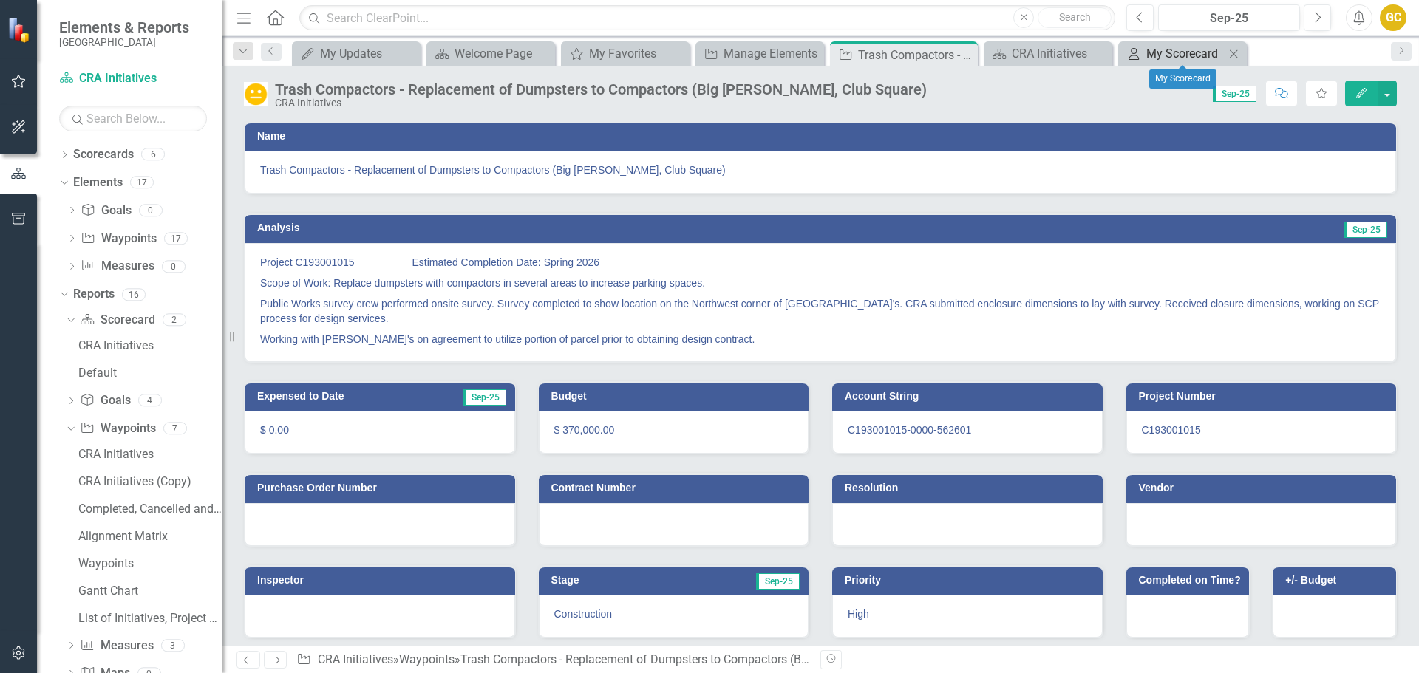
click at [1175, 55] on div "My Scorecard" at bounding box center [1186, 53] width 78 height 18
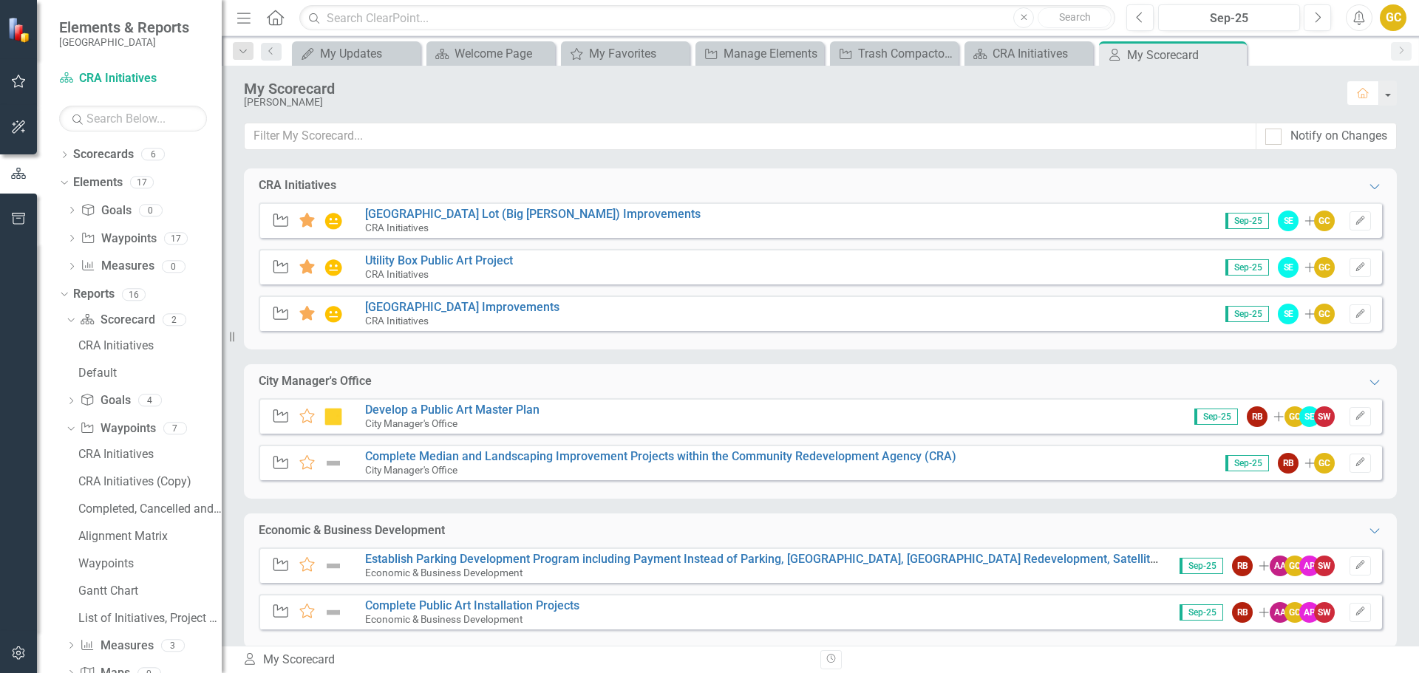
click at [408, 223] on small "CRA Initiatives" at bounding box center [397, 228] width 64 height 12
click at [285, 217] on icon "Waypoint" at bounding box center [280, 220] width 19 height 15
click at [1237, 55] on icon "Close" at bounding box center [1233, 55] width 15 height 12
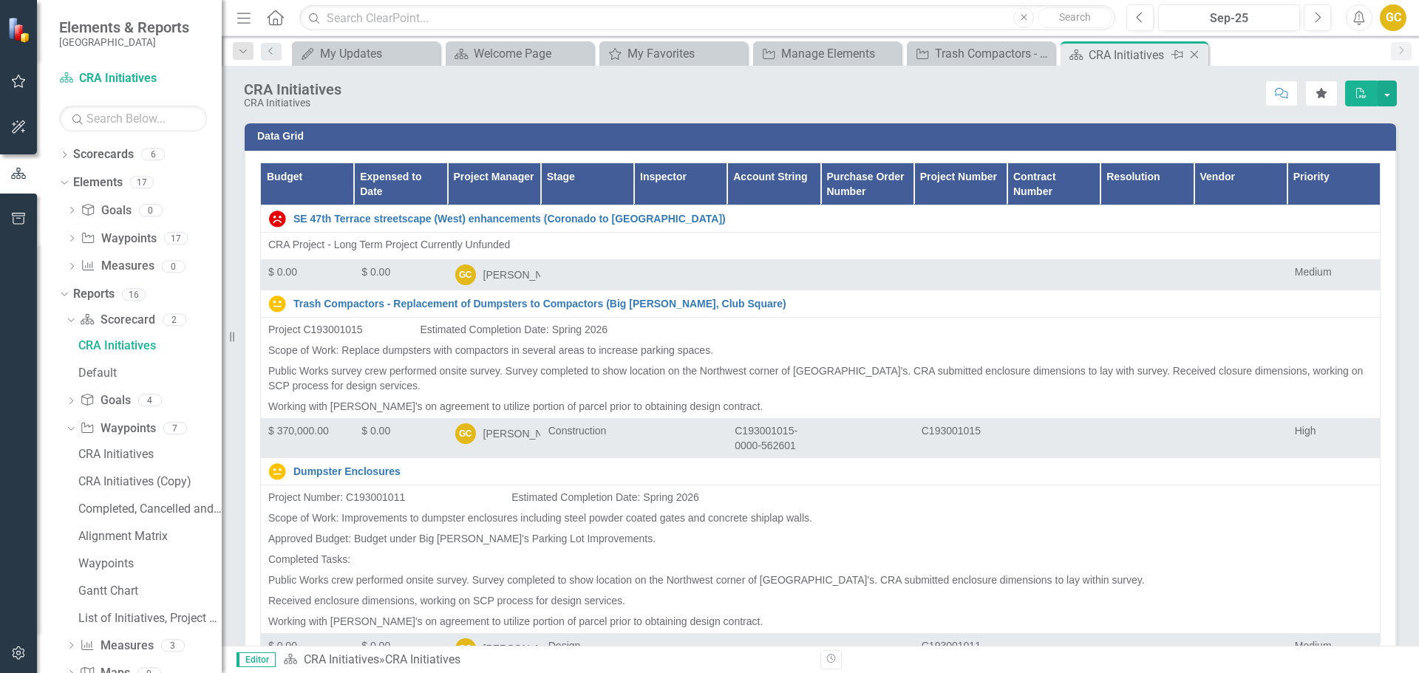
click at [1194, 55] on icon "Close" at bounding box center [1194, 55] width 15 height 12
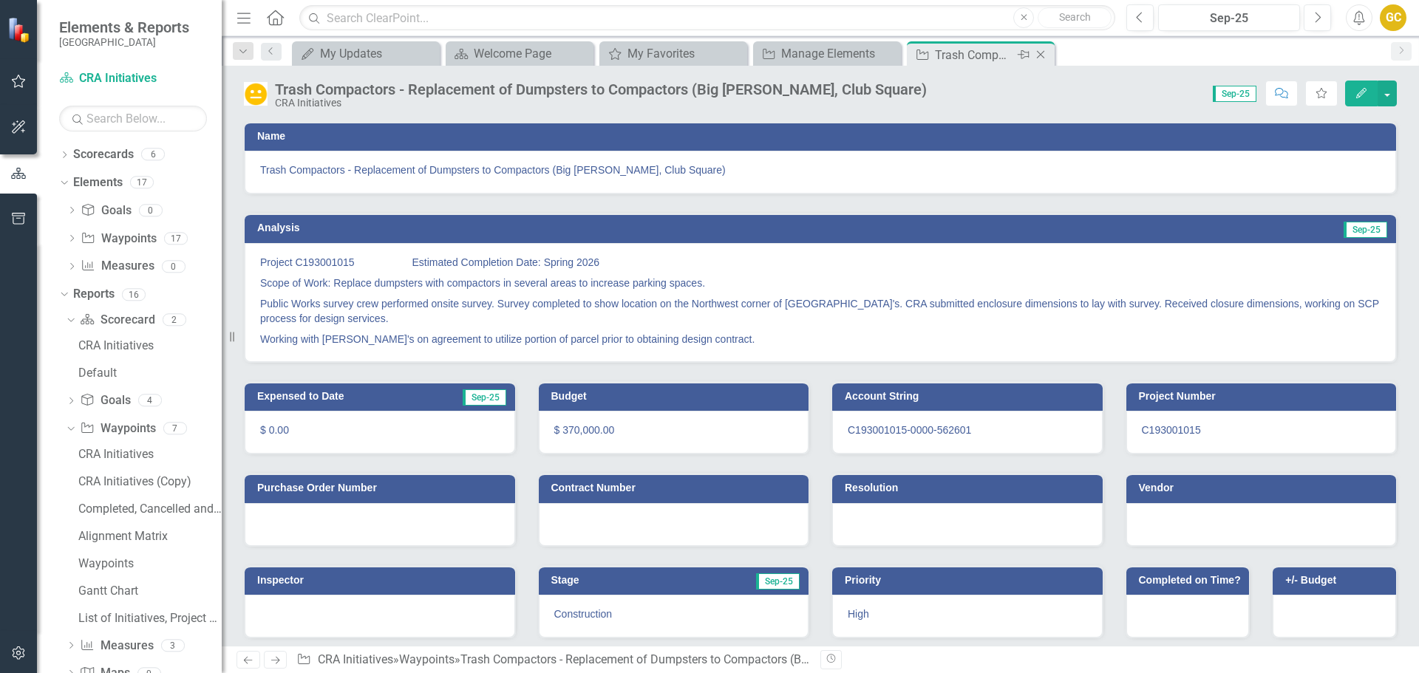
click at [1042, 50] on icon "Close" at bounding box center [1040, 55] width 15 height 12
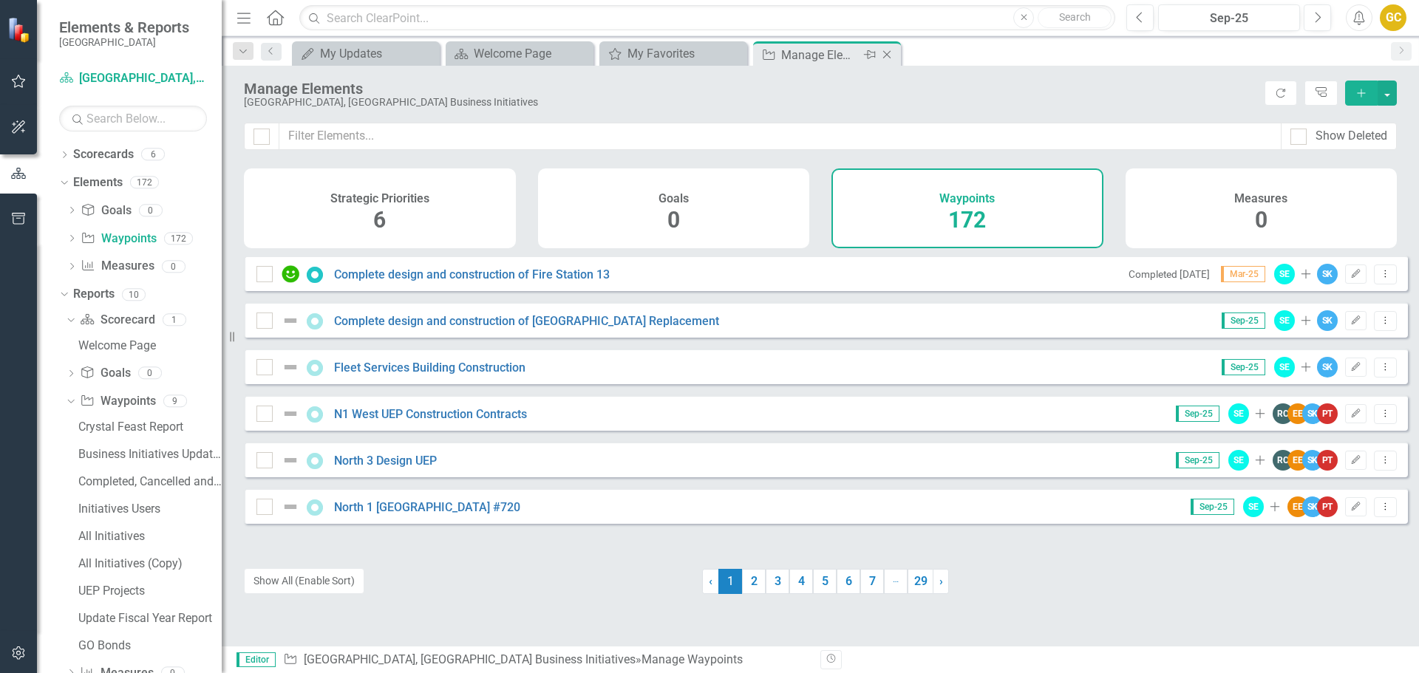
click at [889, 52] on icon "Close" at bounding box center [887, 55] width 15 height 12
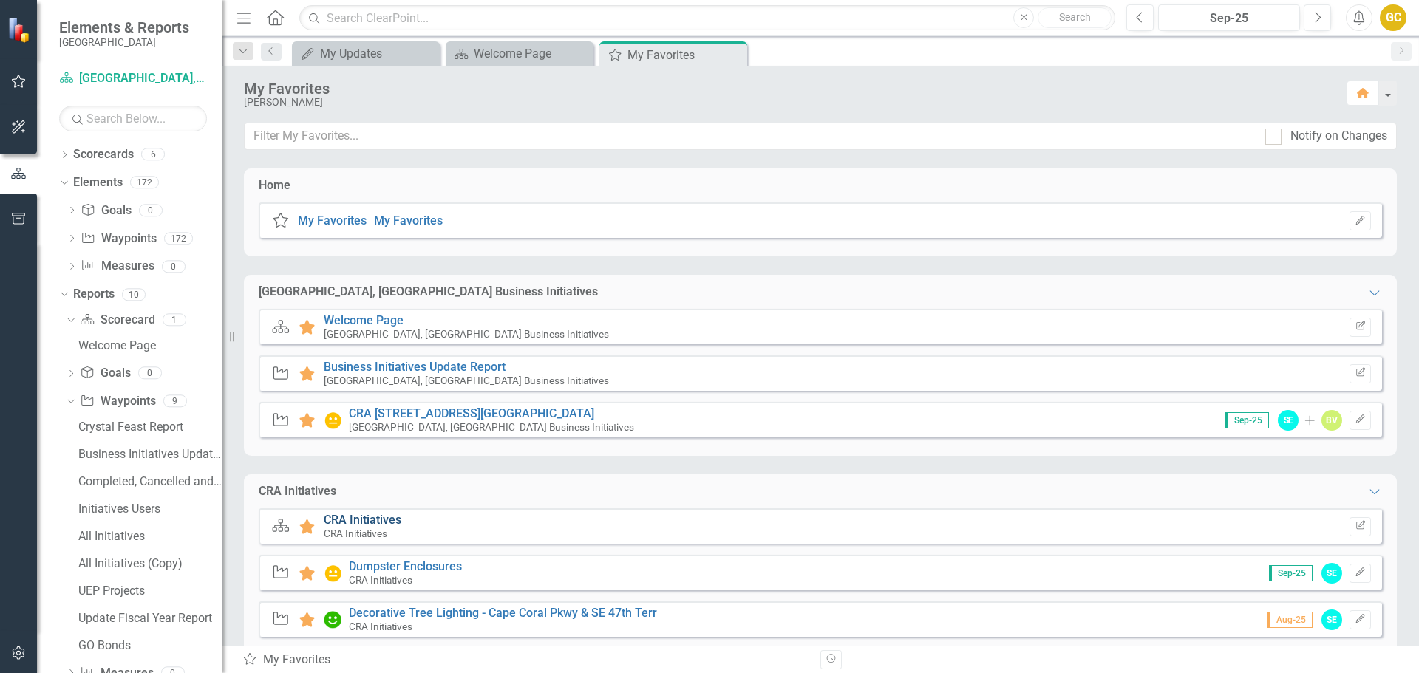
click at [361, 521] on link "CRA Initiatives" at bounding box center [363, 520] width 78 height 14
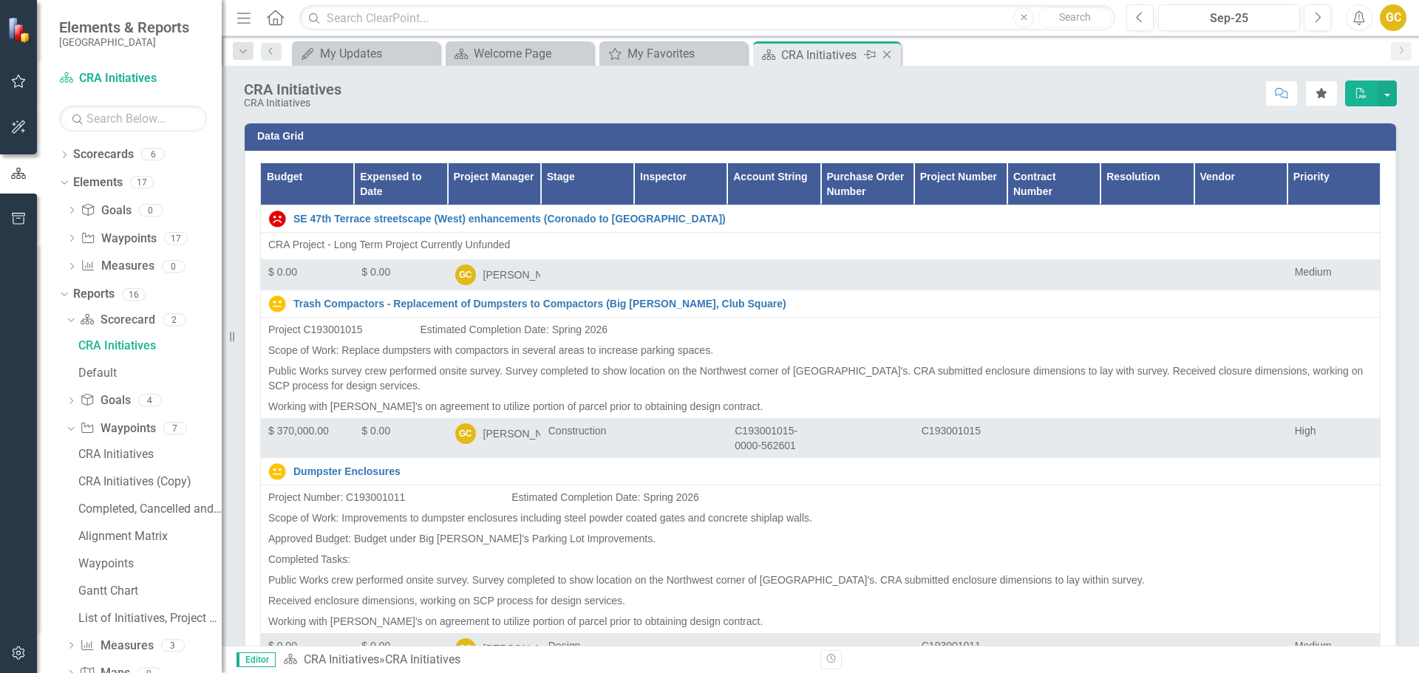
click at [888, 56] on icon "Close" at bounding box center [887, 55] width 15 height 12
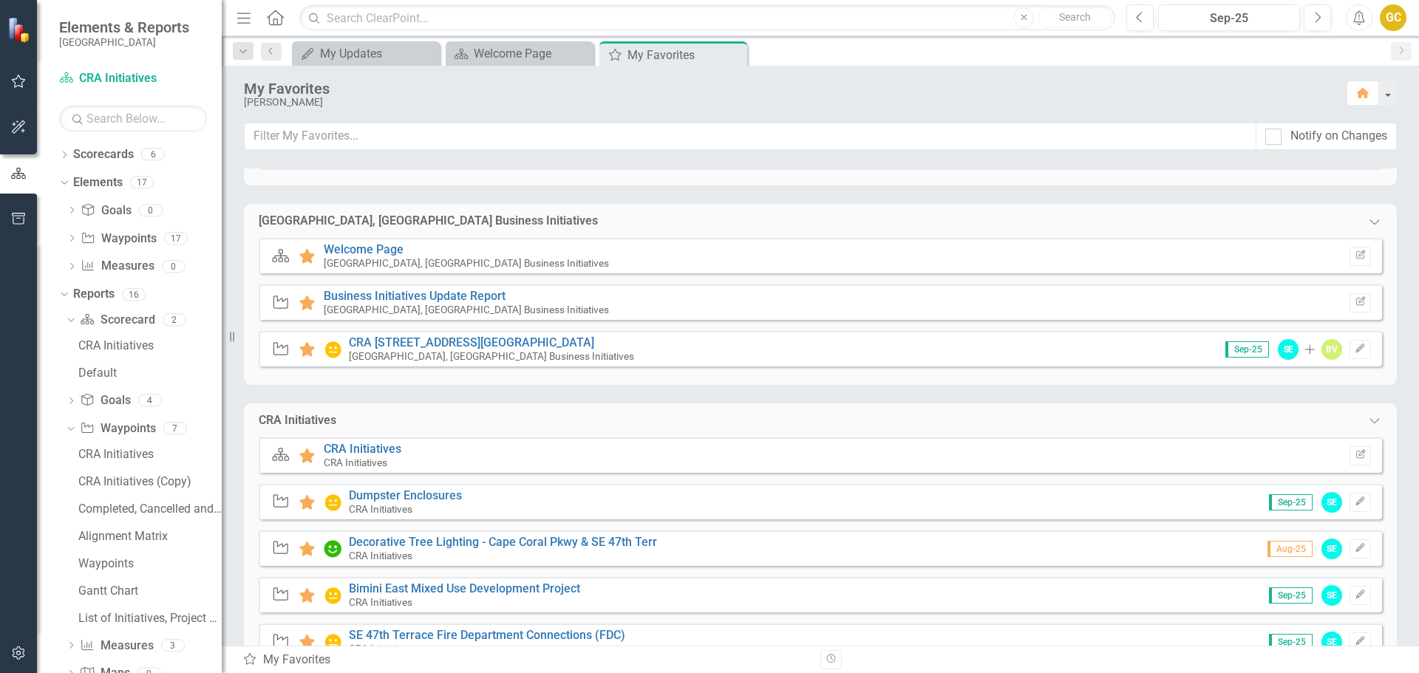
scroll to position [127, 0]
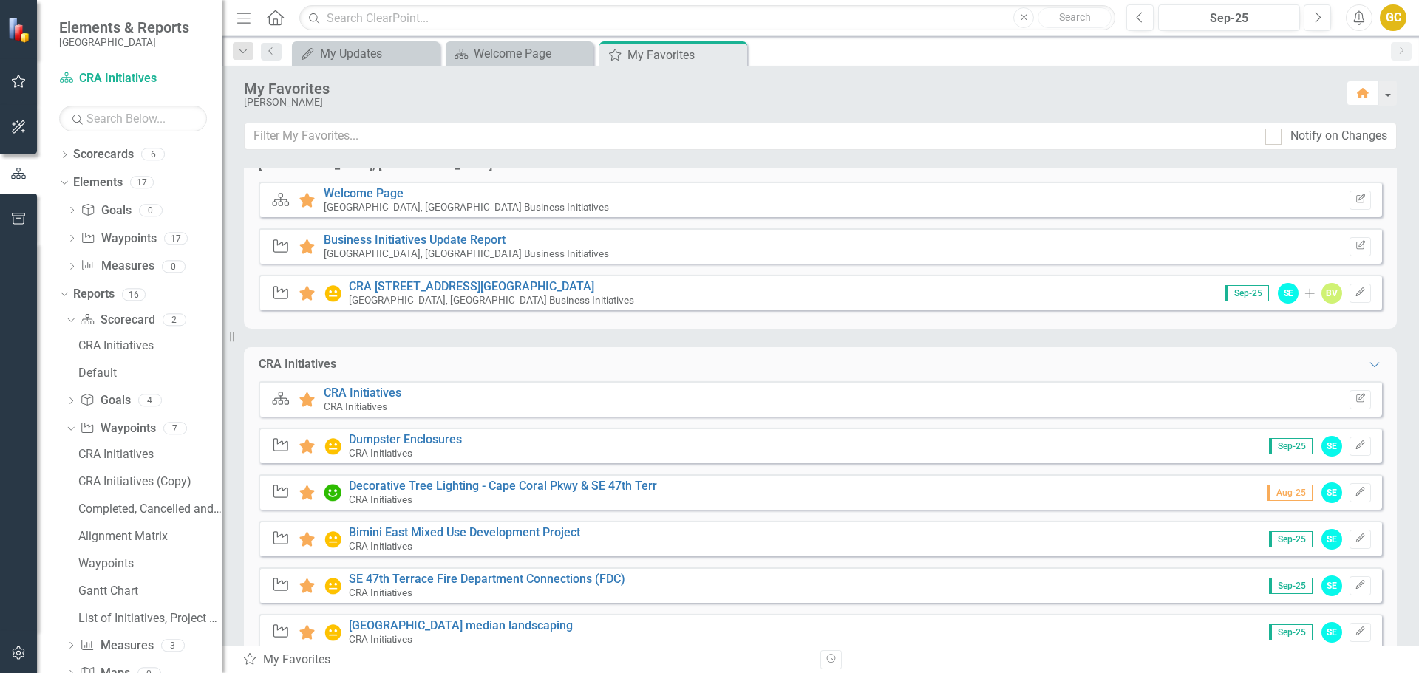
click at [392, 497] on small "CRA Initiatives" at bounding box center [381, 500] width 64 height 12
click at [499, 50] on div "Welcome Page" at bounding box center [523, 53] width 98 height 18
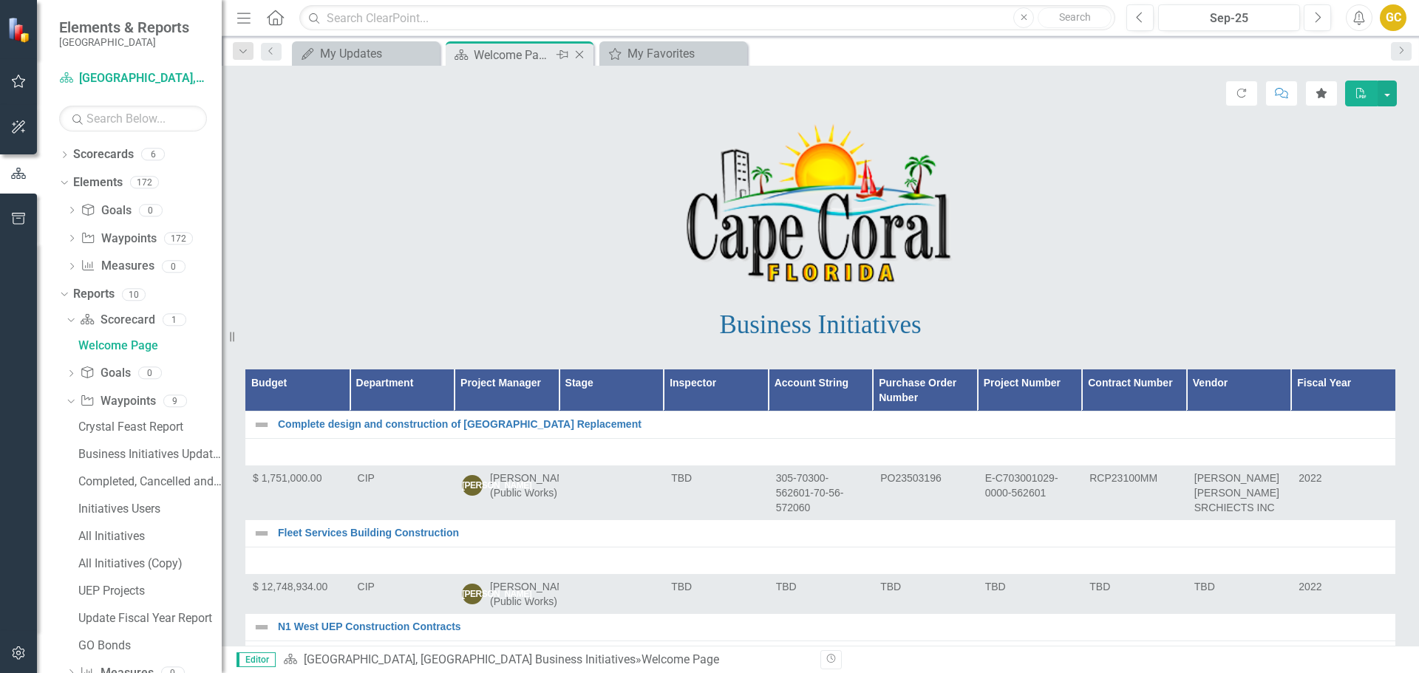
click at [583, 55] on icon "Close" at bounding box center [579, 55] width 15 height 12
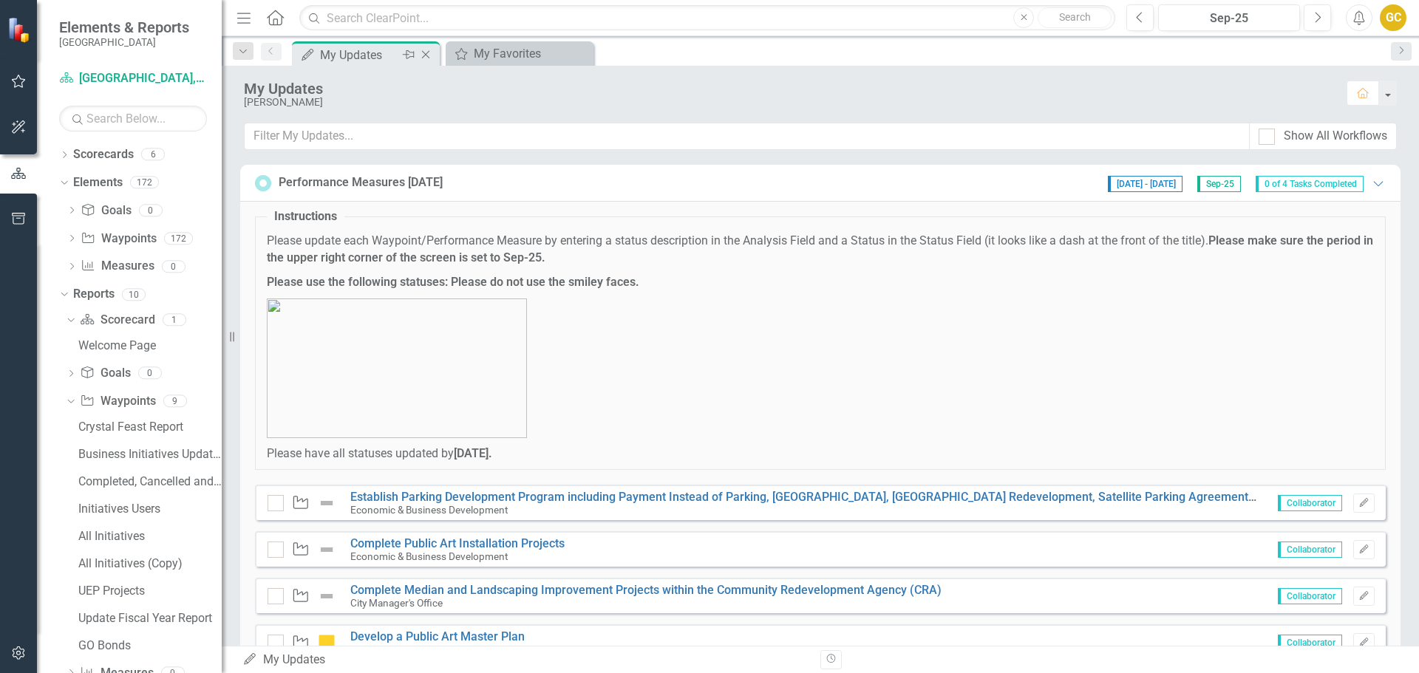
click at [427, 52] on icon "Close" at bounding box center [425, 55] width 15 height 12
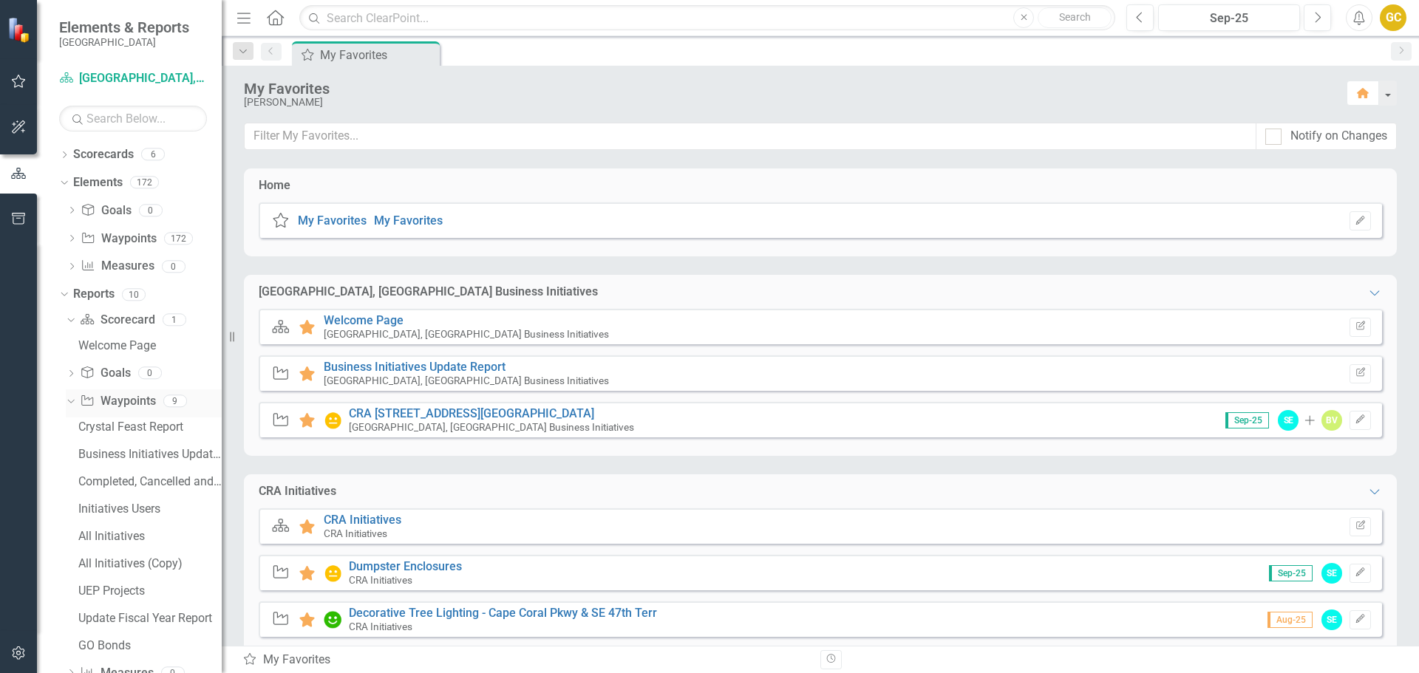
click at [71, 403] on icon at bounding box center [70, 401] width 7 height 4
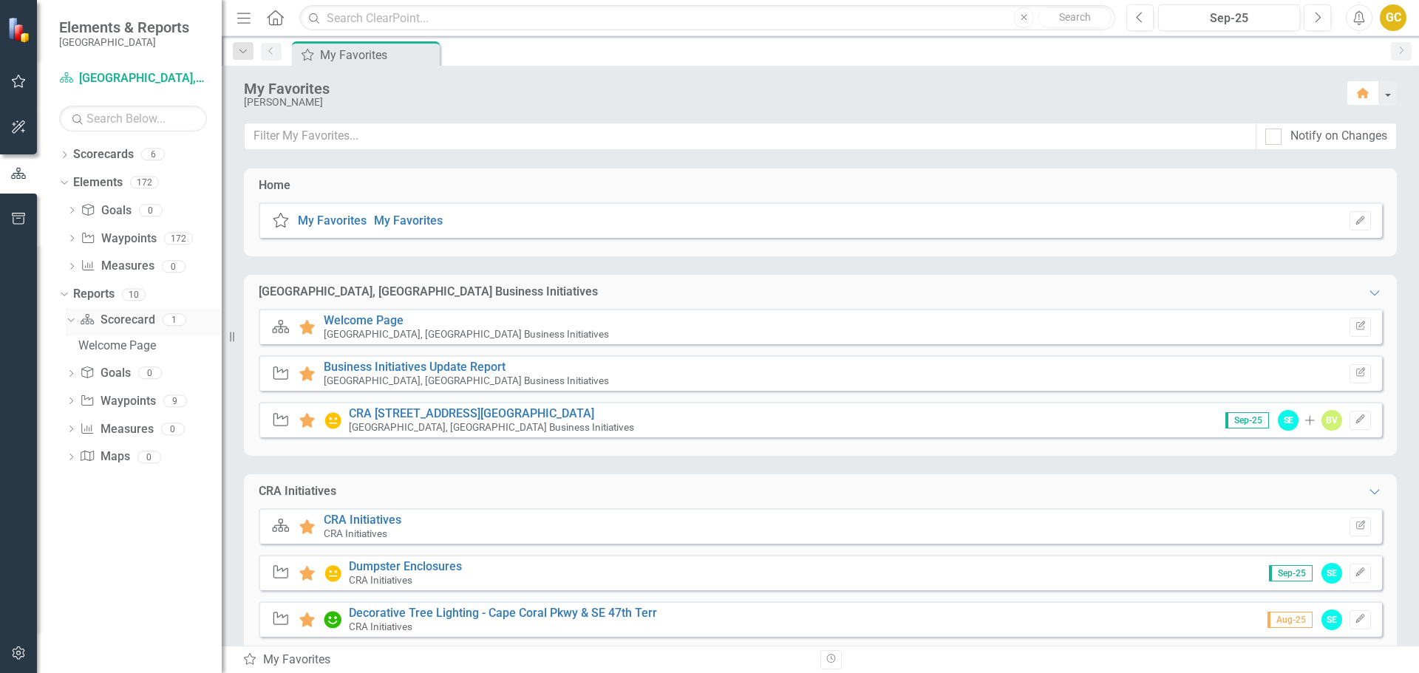
click at [66, 322] on icon "Dropdown" at bounding box center [69, 319] width 8 height 10
click at [400, 219] on link "My Favorites" at bounding box center [408, 221] width 69 height 14
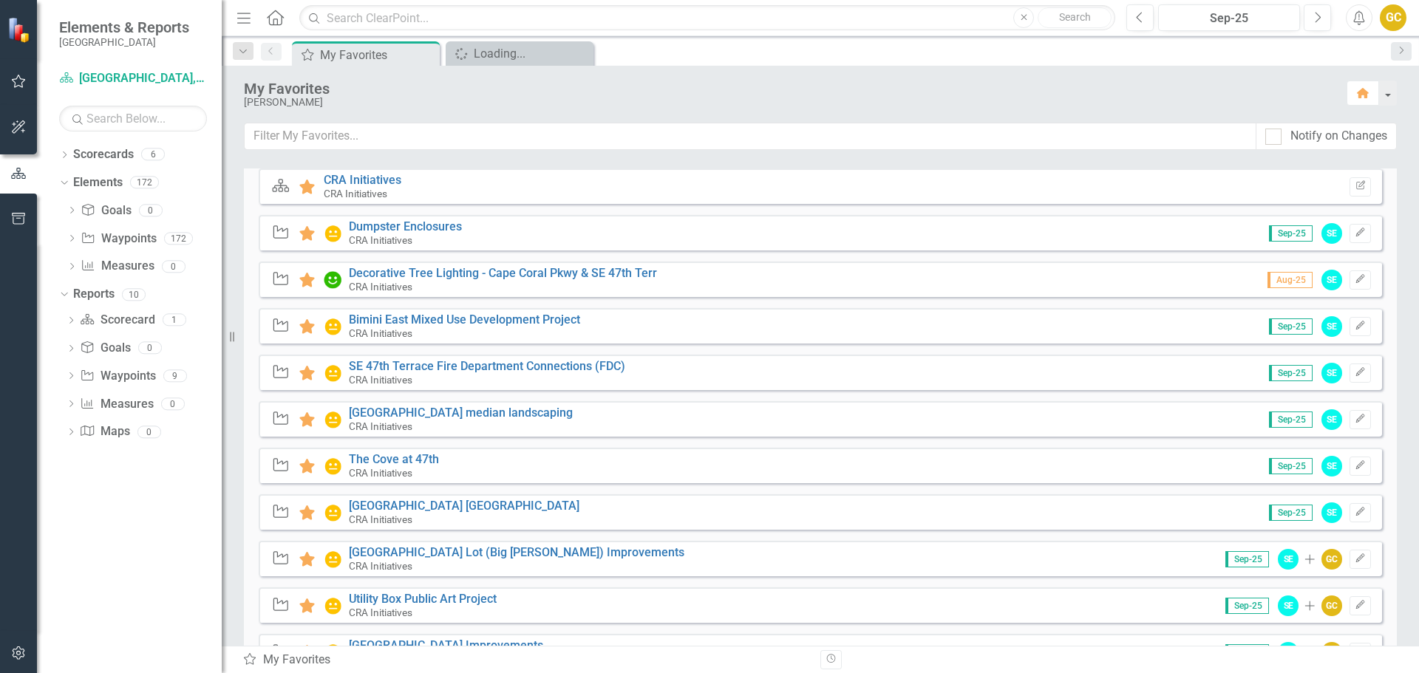
scroll to position [309, 0]
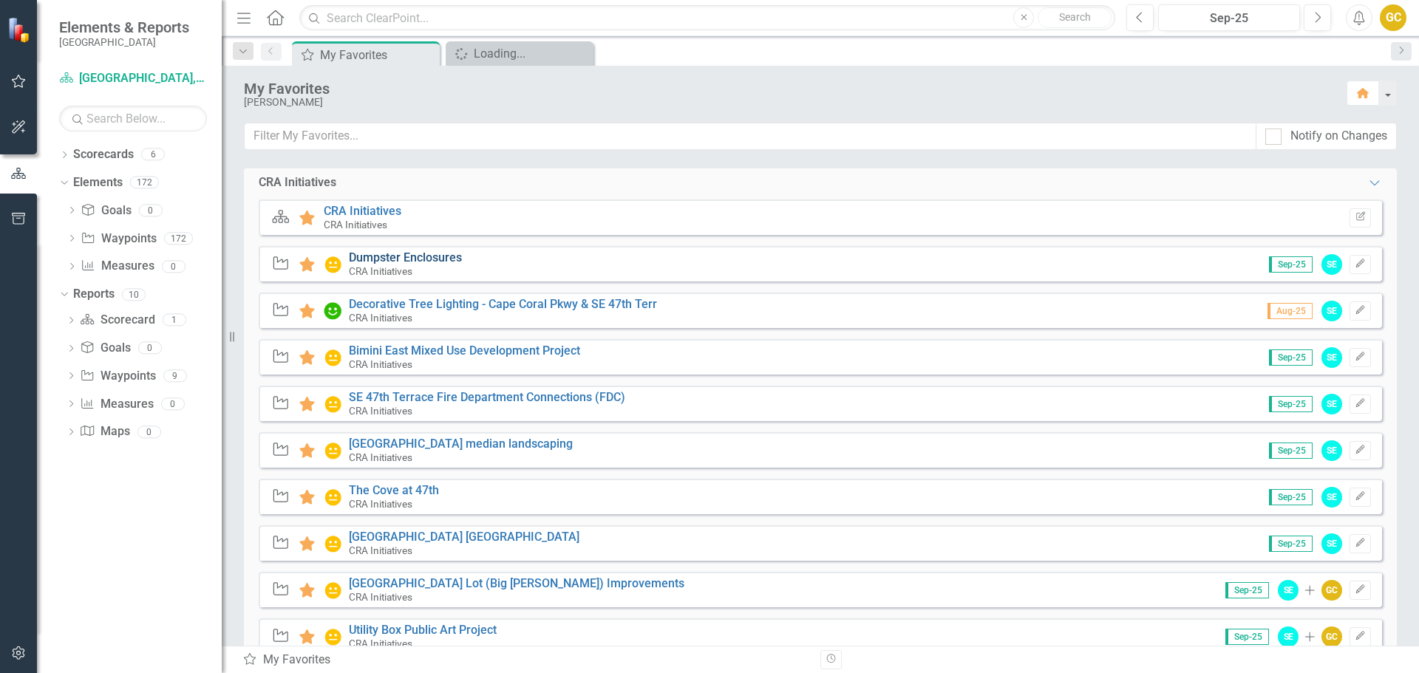
click at [391, 255] on link "Dumpster Enclosures" at bounding box center [405, 258] width 113 height 14
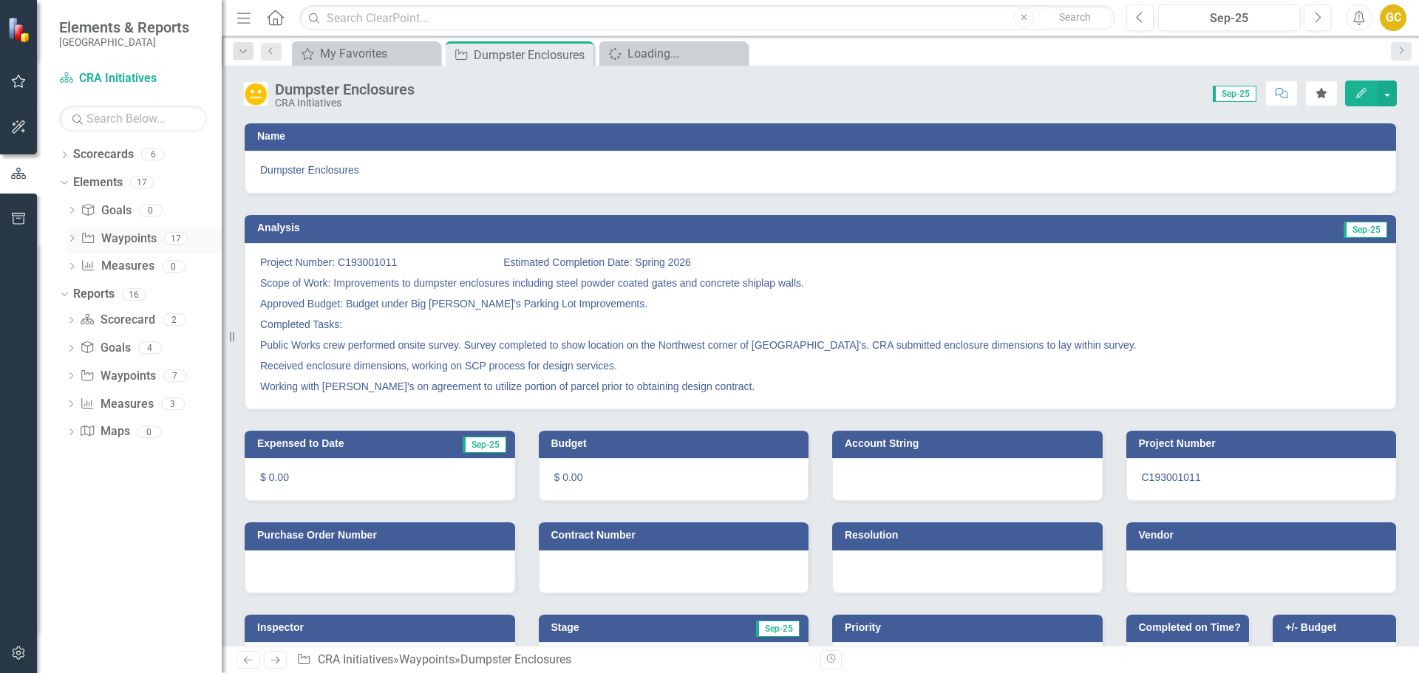
click at [142, 231] on link "Waypoint Waypoints" at bounding box center [118, 239] width 75 height 17
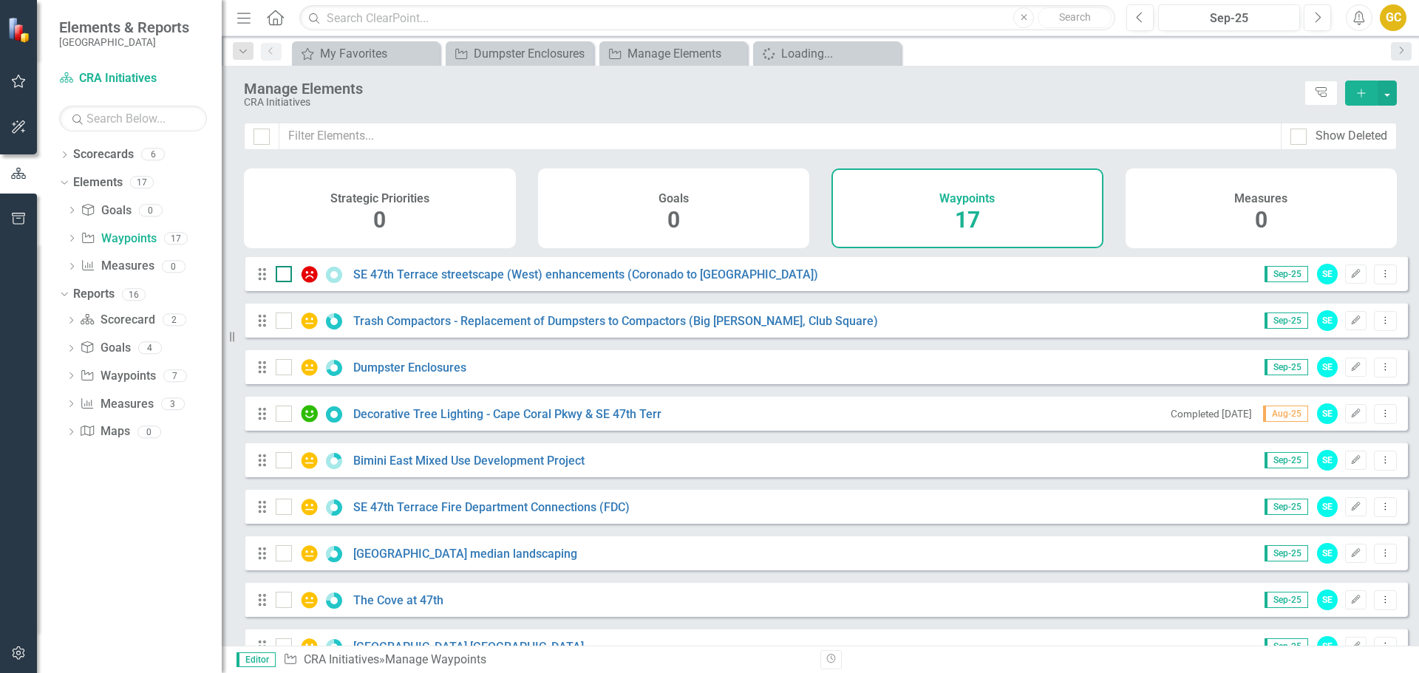
click at [279, 282] on div at bounding box center [284, 274] width 16 height 16
click at [279, 276] on input "checkbox" at bounding box center [281, 271] width 10 height 10
checkbox input "true"
click at [285, 329] on div at bounding box center [284, 321] width 16 height 16
click at [285, 322] on input "checkbox" at bounding box center [281, 318] width 10 height 10
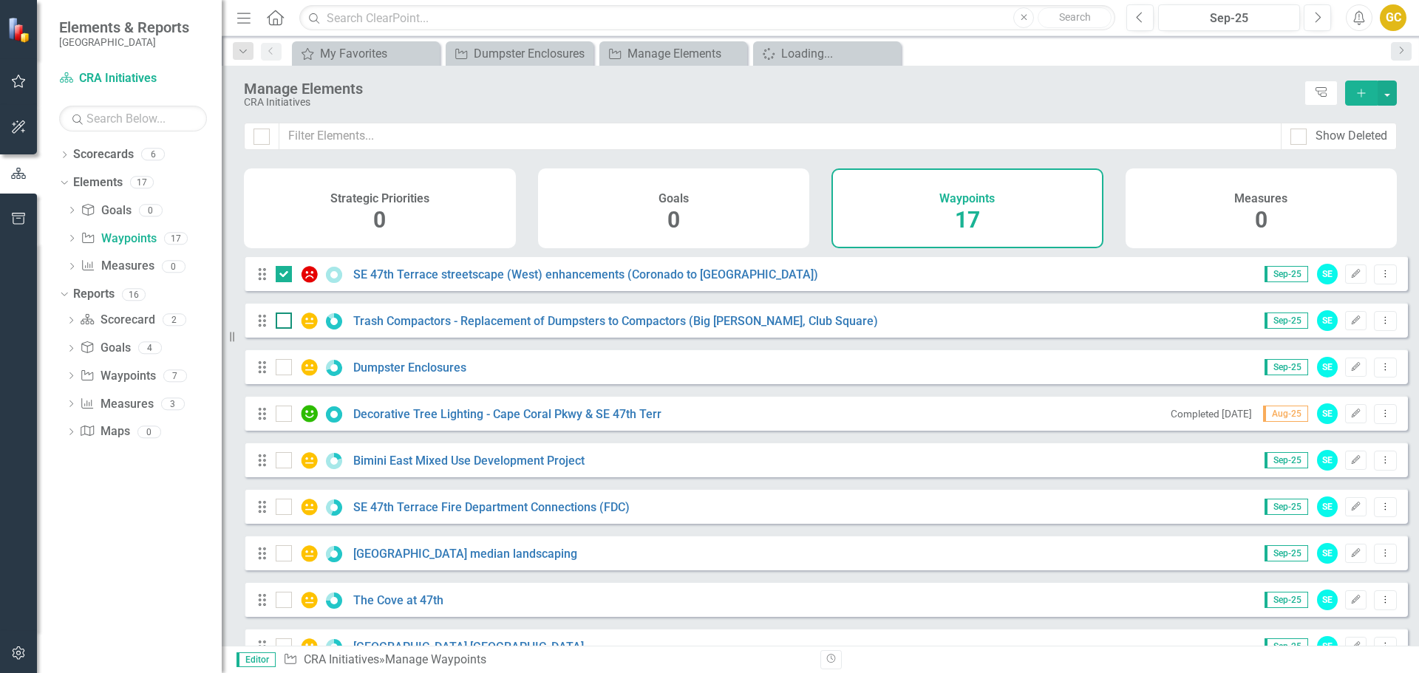
checkbox input "true"
click at [285, 373] on div at bounding box center [284, 367] width 16 height 16
click at [285, 369] on input "checkbox" at bounding box center [281, 364] width 10 height 10
checkbox input "true"
click at [287, 421] on div at bounding box center [284, 414] width 16 height 16
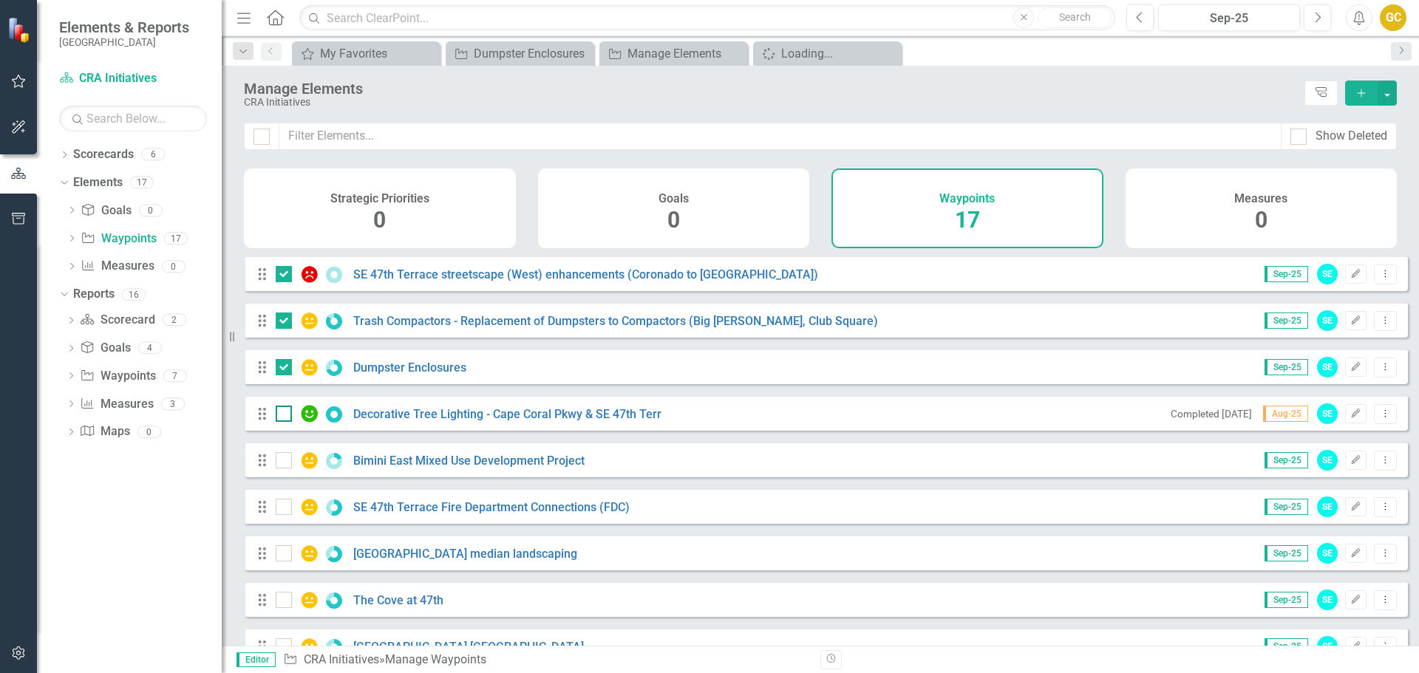
click at [285, 415] on input "checkbox" at bounding box center [281, 411] width 10 height 10
checkbox input "true"
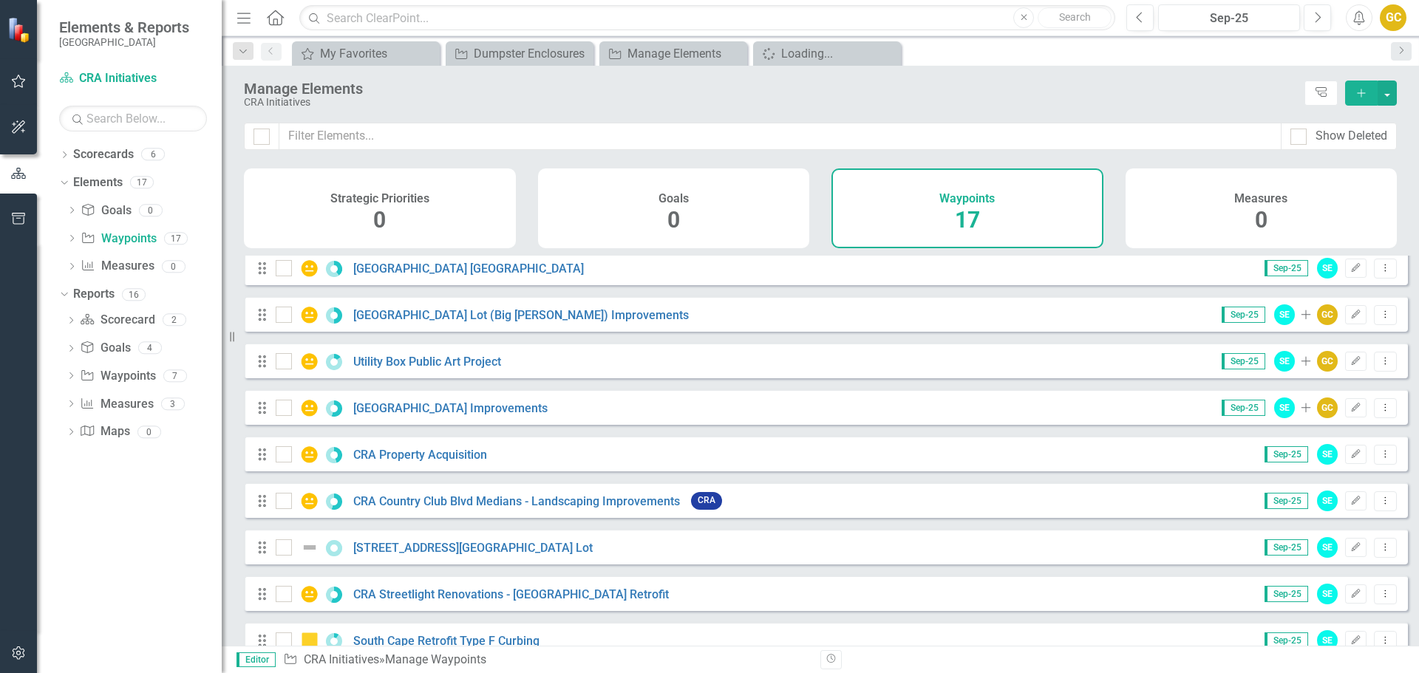
scroll to position [412, 0]
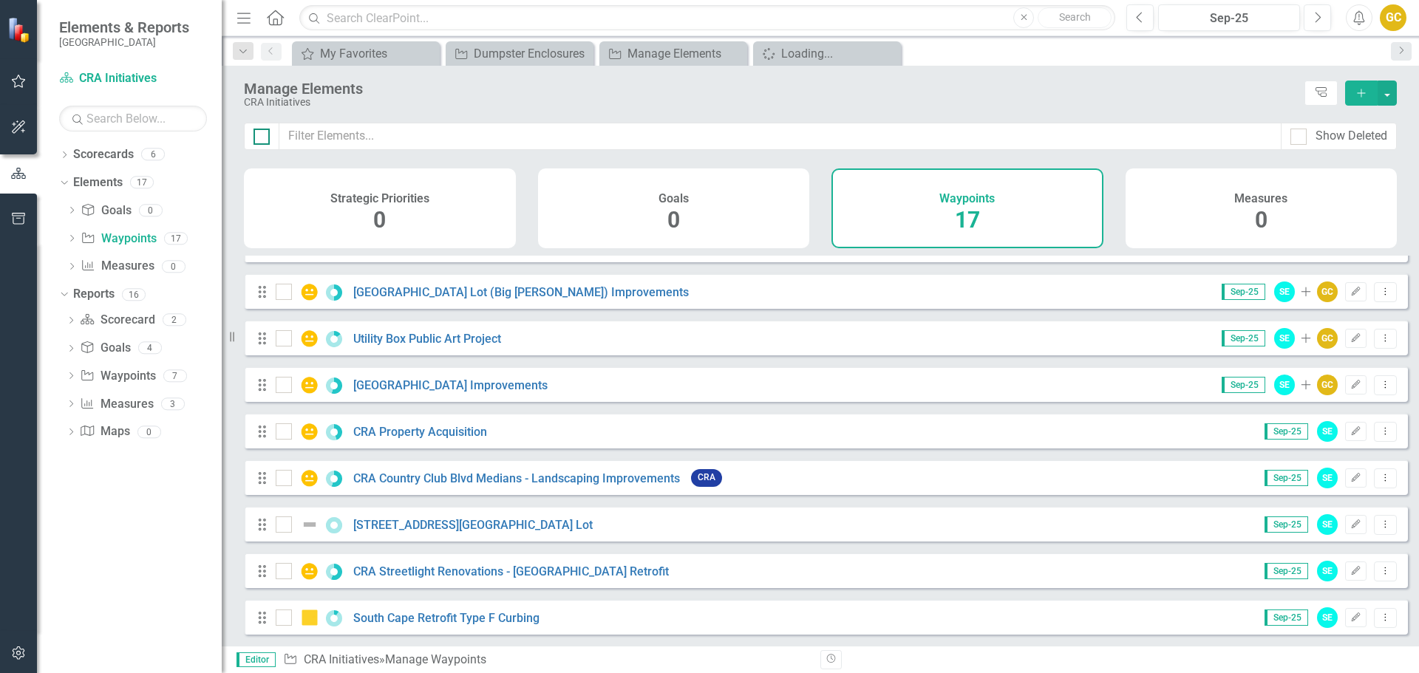
click at [259, 133] on input "checkbox" at bounding box center [259, 134] width 10 height 10
checkbox input "true"
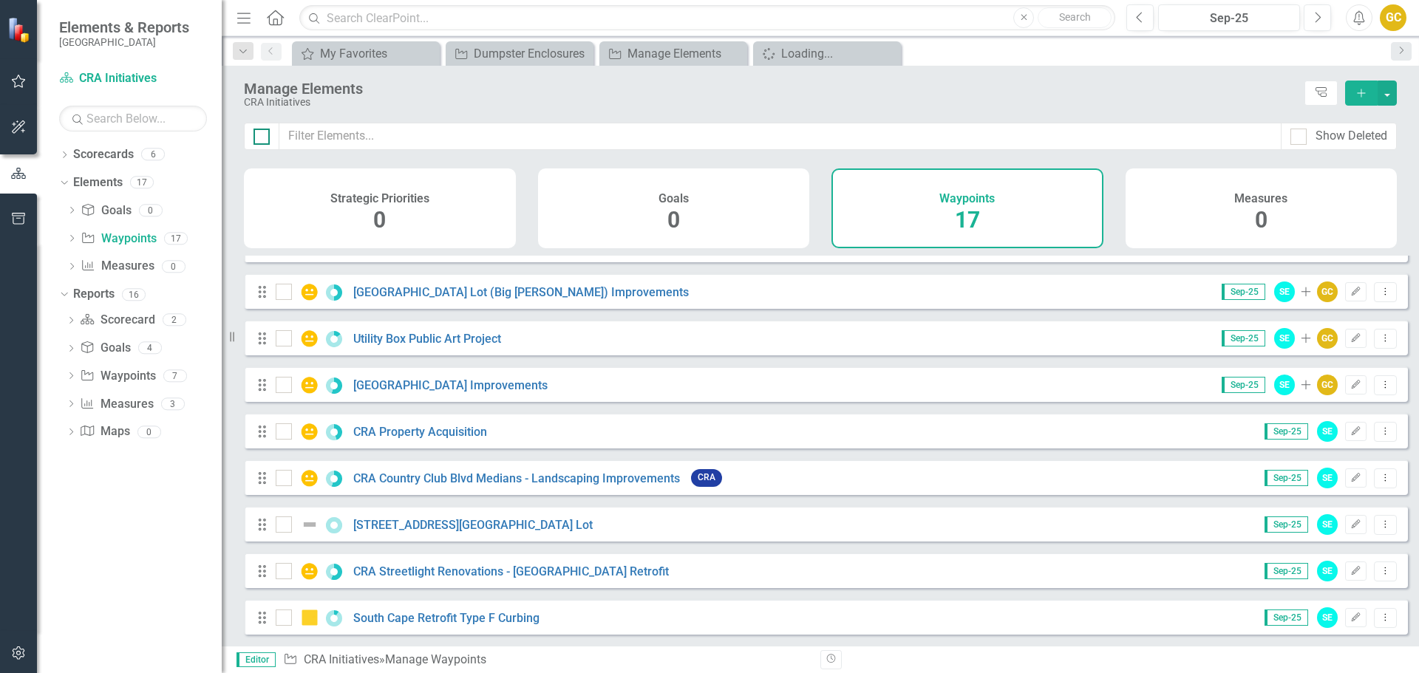
checkbox input "true"
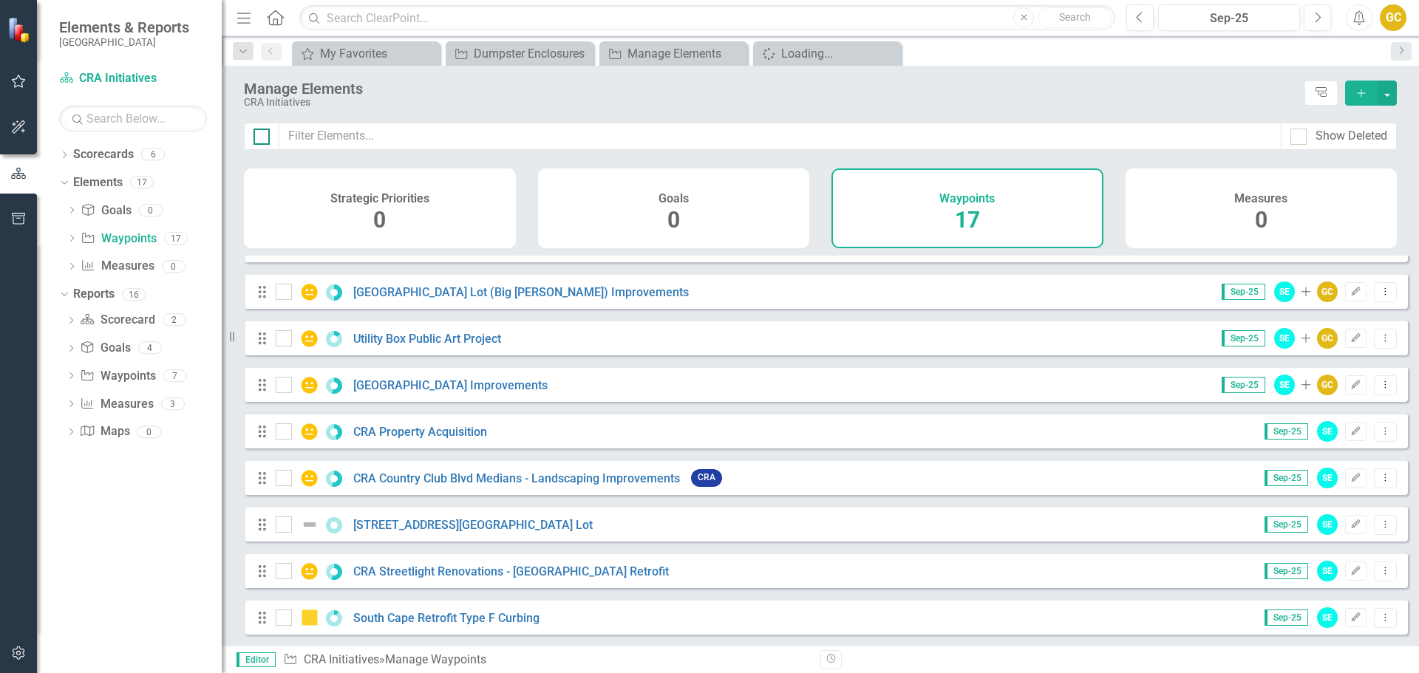
checkbox input "true"
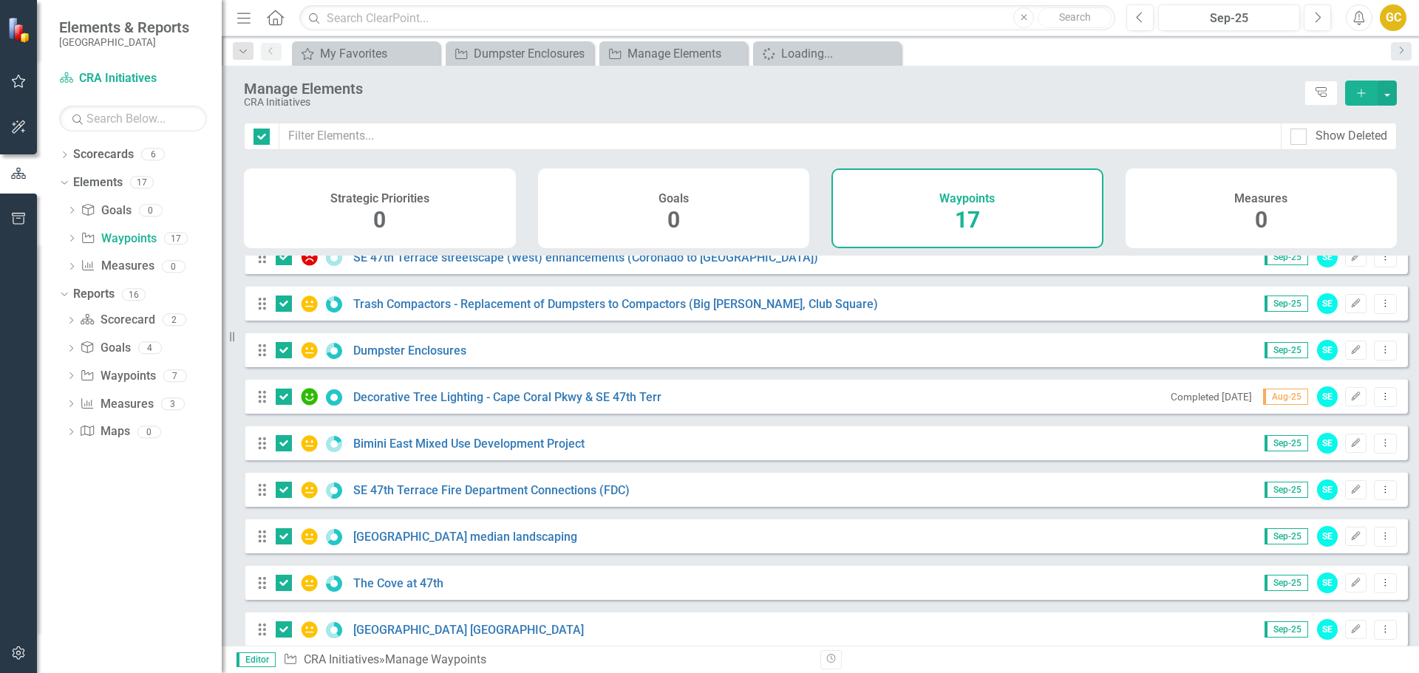
scroll to position [0, 0]
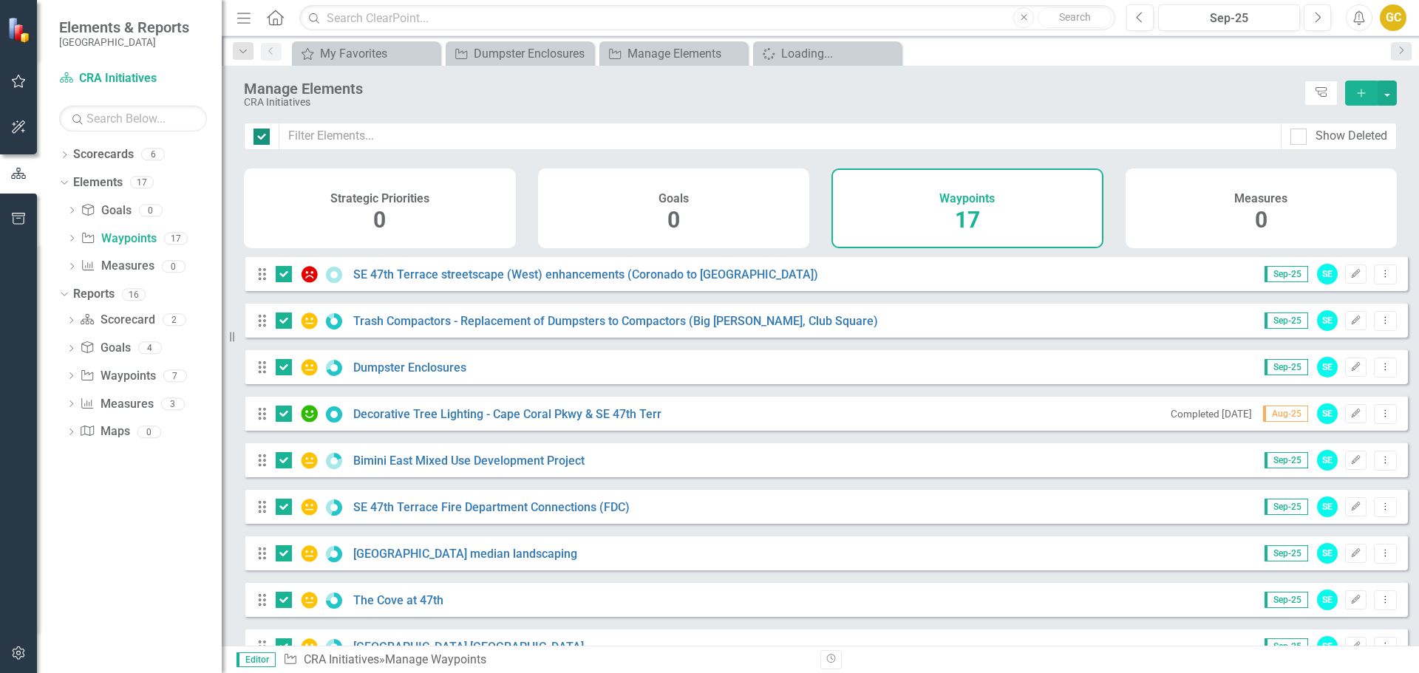
click at [257, 126] on div at bounding box center [261, 136] width 35 height 27
click at [258, 133] on input "checkbox" at bounding box center [259, 134] width 10 height 10
checkbox input "false"
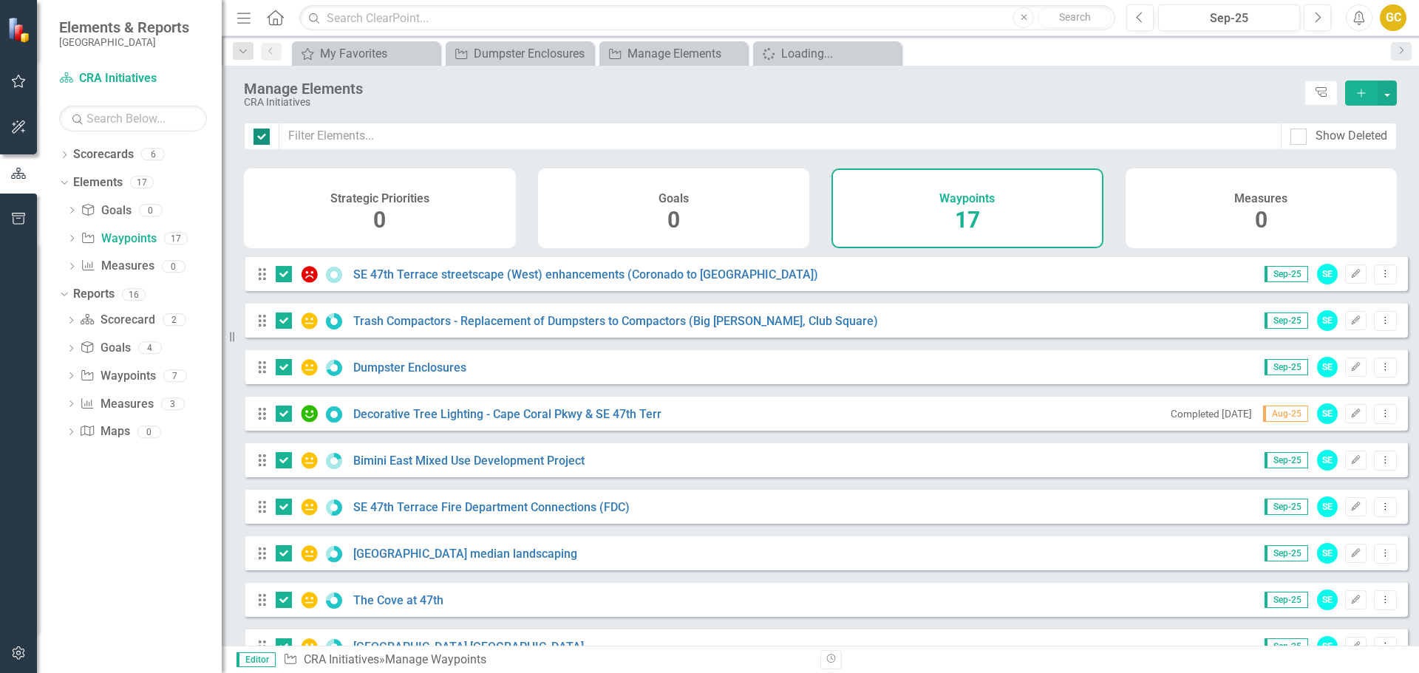
checkbox input "false"
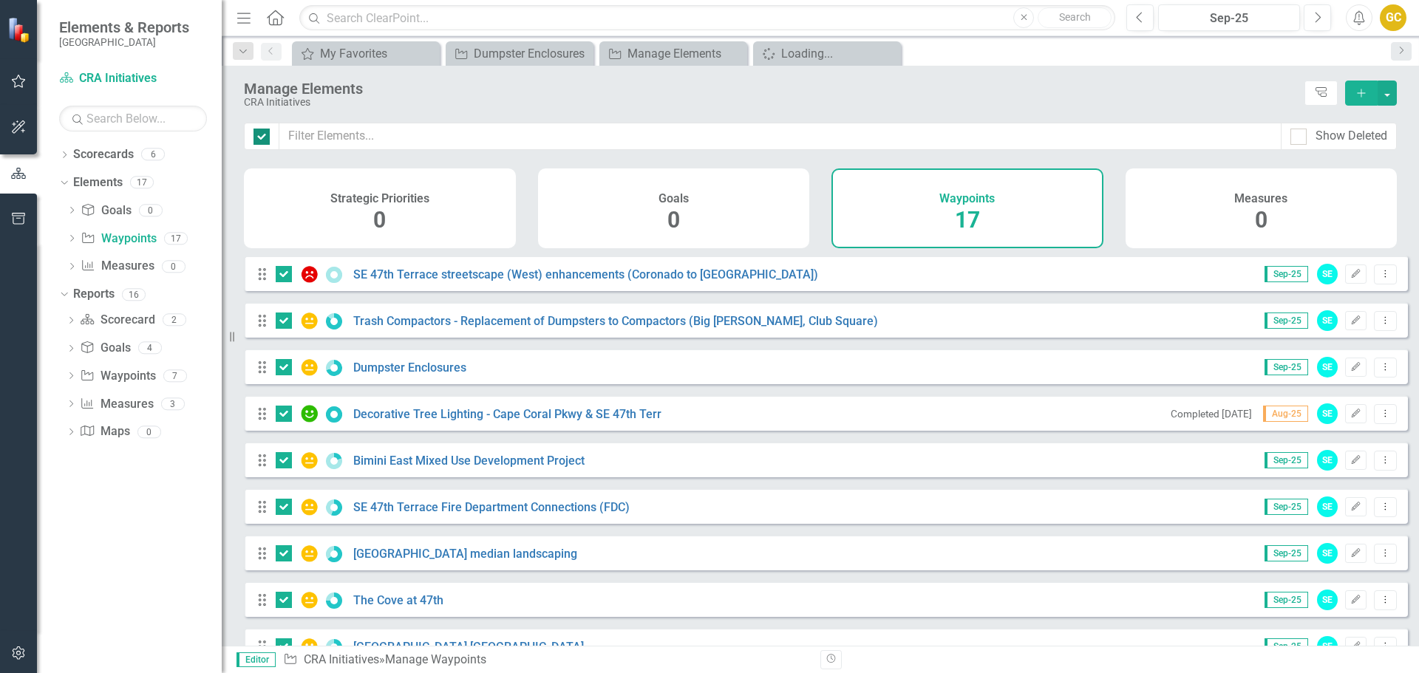
checkbox input "false"
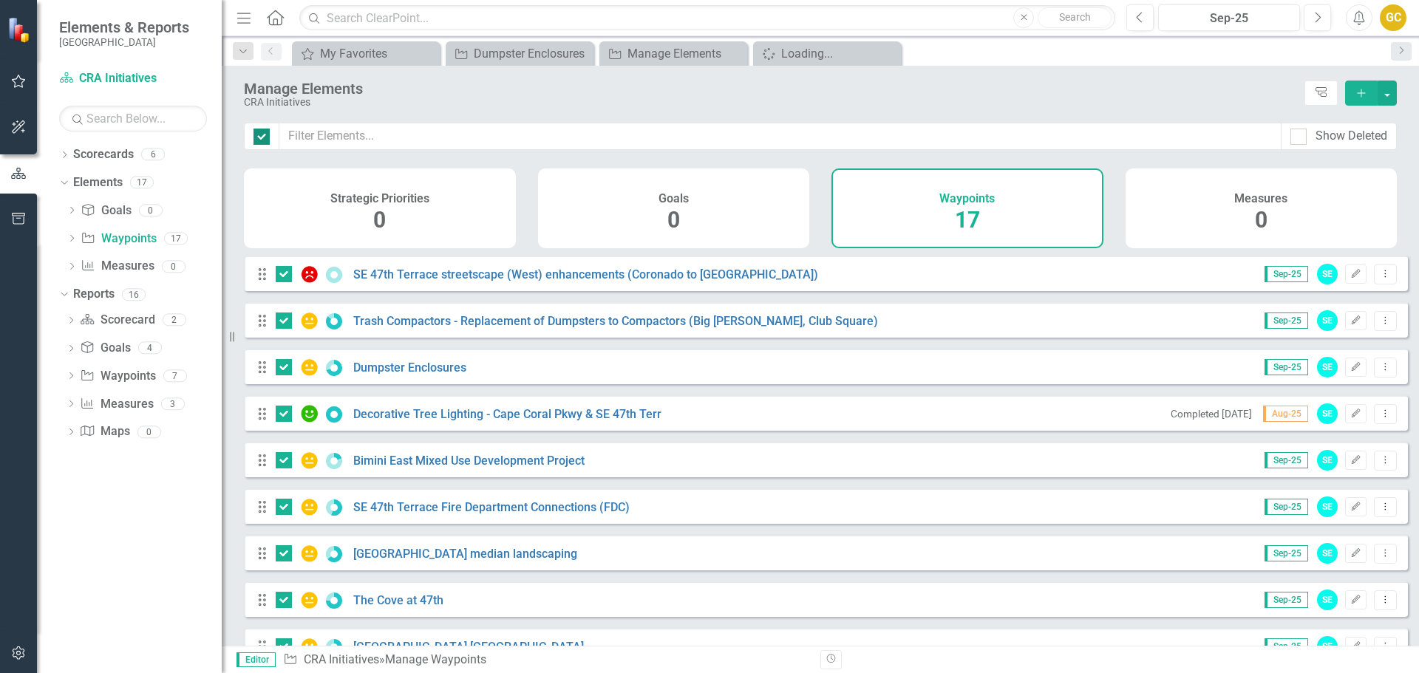
checkbox input "false"
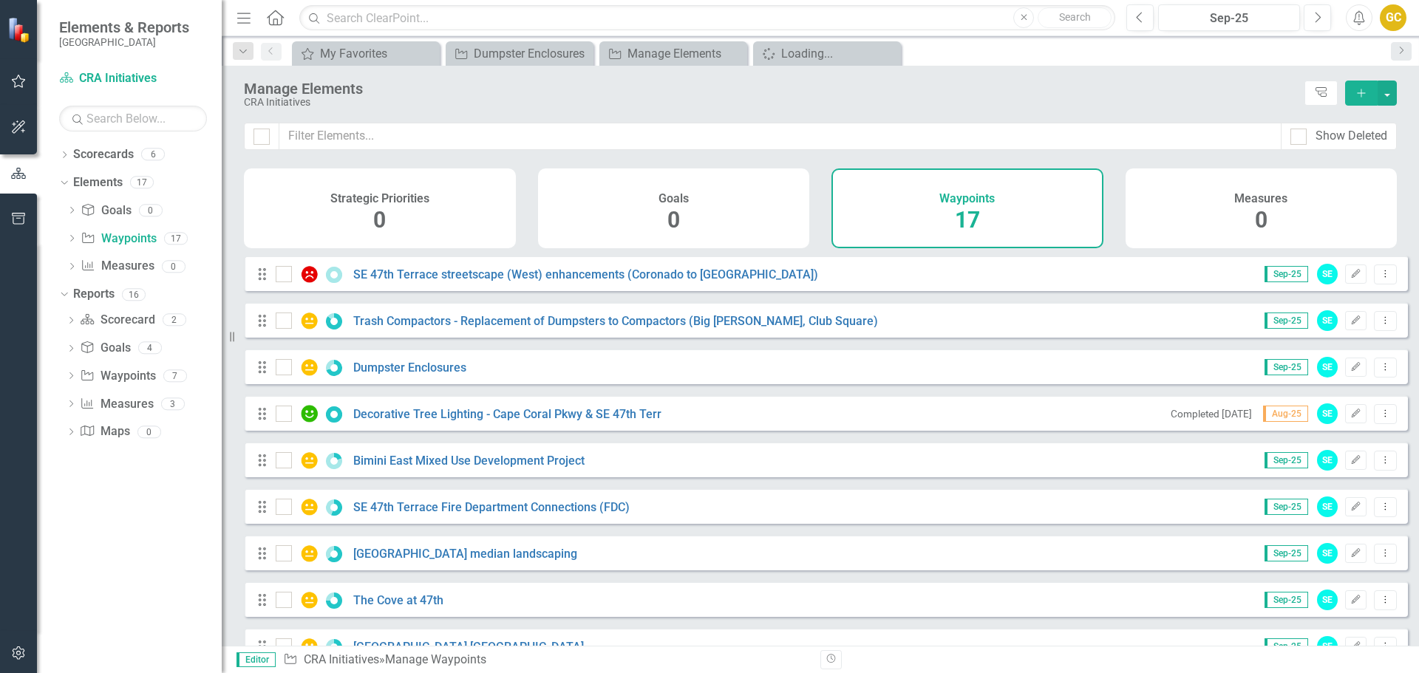
click at [964, 199] on h4 "Waypoints" at bounding box center [967, 198] width 55 height 13
click at [285, 282] on div at bounding box center [284, 274] width 16 height 16
click at [285, 276] on input "checkbox" at bounding box center [281, 271] width 10 height 10
checkbox input "true"
click at [282, 329] on div at bounding box center [284, 321] width 16 height 16
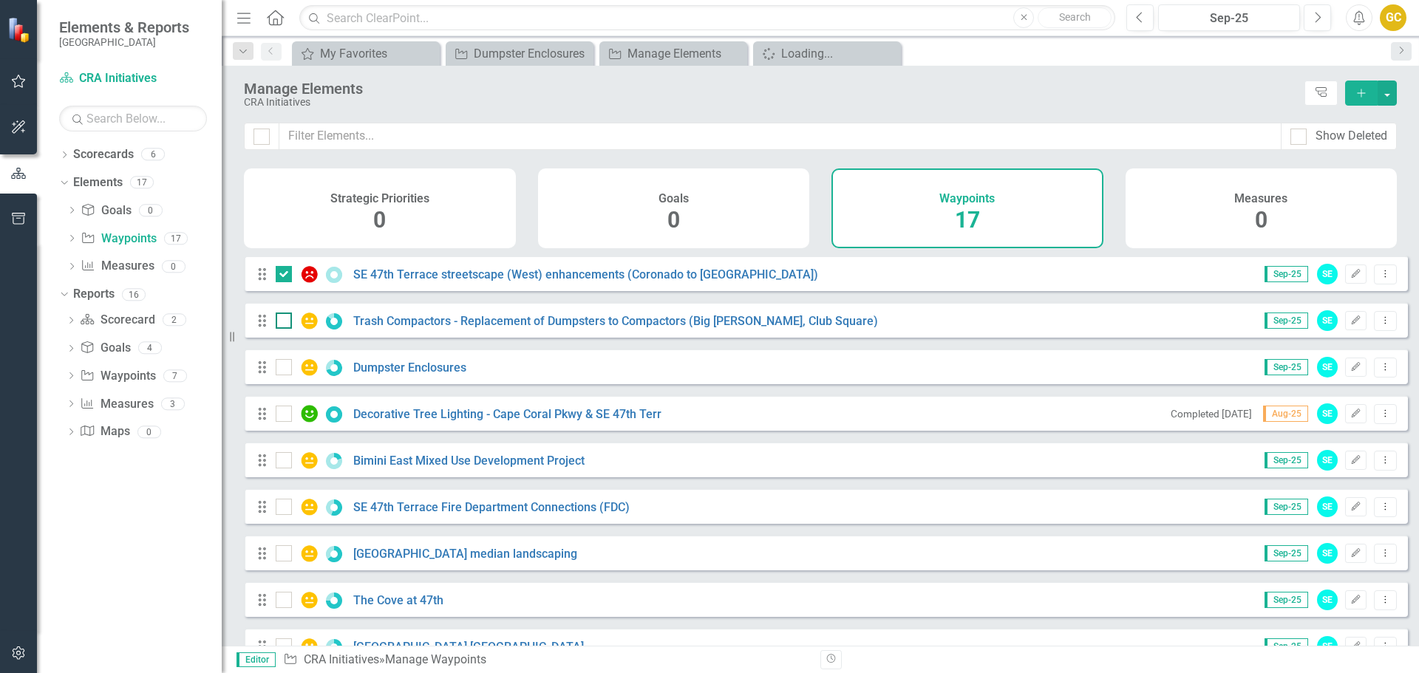
click at [282, 322] on input "checkbox" at bounding box center [281, 318] width 10 height 10
checkbox input "true"
click at [257, 137] on div at bounding box center [262, 137] width 16 height 16
click at [257, 137] on input "checkbox" at bounding box center [259, 134] width 10 height 10
checkbox input "true"
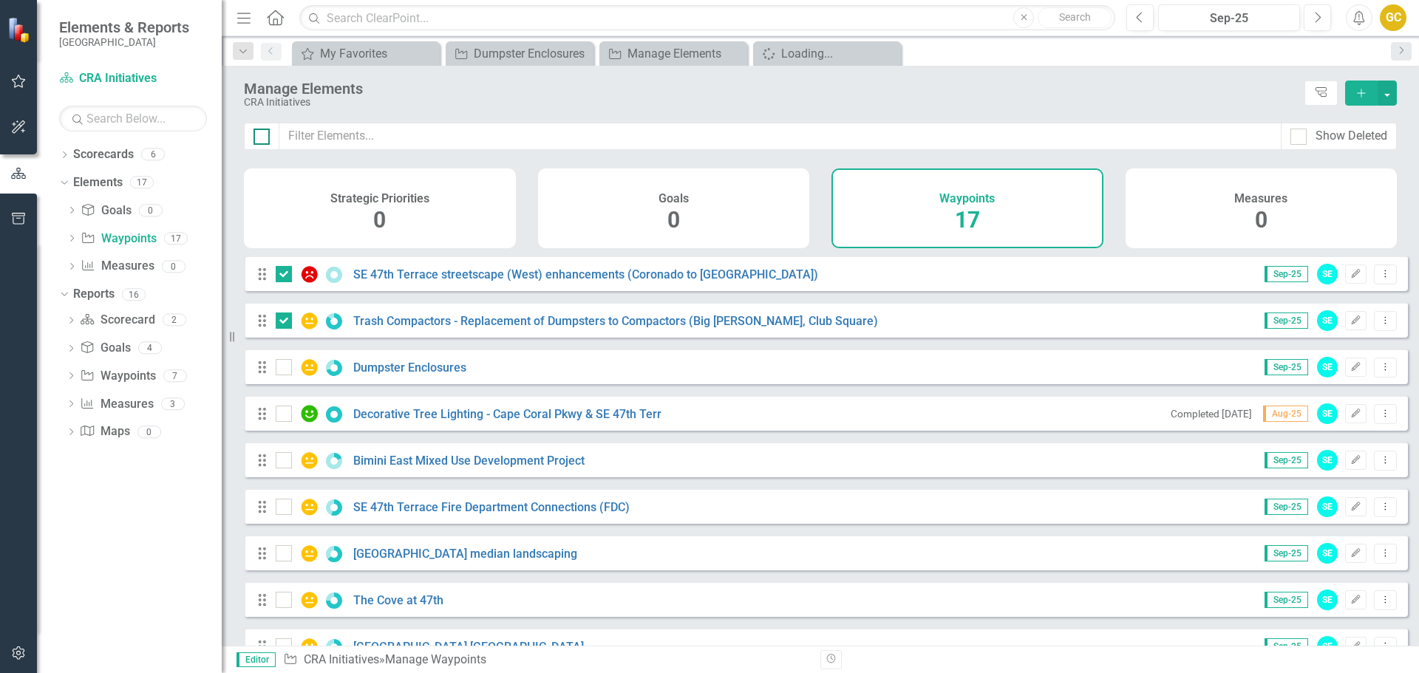
checkbox input "true"
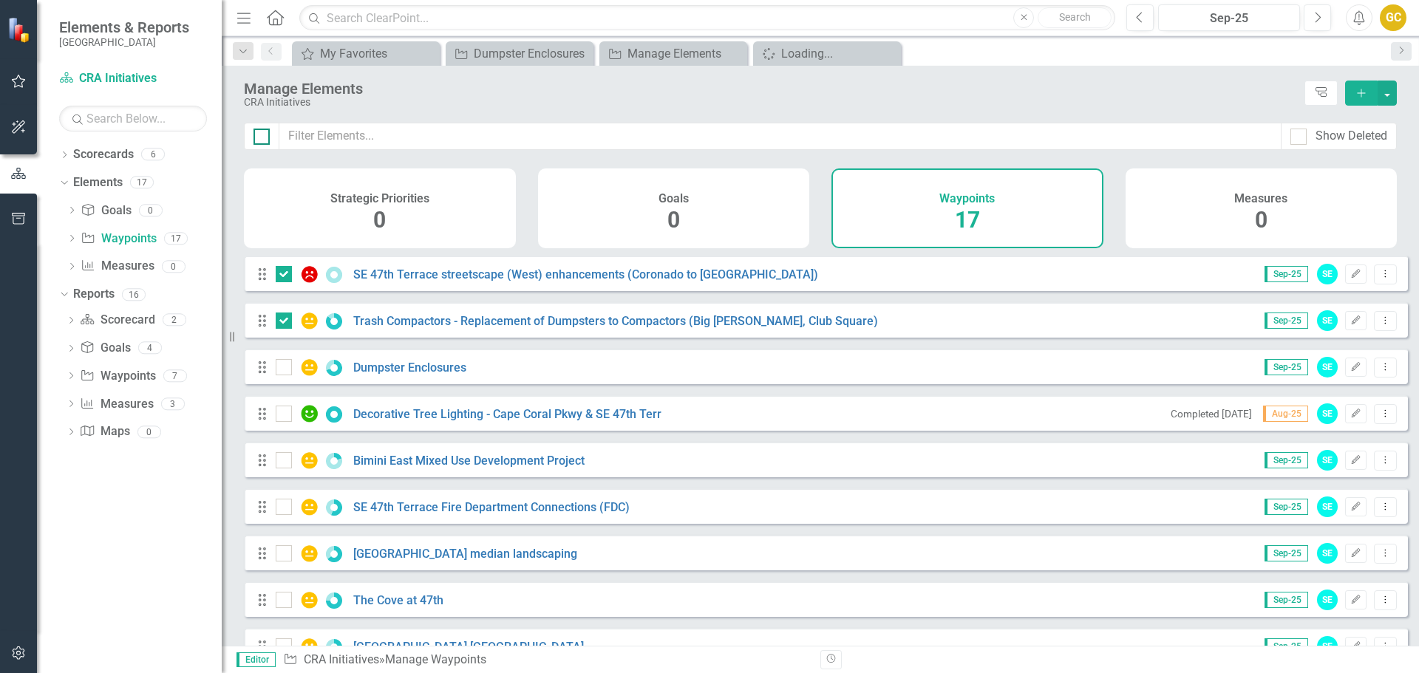
checkbox input "true"
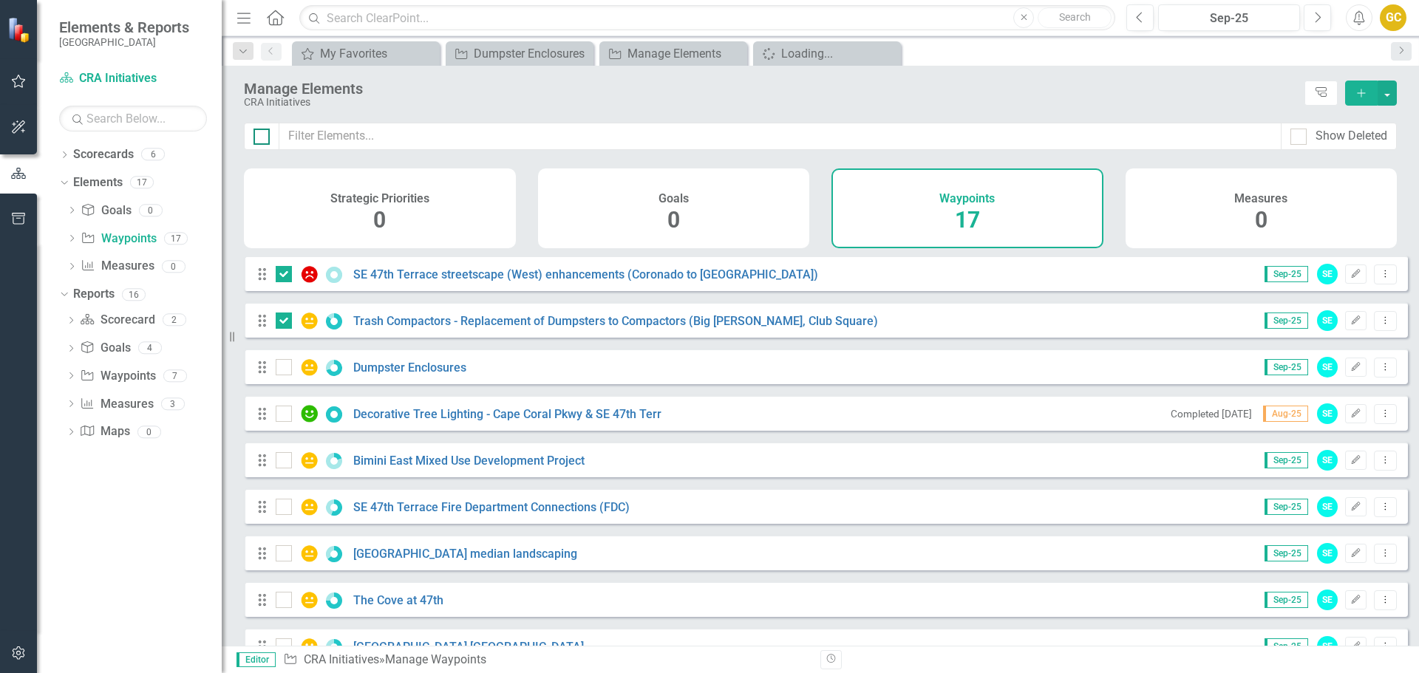
checkbox input "true"
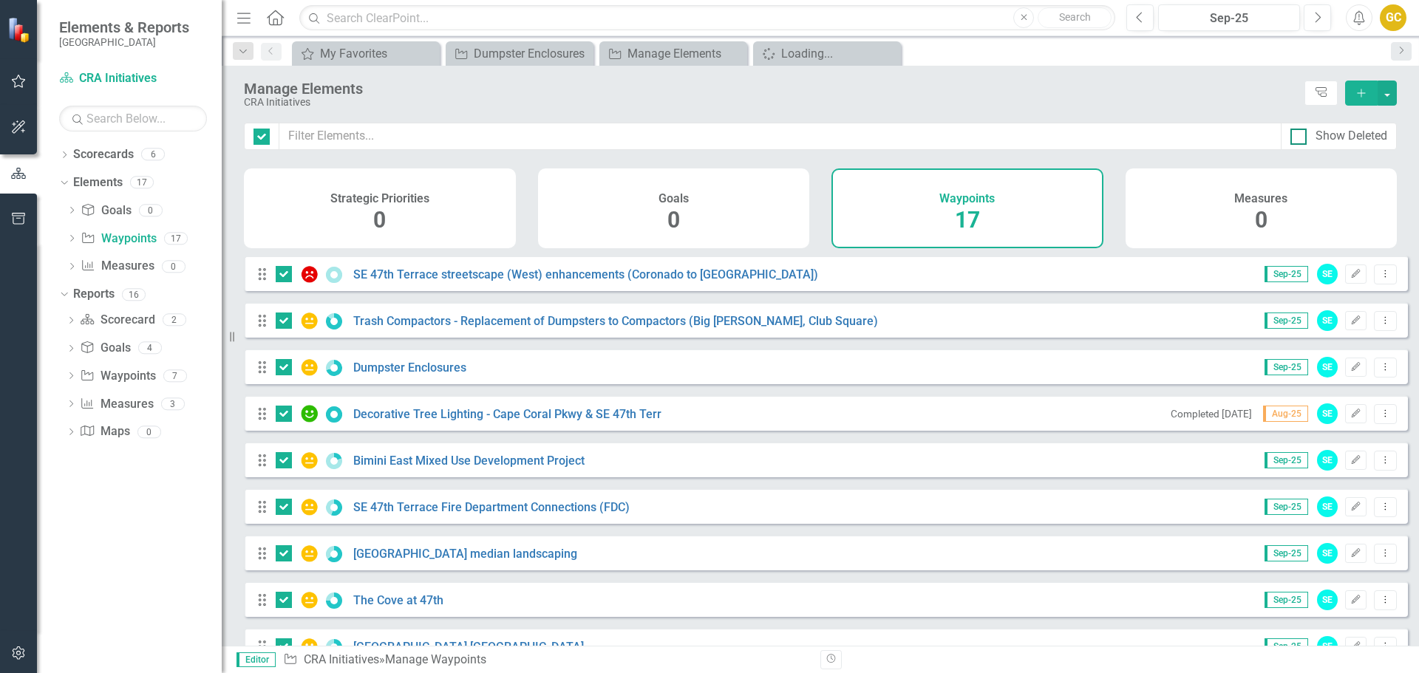
click at [1302, 138] on div at bounding box center [1299, 137] width 16 height 16
click at [1300, 138] on input "Show Deleted" at bounding box center [1296, 134] width 10 height 10
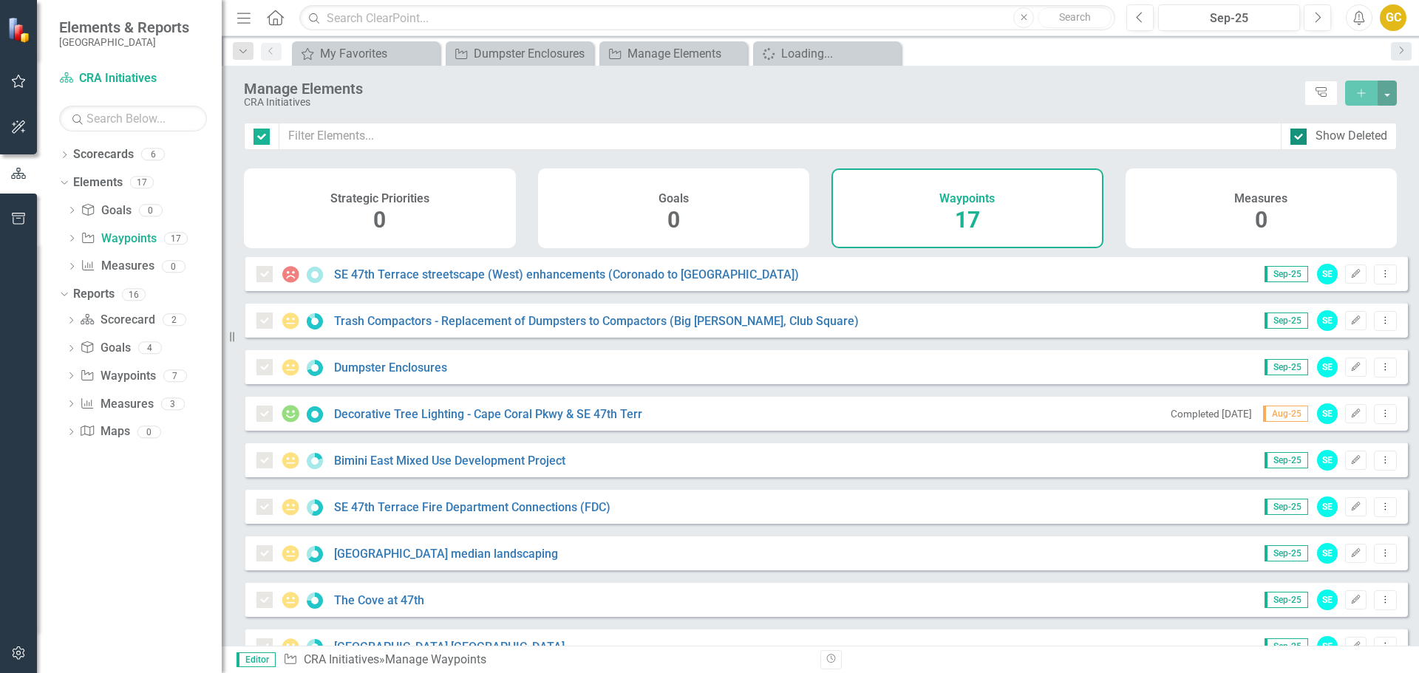
click at [1298, 136] on input "Show Deleted" at bounding box center [1296, 134] width 10 height 10
checkbox input "false"
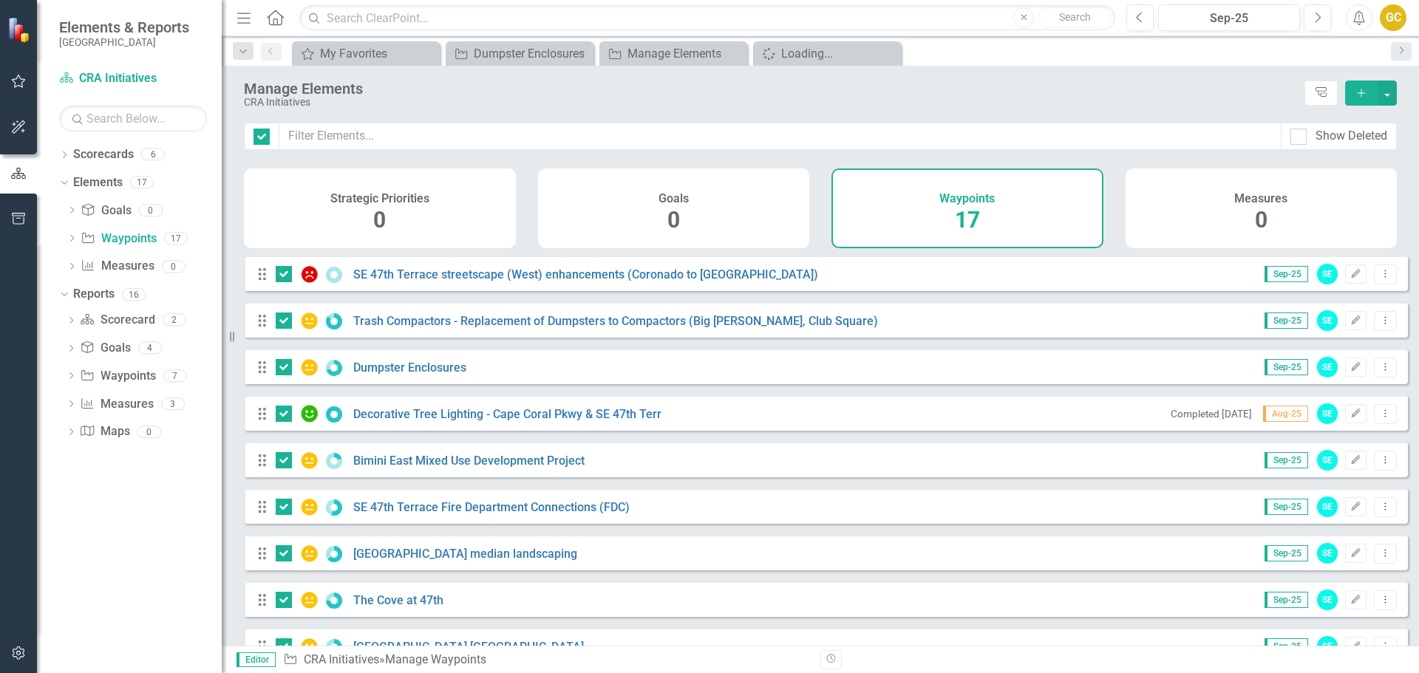
click at [978, 217] on span "17" at bounding box center [967, 220] width 25 height 26
click at [0, 0] on icon at bounding box center [0, 0] width 0 height 0
click at [582, 52] on icon "Close" at bounding box center [580, 54] width 15 height 12
click at [1388, 87] on button "button" at bounding box center [1387, 93] width 19 height 25
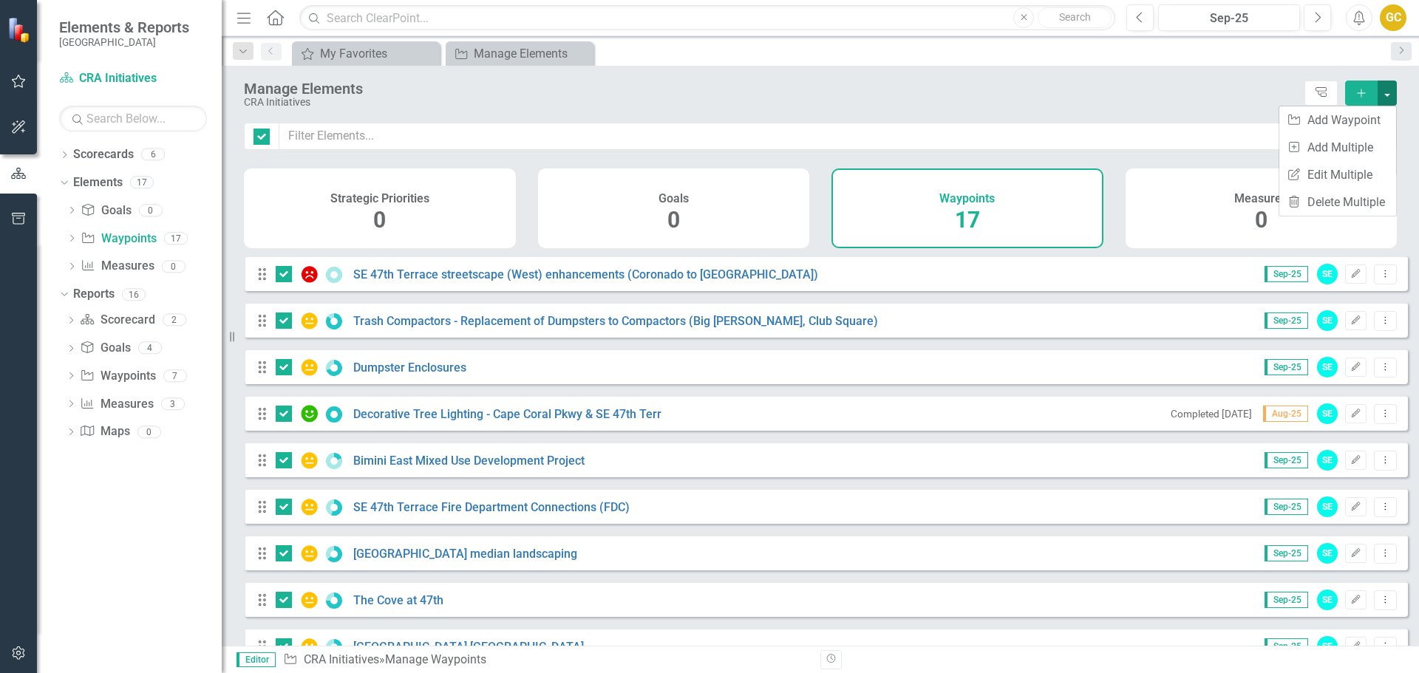
click at [1388, 87] on button "button" at bounding box center [1387, 93] width 19 height 25
click at [1321, 91] on icon at bounding box center [1321, 92] width 11 height 10
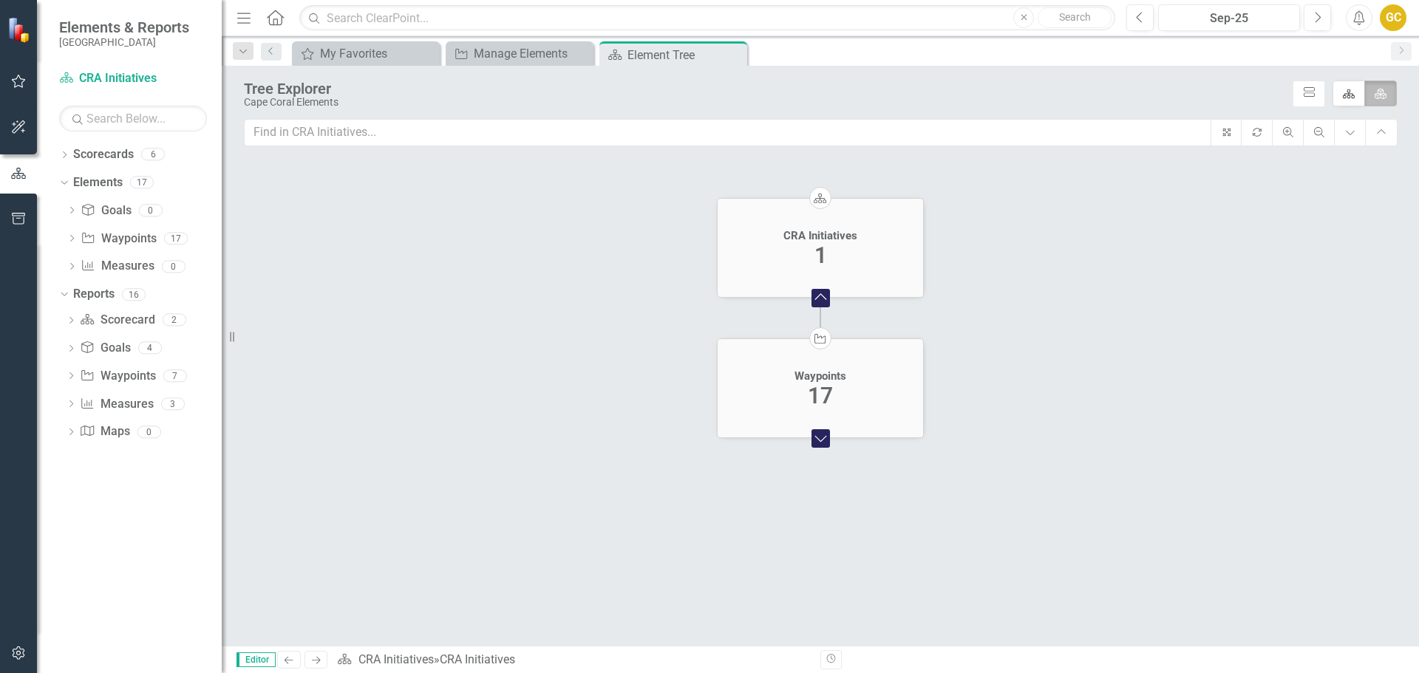
click at [835, 396] on div "Waypoints 17" at bounding box center [821, 389] width 206 height 57
click at [799, 392] on div "Waypoints 17" at bounding box center [821, 389] width 206 height 57
click at [821, 393] on div "17" at bounding box center [820, 394] width 25 height 26
click at [822, 393] on div "17" at bounding box center [821, 394] width 25 height 26
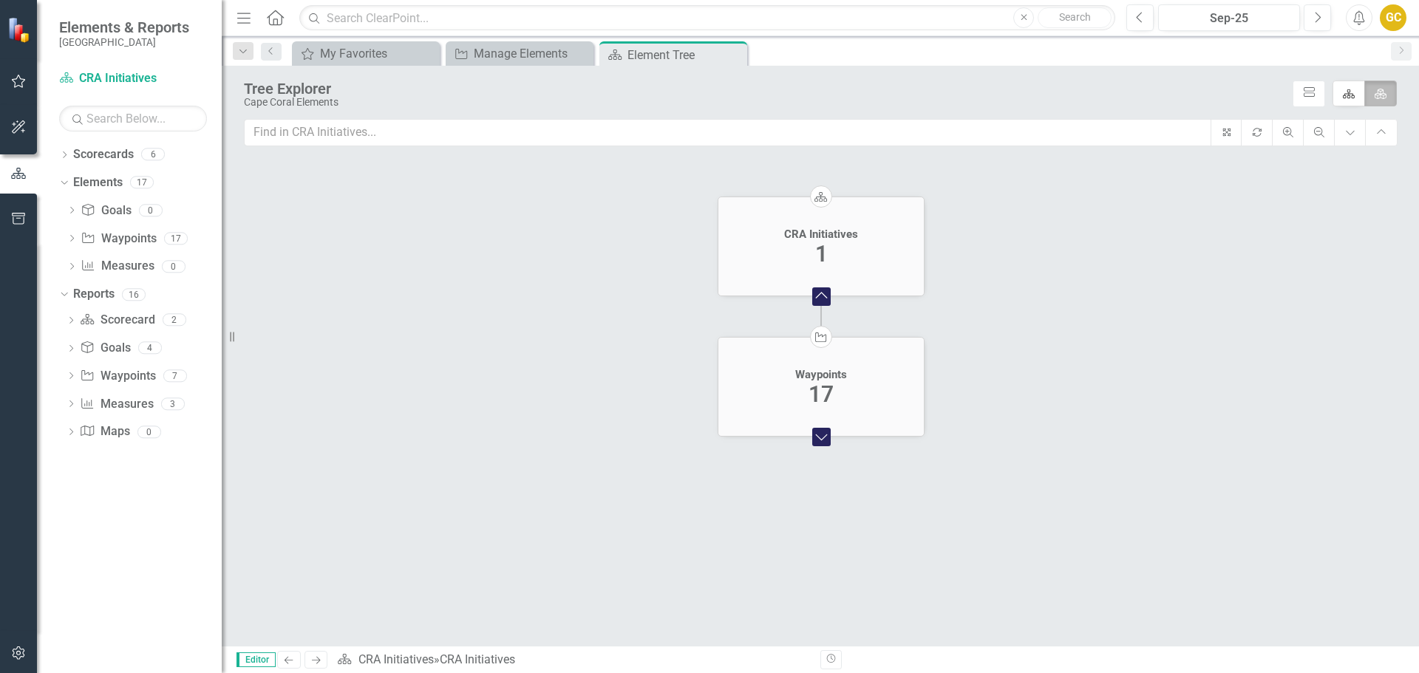
click at [821, 200] on icon "Scorecard" at bounding box center [821, 196] width 14 height 11
click at [814, 248] on div "CRA Initiatives 1" at bounding box center [822, 247] width 206 height 57
click at [817, 297] on foreignobject "Collapse Chart" at bounding box center [821, 296] width 30 height 30
click at [1346, 133] on icon "button" at bounding box center [1350, 133] width 8 height 4
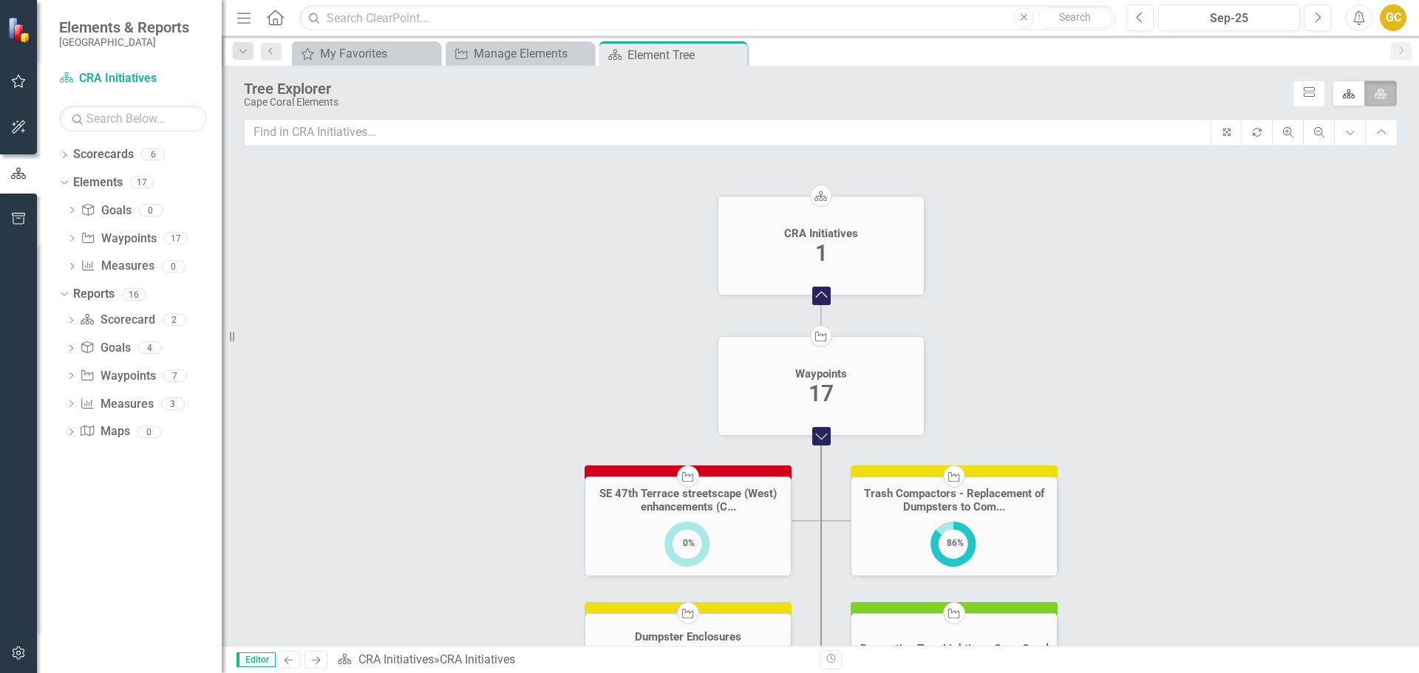
click at [1374, 91] on icon "Element" at bounding box center [1380, 94] width 13 height 10
click at [1381, 91] on input "Element" at bounding box center [1386, 91] width 10 height 10
checkbox input "true"
click at [1304, 87] on icon at bounding box center [1309, 92] width 11 height 10
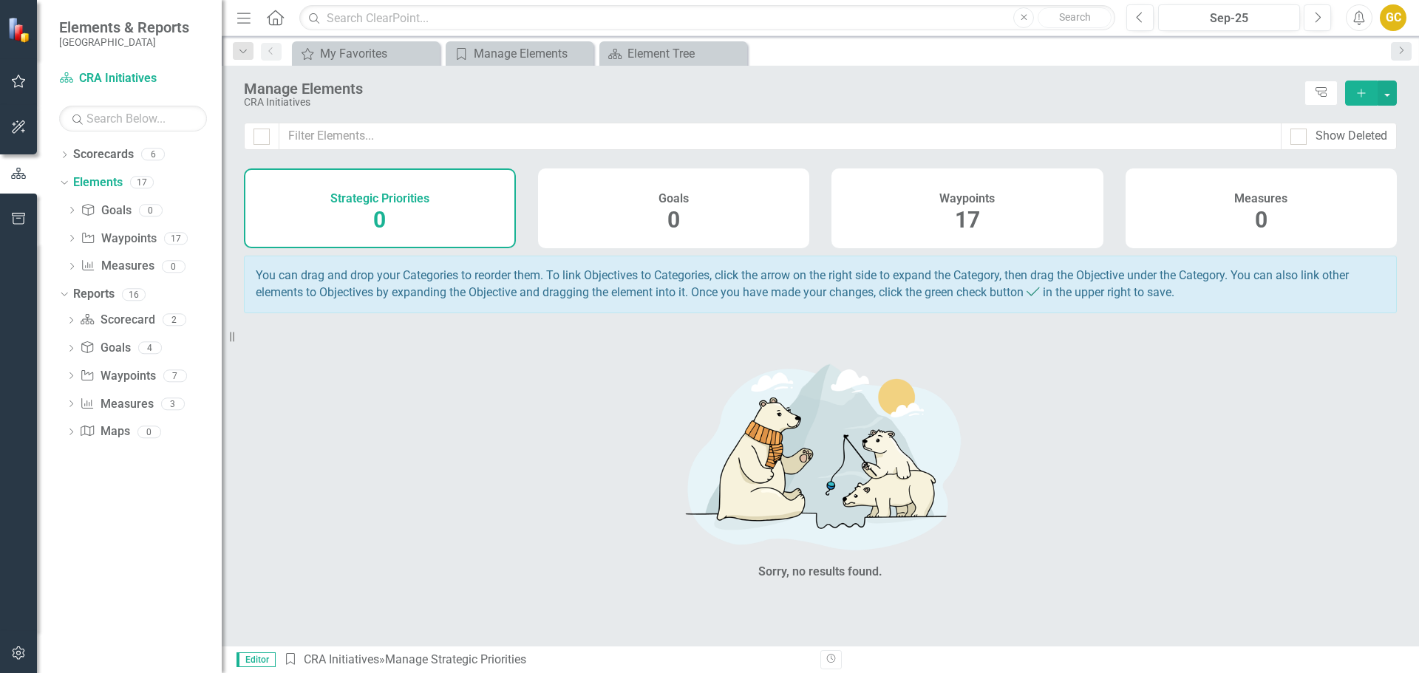
click at [920, 203] on div "Waypoints 17" at bounding box center [968, 209] width 272 height 80
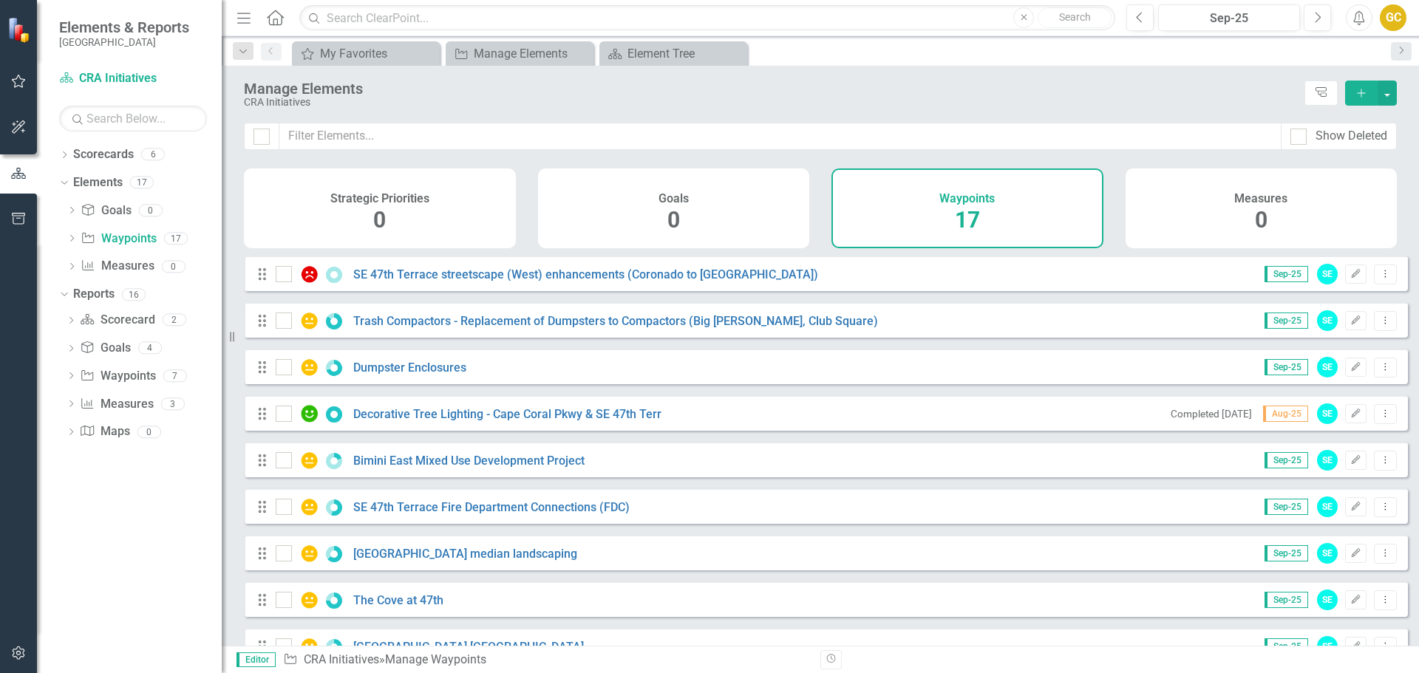
click at [920, 203] on div "Waypoints 17" at bounding box center [968, 209] width 272 height 80
click at [283, 276] on input "checkbox" at bounding box center [281, 271] width 10 height 10
checkbox input "true"
click at [251, 661] on span "Editor" at bounding box center [256, 660] width 39 height 15
click at [1379, 279] on icon "Dropdown Menu" at bounding box center [1385, 274] width 13 height 10
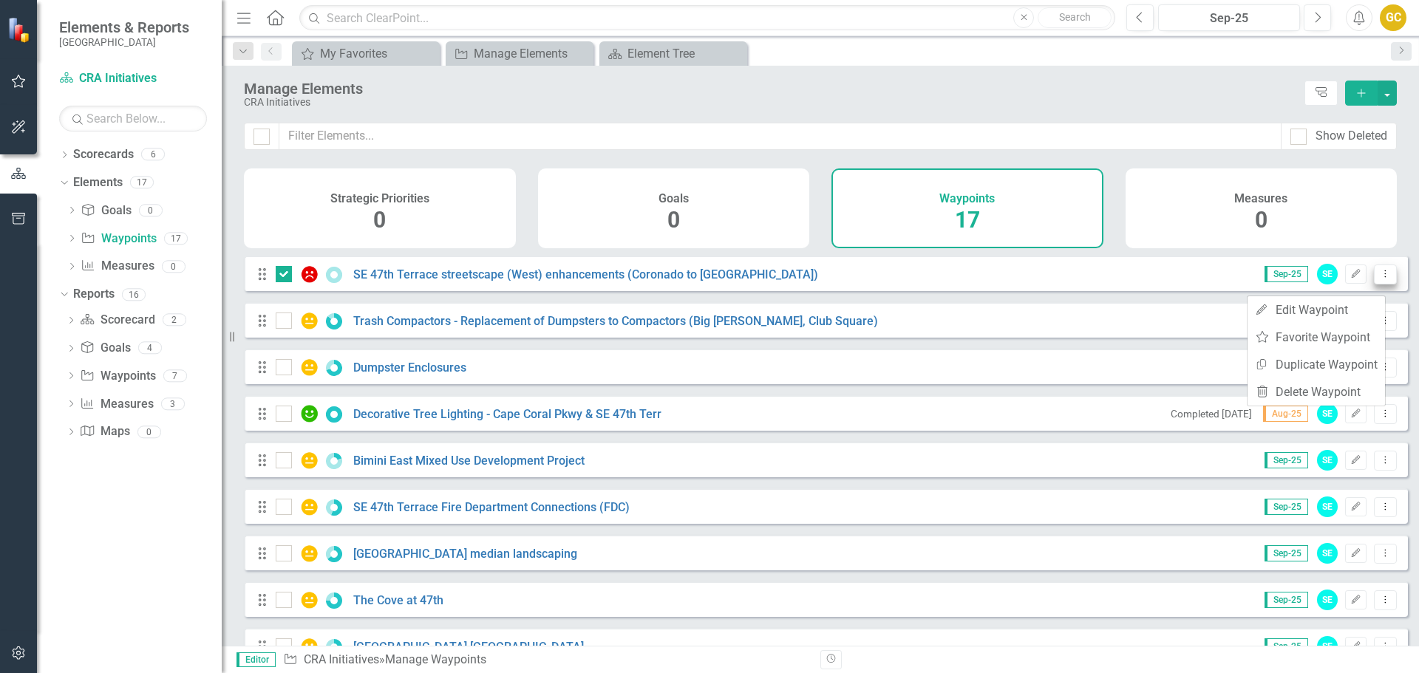
click at [1379, 279] on icon "Dropdown Menu" at bounding box center [1385, 274] width 13 height 10
click at [735, 52] on icon "Close" at bounding box center [734, 54] width 15 height 12
click at [106, 183] on link "Elements" at bounding box center [98, 182] width 50 height 17
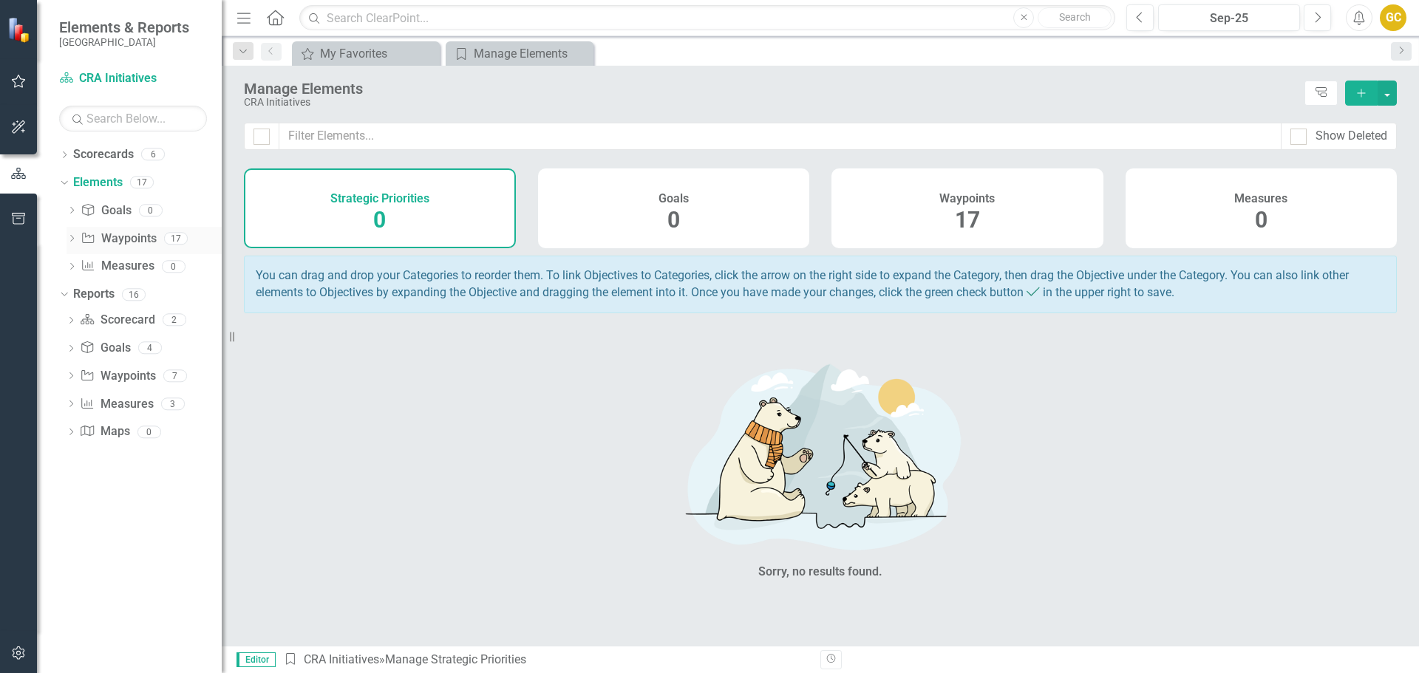
click at [70, 237] on icon "Dropdown" at bounding box center [72, 240] width 10 height 8
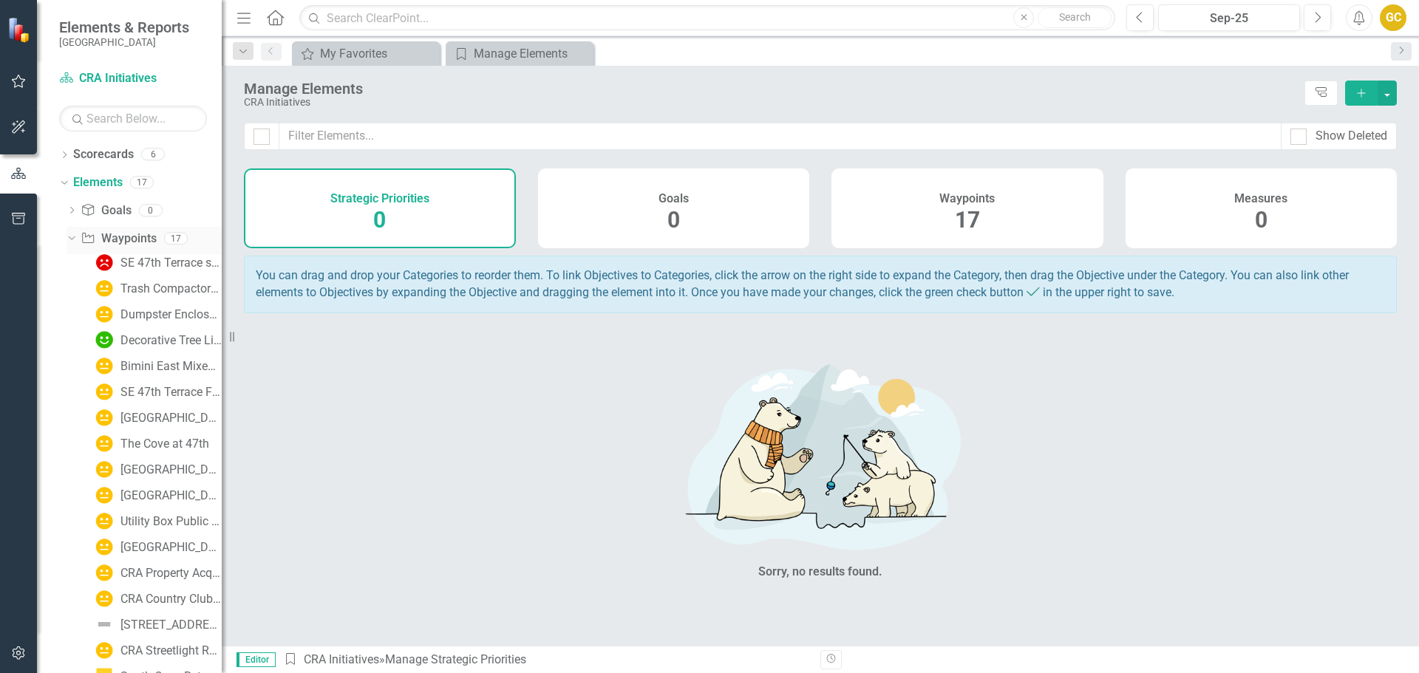
click at [140, 239] on link "Waypoint Waypoints" at bounding box center [118, 239] width 75 height 17
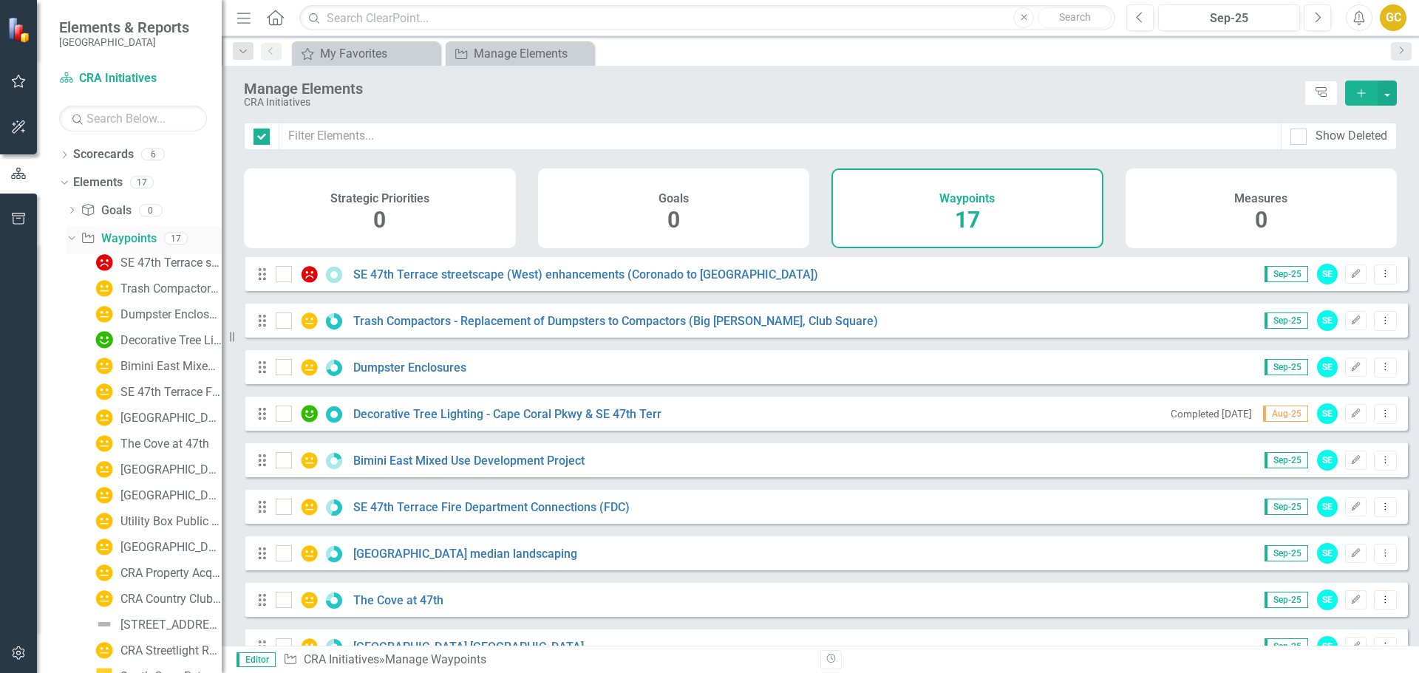
checkbox input "false"
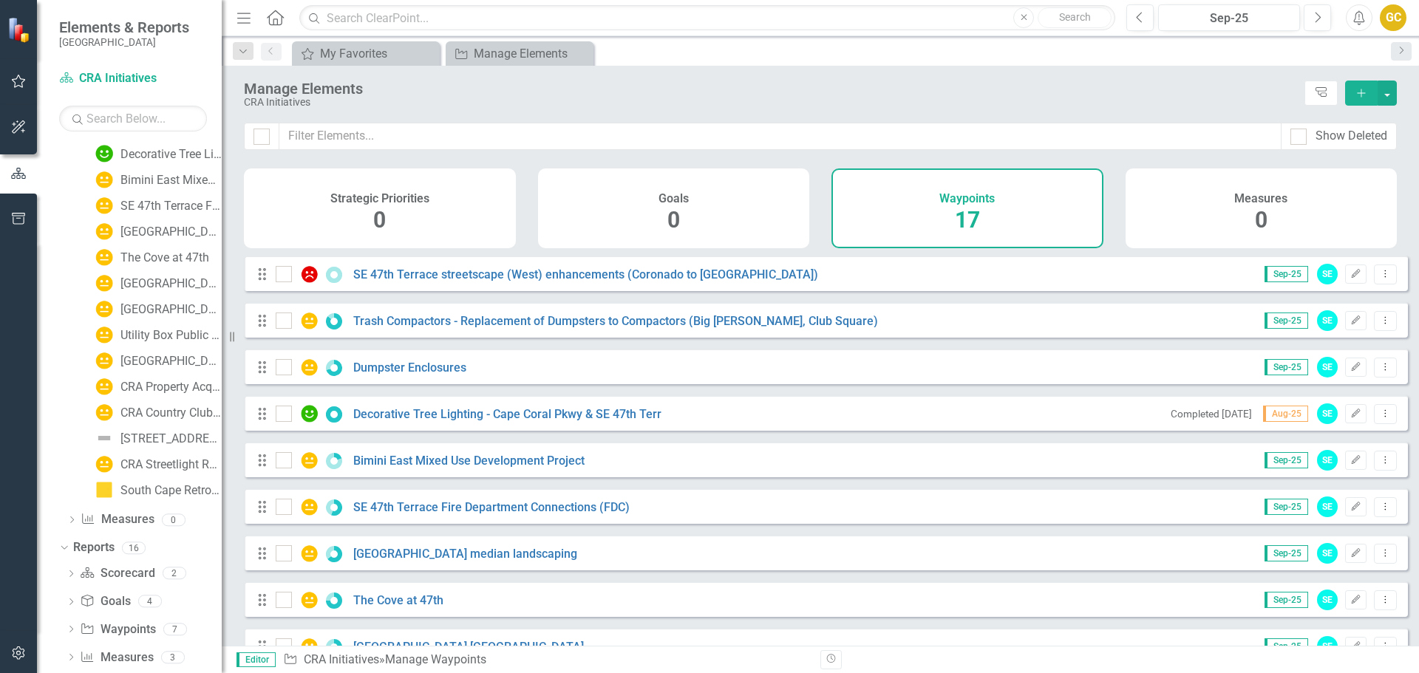
scroll to position [237, 0]
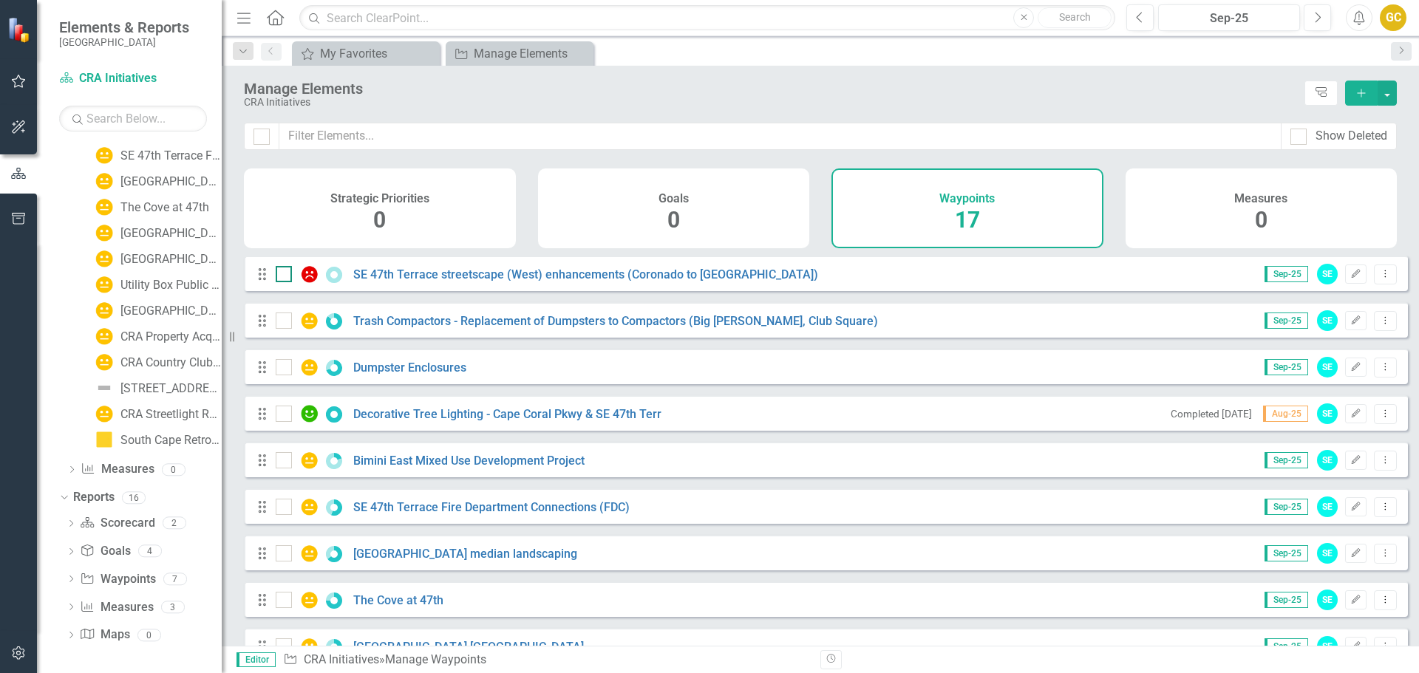
click at [286, 282] on div at bounding box center [284, 274] width 16 height 16
click at [285, 276] on input "checkbox" at bounding box center [281, 271] width 10 height 10
checkbox input "true"
click at [283, 322] on input "checkbox" at bounding box center [281, 318] width 10 height 10
checkbox input "true"
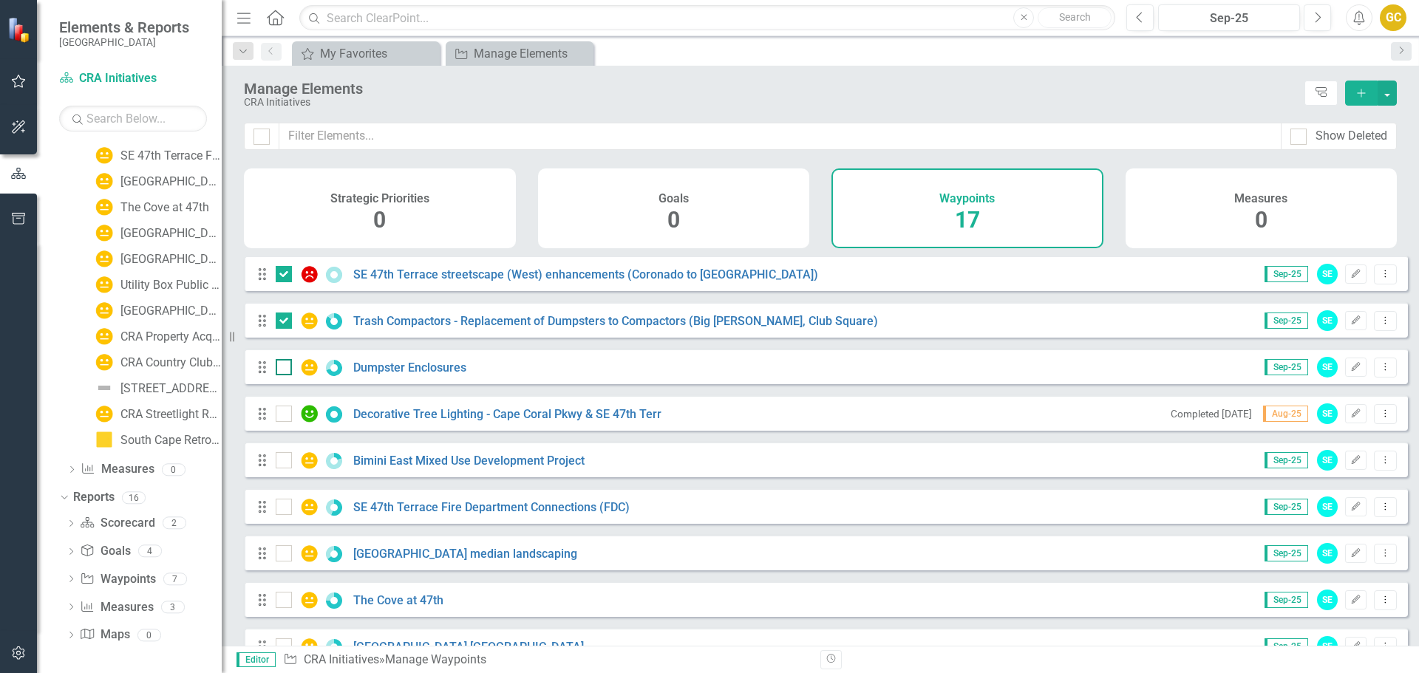
click at [281, 369] on input "checkbox" at bounding box center [281, 364] width 10 height 10
checkbox input "true"
click at [281, 415] on input "checkbox" at bounding box center [281, 411] width 10 height 10
checkbox input "true"
click at [283, 469] on div at bounding box center [284, 460] width 16 height 16
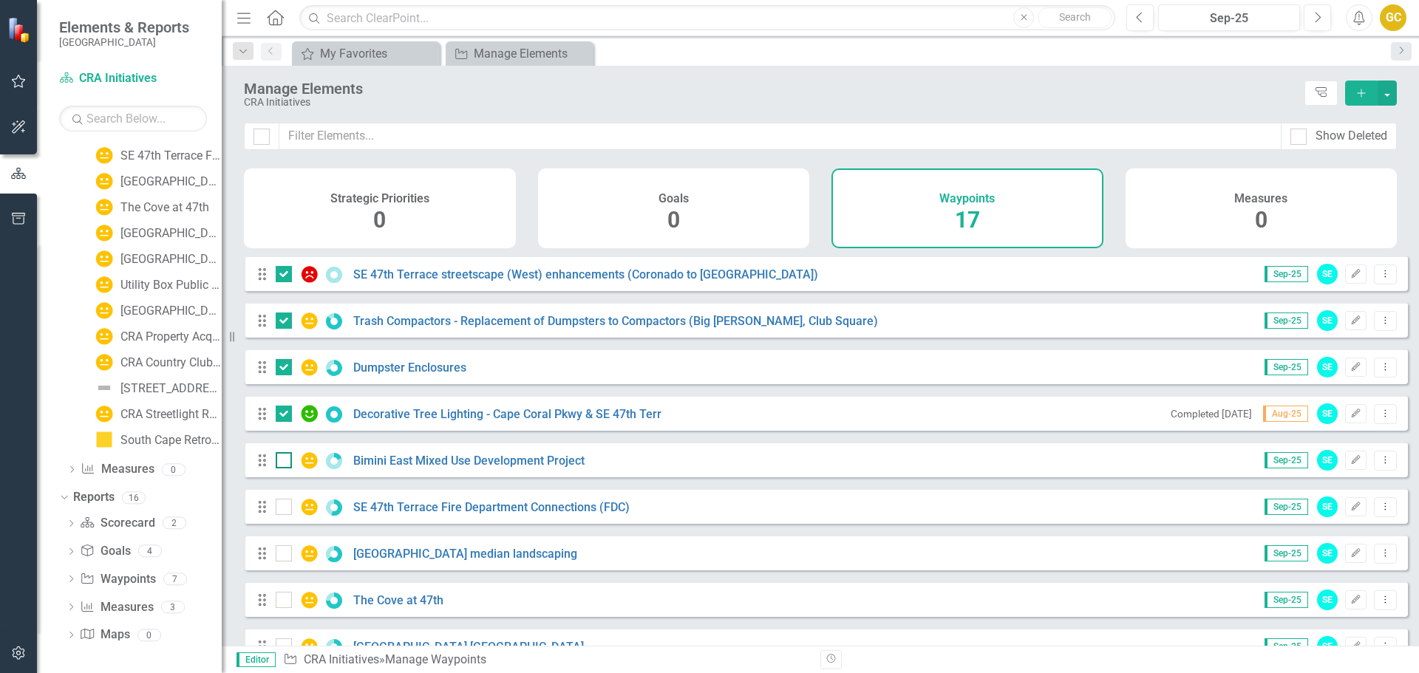
click at [283, 462] on input "checkbox" at bounding box center [281, 457] width 10 height 10
checkbox input "true"
click at [285, 515] on div at bounding box center [284, 507] width 16 height 16
click at [285, 509] on input "checkbox" at bounding box center [281, 504] width 10 height 10
checkbox input "true"
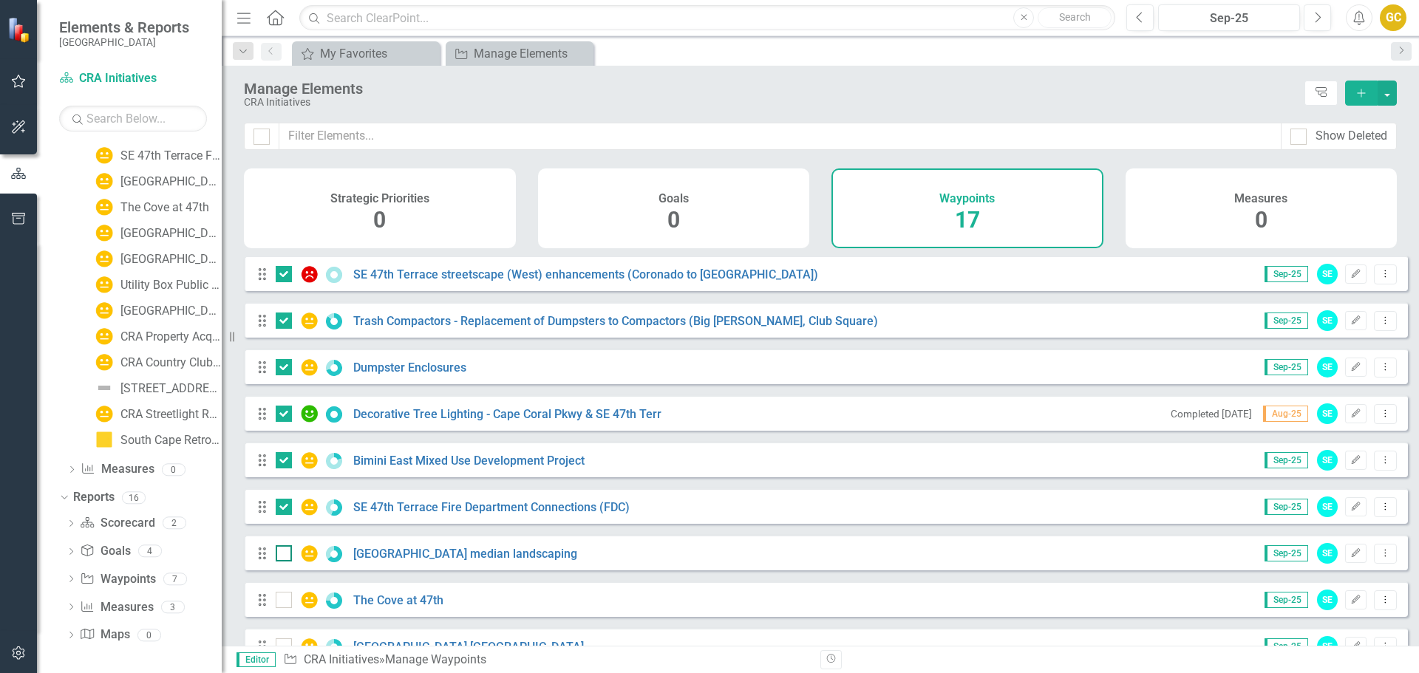
click at [297, 557] on div at bounding box center [301, 554] width 50 height 18
click at [285, 555] on input "checkbox" at bounding box center [281, 551] width 10 height 10
checkbox input "true"
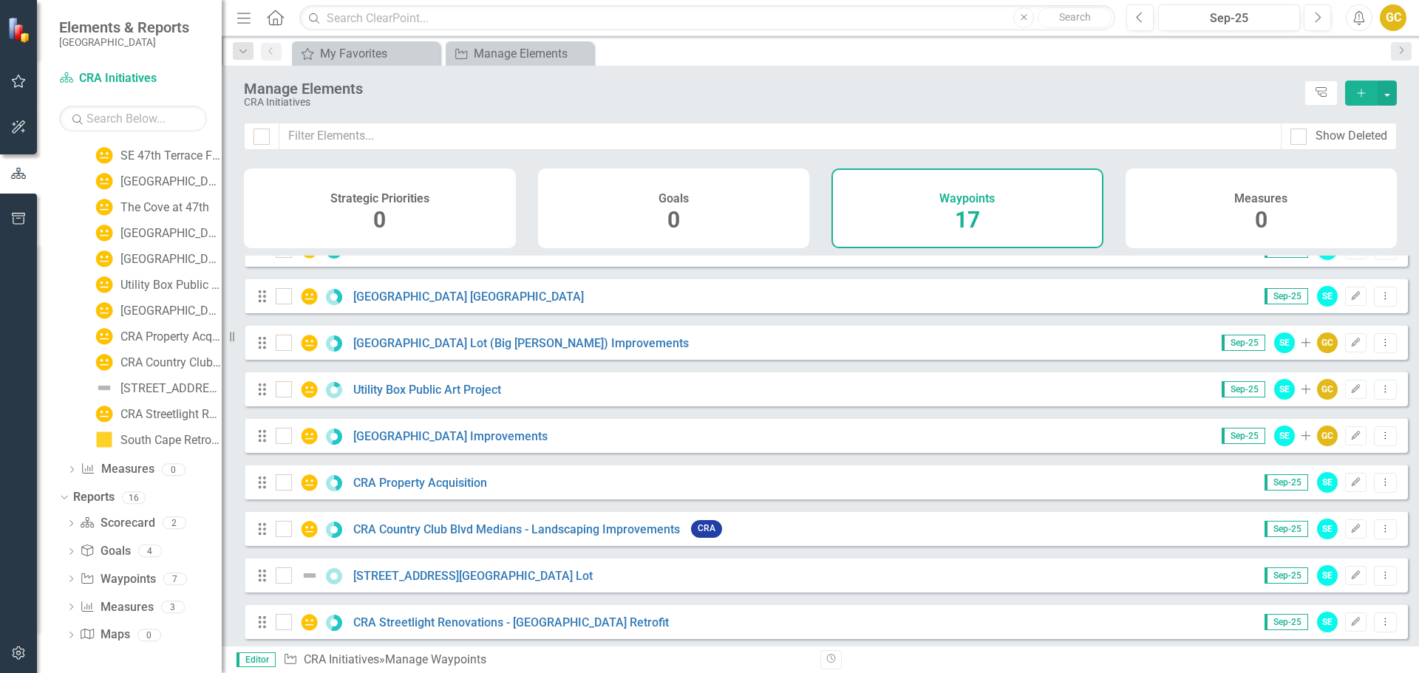
scroll to position [351, 0]
click at [282, 304] on div at bounding box center [284, 296] width 16 height 16
click at [282, 297] on input "checkbox" at bounding box center [281, 293] width 10 height 10
checkbox input "true"
click at [286, 348] on div at bounding box center [284, 342] width 16 height 16
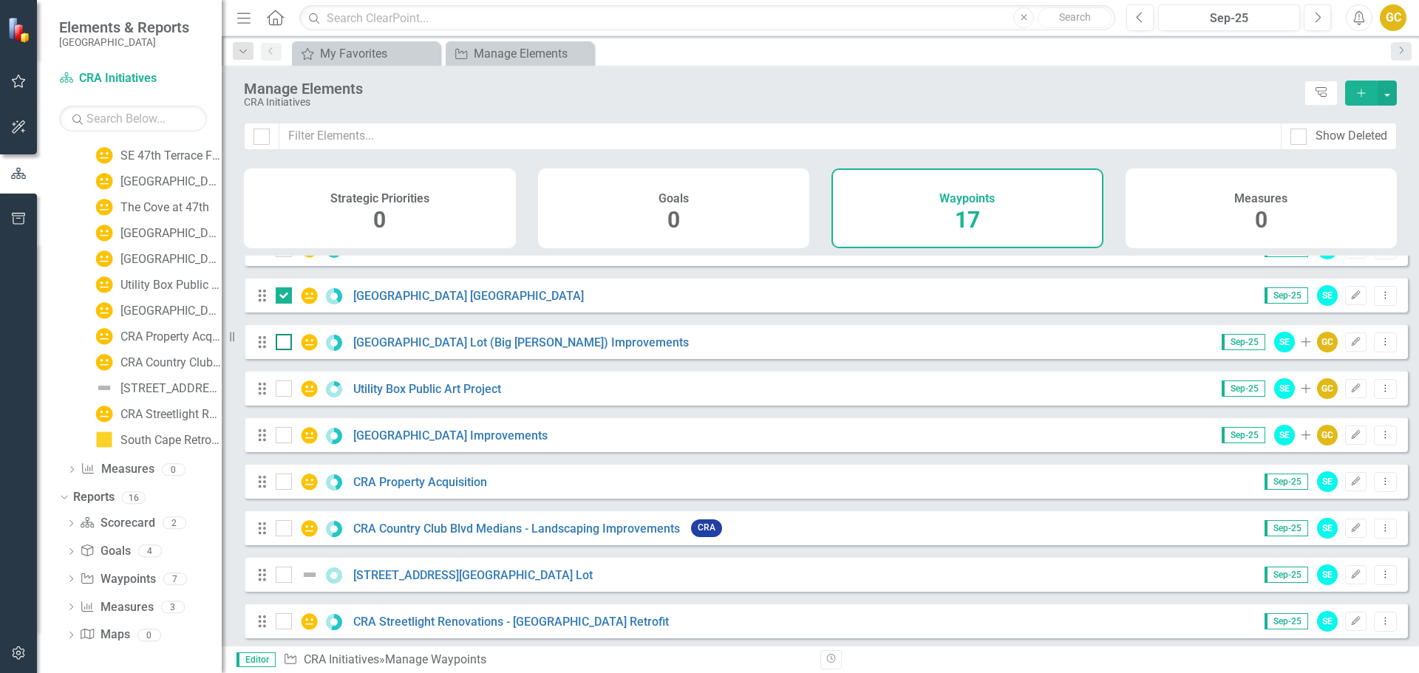
click at [285, 344] on input "checkbox" at bounding box center [281, 339] width 10 height 10
checkbox input "true"
drag, startPoint x: 287, startPoint y: 392, endPoint x: 282, endPoint y: 435, distance: 43.2
click at [288, 395] on div at bounding box center [284, 389] width 16 height 16
click at [285, 390] on input "checkbox" at bounding box center [281, 386] width 10 height 10
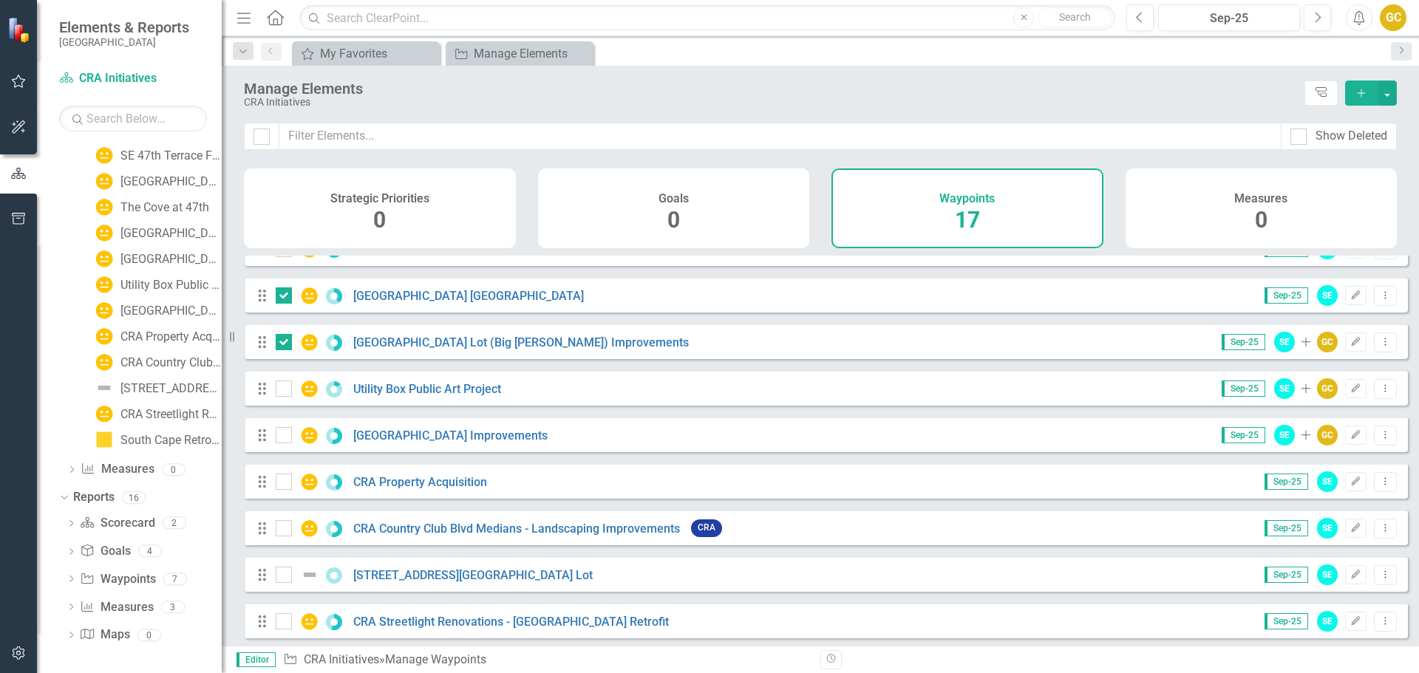
checkbox input "true"
click at [284, 437] on input "checkbox" at bounding box center [281, 432] width 10 height 10
checkbox input "true"
click at [285, 490] on div at bounding box center [284, 482] width 16 height 16
click at [285, 483] on input "checkbox" at bounding box center [281, 479] width 10 height 10
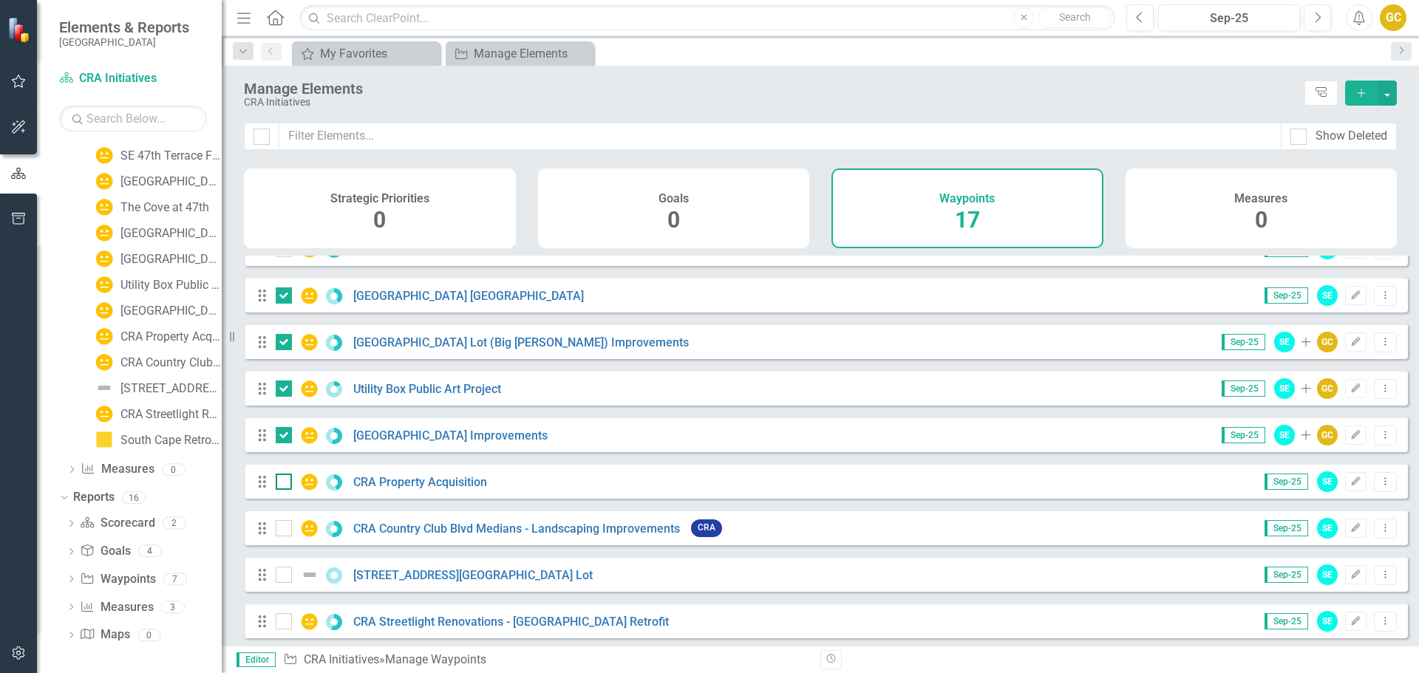
checkbox input "true"
drag, startPoint x: 279, startPoint y: 534, endPoint x: 281, endPoint y: 549, distance: 15.6
click at [281, 530] on input "checkbox" at bounding box center [281, 525] width 10 height 10
checkbox input "true"
drag, startPoint x: 278, startPoint y: 584, endPoint x: 346, endPoint y: 587, distance: 68.1
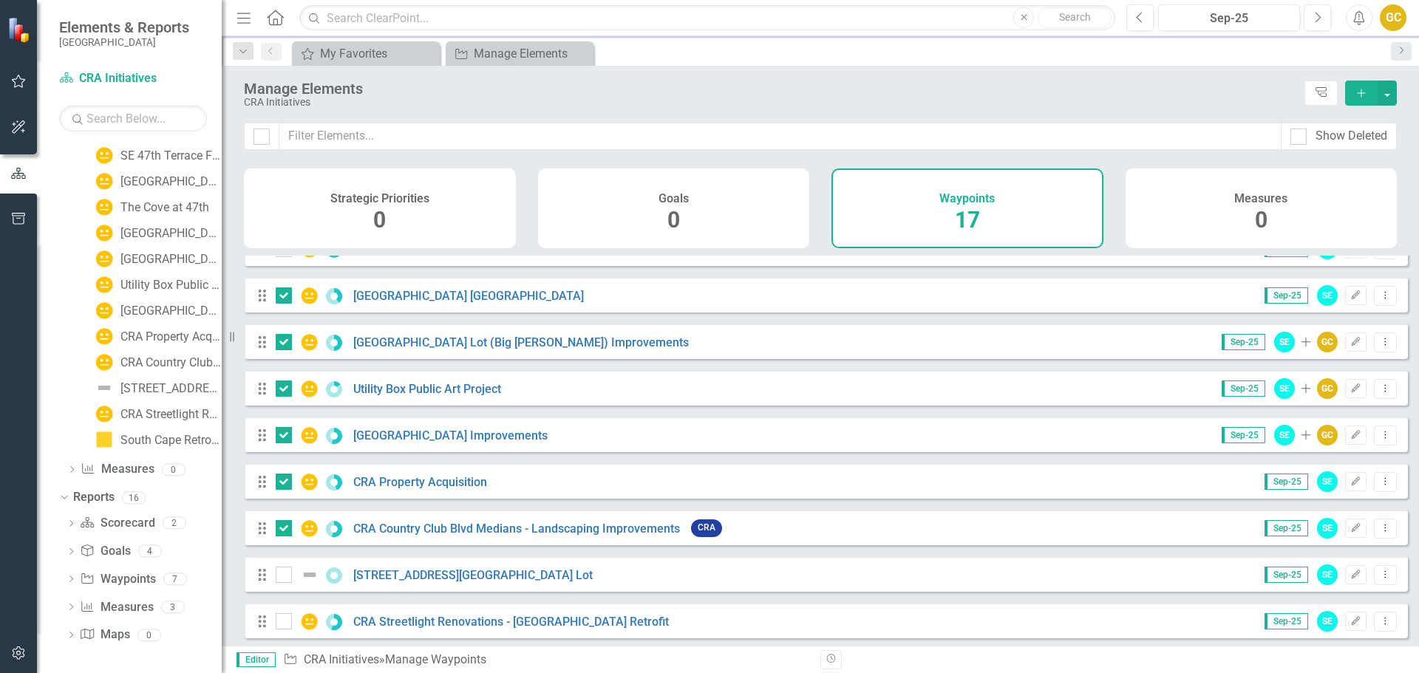
click at [276, 577] on input "checkbox" at bounding box center [281, 572] width 10 height 10
checkbox input "true"
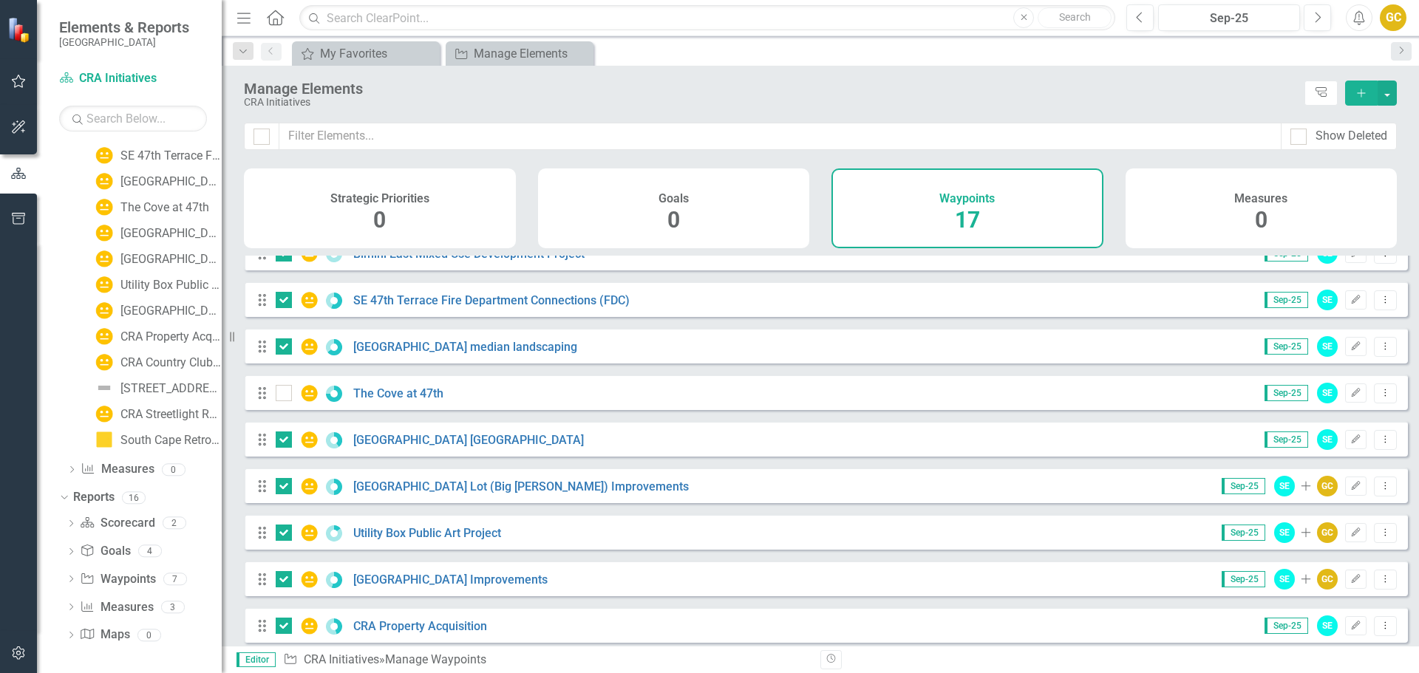
scroll to position [0, 0]
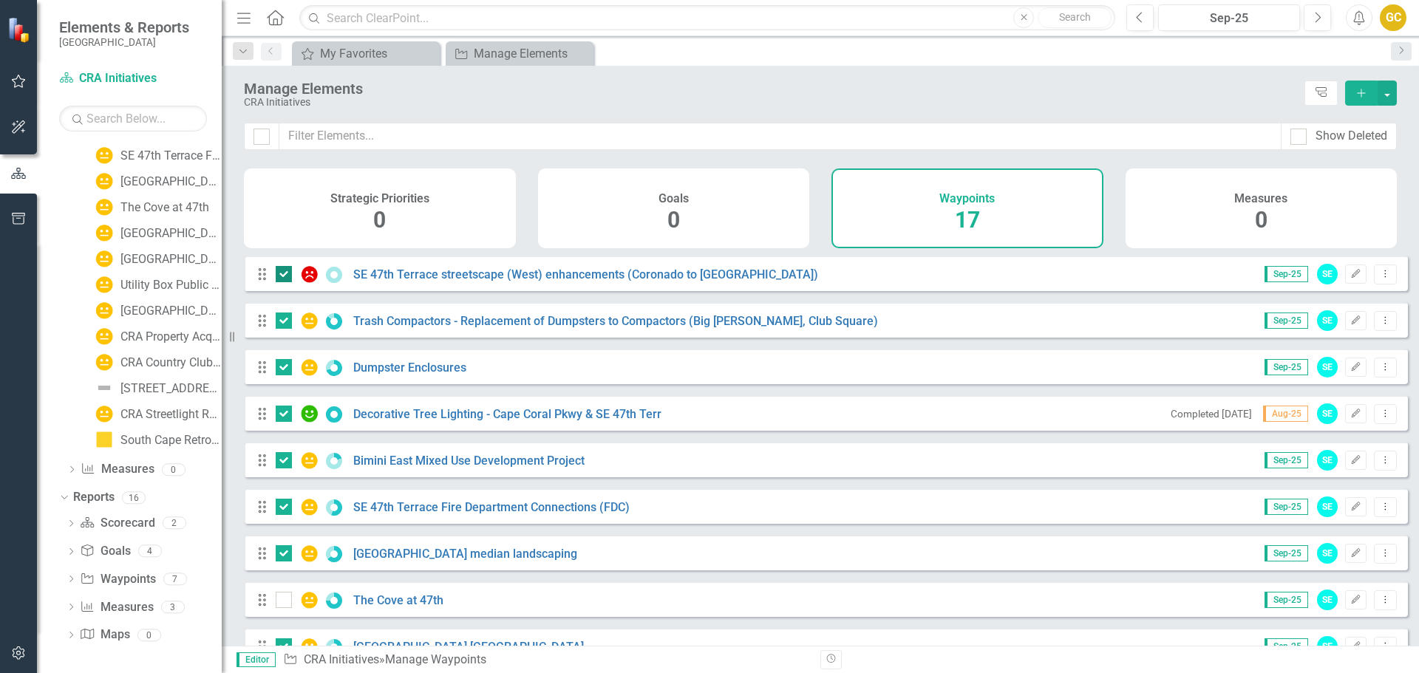
click at [283, 276] on input "checkbox" at bounding box center [281, 271] width 10 height 10
checkbox input "false"
click at [263, 132] on div at bounding box center [262, 137] width 16 height 16
click at [263, 132] on input "checkbox" at bounding box center [259, 134] width 10 height 10
checkbox input "true"
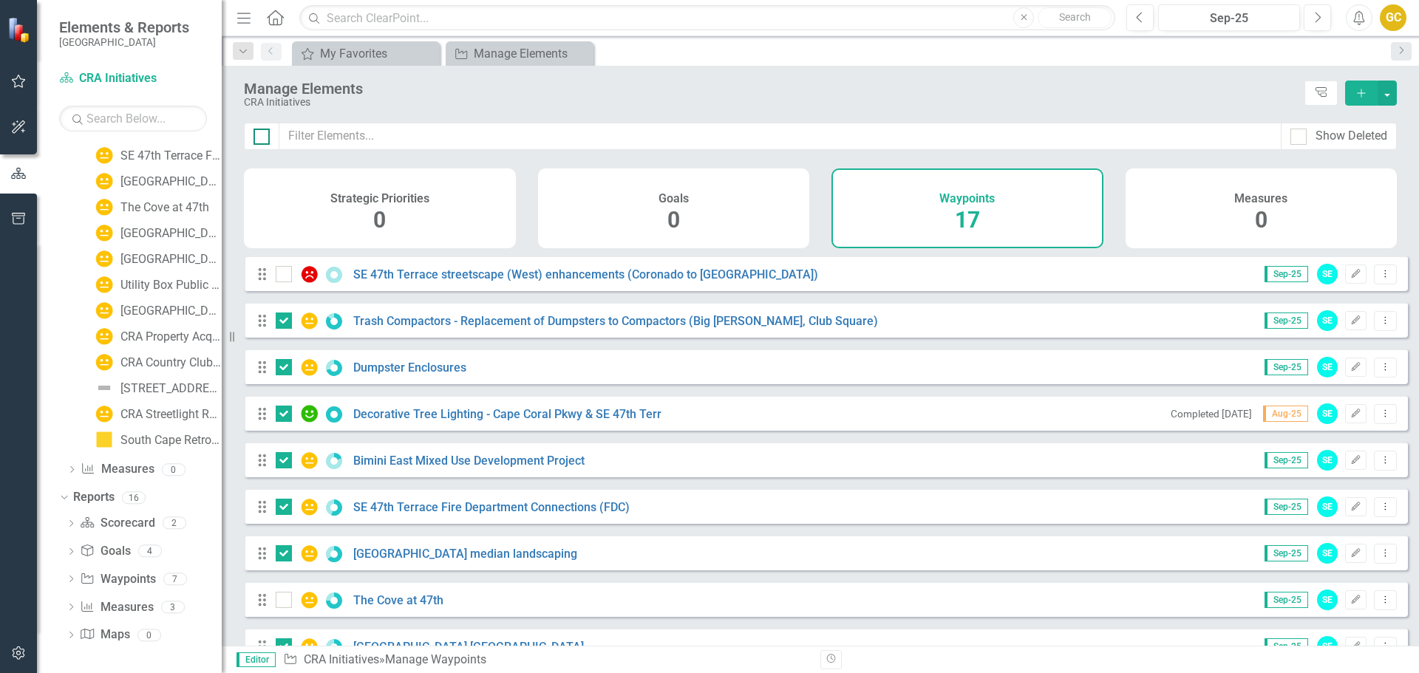
checkbox input "true"
click at [263, 132] on div at bounding box center [262, 137] width 16 height 16
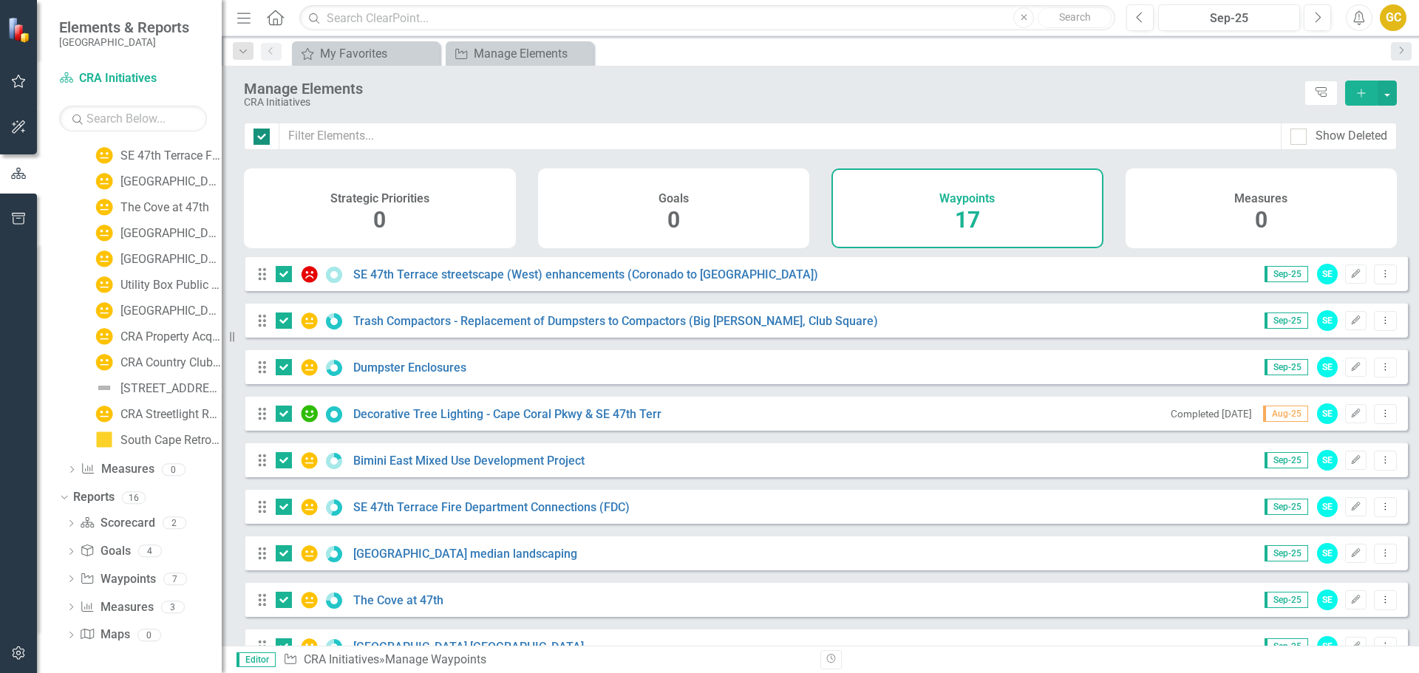
click at [263, 132] on input "checkbox" at bounding box center [259, 134] width 10 height 10
checkbox input "false"
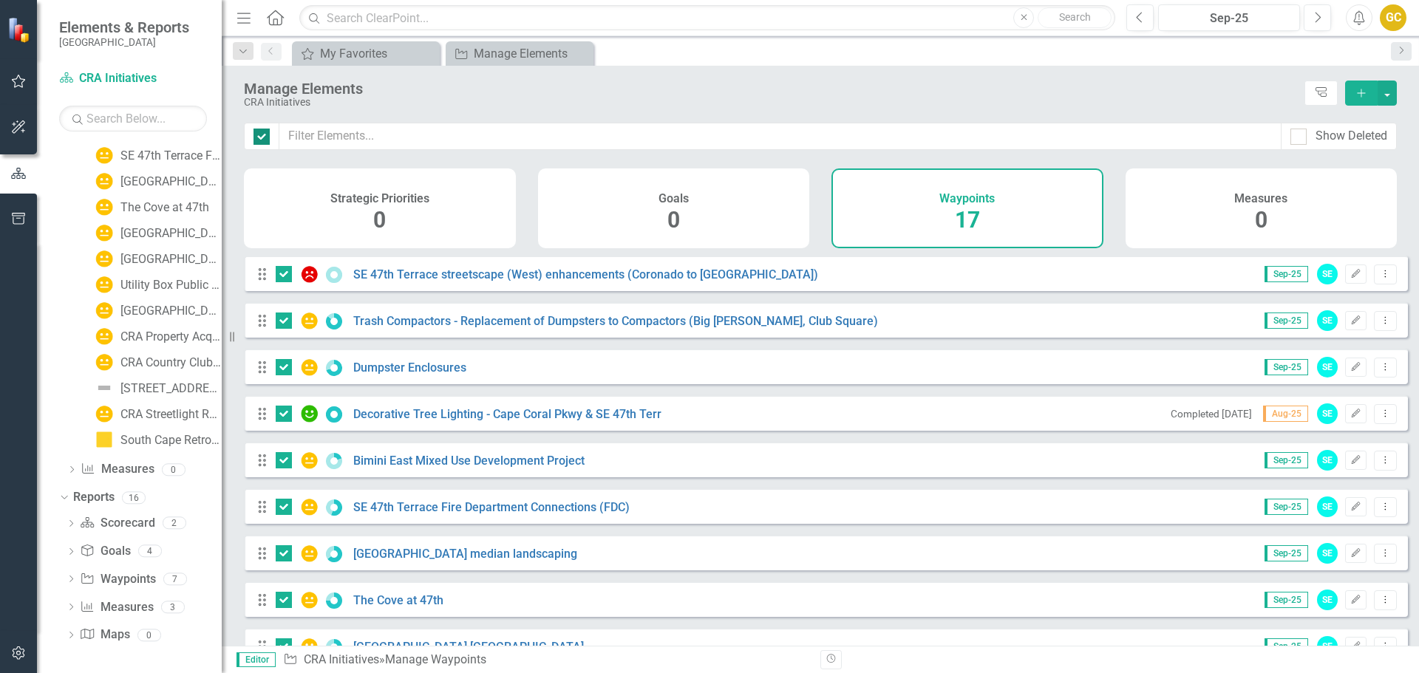
checkbox input "false"
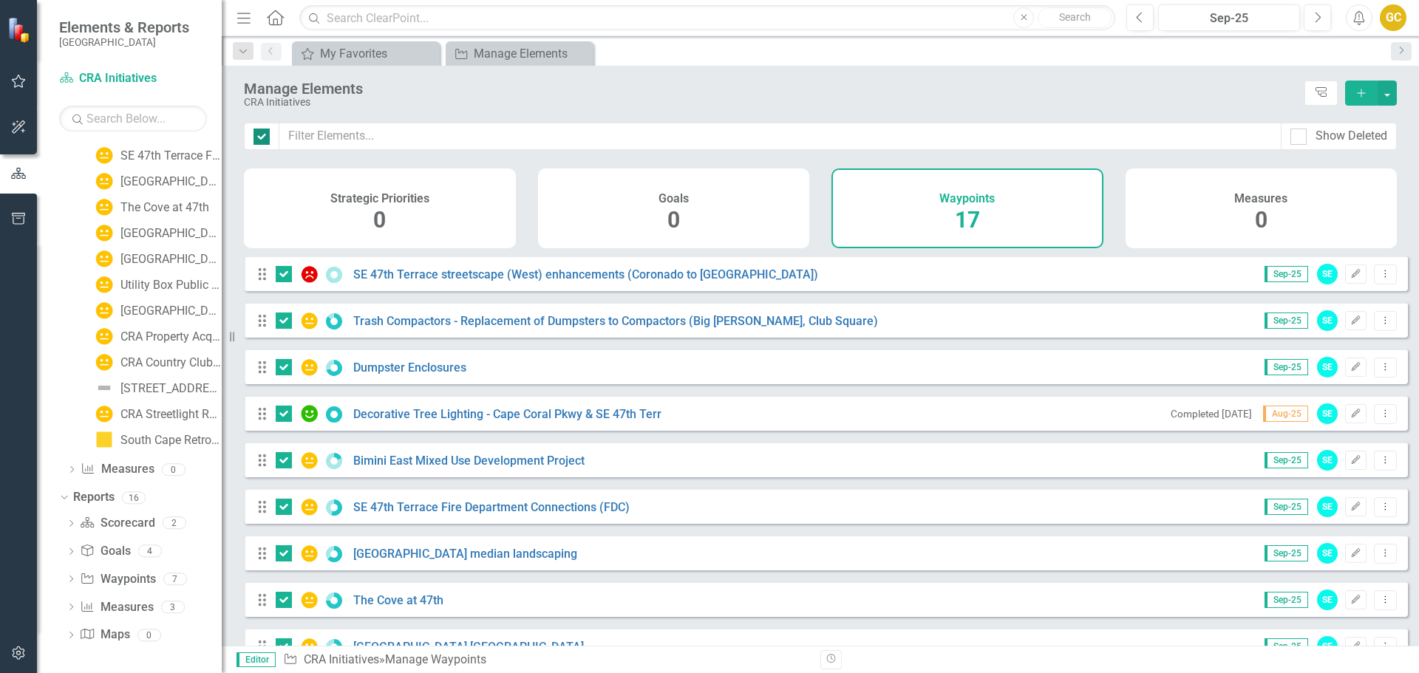
checkbox input "false"
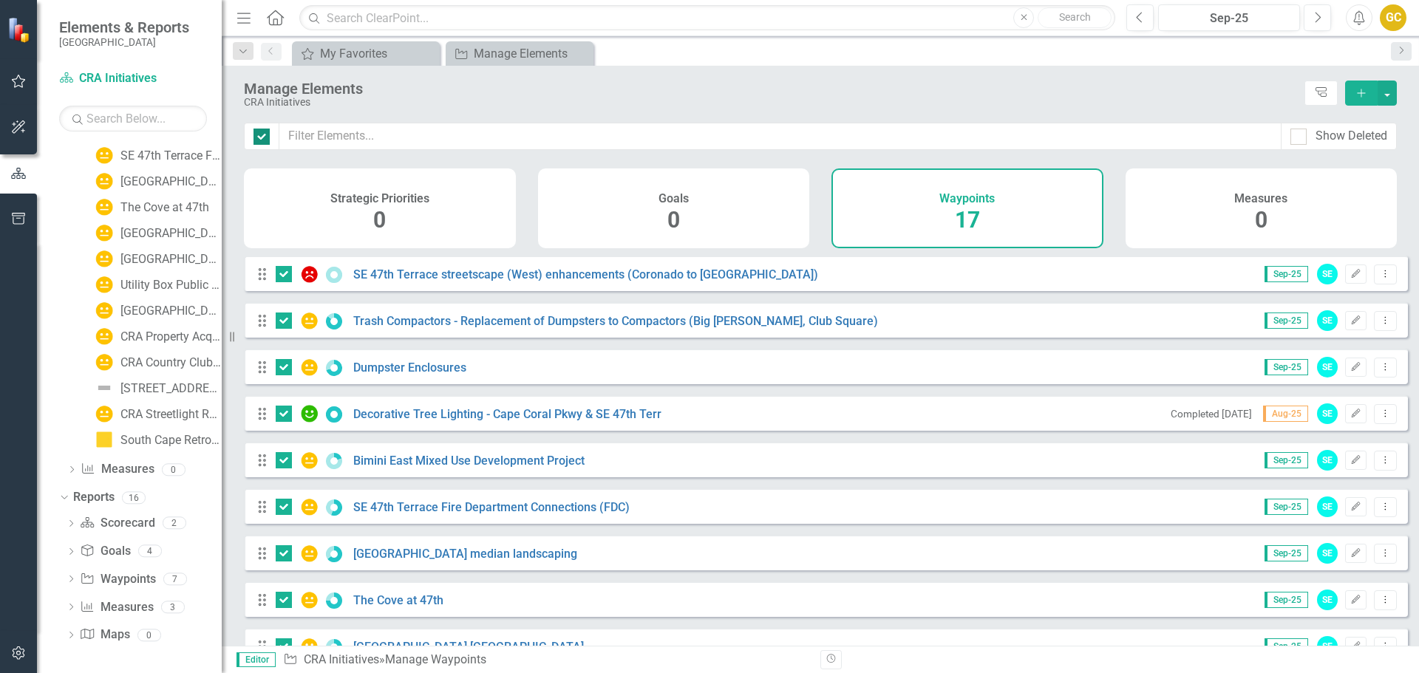
checkbox input "false"
click at [279, 276] on input "checkbox" at bounding box center [281, 271] width 10 height 10
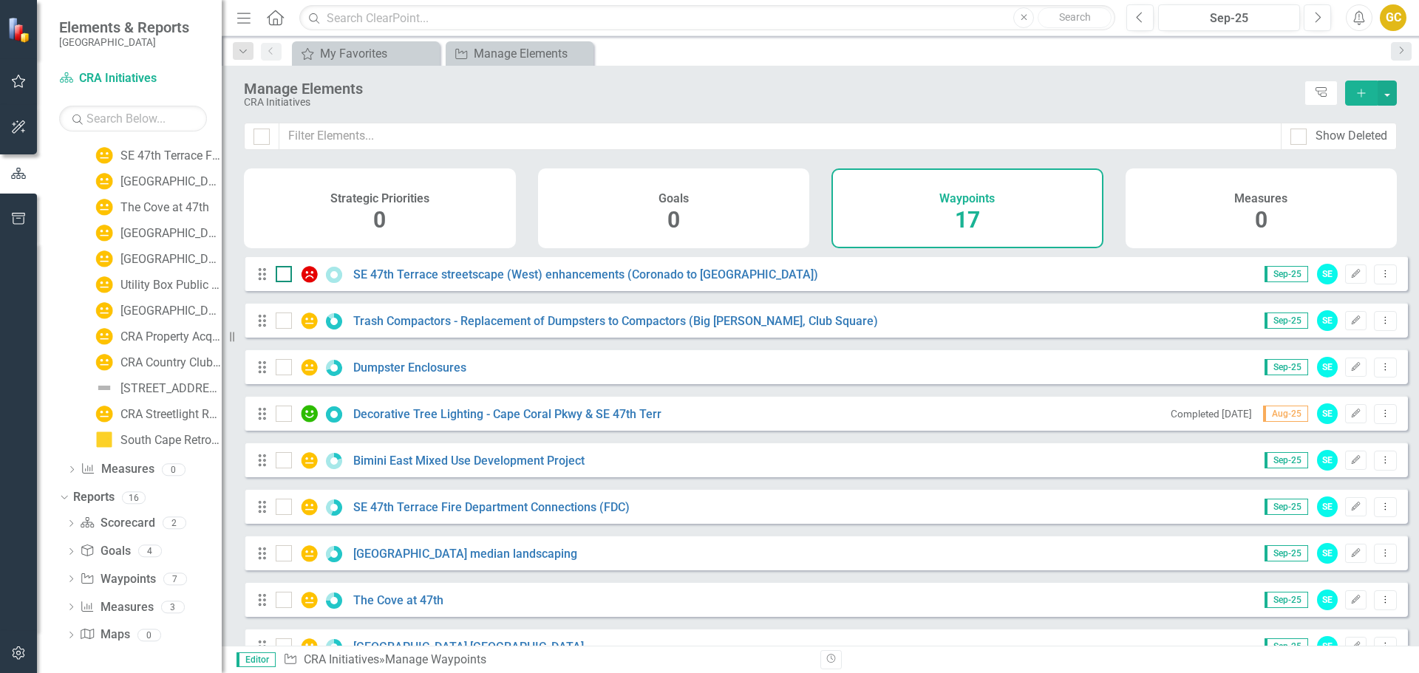
checkbox input "true"
click at [303, 89] on div "Manage Elements" at bounding box center [770, 89] width 1053 height 16
click at [358, 52] on div "My Favorites" at bounding box center [369, 53] width 98 height 18
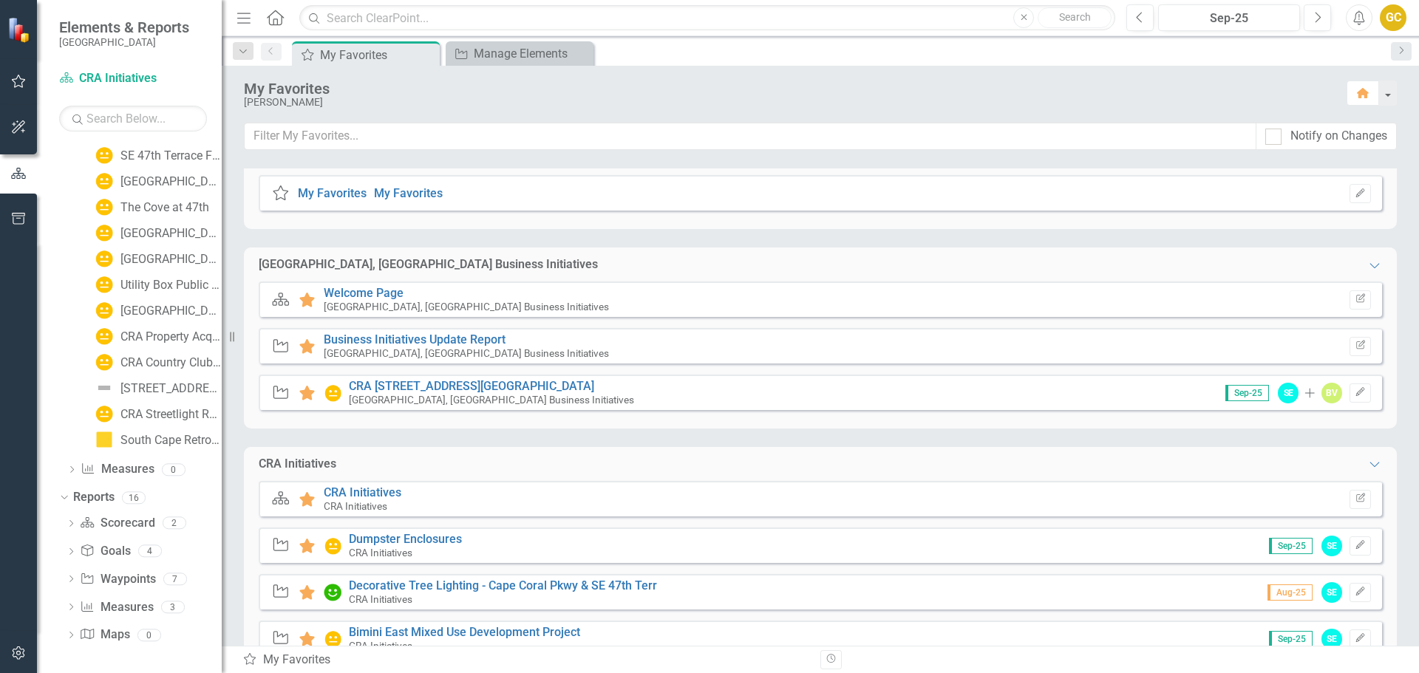
scroll to position [30, 0]
click at [1390, 95] on button "button" at bounding box center [1387, 93] width 19 height 25
click at [1215, 101] on div "[PERSON_NAME]" at bounding box center [788, 102] width 1088 height 11
click at [1405, 51] on icon "Next" at bounding box center [1402, 50] width 12 height 9
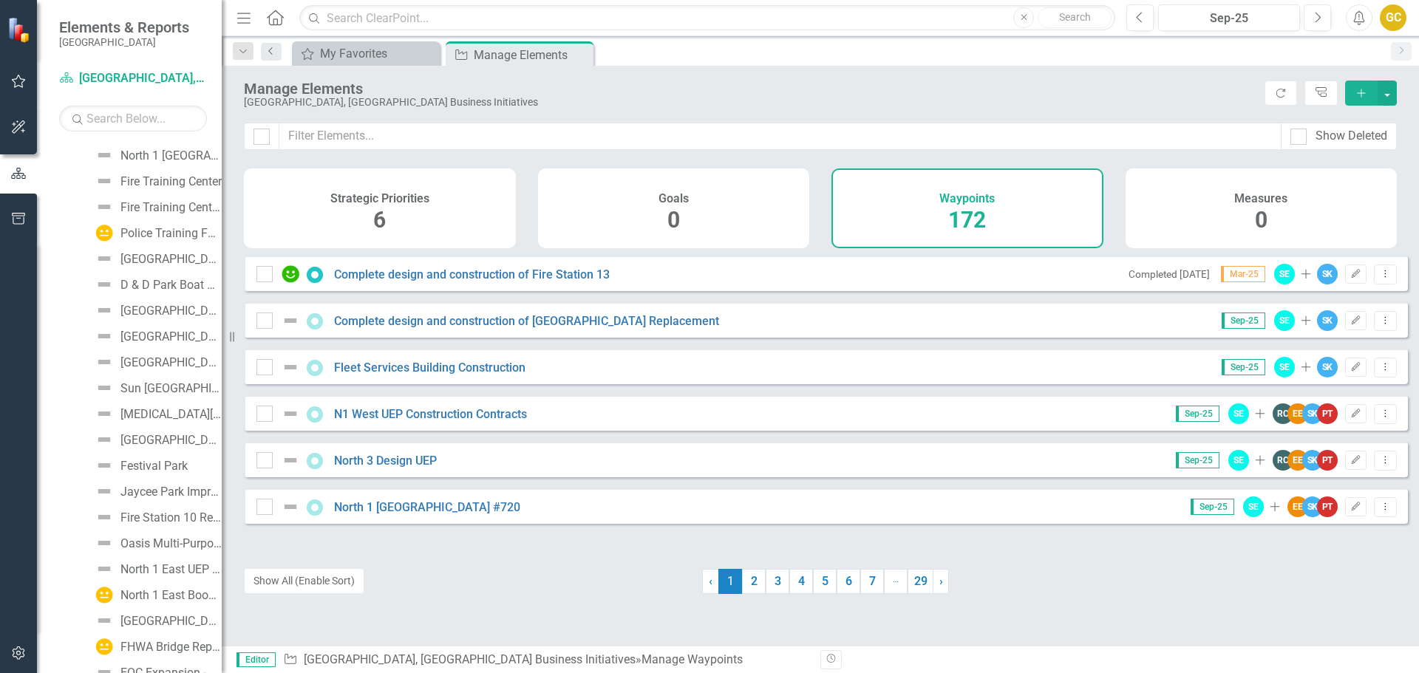
click at [271, 52] on icon "Previous" at bounding box center [271, 51] width 12 height 9
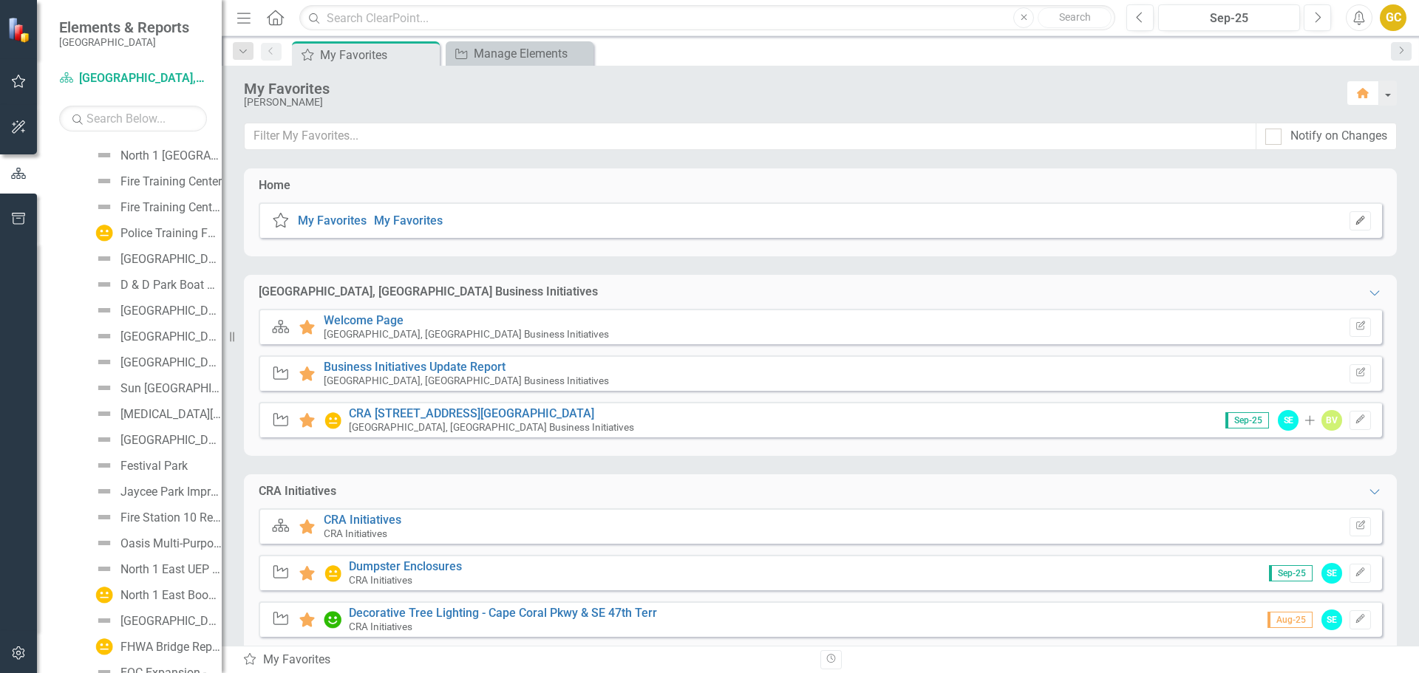
click at [1356, 224] on button "Edit" at bounding box center [1360, 220] width 21 height 19
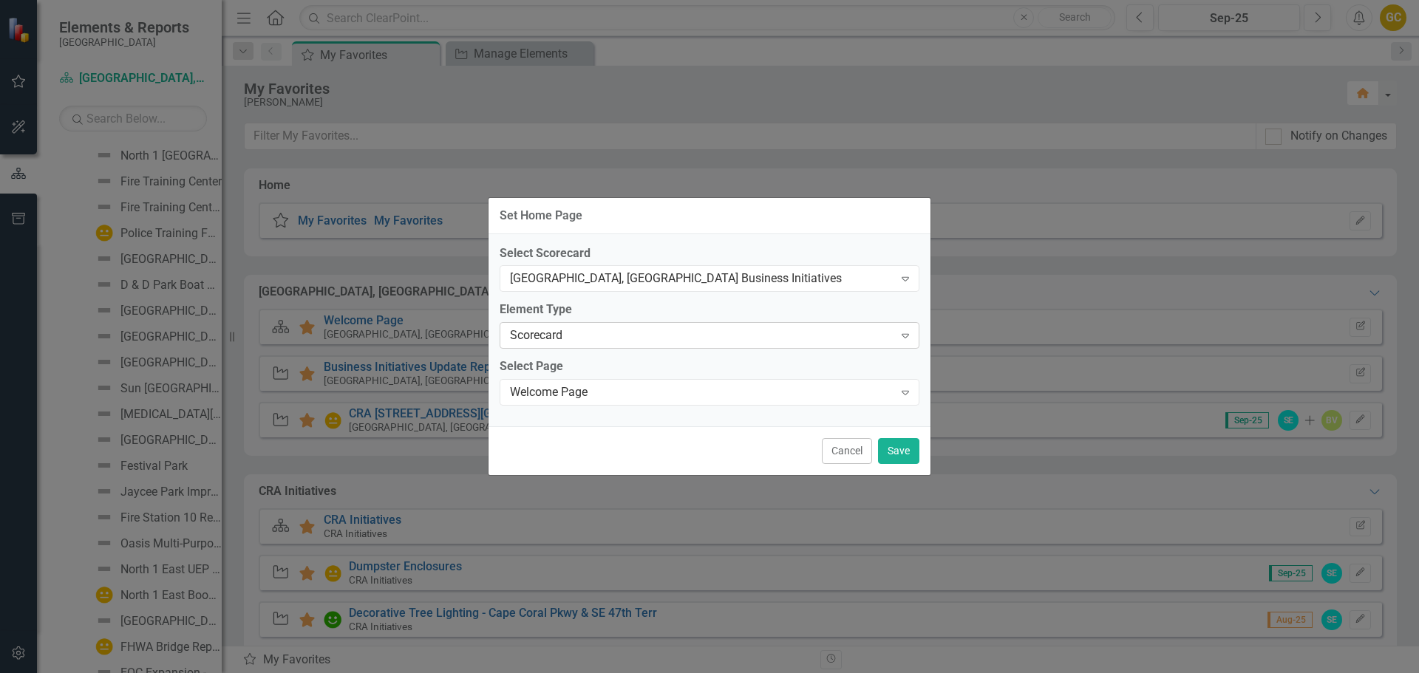
click at [900, 330] on icon "Expand" at bounding box center [905, 336] width 15 height 12
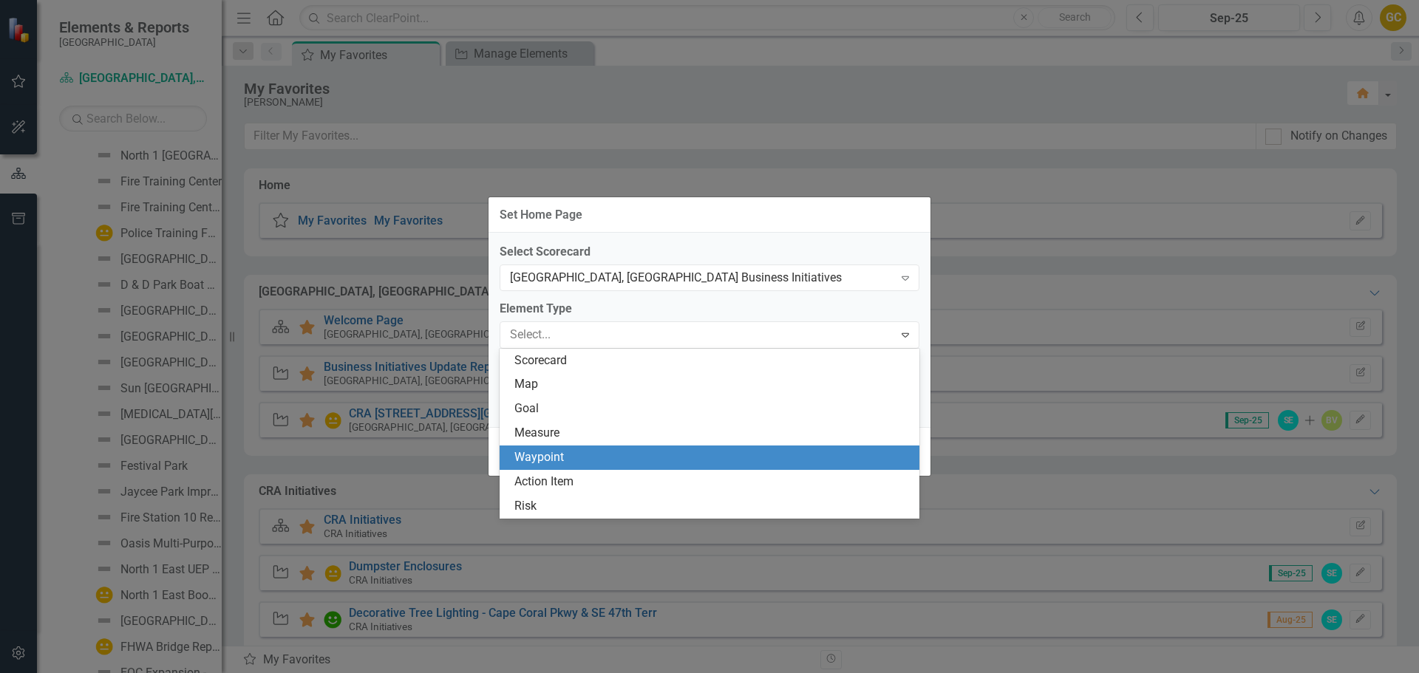
click at [561, 451] on div "Waypoint" at bounding box center [712, 457] width 396 height 17
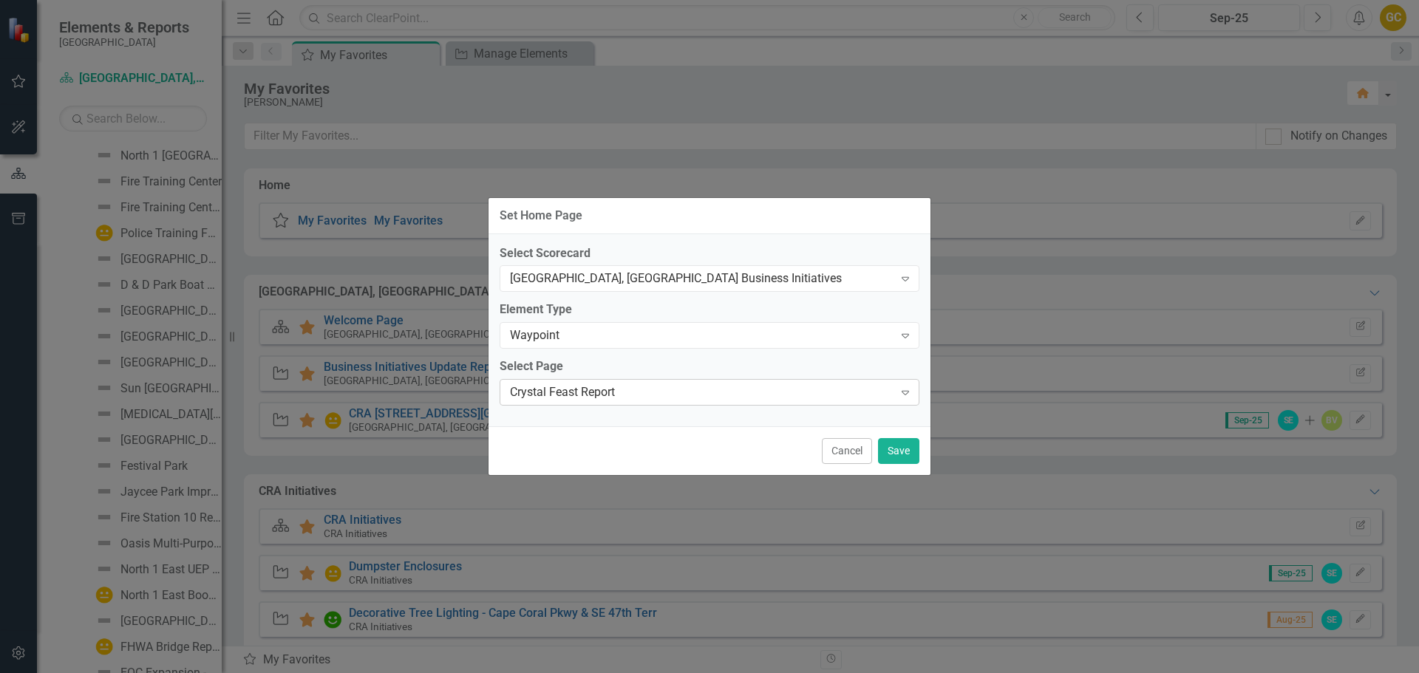
click at [910, 393] on icon "Expand" at bounding box center [905, 393] width 15 height 12
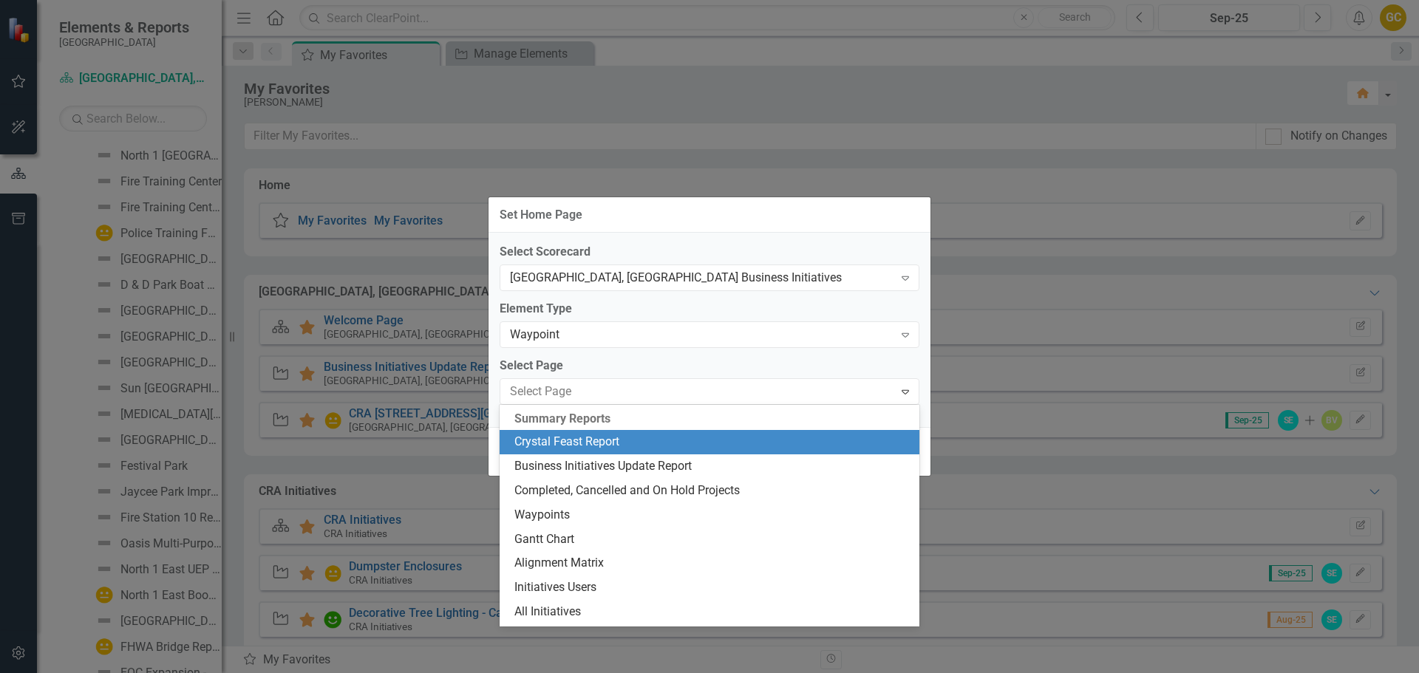
scroll to position [25, 0]
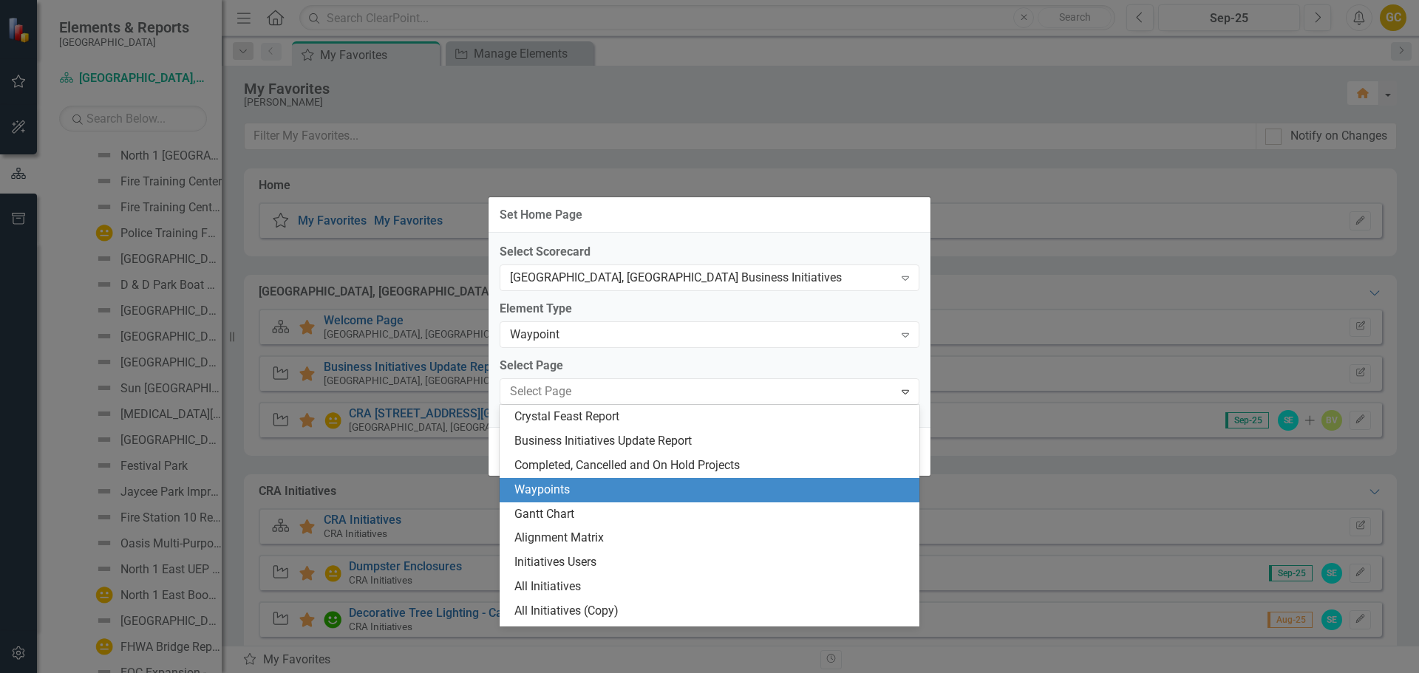
click at [652, 498] on div "Waypoints" at bounding box center [712, 490] width 396 height 17
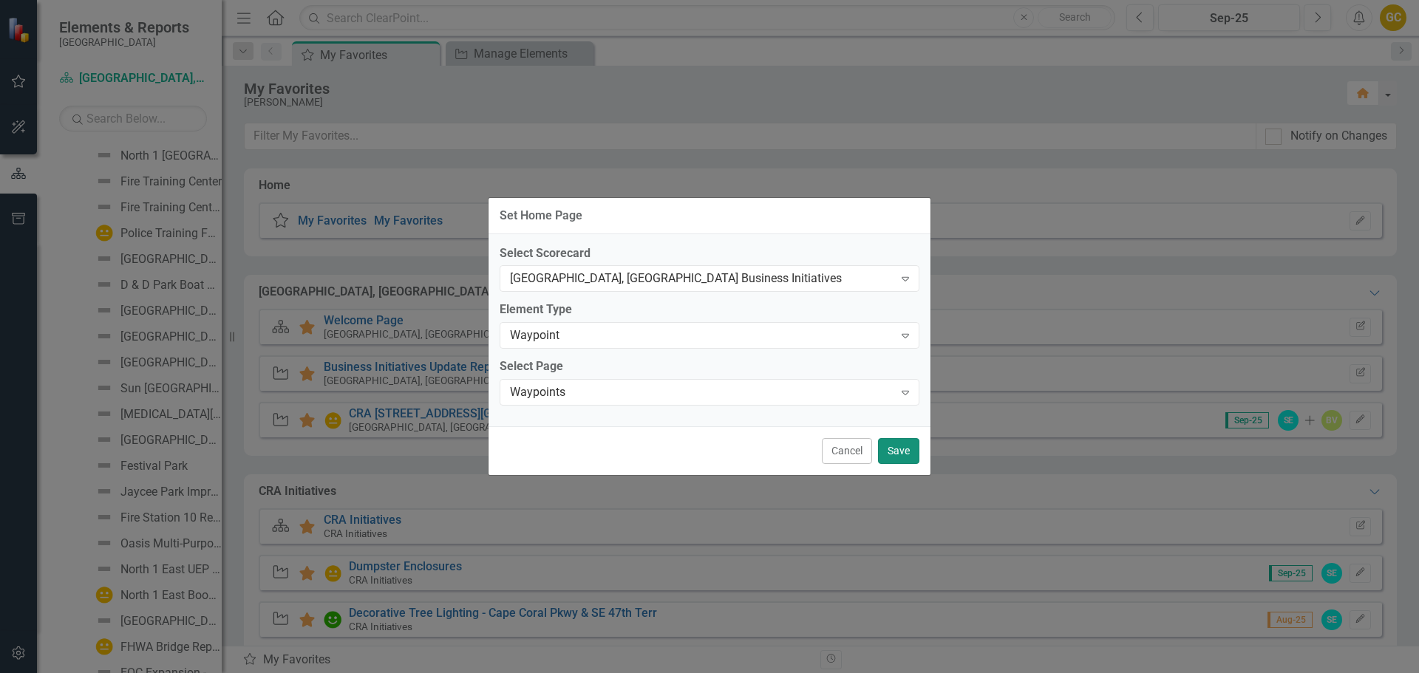
click at [904, 453] on button "Save" at bounding box center [898, 451] width 41 height 26
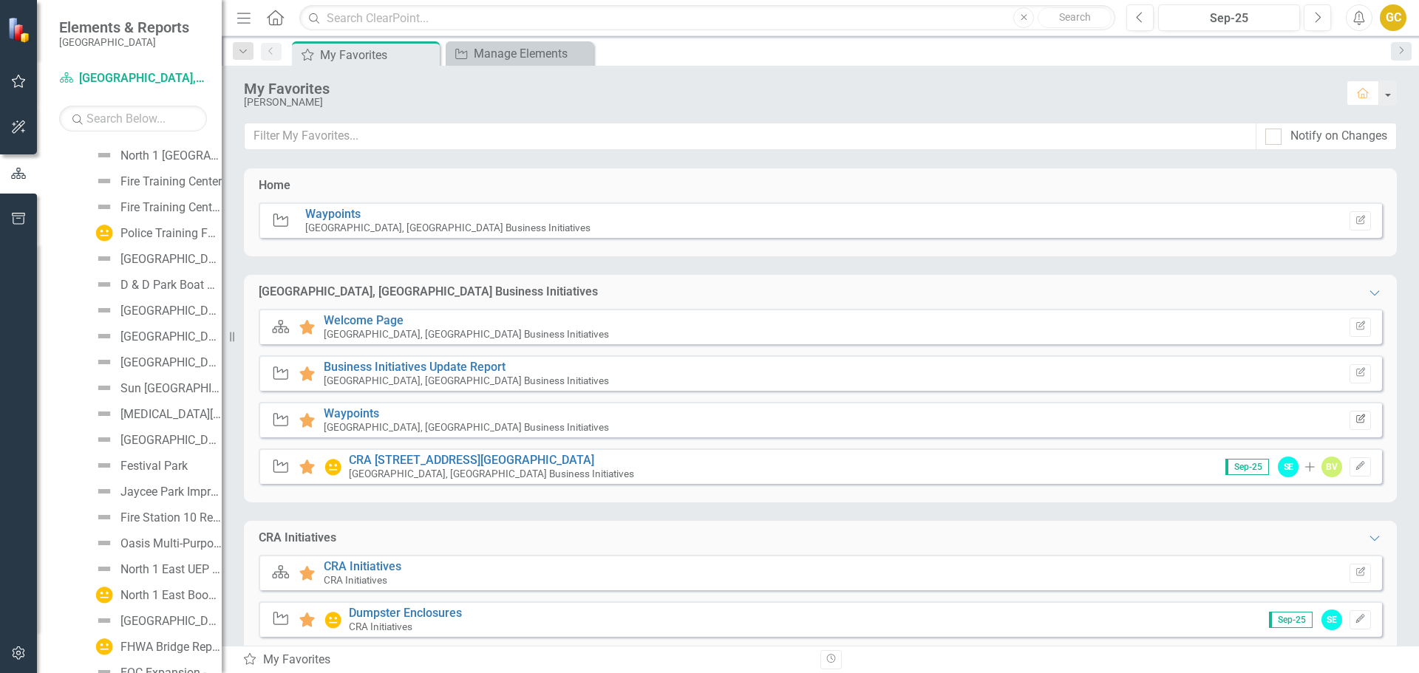
click at [1356, 420] on icon "button" at bounding box center [1360, 419] width 9 height 9
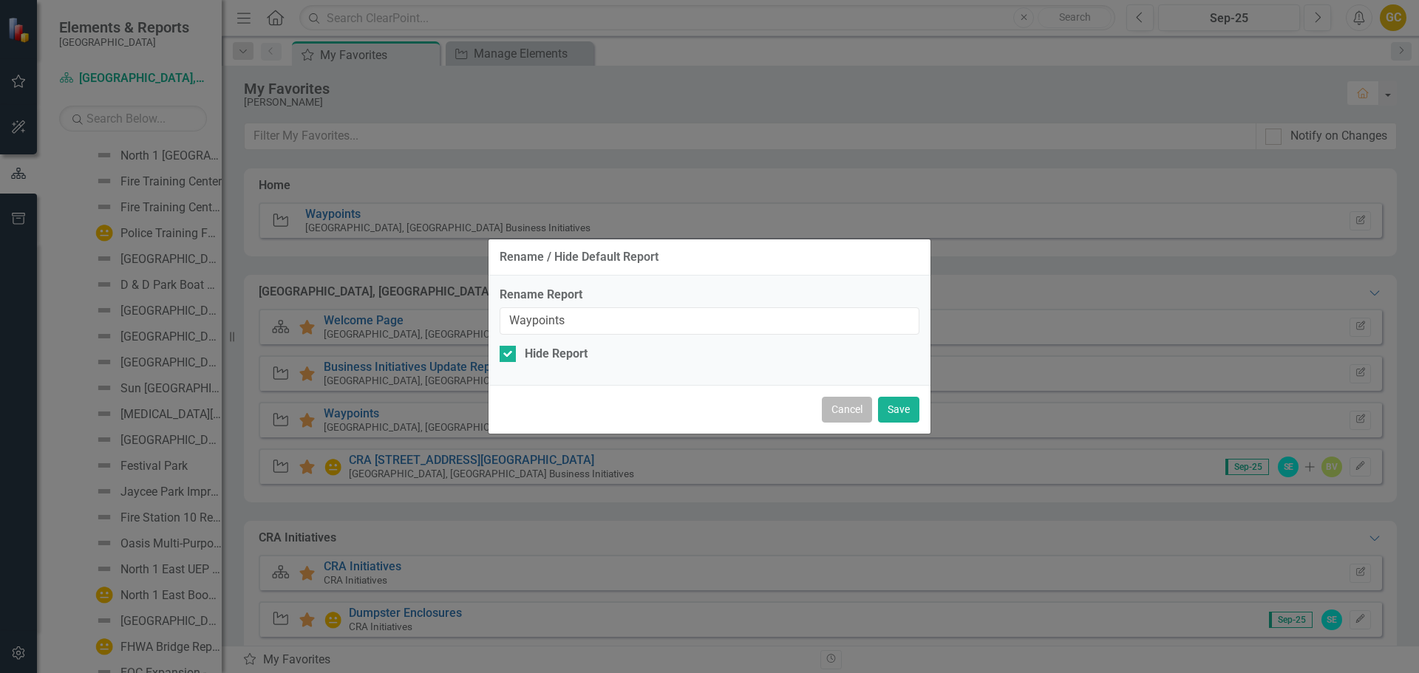
click at [836, 407] on button "Cancel" at bounding box center [847, 410] width 50 height 26
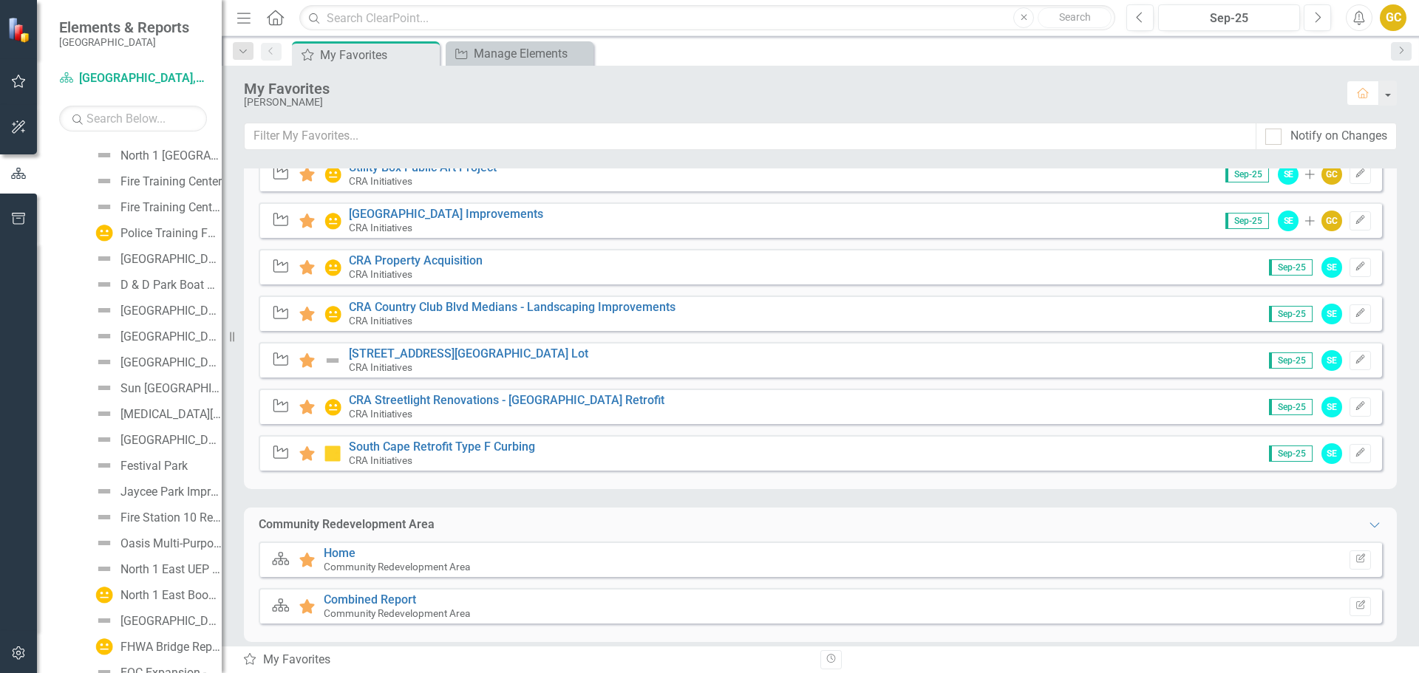
scroll to position [832, 0]
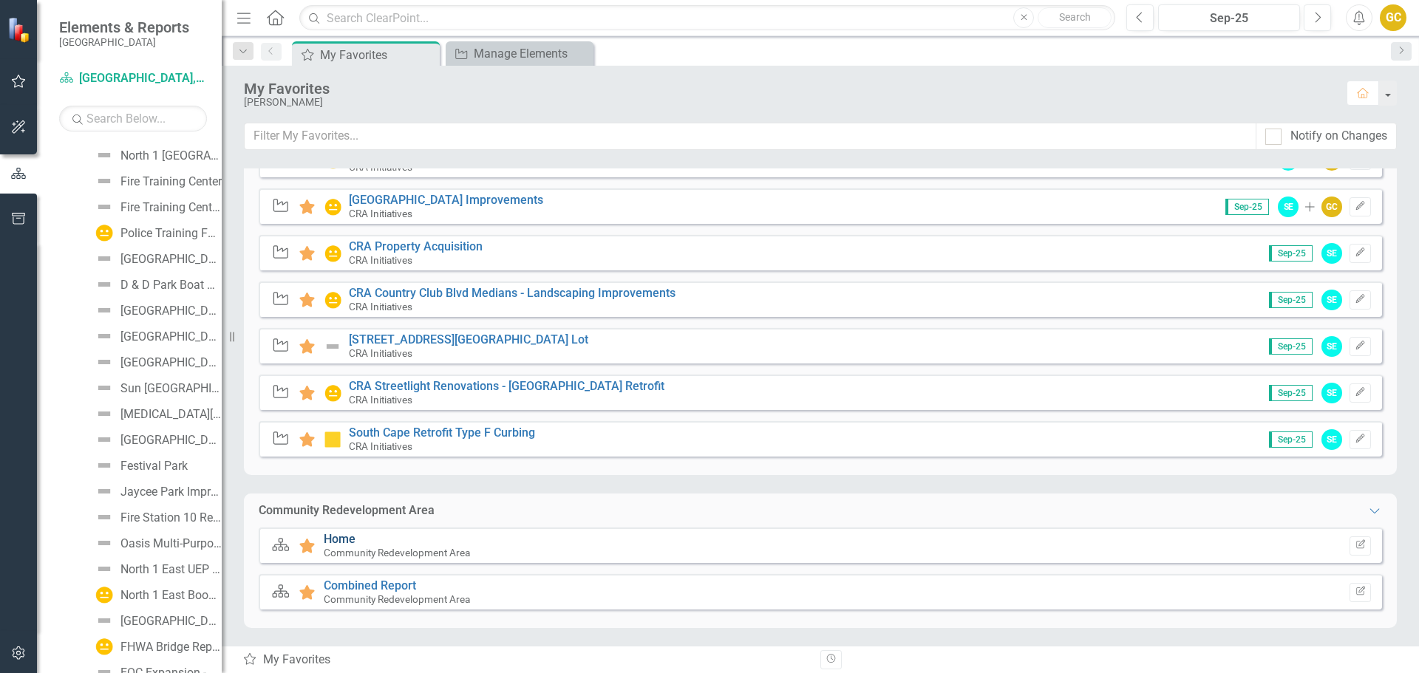
click at [335, 538] on link "Home" at bounding box center [340, 539] width 32 height 14
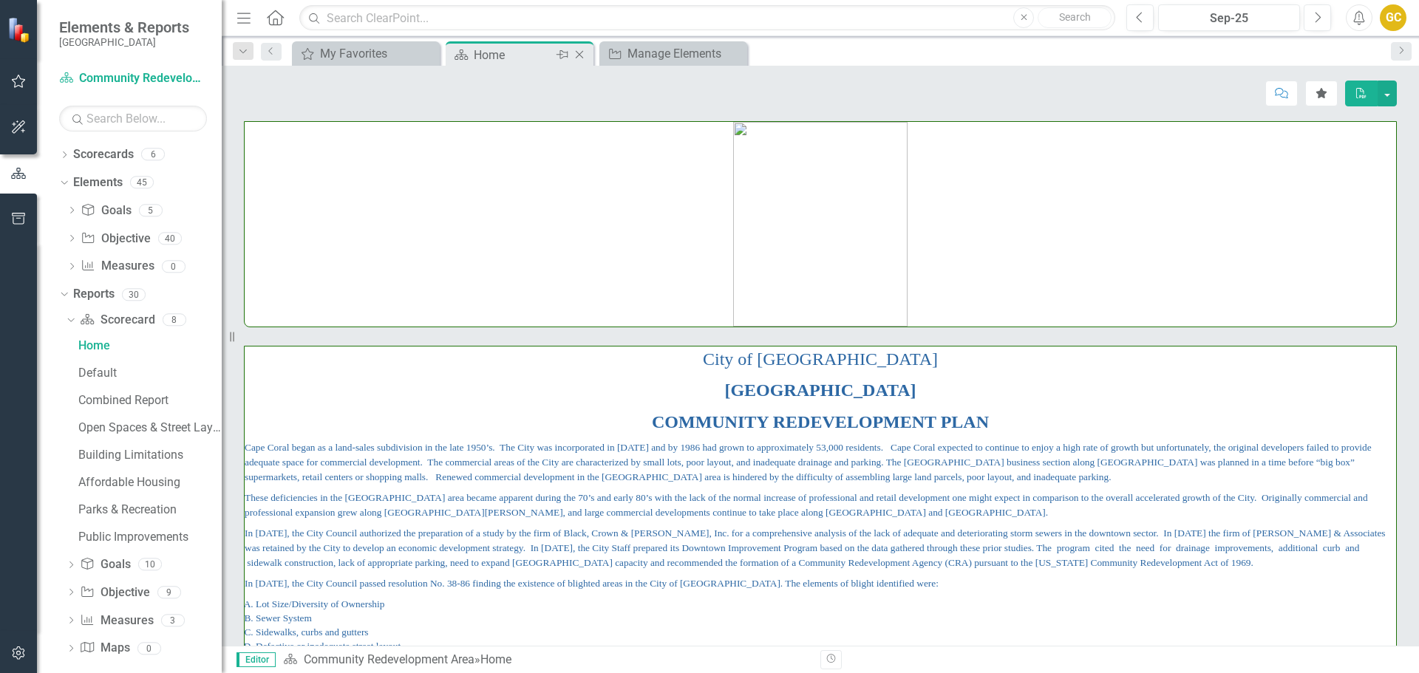
click at [577, 52] on icon "Close" at bounding box center [579, 55] width 15 height 12
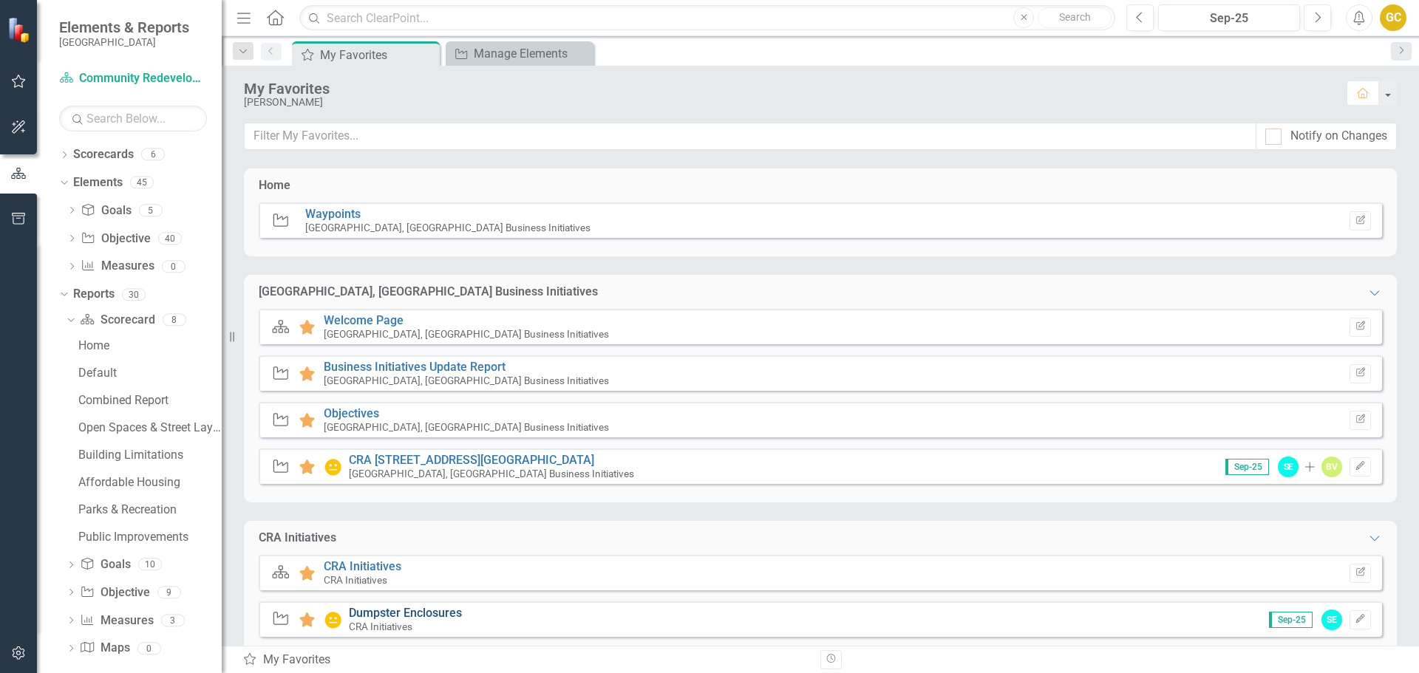
click at [416, 610] on link "Dumpster Enclosures" at bounding box center [405, 613] width 113 height 14
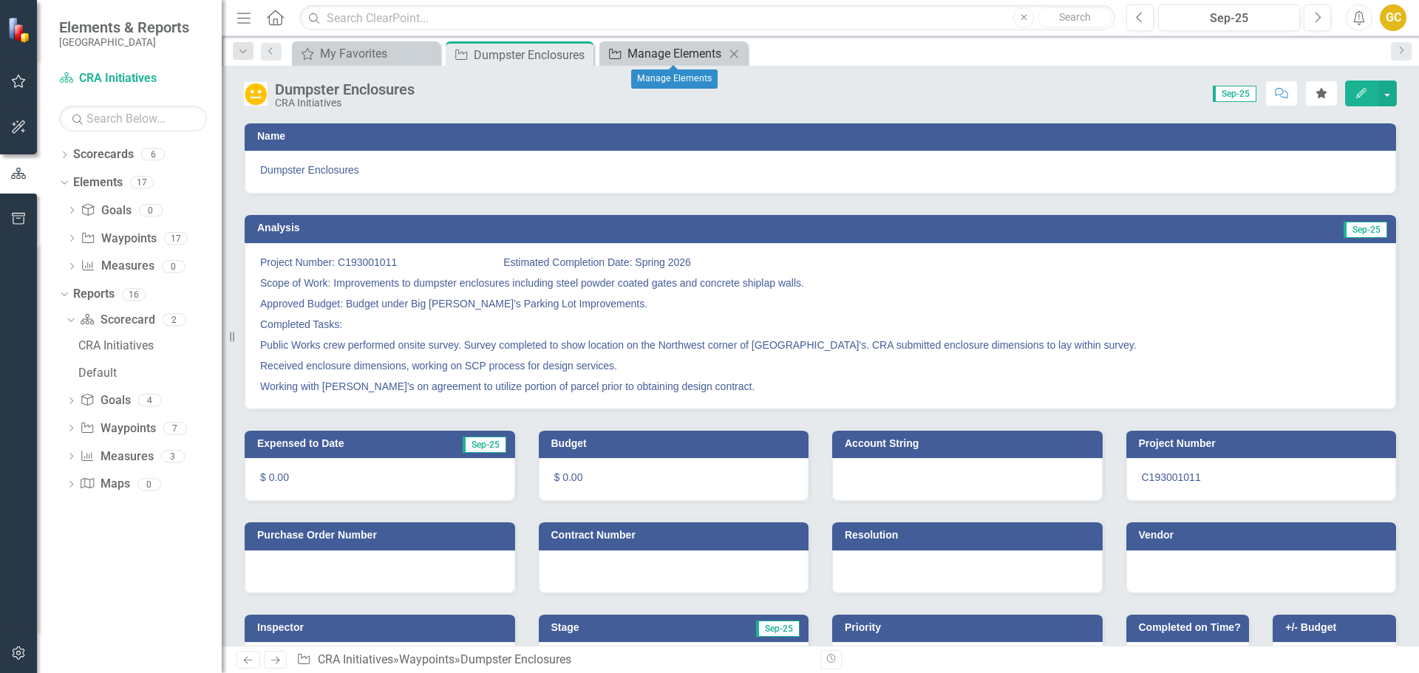
click at [671, 55] on div "Manage Elements" at bounding box center [677, 53] width 98 height 18
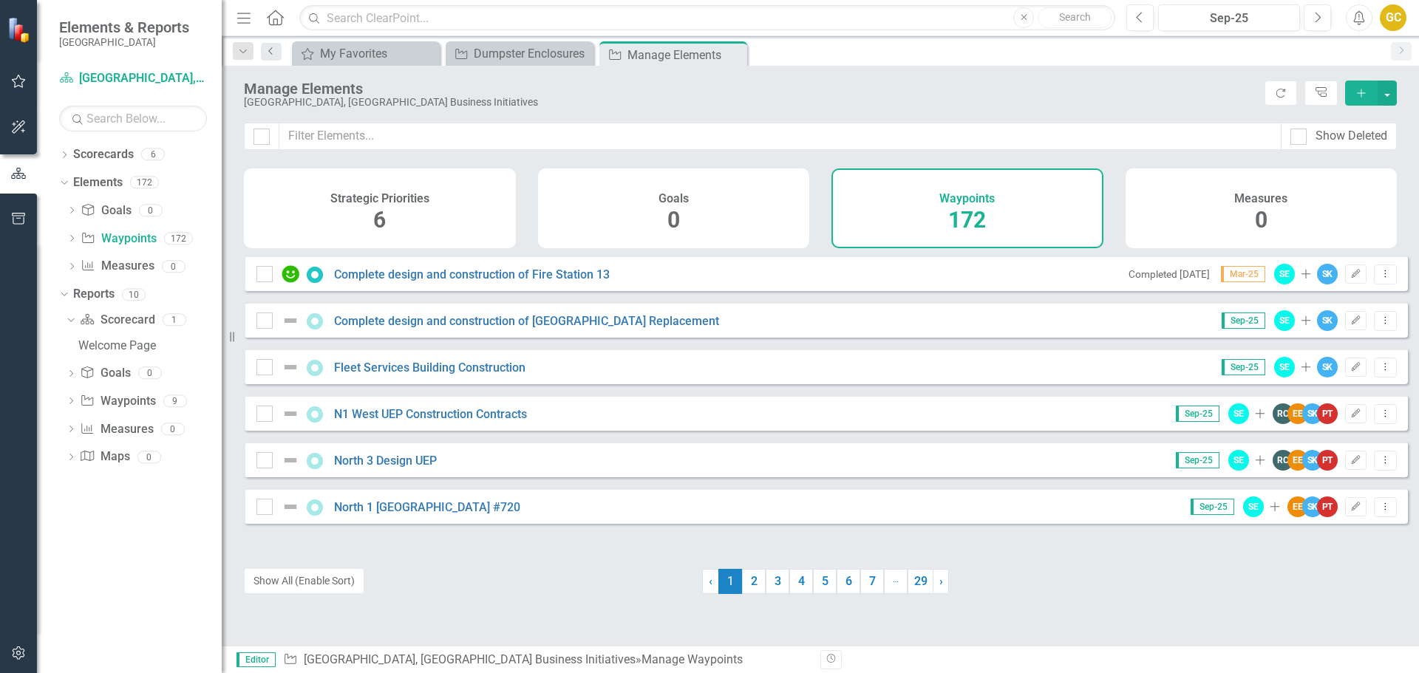
click at [271, 47] on icon "Previous" at bounding box center [271, 51] width 12 height 9
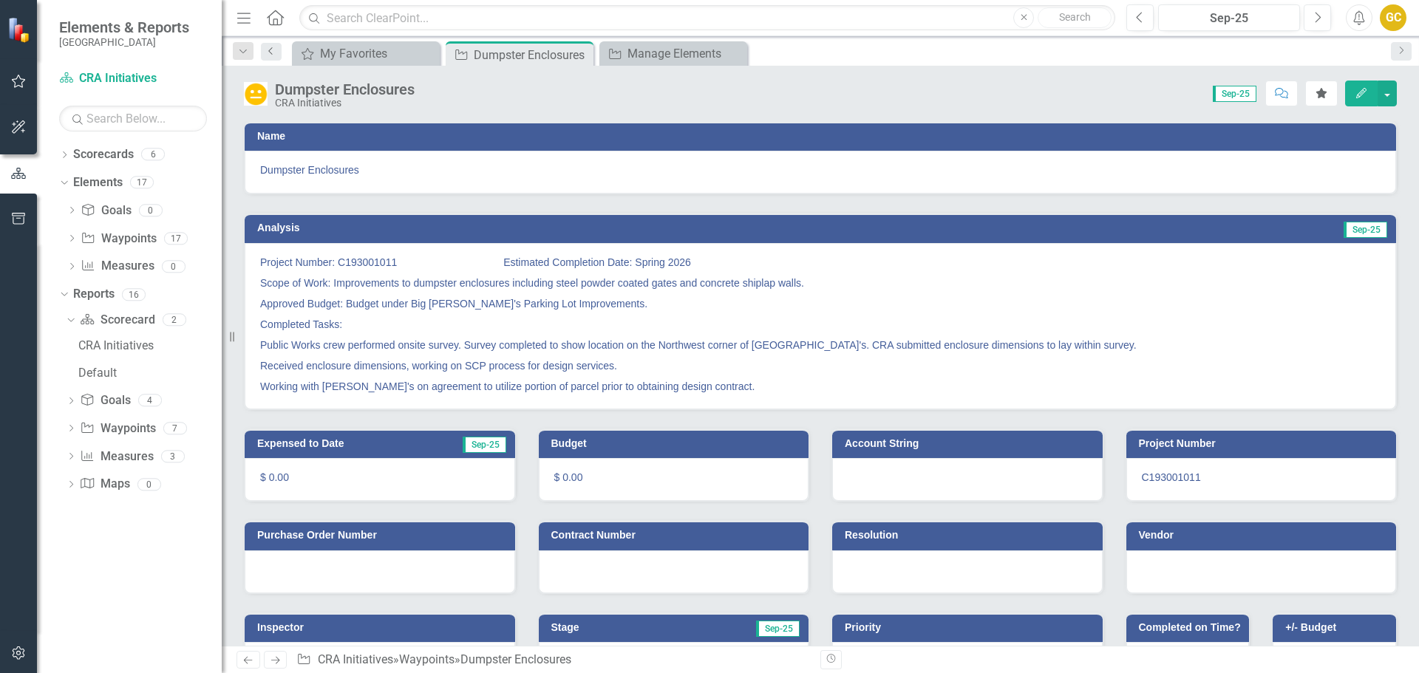
click at [271, 48] on icon "Previous" at bounding box center [271, 51] width 12 height 9
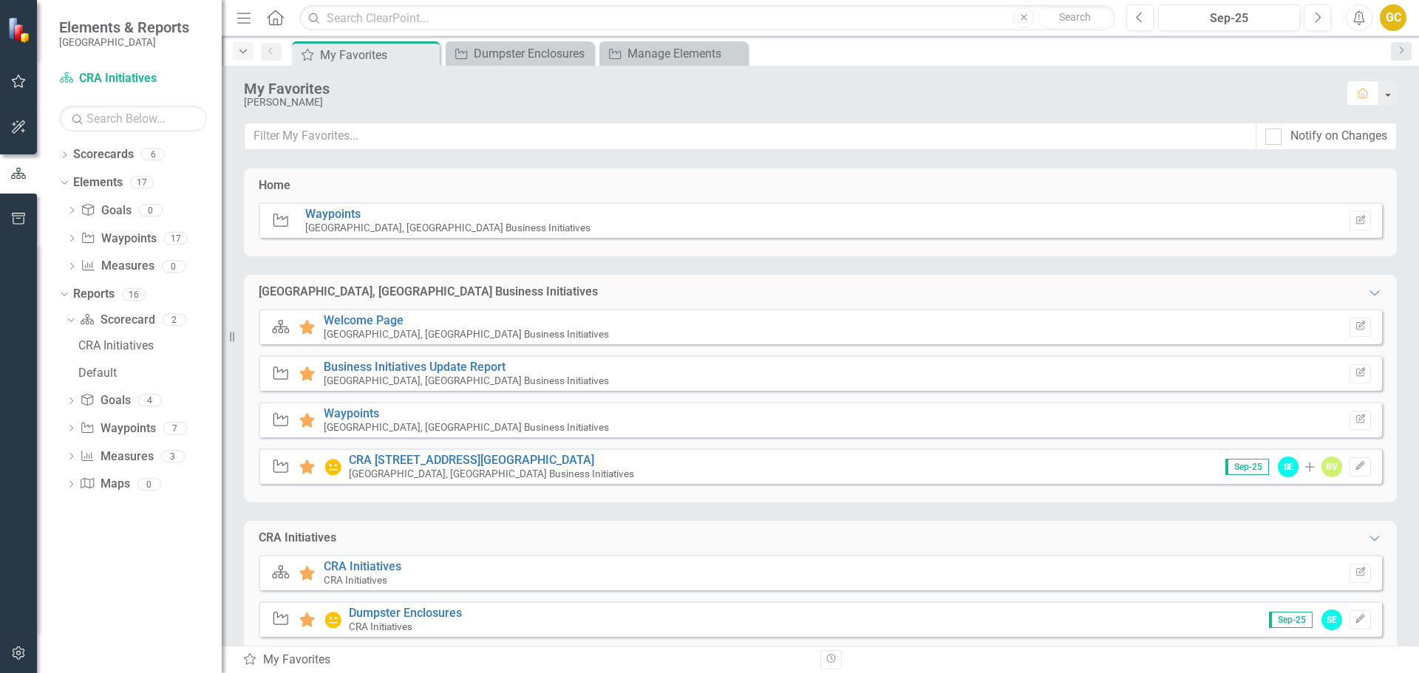
click at [239, 50] on icon "Dropdown" at bounding box center [243, 52] width 13 height 10
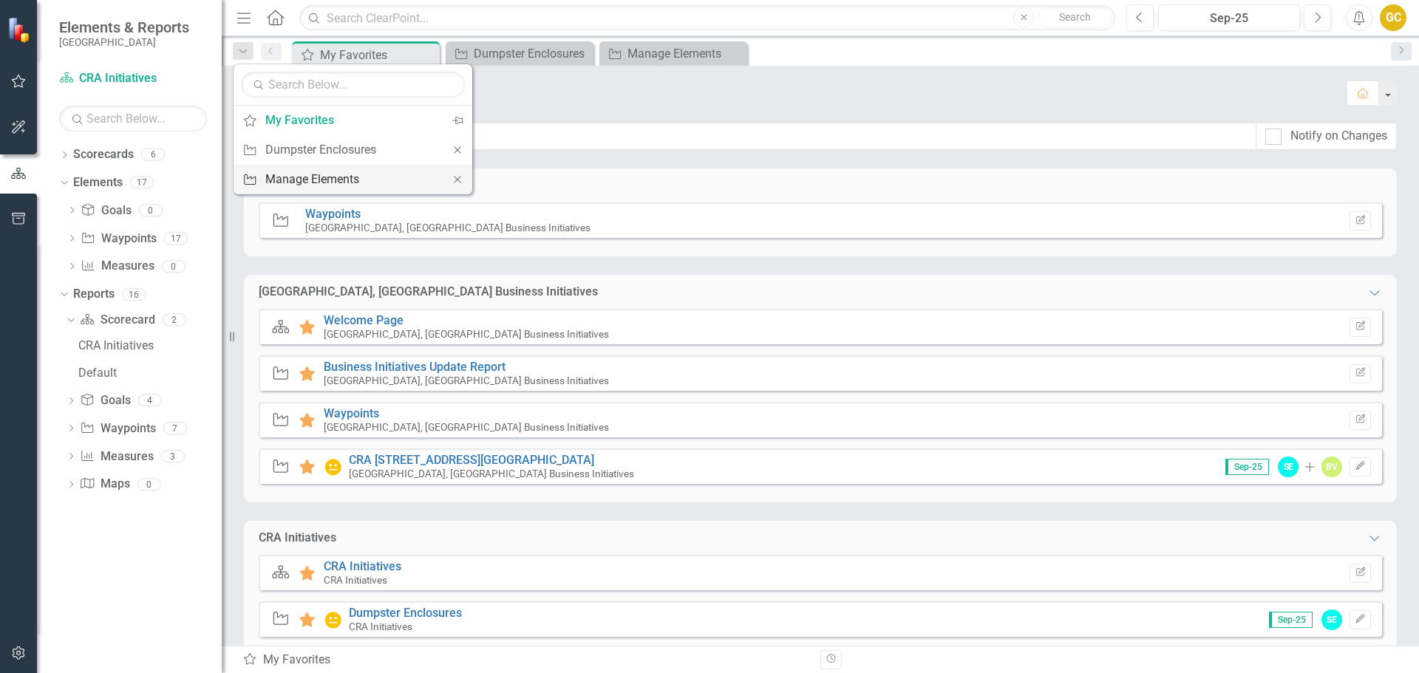
click at [305, 184] on div "Manage Elements" at bounding box center [350, 179] width 170 height 18
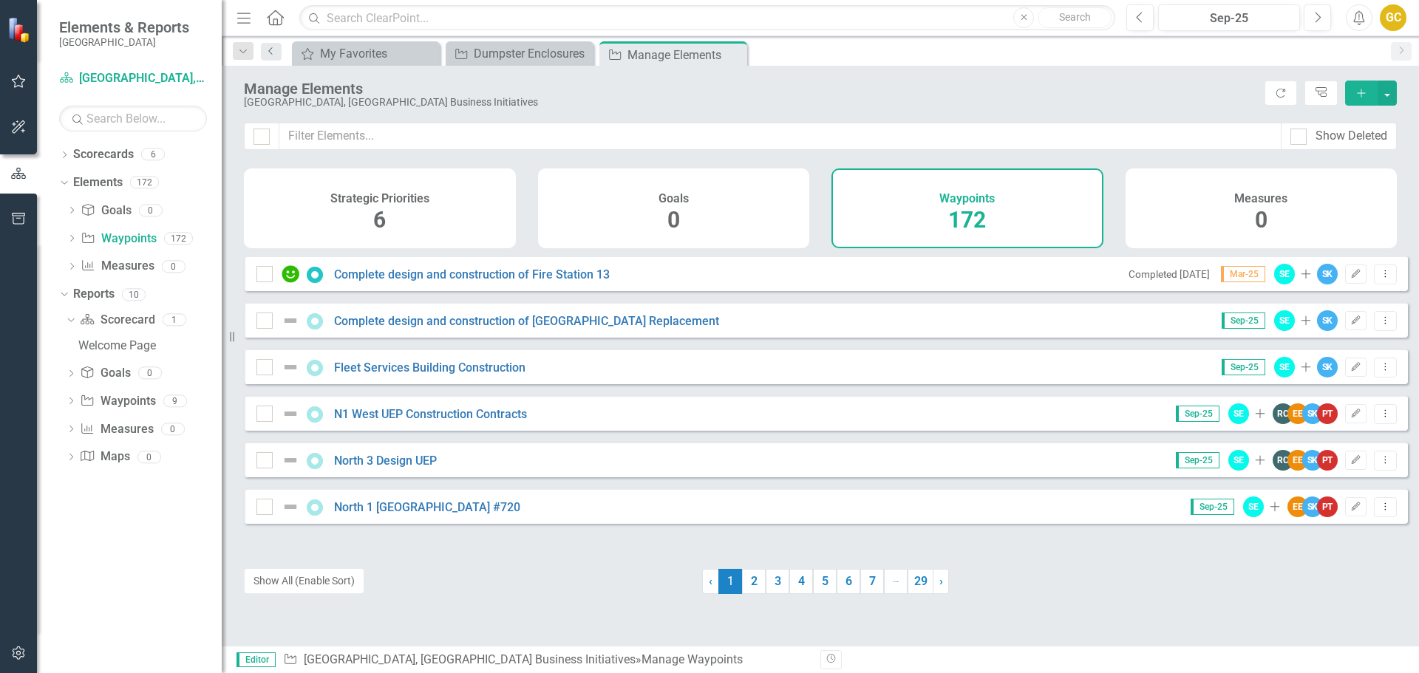
click at [271, 50] on icon "Previous" at bounding box center [271, 51] width 12 height 9
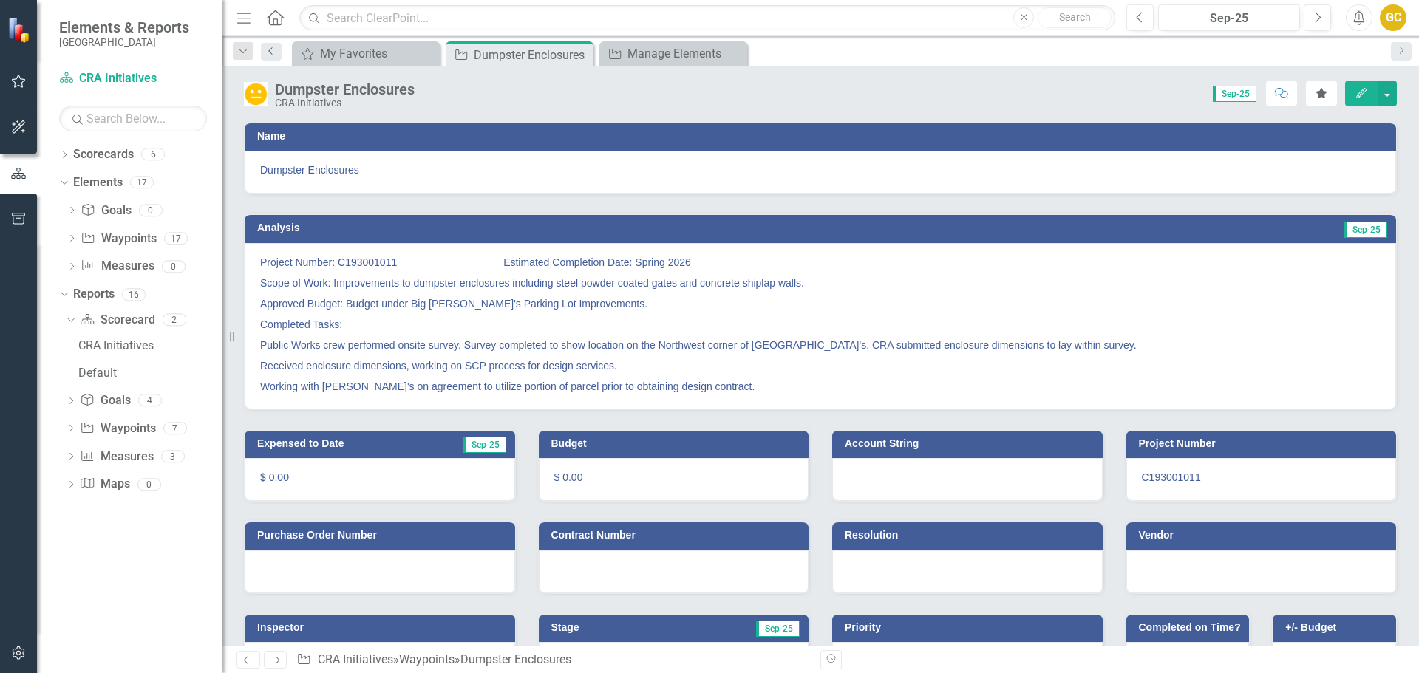
click at [270, 52] on icon "Previous" at bounding box center [271, 51] width 12 height 9
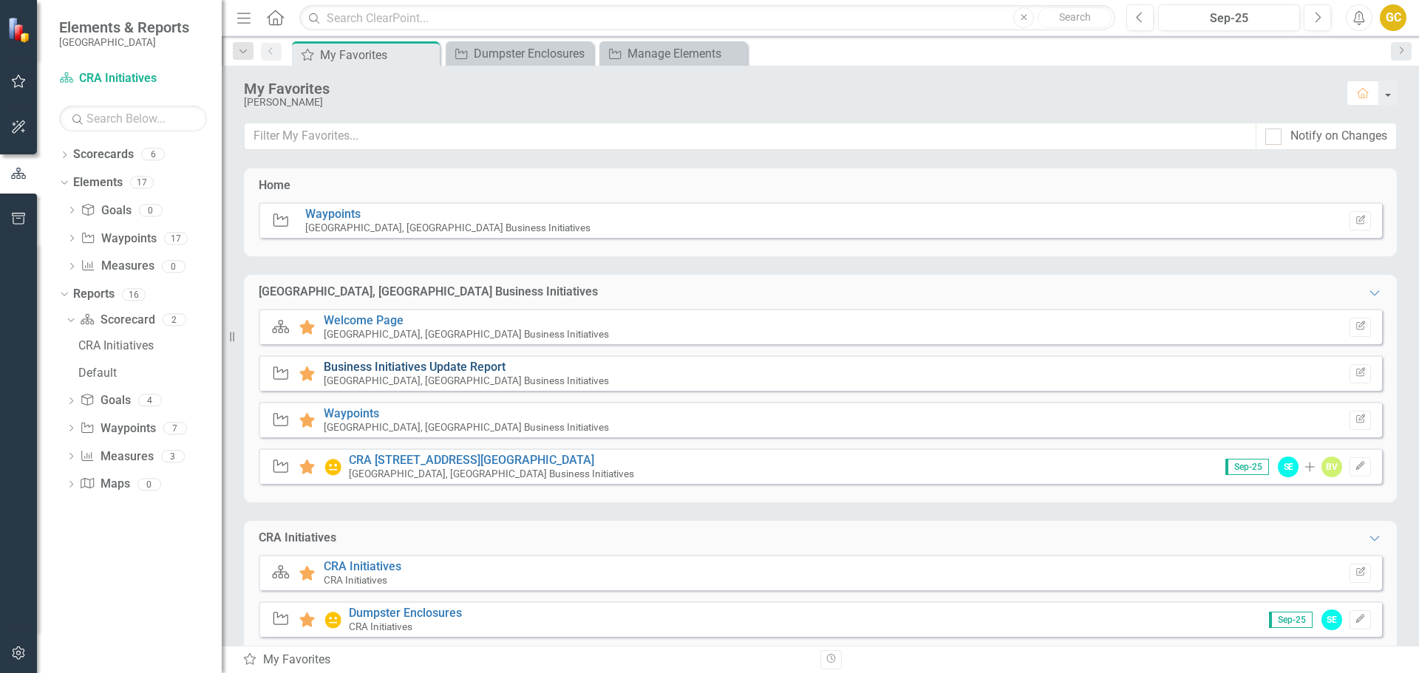
click at [437, 366] on link "Business Initiatives Update Report" at bounding box center [415, 367] width 182 height 14
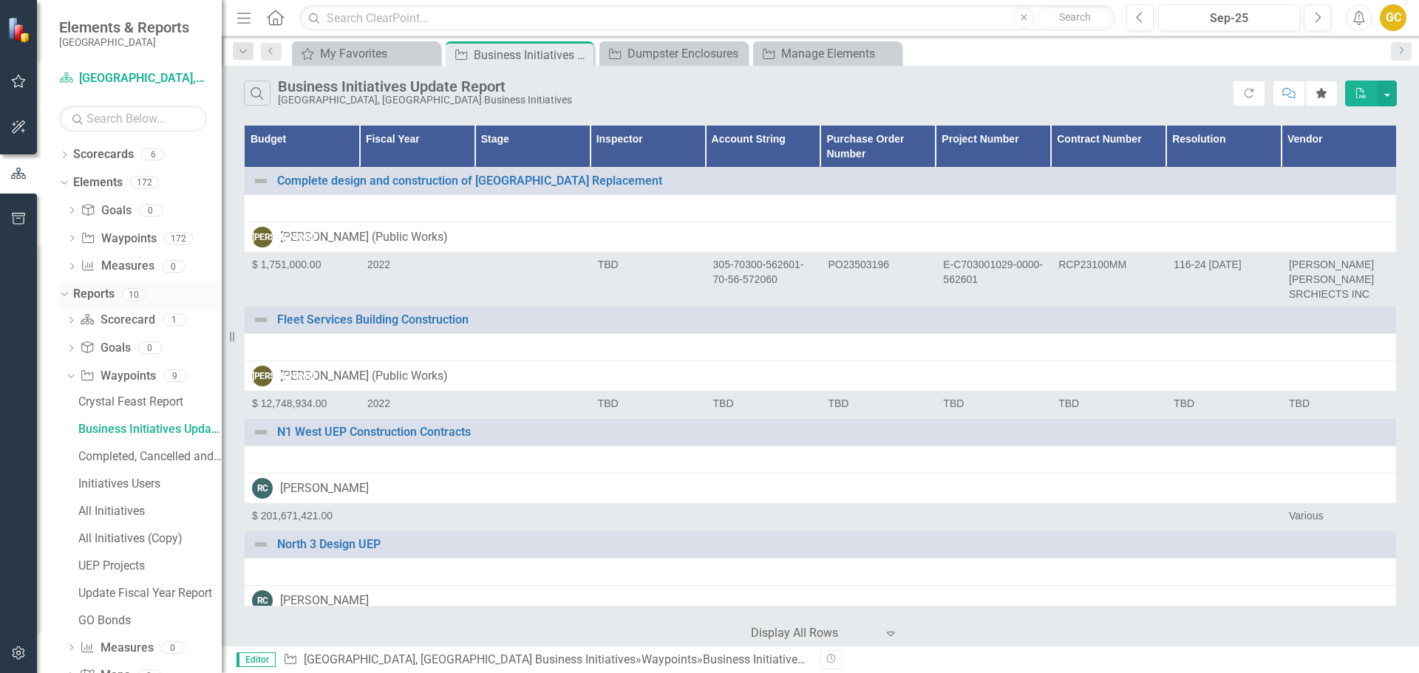
click at [62, 293] on icon "Dropdown" at bounding box center [62, 294] width 8 height 10
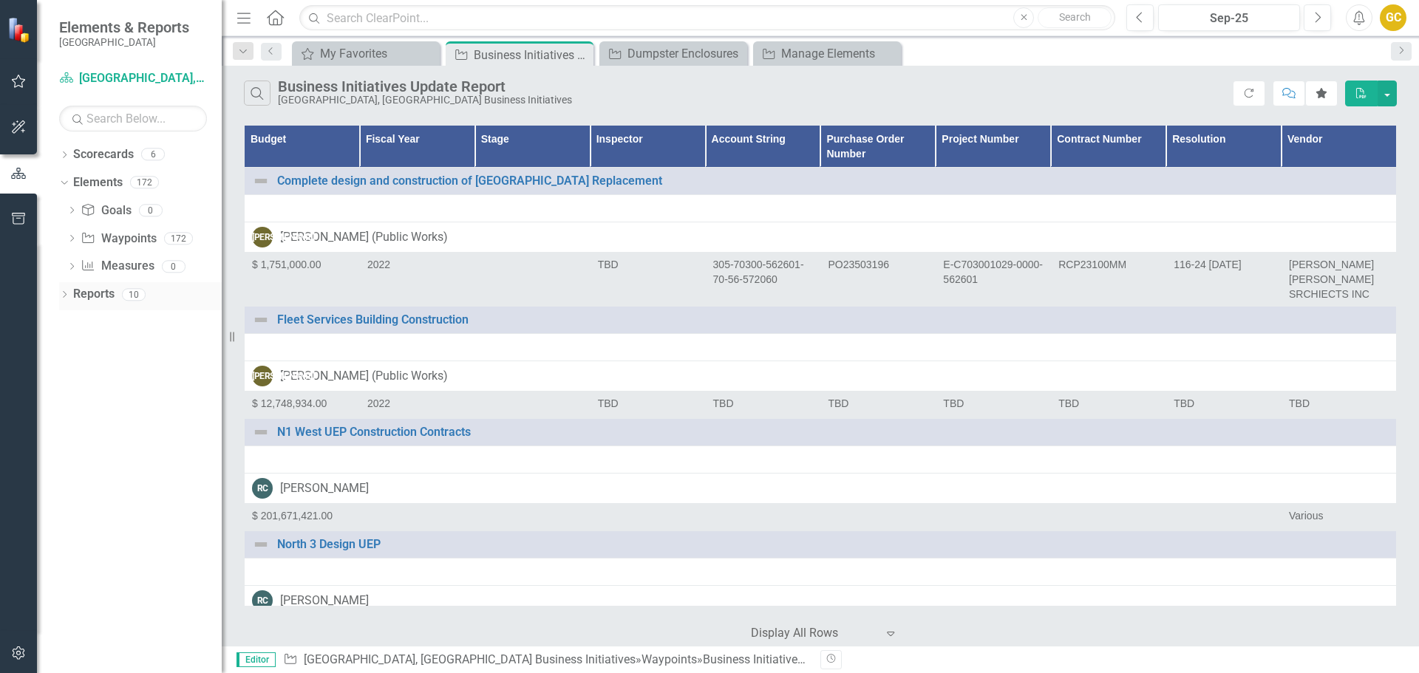
click at [95, 299] on link "Reports" at bounding box center [93, 294] width 41 height 17
click at [140, 295] on div "10" at bounding box center [134, 294] width 24 height 13
click at [144, 264] on link "Measure Measures" at bounding box center [117, 266] width 73 height 17
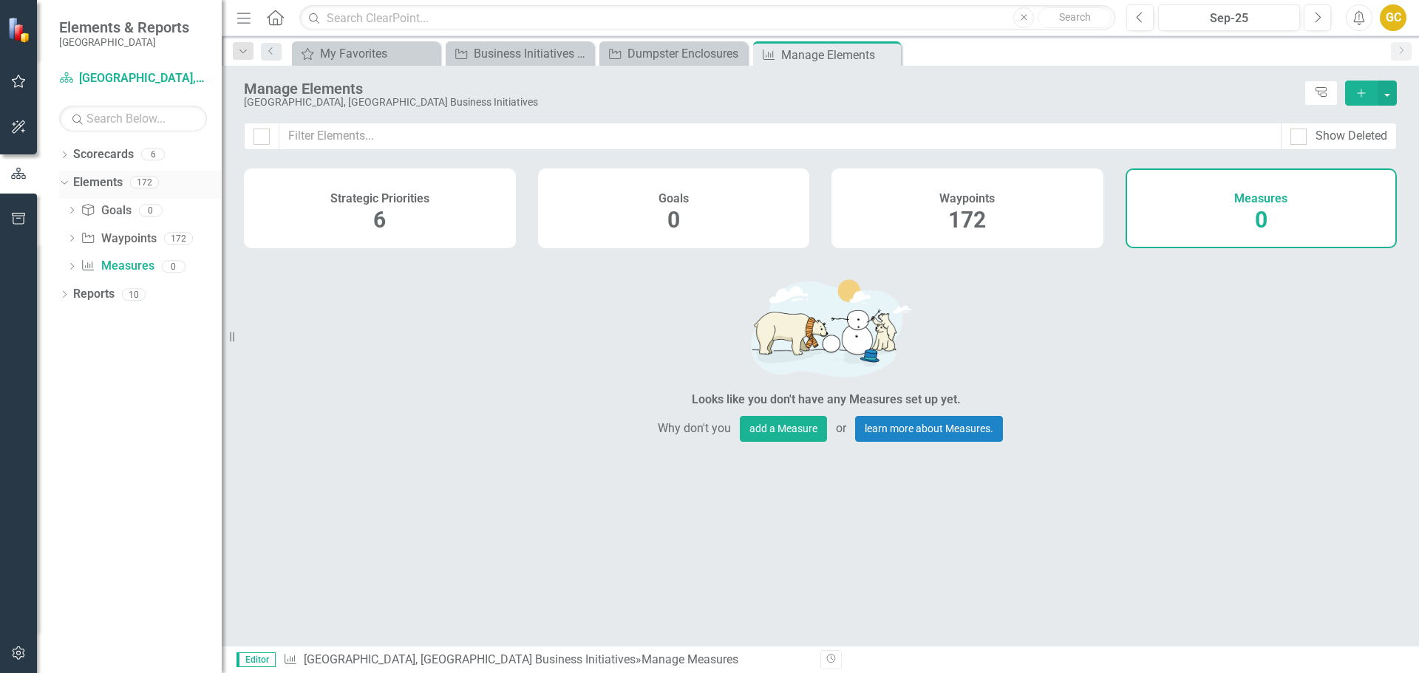
click at [98, 178] on link "Elements" at bounding box center [98, 182] width 50 height 17
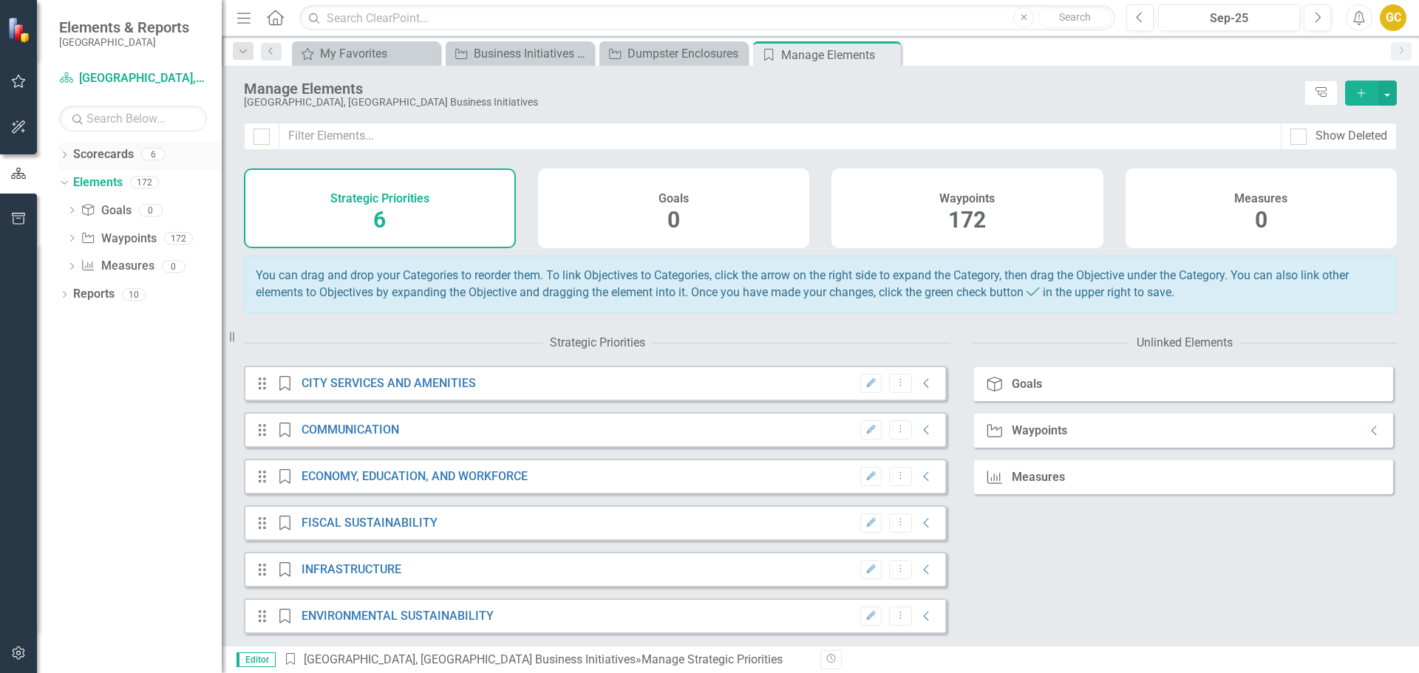
click at [92, 157] on link "Scorecards" at bounding box center [103, 154] width 61 height 17
click at [23, 84] on icon "button" at bounding box center [19, 81] width 16 height 12
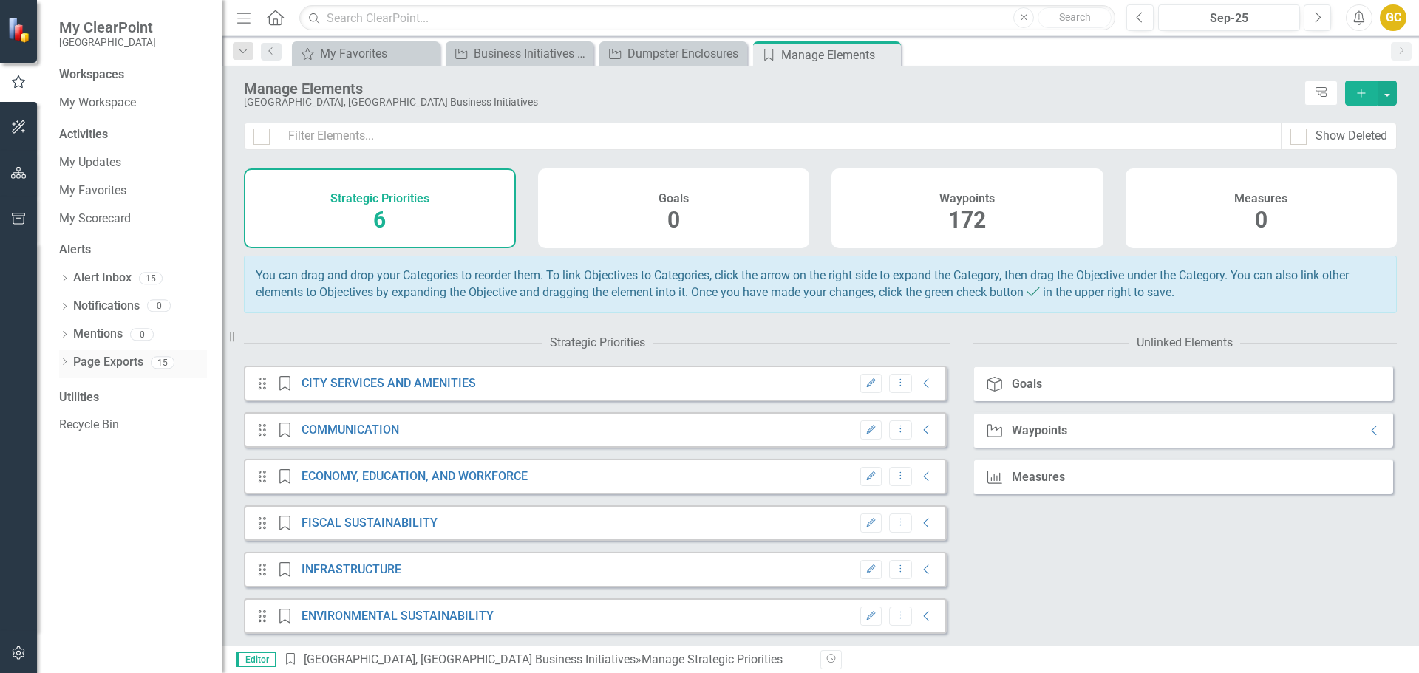
click at [109, 367] on link "Page Exports" at bounding box center [108, 362] width 70 height 17
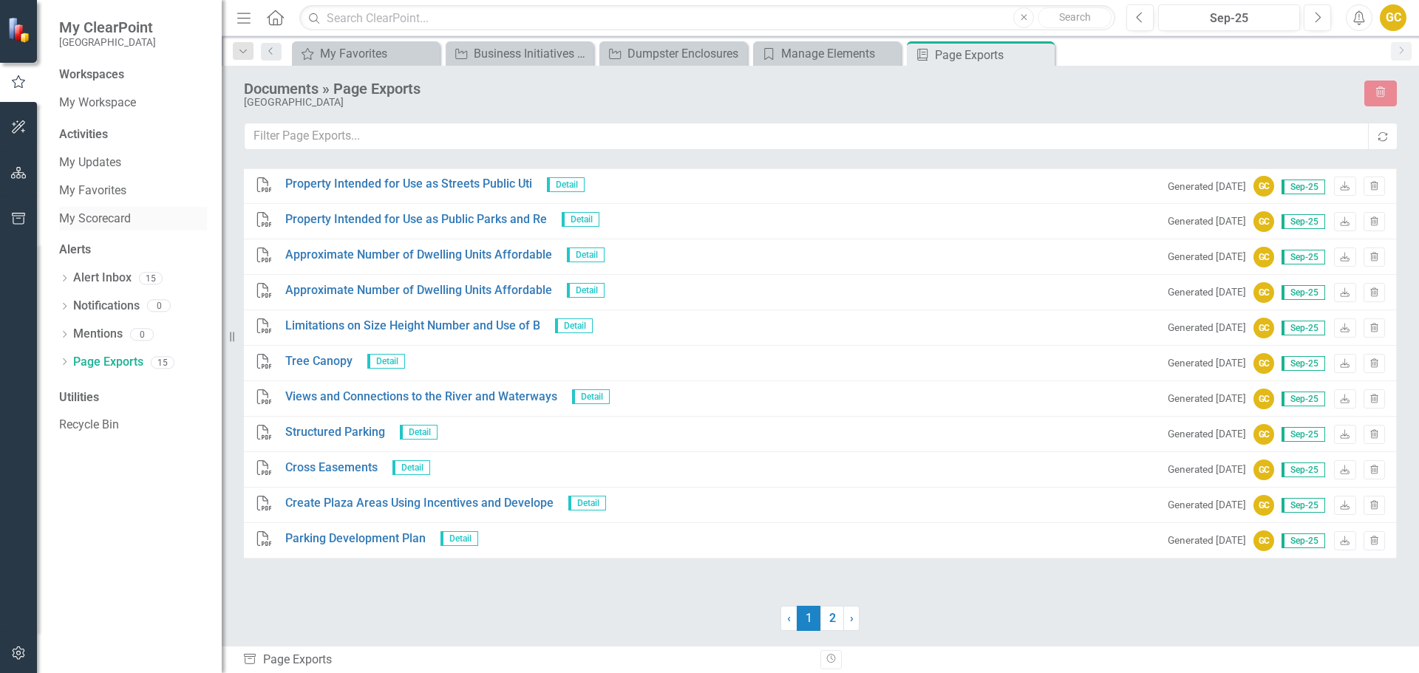
click at [89, 214] on link "My Scorecard" at bounding box center [133, 219] width 148 height 17
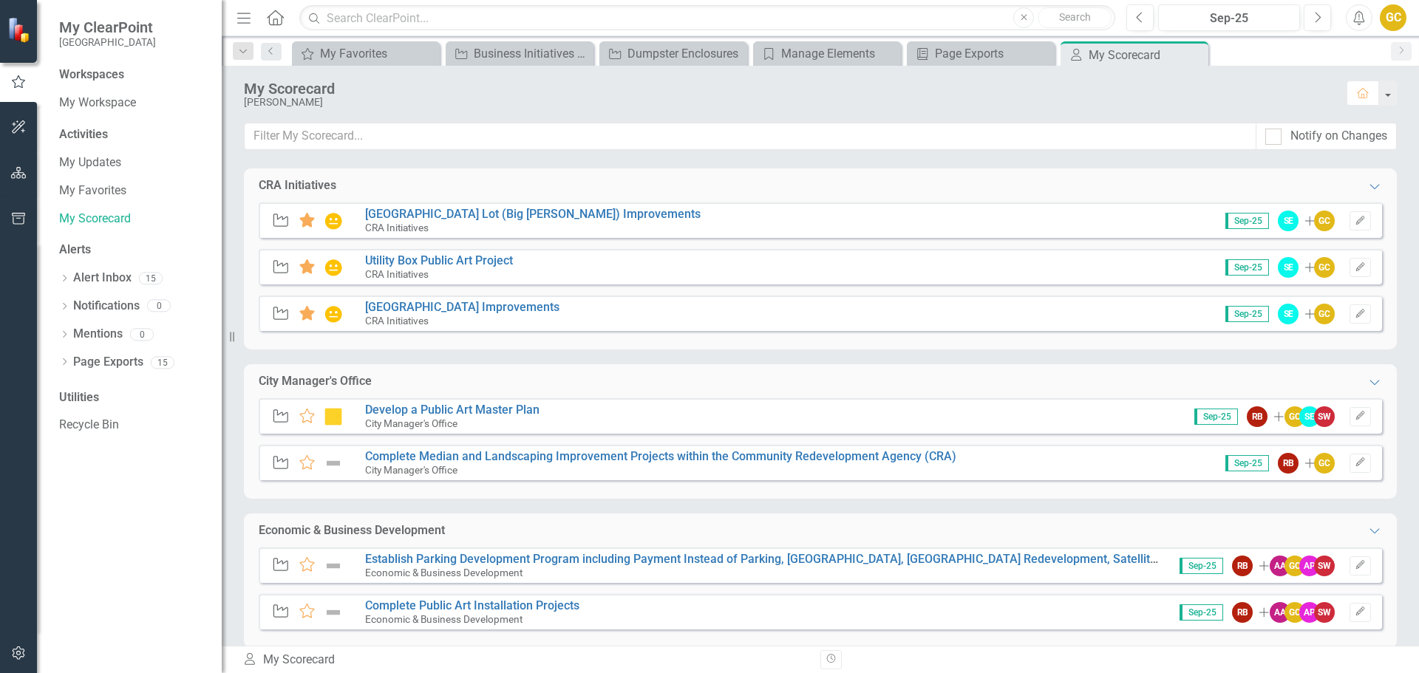
click at [281, 264] on icon at bounding box center [281, 266] width 15 height 13
click at [855, 47] on div "Manage Elements" at bounding box center [830, 53] width 98 height 18
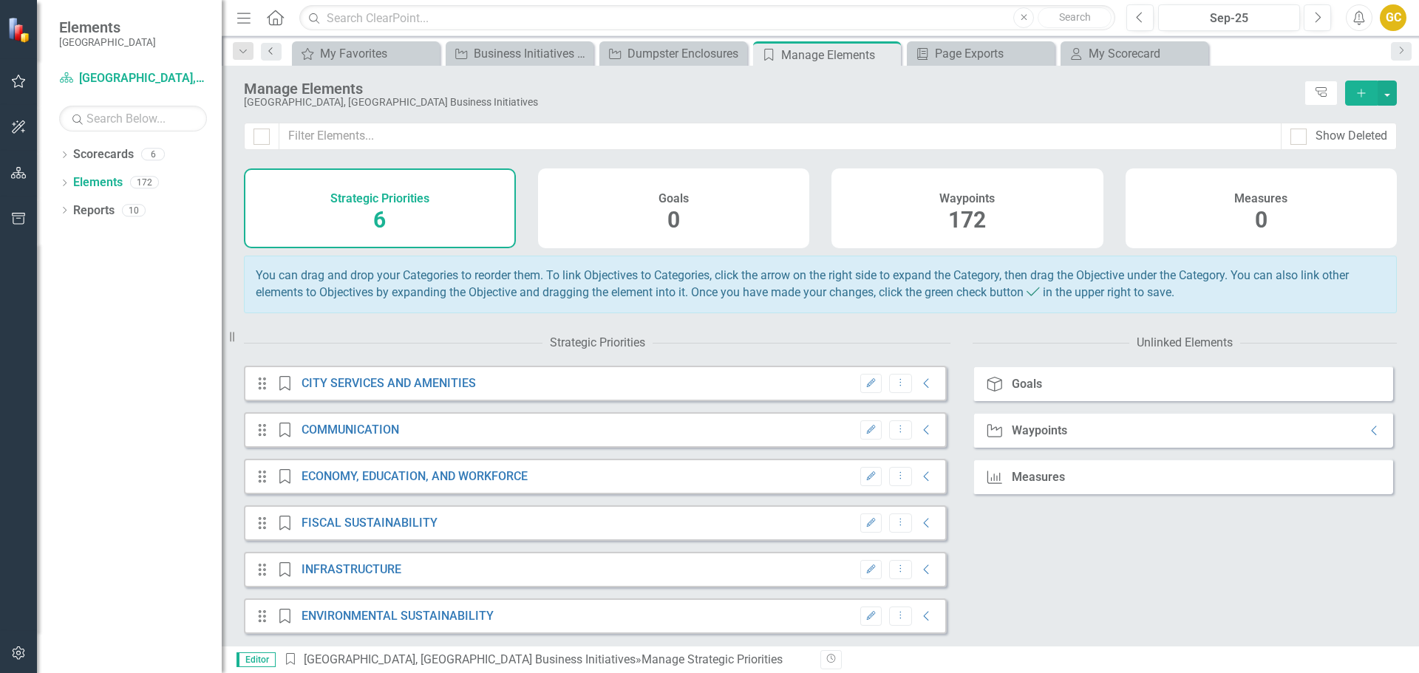
click at [276, 50] on icon "Previous" at bounding box center [271, 51] width 12 height 9
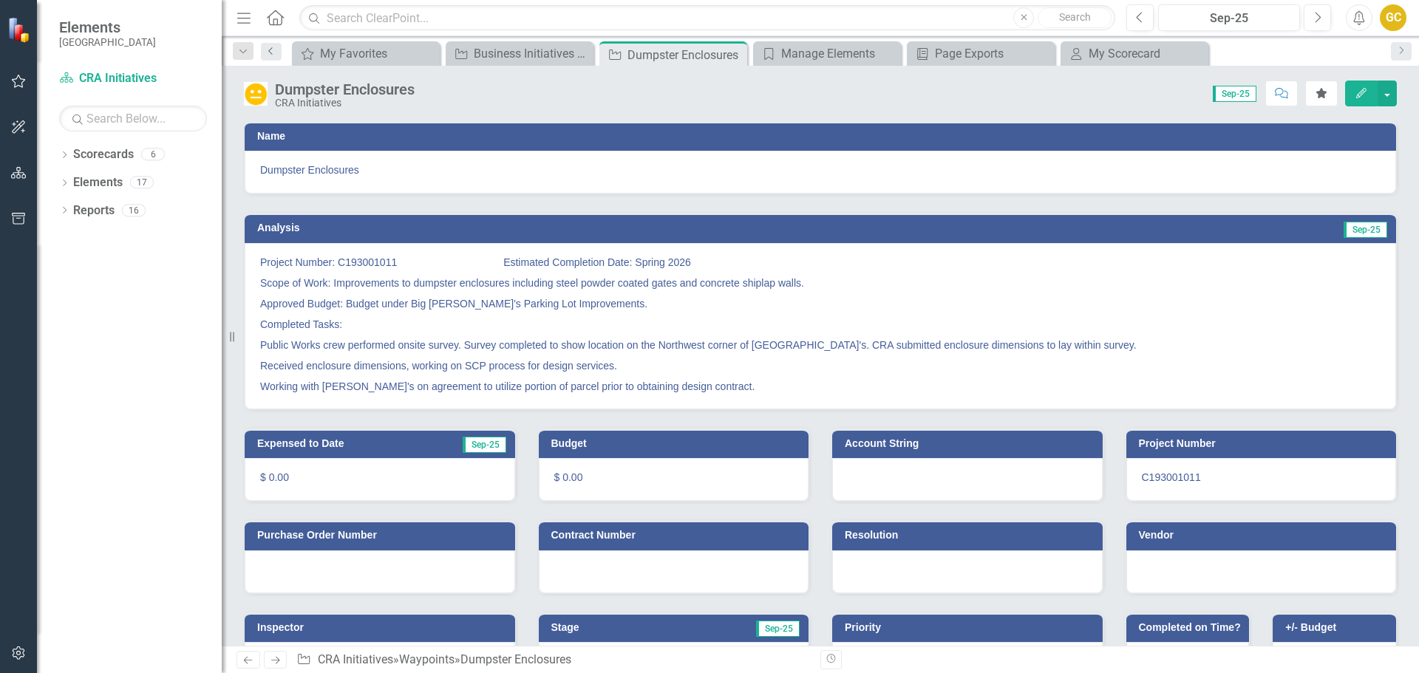
click at [267, 52] on icon "Previous" at bounding box center [271, 51] width 12 height 9
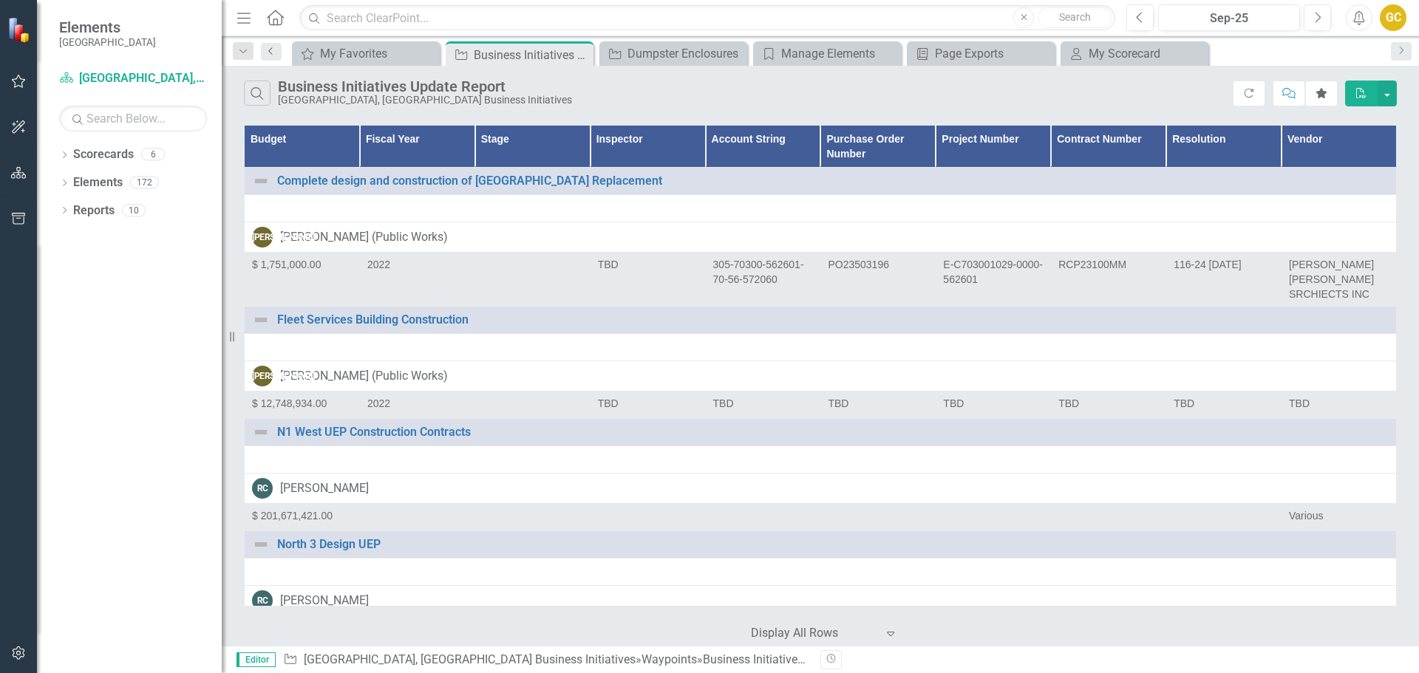
click at [267, 51] on icon "Previous" at bounding box center [271, 51] width 12 height 9
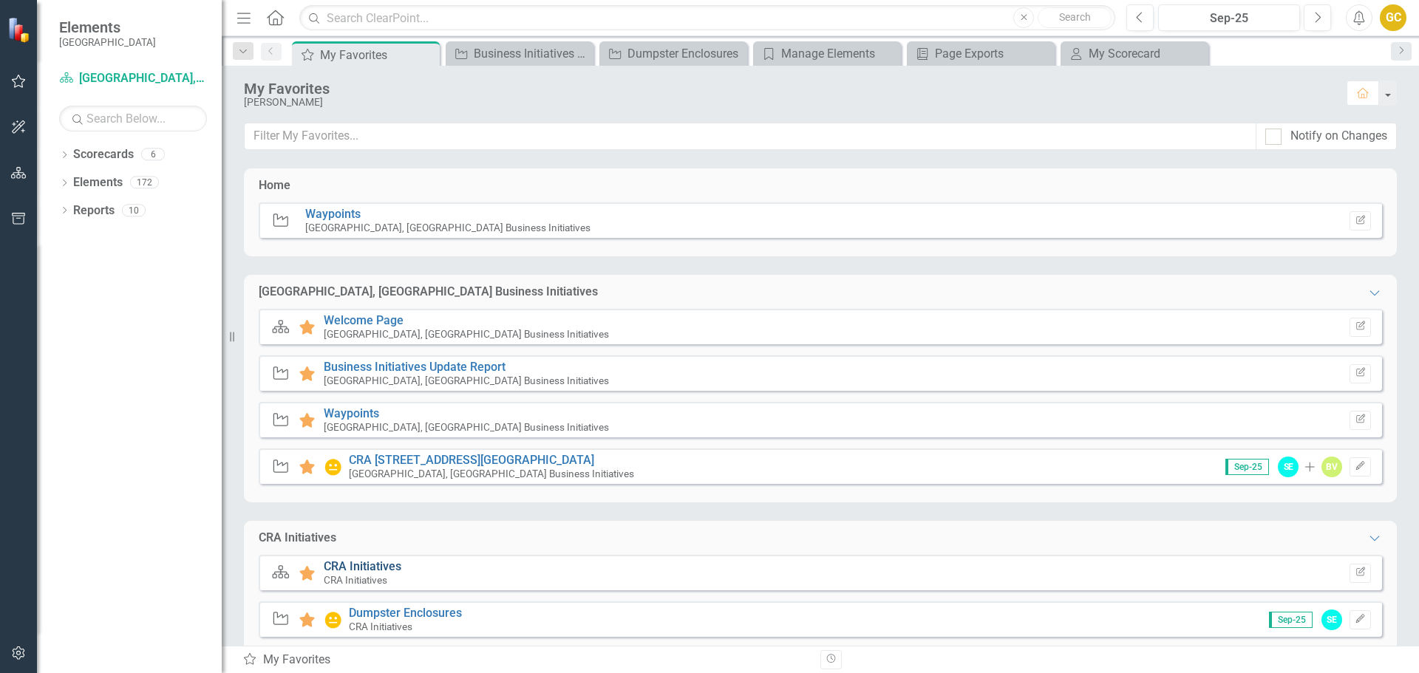
click at [364, 566] on link "CRA Initiatives" at bounding box center [363, 567] width 78 height 14
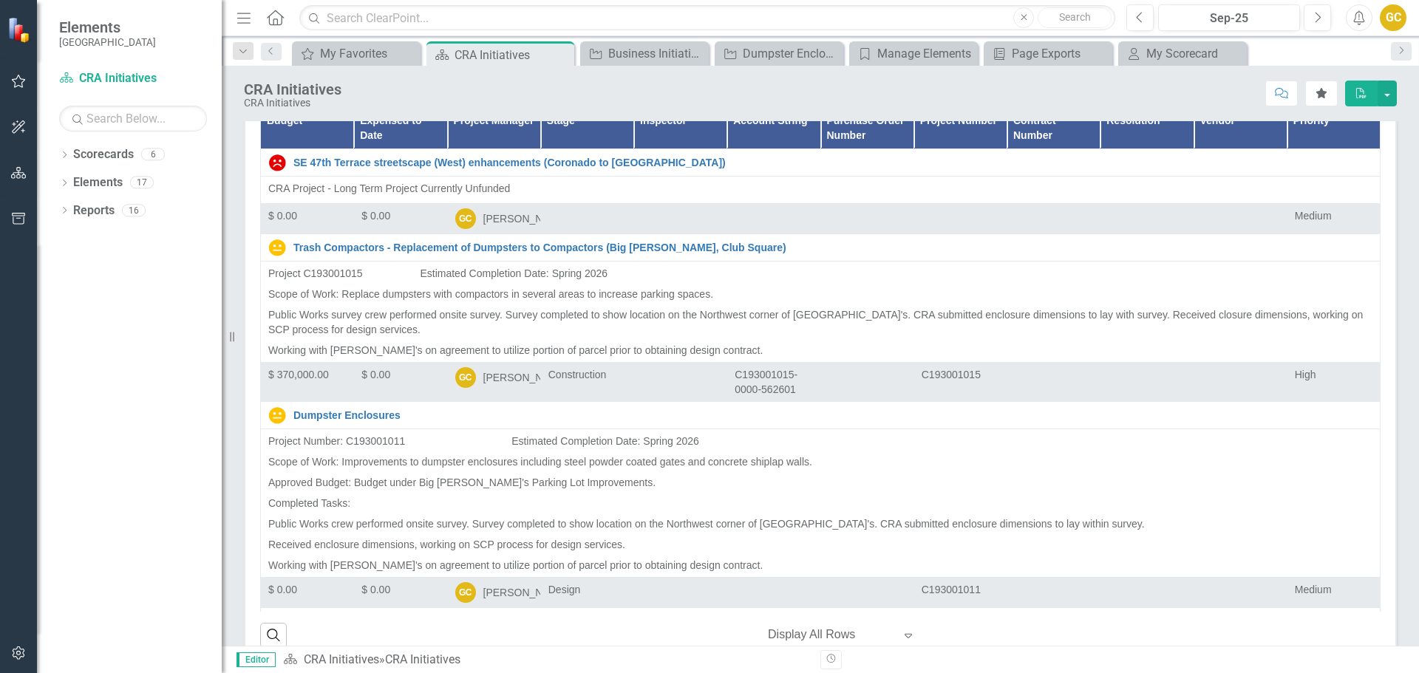
scroll to position [89, 0]
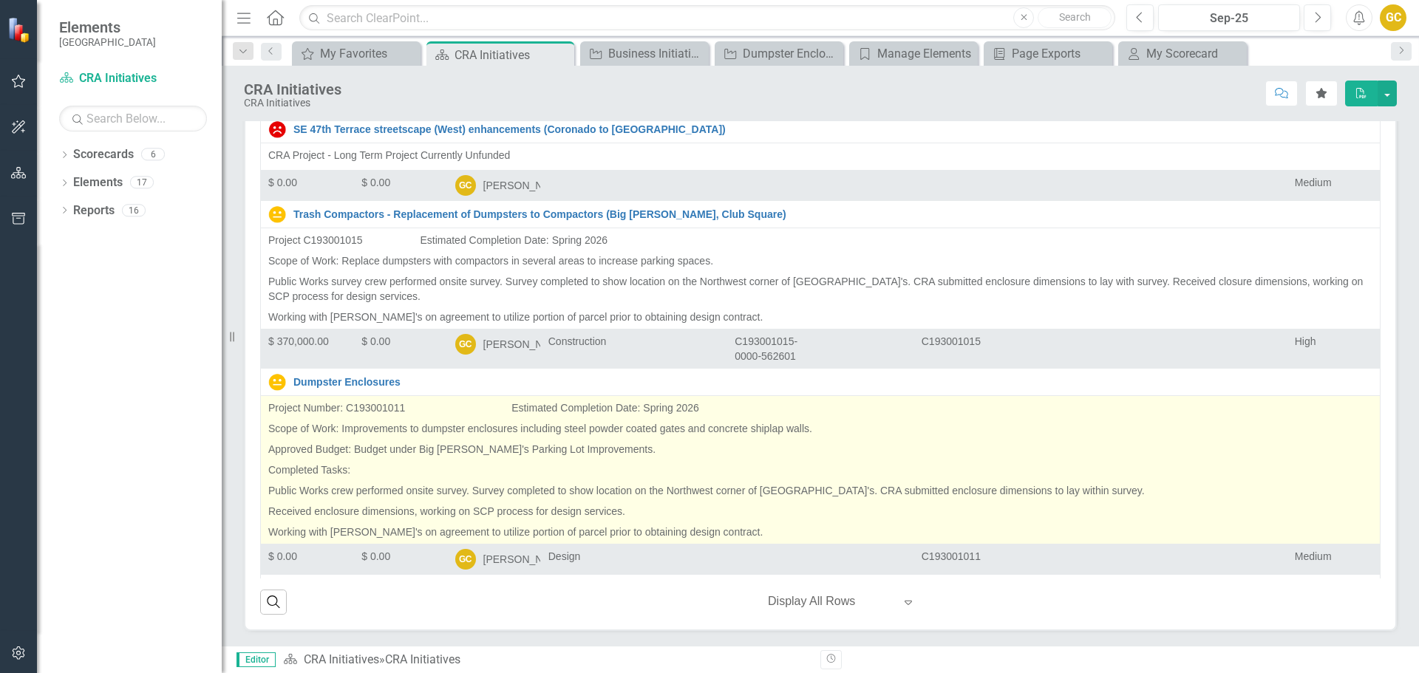
click at [613, 458] on p "Approved Budget: Budget under Big [PERSON_NAME]'s Parking Lot Improvements." at bounding box center [820, 449] width 1104 height 21
click at [560, 480] on p "Completed Tasks:" at bounding box center [820, 470] width 1104 height 21
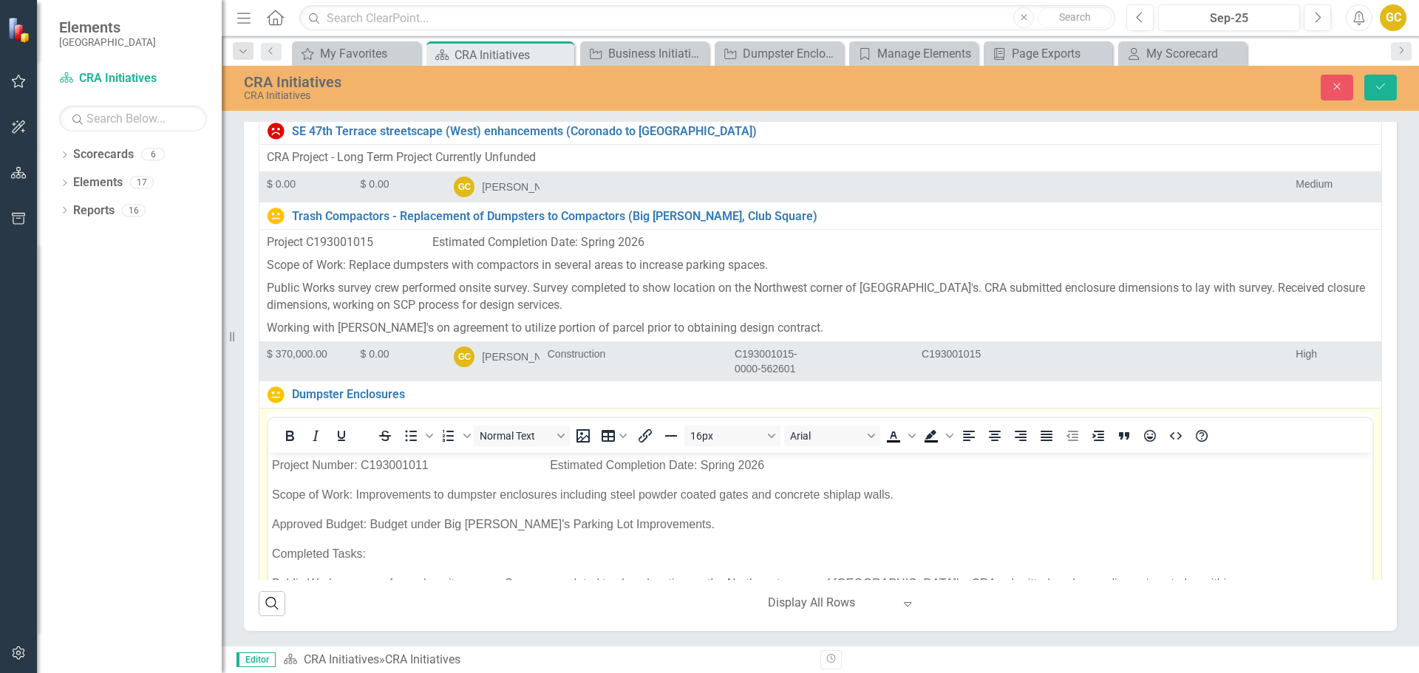
scroll to position [0, 0]
click at [1379, 86] on icon "Save" at bounding box center [1380, 86] width 13 height 10
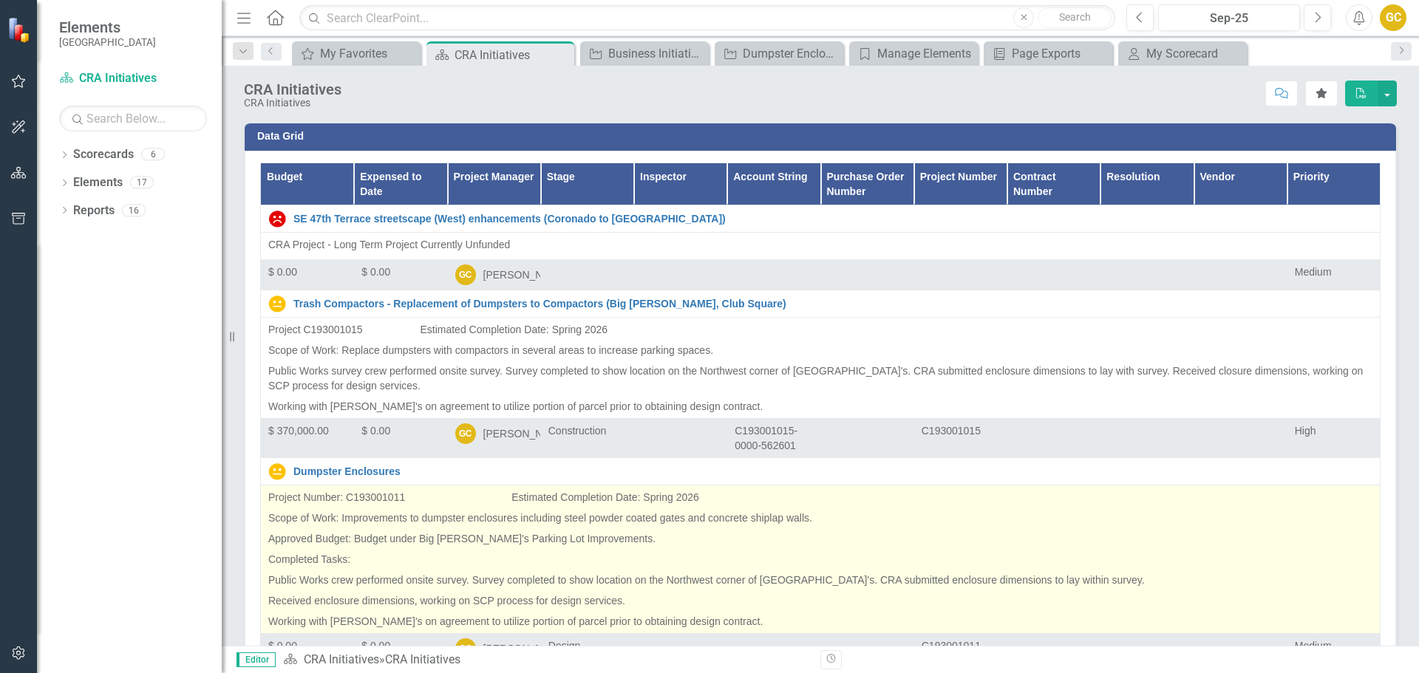
click at [588, 559] on p "Completed Tasks:" at bounding box center [820, 559] width 1104 height 21
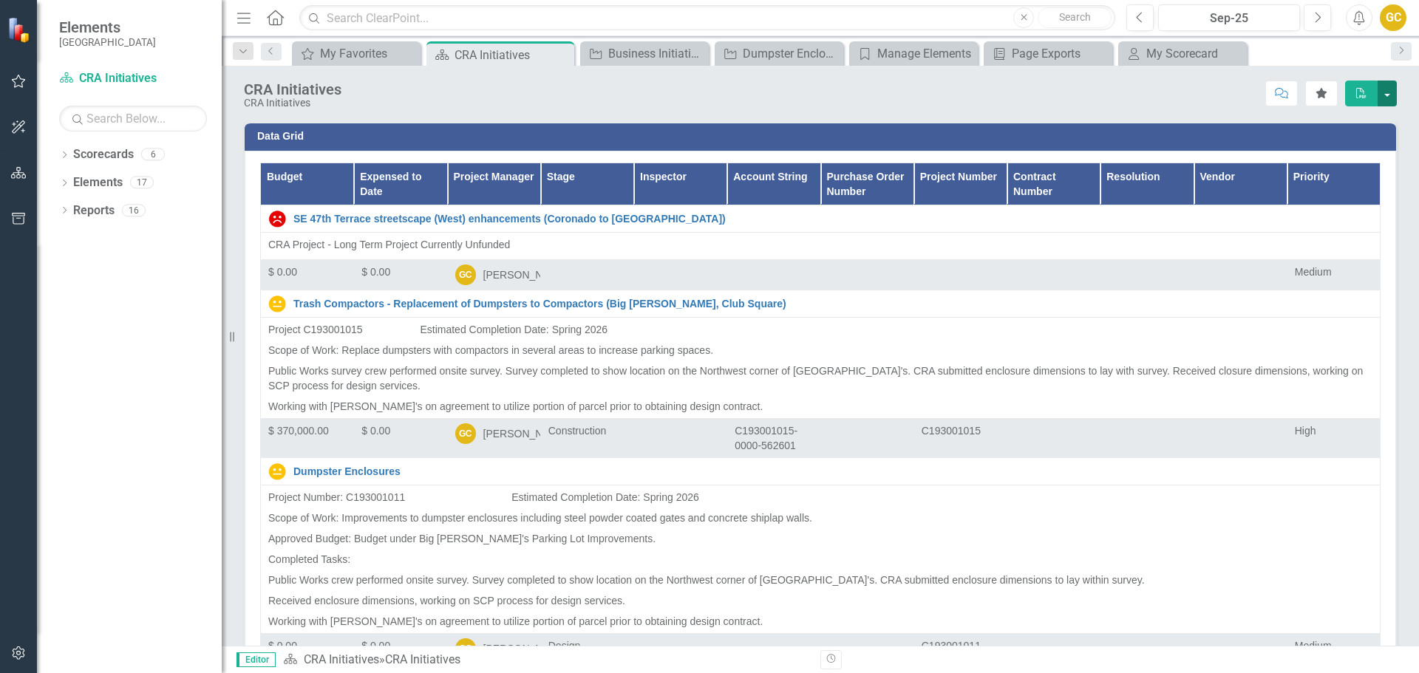
click at [1389, 94] on button "button" at bounding box center [1387, 94] width 19 height 26
click at [557, 56] on icon "Close" at bounding box center [560, 55] width 15 height 12
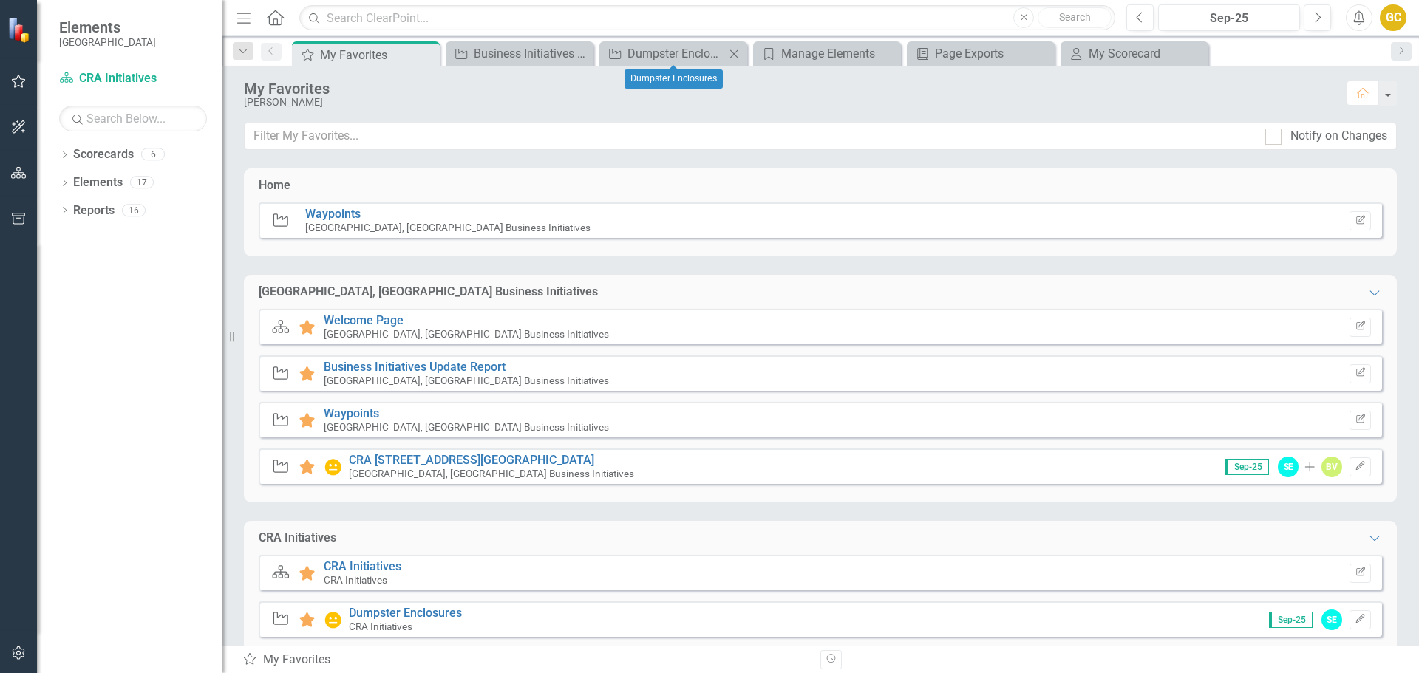
click at [733, 57] on icon "Close" at bounding box center [734, 54] width 15 height 12
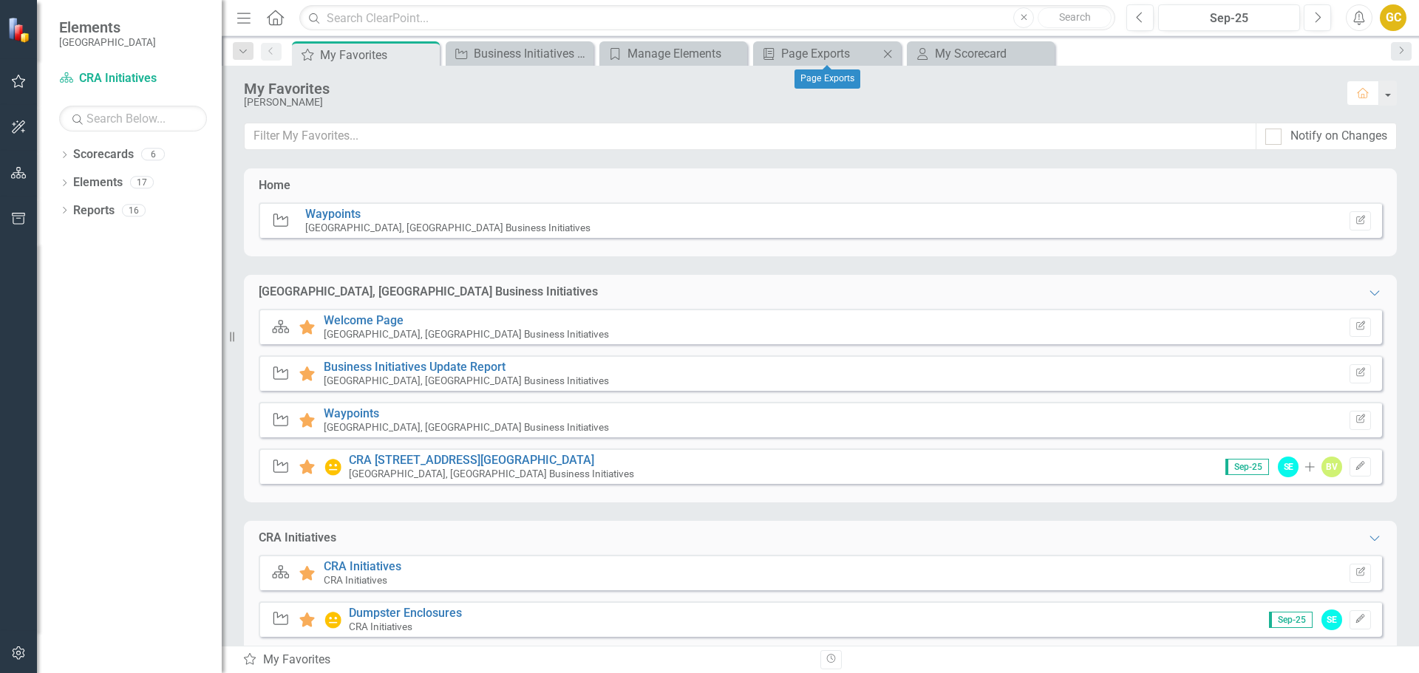
click at [886, 52] on icon "Close" at bounding box center [887, 54] width 15 height 12
click at [884, 54] on icon "Close" at bounding box center [887, 54] width 15 height 12
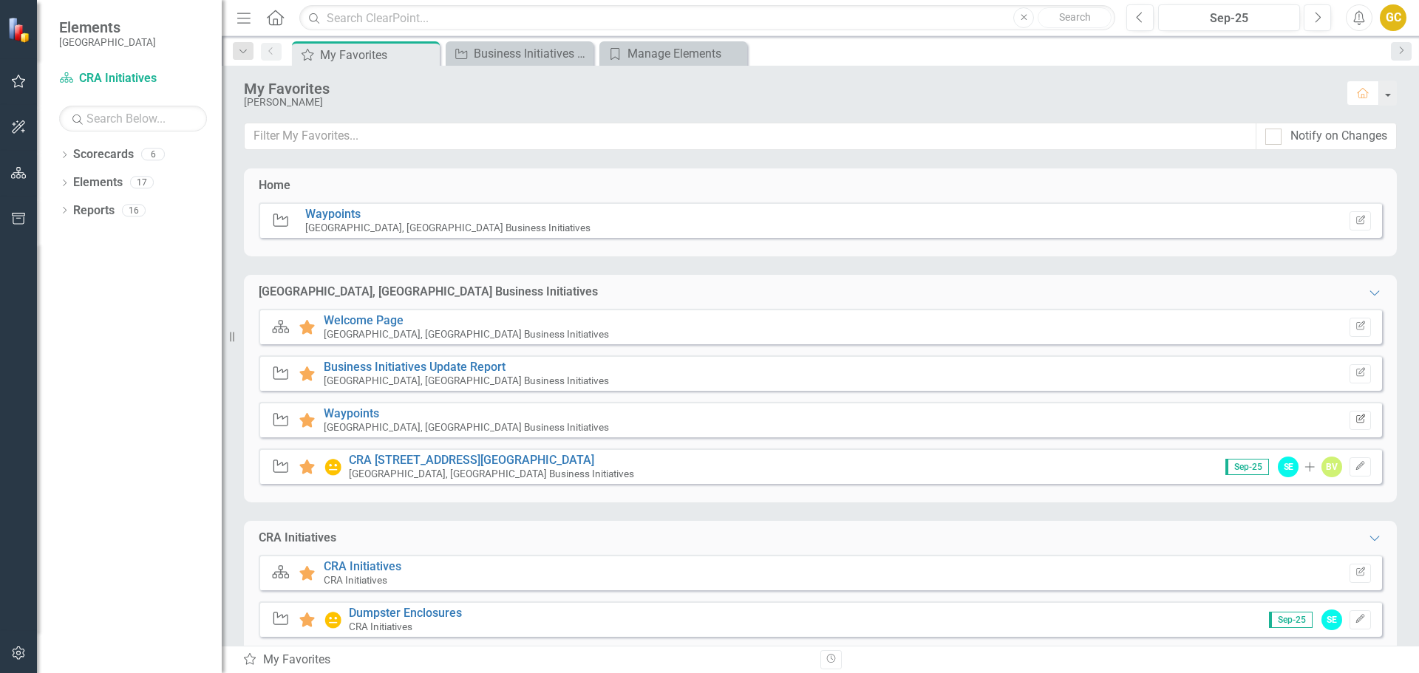
click at [1355, 417] on icon "Edit Report" at bounding box center [1360, 419] width 11 height 9
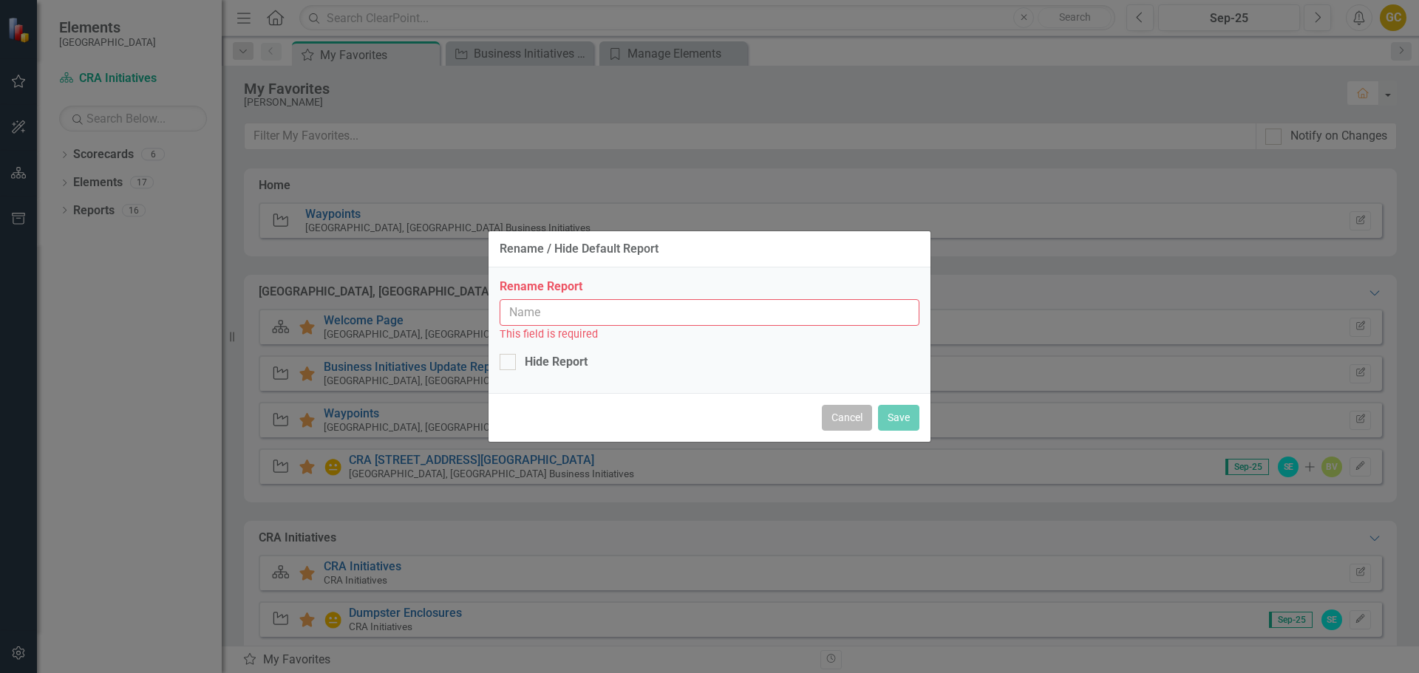
click at [839, 427] on button "Cancel" at bounding box center [847, 418] width 50 height 26
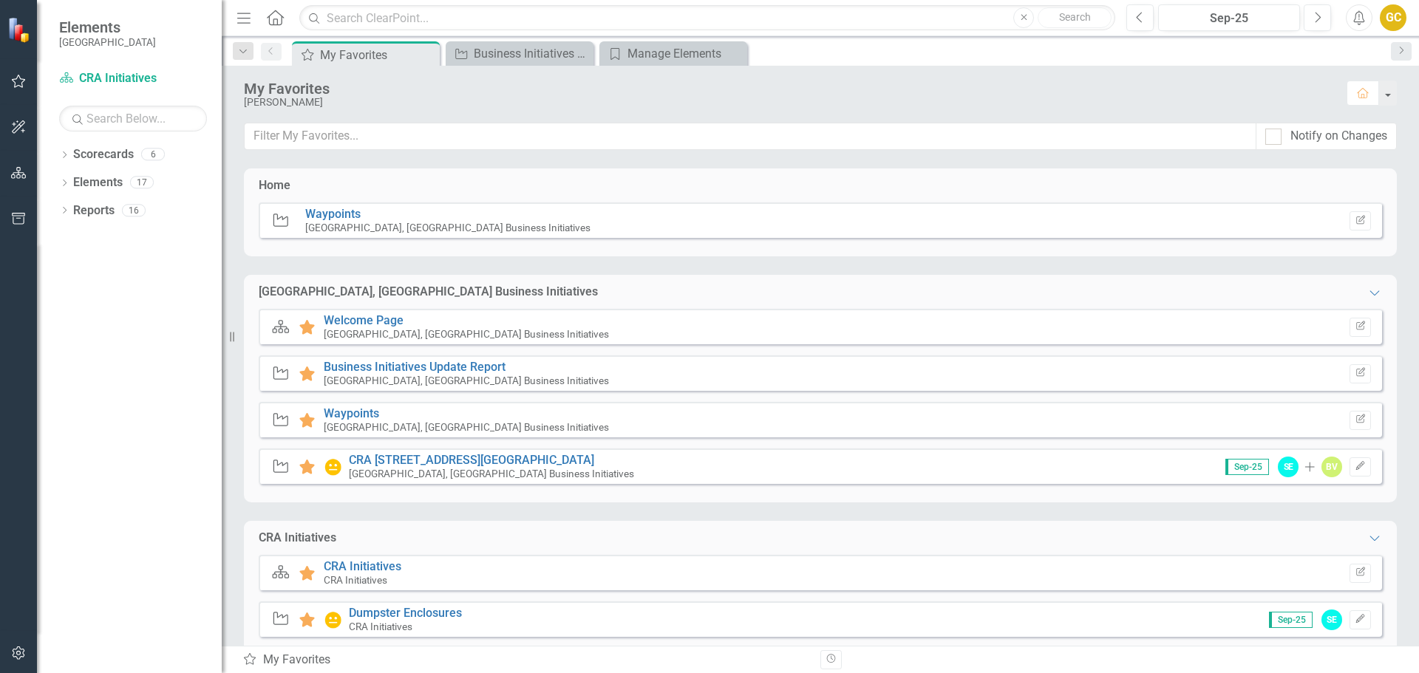
click at [285, 424] on icon "Waypoint" at bounding box center [280, 419] width 19 height 15
click at [347, 412] on link "Waypoints" at bounding box center [351, 414] width 55 height 14
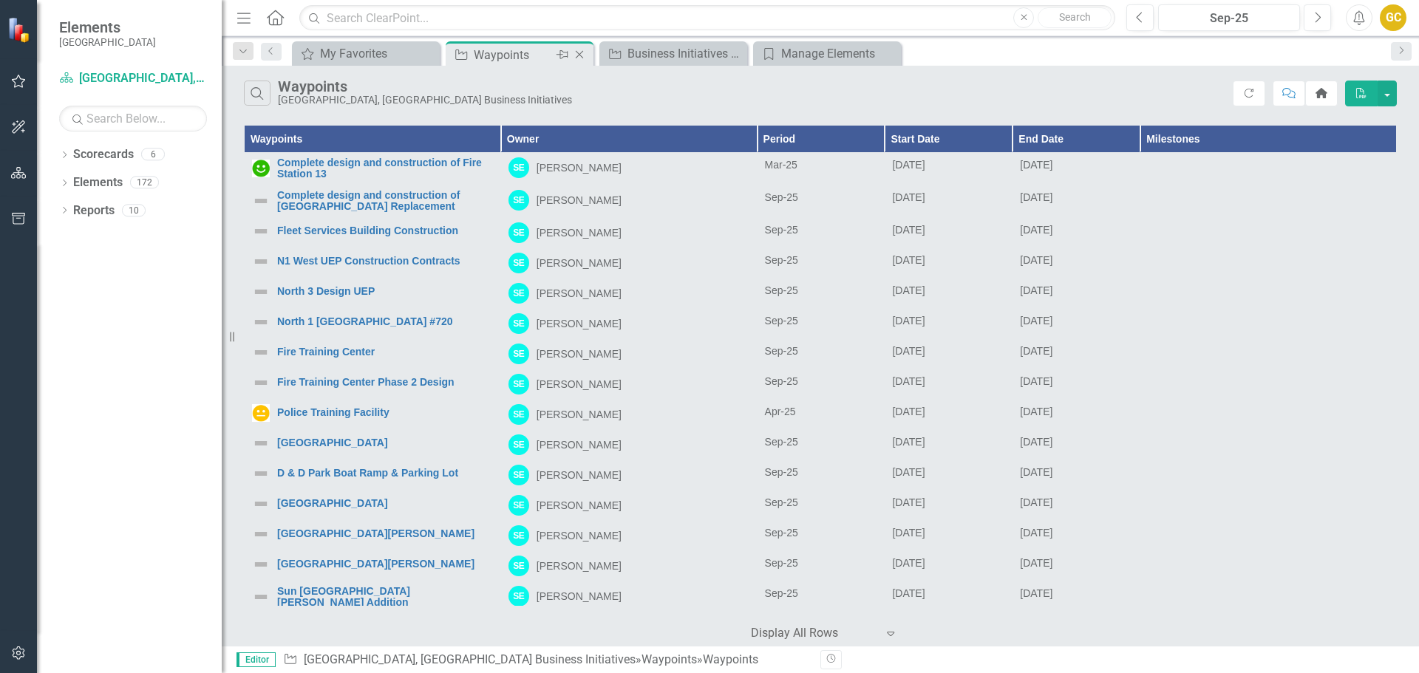
click at [579, 55] on icon "Close" at bounding box center [579, 55] width 15 height 12
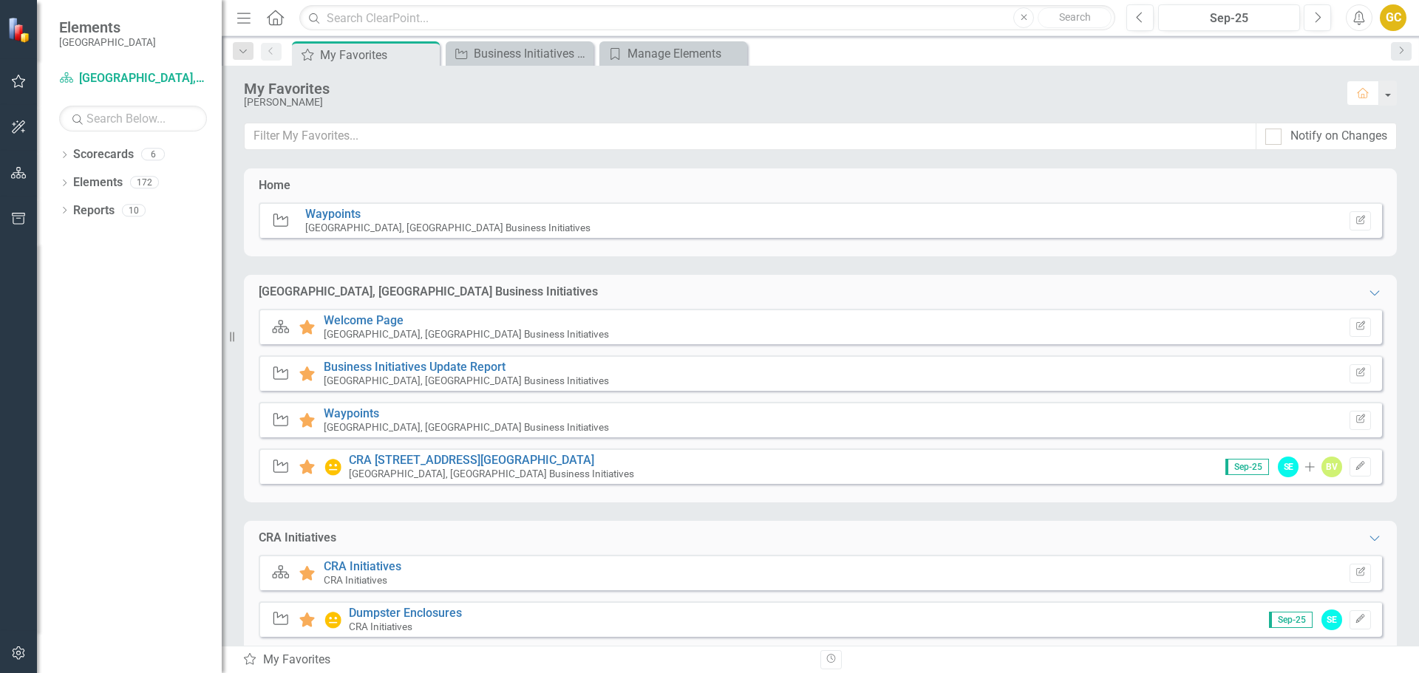
scroll to position [2, 0]
click at [336, 214] on link "Waypoints" at bounding box center [332, 212] width 55 height 14
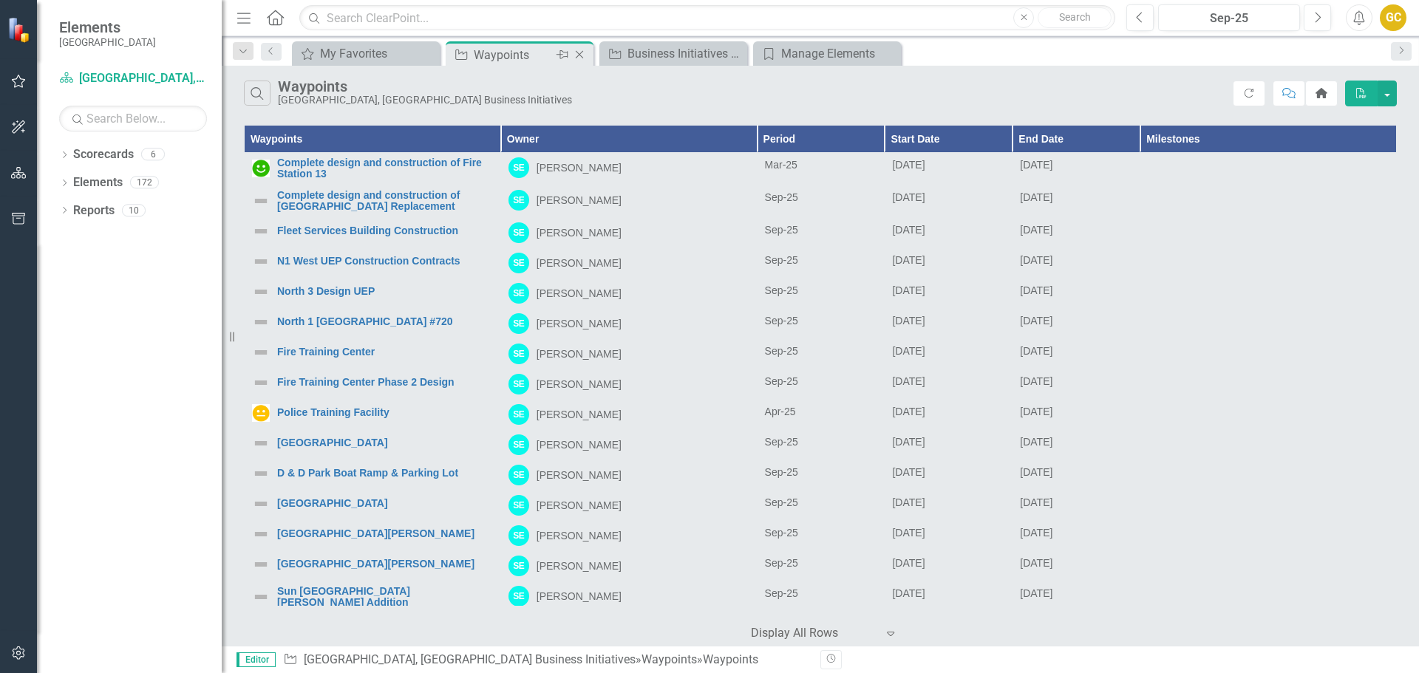
click at [577, 48] on div "Close" at bounding box center [580, 55] width 18 height 18
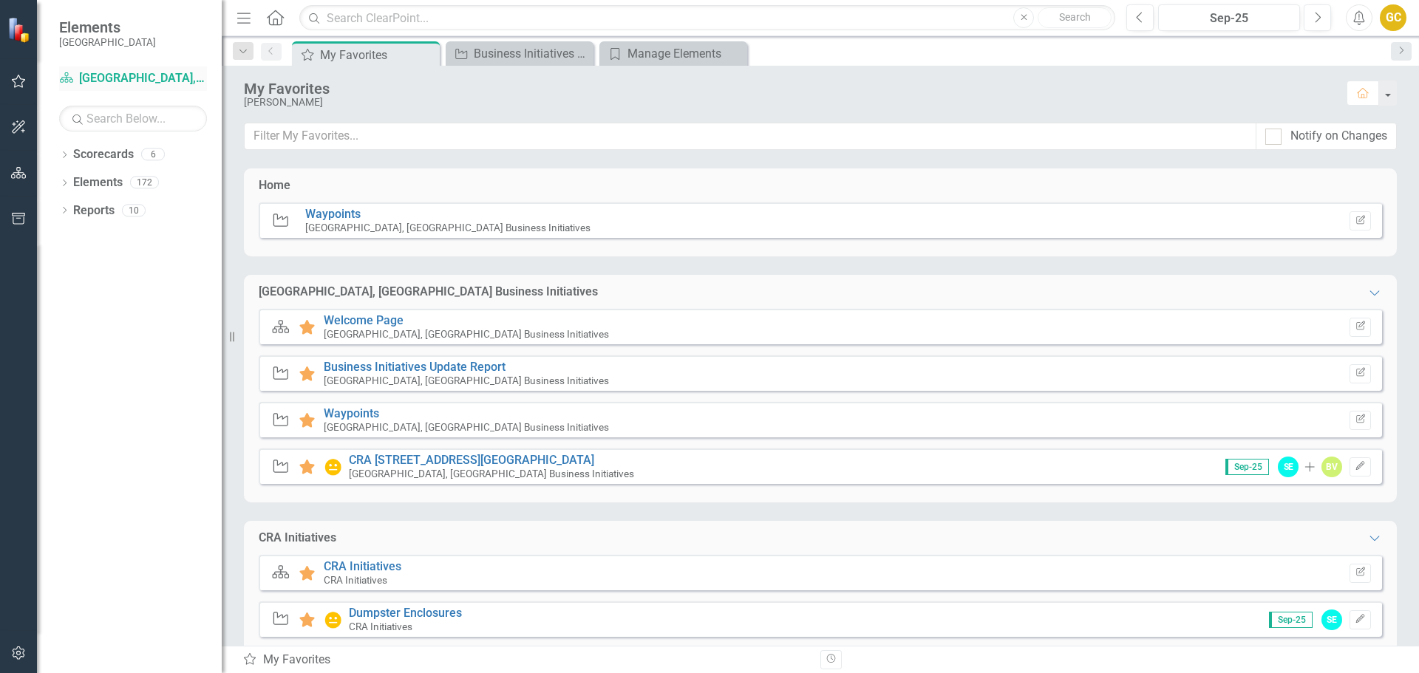
click at [135, 70] on div "Scorecard [GEOGRAPHIC_DATA], [GEOGRAPHIC_DATA] Business Initiatives" at bounding box center [133, 79] width 148 height 24
click at [140, 75] on link "Scorecard [GEOGRAPHIC_DATA], [GEOGRAPHIC_DATA] Business Initiatives" at bounding box center [133, 78] width 148 height 17
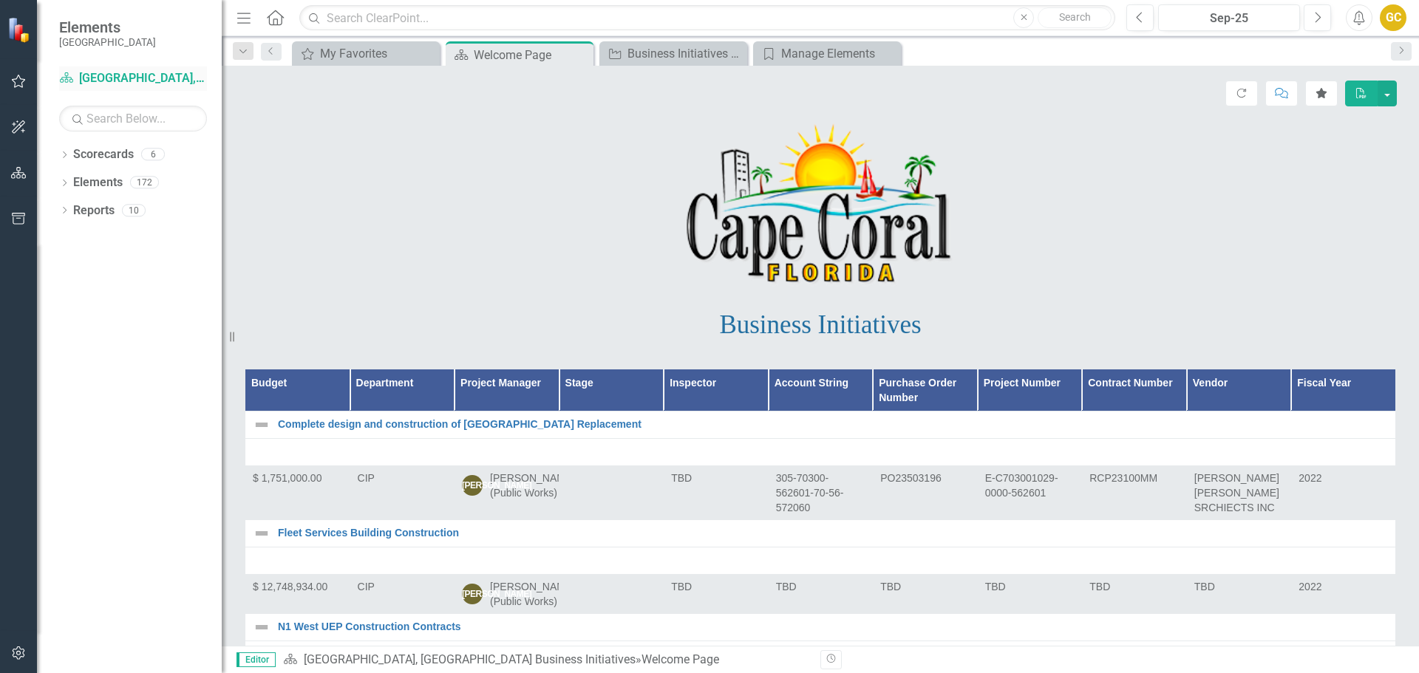
click at [64, 79] on icon "Scorecard" at bounding box center [66, 78] width 15 height 12
click at [18, 214] on icon "button" at bounding box center [19, 219] width 16 height 12
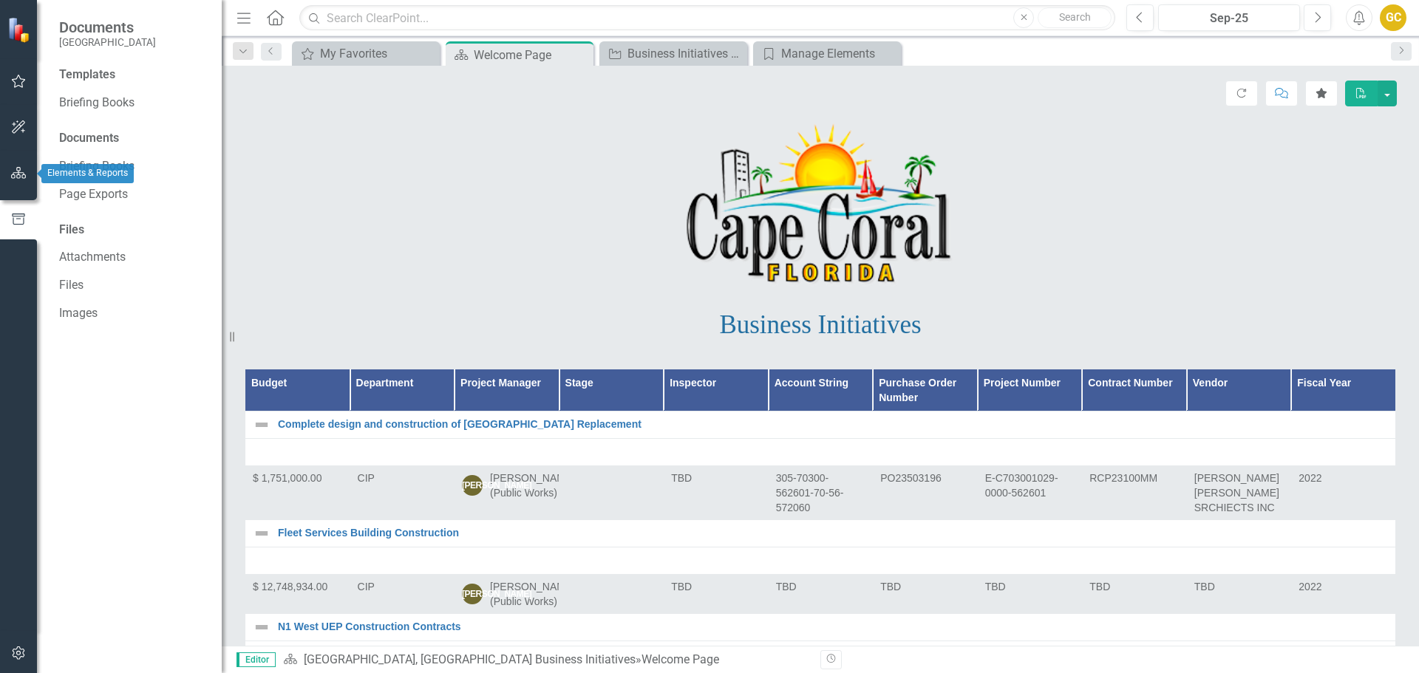
click at [18, 171] on icon "button" at bounding box center [19, 173] width 16 height 12
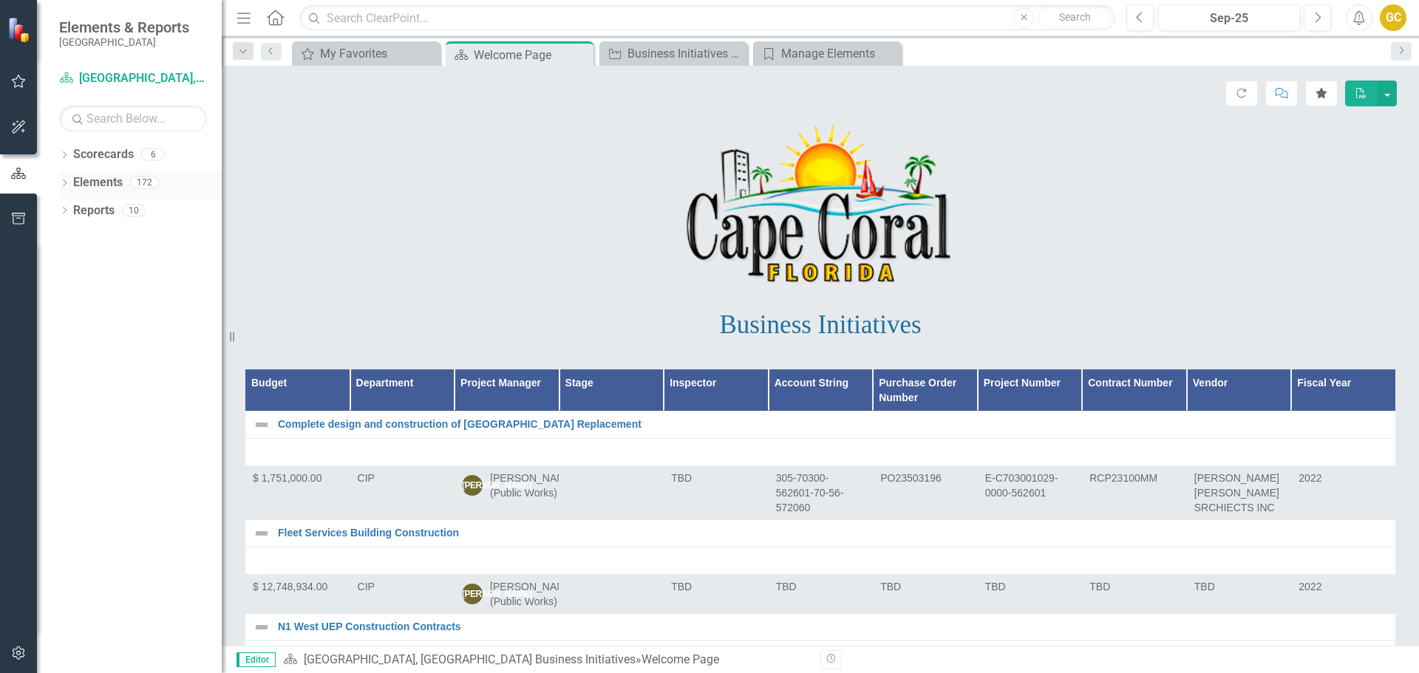
click at [69, 179] on div "Dropdown" at bounding box center [64, 184] width 10 height 13
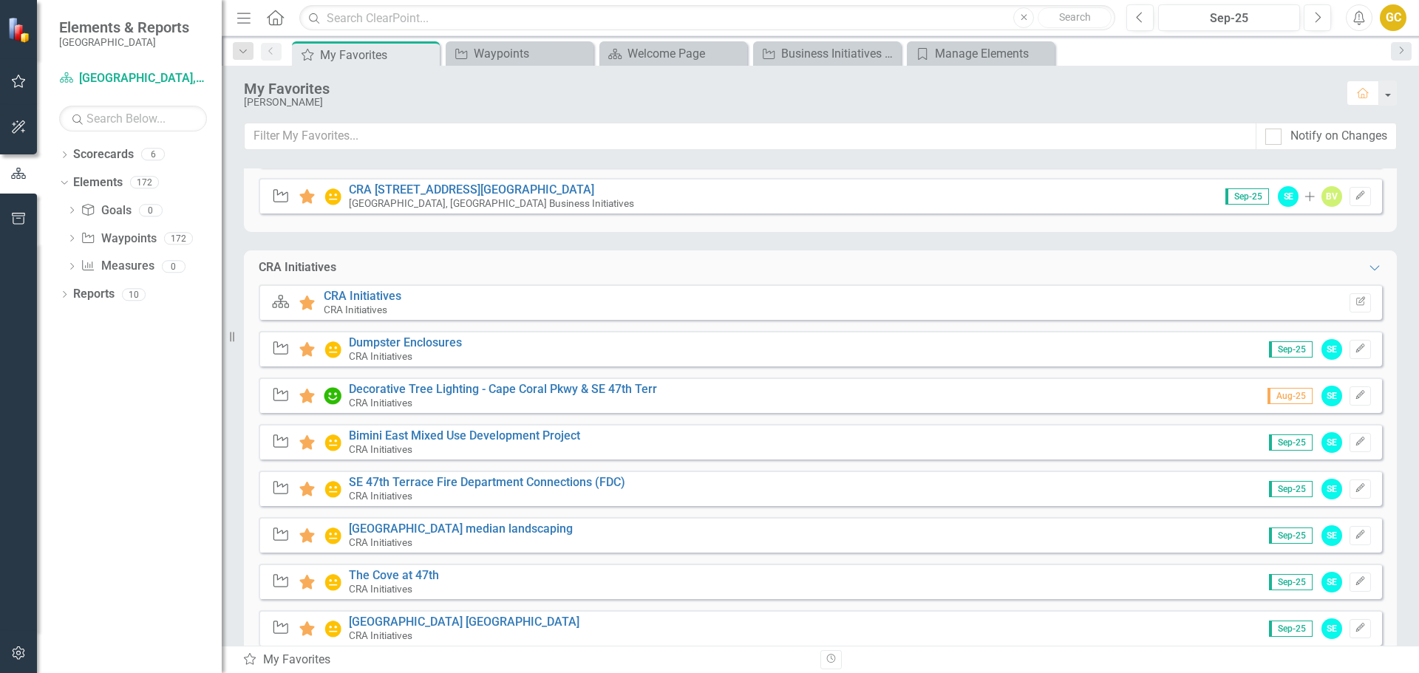
scroll to position [274, 0]
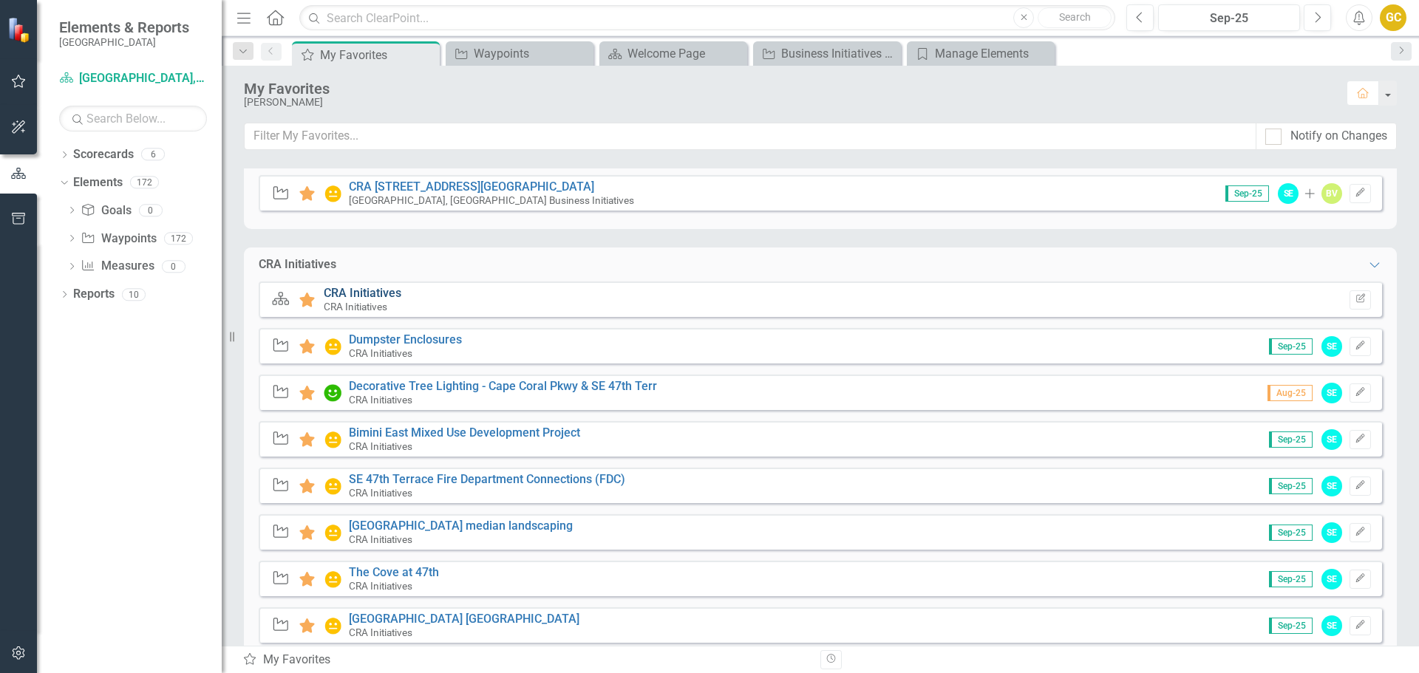
click at [361, 293] on link "CRA Initiatives" at bounding box center [363, 293] width 78 height 14
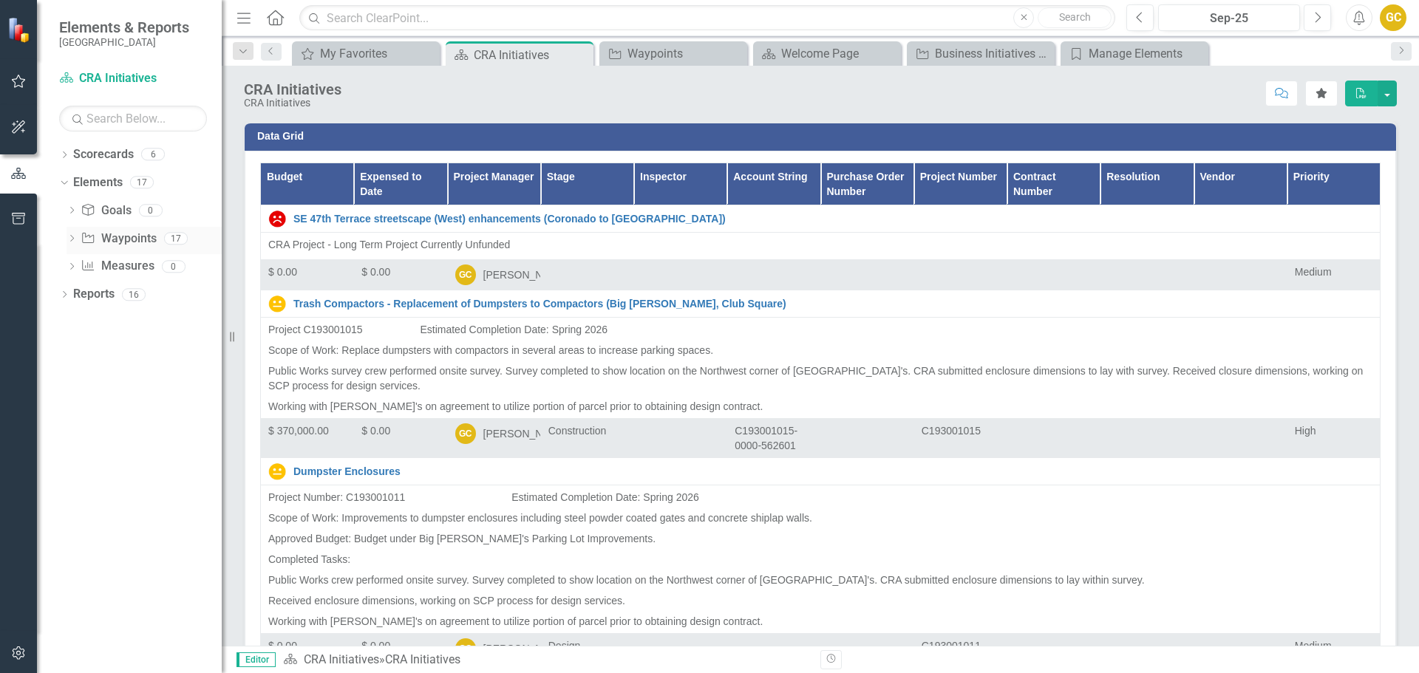
click at [126, 241] on link "Waypoint Waypoints" at bounding box center [118, 239] width 75 height 17
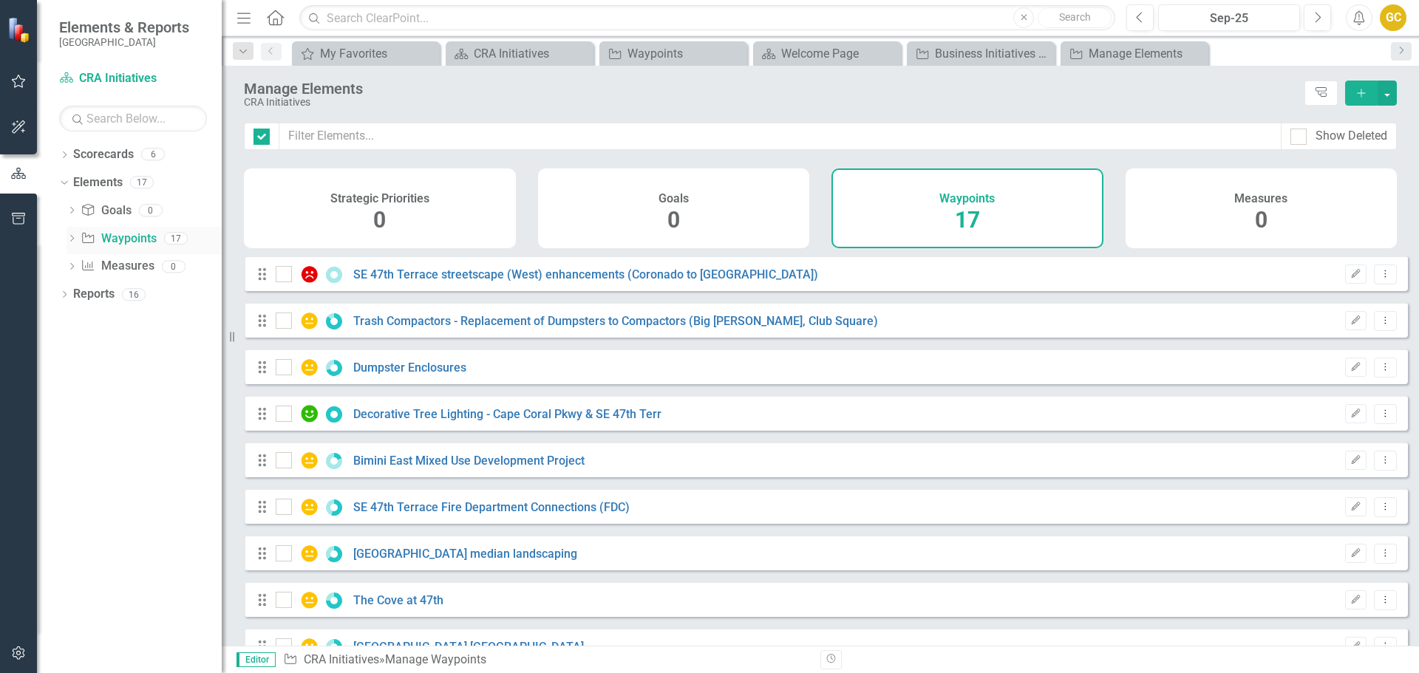
checkbox input "false"
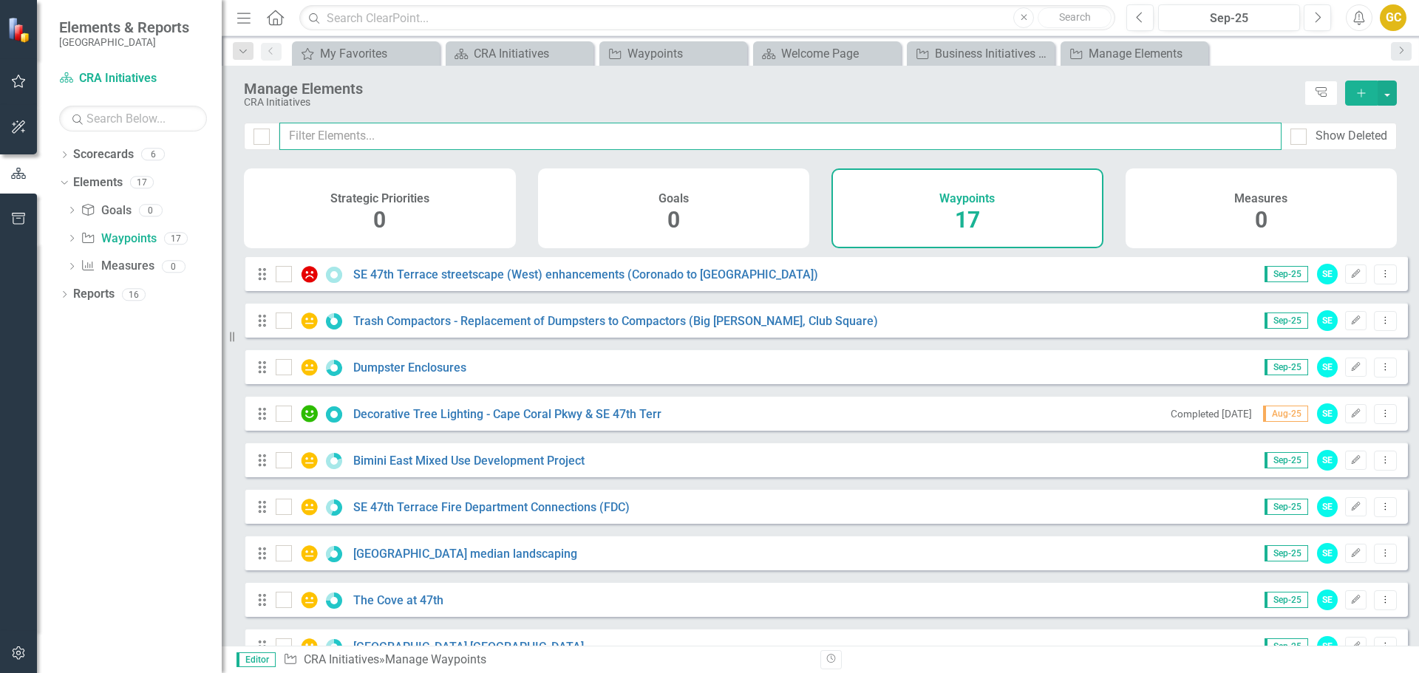
click at [316, 140] on input "text" at bounding box center [780, 136] width 1002 height 27
click at [317, 135] on input "text" at bounding box center [780, 136] width 1002 height 27
click at [395, 140] on input "text" at bounding box center [780, 136] width 1002 height 27
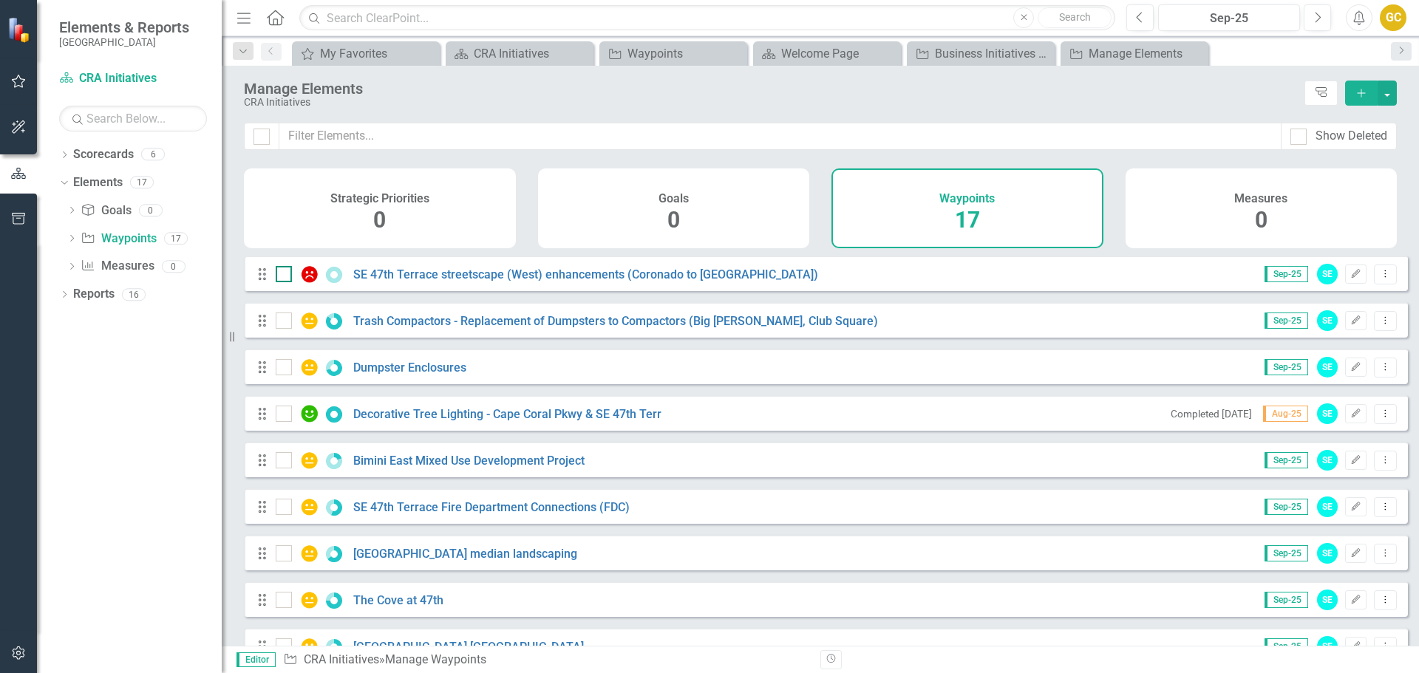
click at [283, 276] on input "checkbox" at bounding box center [281, 271] width 10 height 10
checkbox input "true"
click at [282, 322] on input "checkbox" at bounding box center [281, 318] width 10 height 10
checkbox input "true"
click at [1379, 325] on icon "Dropdown Menu" at bounding box center [1385, 321] width 13 height 10
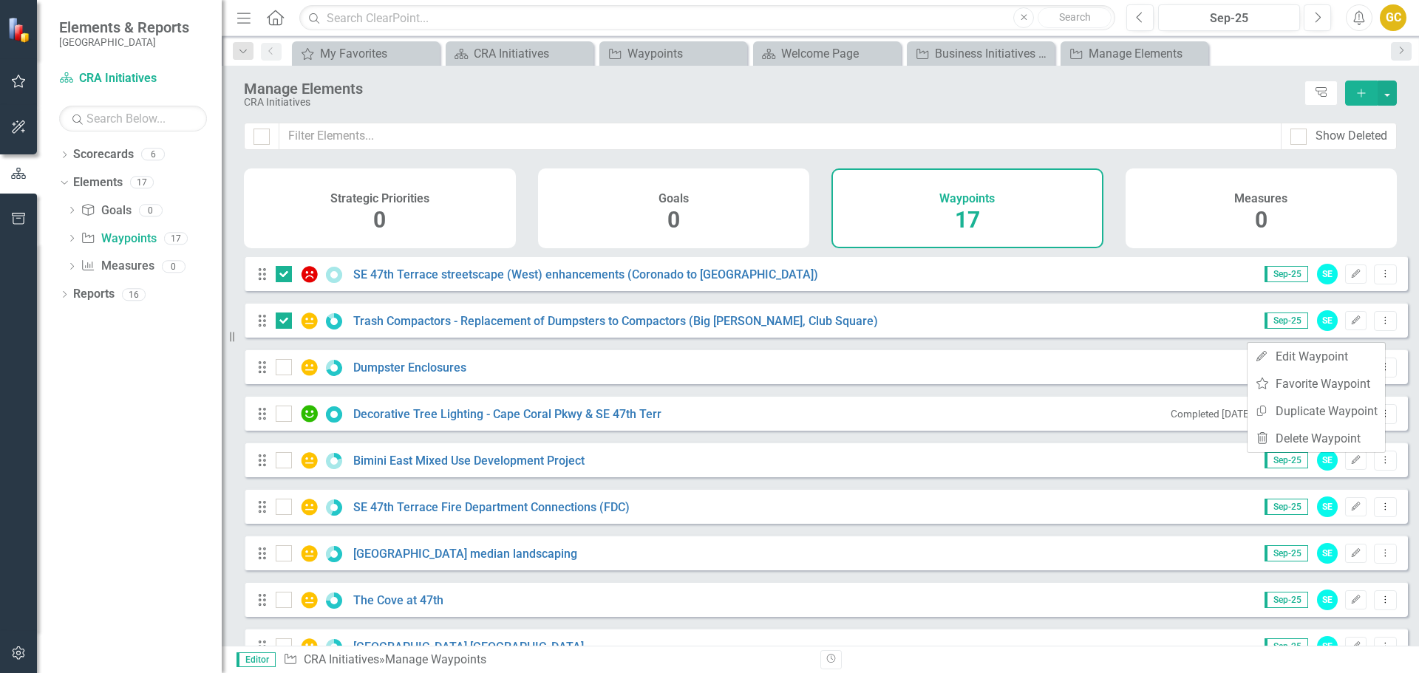
click at [1410, 198] on div "Strategic Priorities 0 Goals 0 Waypoints 17 Measures 0" at bounding box center [821, 212] width 1198 height 87
